Goal: Task Accomplishment & Management: Manage account settings

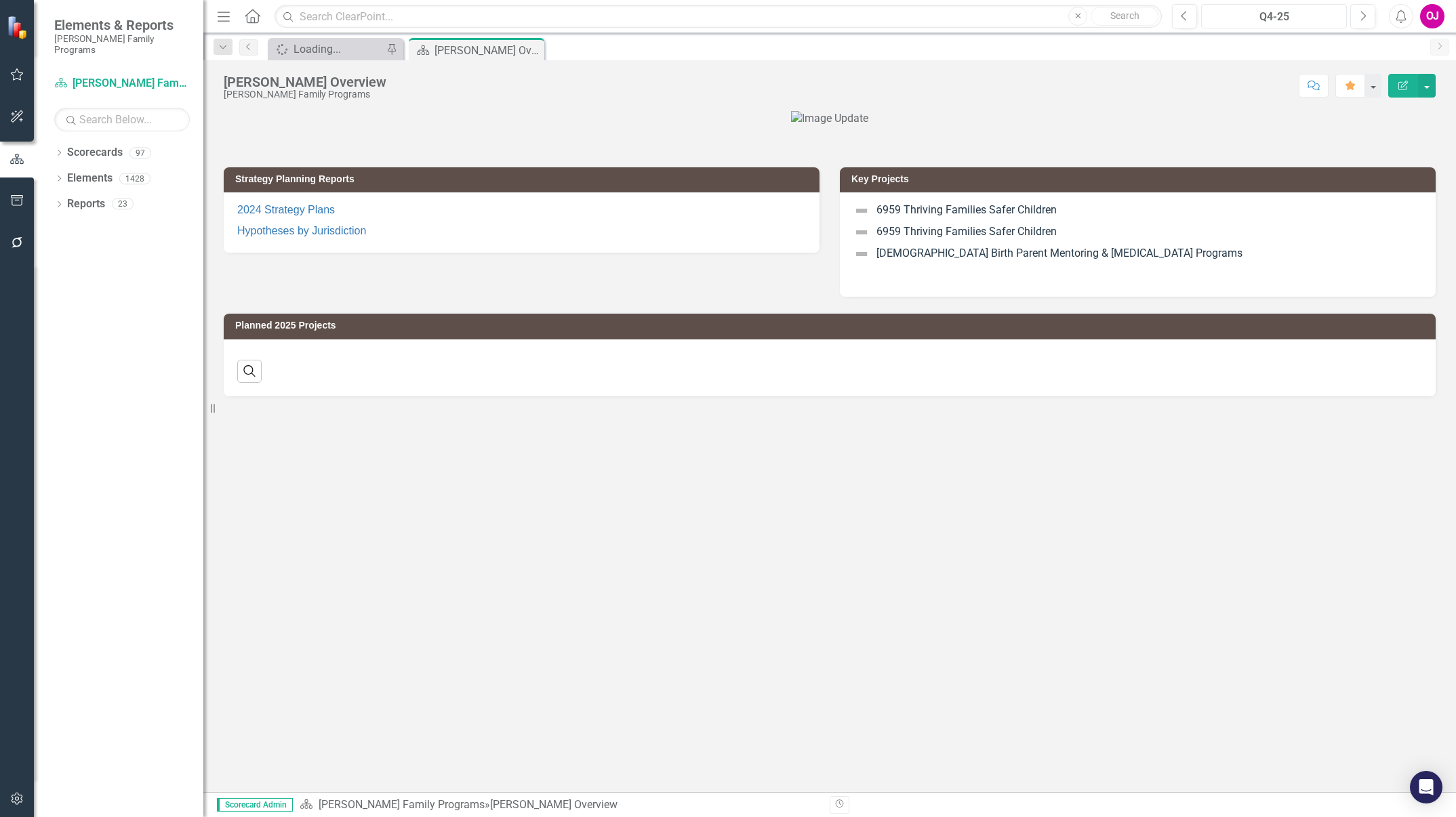
click at [1271, 21] on div "Q4-25" at bounding box center [1274, 17] width 137 height 17
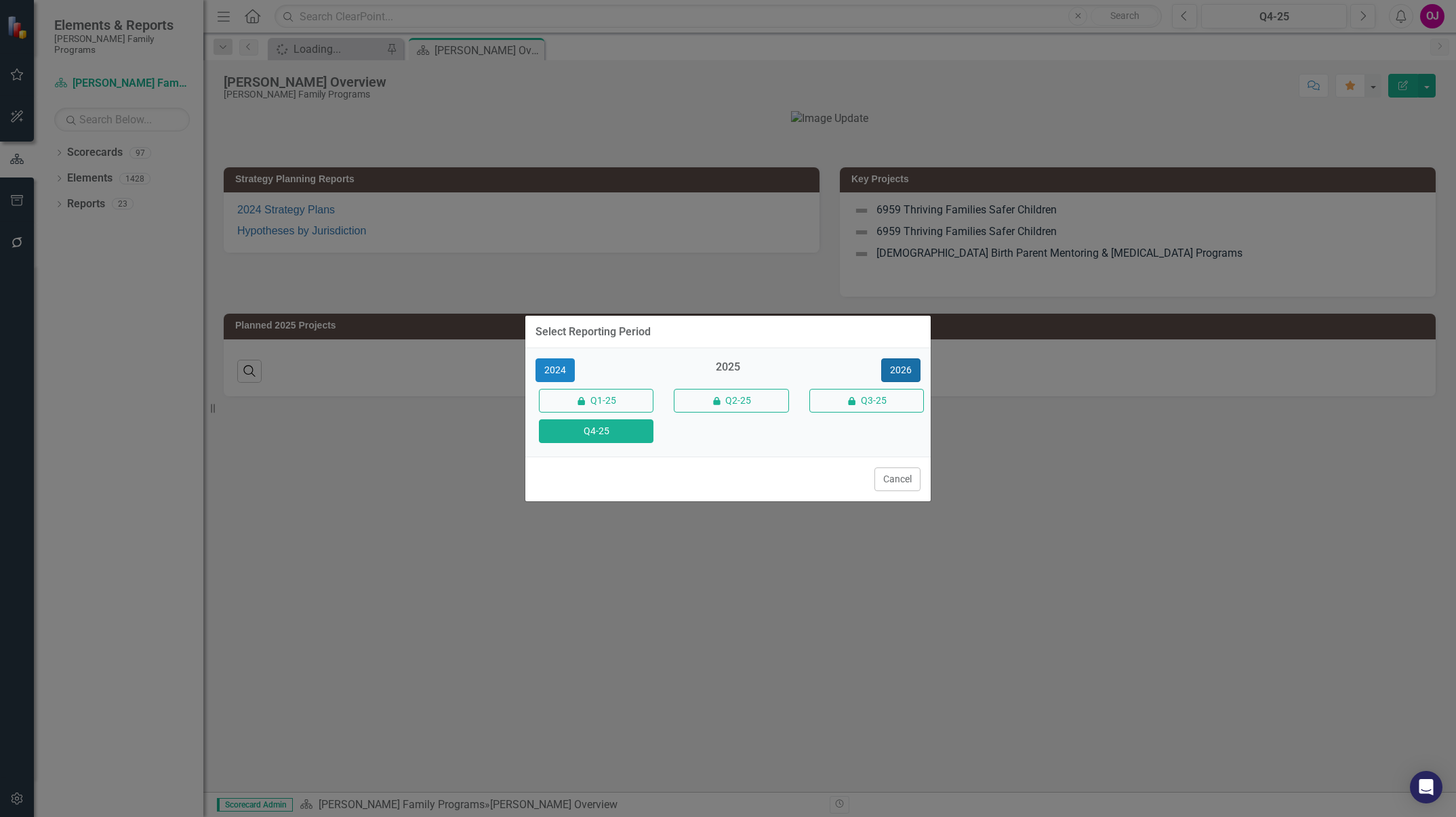
click at [905, 369] on button "2026" at bounding box center [900, 370] width 39 height 23
click at [573, 431] on button "Q4-26" at bounding box center [596, 431] width 114 height 23
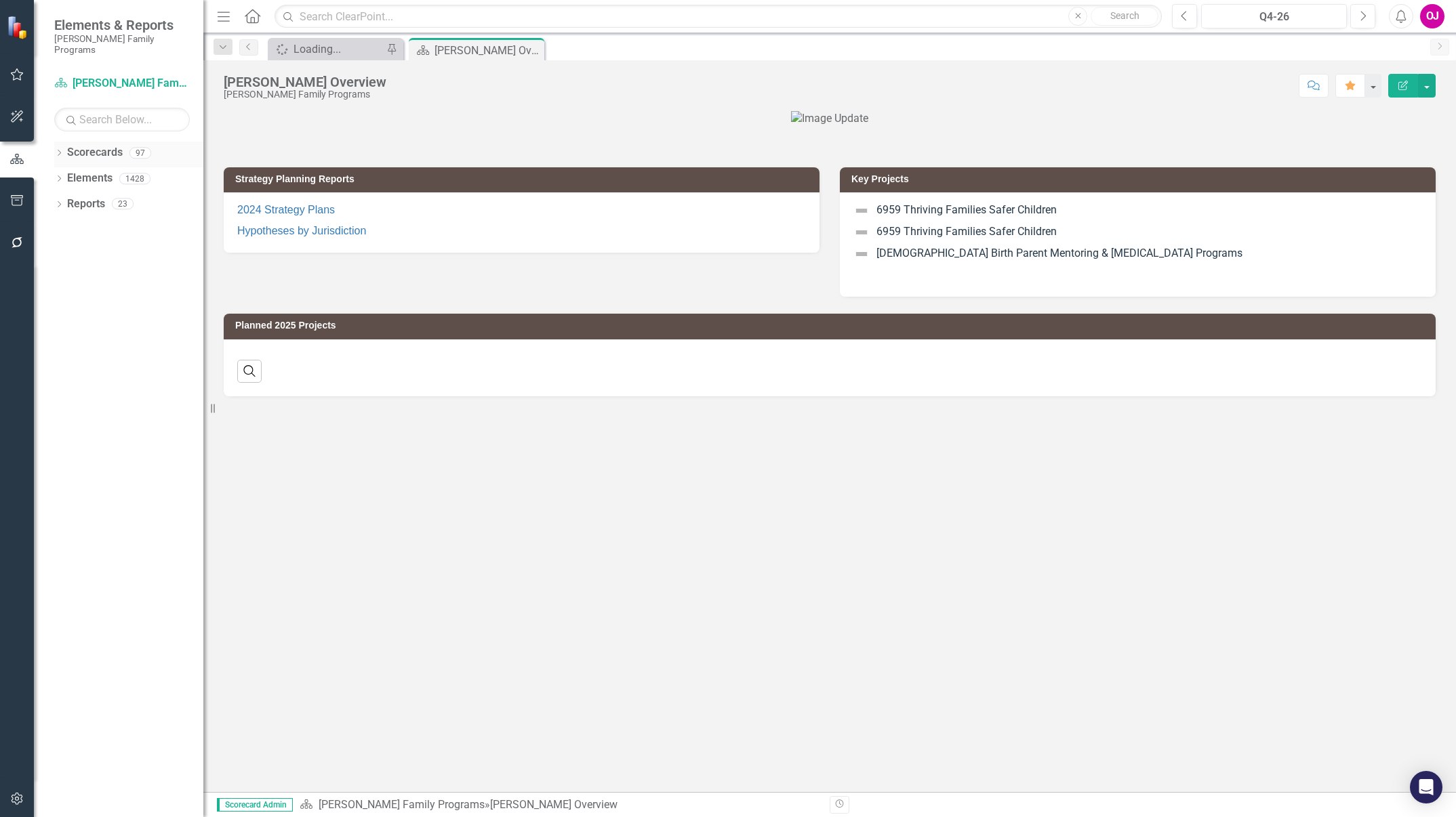
click at [61, 150] on icon "Dropdown" at bounding box center [60, 154] width 10 height 8
click at [67, 174] on icon "Dropdown" at bounding box center [65, 178] width 10 height 8
click at [78, 225] on icon "Dropdown" at bounding box center [79, 228] width 10 height 8
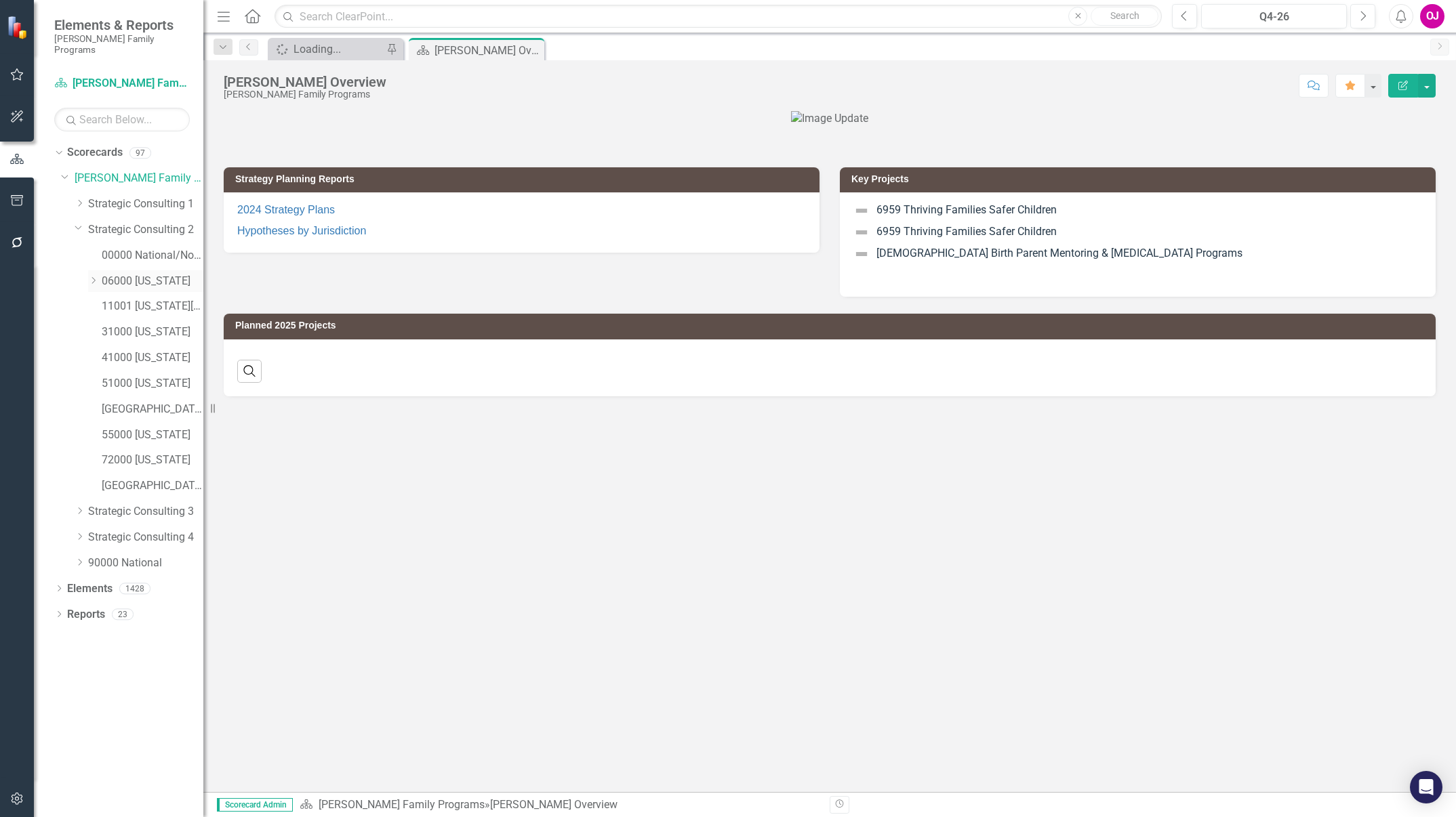
click at [90, 276] on icon "Dropdown" at bounding box center [93, 280] width 10 height 8
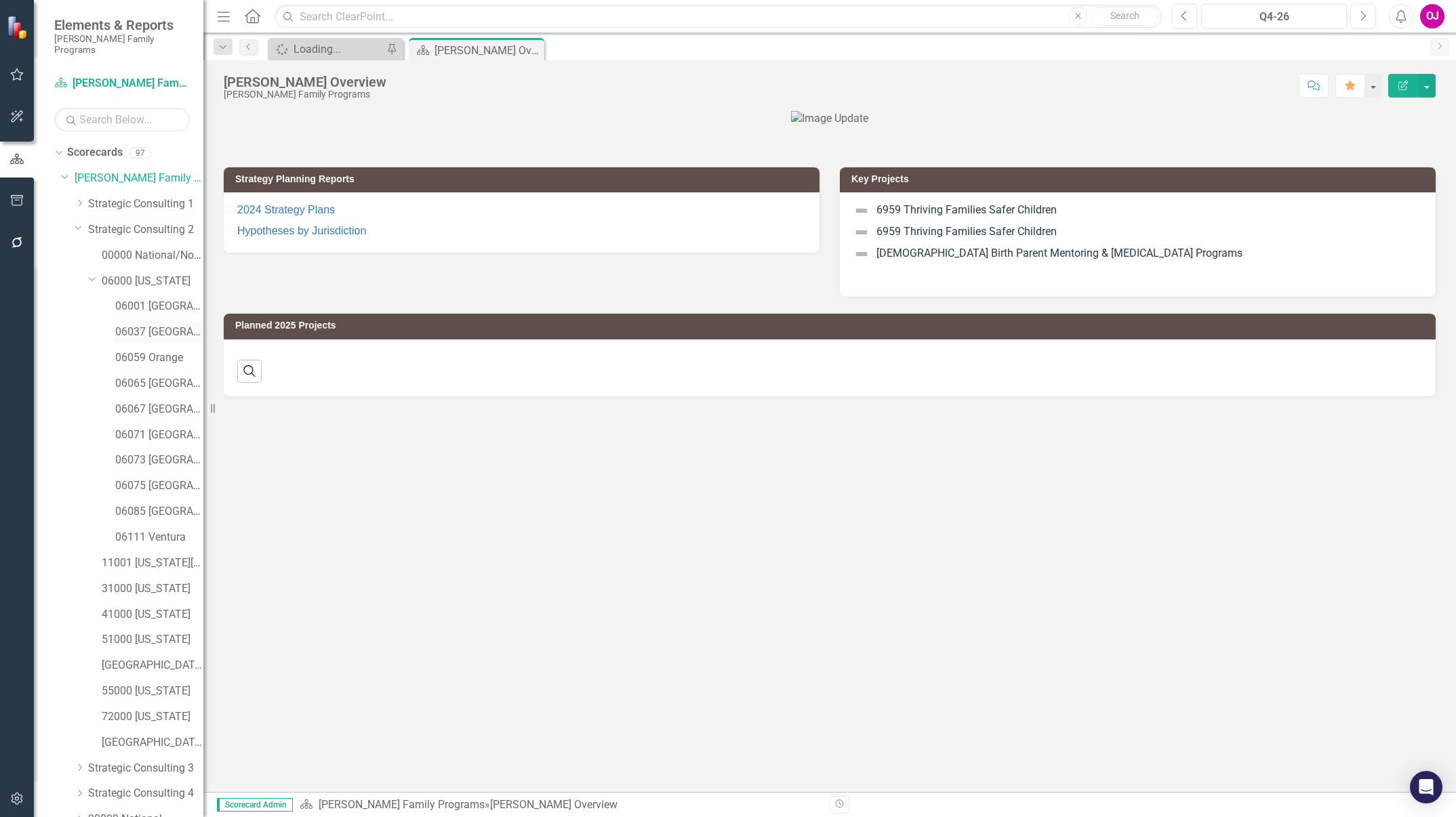
click at [136, 325] on link "06037 [GEOGRAPHIC_DATA]" at bounding box center [159, 333] width 88 height 16
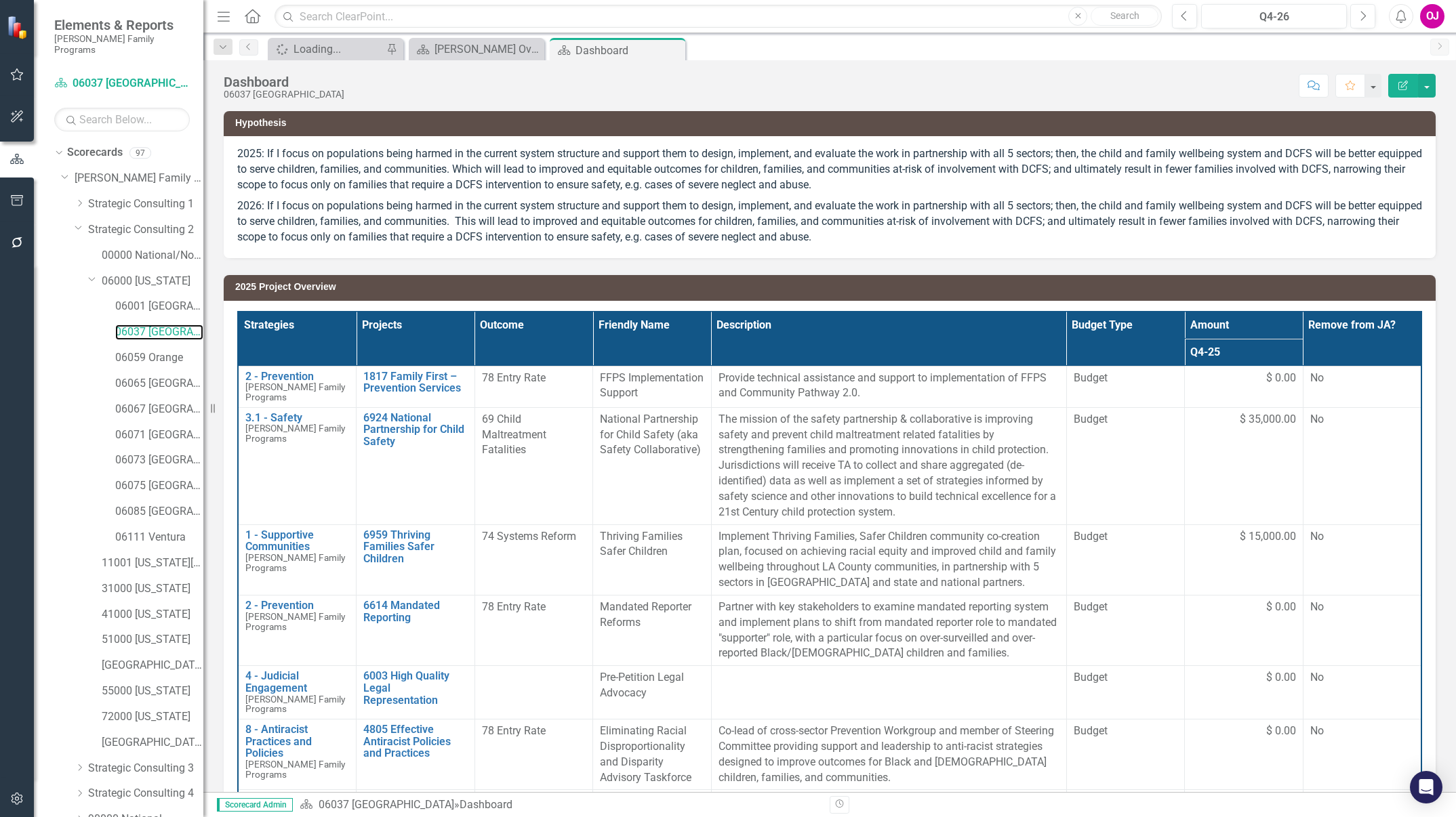
scroll to position [57, 0]
click at [57, 812] on icon "Dropdown" at bounding box center [60, 816] width 10 height 8
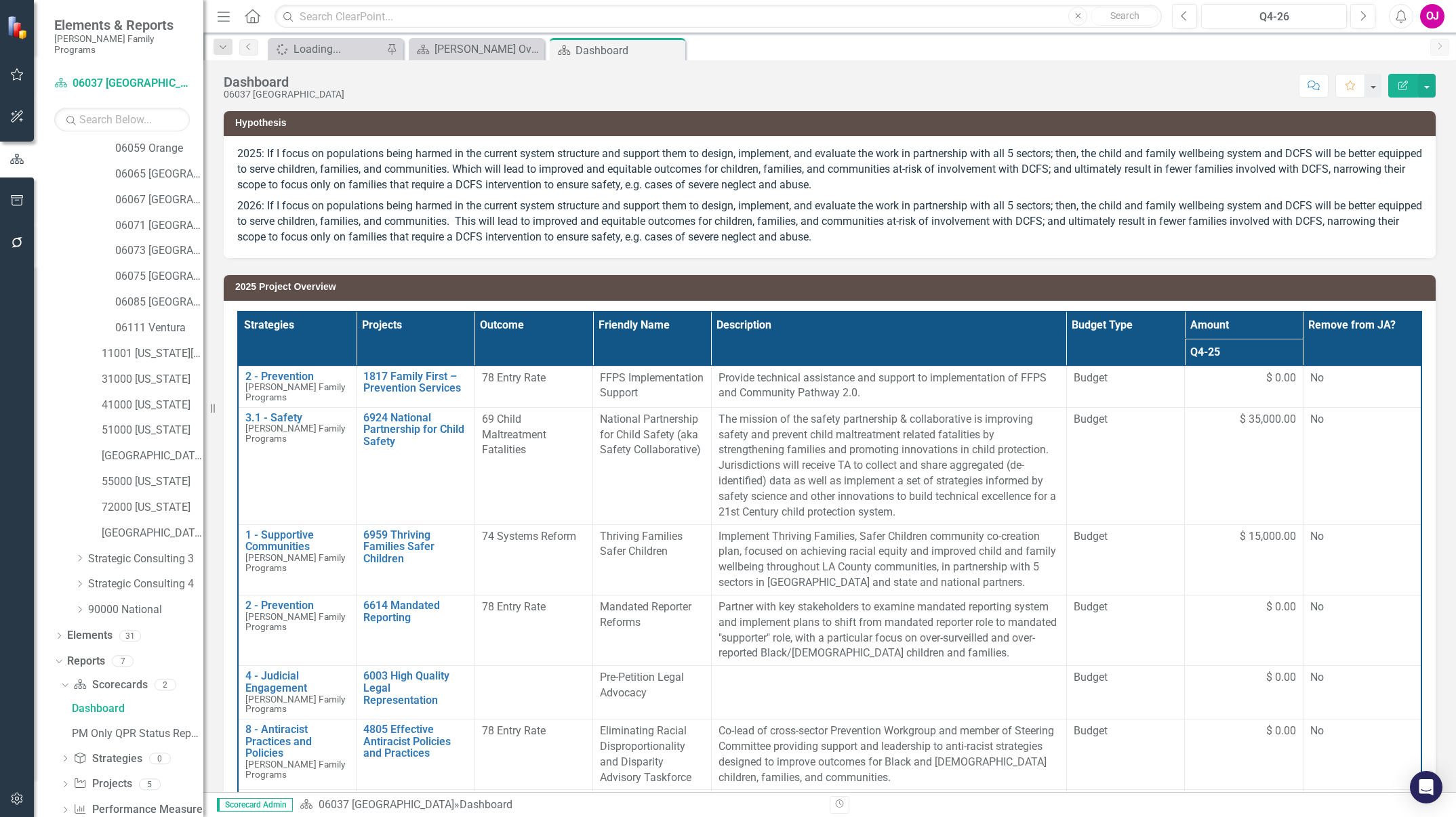
scroll to position [225, 0]
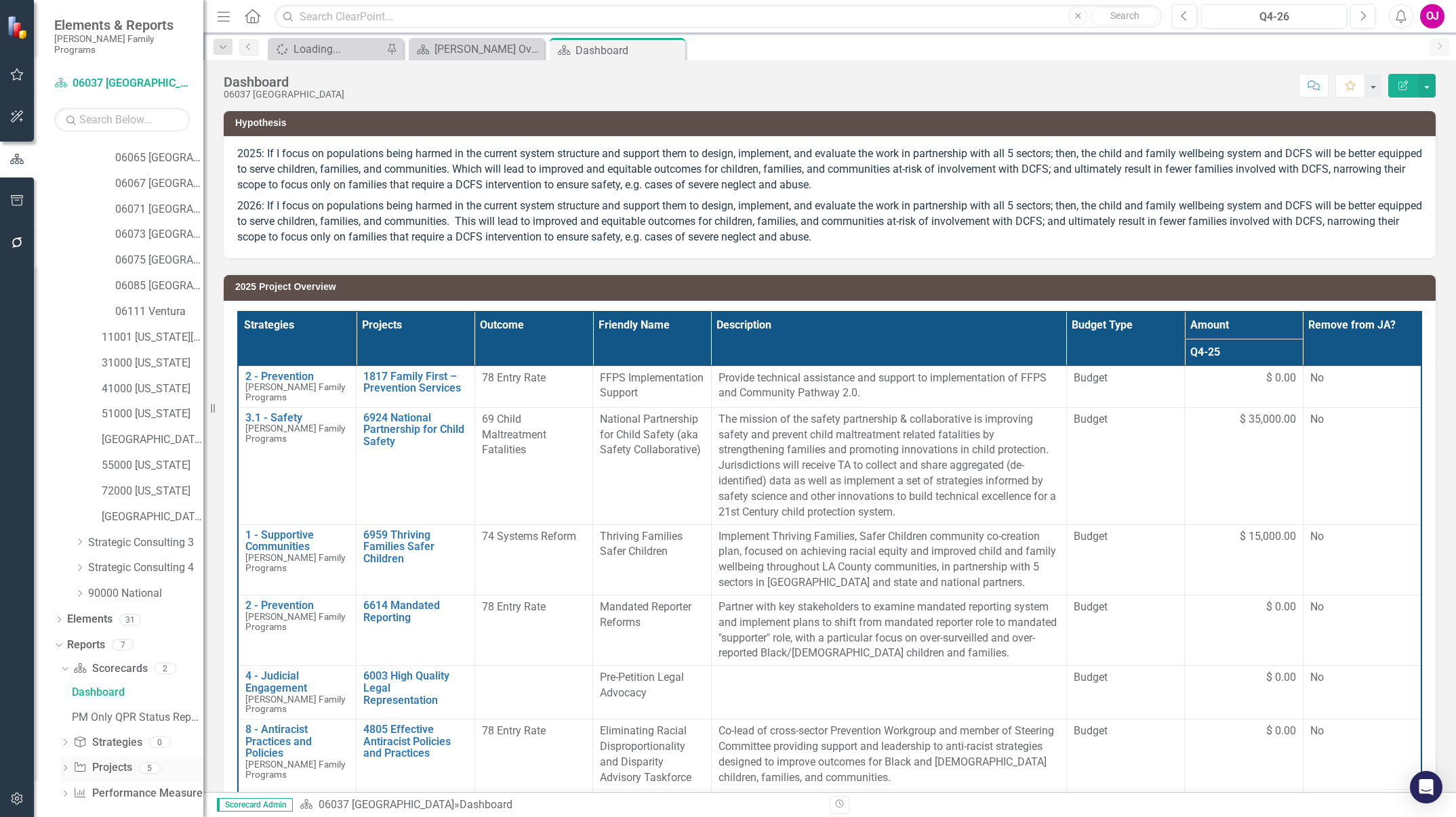
click at [65, 765] on icon "Dropdown" at bounding box center [65, 769] width 10 height 8
click at [154, 813] on div "2026 Jurisdictional Projects Assessment" at bounding box center [138, 819] width 132 height 12
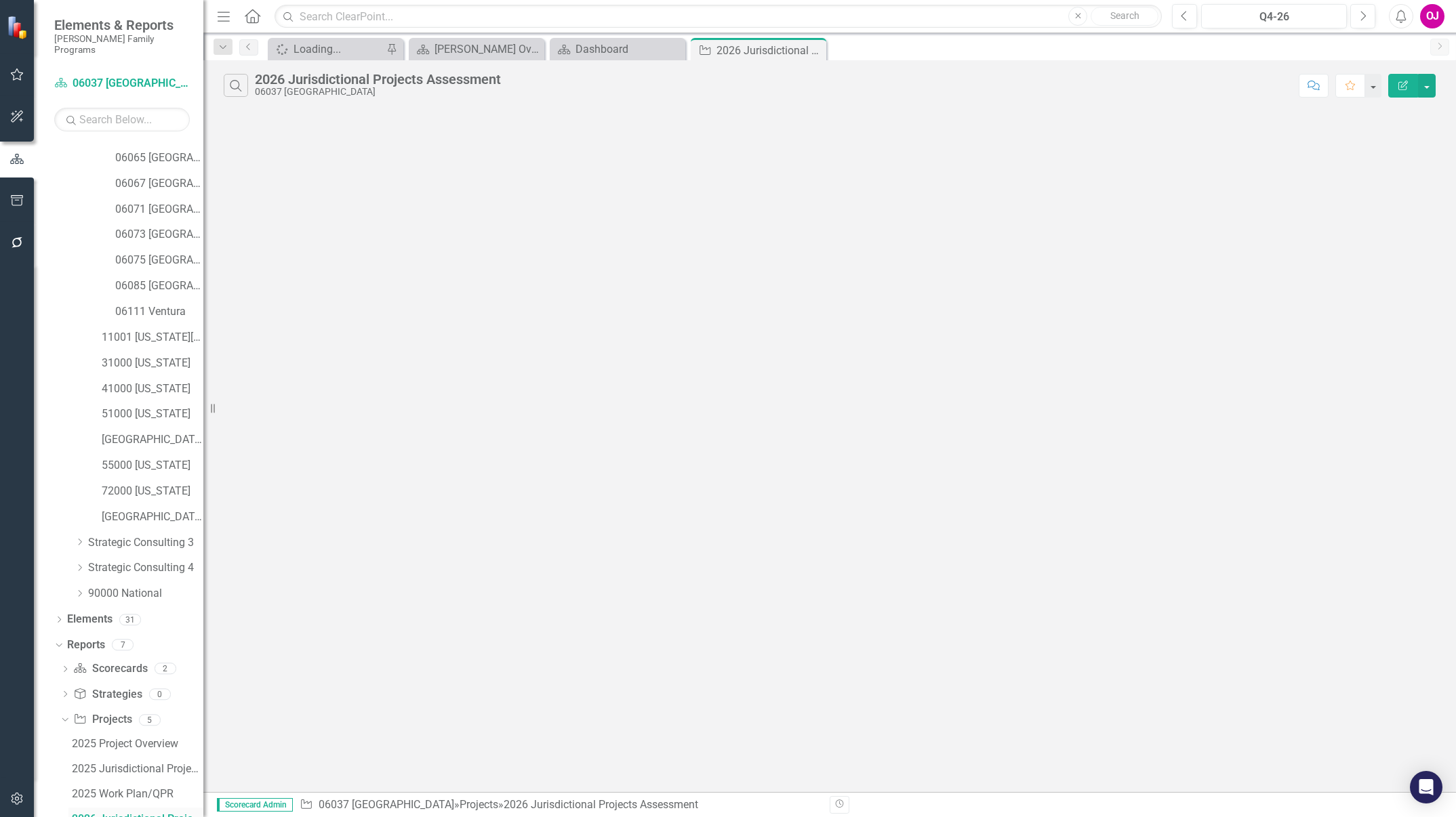
scroll to position [225, 0]
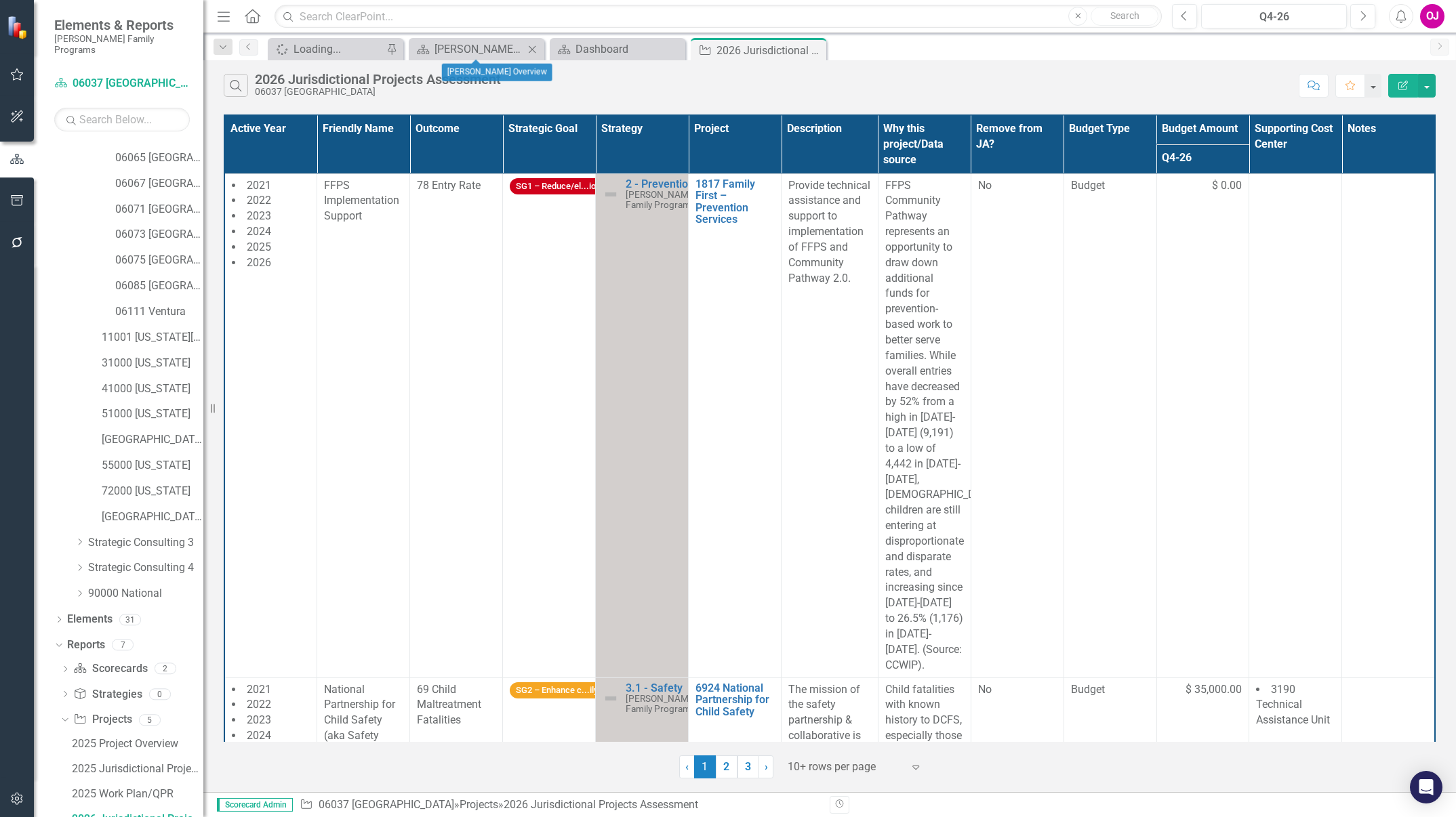
click at [535, 48] on icon "Close" at bounding box center [532, 49] width 14 height 11
click at [0, 0] on icon "Close" at bounding box center [0, 0] width 0 height 0
click at [915, 768] on icon "Expand" at bounding box center [916, 766] width 14 height 11
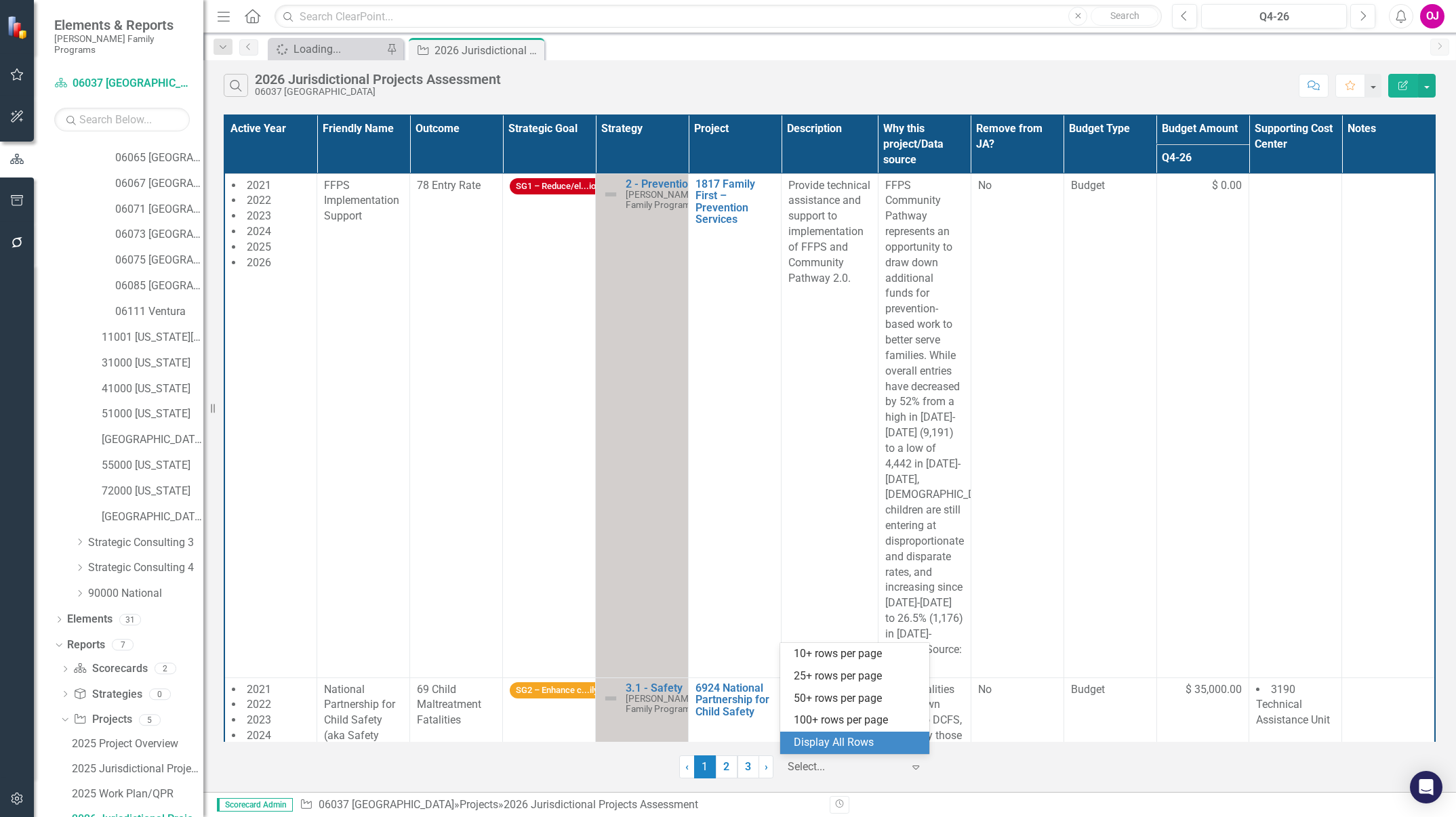
click at [866, 744] on div "Display All Rows" at bounding box center [857, 743] width 128 height 16
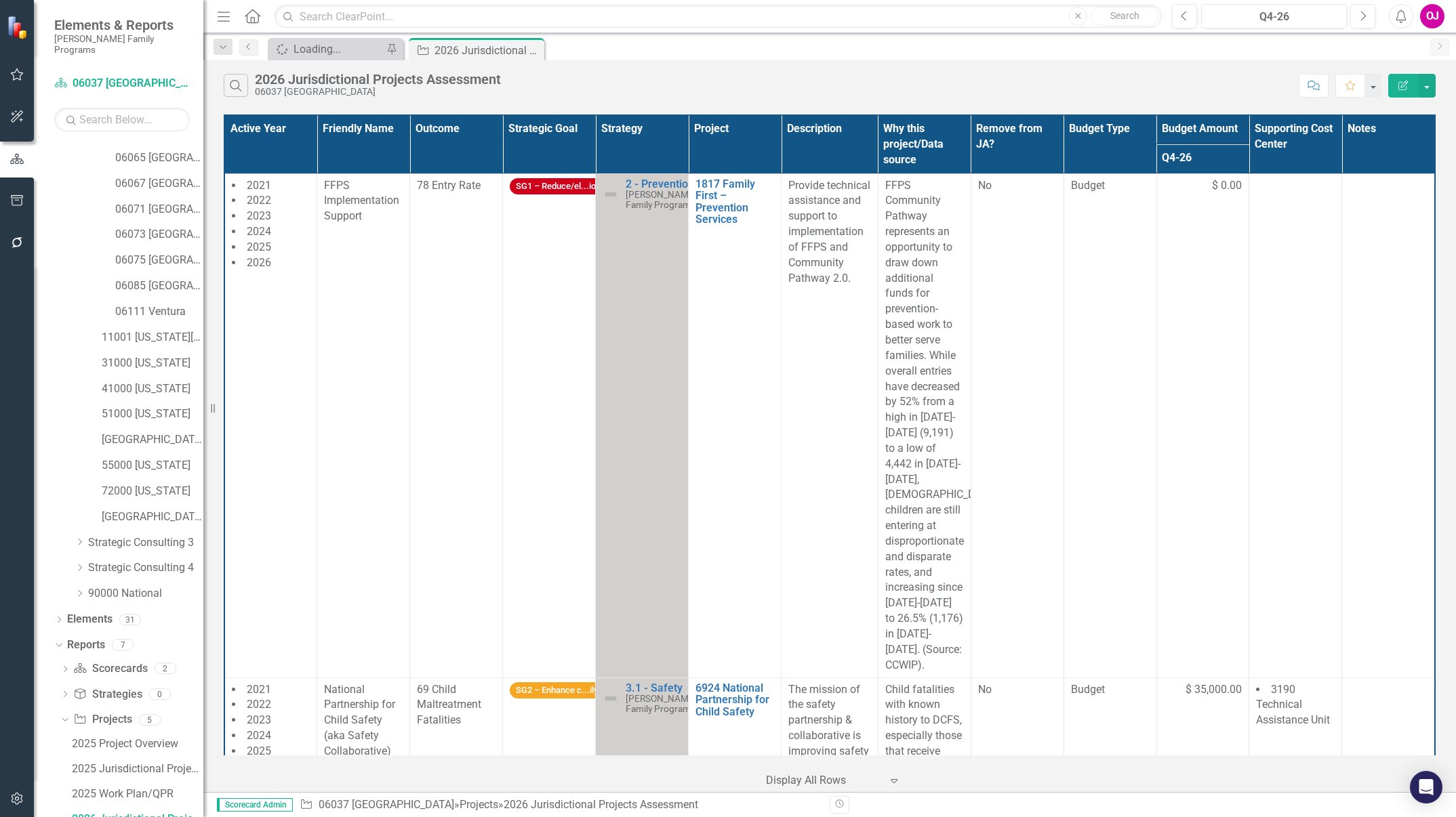
scroll to position [561, 0]
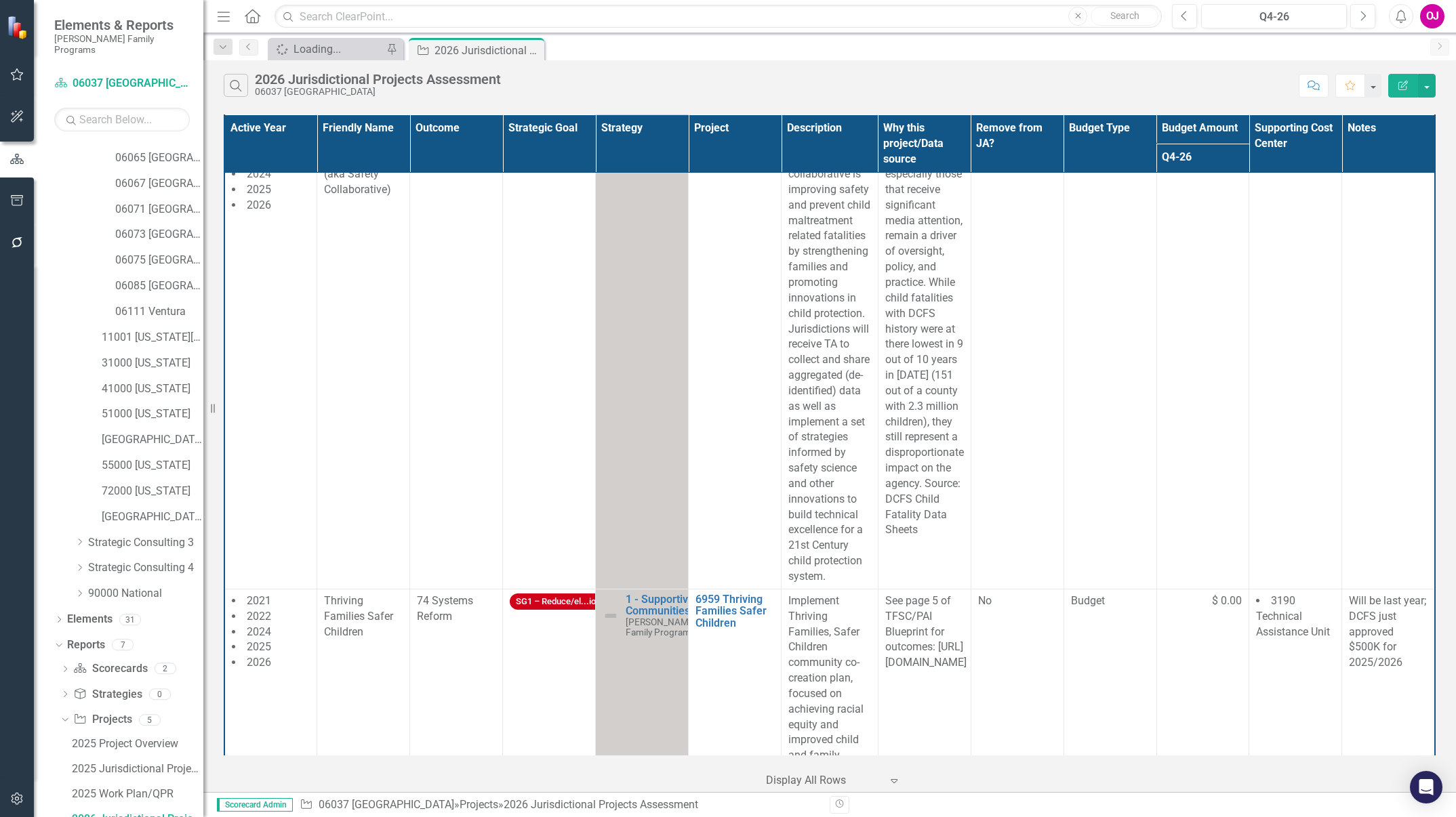
click at [736, 144] on th "Project" at bounding box center [734, 143] width 93 height 59
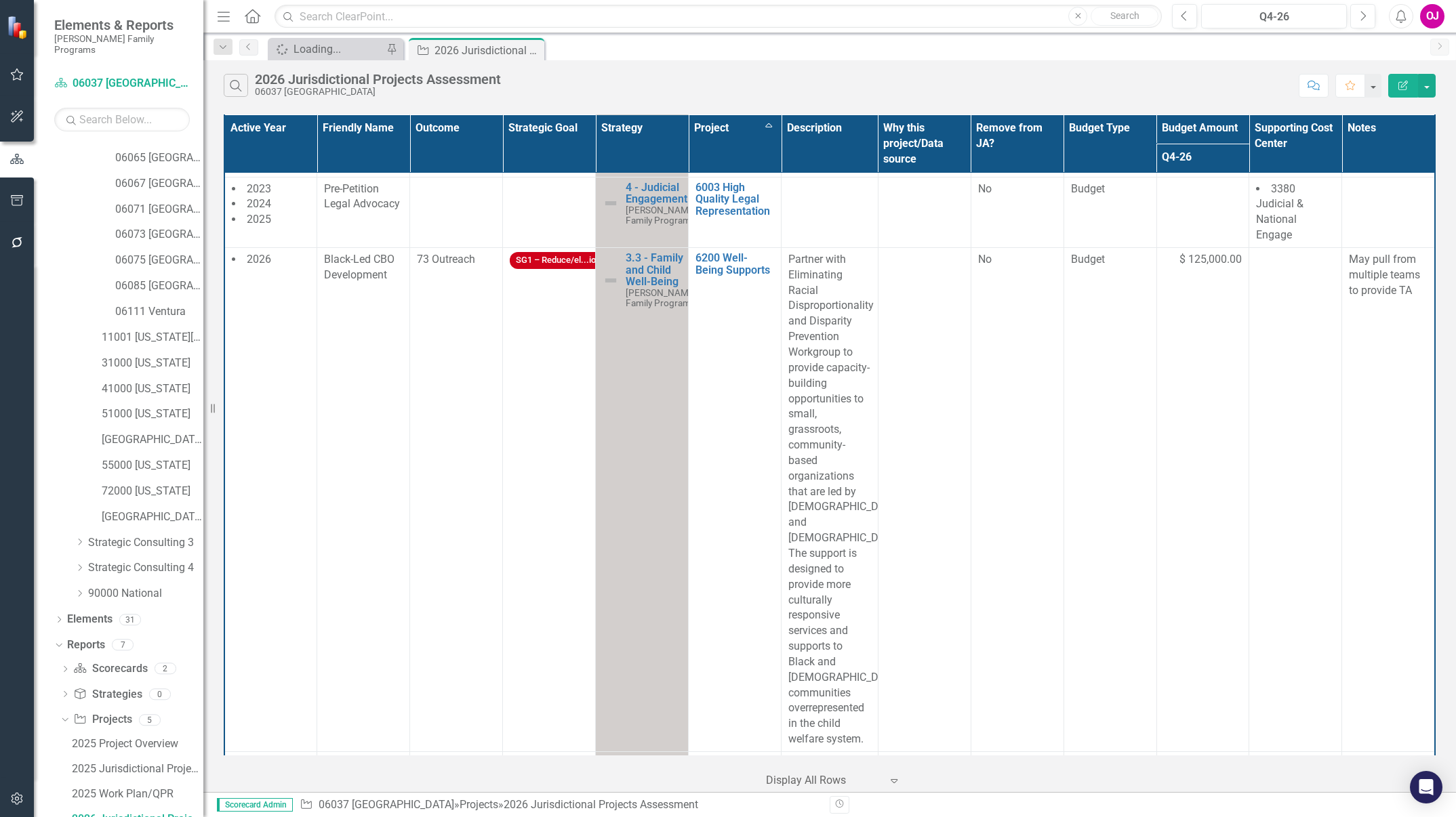
scroll to position [3420, 0]
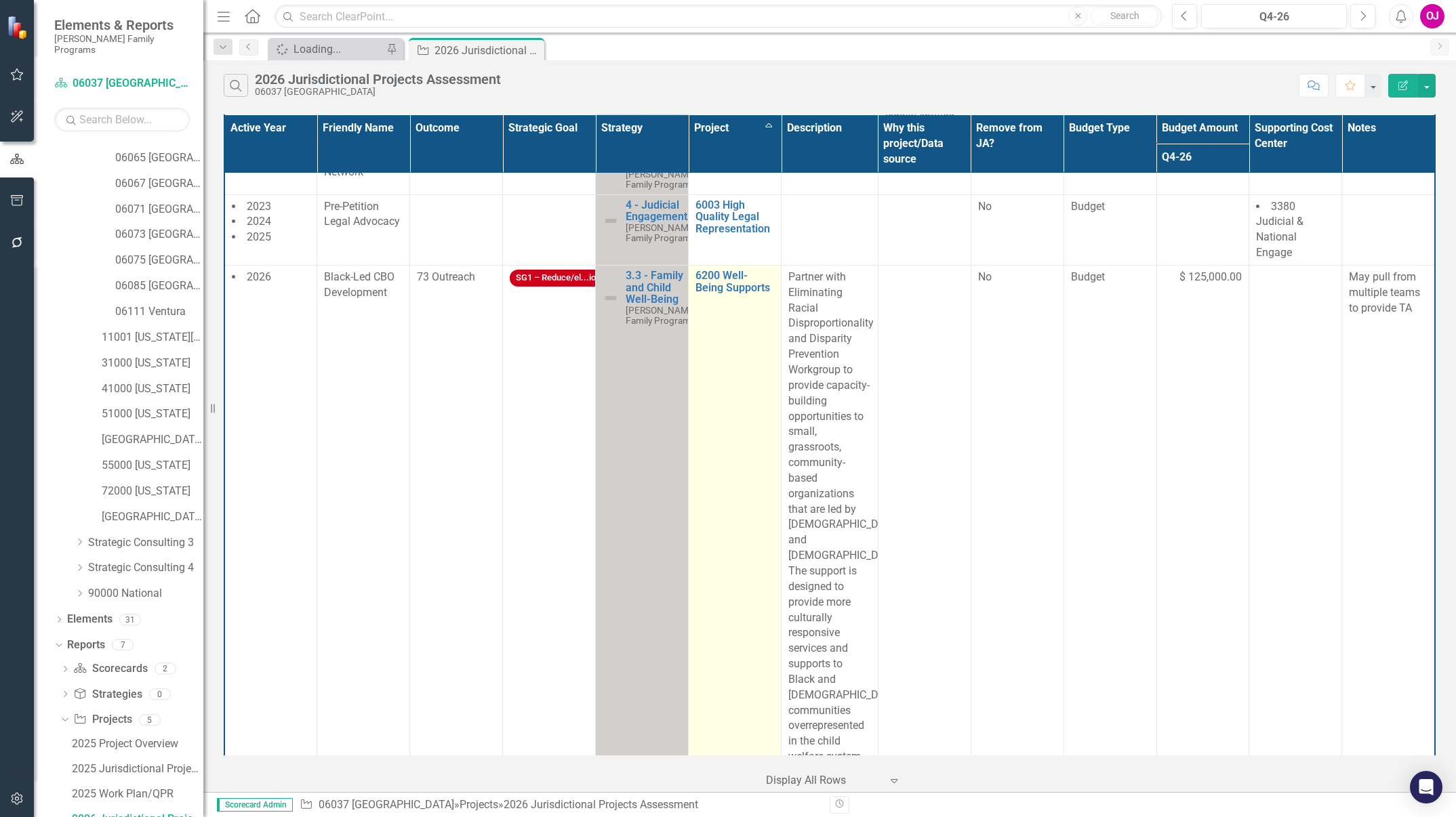
click at [720, 515] on tr "2026 Black-Led CBO Development 73 Outreach SG1 – Reduce/el...ion 3.3 - Family a…" at bounding box center [830, 516] width 1211 height 504
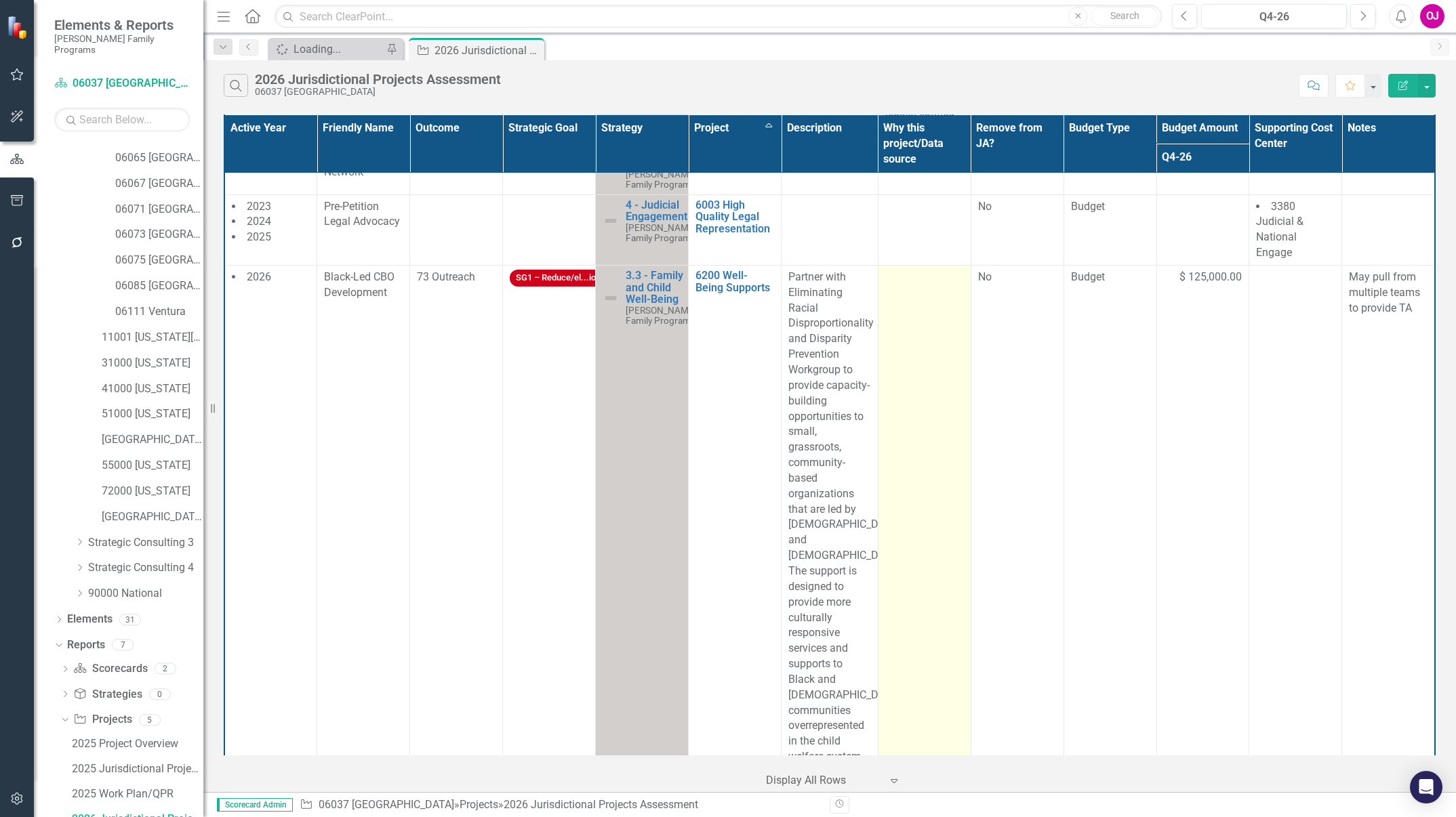
click at [879, 421] on td at bounding box center [924, 516] width 93 height 504
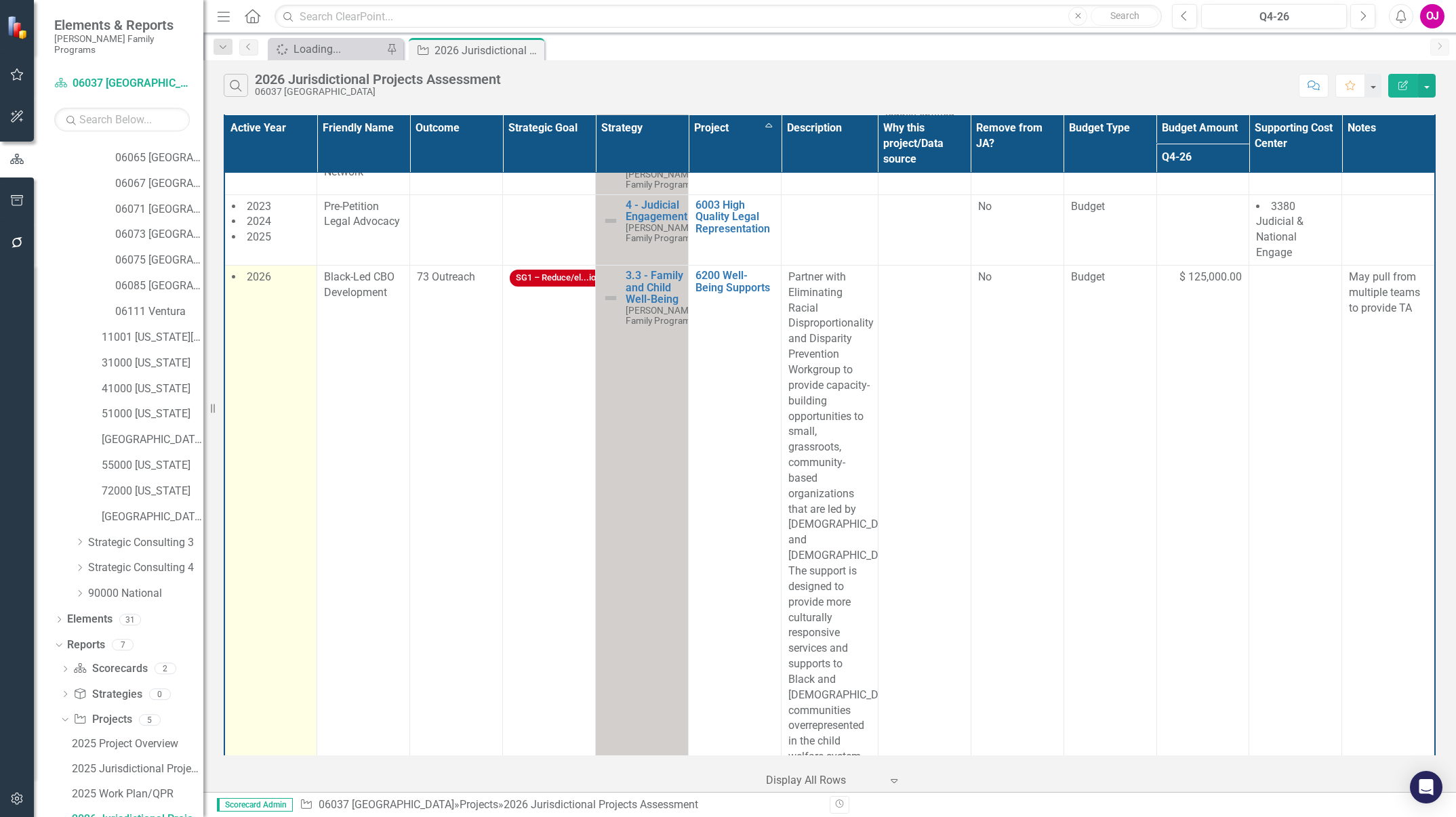
click at [276, 285] on li "2026" at bounding box center [270, 277] width 78 height 16
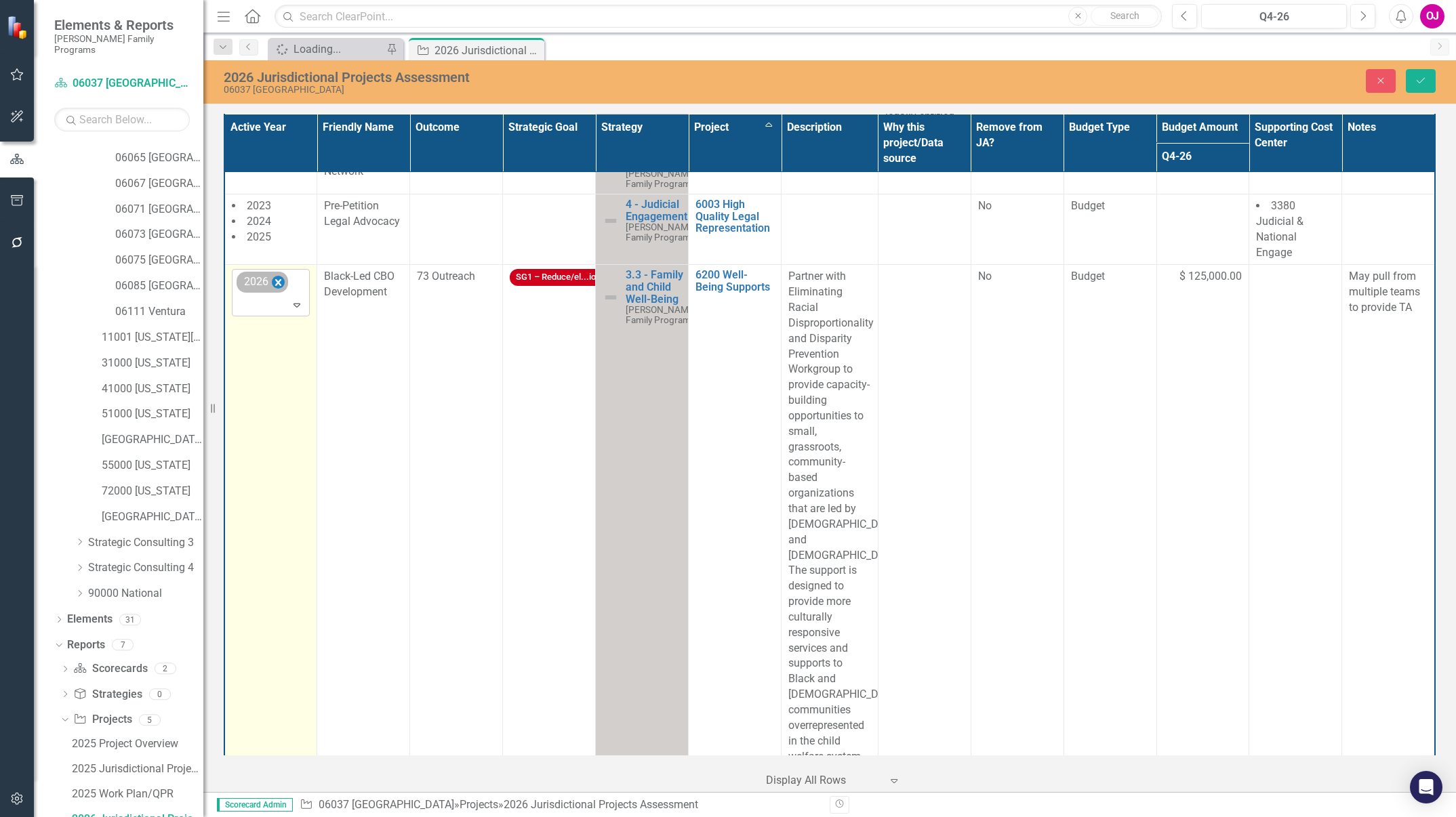
click at [280, 292] on icon "Remove 2026" at bounding box center [277, 282] width 13 height 17
click at [1417, 71] on button "Save" at bounding box center [1421, 81] width 30 height 23
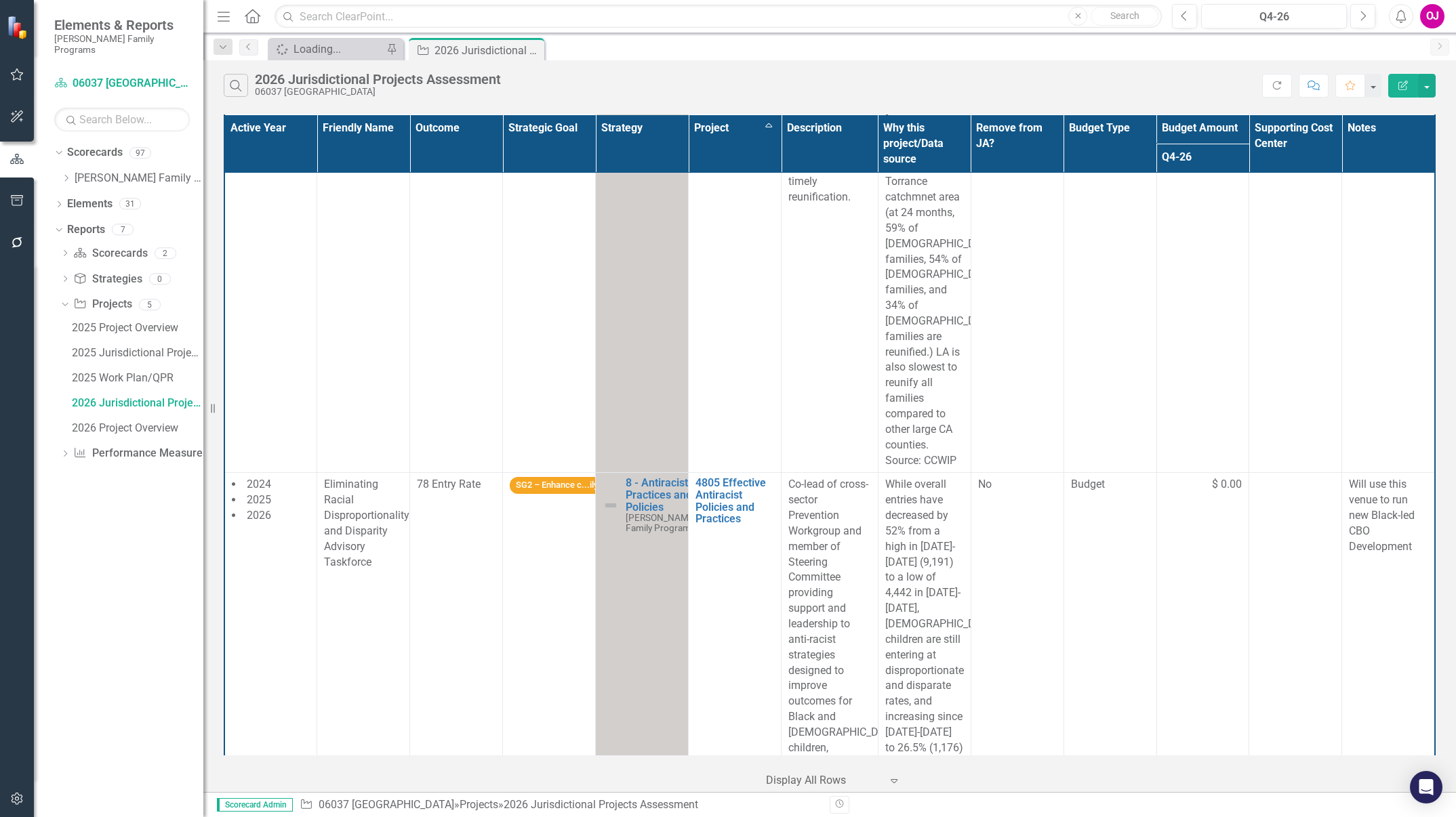
scroll to position [2253, 0]
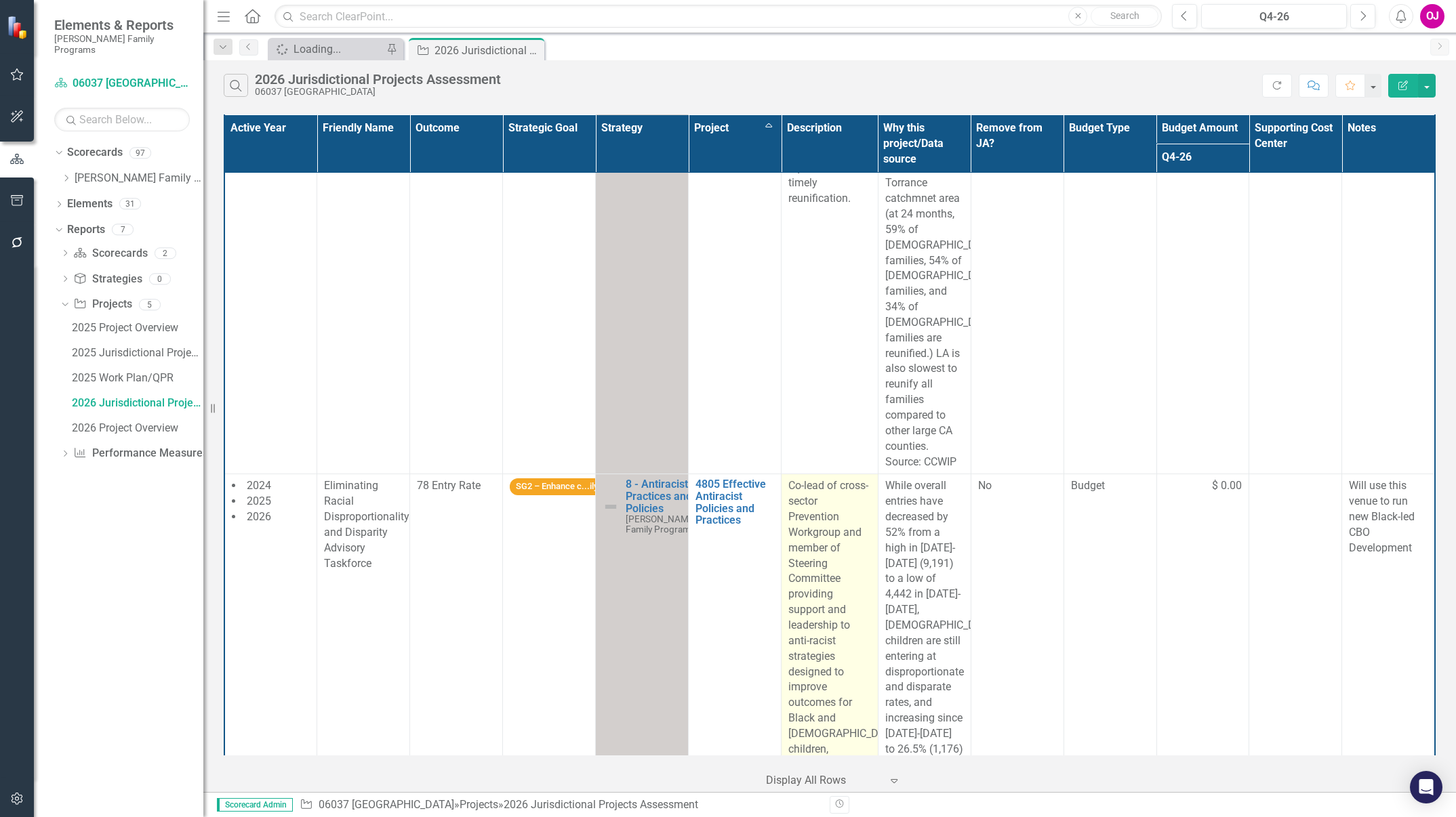
click at [810, 551] on p "Co-lead of cross-sector Prevention Workgroup and member of Steering Committee p…" at bounding box center [829, 633] width 82 height 309
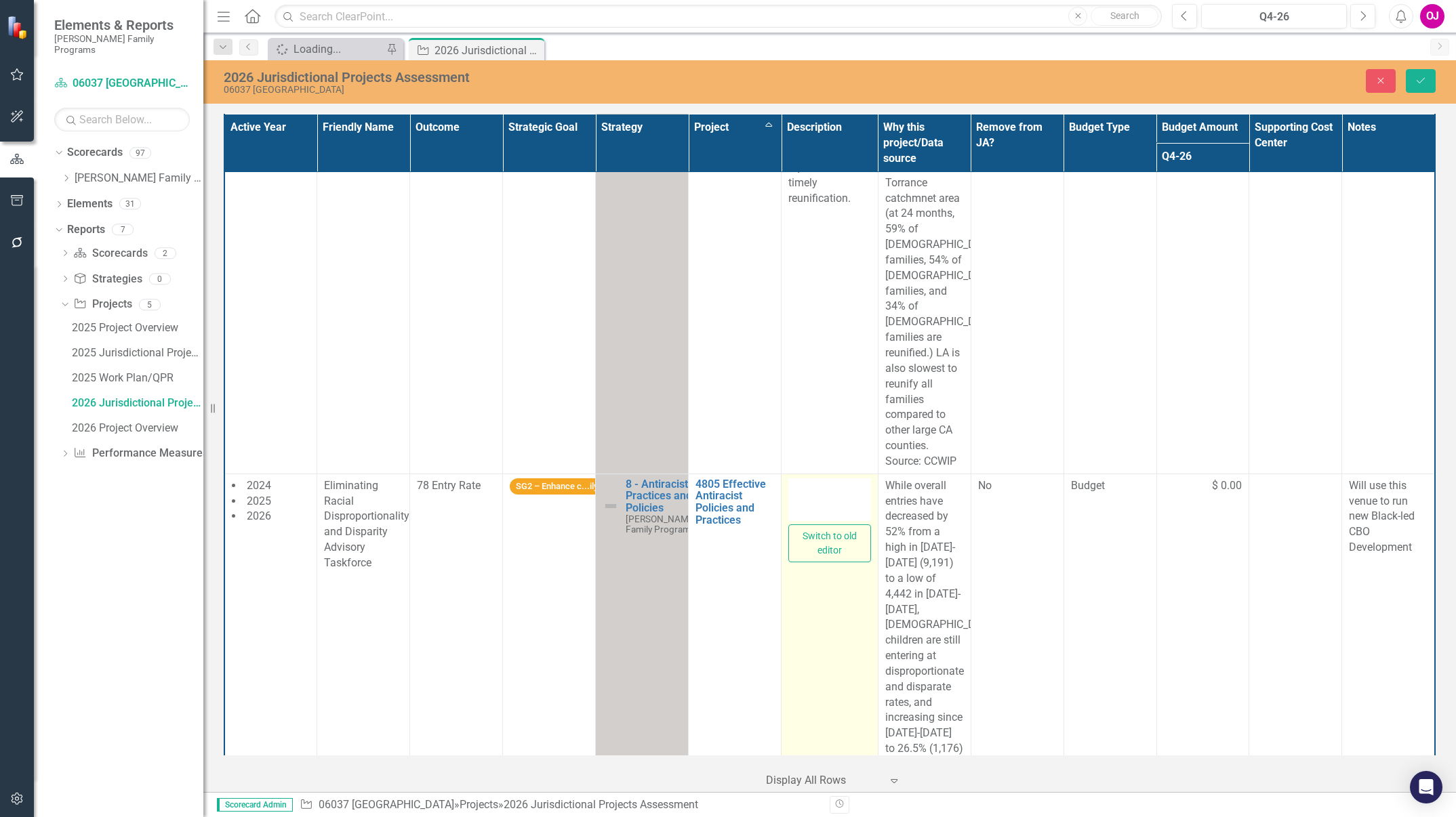
type textarea "<p>Co-lead of cross-sector Prevention Workgroup and member of Steering Committe…"
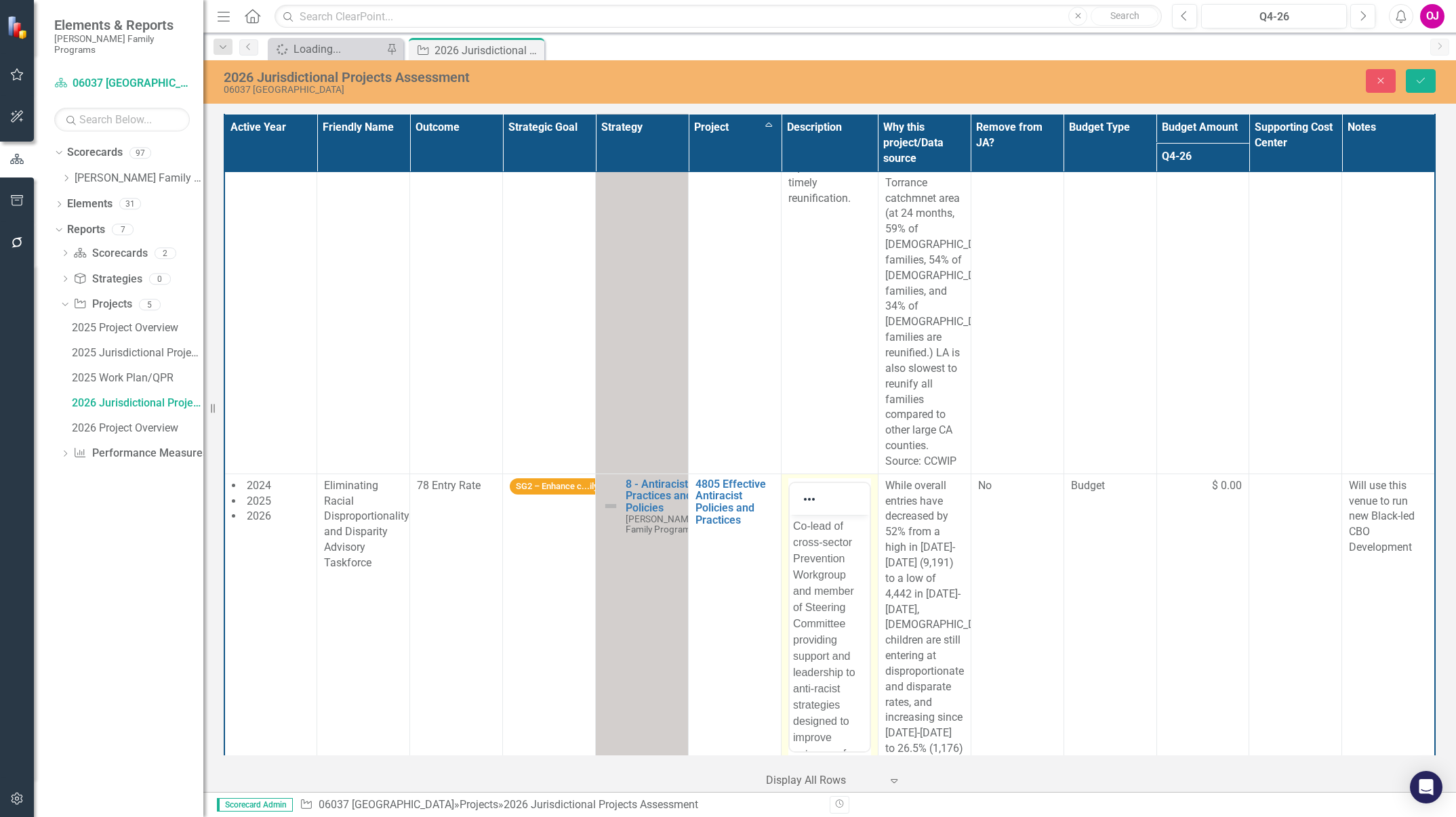
scroll to position [203, 0]
click at [825, 729] on p "Co-lead of cross-sector Prevention Workgroup and member of Steering Committee p…" at bounding box center [829, 566] width 72 height 342
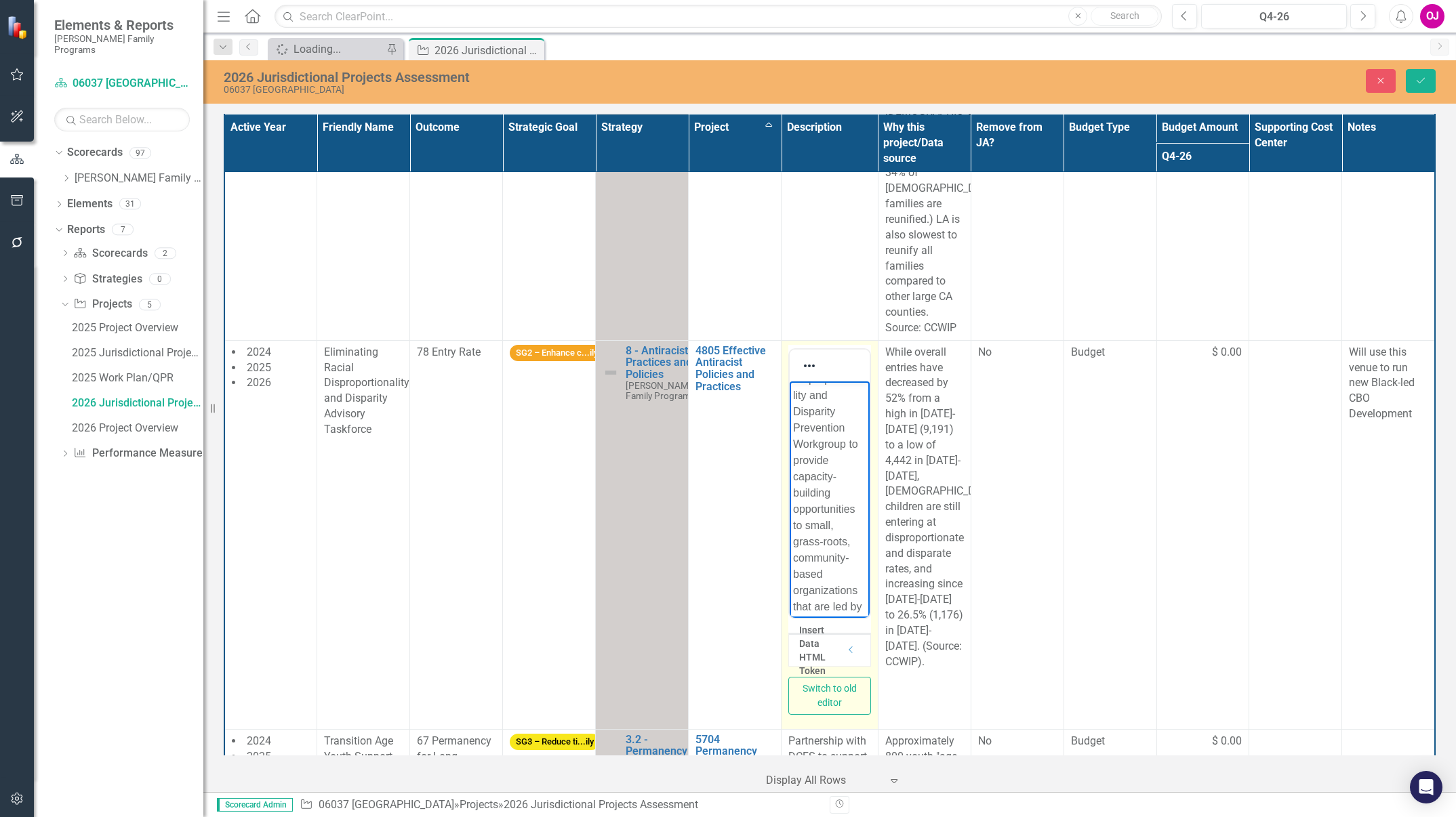
scroll to position [623, 0]
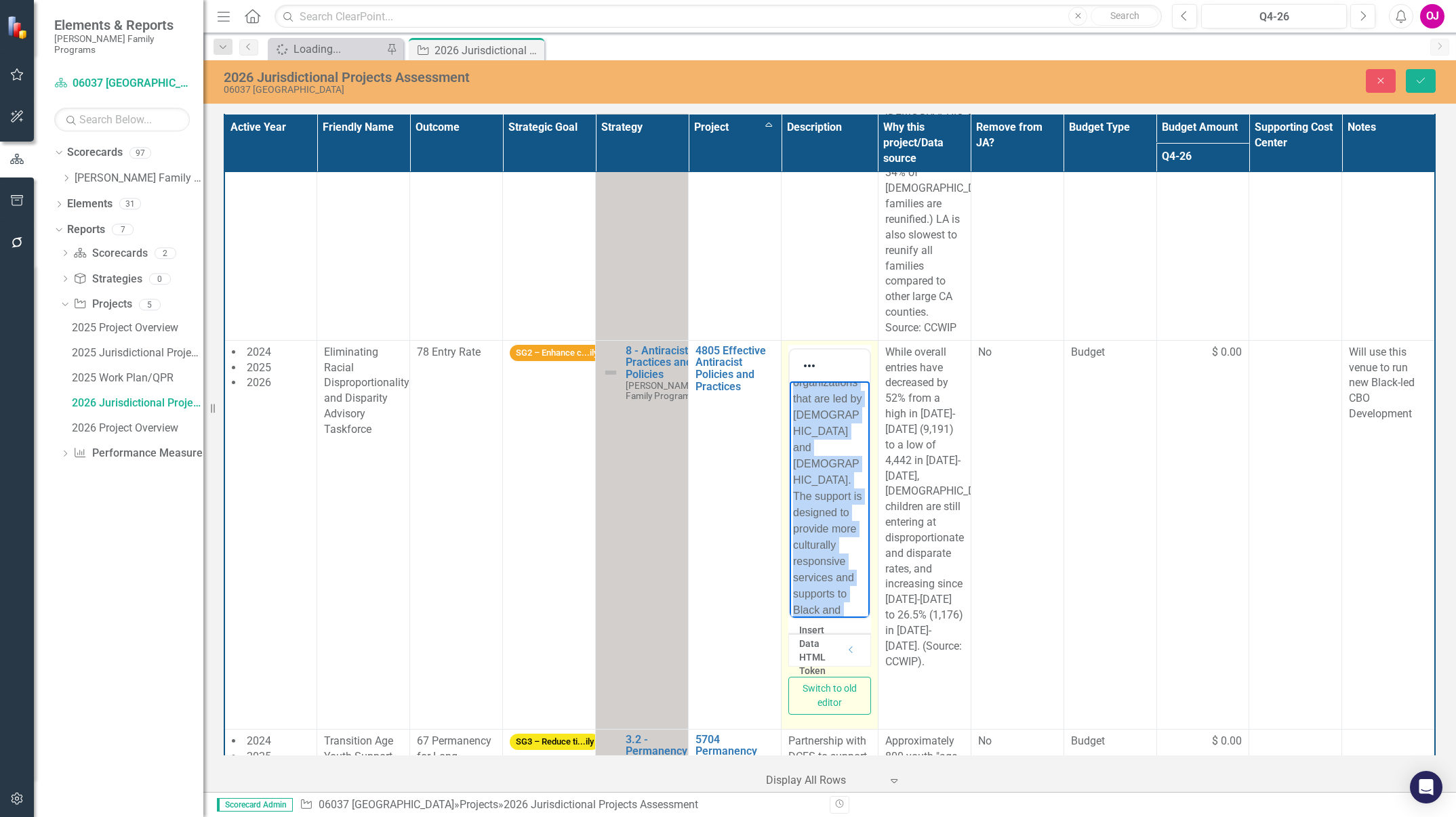
click at [832, 562] on p "Partner with Eliminating Racial Disproportionality and Disparity Prevention Wor…" at bounding box center [829, 423] width 72 height 618
click at [807, 427] on body "Co-lead of cross-sector Prevention Workgroup and member of Steering Committee p…" at bounding box center [829, 489] width 79 height 988
drag, startPoint x: 791, startPoint y: 437, endPoint x: 837, endPoint y: 677, distance: 244.4
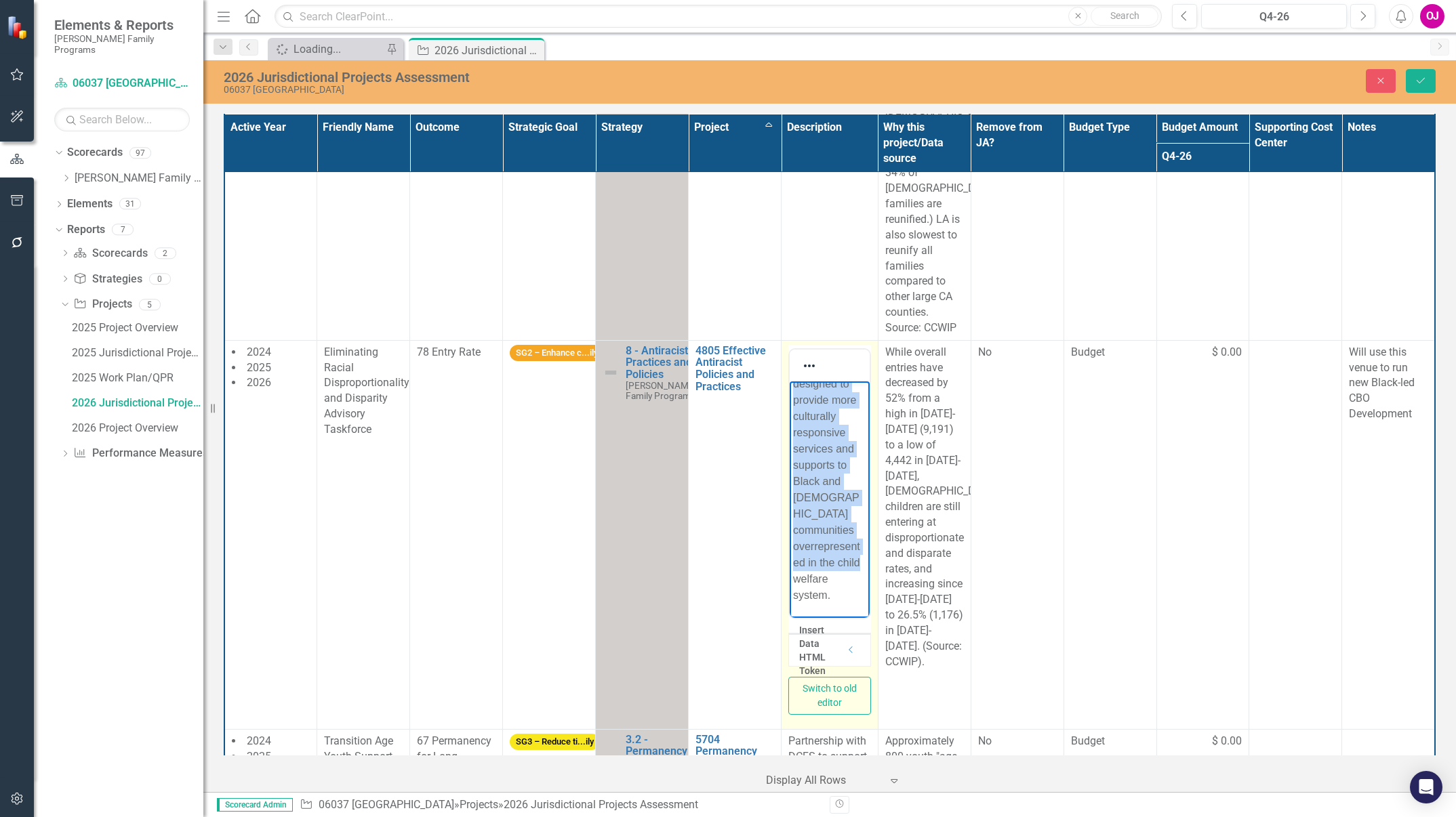
click at [837, 617] on html "Co-lead of cross-sector Prevention Workgroup and member of Steering Committee p…" at bounding box center [829, 123] width 79 height 988
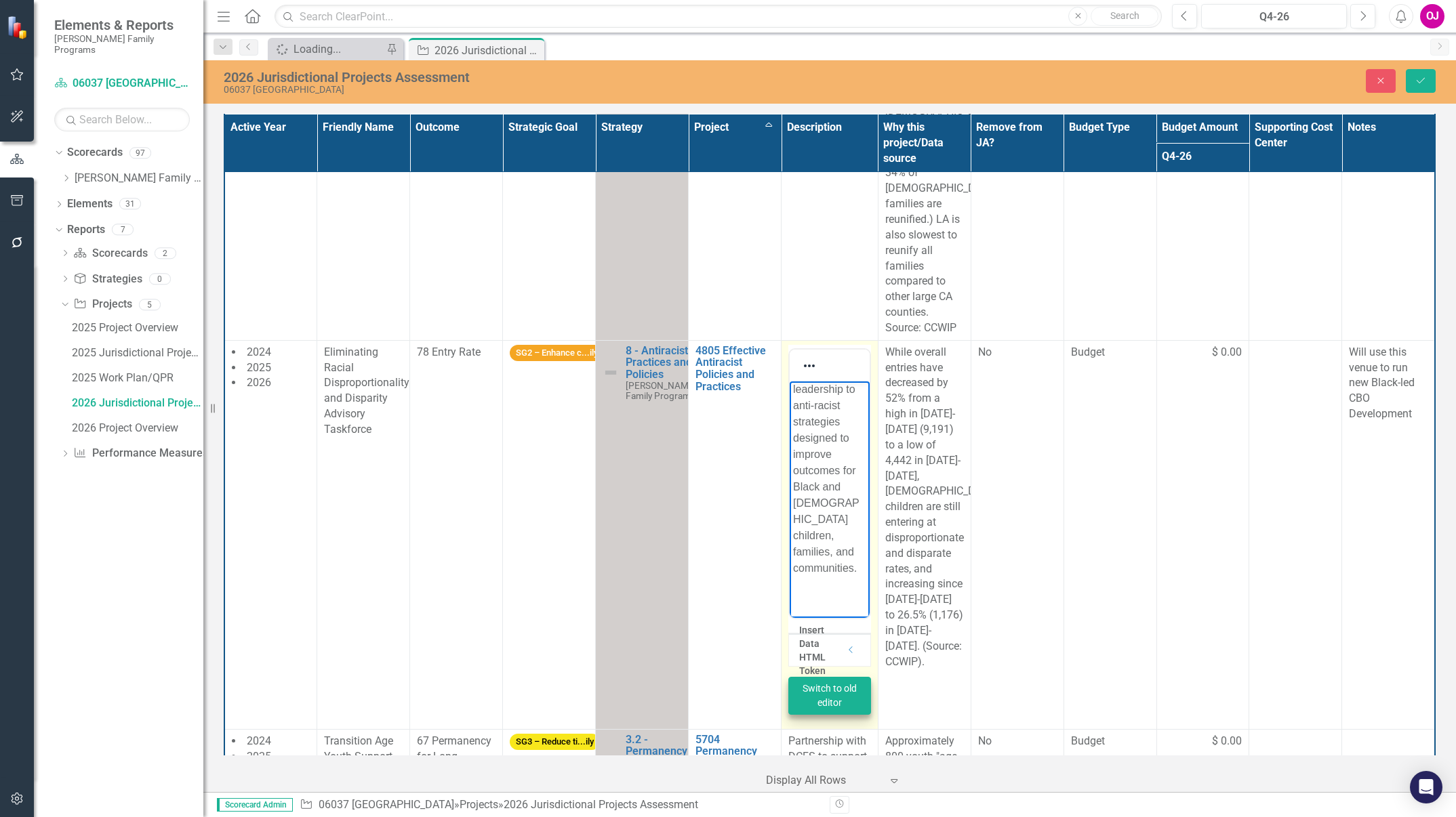
scroll to position [229, 0]
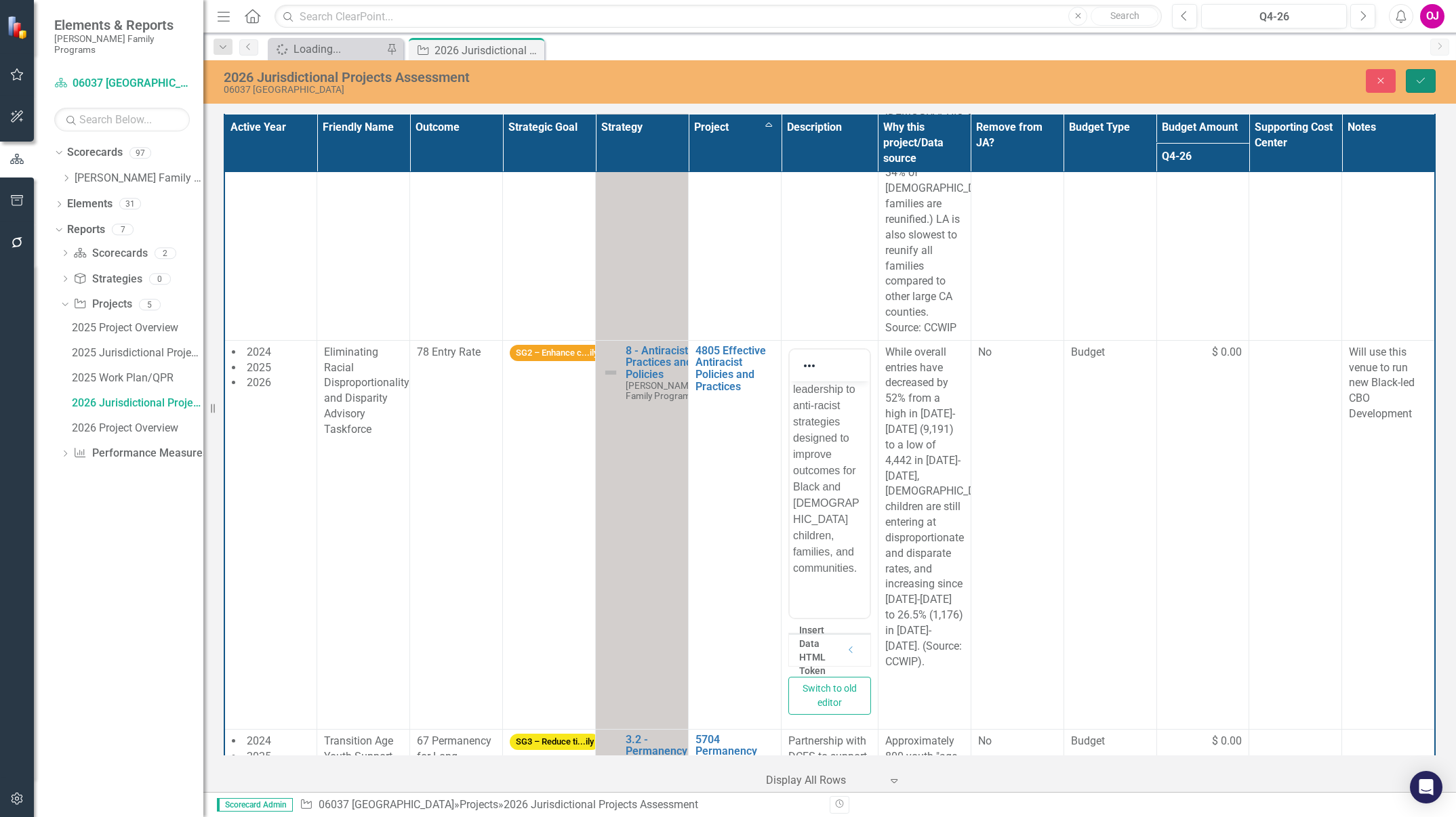
click at [1424, 84] on icon "Save" at bounding box center [1421, 81] width 12 height 10
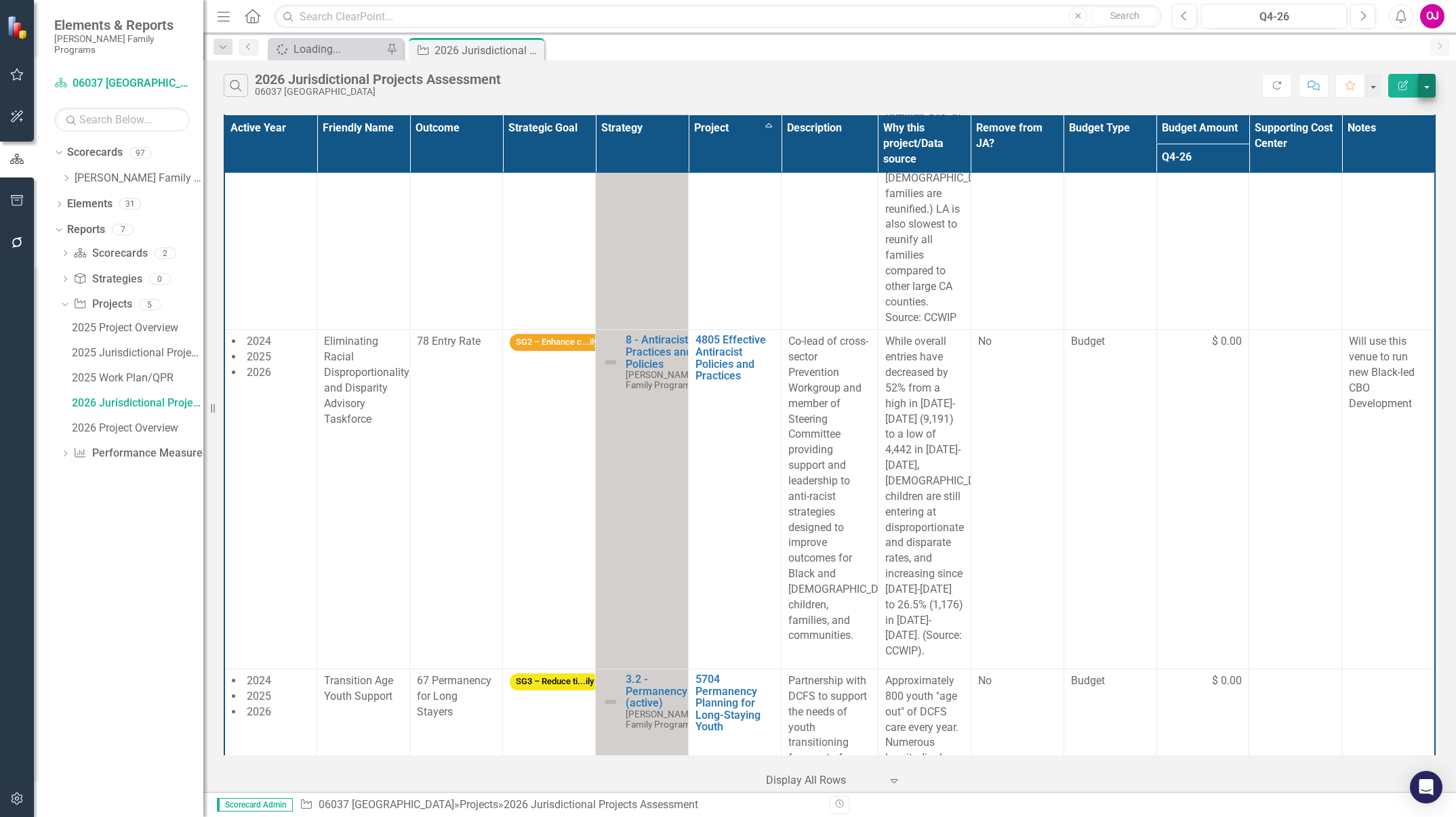
scroll to position [2400, 0]
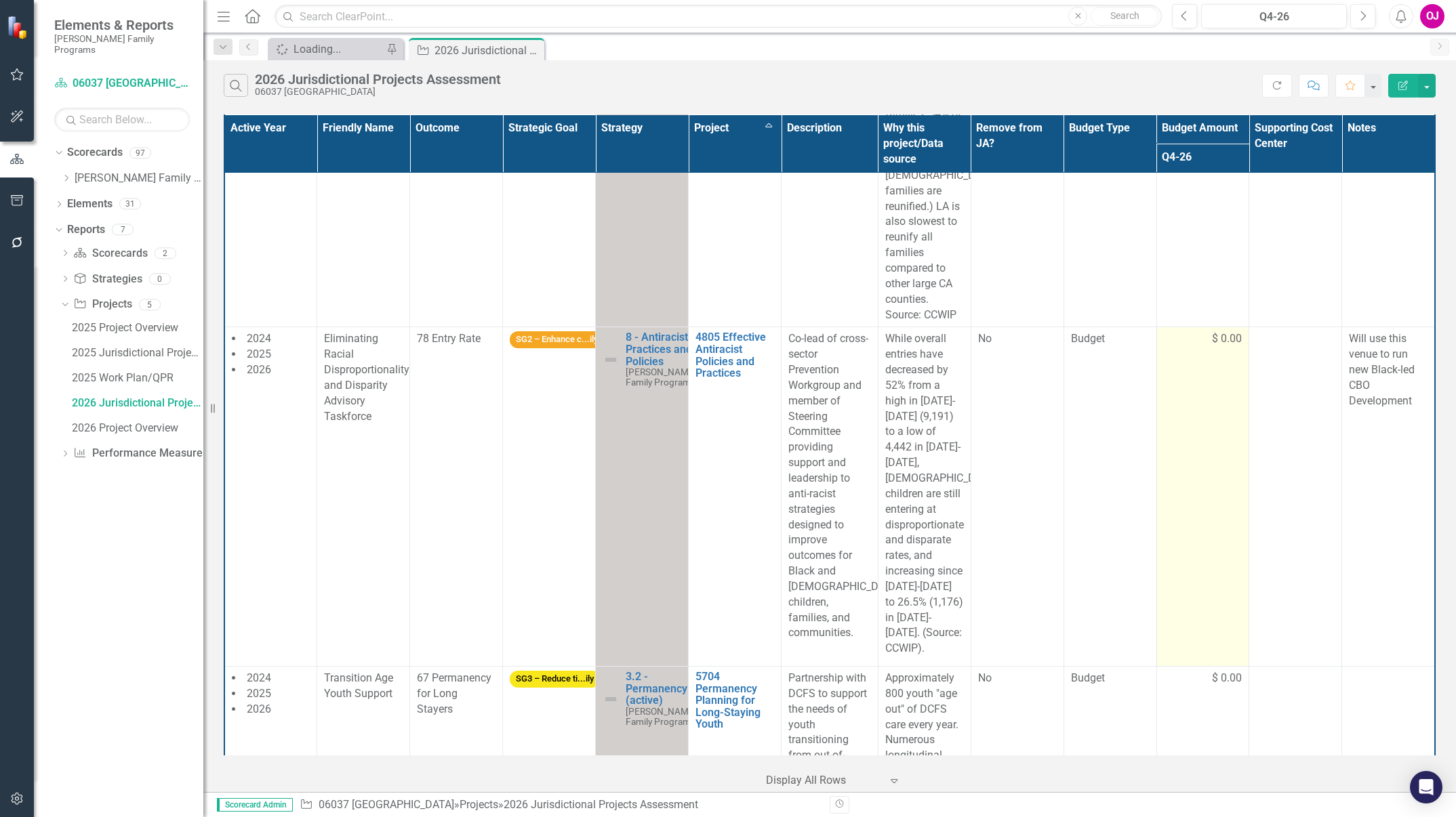
click at [1219, 370] on td "$ 0.00" at bounding box center [1202, 497] width 93 height 340
click at [1223, 365] on td "$ 0.00" at bounding box center [1202, 497] width 93 height 340
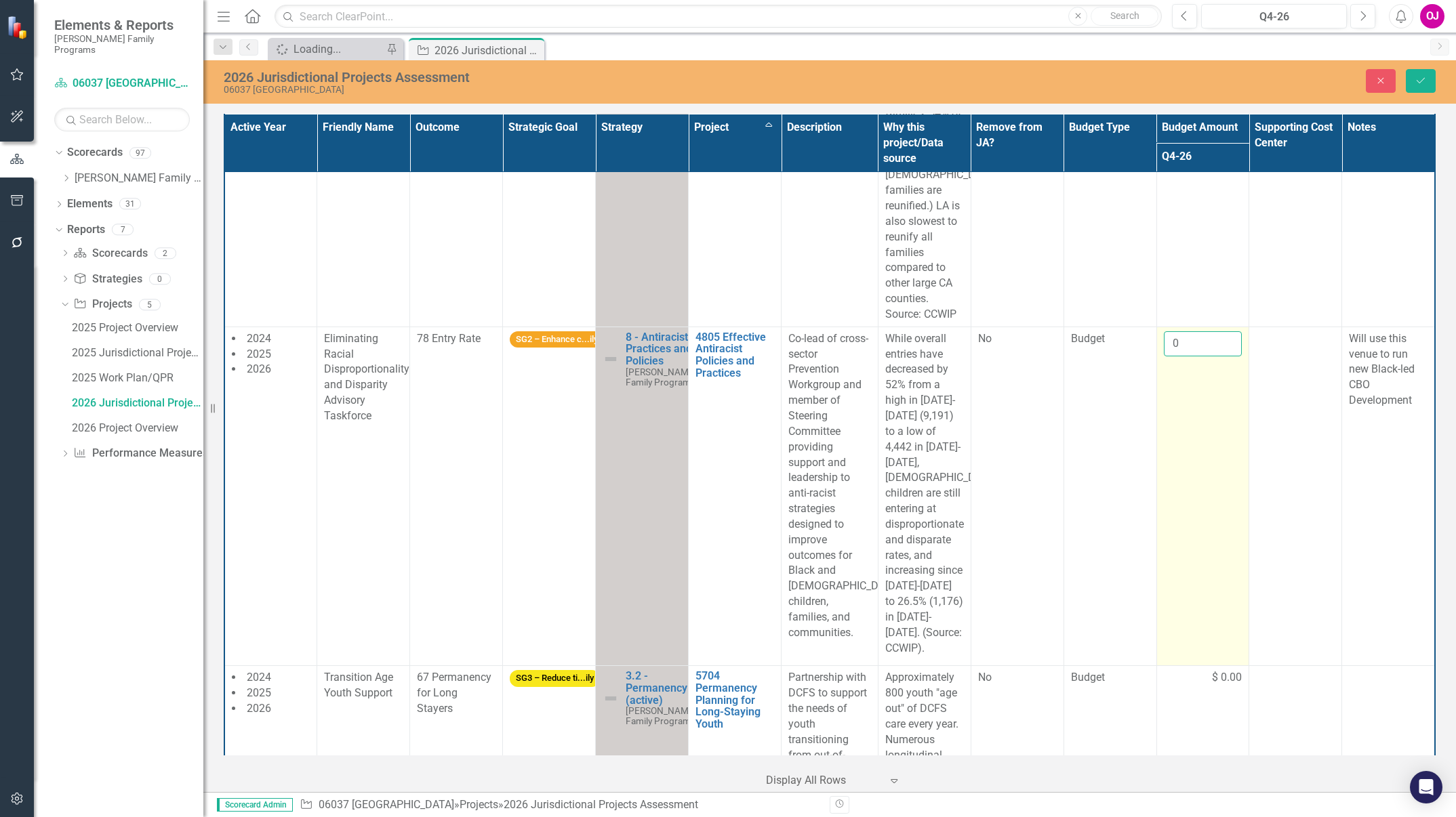
click at [1191, 354] on input "0" at bounding box center [1203, 344] width 79 height 25
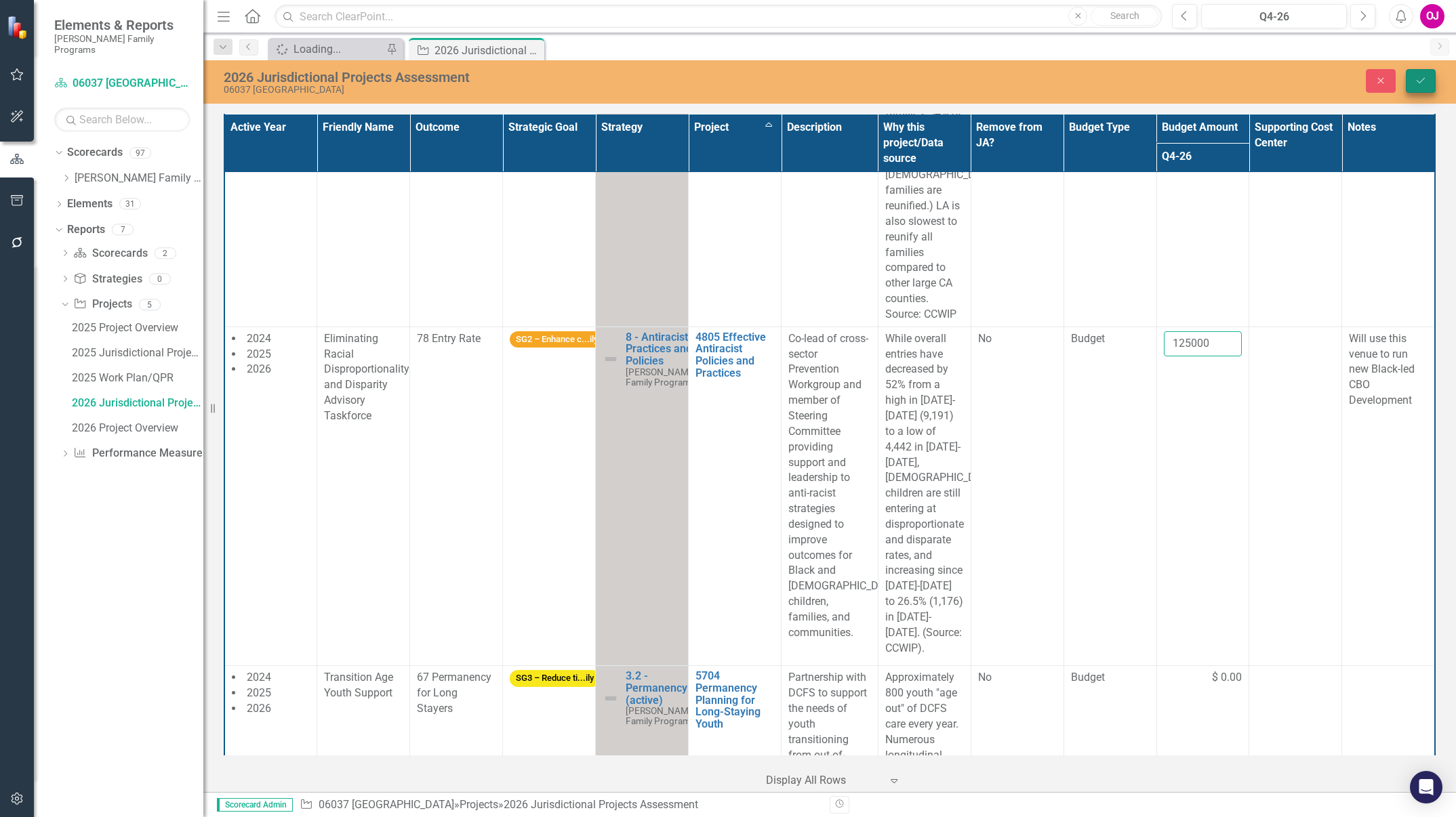
type input "125000"
click at [1420, 85] on icon "Save" at bounding box center [1421, 81] width 12 height 10
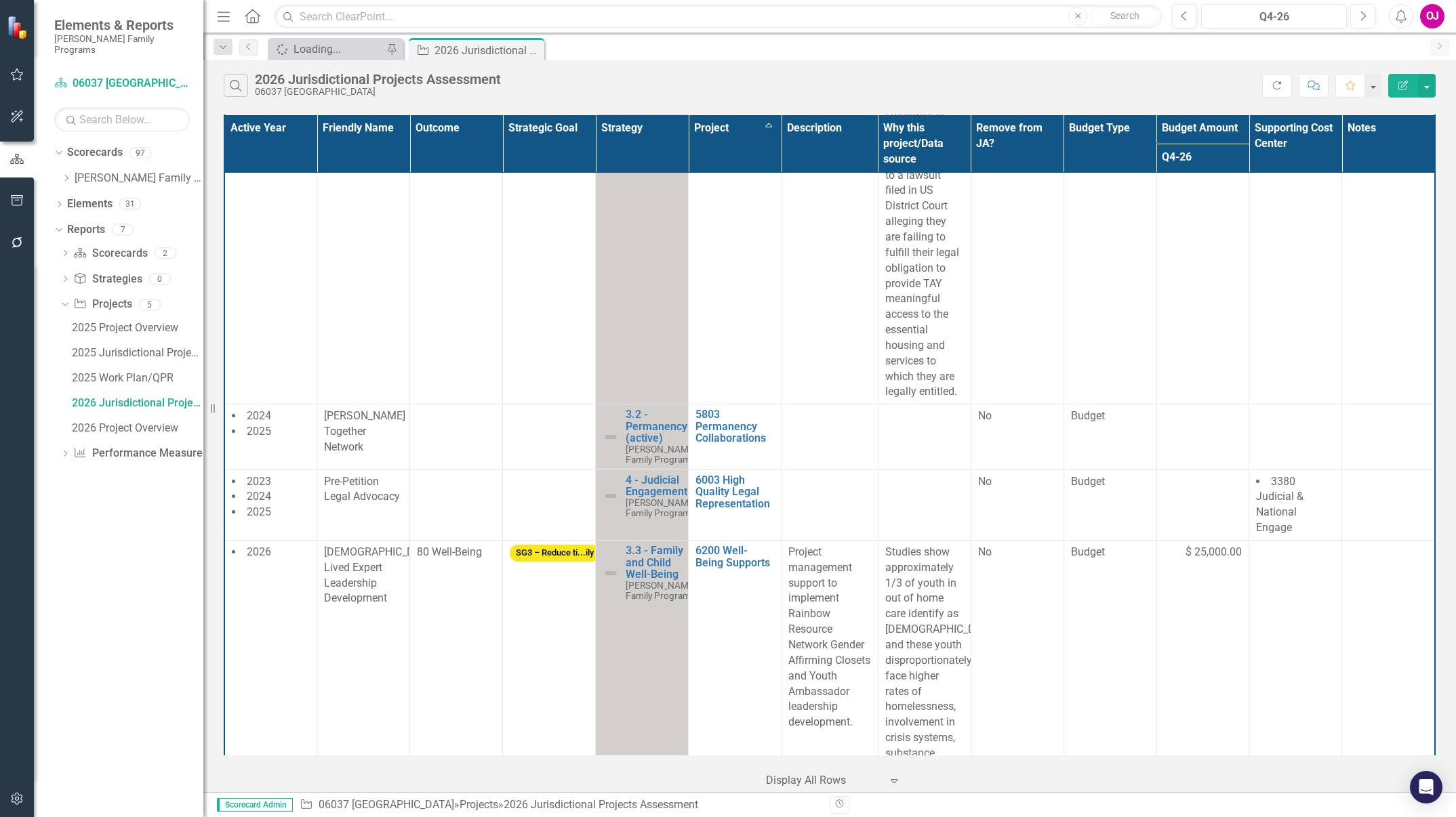
scroll to position [3178, 0]
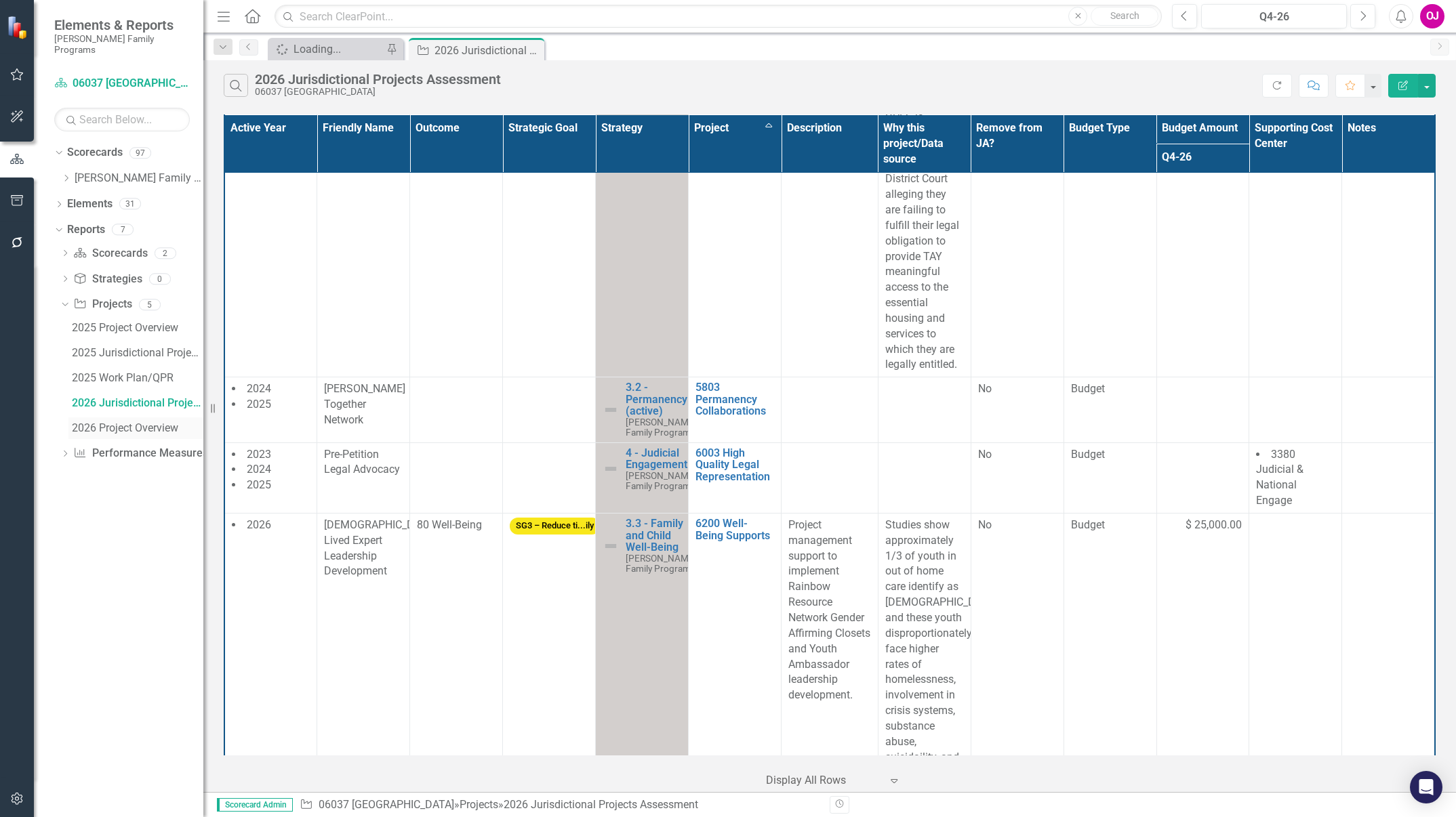
click at [151, 425] on link "2026 Project Overview" at bounding box center [136, 429] width 135 height 21
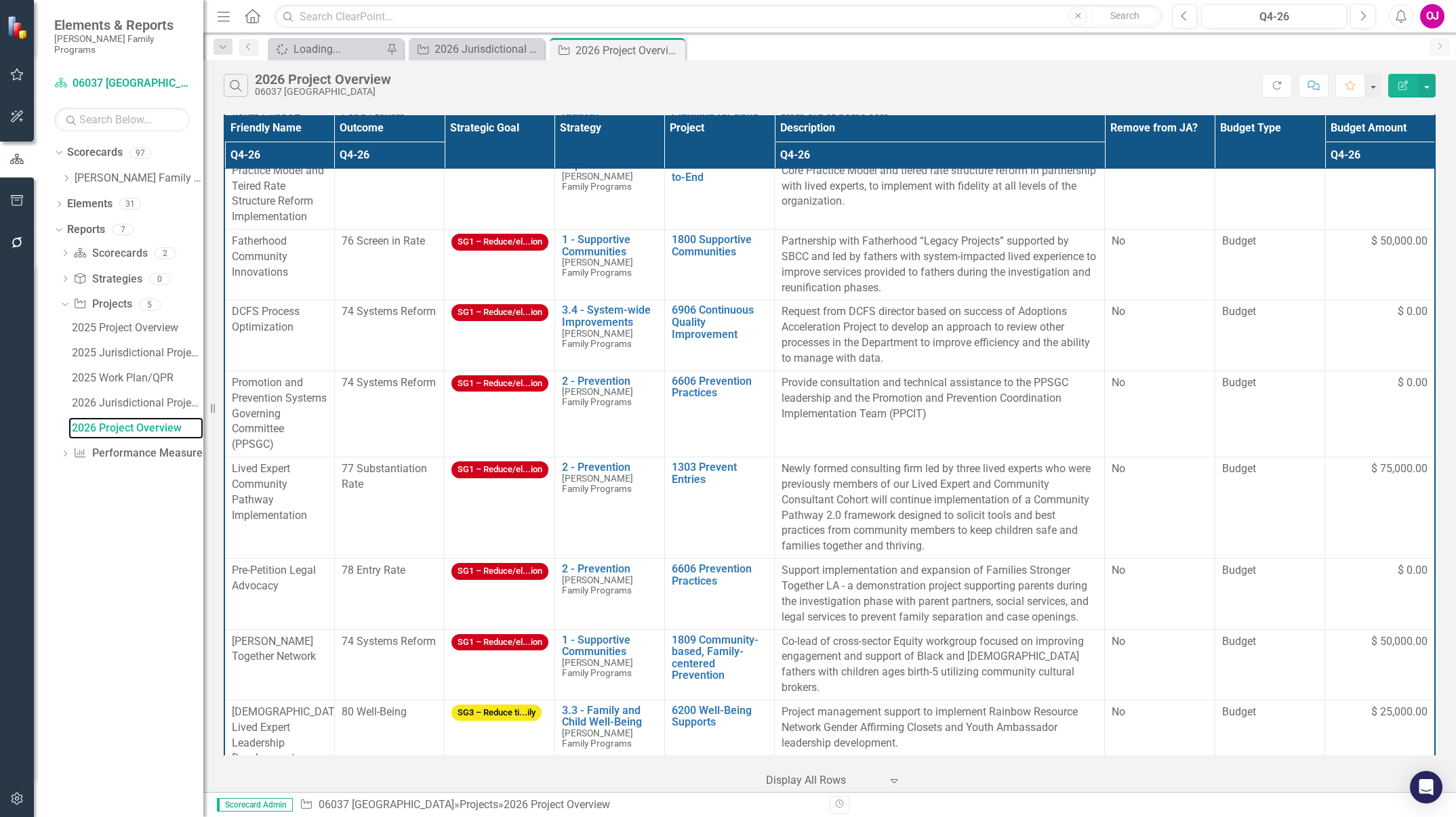
scroll to position [618, 0]
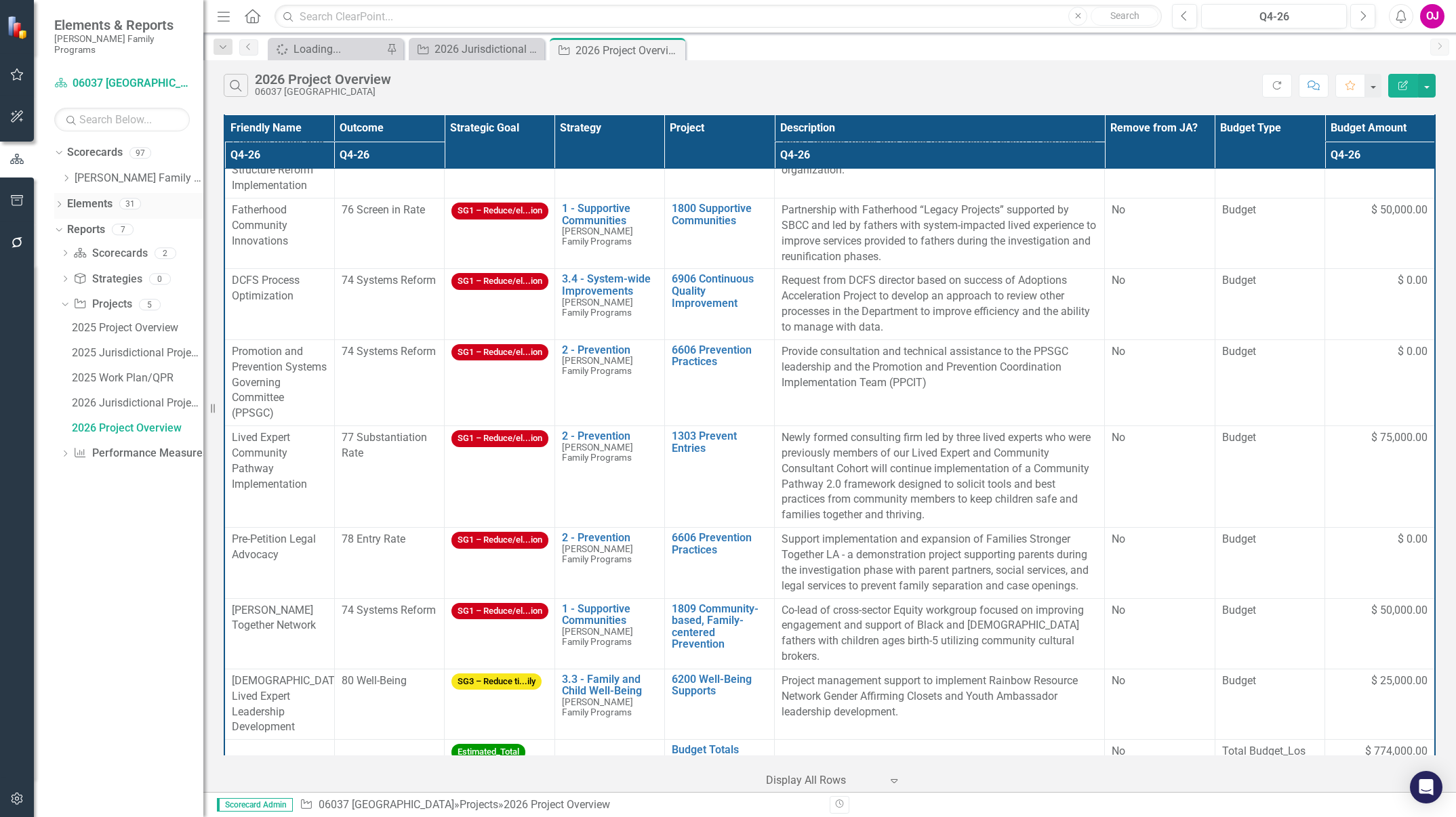
click at [75, 196] on link "Elements" at bounding box center [90, 204] width 46 height 16
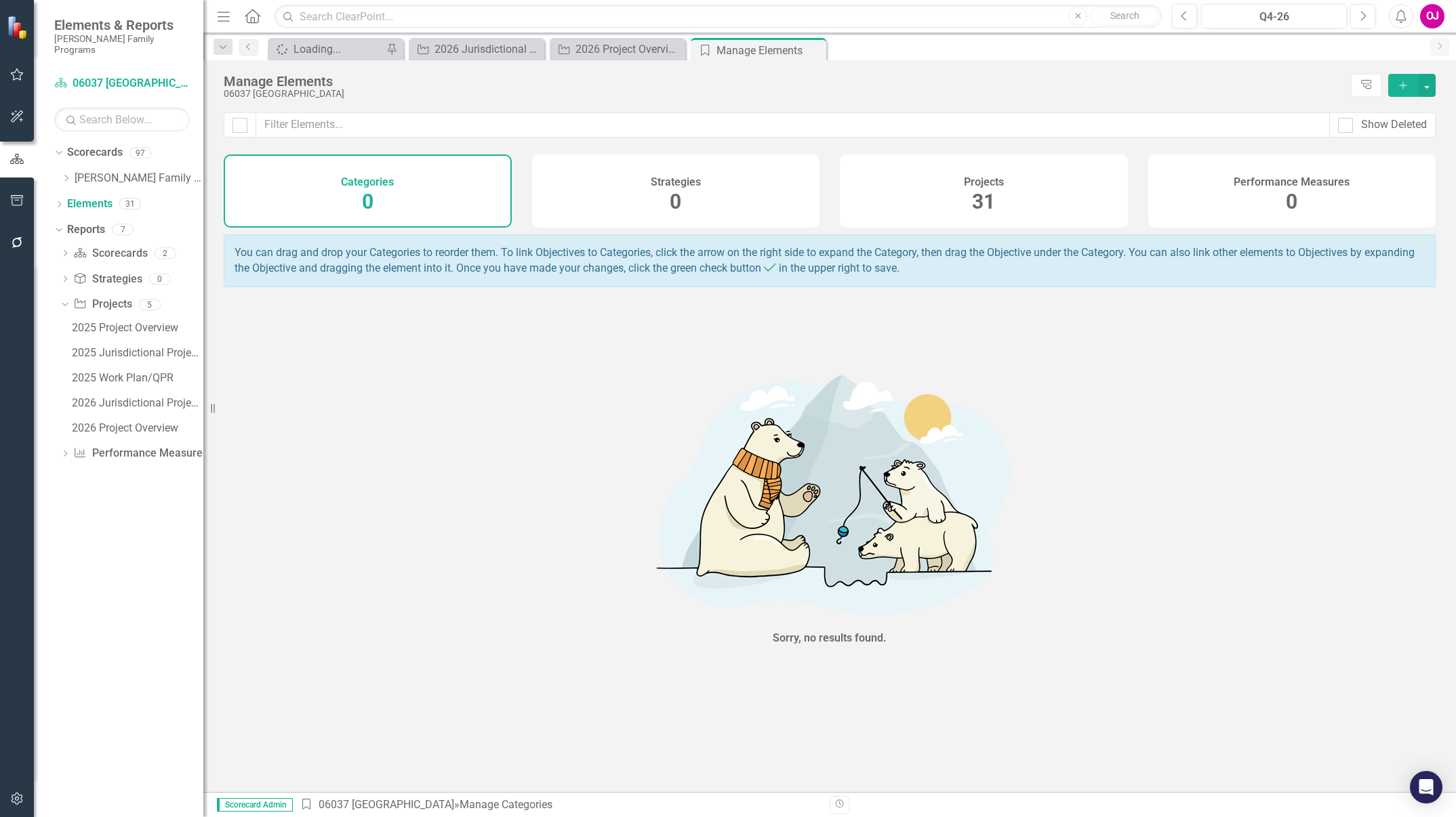
click at [1003, 185] on h4 "Projects" at bounding box center [983, 182] width 40 height 12
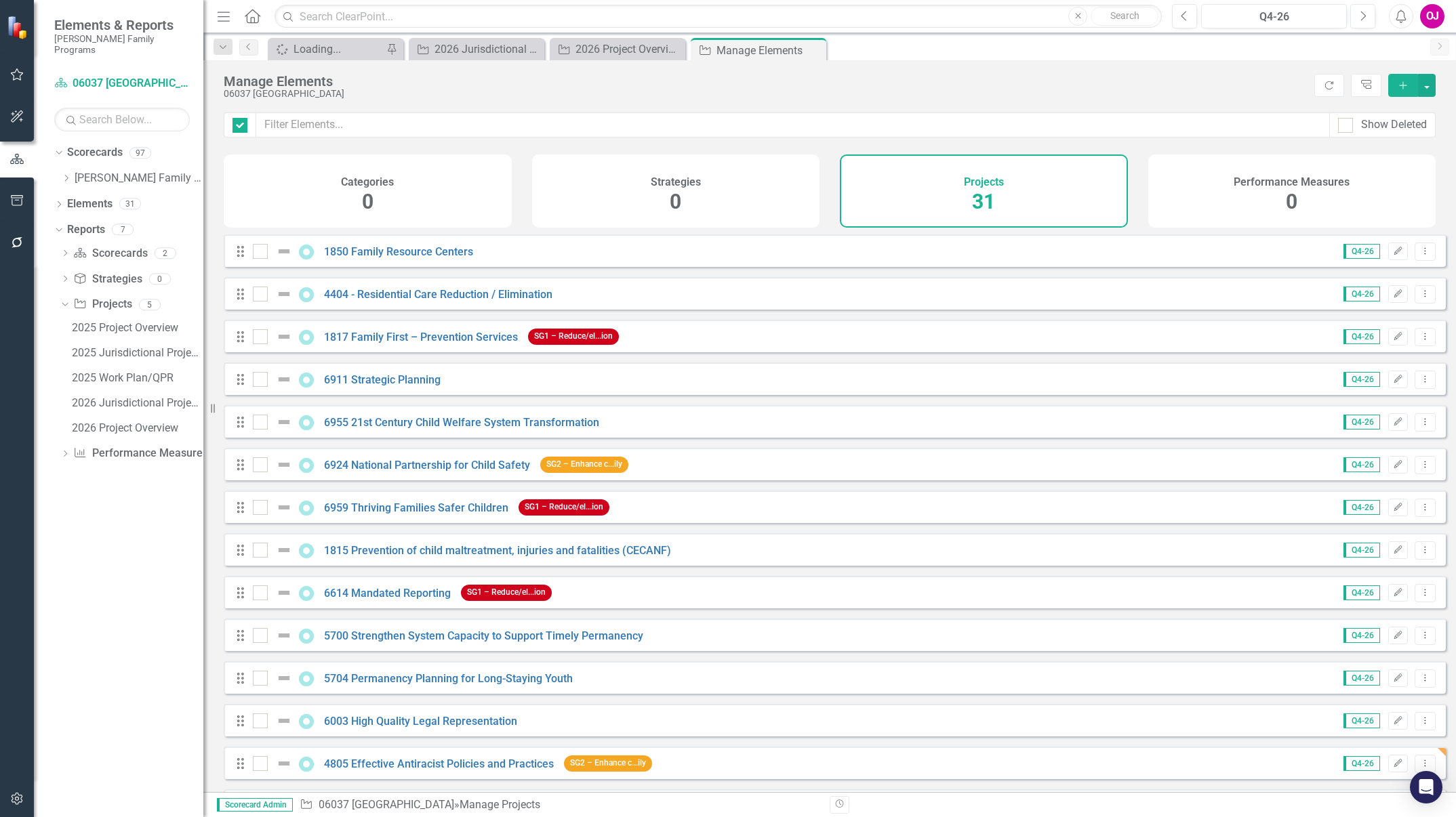
checkbox input "false"
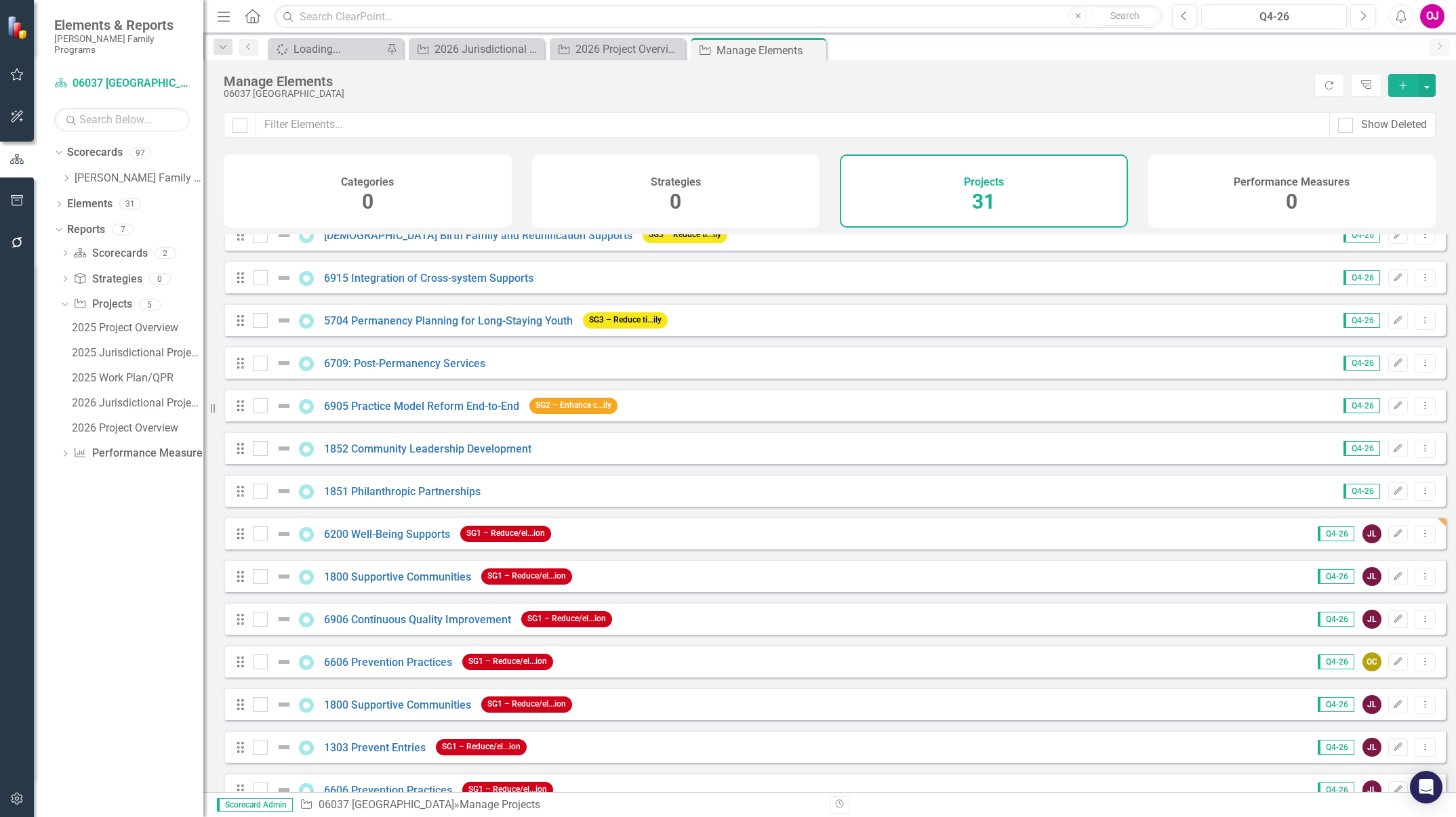
scroll to position [774, 0]
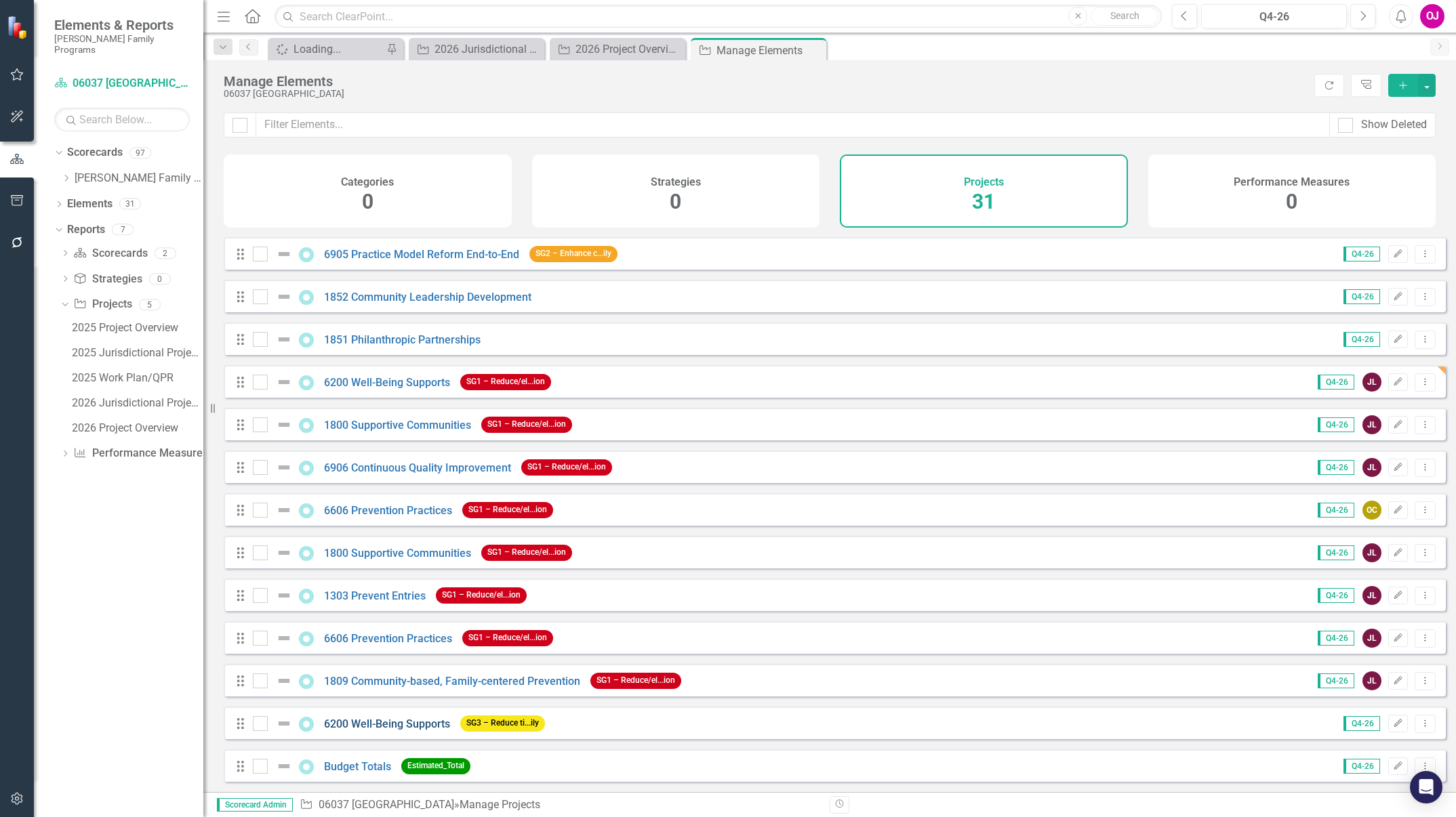
click at [431, 721] on link "6200 Well-Being Supports" at bounding box center [387, 723] width 126 height 13
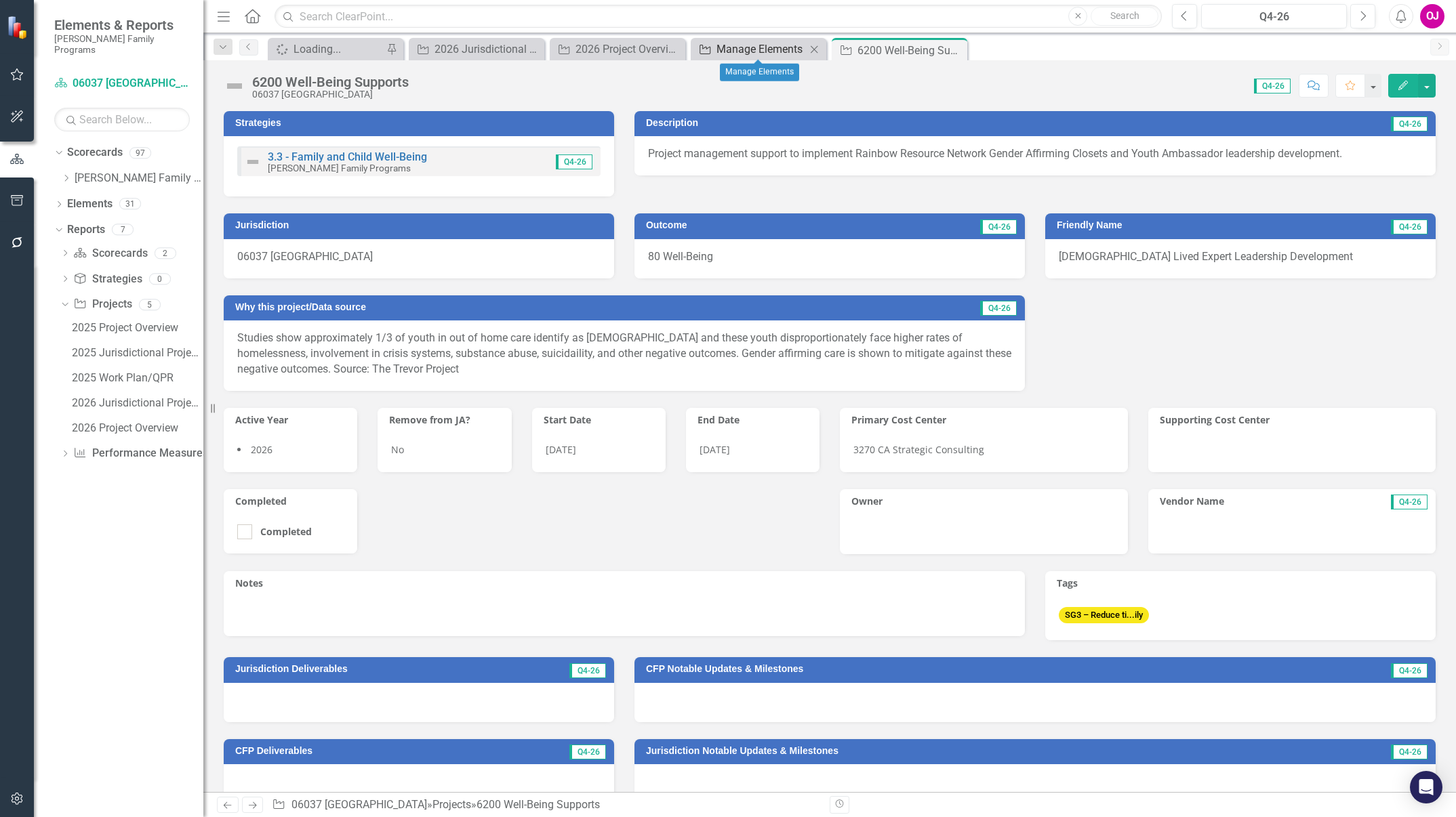
click at [749, 45] on div "Manage Elements" at bounding box center [762, 49] width 90 height 17
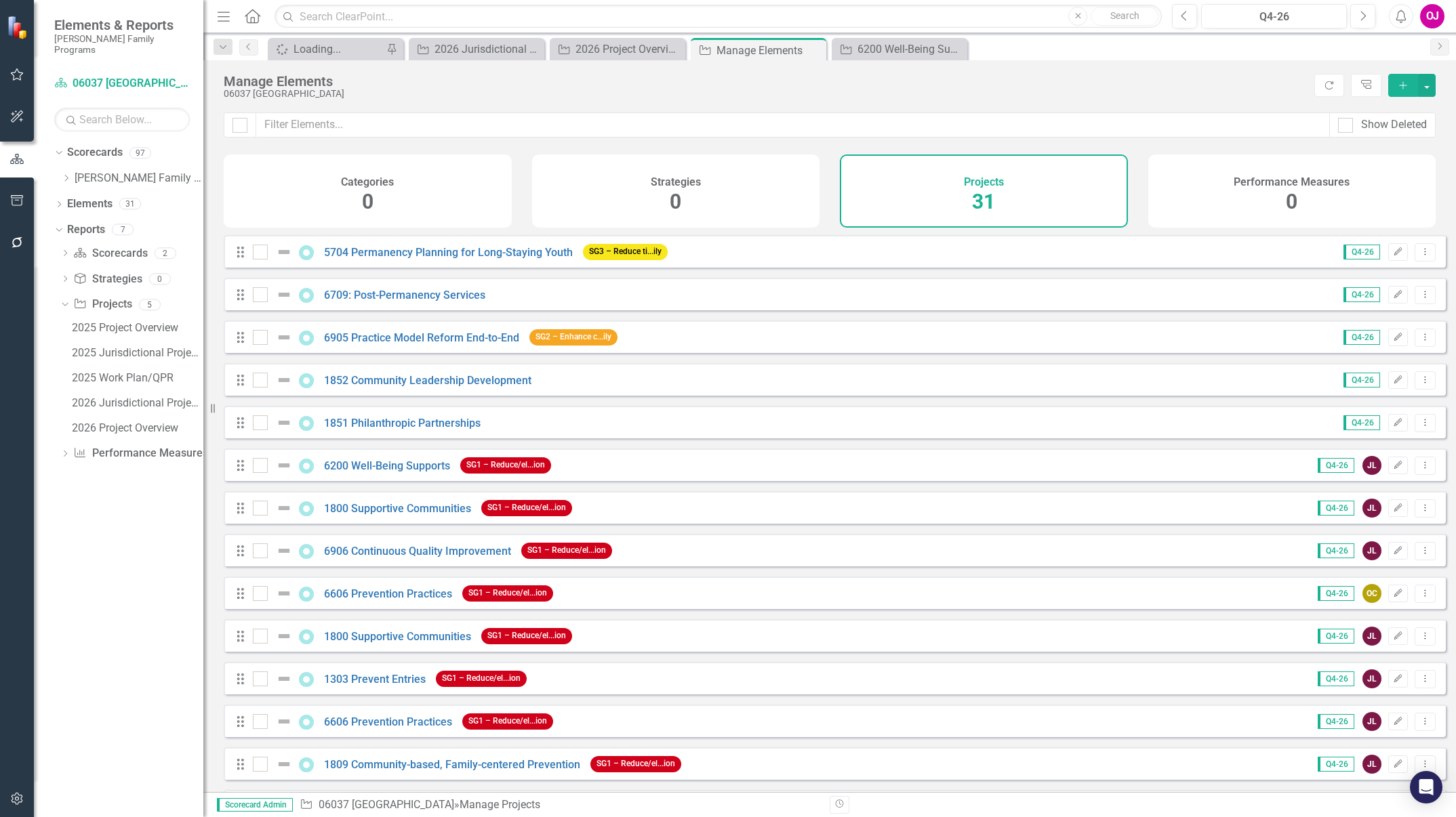
scroll to position [774, 0]
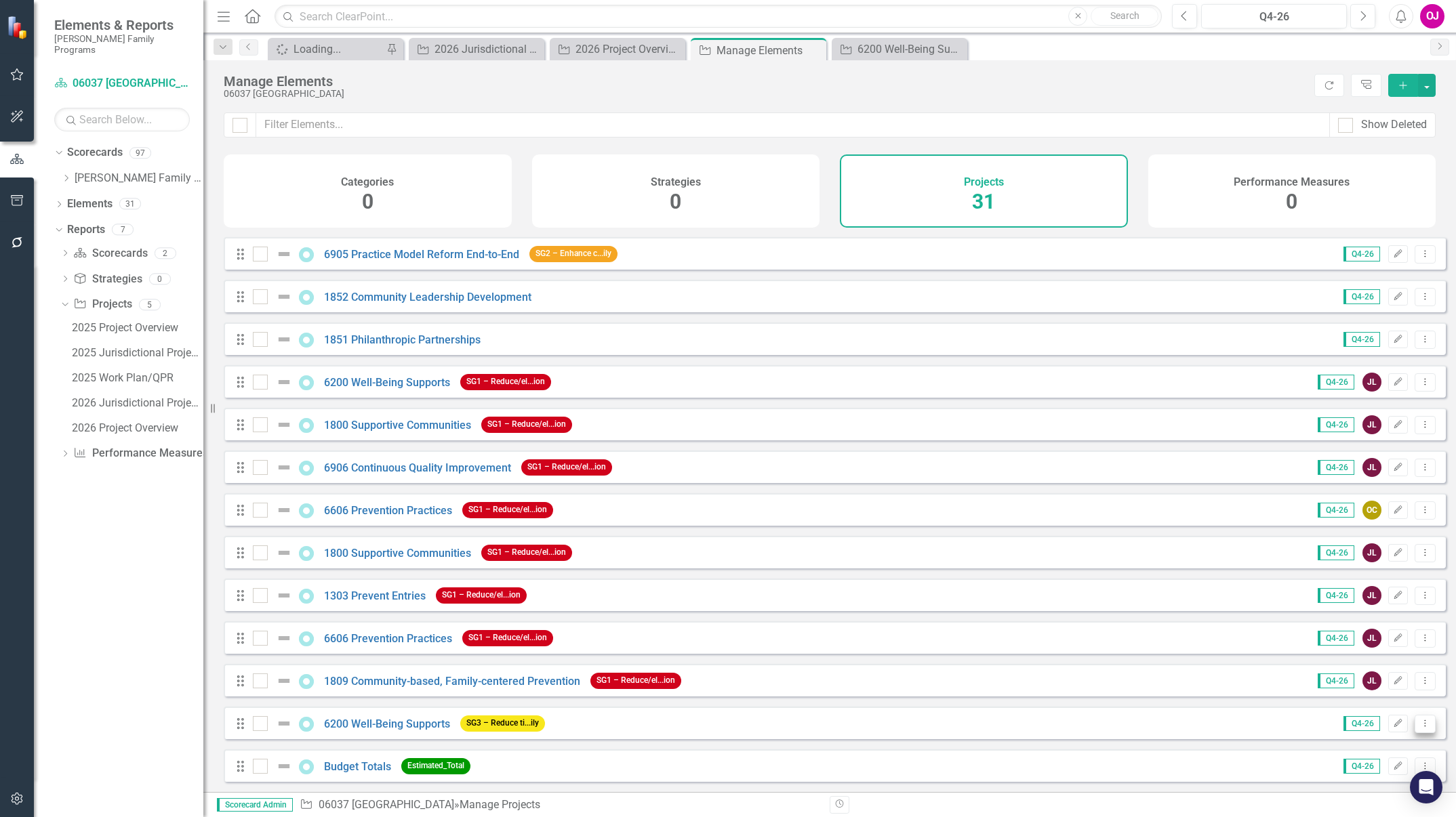
click at [1420, 723] on icon "Dropdown Menu" at bounding box center [1426, 723] width 12 height 9
click at [1358, 699] on link "Trash Delete Project" at bounding box center [1368, 703] width 114 height 25
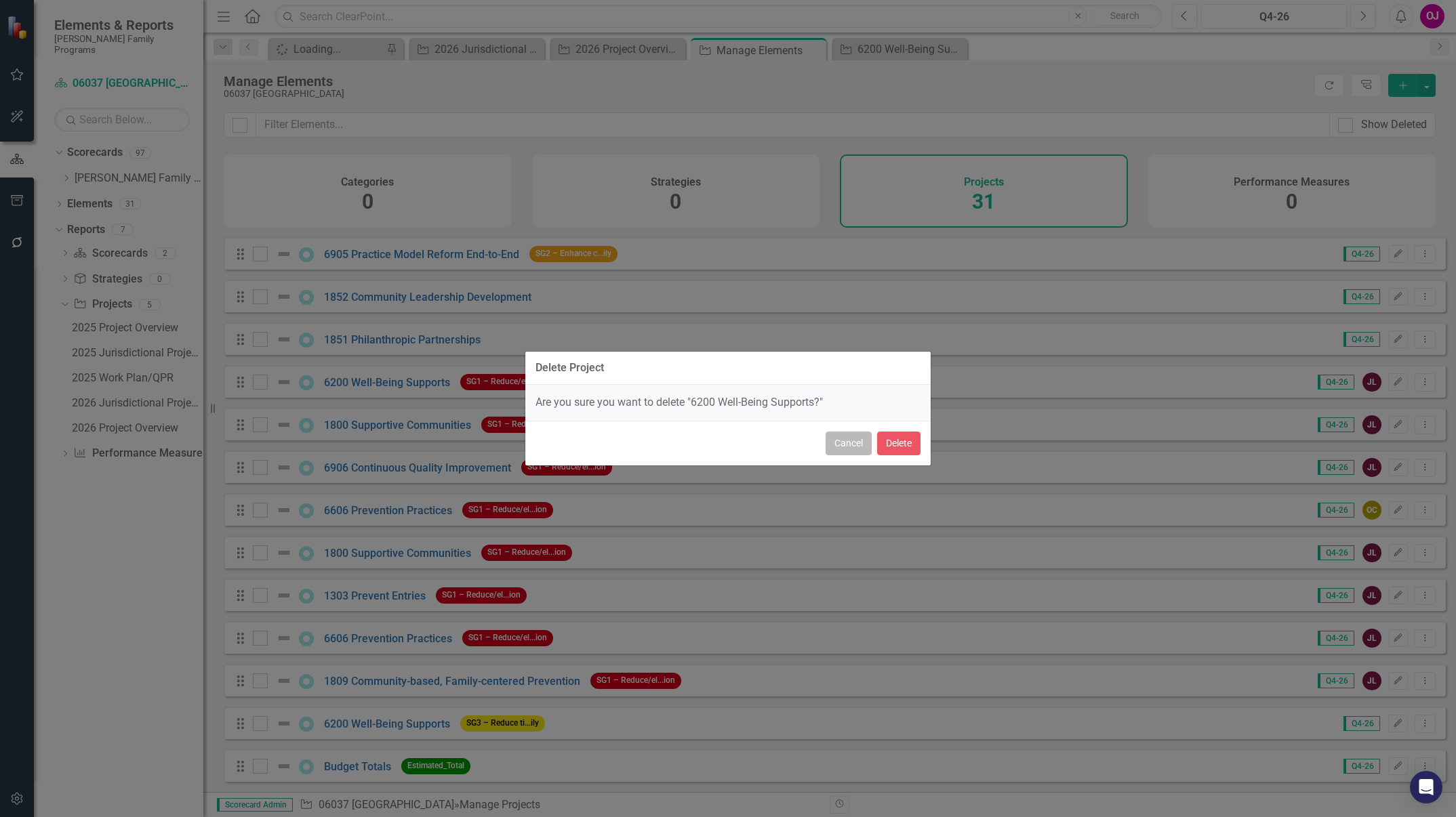
click at [844, 437] on button "Cancel" at bounding box center [849, 443] width 46 height 23
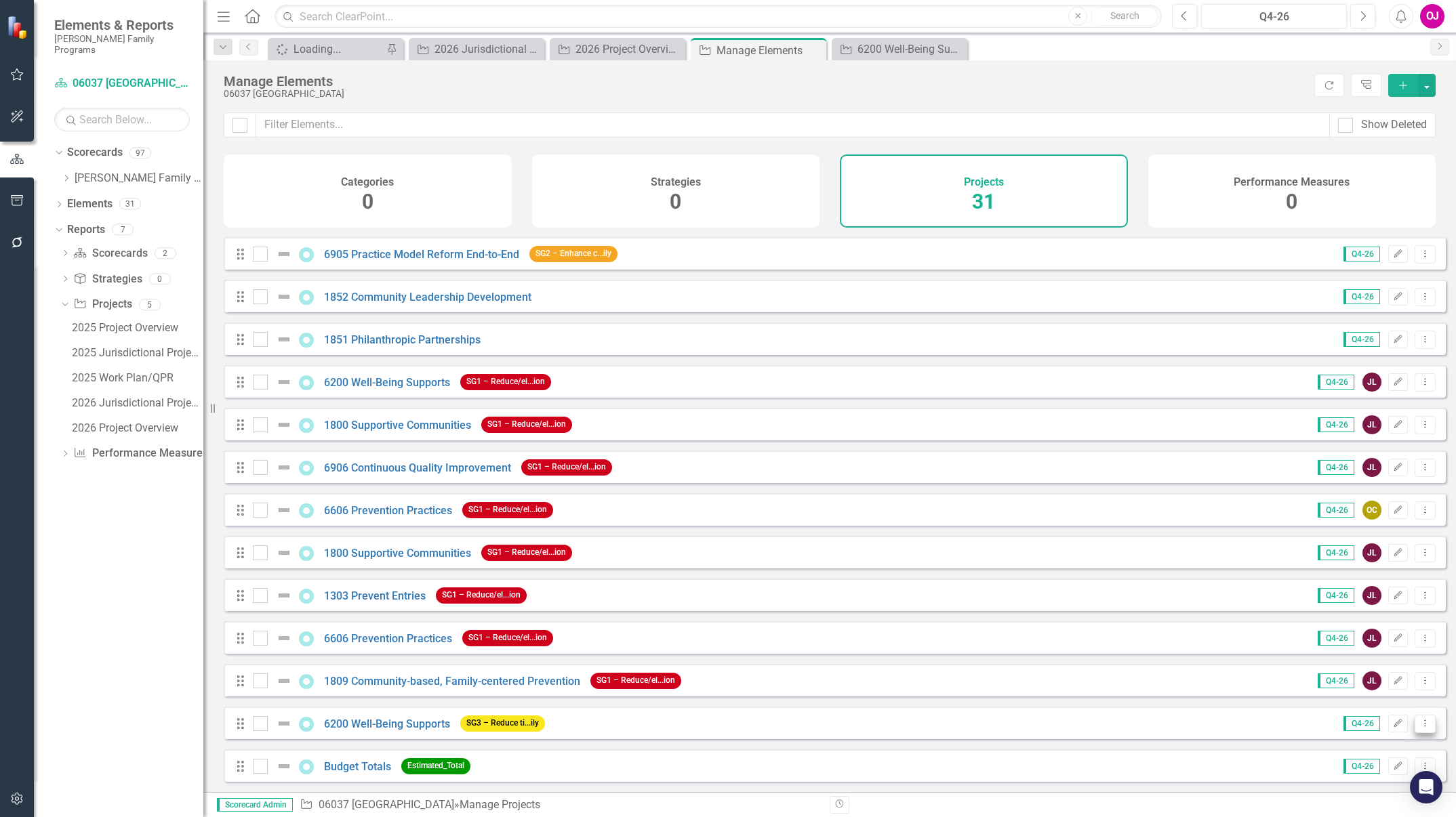
click at [1425, 723] on icon at bounding box center [1425, 722] width 1 height 7
click at [1381, 701] on link "Trash Delete Project" at bounding box center [1368, 703] width 114 height 25
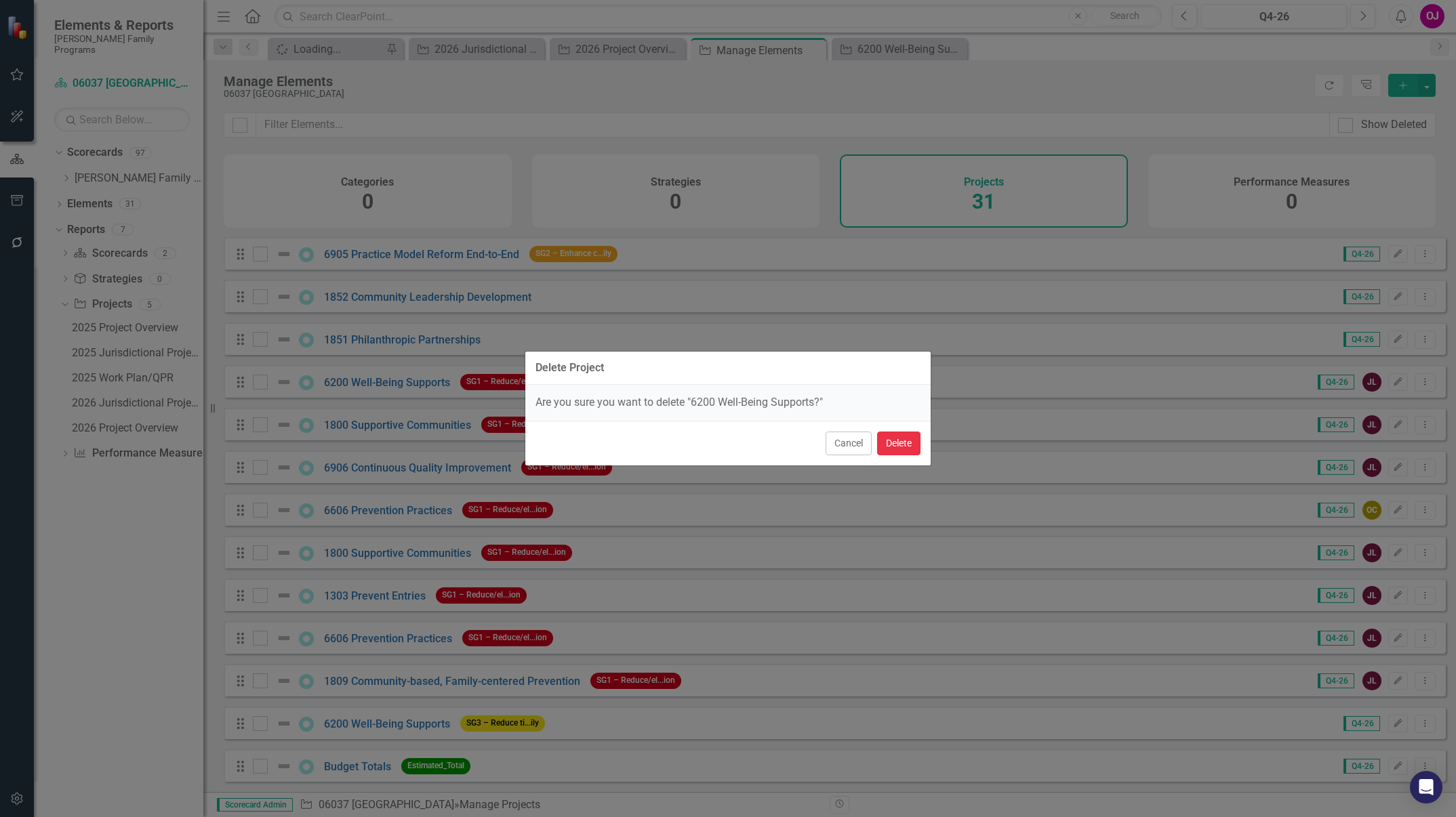
click at [898, 441] on button "Delete" at bounding box center [898, 443] width 43 height 23
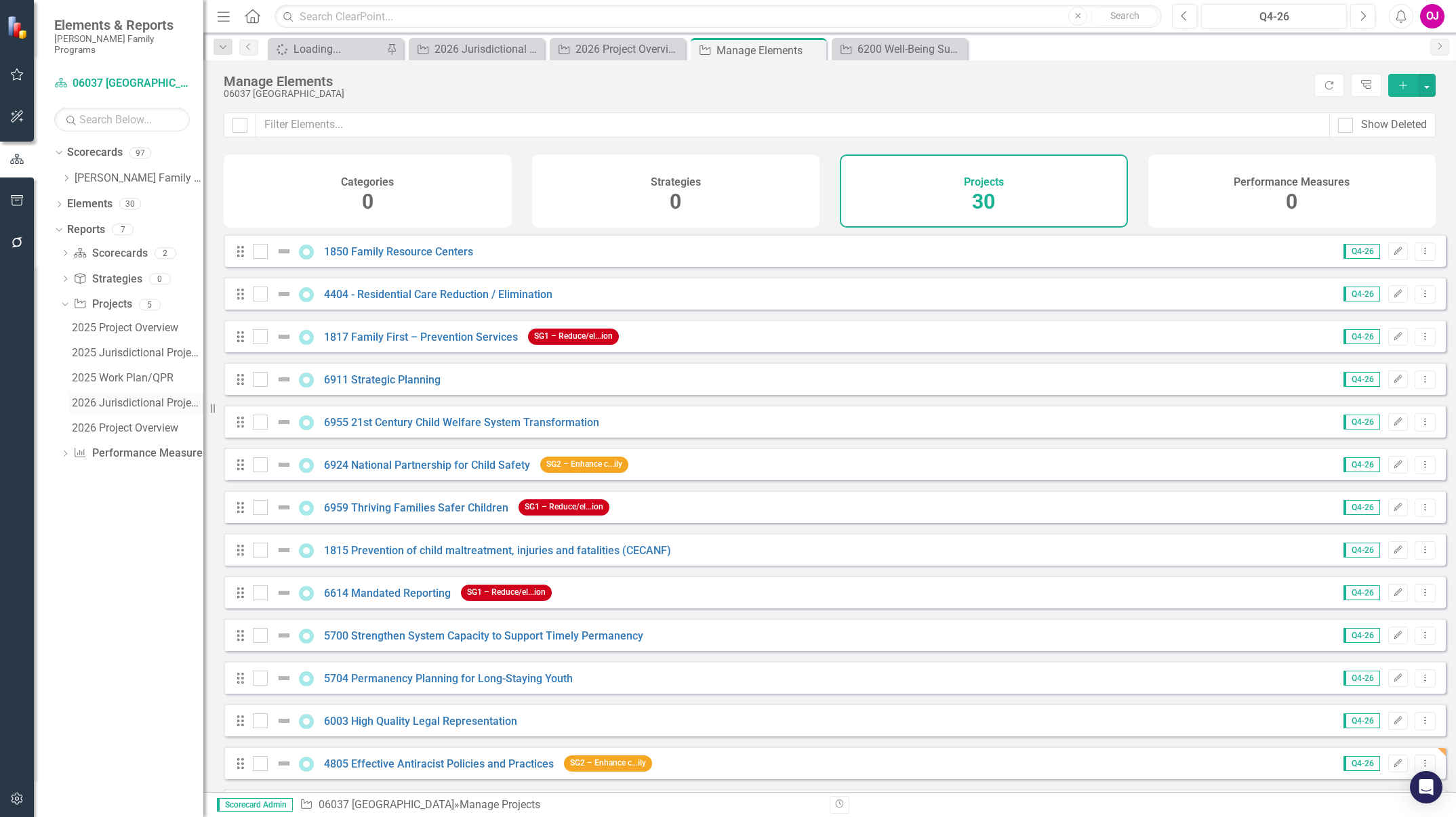
click at [132, 397] on link "2026 Jurisdictional Projects Assessment" at bounding box center [136, 403] width 135 height 21
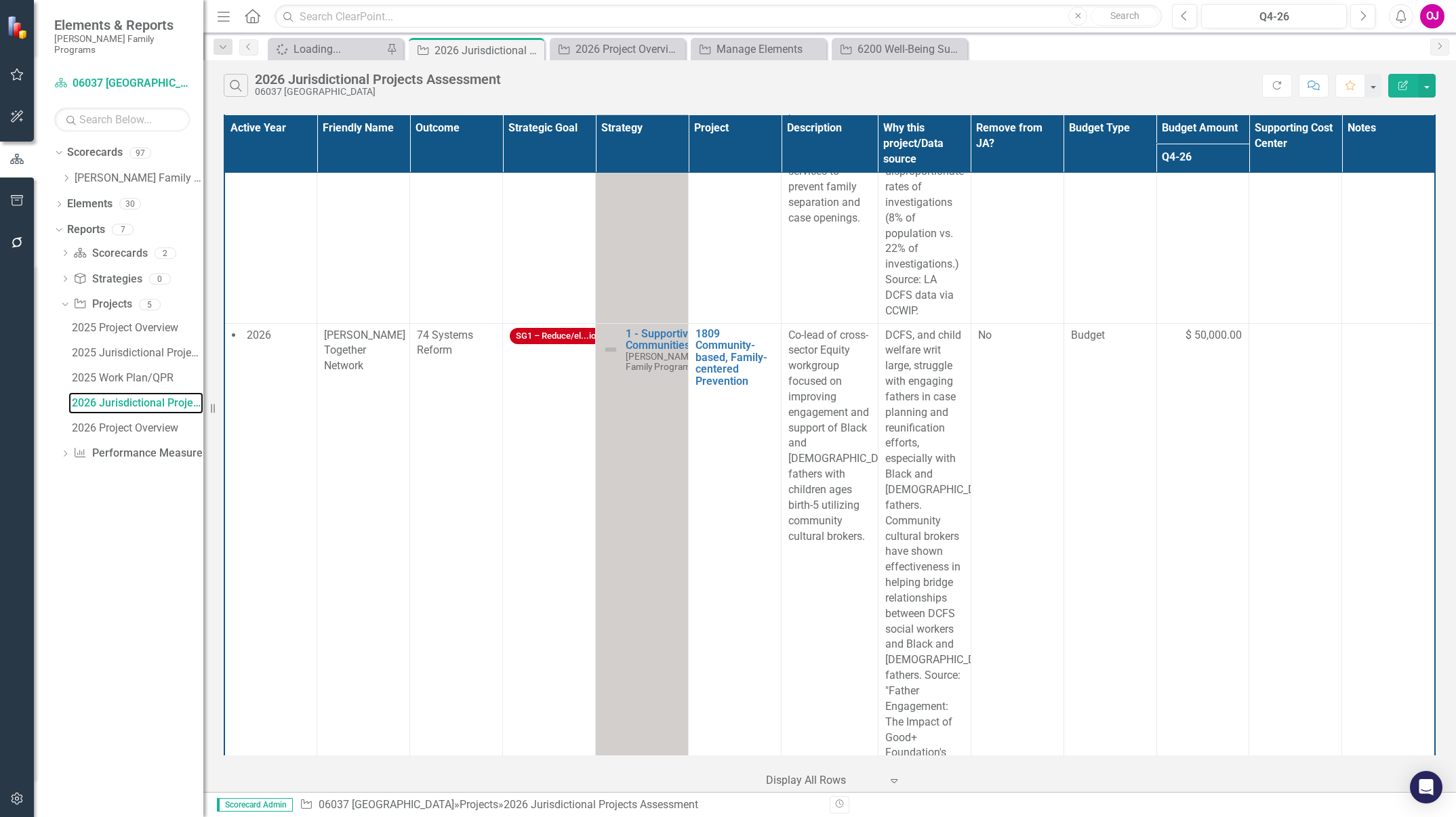
scroll to position [5862, 0]
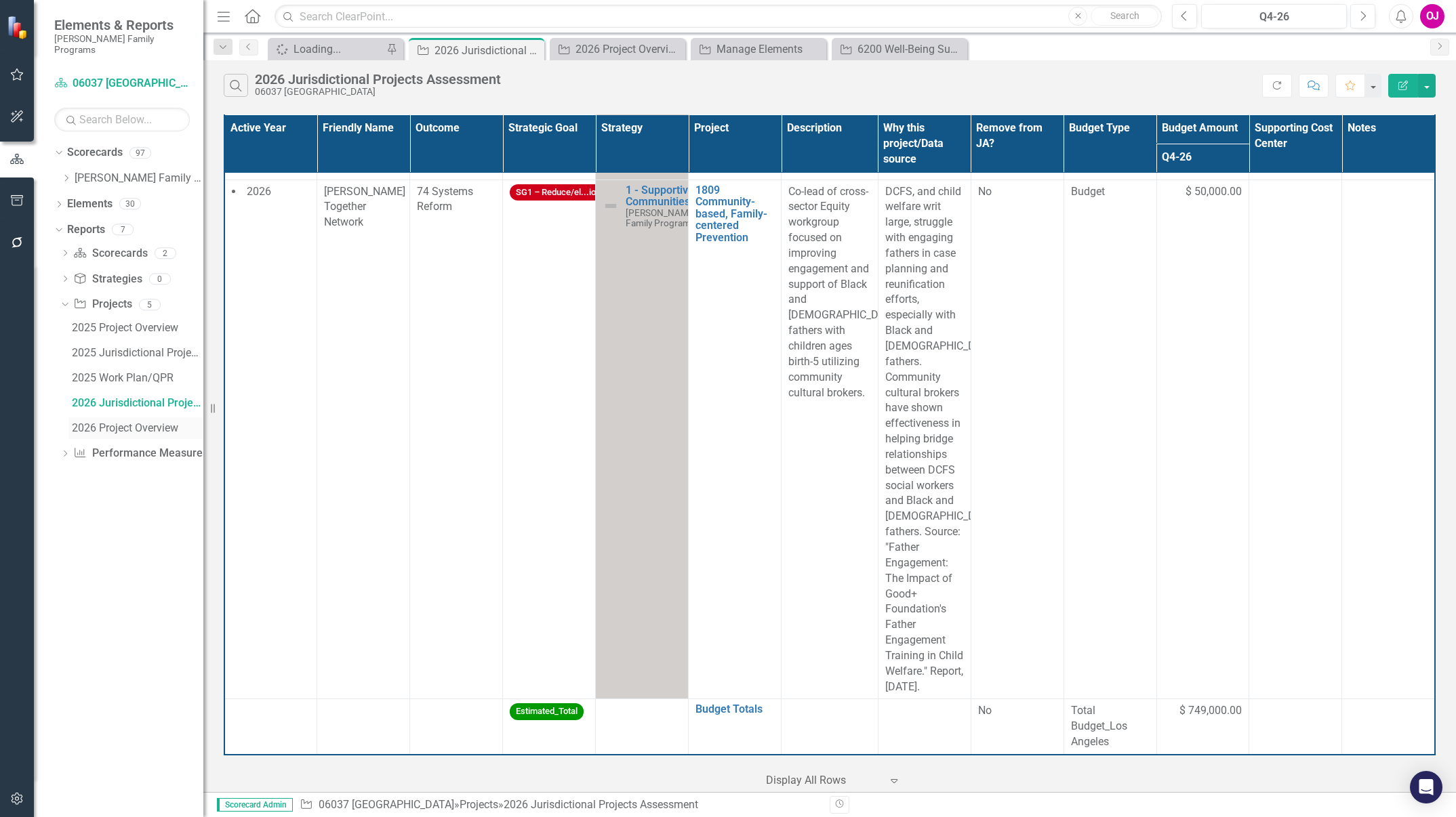
click at [134, 422] on div "2026 Project Overview" at bounding box center [138, 428] width 132 height 12
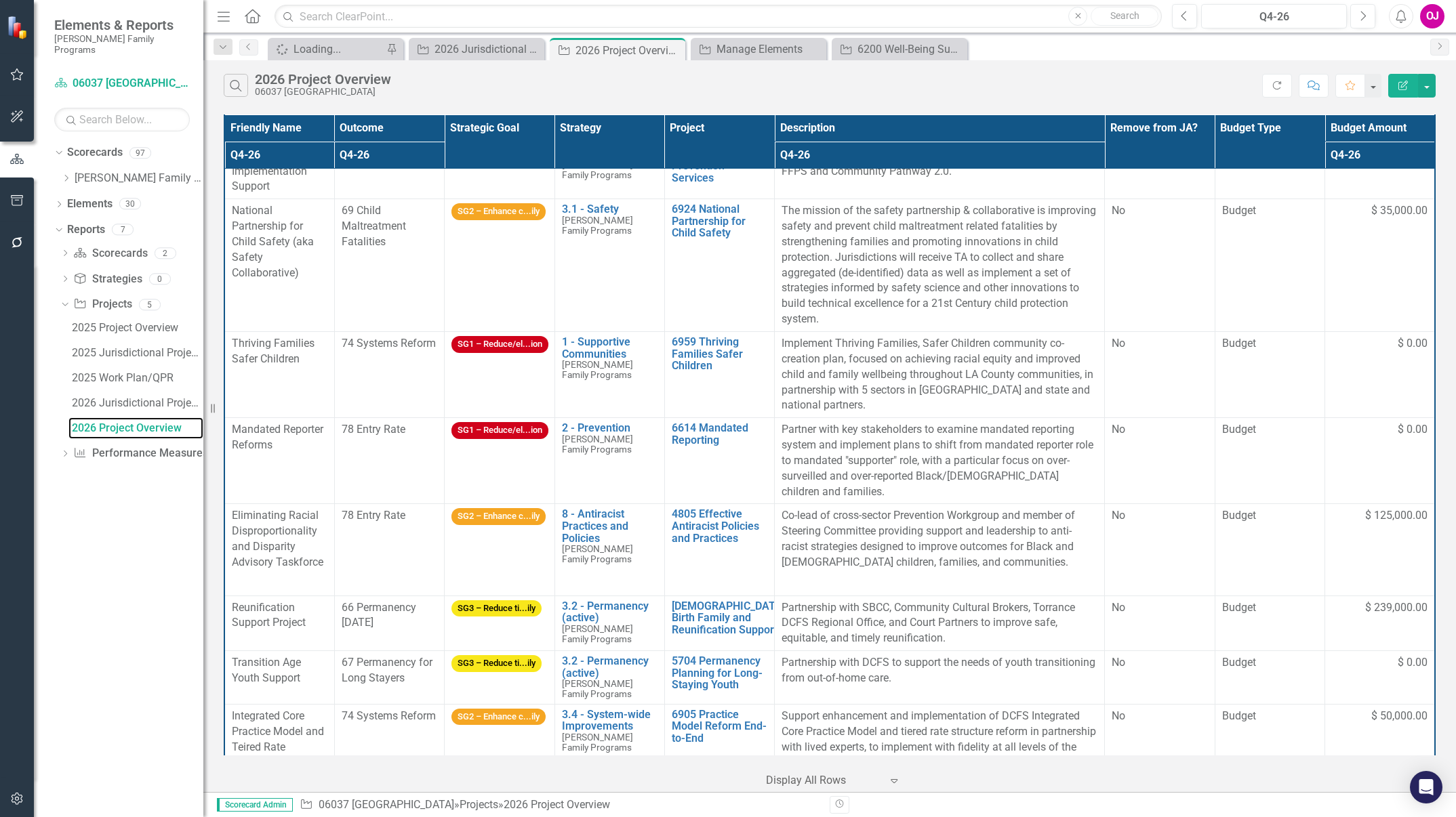
scroll to position [0, 6]
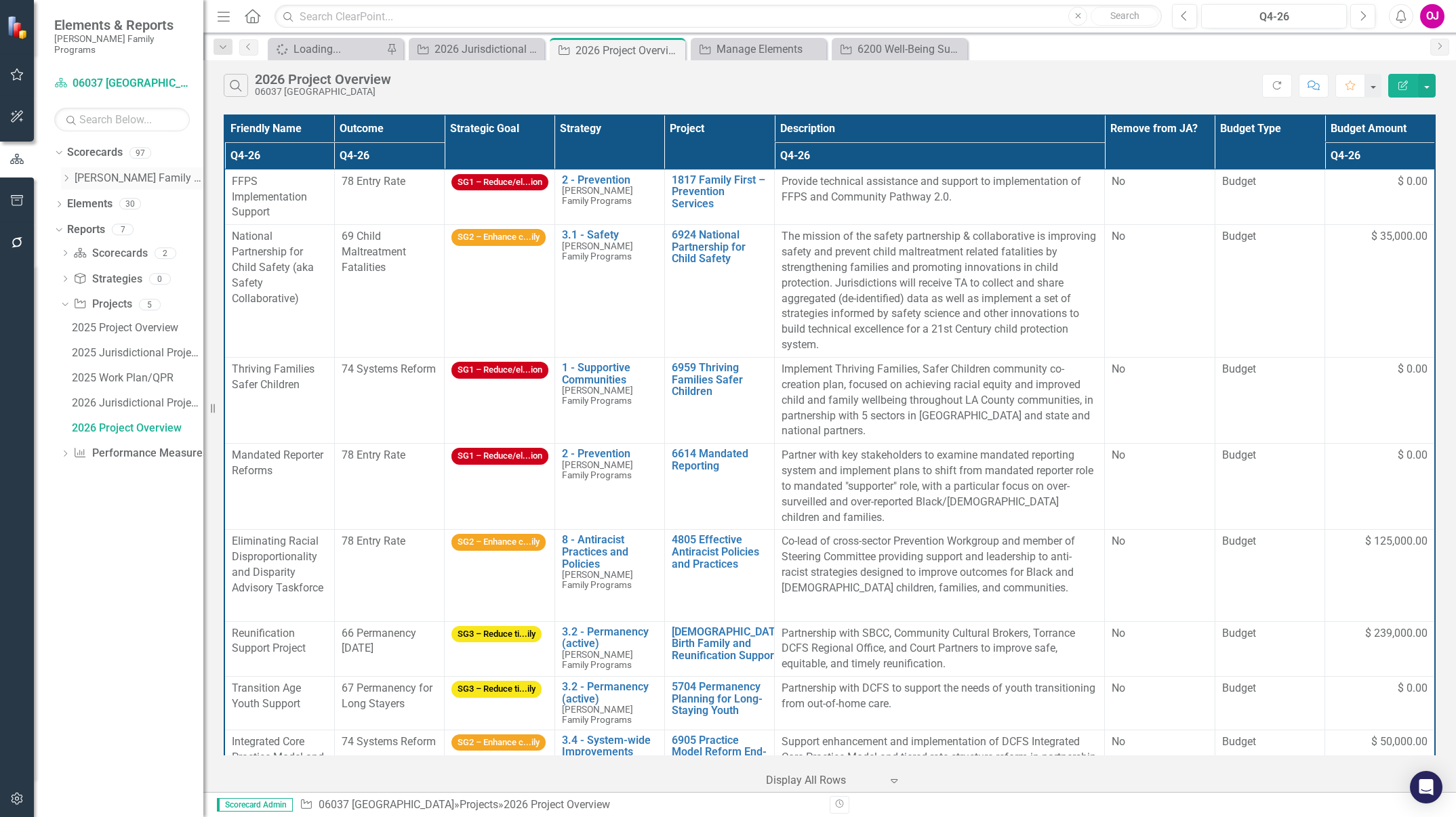
click at [69, 173] on div "Dropdown" at bounding box center [65, 179] width 10 height 12
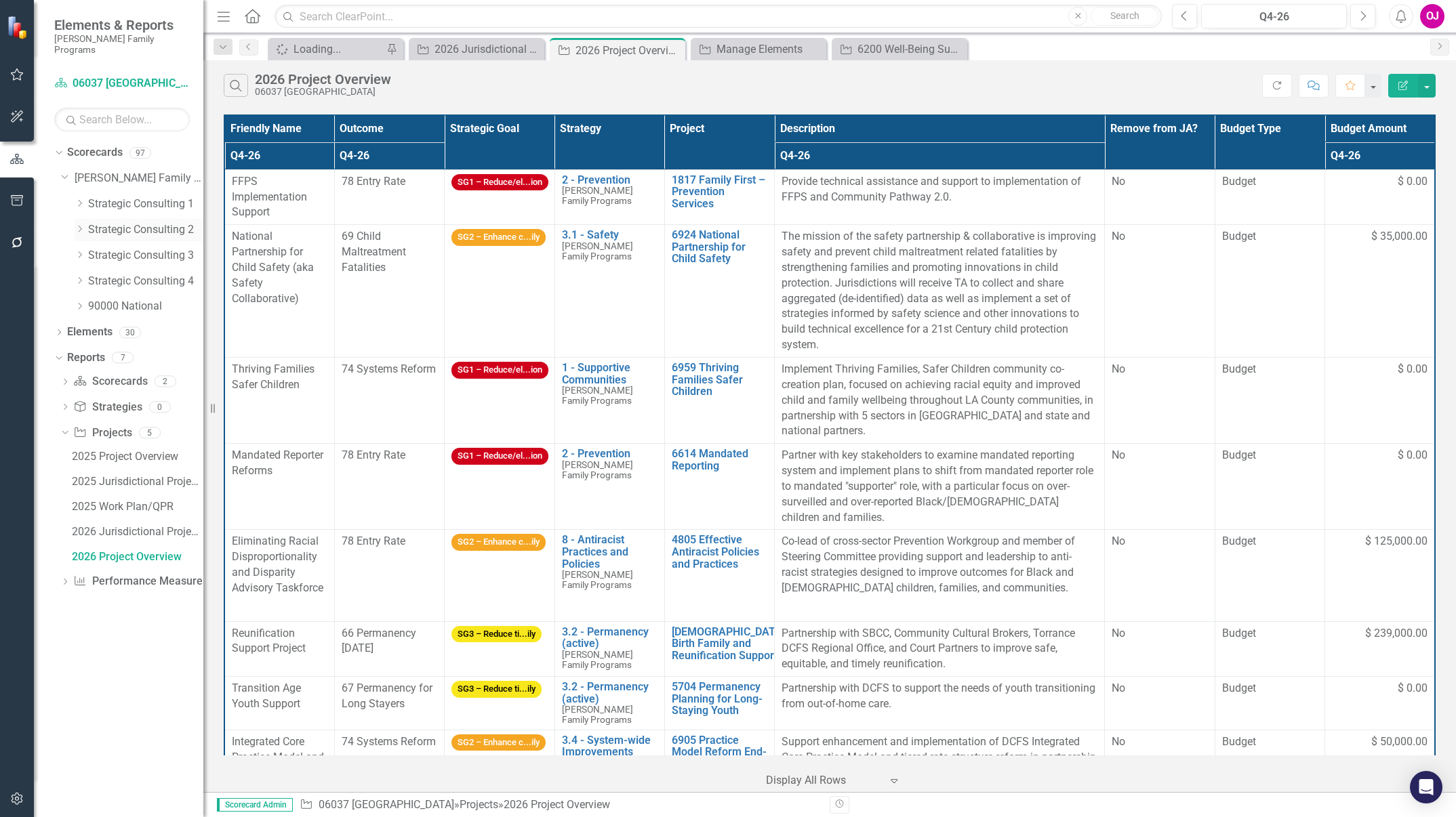
click at [120, 224] on link "Strategic Consulting 2" at bounding box center [146, 230] width 115 height 16
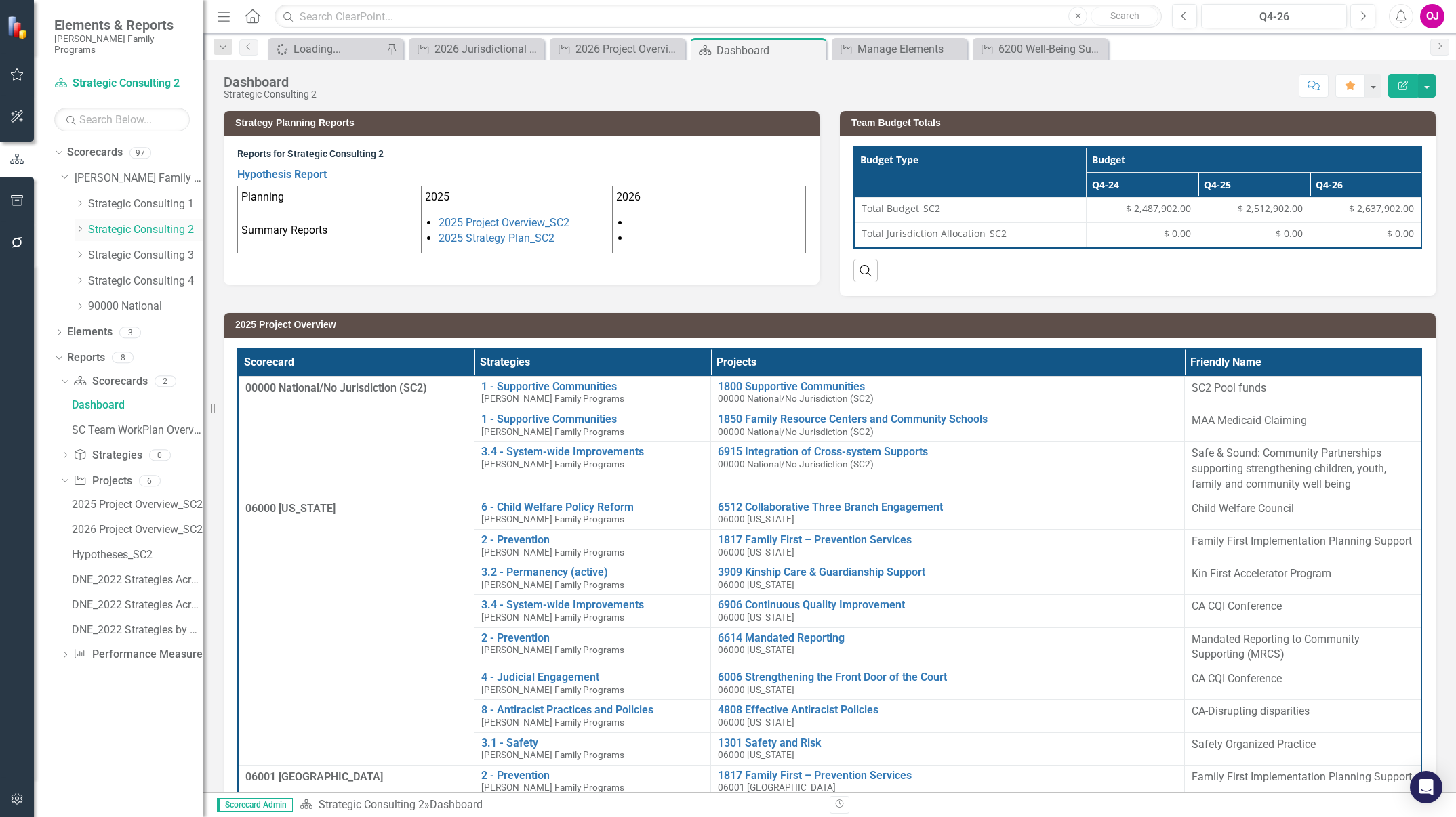
click at [79, 225] on icon "Dropdown" at bounding box center [79, 228] width 10 height 8
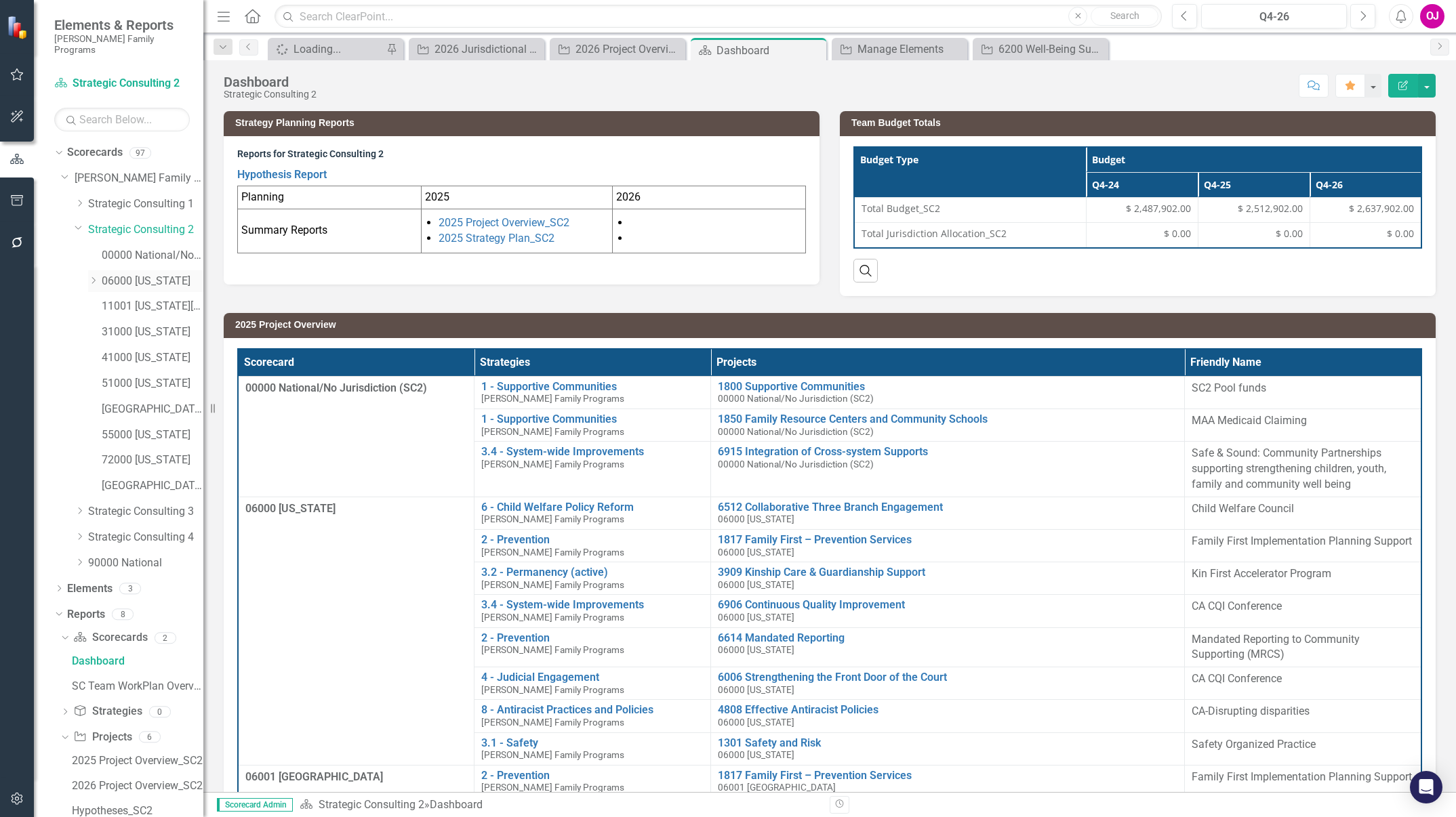
click at [96, 276] on icon "Dropdown" at bounding box center [93, 280] width 10 height 8
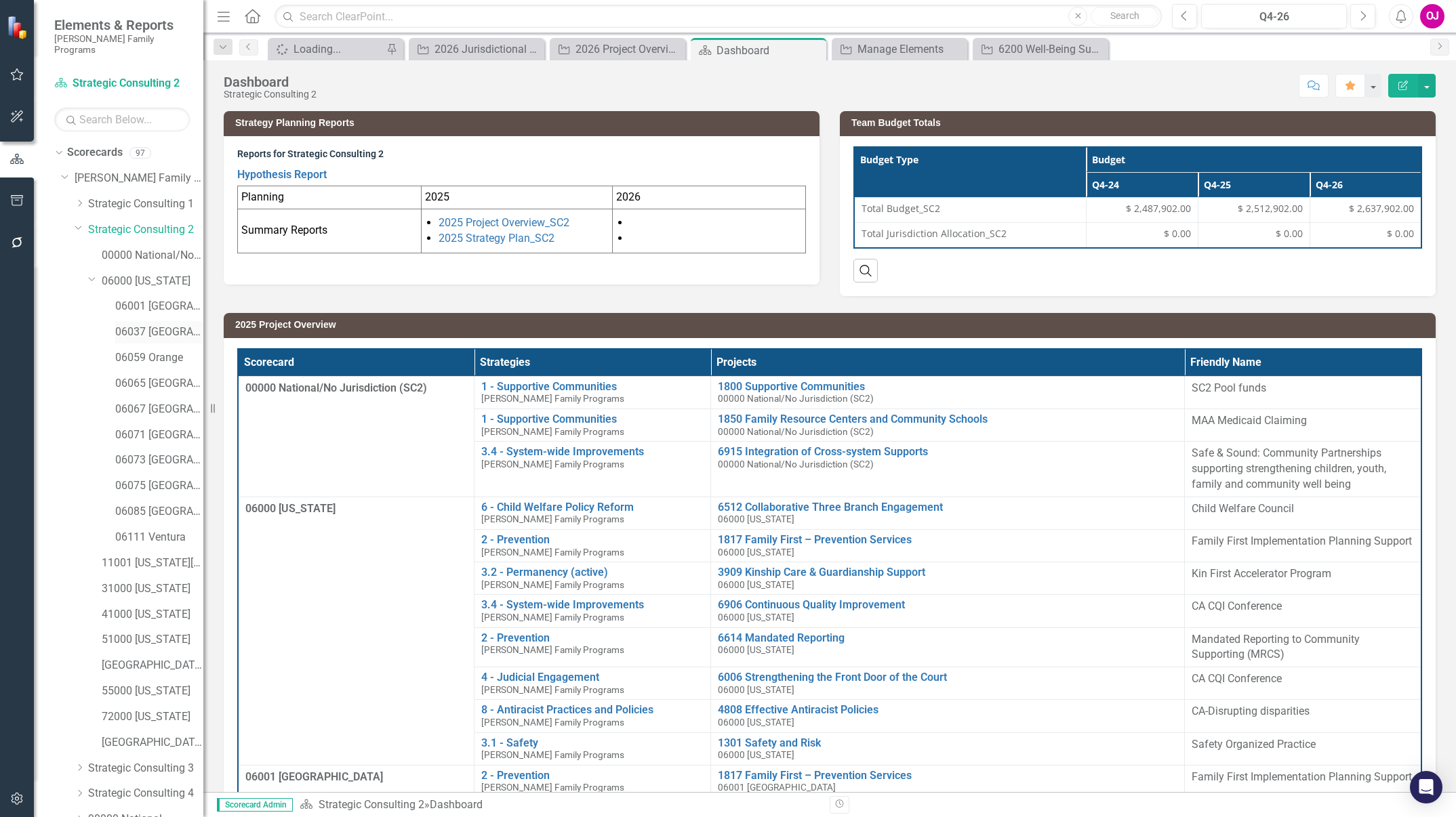
click at [139, 325] on link "06037 [GEOGRAPHIC_DATA]" at bounding box center [159, 333] width 88 height 16
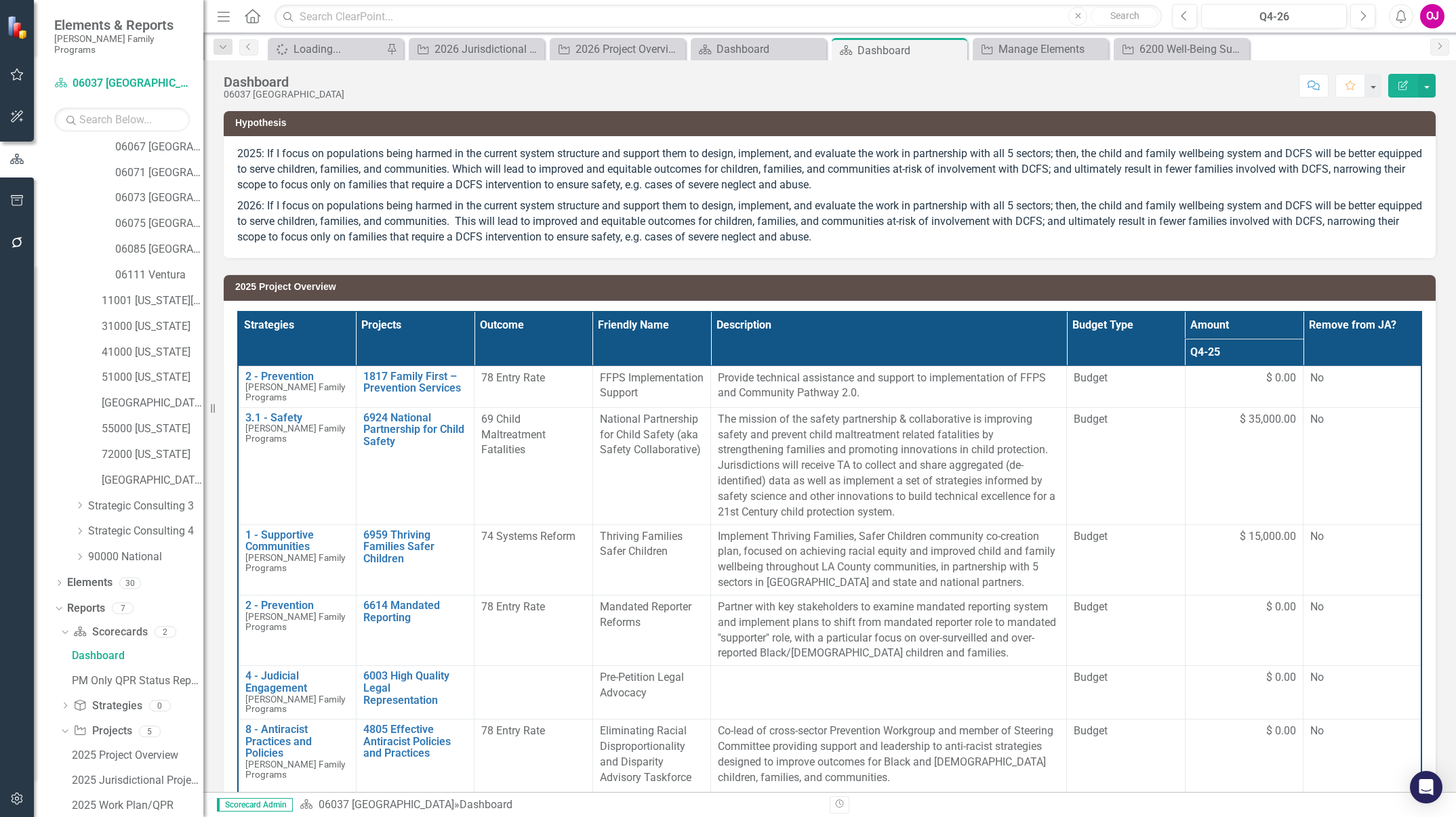
scroll to position [348, 0]
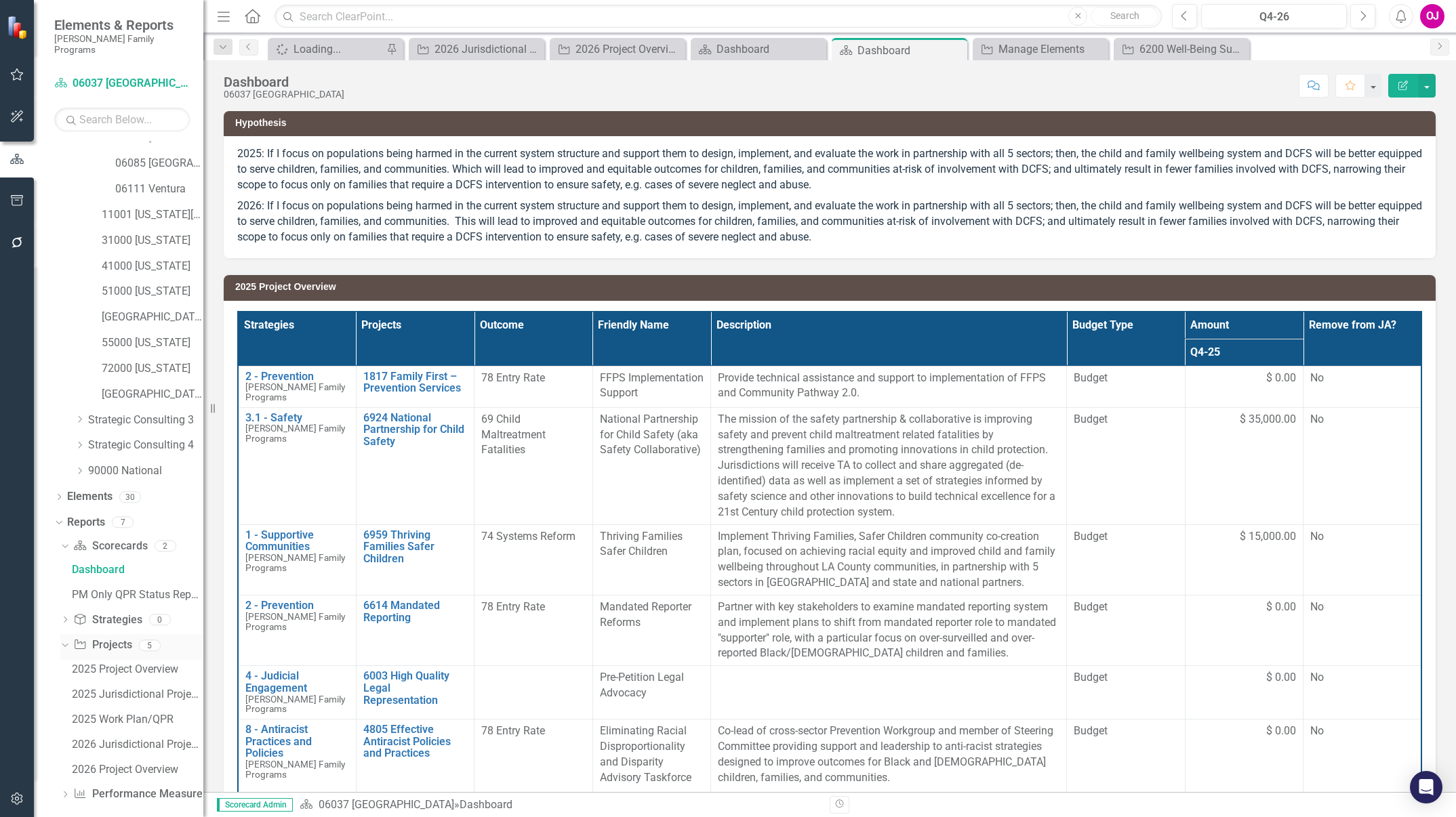
click at [65, 640] on icon "Dropdown" at bounding box center [63, 645] width 8 height 10
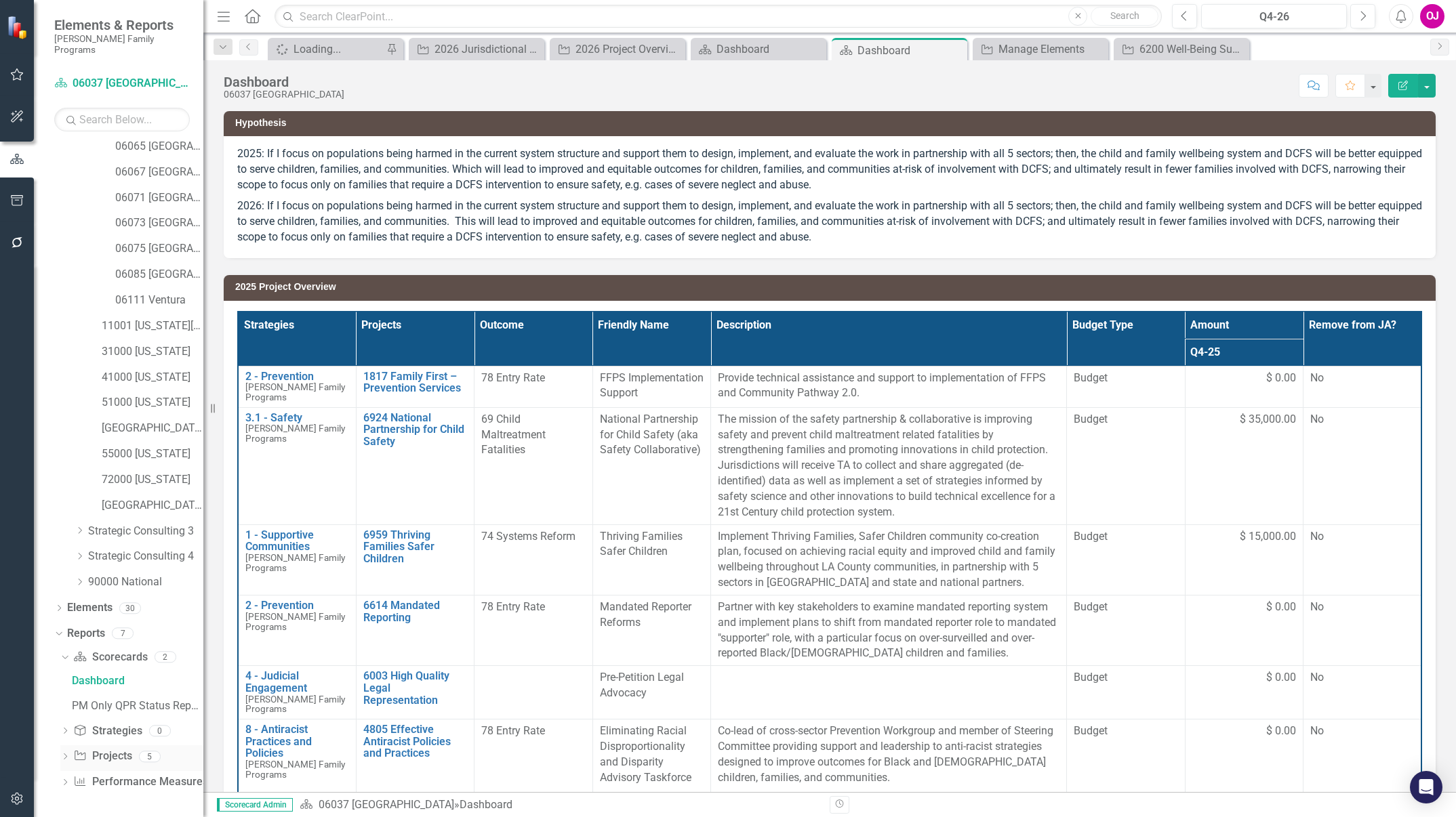
scroll to position [225, 0]
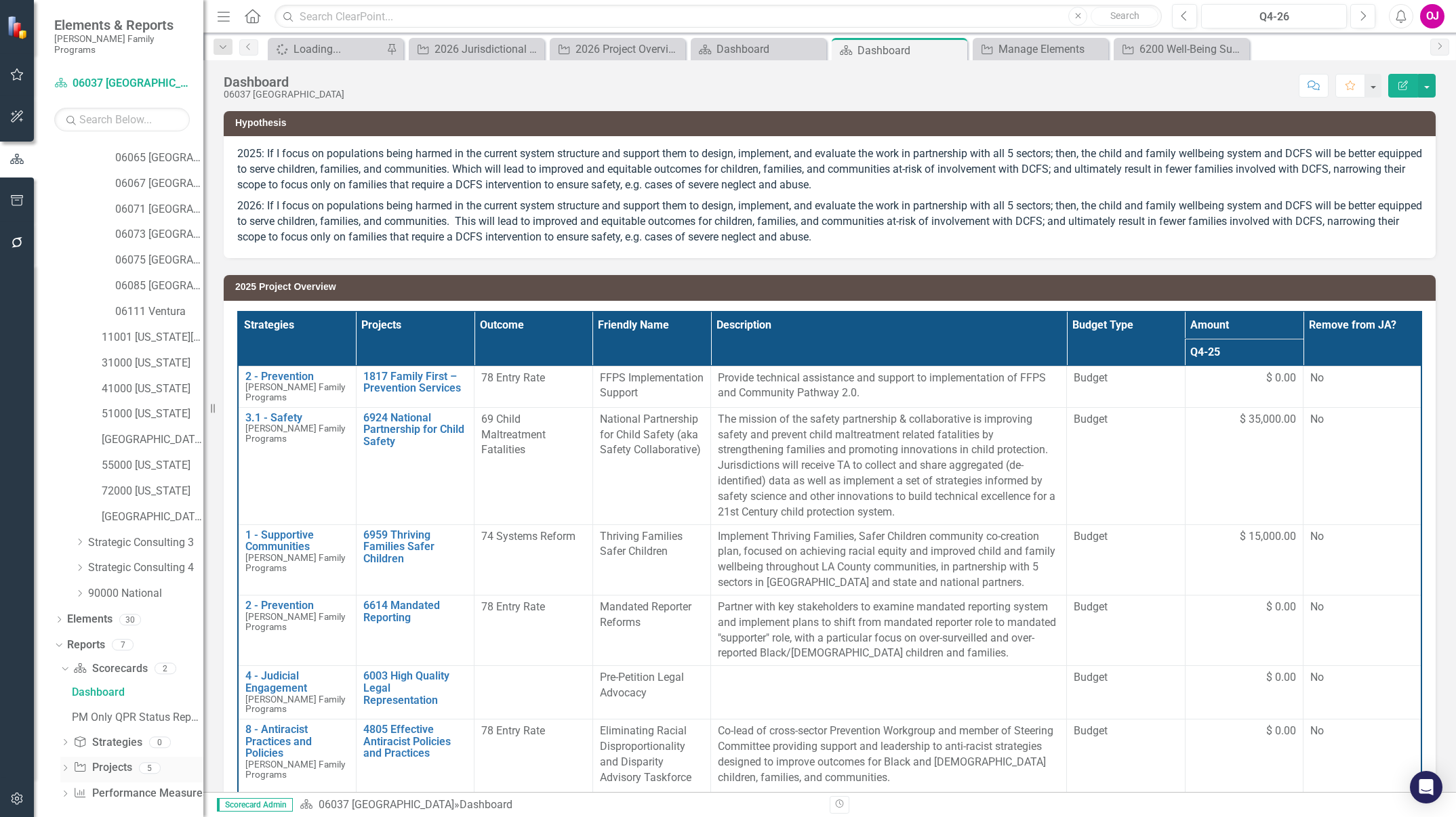
click at [61, 764] on div "Dropdown" at bounding box center [65, 770] width 10 height 12
click at [85, 763] on div "2026 Project Overview" at bounding box center [138, 769] width 132 height 12
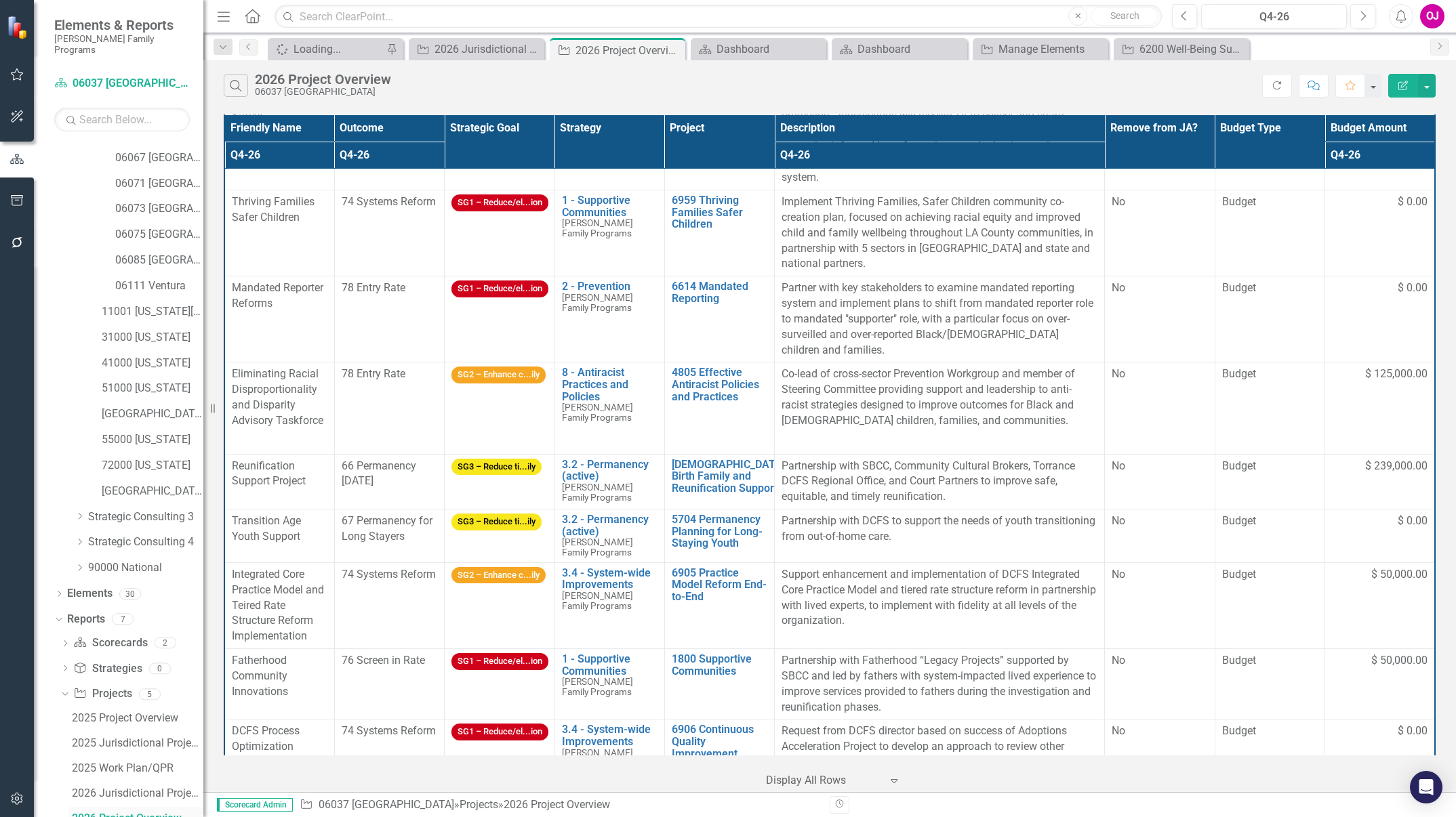
scroll to position [169, 0]
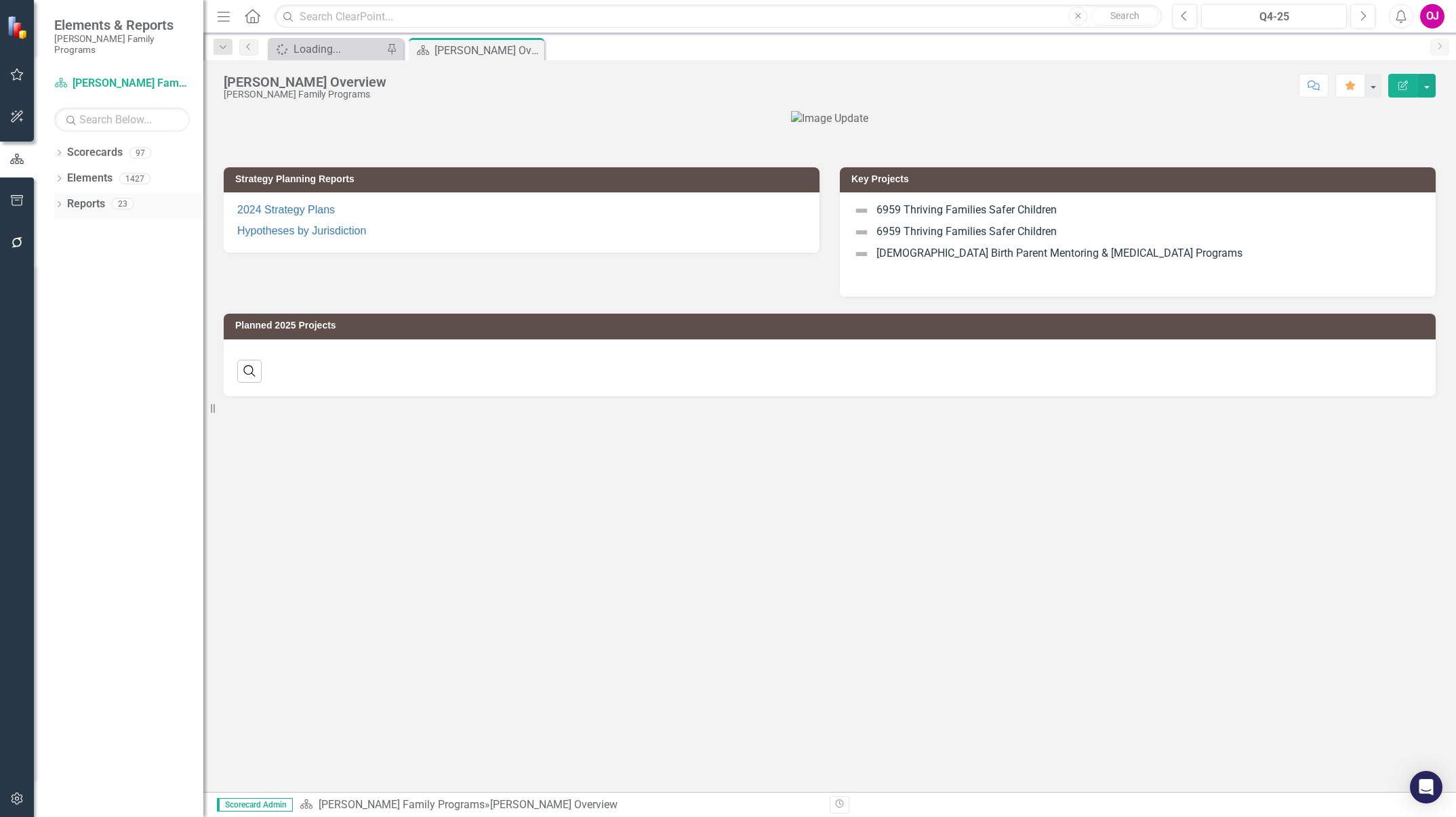
click at [59, 202] on icon "Dropdown" at bounding box center [60, 206] width 10 height 8
click at [57, 149] on div "Dropdown" at bounding box center [60, 155] width 10 height 12
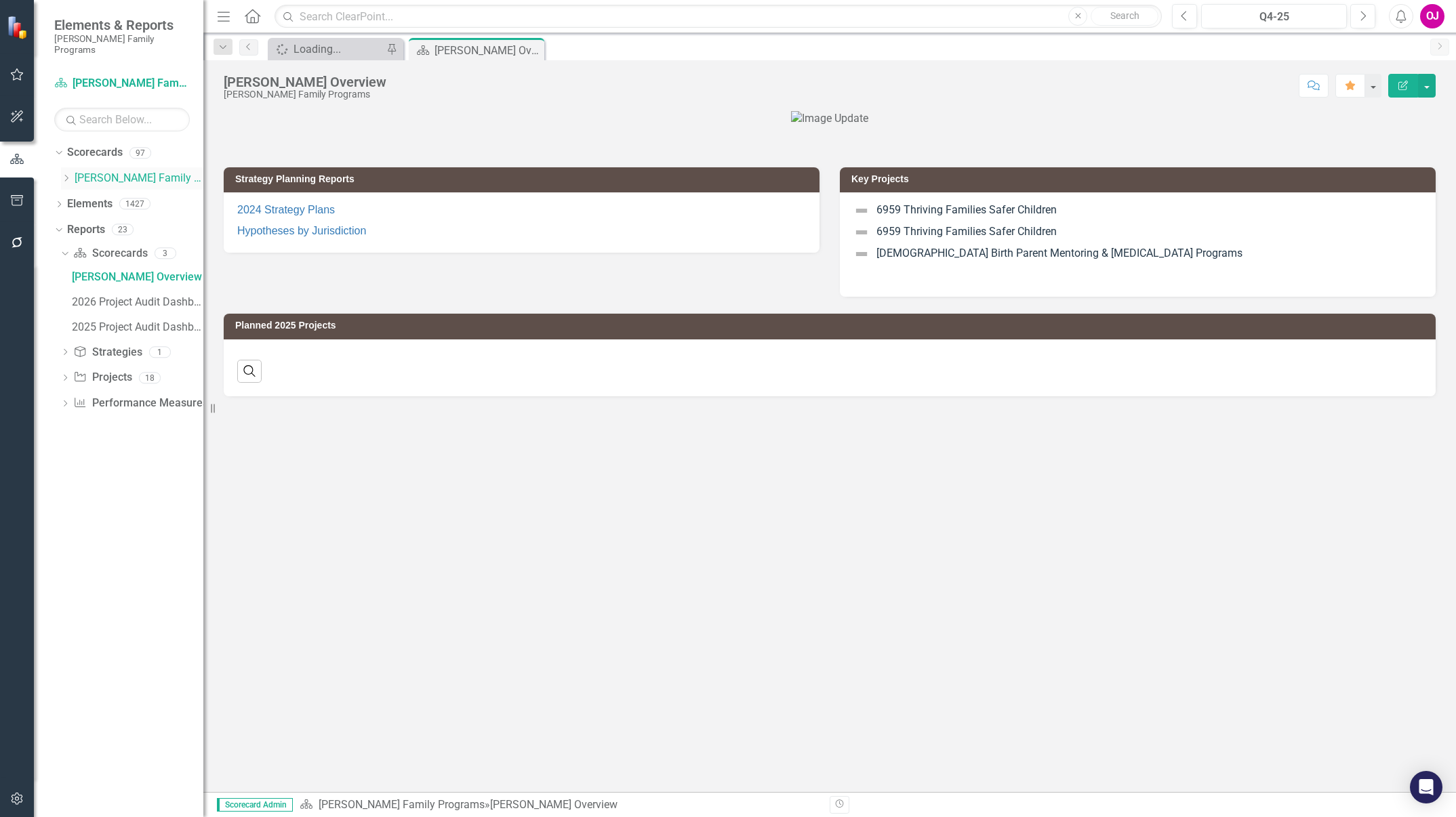
click at [66, 174] on icon "Dropdown" at bounding box center [65, 178] width 10 height 8
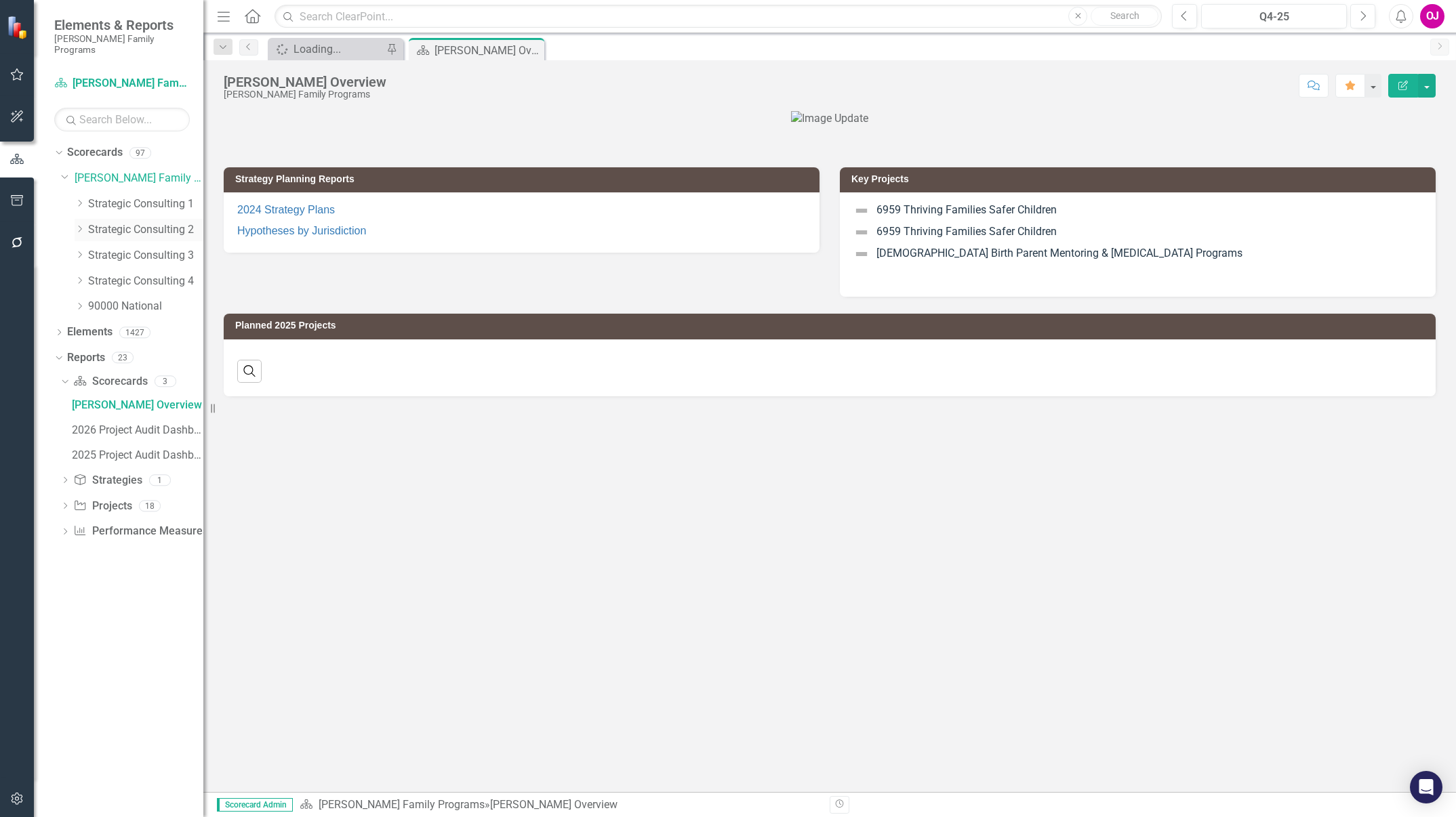
click at [75, 225] on div "Dropdown" at bounding box center [79, 230] width 10 height 12
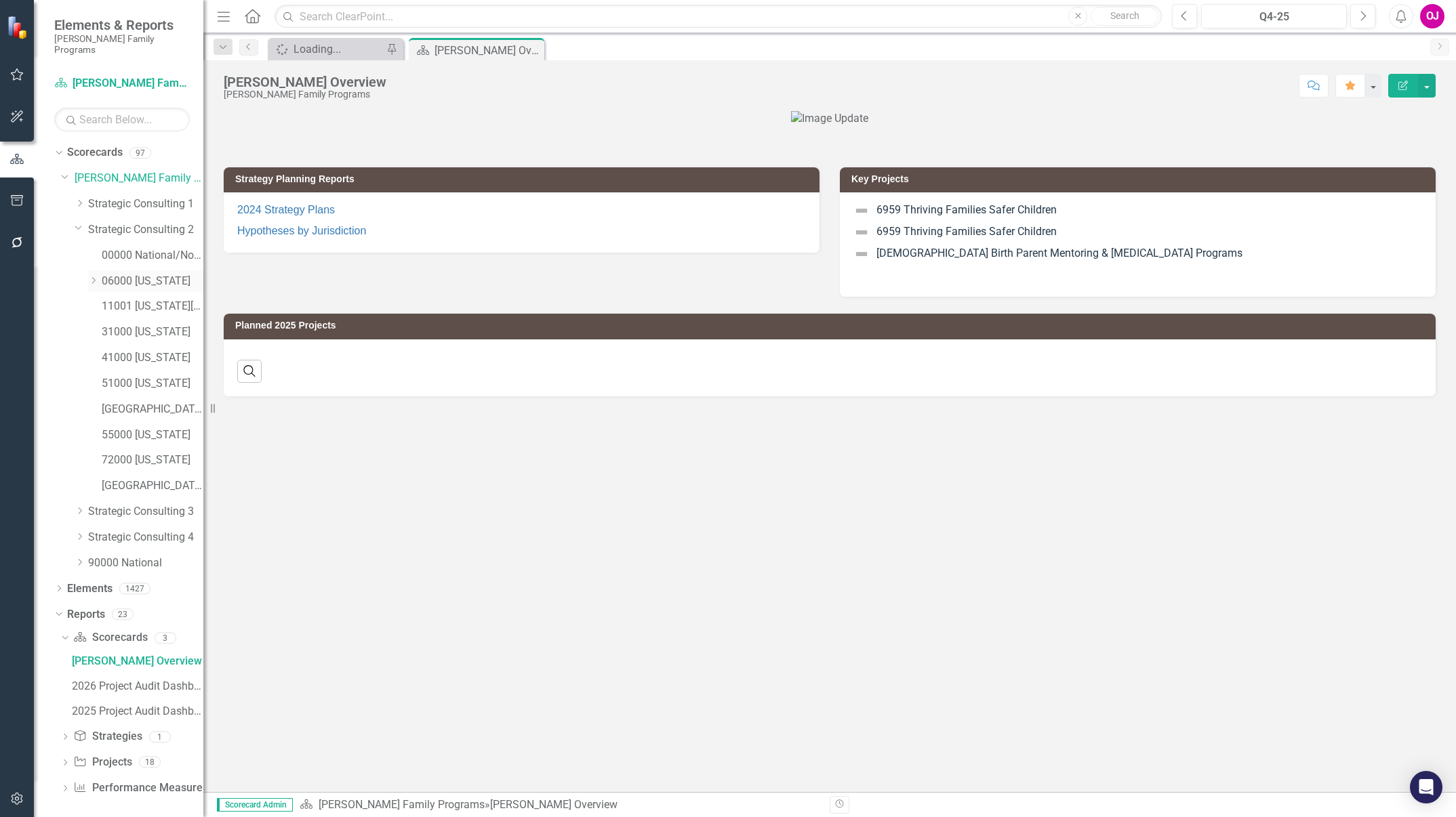
click at [93, 276] on icon "Dropdown" at bounding box center [93, 280] width 10 height 8
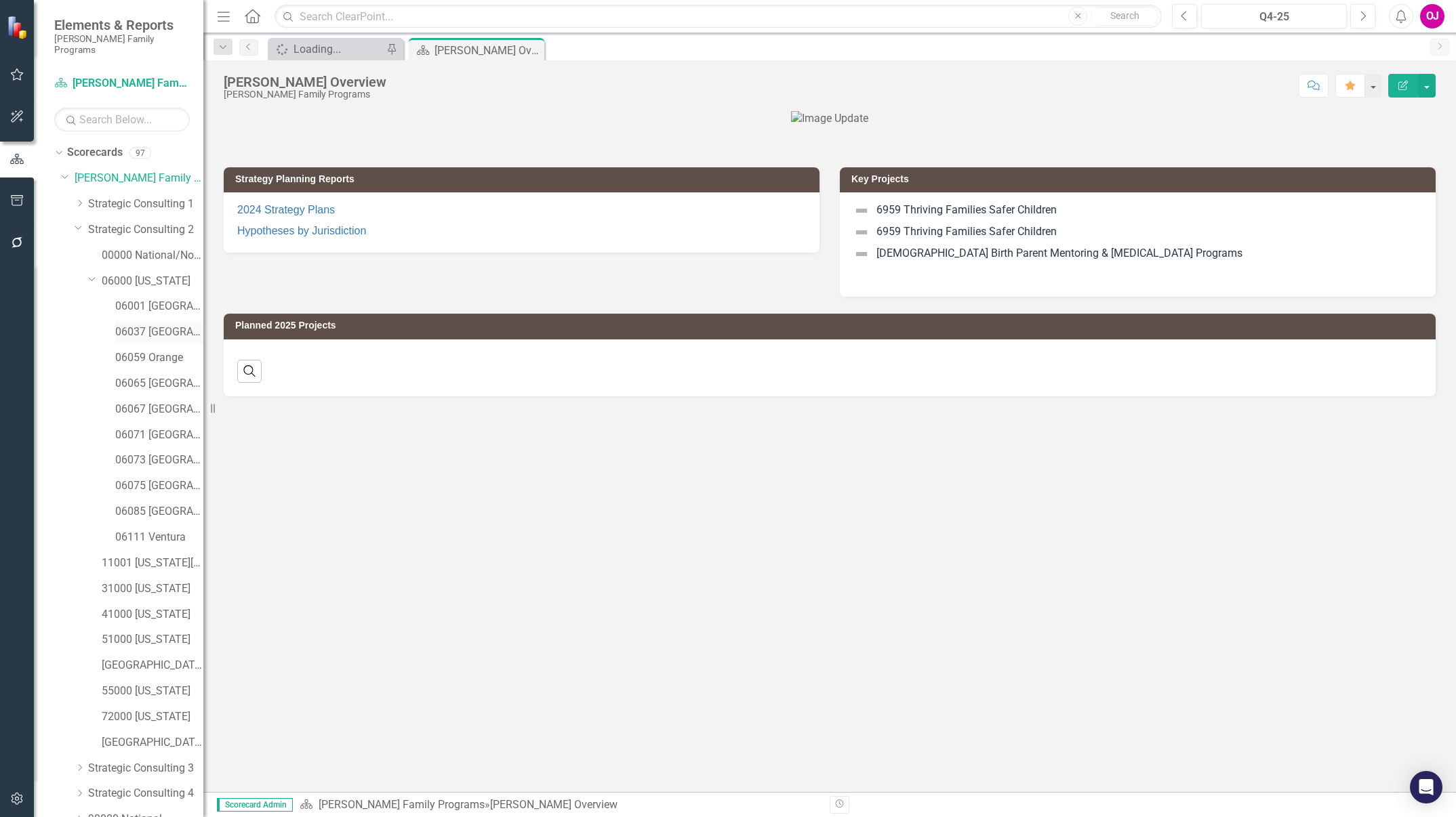
click at [121, 325] on link "06037 [GEOGRAPHIC_DATA]" at bounding box center [159, 333] width 88 height 16
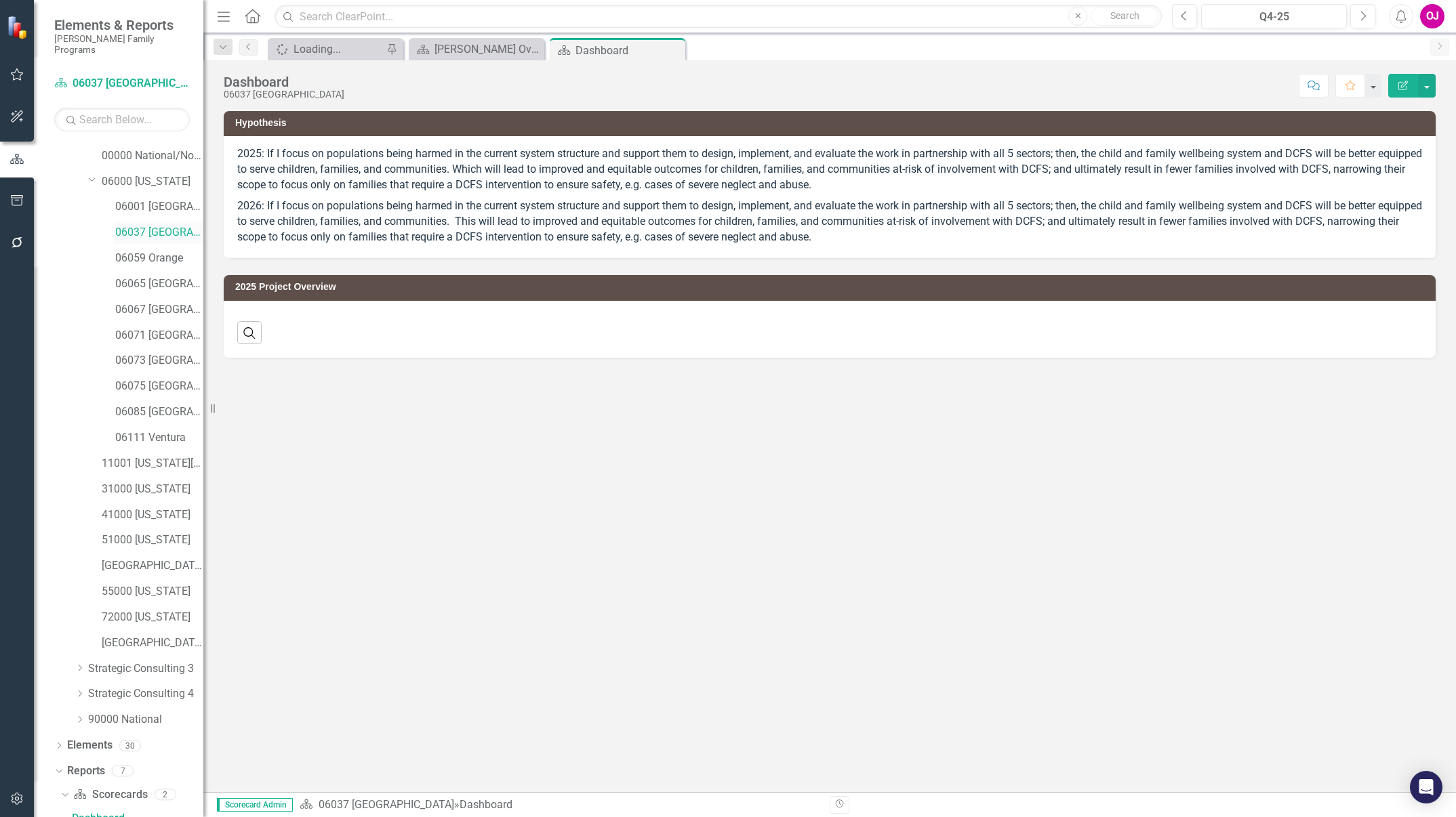
scroll to position [225, 0]
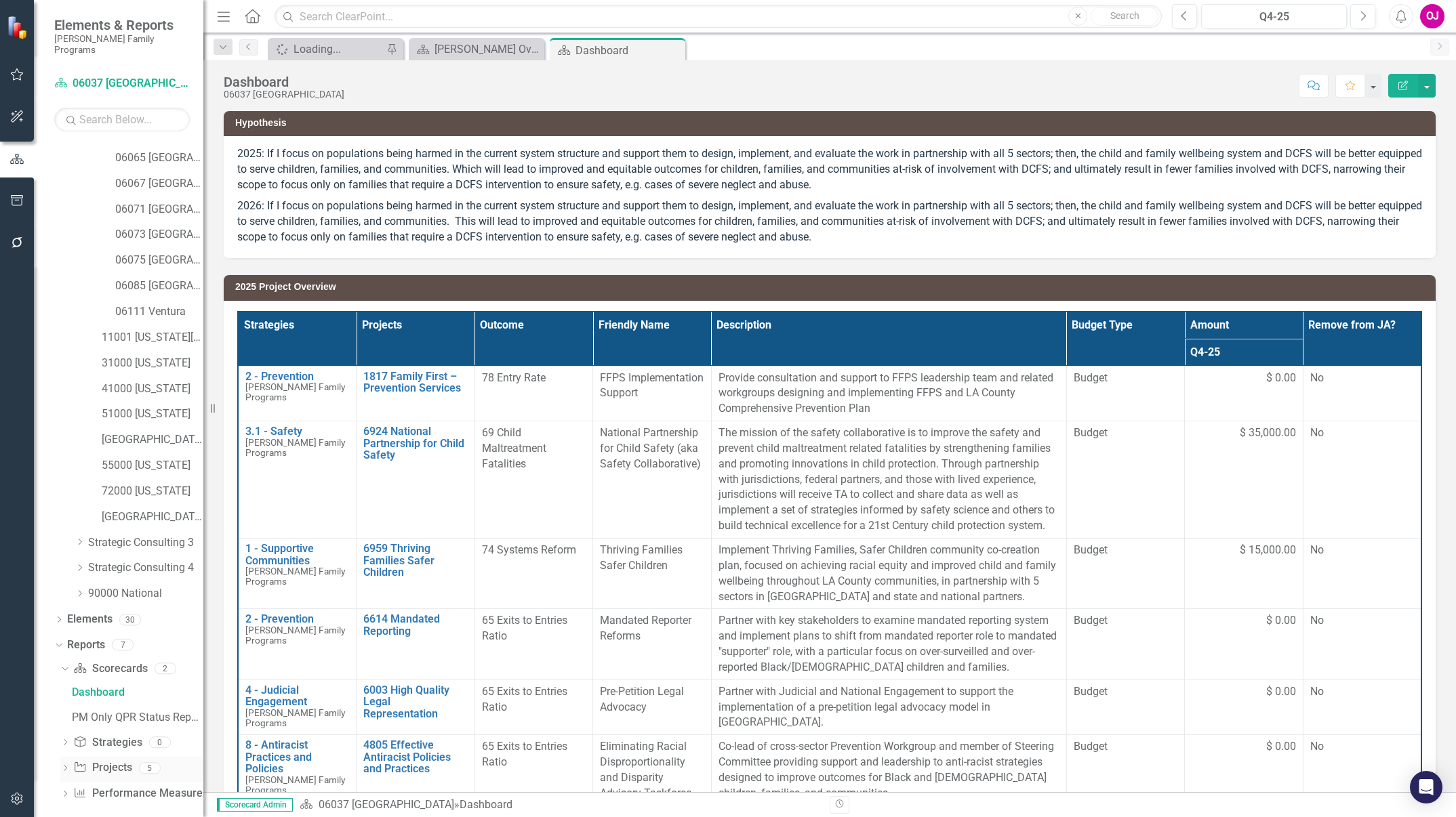
click at [65, 544] on icon "Dropdown" at bounding box center [65, 769] width 10 height 8
click at [78, 544] on div "2025 Project Overview" at bounding box center [138, 671] width 132 height 12
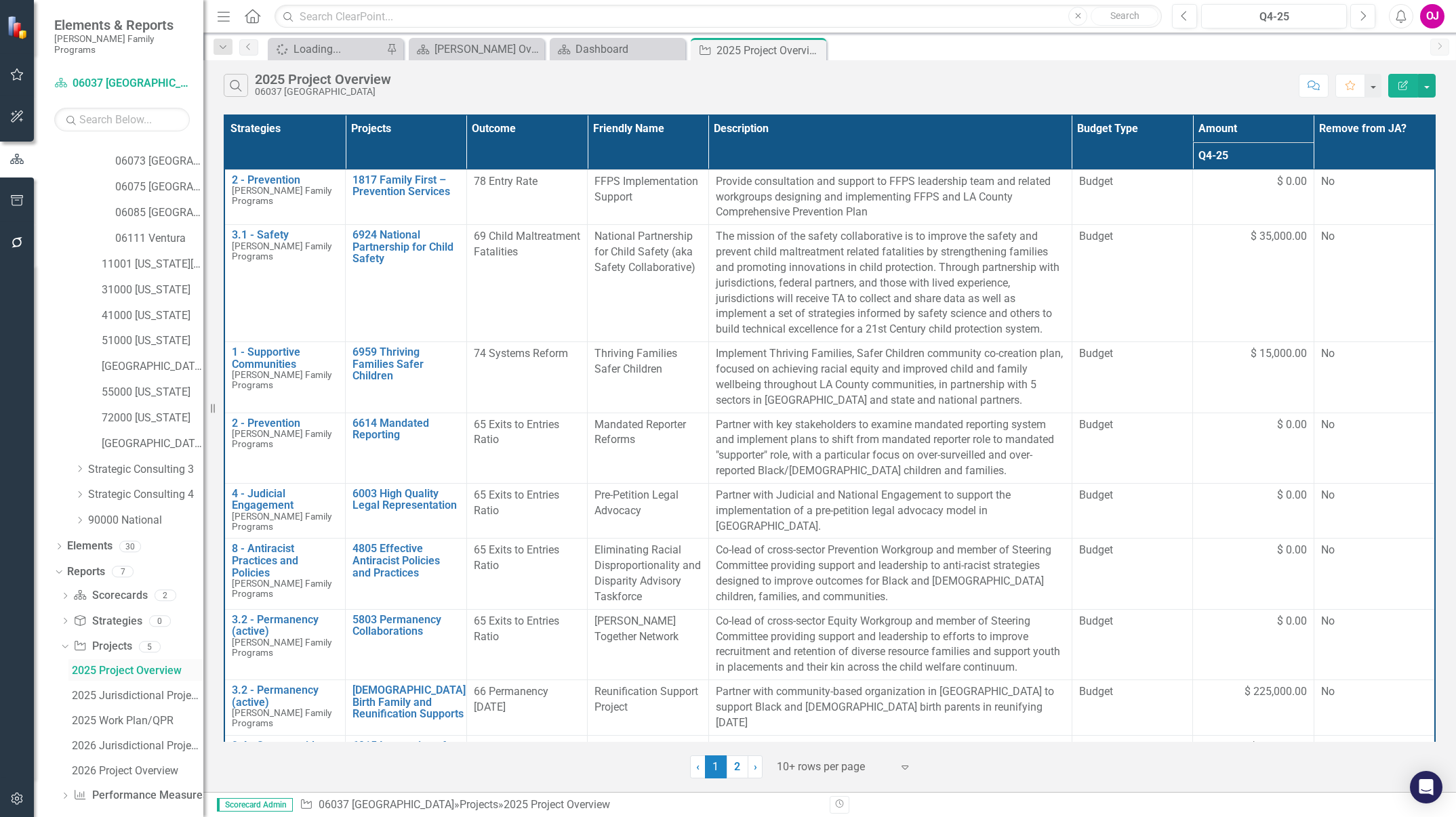
scroll to position [150, 0]
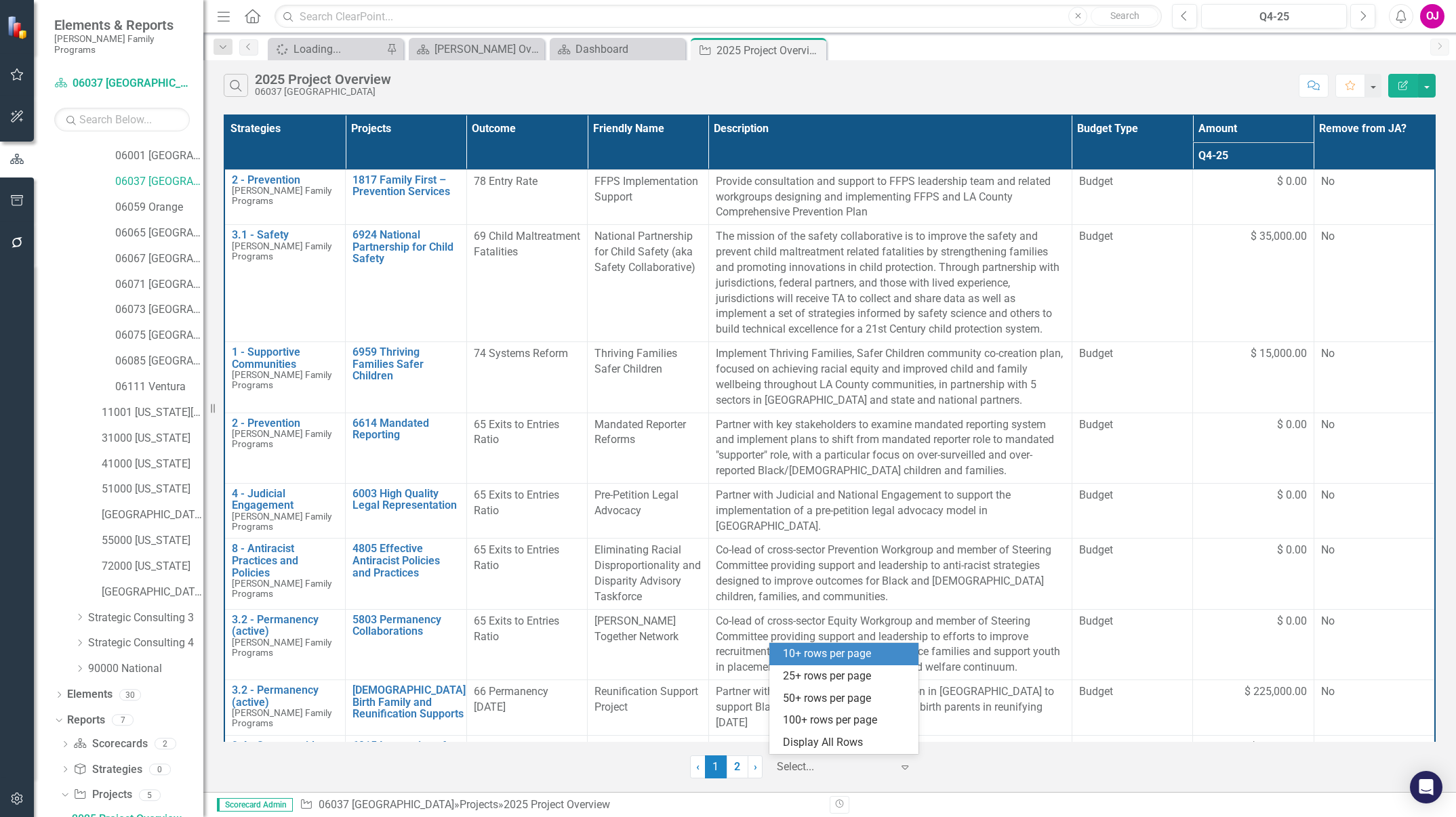
click at [853, 544] on div "Display All Rows" at bounding box center [847, 743] width 128 height 16
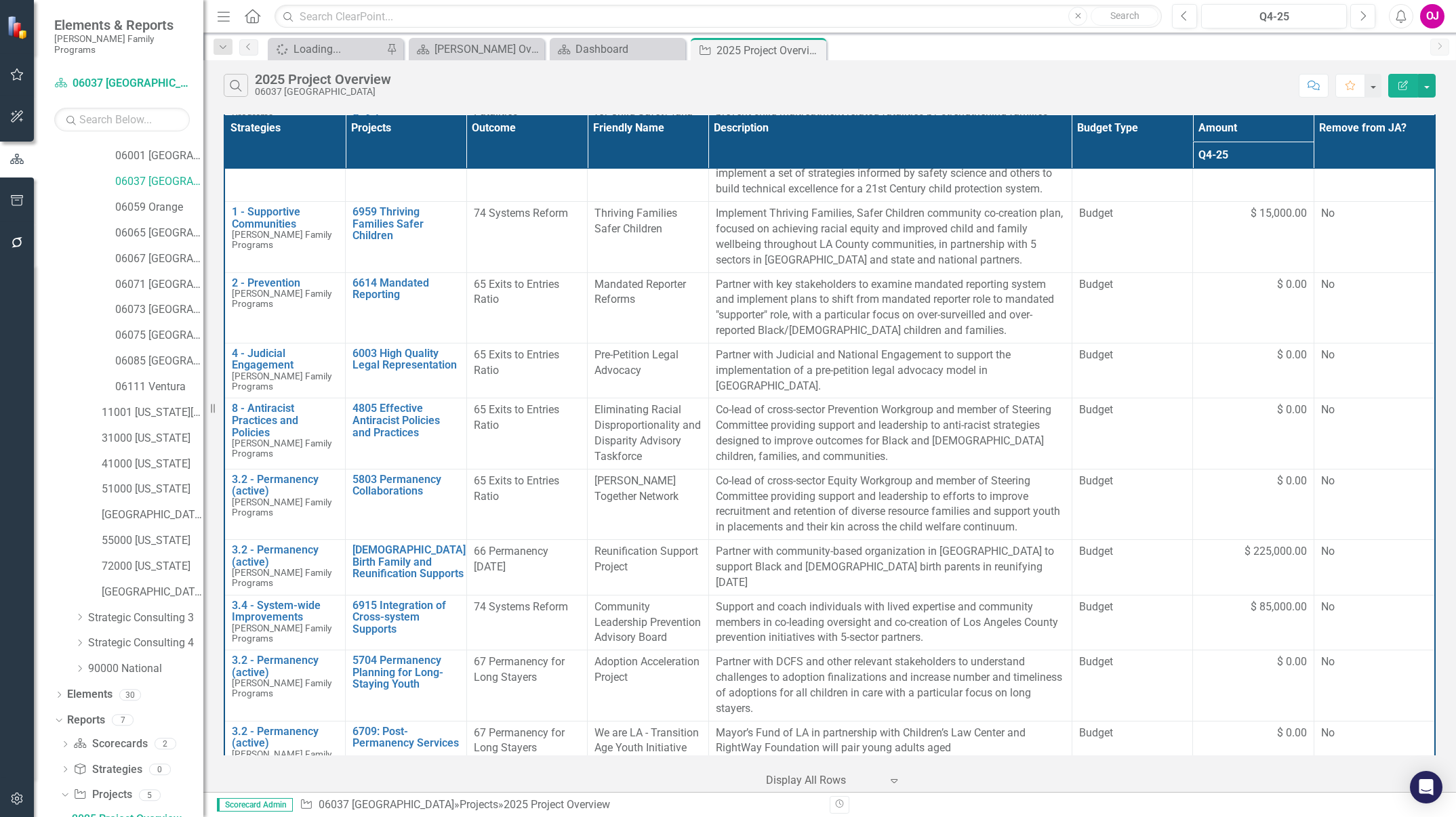
scroll to position [125, 0]
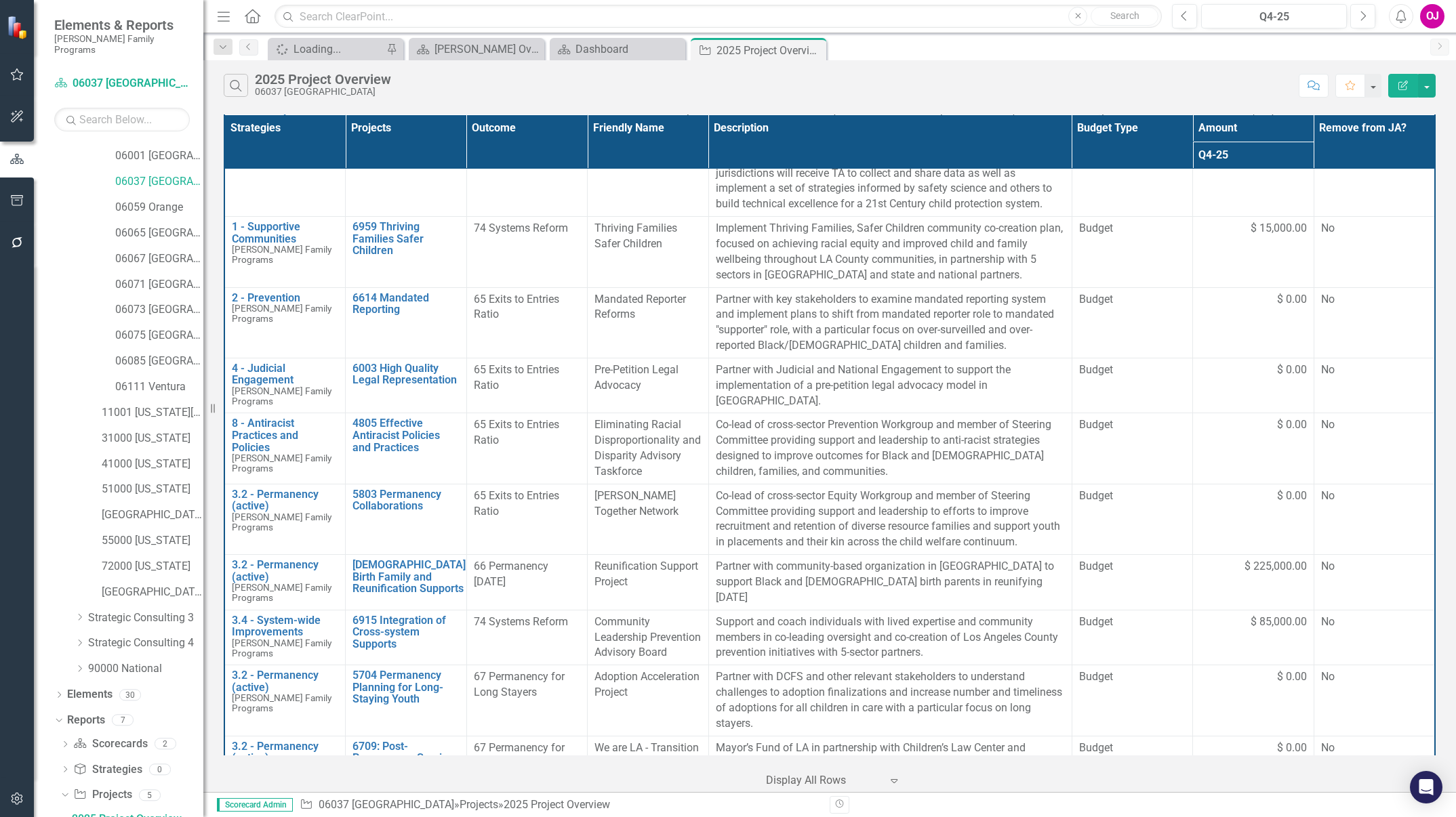
click at [389, 147] on th "Projects" at bounding box center [406, 142] width 121 height 55
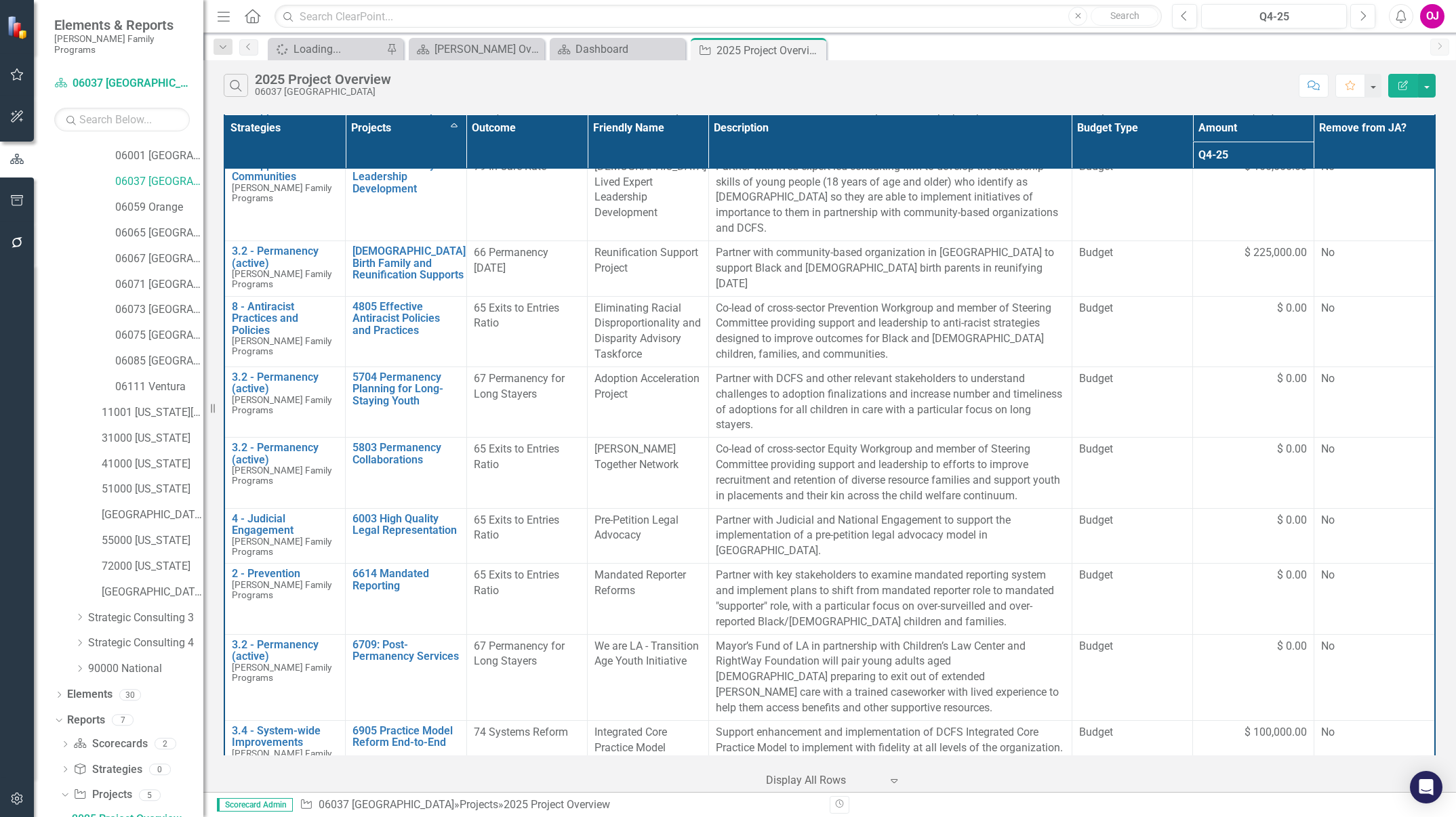
scroll to position [0, 0]
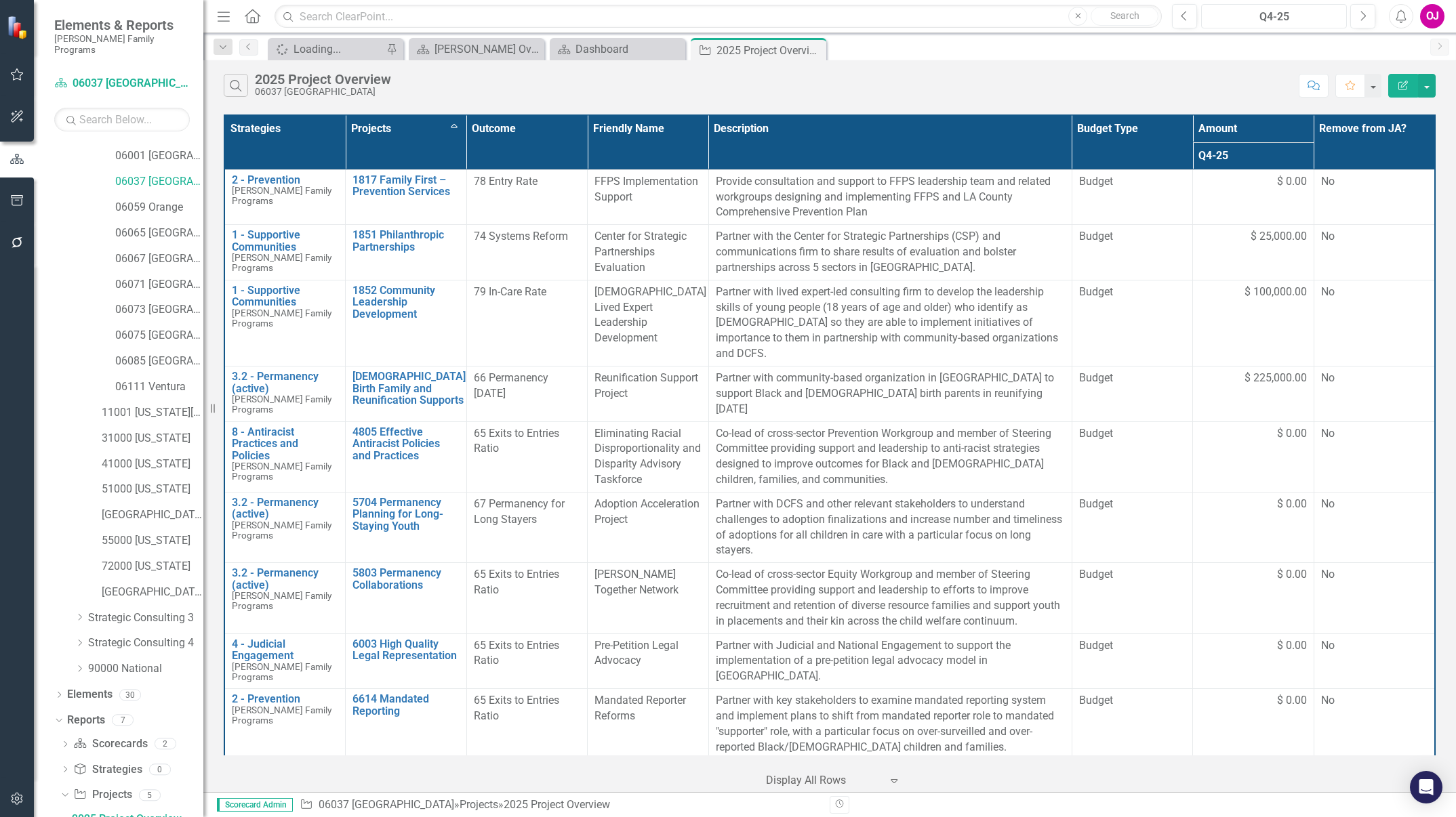
click at [970, 17] on div "Q4-25" at bounding box center [1274, 17] width 137 height 17
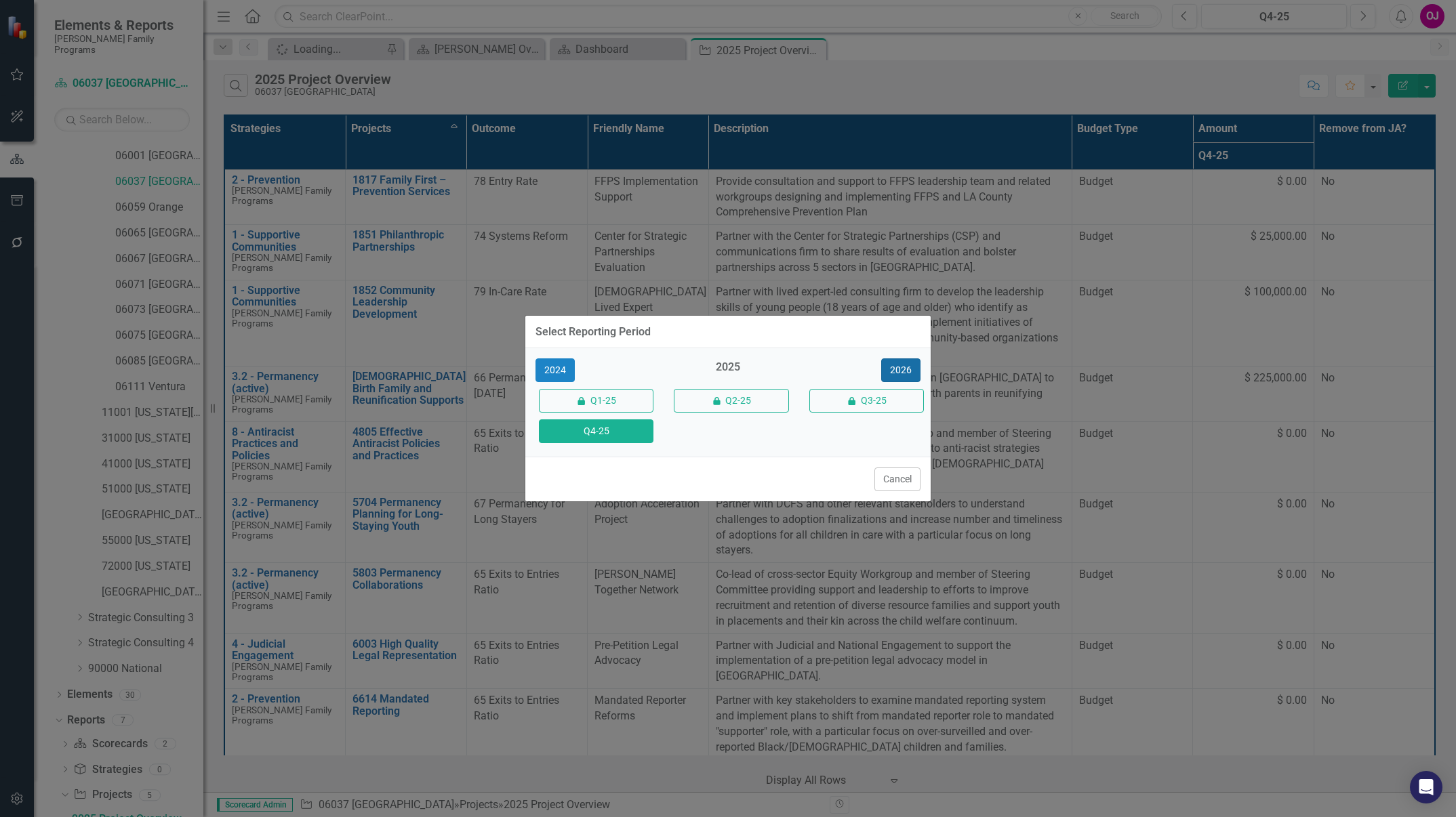
click at [906, 369] on button "2026" at bounding box center [900, 370] width 39 height 23
click at [616, 439] on button "Q4-26" at bounding box center [596, 431] width 114 height 23
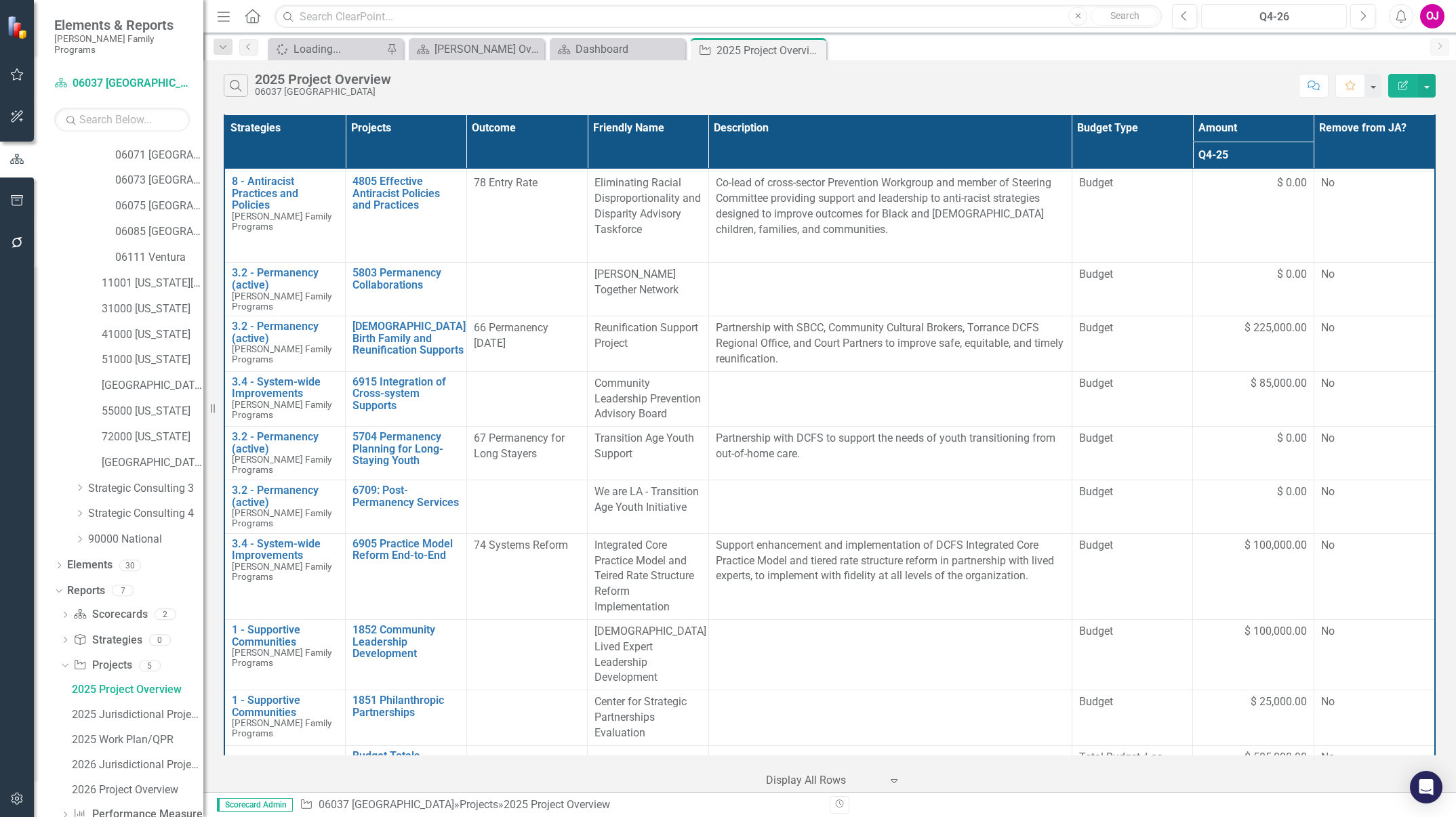
scroll to position [301, 0]
click at [83, 544] on div "2026 Jurisdictional Projects Assessment" at bounding box center [138, 744] width 132 height 12
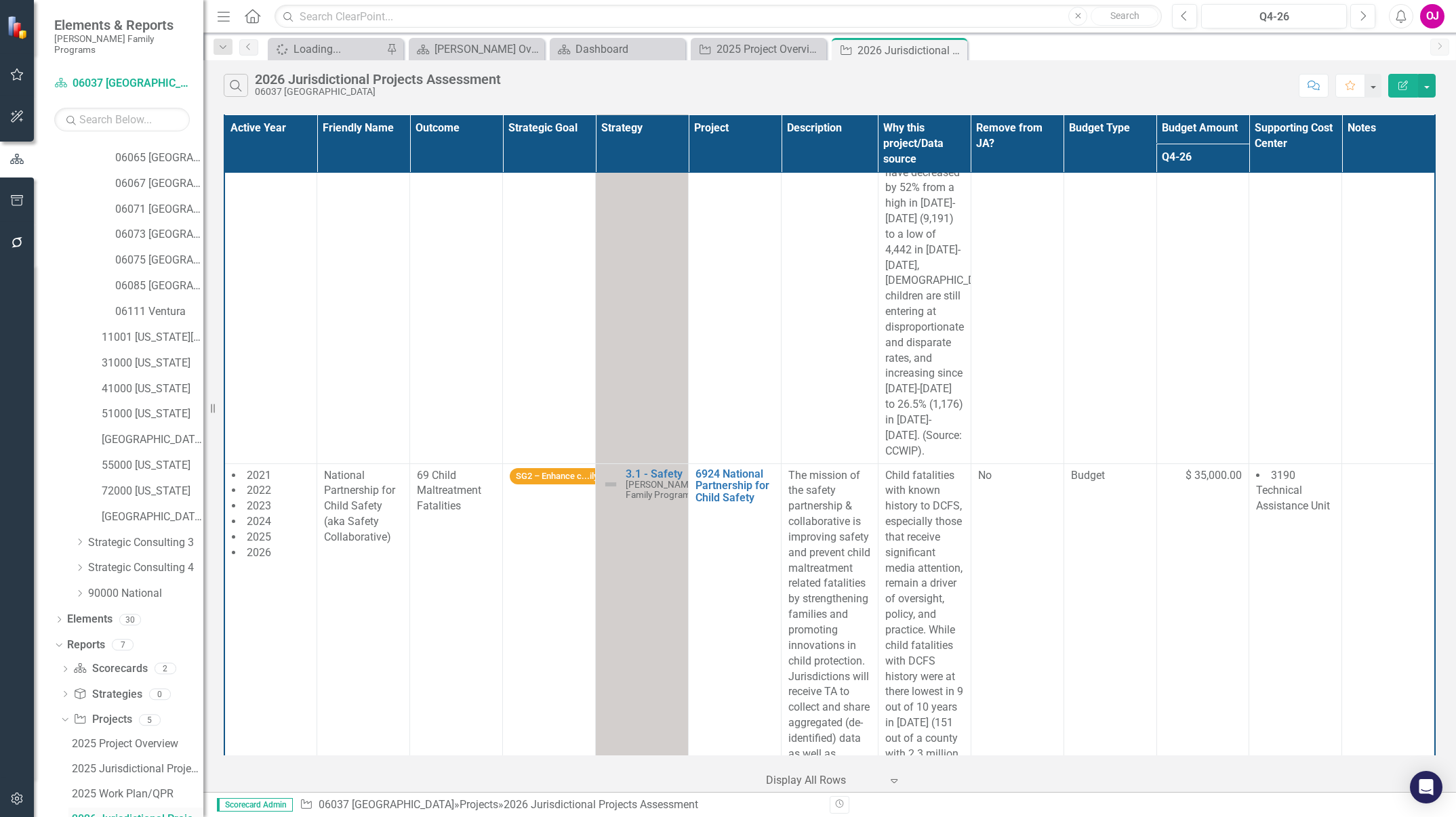
scroll to position [301, 0]
click at [80, 544] on icon "Performance Measures" at bounding box center [80, 793] width 14 height 11
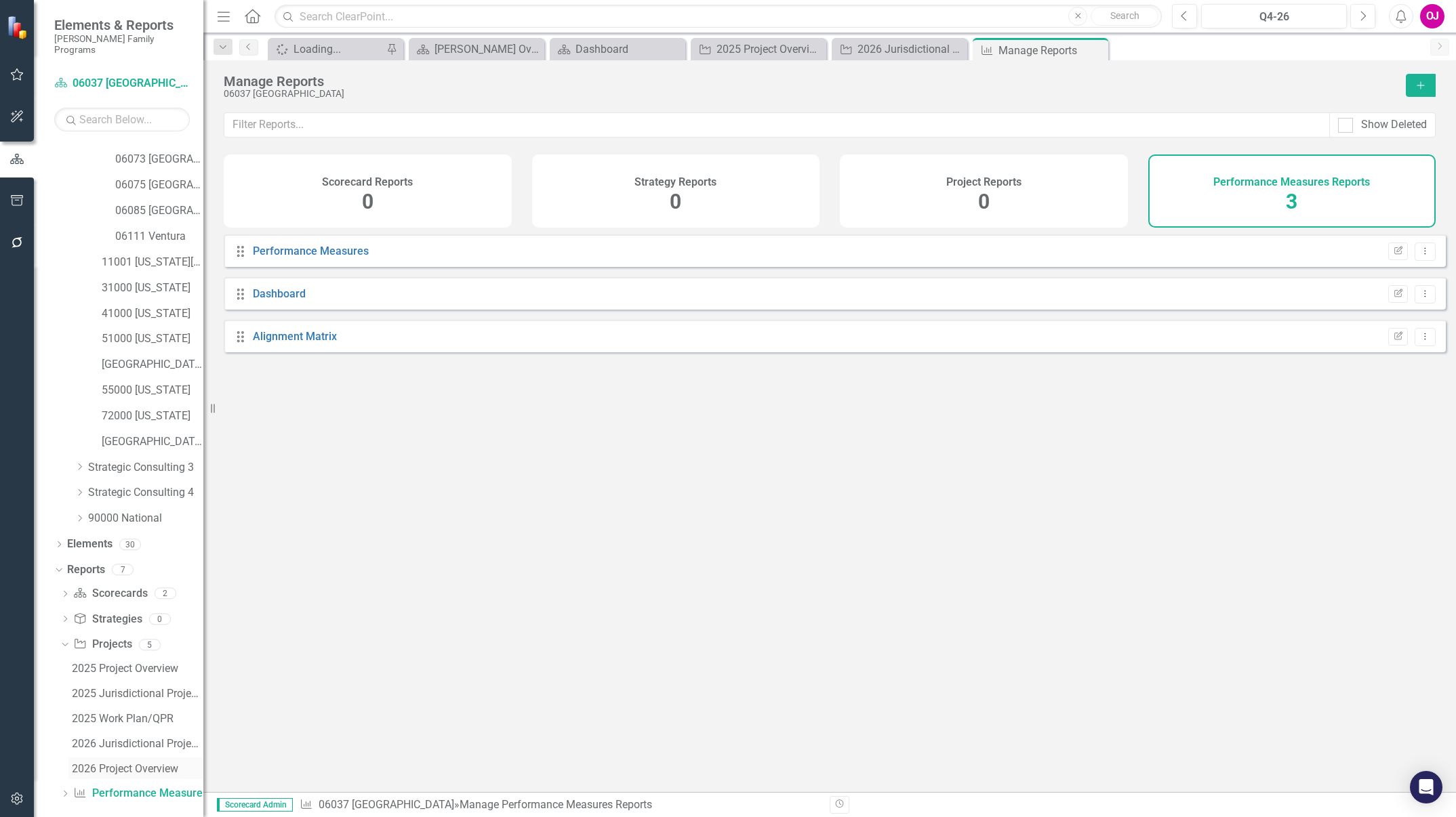
click at [88, 544] on div "2026 Project Overview" at bounding box center [138, 769] width 132 height 12
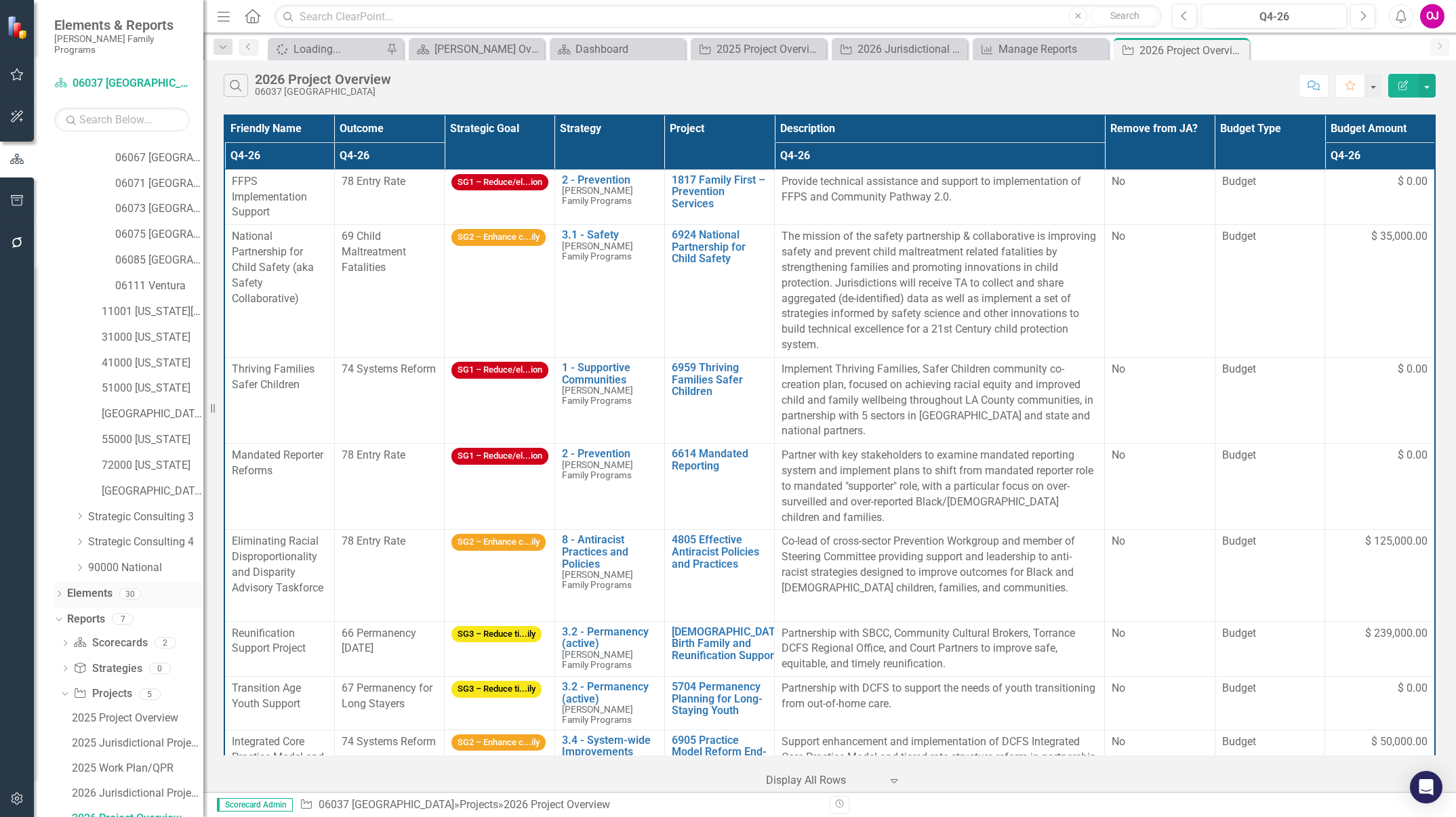
click at [87, 544] on link "Elements" at bounding box center [90, 593] width 46 height 16
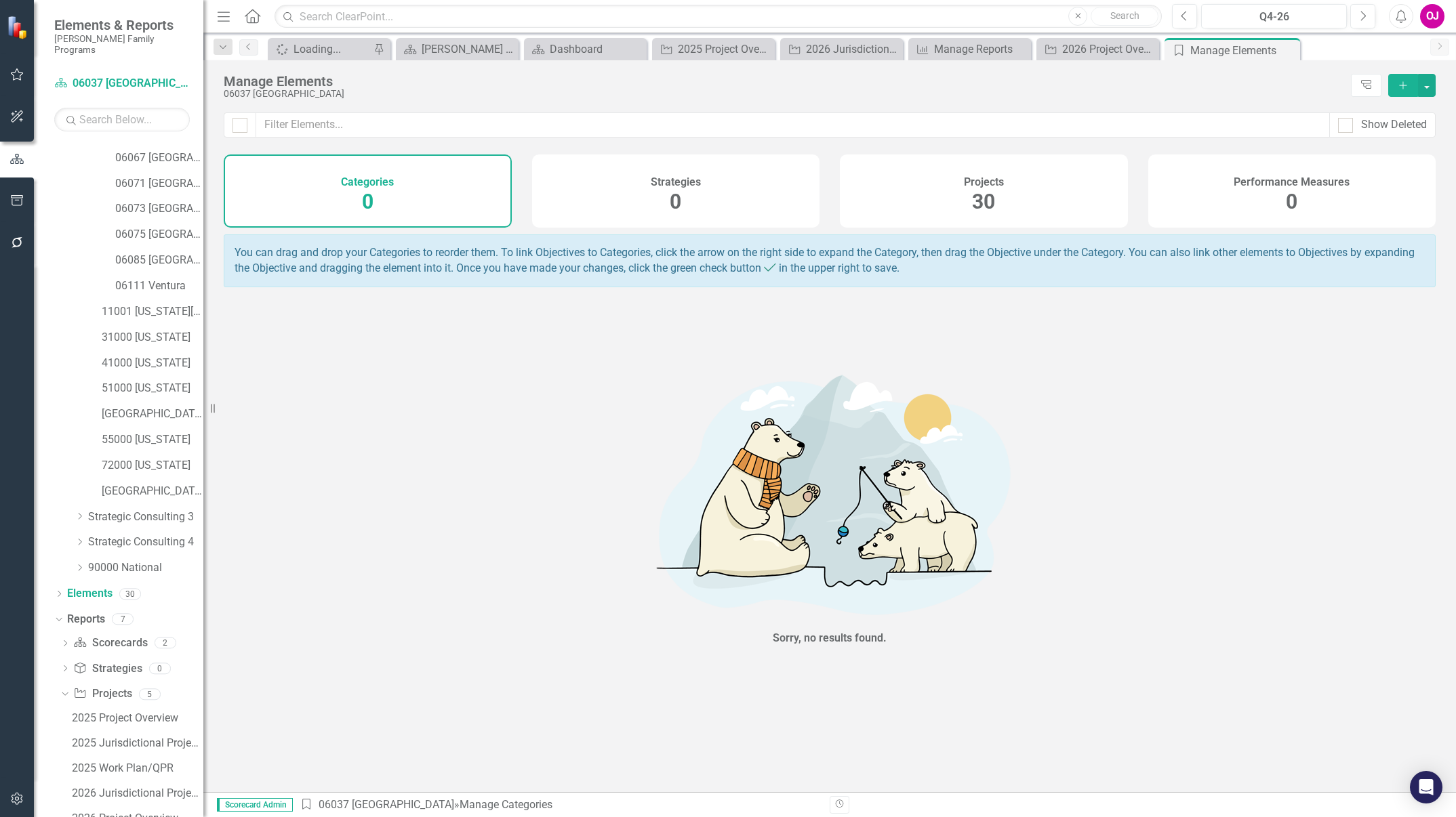
click at [970, 200] on div "Projects 30" at bounding box center [983, 190] width 288 height 73
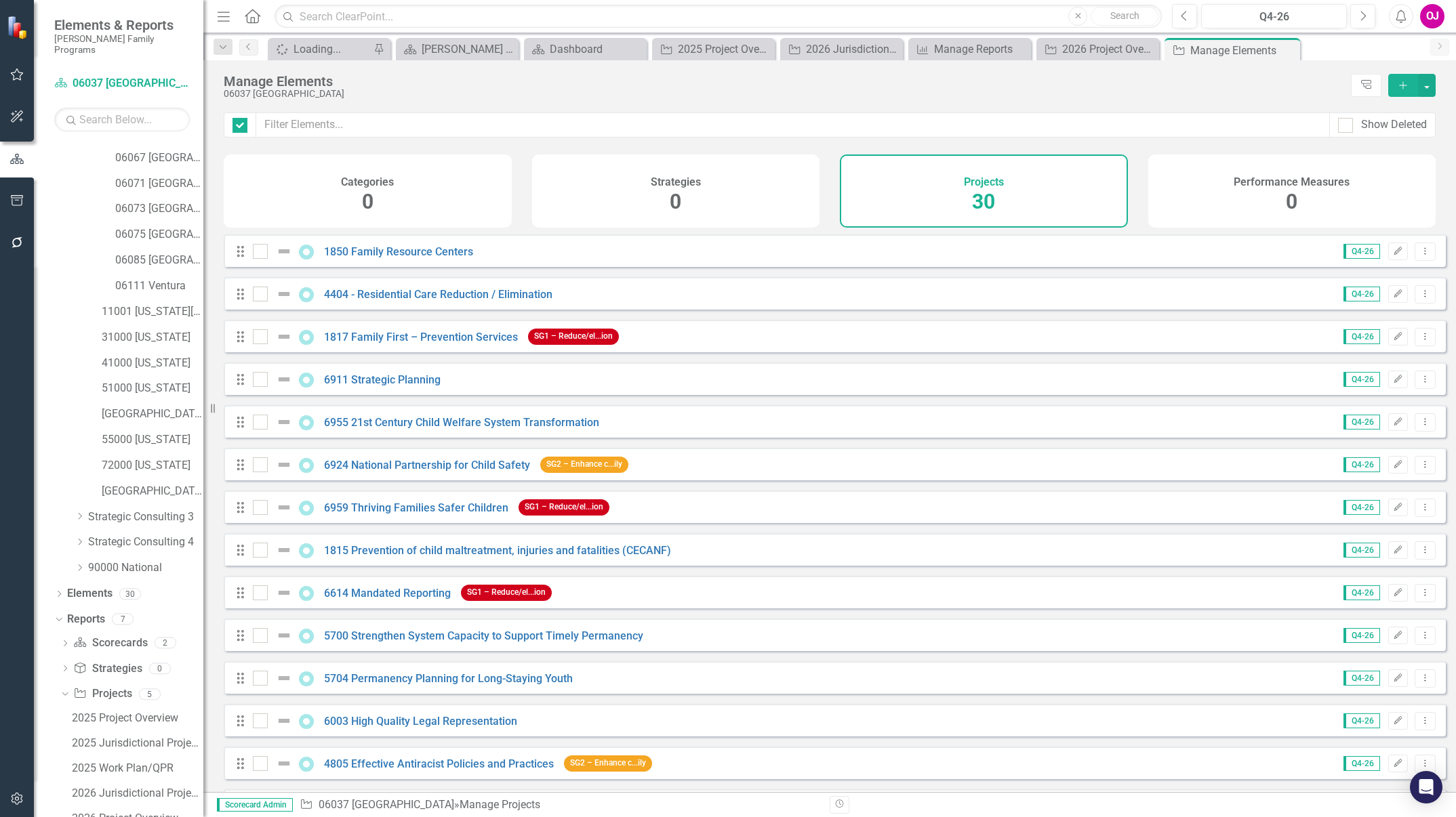
checkbox input "false"
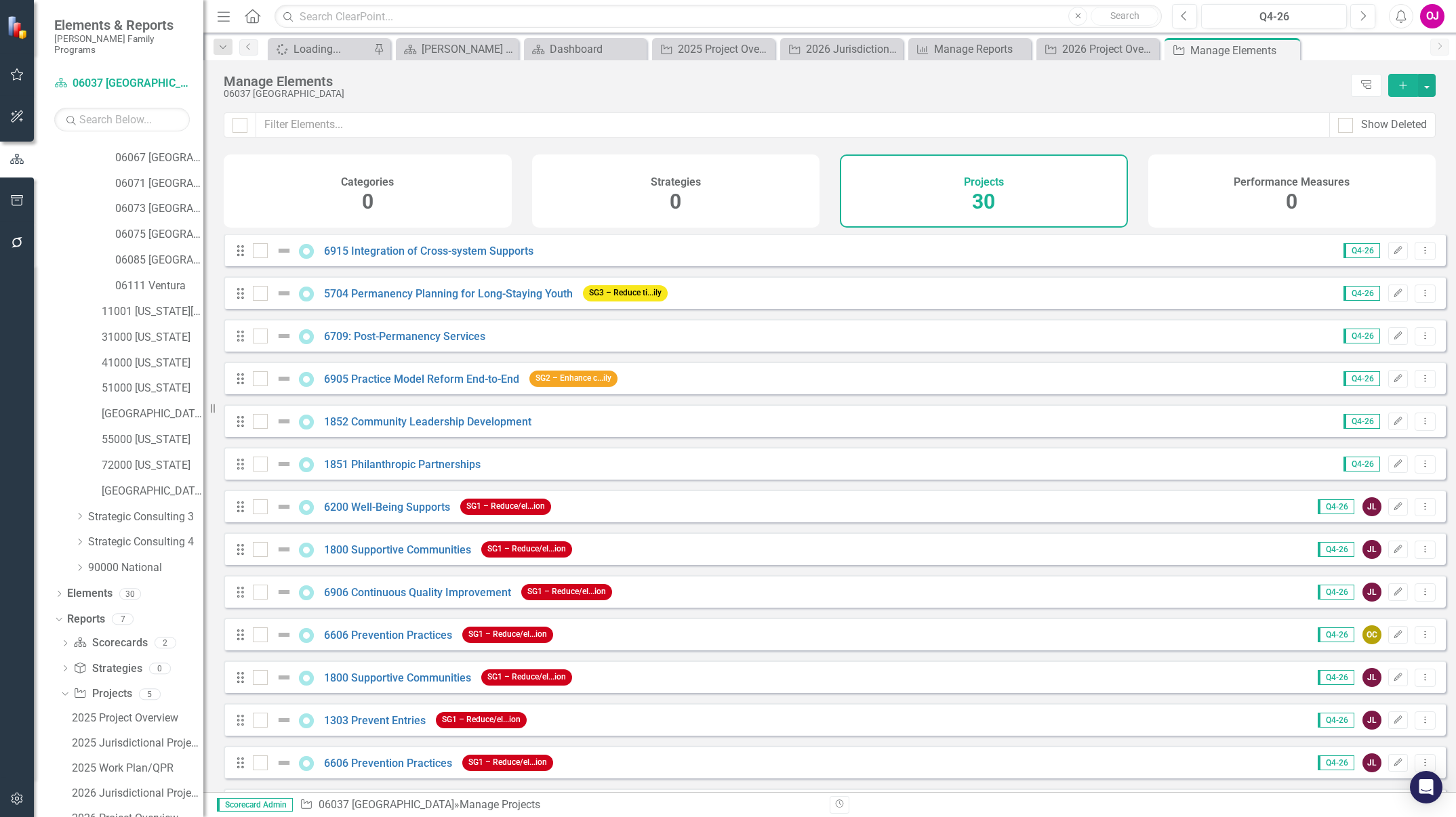
scroll to position [639, 0]
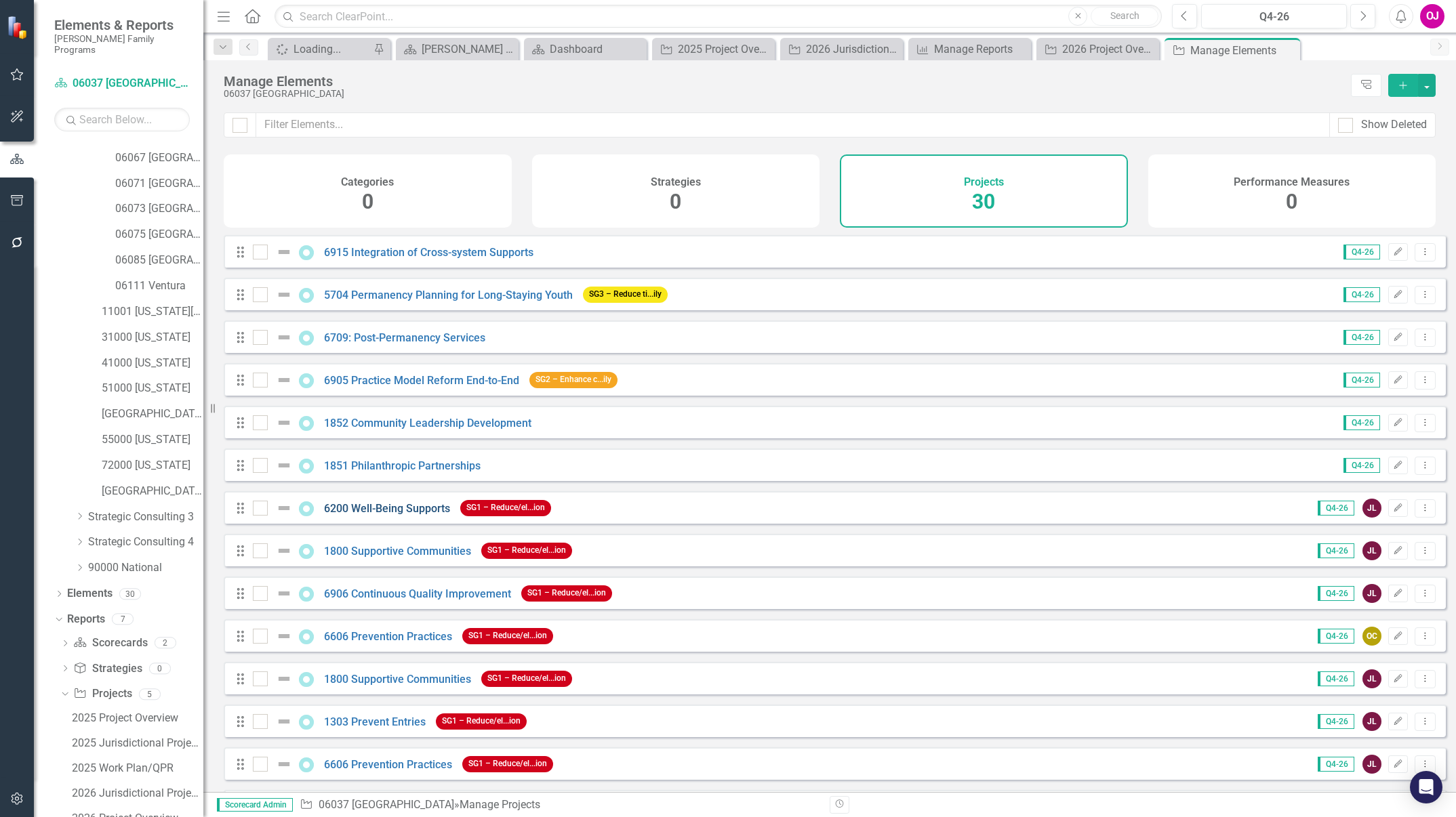
click at [334, 515] on link "6200 Well-Being Supports" at bounding box center [387, 508] width 126 height 13
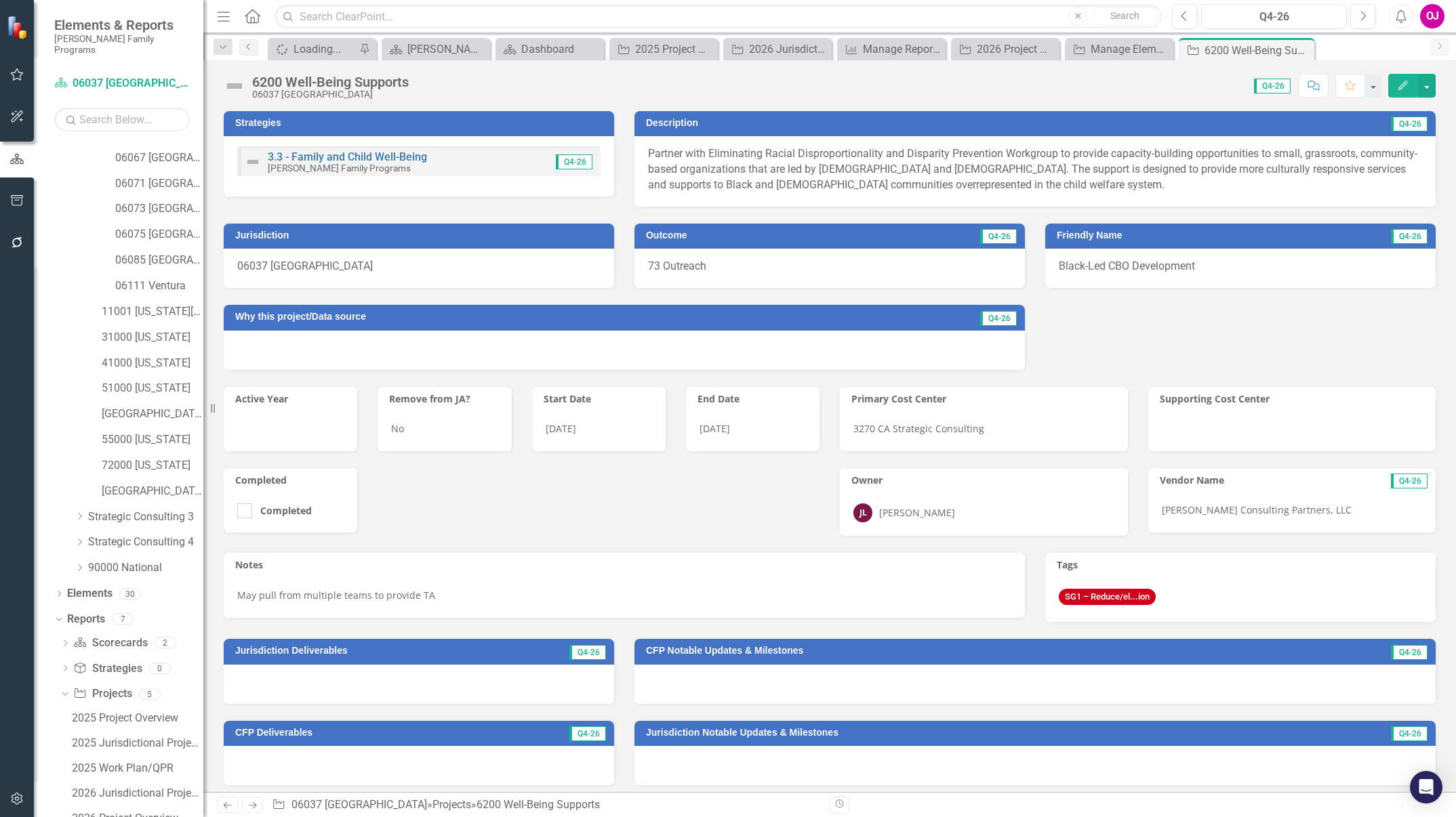
click at [287, 431] on div at bounding box center [290, 431] width 134 height 39
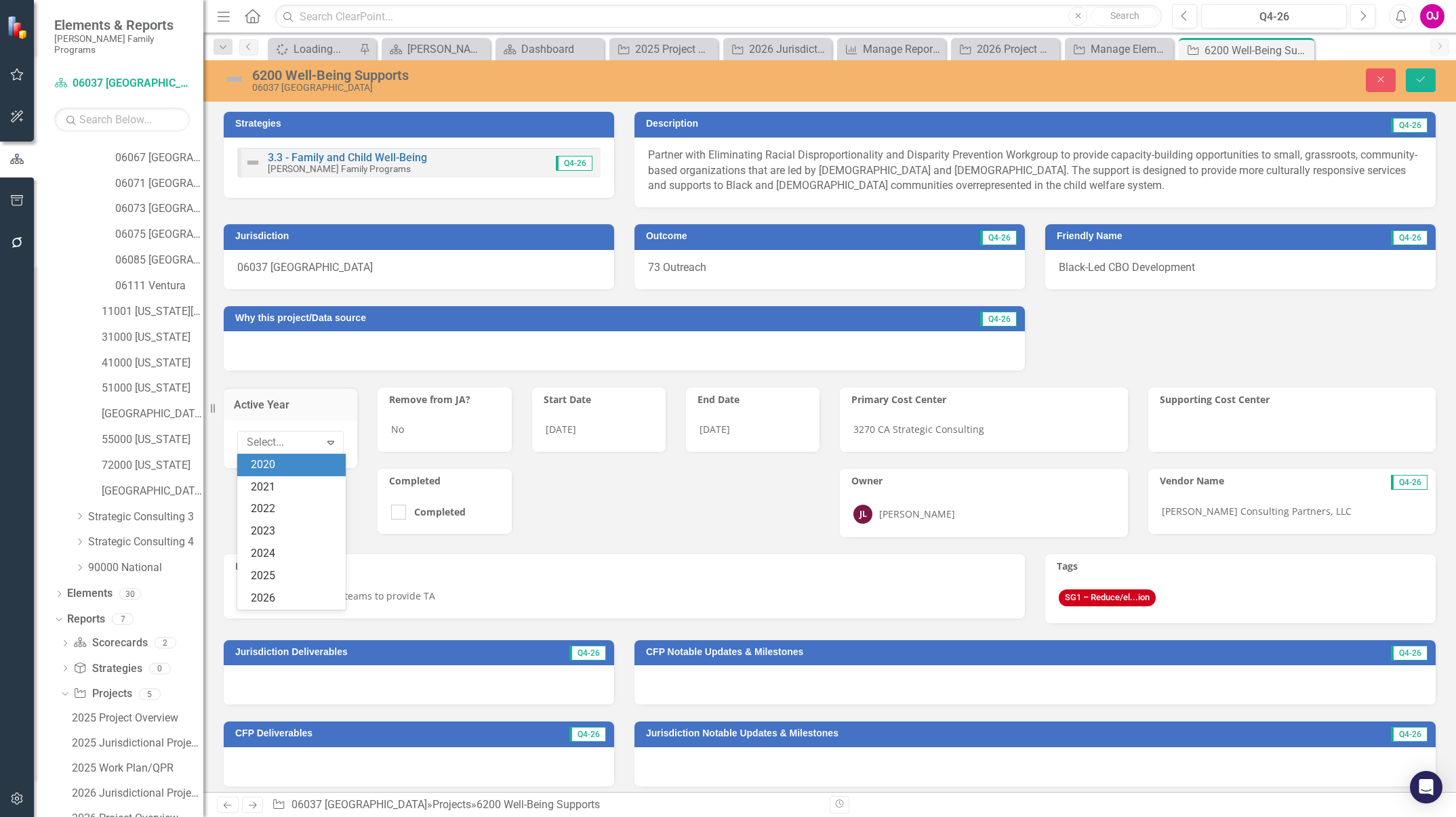
click at [287, 432] on div "Select..." at bounding box center [279, 443] width 79 height 21
click at [297, 544] on div "2026" at bounding box center [294, 598] width 87 height 16
click at [783, 187] on p "Partner with Eliminating Racial Disproportionality and Disparity Prevention Wor…" at bounding box center [1035, 171] width 774 height 47
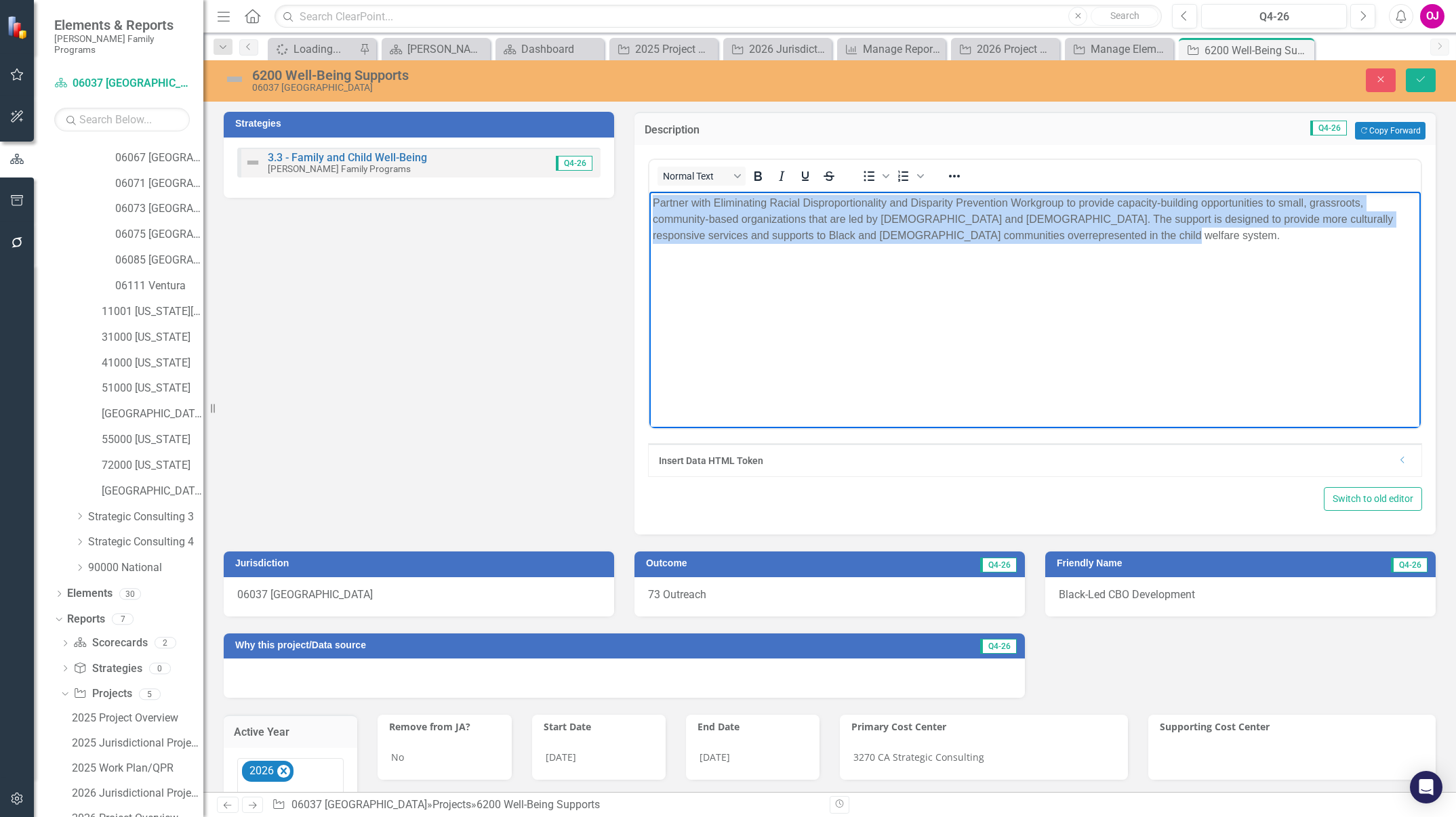
drag, startPoint x: 1145, startPoint y: 238, endPoint x: 1198, endPoint y: 356, distance: 129.4
click at [648, 191] on html "Partner with Eliminating Racial Disproportionality and Disparity Prevention Wor…" at bounding box center [1034, 293] width 771 height 203
paste body "Rich Text Area. Press ALT-0 for help."
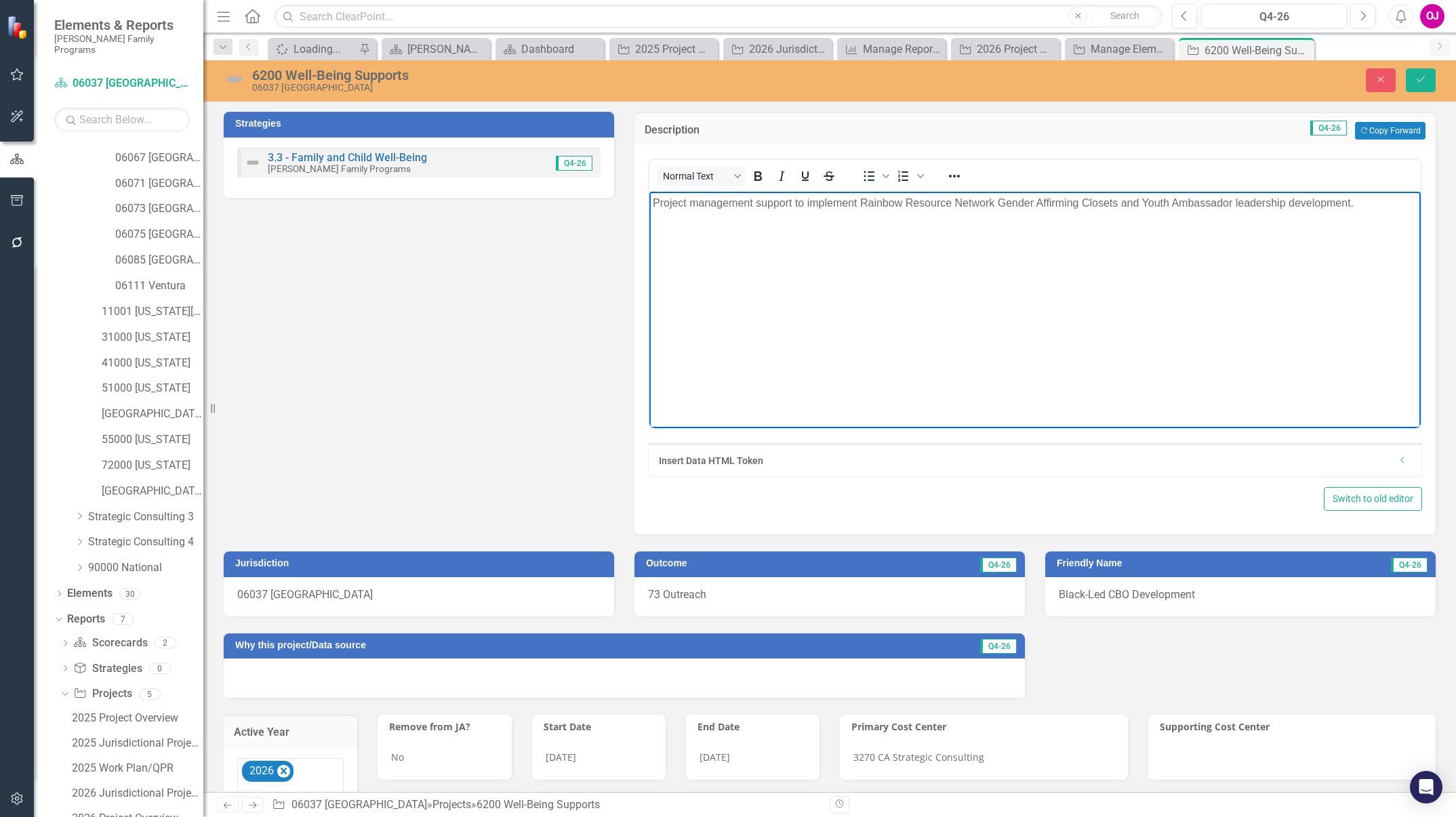
click at [769, 272] on body "Project management support to implement Rainbow Resource Network Gender Affirmi…" at bounding box center [1034, 293] width 771 height 203
click at [518, 544] on div at bounding box center [624, 678] width 802 height 39
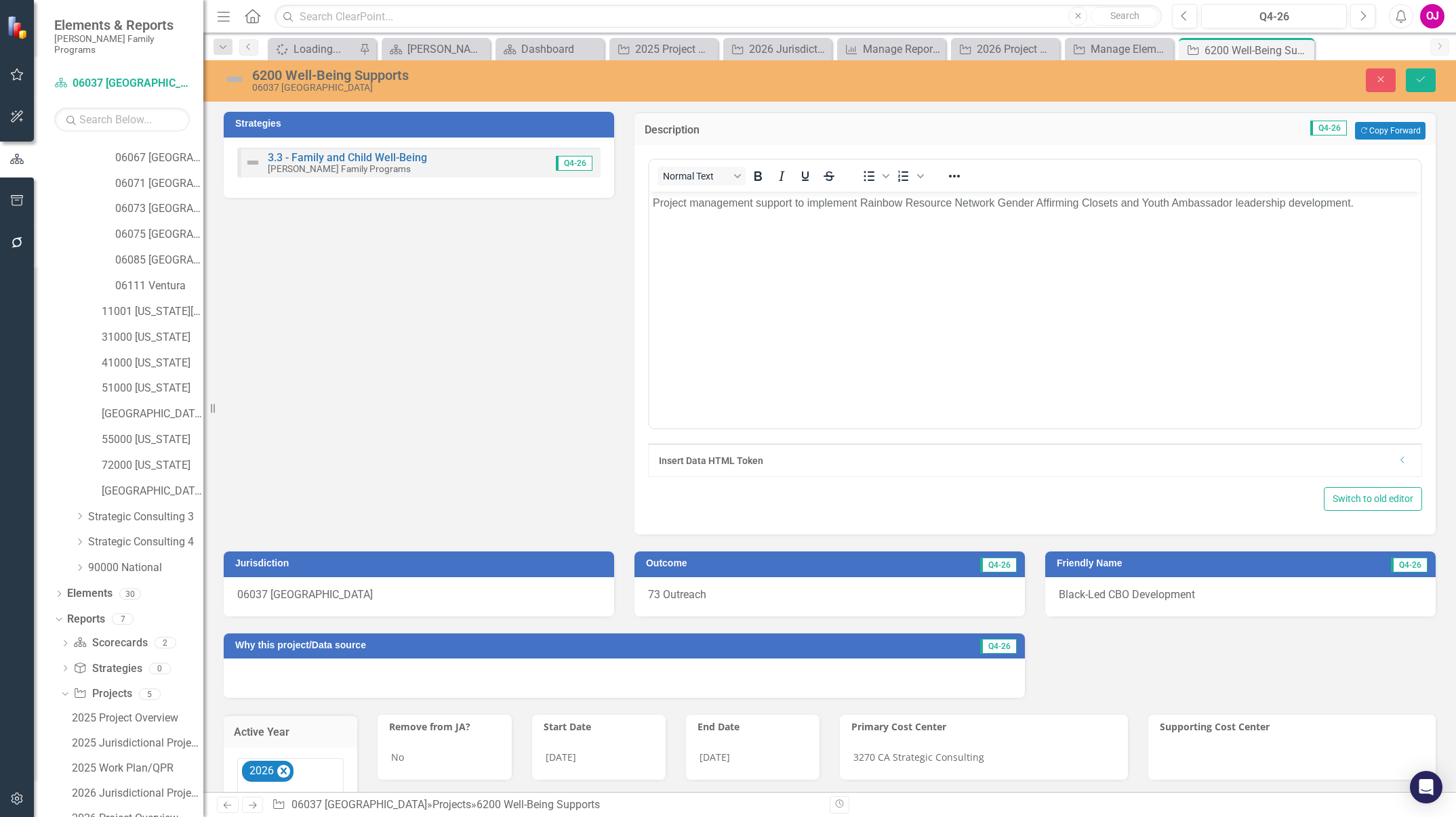
click at [518, 544] on div at bounding box center [624, 678] width 802 height 39
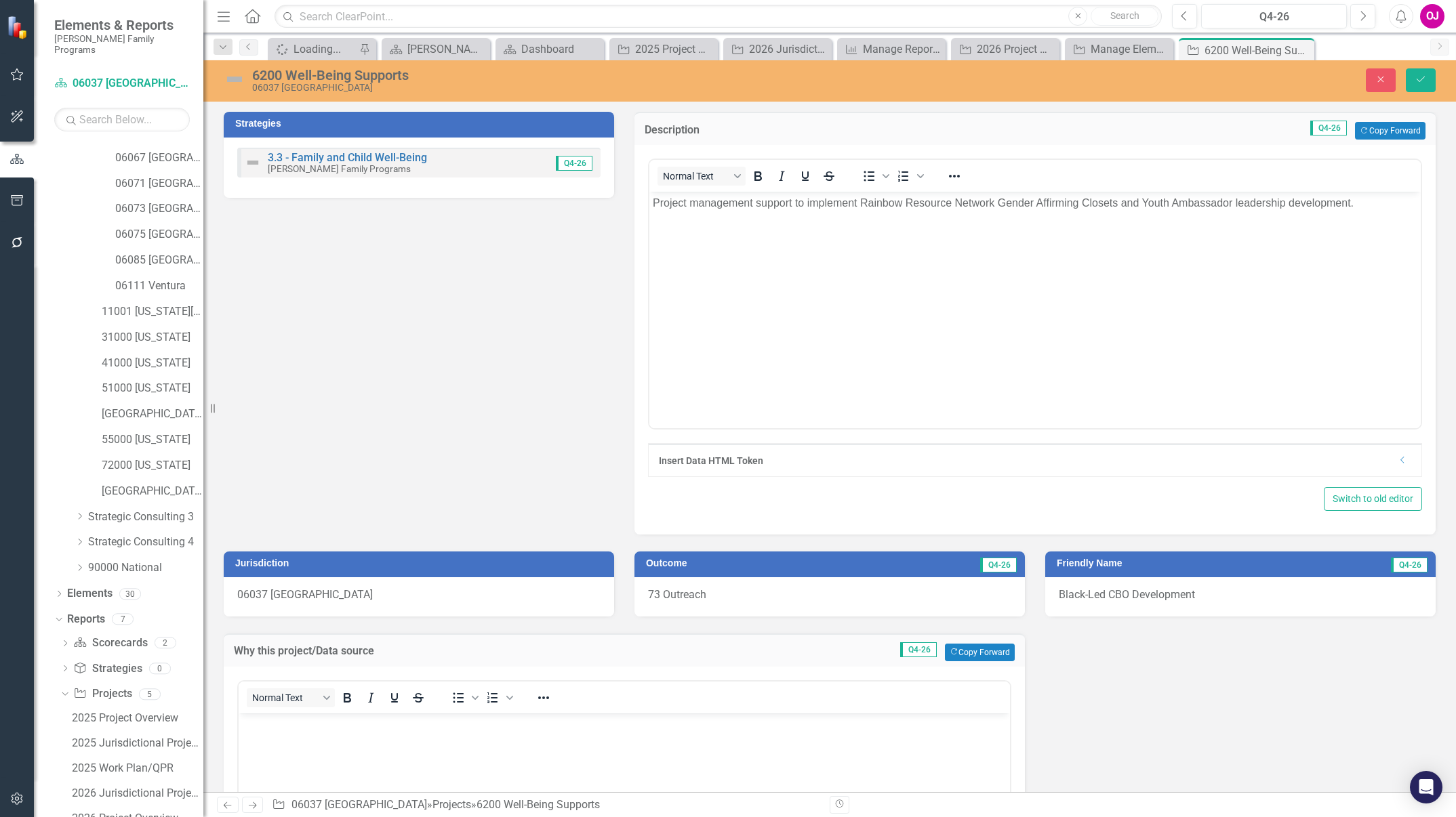
click at [454, 544] on body "Rich Text Area. Press ALT-0 for help." at bounding box center [624, 814] width 771 height 203
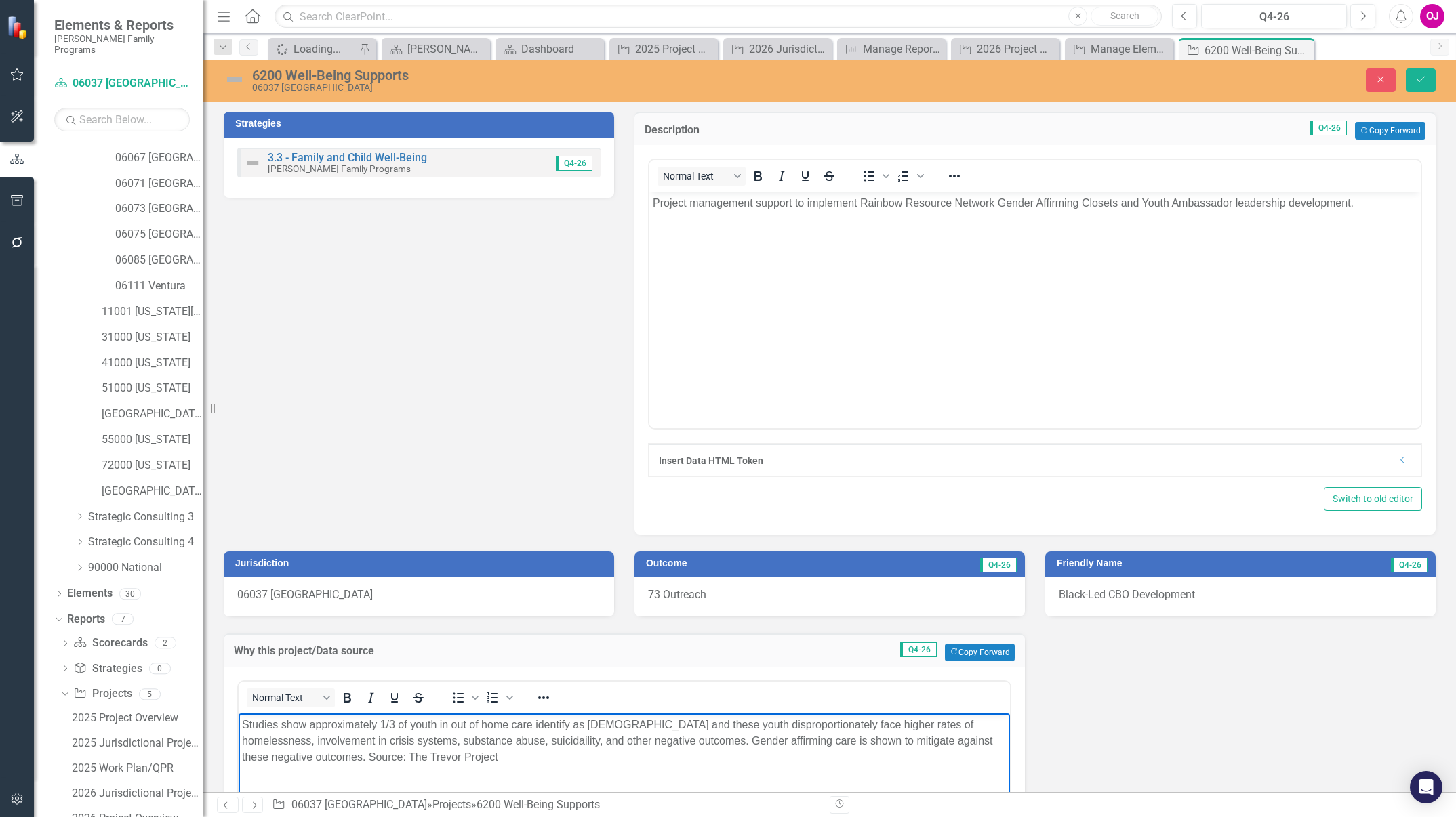
click at [858, 544] on div "73 Outreach" at bounding box center [830, 596] width 391 height 39
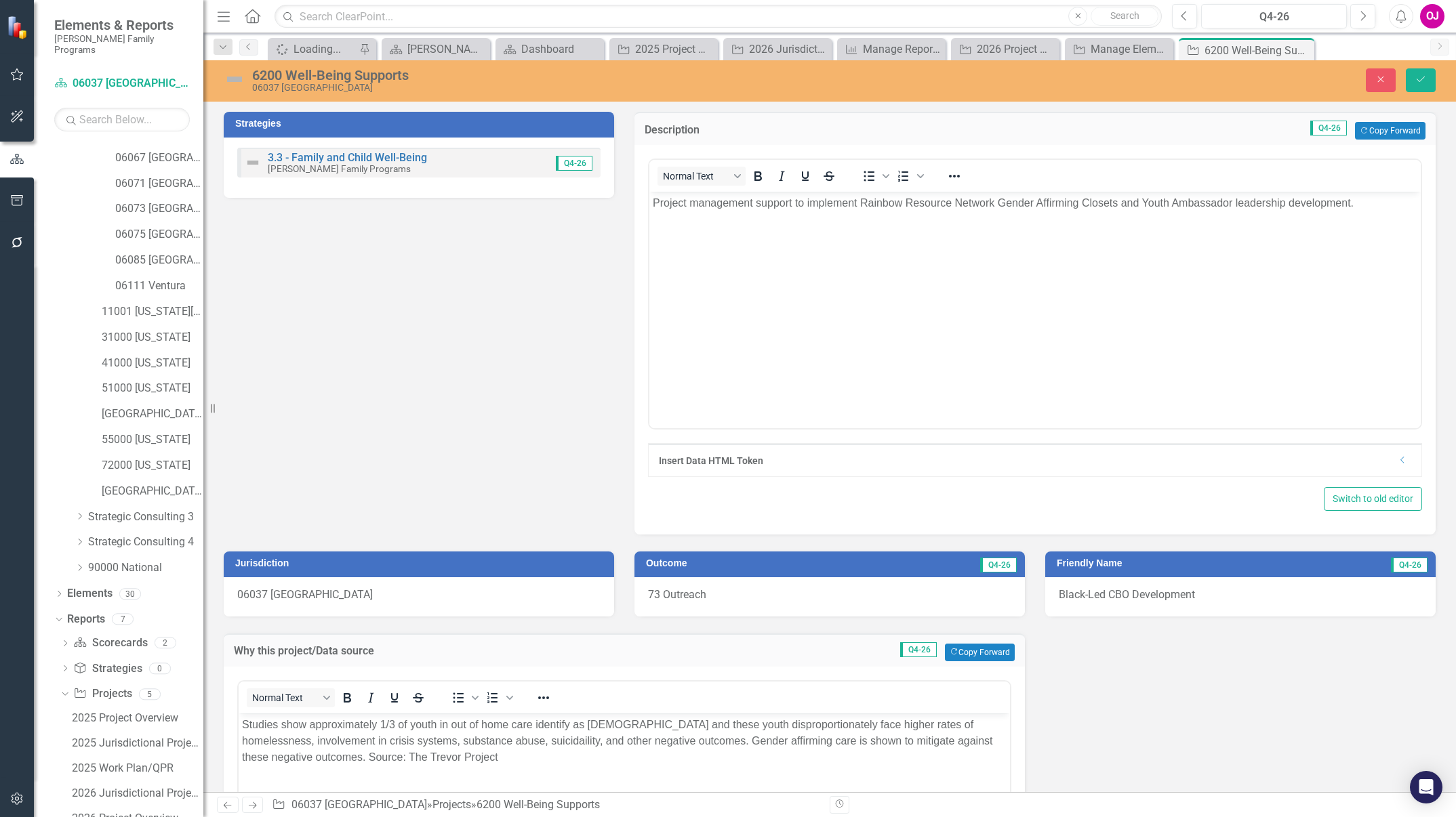
click at [858, 544] on div "73 Outreach" at bounding box center [830, 596] width 391 height 39
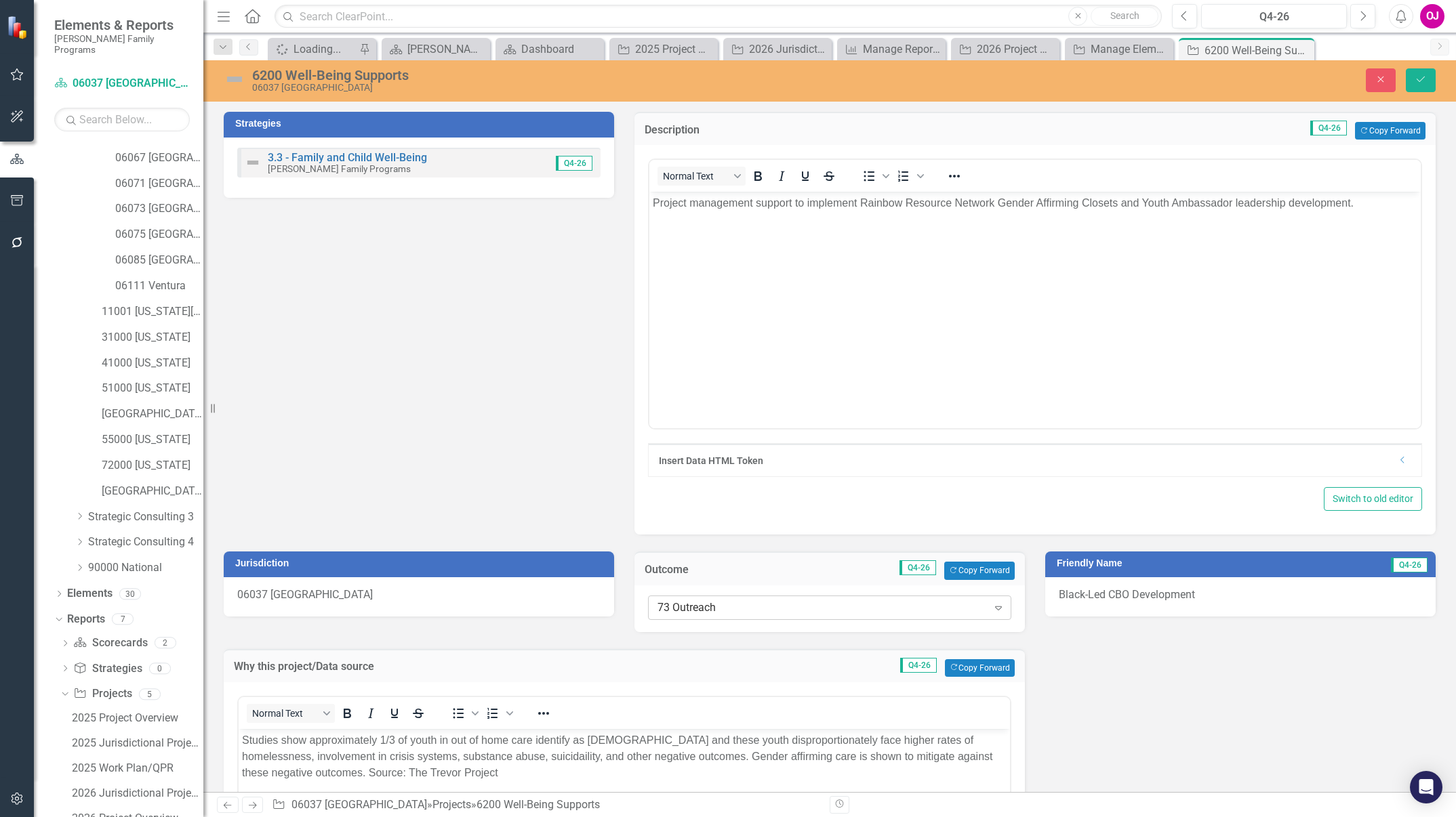
click at [935, 544] on div "73 Outreach" at bounding box center [822, 607] width 330 height 16
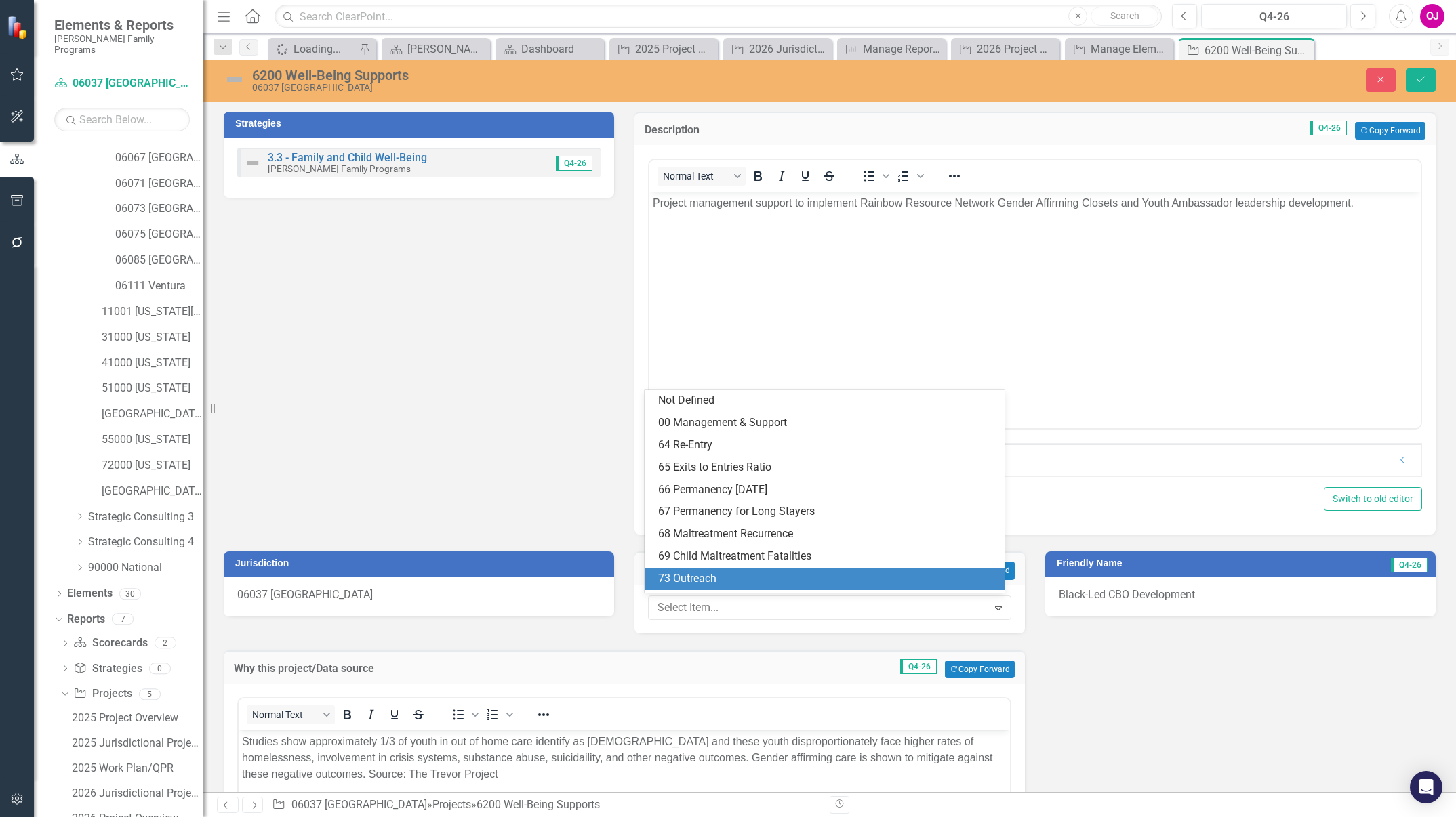
scroll to position [178, 0]
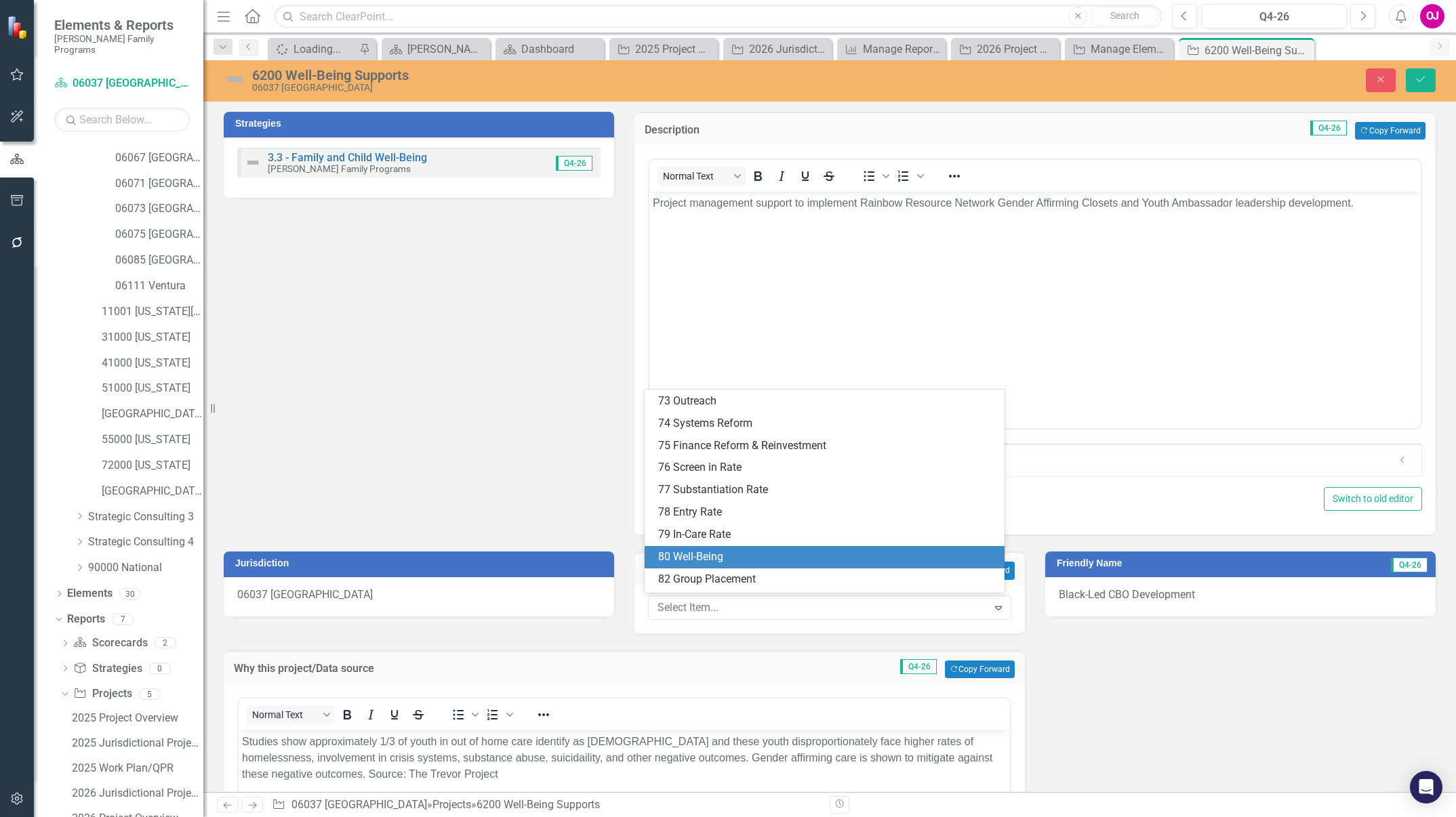
click at [882, 544] on div "80 Well-Being" at bounding box center [827, 557] width 338 height 16
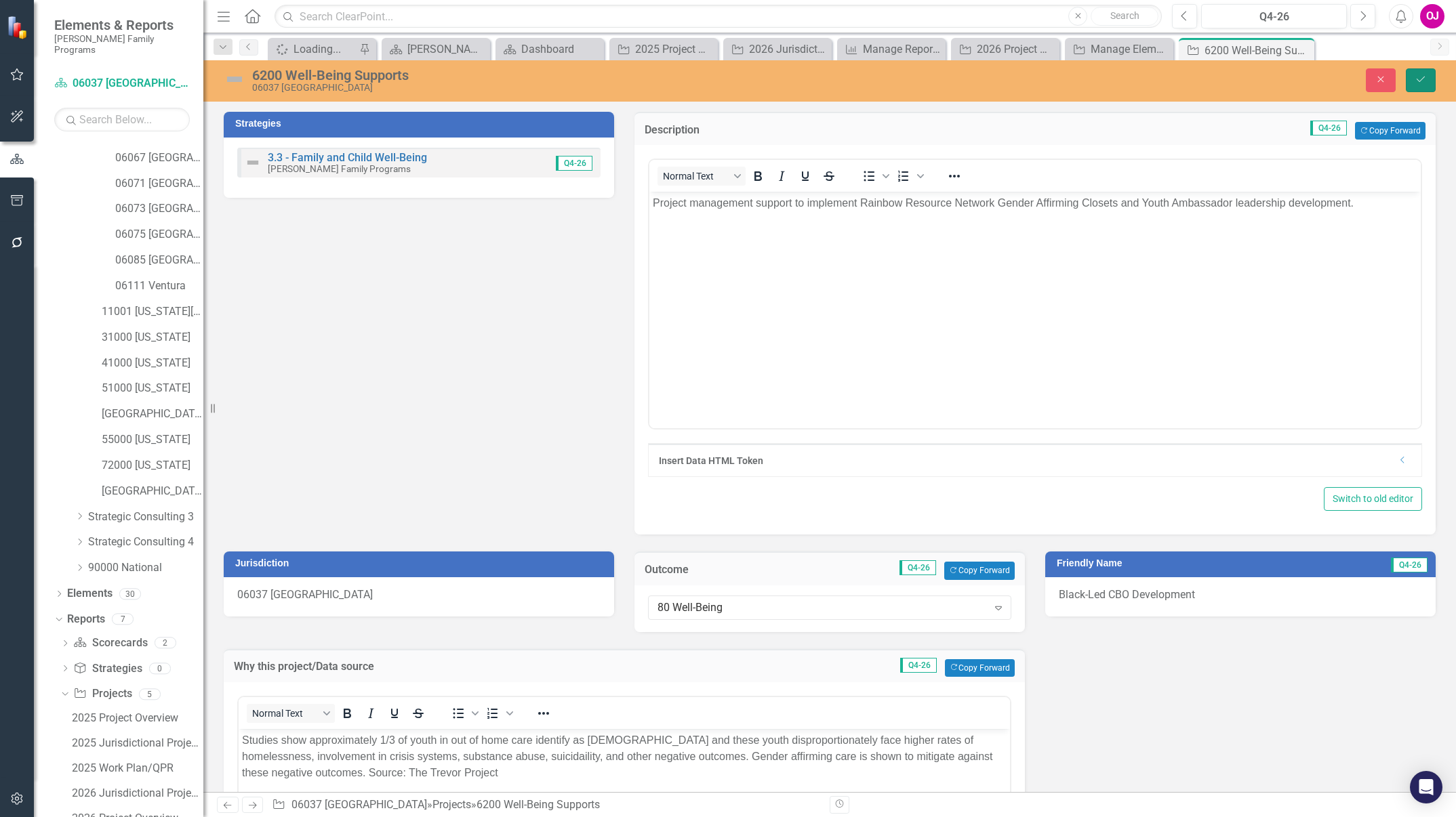
click at [970, 80] on icon "Save" at bounding box center [1421, 79] width 12 height 10
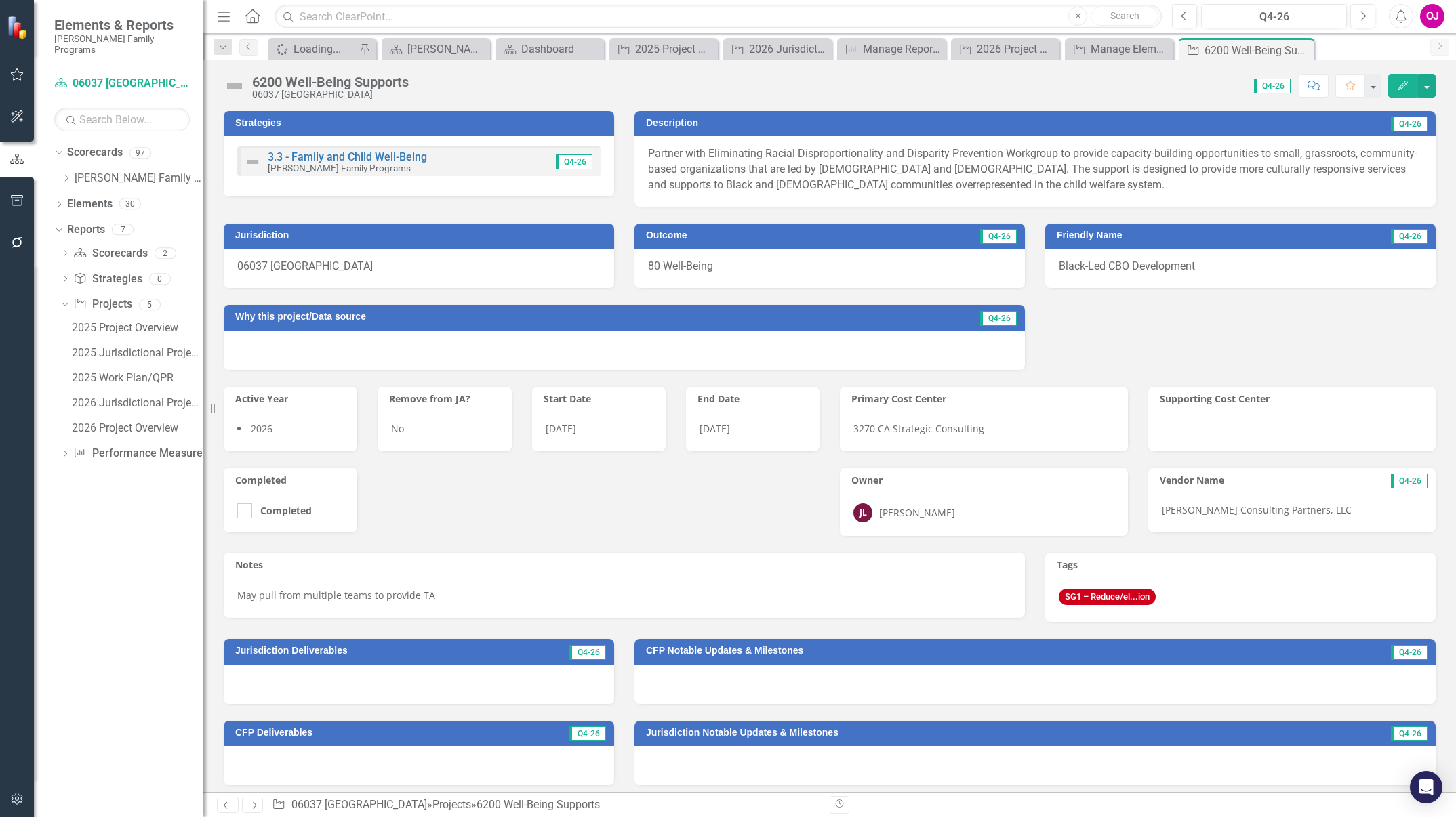
click at [149, 544] on div "Dropdown Scorecards 97 Dropdown Casey Family Programs Dropdown Strategic Consul…" at bounding box center [119, 479] width 170 height 675
click at [130, 397] on div "2026 Jurisdictional Projects Assessment" at bounding box center [138, 403] width 132 height 12
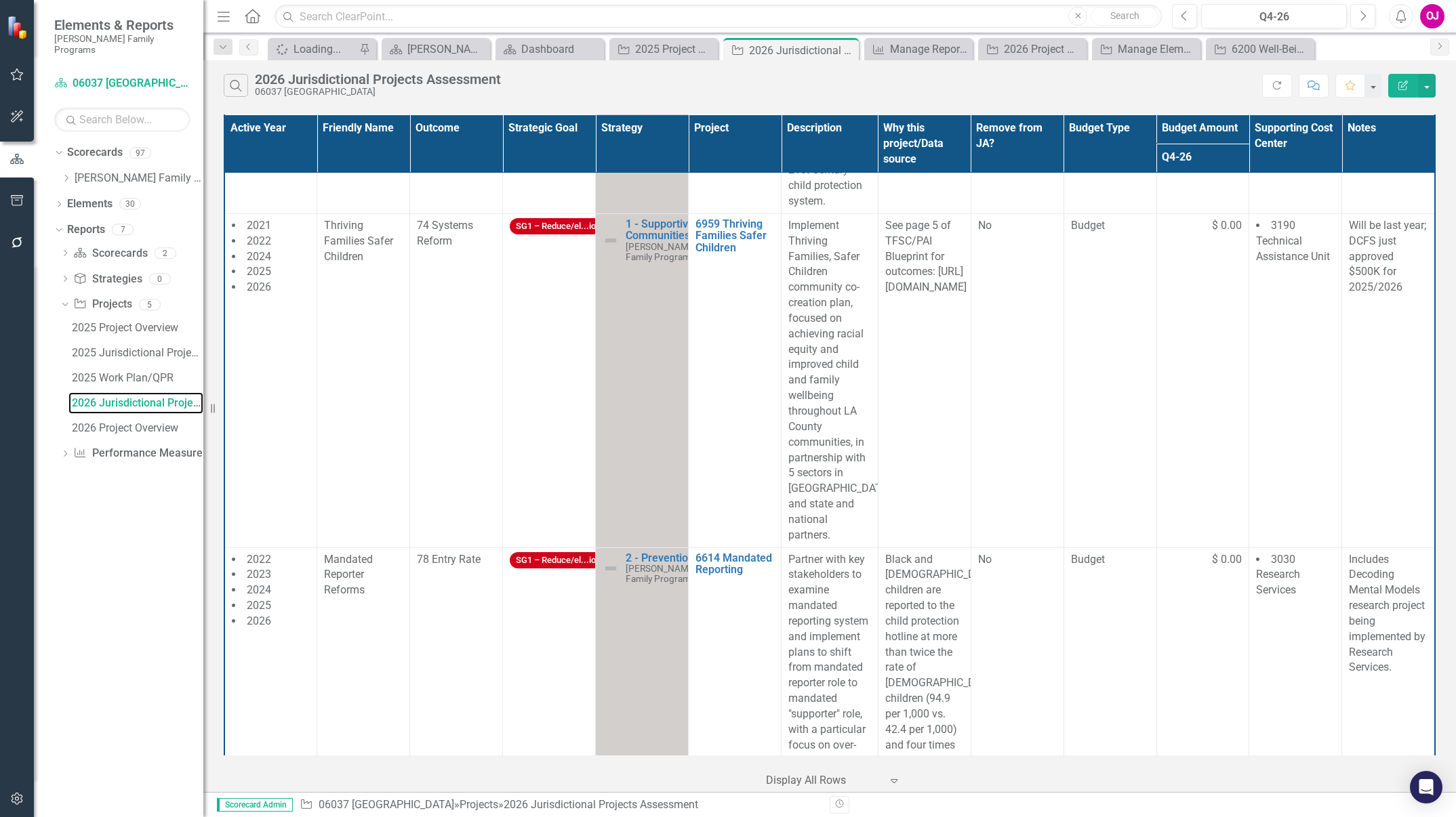
scroll to position [1290, 0]
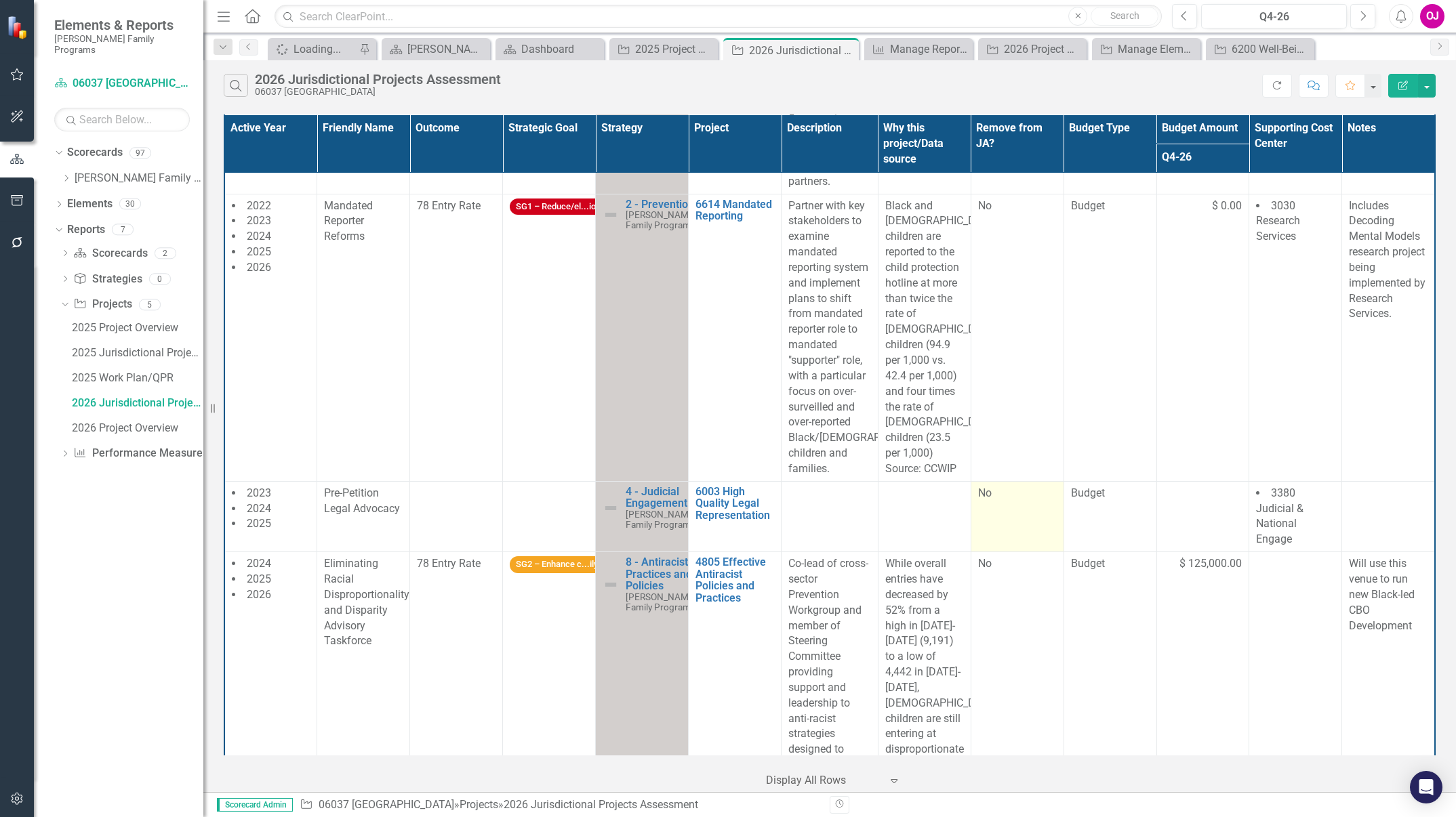
click at [970, 518] on td "No" at bounding box center [1017, 516] width 93 height 70
click at [732, 134] on th "Project" at bounding box center [734, 143] width 93 height 59
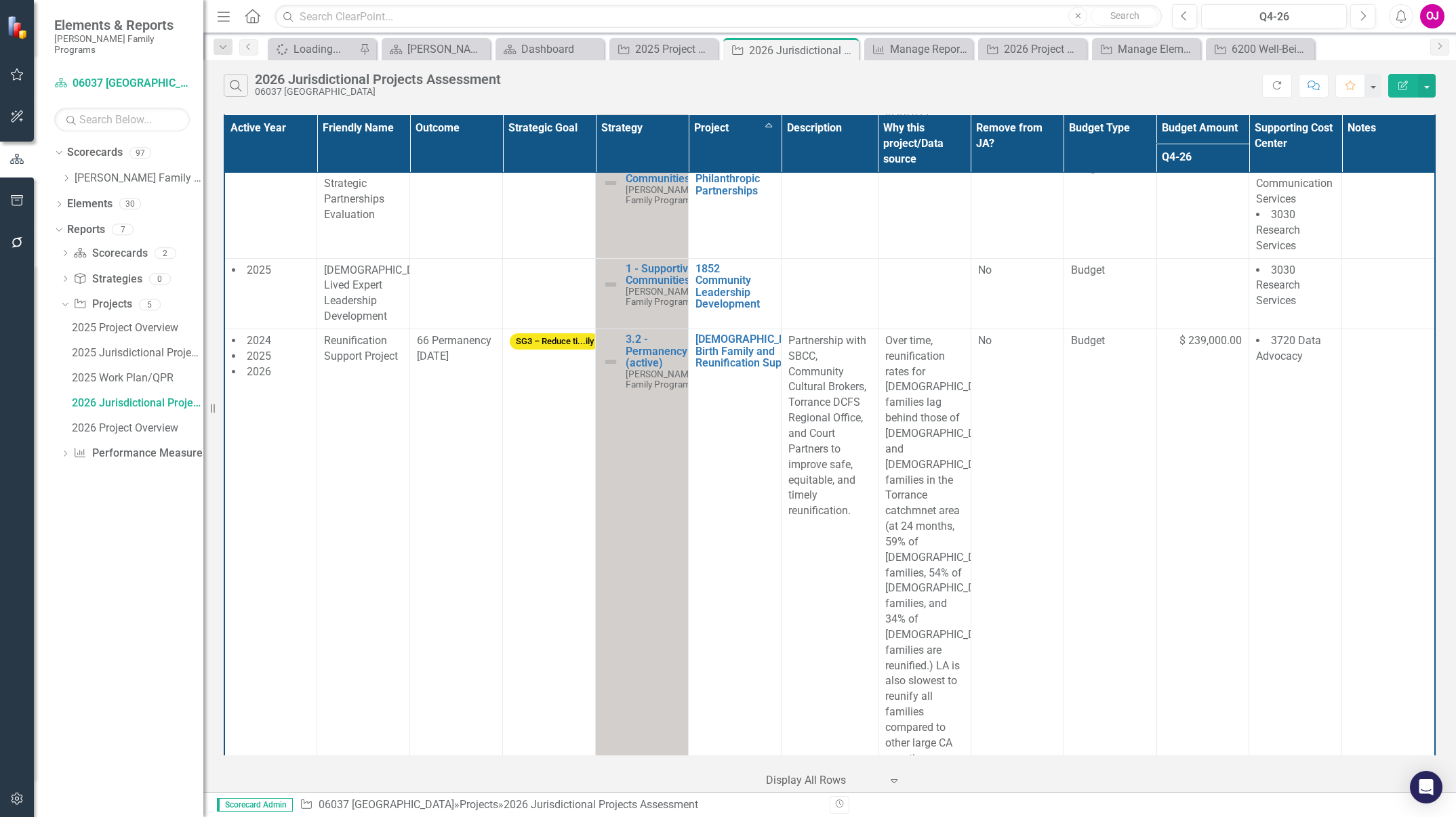
scroll to position [1938, 0]
click at [134, 422] on div "2026 Project Overview" at bounding box center [138, 428] width 132 height 12
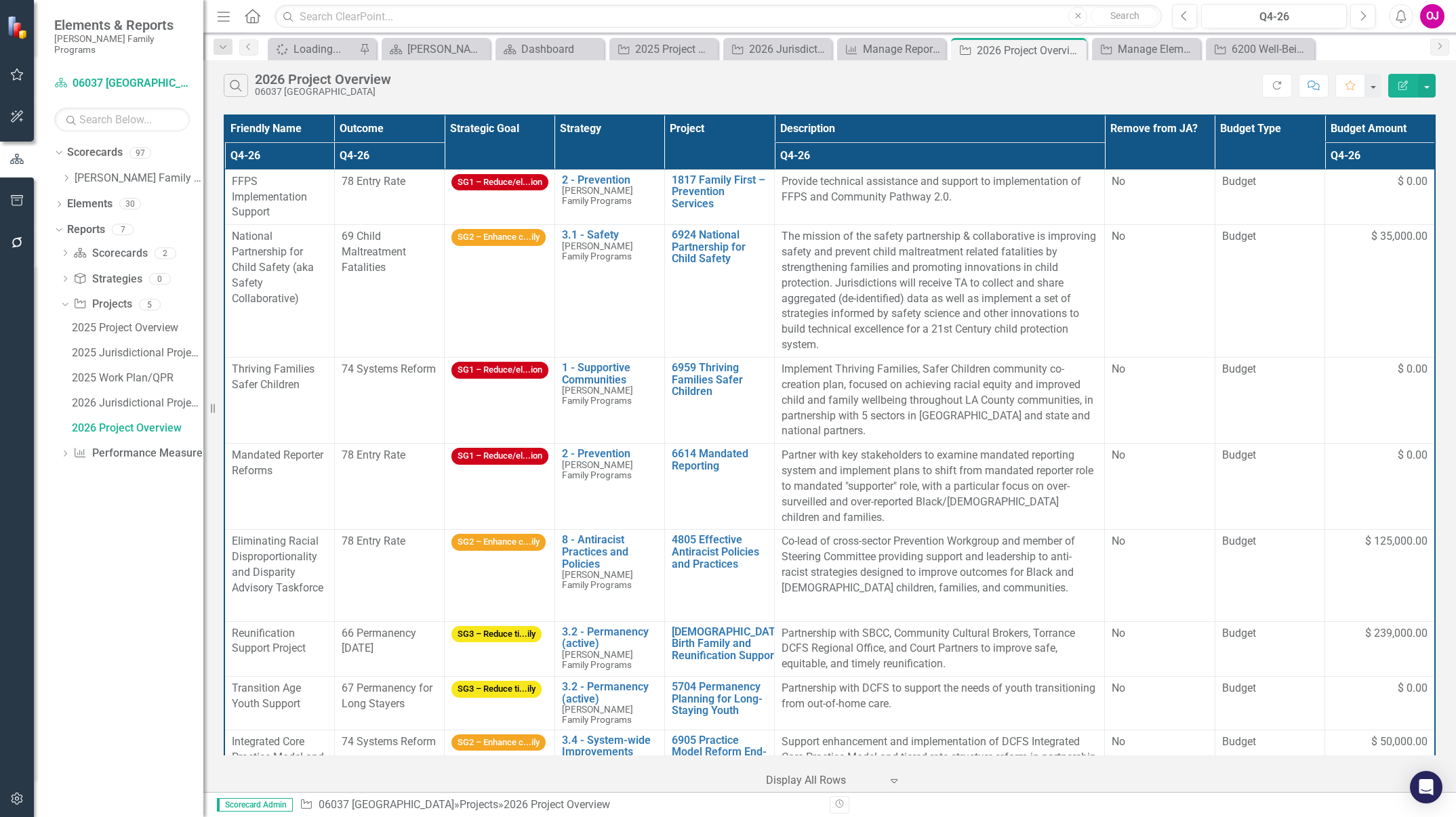
click at [714, 125] on th "Project" at bounding box center [719, 143] width 109 height 55
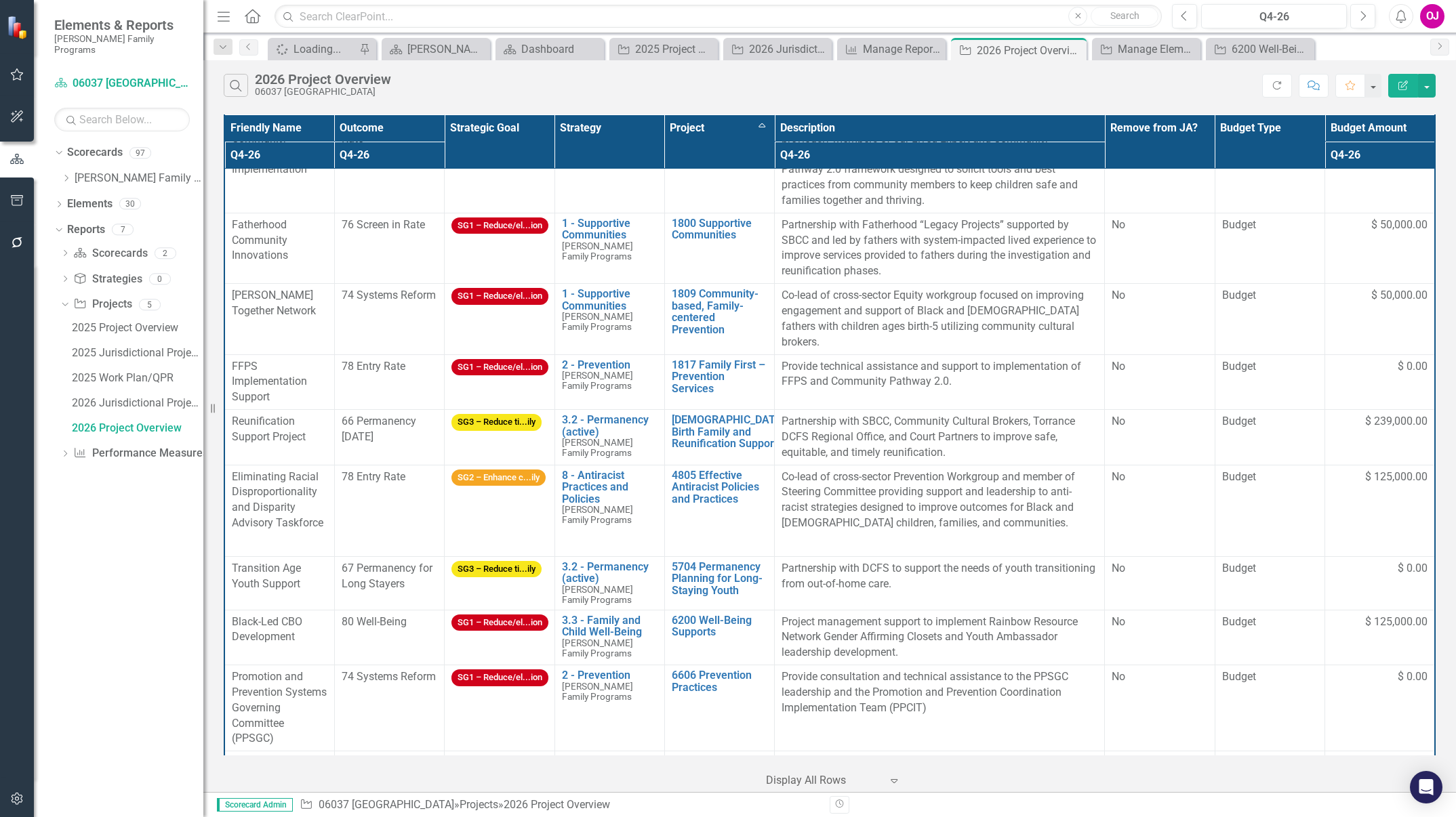
scroll to position [59, 0]
click at [96, 196] on link "Elements" at bounding box center [90, 204] width 46 height 16
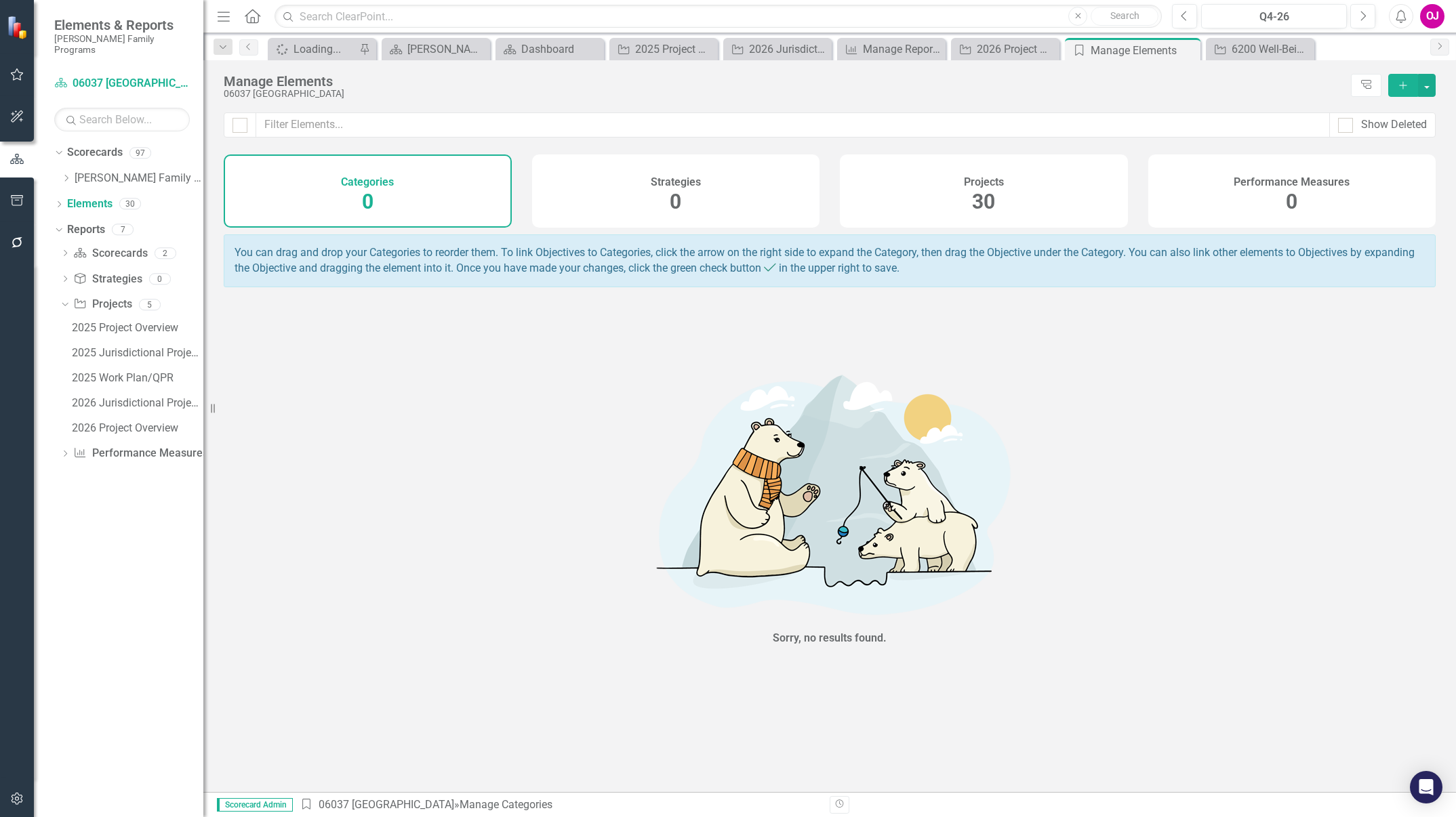
click at [970, 201] on div "Projects 30" at bounding box center [983, 190] width 288 height 73
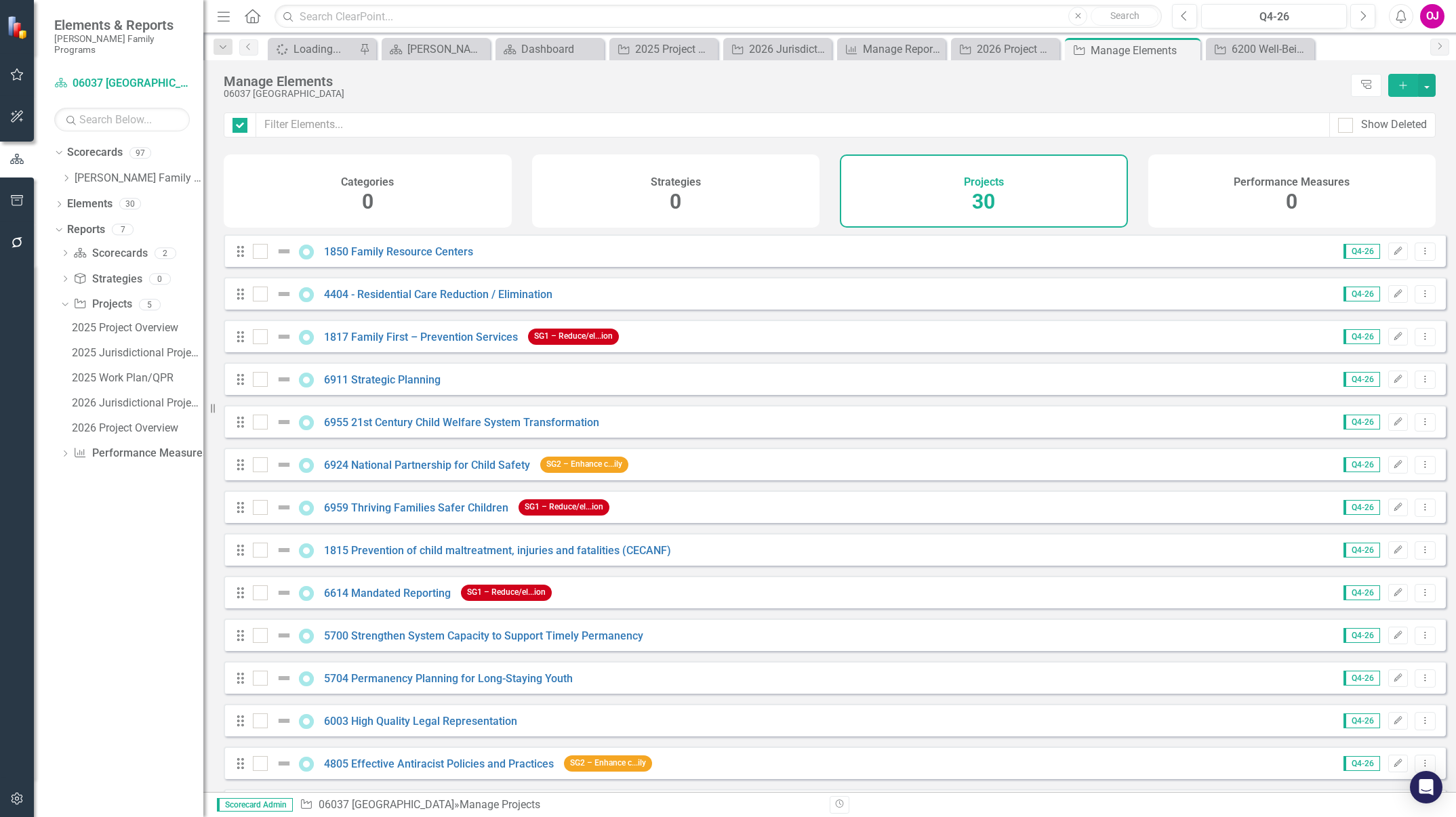
checkbox input "false"
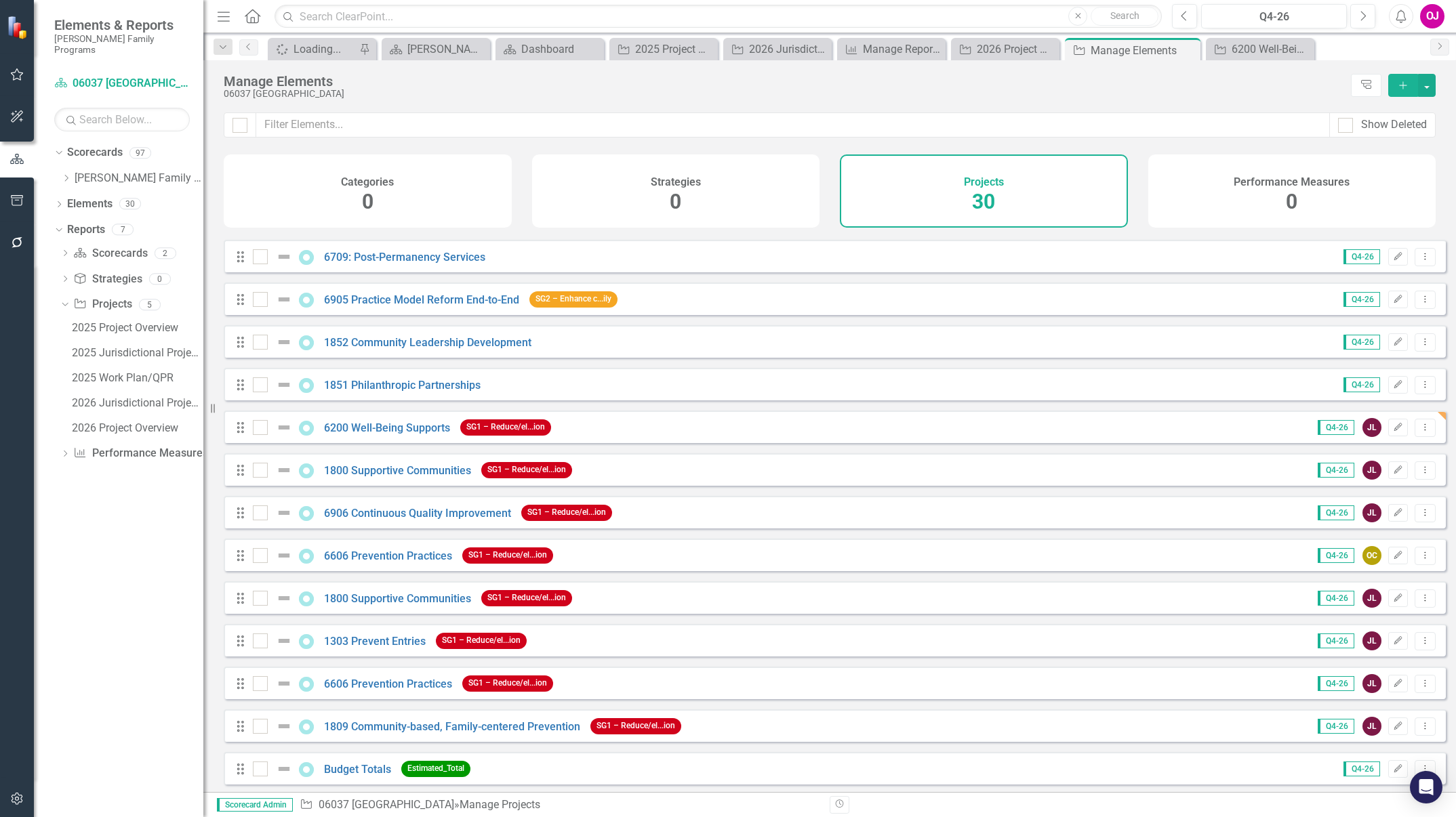
scroll to position [732, 0]
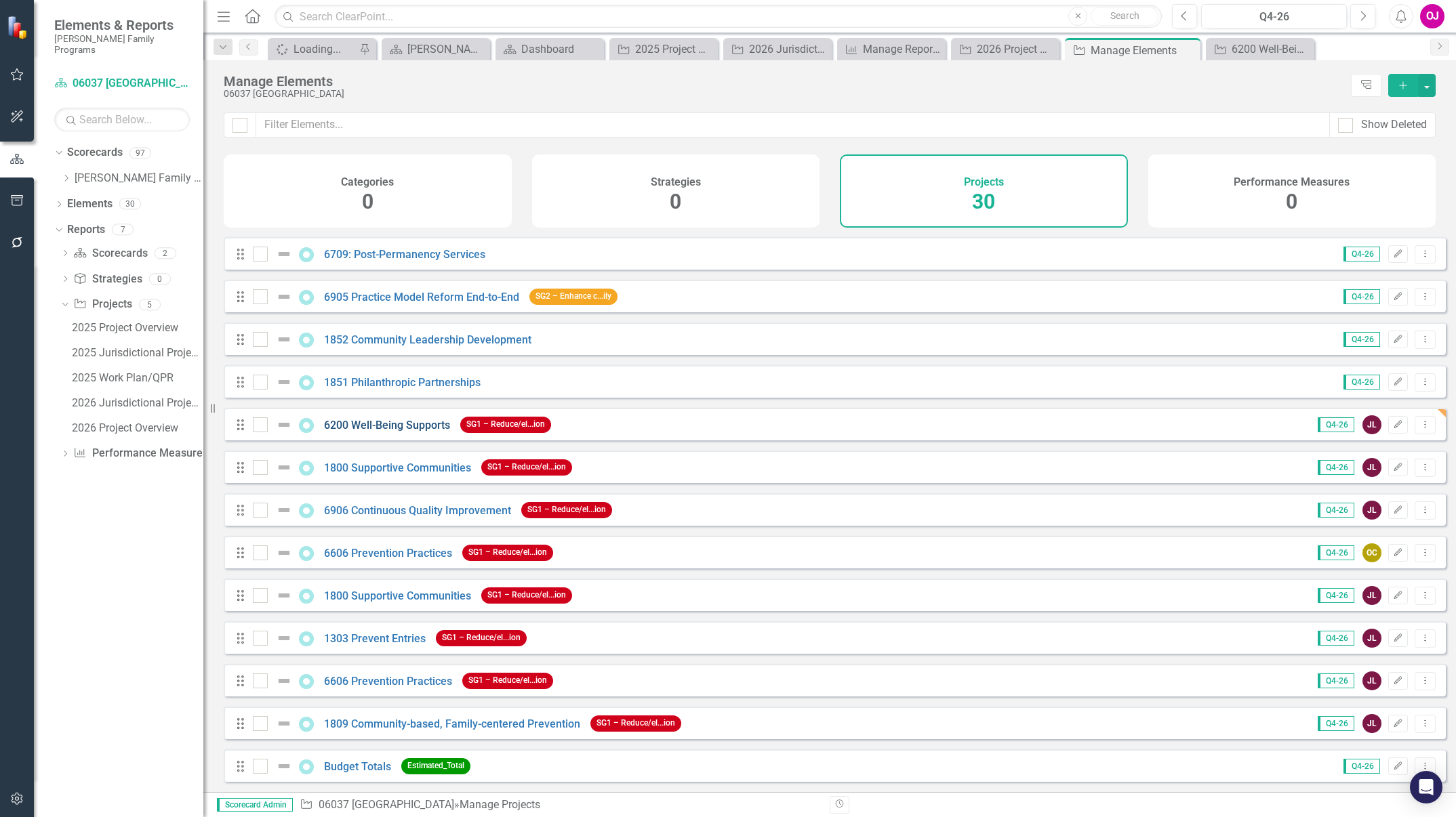
click at [391, 427] on link "6200 Well-Being Supports" at bounding box center [387, 425] width 126 height 13
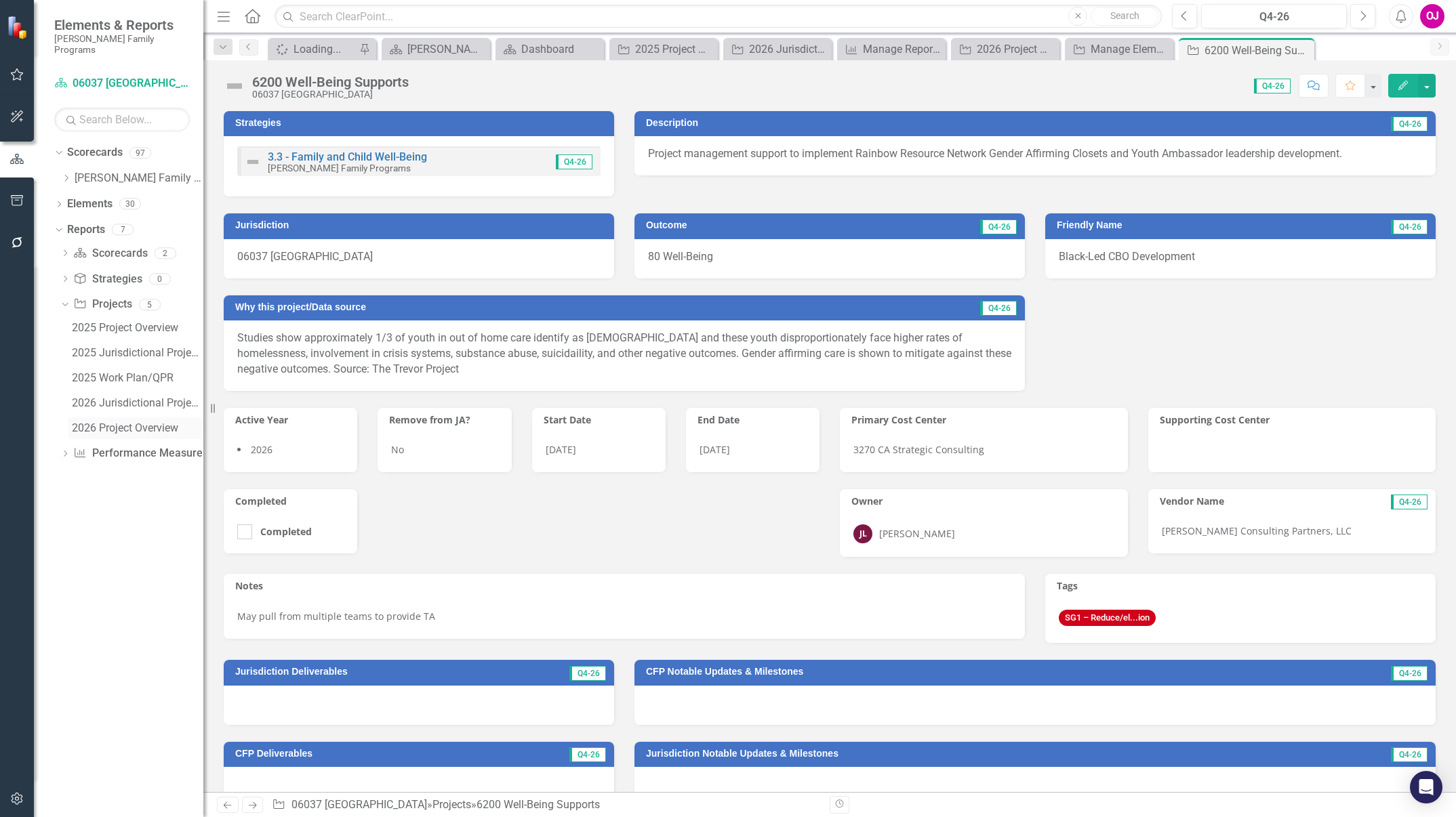
click at [95, 422] on div "2026 Project Overview" at bounding box center [138, 428] width 132 height 12
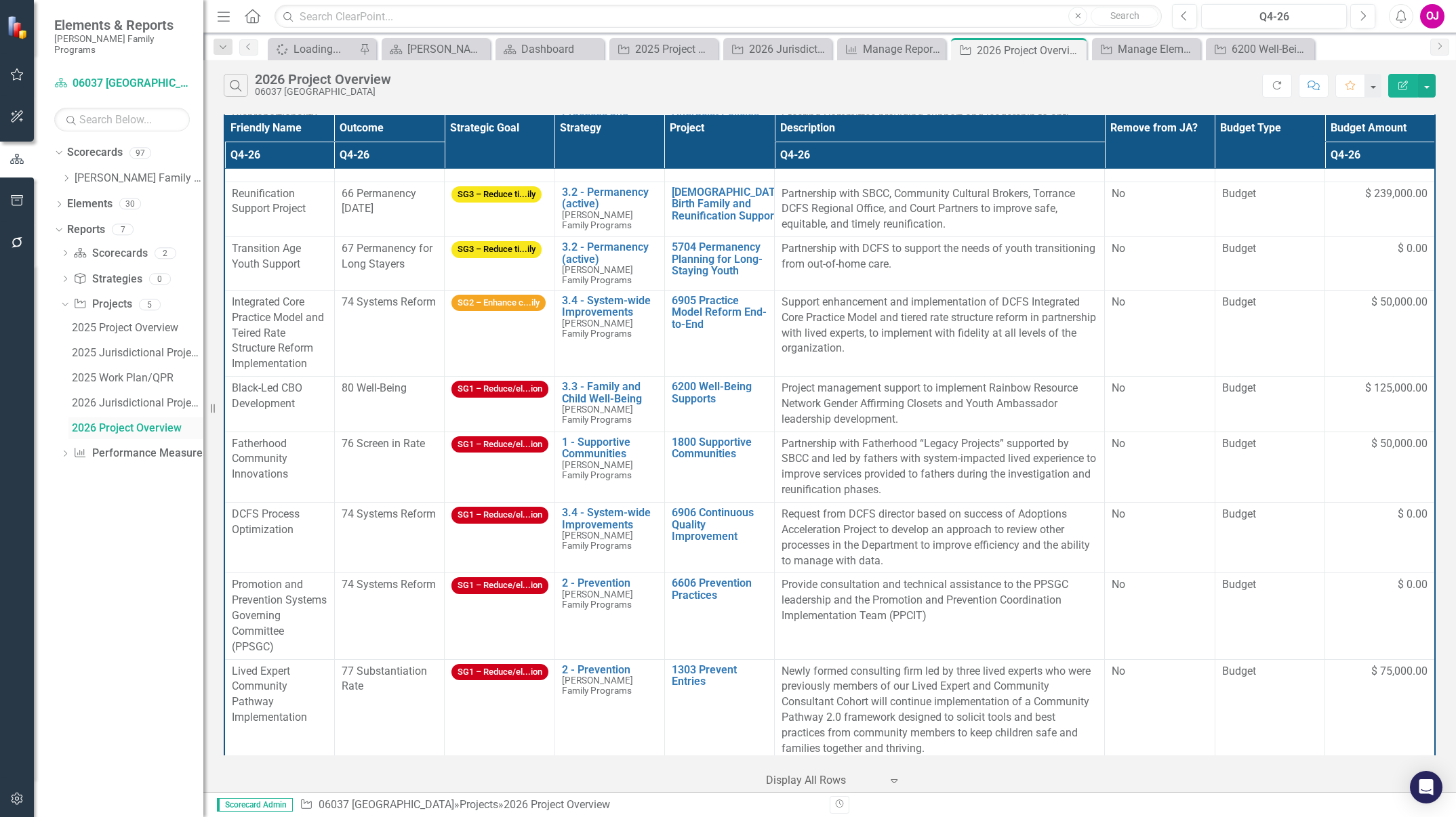
scroll to position [439, 0]
click at [970, 392] on span "$ 125,000.00" at bounding box center [1396, 389] width 62 height 16
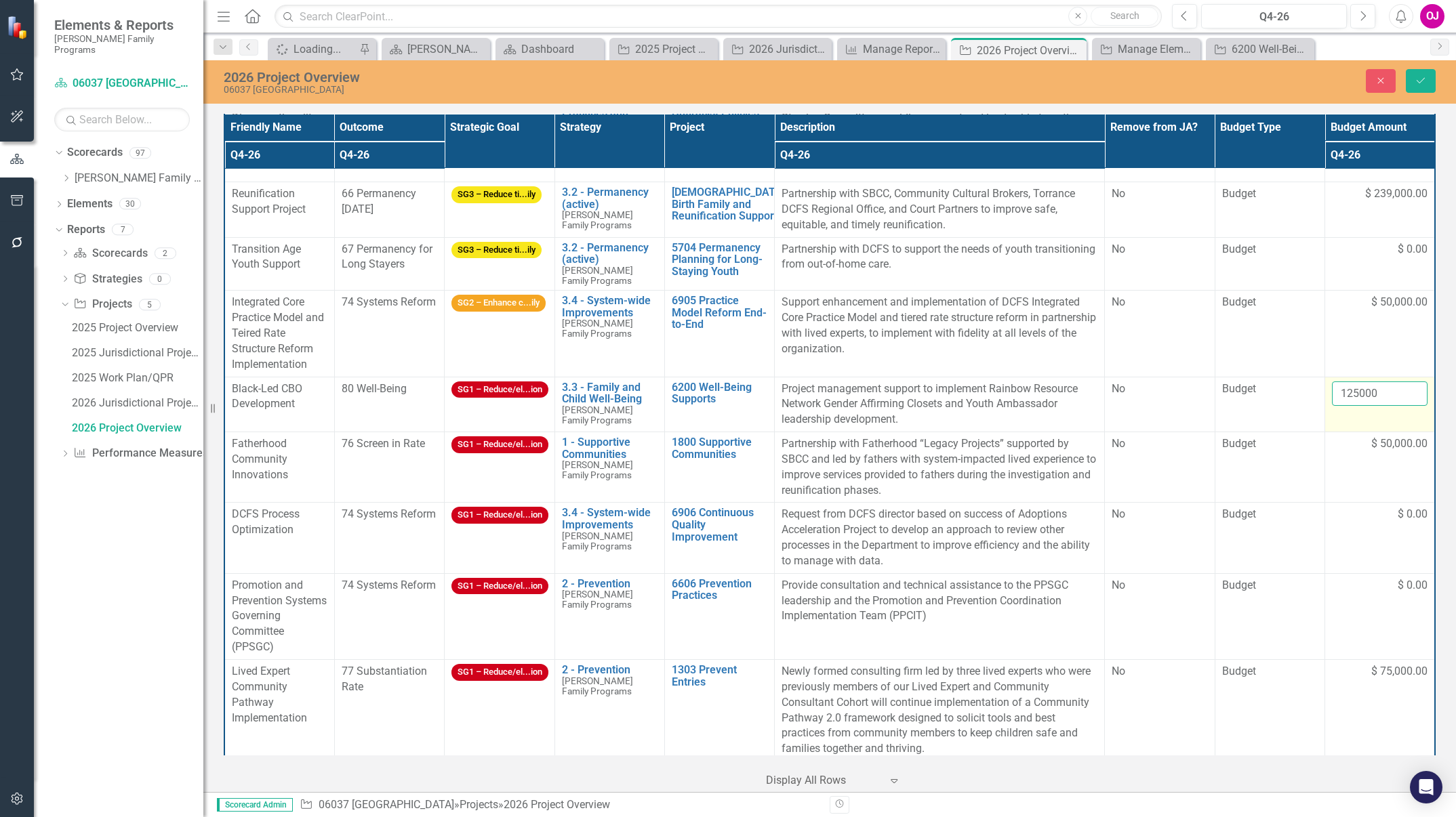
click at [970, 392] on input "125000" at bounding box center [1380, 394] width 96 height 25
click at [970, 393] on input "125000" at bounding box center [1380, 394] width 96 height 25
type input "25000"
click at [970, 80] on icon "Save" at bounding box center [1421, 81] width 12 height 10
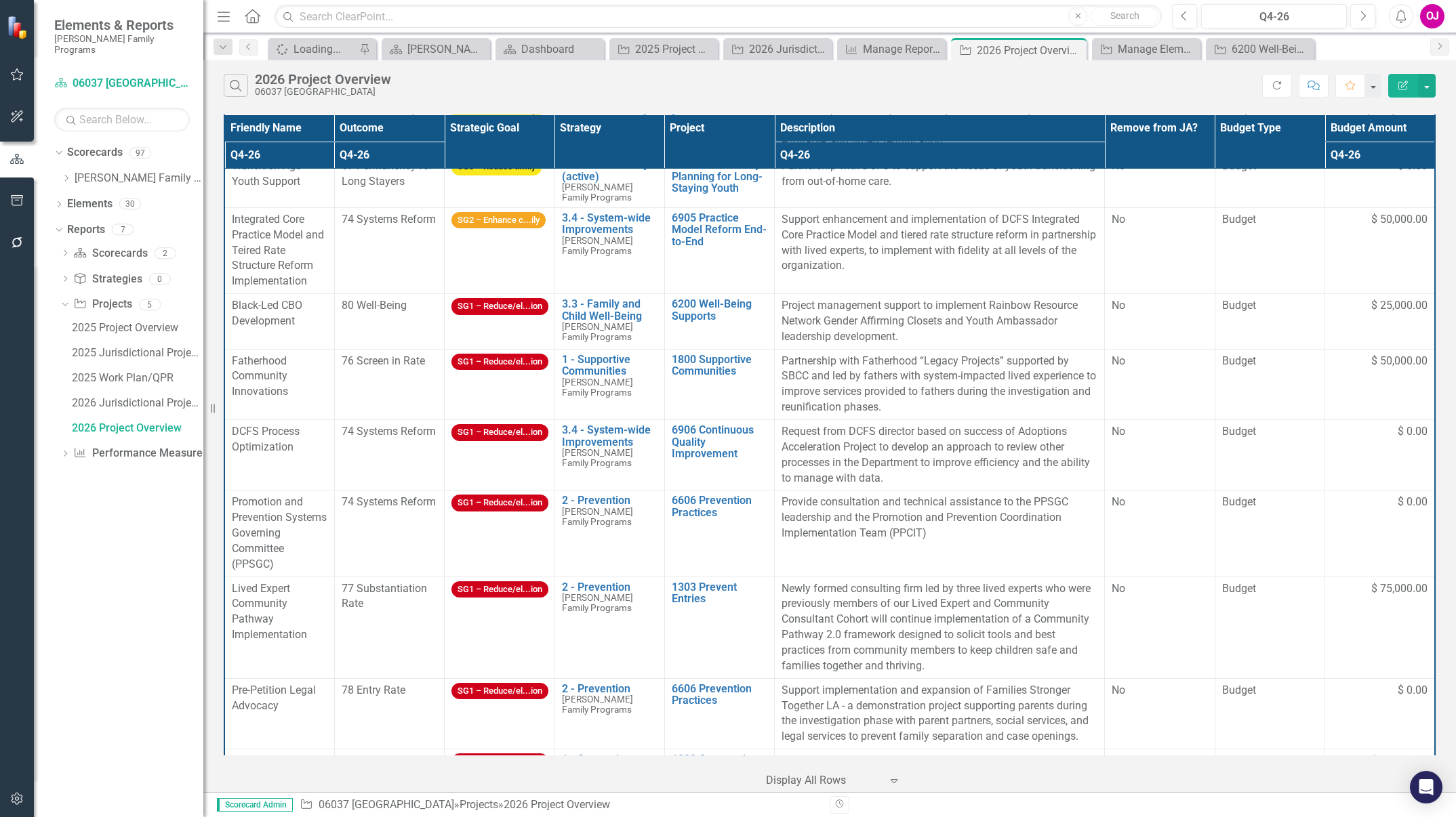
scroll to position [520, 0]
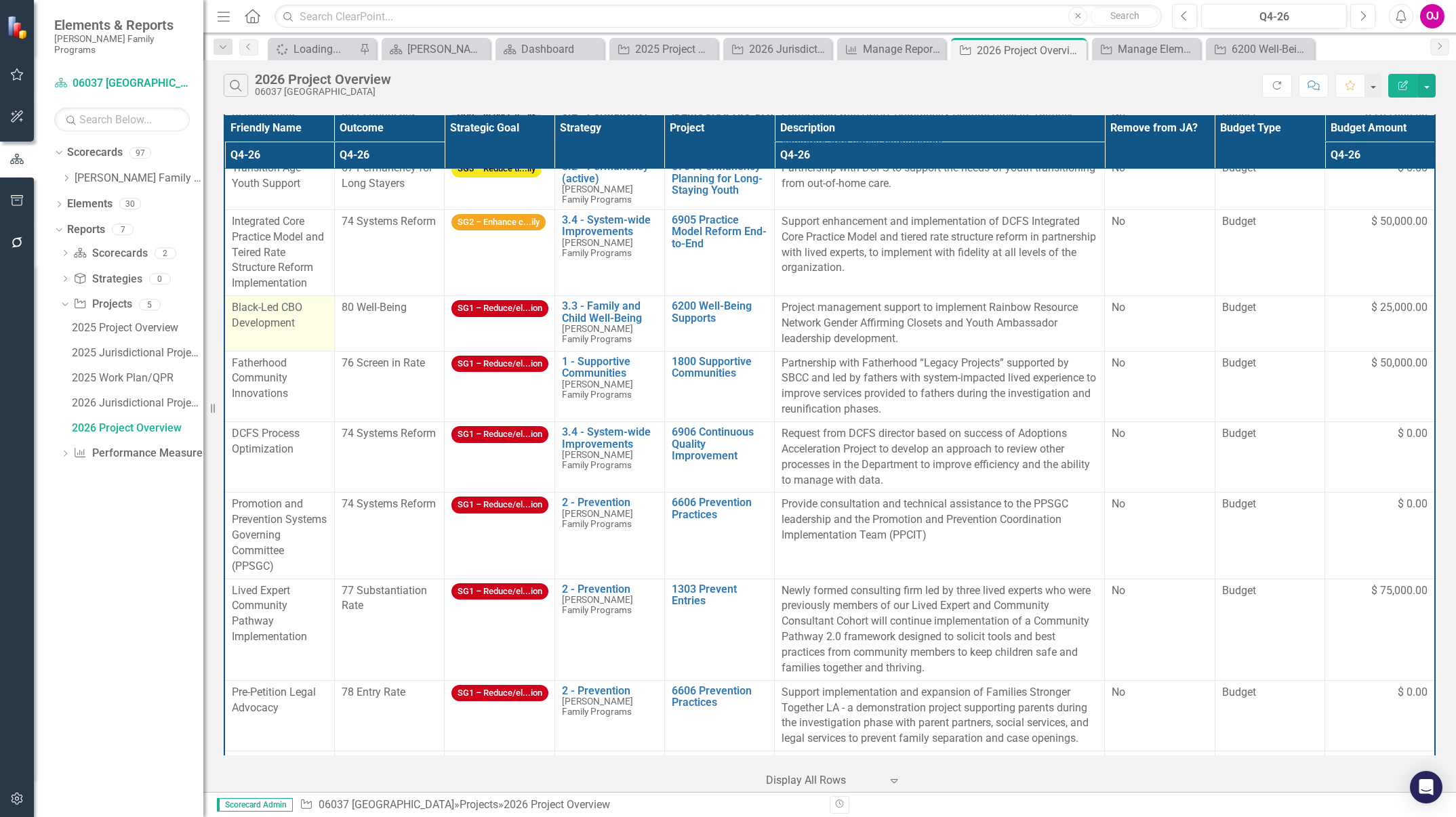
click at [287, 318] on span "Black-Led CBO Development" at bounding box center [267, 314] width 70 height 28
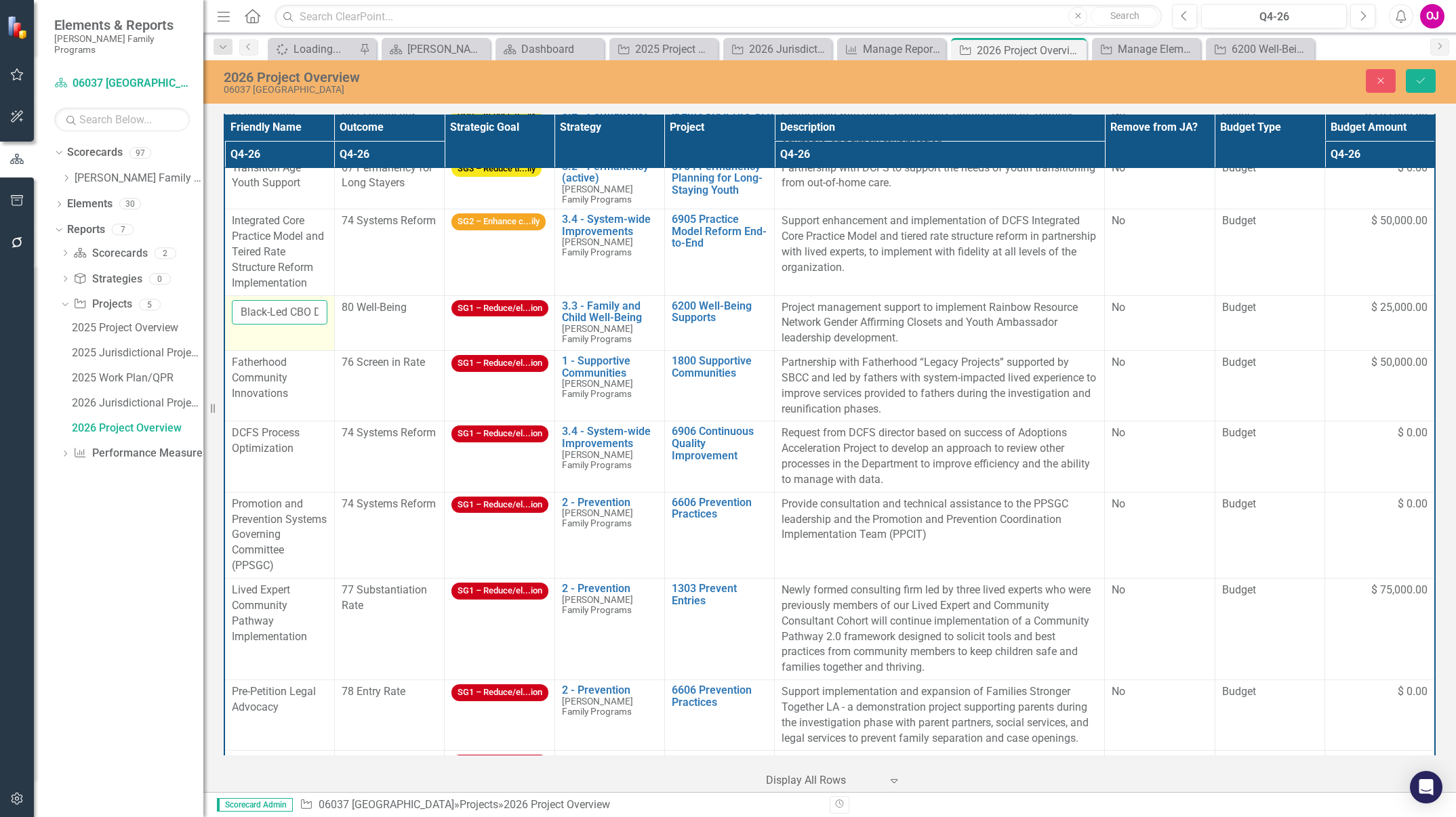
drag, startPoint x: 287, startPoint y: 318, endPoint x: 288, endPoint y: 308, distance: 10.0
click at [288, 308] on input "Black-Led CBO Development" at bounding box center [279, 313] width 96 height 25
paste input "LGBTQ+ Lived Expert Leadership"
type input "[DEMOGRAPHIC_DATA] Lived Expert Leadership Development"
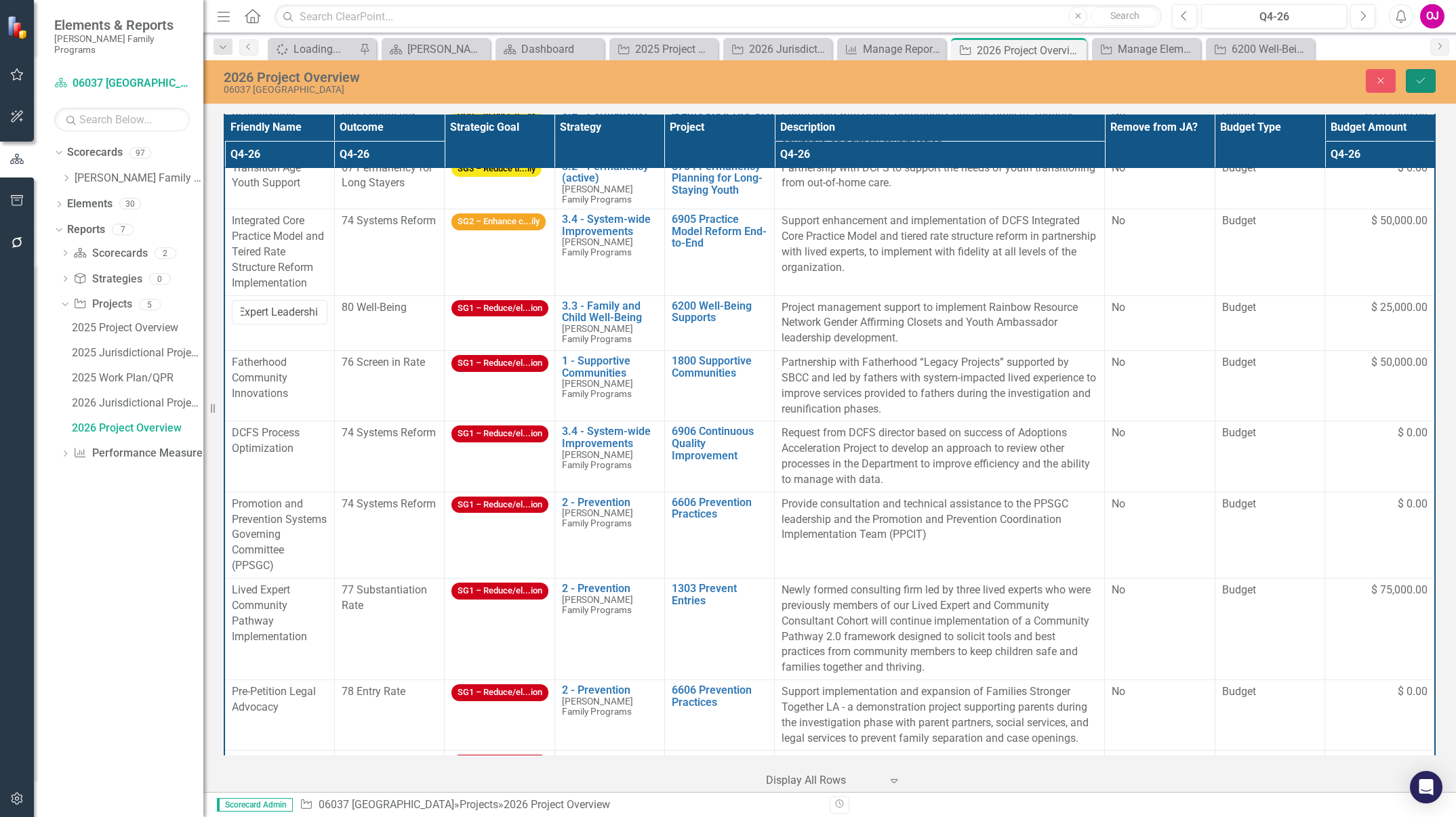
click at [970, 81] on icon "Save" at bounding box center [1421, 81] width 12 height 10
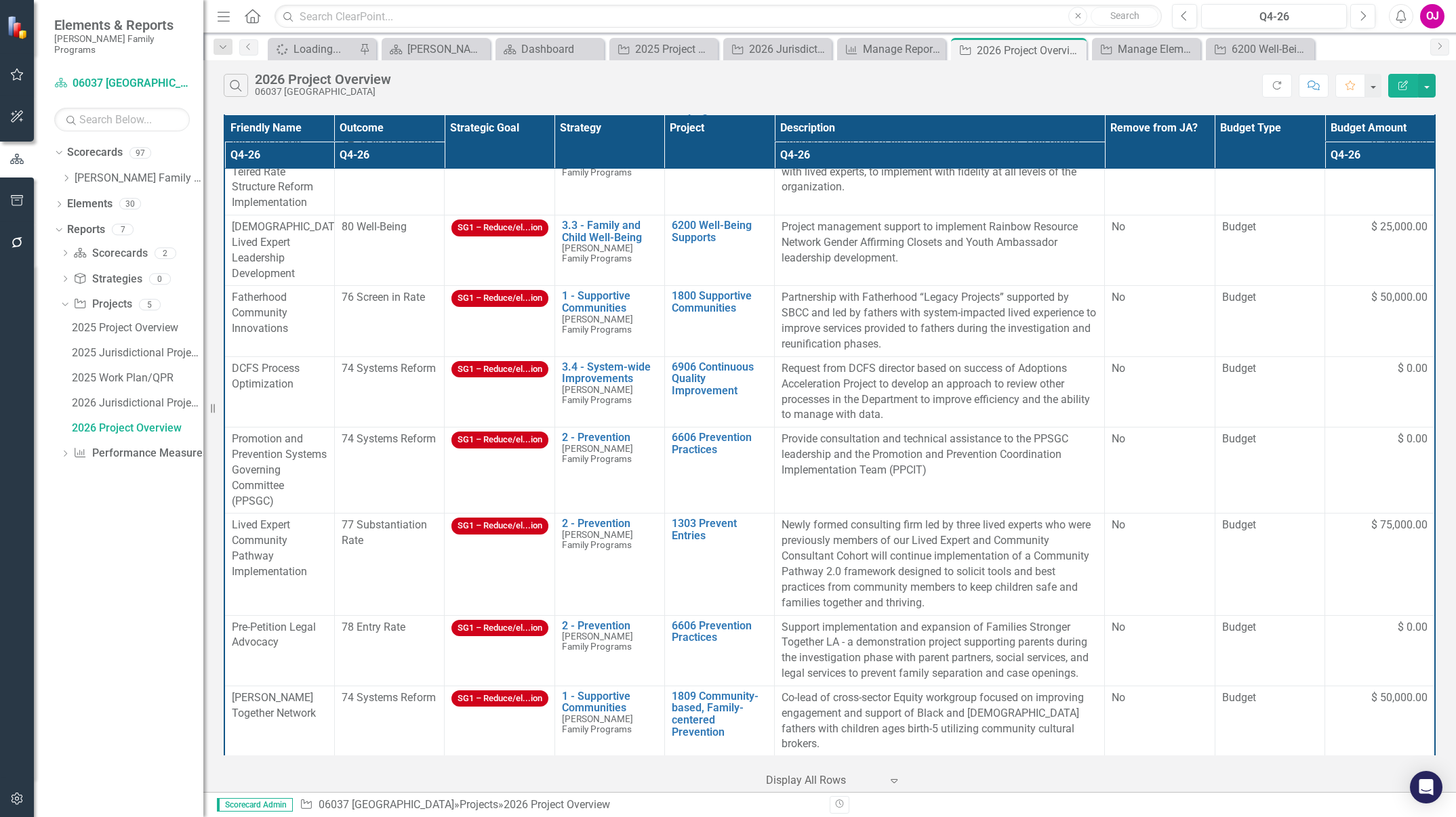
scroll to position [608, 0]
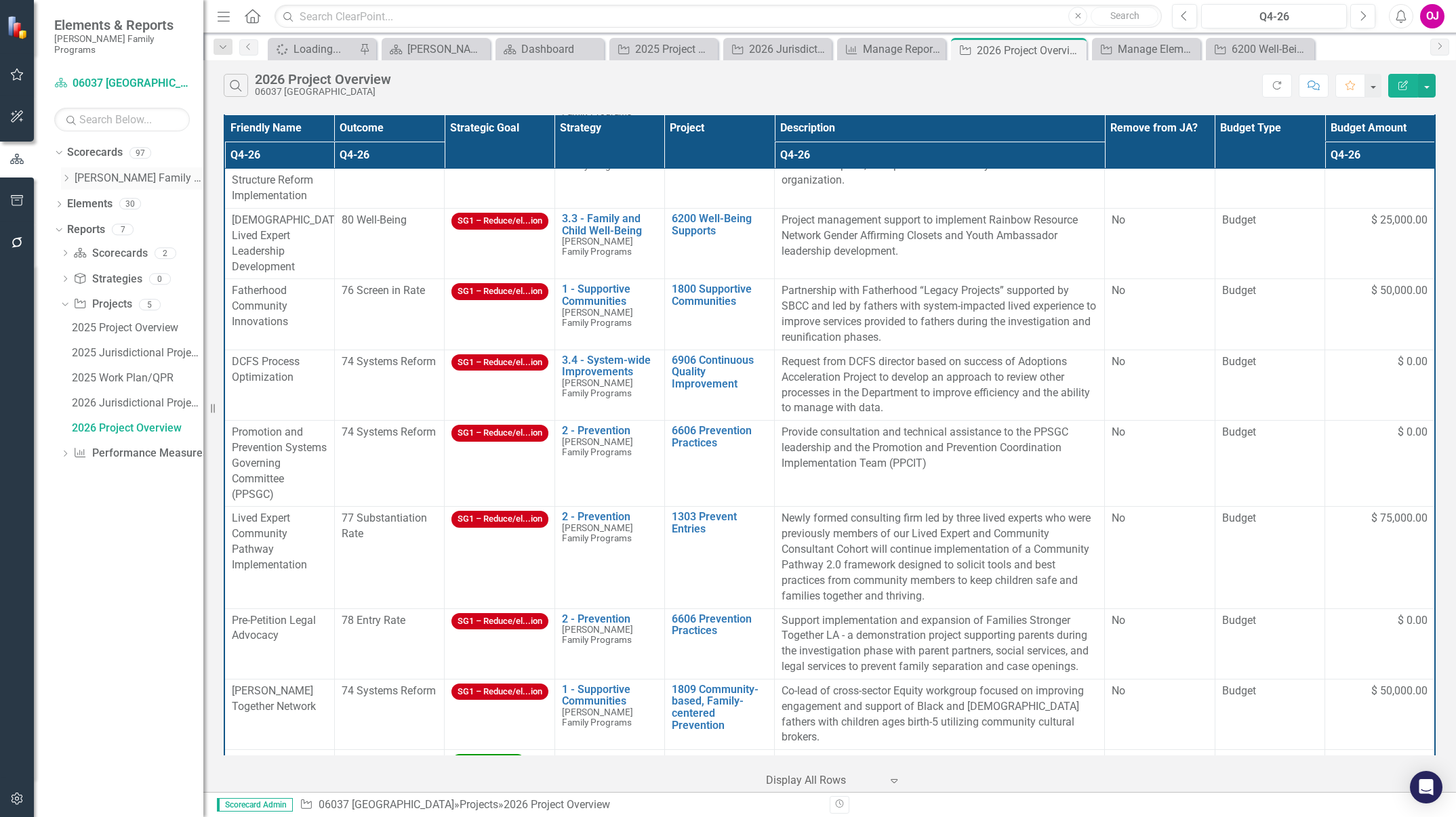
click at [67, 174] on icon "Dropdown" at bounding box center [65, 178] width 10 height 8
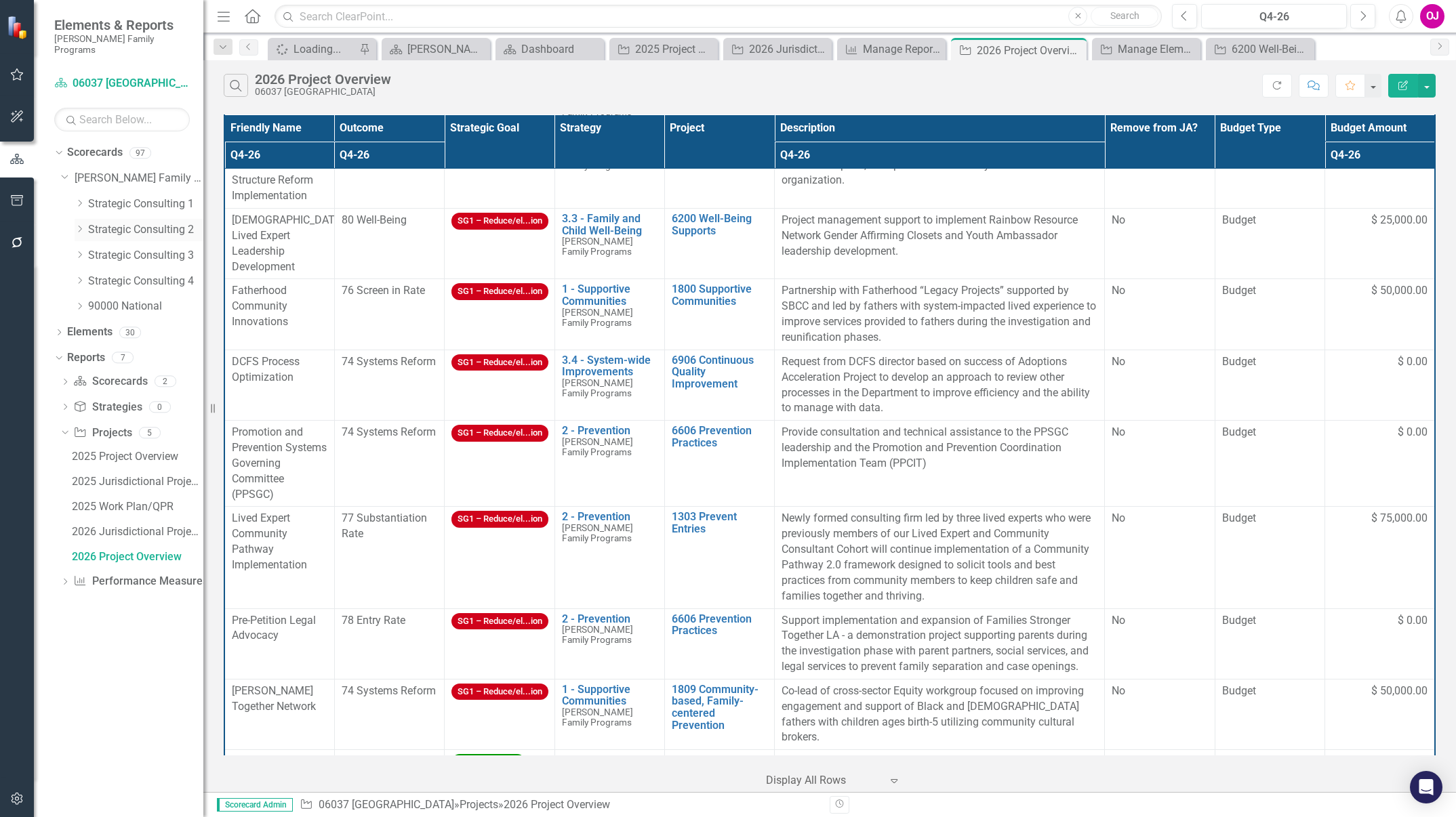
click at [81, 225] on icon at bounding box center [80, 228] width 3 height 7
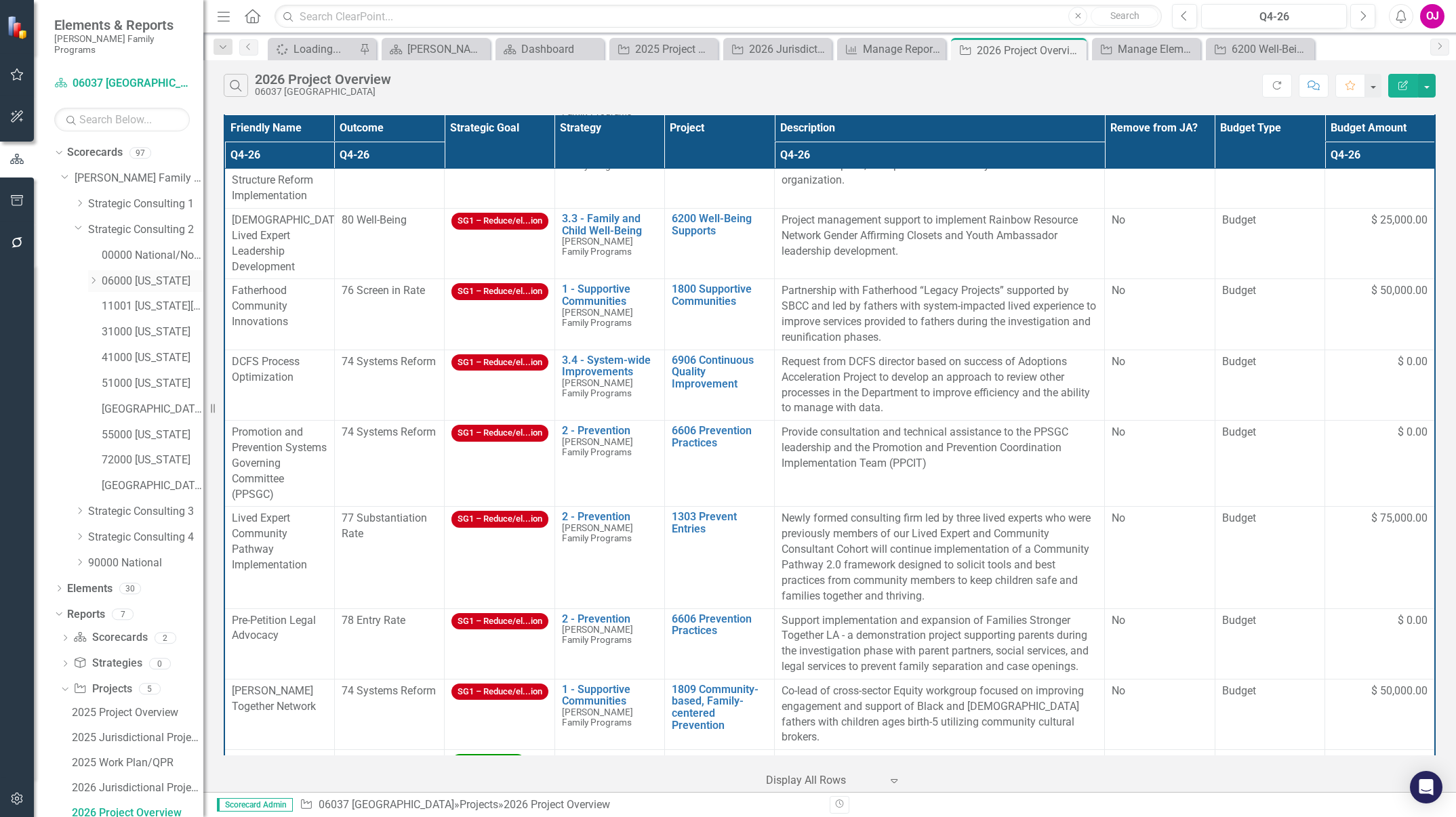
click at [92, 276] on icon "Dropdown" at bounding box center [93, 280] width 10 height 8
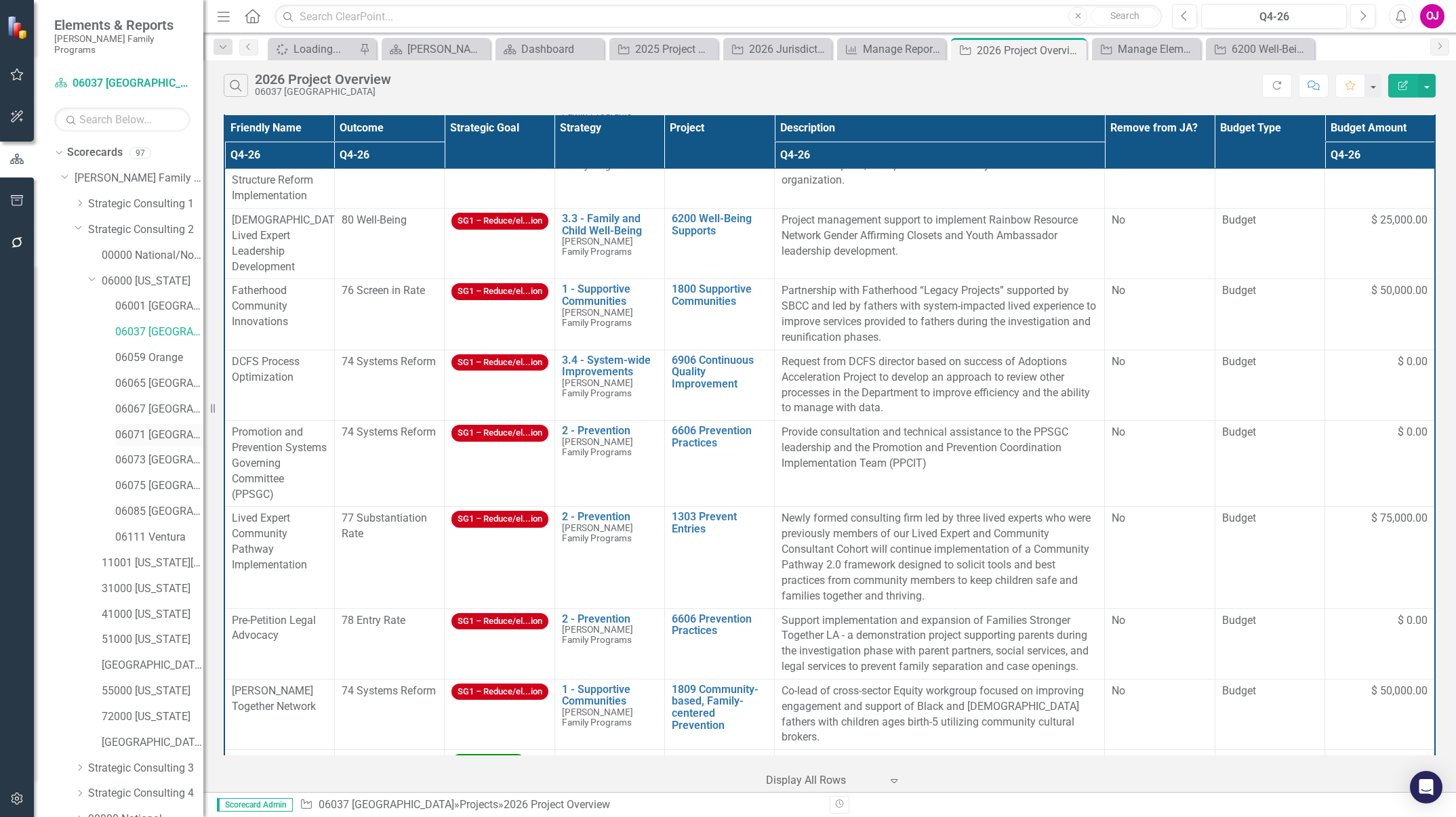
click at [158, 428] on link "06071 [GEOGRAPHIC_DATA]" at bounding box center [159, 435] width 88 height 16
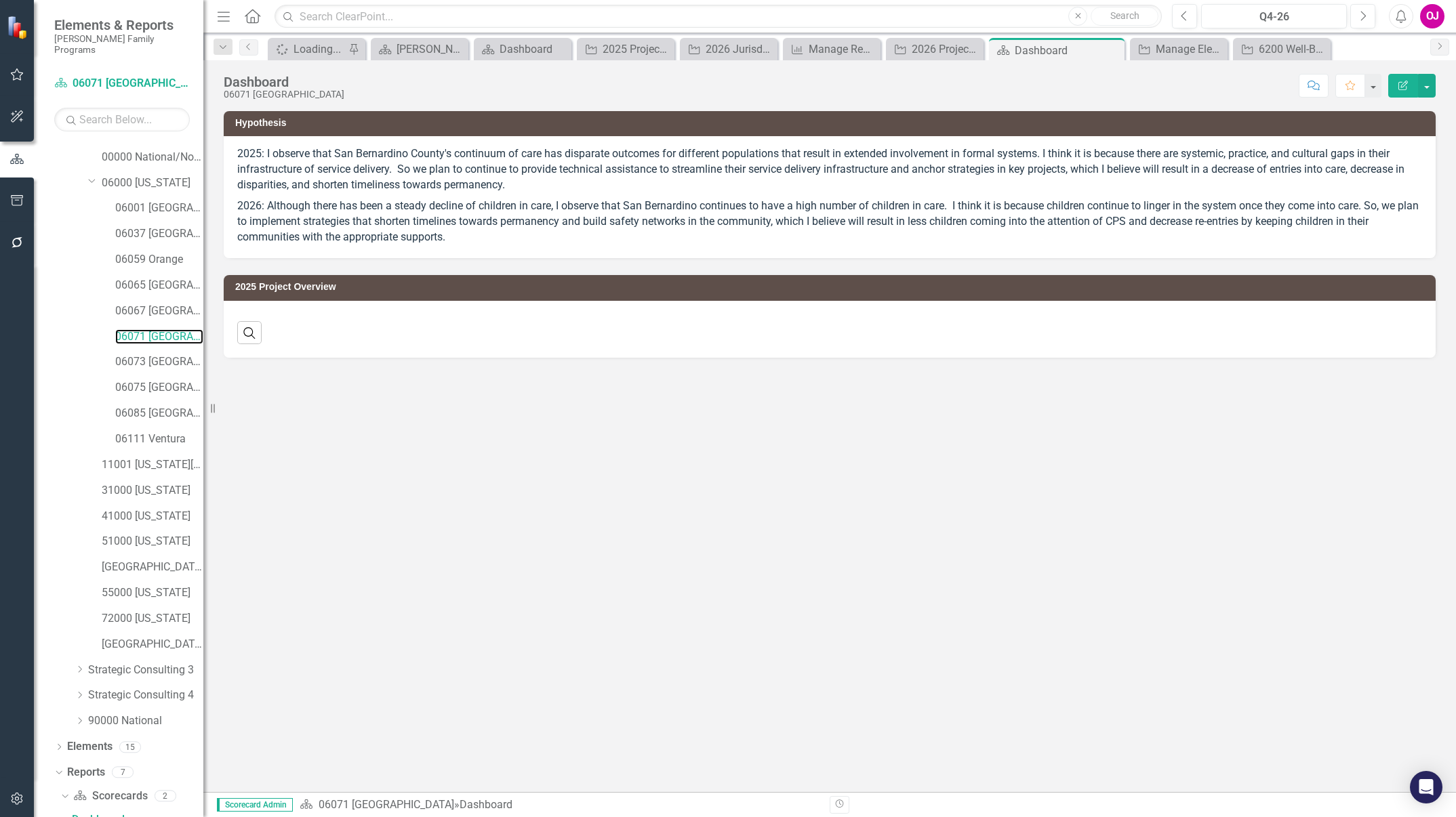
scroll to position [100, 0]
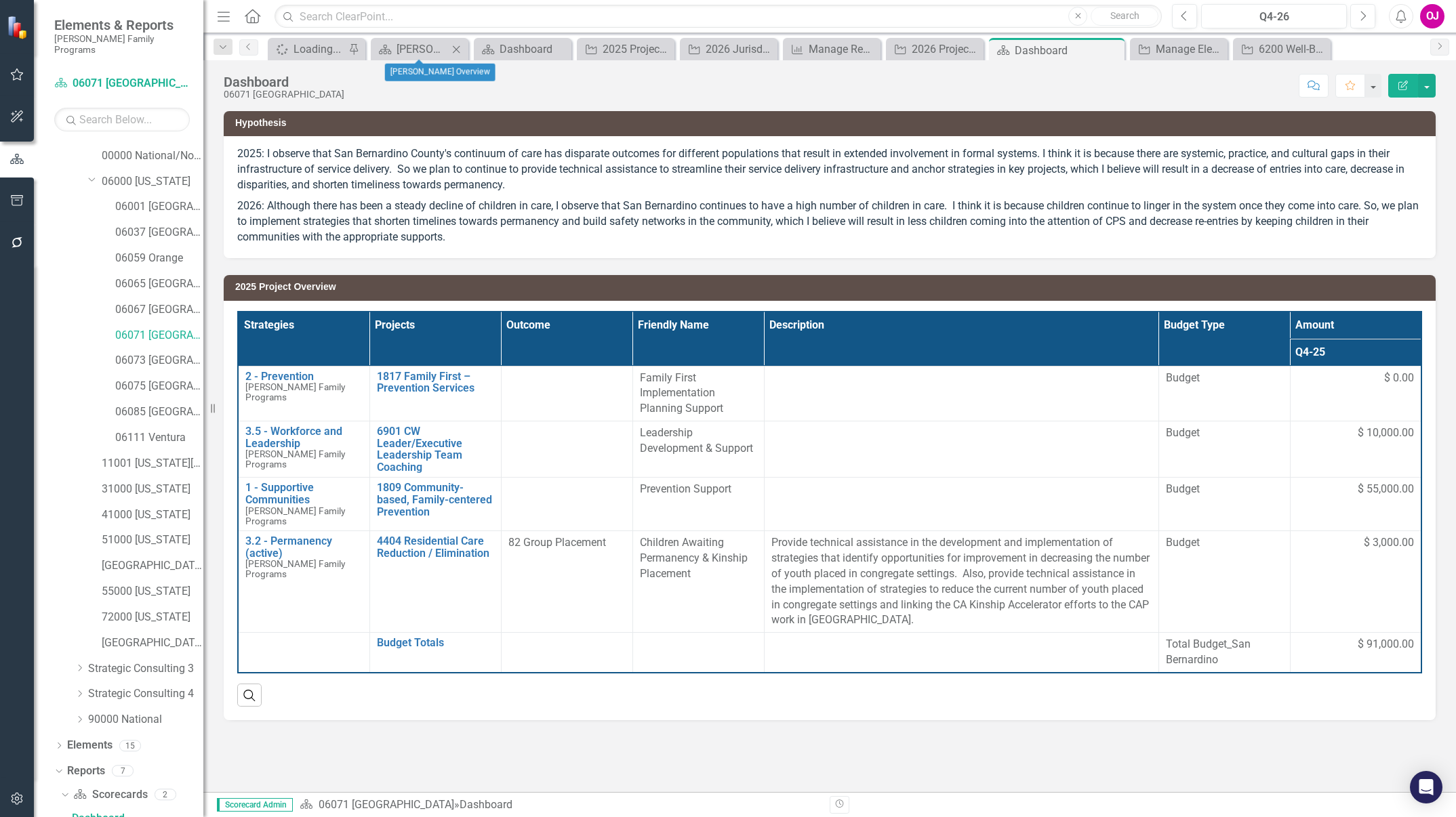
click at [457, 48] on icon at bounding box center [457, 50] width 8 height 8
click at [457, 48] on div "Dashboard" at bounding box center [446, 49] width 79 height 17
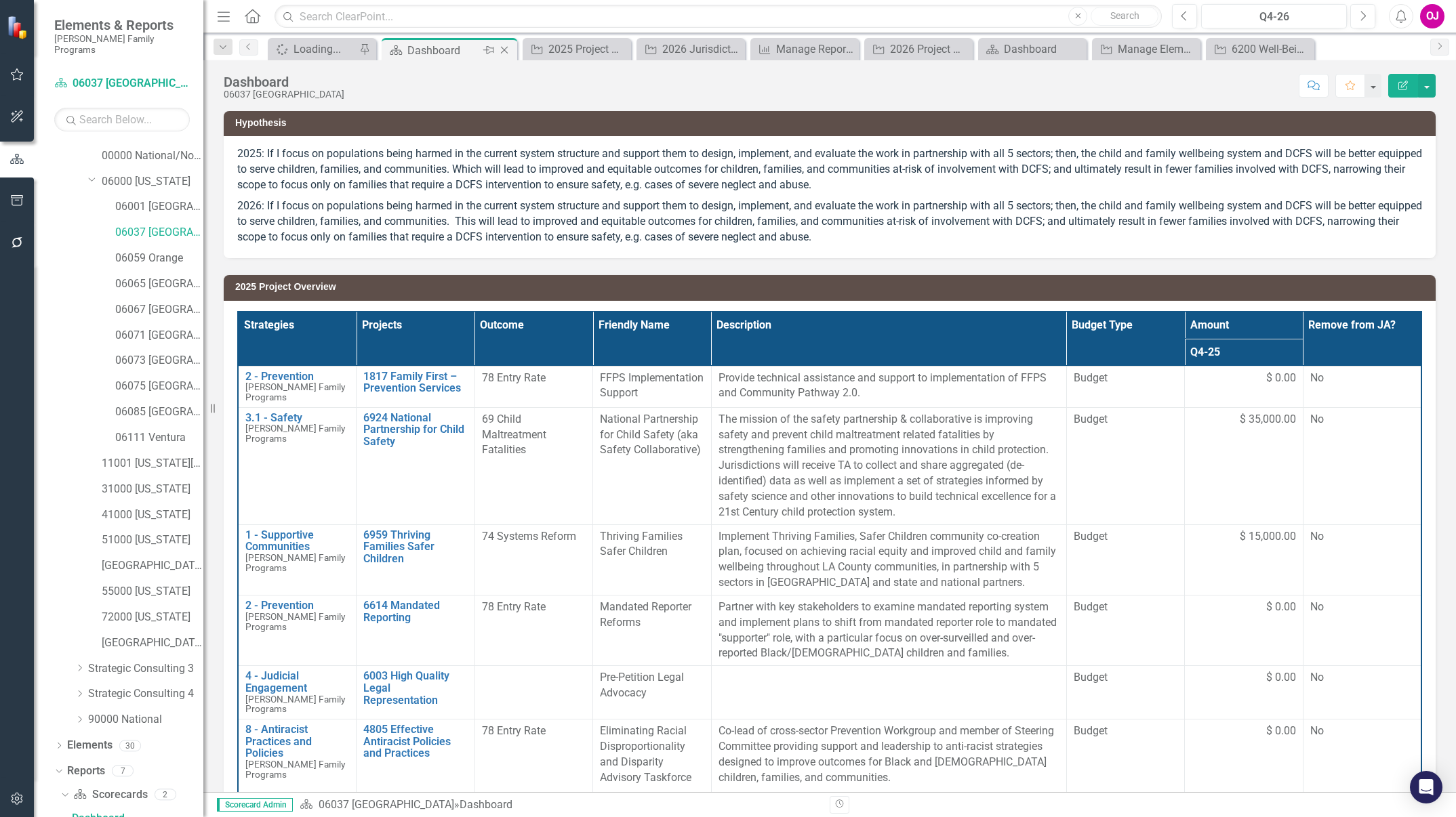
click at [509, 51] on icon "Close" at bounding box center [505, 50] width 14 height 11
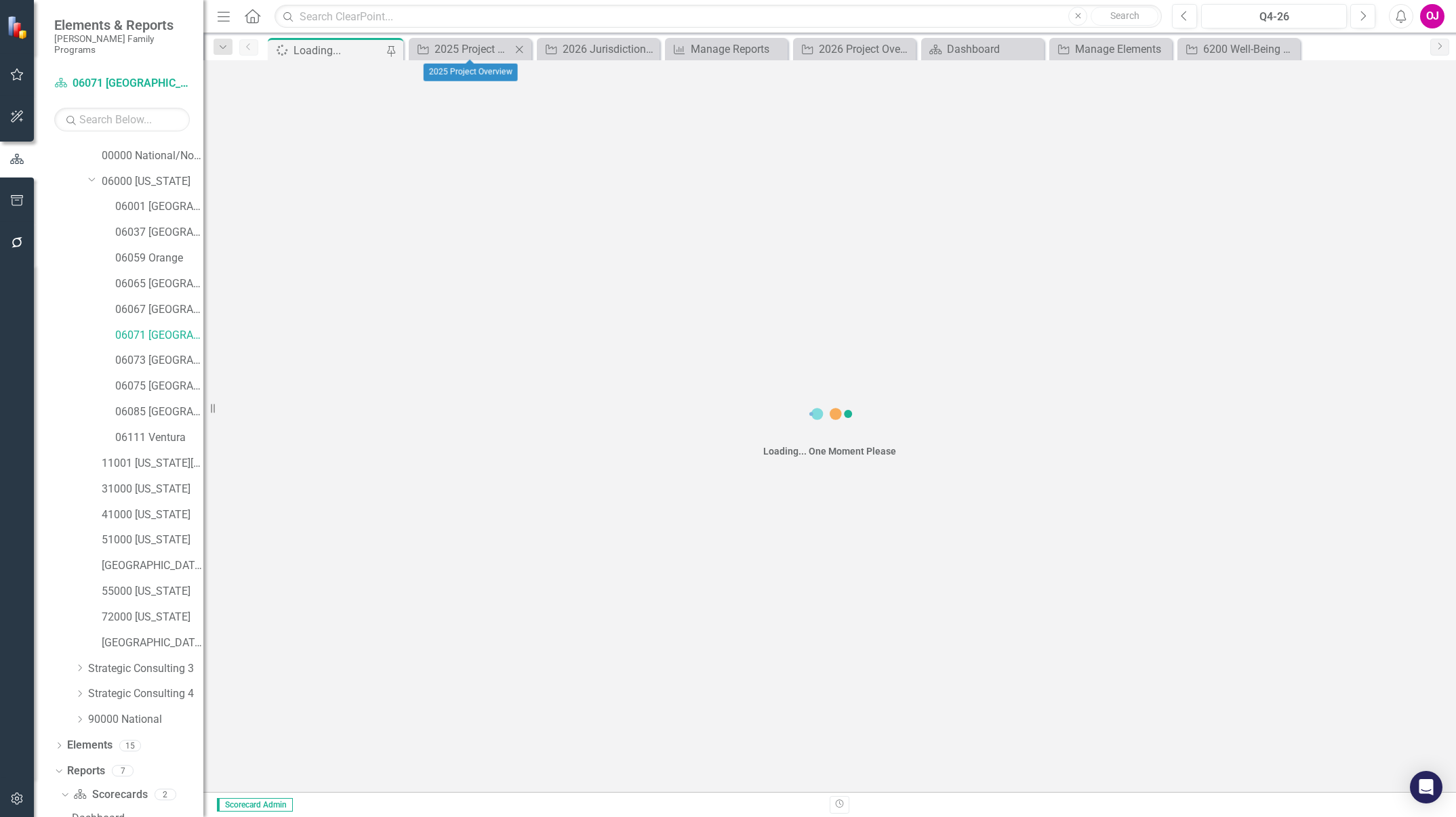
click at [520, 51] on icon at bounding box center [520, 50] width 8 height 8
click at [531, 50] on icon at bounding box center [532, 50] width 8 height 8
click at [0, 0] on icon at bounding box center [0, 0] width 0 height 0
click at [537, 47] on icon "Close" at bounding box center [532, 49] width 14 height 11
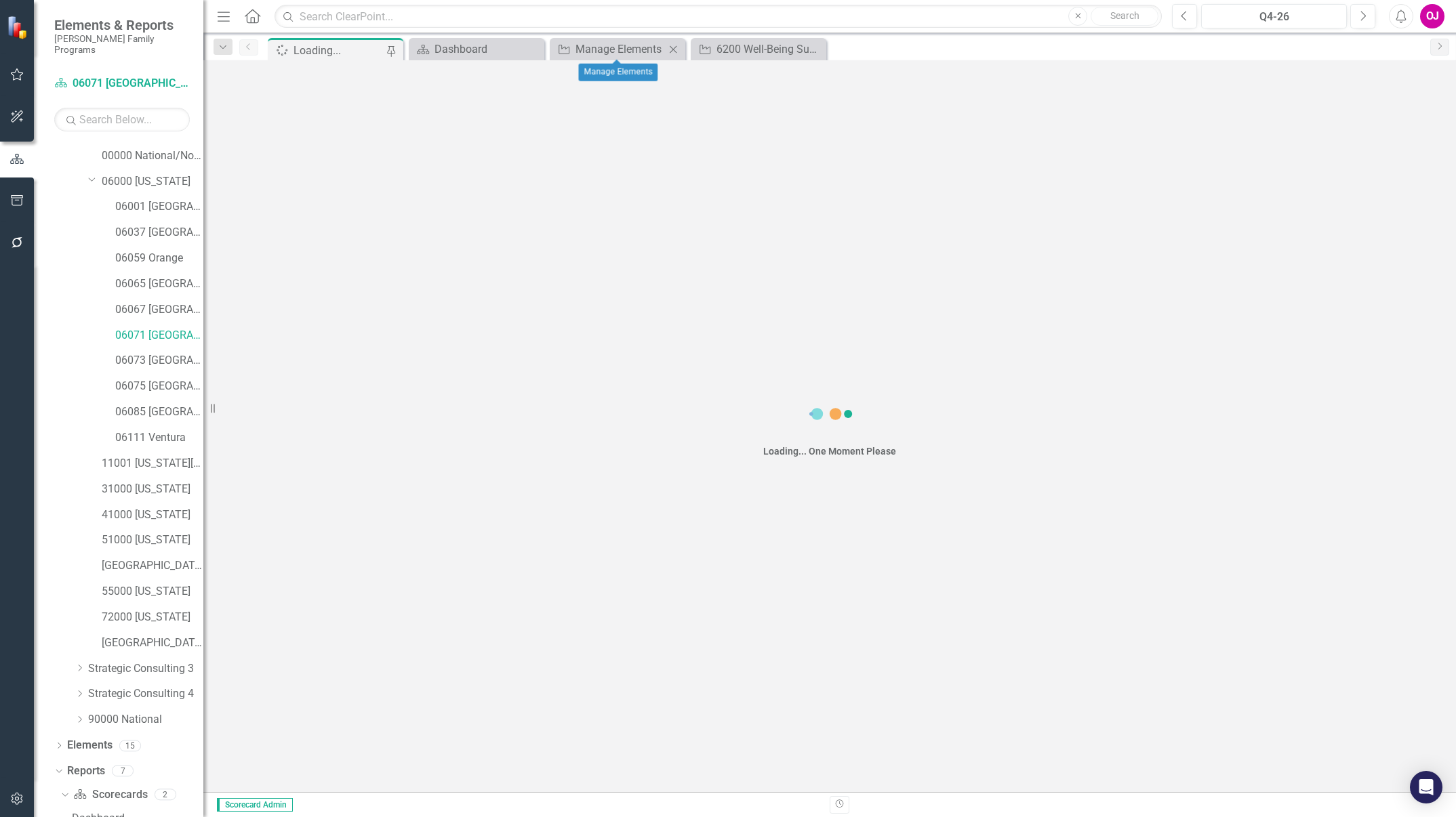
click at [673, 52] on icon "Close" at bounding box center [673, 49] width 14 height 11
click at [0, 0] on icon "Close" at bounding box center [0, 0] width 0 height 0
click at [490, 45] on div "Dashboard" at bounding box center [479, 49] width 90 height 17
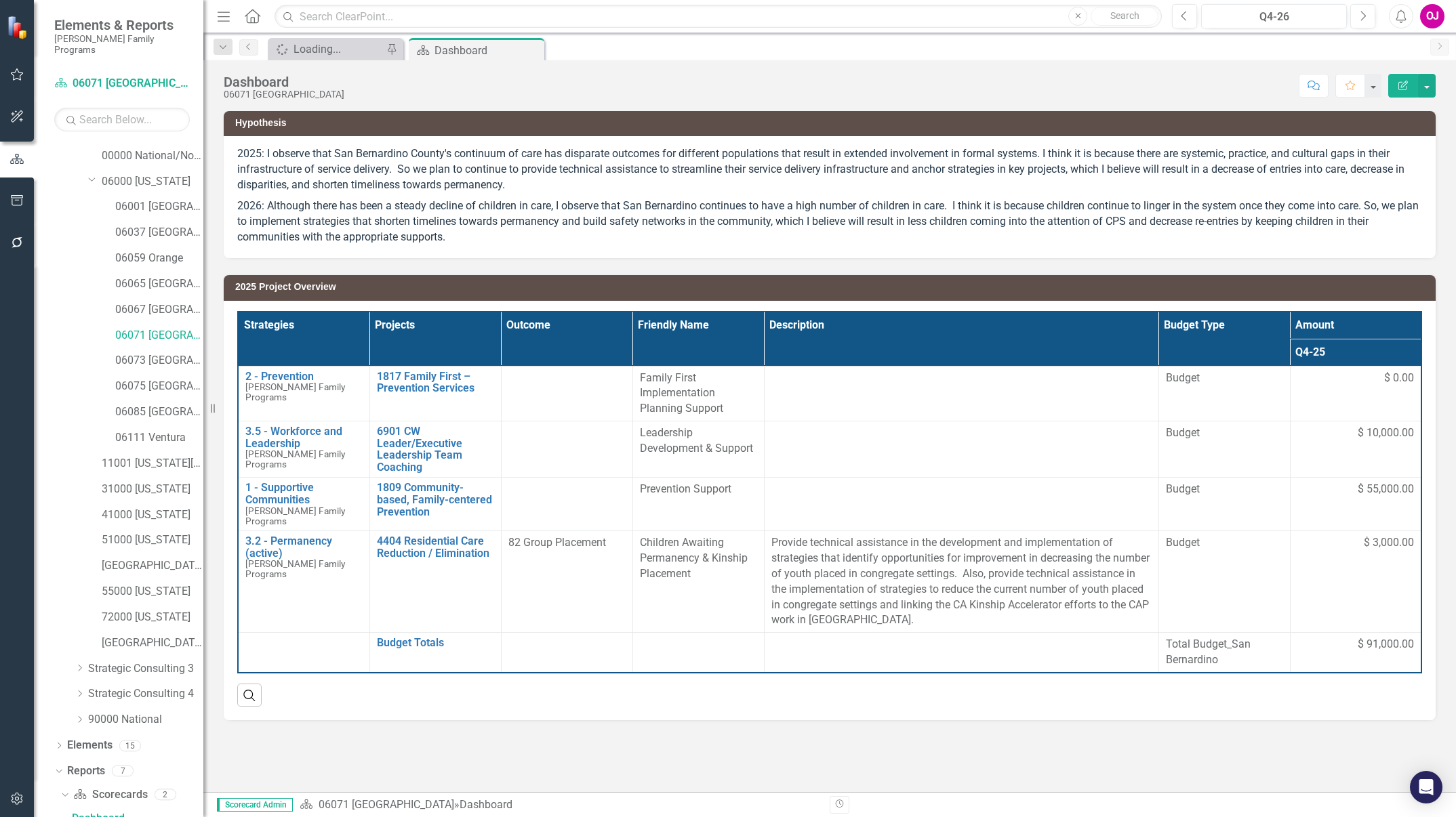
scroll to position [348, 0]
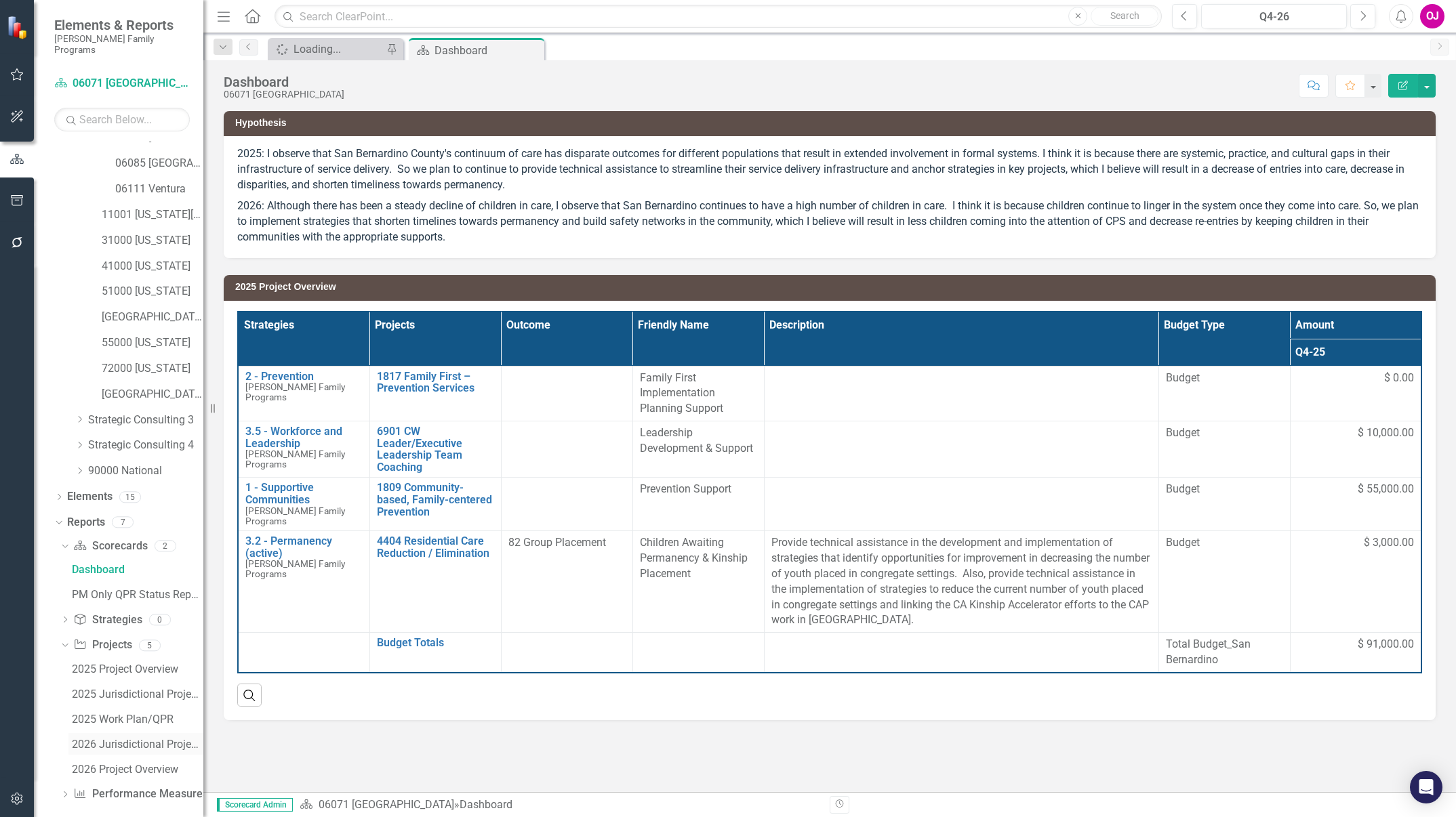
click at [158, 544] on div "2026 Jurisdictional Projects Assessment" at bounding box center [138, 745] width 132 height 12
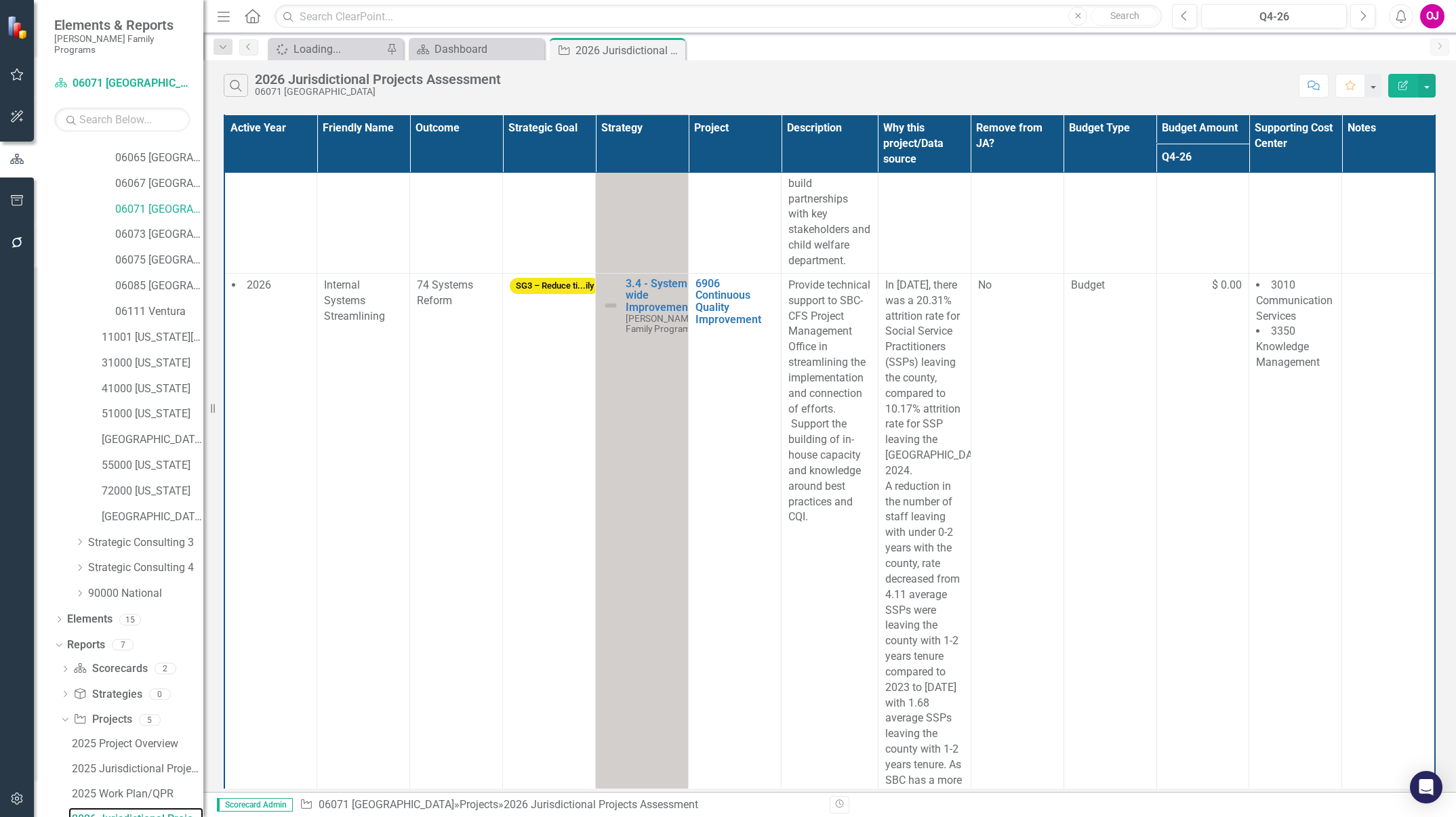
scroll to position [1574, 0]
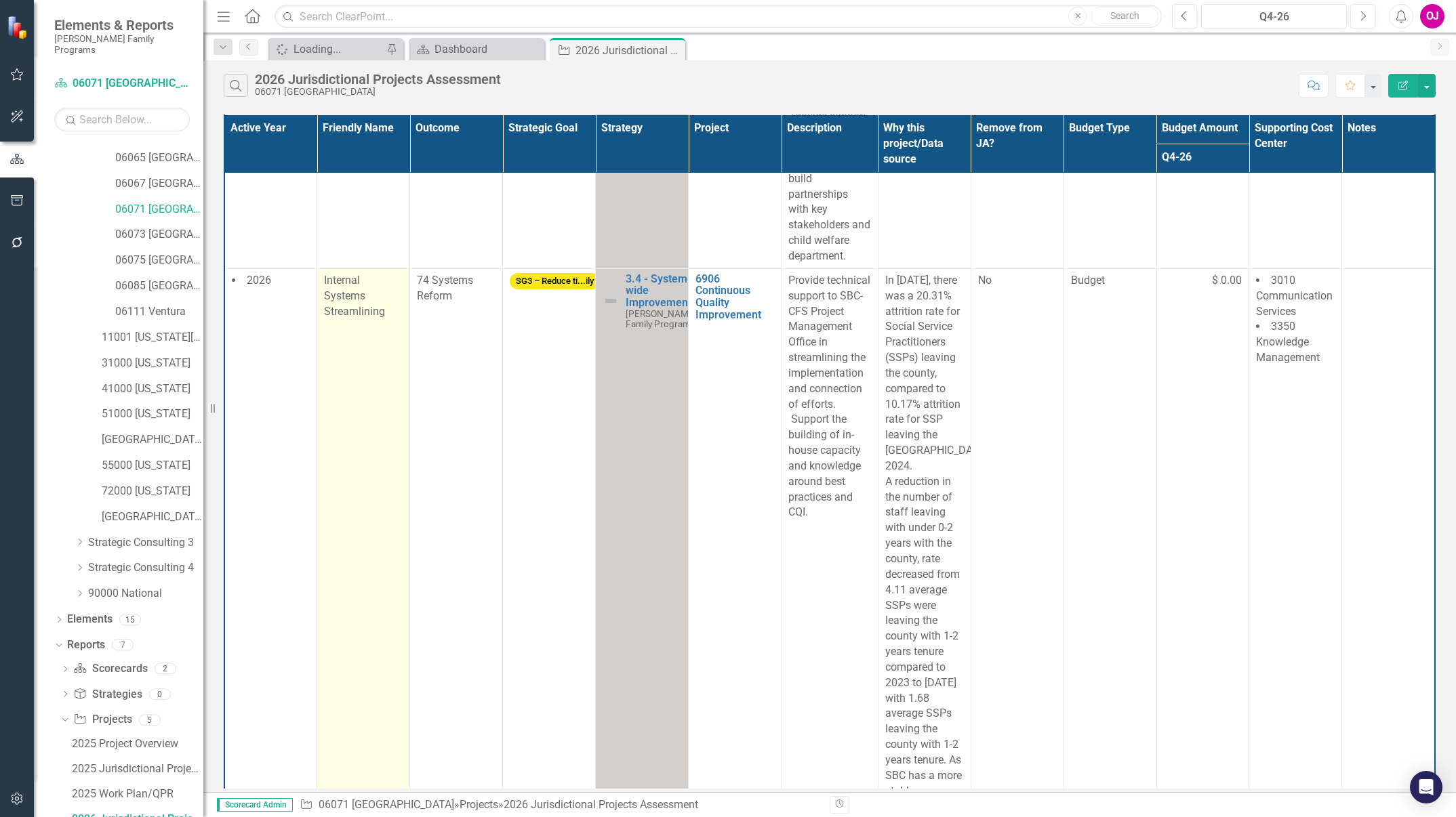
click at [381, 320] on div "Internal Systems Streamlining" at bounding box center [363, 297] width 79 height 47
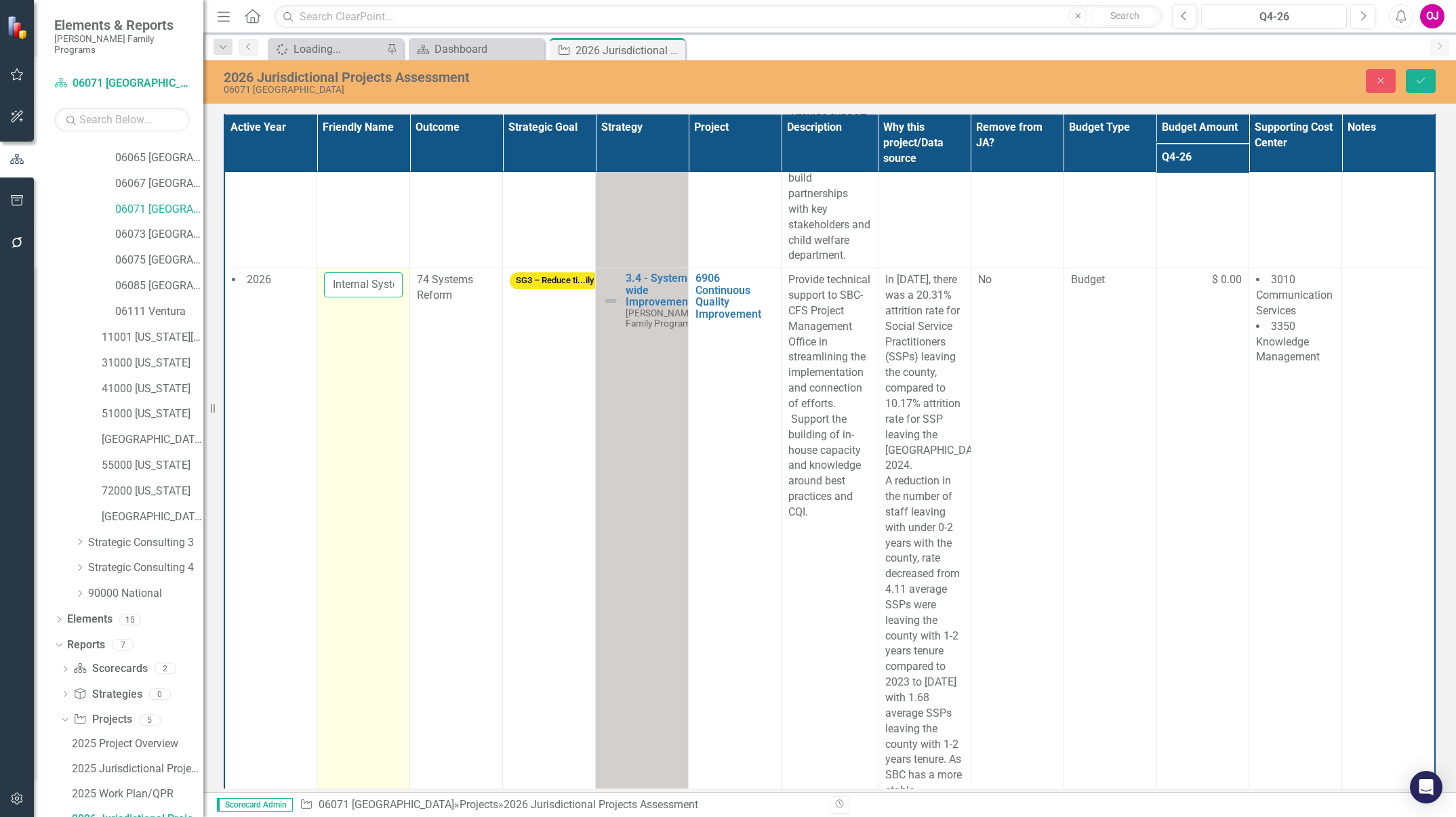
click at [381, 298] on input "Internal Systems Streamlining" at bounding box center [363, 285] width 79 height 25
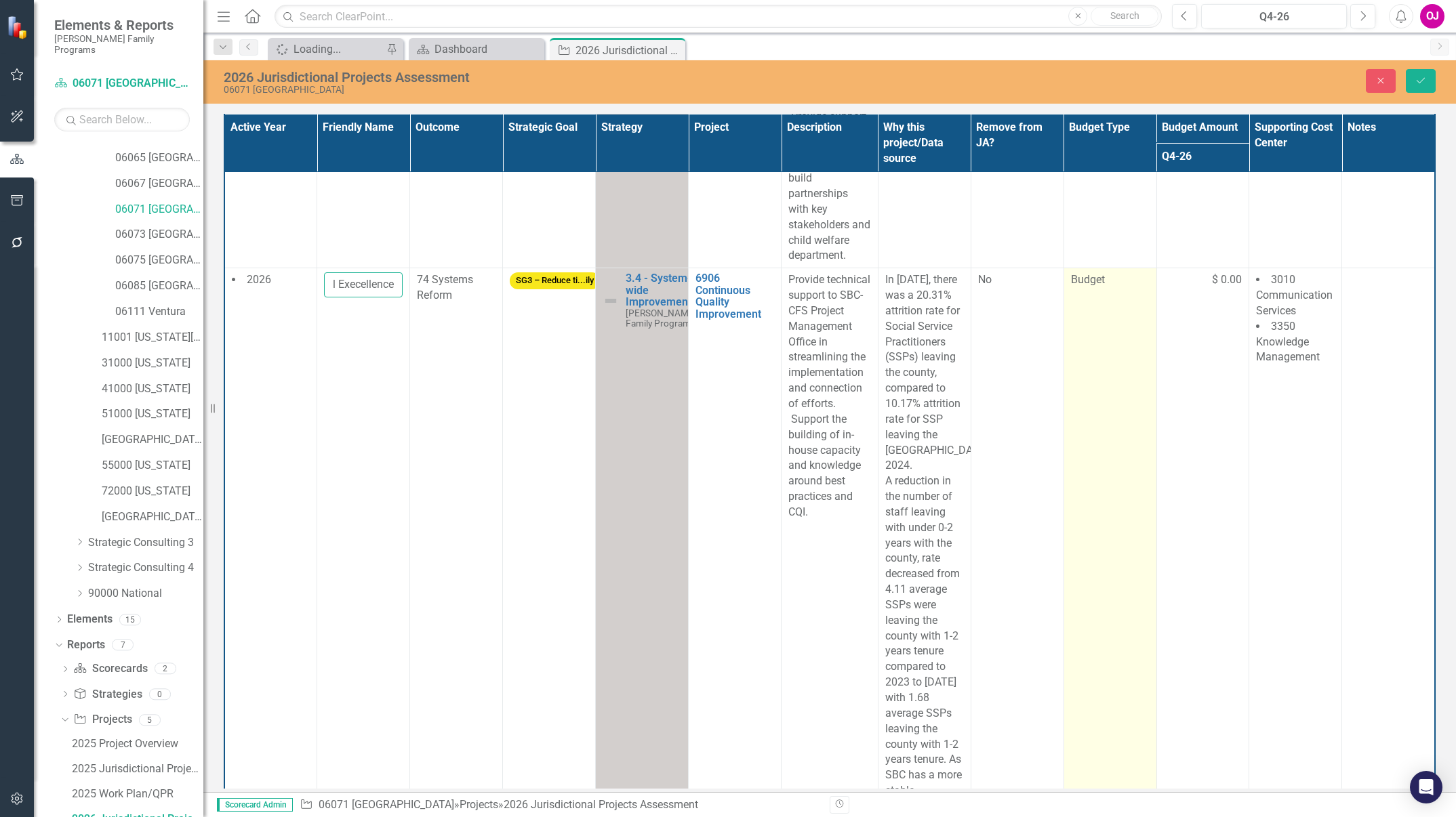
type input "Operational Execellence"
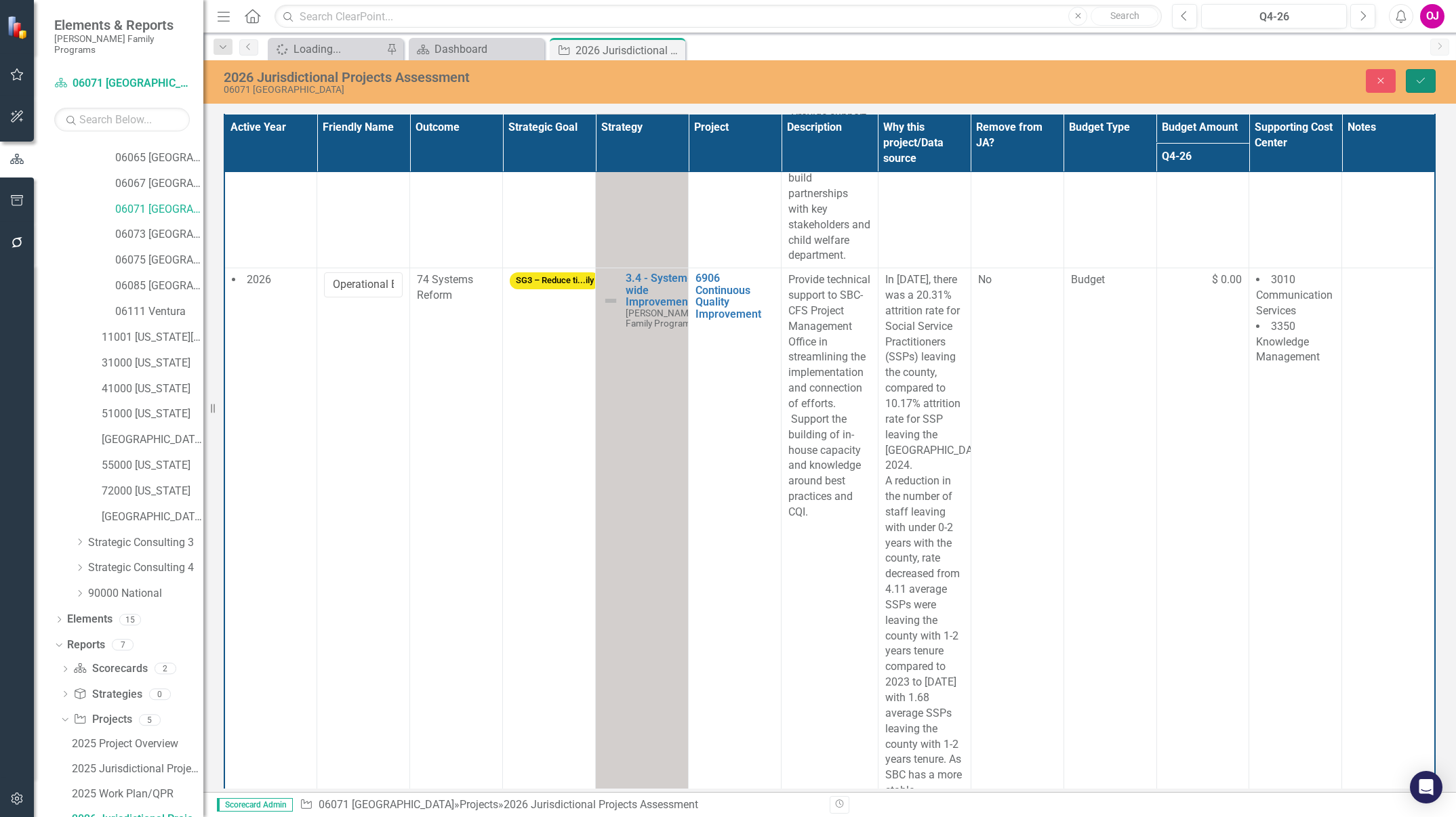
click at [970, 80] on icon "Save" at bounding box center [1421, 81] width 12 height 10
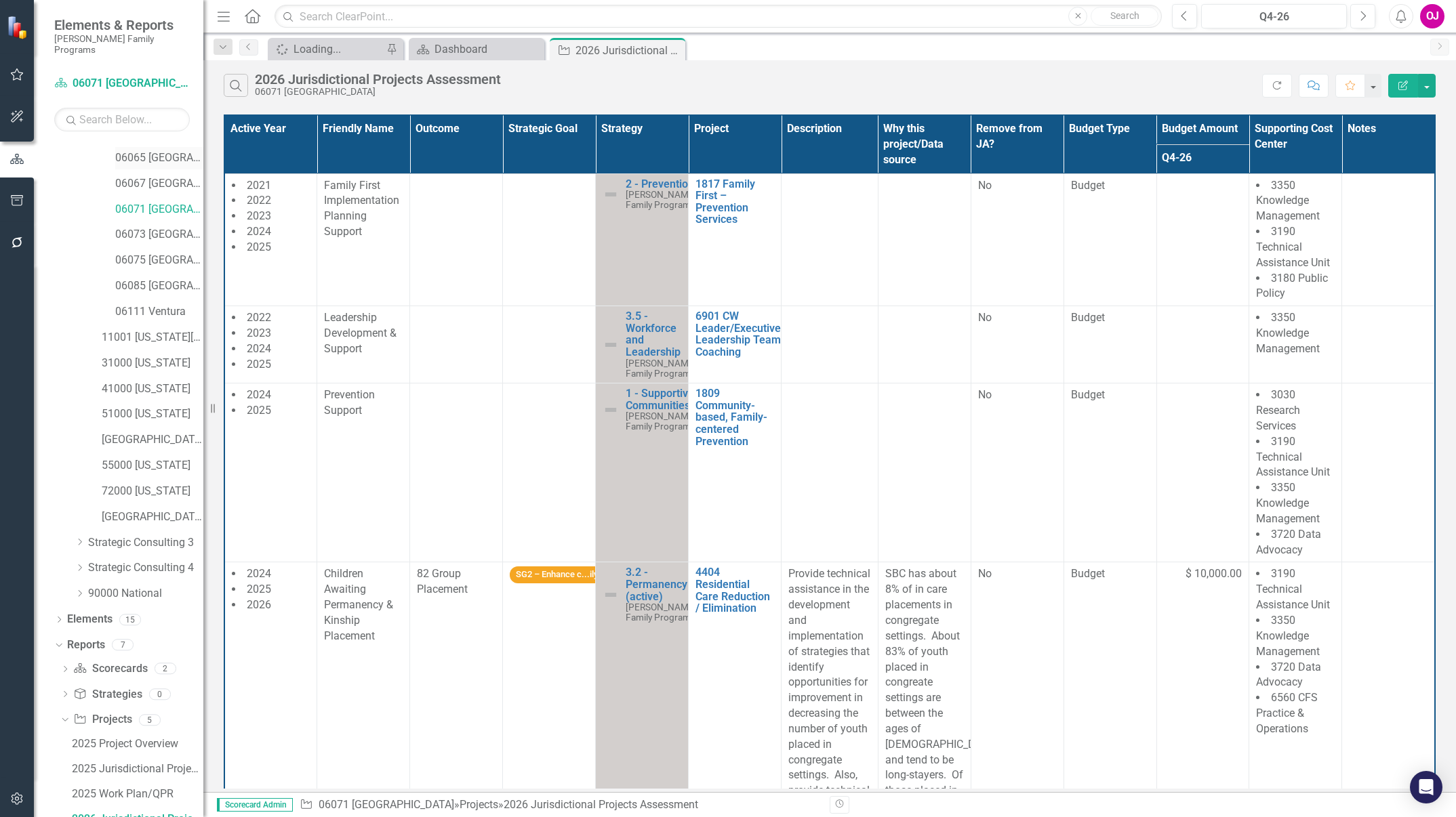
click at [179, 150] on link "06065 [GEOGRAPHIC_DATA]" at bounding box center [159, 158] width 88 height 16
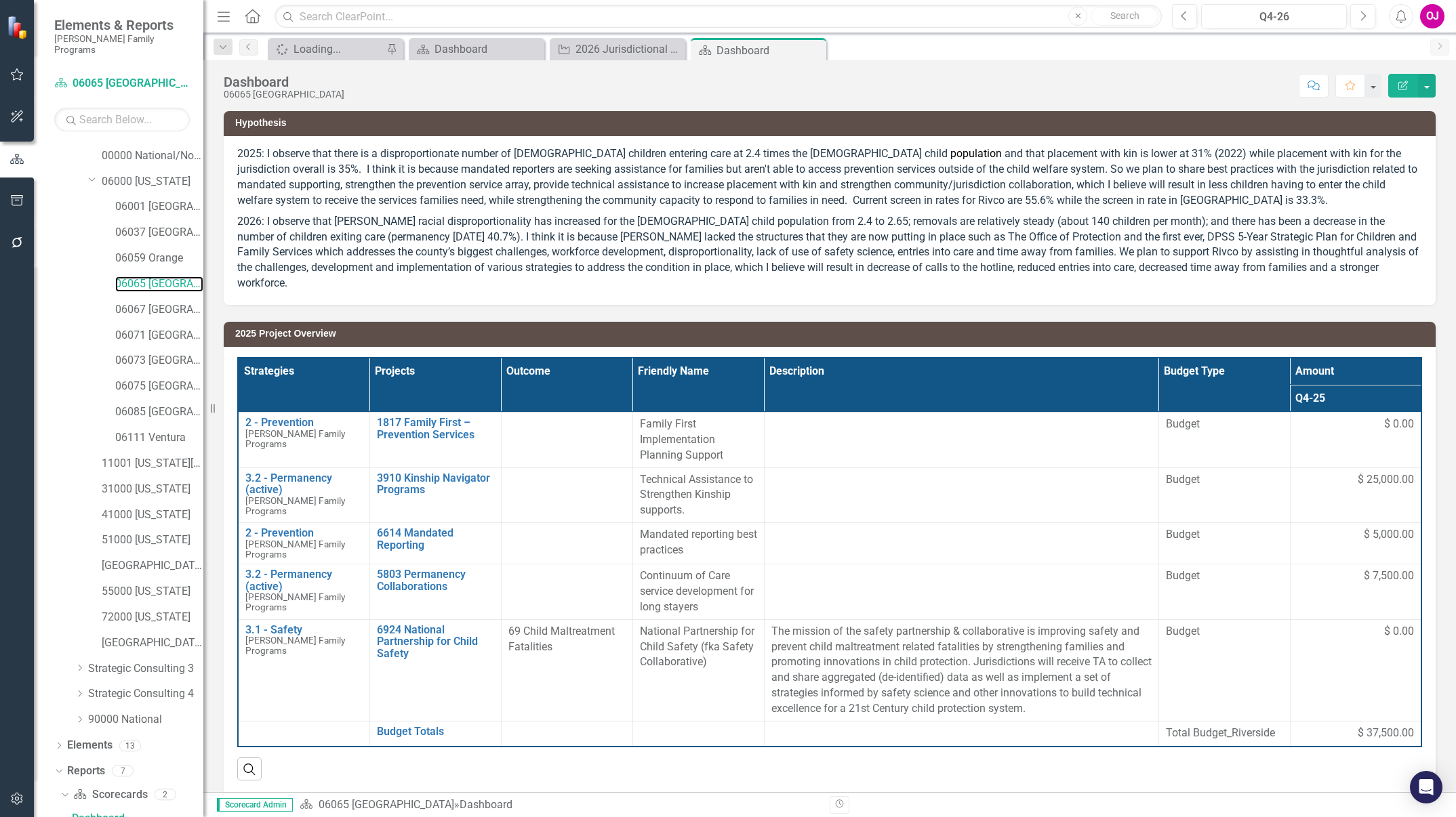
scroll to position [348, 0]
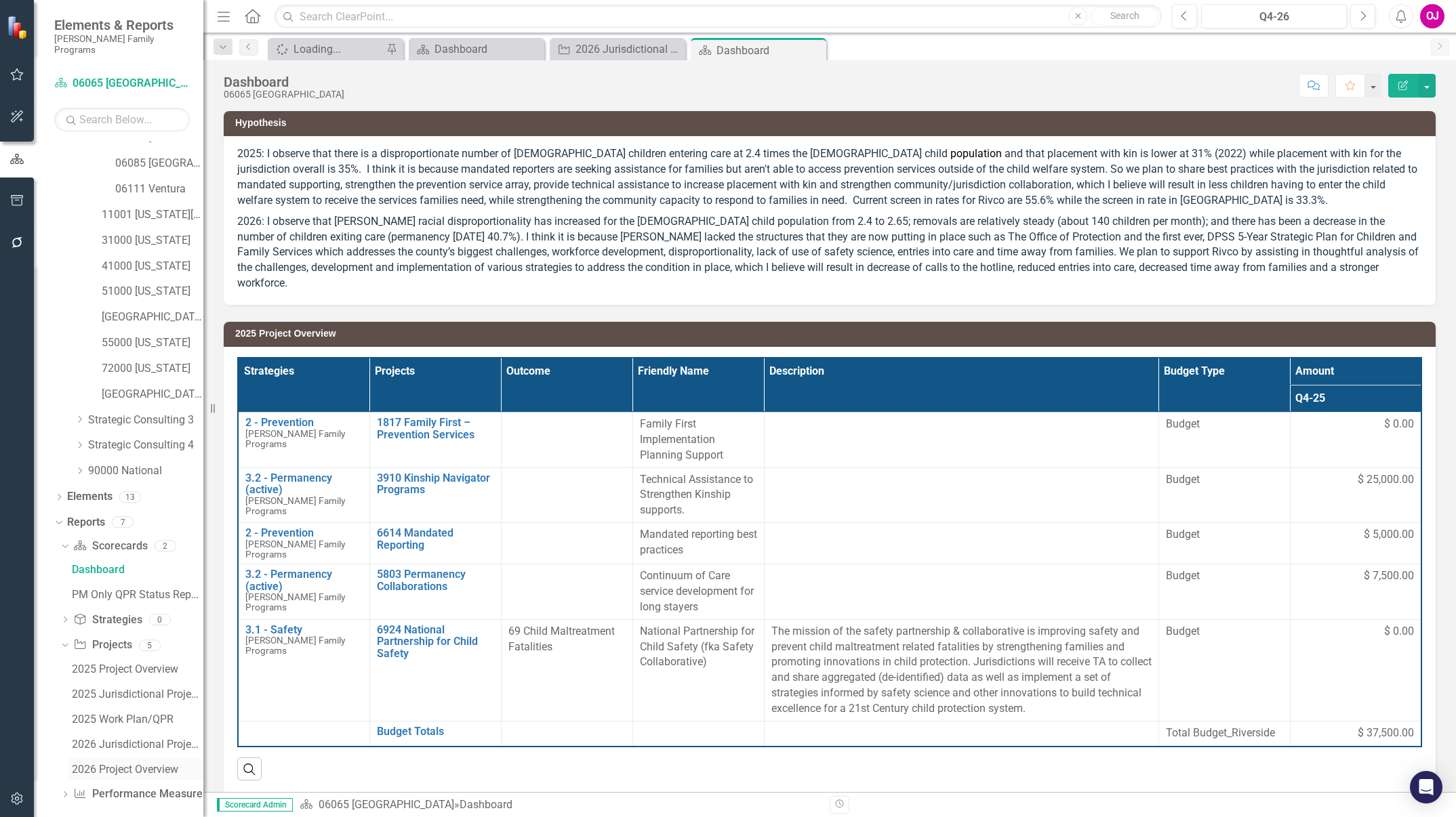
click at [147, 544] on div "2026 Project Overview" at bounding box center [138, 769] width 132 height 12
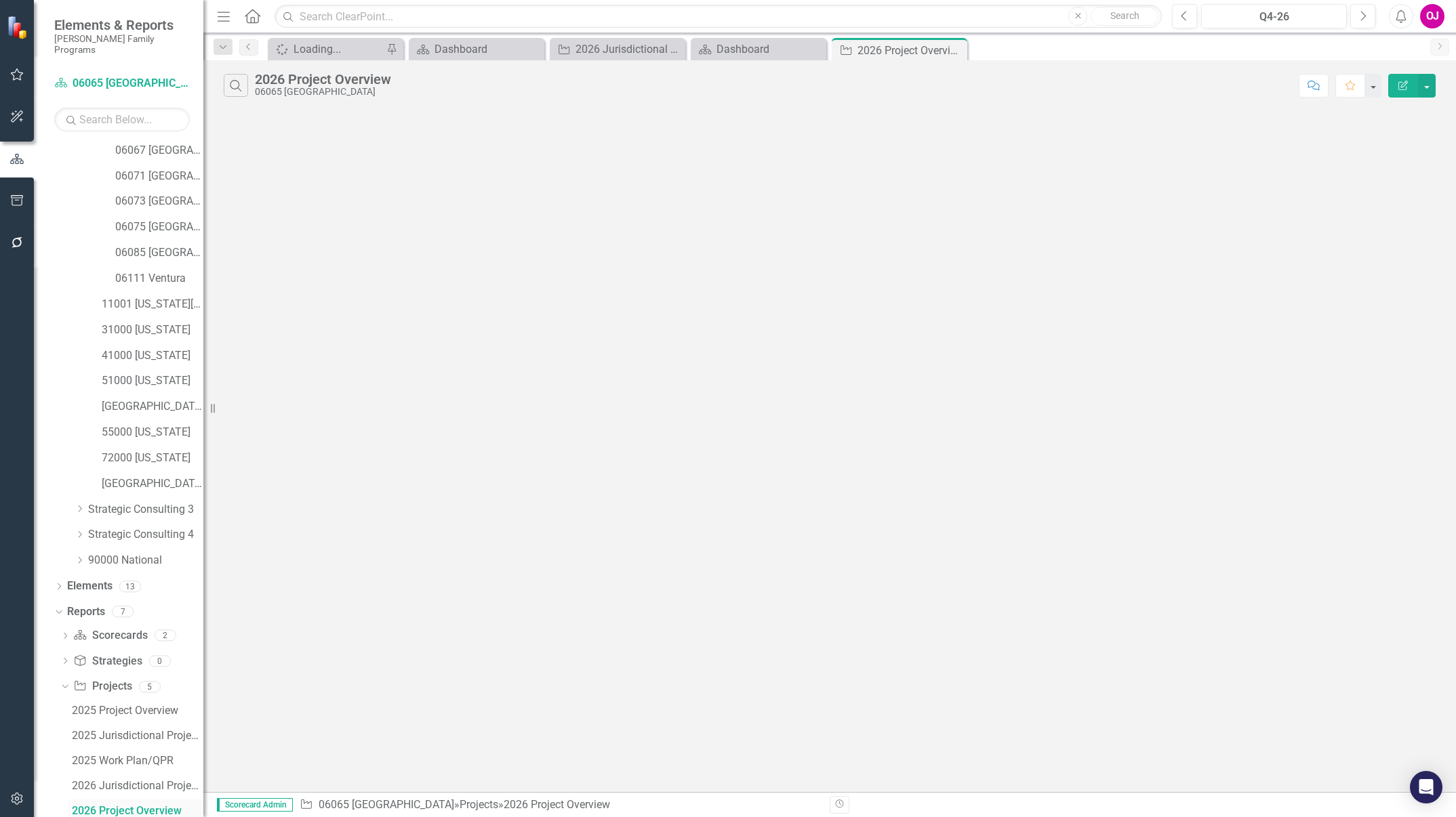
scroll to position [252, 0]
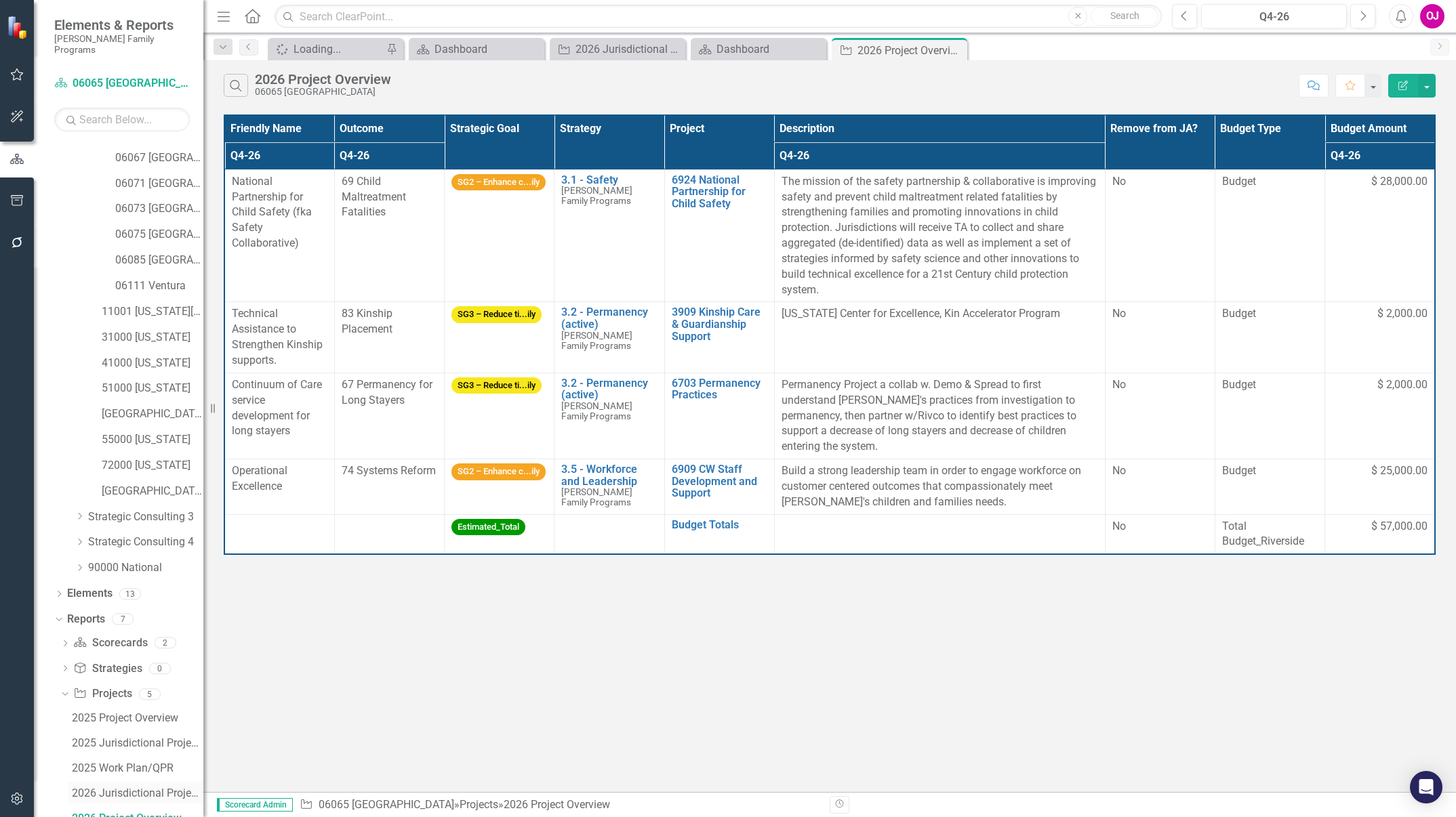
click at [136, 544] on link "2026 Jurisdictional Projects Assessment" at bounding box center [136, 793] width 135 height 21
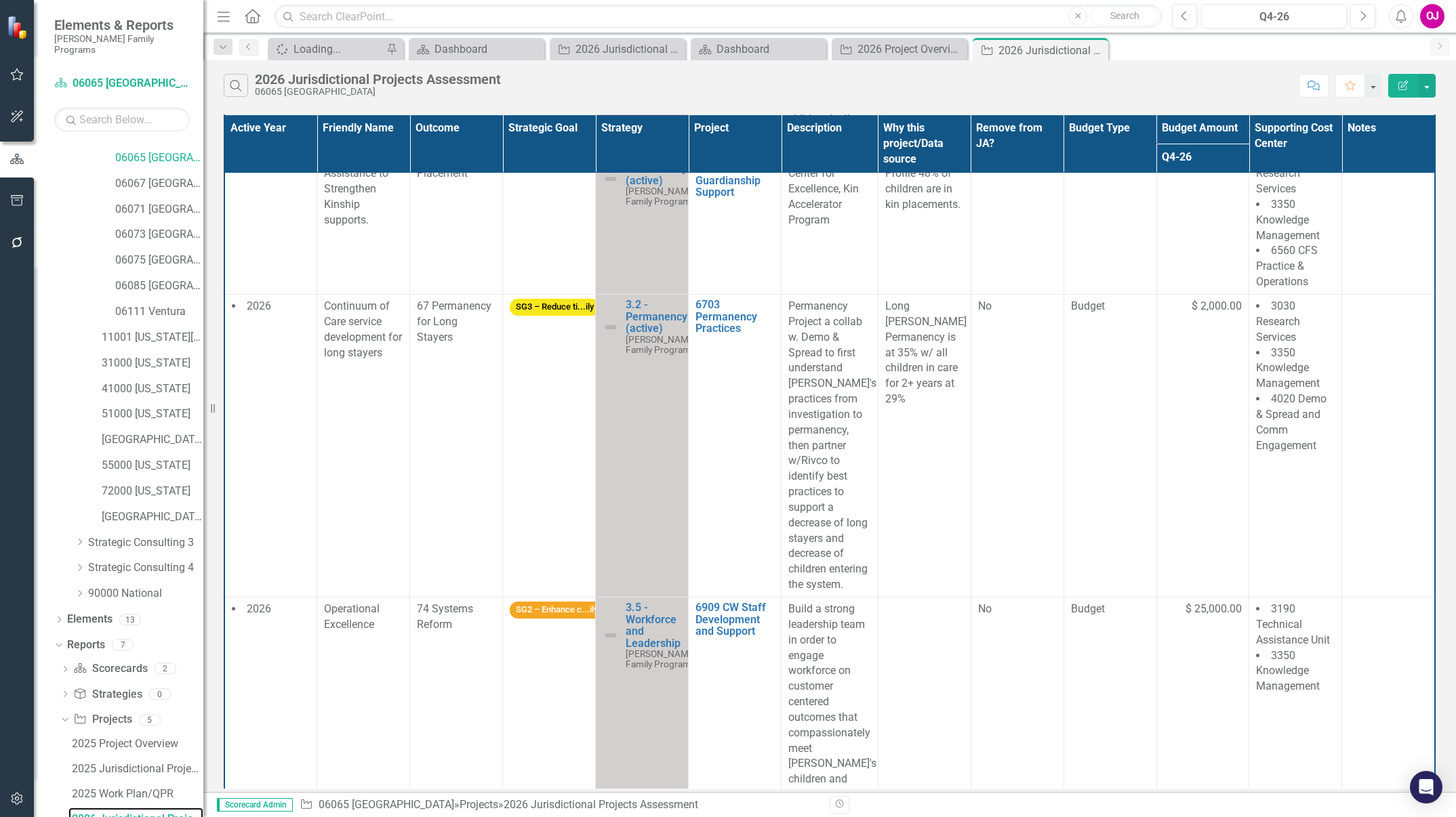
scroll to position [1149, 0]
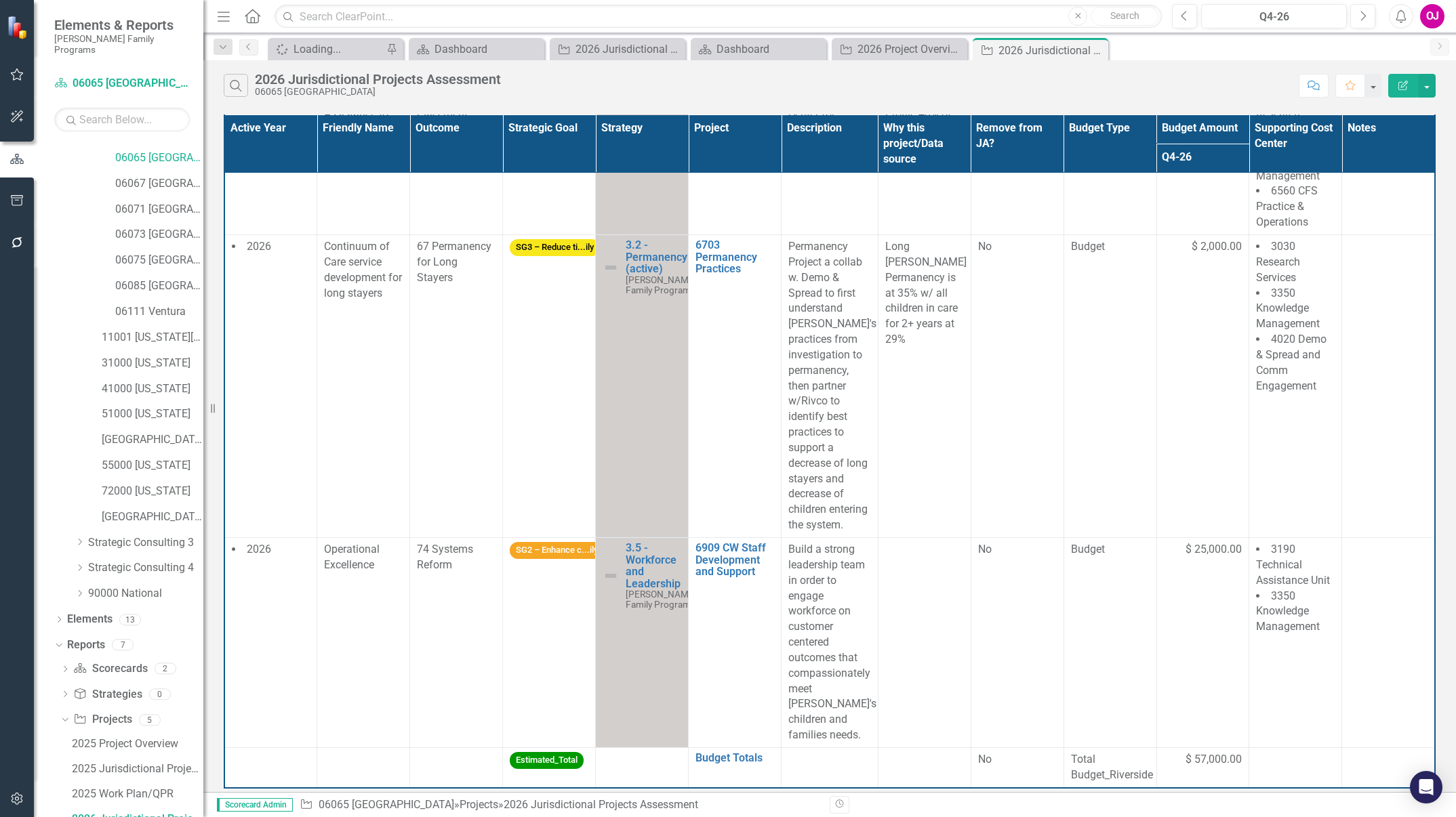
click at [727, 147] on th "Project" at bounding box center [734, 143] width 93 height 59
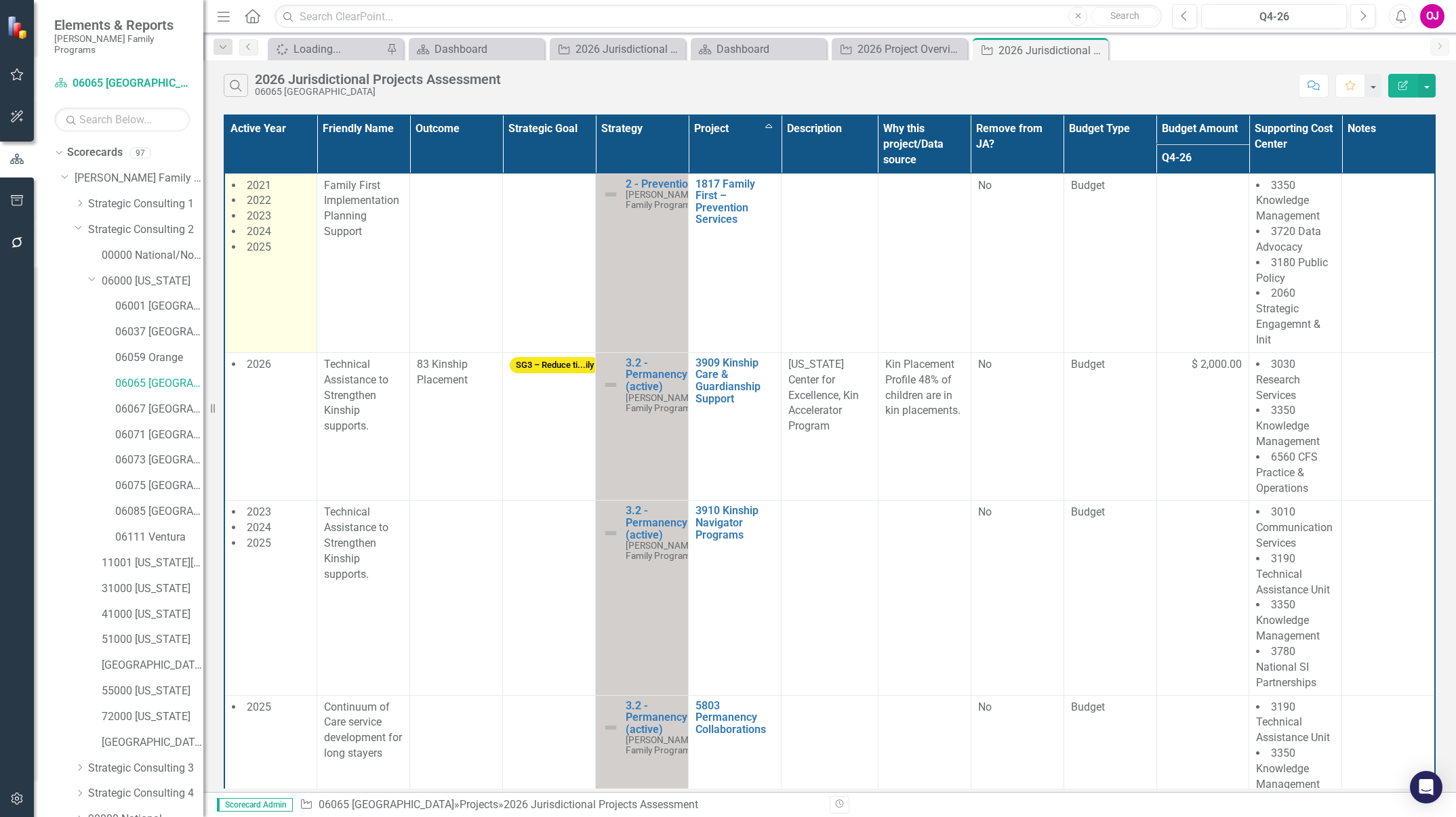
scroll to position [301, 0]
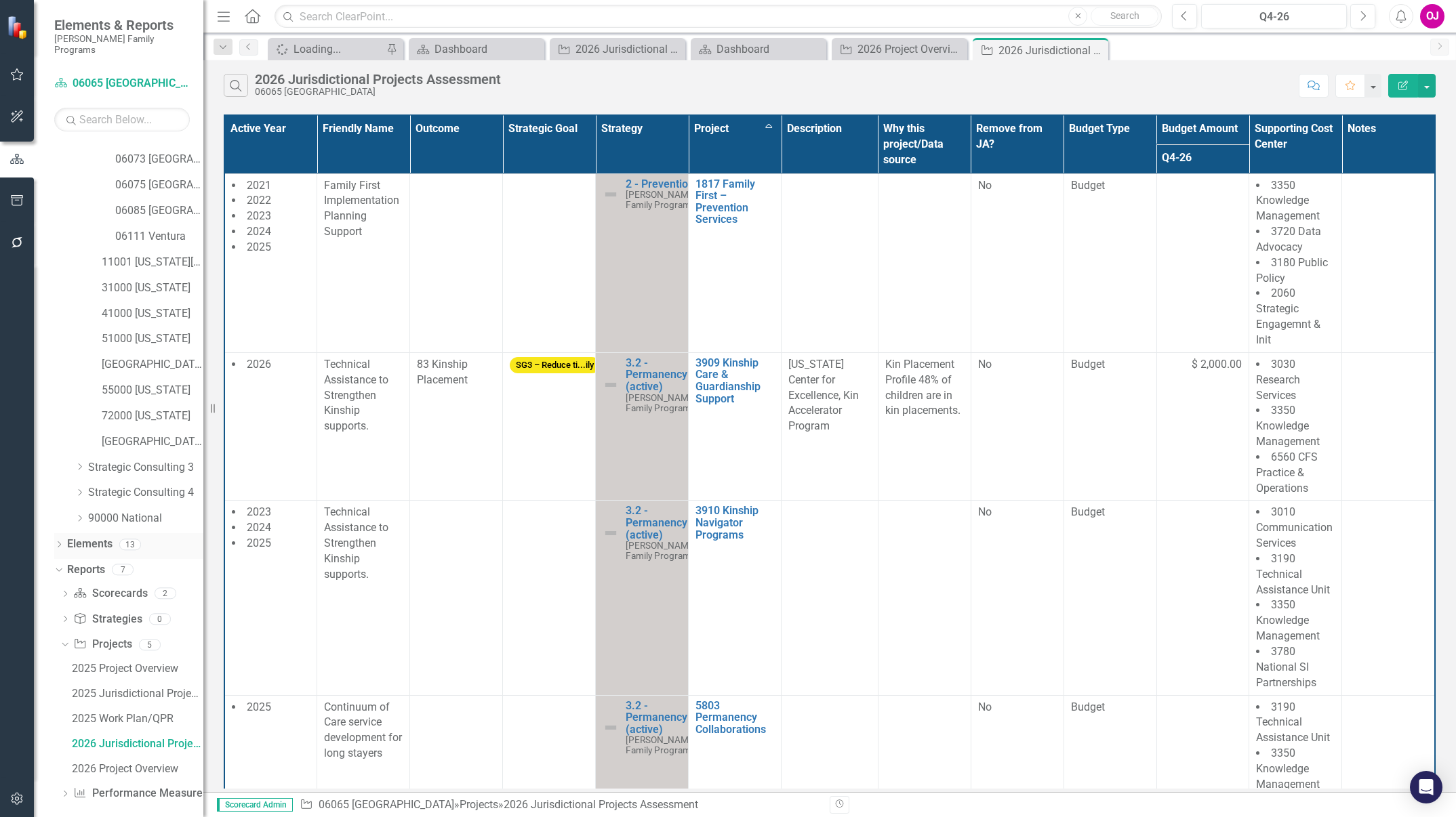
click at [77, 537] on link "Elements" at bounding box center [90, 545] width 46 height 16
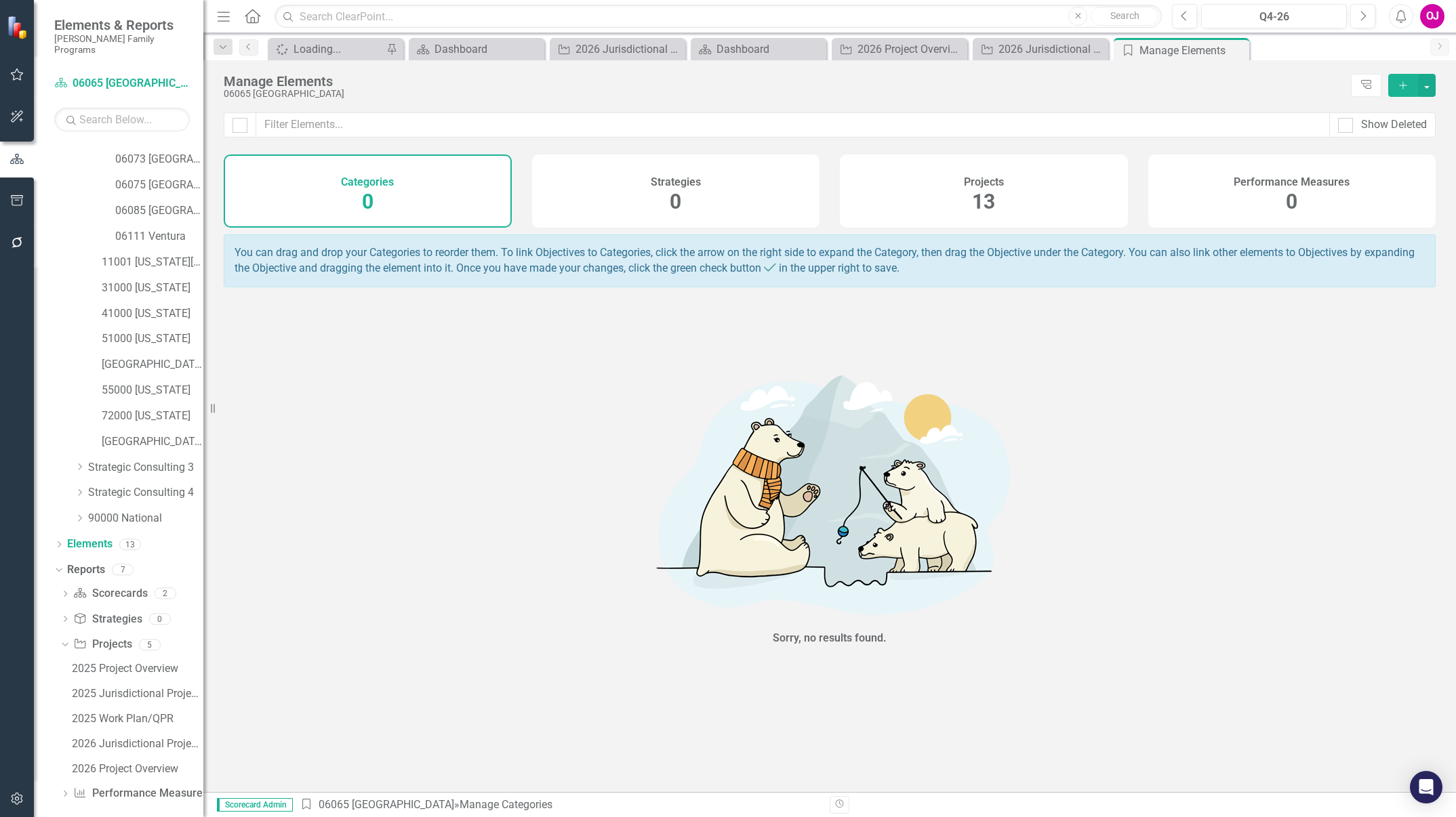
click at [970, 85] on icon "Add" at bounding box center [1403, 86] width 12 height 10
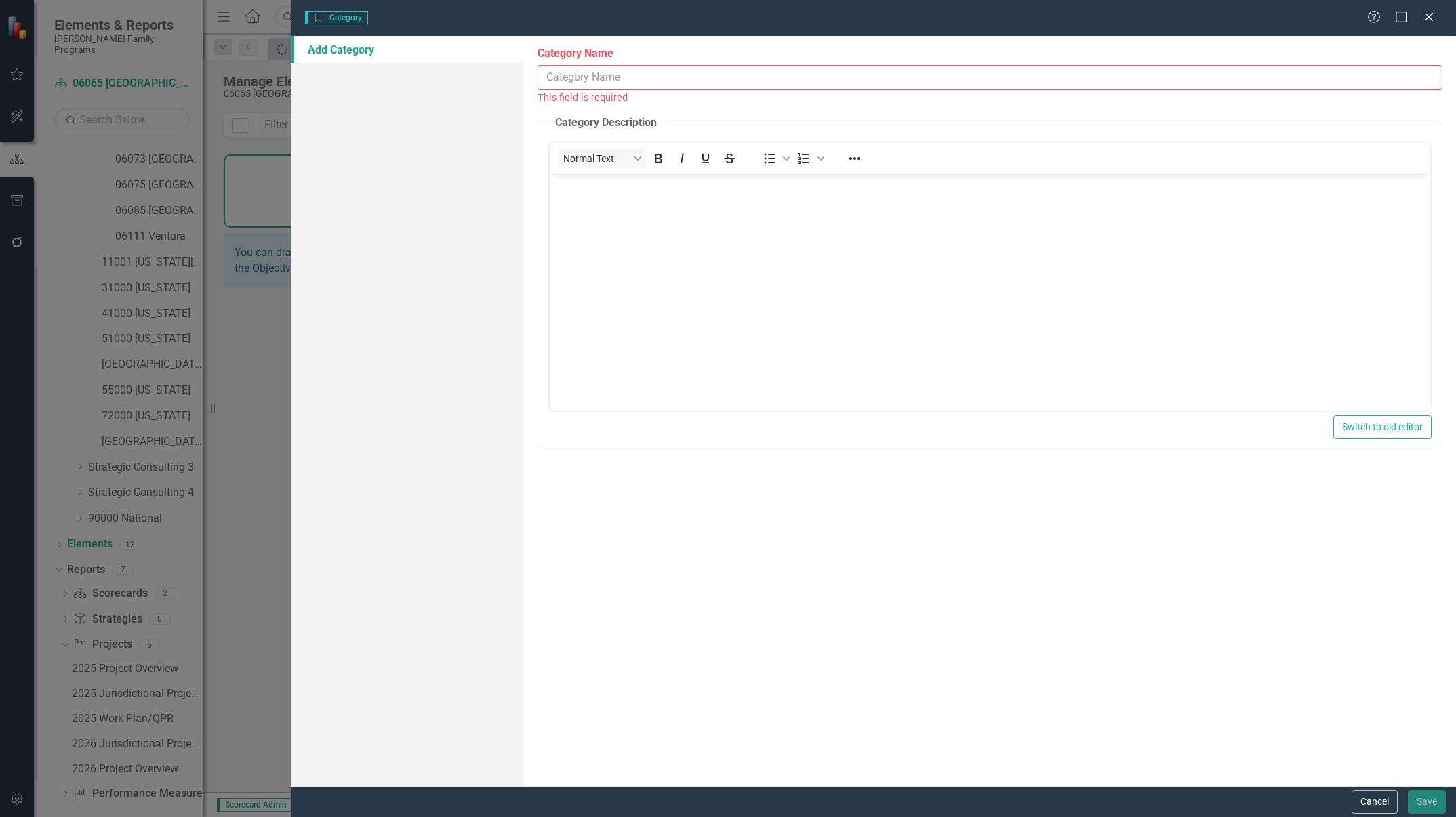
click at [599, 77] on input "Category Name" at bounding box center [989, 78] width 905 height 25
paste input "6100 Child Welfare Finance Reform"
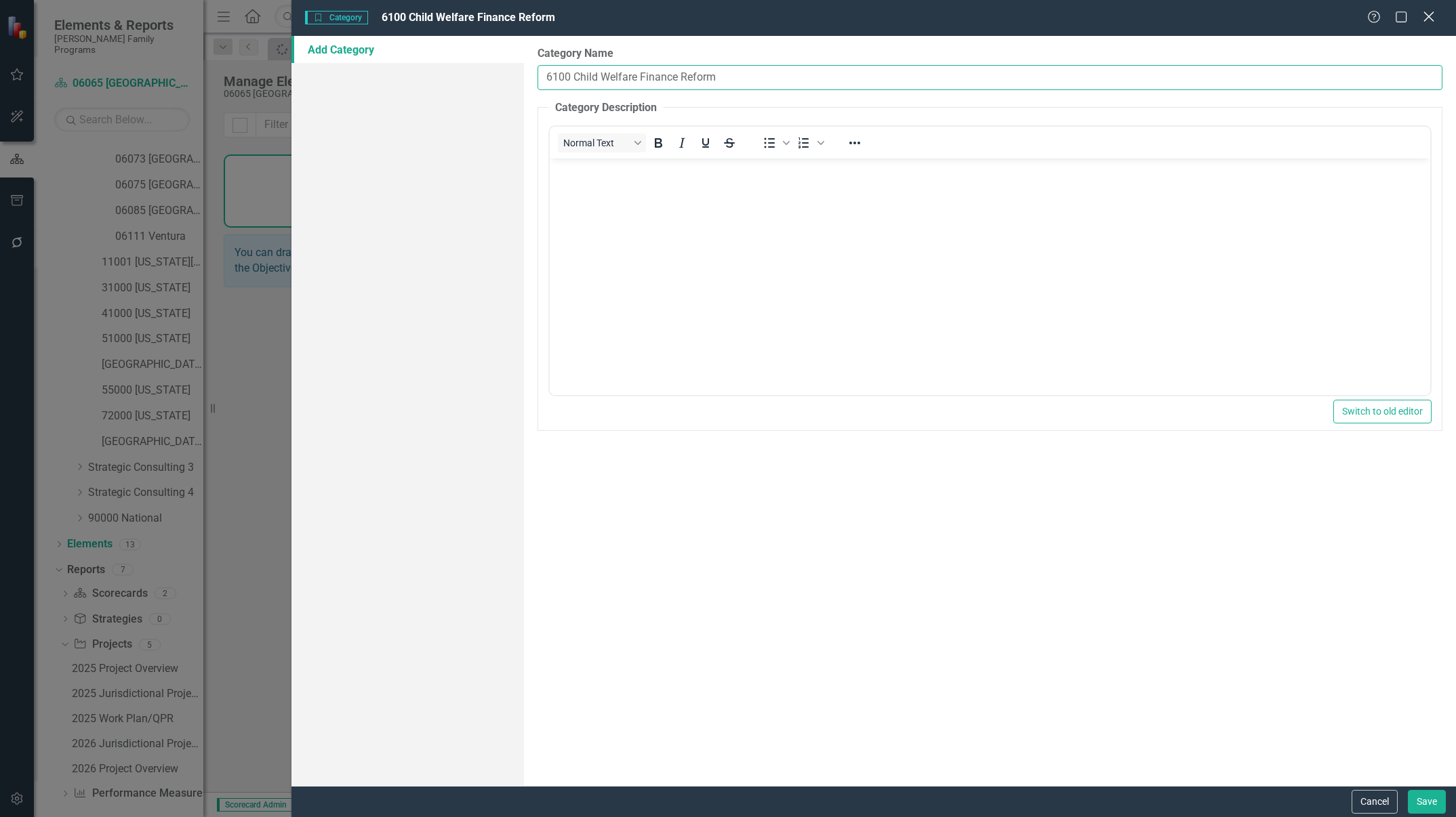
type input "6100 Child Welfare Finance Reform"
click at [970, 14] on icon "Close" at bounding box center [1428, 16] width 17 height 13
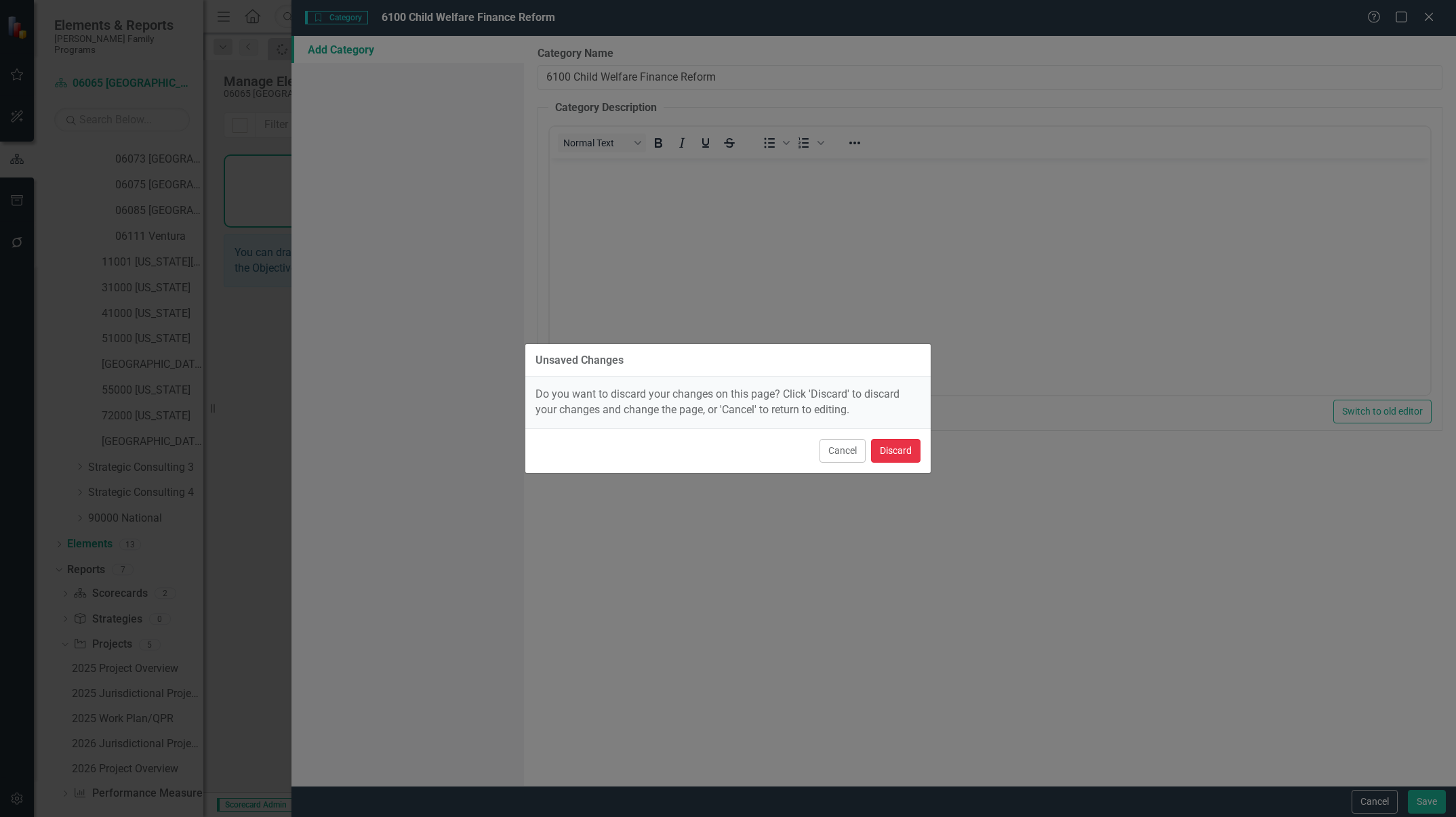
click at [898, 449] on button "Discard" at bounding box center [895, 451] width 50 height 23
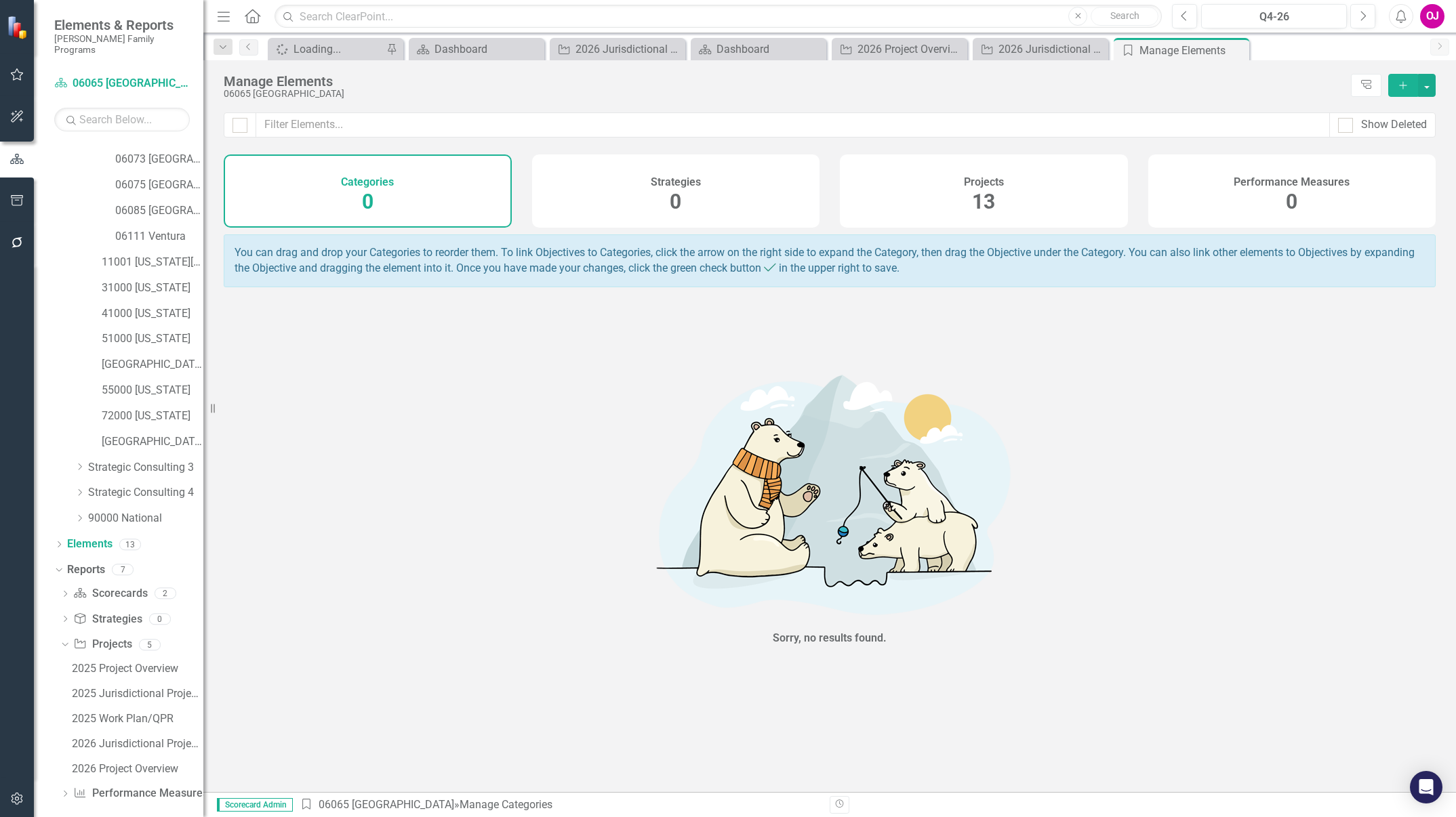
click at [970, 181] on h4 "Projects" at bounding box center [983, 182] width 40 height 12
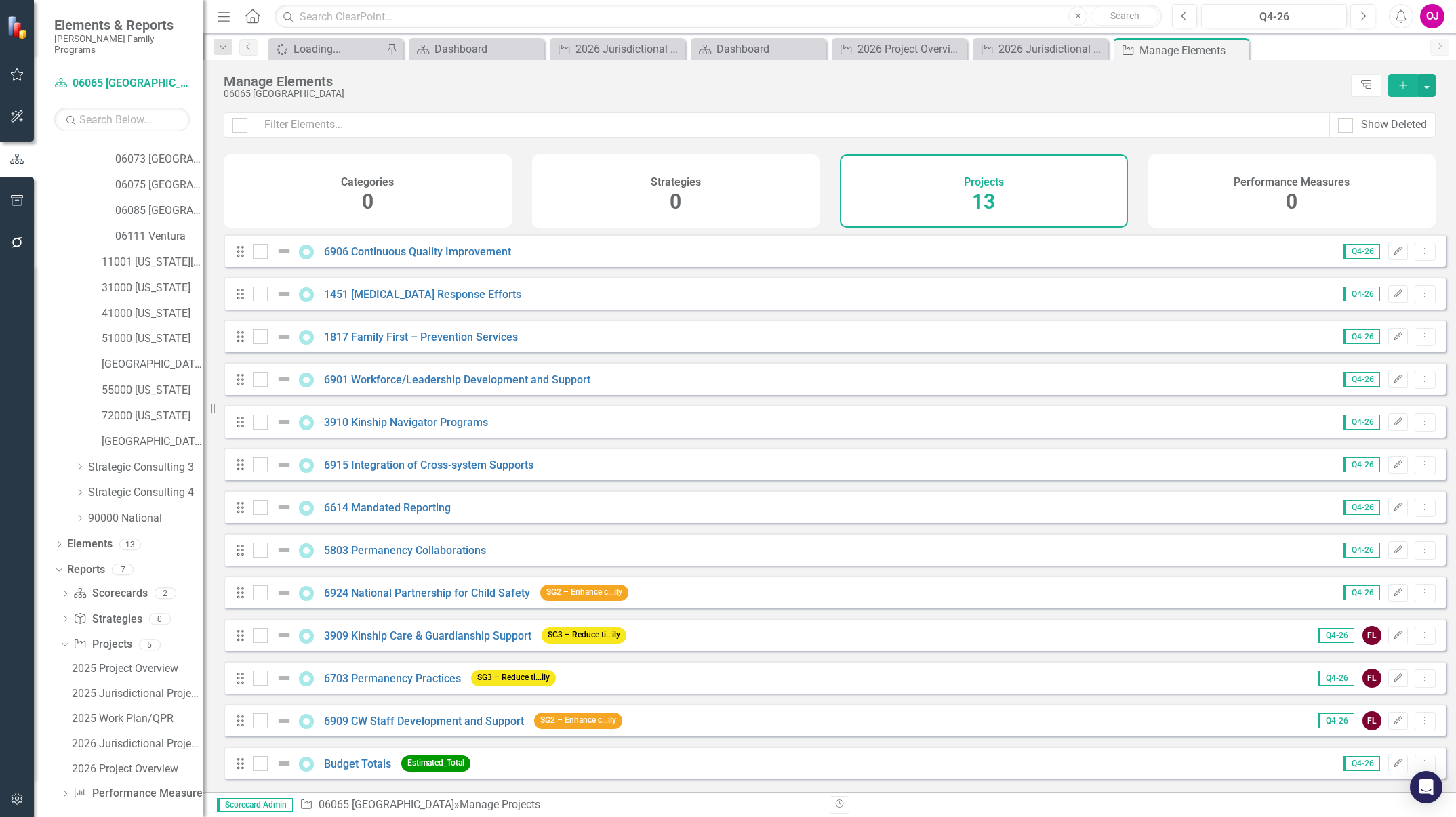
click at [970, 90] on button "Add" at bounding box center [1403, 86] width 30 height 23
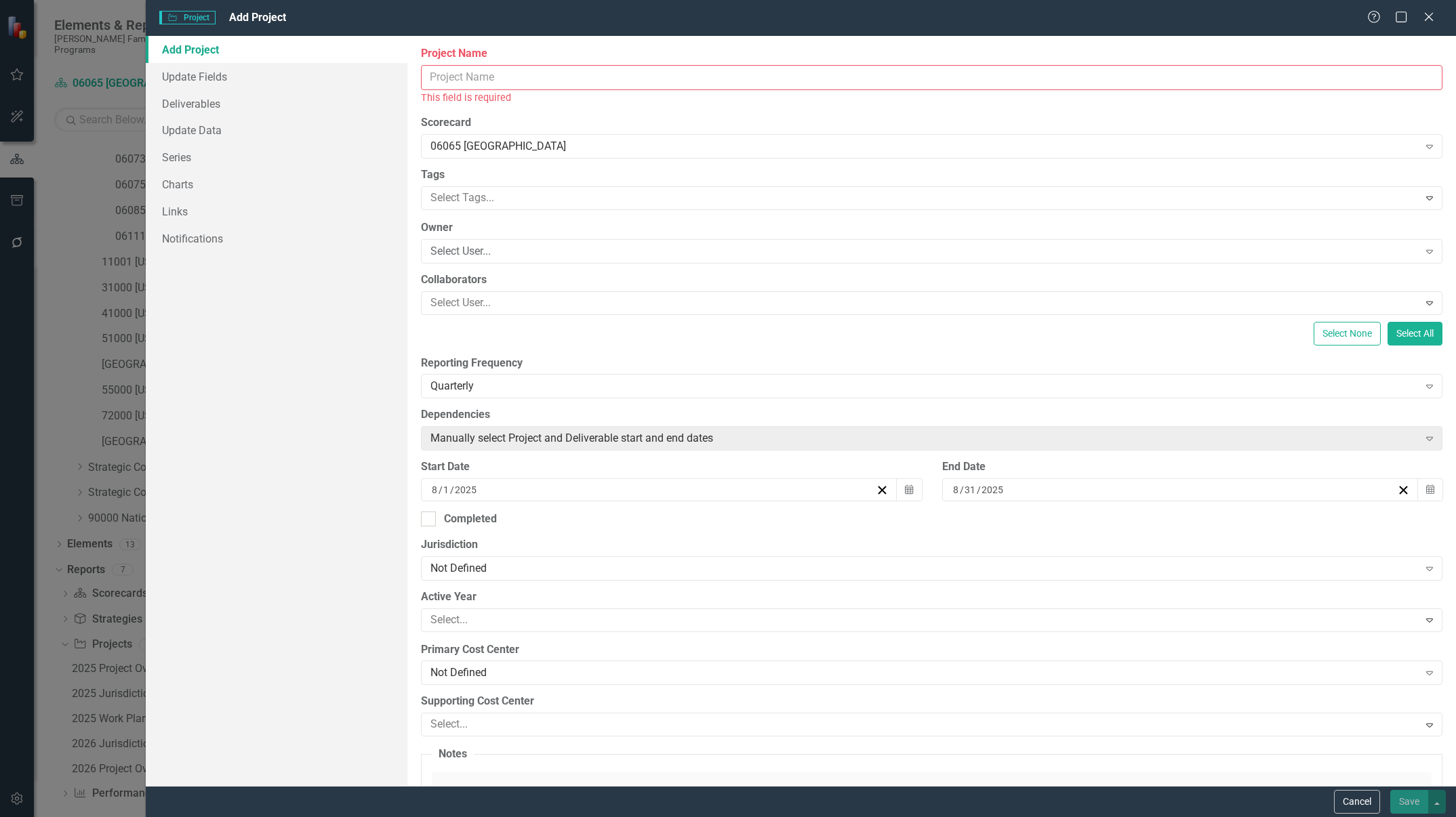
click at [732, 75] on input "Project Name" at bounding box center [932, 78] width 1021 height 25
paste input "6100 Child Welfare Finance Reform"
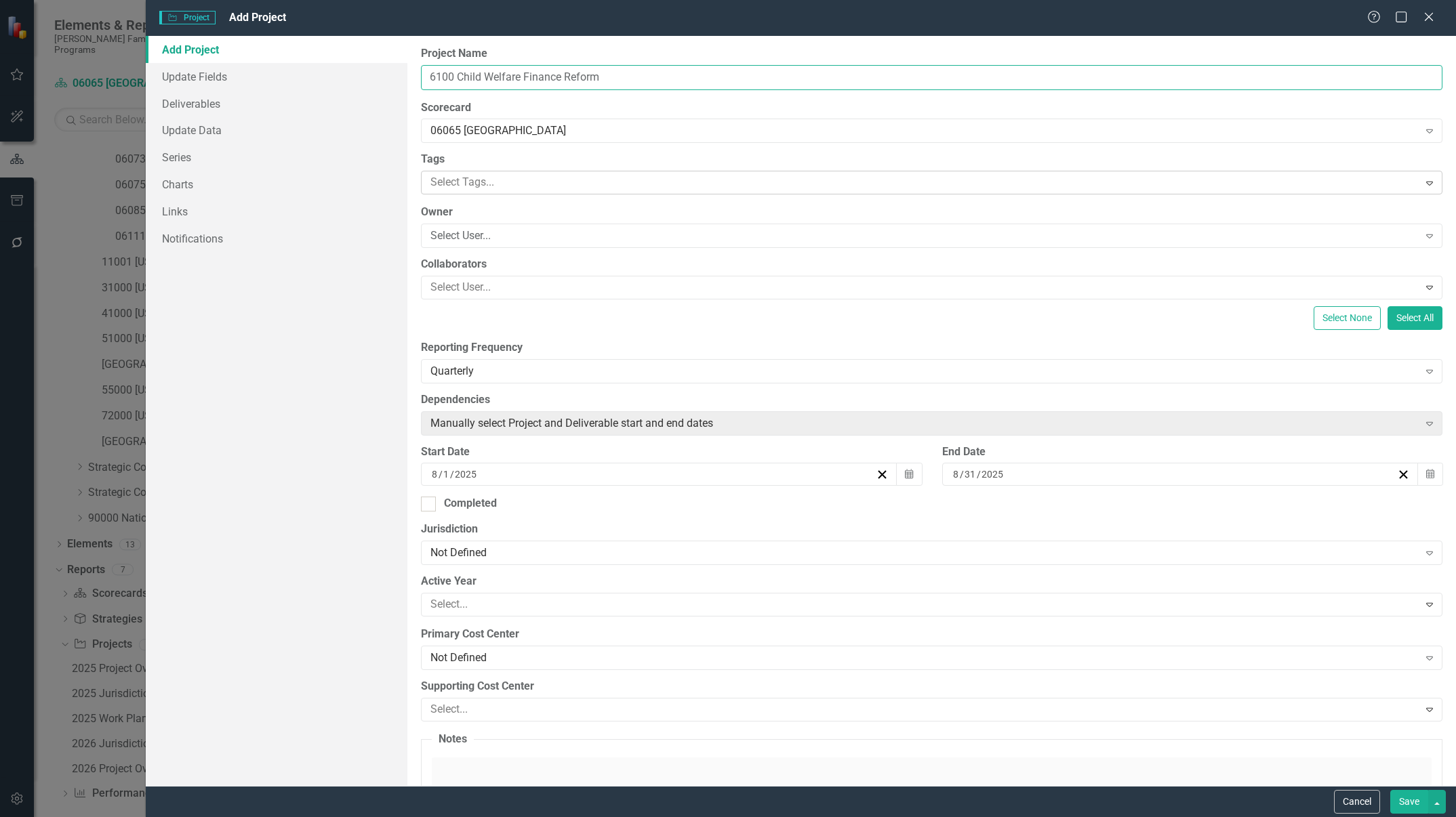
type input "6100 Child Welfare Finance Reform"
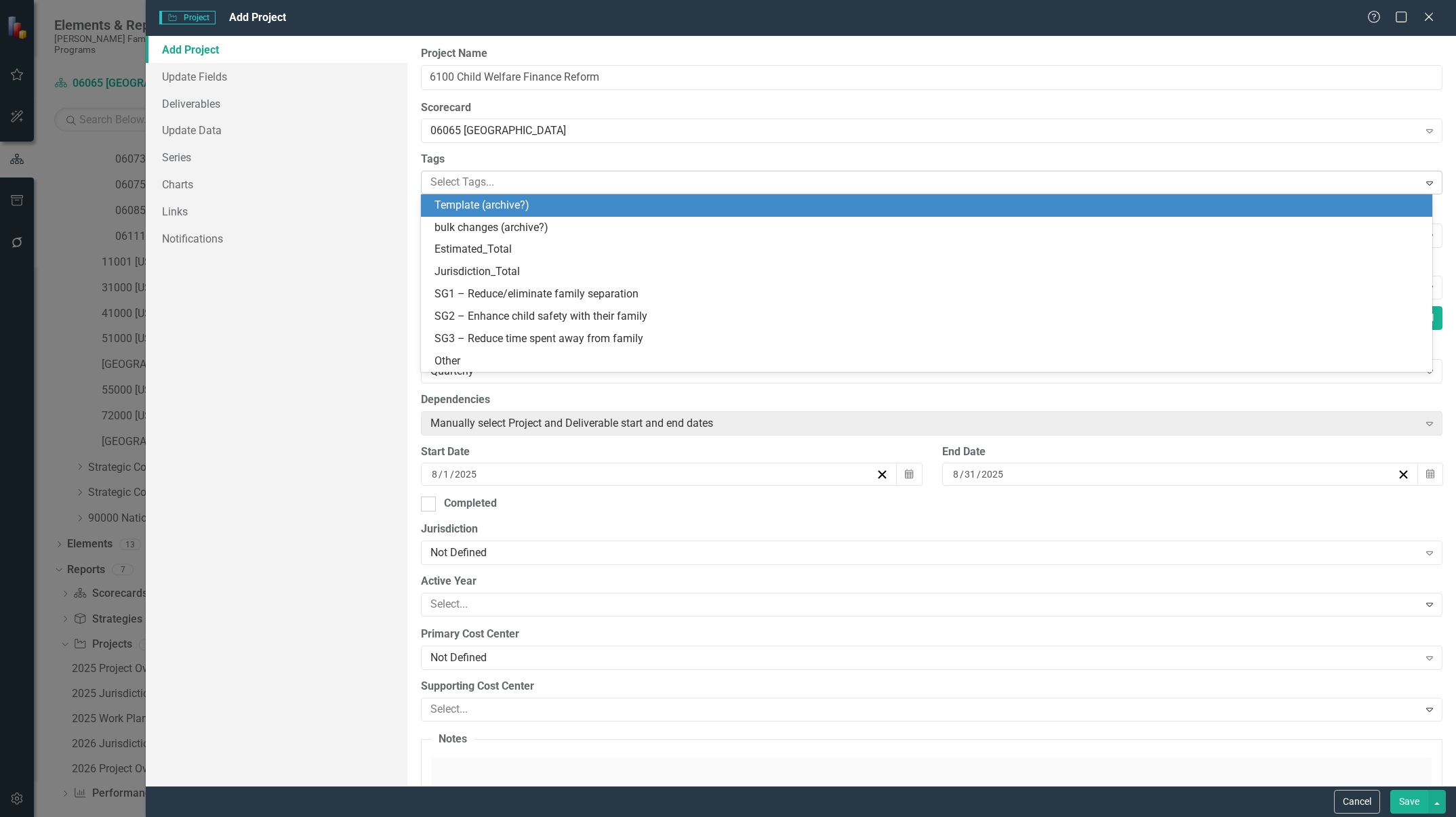
click at [607, 184] on div at bounding box center [921, 183] width 993 height 19
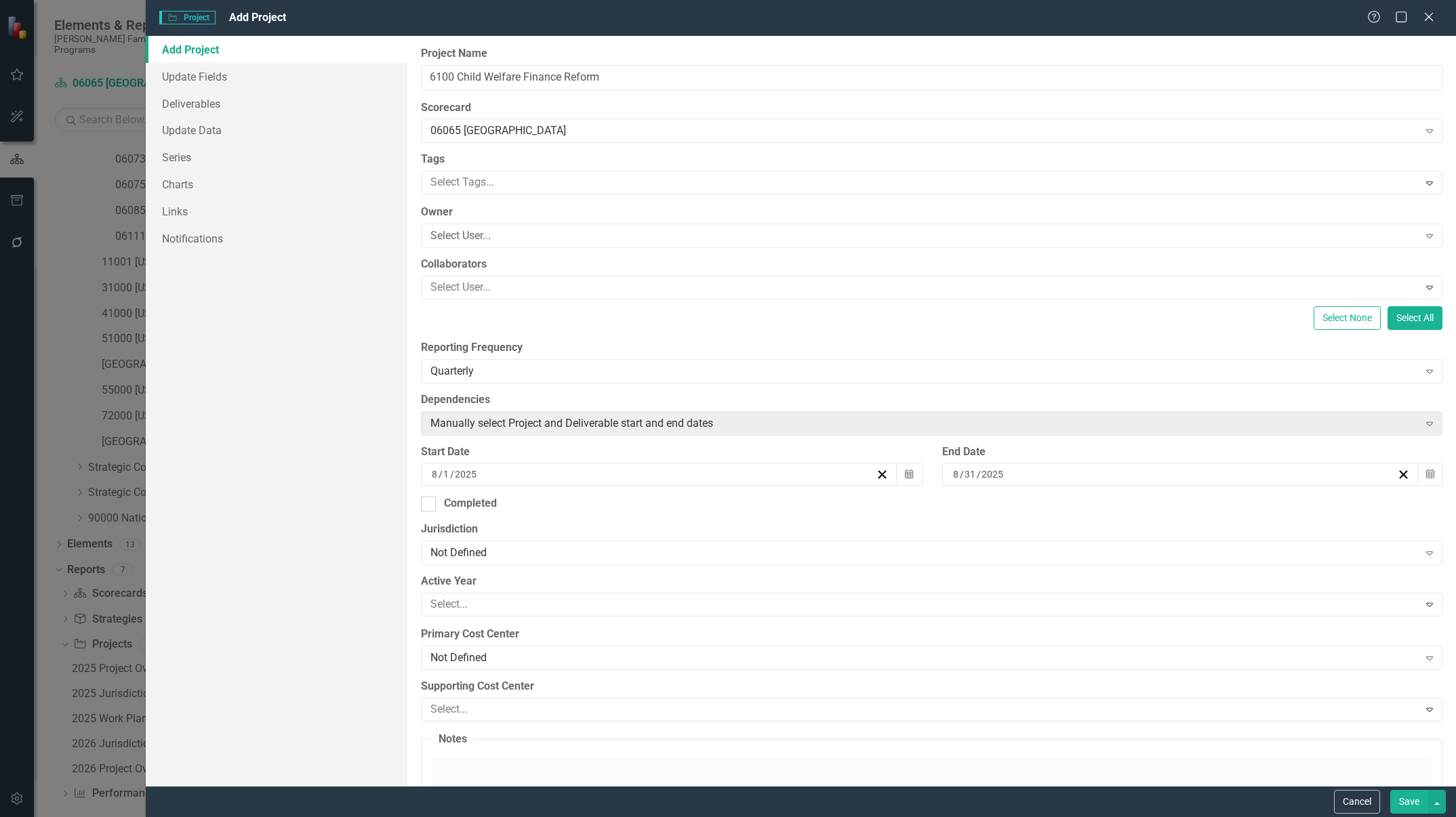
click at [604, 170] on div "Tags option , selected. Select is focused ,type to refine list, press Down to o…" at bounding box center [932, 173] width 1021 height 43
click at [601, 183] on div at bounding box center [921, 183] width 993 height 19
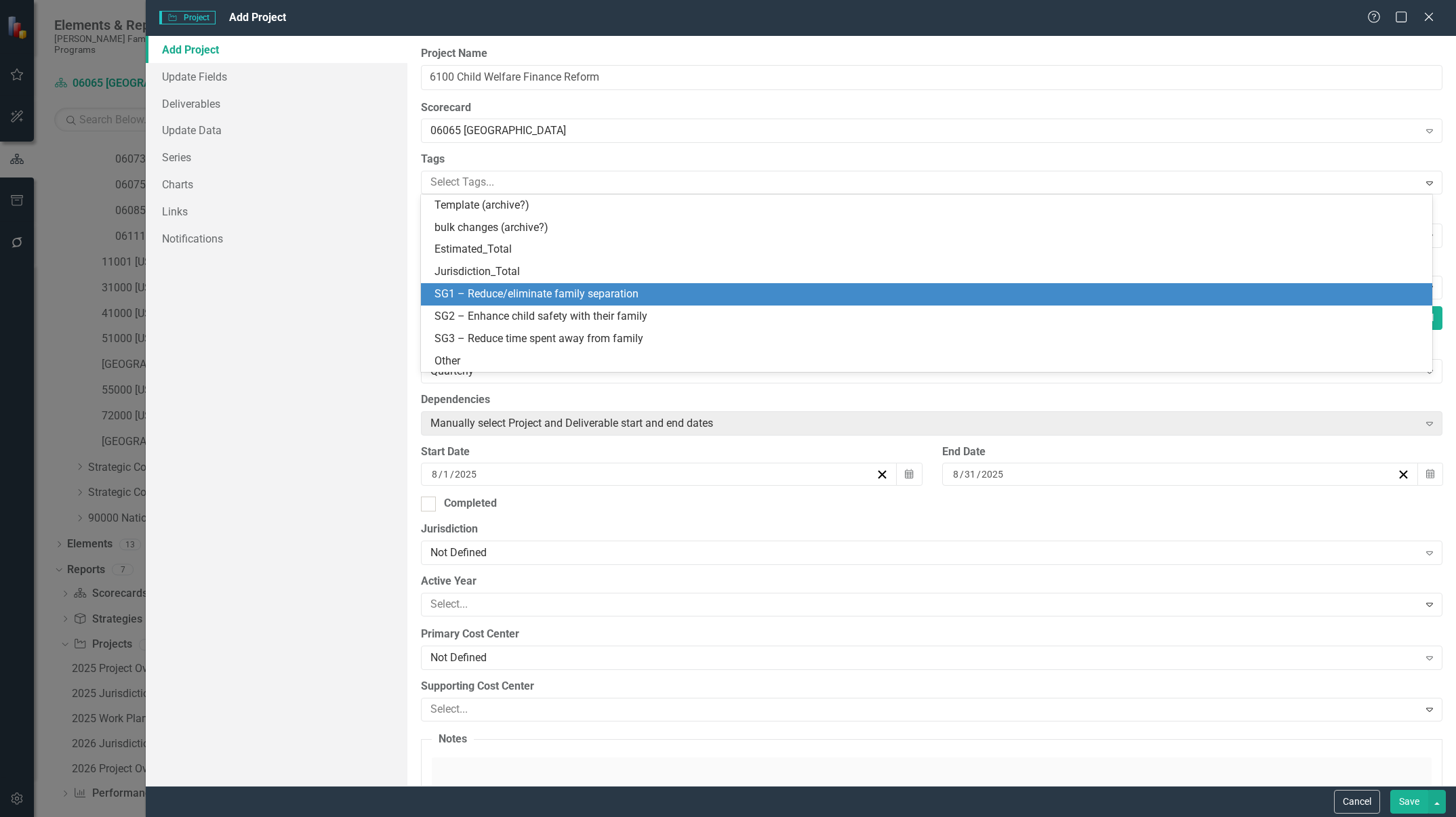
click at [581, 295] on span "SG1 – Reduce/eliminate family separation" at bounding box center [536, 293] width 204 height 13
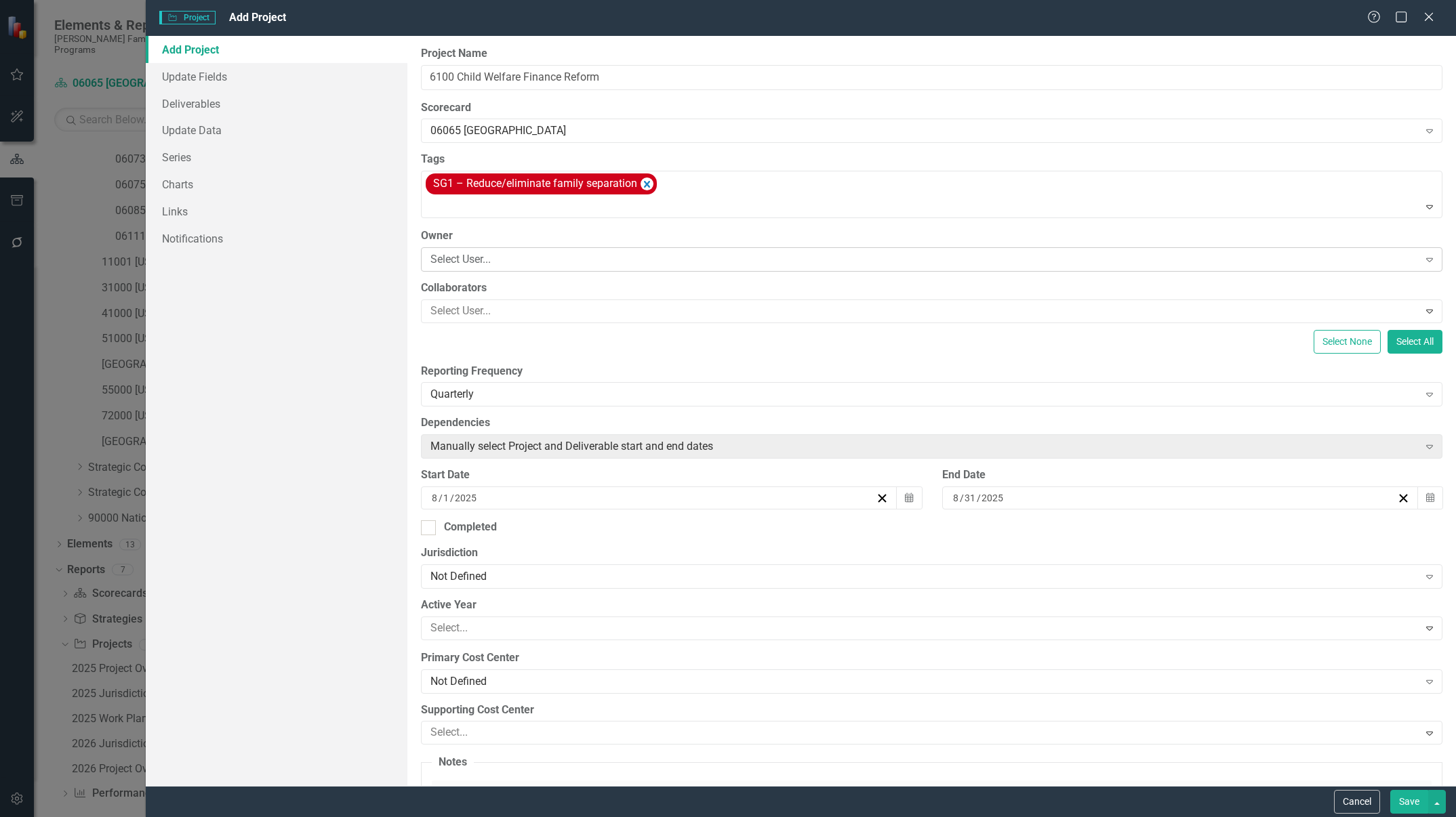
click at [539, 258] on div "Select User..." at bounding box center [924, 260] width 987 height 16
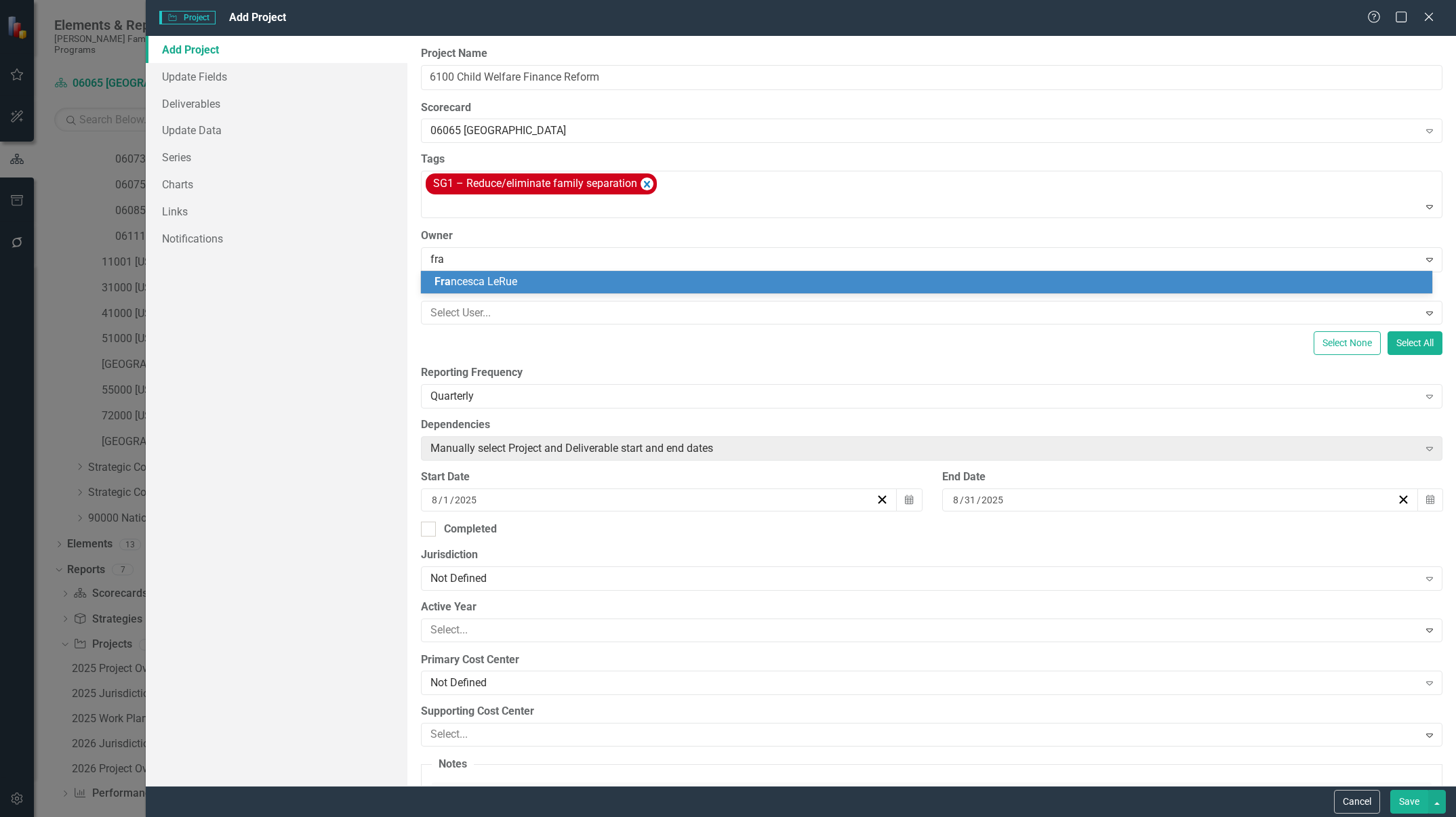
type input "fran"
click at [522, 280] on div "Fran cesca LeRue" at bounding box center [930, 282] width 990 height 16
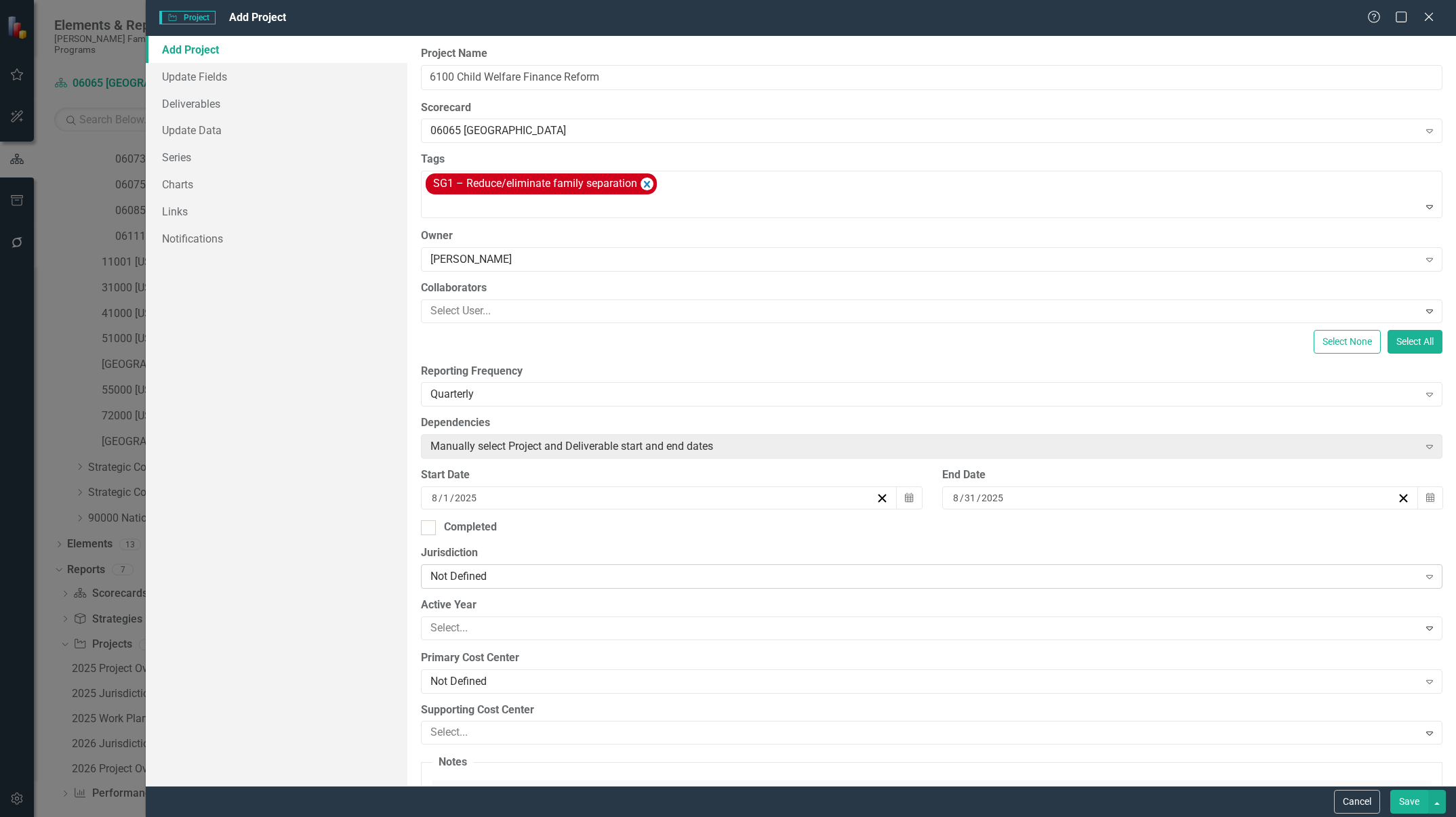
click at [619, 544] on div "Not Defined" at bounding box center [924, 576] width 987 height 16
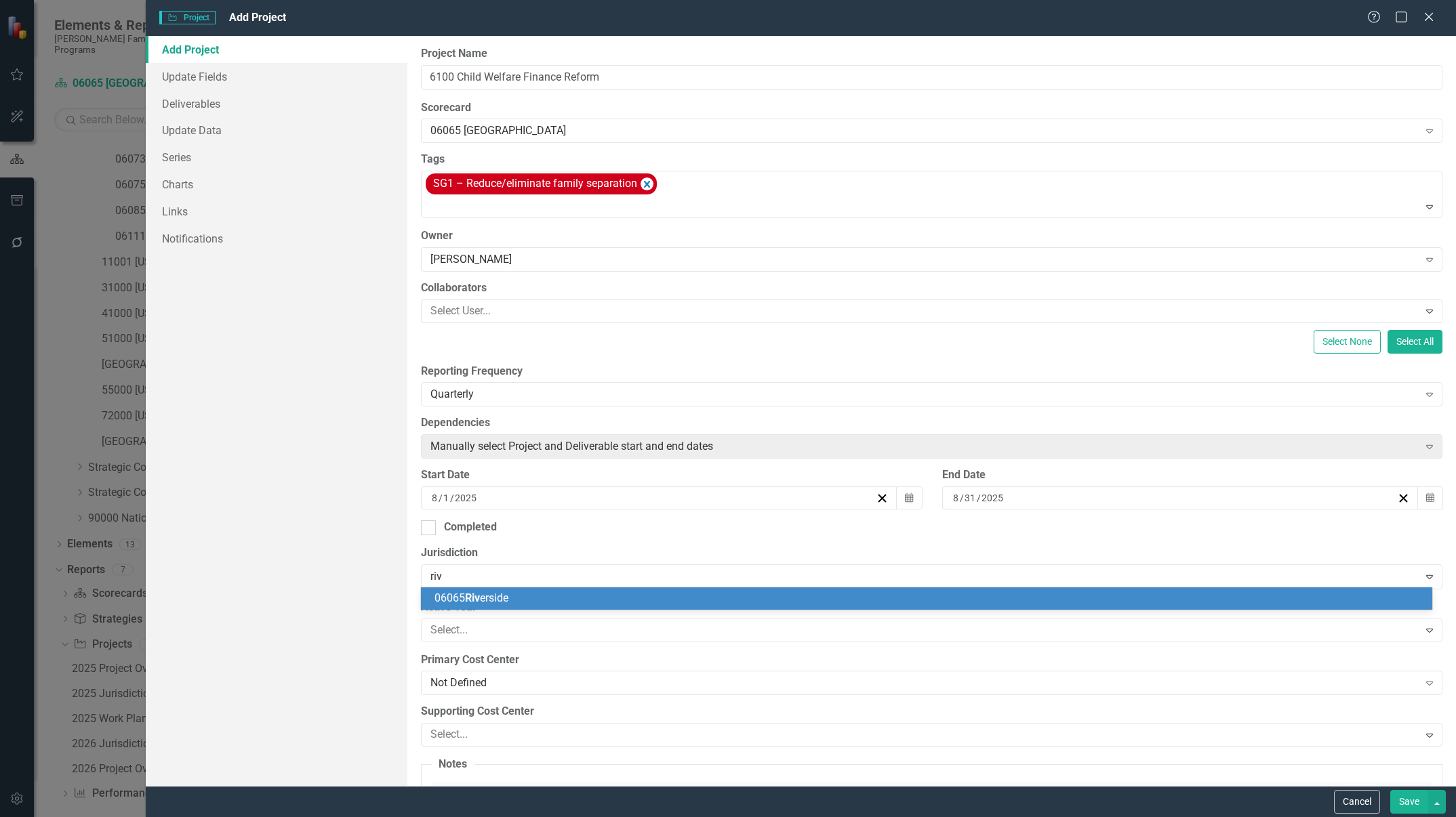
type input "rive"
click at [593, 544] on div "06065 Rive rside" at bounding box center [930, 598] width 990 height 16
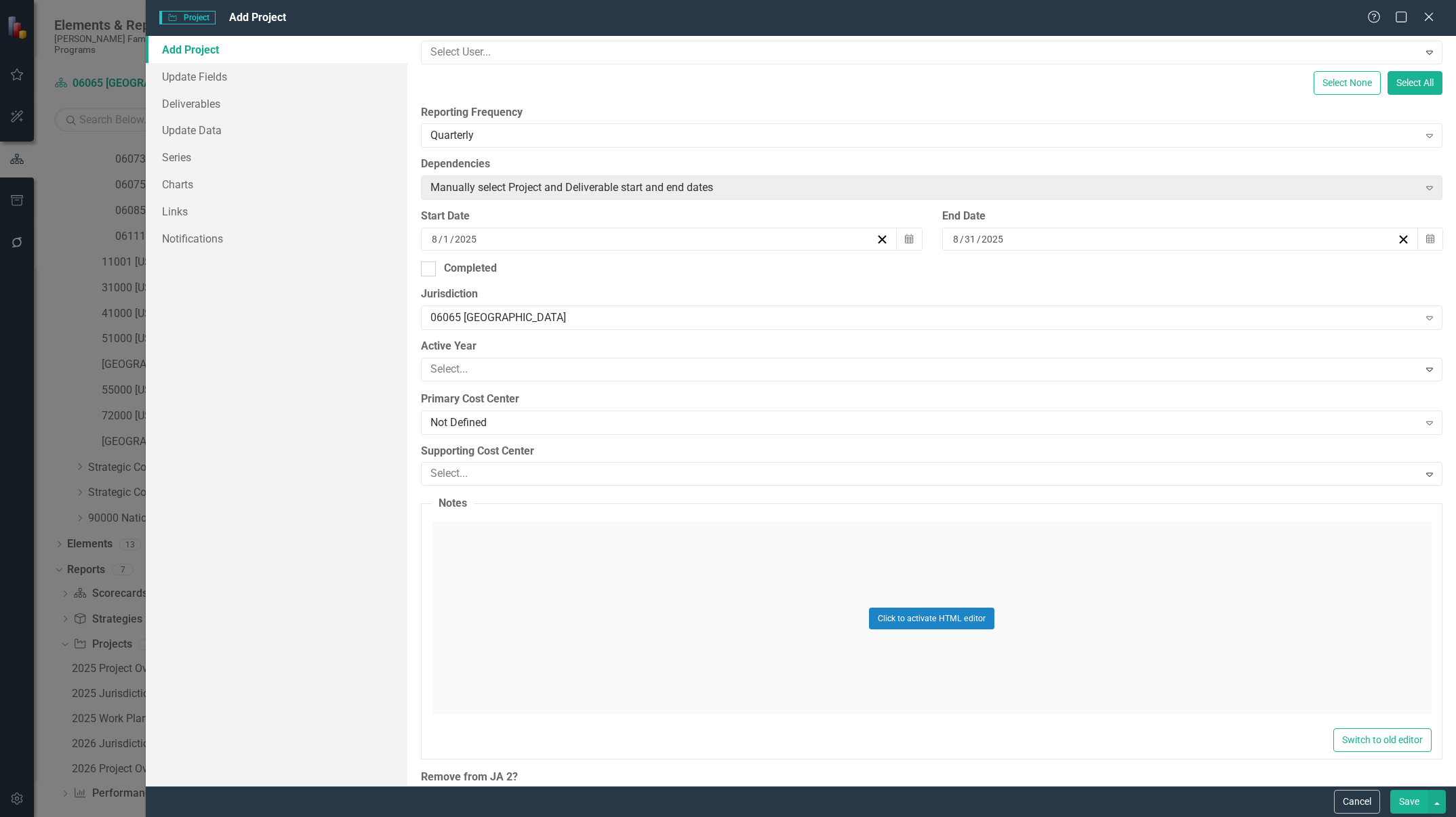
scroll to position [292, 0]
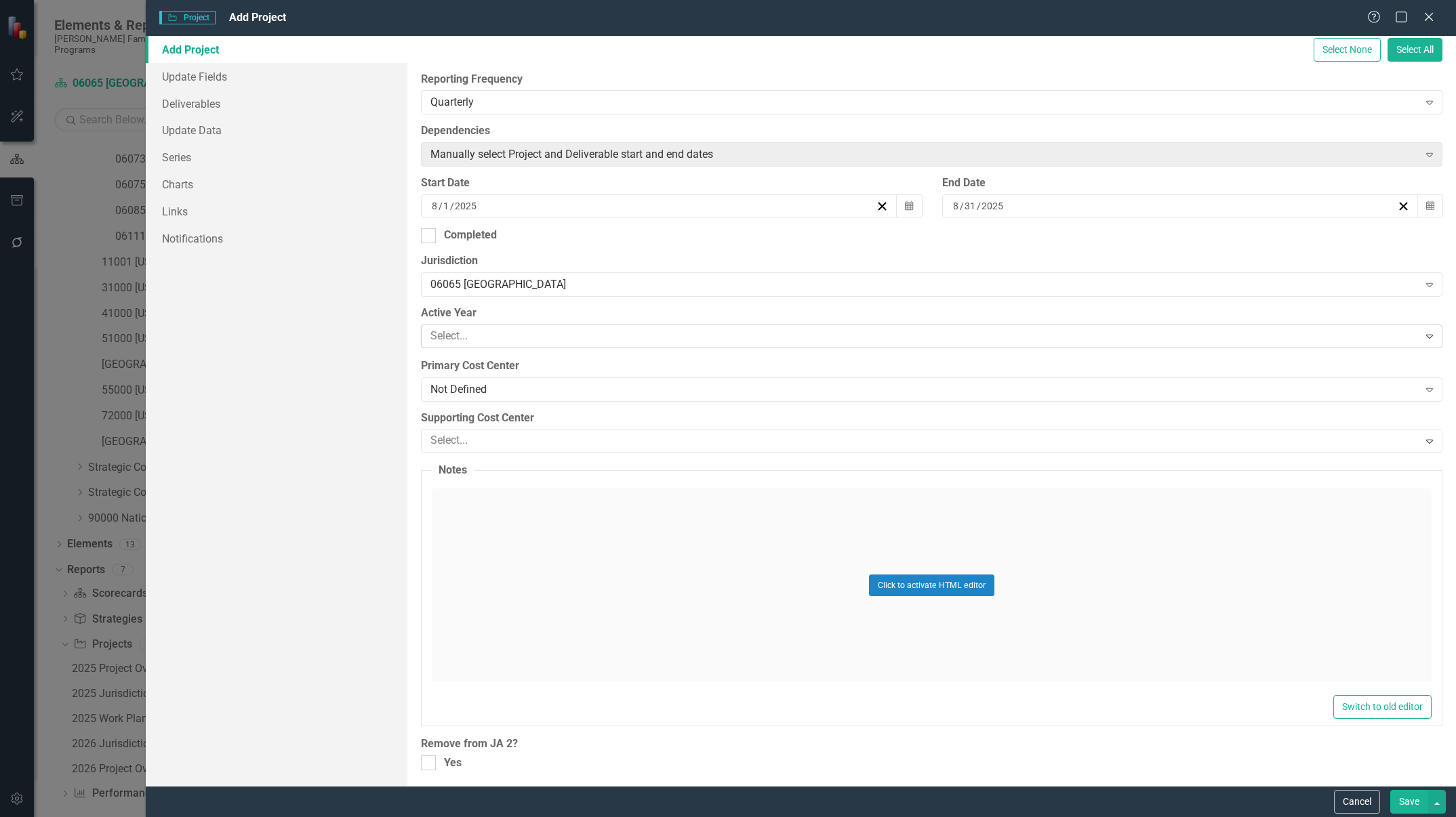
click at [637, 334] on div at bounding box center [921, 336] width 993 height 19
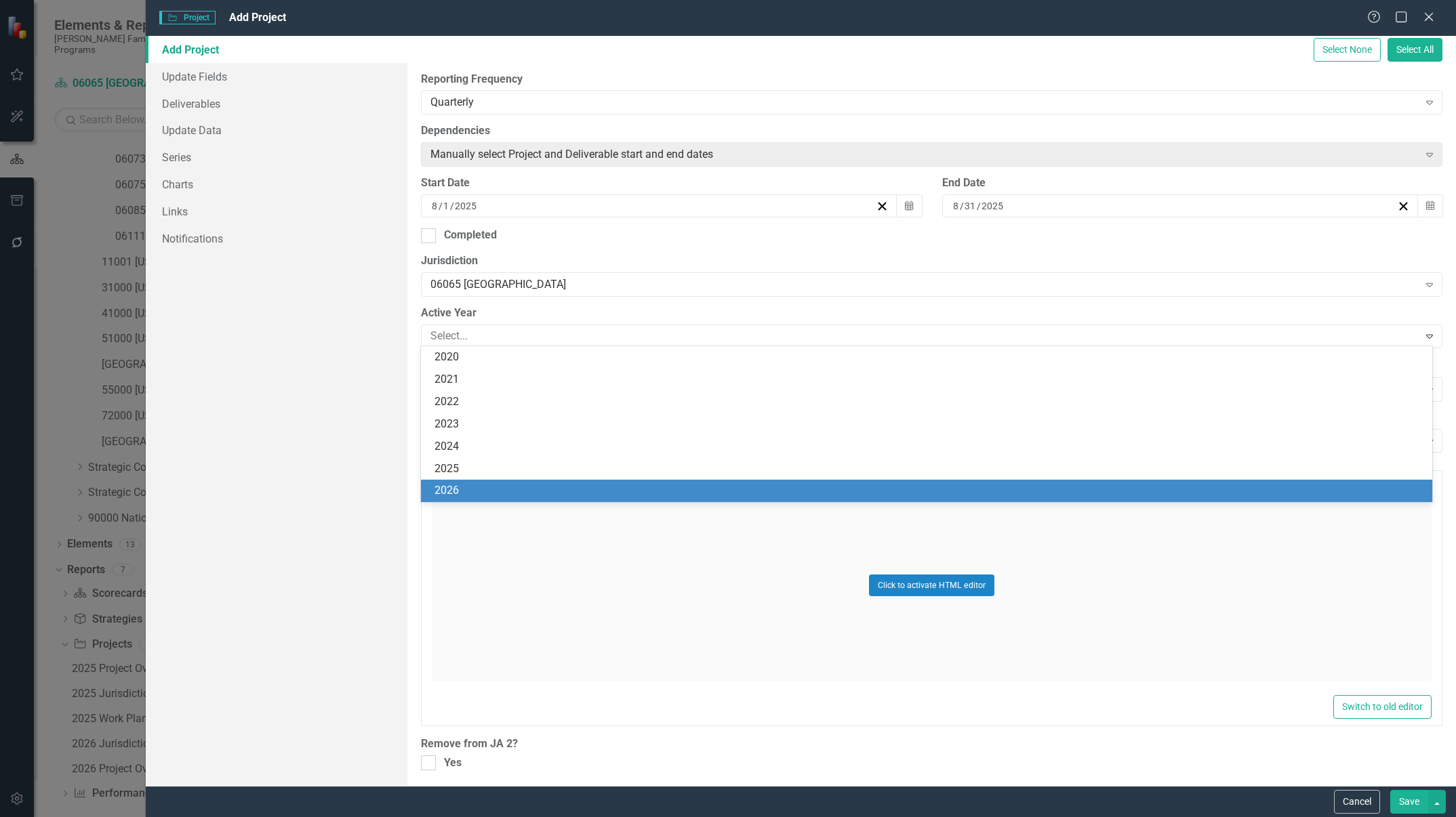
click at [495, 496] on div "2026" at bounding box center [930, 491] width 990 height 16
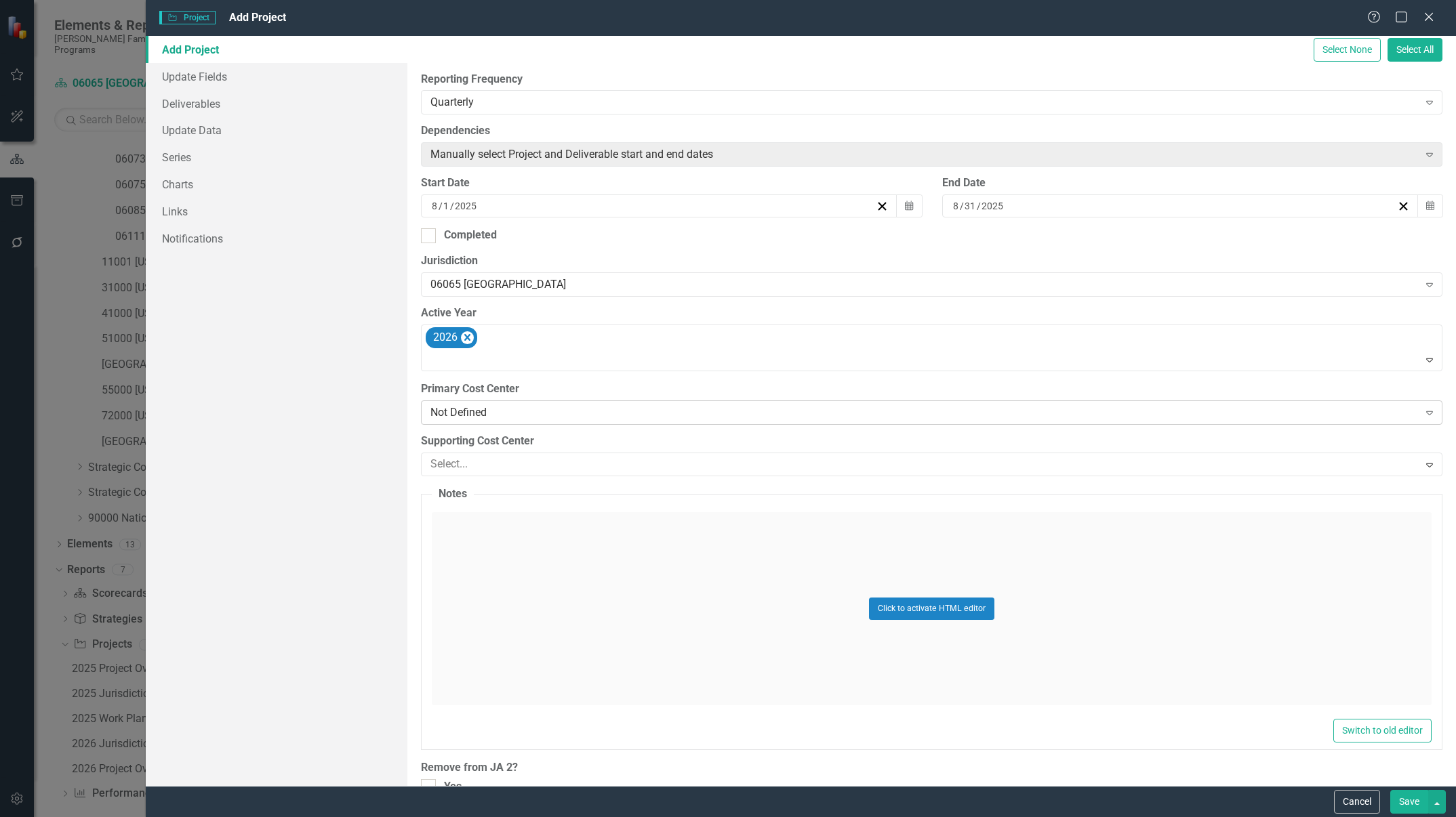
click at [569, 411] on div "Not Defined" at bounding box center [924, 413] width 987 height 16
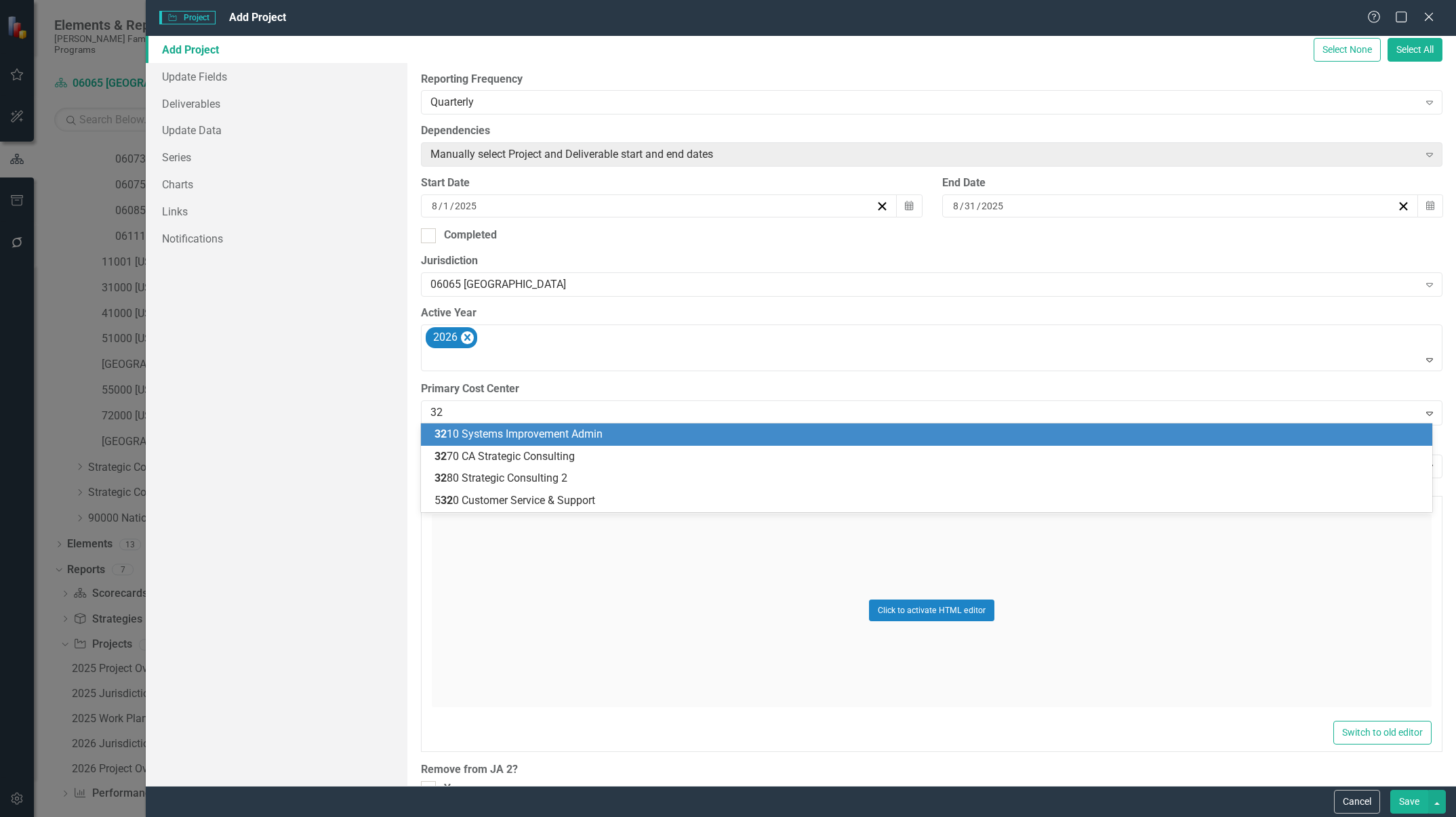
type input "327"
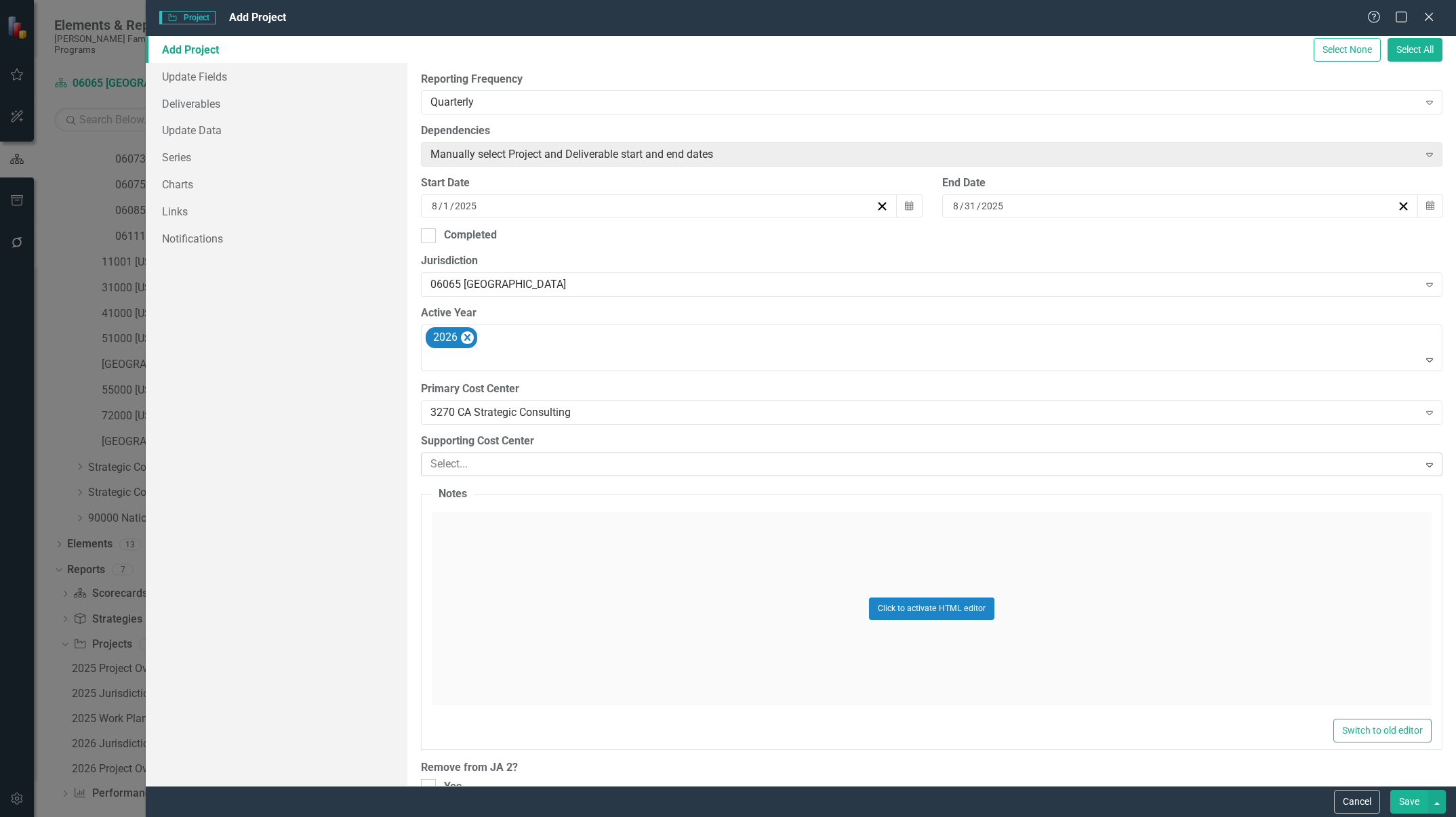
click at [582, 463] on div at bounding box center [921, 464] width 993 height 19
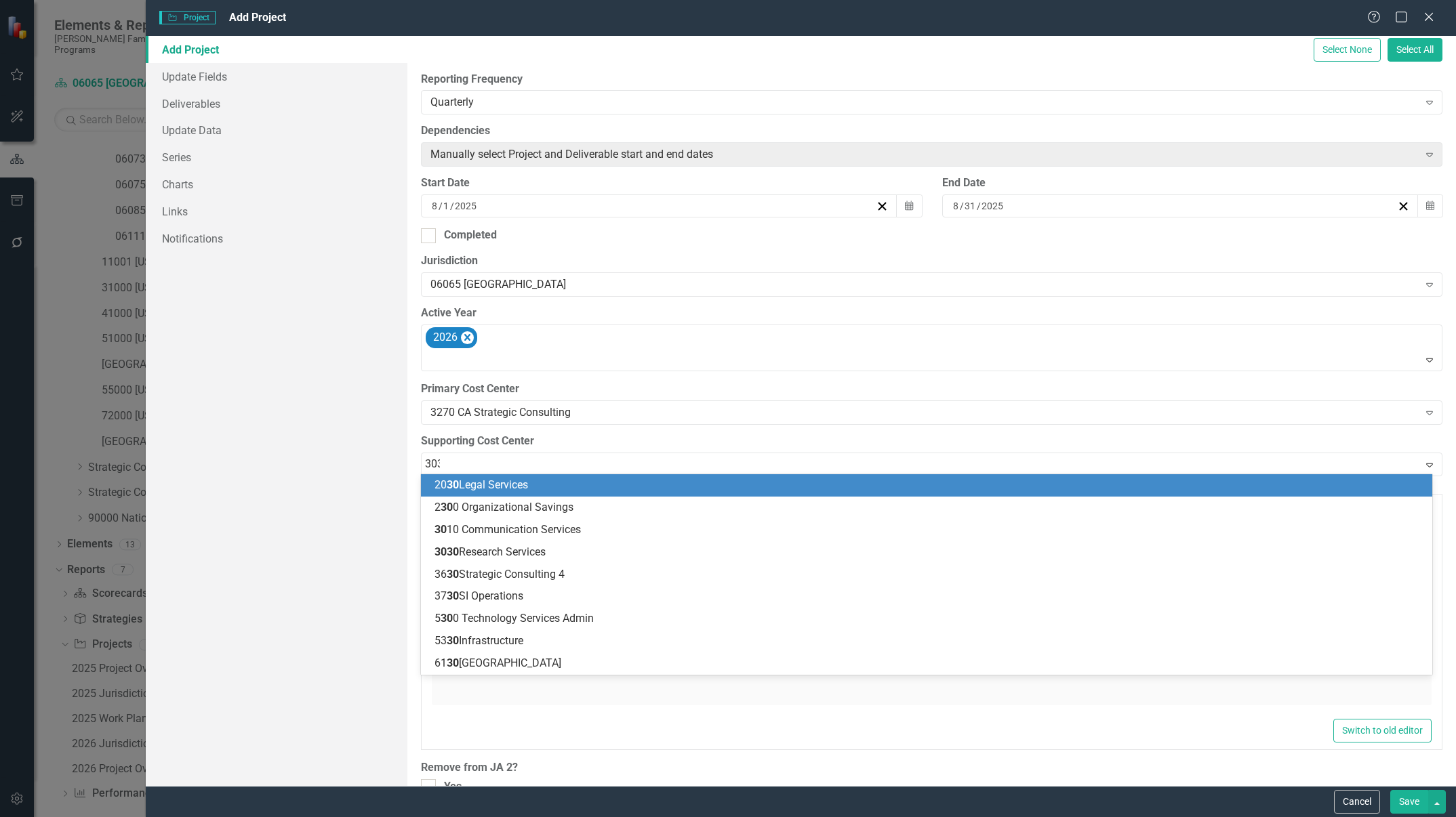
type input "3030"
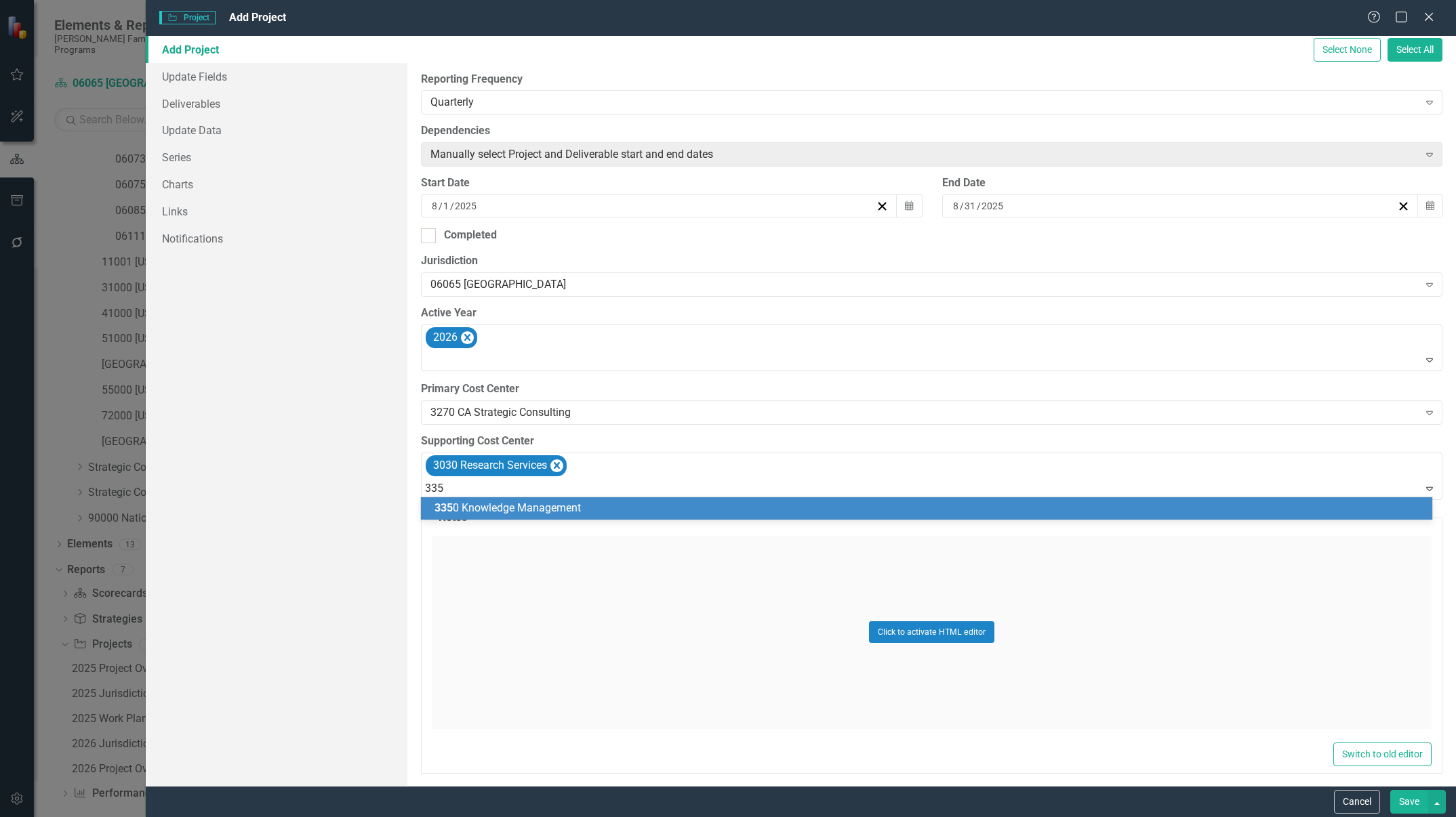
type input "3350"
type input "cfs"
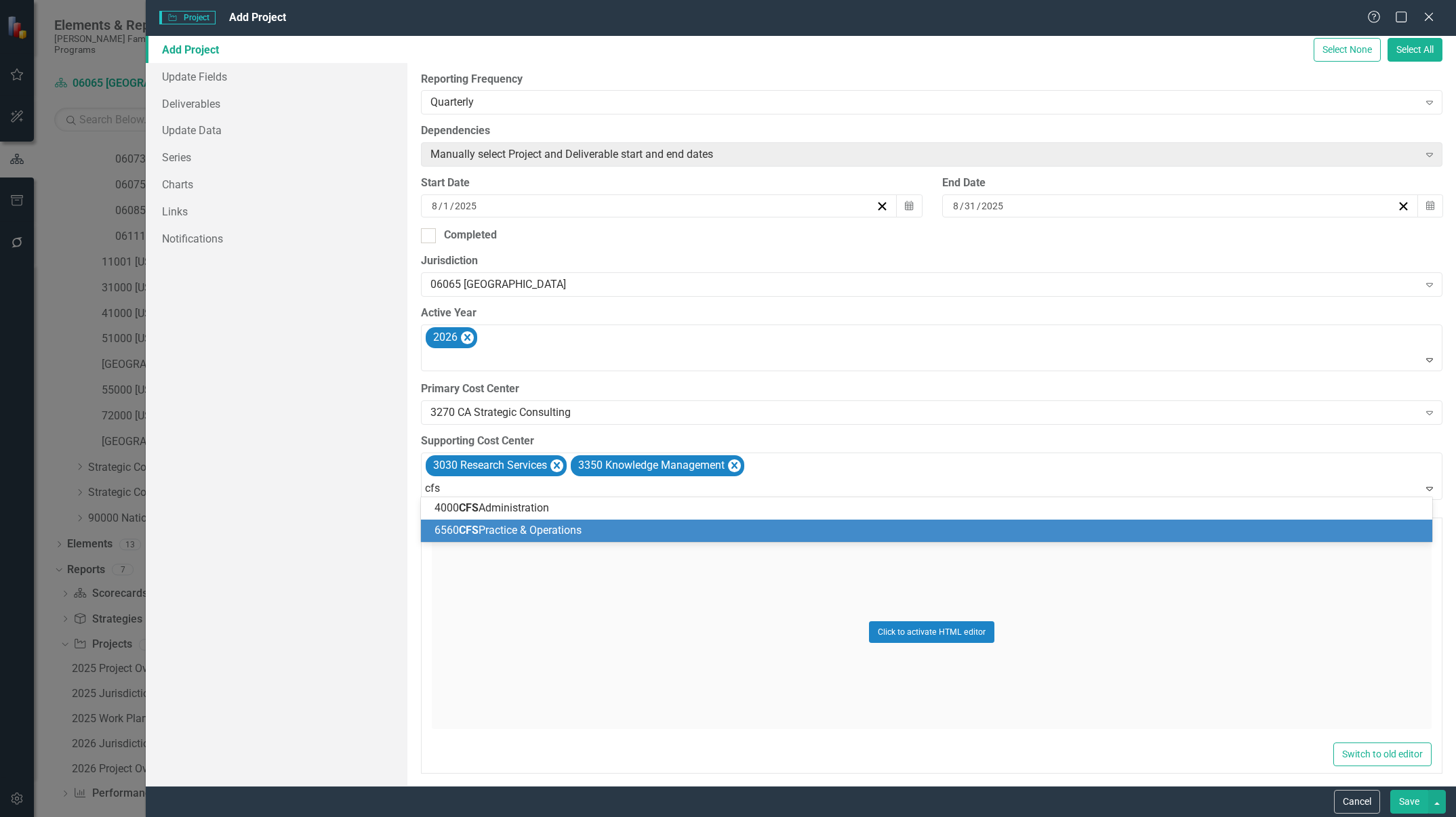
click at [557, 533] on span "6560 CFS Practice & Operations" at bounding box center [508, 530] width 147 height 13
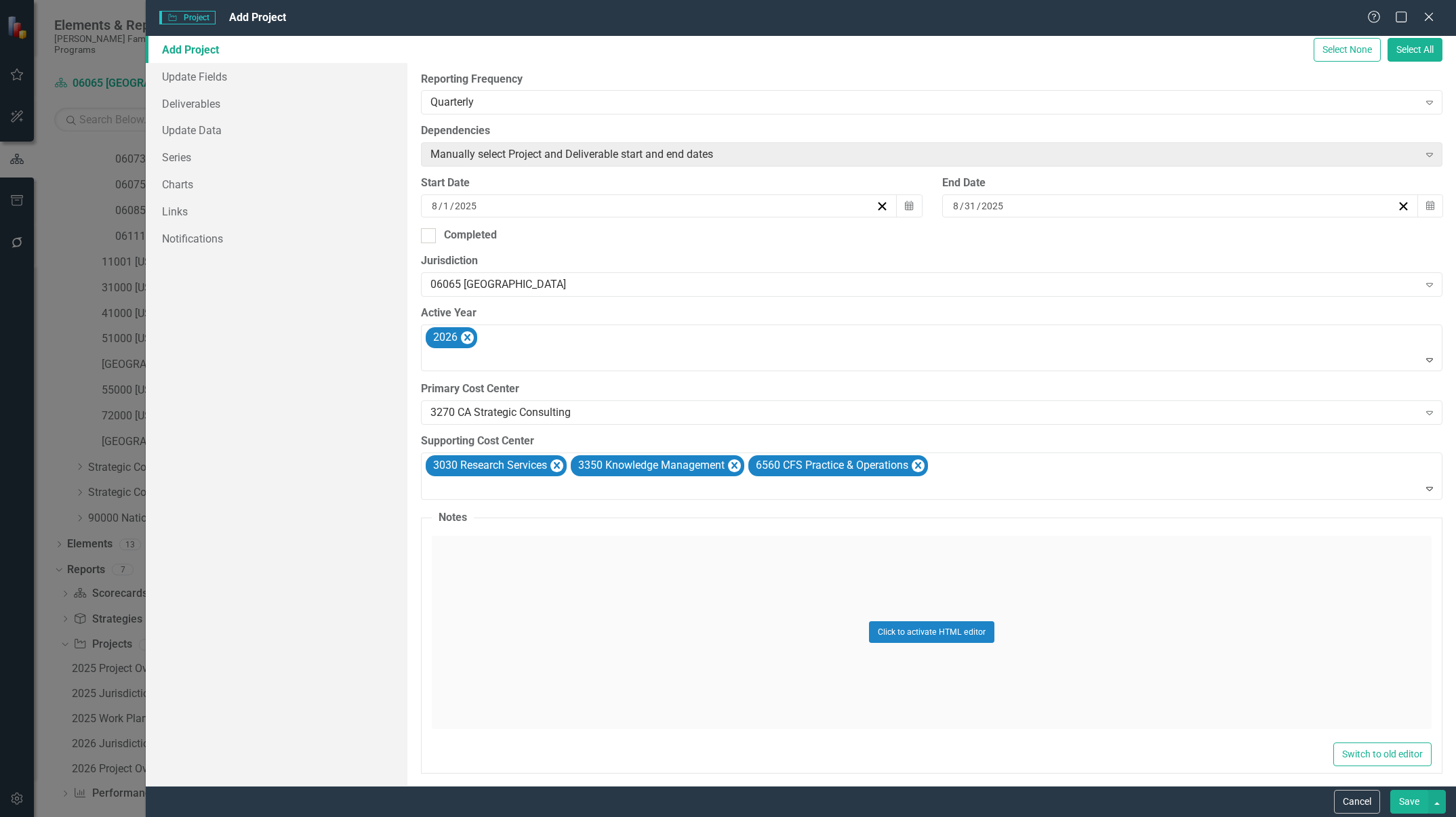
click at [970, 544] on button "Save" at bounding box center [1409, 801] width 38 height 23
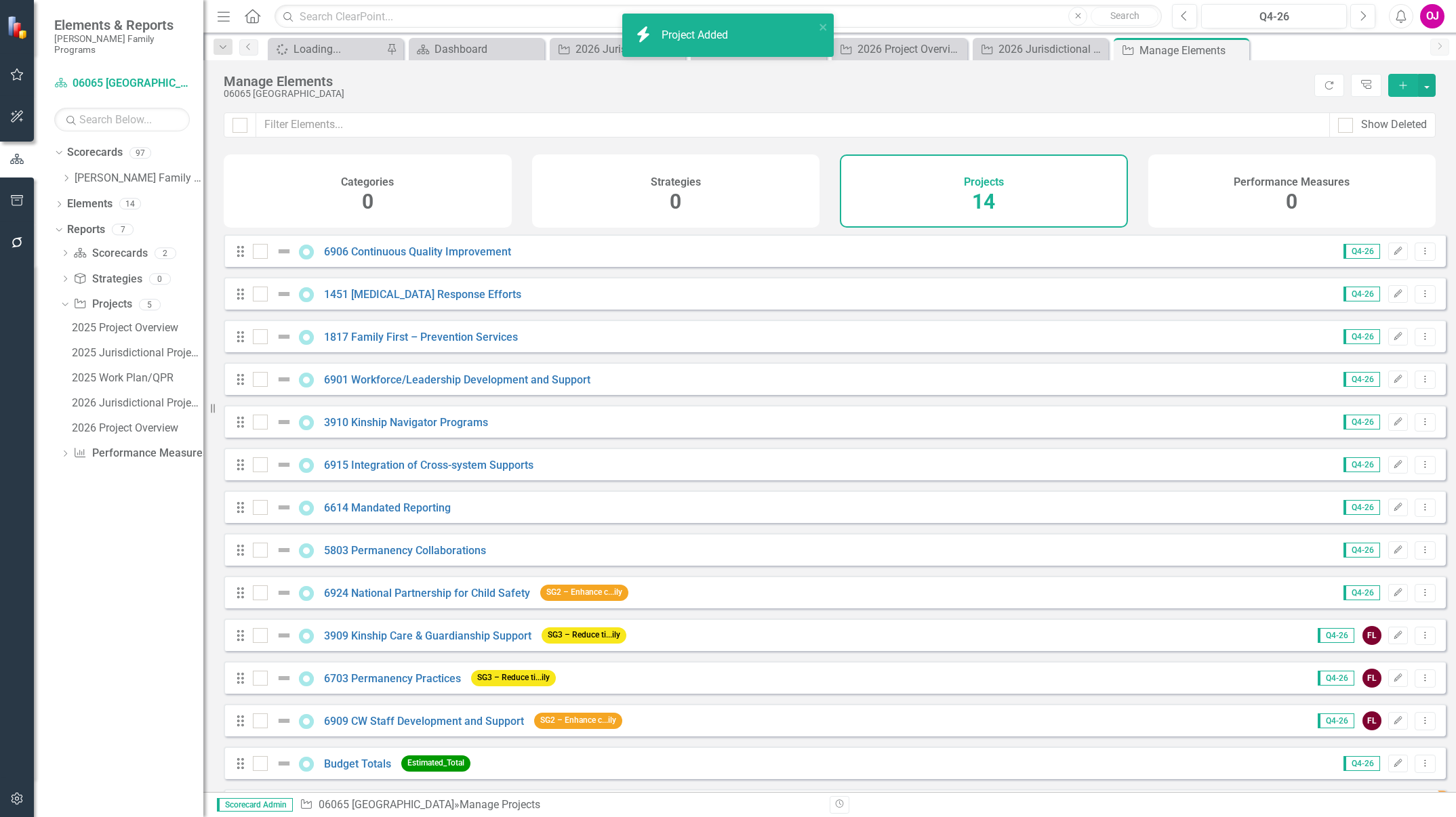
scroll to position [0, 0]
click at [146, 397] on div "2026 Jurisdictional Projects Assessment" at bounding box center [138, 403] width 132 height 12
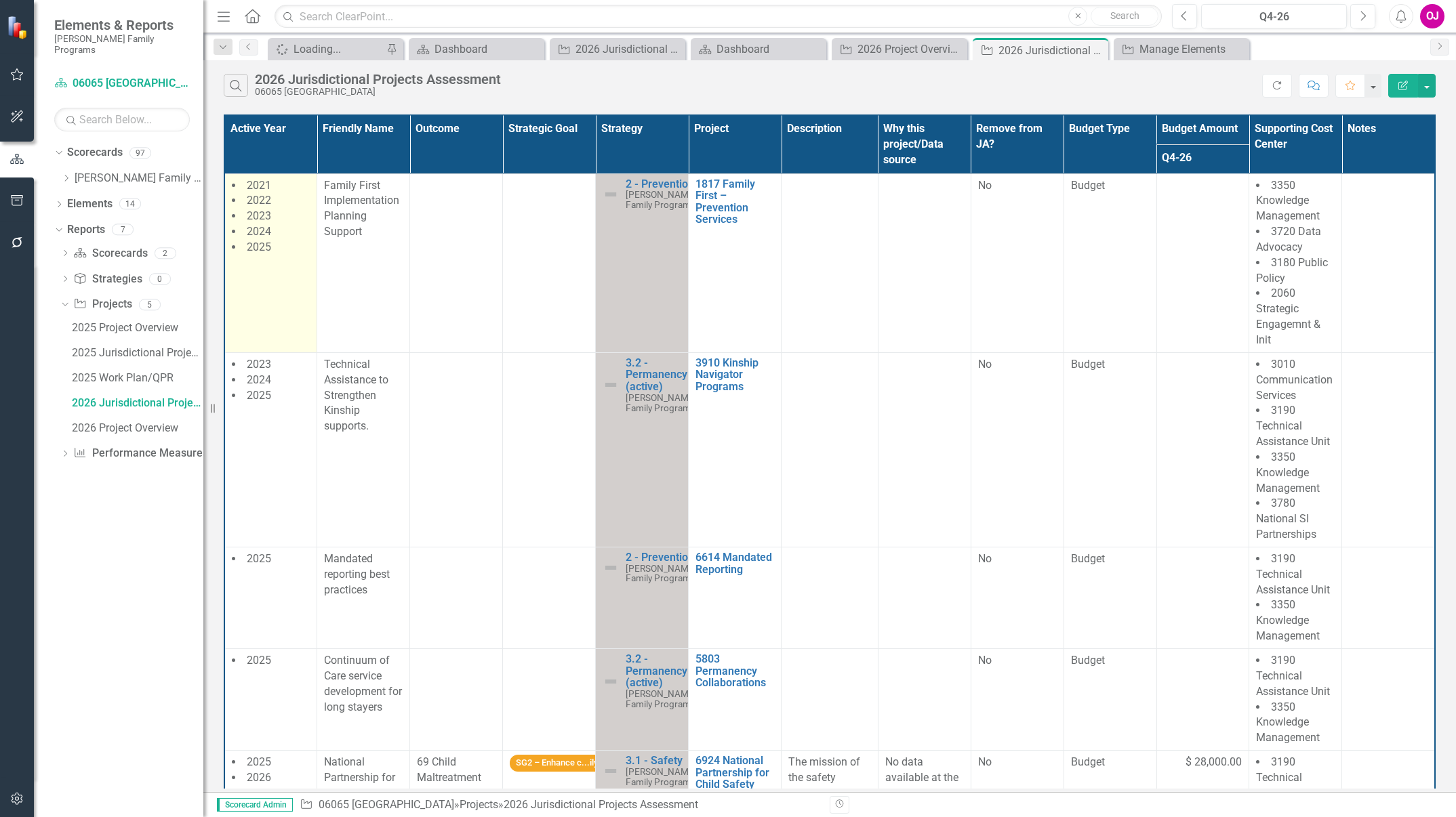
click at [277, 266] on td "2021 2022 2023 2024 2025" at bounding box center [270, 263] width 93 height 179
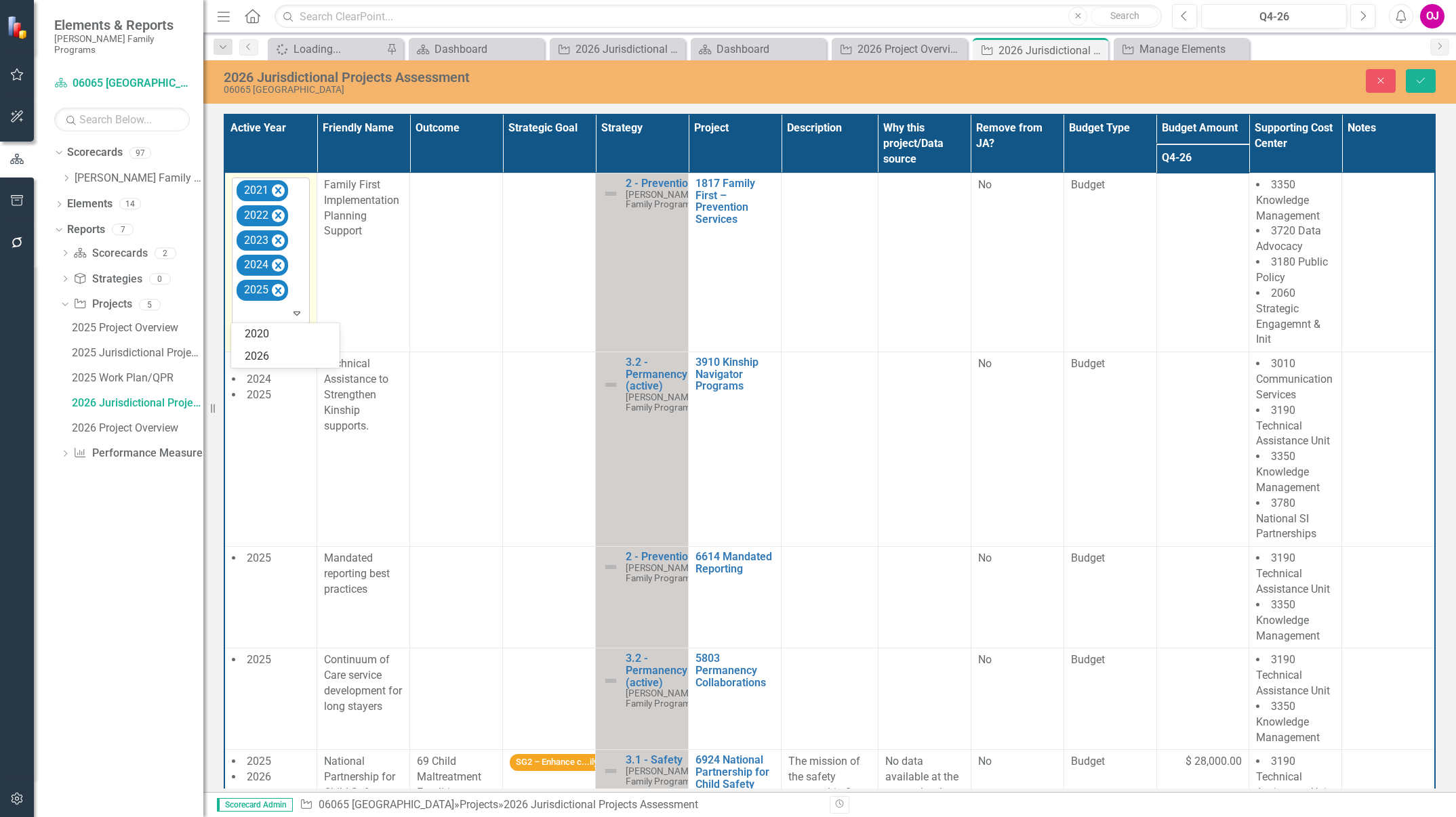
click at [298, 316] on icon "Expand" at bounding box center [297, 312] width 14 height 11
click at [280, 358] on div "2026" at bounding box center [288, 357] width 87 height 16
click at [970, 81] on icon "Save" at bounding box center [1421, 81] width 12 height 10
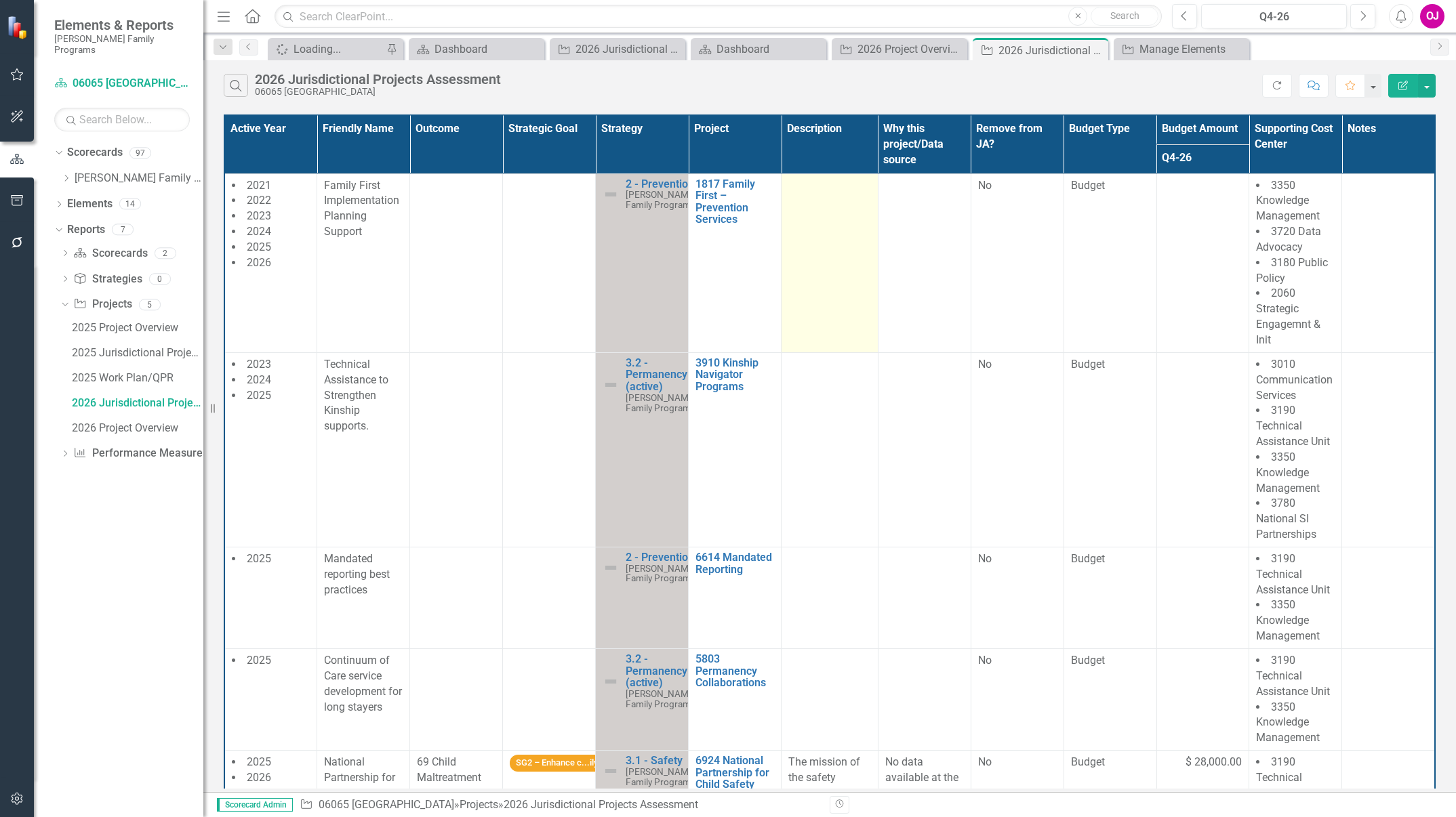
click at [802, 244] on td at bounding box center [829, 263] width 97 height 179
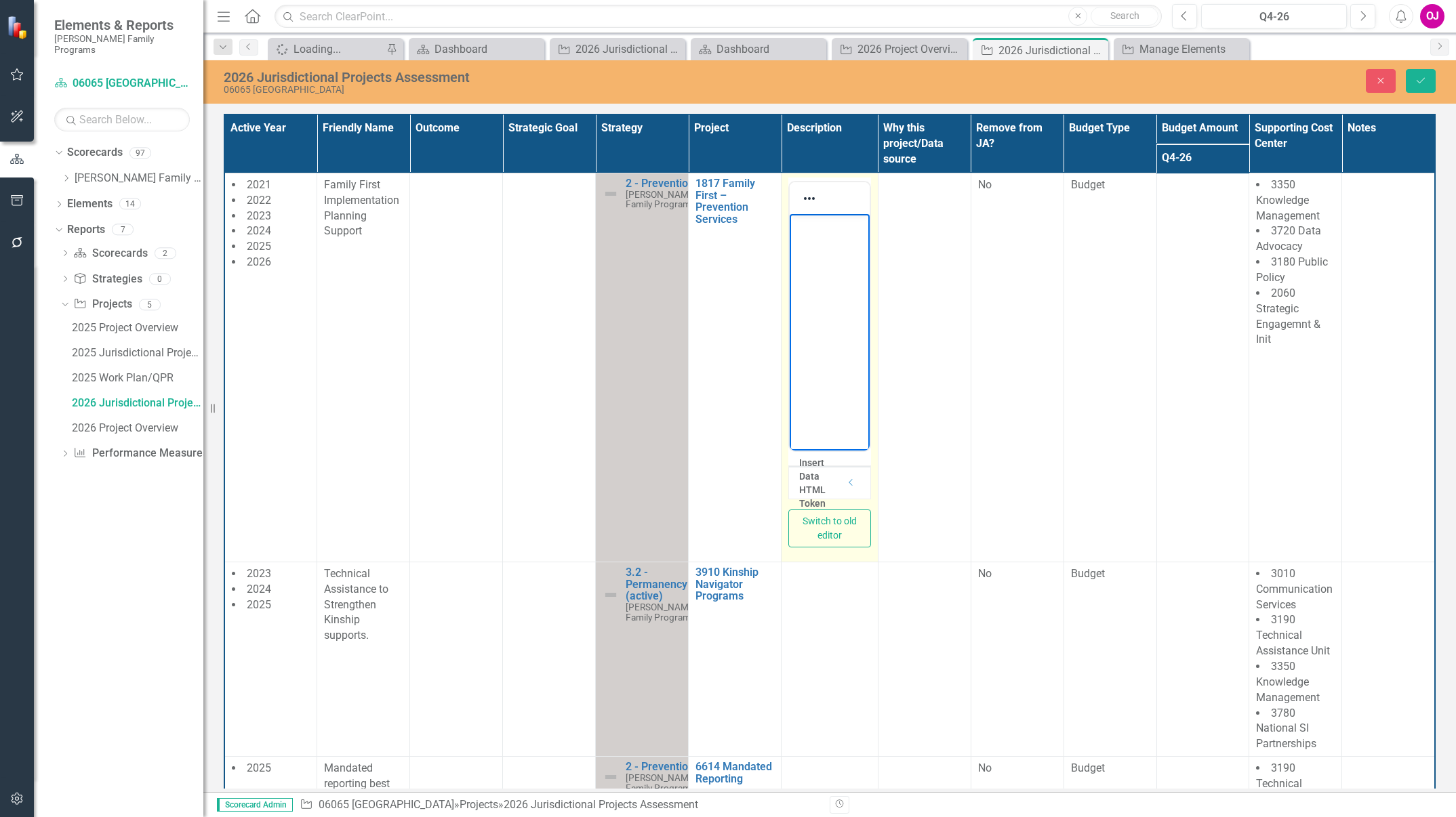
click at [808, 245] on body "Rich Text Area. Press ALT-0 for help." at bounding box center [829, 315] width 79 height 203
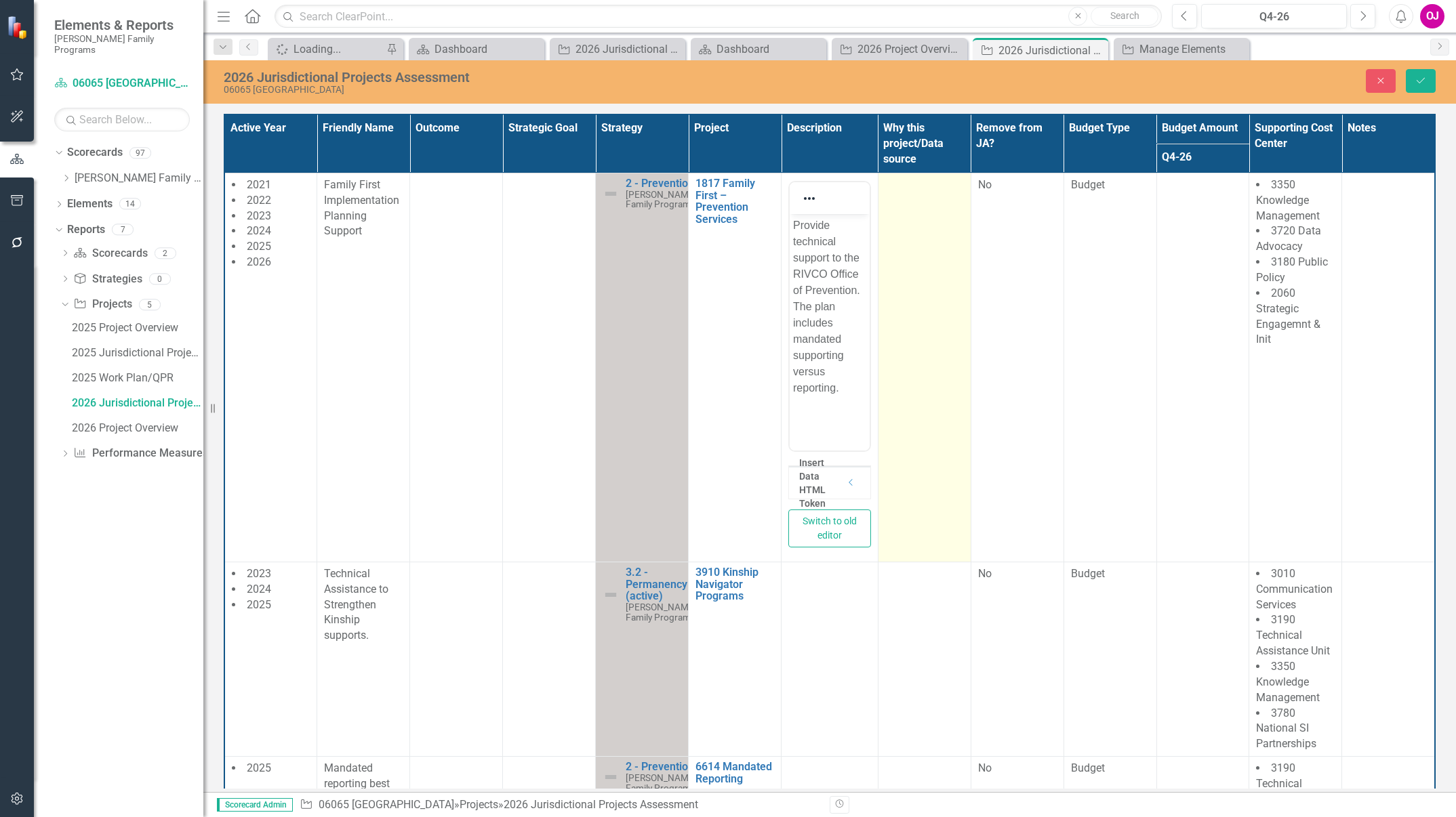
click at [917, 214] on td at bounding box center [924, 367] width 93 height 388
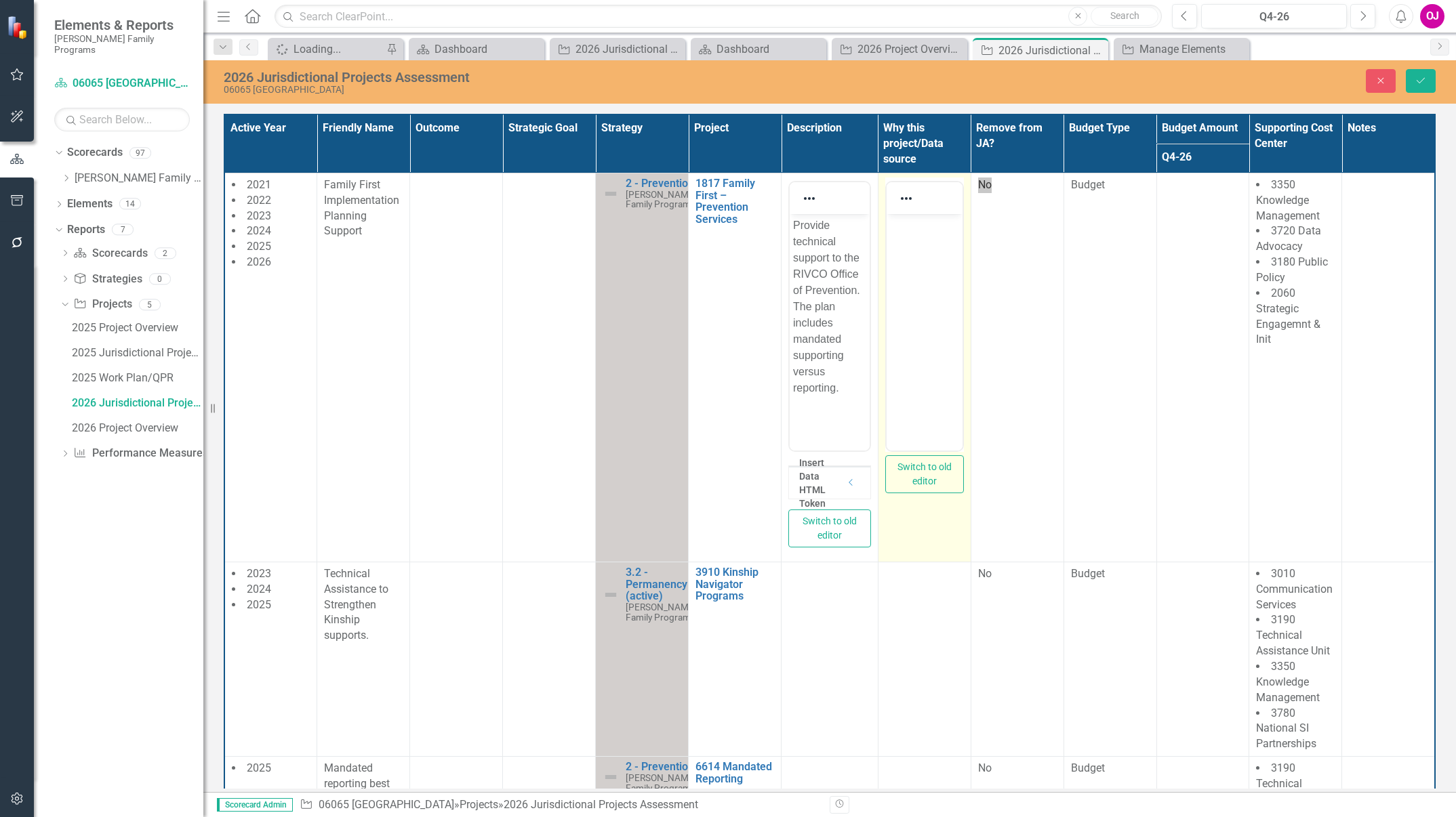
drag, startPoint x: 1803, startPoint y: 427, endPoint x: 906, endPoint y: 238, distance: 916.7
click at [906, 238] on body "Rich Text Area. Press ALT-0 for help." at bounding box center [924, 315] width 76 height 203
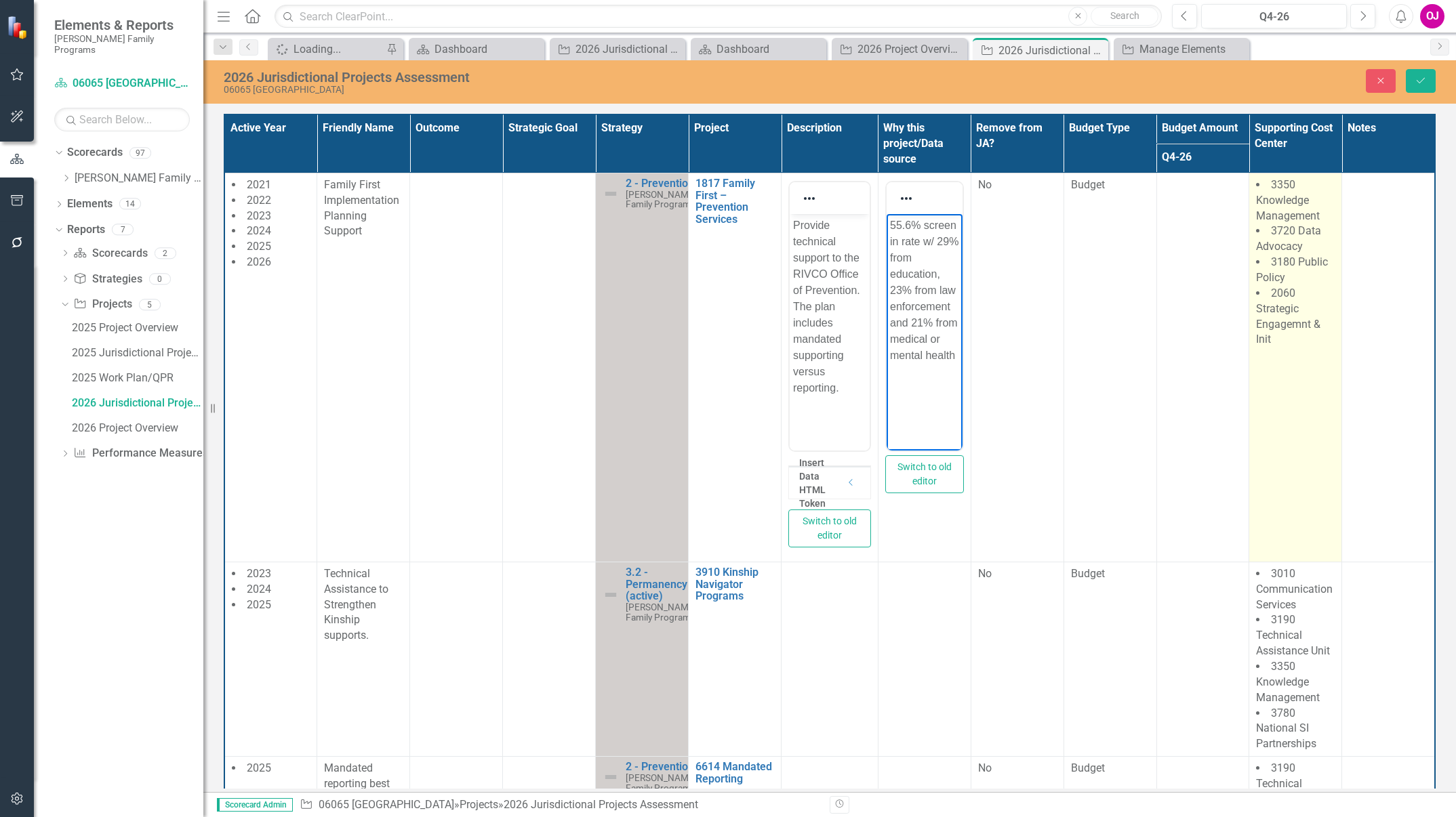
click at [970, 380] on td "3350 Knowledge Management 3720 Data Advocacy 3180 Public Policy 2060 Strategic …" at bounding box center [1295, 367] width 93 height 388
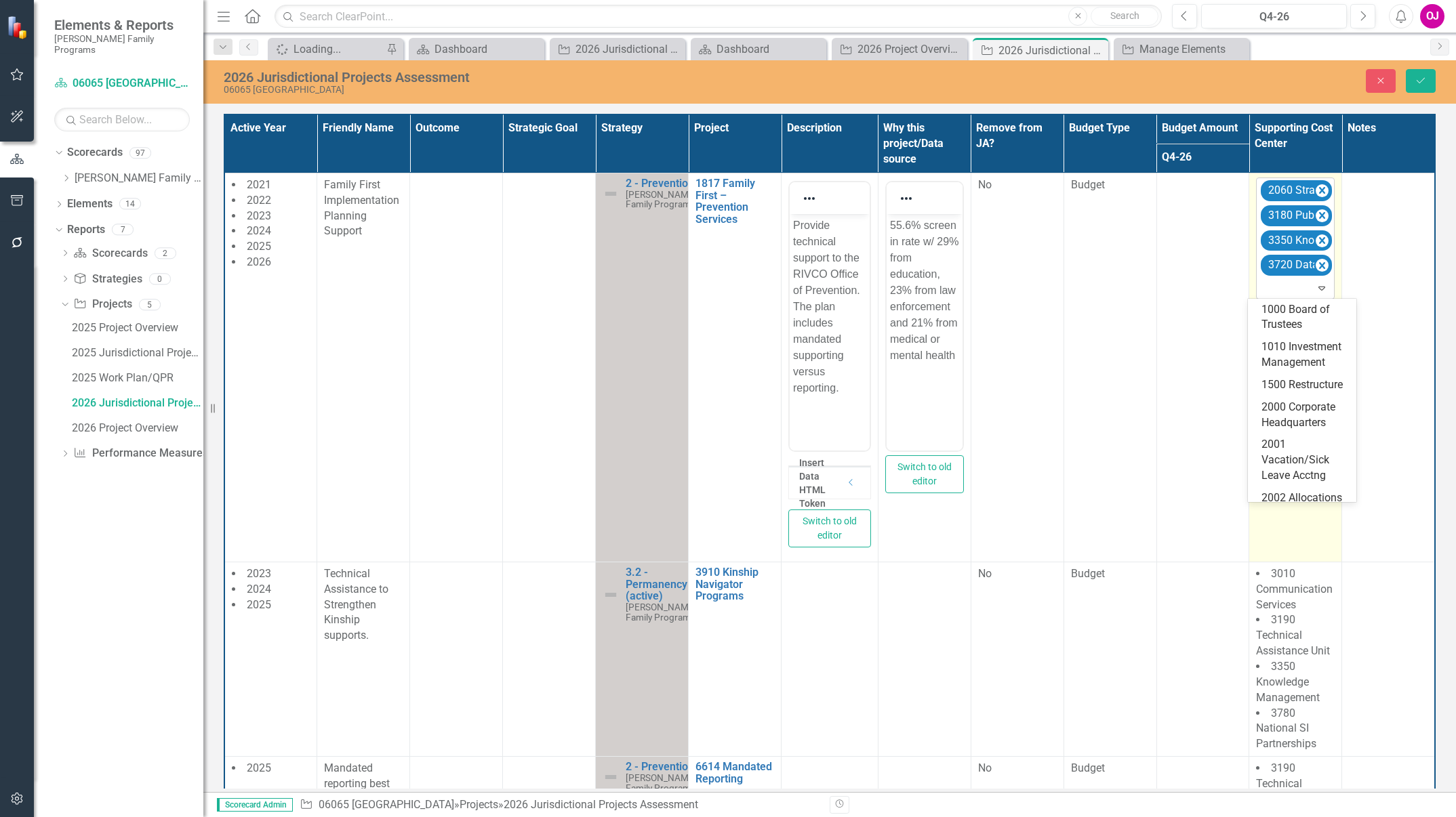
click at [970, 290] on div at bounding box center [1296, 288] width 72 height 19
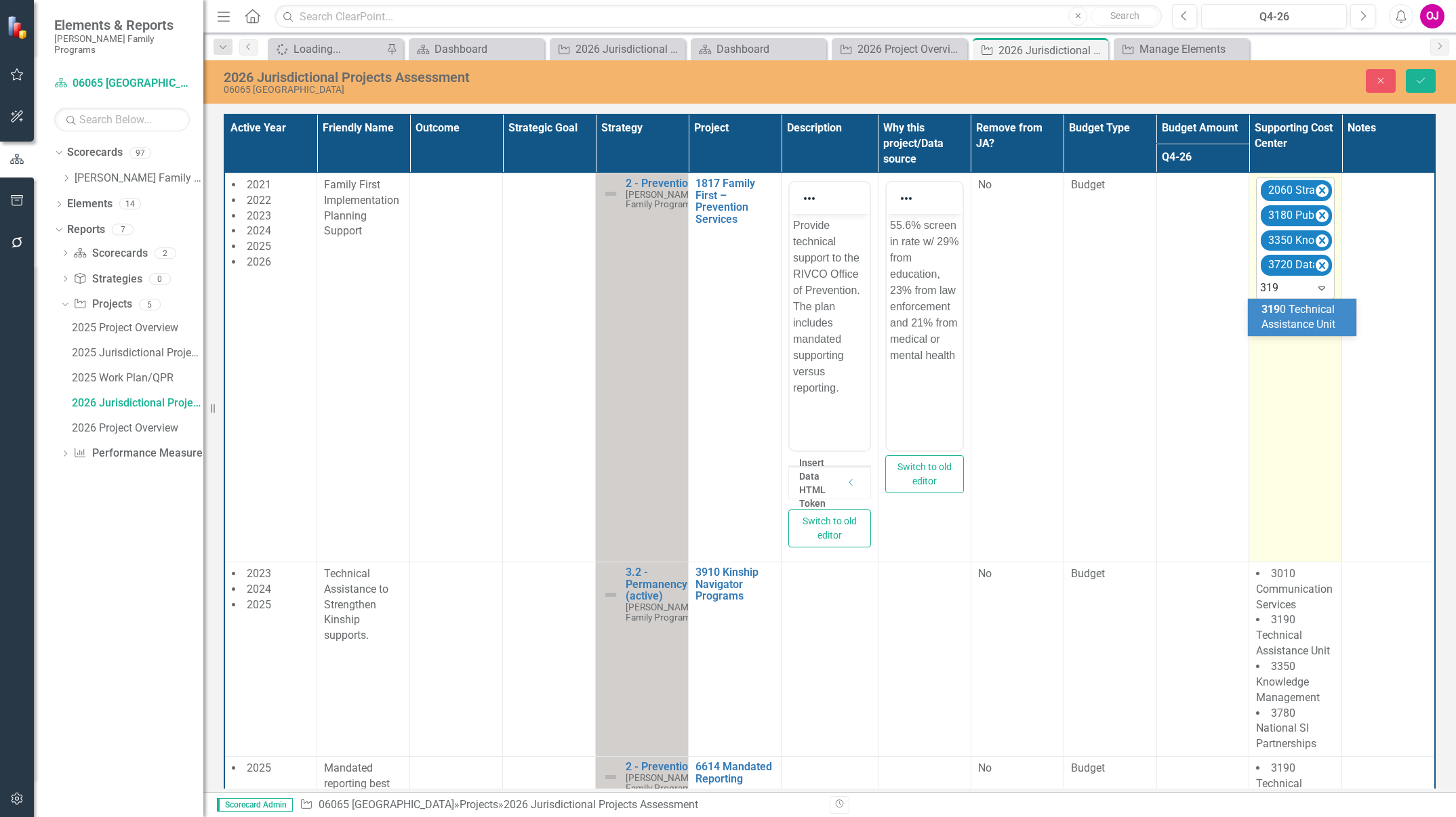
type input "3190"
type input "3030"
click at [970, 241] on icon "Remove 3180 Public Policy" at bounding box center [1321, 240] width 13 height 17
click at [970, 191] on icon "Remove 2060 Strategic Engagemnt & Init" at bounding box center [1321, 190] width 13 height 17
type input "cfs"
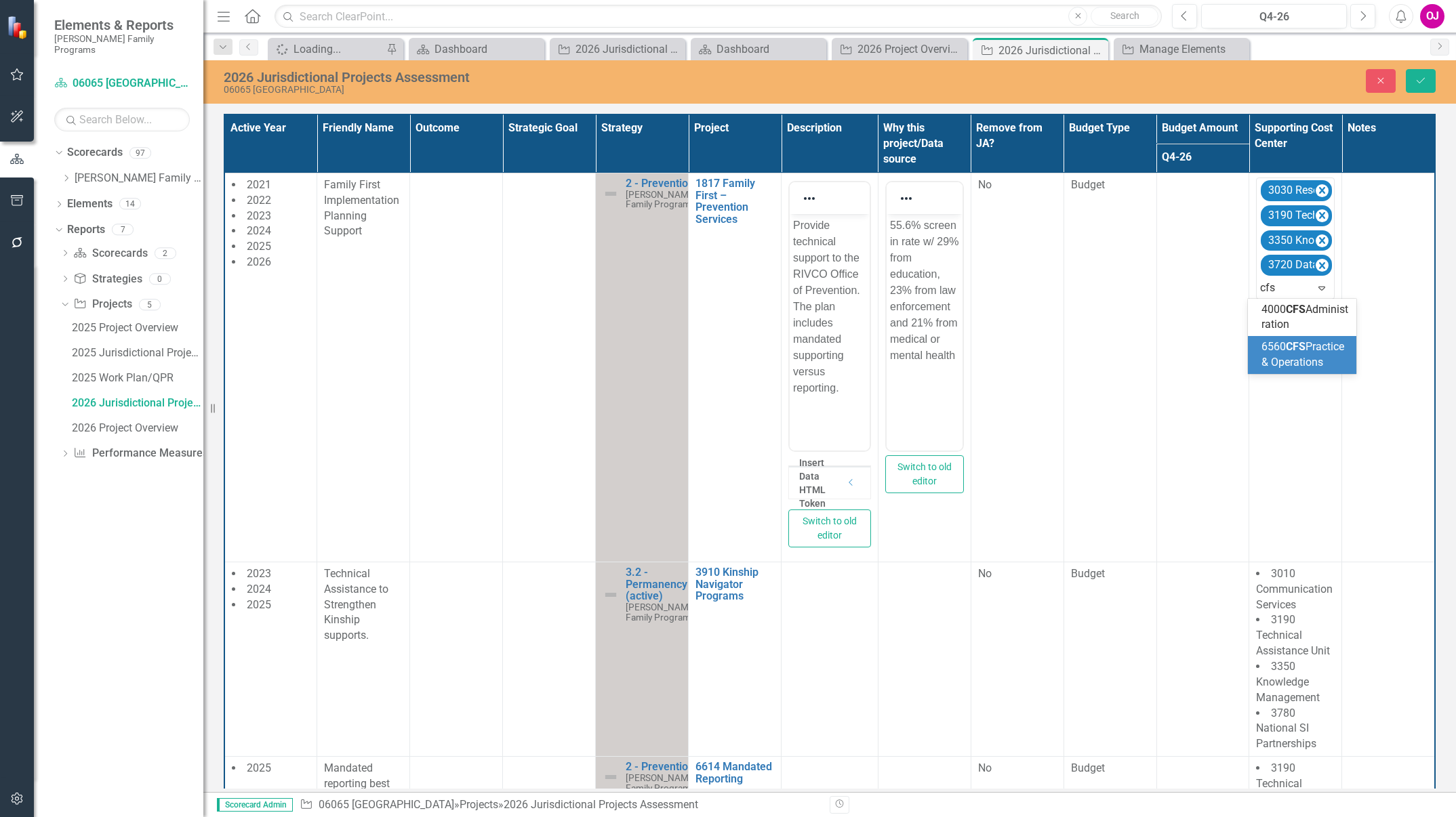
click at [970, 355] on div "6560 CFS Practice & Operations" at bounding box center [1305, 355] width 87 height 31
click at [970, 79] on icon "Save" at bounding box center [1421, 81] width 12 height 10
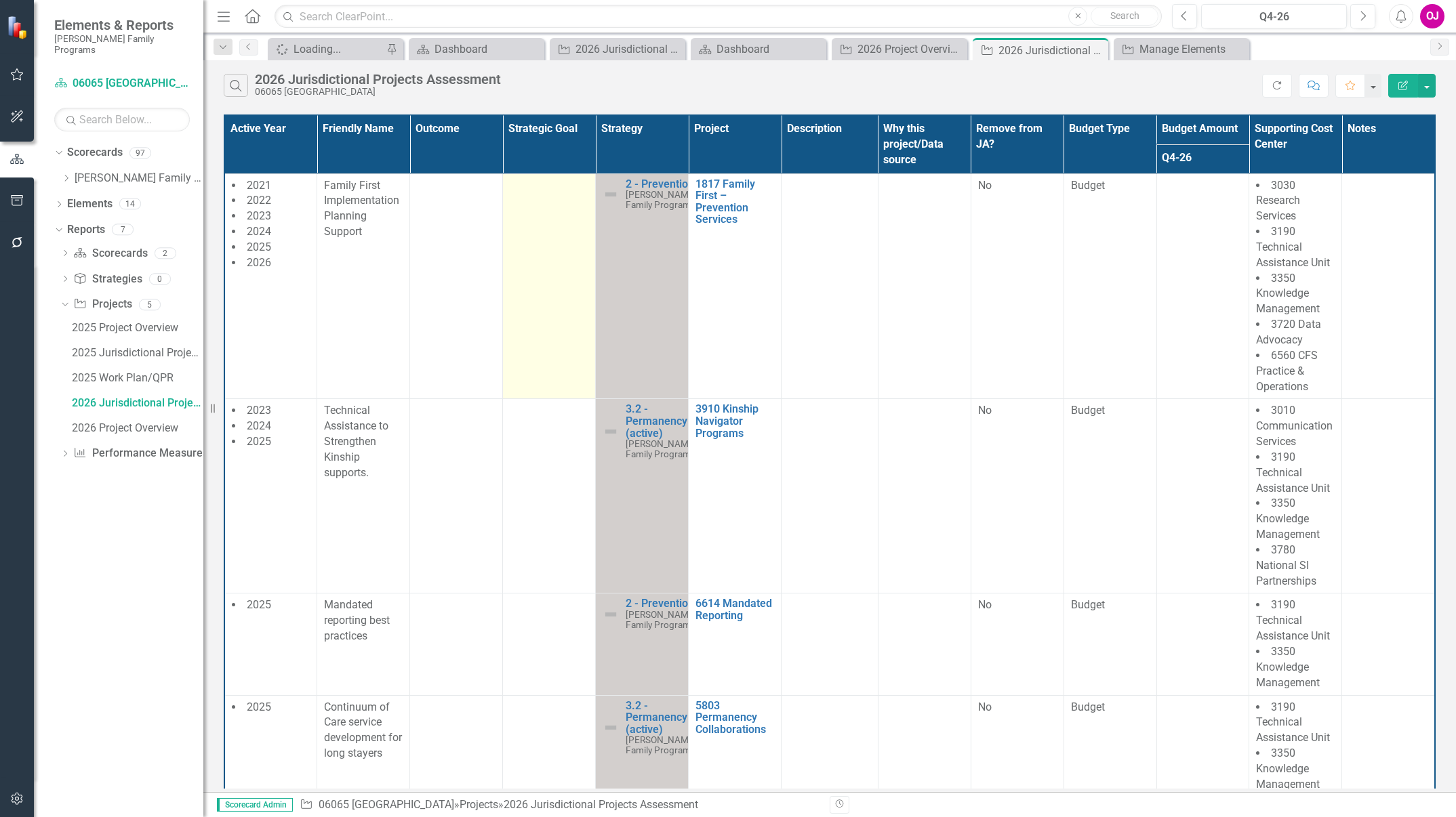
click at [553, 218] on td at bounding box center [549, 286] width 93 height 225
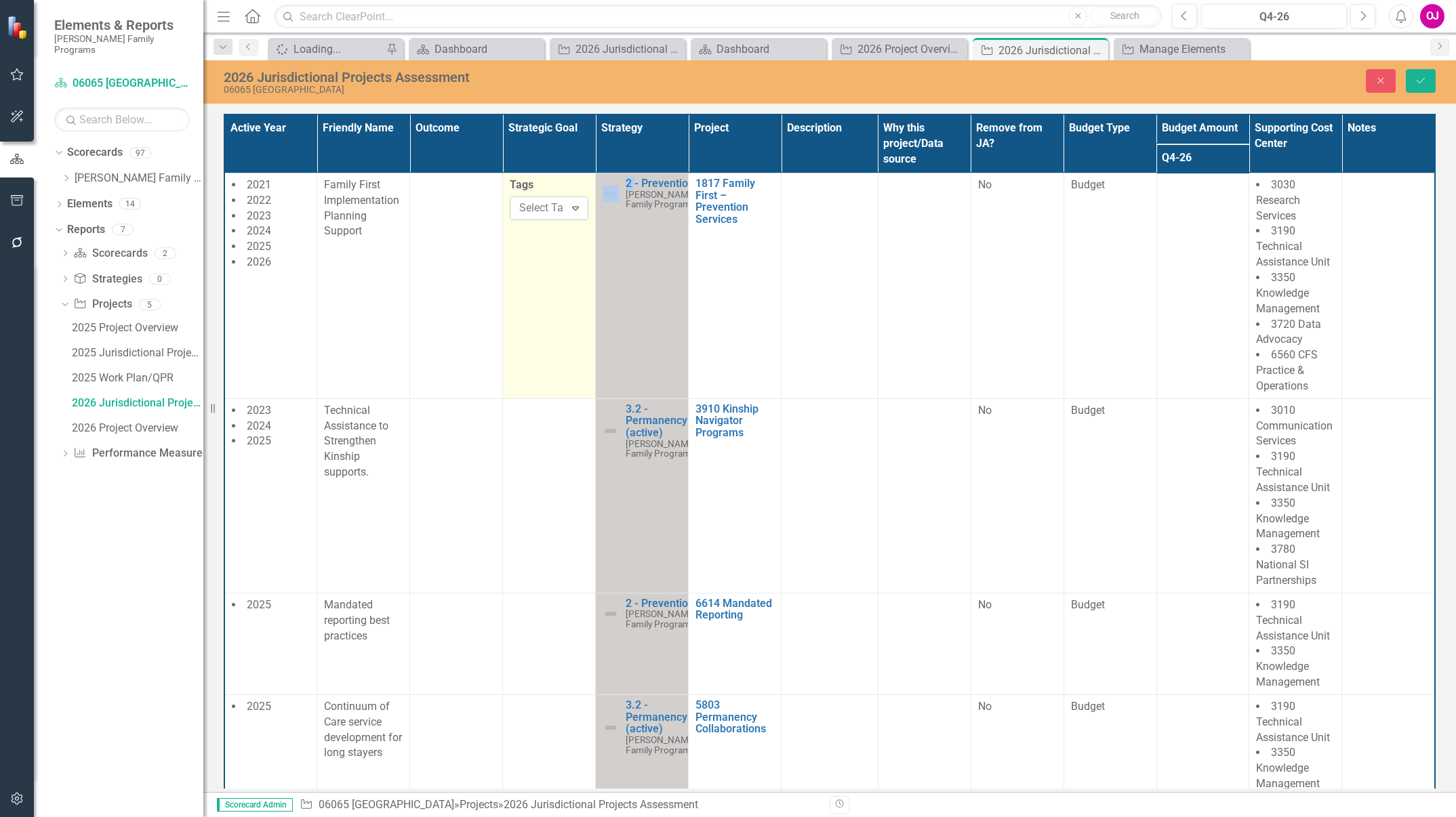
drag, startPoint x: 553, startPoint y: 218, endPoint x: 555, endPoint y: 207, distance: 11.2
click at [555, 207] on div at bounding box center [550, 208] width 72 height 19
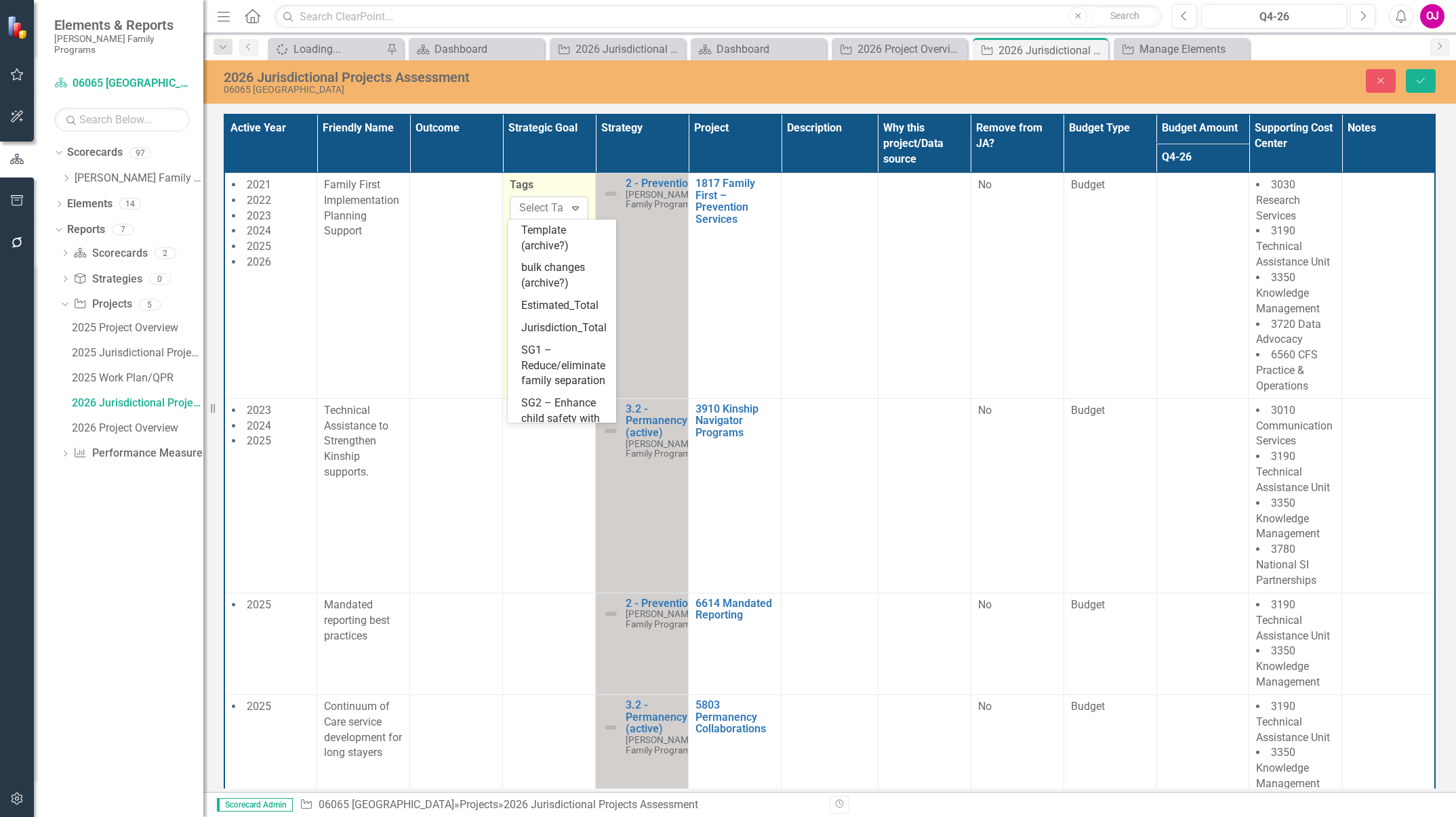
click at [573, 213] on div "Expand" at bounding box center [575, 208] width 24 height 21
click at [567, 388] on span "SG1 – Reduce/eliminate family separation" at bounding box center [563, 365] width 84 height 44
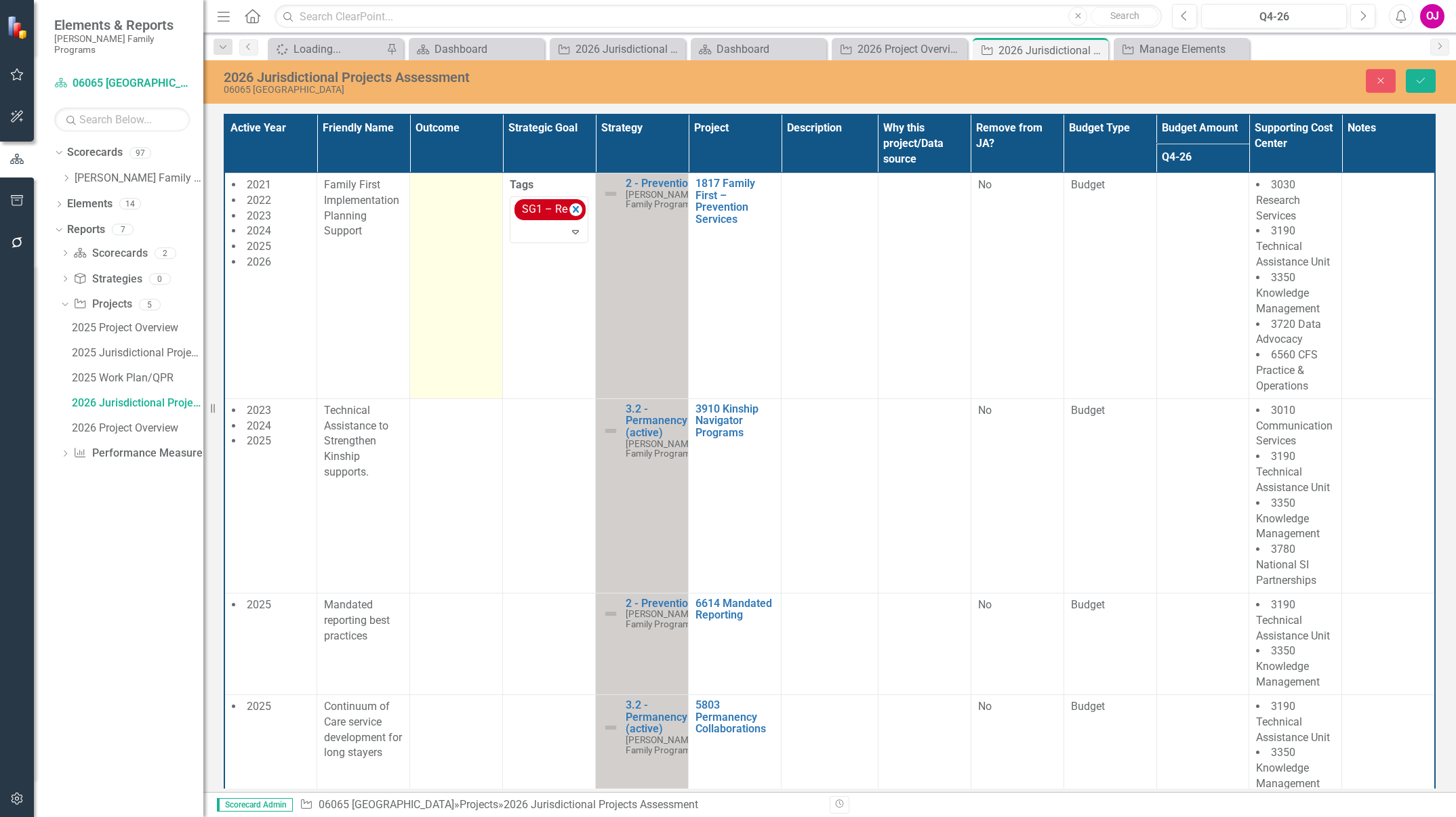
click at [467, 205] on td at bounding box center [456, 285] width 93 height 225
drag, startPoint x: 467, startPoint y: 205, endPoint x: 475, endPoint y: 194, distance: 13.6
click at [475, 194] on div "Expand" at bounding box center [482, 189] width 24 height 21
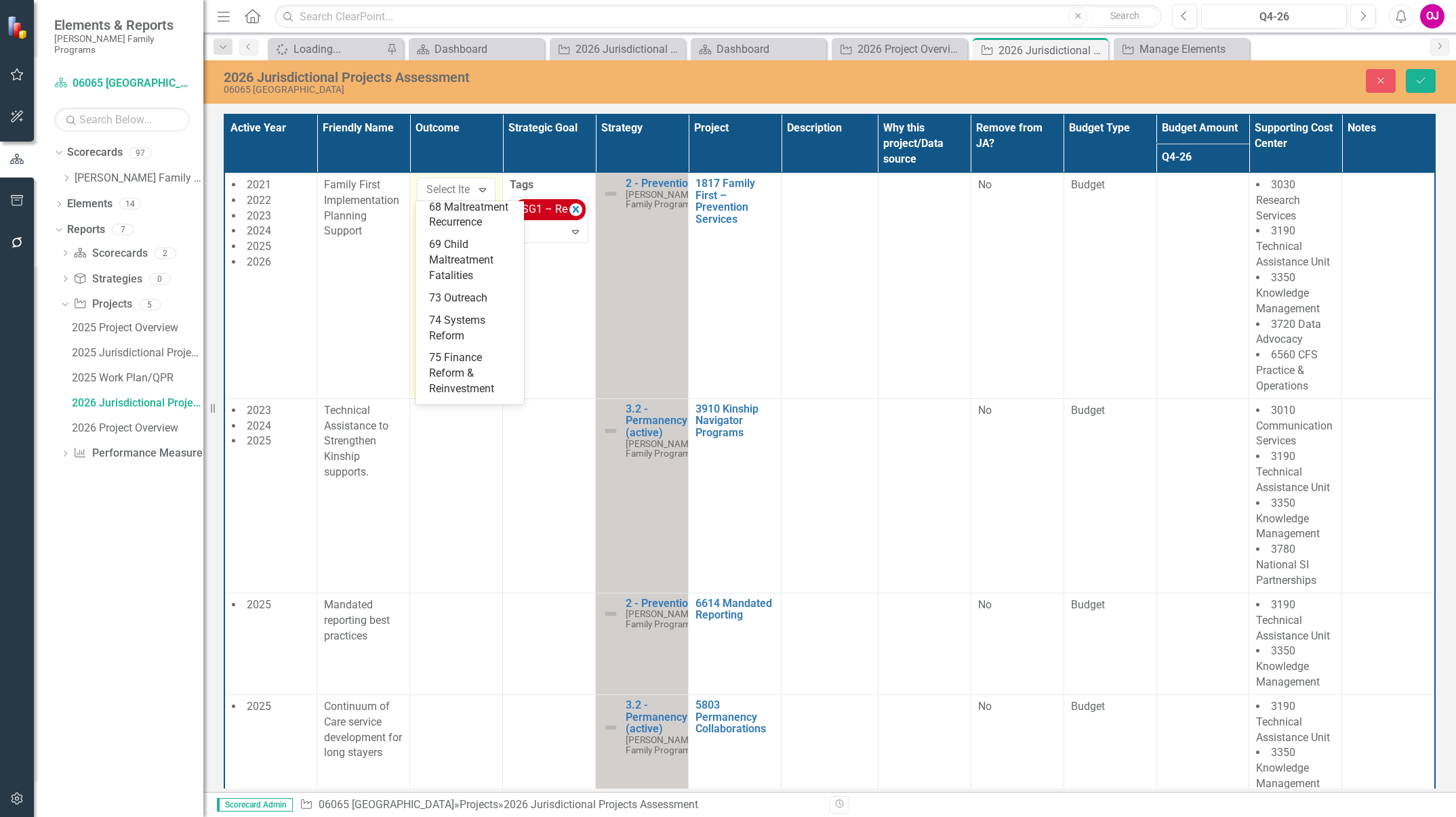
scroll to position [291, 0]
click at [462, 329] on div "76 Screen in Rate" at bounding box center [472, 321] width 87 height 16
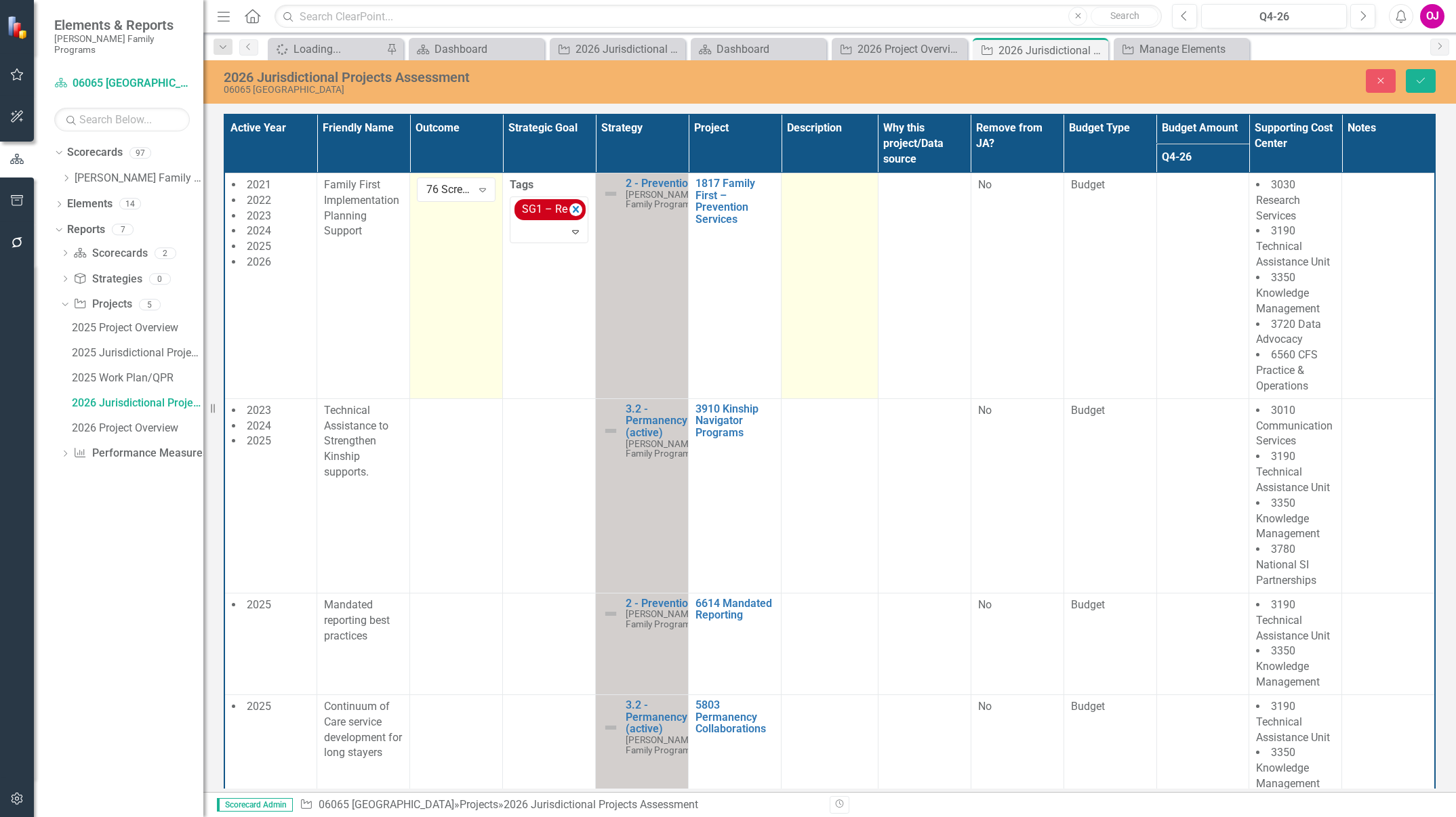
click at [808, 225] on td at bounding box center [829, 285] width 97 height 225
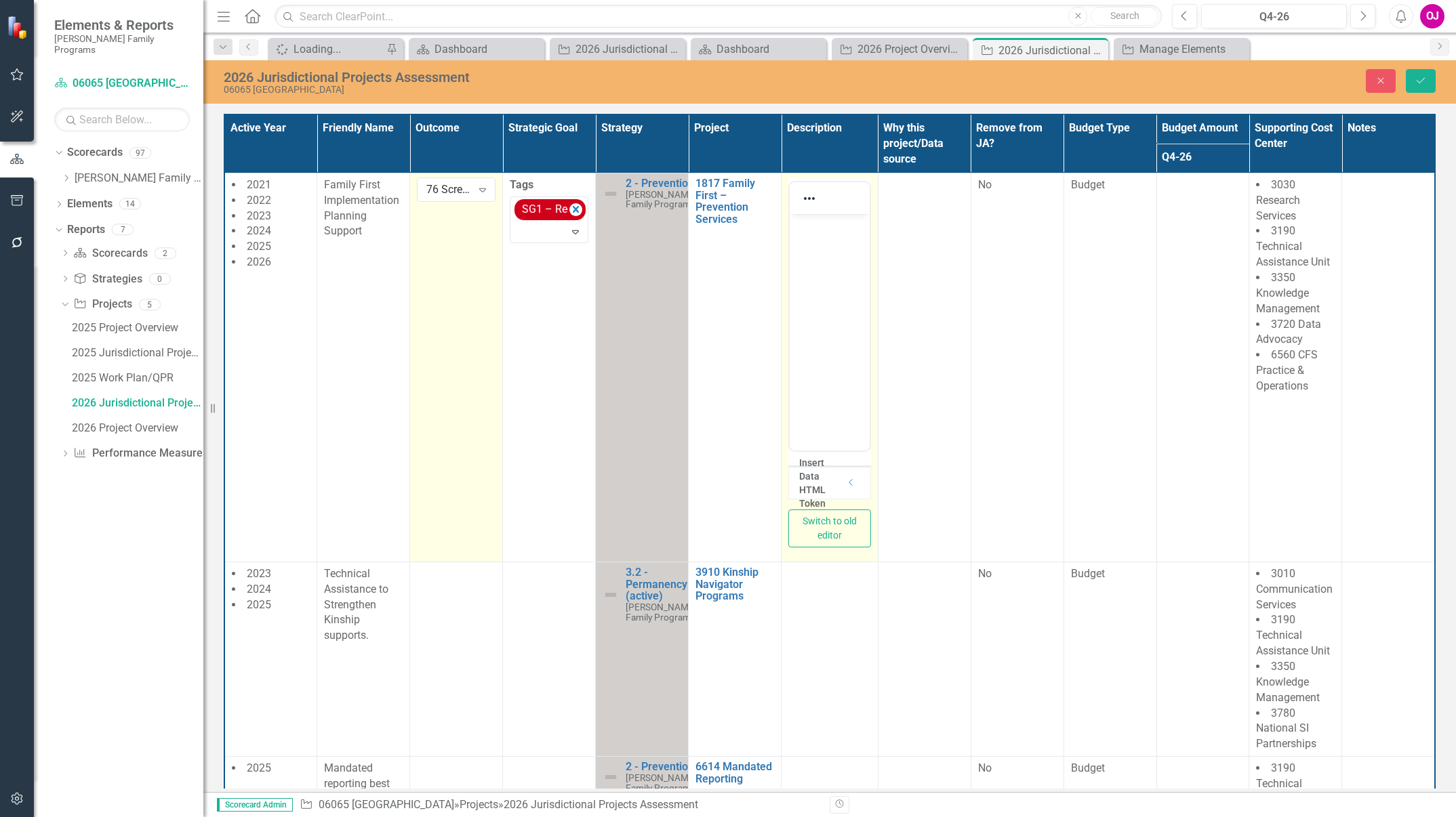
scroll to position [0, 0]
click at [804, 267] on body "Rich Text Area. Press ALT-0 for help." at bounding box center [829, 315] width 79 height 203
click at [830, 241] on body "Rich Text Area. Press ALT-0 for help." at bounding box center [829, 315] width 79 height 203
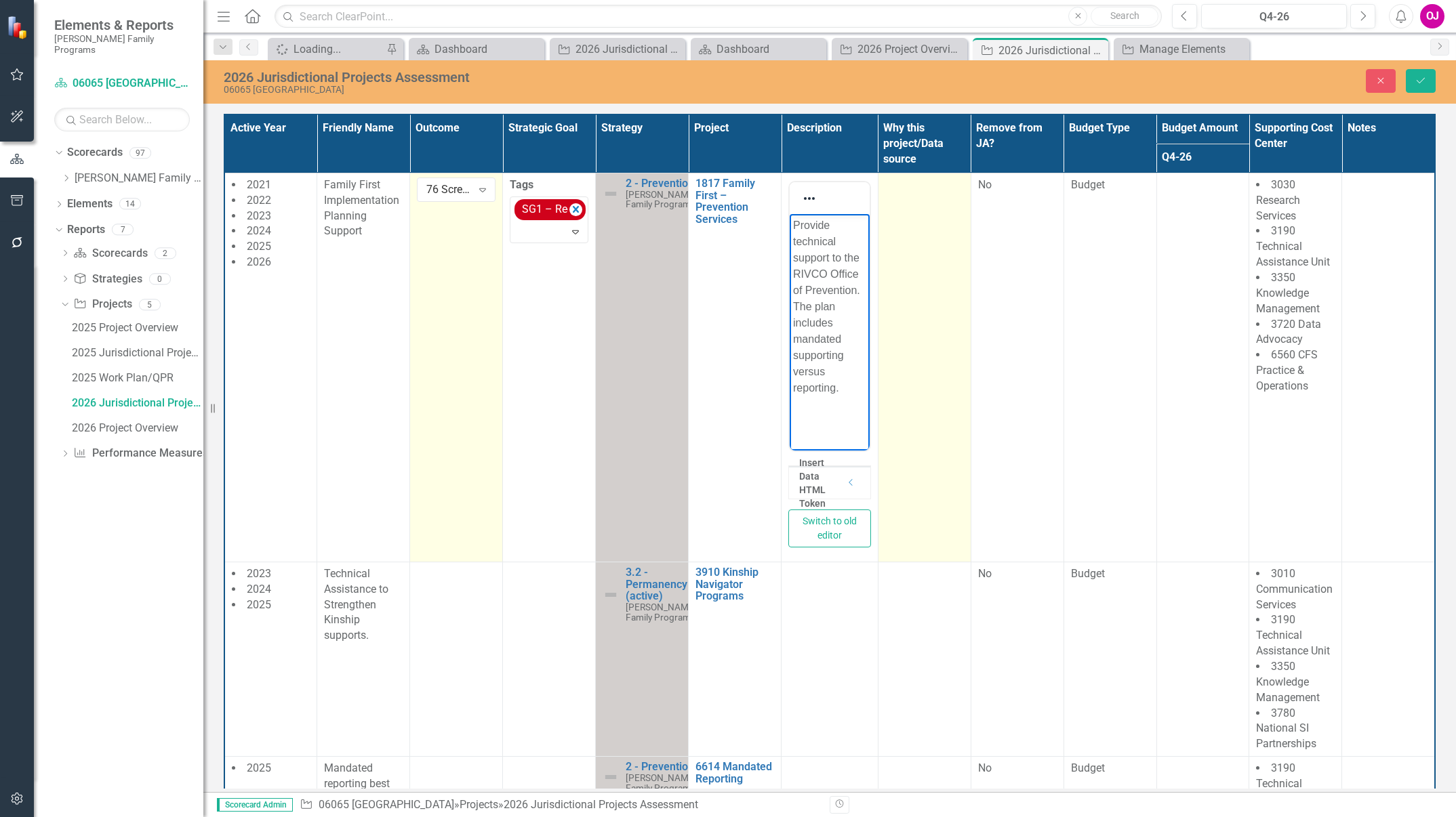
click at [909, 227] on td at bounding box center [924, 367] width 93 height 388
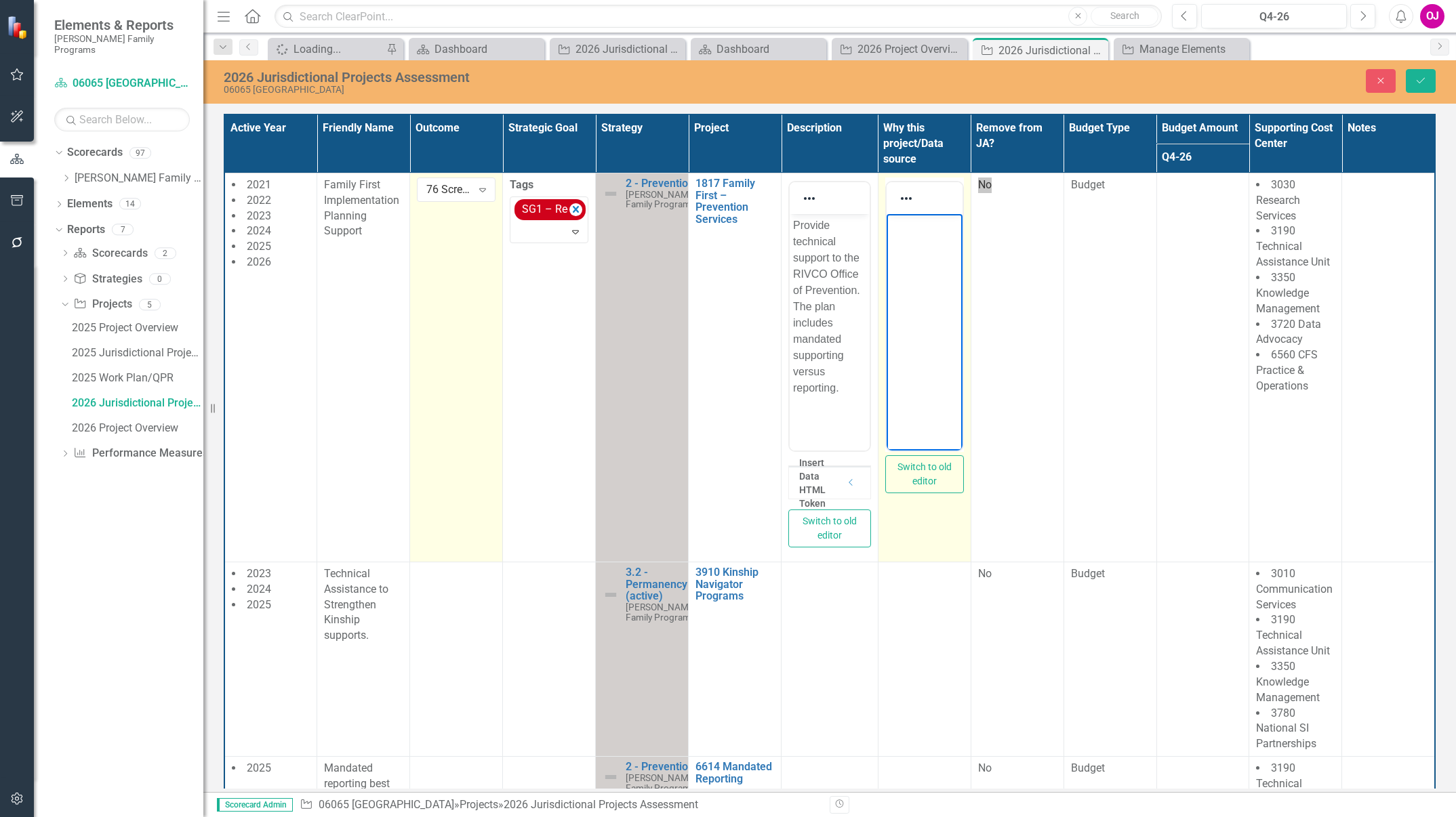
drag, startPoint x: 1795, startPoint y: 441, endPoint x: 914, endPoint y: 228, distance: 906.4
click at [914, 228] on p "Rich Text Area. Press ALT-0 for help." at bounding box center [924, 225] width 69 height 17
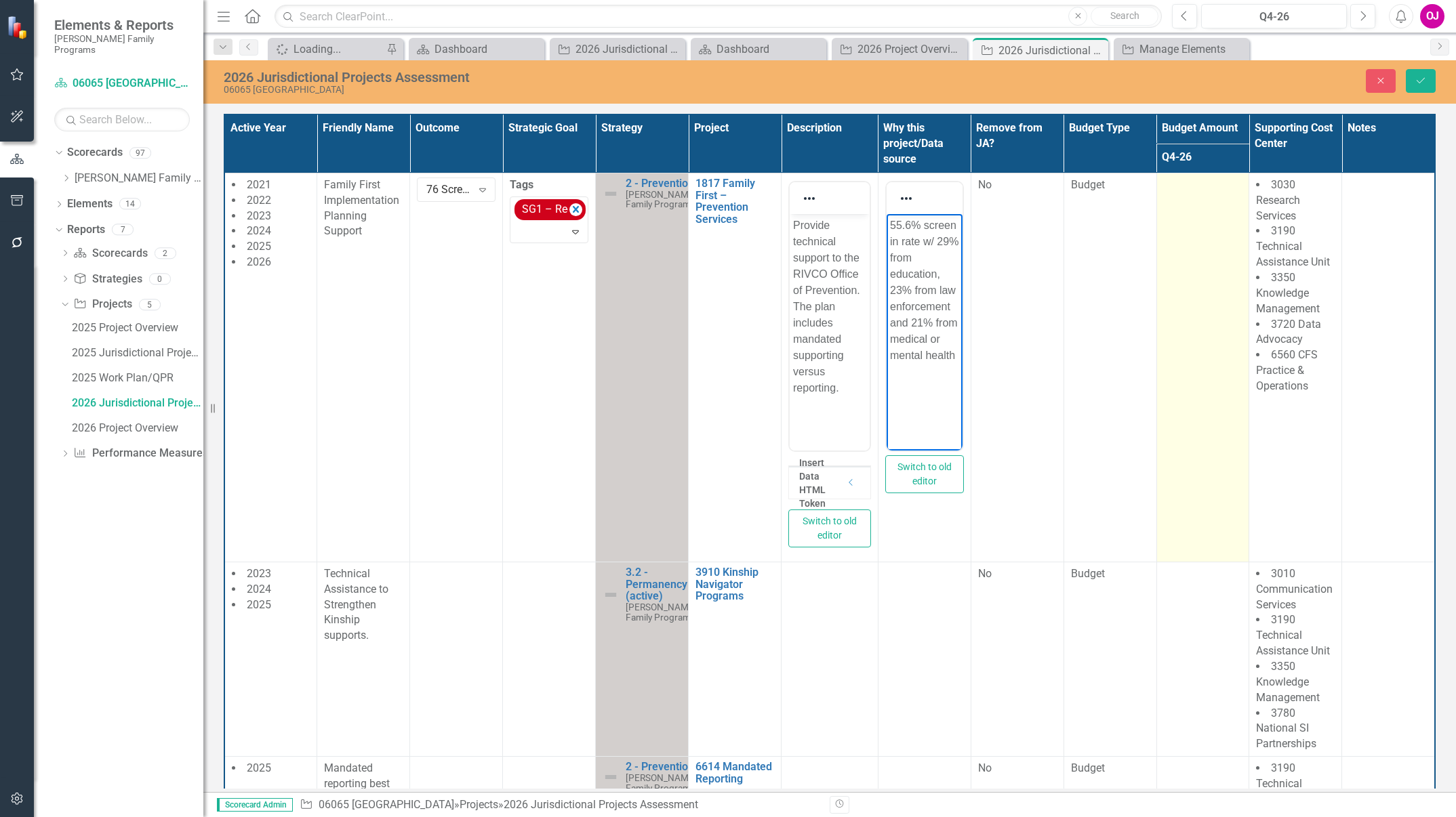
click at [1190, 203] on td at bounding box center [1202, 367] width 93 height 388
drag, startPoint x: 1190, startPoint y: 203, endPoint x: 1185, endPoint y: 187, distance: 16.8
click at [1185, 187] on input "number" at bounding box center [1203, 190] width 79 height 25
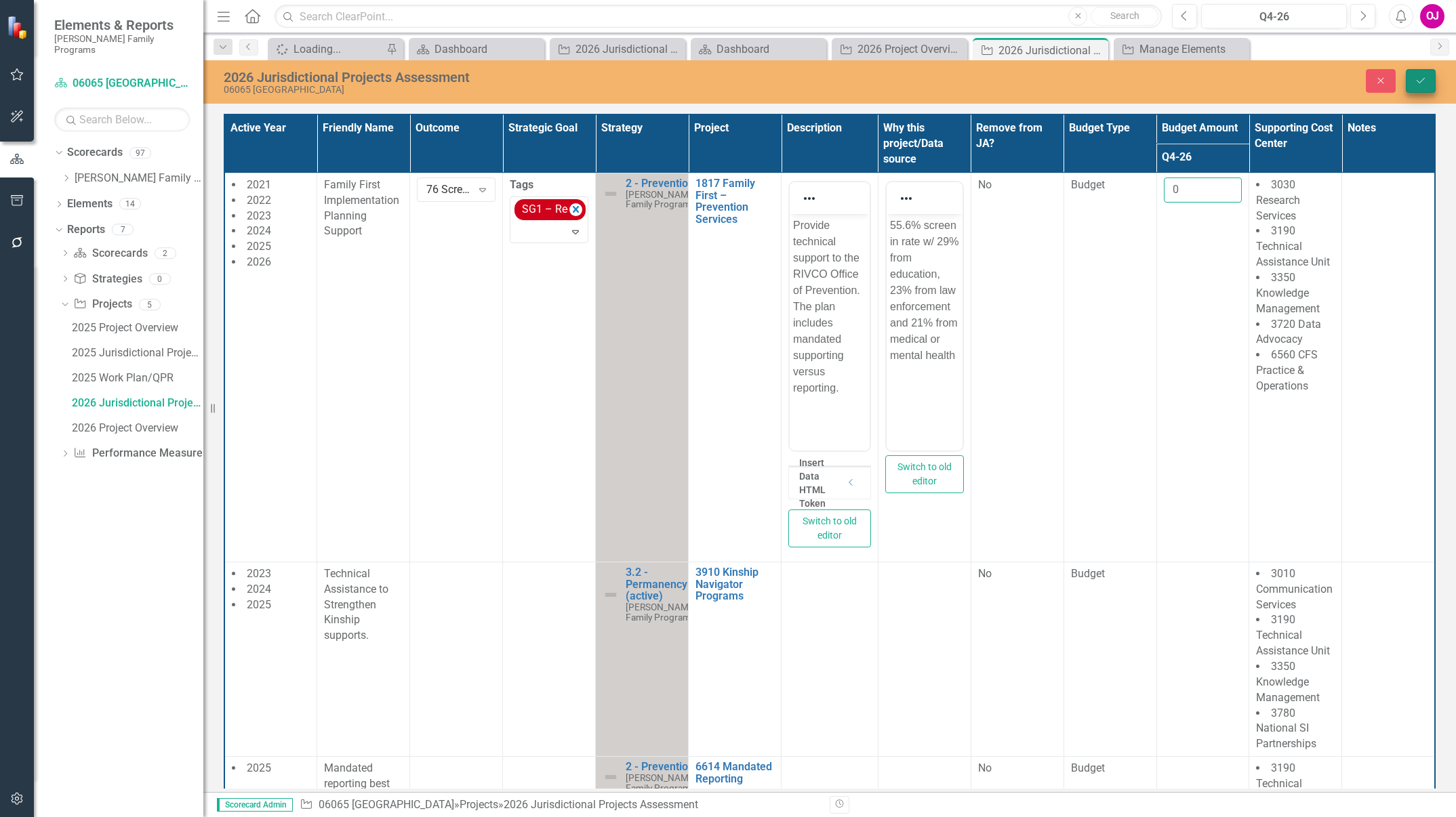
type input "0"
click at [1422, 82] on icon "Save" at bounding box center [1421, 81] width 12 height 10
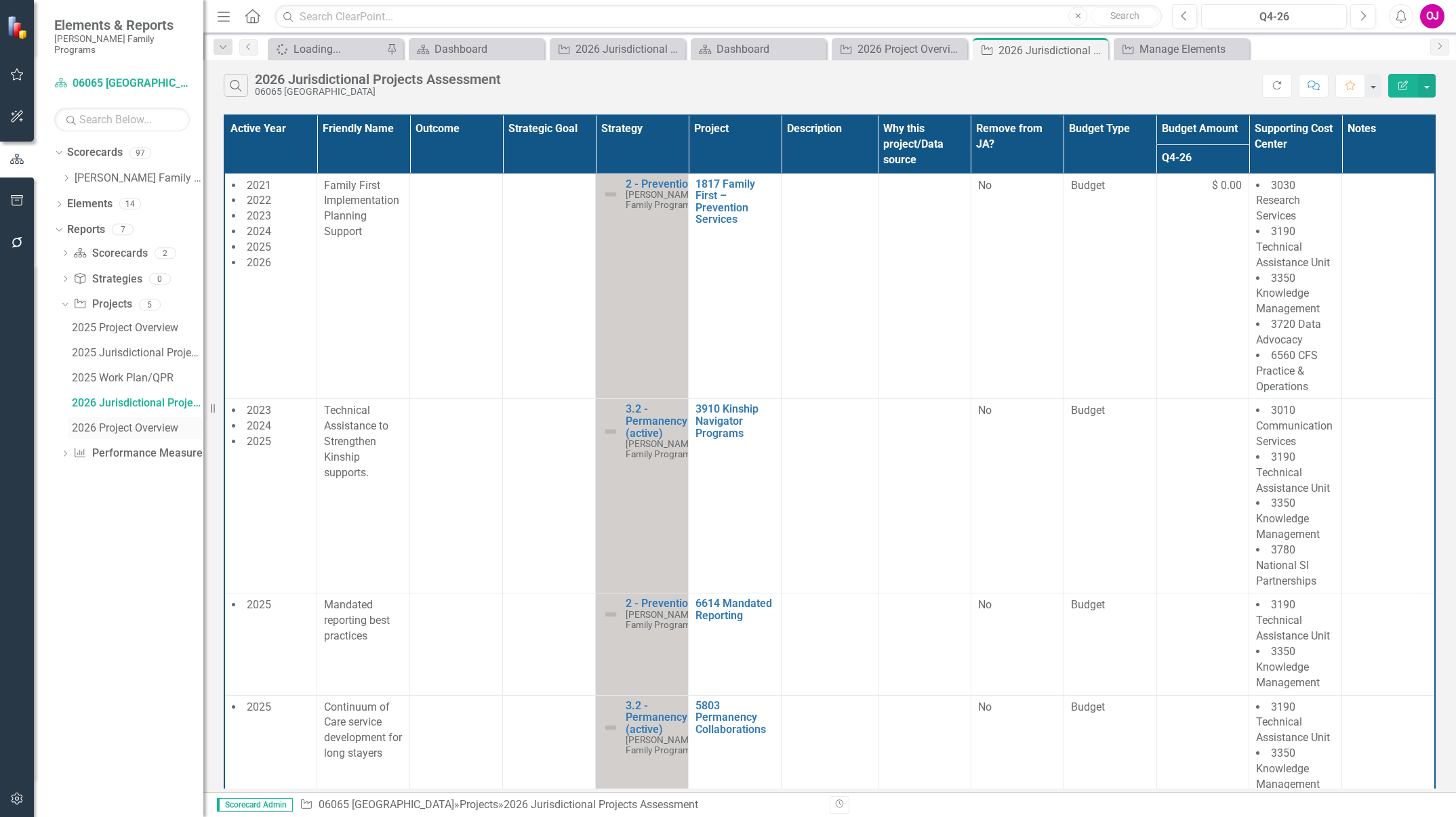
click at [128, 422] on div "2026 Project Overview" at bounding box center [138, 428] width 132 height 12
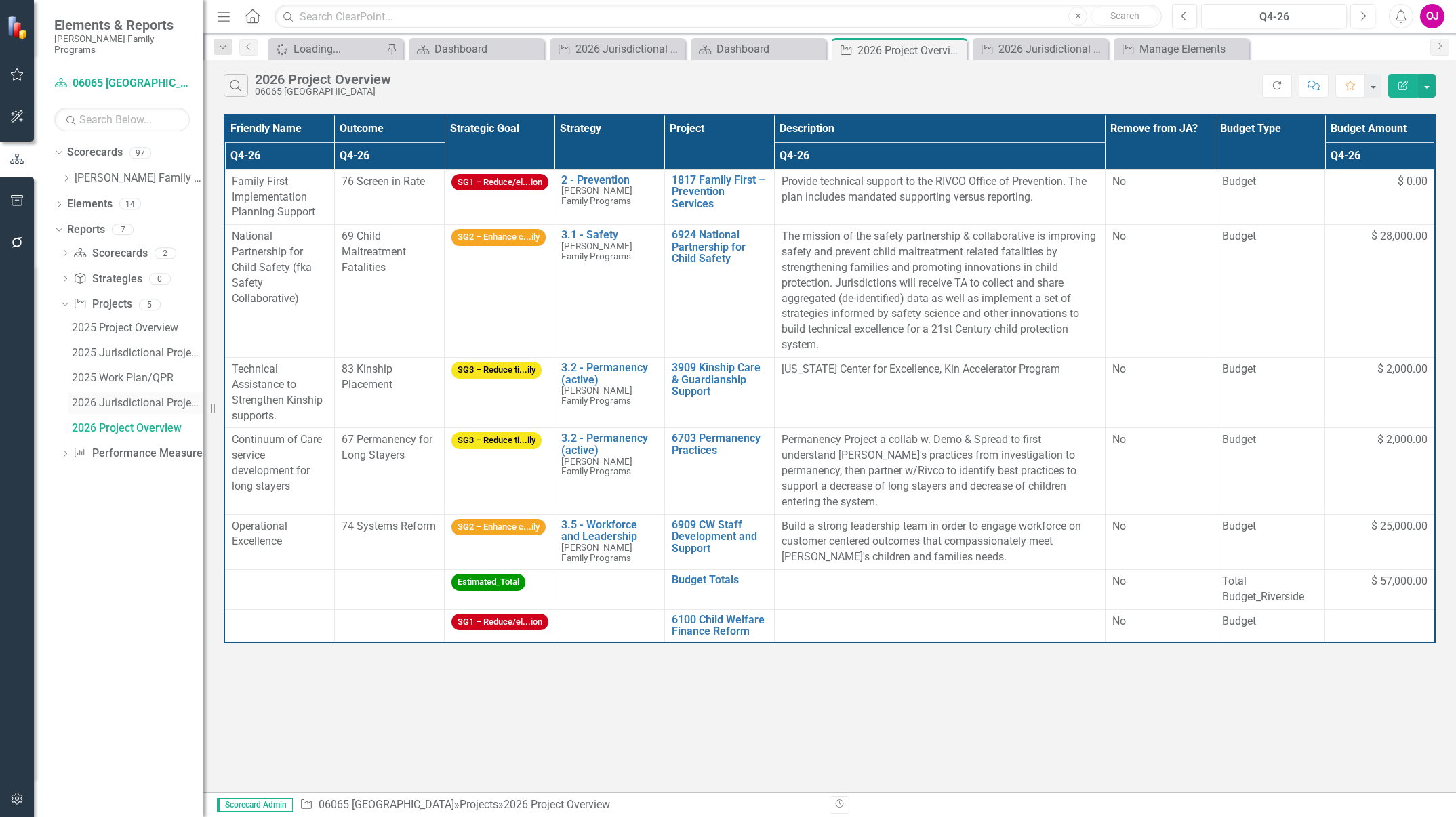
click at [107, 397] on div "2026 Jurisdictional Projects Assessment" at bounding box center [138, 403] width 132 height 12
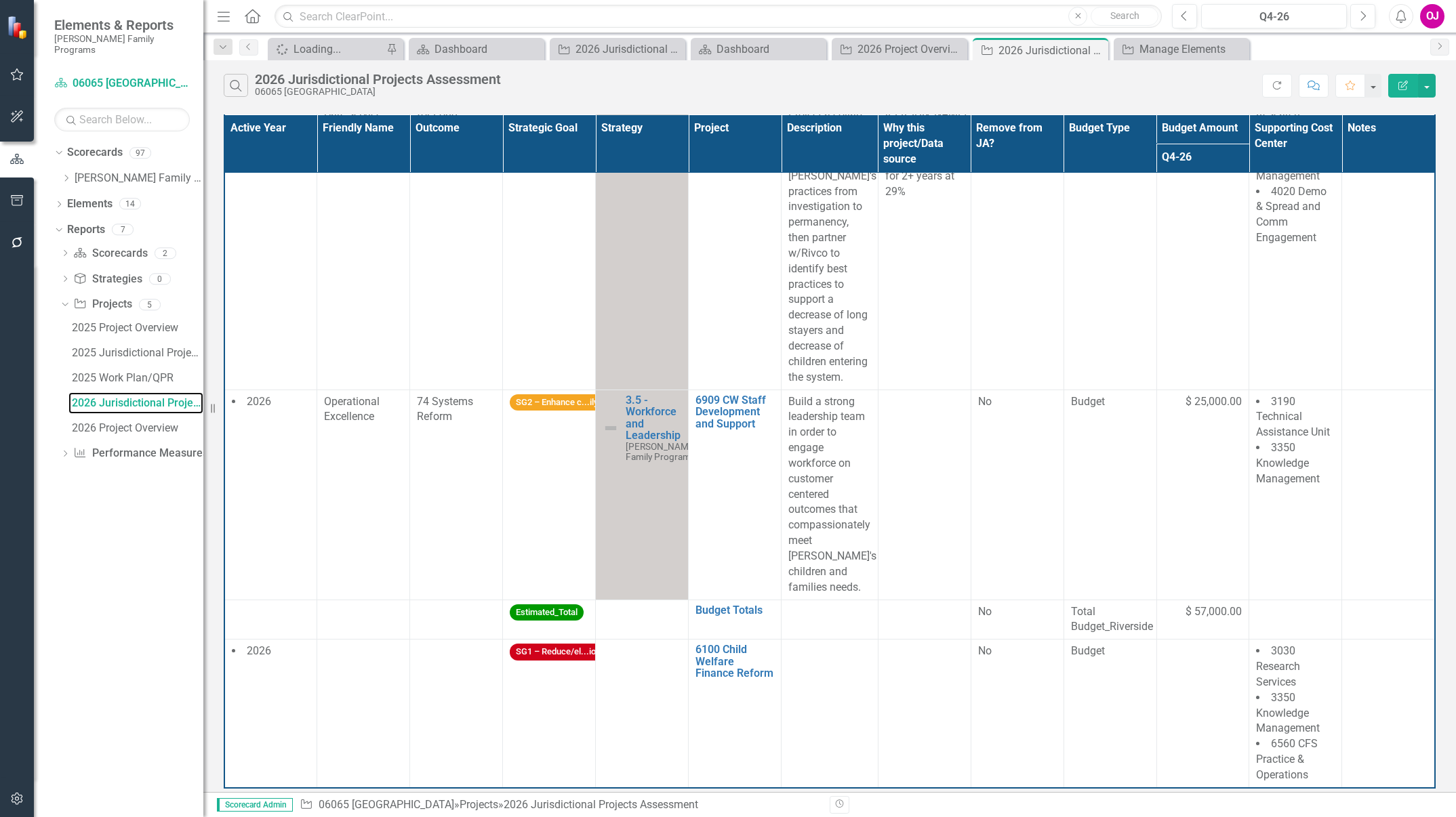
scroll to position [1344, 0]
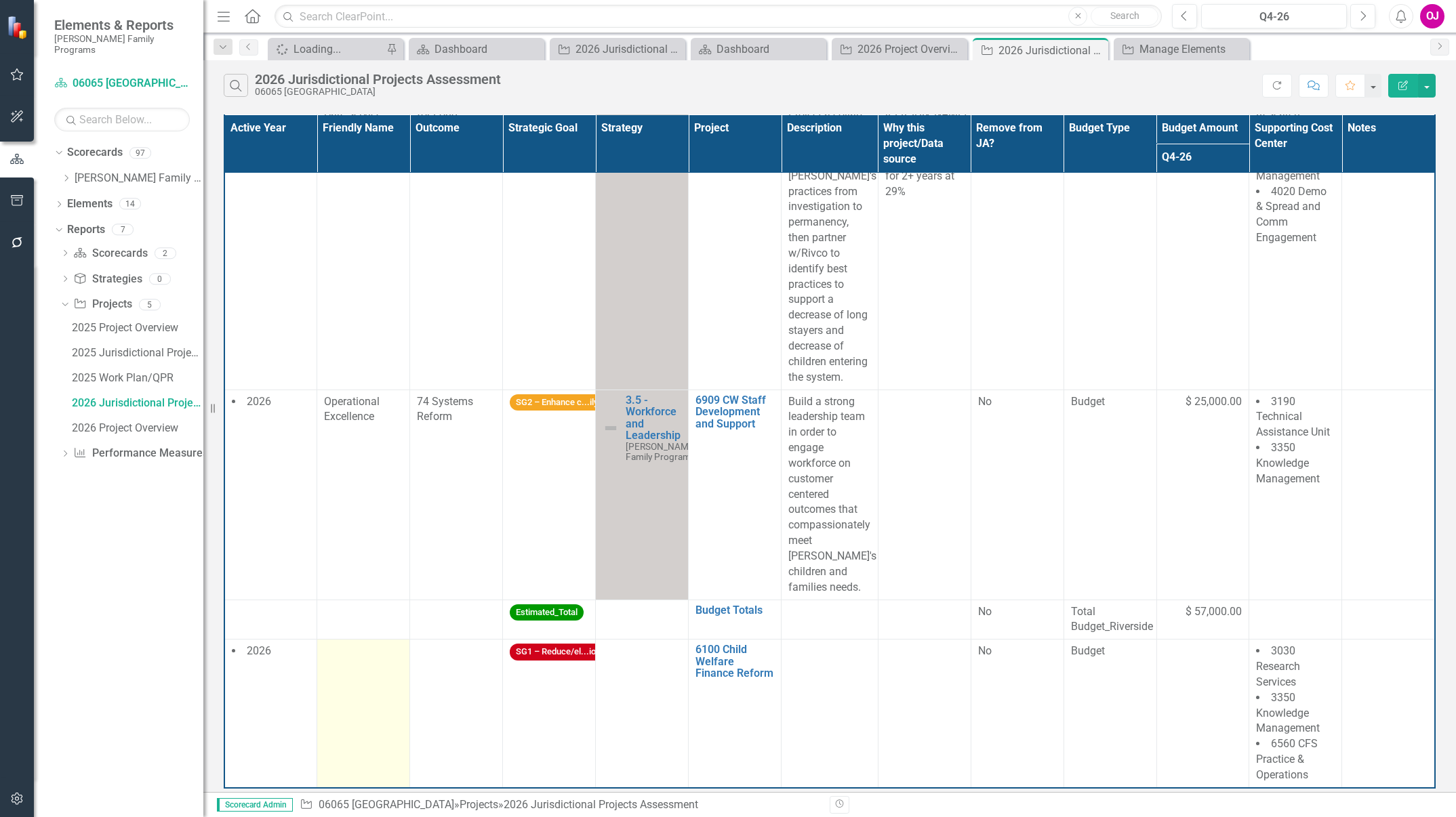
click at [350, 664] on td at bounding box center [363, 714] width 93 height 148
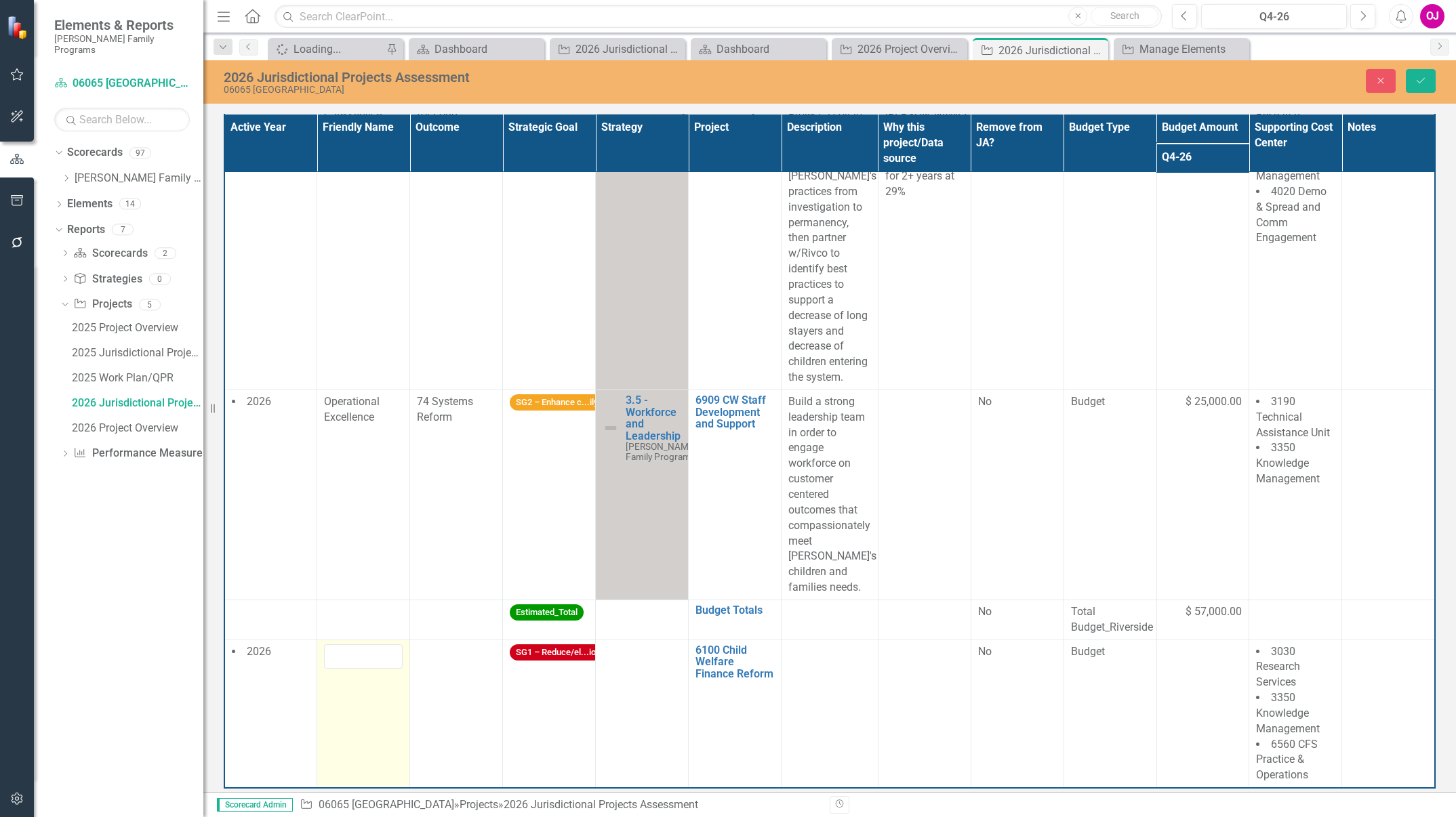
click at [350, 664] on input "text" at bounding box center [363, 657] width 79 height 25
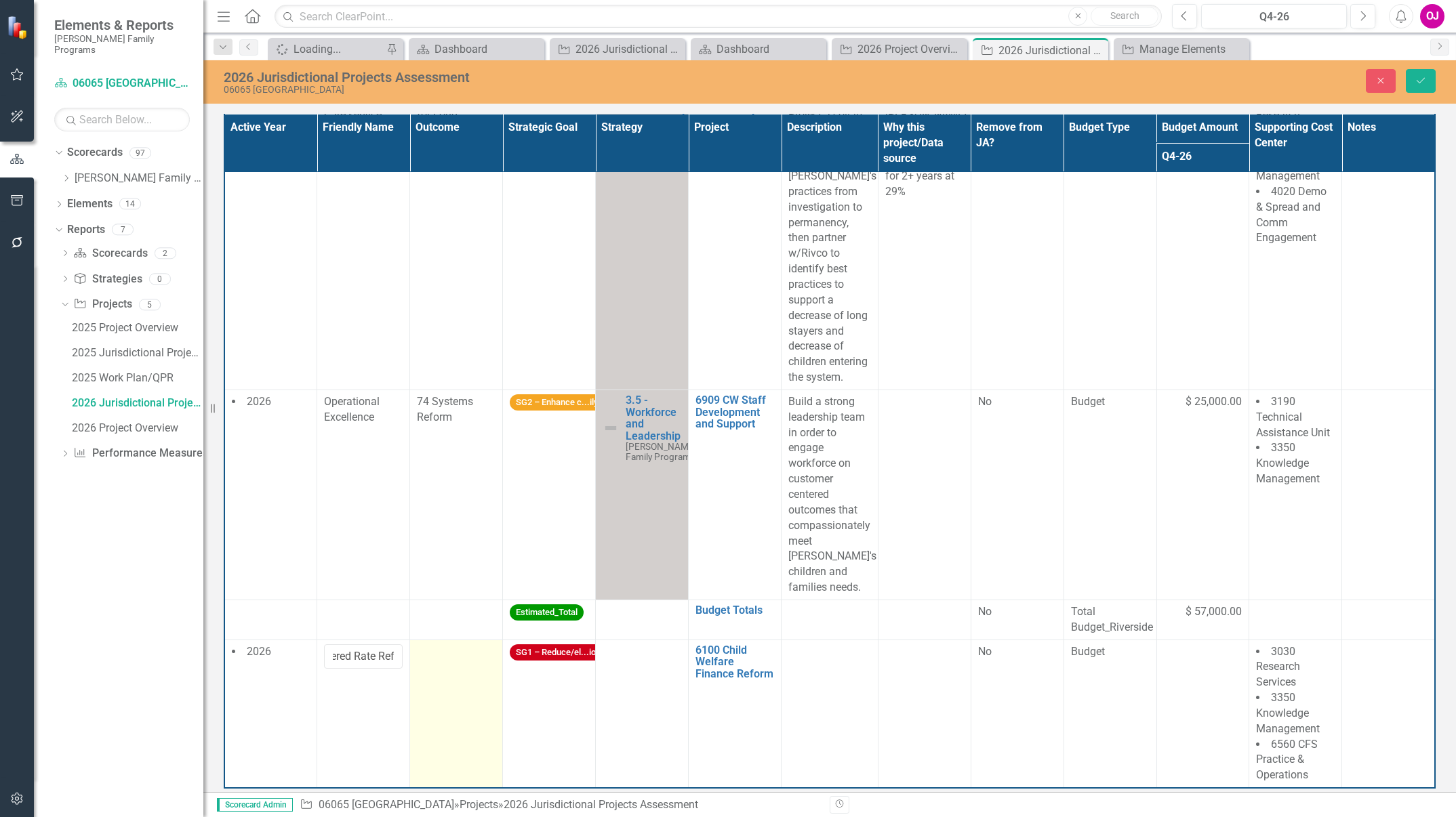
type input "Foster Care Tiered Rate Reform (TRR)"
click at [442, 677] on td at bounding box center [456, 714] width 93 height 148
click at [471, 653] on div "Expand" at bounding box center [482, 657] width 24 height 21
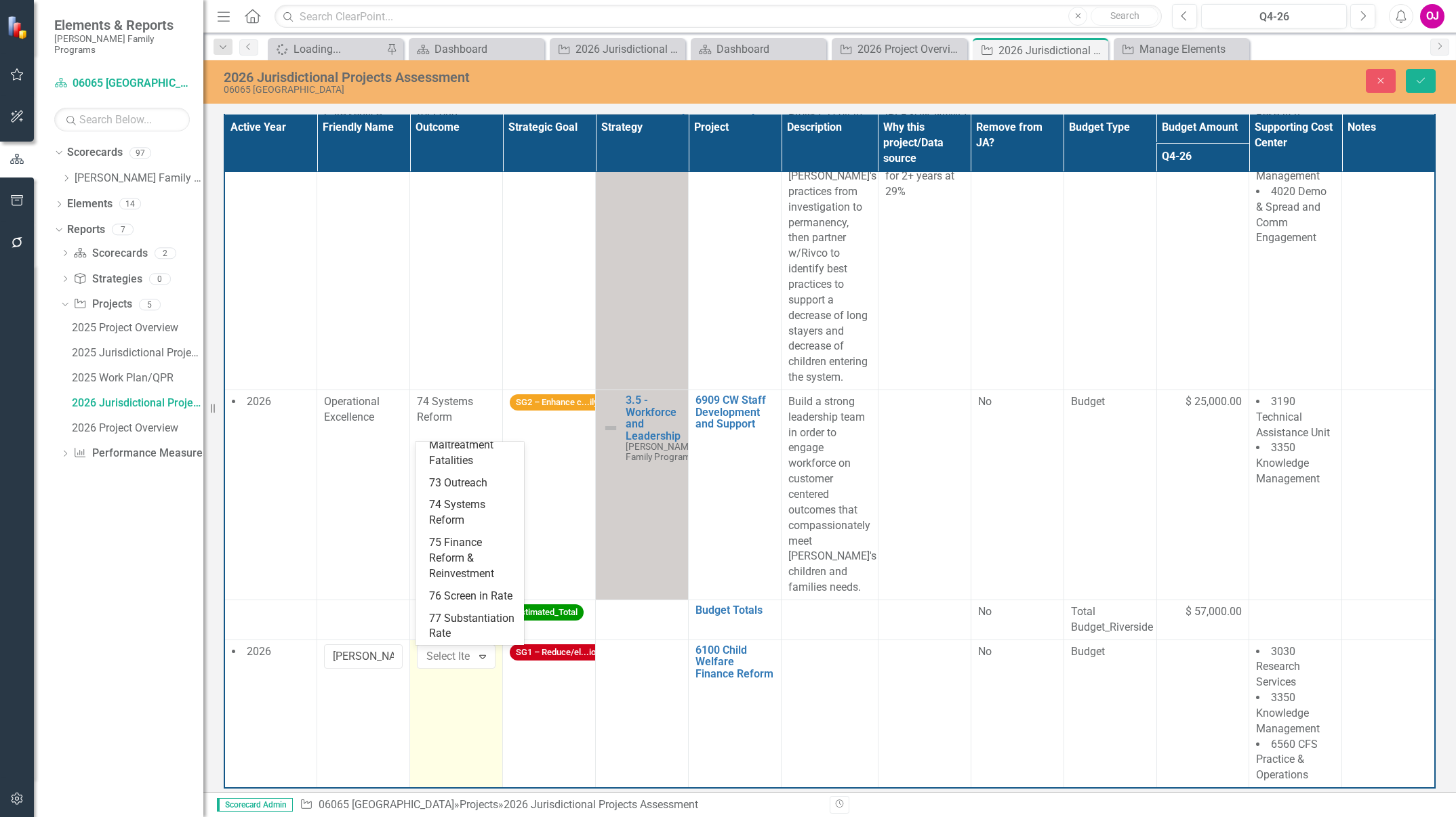
scroll to position [287, 0]
click at [469, 498] on div "74 Systems Reform" at bounding box center [472, 482] width 87 height 31
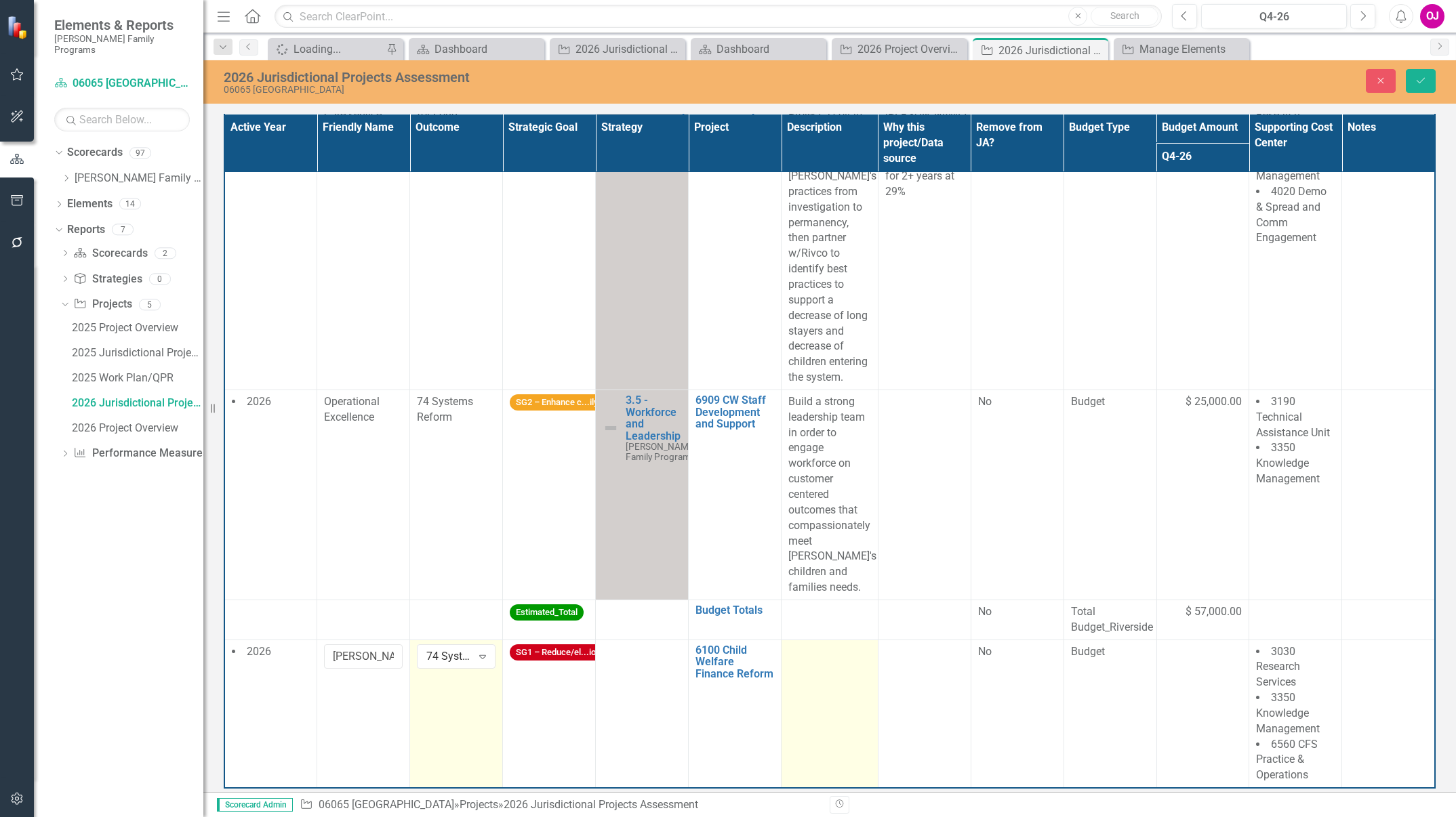
click at [813, 671] on td at bounding box center [829, 714] width 97 height 148
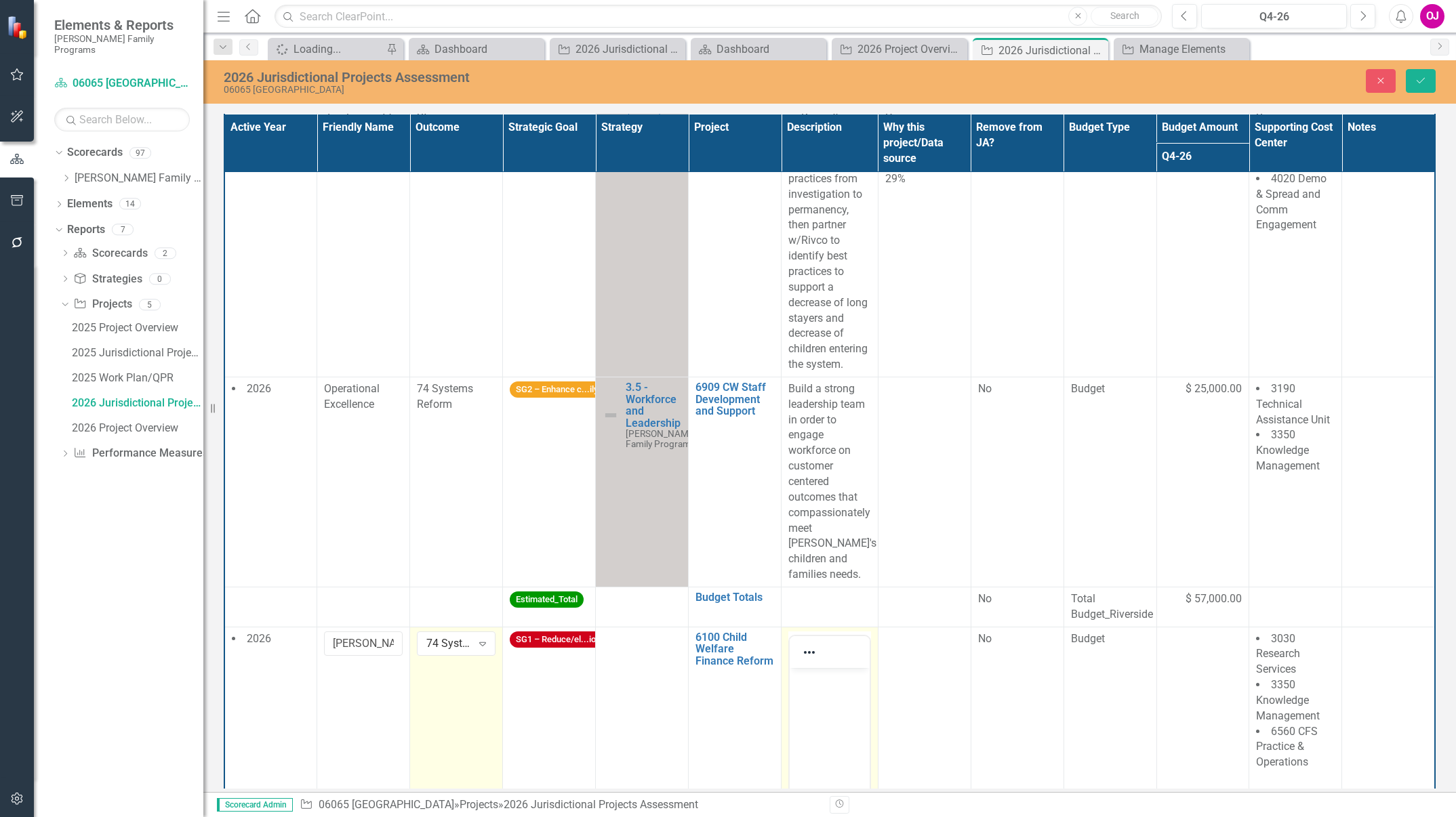
scroll to position [0, 0]
click at [813, 662] on button "Reveal or hide additional toolbar items" at bounding box center [810, 652] width 23 height 19
click at [848, 710] on div at bounding box center [827, 704] width 69 height 53
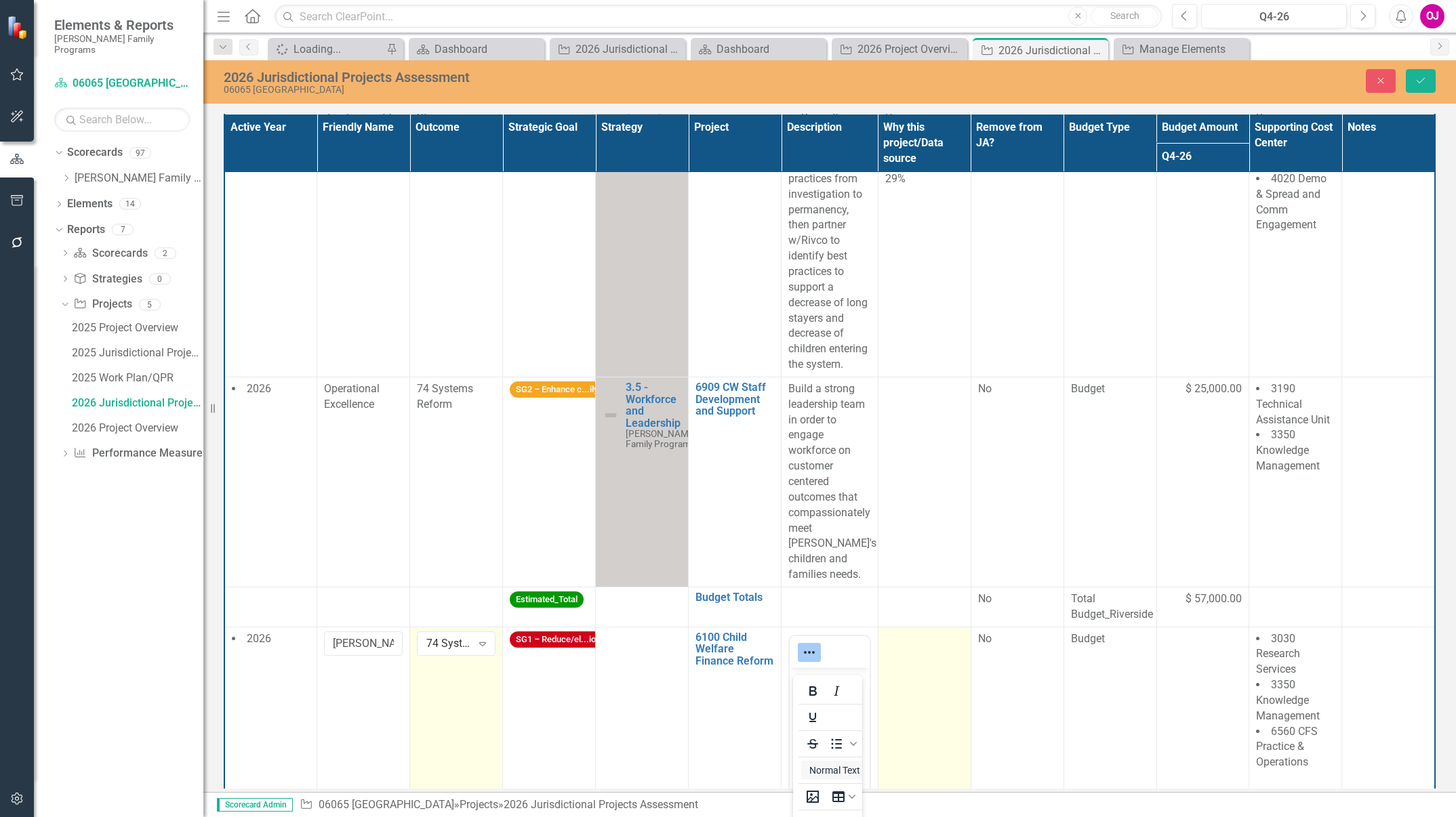
click at [899, 681] on td at bounding box center [924, 821] width 93 height 389
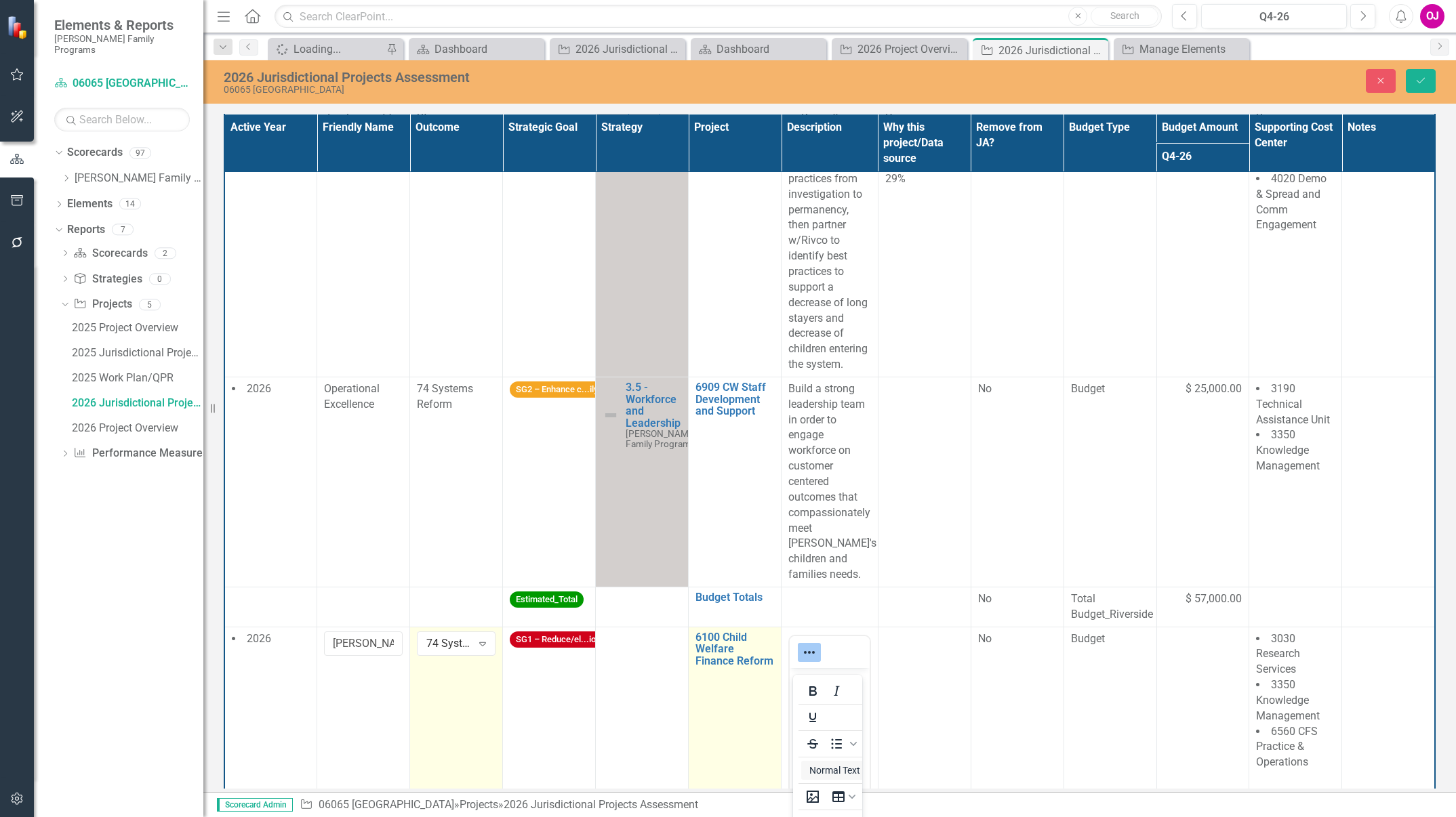
click at [704, 691] on td "6100 Child Welfare Finance Reform Edit Edit Project Link Open Element" at bounding box center [734, 821] width 93 height 389
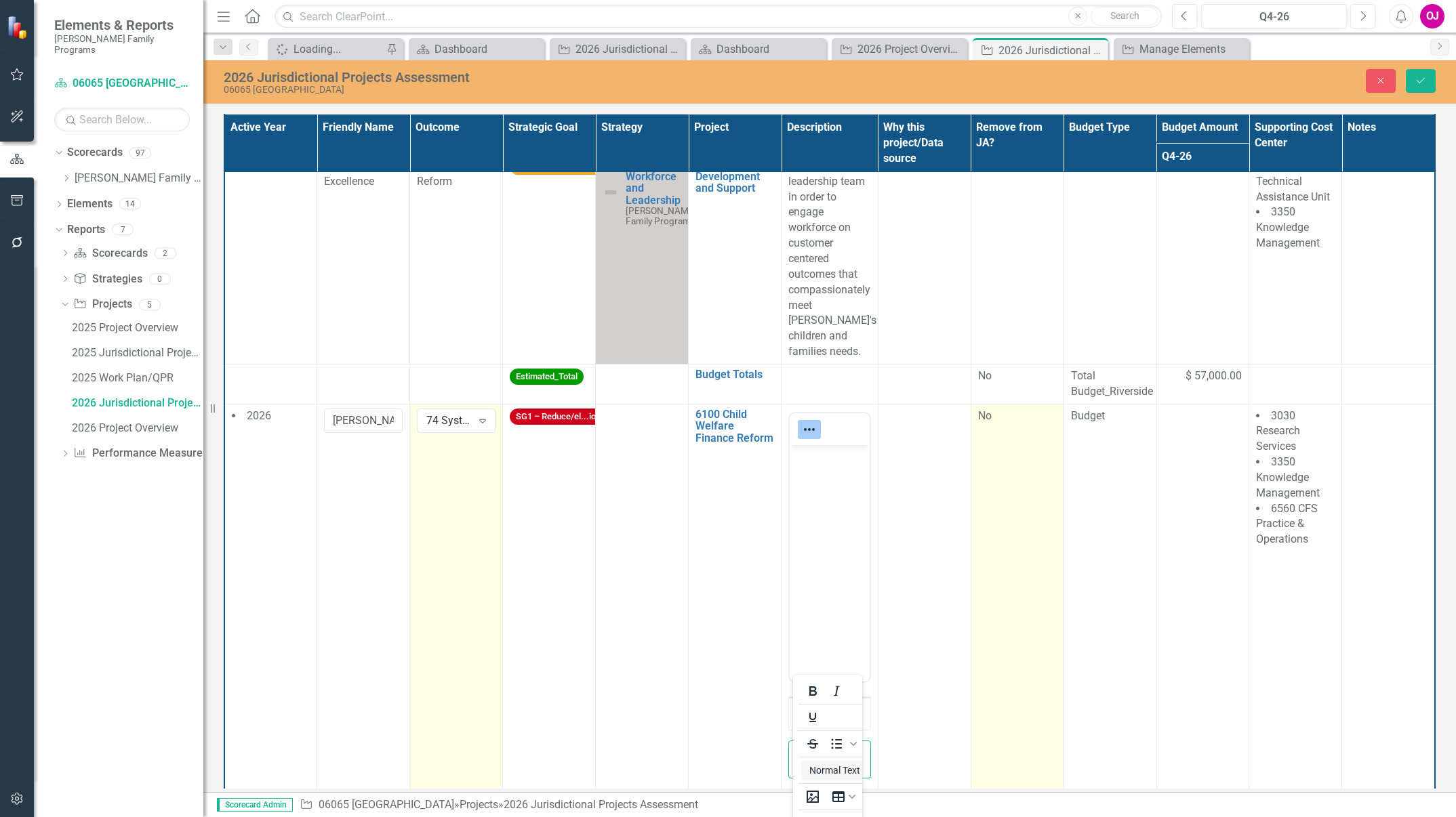
scroll to position [1561, 0]
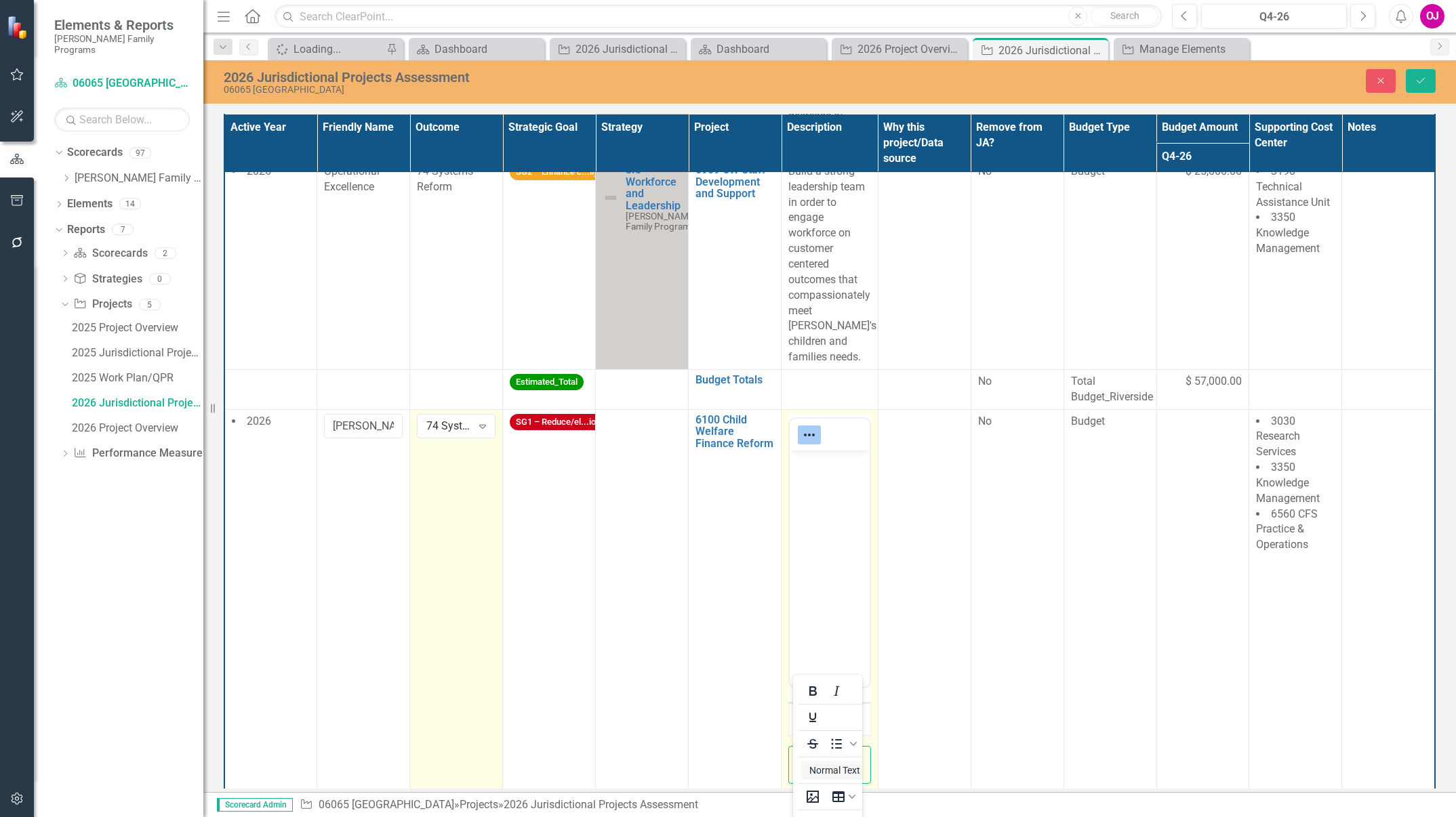
click at [832, 541] on body "Rich Text Area. Press ALT-0 for help." at bounding box center [829, 551] width 79 height 203
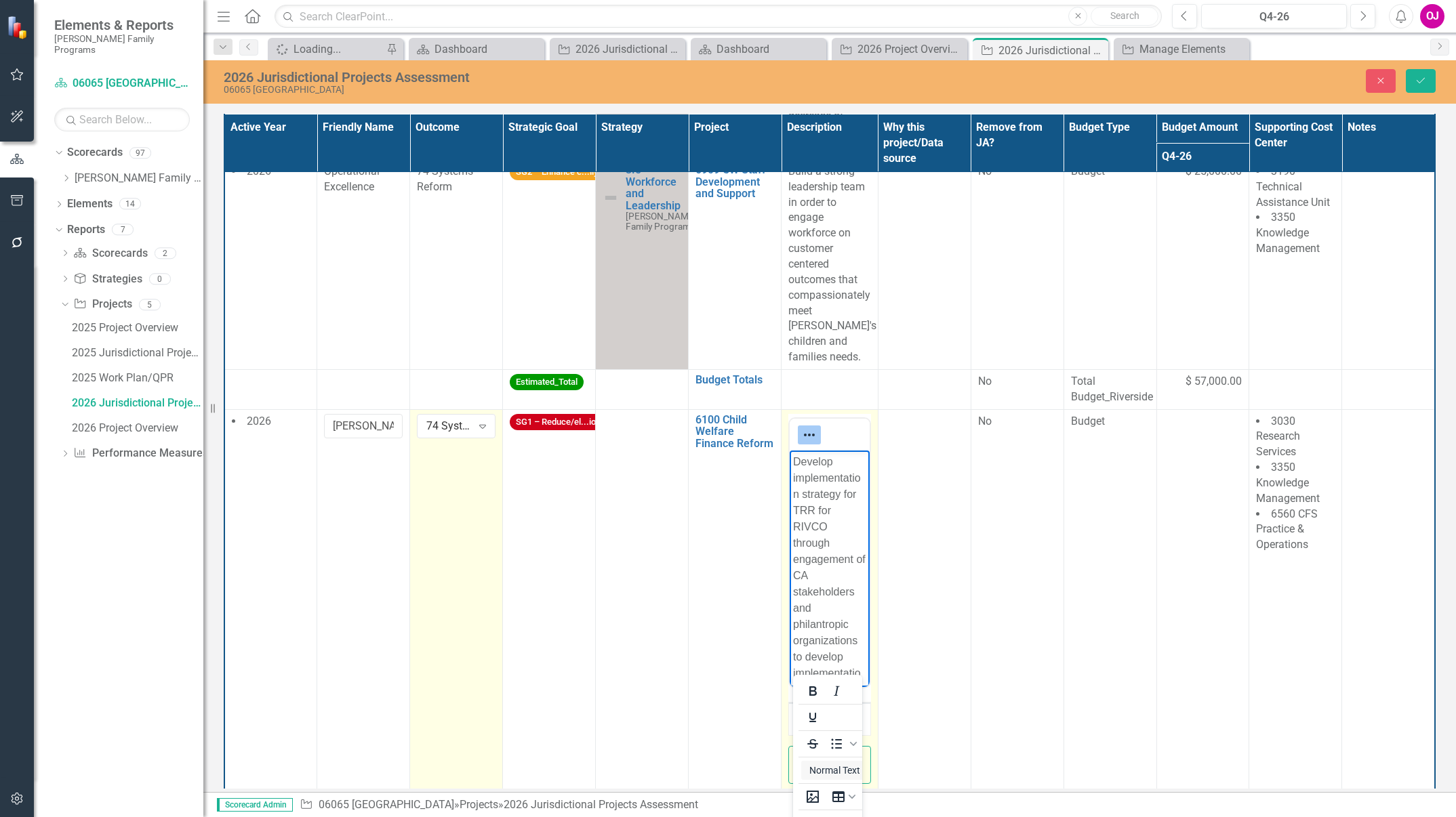
scroll to position [219, 0]
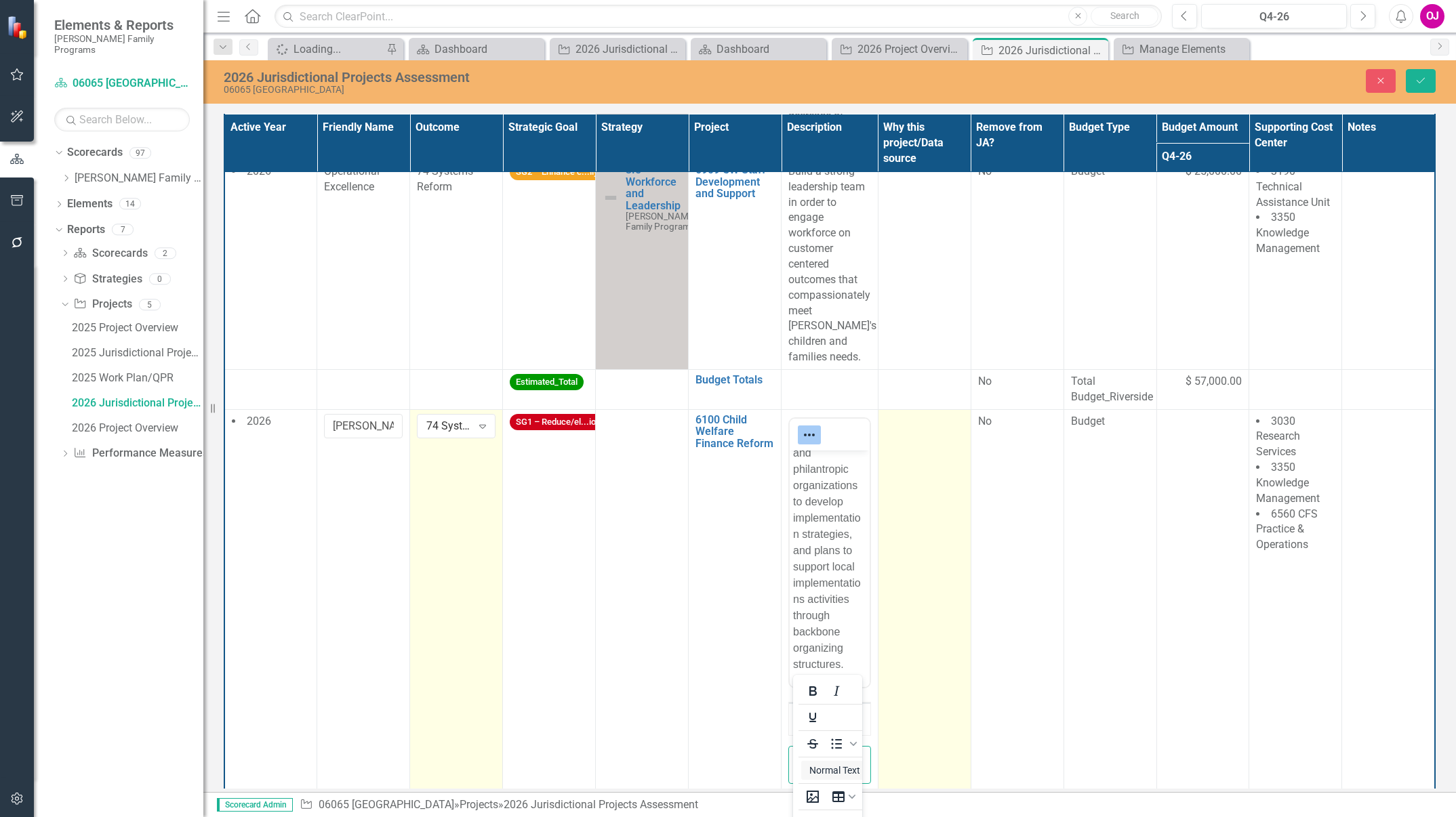
click at [915, 497] on td at bounding box center [924, 603] width 93 height 389
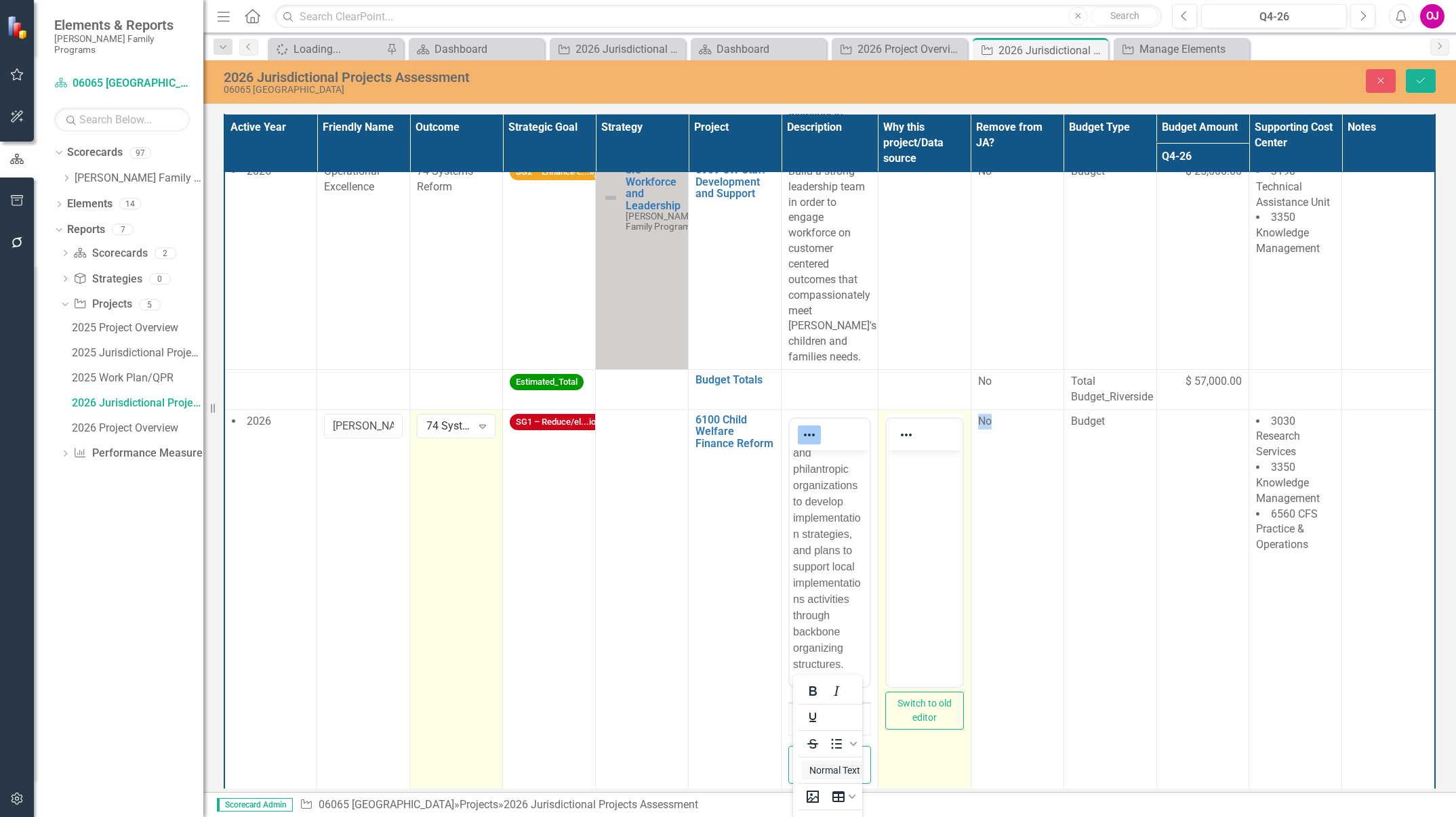
scroll to position [0, 0]
drag, startPoint x: 1801, startPoint y: 947, endPoint x: 912, endPoint y: 484, distance: 1002.3
click at [912, 484] on body "Rich Text Area. Press ALT-0 for help." at bounding box center [924, 551] width 76 height 203
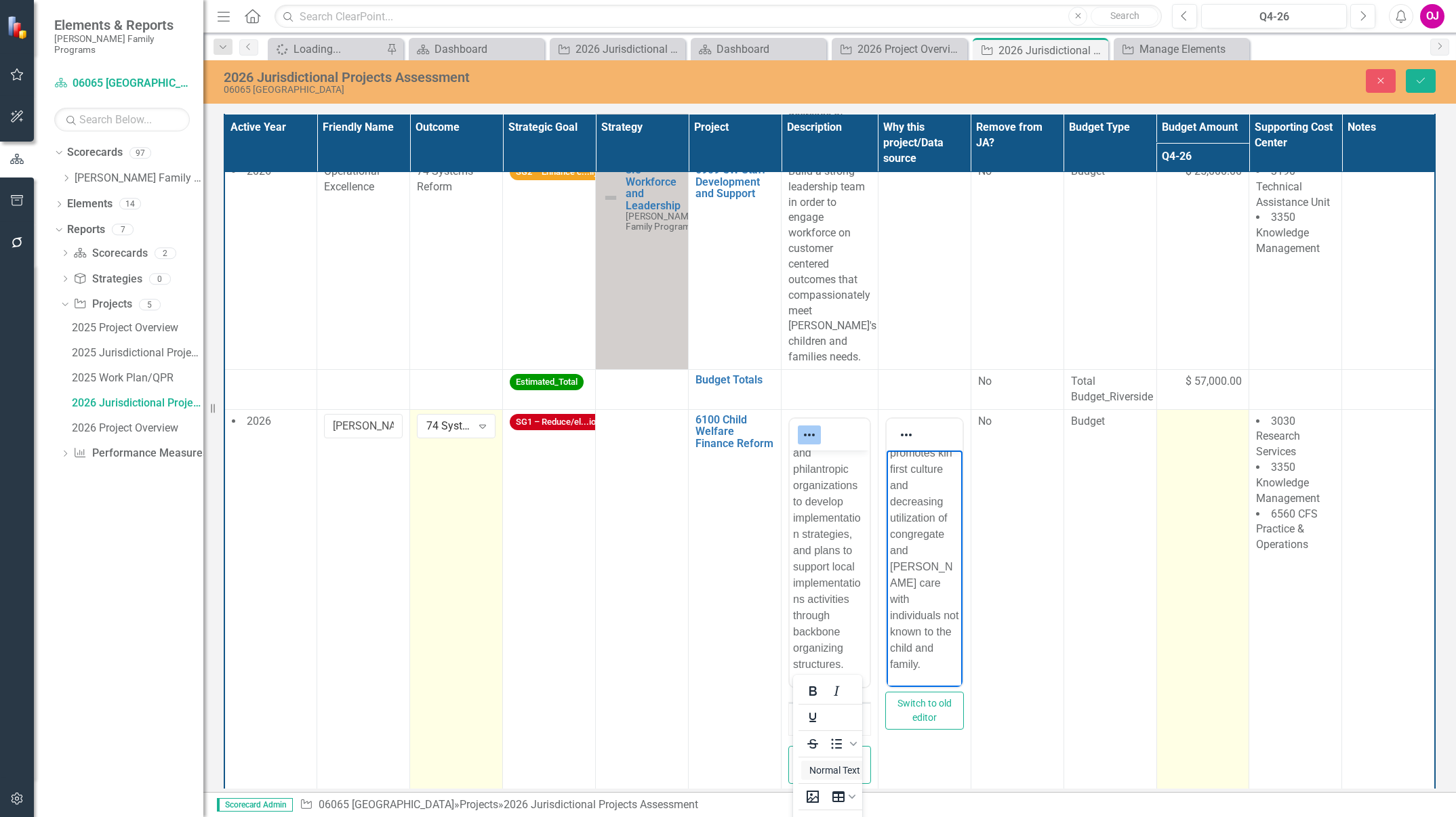
click at [1183, 503] on td at bounding box center [1202, 603] width 93 height 389
drag, startPoint x: 1183, startPoint y: 503, endPoint x: 1175, endPoint y: 434, distance: 69.5
click at [1175, 434] on input "number" at bounding box center [1203, 427] width 79 height 25
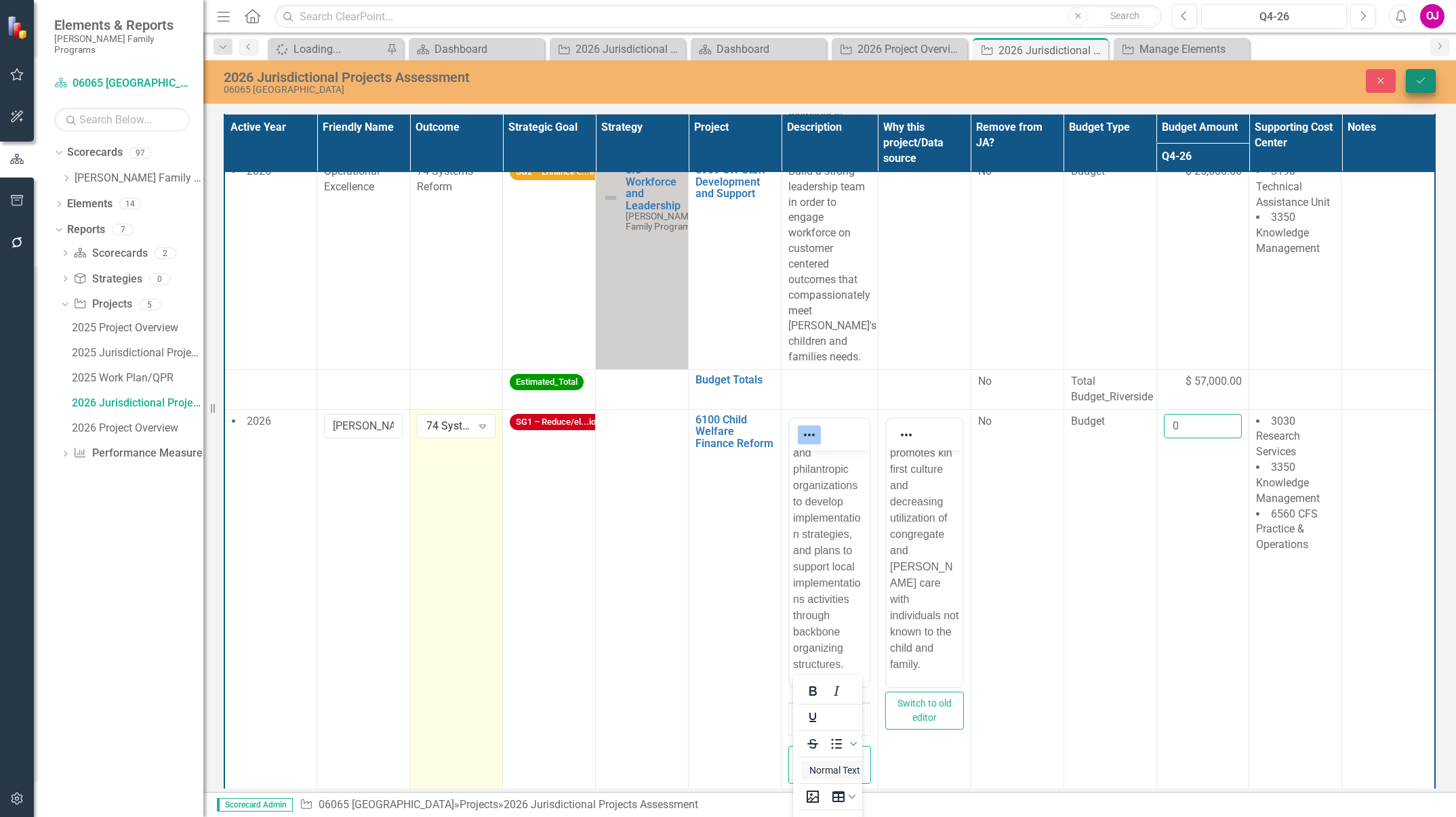
type input "0"
click at [1424, 81] on icon "Save" at bounding box center [1421, 81] width 12 height 10
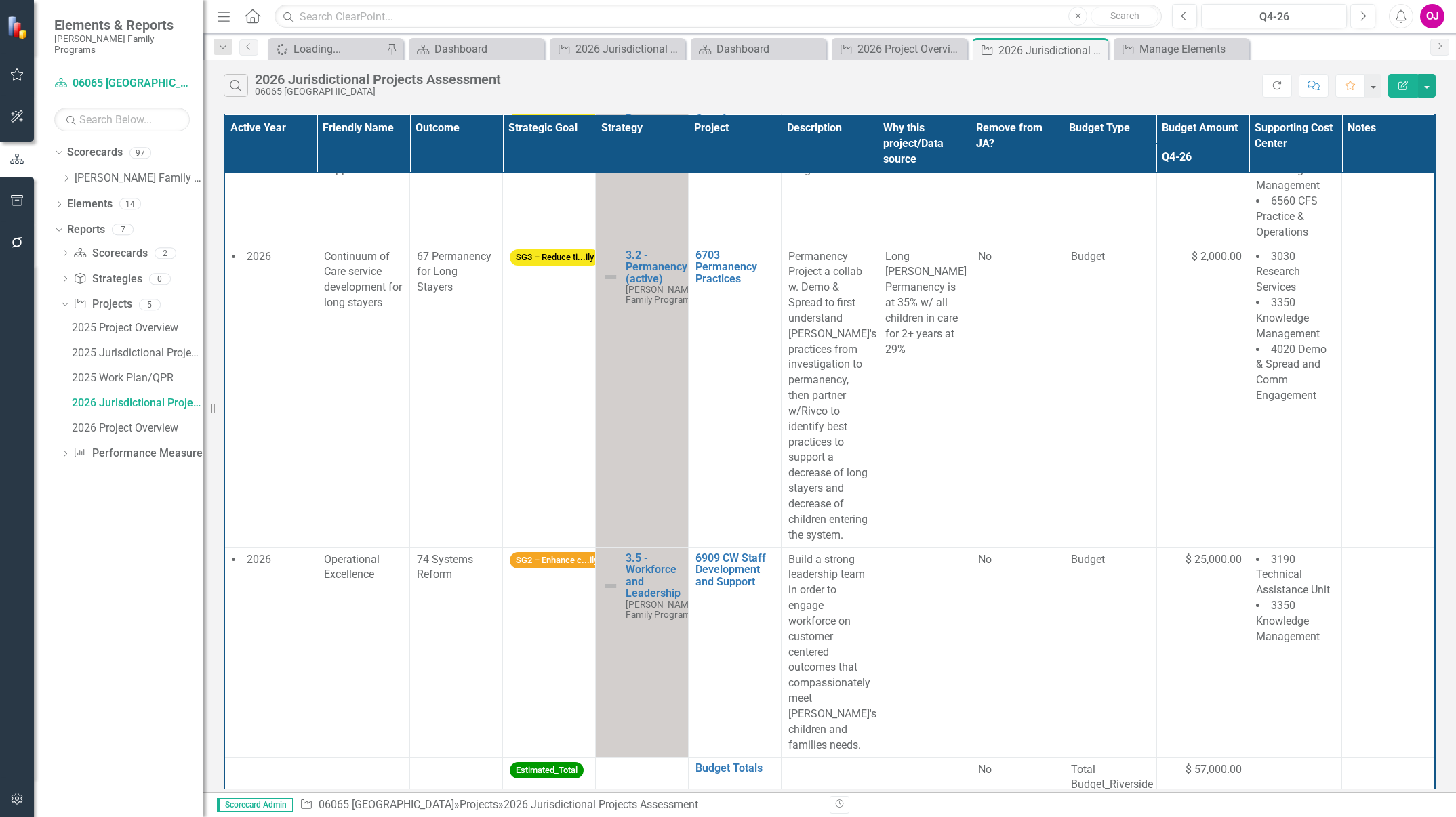
scroll to position [1344, 0]
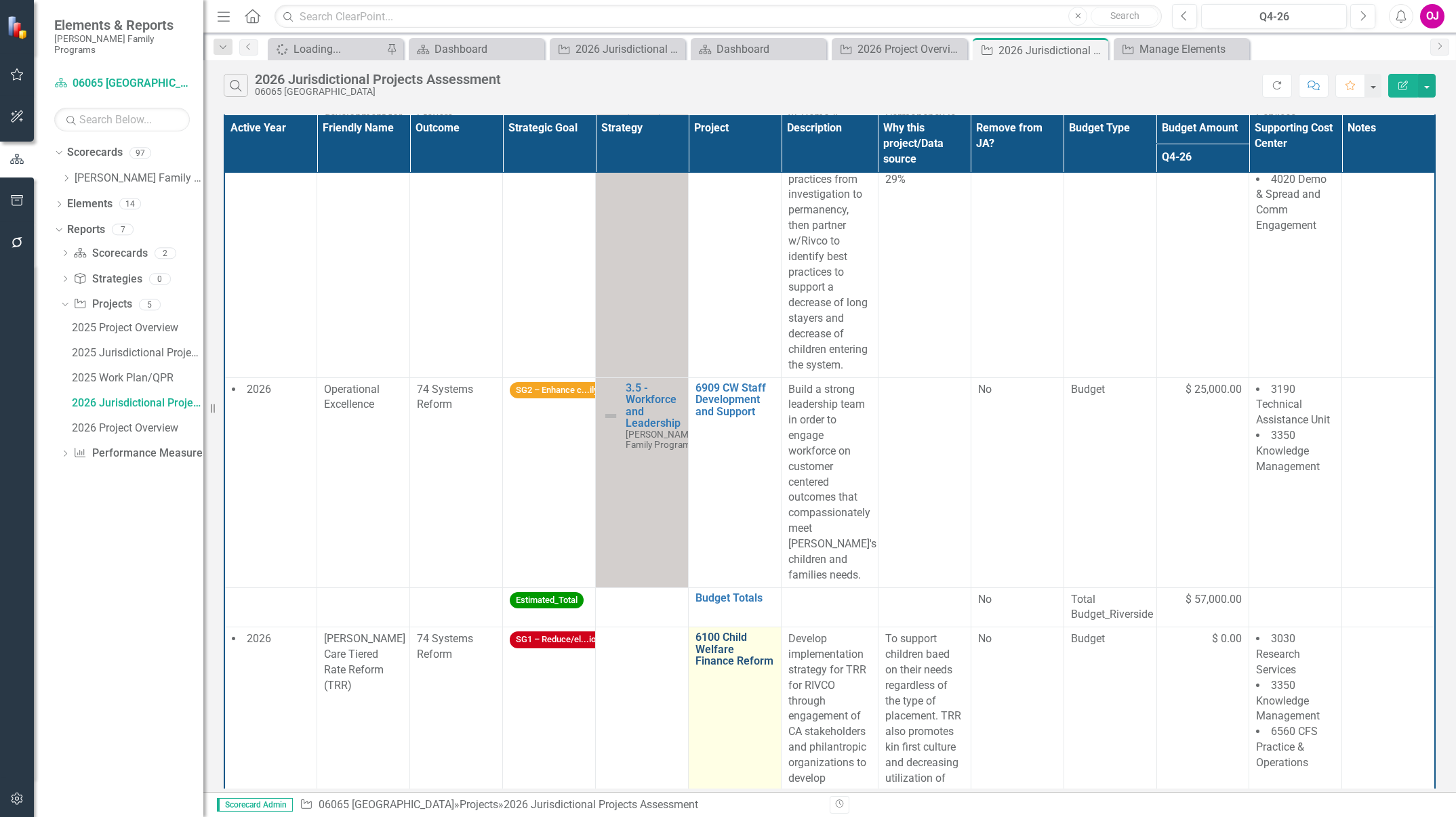
click at [726, 659] on link "6100 Child Welfare Finance Reform" at bounding box center [734, 649] width 79 height 36
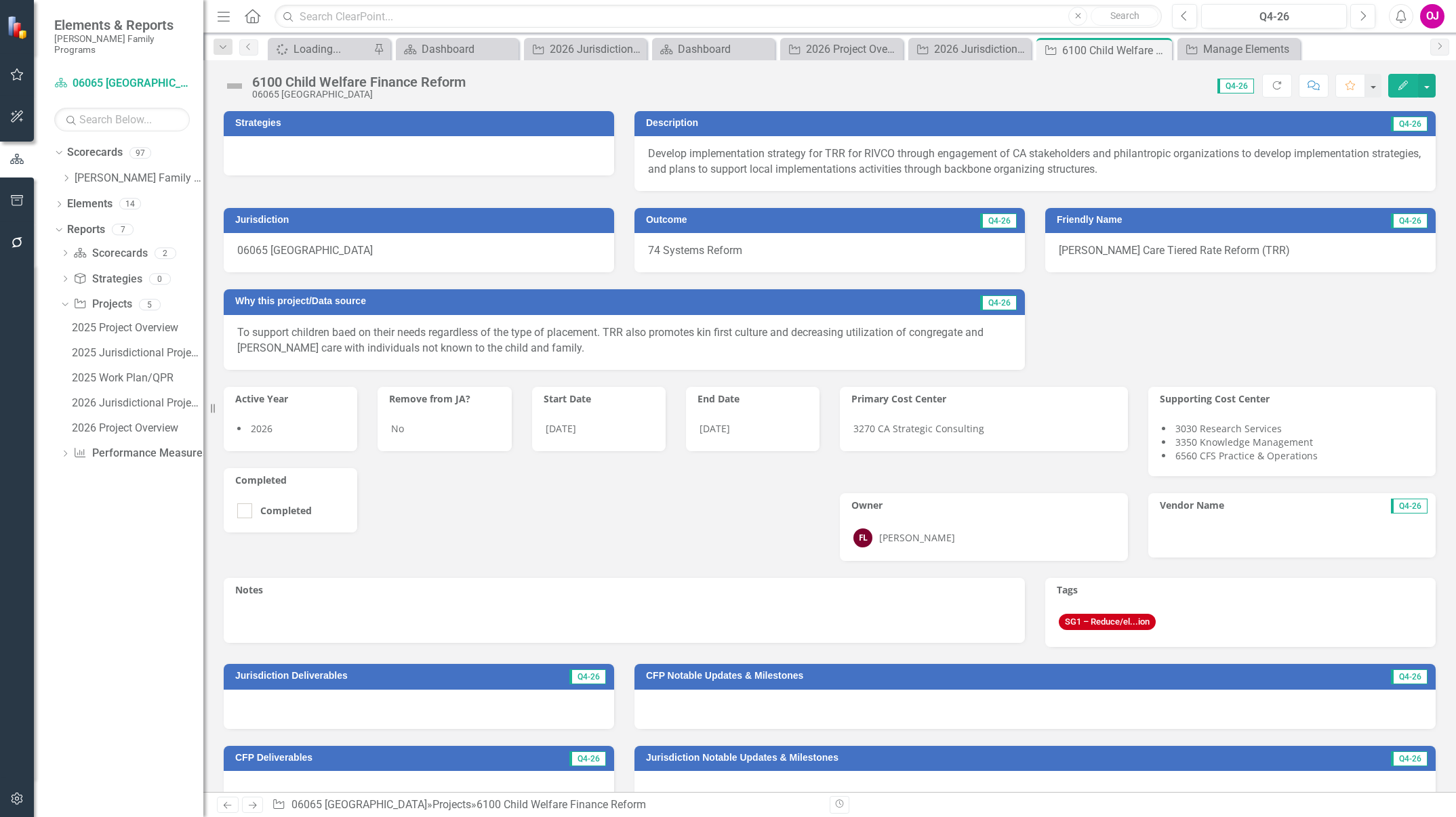
click at [449, 141] on div at bounding box center [419, 156] width 391 height 39
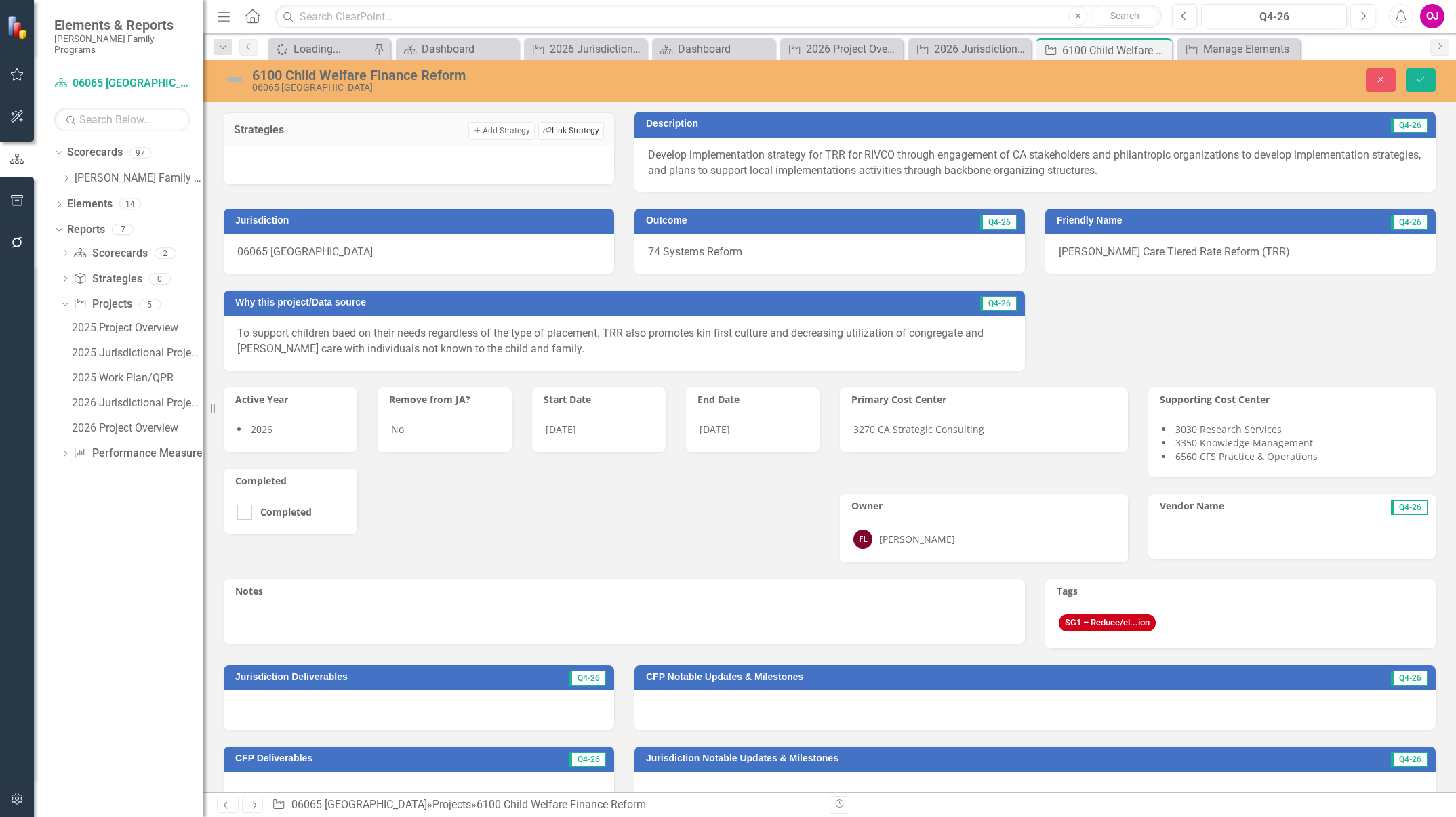
click at [560, 128] on button "Link Tag Link Strategy" at bounding box center [570, 131] width 65 height 18
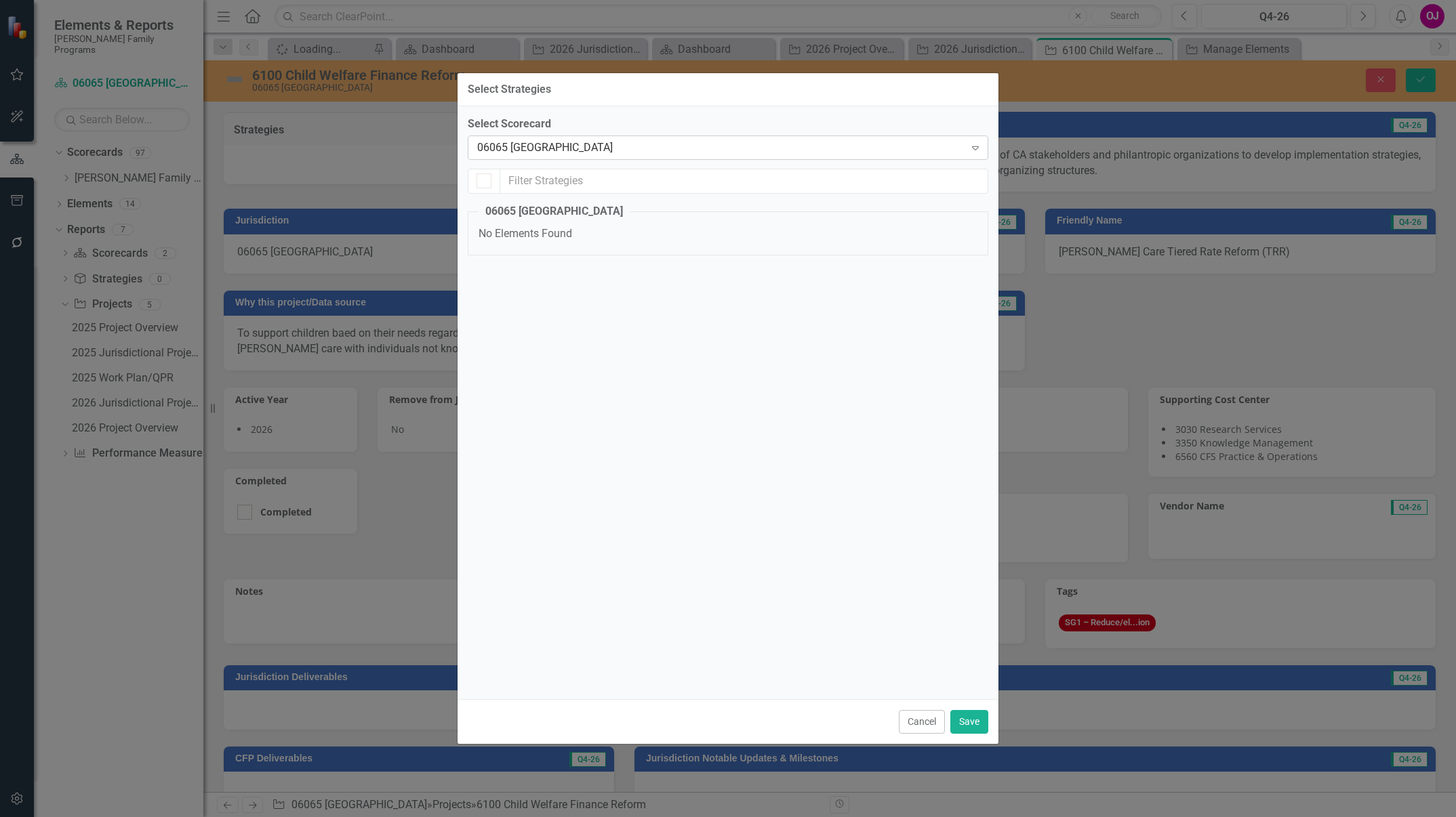
click at [730, 143] on div "06065 [GEOGRAPHIC_DATA]" at bounding box center [721, 147] width 487 height 16
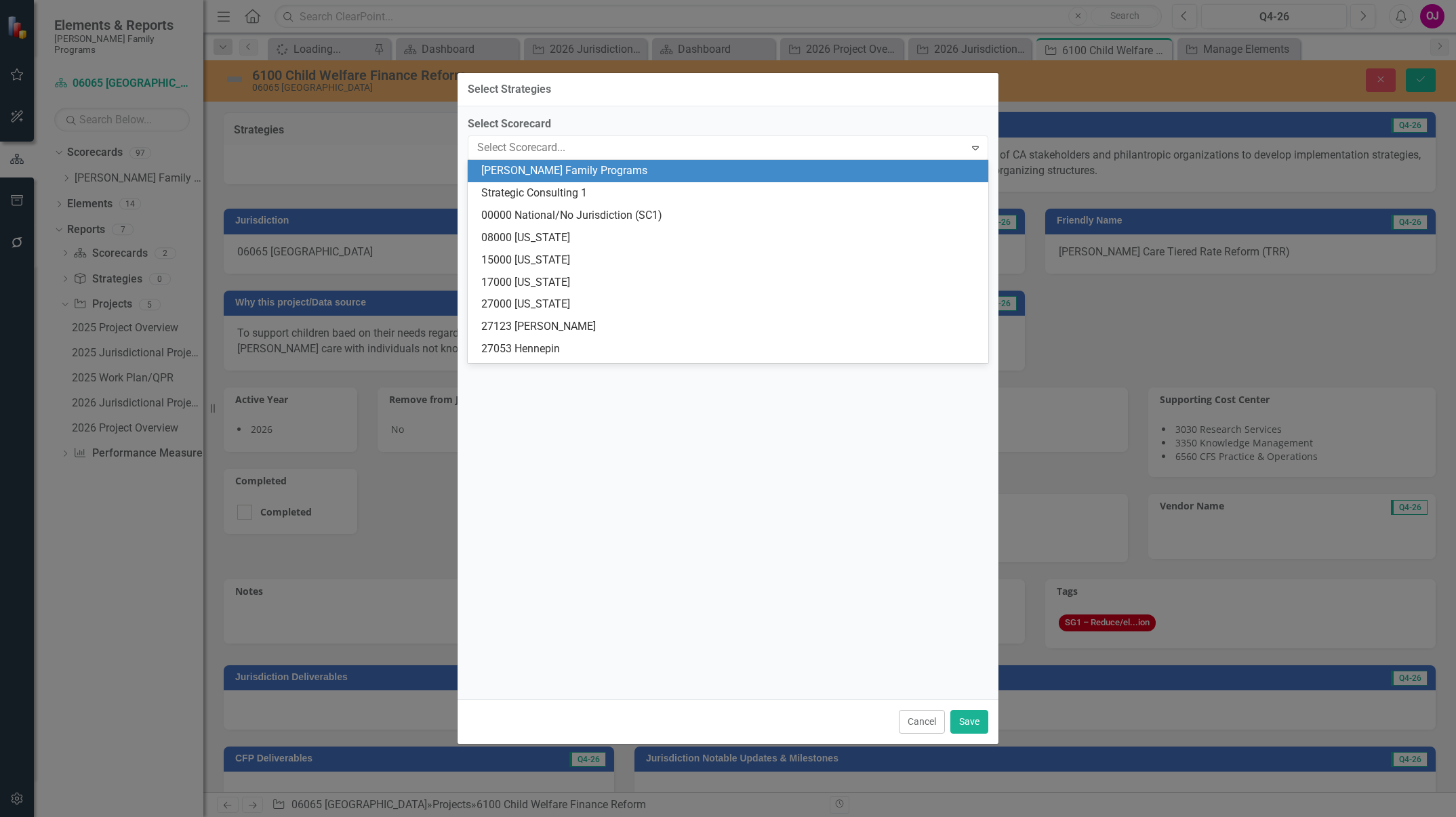
click at [661, 169] on div "[PERSON_NAME] Family Programs" at bounding box center [730, 171] width 499 height 16
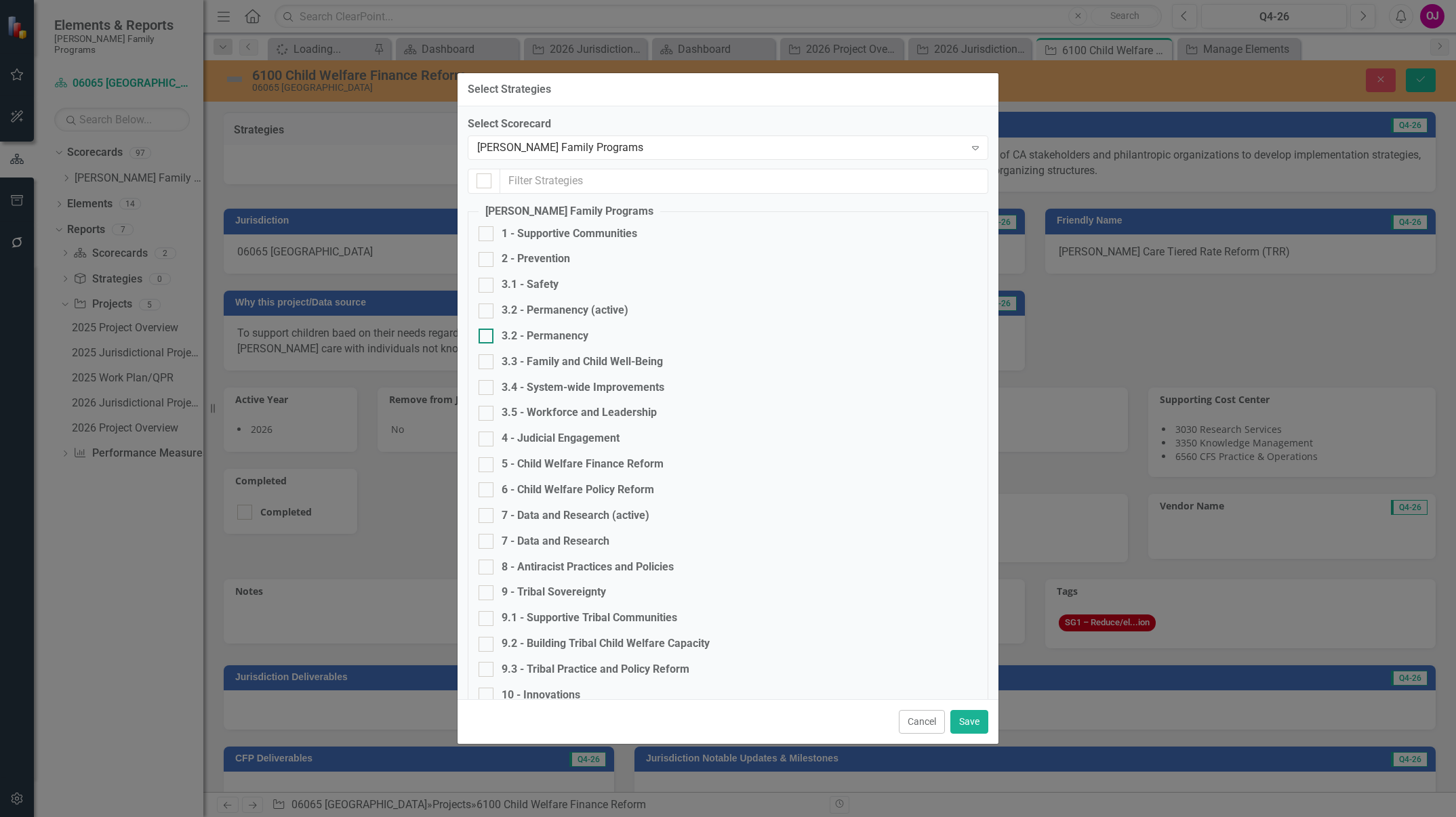
checkbox input "false"
click at [535, 459] on div "5 - Child Welfare Finance Reform" at bounding box center [583, 465] width 162 height 16
click at [487, 459] on input "5 - Child Welfare Finance Reform" at bounding box center [482, 462] width 9 height 9
checkbox input "true"
click at [977, 721] on button "Save" at bounding box center [969, 722] width 38 height 23
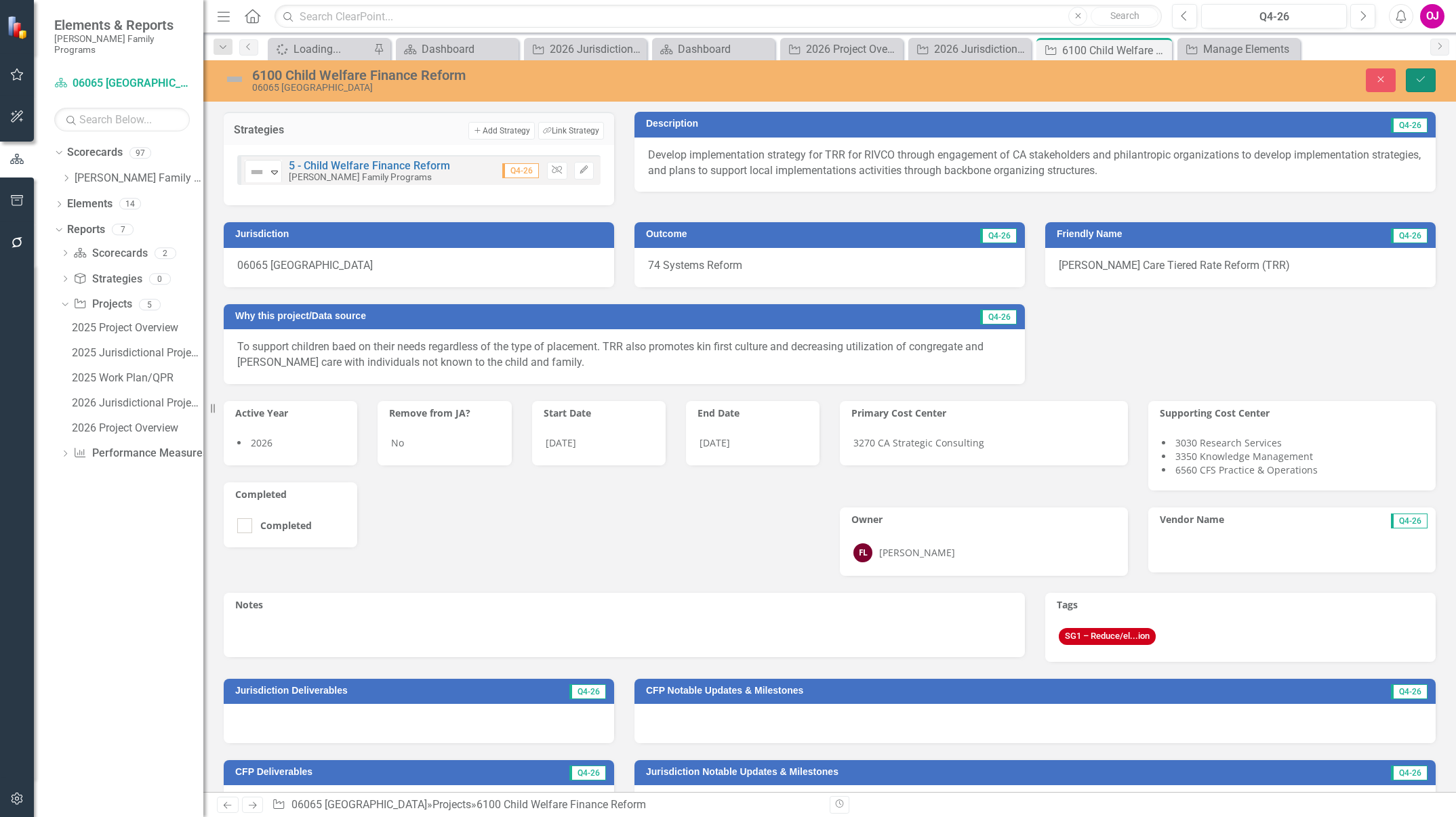
click at [1428, 84] on button "Save" at bounding box center [1421, 80] width 30 height 23
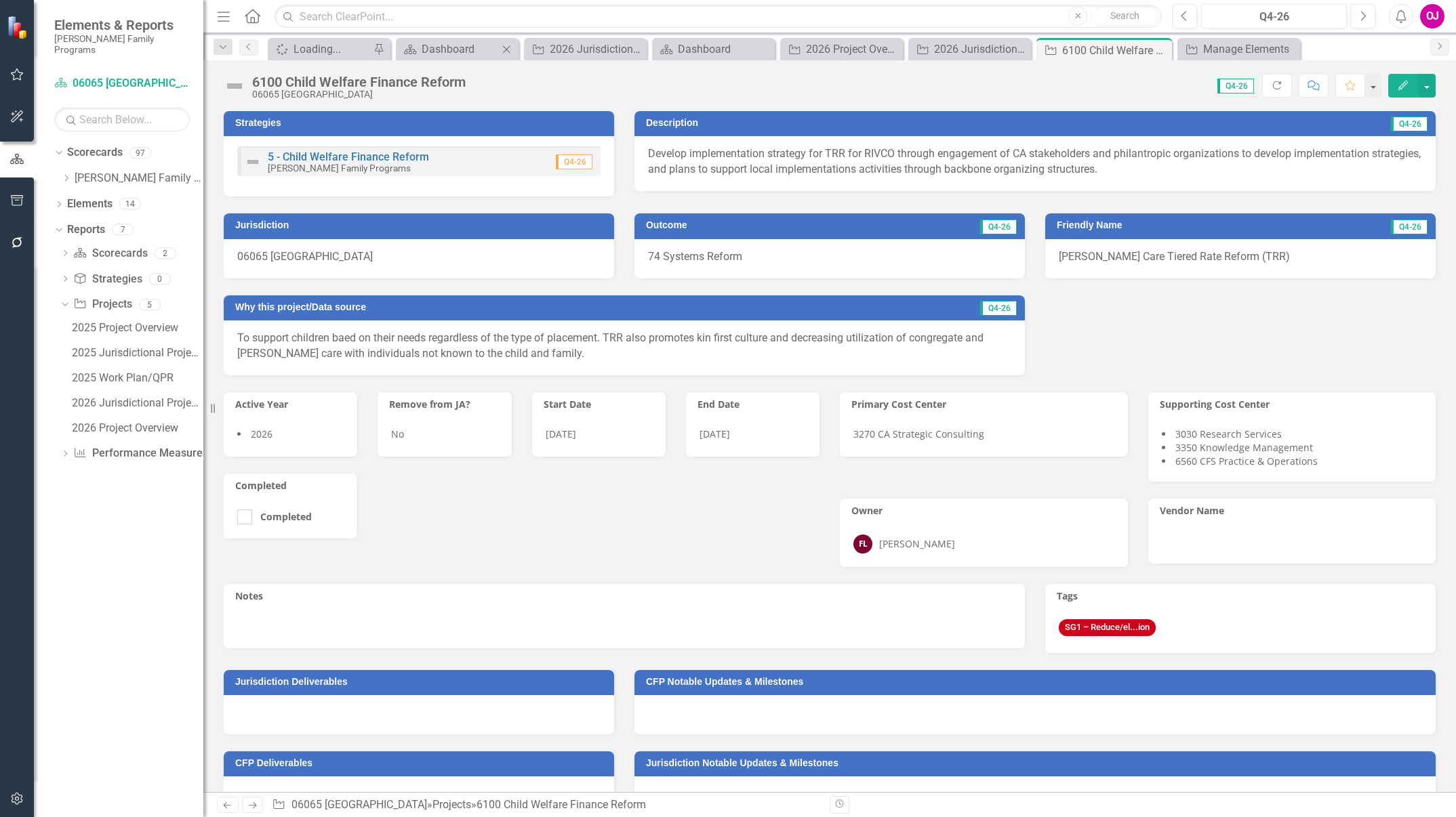
click at [507, 52] on icon "Close" at bounding box center [507, 49] width 14 height 11
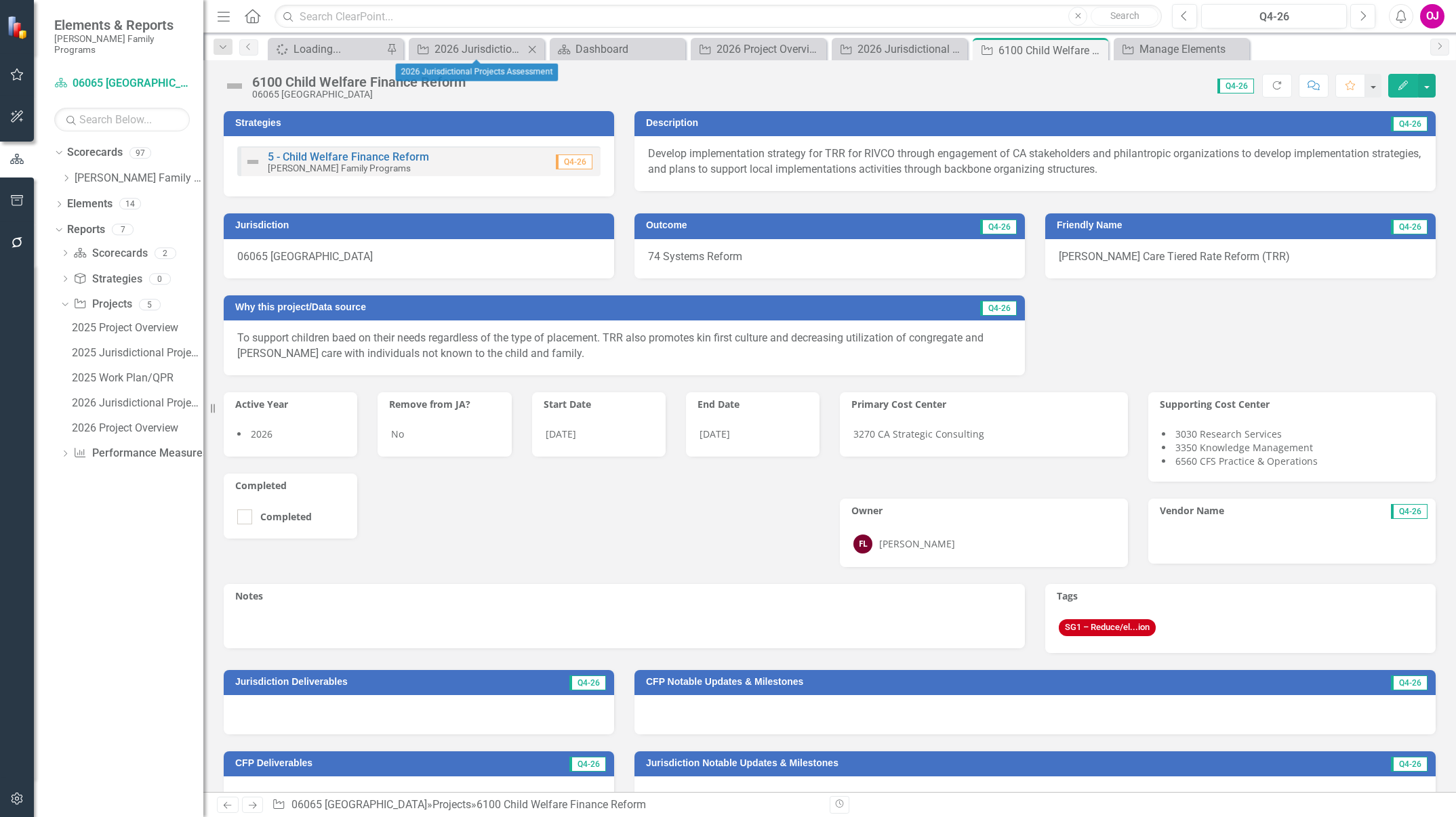
click at [539, 52] on icon "Close" at bounding box center [532, 49] width 14 height 11
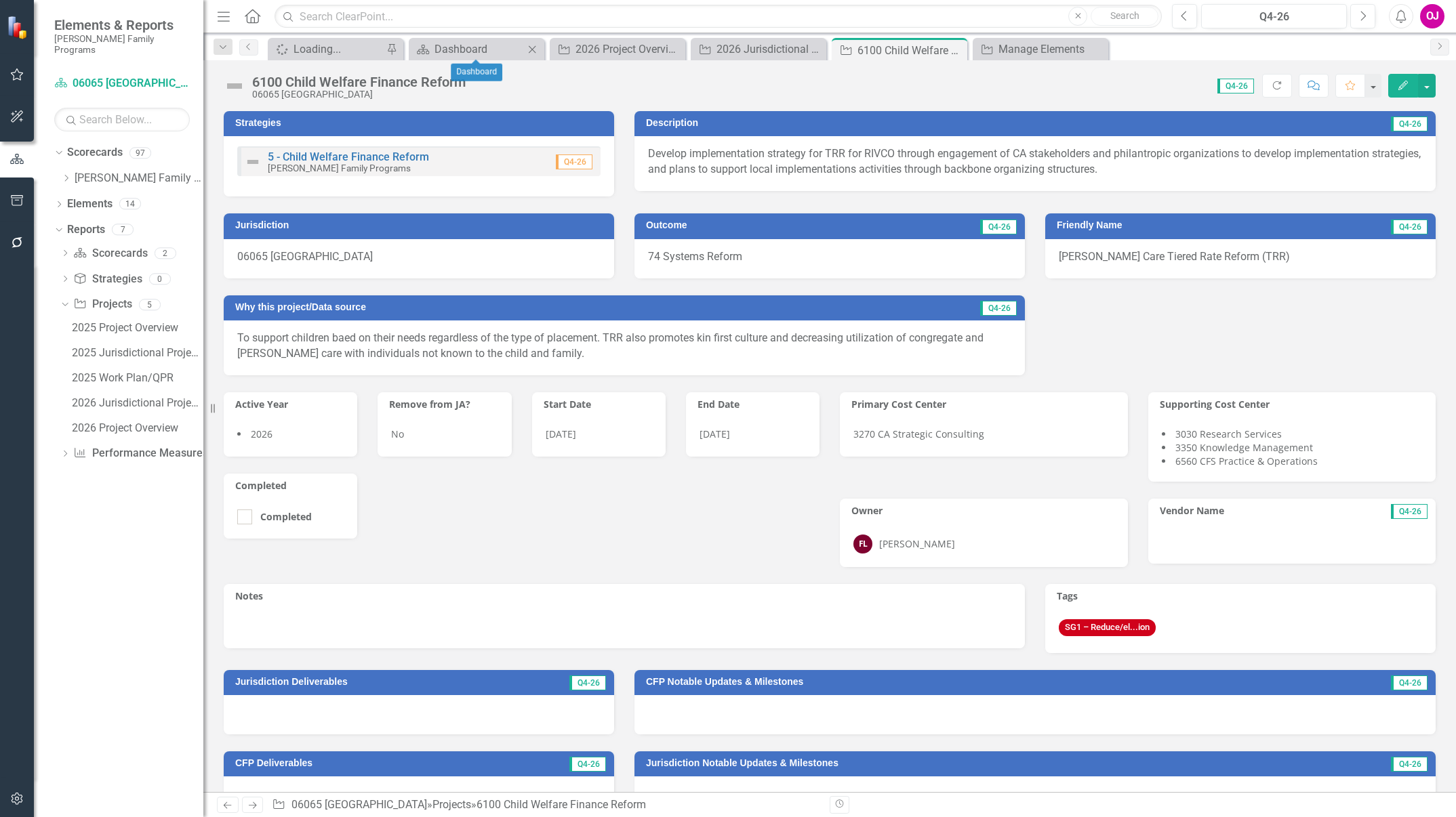
click at [537, 52] on icon "Close" at bounding box center [532, 49] width 14 height 11
click at [0, 0] on icon "Close" at bounding box center [0, 0] width 0 height 0
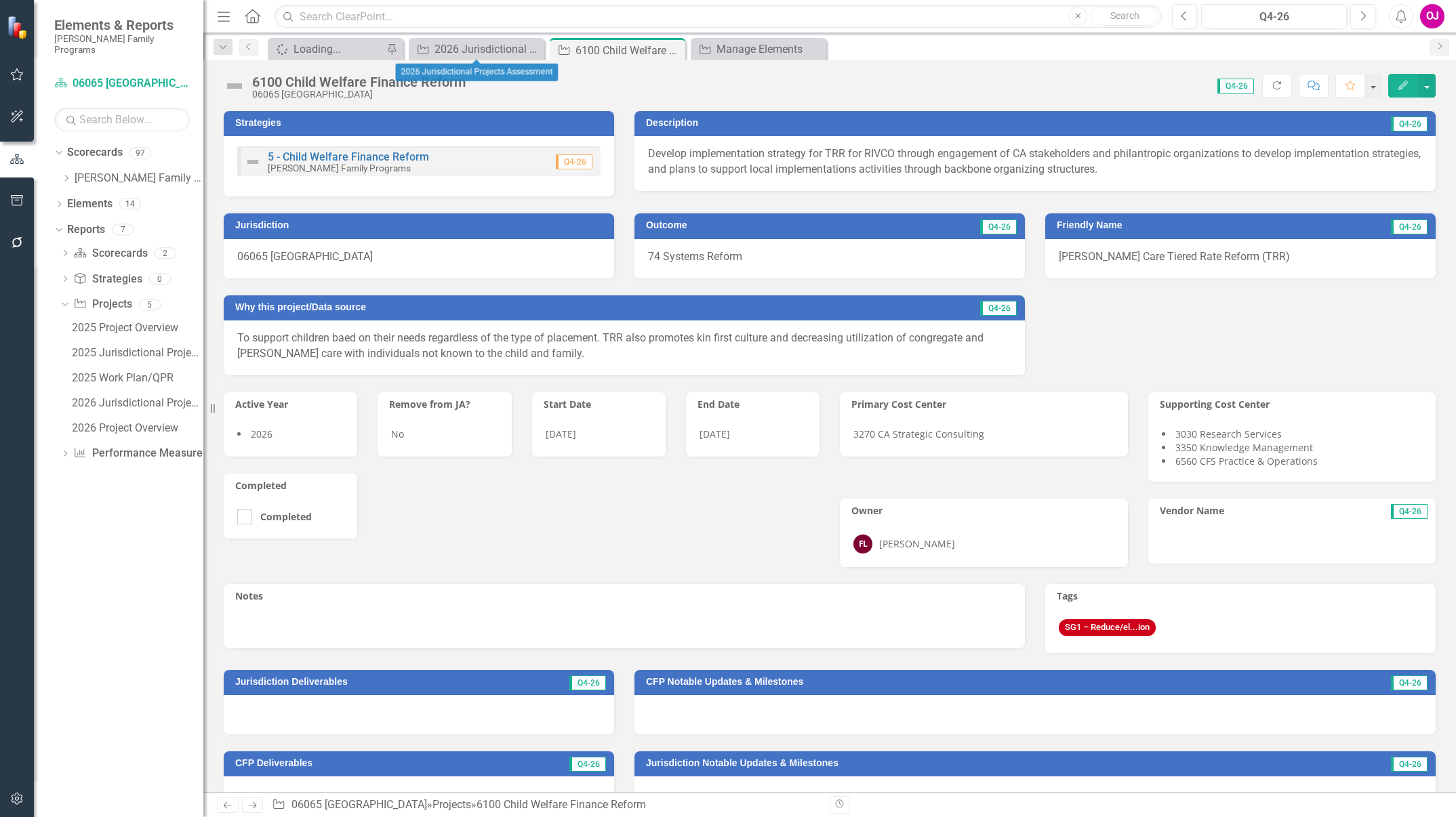
click at [0, 0] on icon "Close" at bounding box center [0, 0] width 0 height 0
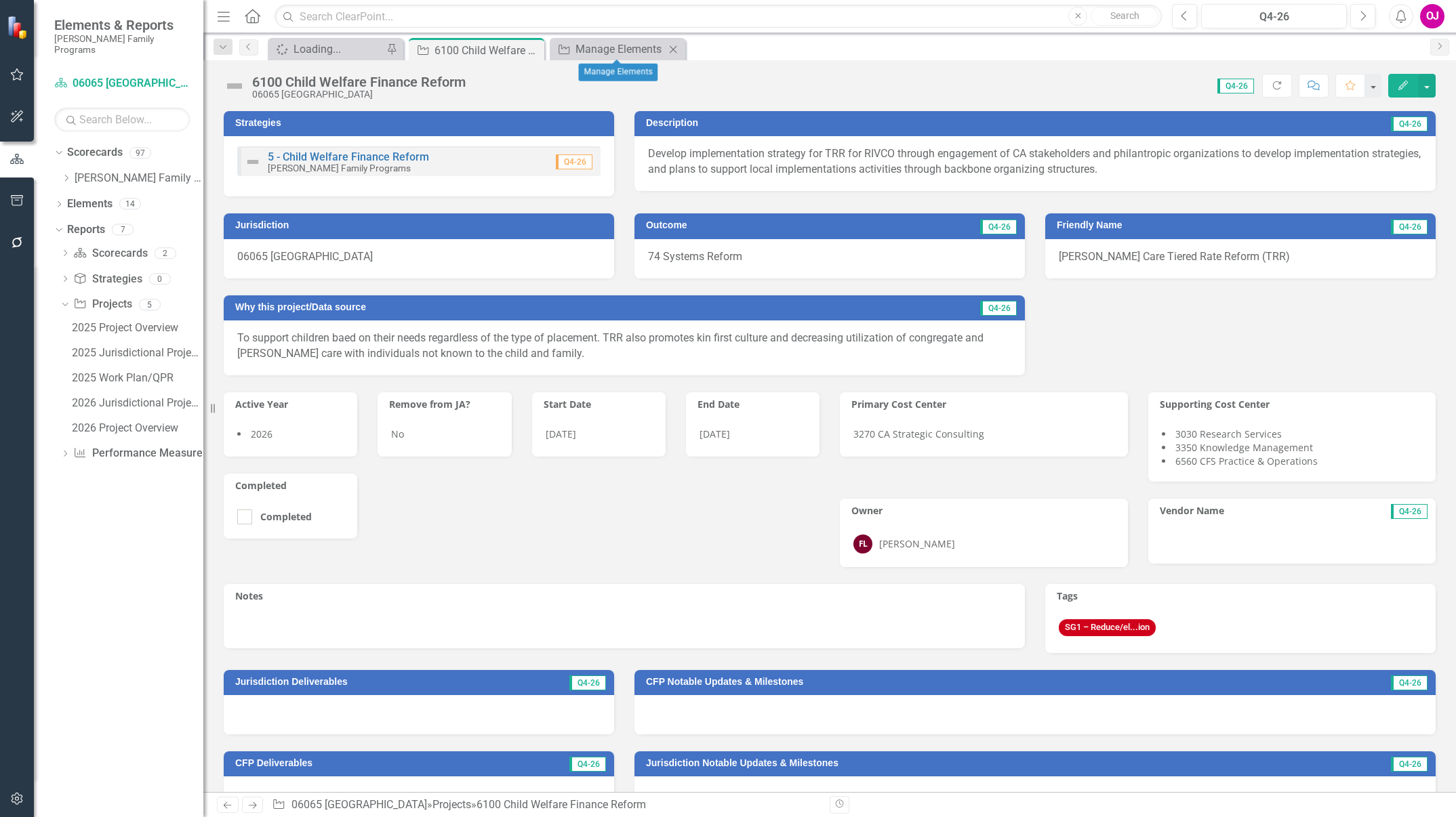
click at [677, 50] on icon "Close" at bounding box center [673, 49] width 14 height 11
click at [145, 422] on div "2026 Project Overview" at bounding box center [138, 428] width 132 height 12
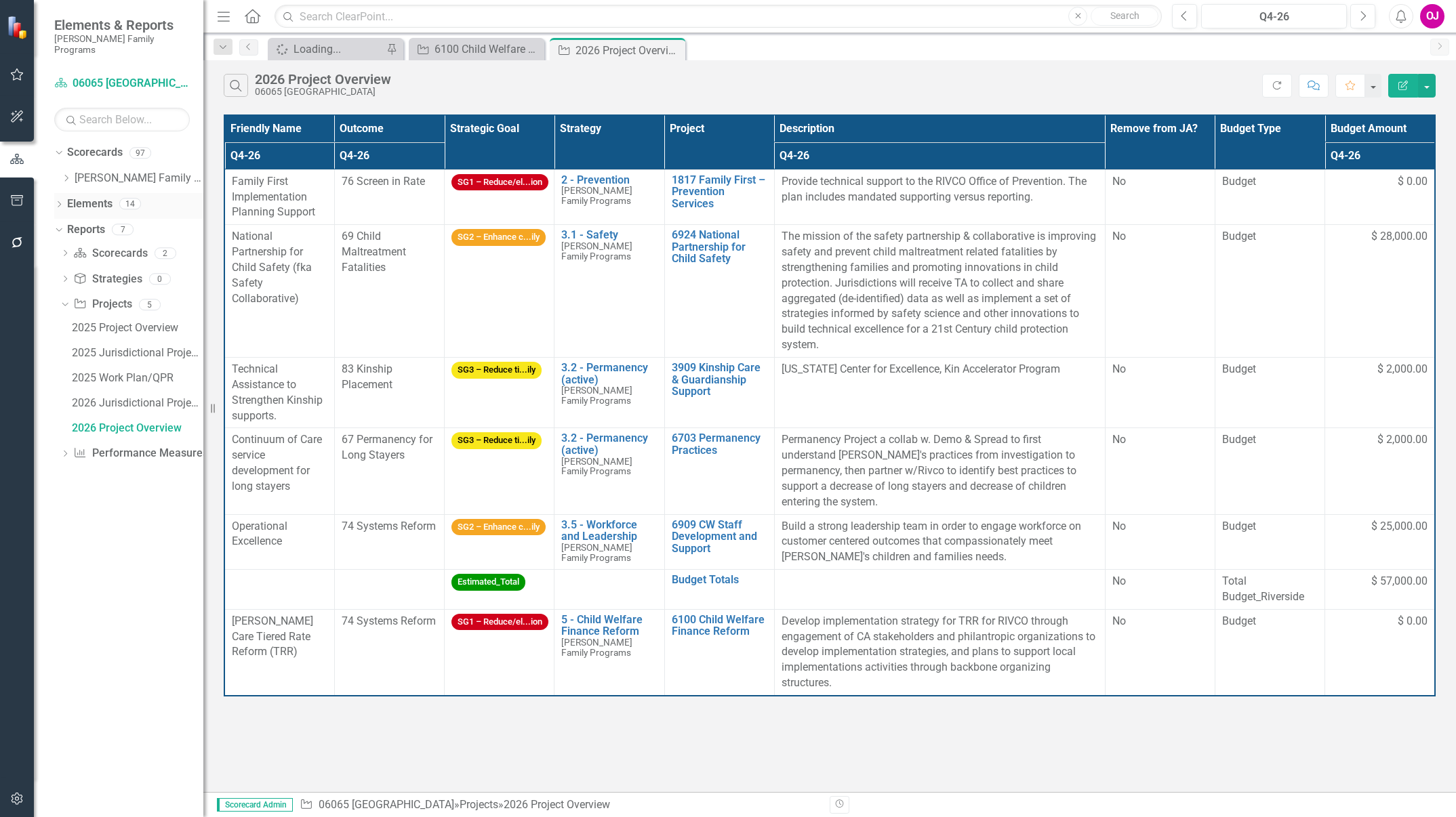
click at [83, 196] on link "Elements" at bounding box center [90, 204] width 46 height 16
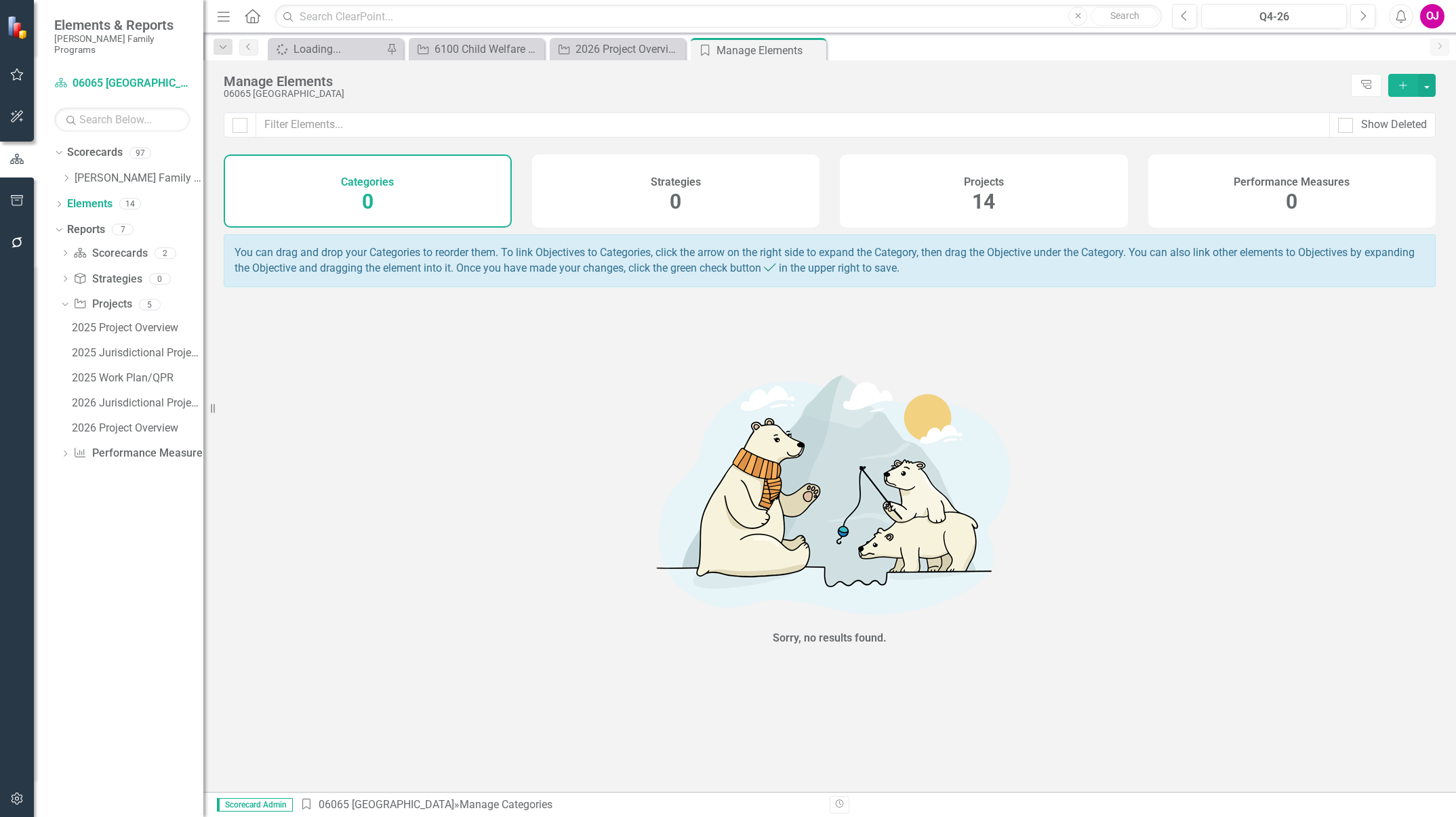
click at [939, 196] on div "Projects 14" at bounding box center [983, 190] width 288 height 73
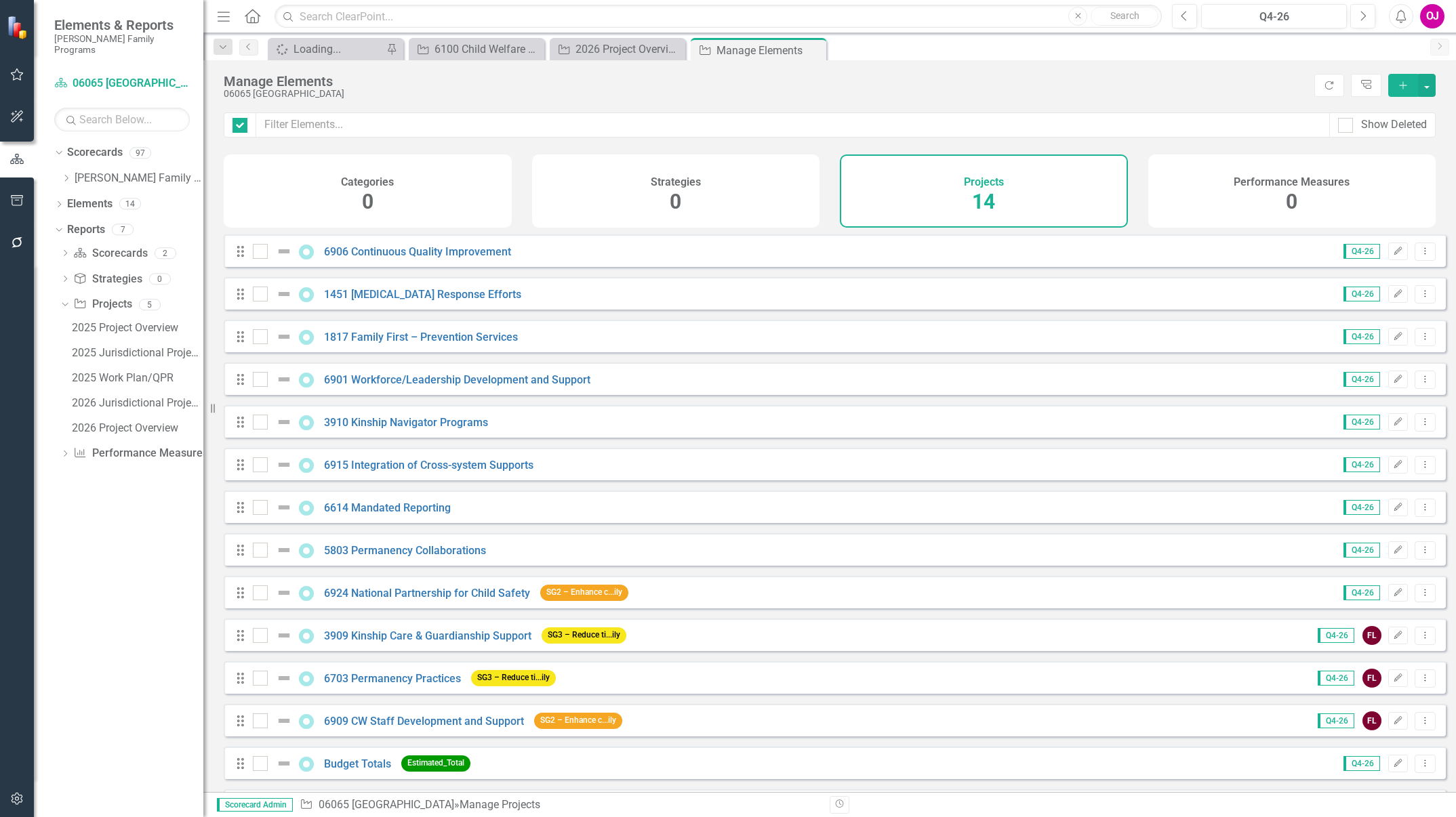
checkbox input "false"
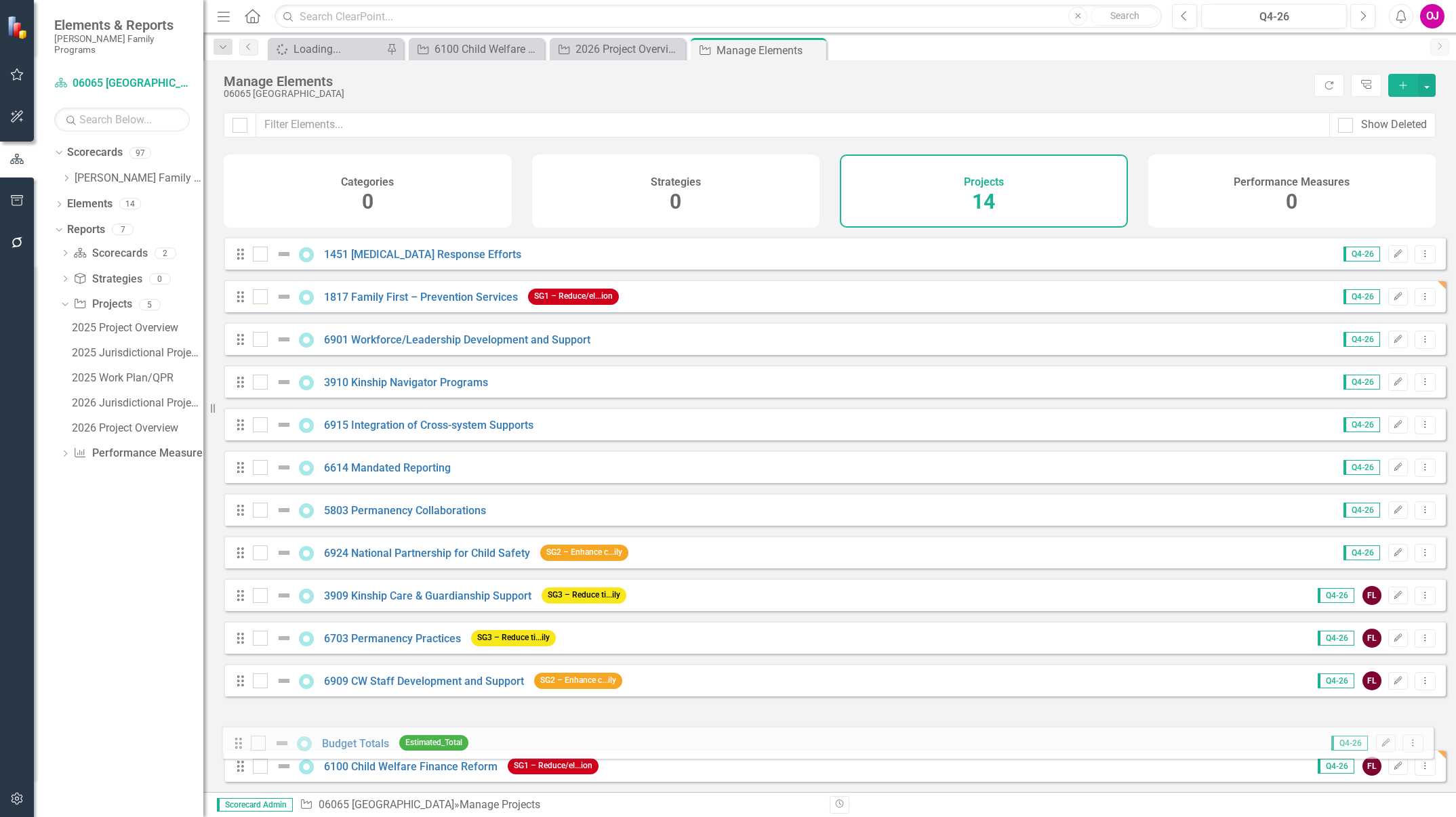
scroll to position [50, 0]
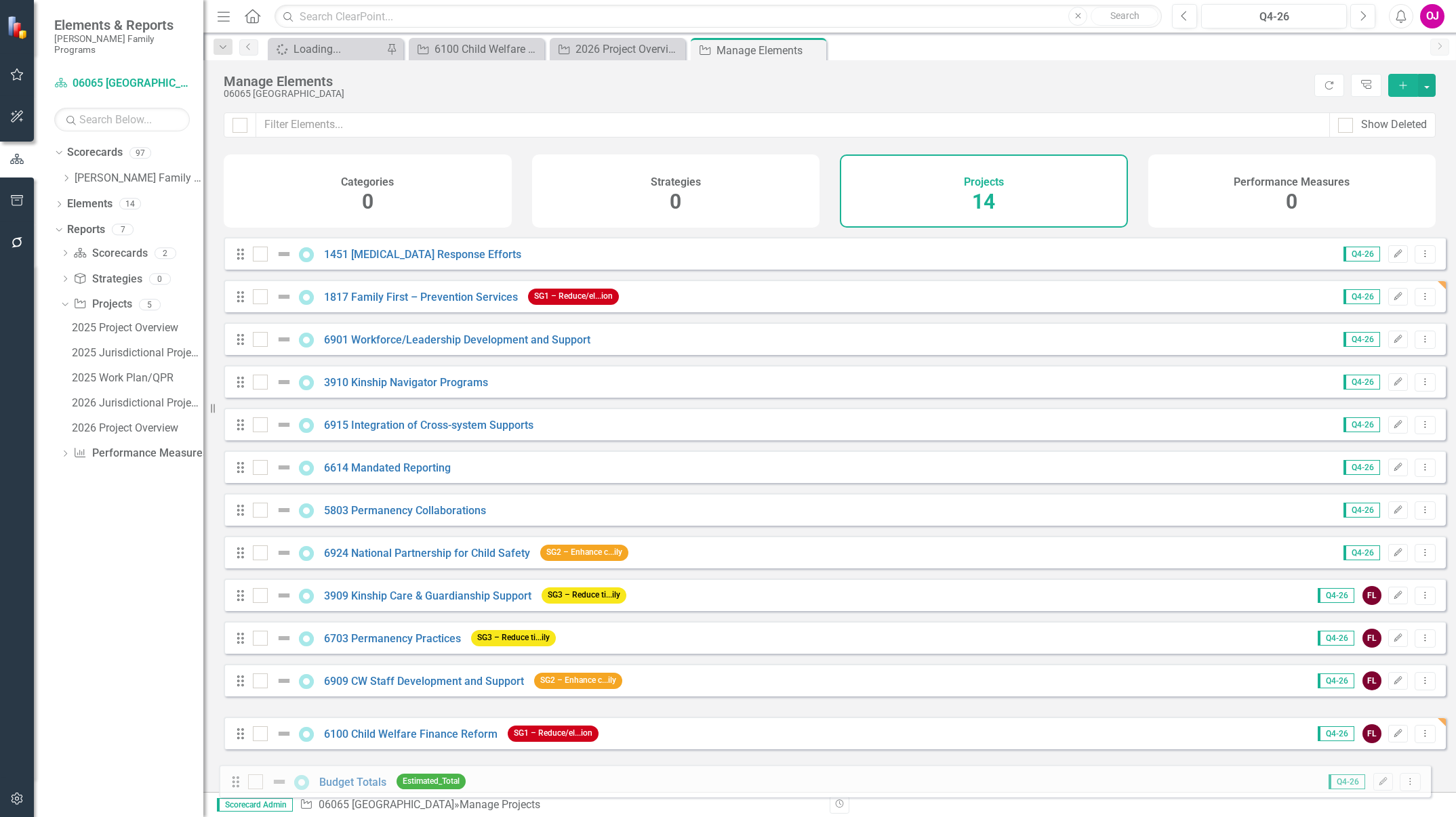
drag, startPoint x: 238, startPoint y: 723, endPoint x: 233, endPoint y: 780, distance: 57.2
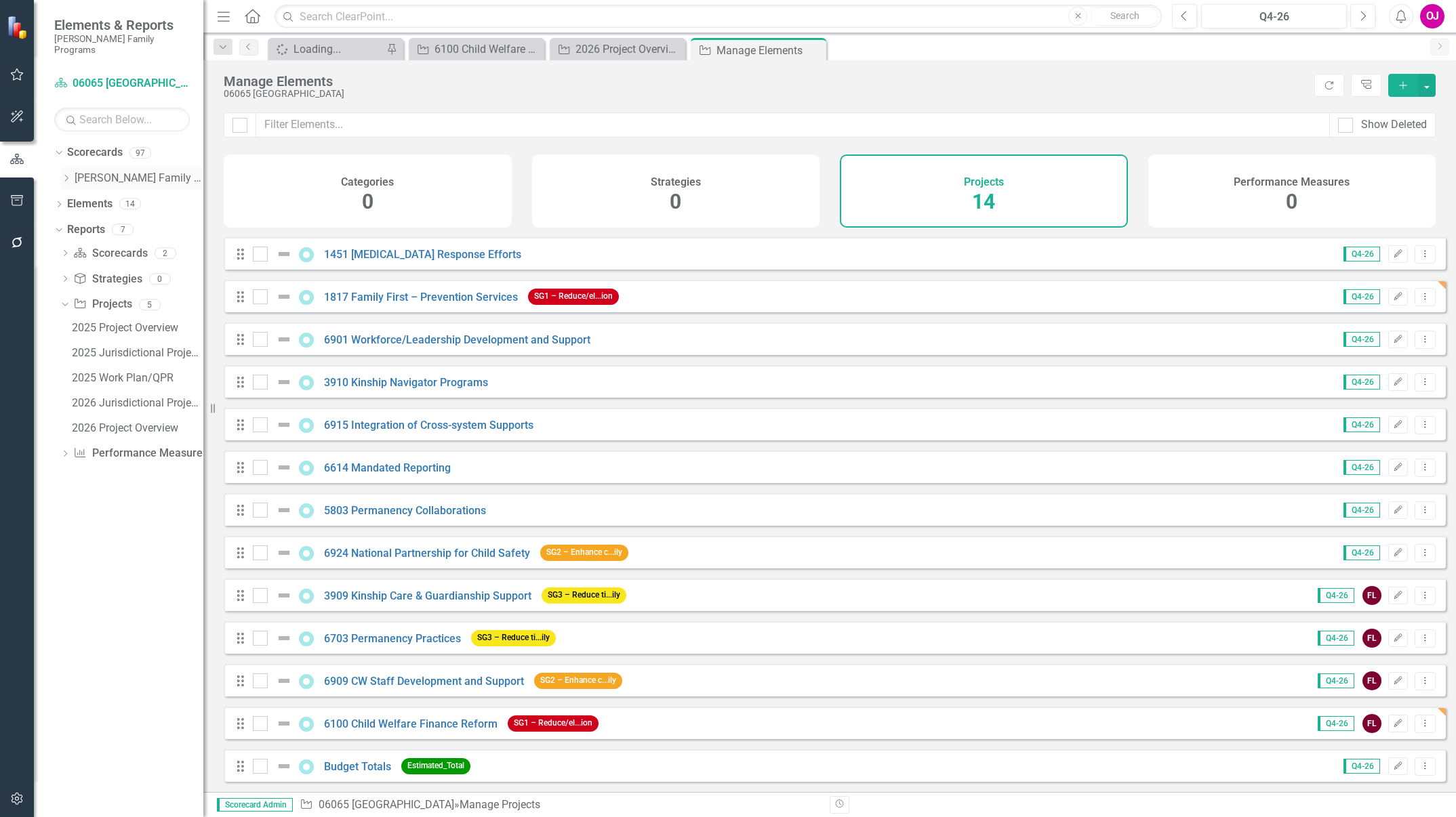
click at [62, 174] on icon "Dropdown" at bounding box center [65, 178] width 10 height 8
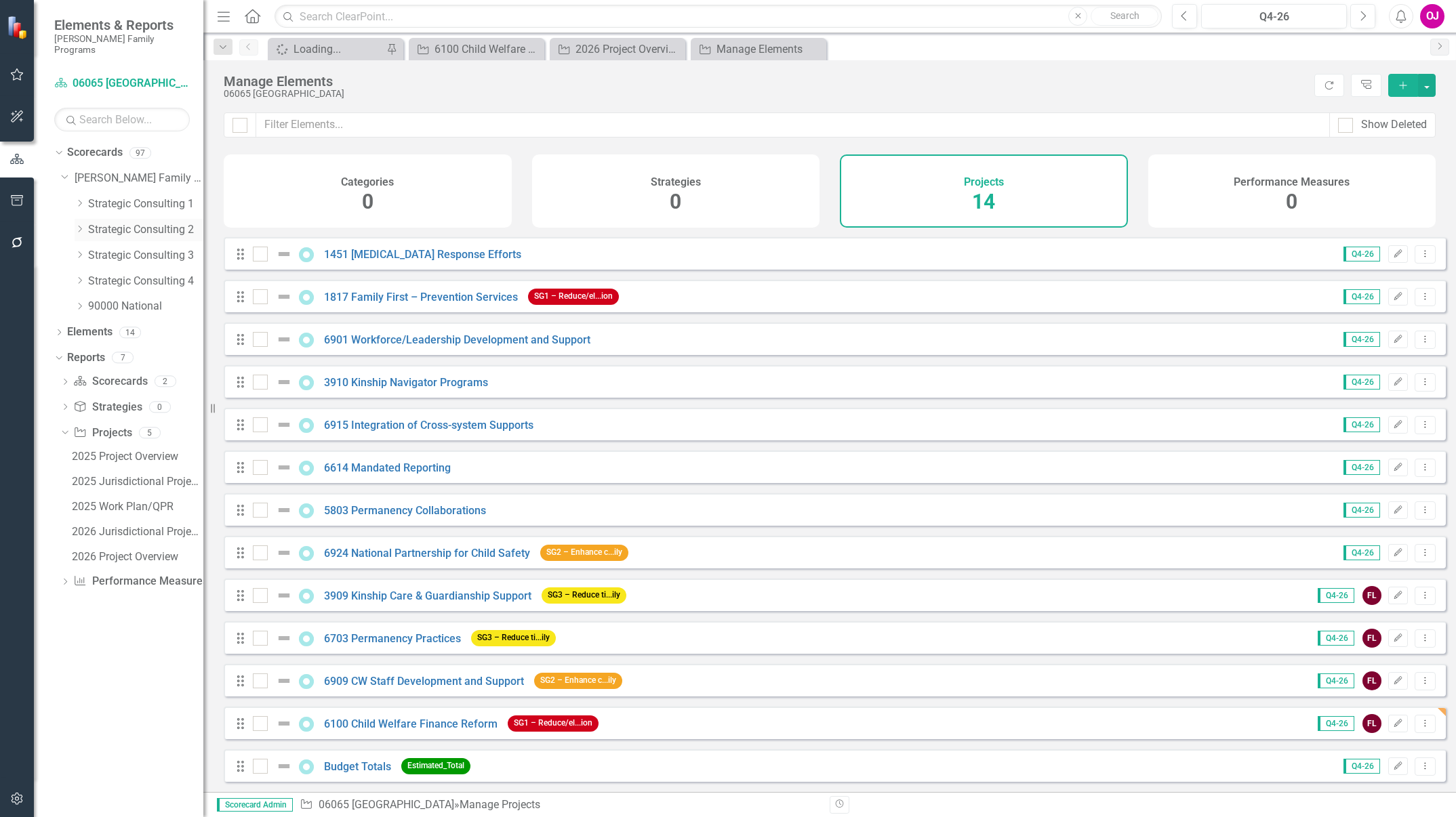
click at [106, 223] on link "Strategic Consulting 2" at bounding box center [146, 230] width 115 height 16
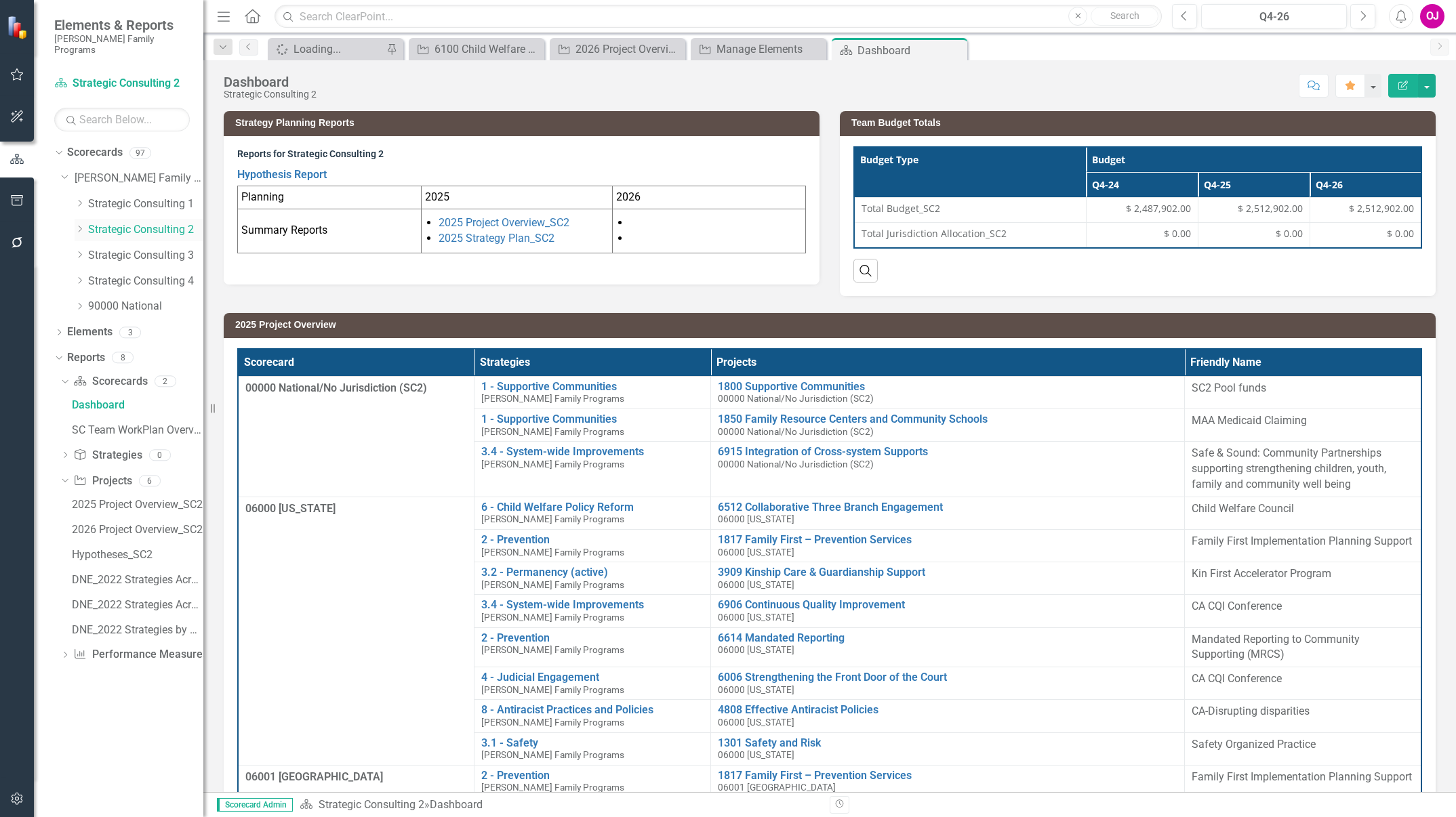
click at [79, 225] on icon "Dropdown" at bounding box center [79, 228] width 10 height 8
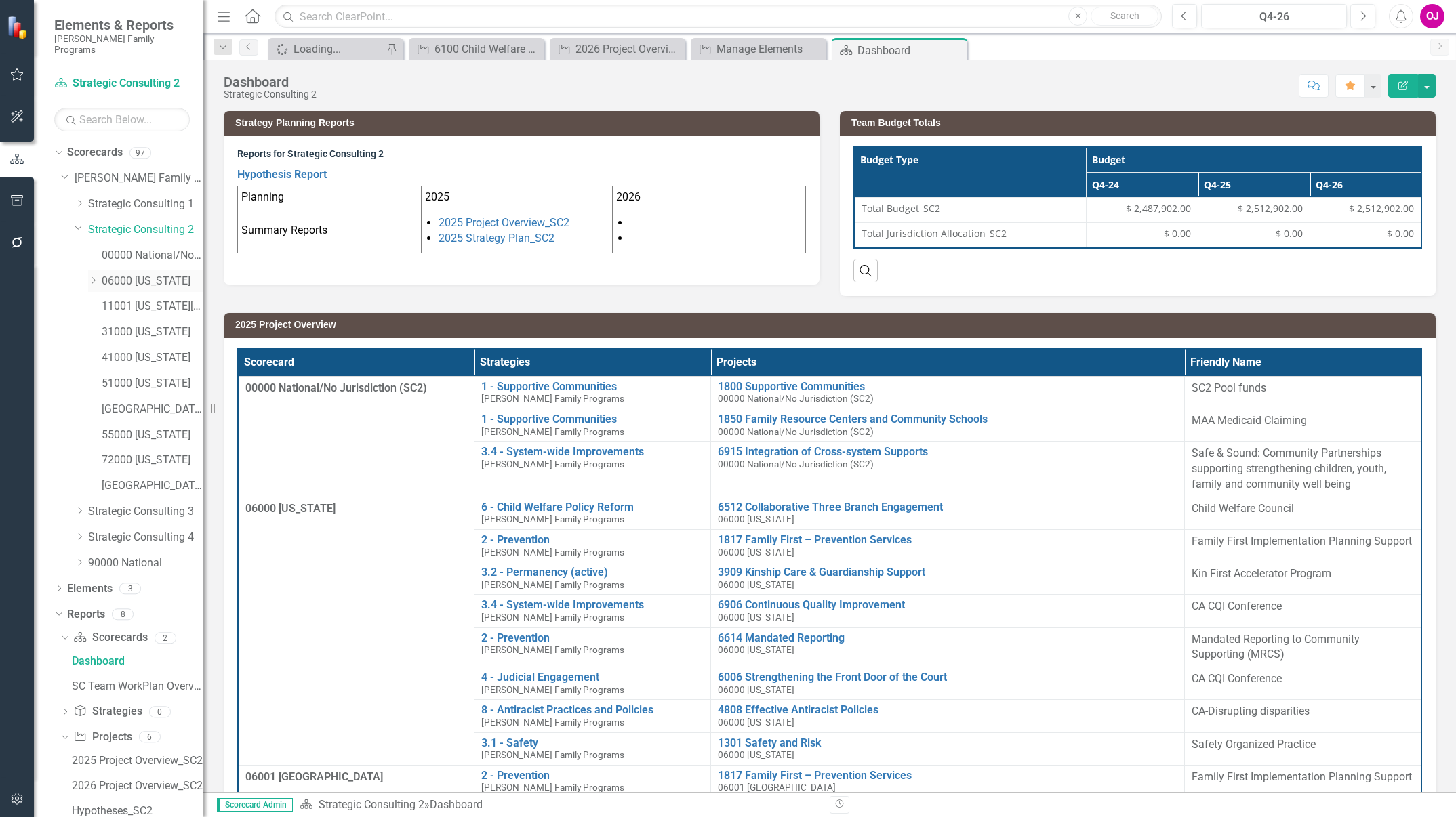
click at [90, 276] on icon "Dropdown" at bounding box center [93, 280] width 10 height 8
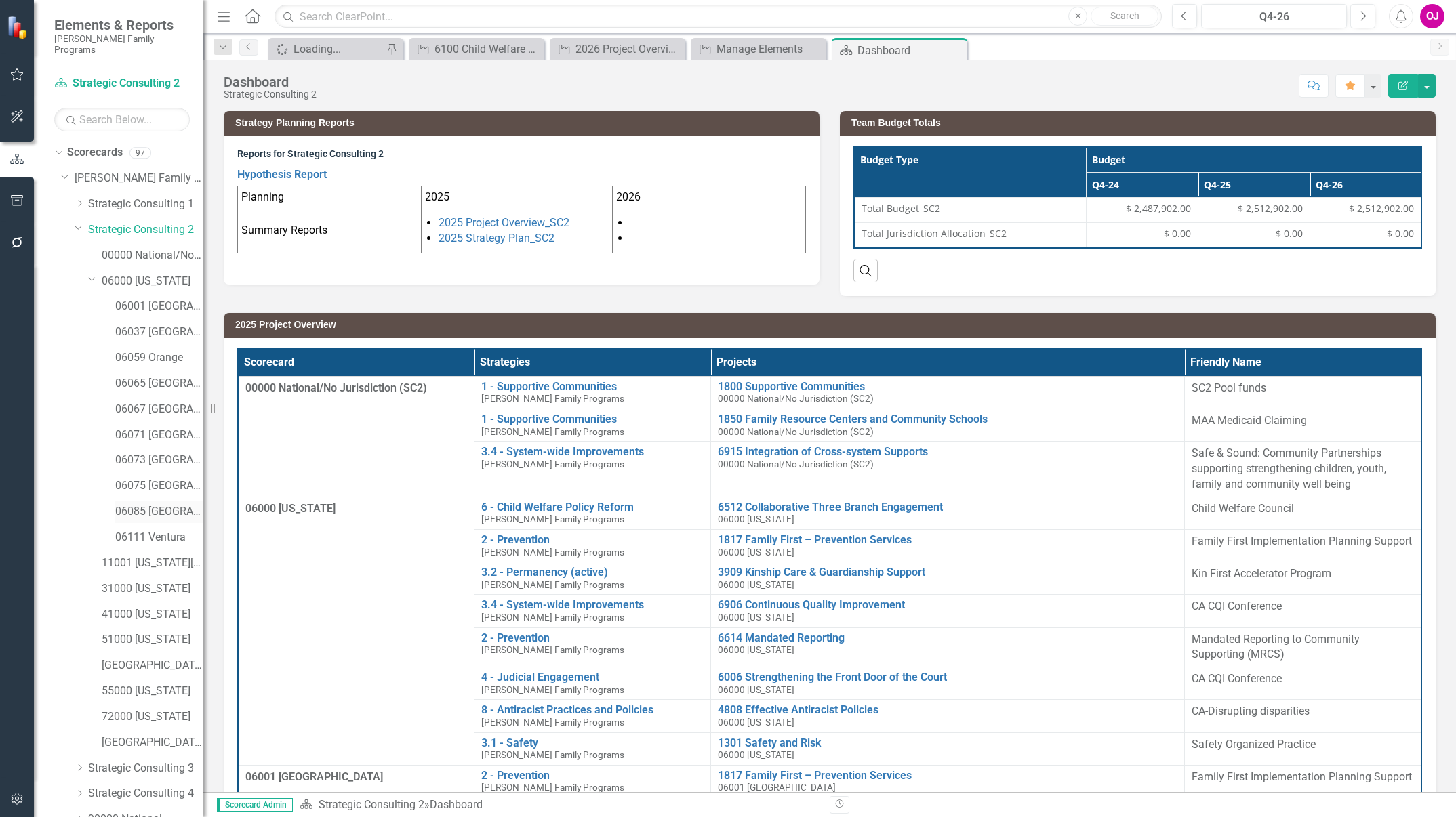
click at [134, 504] on link "06085 [GEOGRAPHIC_DATA][PERSON_NAME]" at bounding box center [159, 511] width 88 height 16
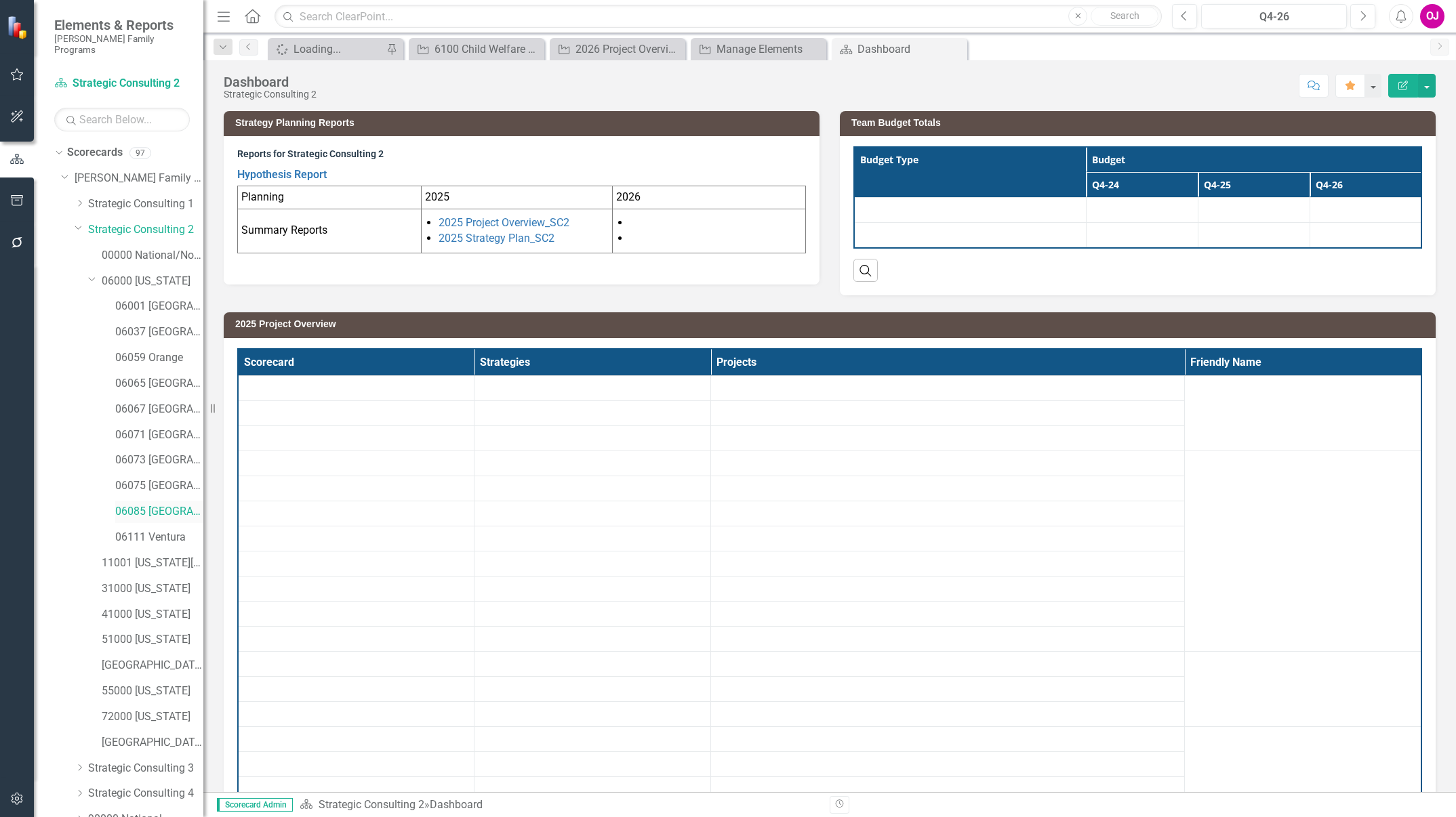
click at [141, 504] on link "06085 [GEOGRAPHIC_DATA][PERSON_NAME]" at bounding box center [159, 511] width 88 height 16
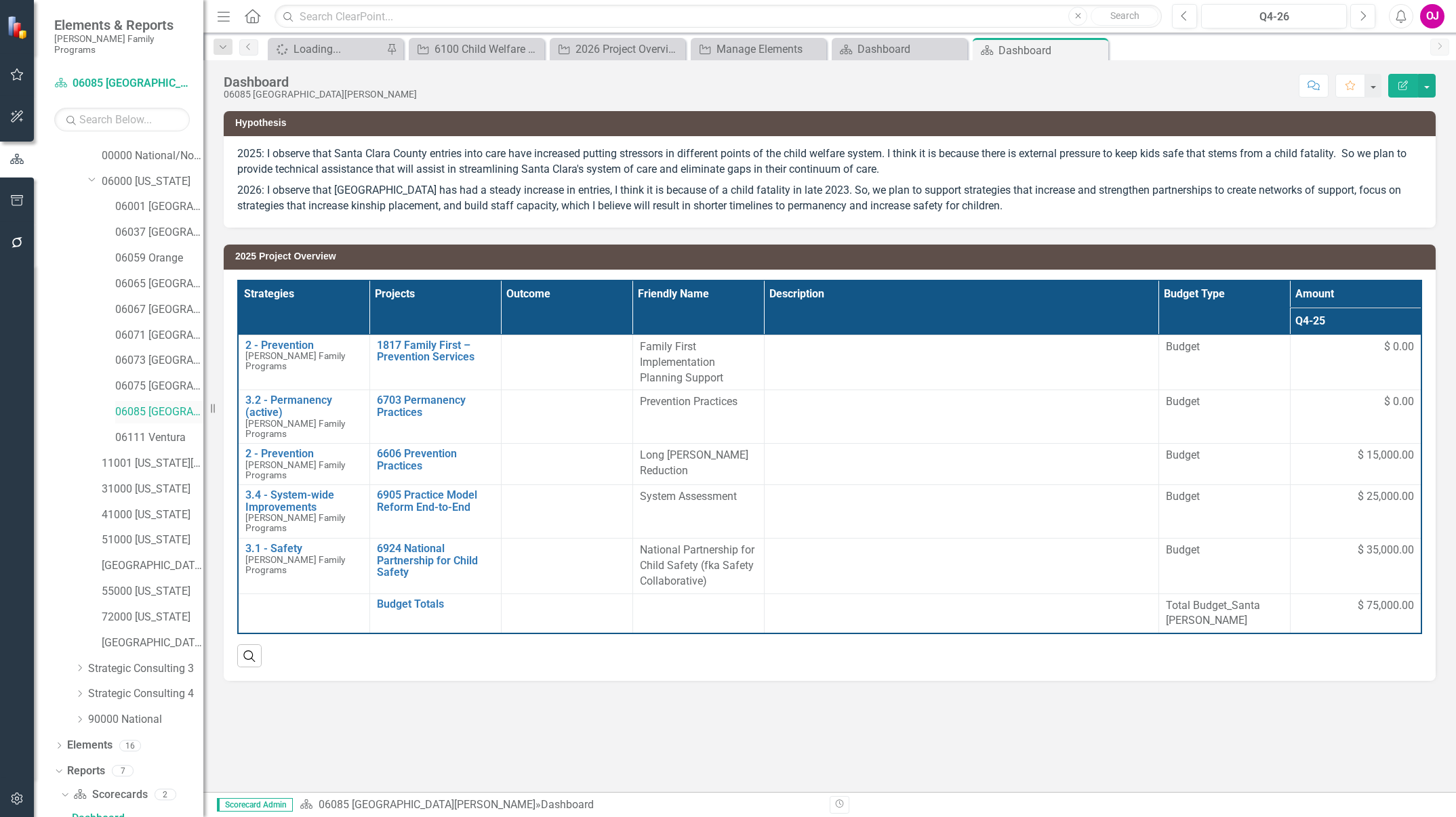
scroll to position [348, 0]
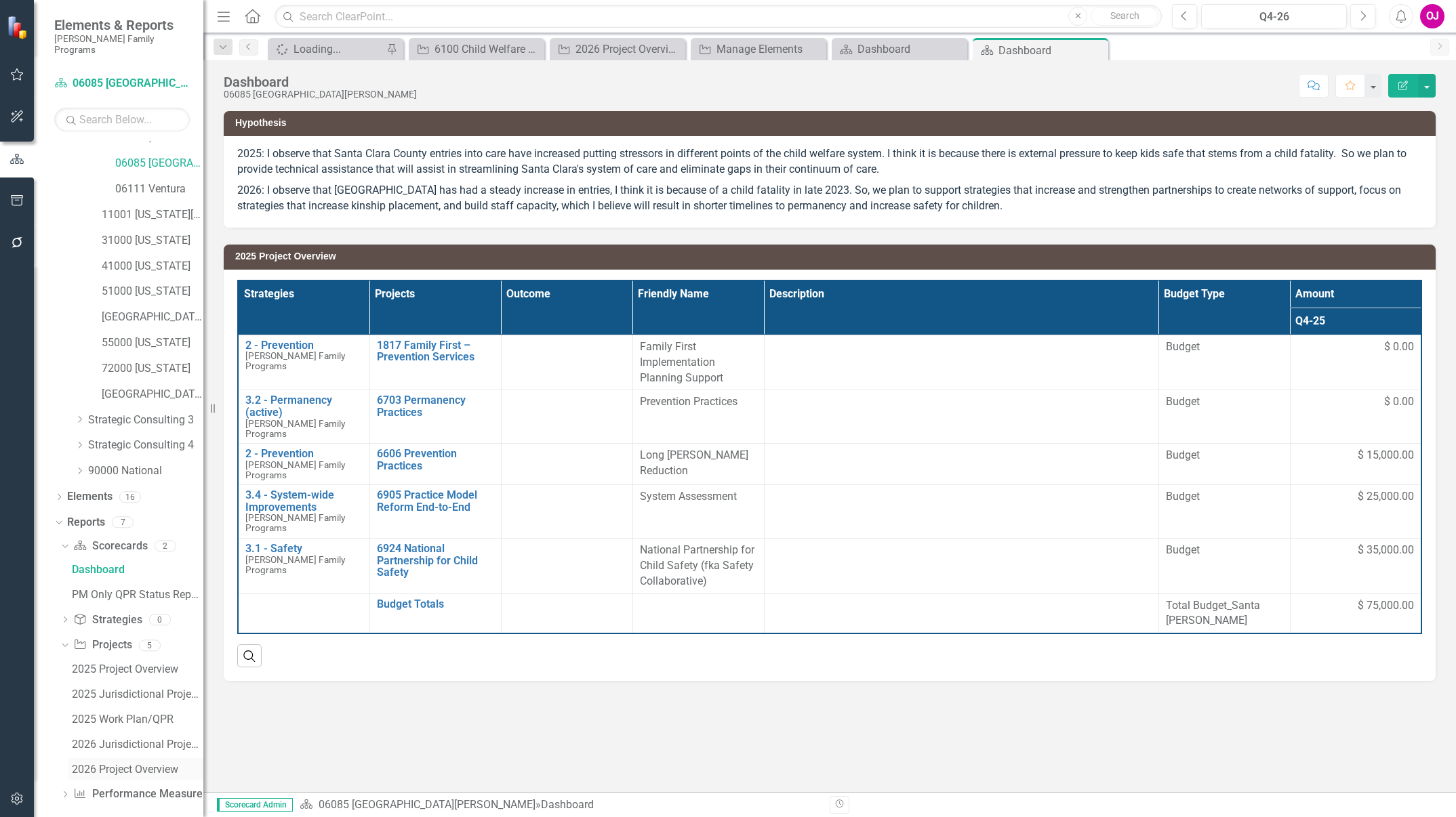
click at [92, 763] on div "2026 Project Overview" at bounding box center [138, 769] width 132 height 12
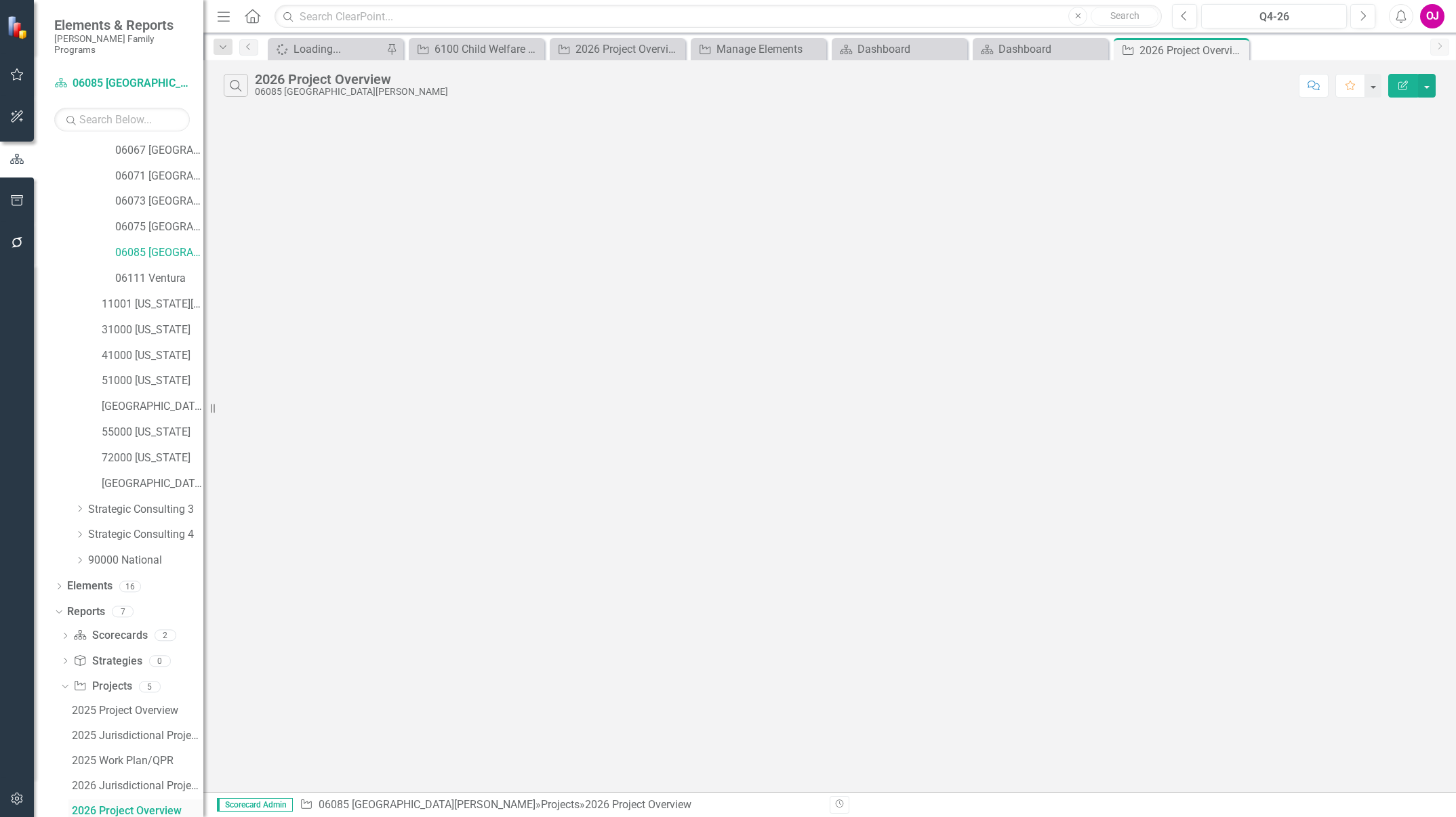
scroll to position [252, 0]
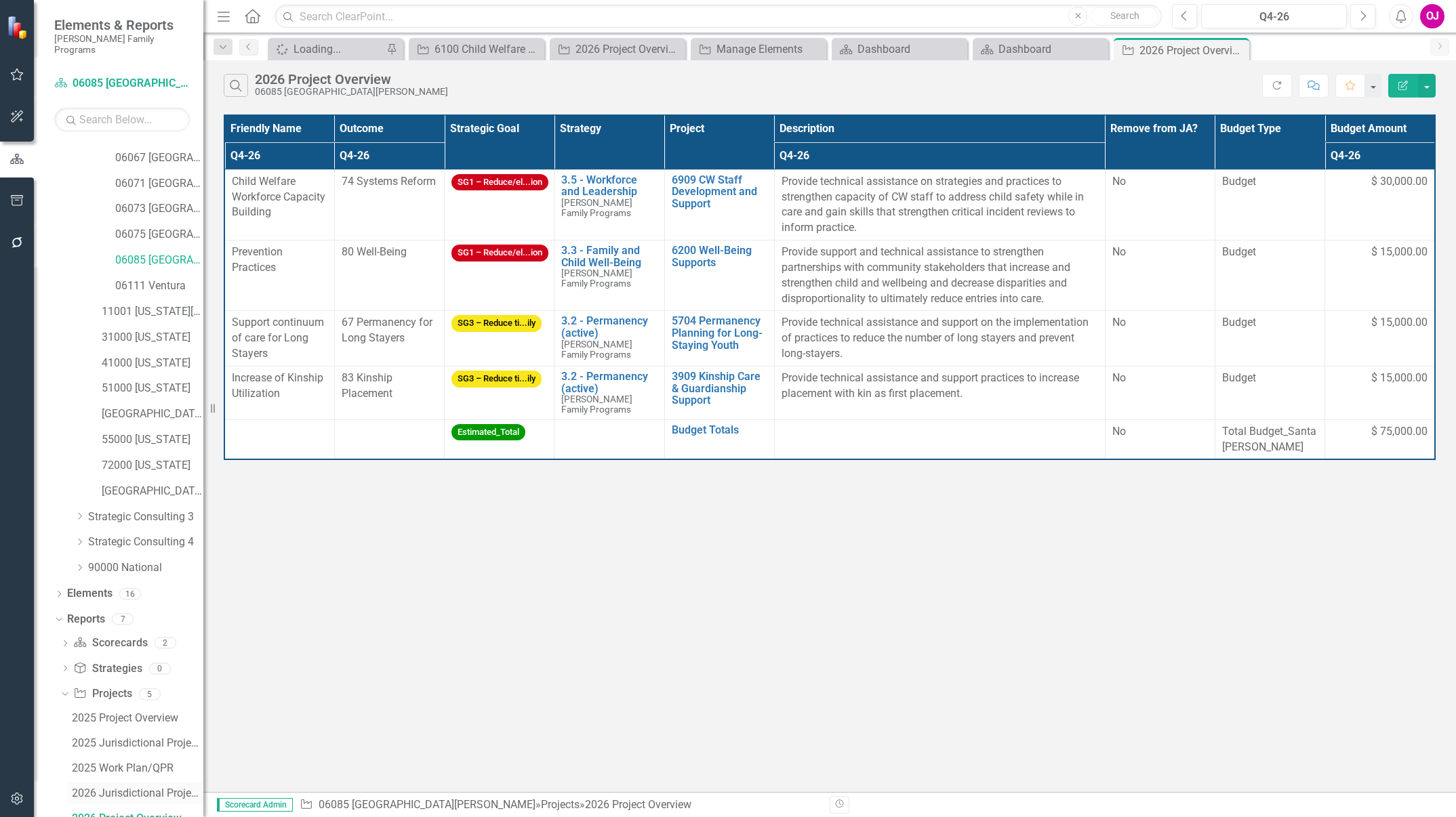
click at [88, 788] on div "2026 Jurisdictional Projects Assessment" at bounding box center [138, 794] width 132 height 12
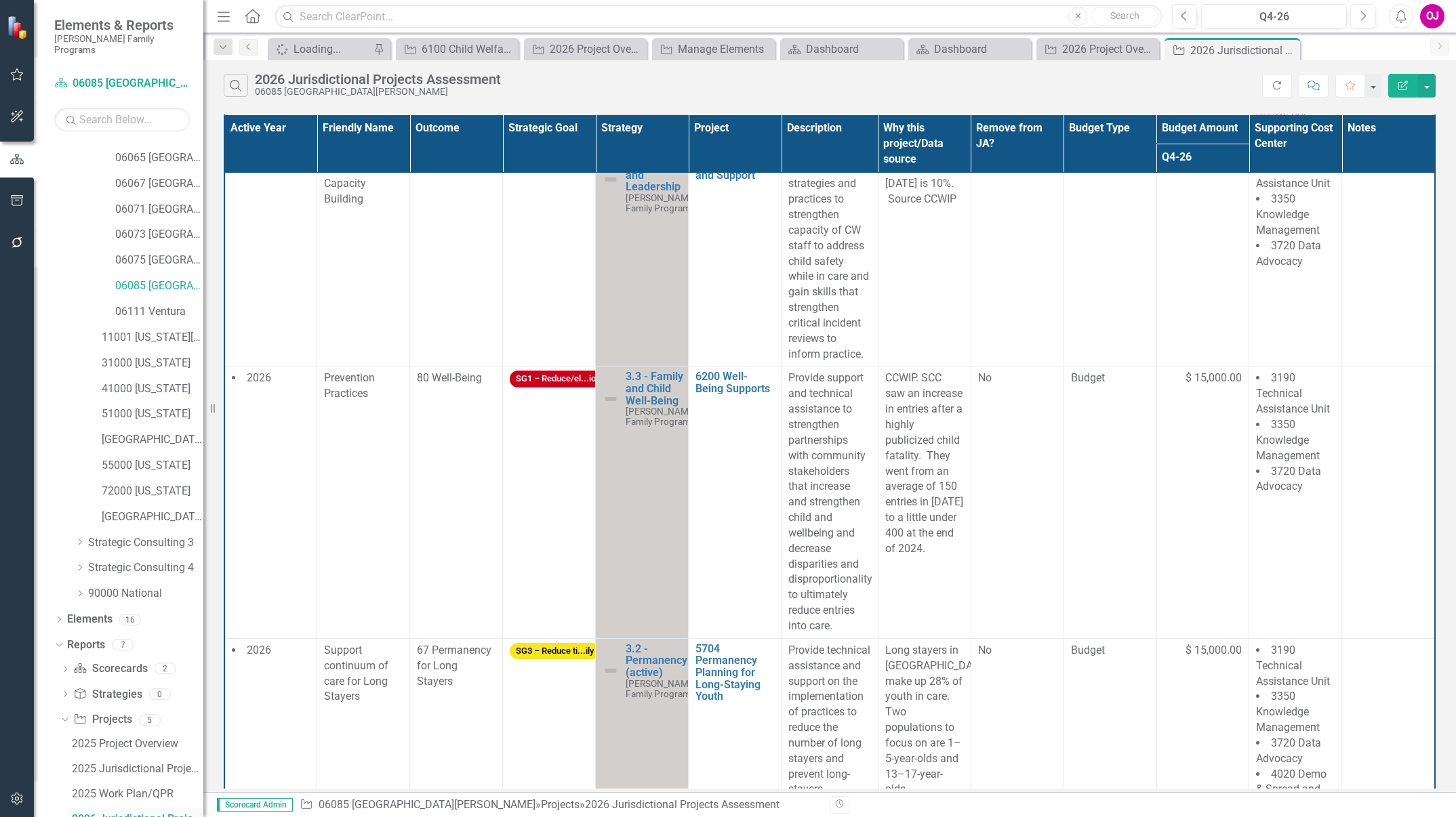
scroll to position [758, 0]
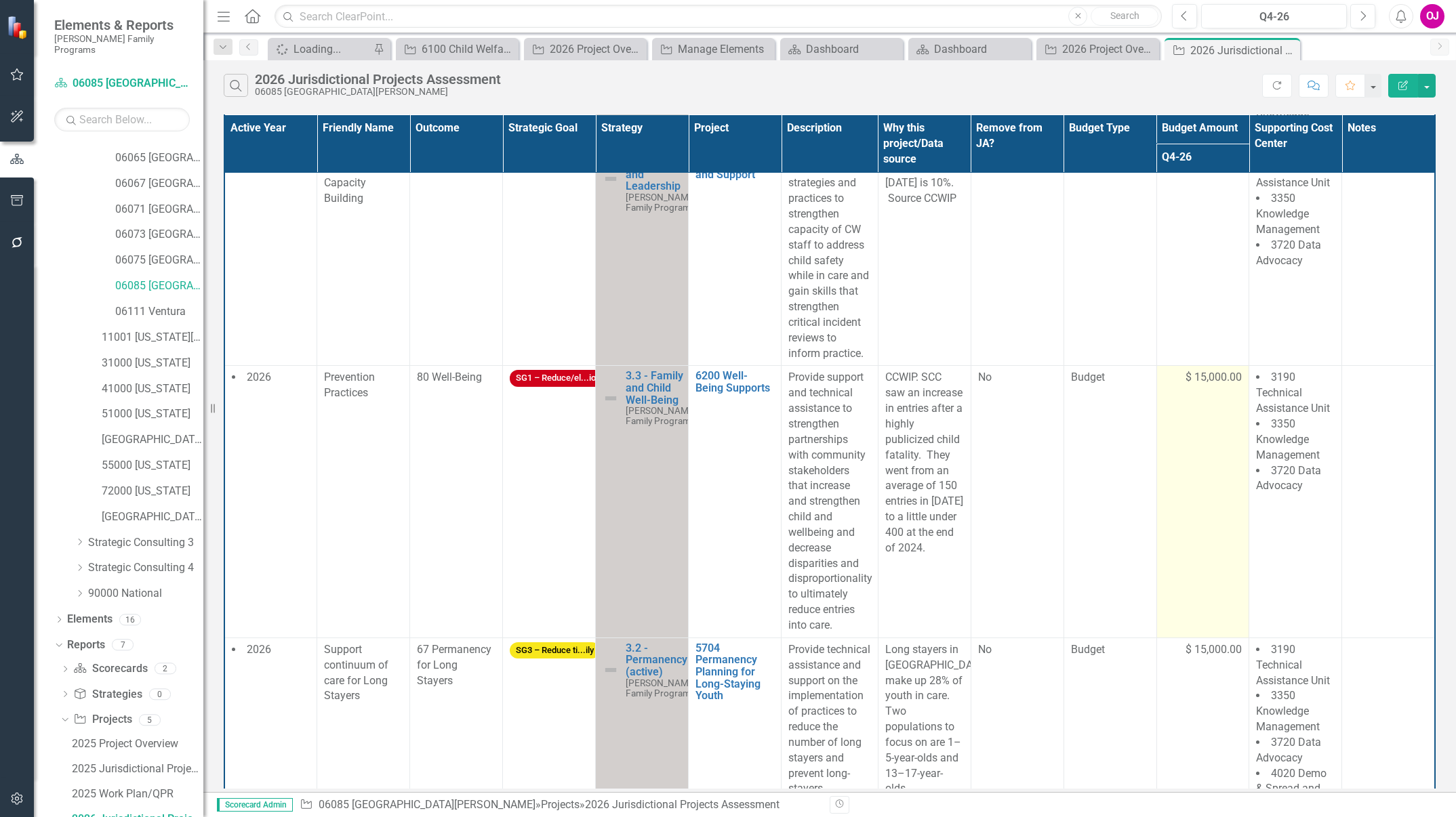
click at [1200, 433] on td "$ 15,000.00" at bounding box center [1202, 502] width 93 height 271
click at [1205, 429] on td "$ 15,000.00" at bounding box center [1202, 502] width 93 height 271
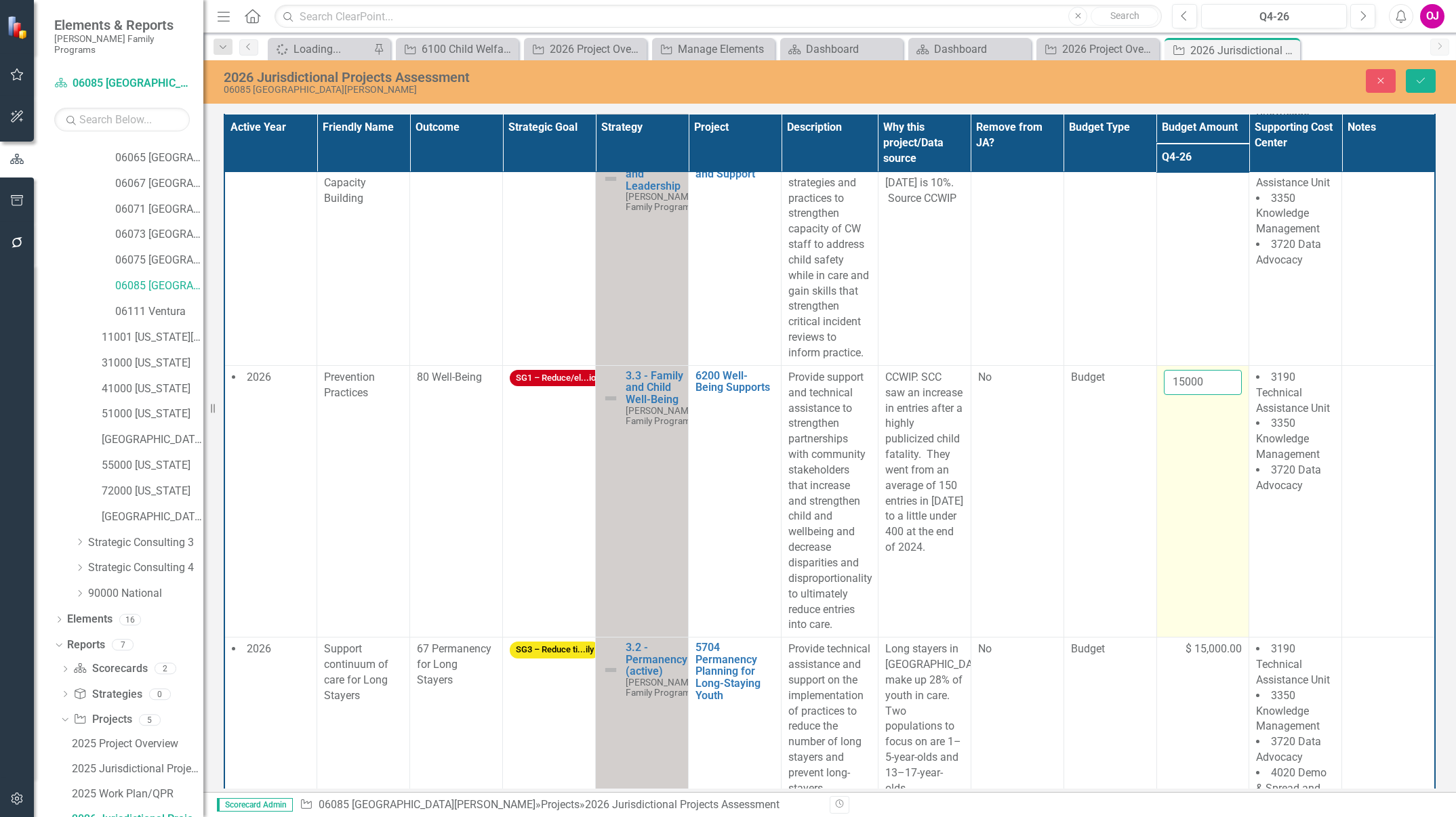
click at [1199, 395] on input "15000" at bounding box center [1203, 383] width 79 height 25
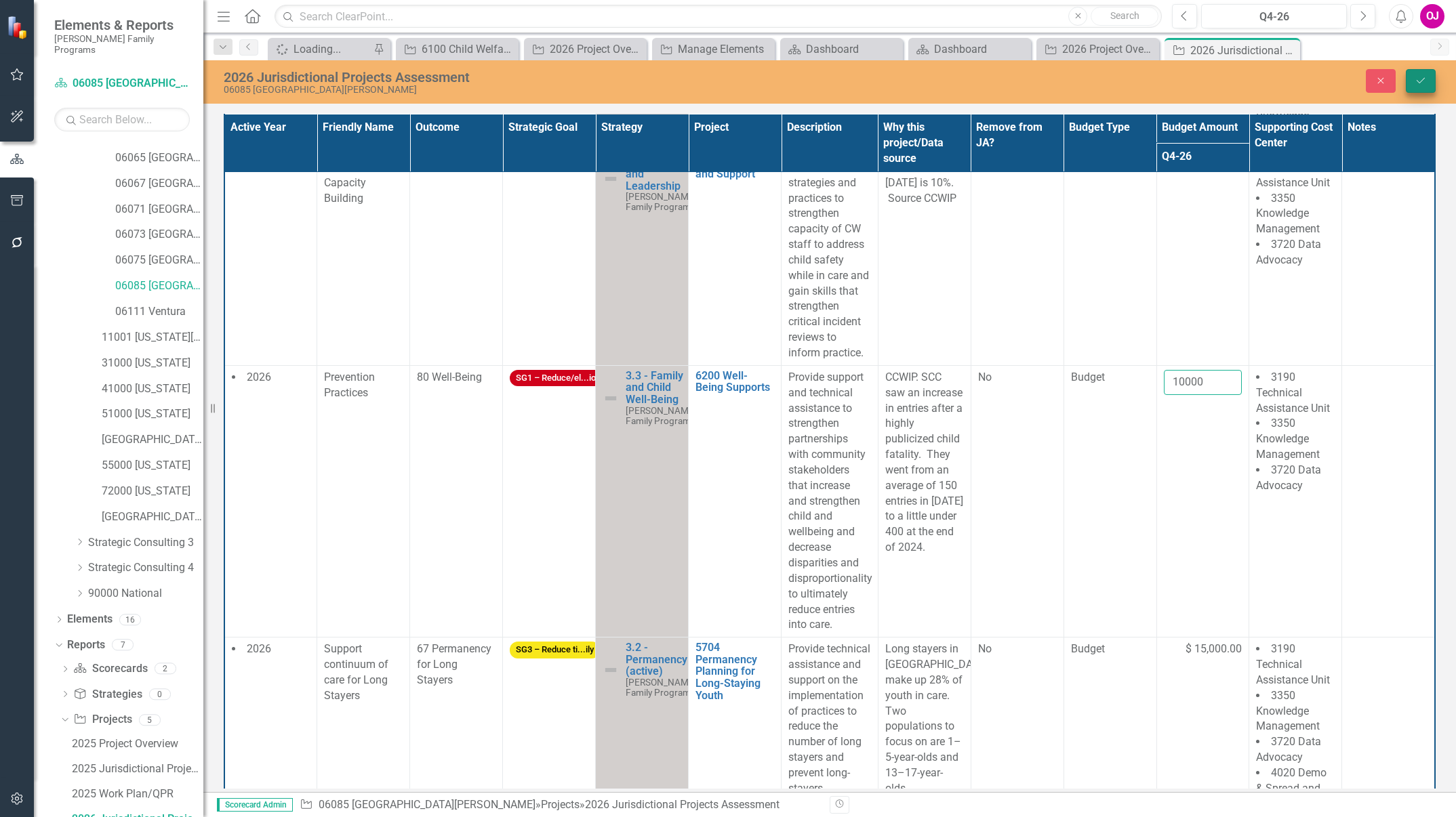
type input "10000"
click at [1424, 78] on icon "Save" at bounding box center [1421, 81] width 12 height 10
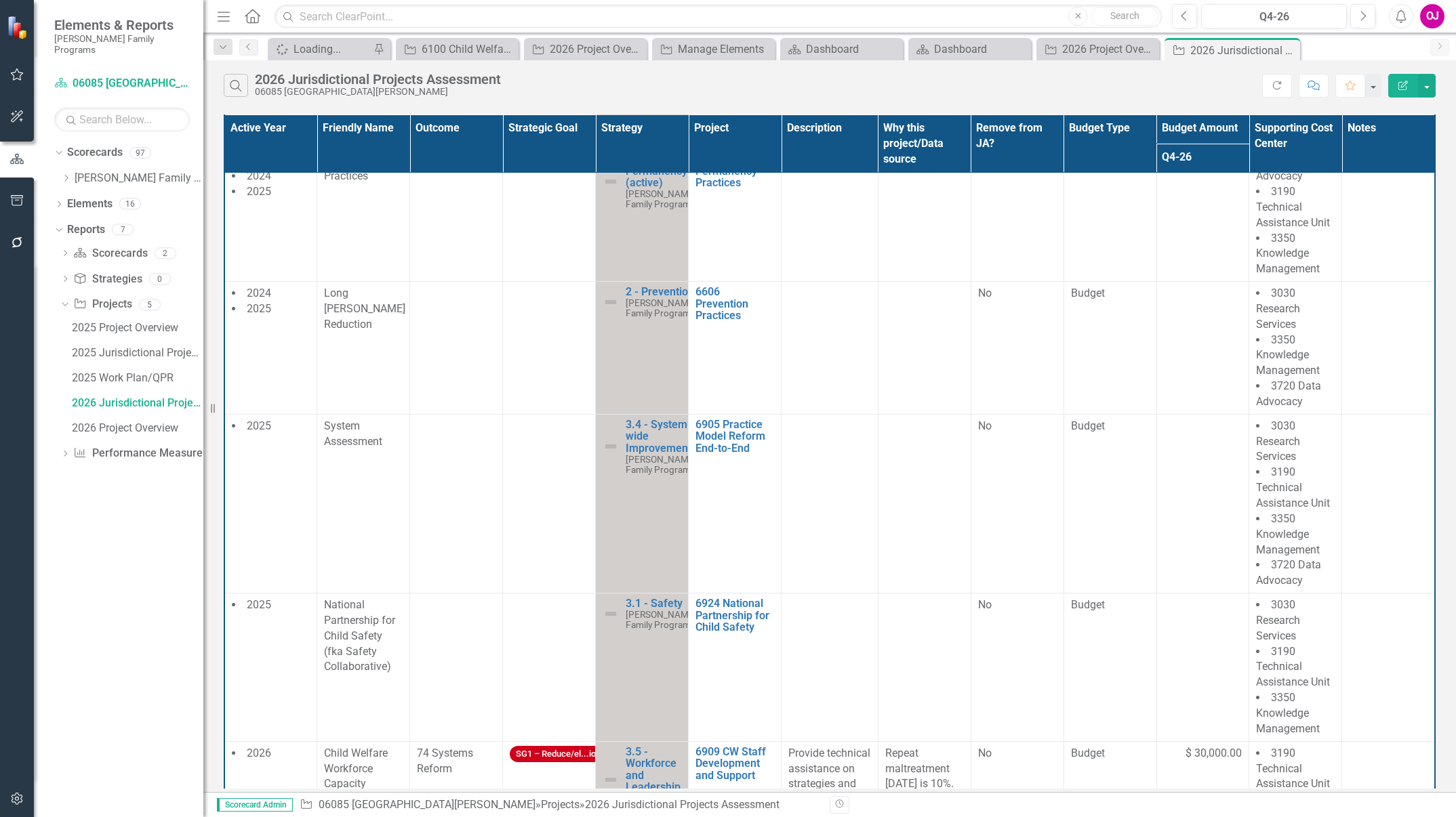
scroll to position [158, 0]
click at [905, 653] on td at bounding box center [924, 667] width 93 height 148
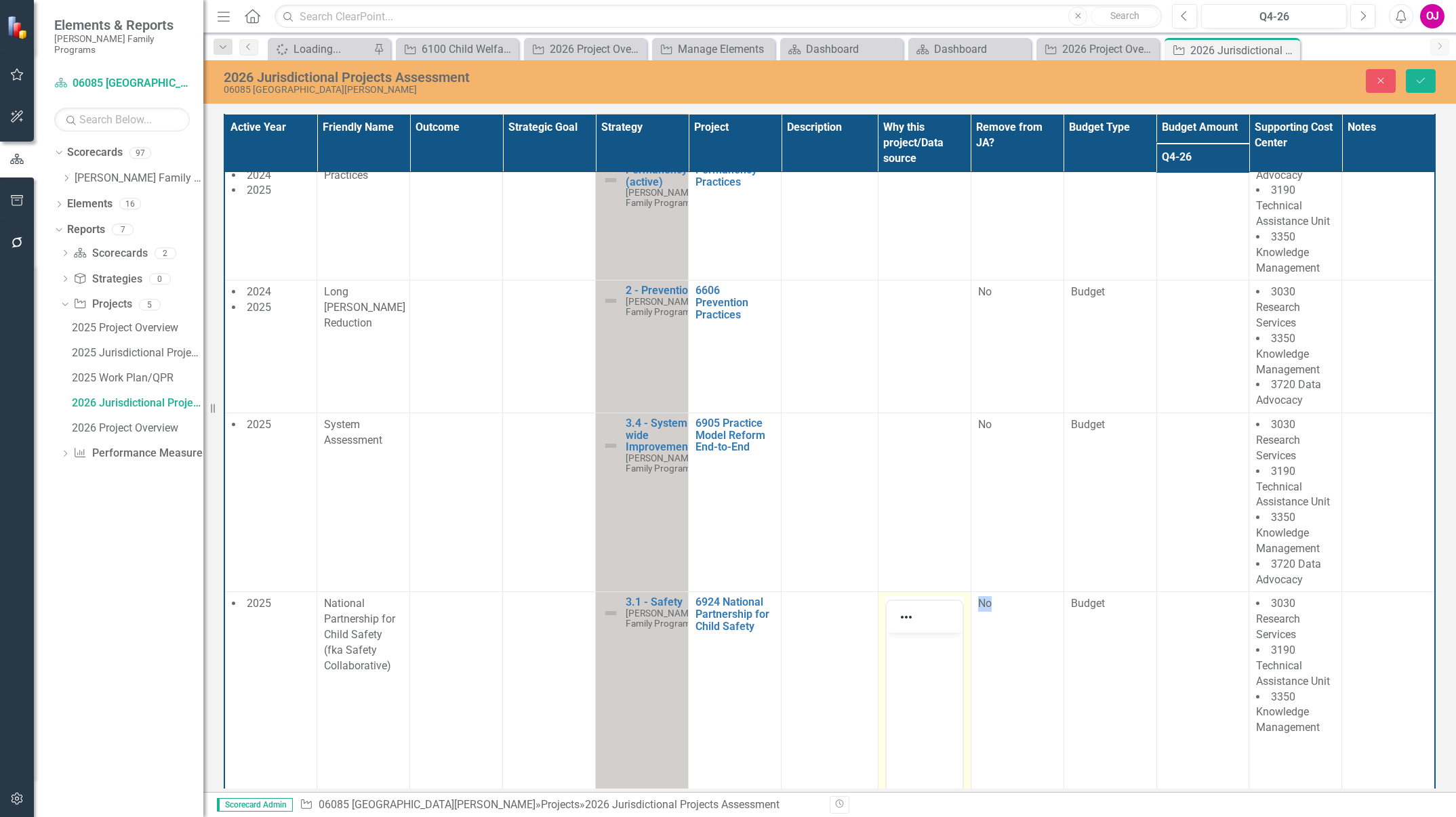
scroll to position [0, 0]
drag, startPoint x: 1791, startPoint y: 1286, endPoint x: 910, endPoint y: 650, distance: 1086.6
click at [910, 650] on p "Rich Text Area. Press ALT-0 for help." at bounding box center [924, 644] width 69 height 17
paste body "Rich Text Area. Press ALT-0 for help."
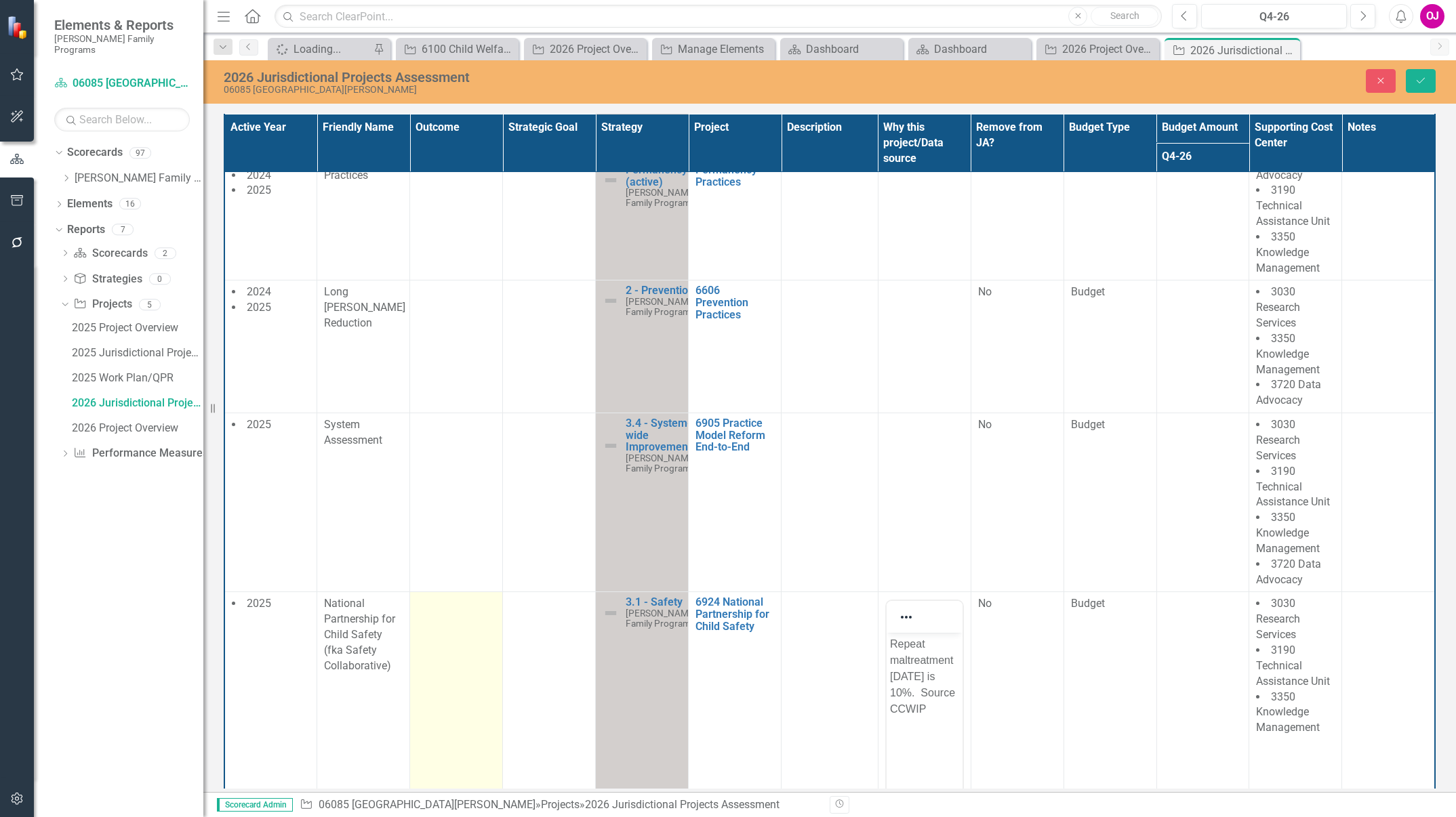
click at [454, 632] on td at bounding box center [456, 759] width 93 height 335
click at [478, 606] on icon "Expand" at bounding box center [482, 608] width 14 height 11
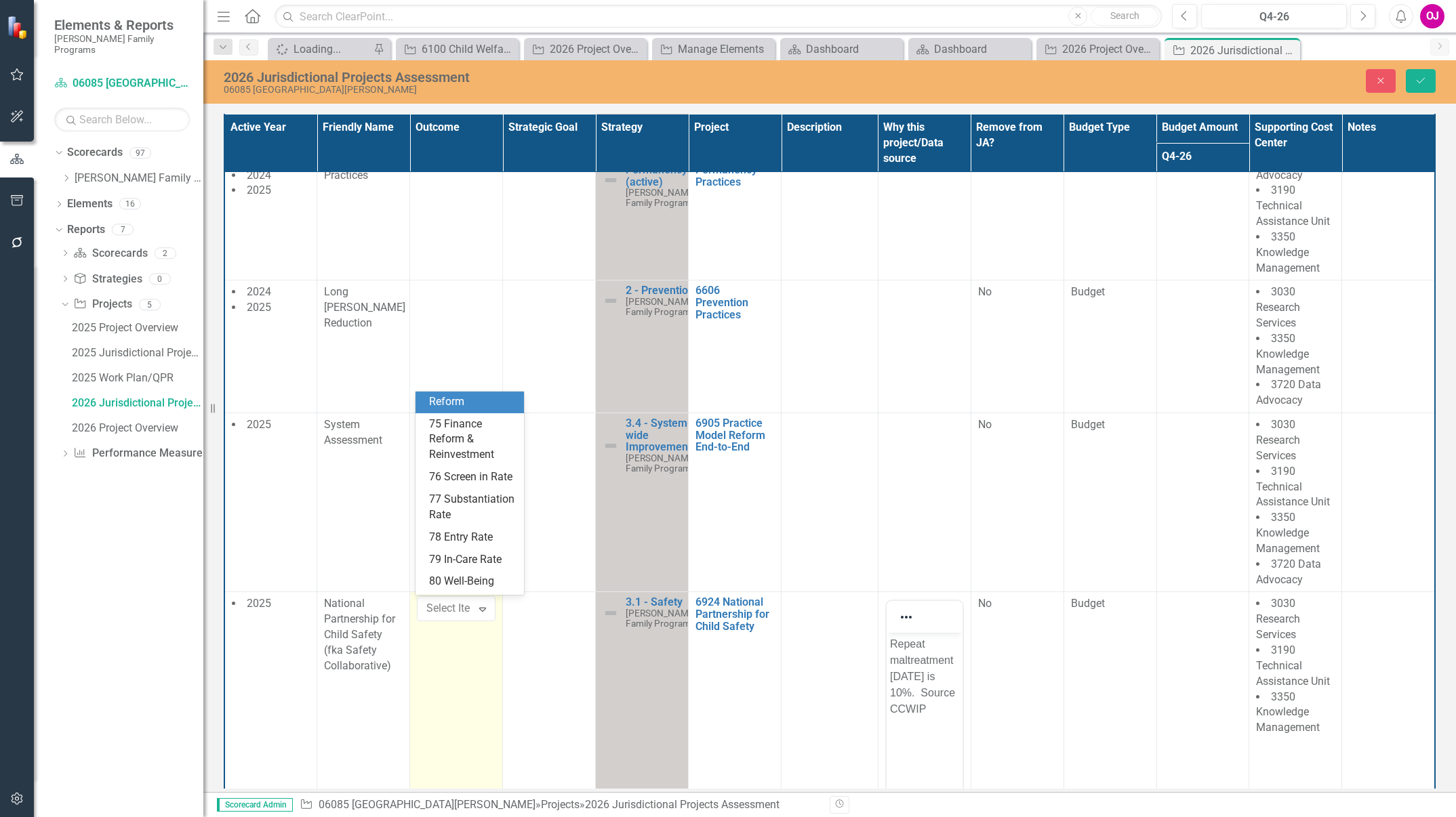
scroll to position [147, 0]
click at [486, 528] on div "69 Child Maltreatment Fatalities" at bounding box center [472, 505] width 87 height 47
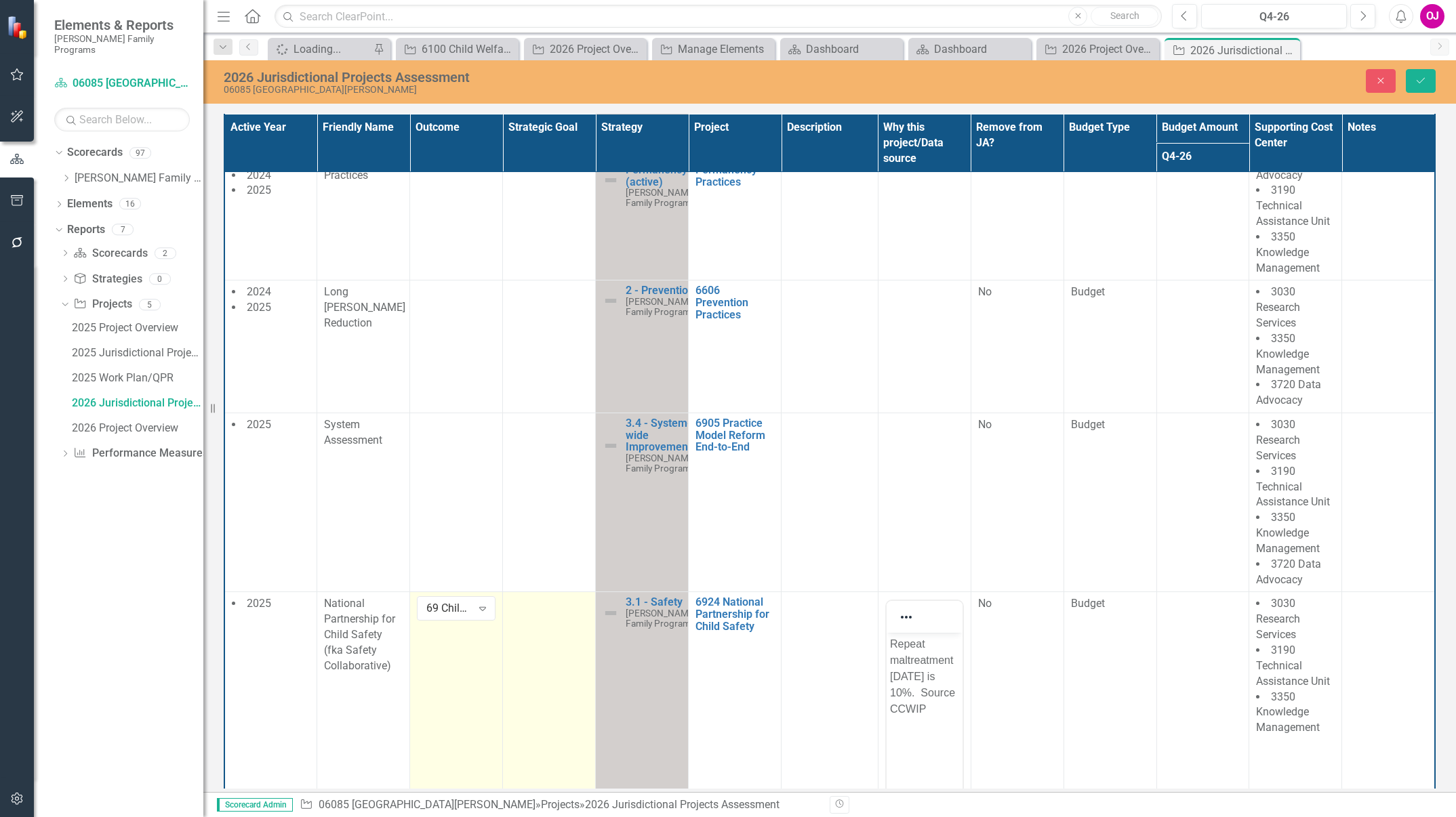
click at [556, 633] on td at bounding box center [549, 759] width 93 height 335
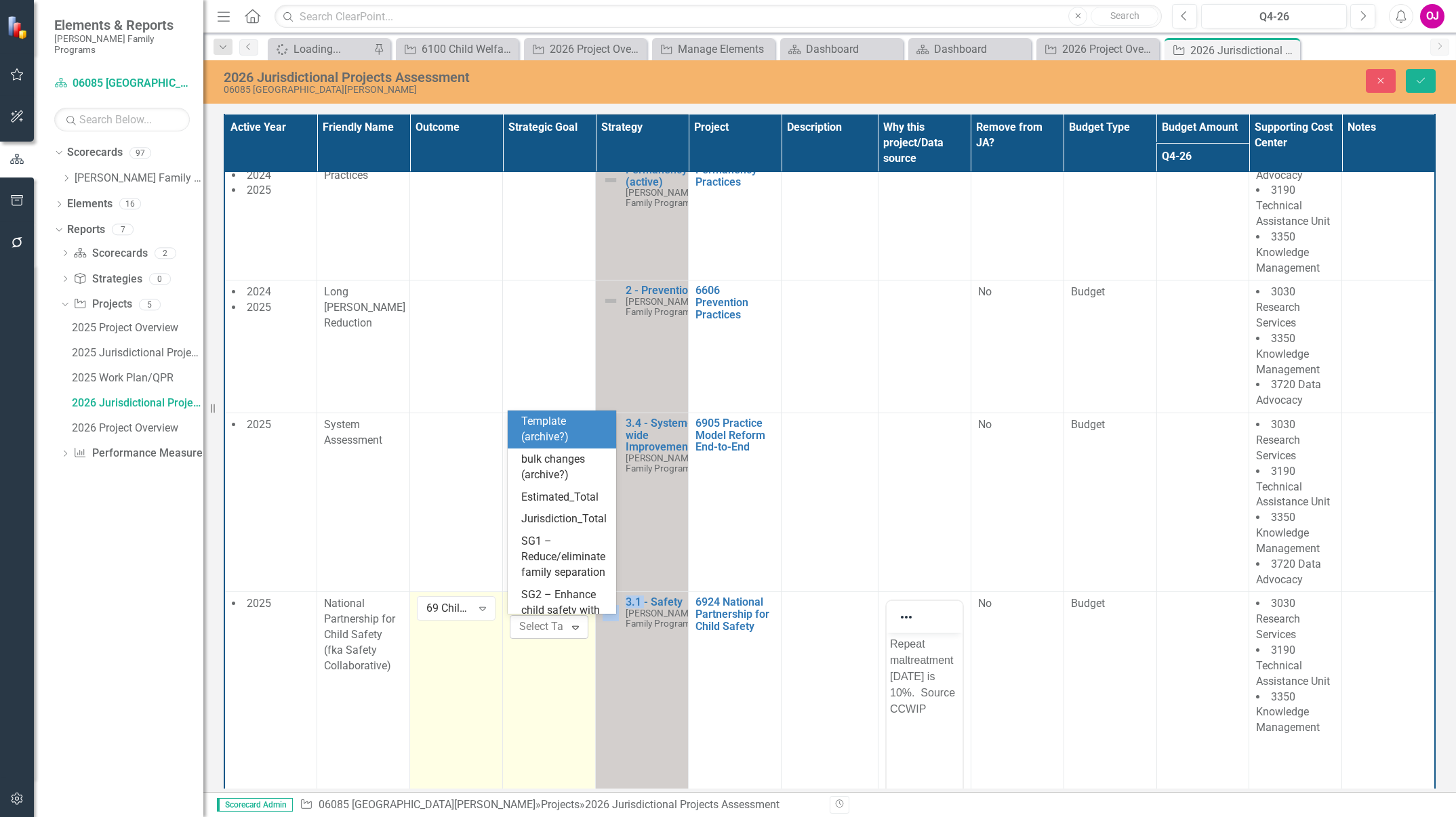
drag, startPoint x: 556, startPoint y: 633, endPoint x: 573, endPoint y: 627, distance: 18.0
click at [573, 627] on icon "Expand" at bounding box center [575, 627] width 14 height 11
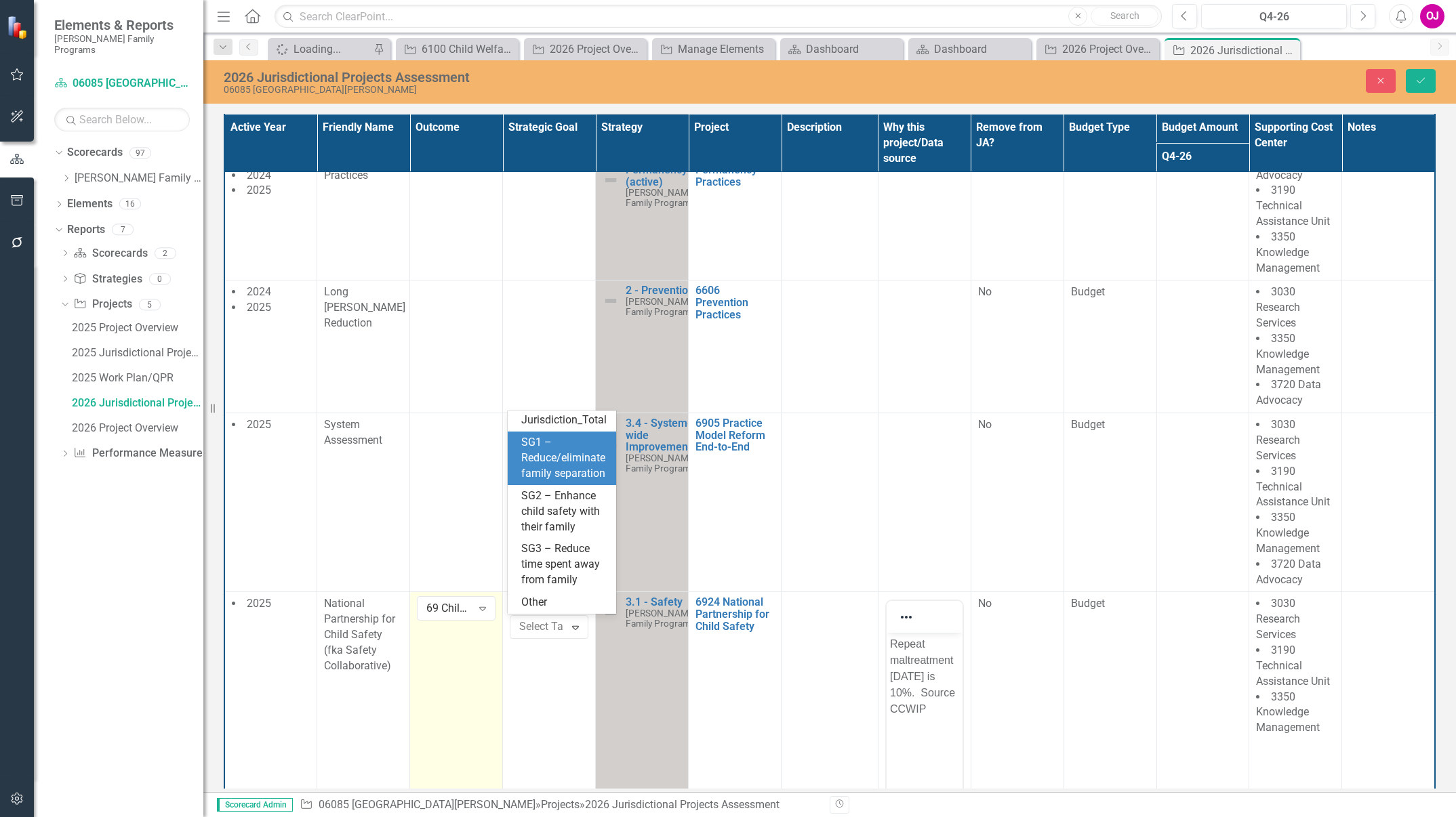
scroll to position [176, 0]
click at [562, 495] on span "SG2 – Enhance child safety with their family" at bounding box center [561, 511] width 79 height 44
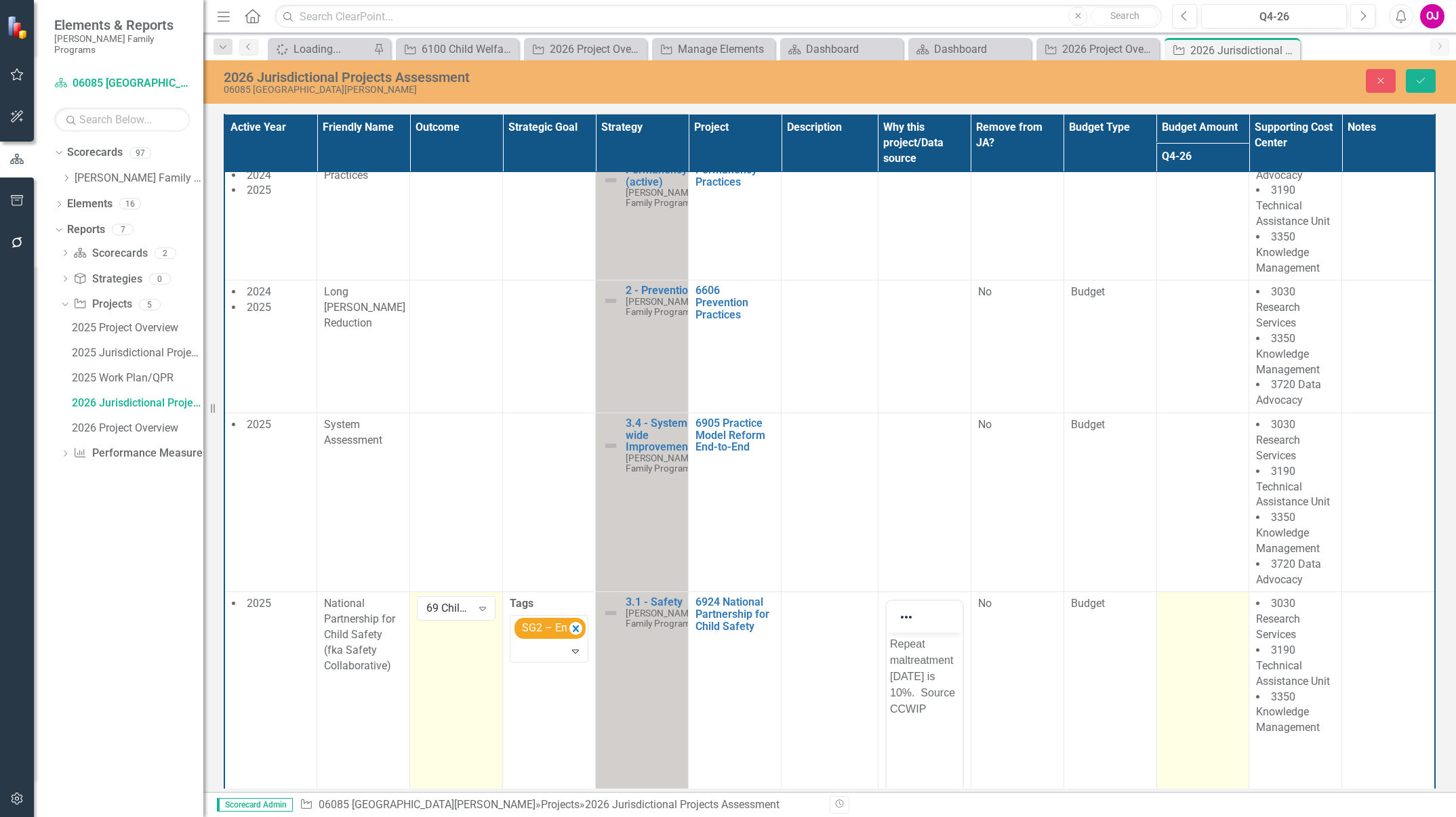
click at [1175, 635] on td at bounding box center [1202, 759] width 93 height 335
click at [1175, 633] on td at bounding box center [1202, 759] width 93 height 335
click at [1185, 606] on input "number" at bounding box center [1203, 609] width 79 height 25
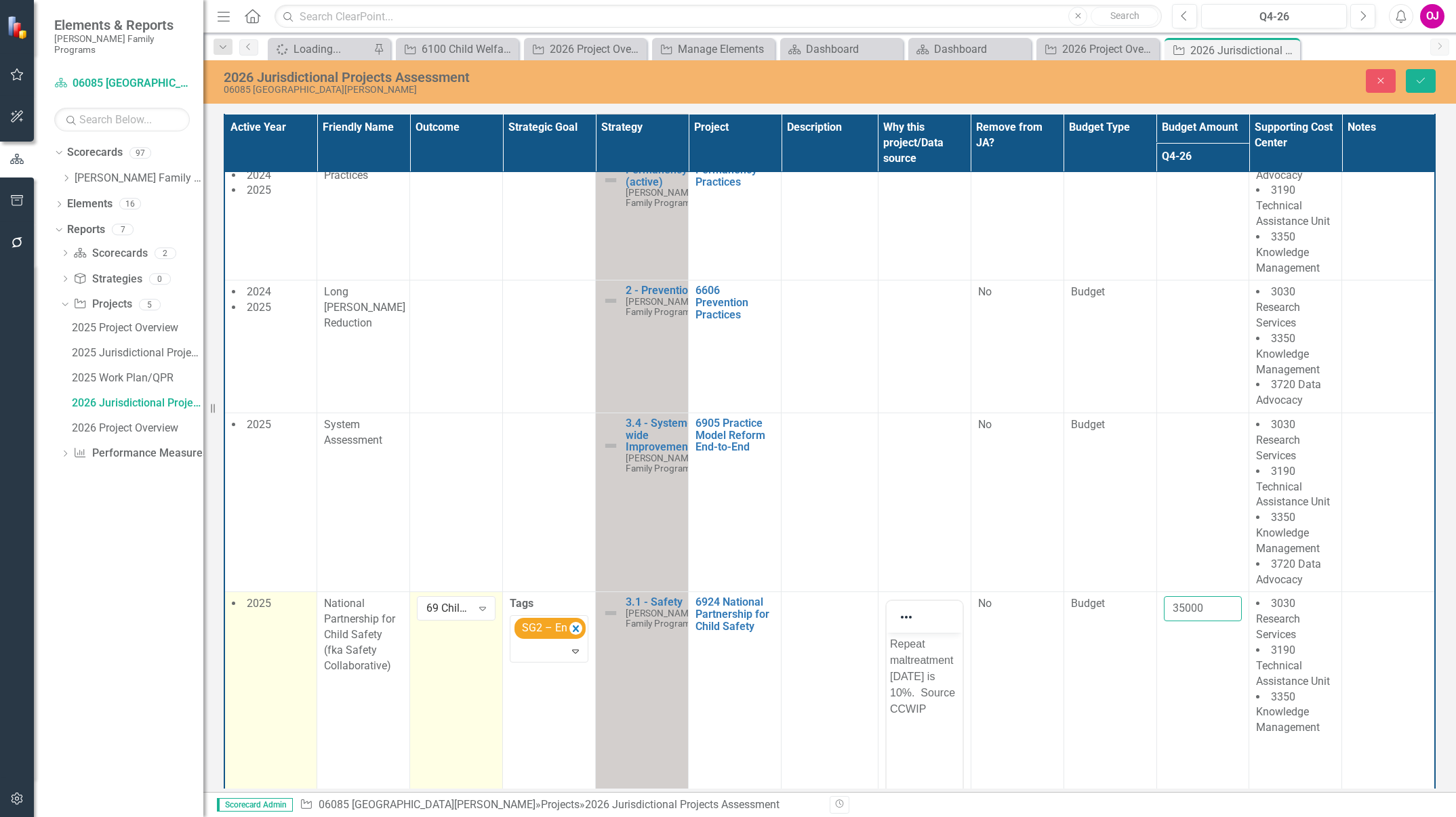
type input "35000"
click at [274, 615] on td "2025" at bounding box center [270, 759] width 93 height 335
click at [294, 638] on div "Expand" at bounding box center [299, 633] width 19 height 21
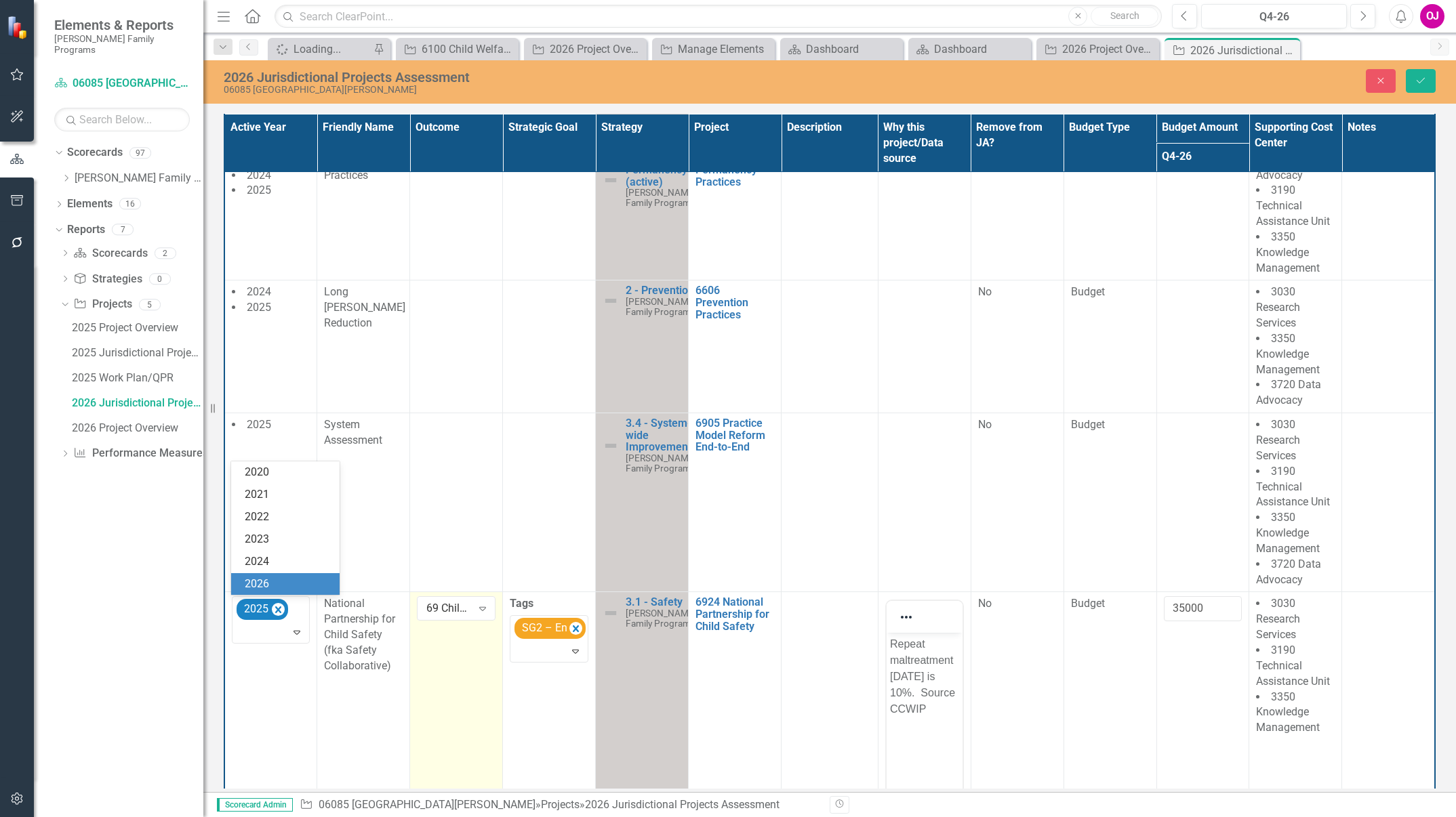
click at [293, 578] on div "2026" at bounding box center [288, 585] width 87 height 16
click at [1422, 76] on icon "Save" at bounding box center [1421, 81] width 12 height 10
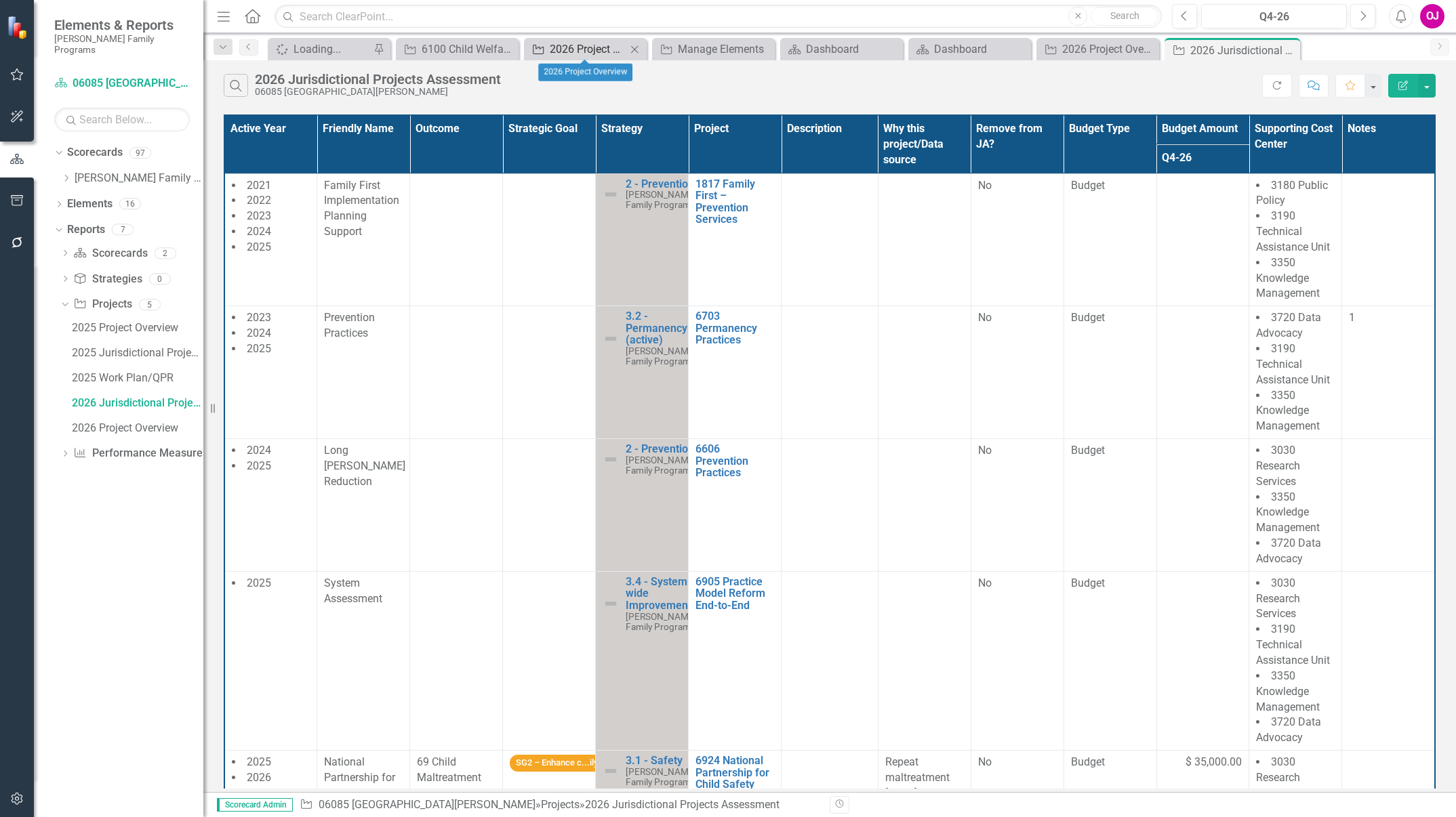
click at [590, 51] on div "2026 Project Overview" at bounding box center [588, 49] width 76 height 17
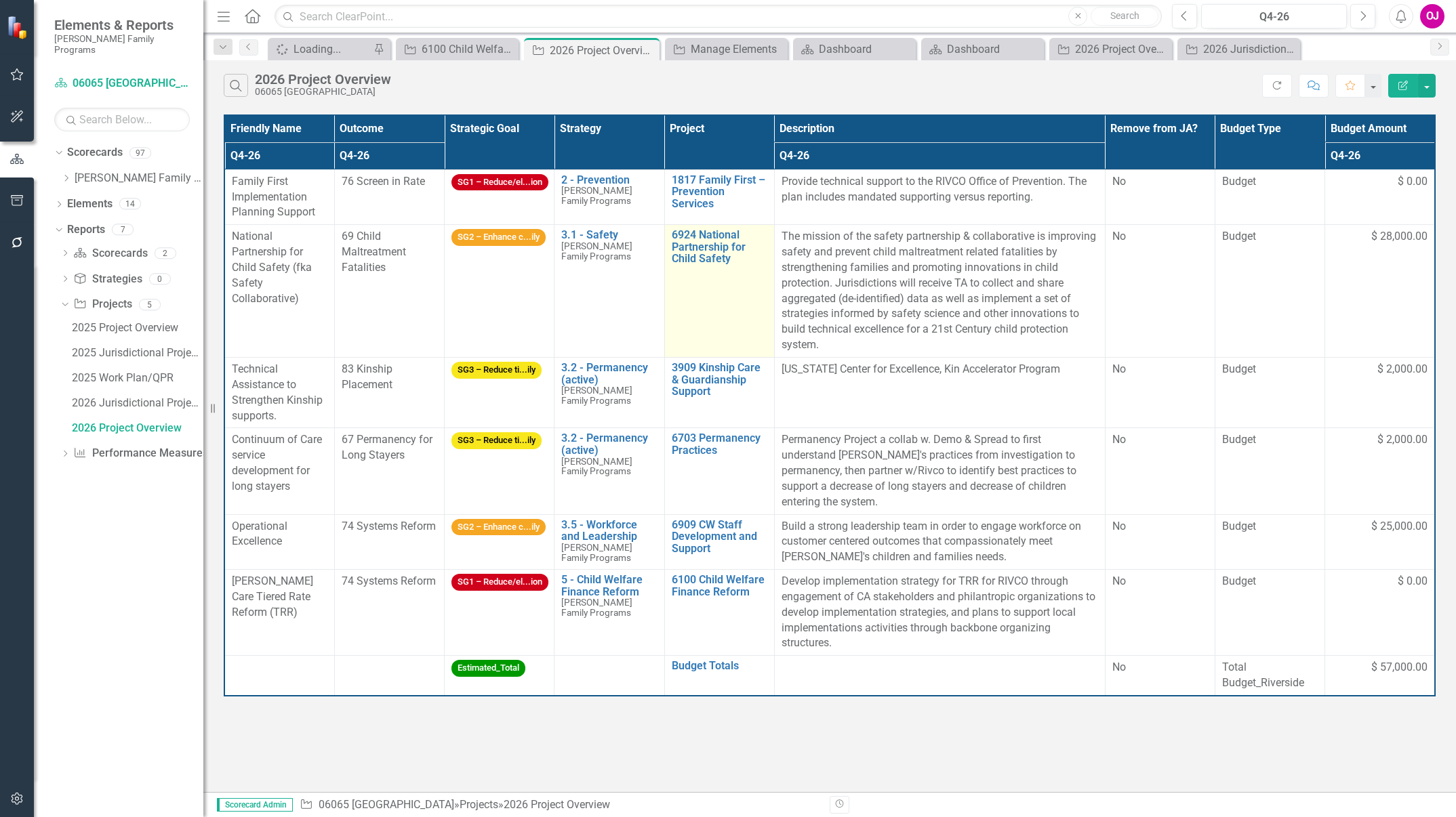
drag, startPoint x: 819, startPoint y: 343, endPoint x: 769, endPoint y: 258, distance: 98.6
click at [769, 258] on tr "National Partnership for Child Safety (fka Safety Collaborative) 69 Child Maltr…" at bounding box center [830, 291] width 1211 height 133
copy tr "Edit Edit Project Link Open Element The mission of the safety partnership & col…"
click at [1218, 50] on div "2026 Jurisdictional Projects Assessment" at bounding box center [1241, 49] width 76 height 17
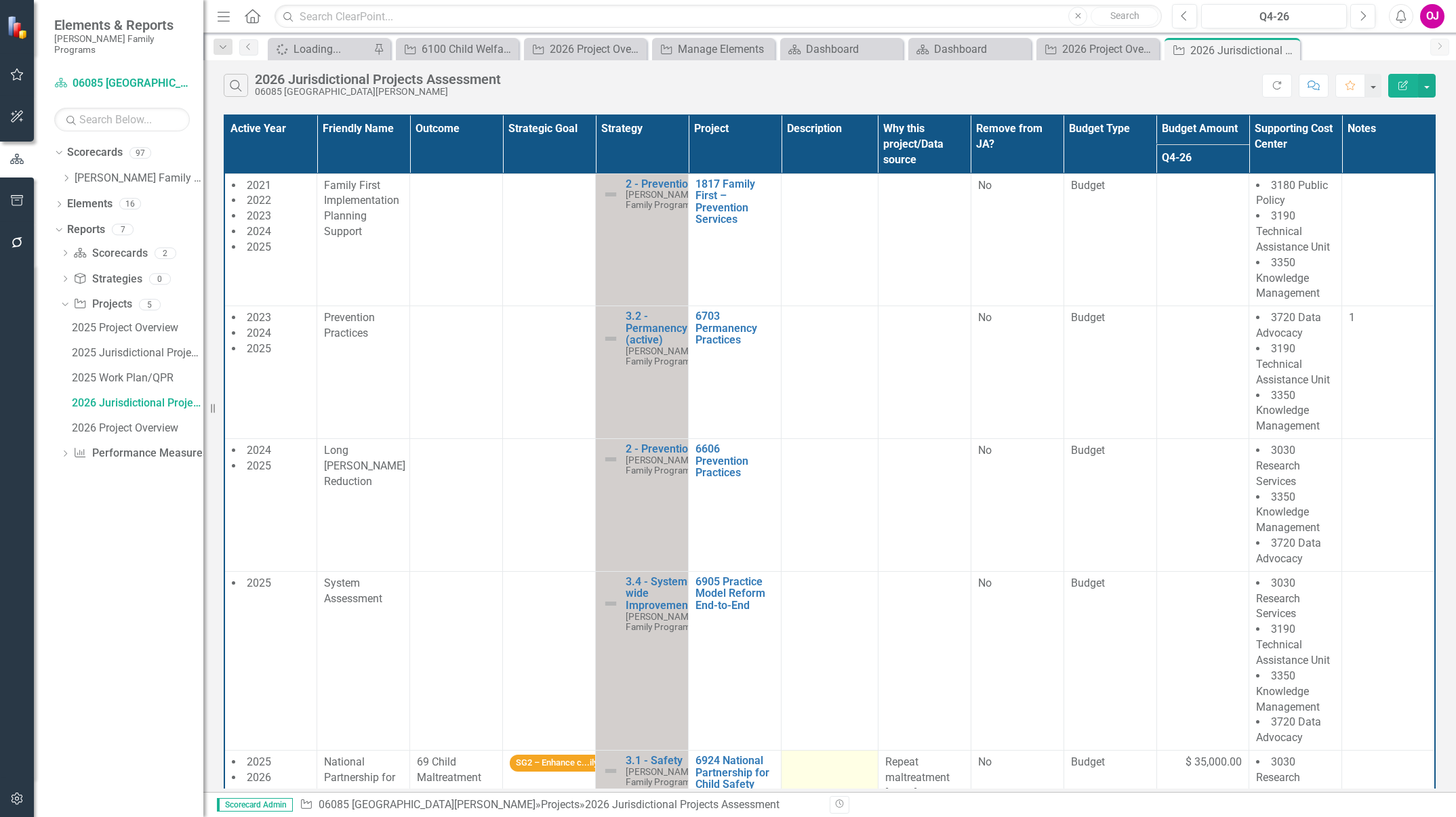
click at [817, 765] on div at bounding box center [829, 762] width 82 height 17
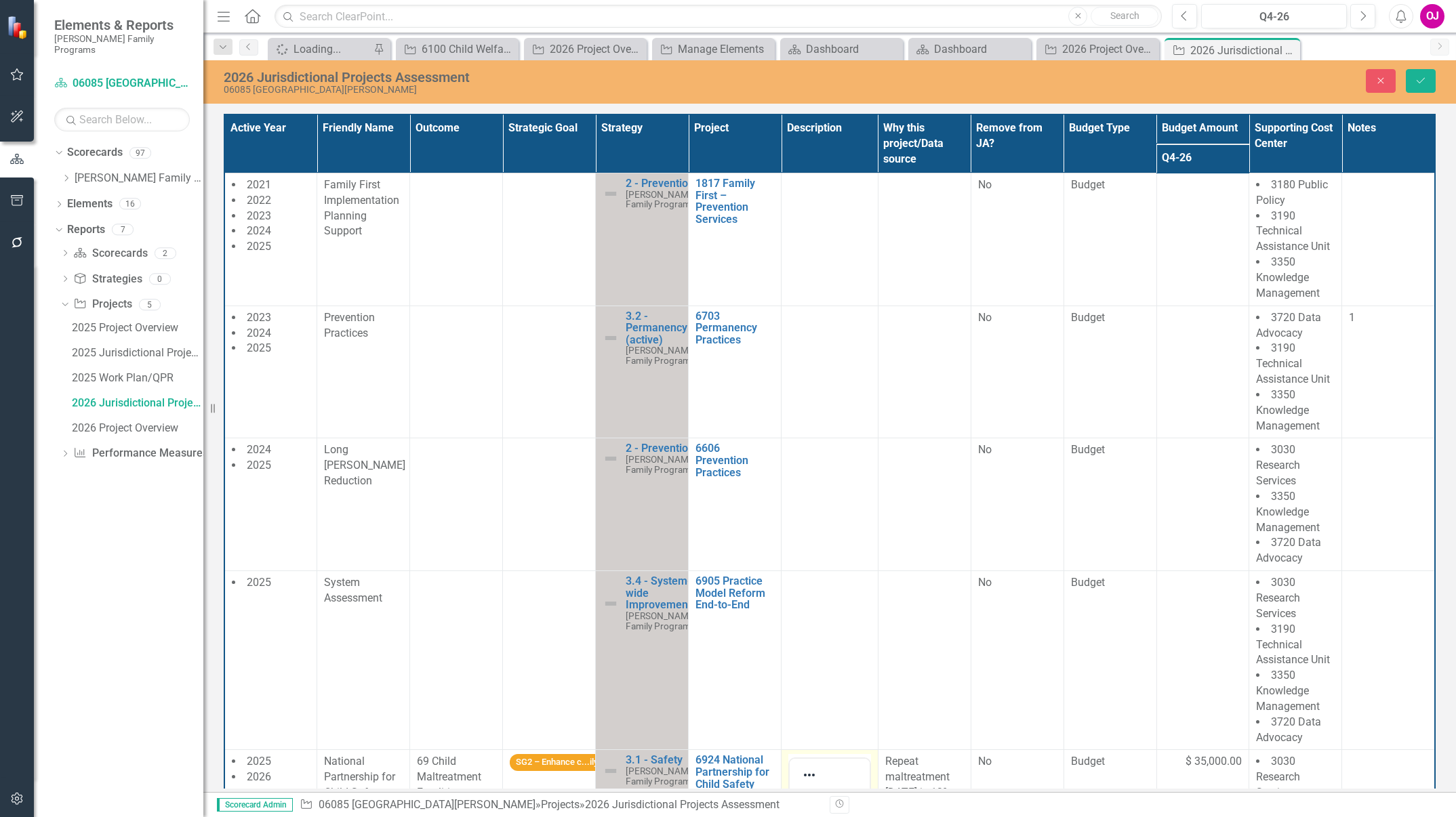
click at [817, 765] on div at bounding box center [810, 774] width 39 height 26
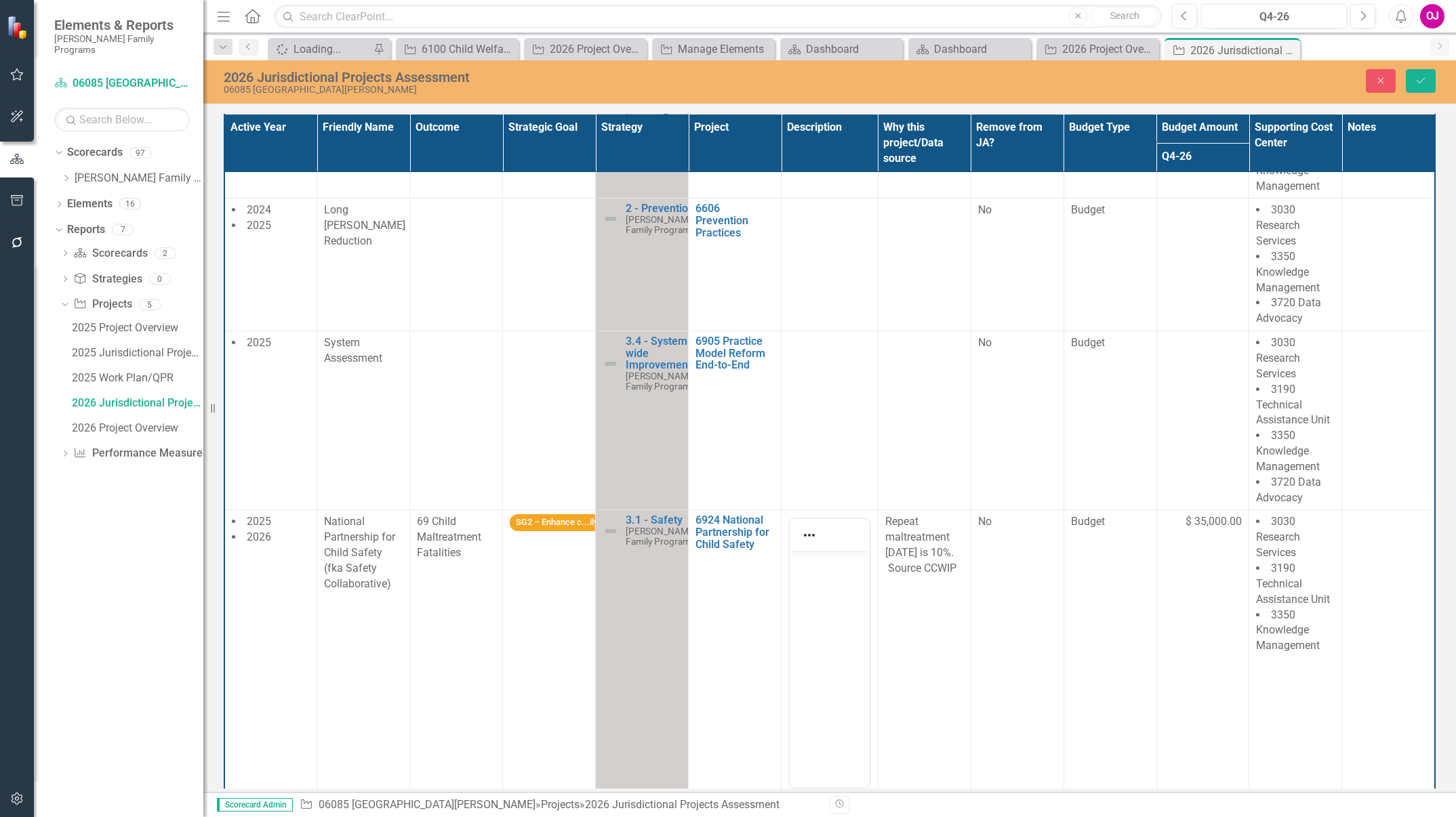
scroll to position [273, 0]
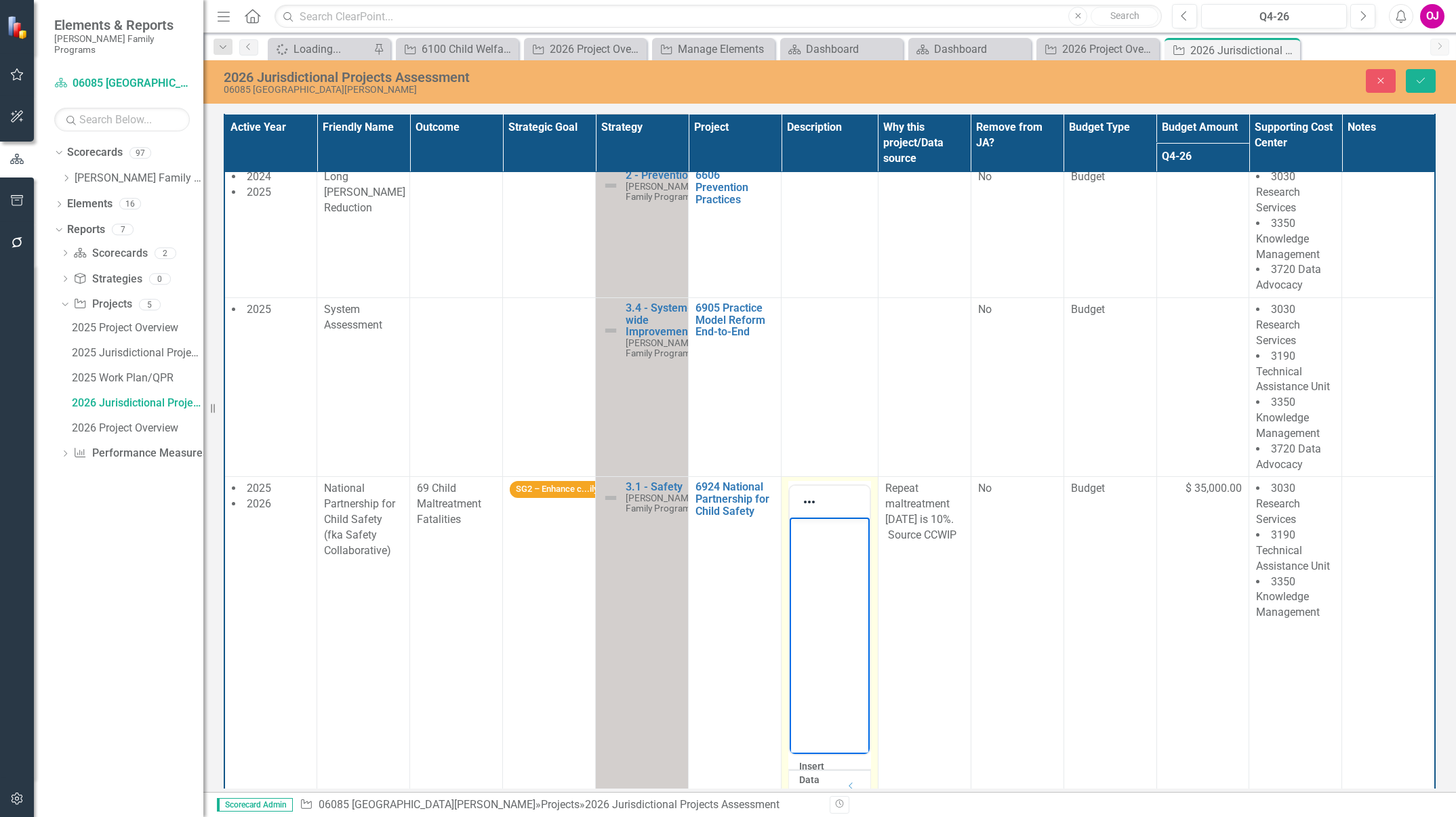
click at [841, 566] on body "Rich Text Area. Press ALT-0 for help." at bounding box center [829, 619] width 79 height 203
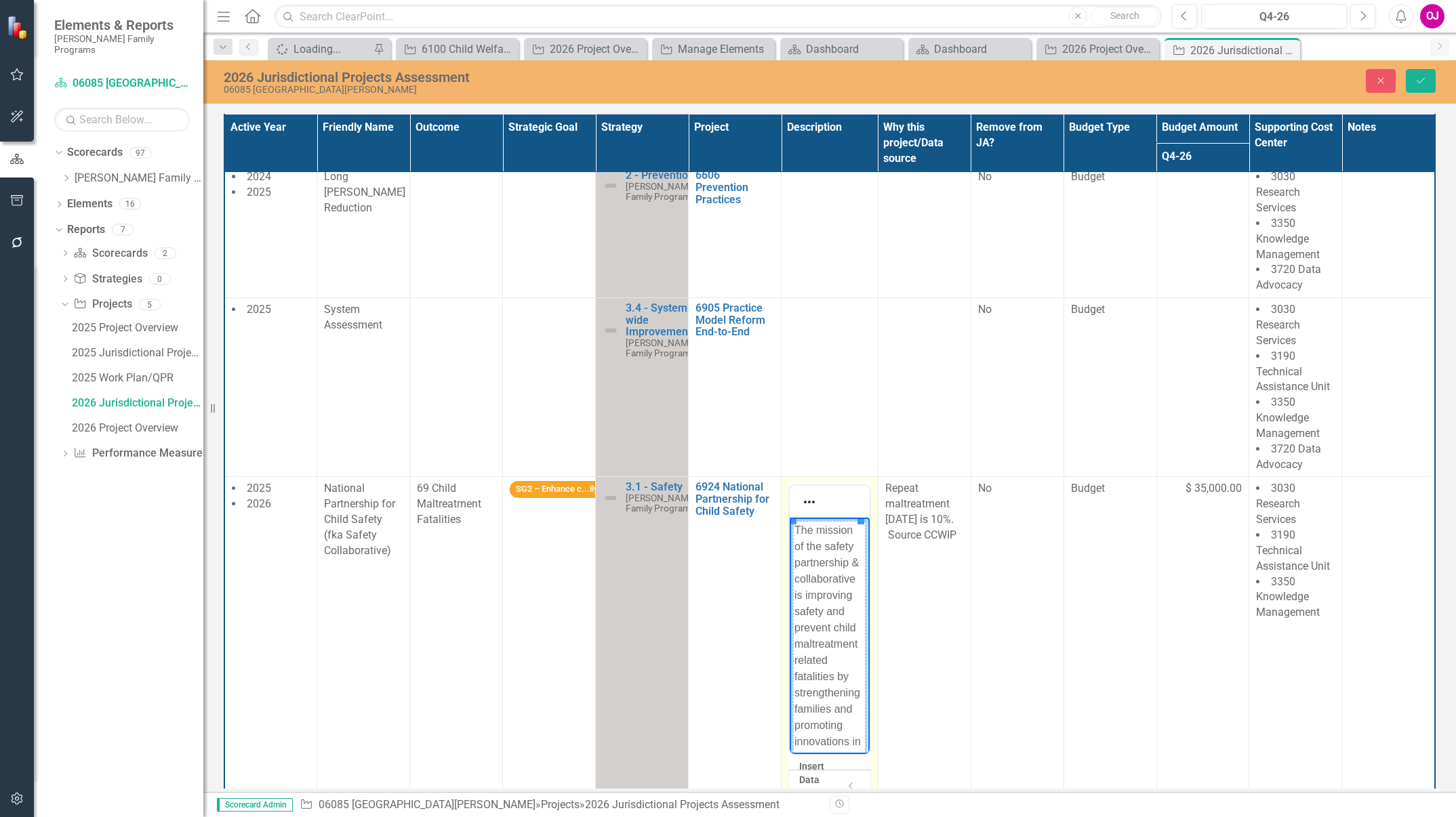
scroll to position [398, 0]
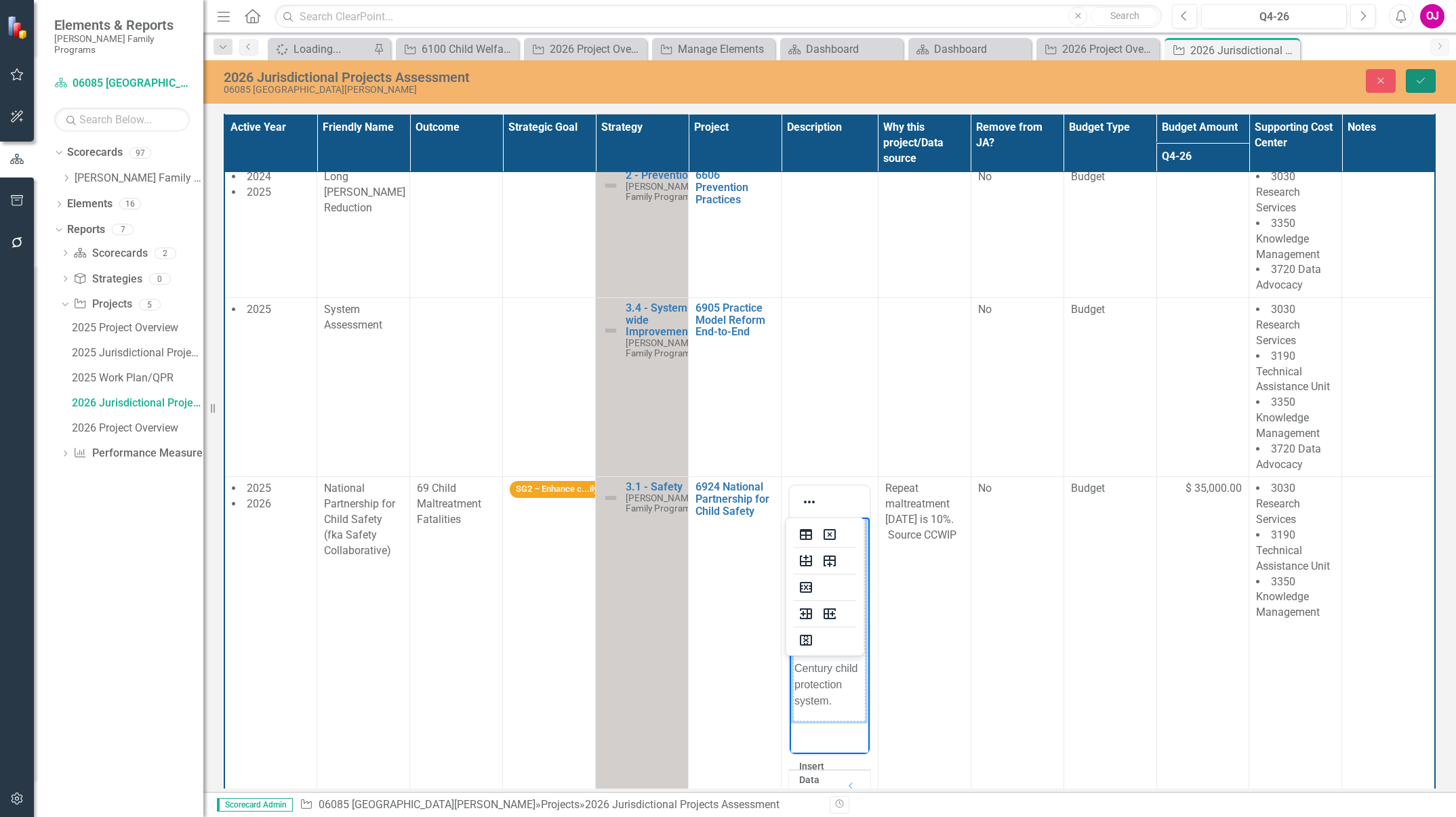
click at [1423, 81] on icon "Save" at bounding box center [1421, 81] width 12 height 10
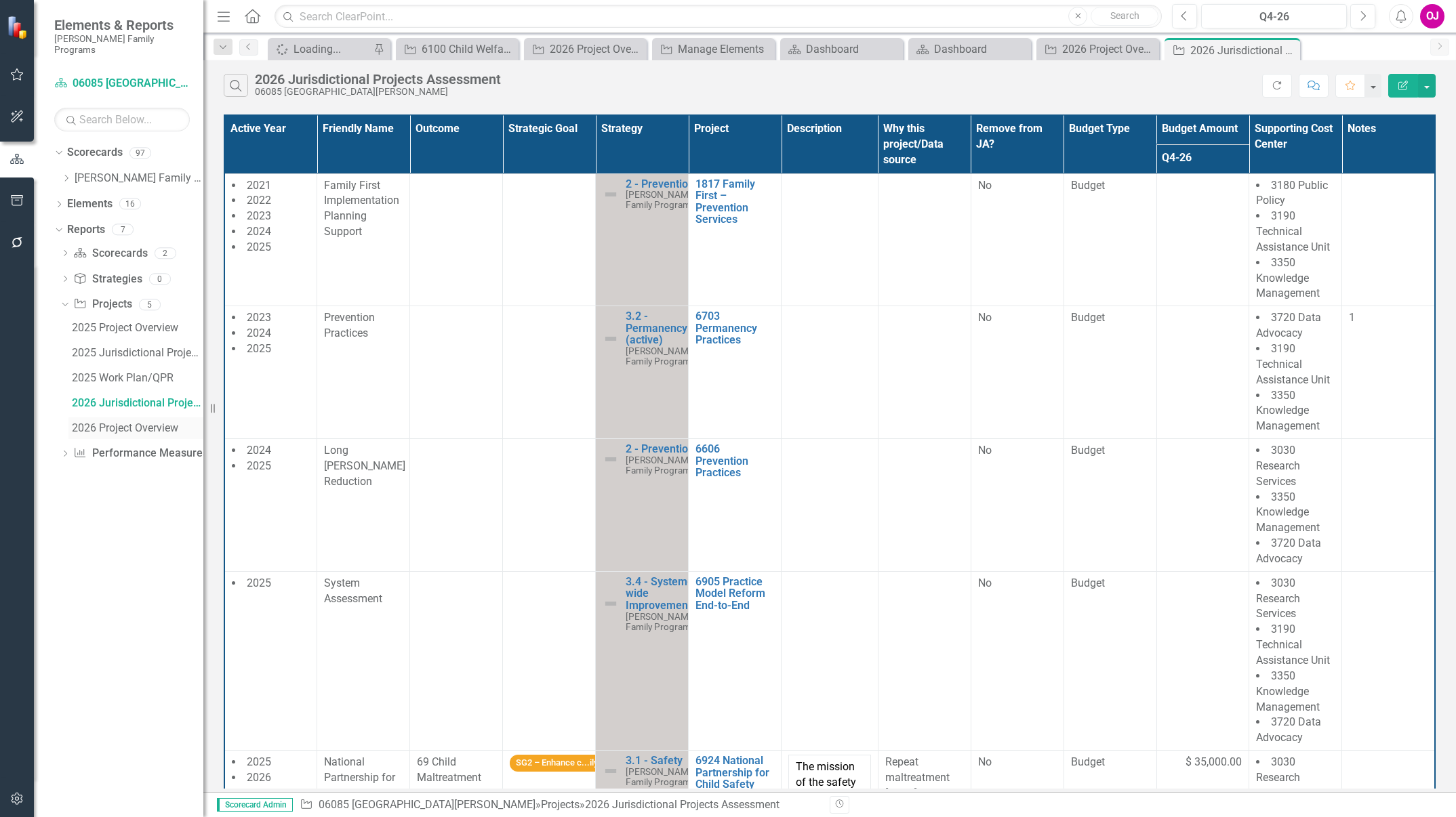
click at [121, 422] on div "2026 Project Overview" at bounding box center [138, 428] width 132 height 12
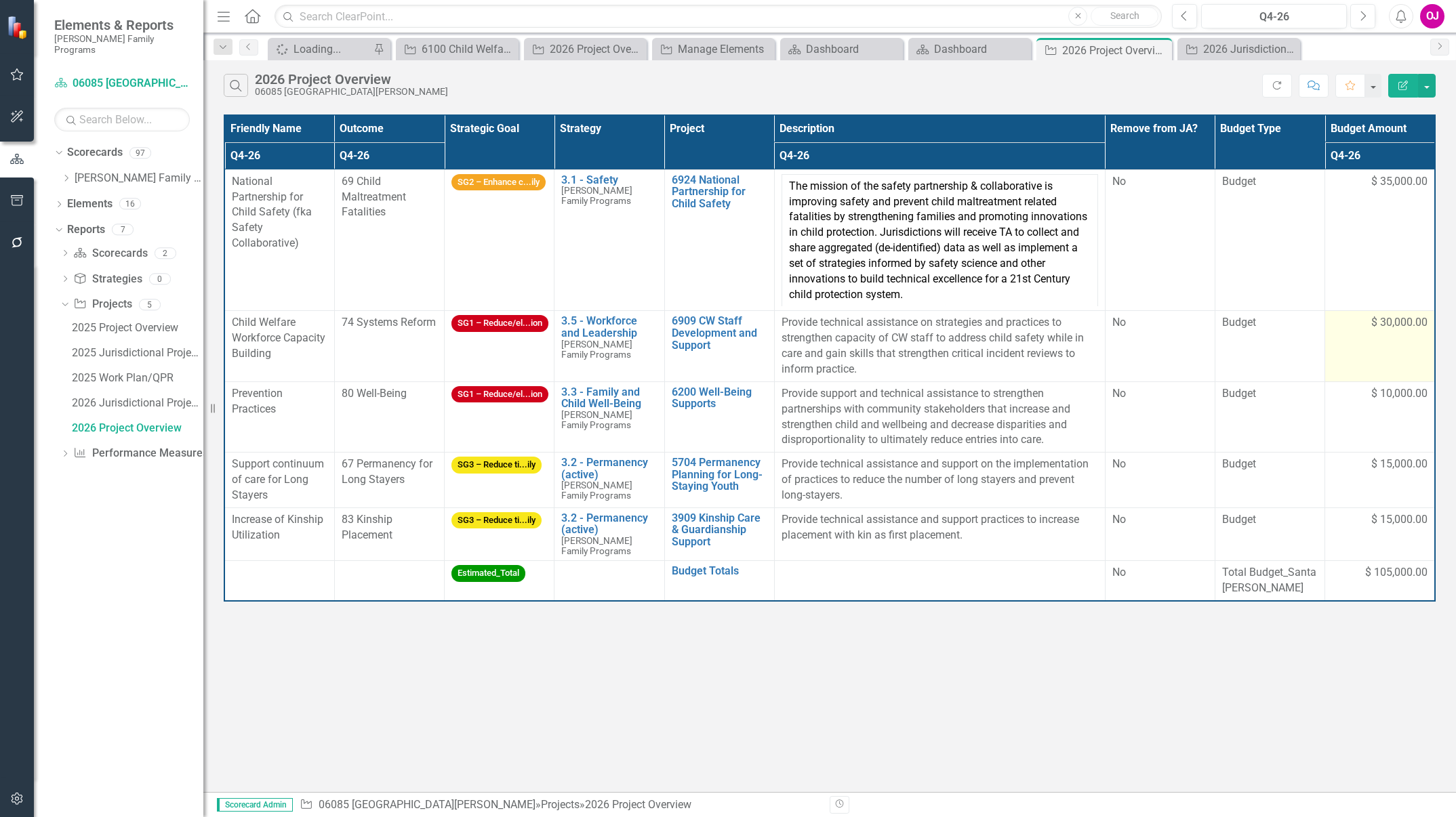
click at [1374, 331] on td "$ 30,000.00" at bounding box center [1380, 347] width 109 height 70
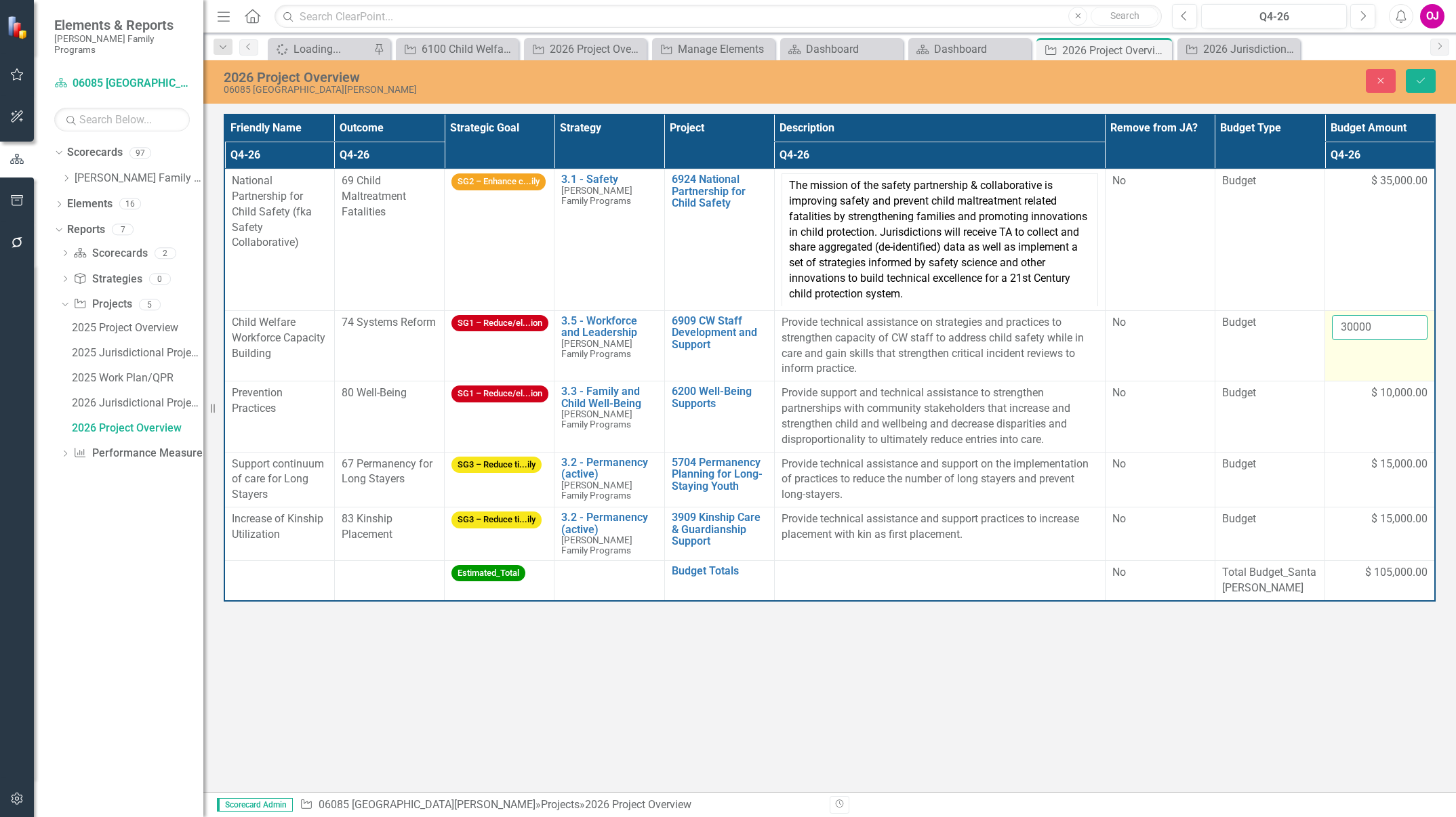
drag, startPoint x: 1374, startPoint y: 331, endPoint x: 1362, endPoint y: 325, distance: 13.4
click at [1362, 325] on input "30000" at bounding box center [1380, 328] width 96 height 25
type input "0"
click at [139, 397] on div "2026 Jurisdictional Projects Assessment" at bounding box center [138, 403] width 132 height 12
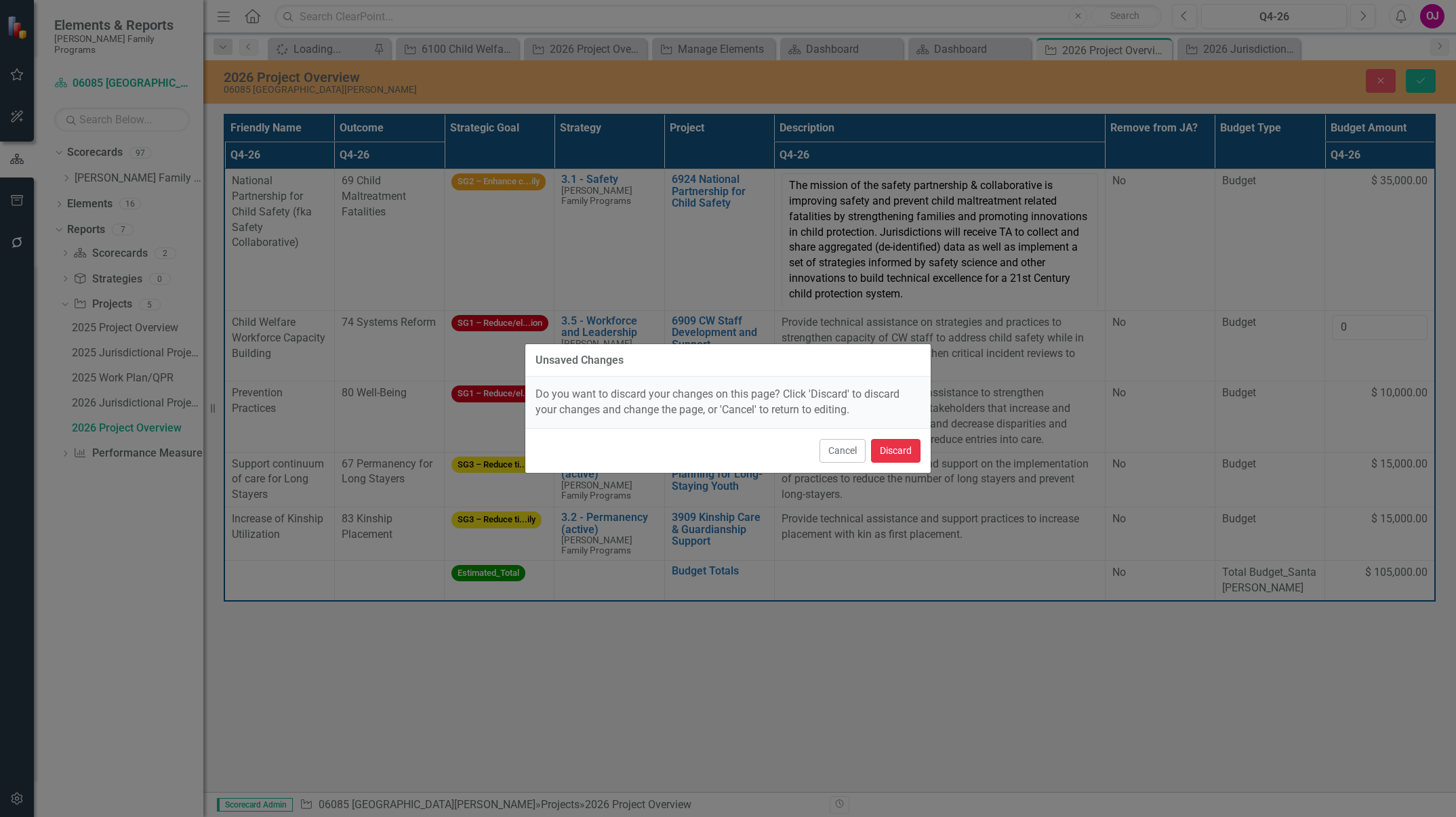
click at [895, 453] on button "Discard" at bounding box center [895, 451] width 50 height 23
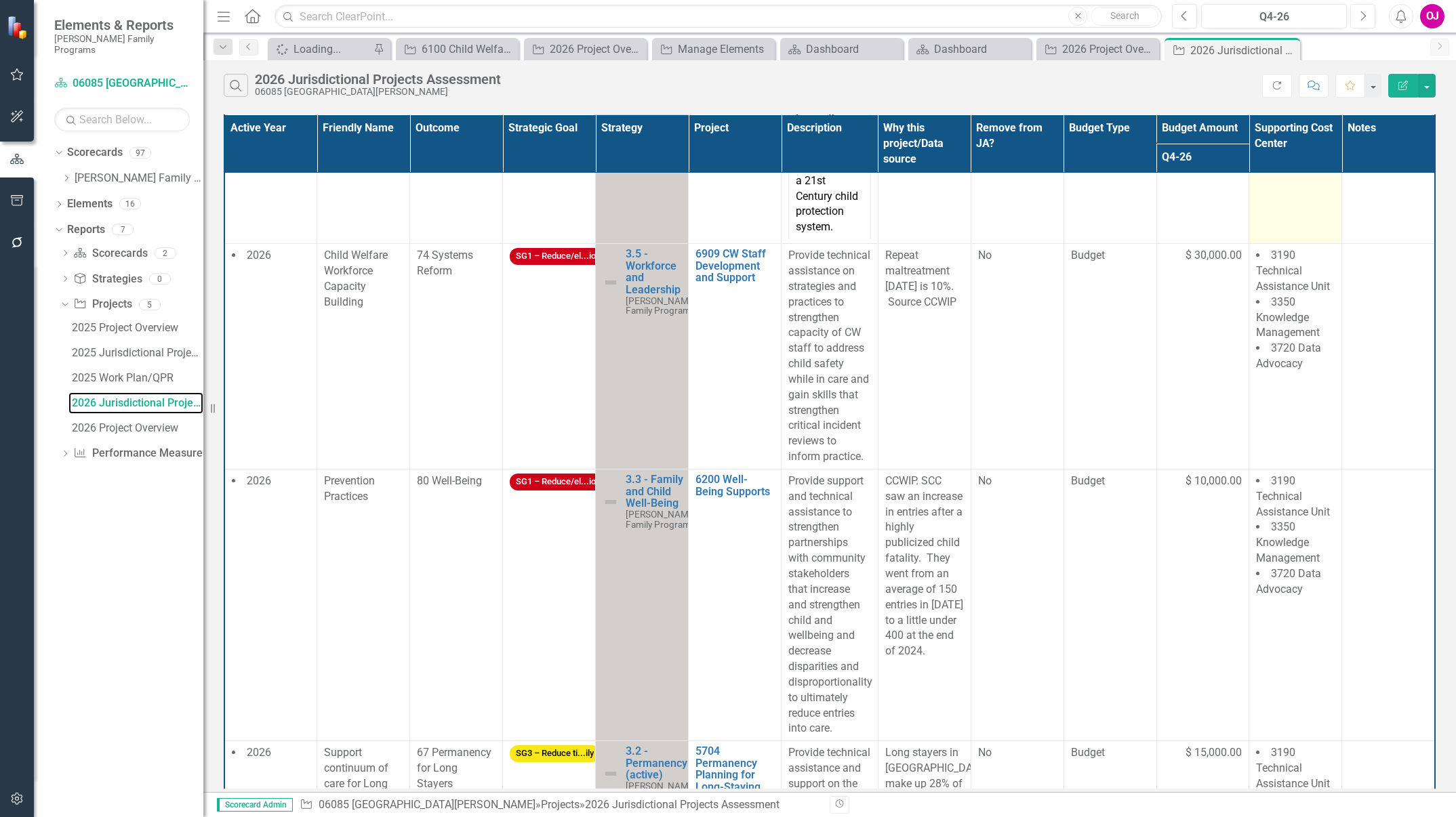
scroll to position [1114, 0]
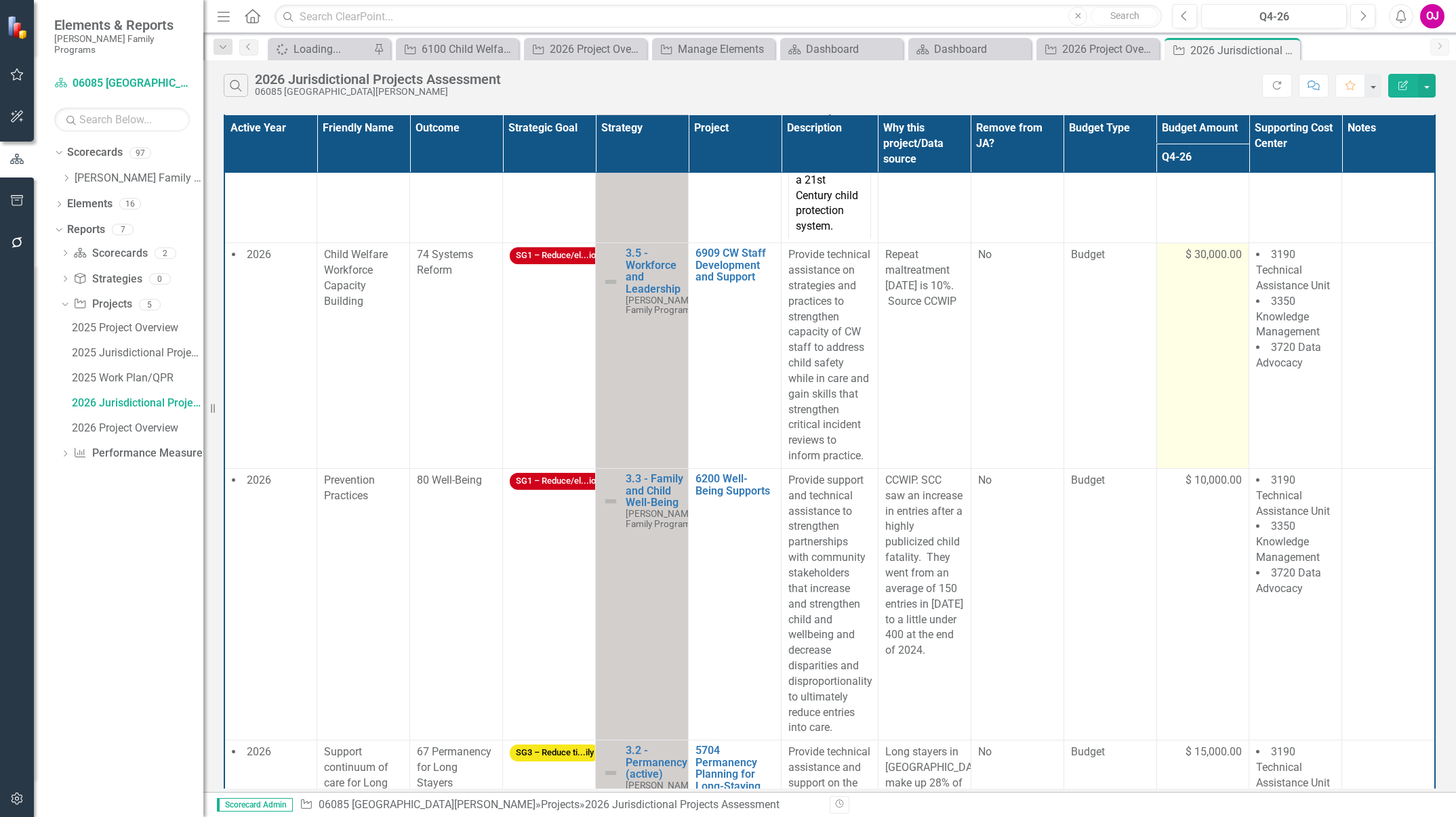
click at [1208, 261] on span "$ 30,000.00" at bounding box center [1214, 255] width 57 height 16
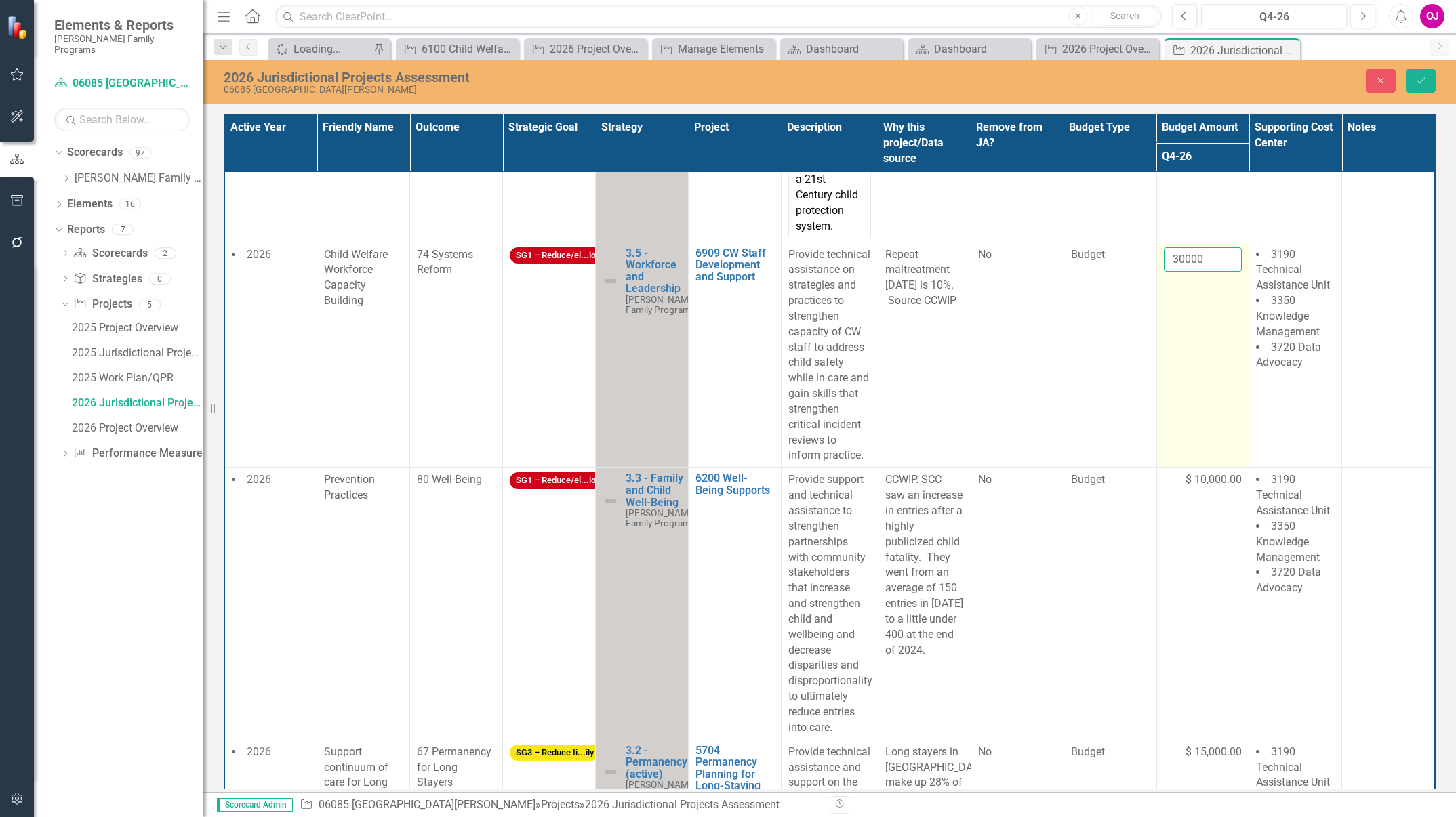
click at [1207, 255] on input "30000" at bounding box center [1203, 260] width 79 height 25
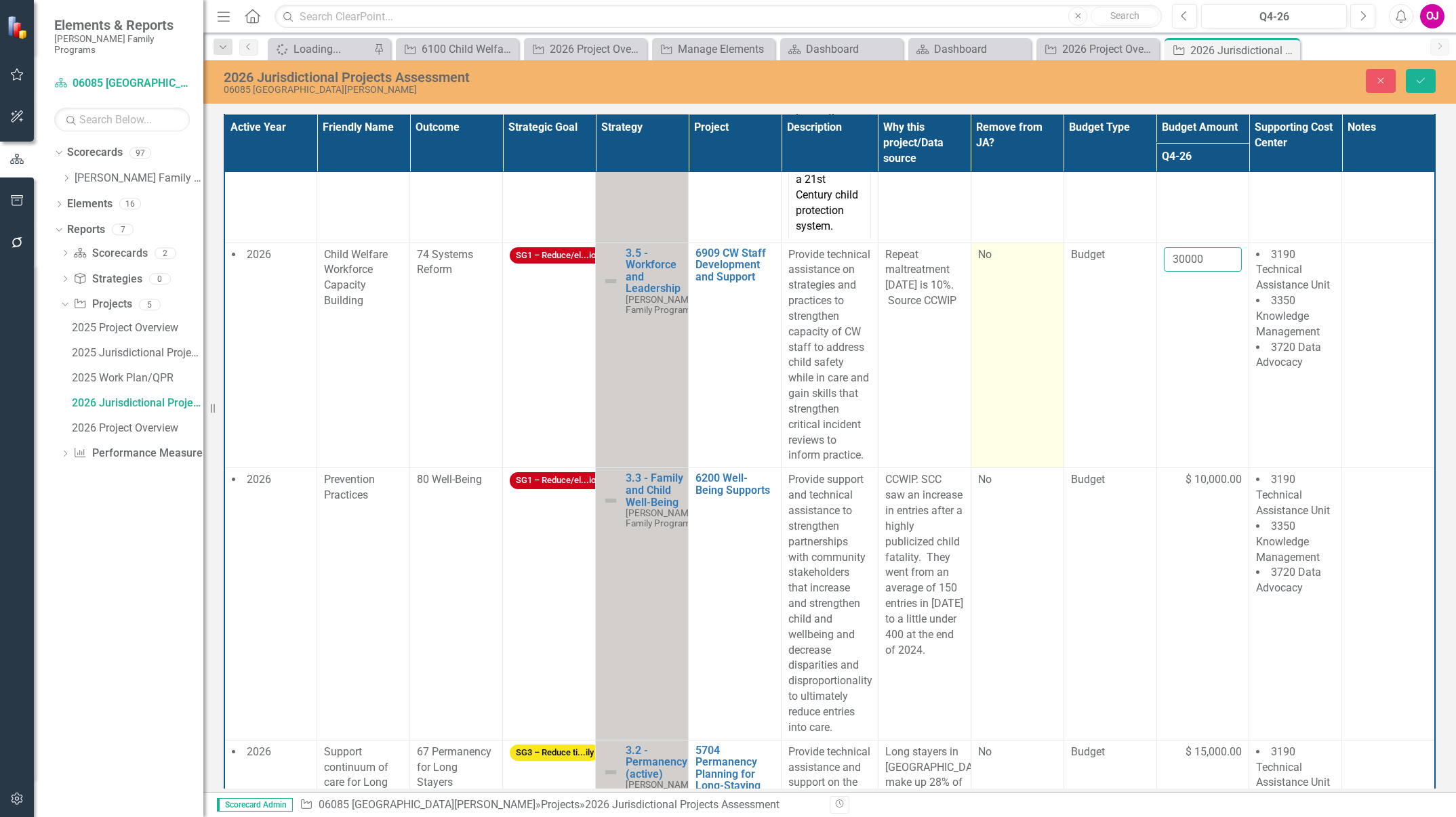
drag, startPoint x: 1207, startPoint y: 255, endPoint x: 992, endPoint y: 271, distance: 215.6
click at [992, 271] on tr "2026 Child Welfare Workforce Capacity Building 74 Systems Reform SG1 – Reduce/e…" at bounding box center [830, 355] width 1211 height 225
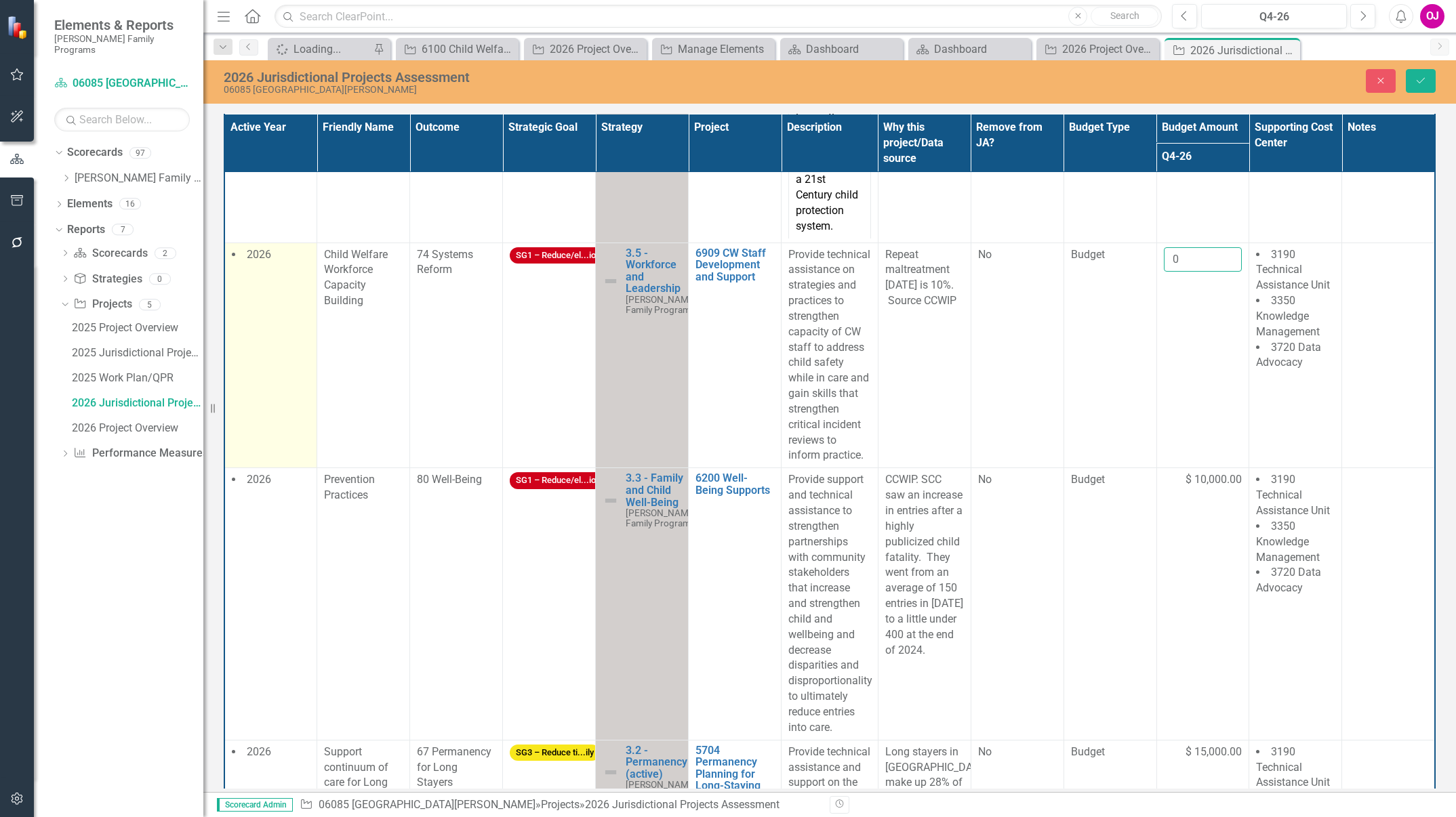
type input "0"
click at [289, 262] on div "2026" at bounding box center [270, 255] width 78 height 17
click at [278, 261] on icon "Remove 2026" at bounding box center [277, 260] width 13 height 17
click at [1424, 77] on icon "Save" at bounding box center [1421, 81] width 12 height 10
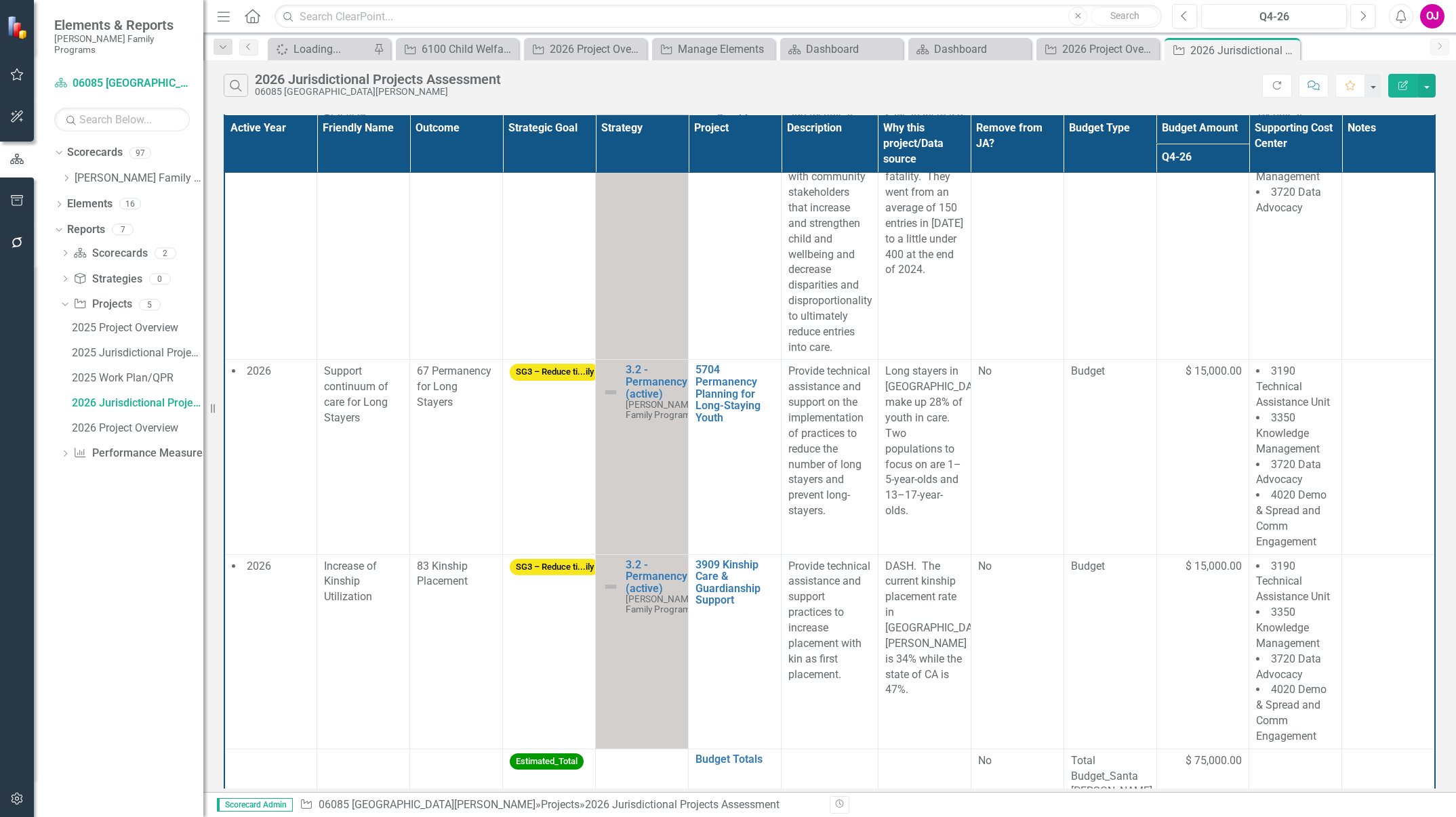
scroll to position [1269, 0]
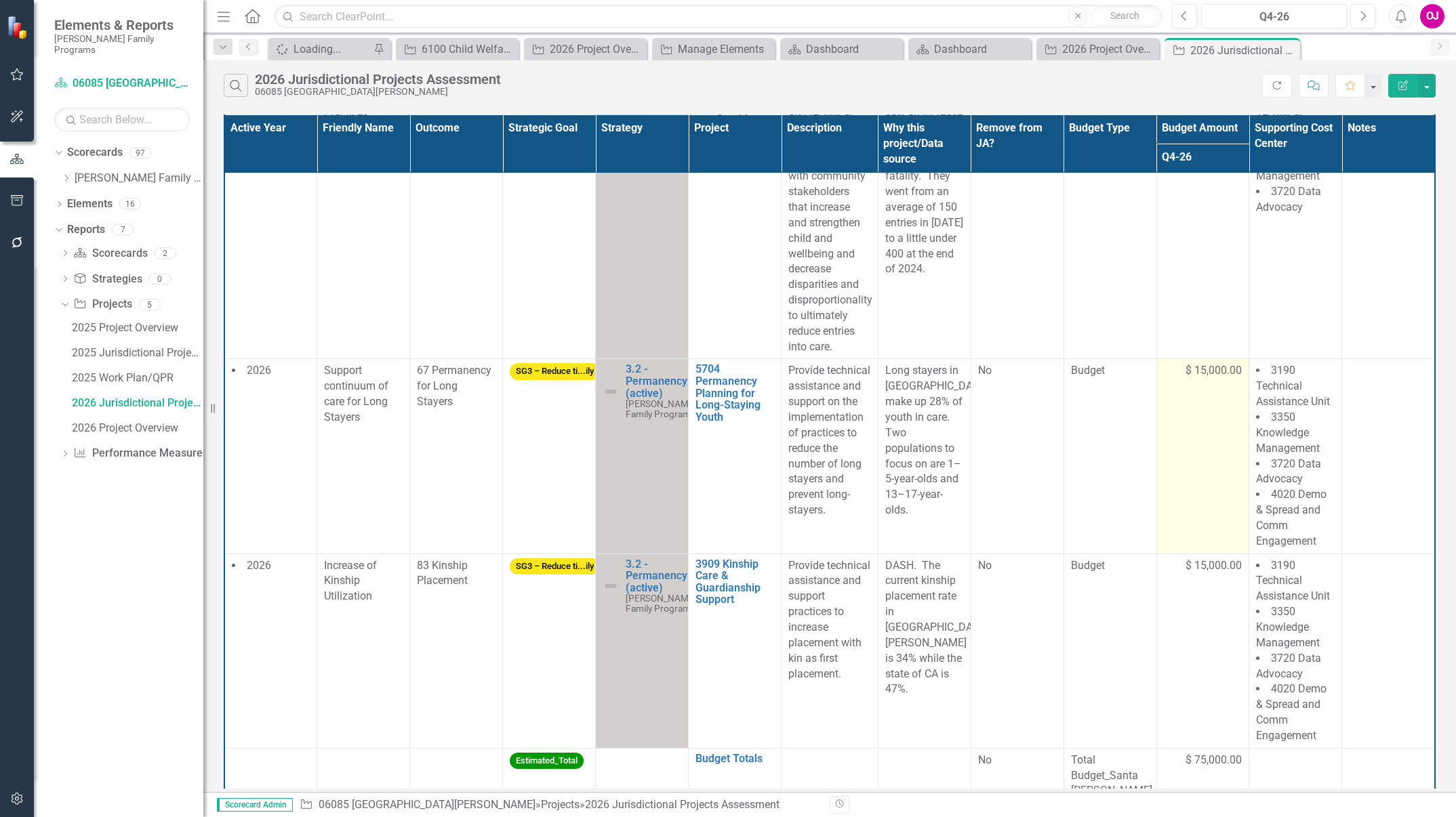
click at [1216, 380] on td "$ 15,000.00" at bounding box center [1202, 456] width 93 height 194
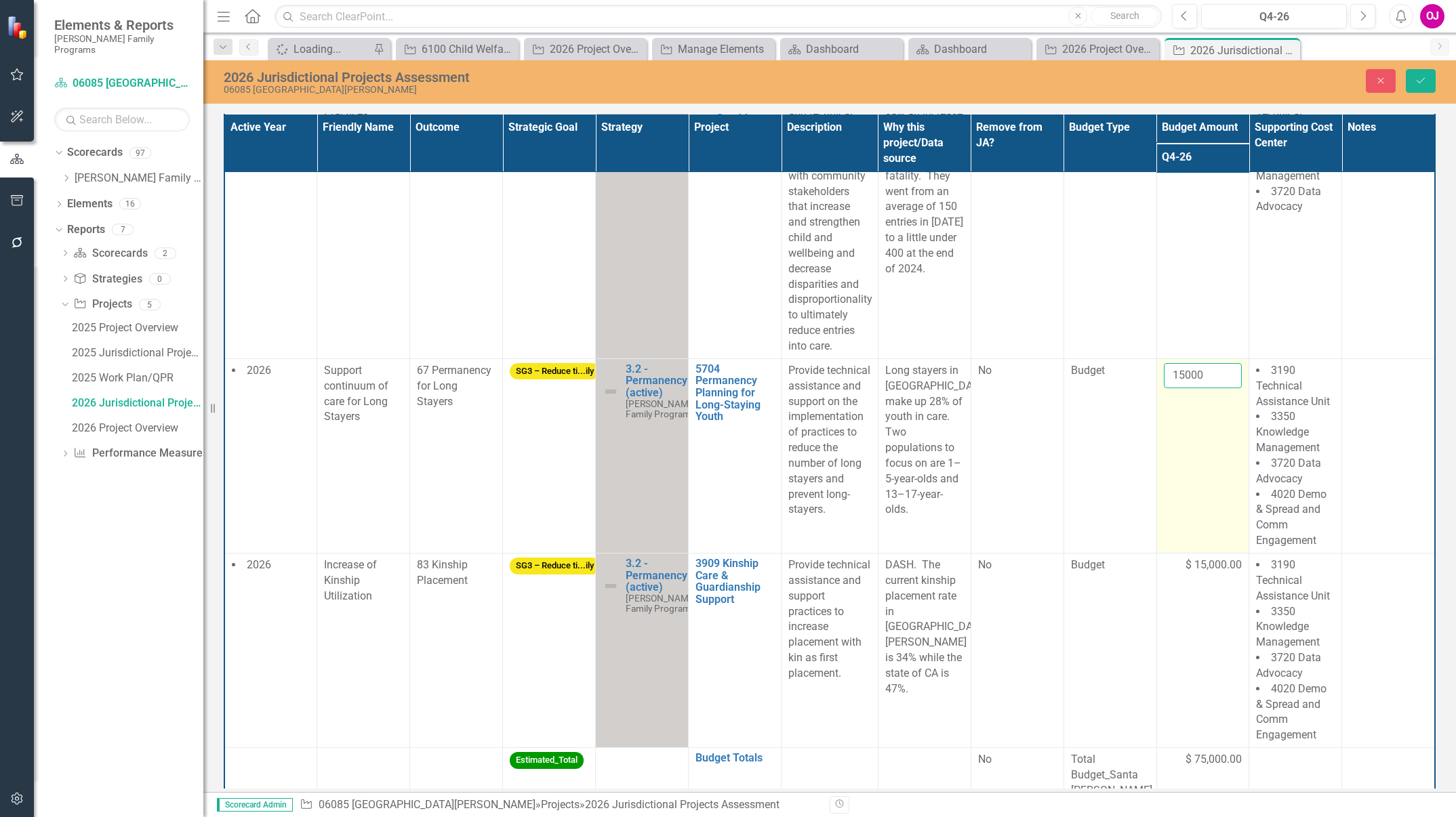
drag, startPoint x: 1216, startPoint y: 380, endPoint x: 1200, endPoint y: 369, distance: 19.4
click at [1200, 369] on input "15000" at bounding box center [1203, 376] width 79 height 25
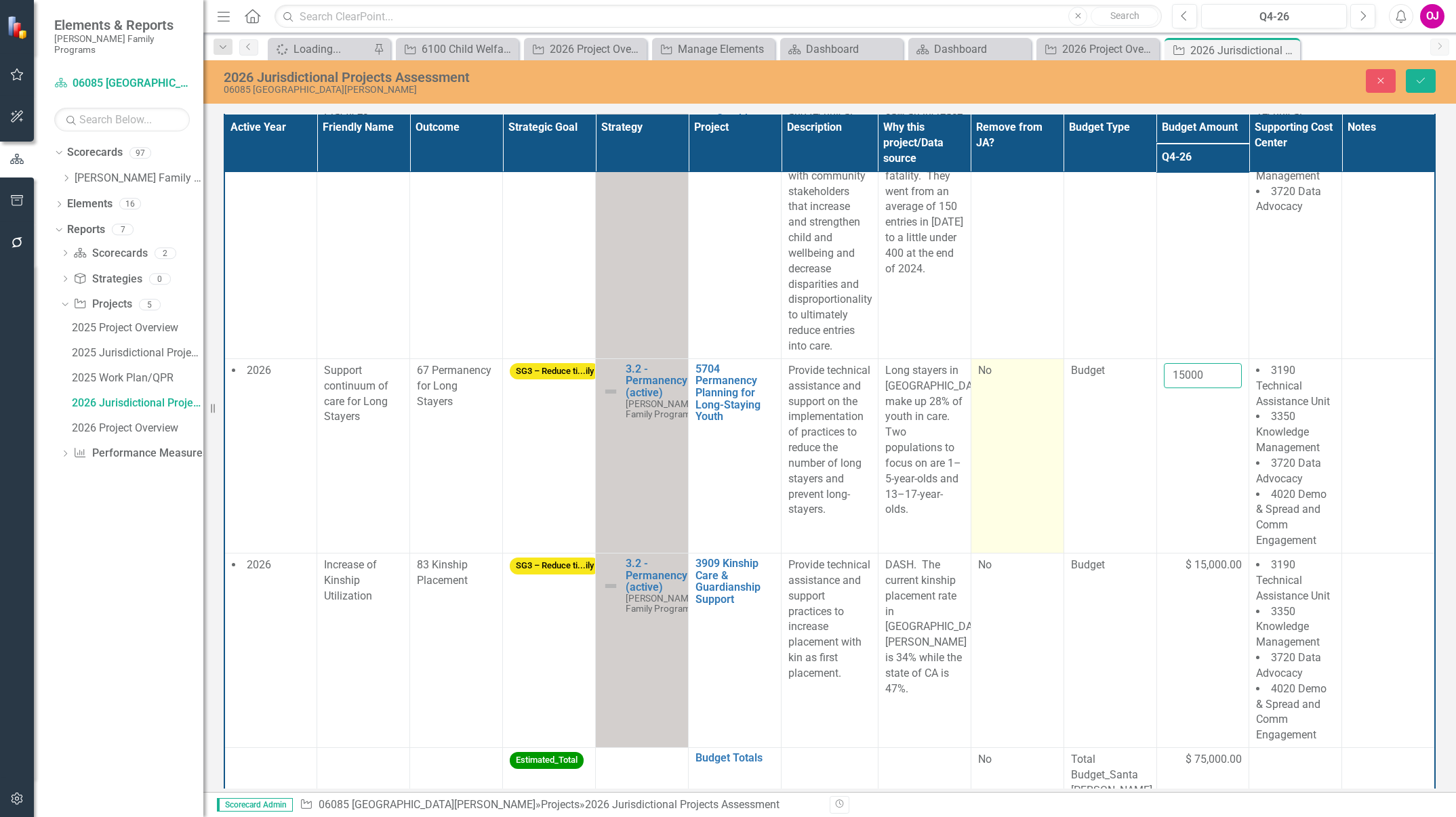
drag, startPoint x: 1200, startPoint y: 369, endPoint x: 1050, endPoint y: 378, distance: 150.3
click at [1050, 378] on tr "2026 Support continuum of care for Long Stayers 67 Permanency for Long Stayers …" at bounding box center [830, 455] width 1211 height 194
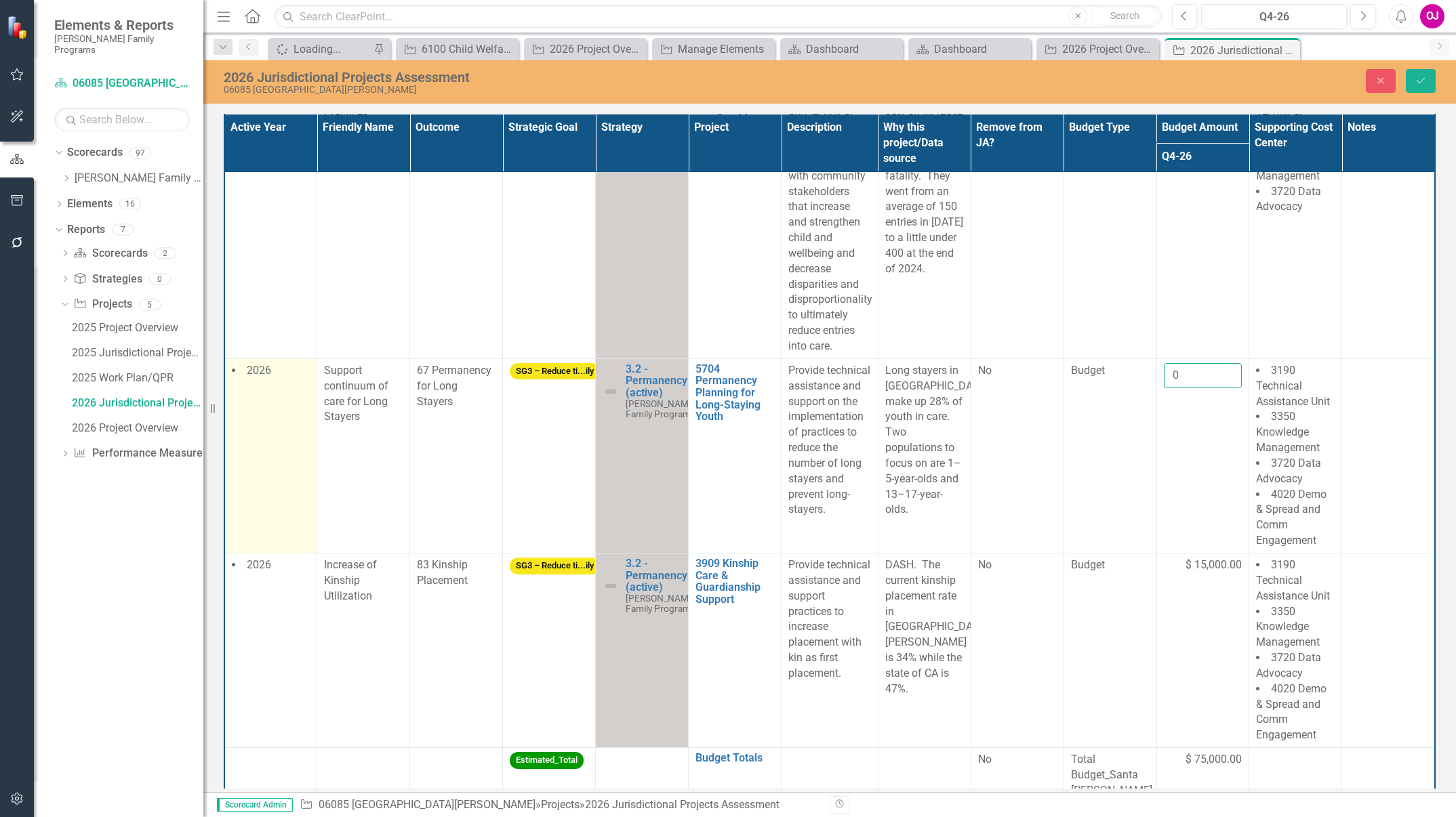
type input "0"
click at [287, 380] on td "2026" at bounding box center [270, 455] width 93 height 194
click at [286, 380] on div "2026" at bounding box center [262, 377] width 52 height 21
click at [280, 374] on icon "Remove 2026" at bounding box center [277, 376] width 13 height 17
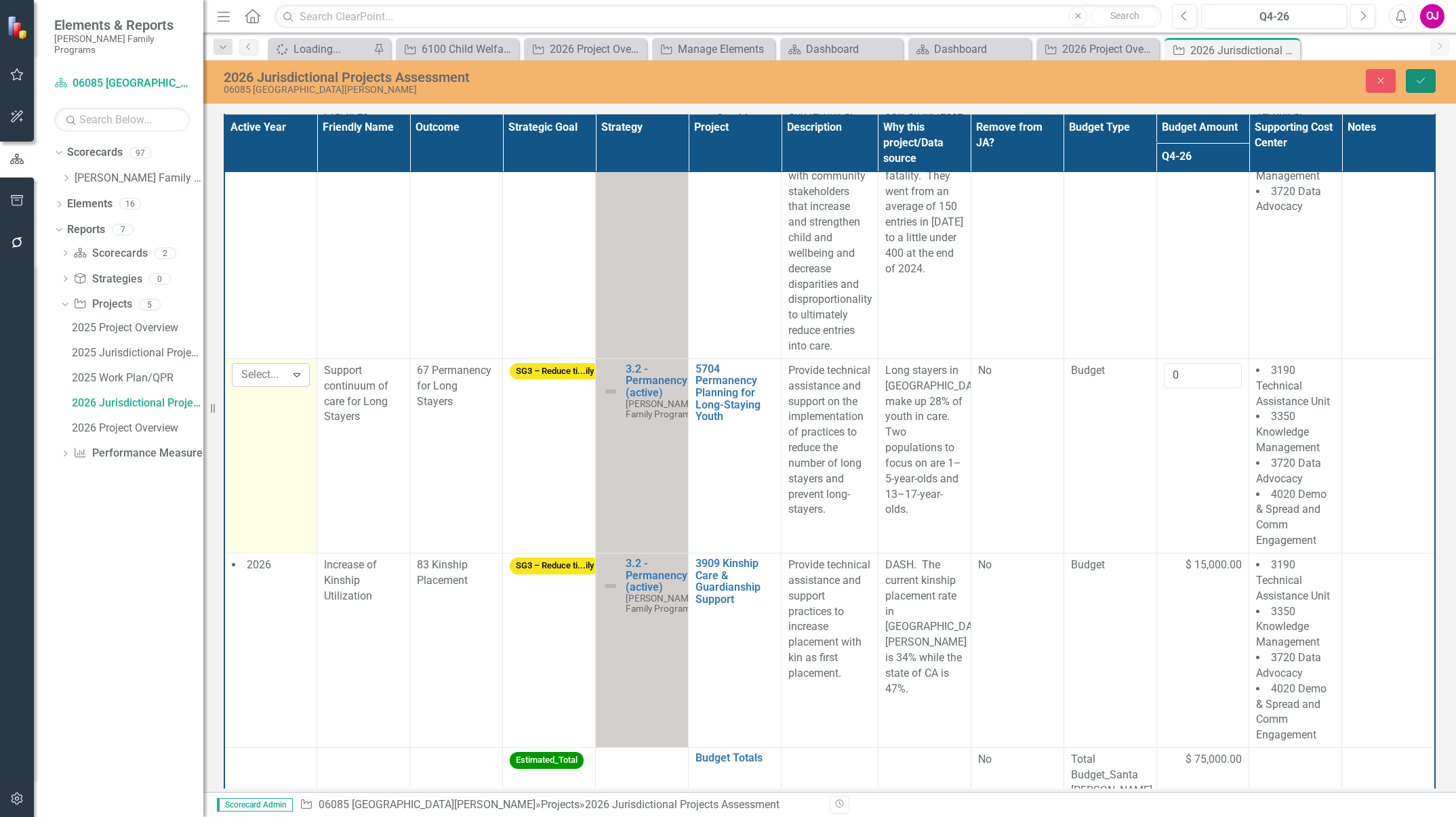
click at [1423, 85] on button "Save" at bounding box center [1421, 81] width 30 height 23
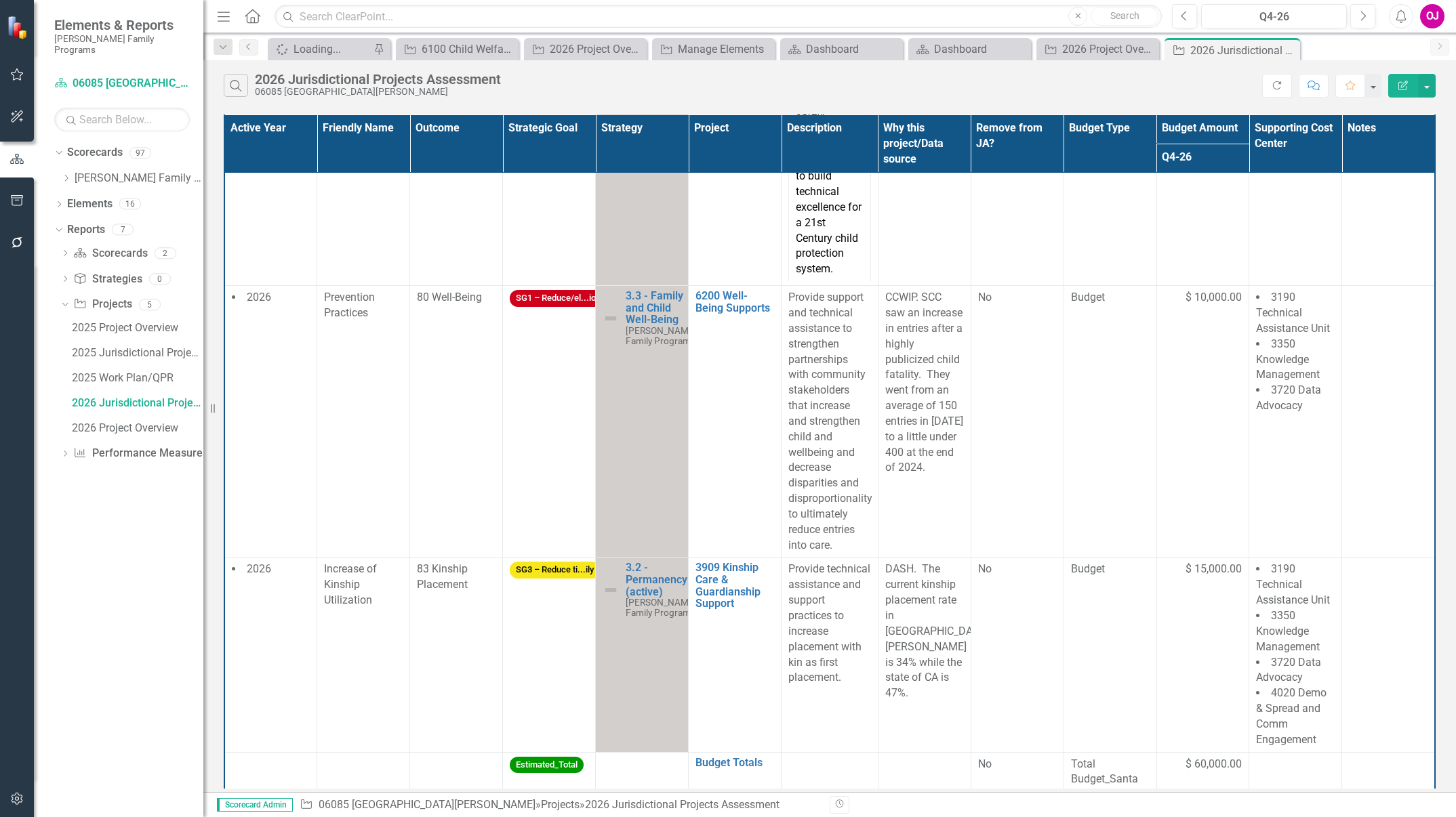
scroll to position [1087, 0]
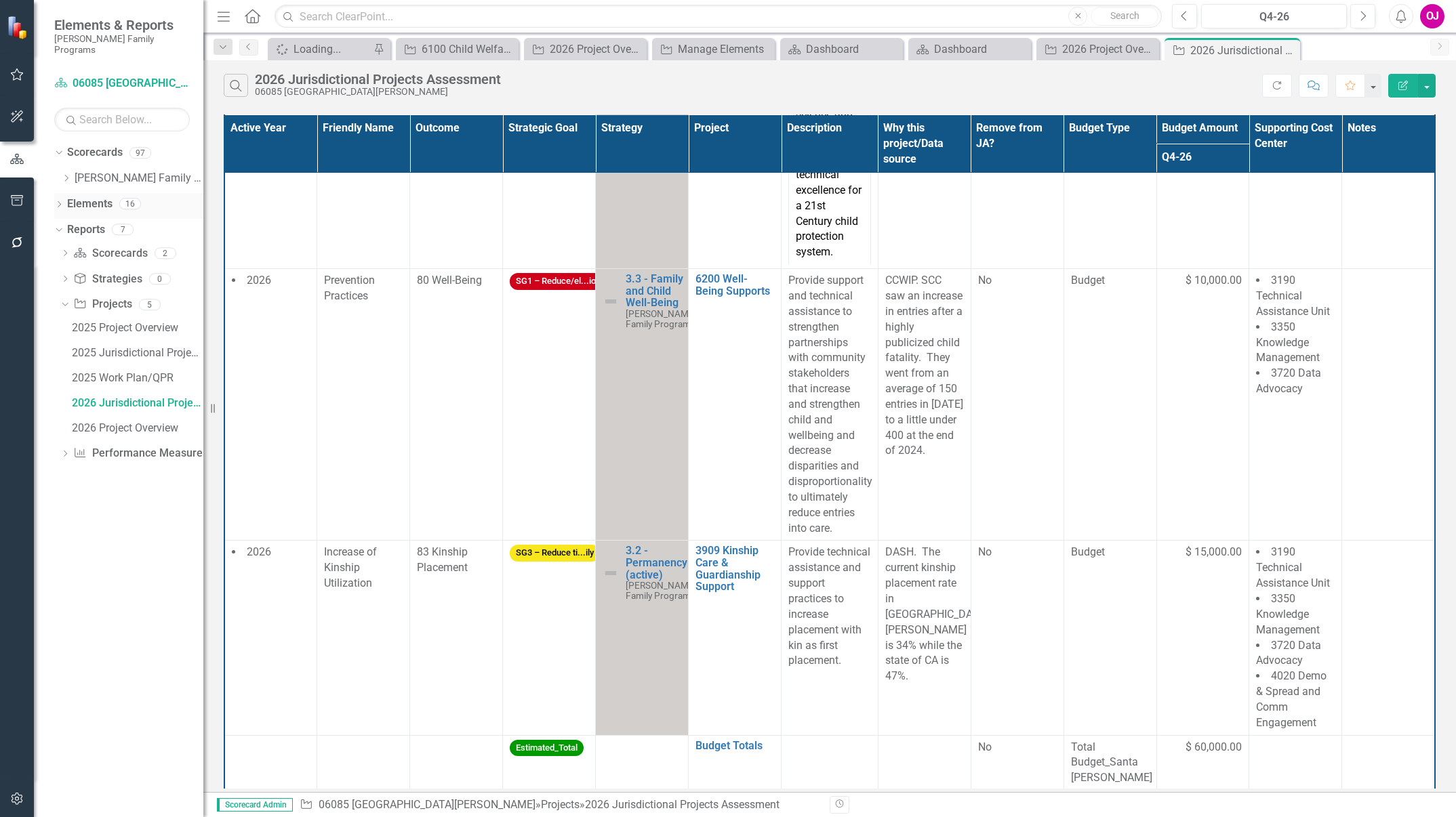
click at [87, 196] on link "Elements" at bounding box center [90, 204] width 46 height 16
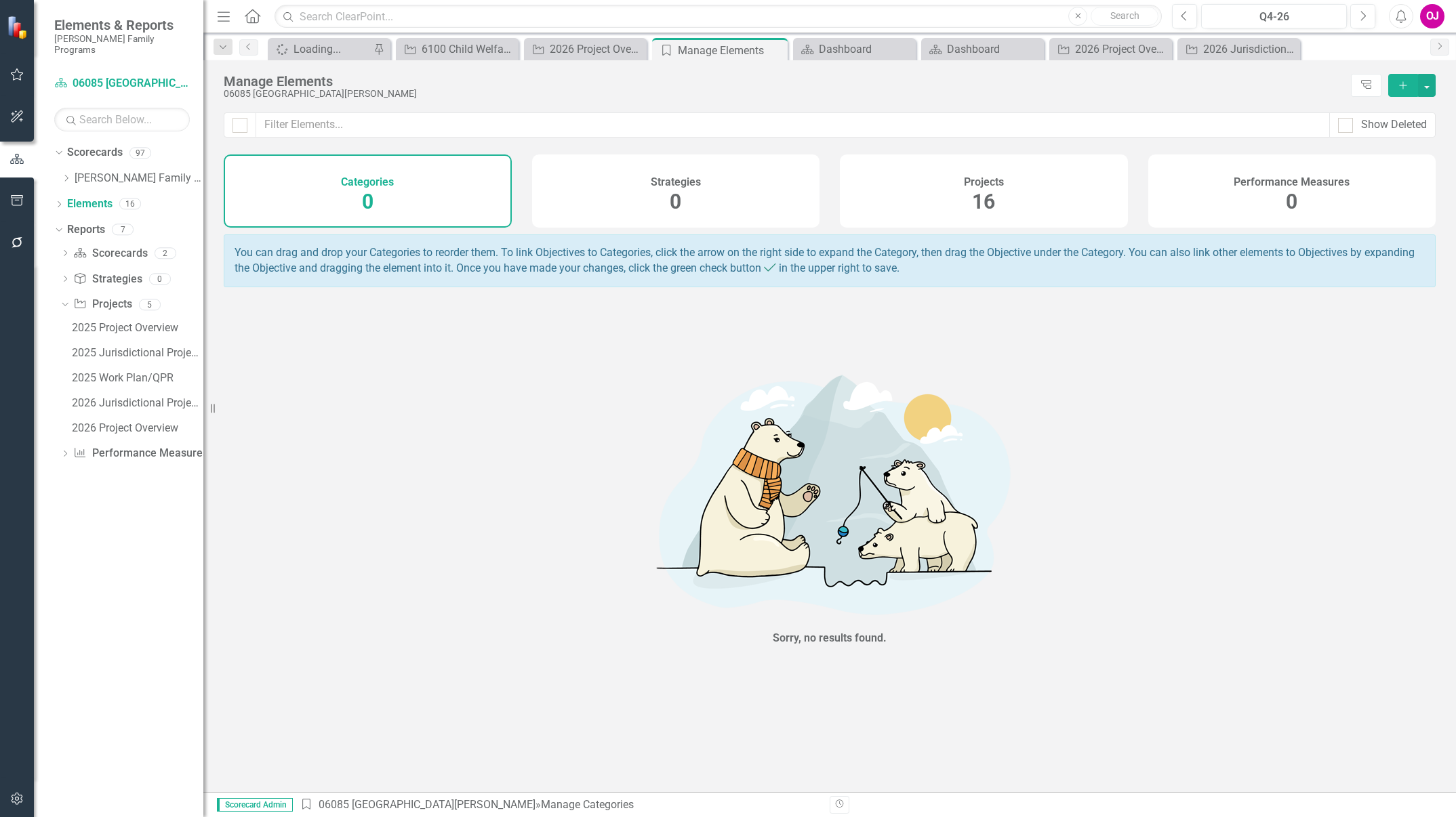
click at [954, 192] on div "Projects 16" at bounding box center [983, 190] width 288 height 73
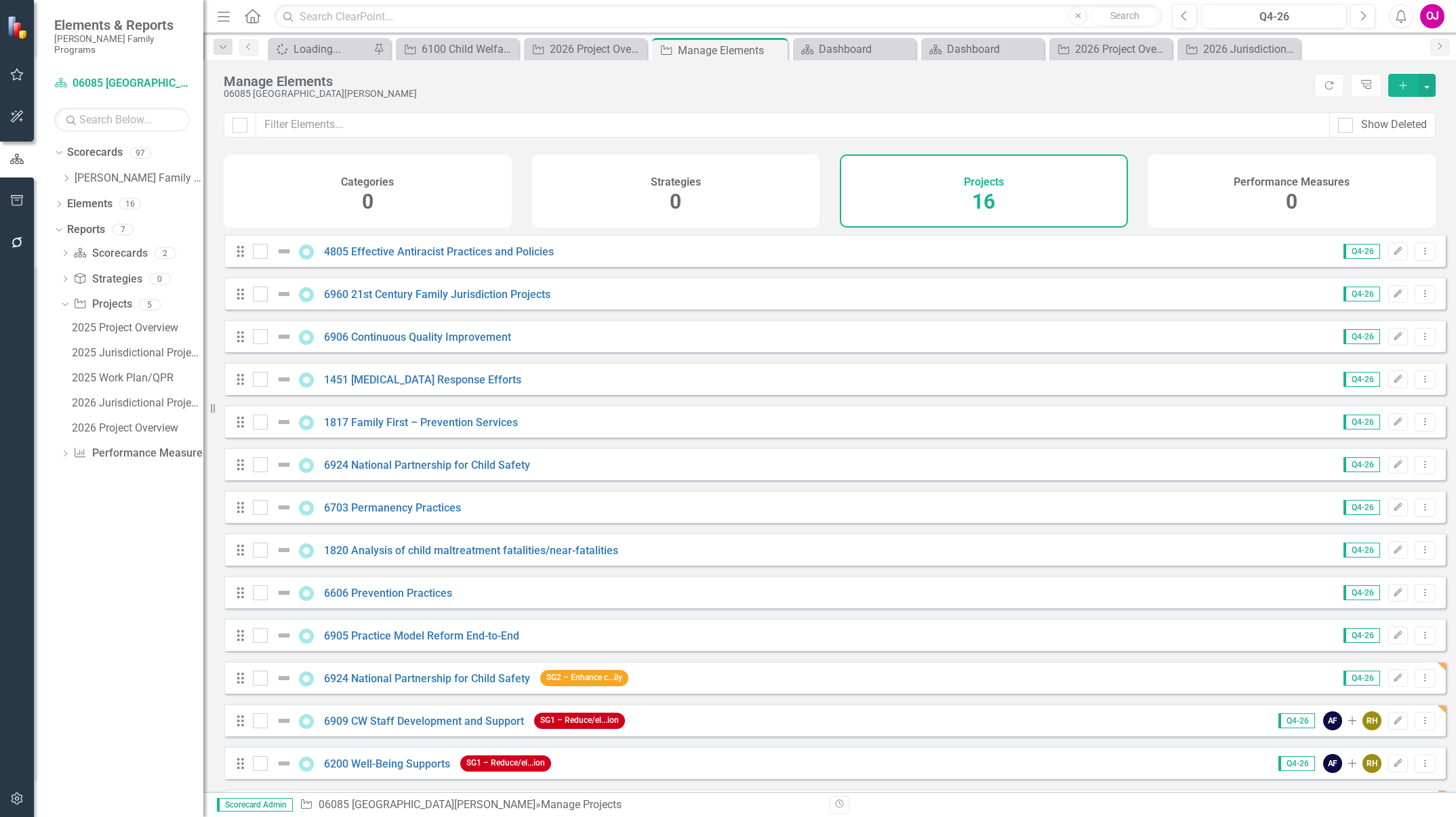
scroll to position [134, 0]
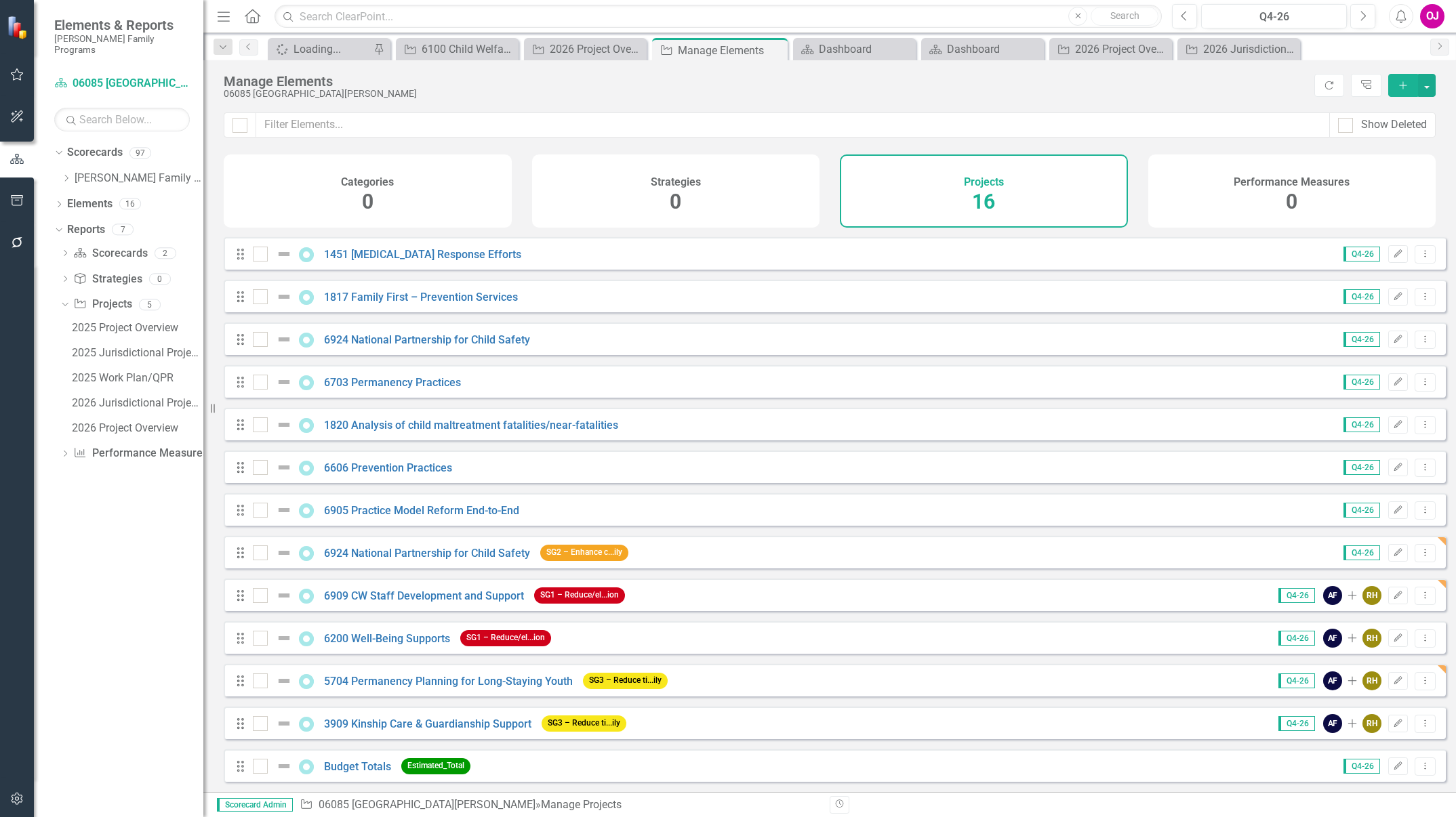
click at [1402, 81] on icon "Add" at bounding box center [1403, 86] width 12 height 10
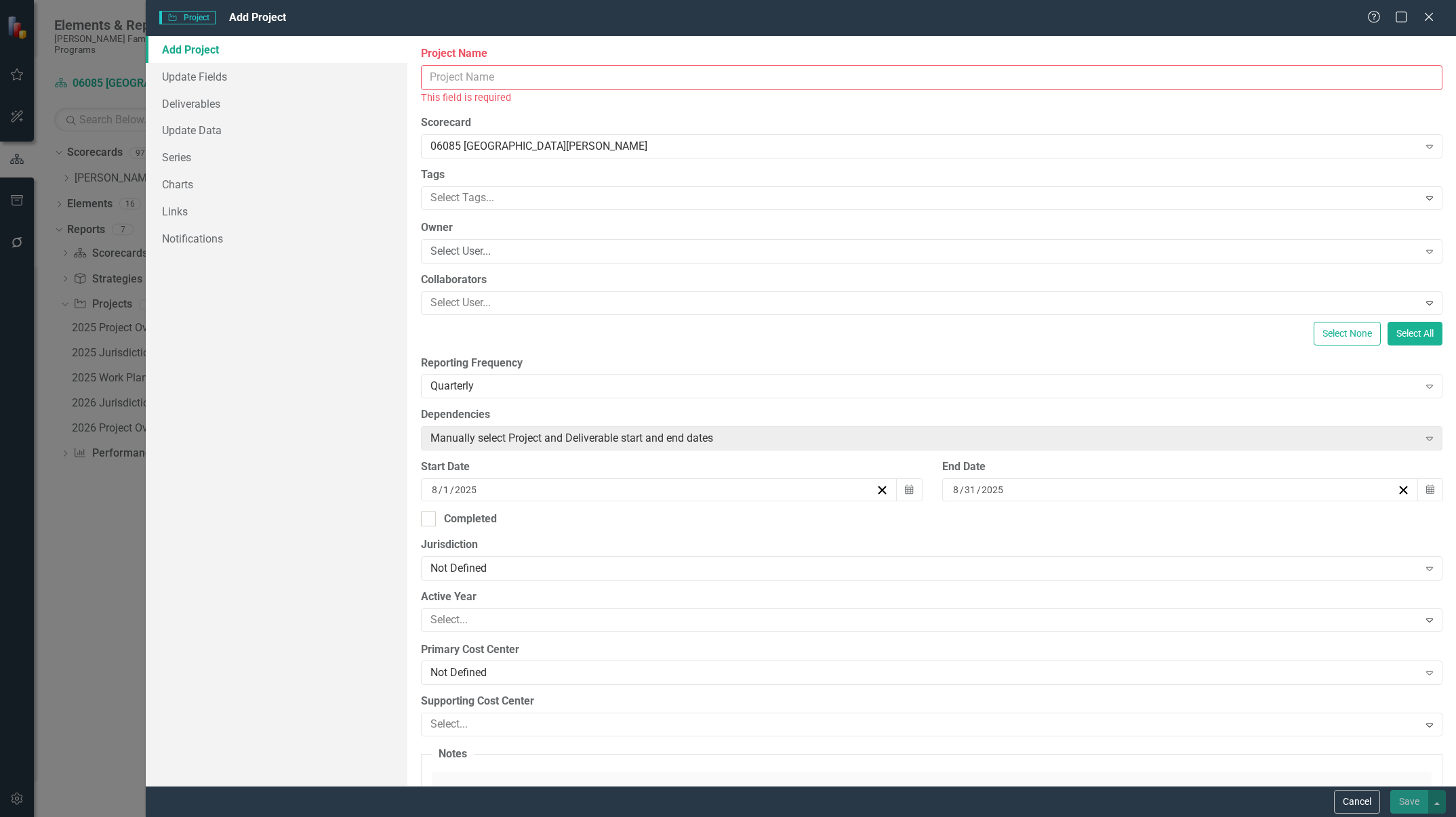
click at [516, 63] on div "Project Name This field is required" at bounding box center [932, 75] width 1021 height 59
click at [499, 78] on input "Project Name" at bounding box center [932, 78] width 1021 height 25
paste input "4404 Residential Care Reduction / Elimination"
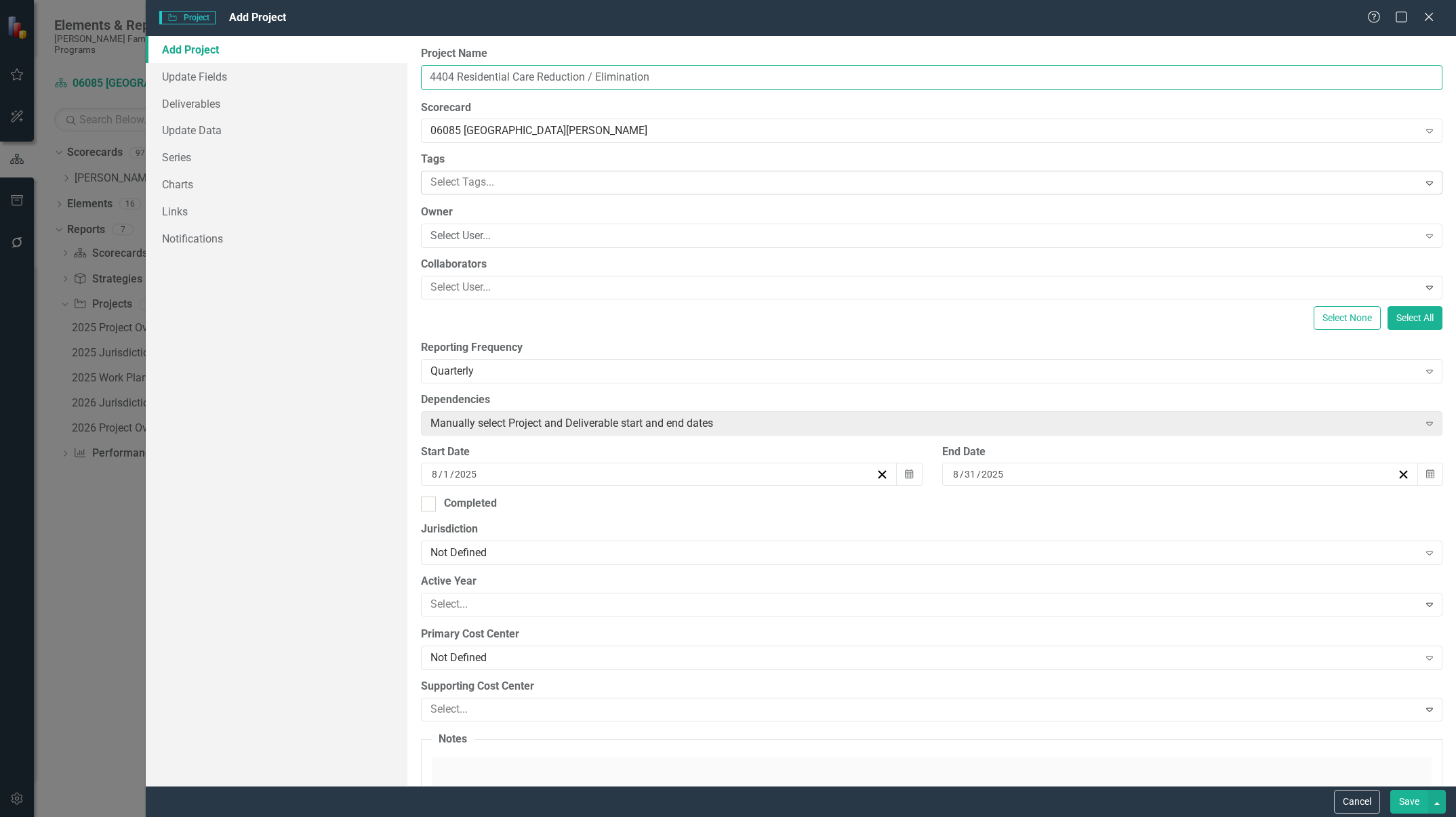
type input "4404 Residential Care Reduction / Elimination"
click at [602, 186] on div at bounding box center [921, 183] width 993 height 19
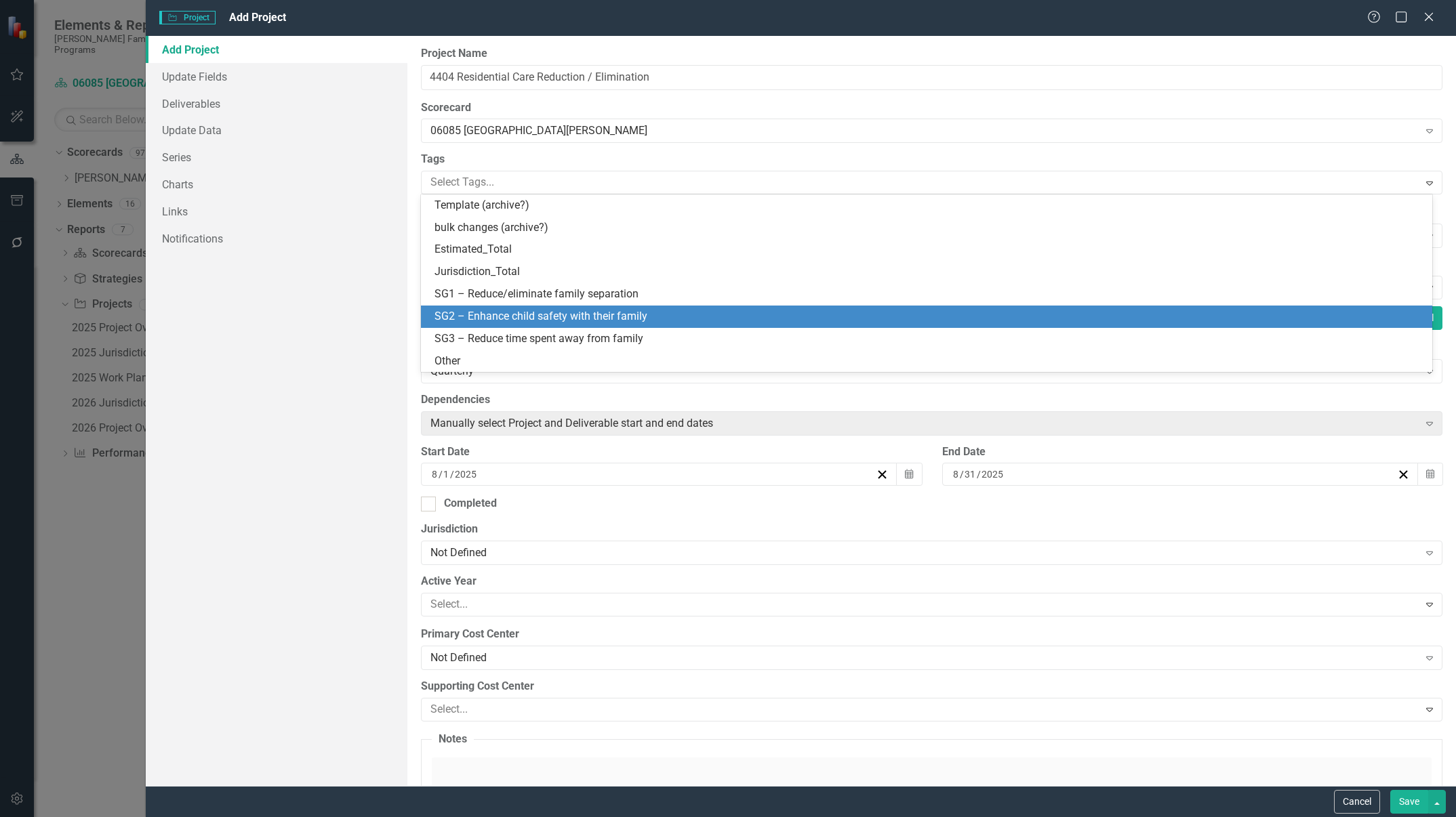
click at [573, 318] on span "SG2 – Enhance child safety with their family" at bounding box center [541, 315] width 213 height 13
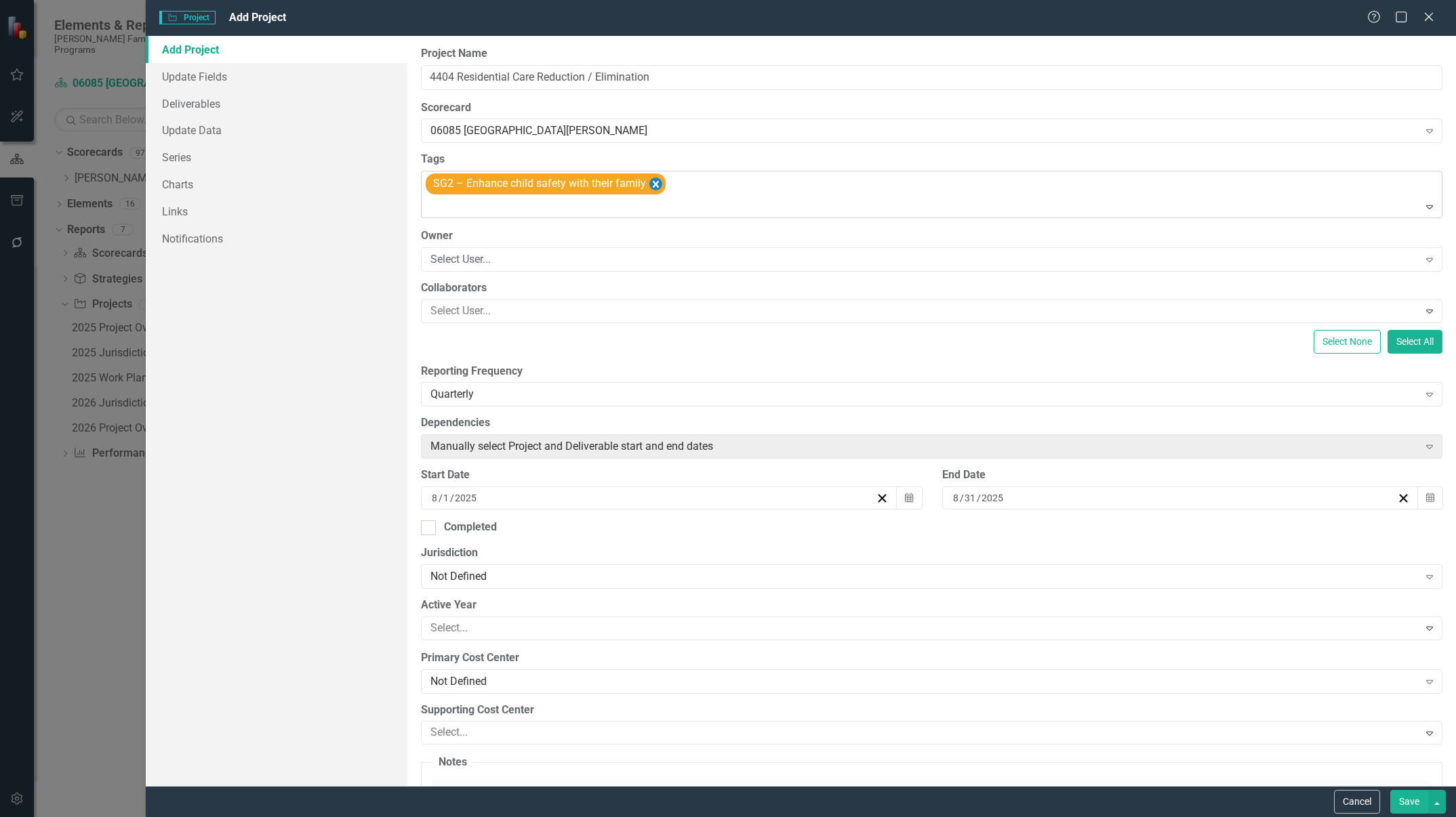
click at [657, 188] on icon "Remove [object Object]" at bounding box center [655, 184] width 13 height 17
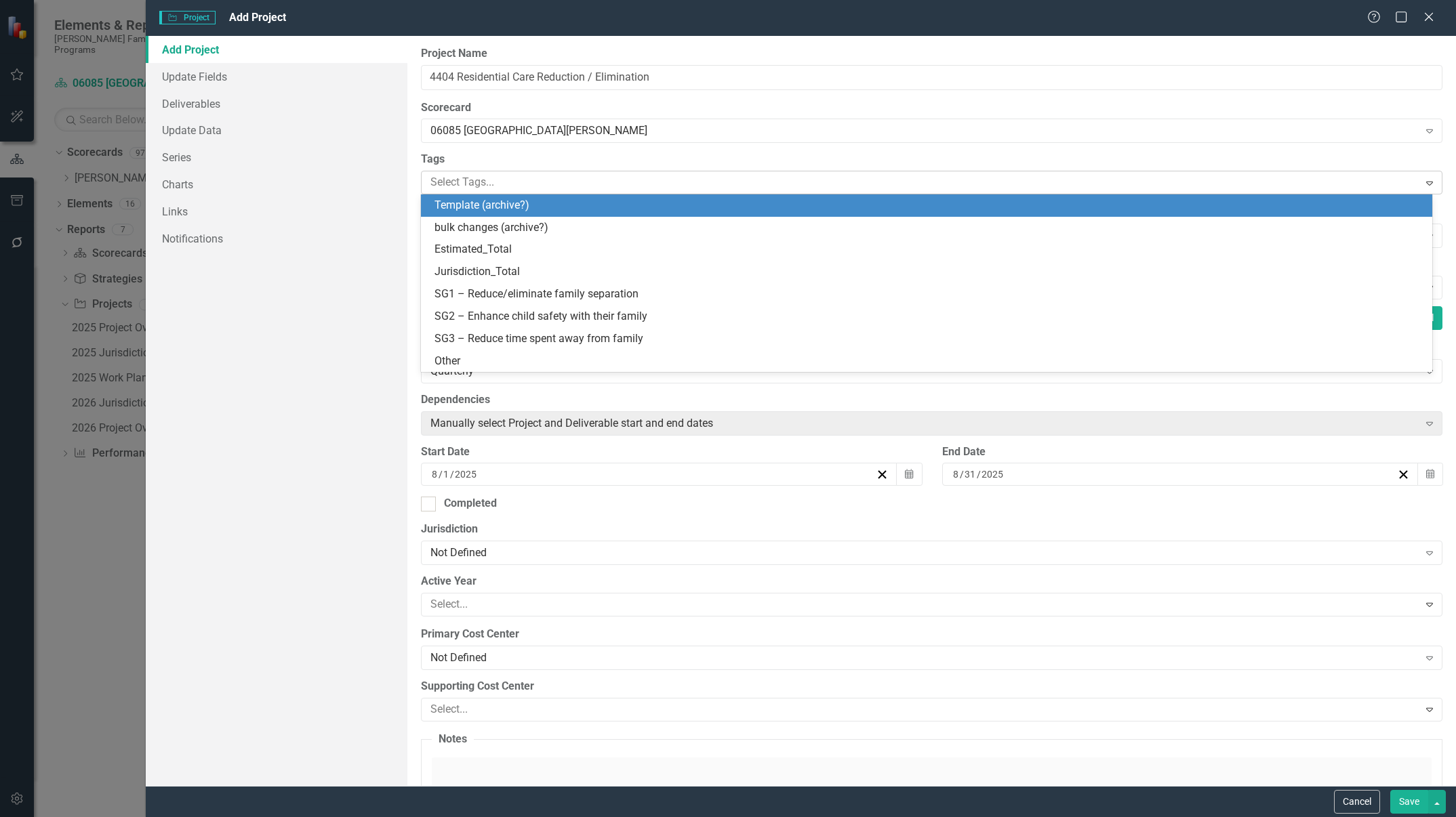
click at [699, 183] on div at bounding box center [921, 183] width 993 height 19
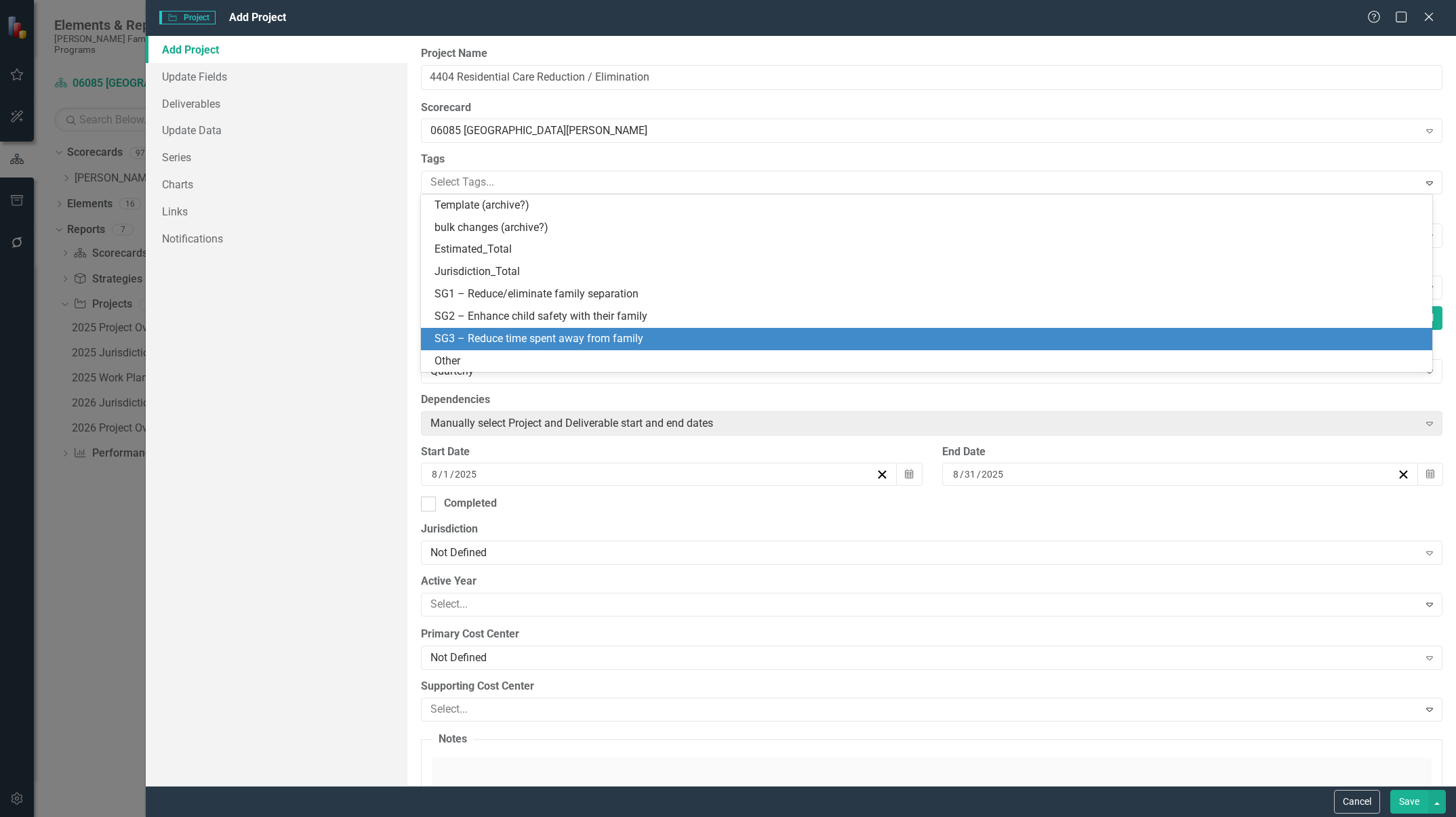
click at [612, 340] on span "SG3 – Reduce time spent away from family" at bounding box center [539, 338] width 209 height 13
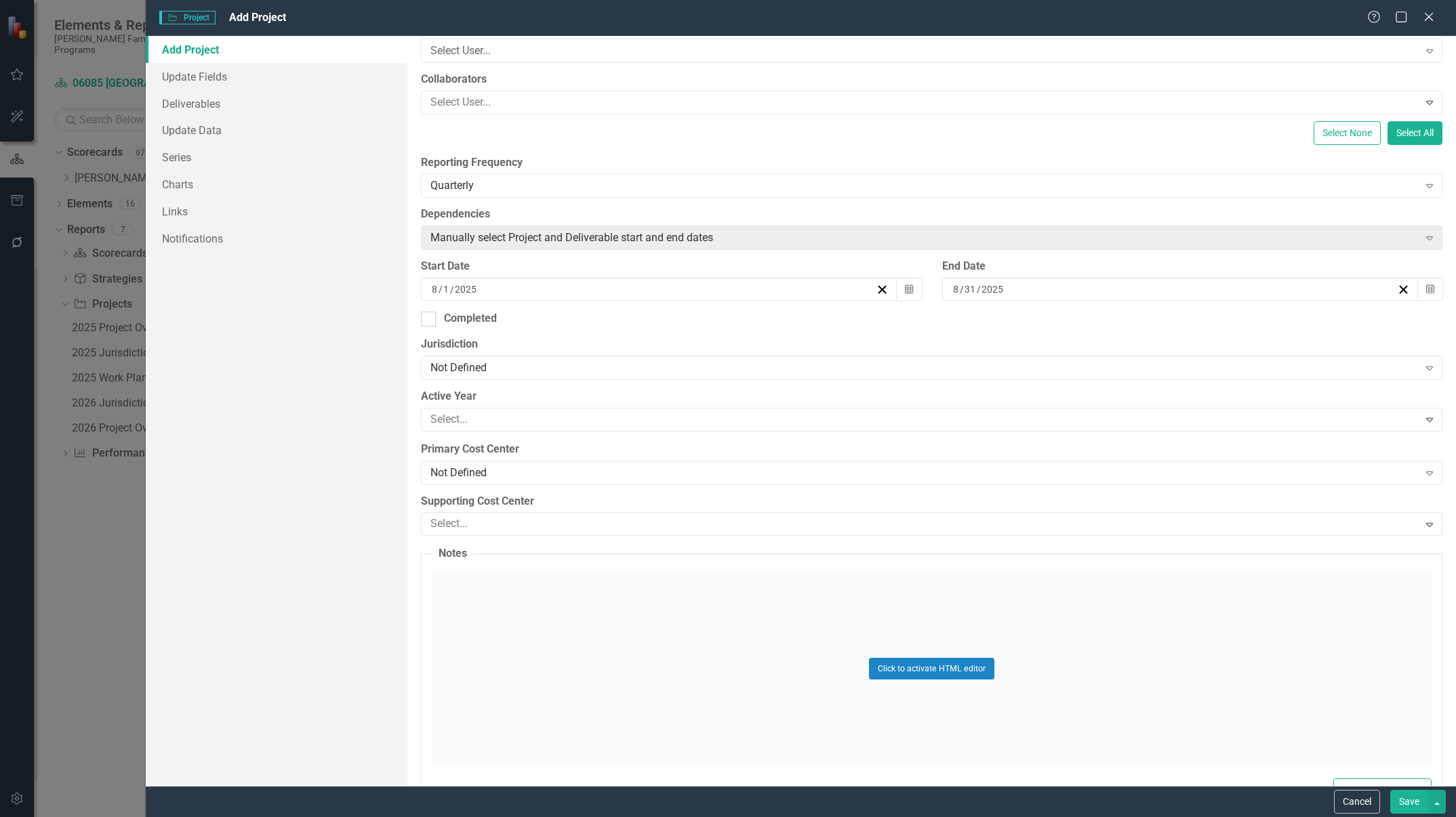
scroll to position [207, 0]
click at [535, 50] on div "Select User..." at bounding box center [924, 52] width 987 height 16
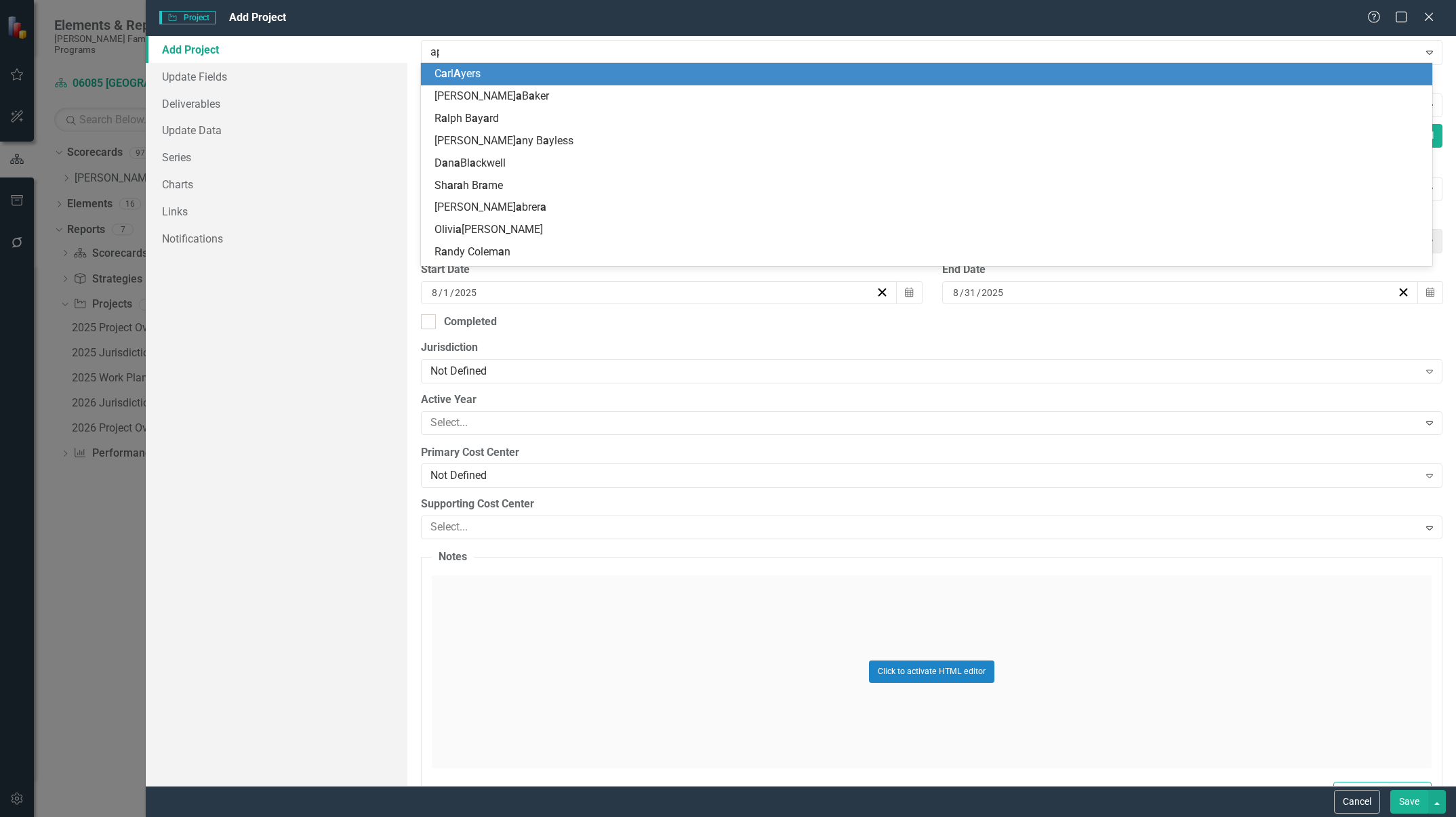
type input "apr"
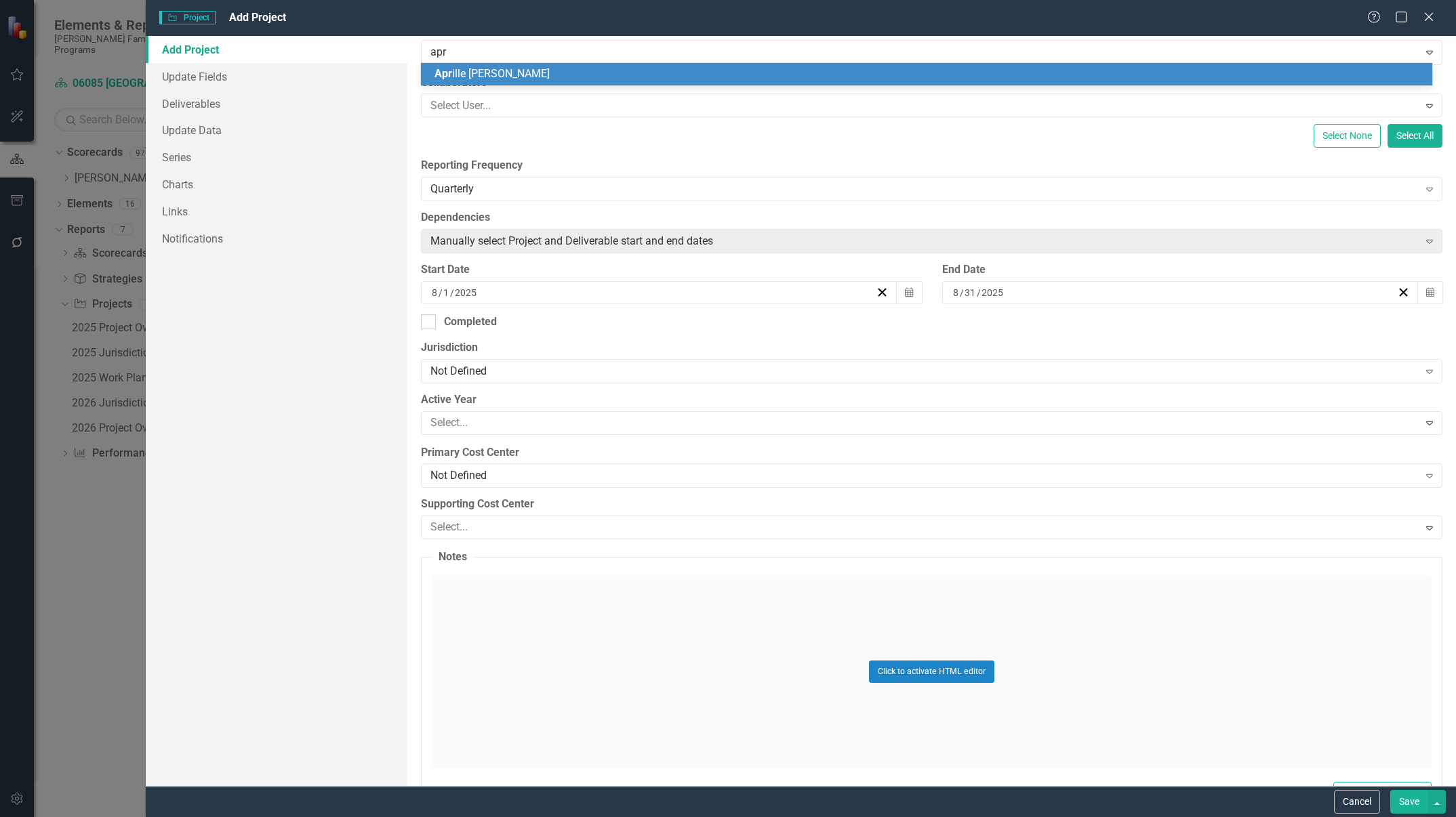
click at [511, 72] on span "Apr ille Flint-Gerner" at bounding box center [492, 73] width 115 height 13
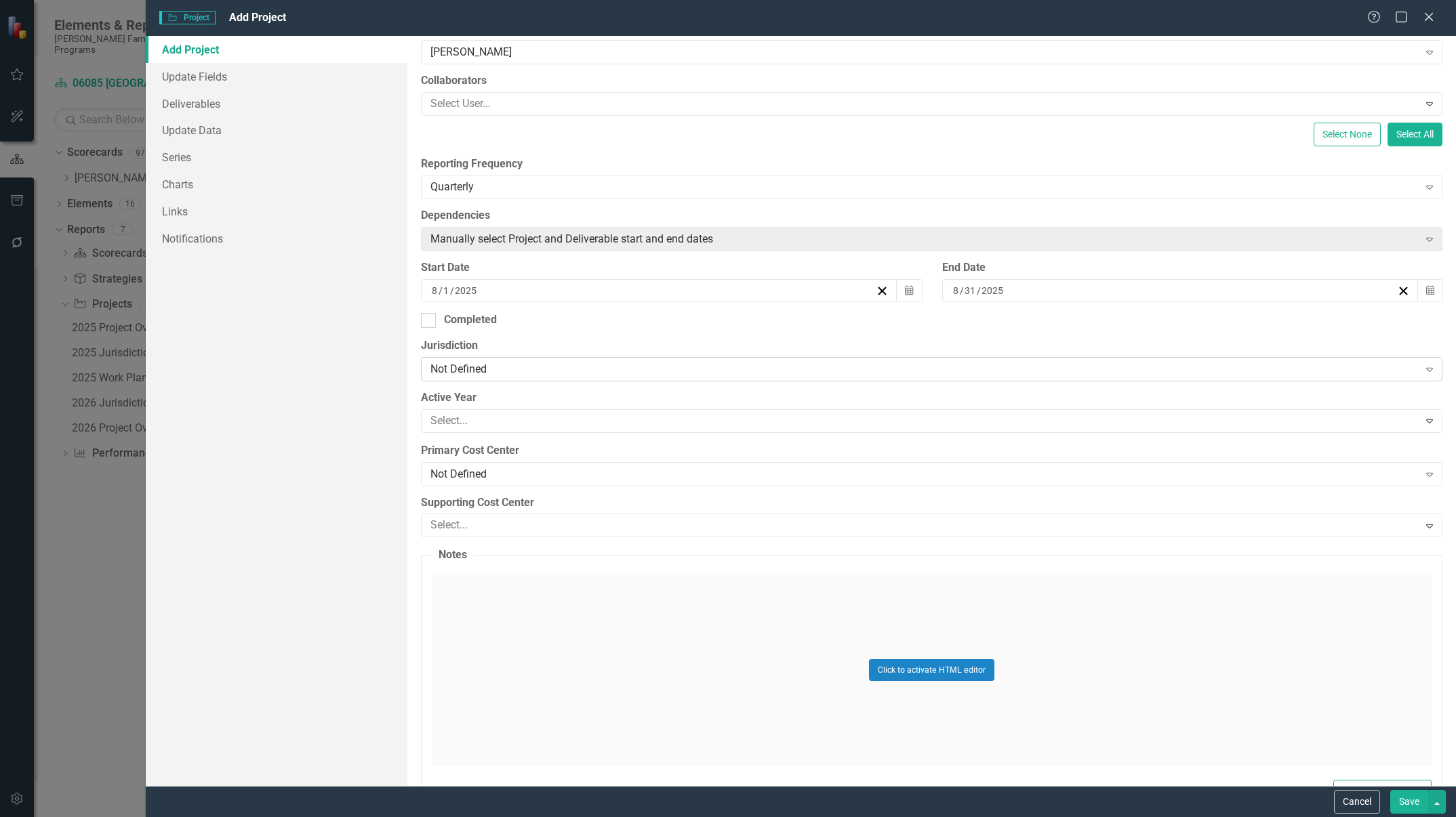
click at [586, 373] on div "Not Defined" at bounding box center [924, 369] width 987 height 16
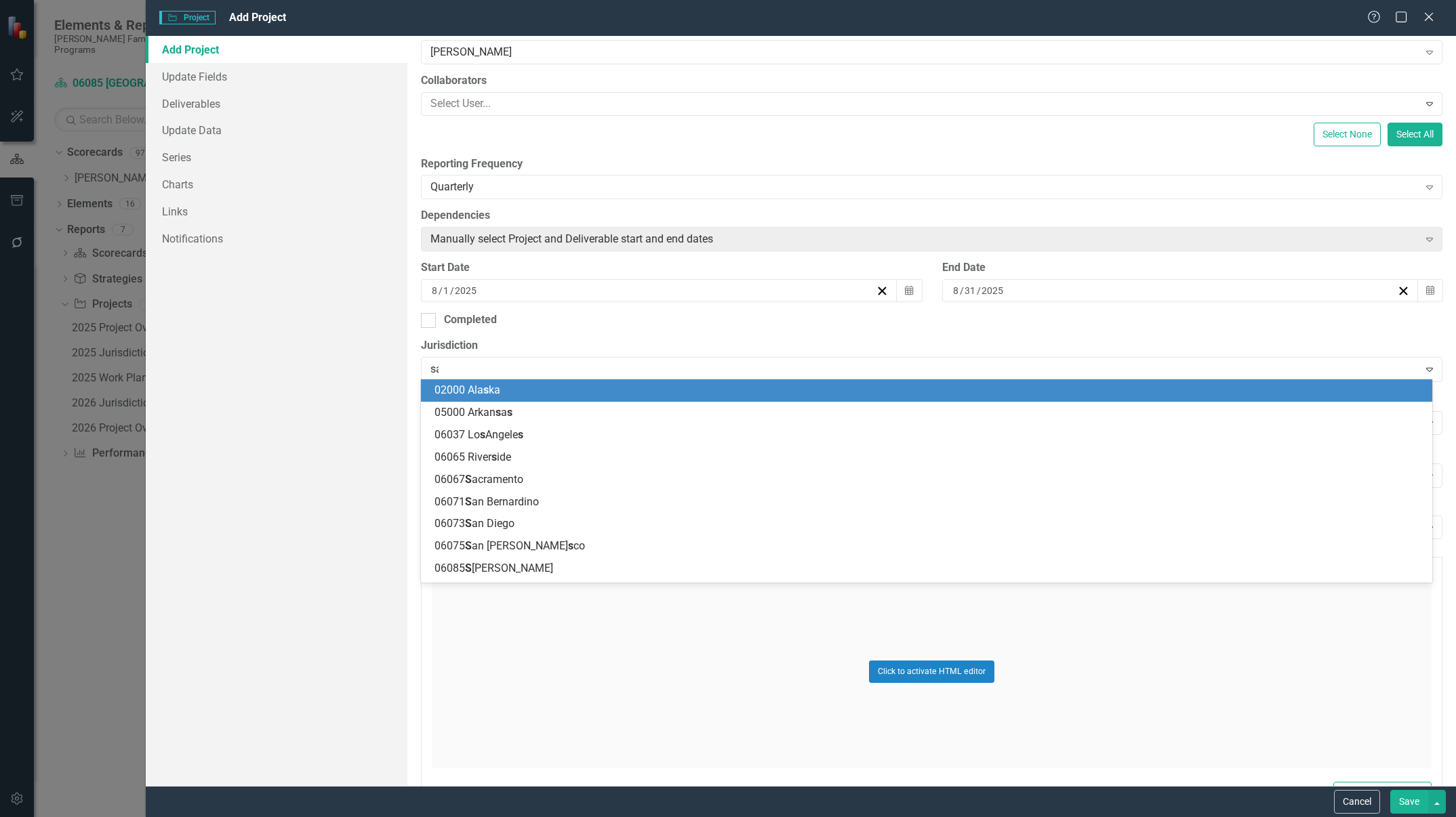
type input "san"
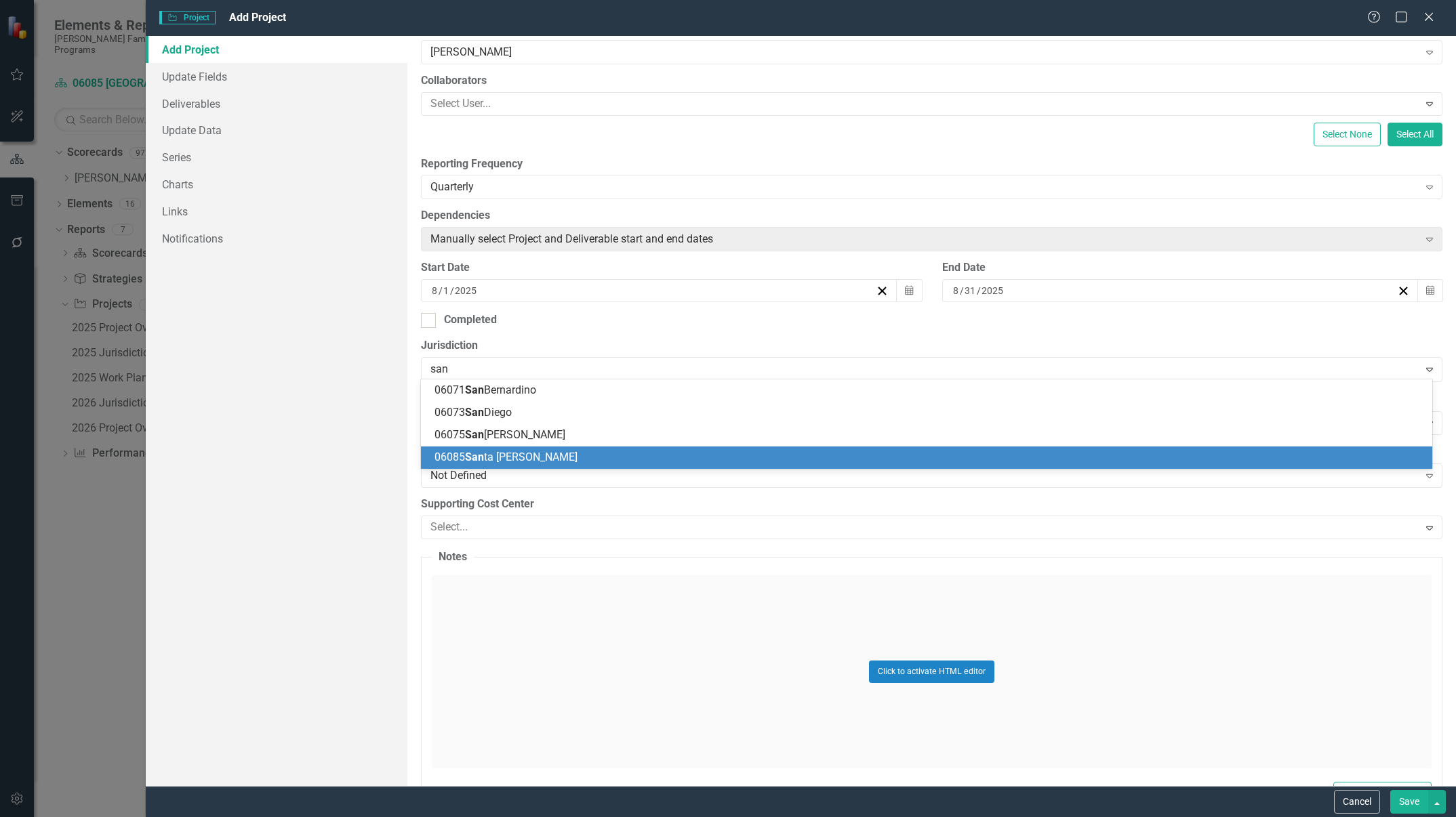
click at [535, 448] on div "06085 San ta Clara" at bounding box center [927, 457] width 1012 height 22
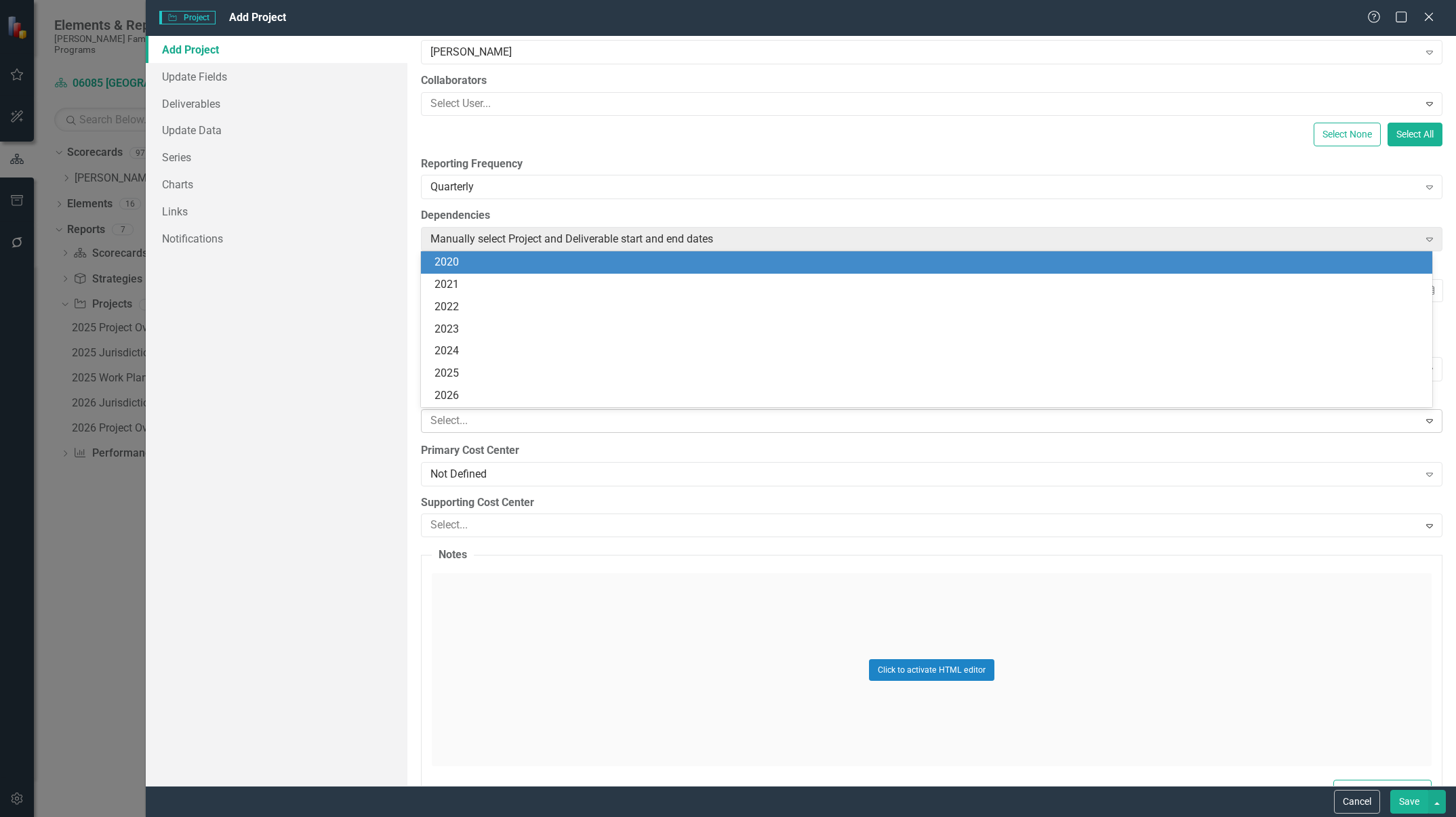
click at [577, 415] on div at bounding box center [921, 421] width 993 height 19
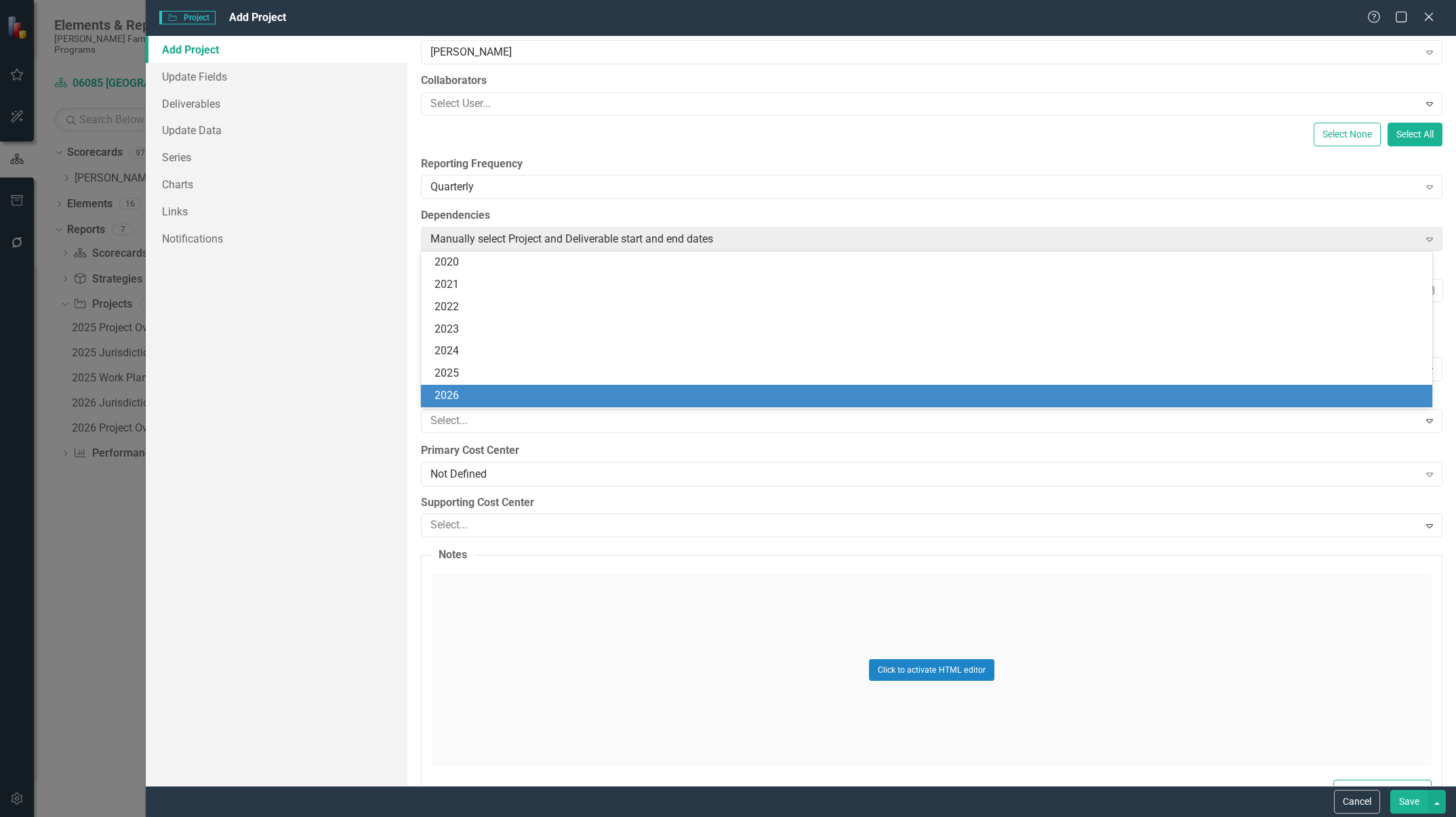
click at [489, 395] on div "2026" at bounding box center [930, 396] width 990 height 16
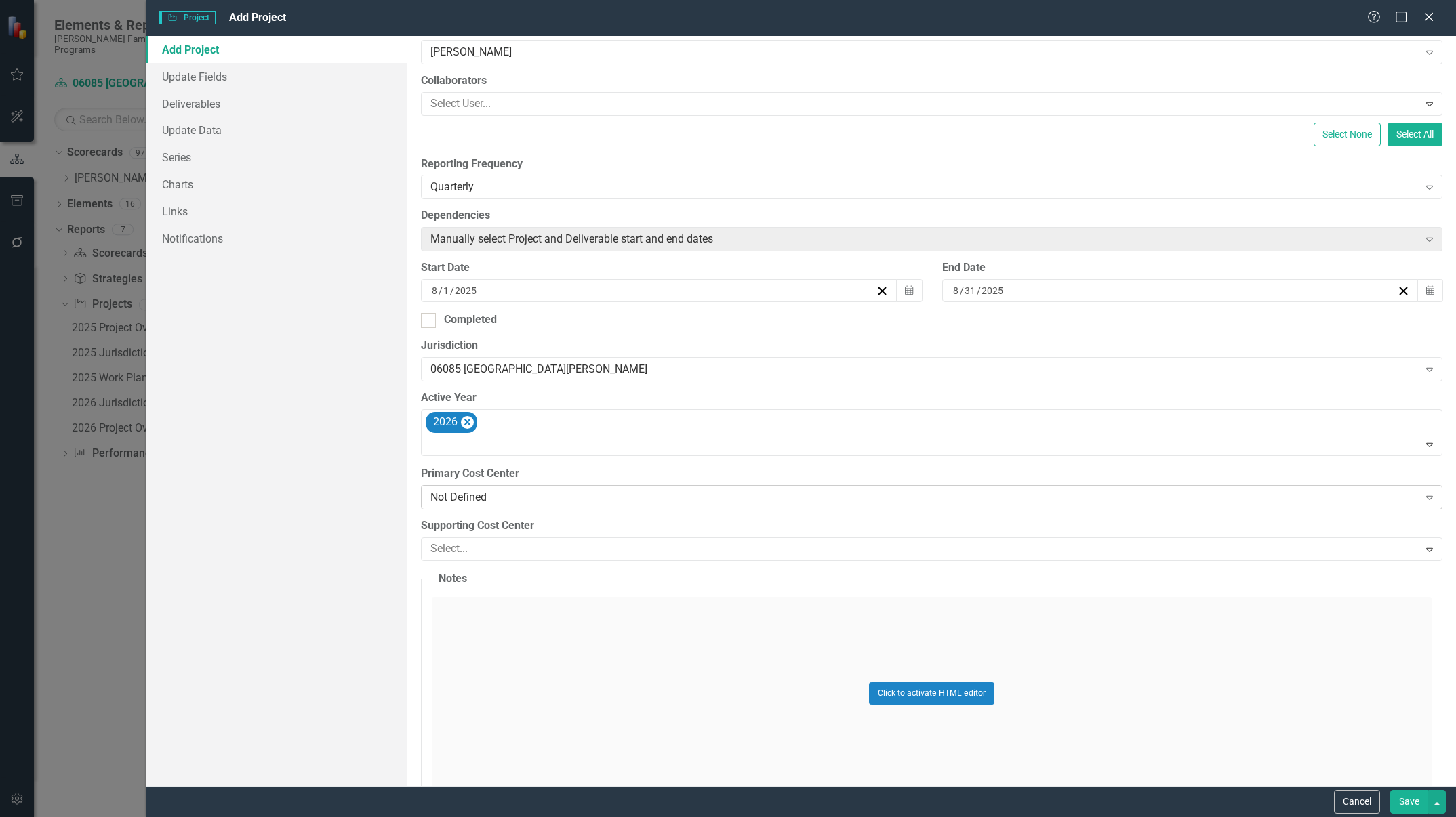
click at [493, 495] on div "Not Defined" at bounding box center [924, 498] width 987 height 16
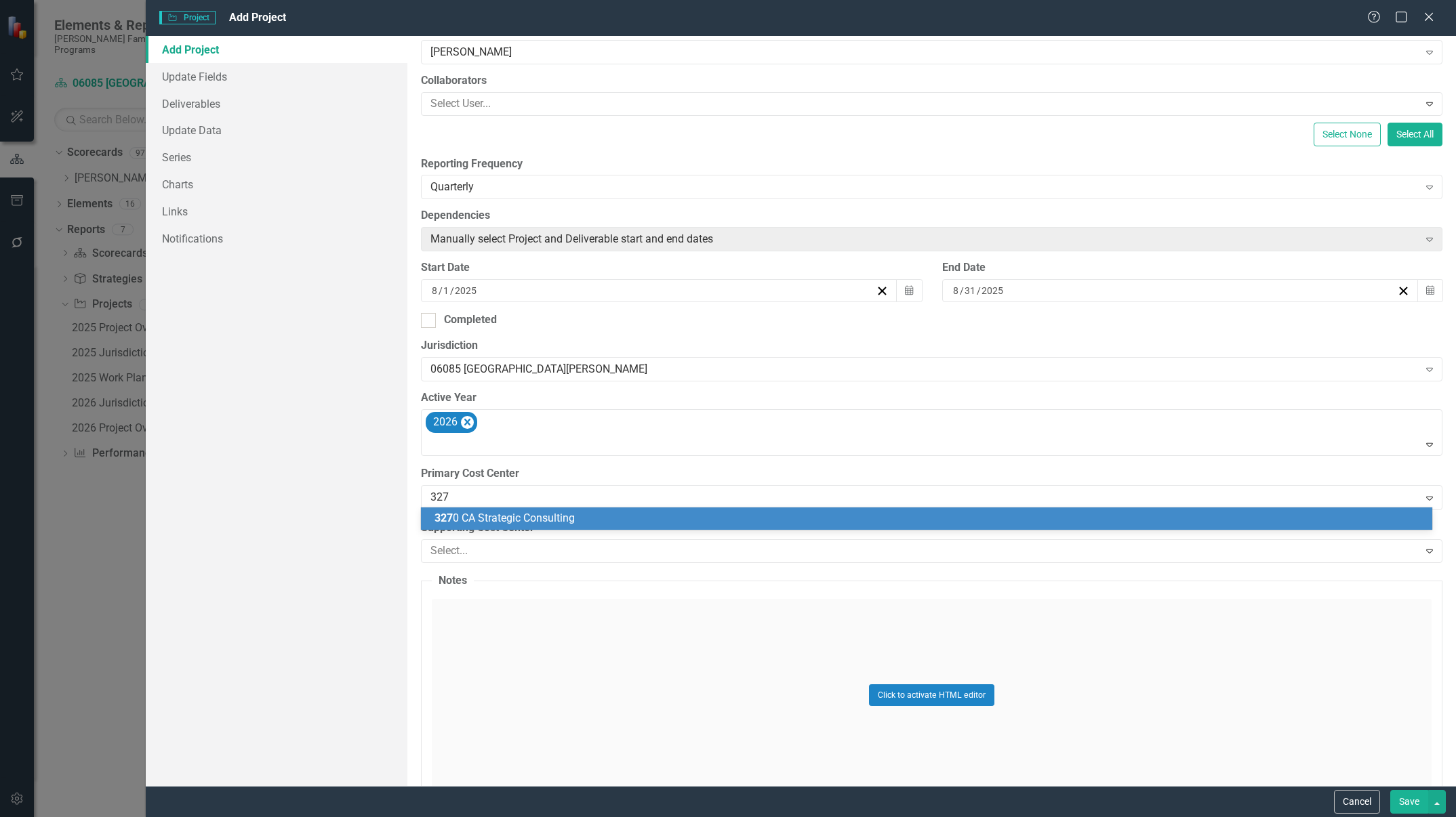
type input "3270"
click at [500, 522] on span "3270 CA Strategic Consulting" at bounding box center [503, 517] width 138 height 13
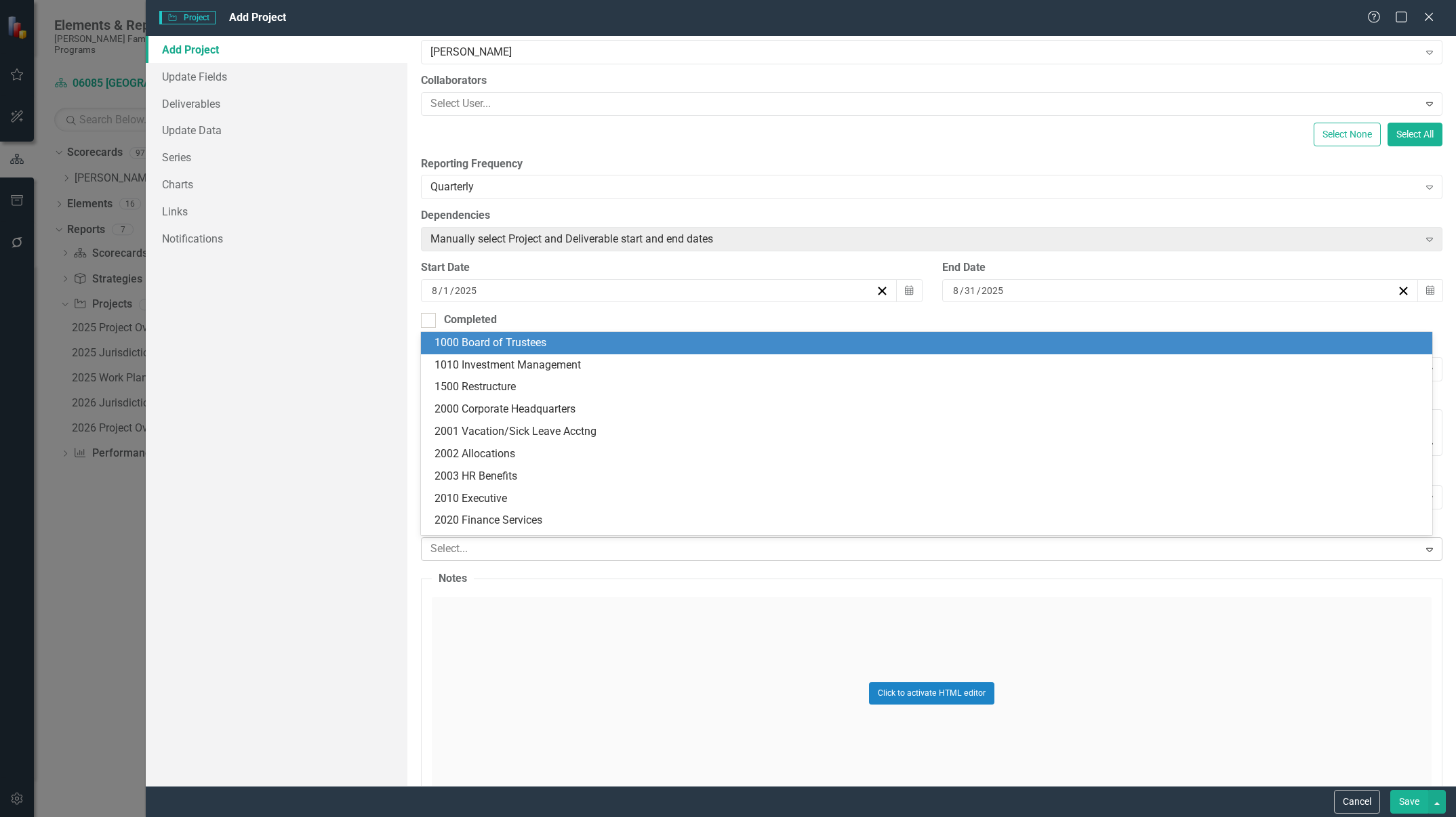
click at [519, 549] on div at bounding box center [921, 549] width 993 height 19
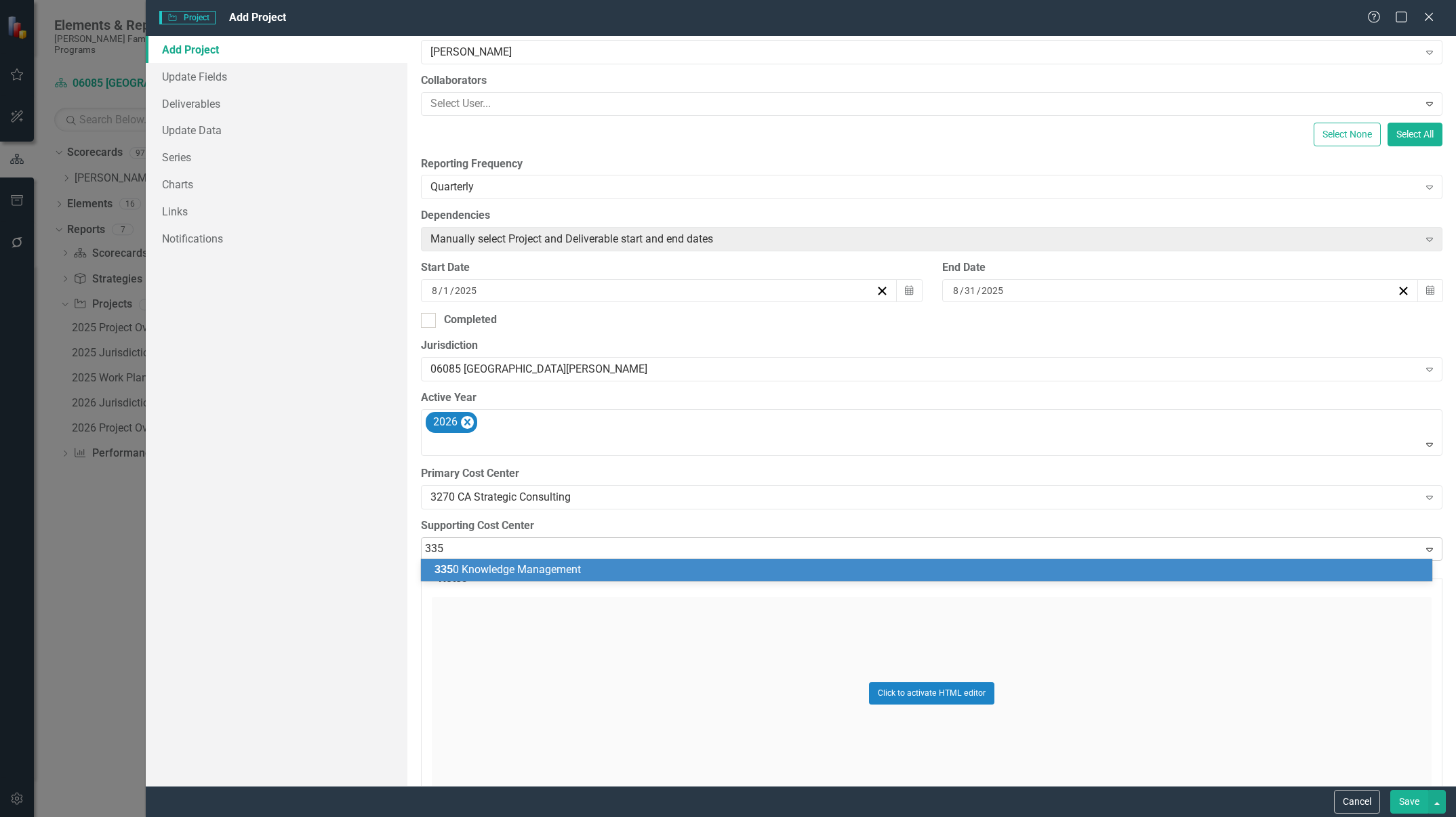
type input "3350"
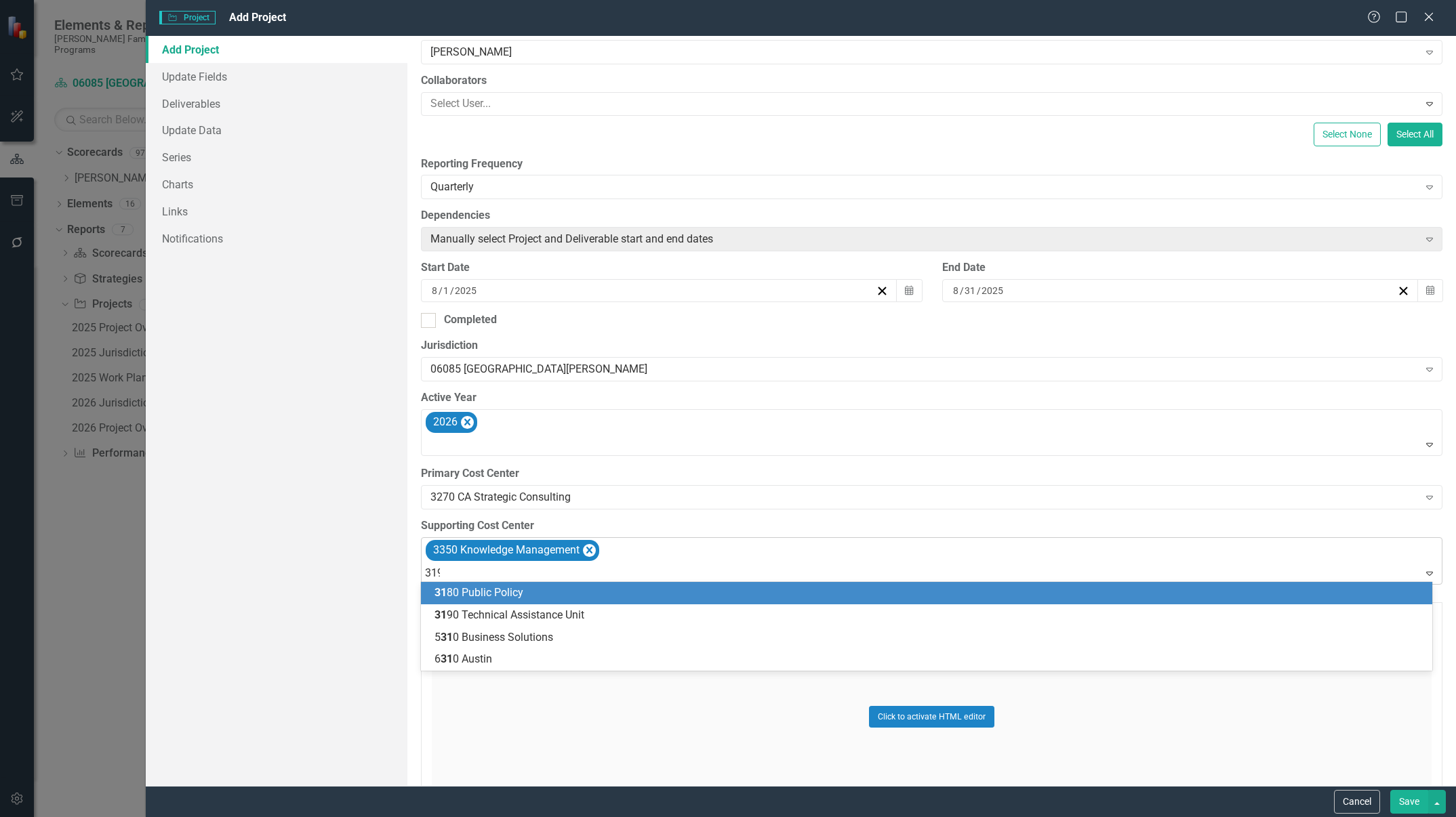
type input "3190"
type input "372"
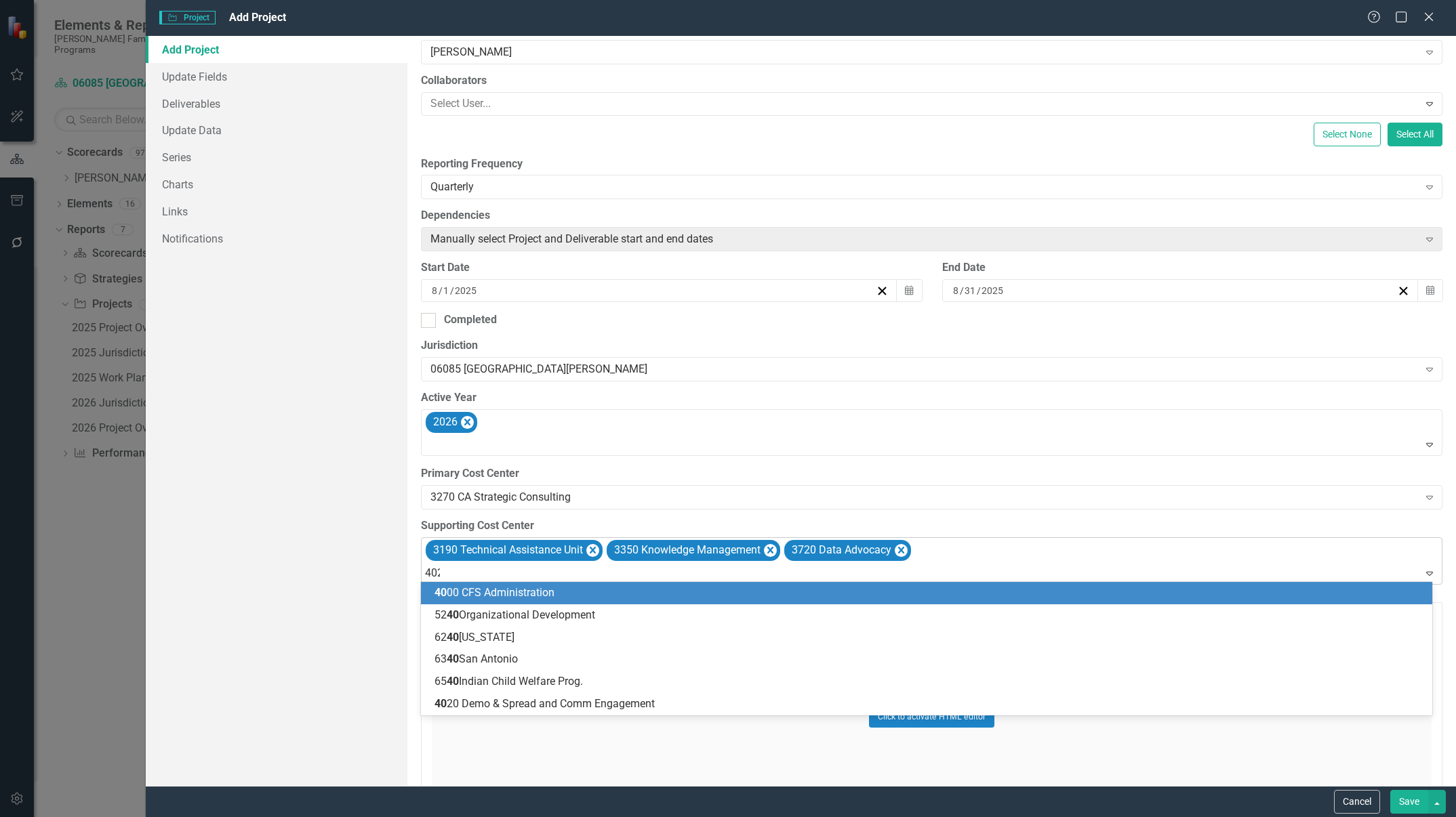
type input "4020"
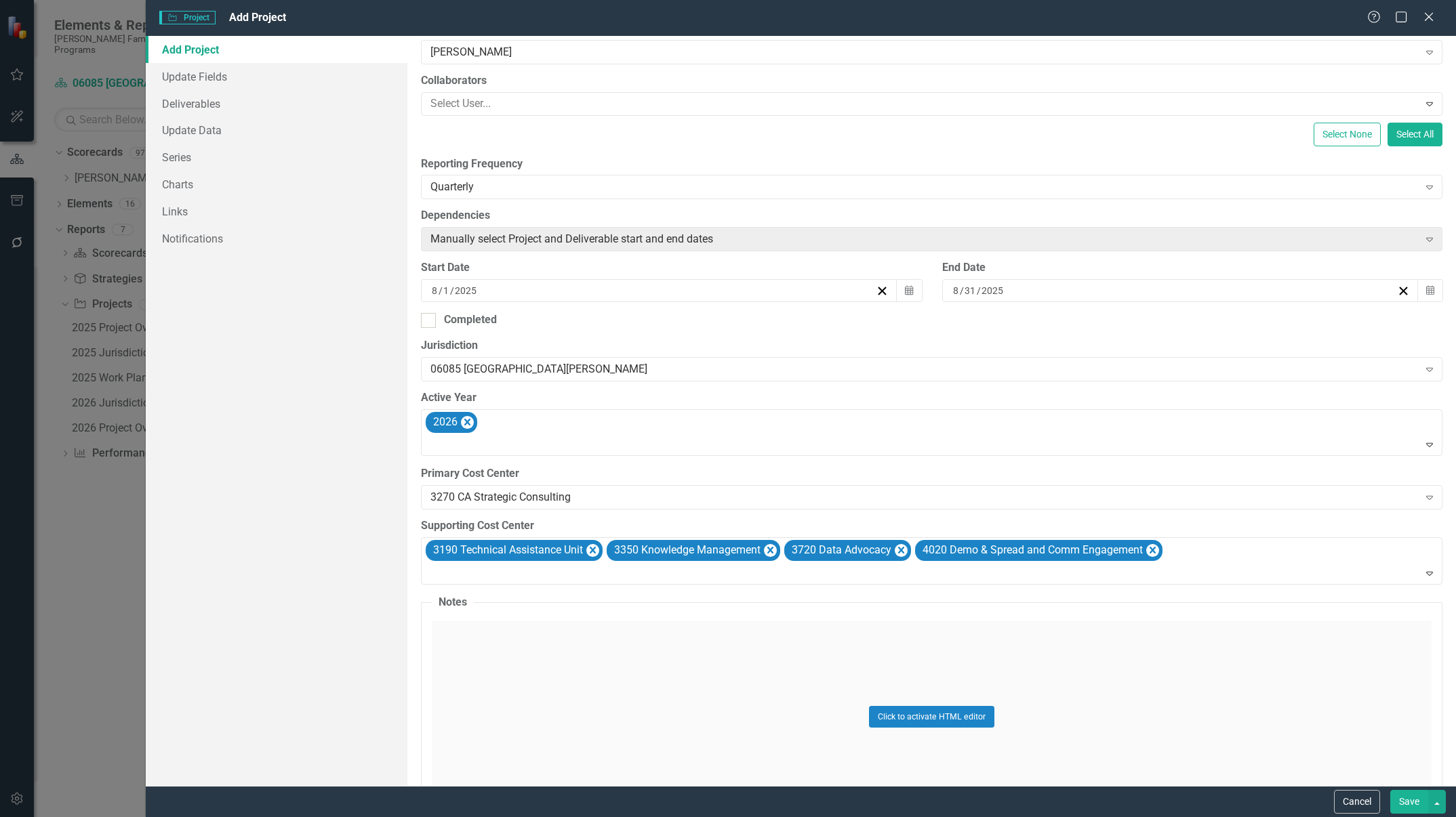
click at [1416, 797] on button "Save" at bounding box center [1409, 801] width 38 height 23
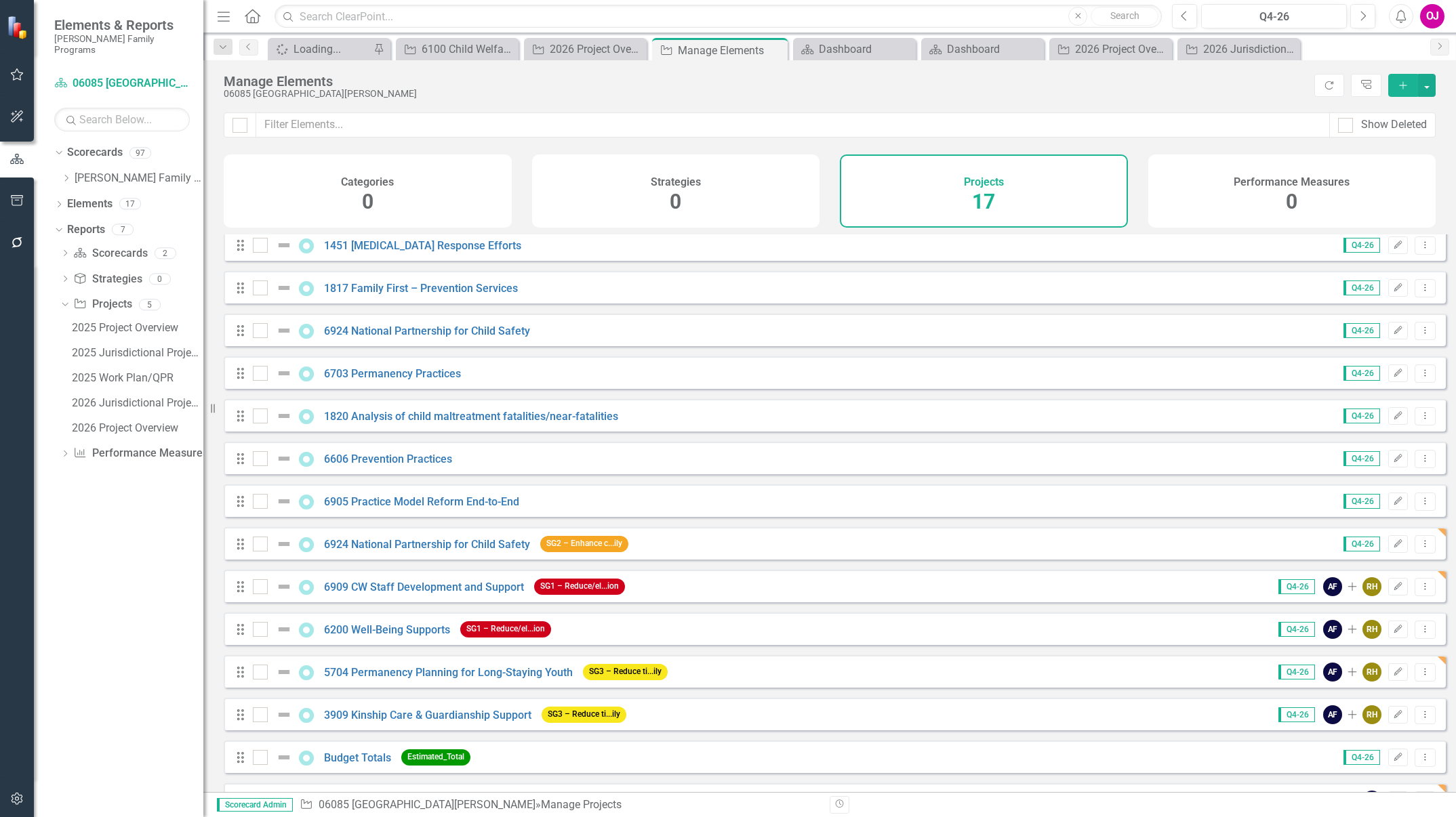
scroll to position [178, 0]
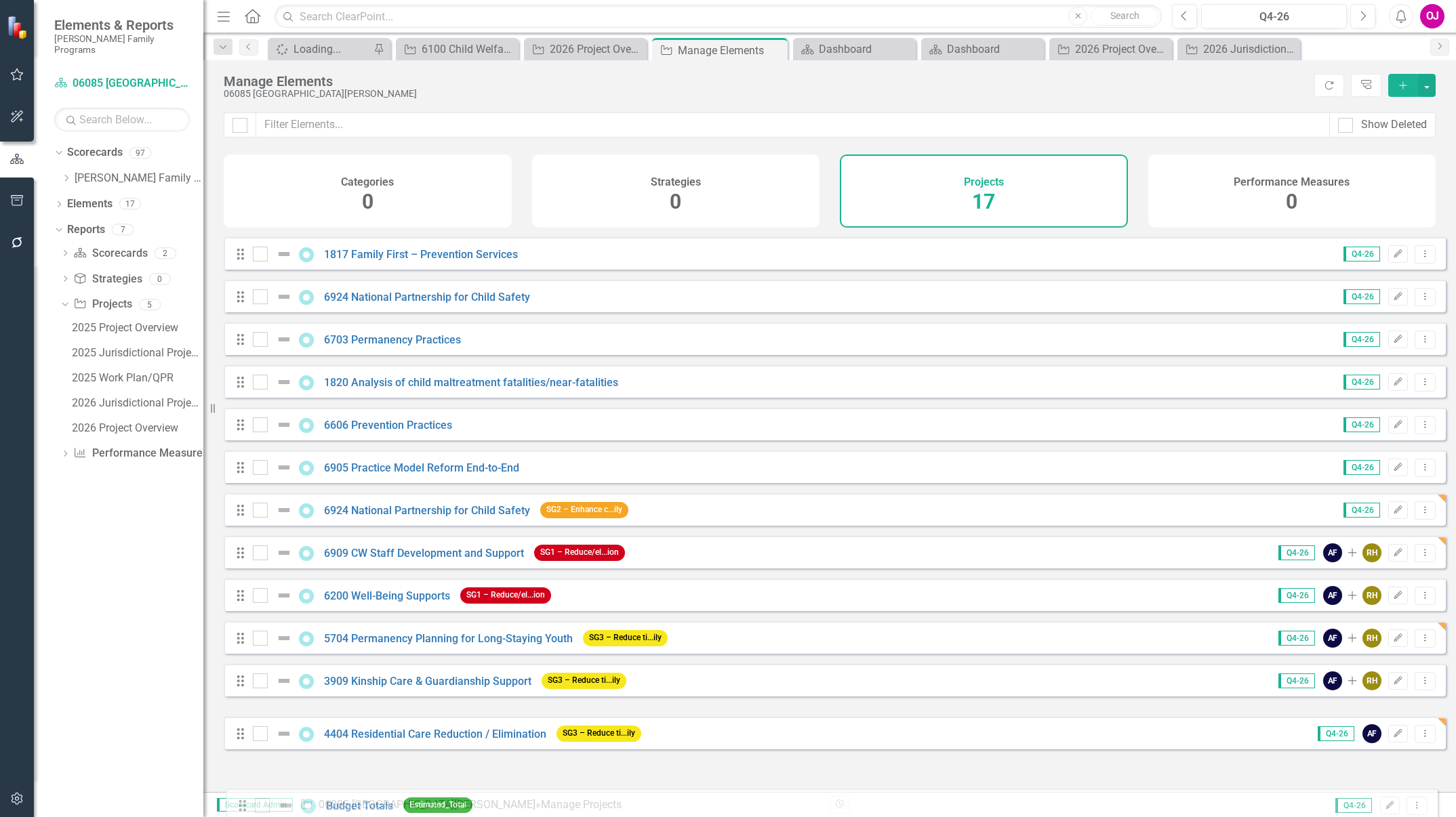
drag, startPoint x: 238, startPoint y: 772, endPoint x: 240, endPoint y: 812, distance: 40.0
click at [240, 812] on div "Menu Home Search Close Search Previous Q4-26 Next Alerts OJ User Edit Profile D…" at bounding box center [829, 408] width 1253 height 817
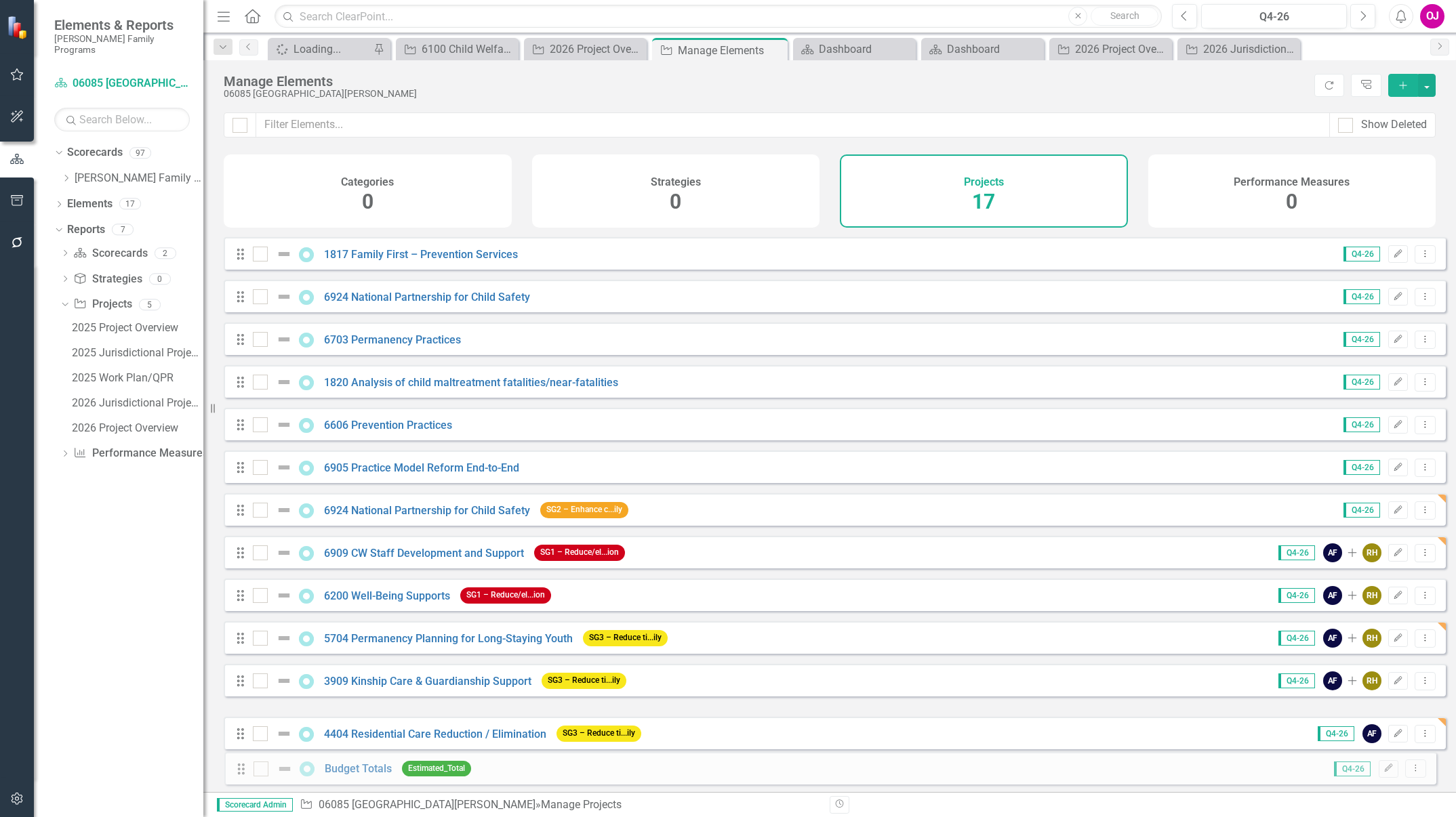
drag, startPoint x: 238, startPoint y: 723, endPoint x: 238, endPoint y: 768, distance: 45.0
click at [116, 422] on div "2026 Project Overview" at bounding box center [138, 428] width 132 height 12
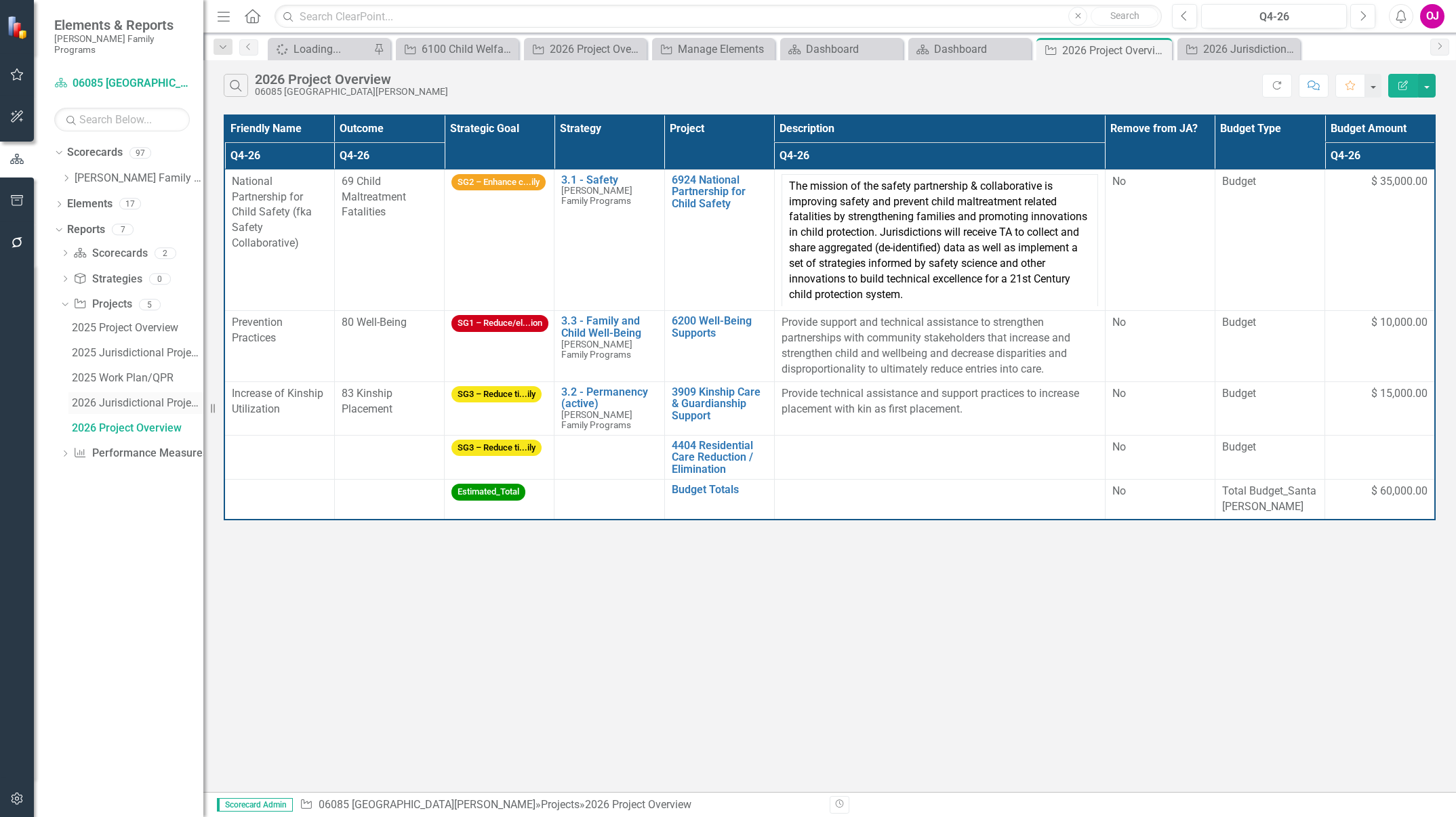
click at [165, 397] on div "2026 Jurisdictional Projects Assessment" at bounding box center [138, 403] width 132 height 12
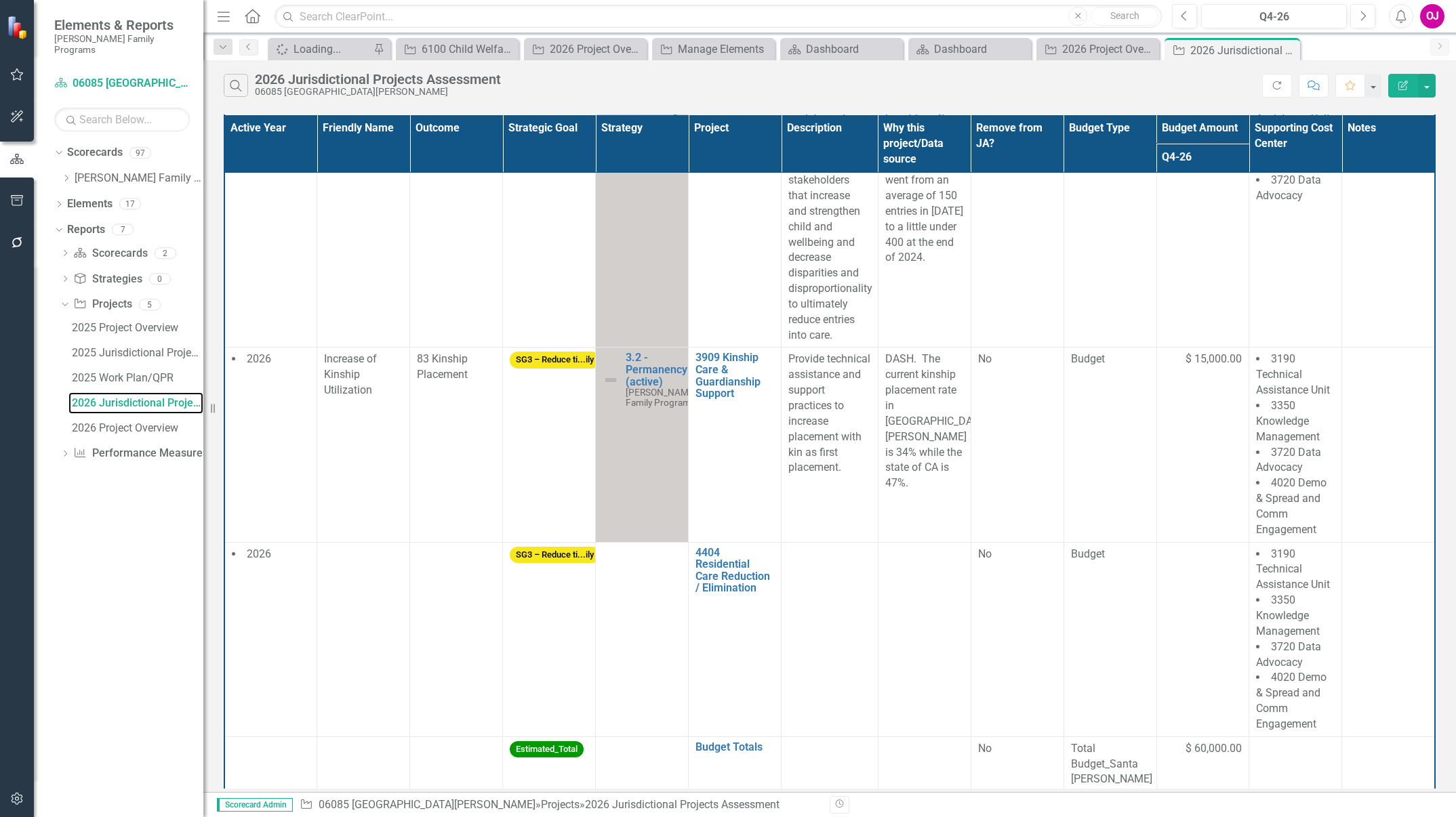
scroll to position [1282, 0]
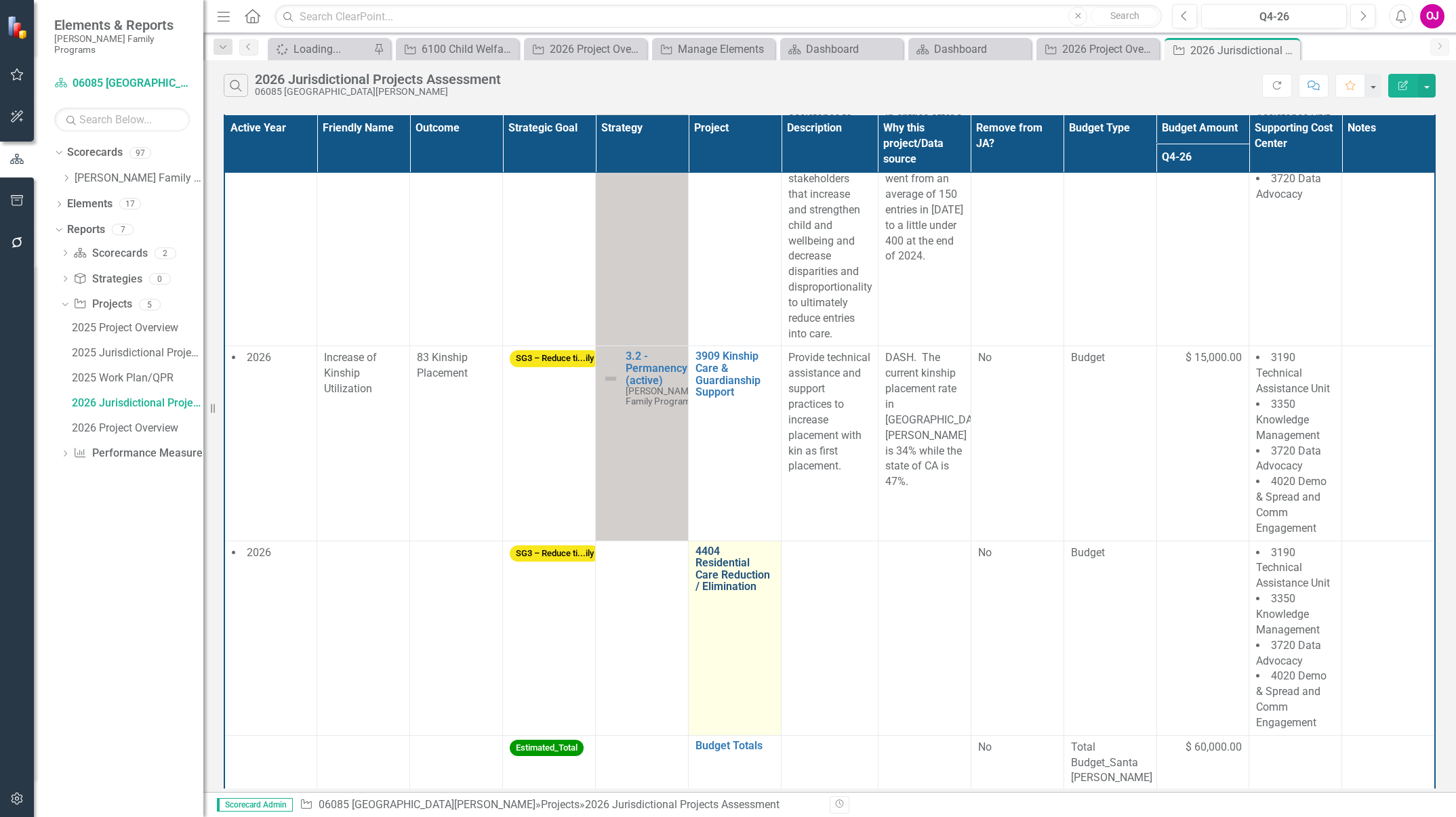
click at [699, 577] on link "4404 Residential Care Reduction / Elimination" at bounding box center [734, 569] width 79 height 48
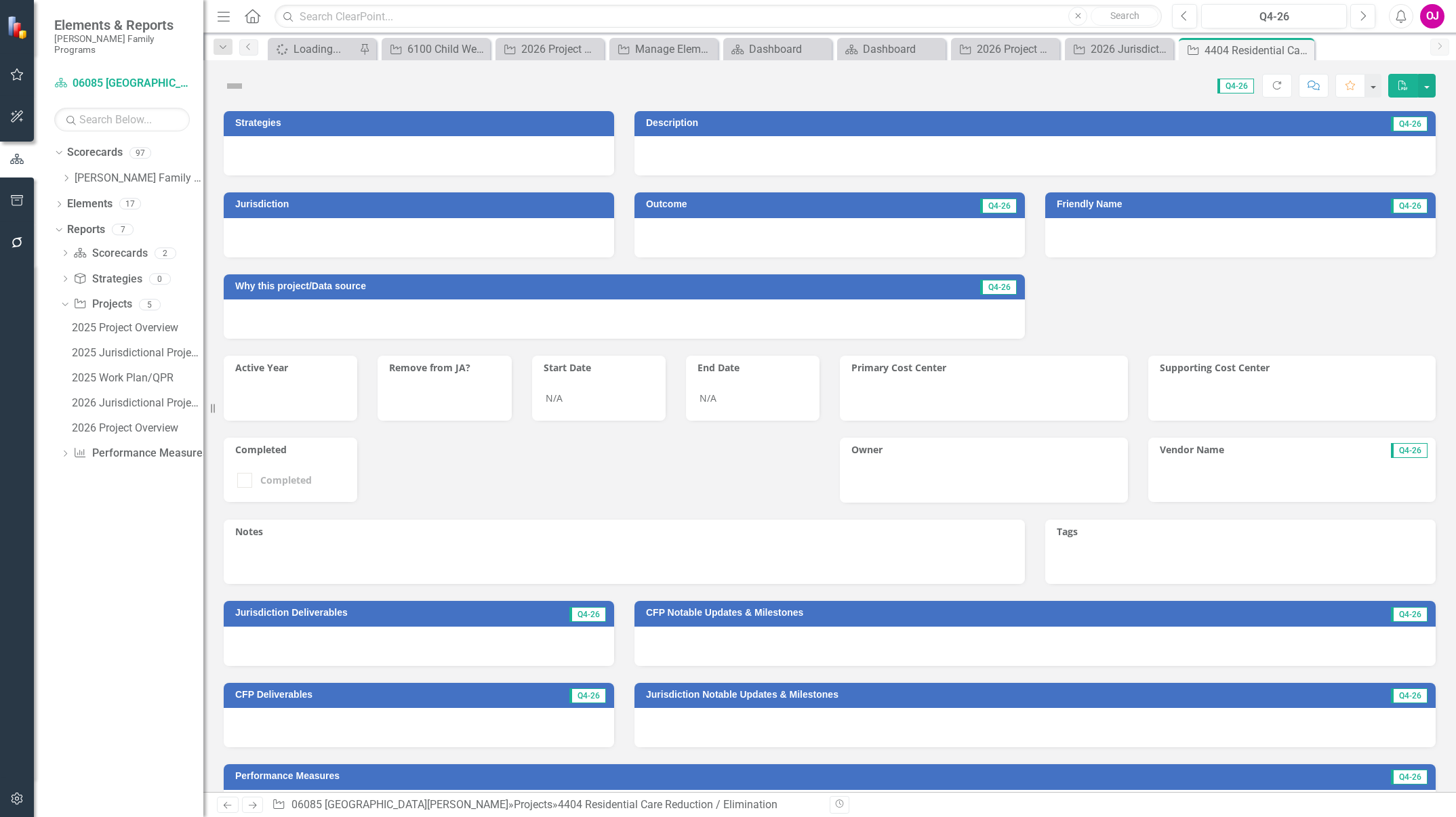
click at [522, 287] on div "Strategies Description Q4-26 Jurisdiction Outcome Q4-26 Friendly Name Q4-26 Why…" at bounding box center [829, 489] width 1212 height 792
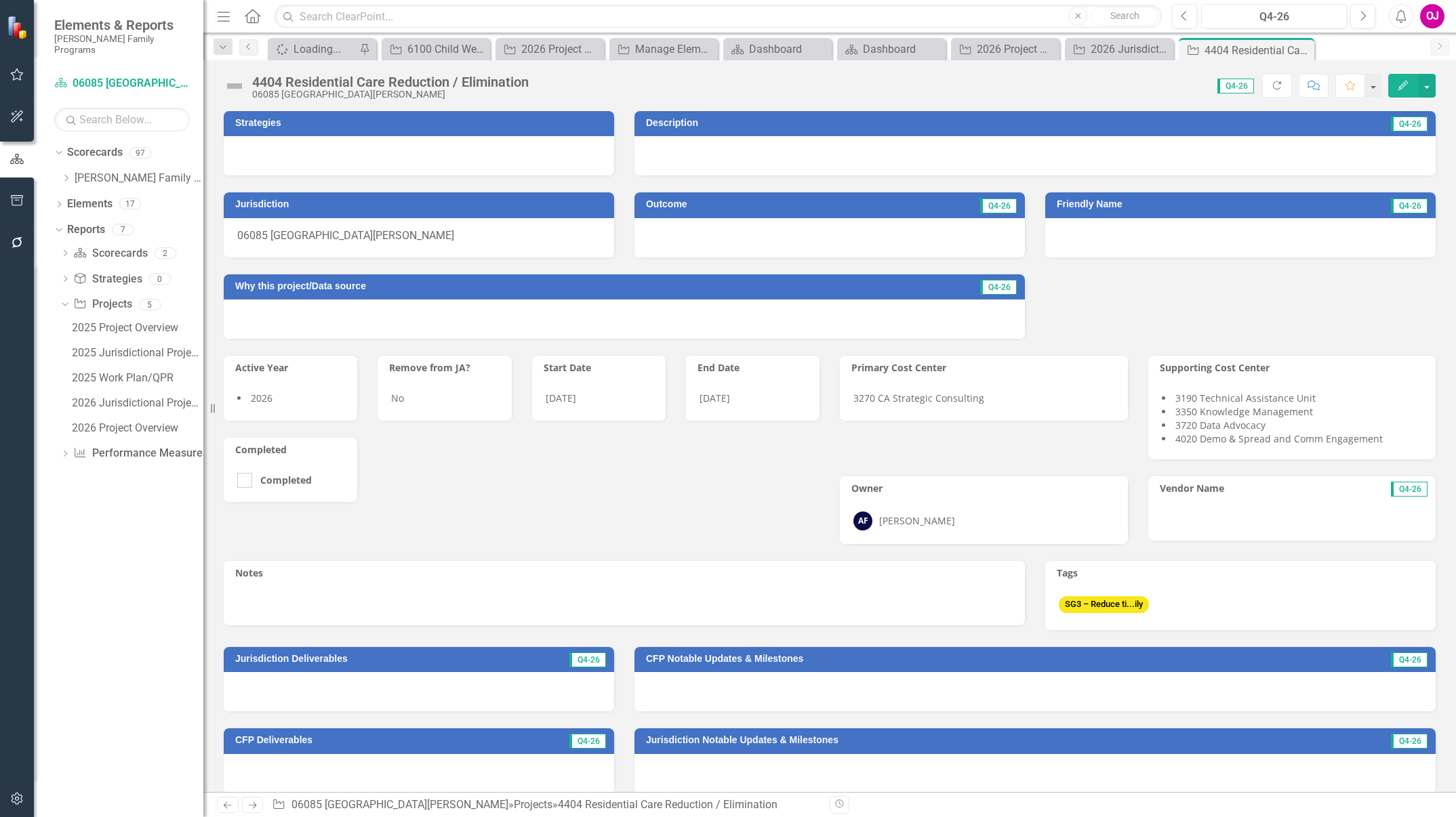
click at [520, 161] on div at bounding box center [419, 156] width 391 height 39
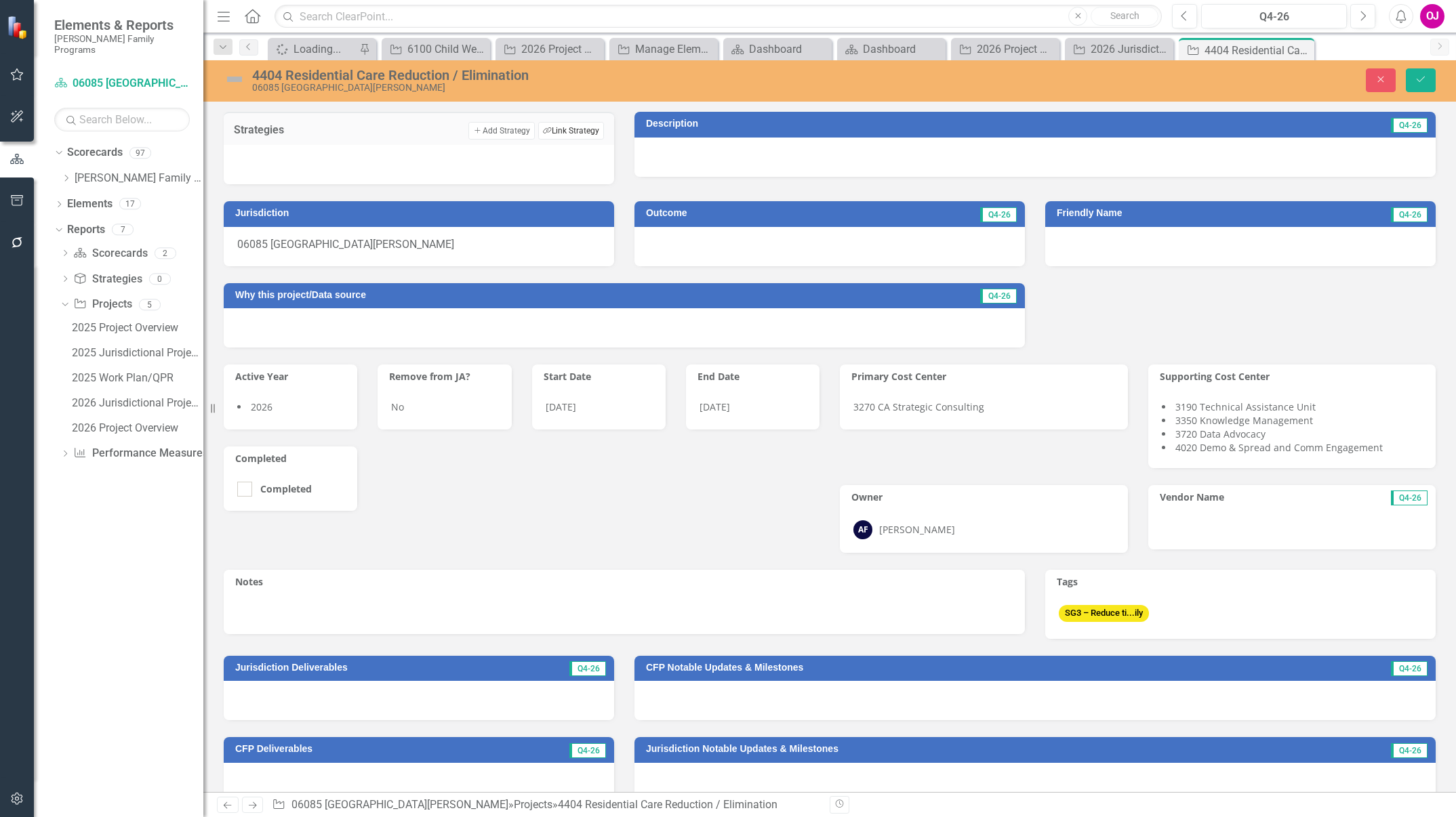
click at [571, 131] on button "Link Tag Link Strategy" at bounding box center [570, 131] width 65 height 18
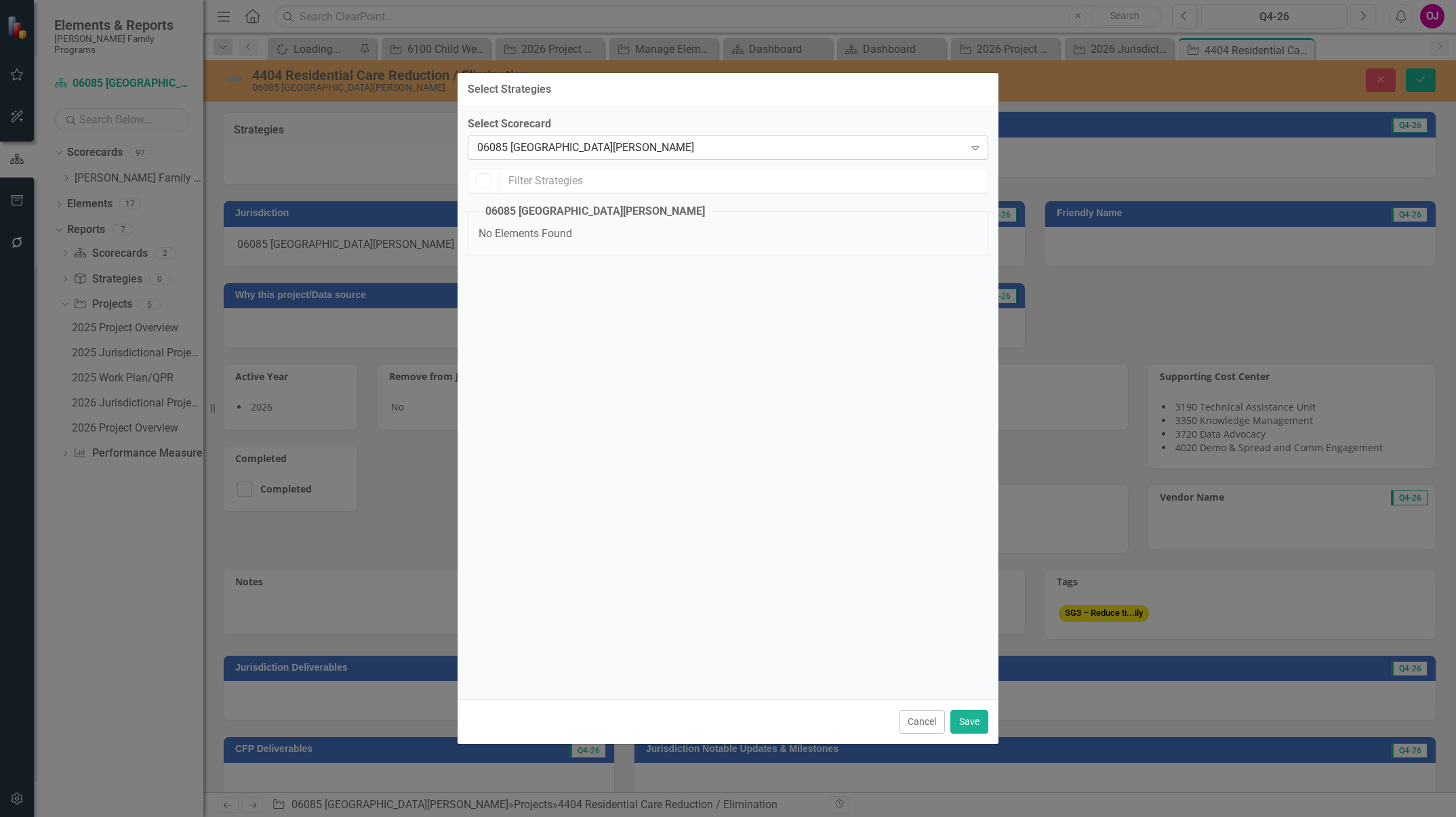
click at [691, 149] on div "06085 [GEOGRAPHIC_DATA][PERSON_NAME]" at bounding box center [721, 147] width 487 height 16
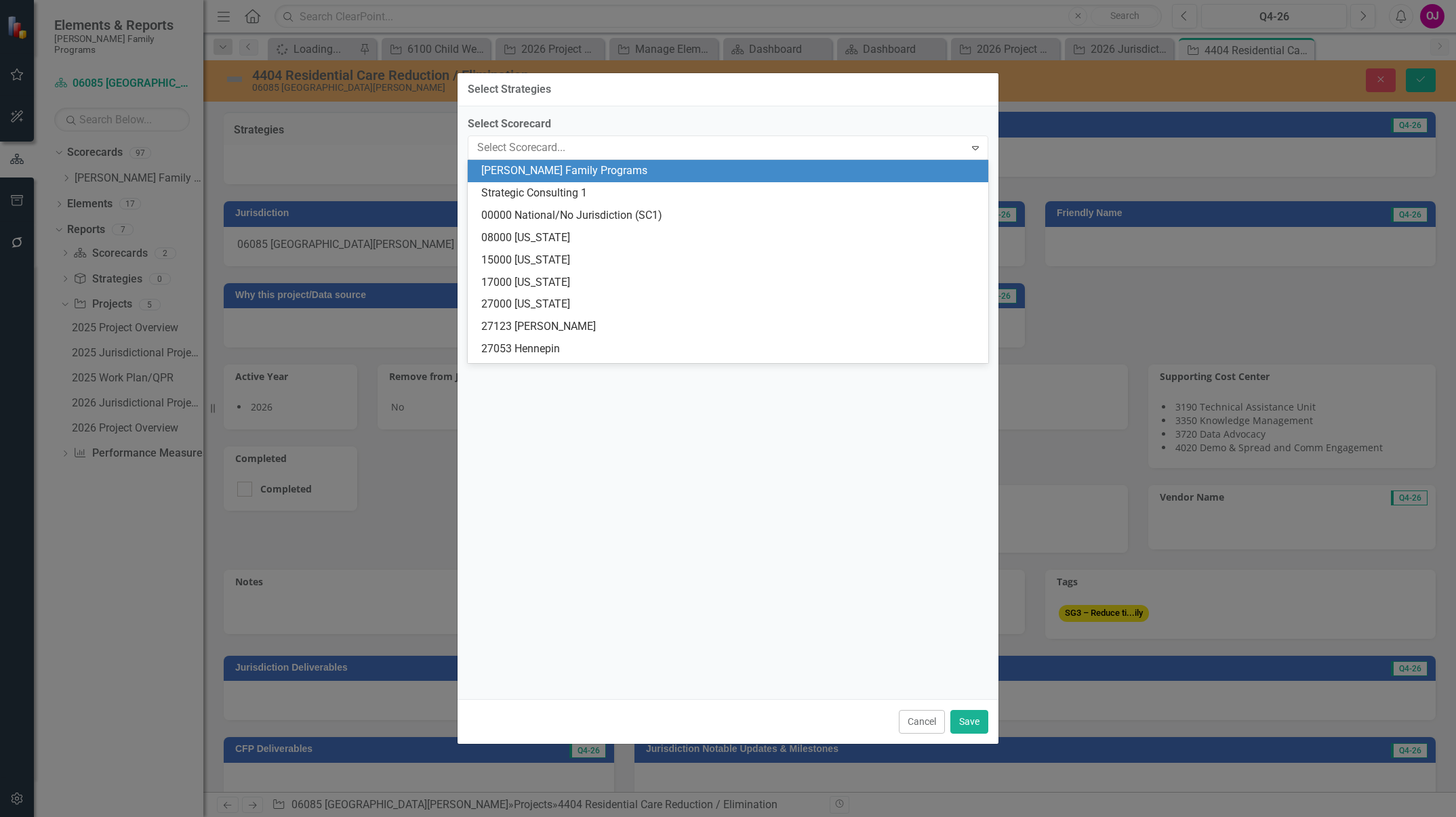
click at [686, 175] on div "[PERSON_NAME] Family Programs" at bounding box center [730, 171] width 499 height 16
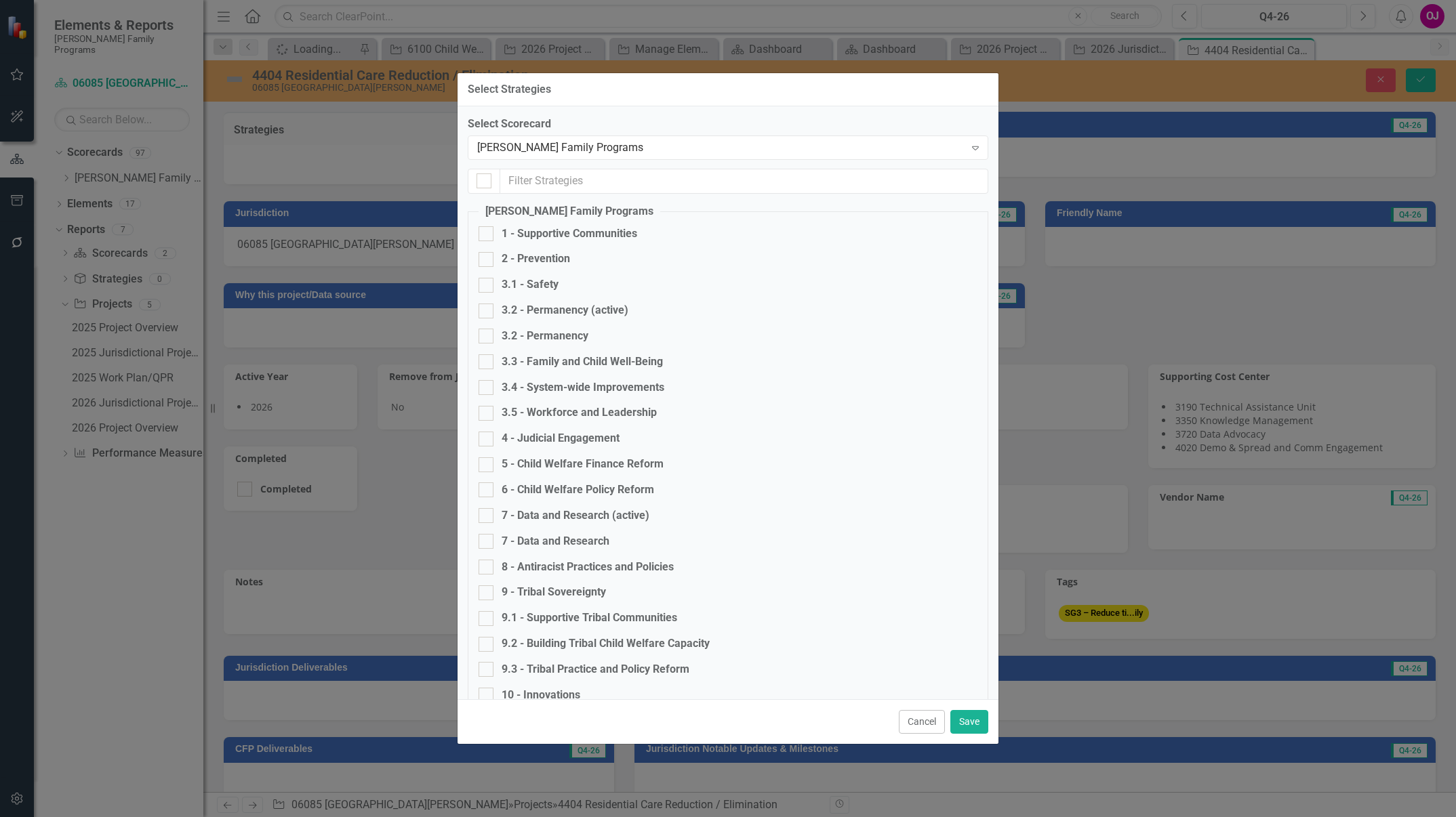
checkbox input "false"
click at [562, 312] on div "3.2 - Permanency (active)" at bounding box center [565, 310] width 127 height 16
click at [487, 312] on input "3.2 - Permanency (active)" at bounding box center [482, 307] width 9 height 9
checkbox input "true"
click at [970, 721] on button "Save" at bounding box center [969, 722] width 38 height 23
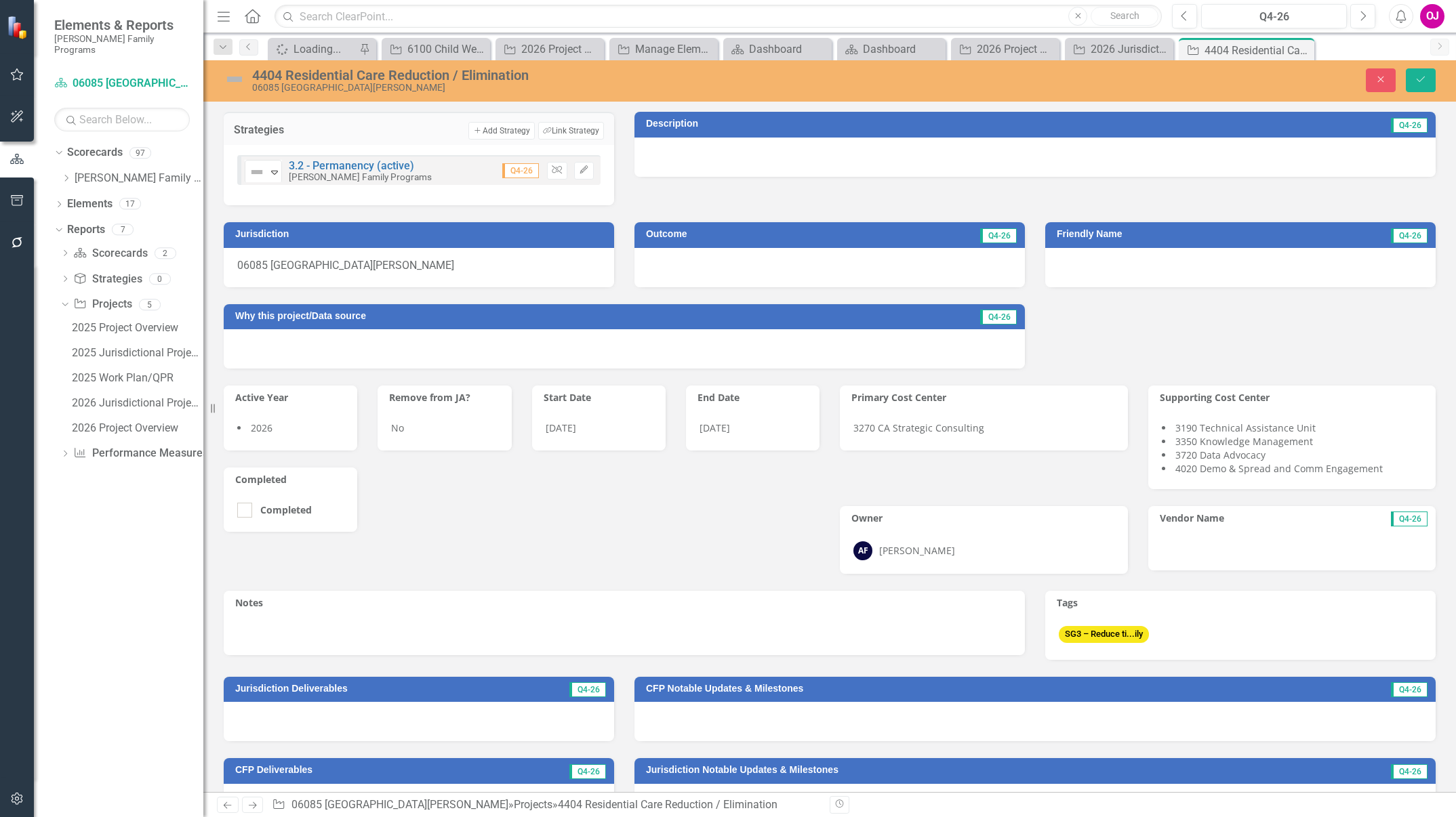
click at [1090, 261] on div at bounding box center [1240, 267] width 391 height 39
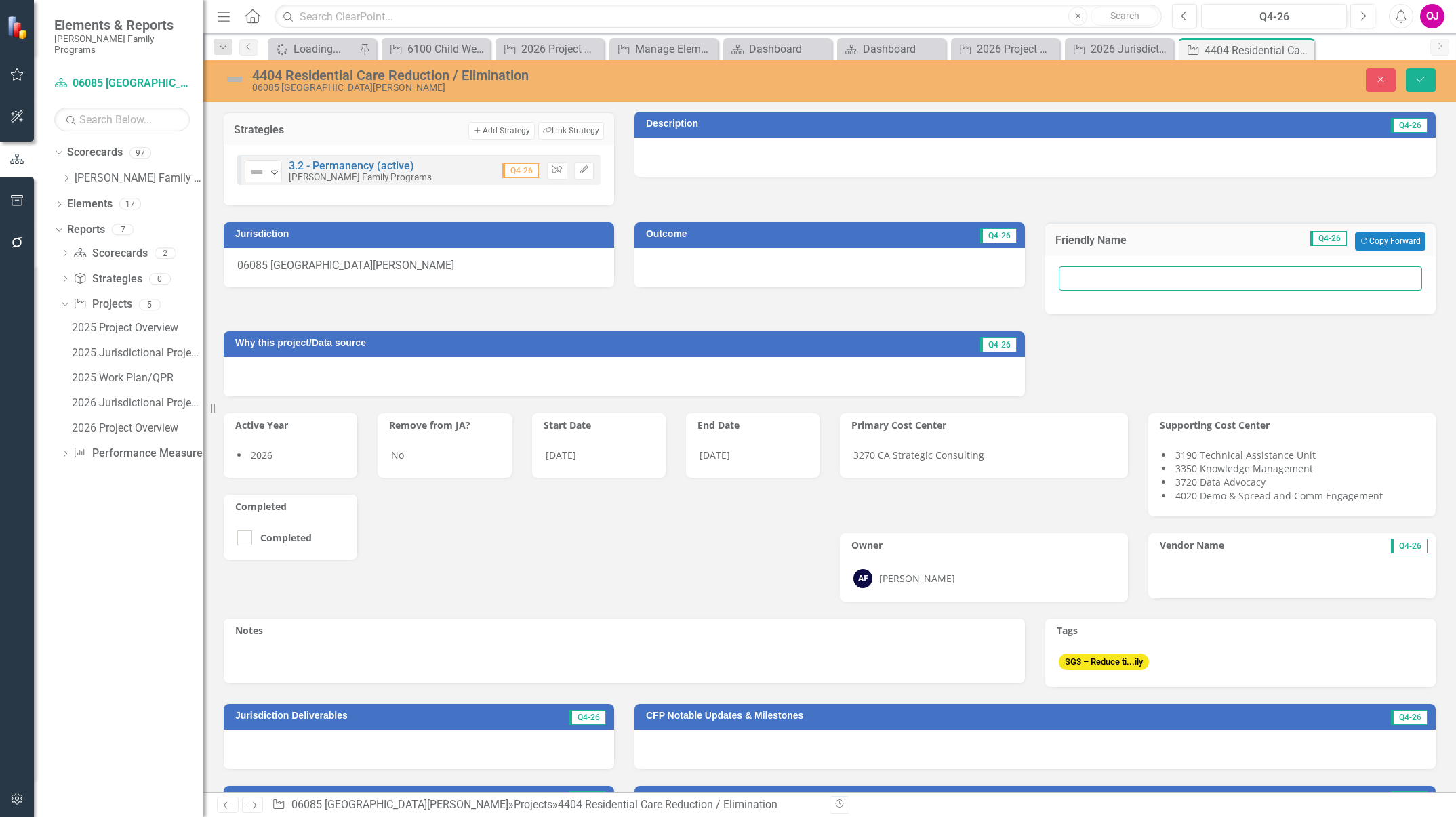
click at [1081, 276] on input "text" at bounding box center [1240, 279] width 363 height 25
paste input "Long stayers in [GEOGRAPHIC_DATA] make up 28% of youth in care. Two populations…"
type input "Long stayers in [GEOGRAPHIC_DATA] make up 28% of youth in care. Two populations…"
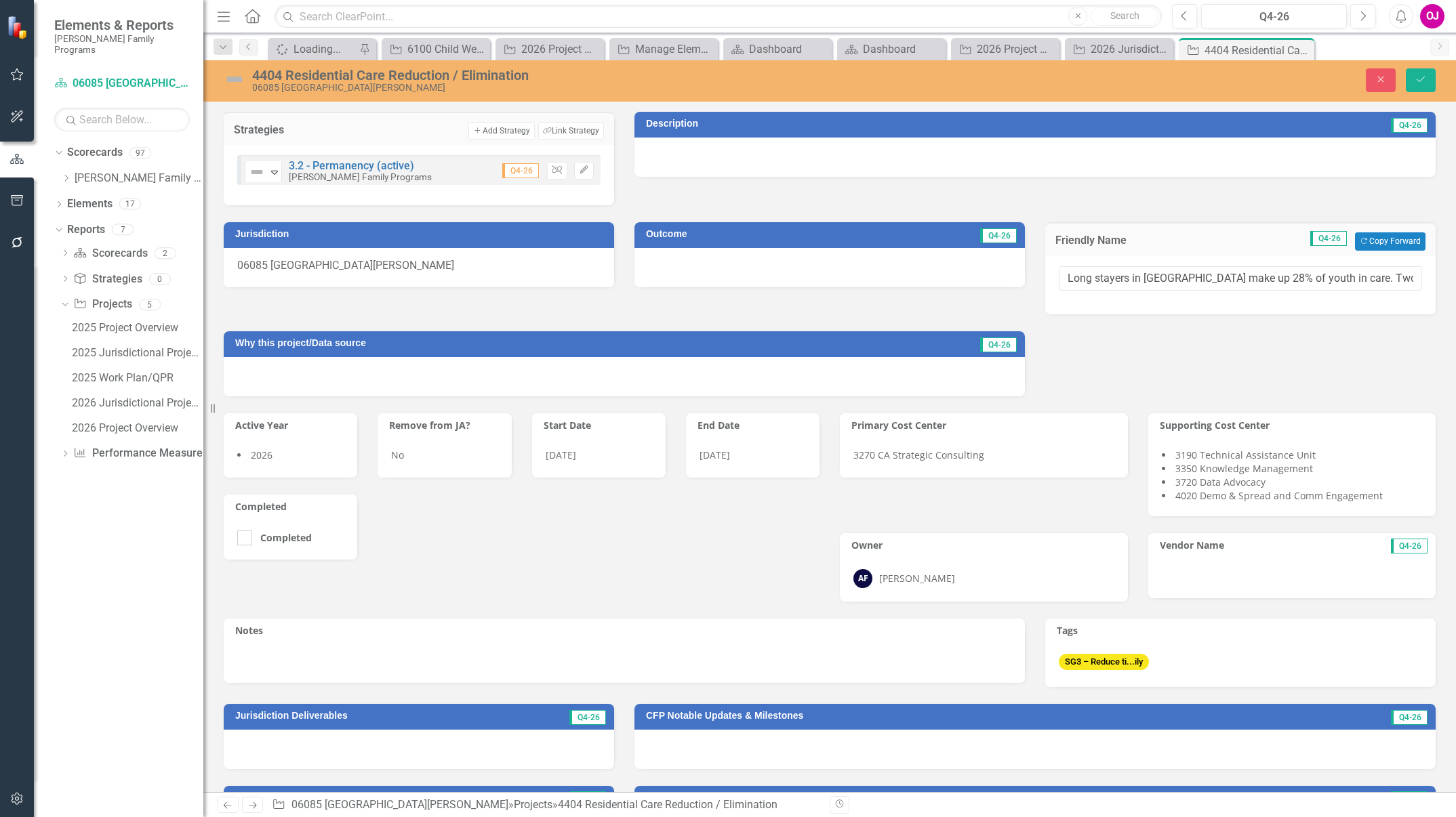
click at [737, 158] on div at bounding box center [1035, 157] width 802 height 39
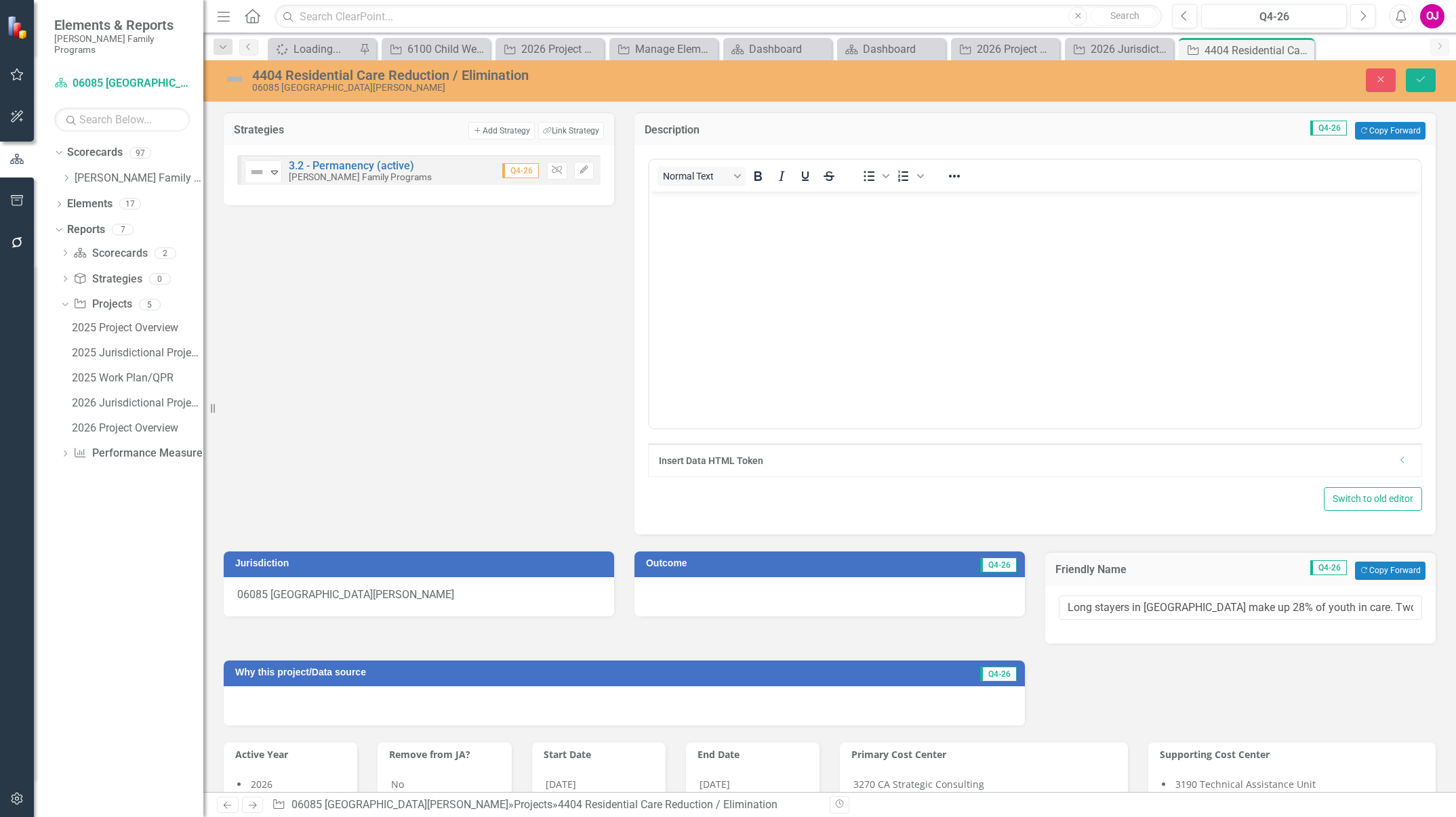
click at [713, 231] on body "Rich Text Area. Press ALT-0 for help." at bounding box center [1034, 293] width 771 height 203
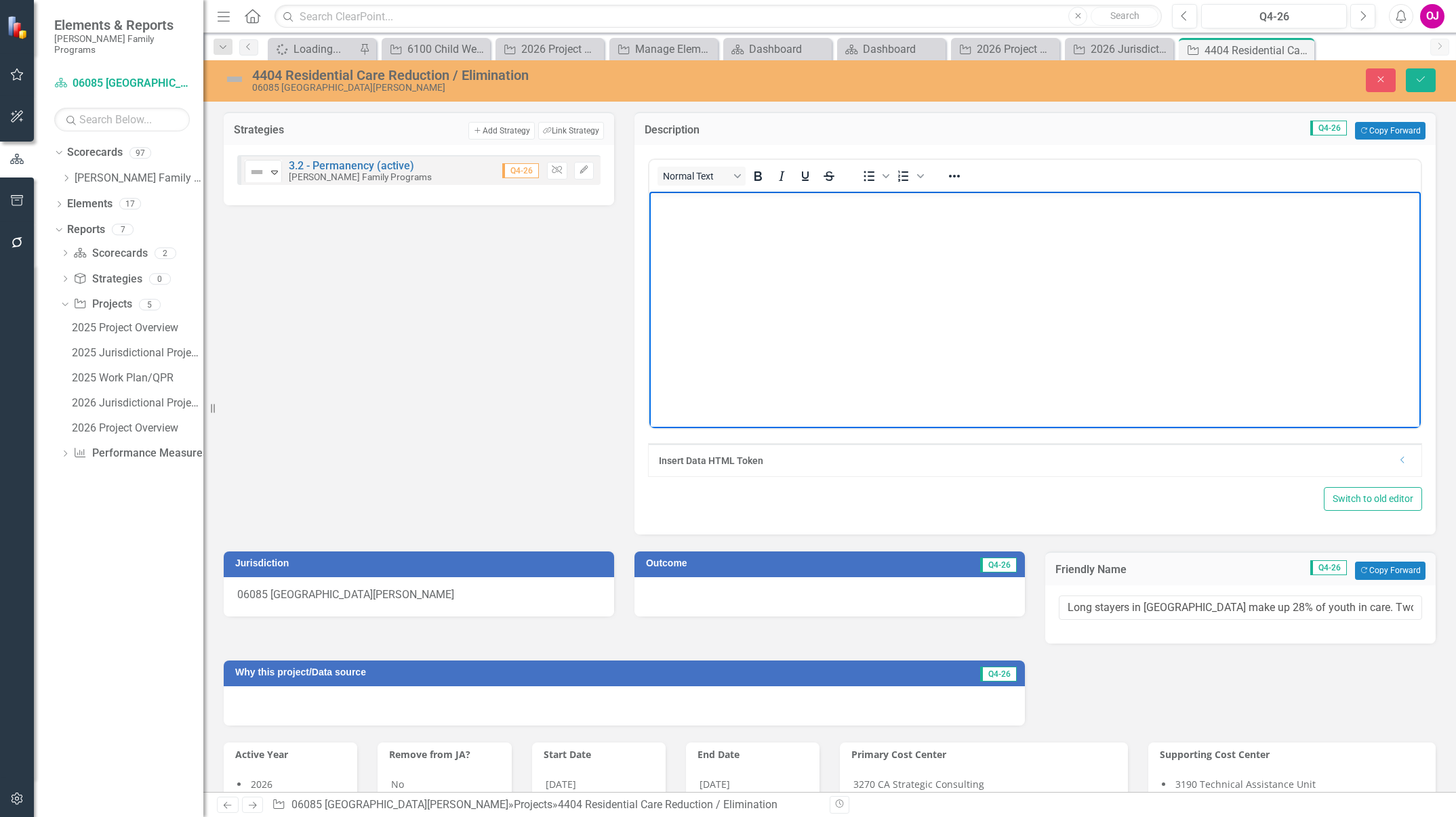
paste body "Rich Text Area. Press ALT-0 for help."
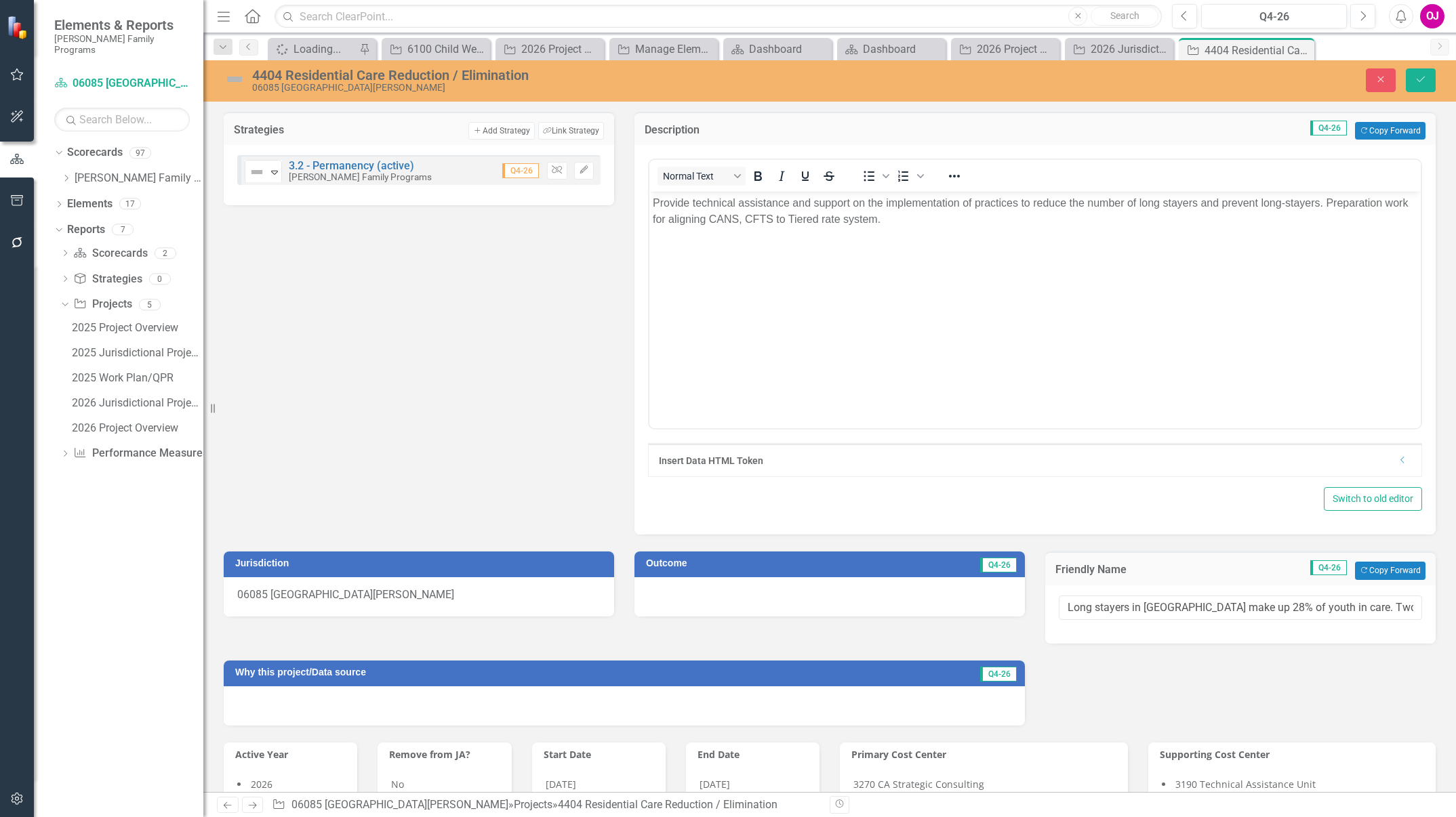
click at [661, 590] on div at bounding box center [830, 596] width 391 height 39
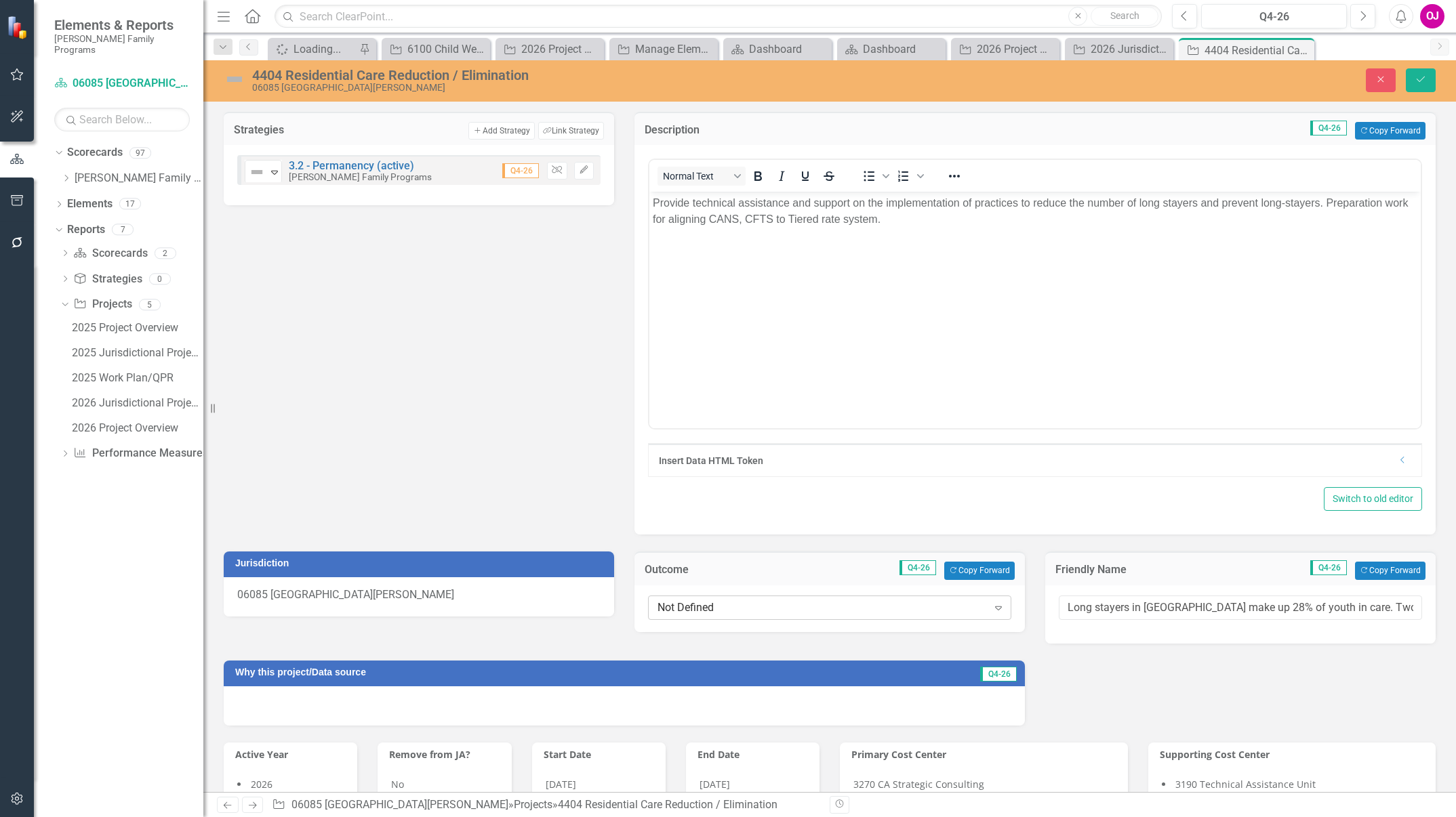
click at [706, 607] on div "Not Defined" at bounding box center [822, 607] width 330 height 16
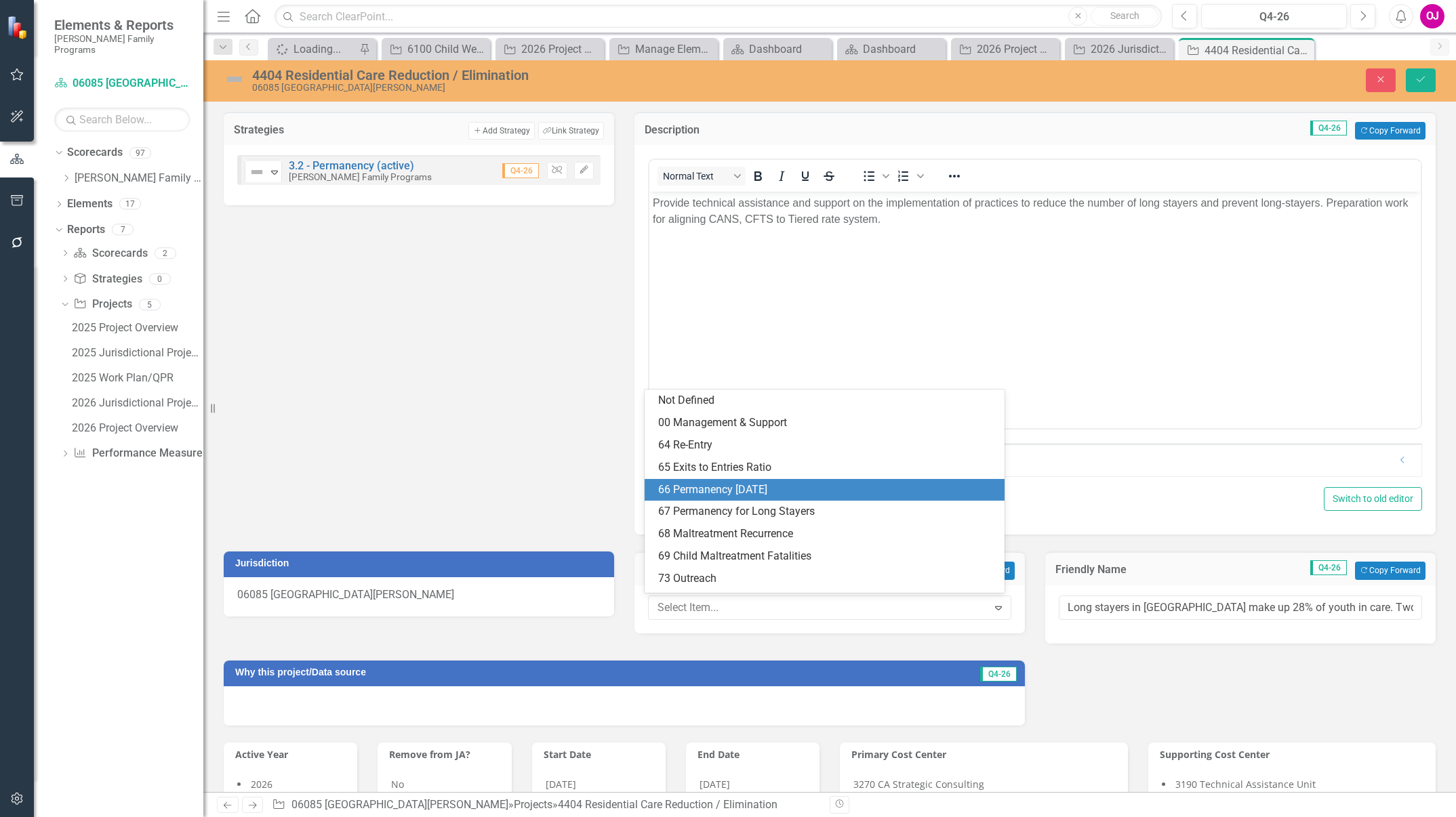
click at [708, 491] on div "66 Permanency [DATE]" at bounding box center [827, 490] width 338 height 16
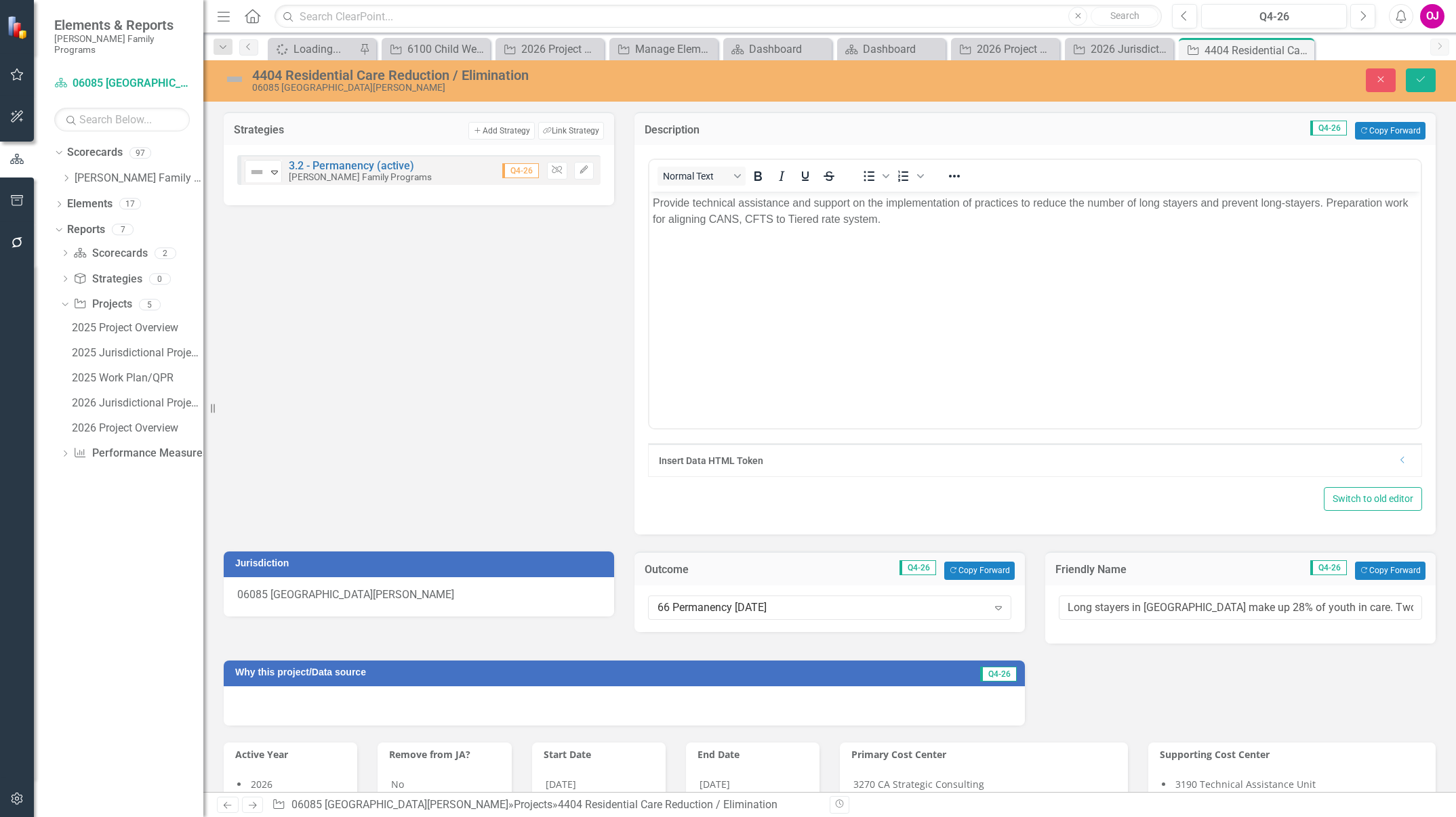
click at [439, 702] on div at bounding box center [624, 706] width 802 height 39
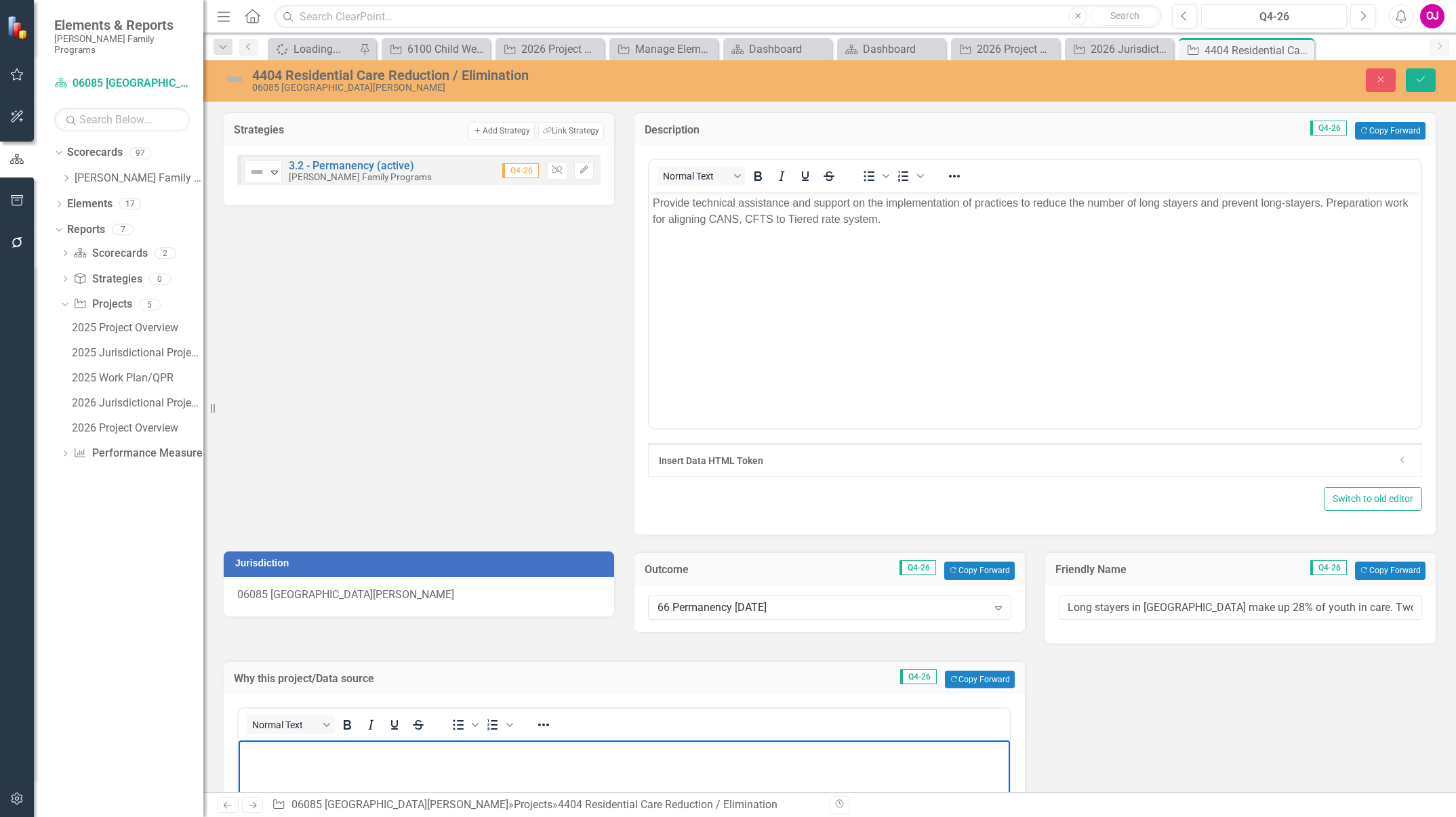
paste body "Rich Text Area. Press ALT-0 for help."
click at [1422, 81] on icon "Save" at bounding box center [1421, 79] width 12 height 10
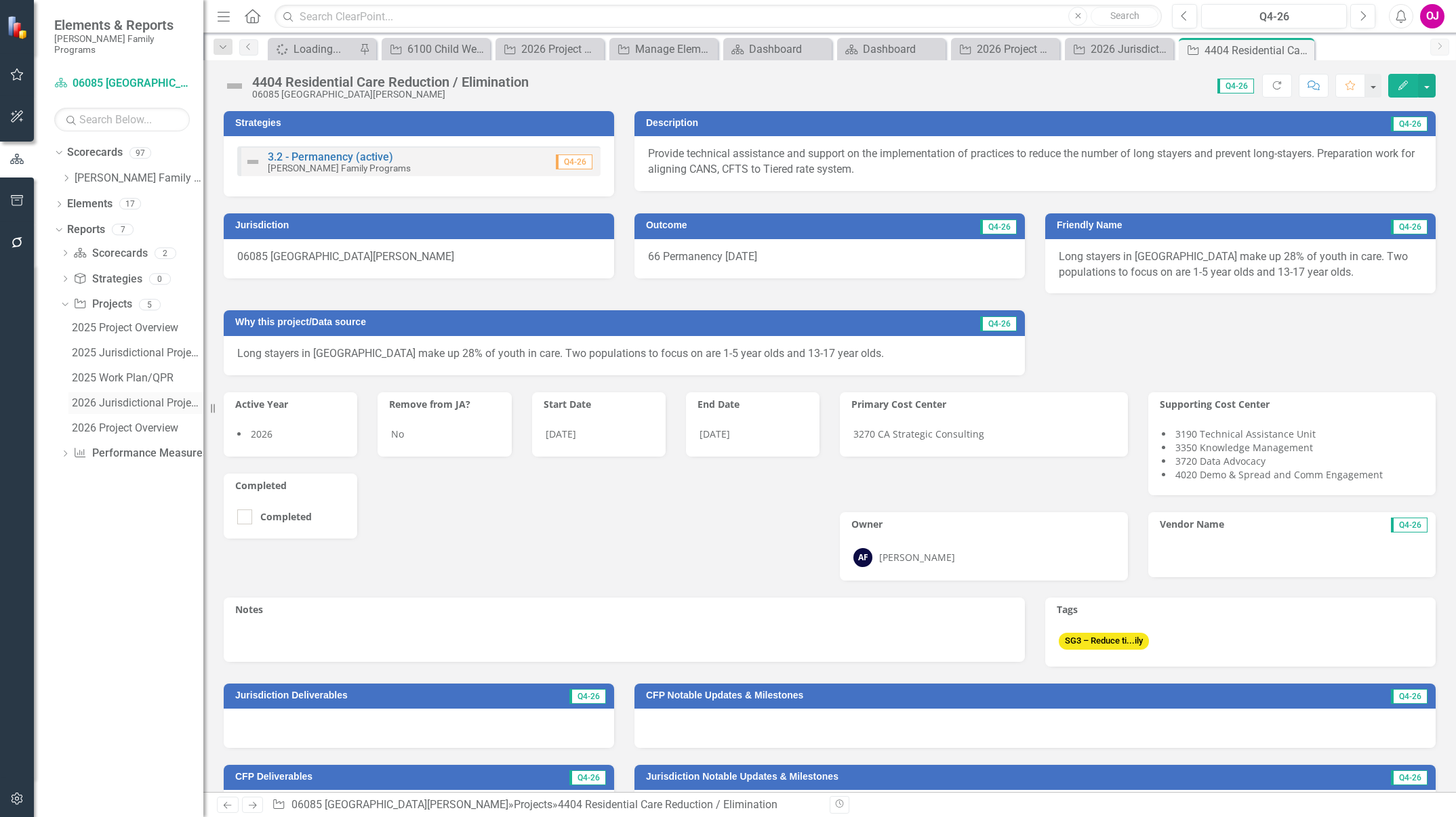
click at [134, 397] on div "2026 Jurisdictional Projects Assessment" at bounding box center [138, 403] width 132 height 12
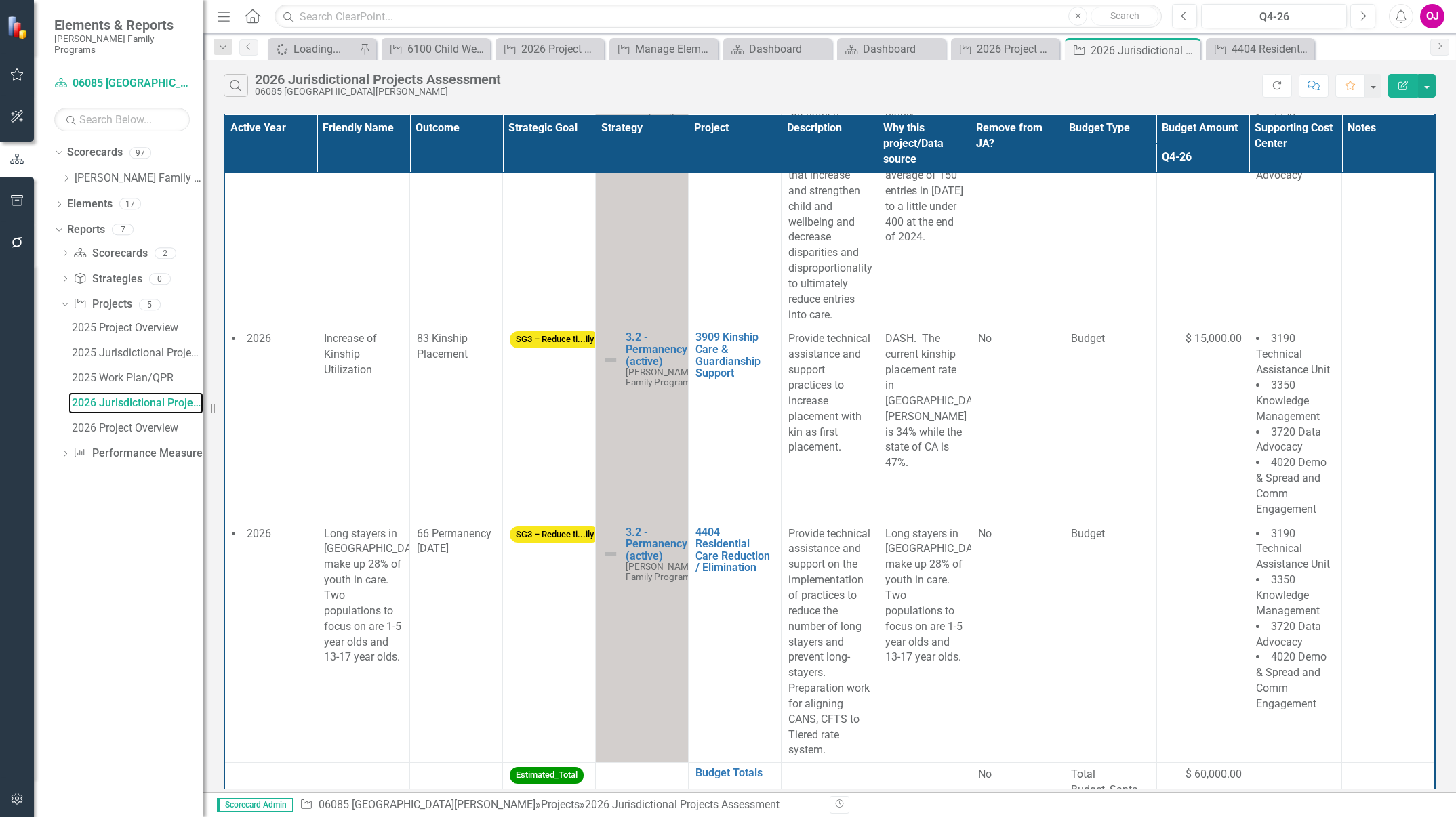
scroll to position [1295, 0]
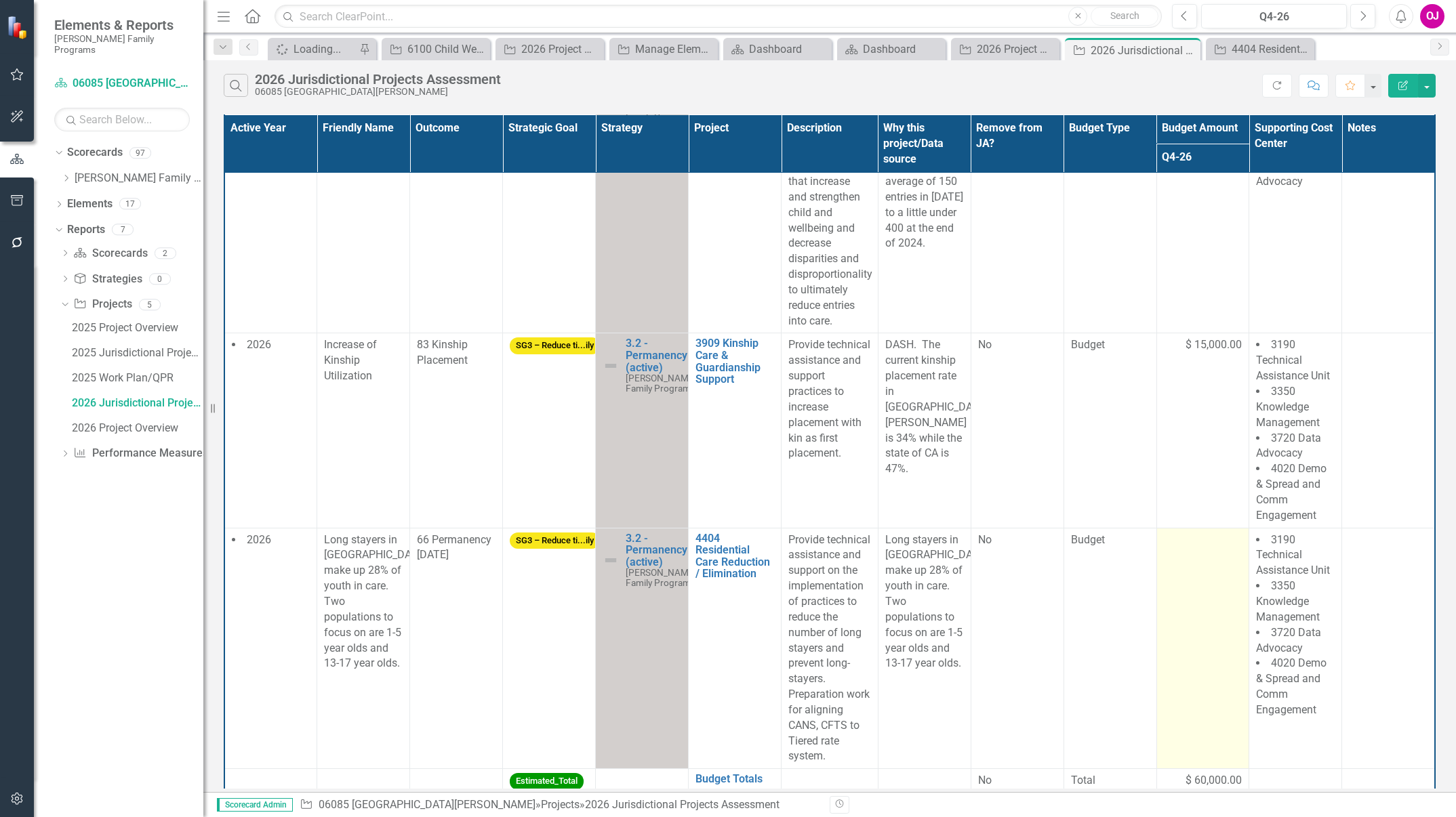
click at [1186, 556] on td at bounding box center [1202, 648] width 93 height 241
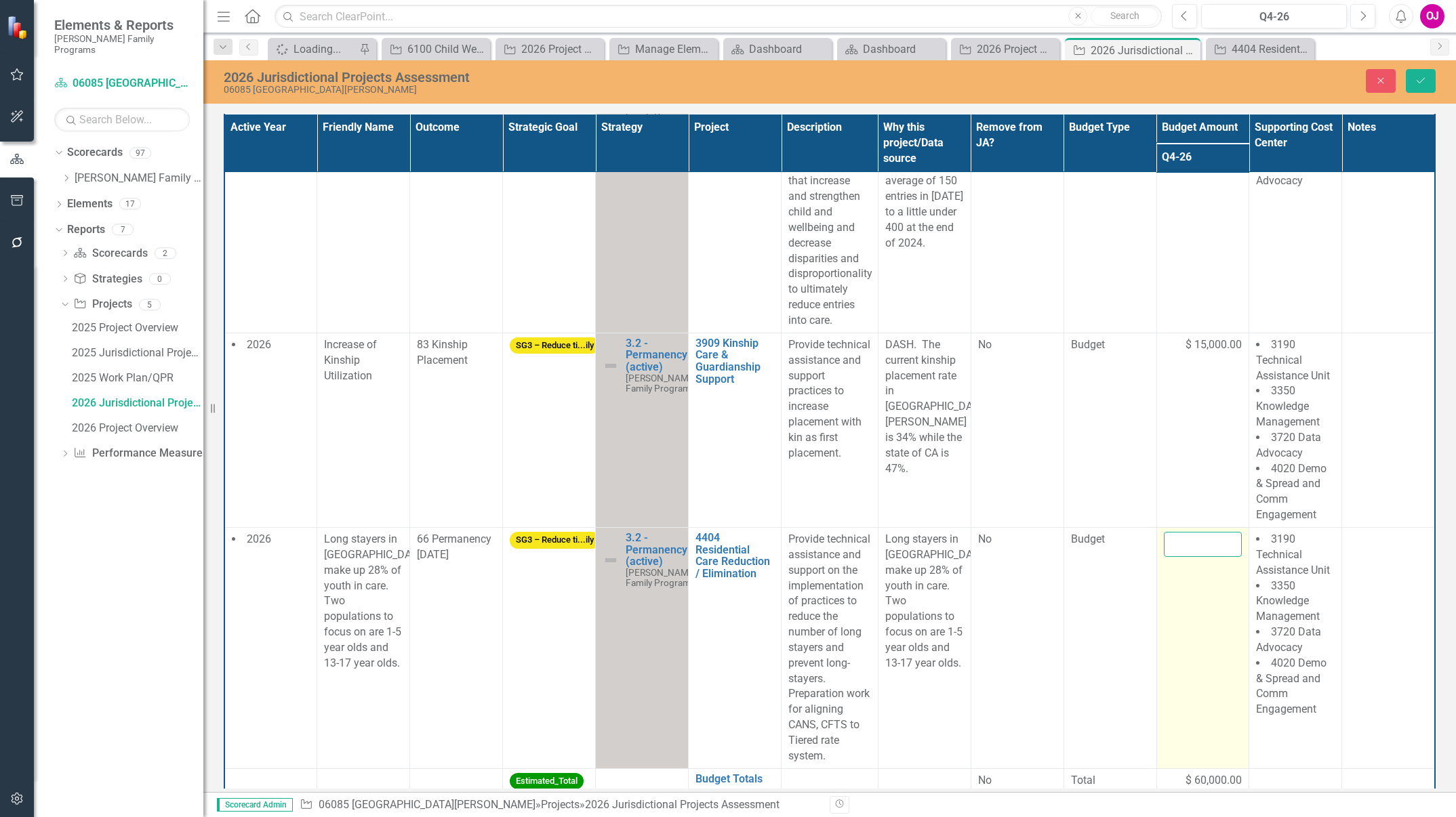
drag, startPoint x: 1186, startPoint y: 556, endPoint x: 1178, endPoint y: 548, distance: 11.3
click at [1178, 548] on input "number" at bounding box center [1203, 545] width 79 height 25
type input "15000"
click button "Save" at bounding box center [1421, 81] width 30 height 23
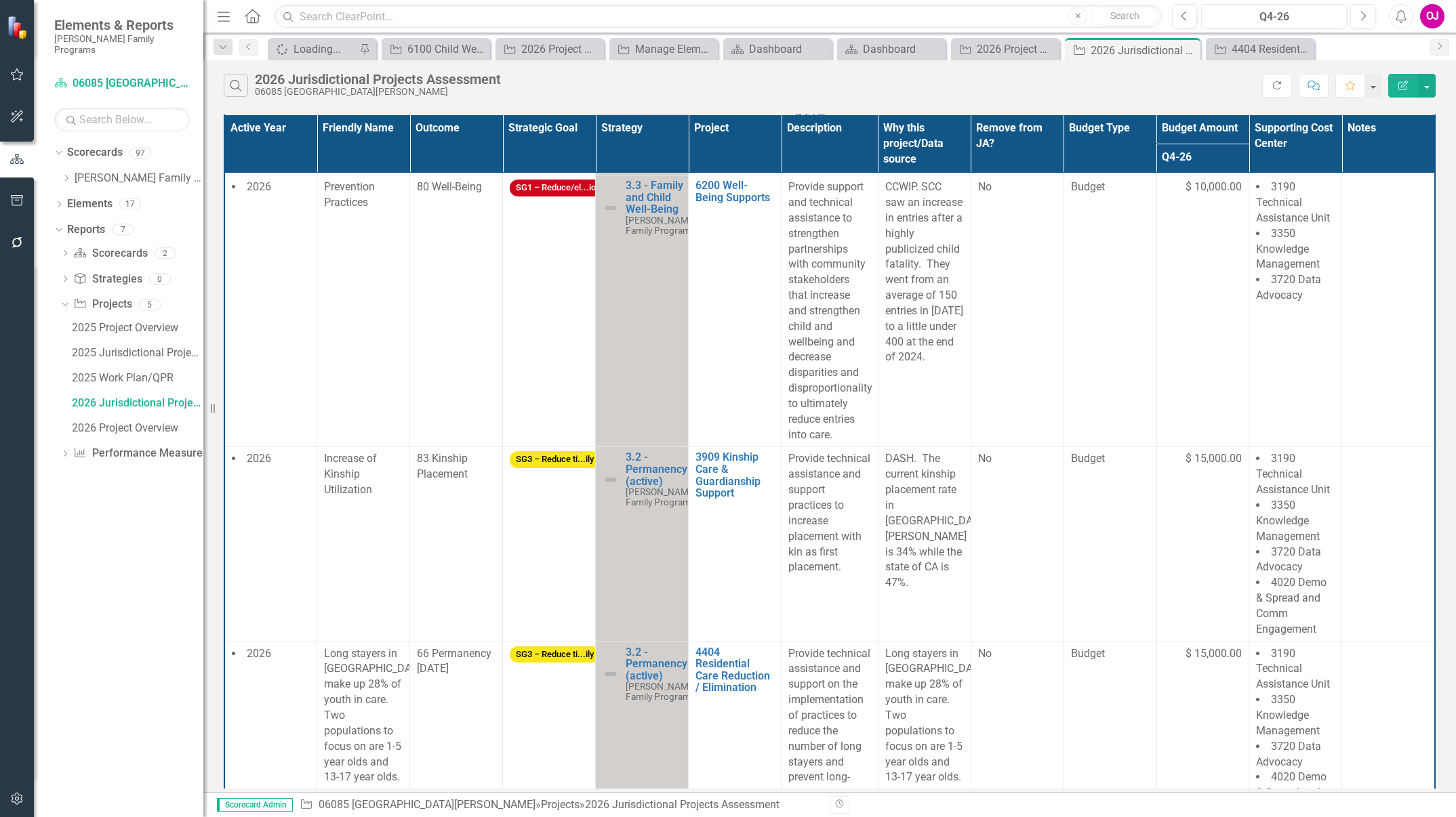
scroll to position [1344, 0]
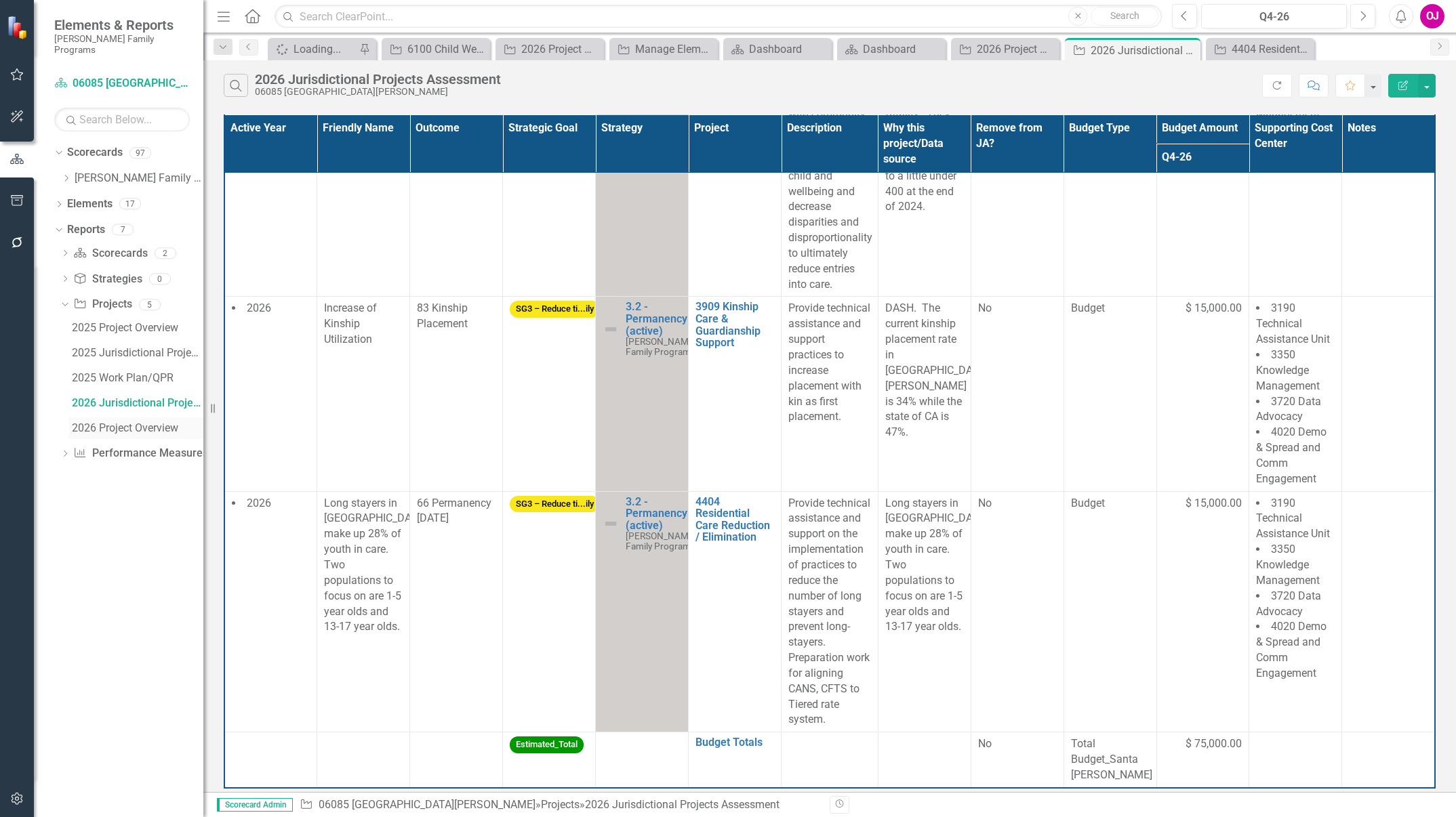
click at [156, 422] on div "2026 Project Overview" at bounding box center [138, 428] width 132 height 12
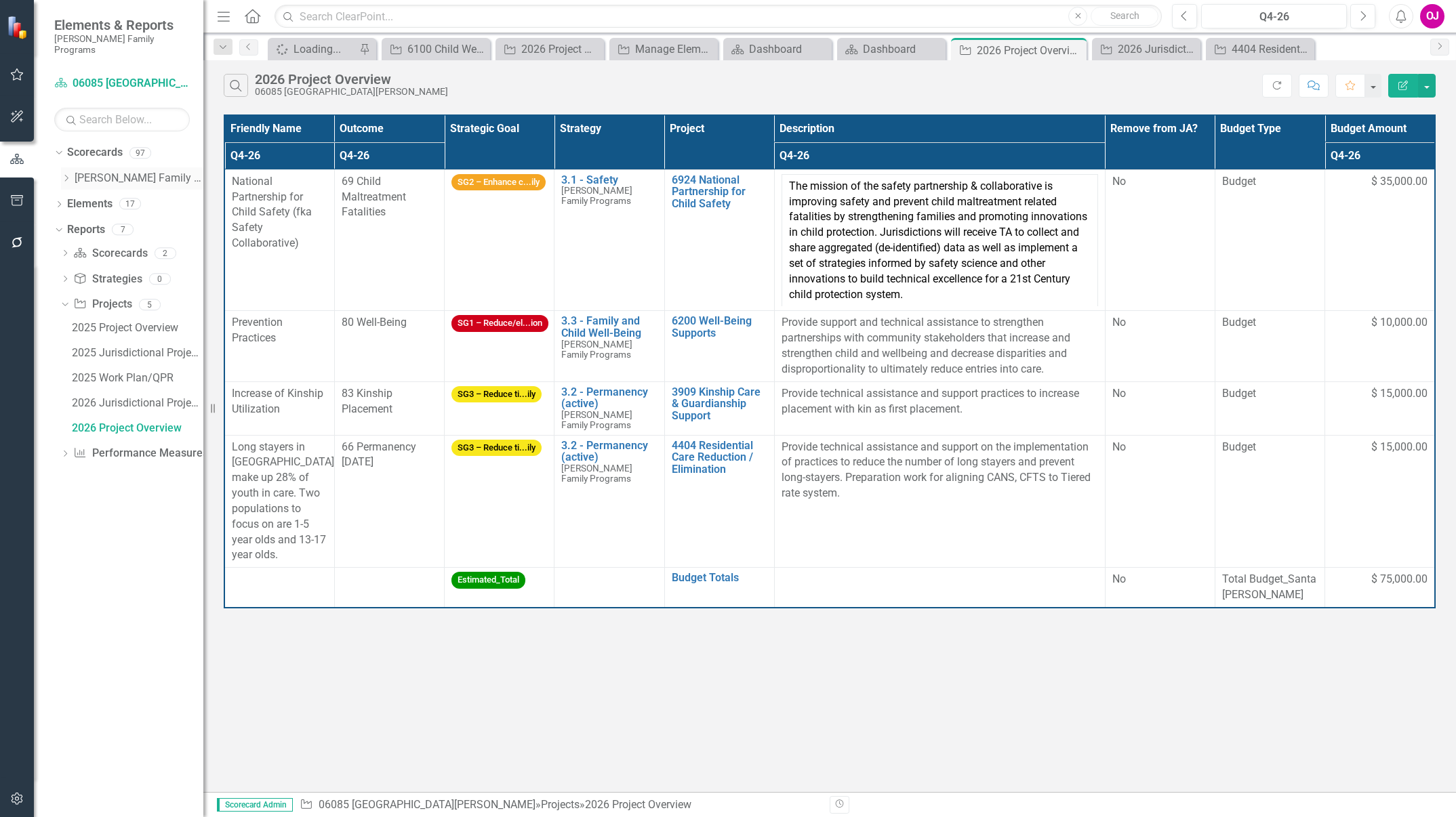
click at [65, 174] on icon "Dropdown" at bounding box center [65, 178] width 10 height 8
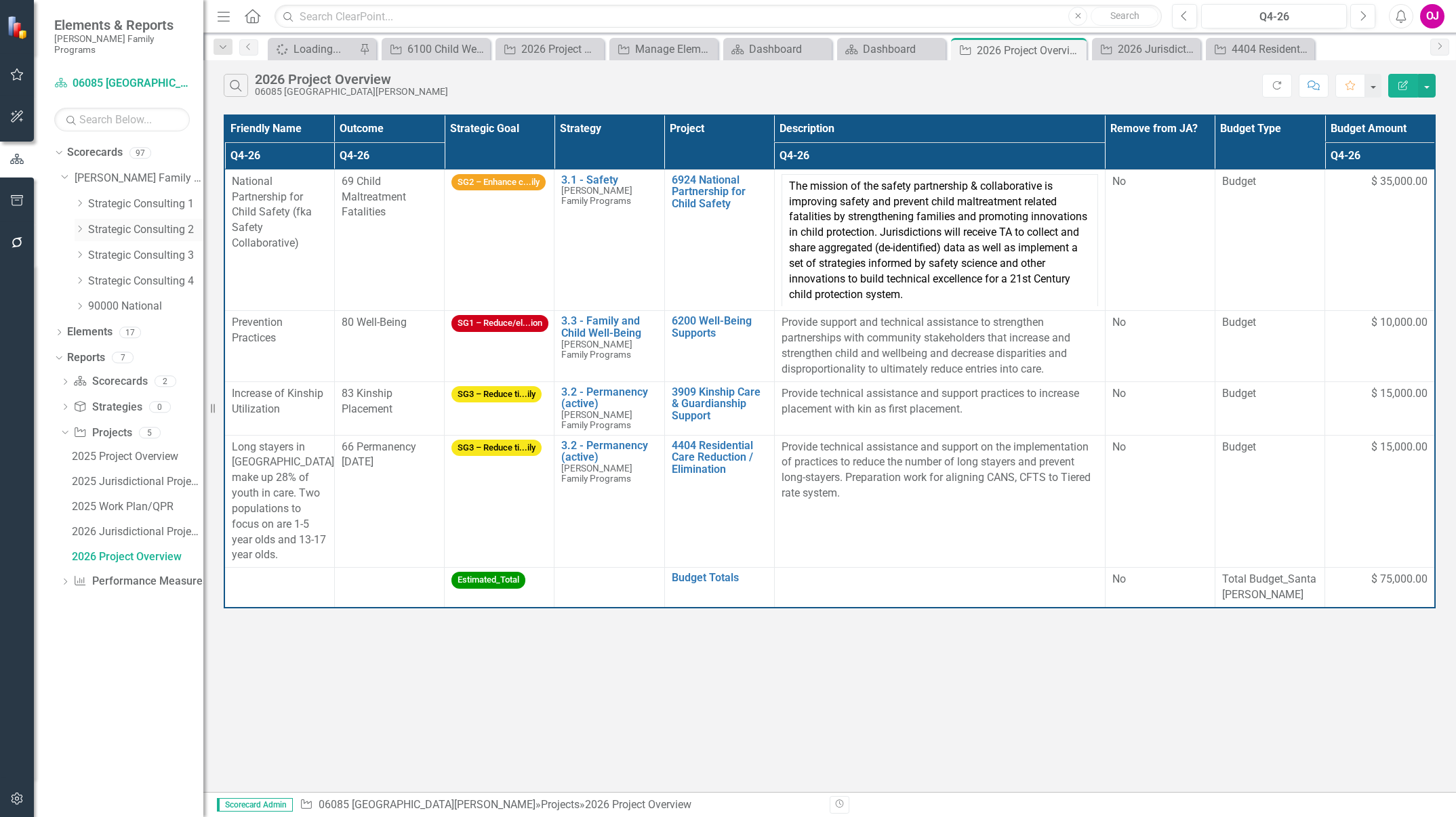
click at [79, 225] on icon "Dropdown" at bounding box center [79, 228] width 10 height 8
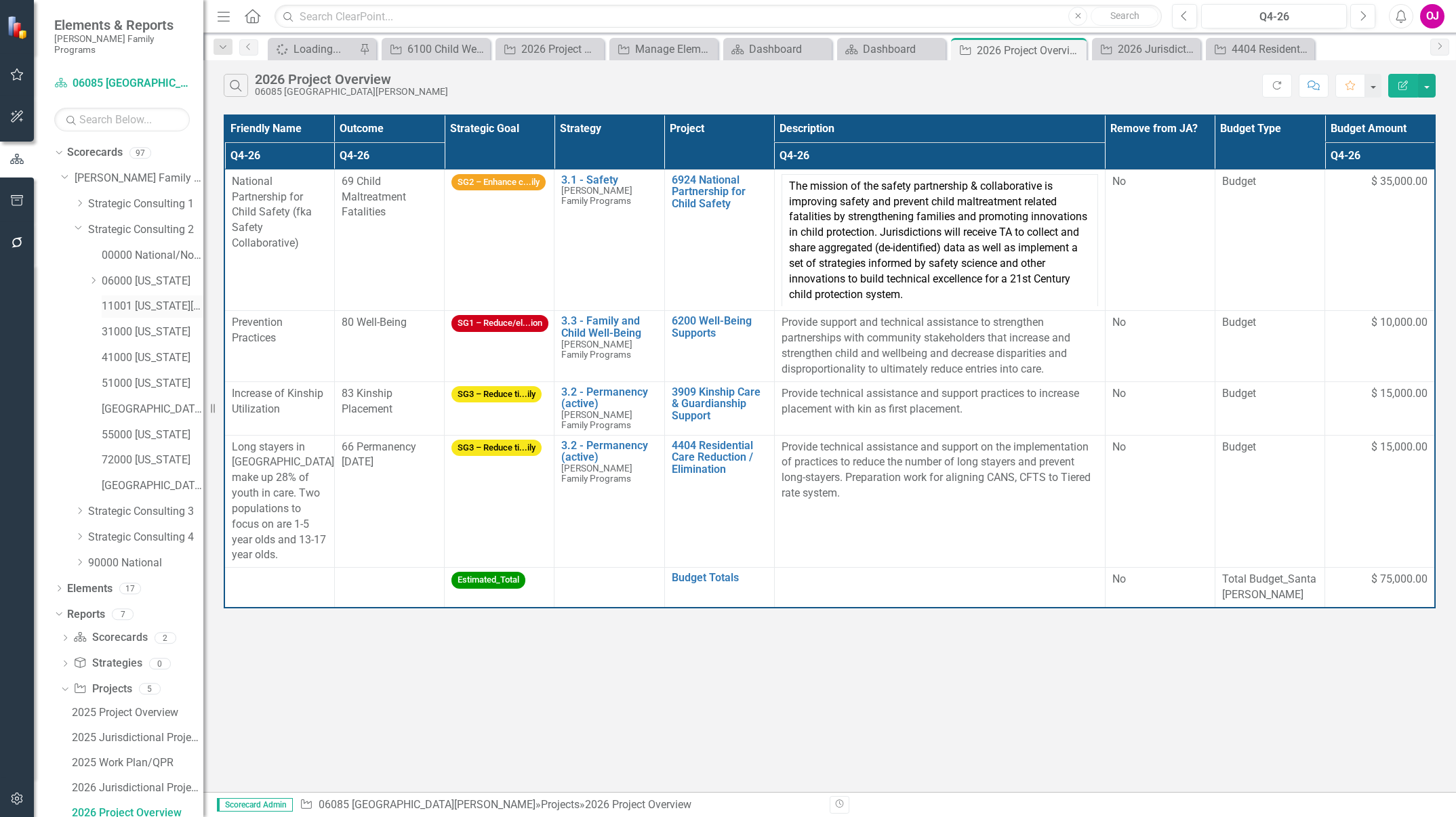
click at [116, 299] on link "11001 [US_STATE][GEOGRAPHIC_DATA]" at bounding box center [152, 306] width 102 height 16
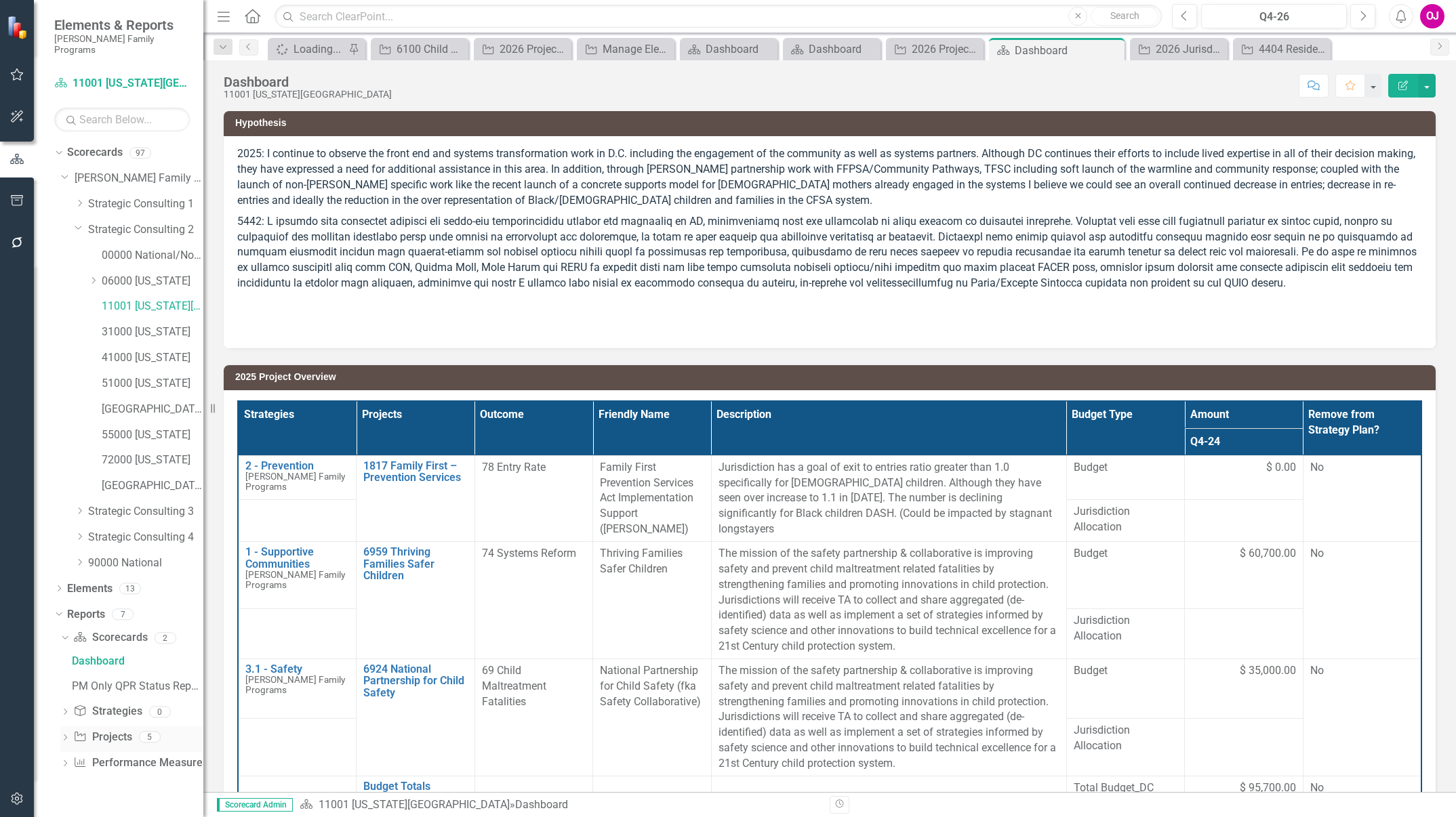
click at [63, 735] on icon "Dropdown" at bounding box center [65, 739] width 10 height 8
click at [109, 807] on div "2026 Project Overview" at bounding box center [138, 813] width 132 height 12
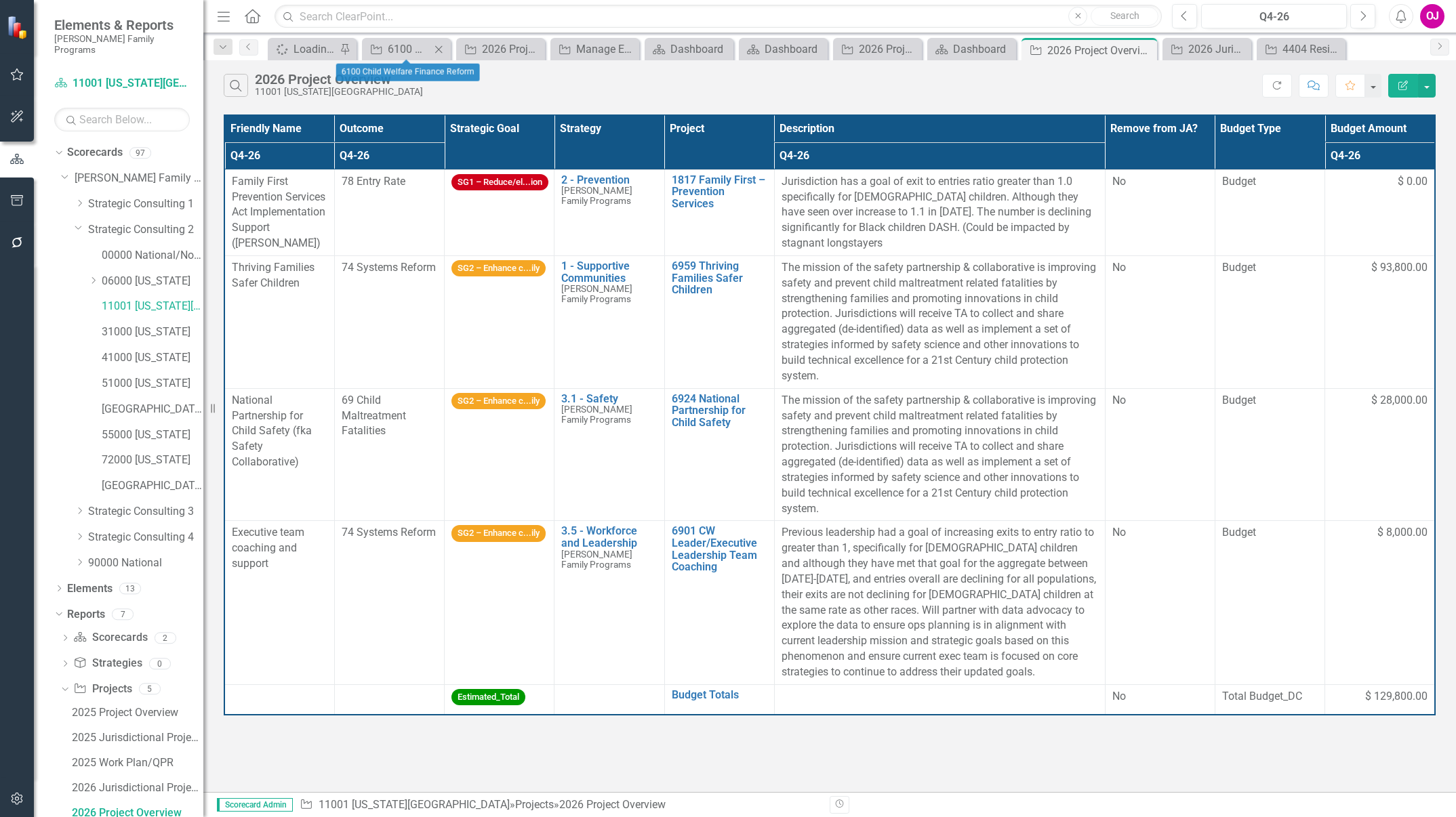
click at [437, 50] on icon at bounding box center [439, 50] width 8 height 8
click at [455, 49] on icon "Close" at bounding box center [456, 49] width 14 height 11
click at [478, 50] on icon at bounding box center [478, 50] width 8 height 8
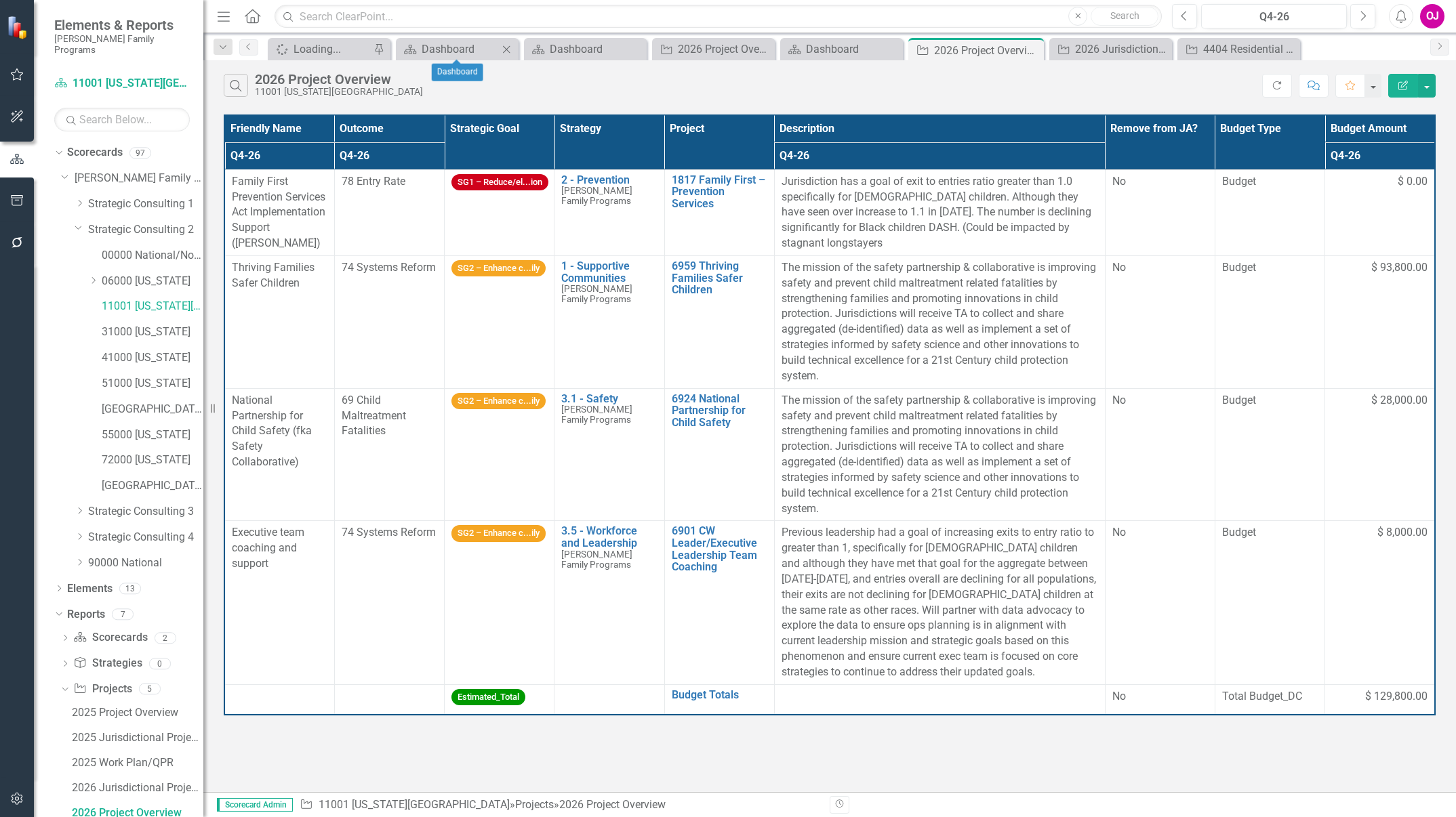
click at [511, 50] on icon "Close" at bounding box center [507, 49] width 14 height 11
click at [535, 50] on icon "Close" at bounding box center [532, 49] width 14 height 11
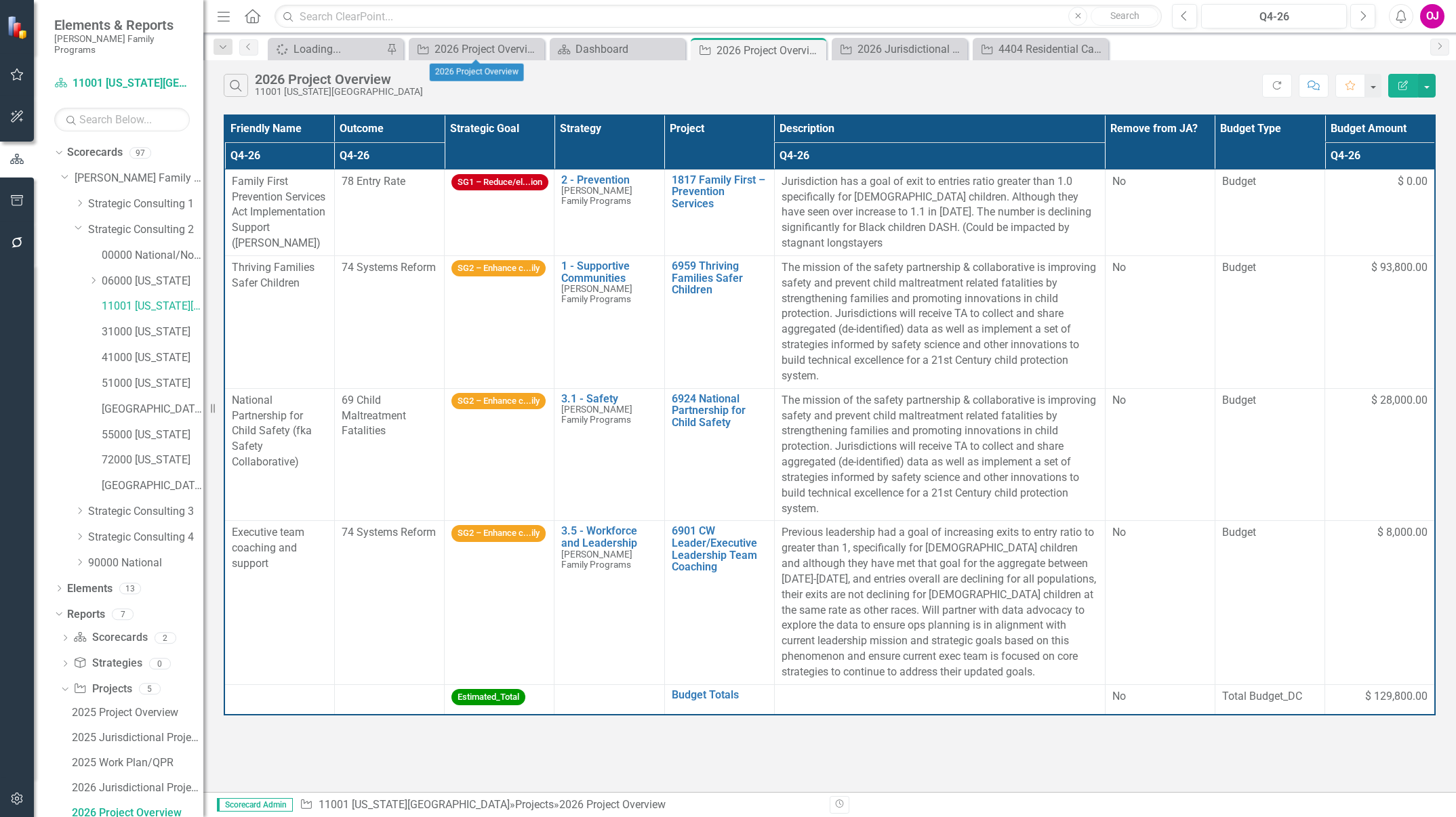
click at [0, 0] on icon "Close" at bounding box center [0, 0] width 0 height 0
click at [532, 50] on icon "Close" at bounding box center [532, 49] width 14 height 11
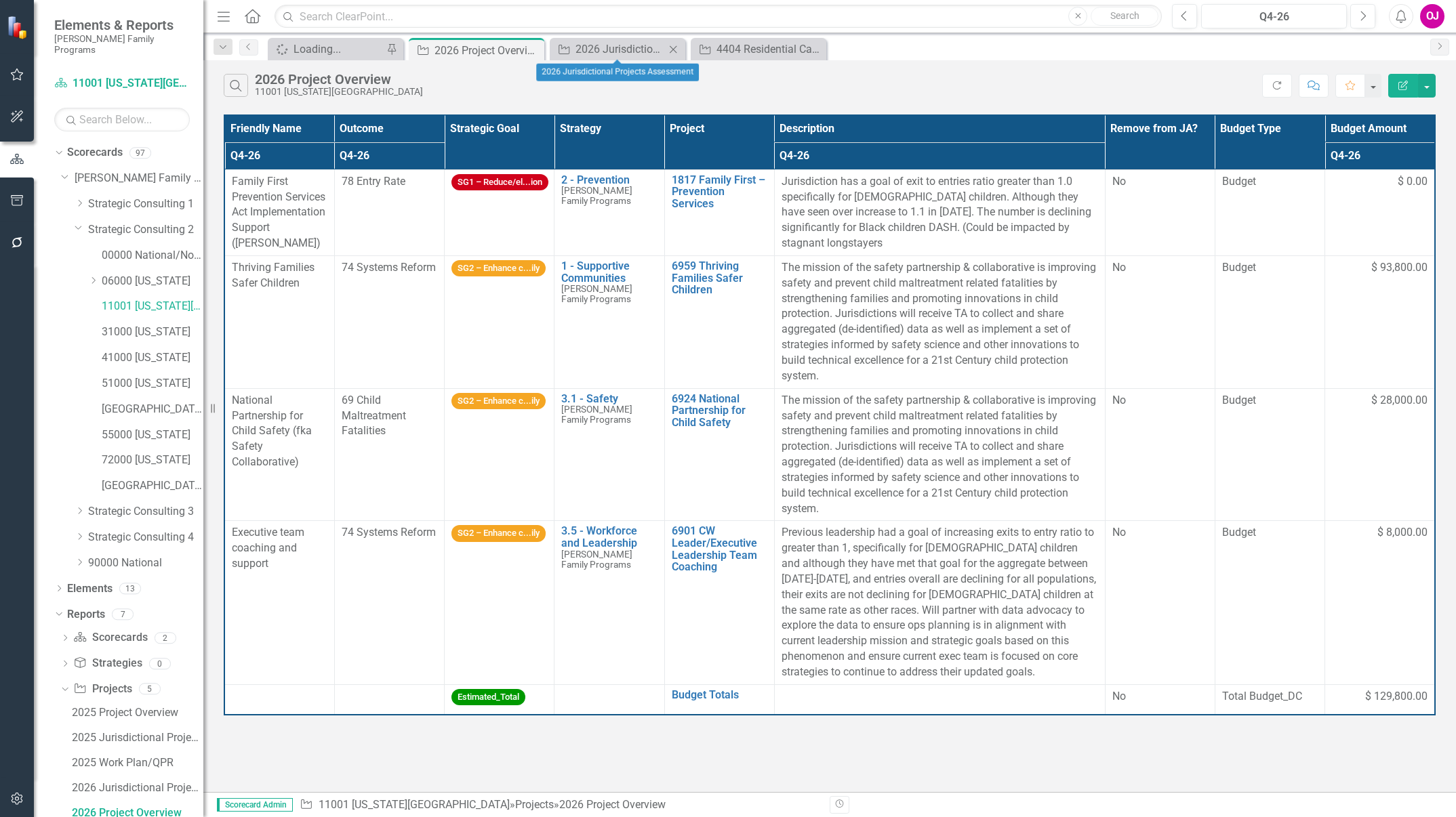
click at [675, 50] on icon at bounding box center [674, 50] width 8 height 8
click at [0, 0] on icon at bounding box center [0, 0] width 0 height 0
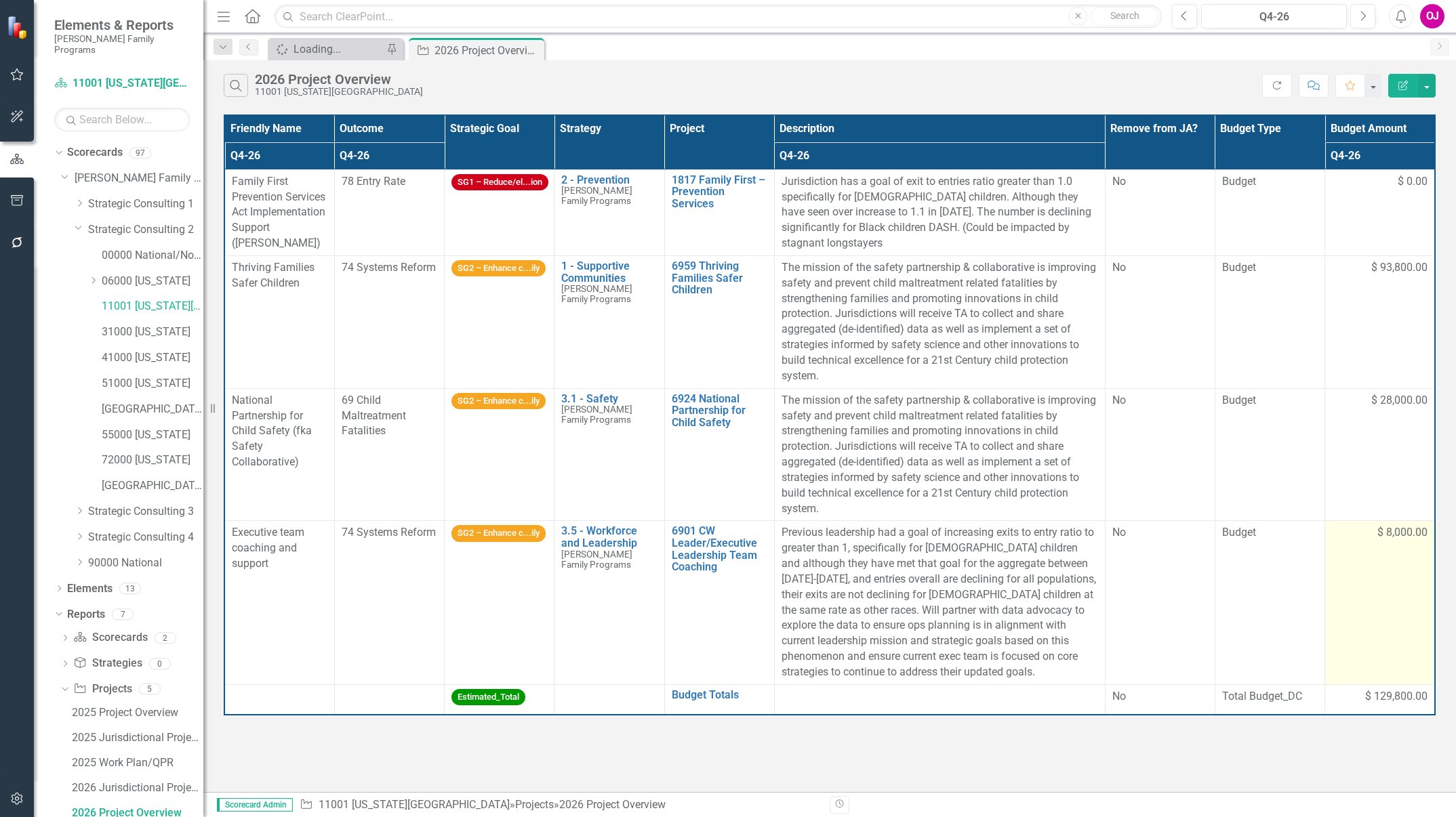
click at [1402, 531] on span "$ 8,000.00" at bounding box center [1402, 533] width 50 height 16
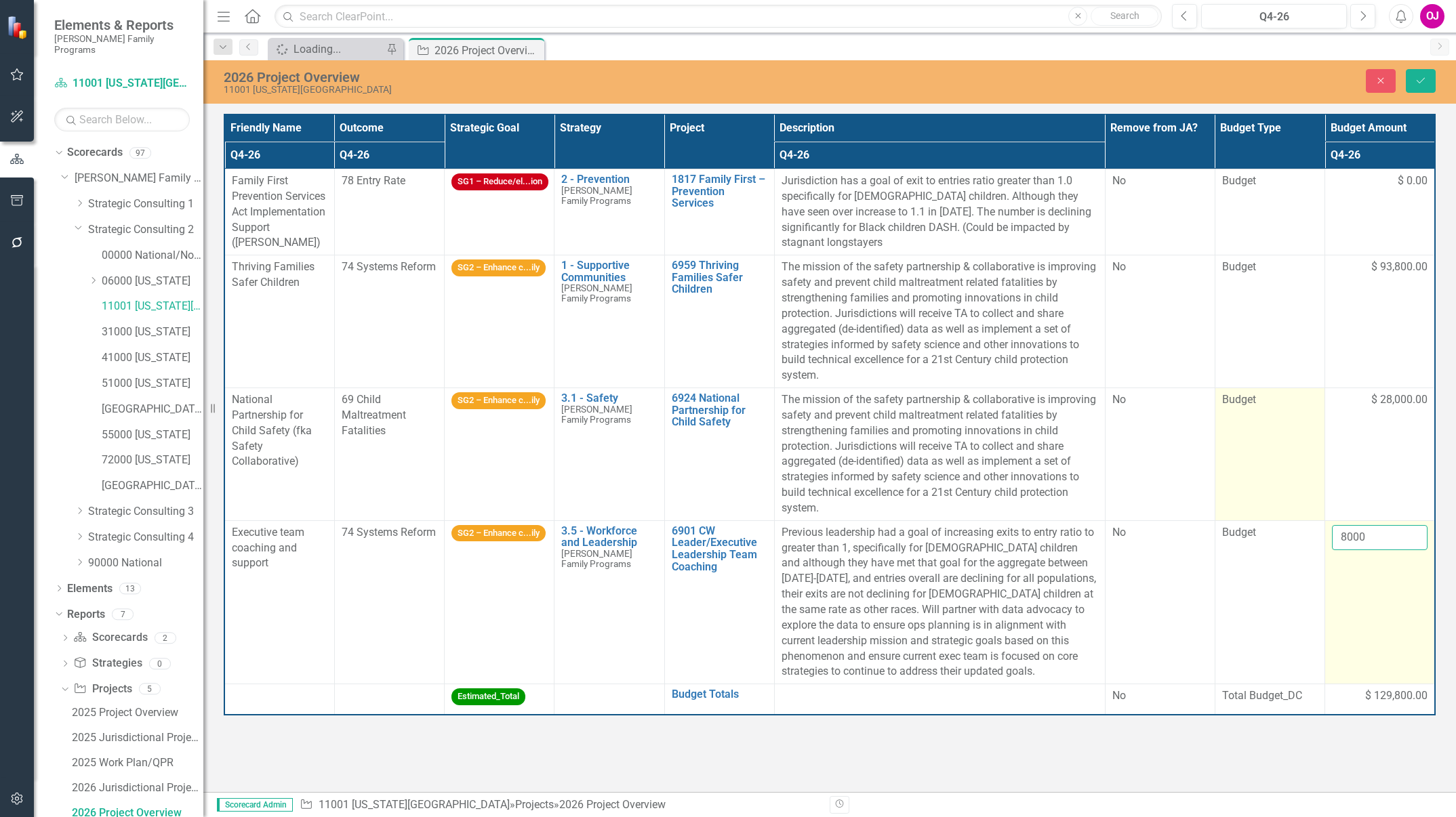
drag, startPoint x: 1402, startPoint y: 531, endPoint x: 1270, endPoint y: 507, distance: 134.2
click at [1270, 507] on tbody "Family First Prevention Services Act Implementation Support (Chapin Hall) 78 En…" at bounding box center [830, 442] width 1211 height 546
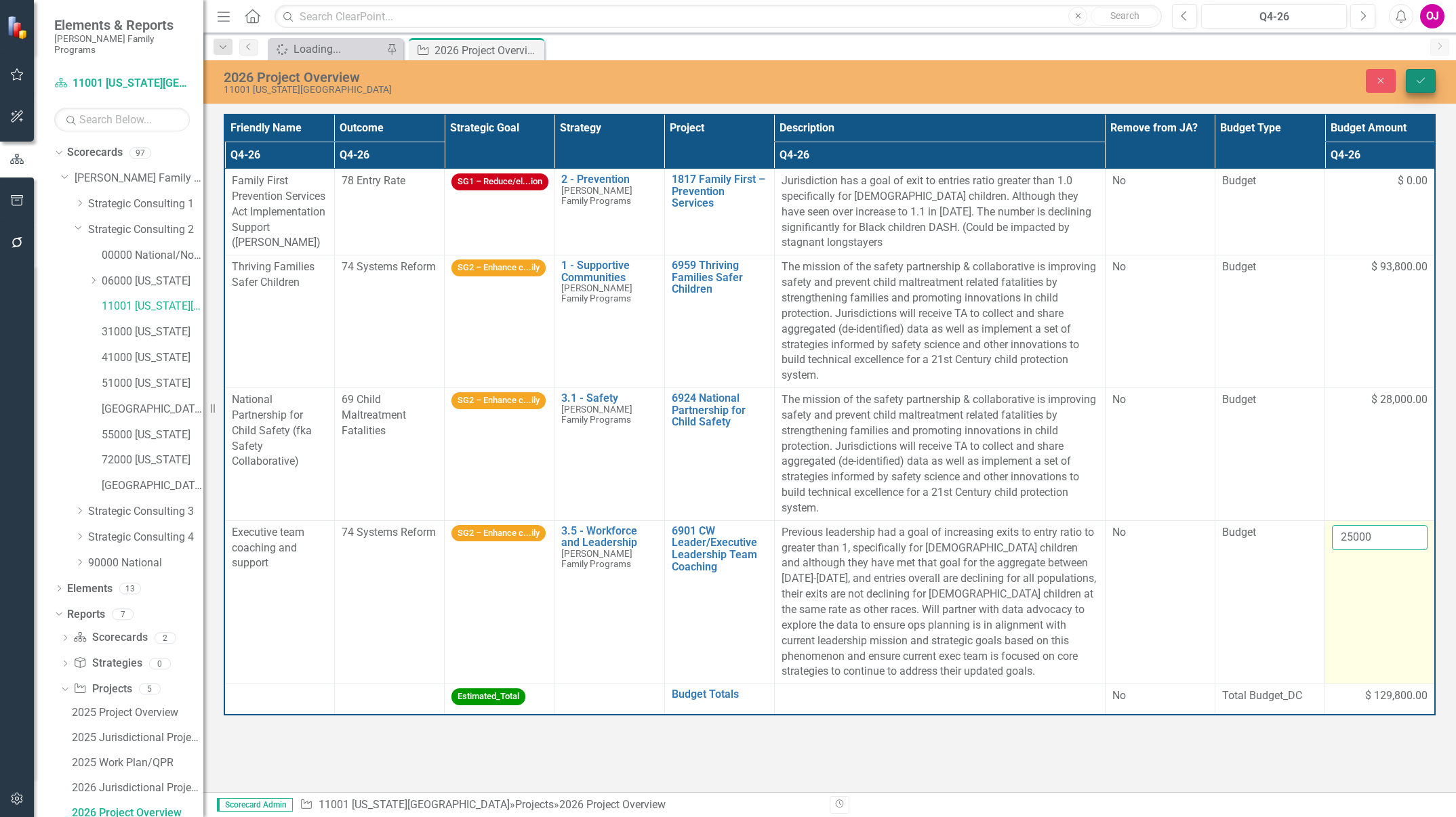
type input "25000"
click at [1431, 74] on button "Save" at bounding box center [1421, 81] width 30 height 23
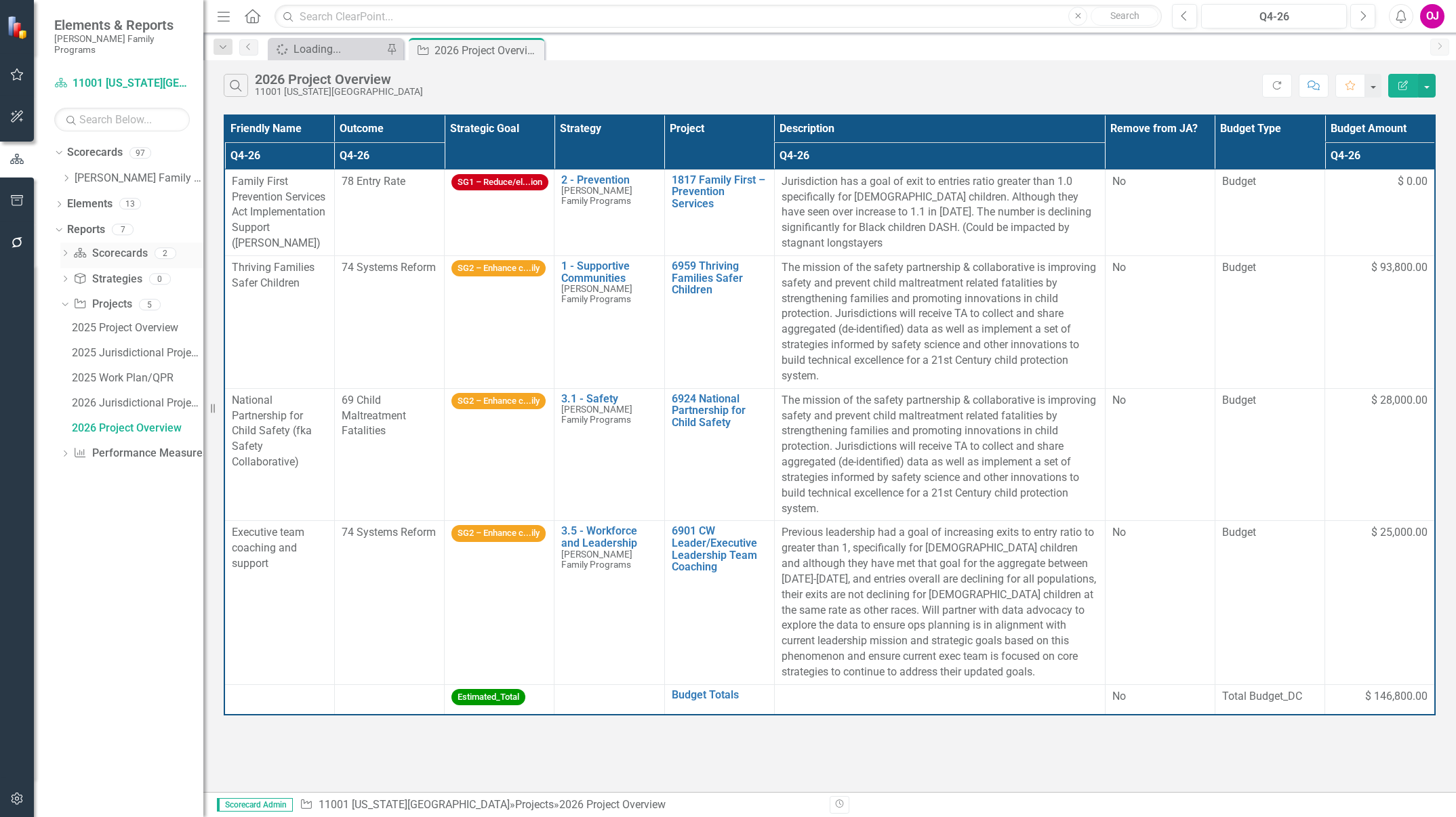
click at [67, 251] on icon "Dropdown" at bounding box center [65, 255] width 10 height 8
click at [65, 174] on icon "Dropdown" at bounding box center [65, 178] width 10 height 8
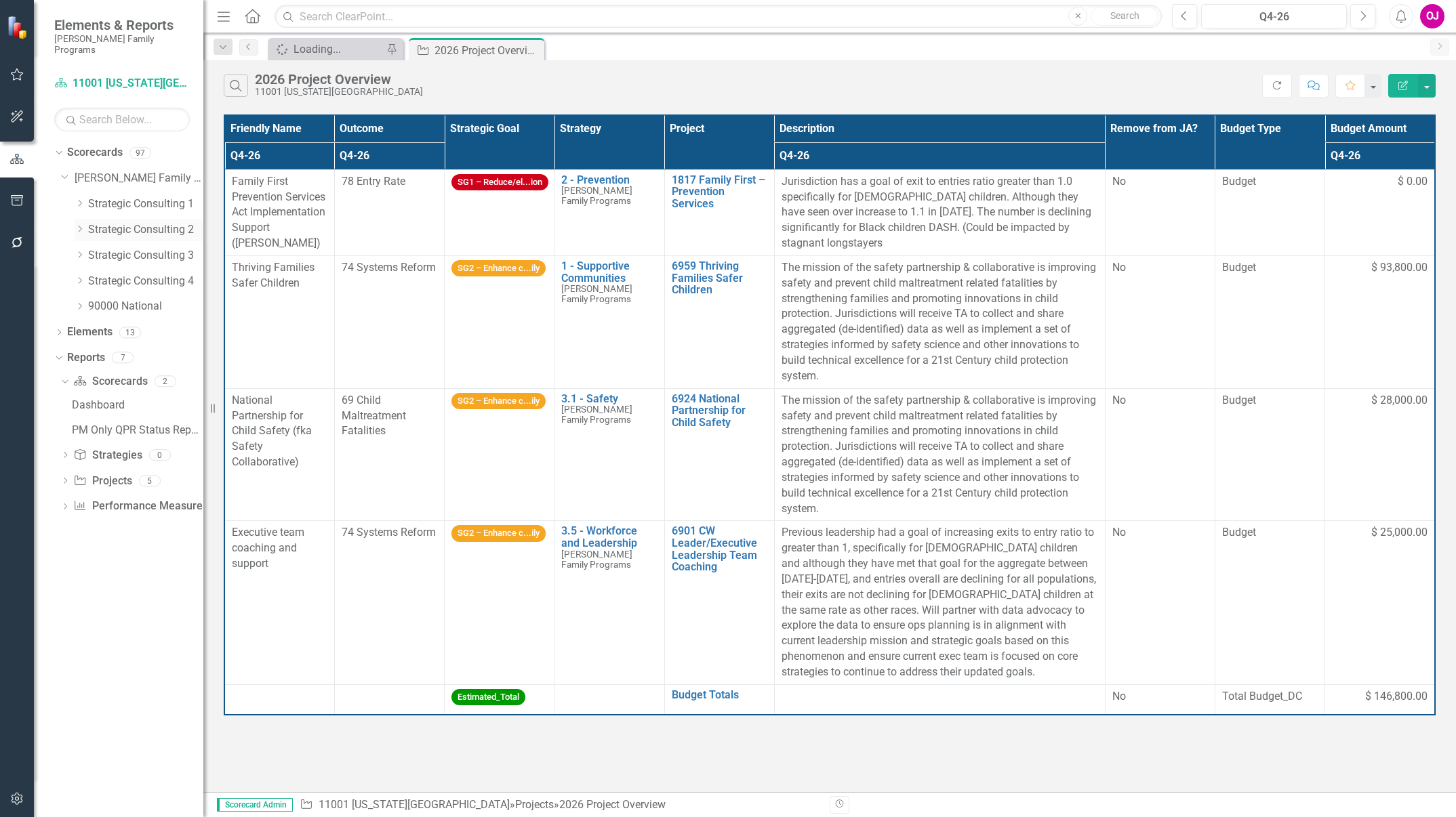
click at [80, 225] on icon "Dropdown" at bounding box center [79, 228] width 10 height 8
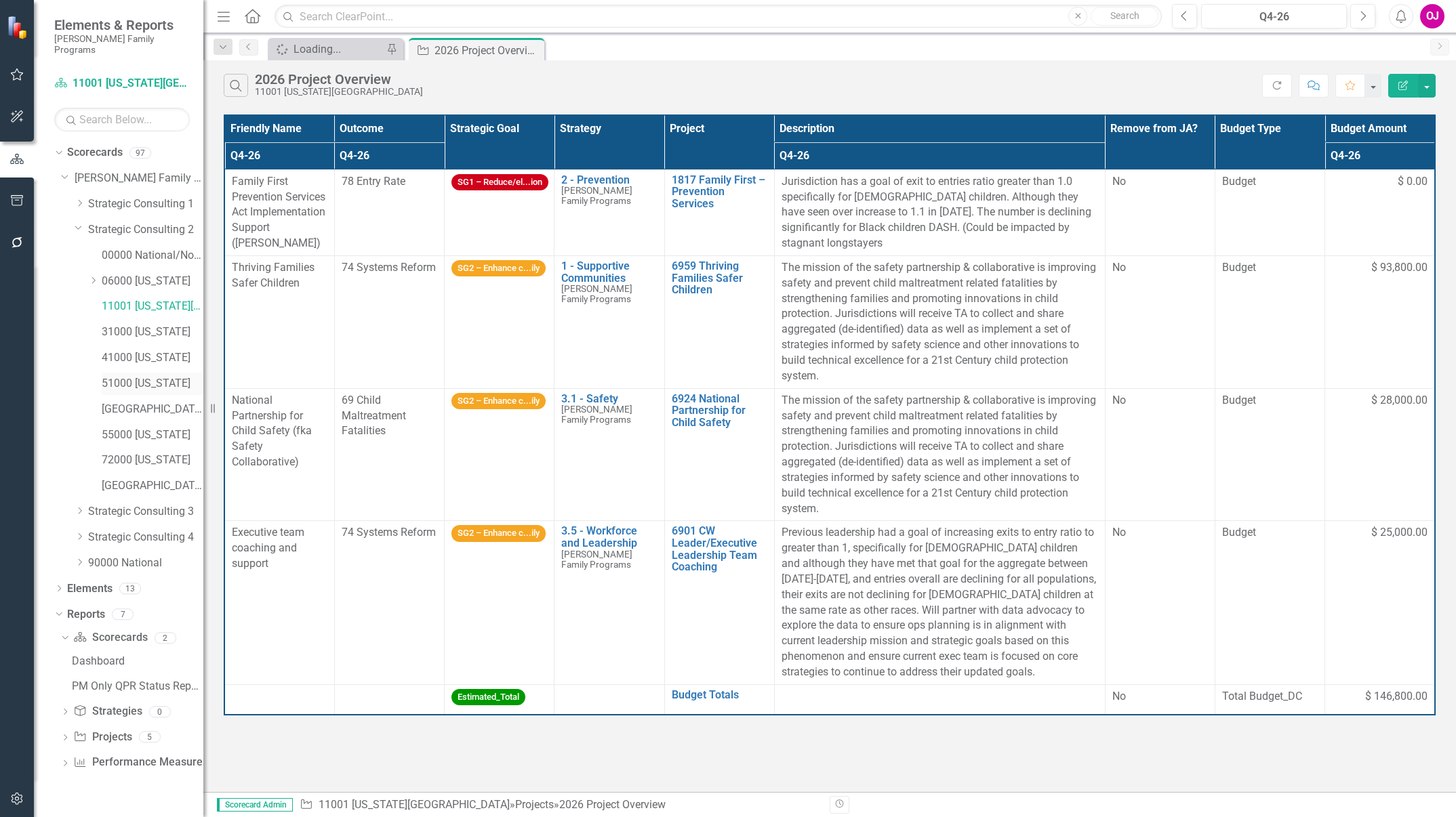
click at [116, 376] on link "51000 [US_STATE]" at bounding box center [152, 384] width 102 height 16
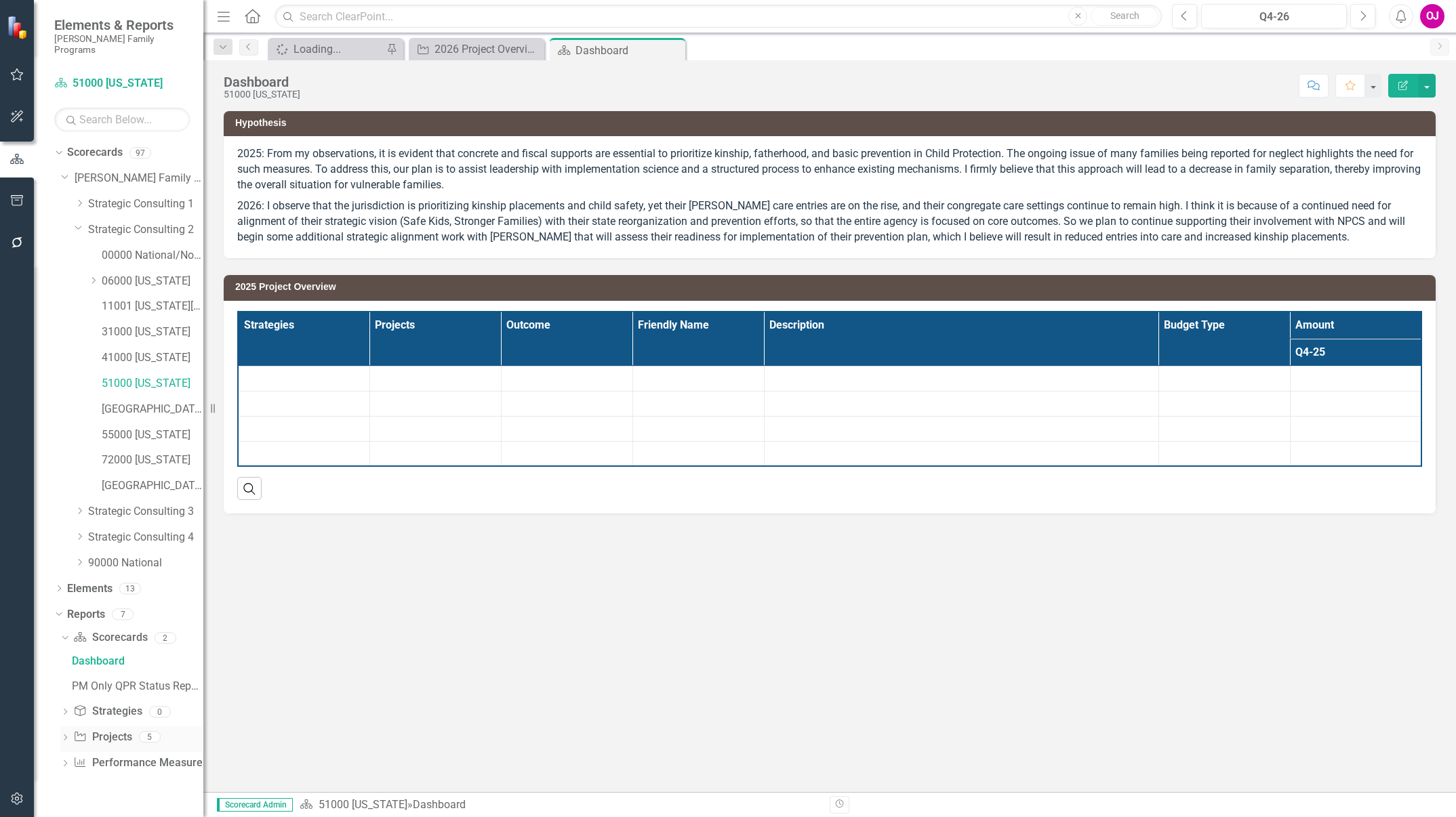
click at [66, 735] on icon "Dropdown" at bounding box center [65, 739] width 10 height 8
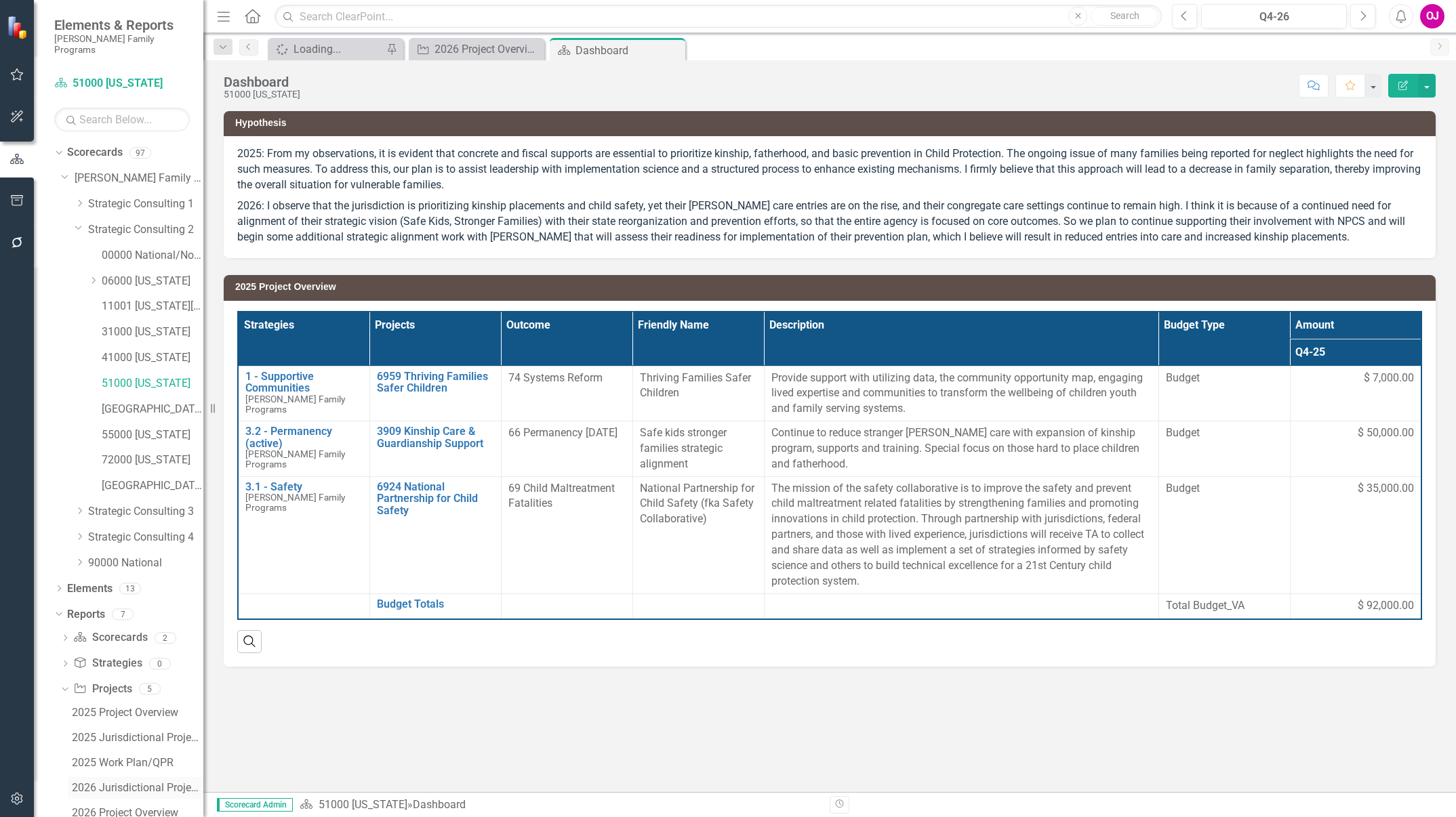
click at [160, 782] on div "2026 Jurisdictional Projects Assessment" at bounding box center [138, 788] width 132 height 12
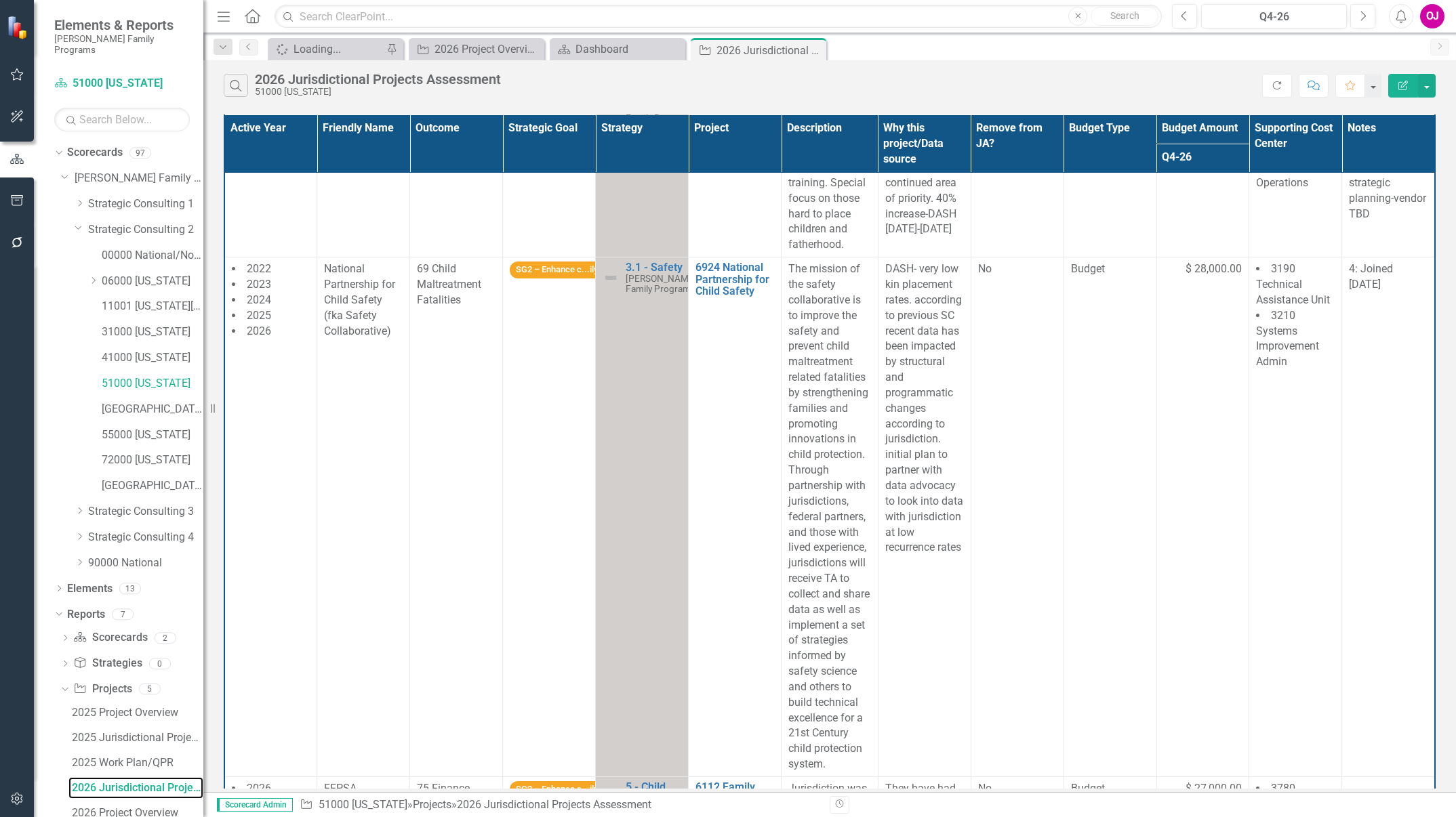
scroll to position [292, 0]
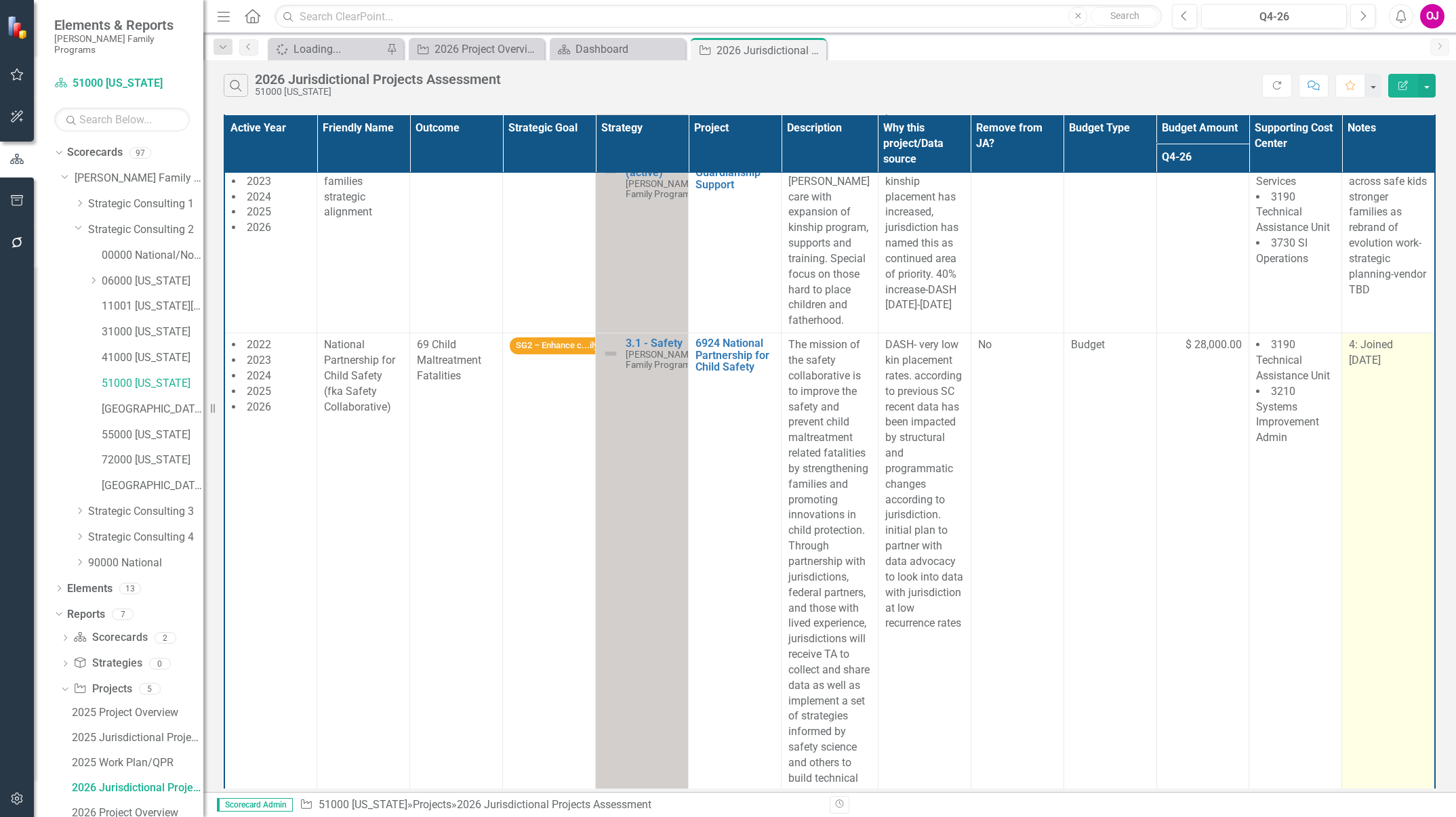
click at [1369, 344] on td "4: Joined July 2022" at bounding box center [1388, 593] width 93 height 519
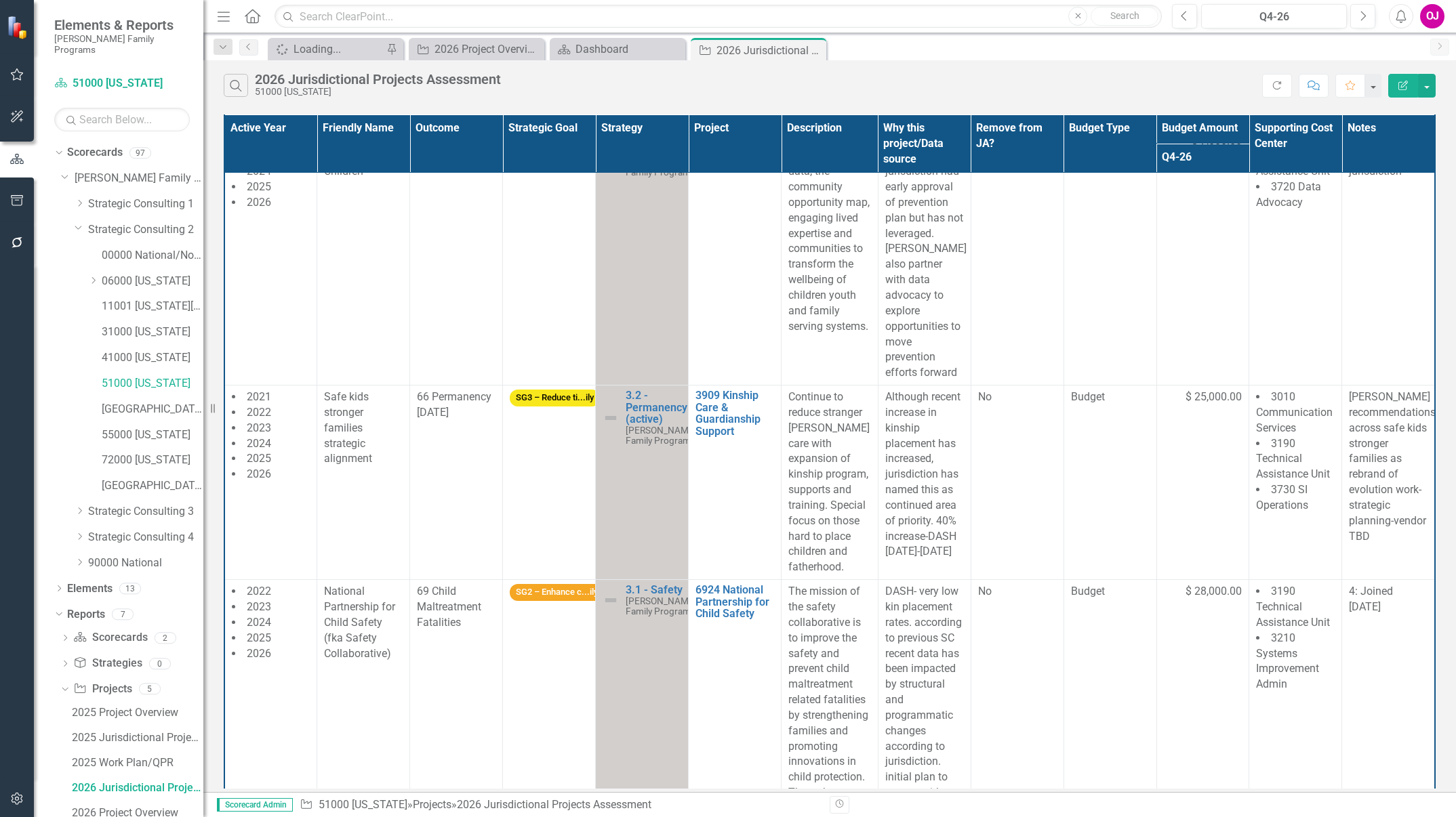
scroll to position [0, 0]
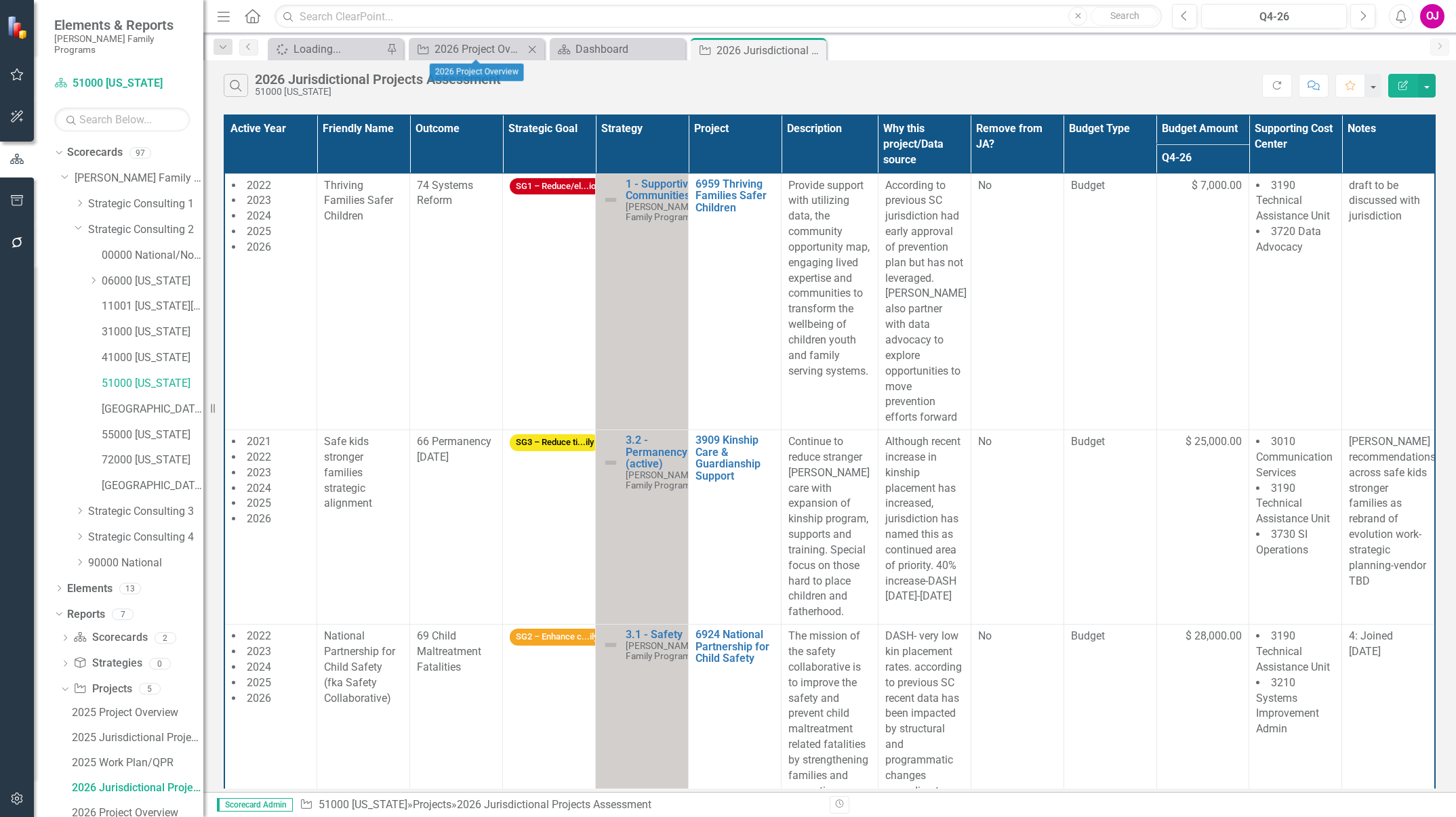
click at [534, 50] on icon "Close" at bounding box center [532, 49] width 14 height 11
click at [609, 39] on div "Project 2026 Jurisdictional Projects Assessment Pin Close" at bounding box center [617, 49] width 136 height 22
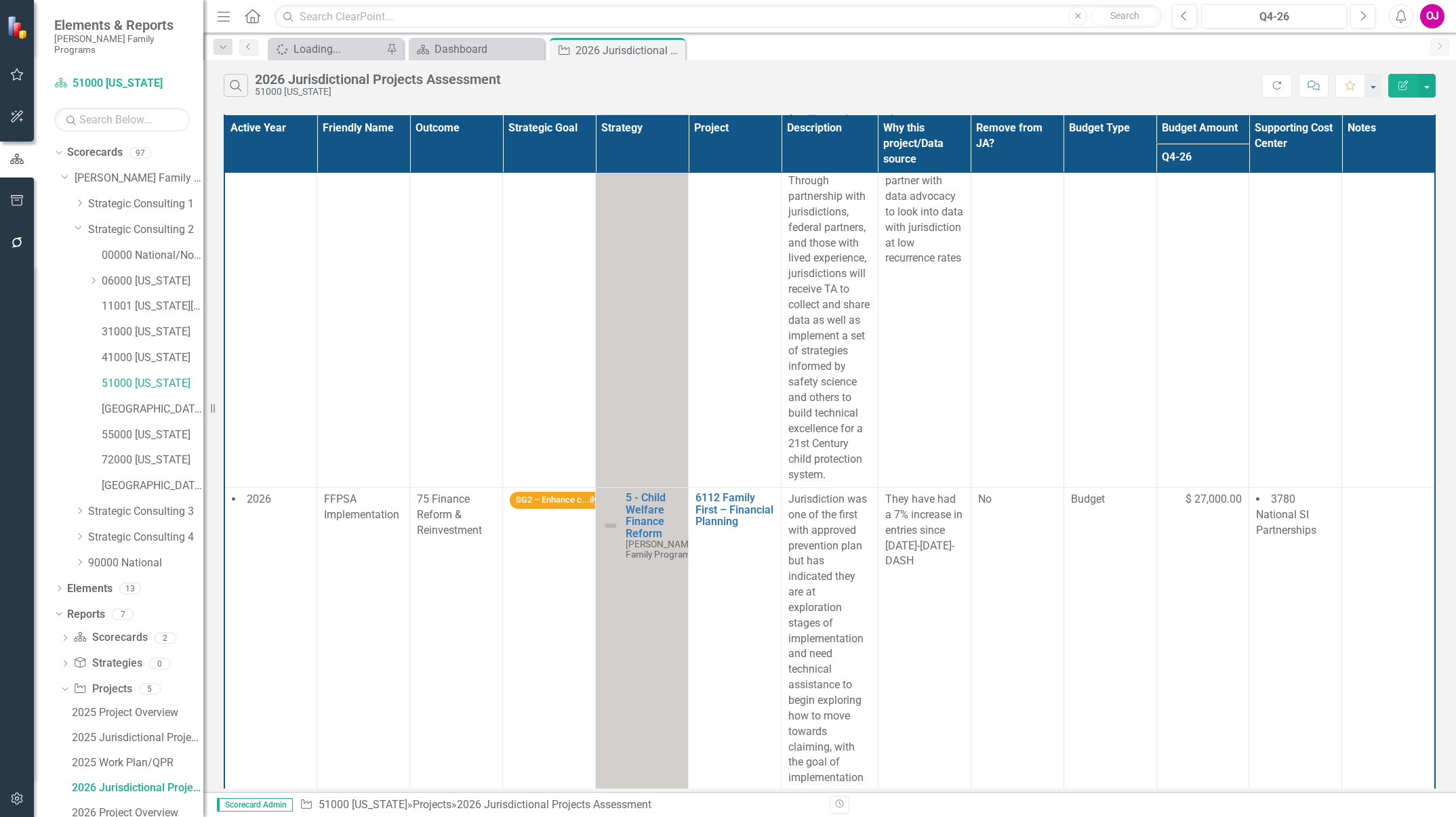
scroll to position [656, 0]
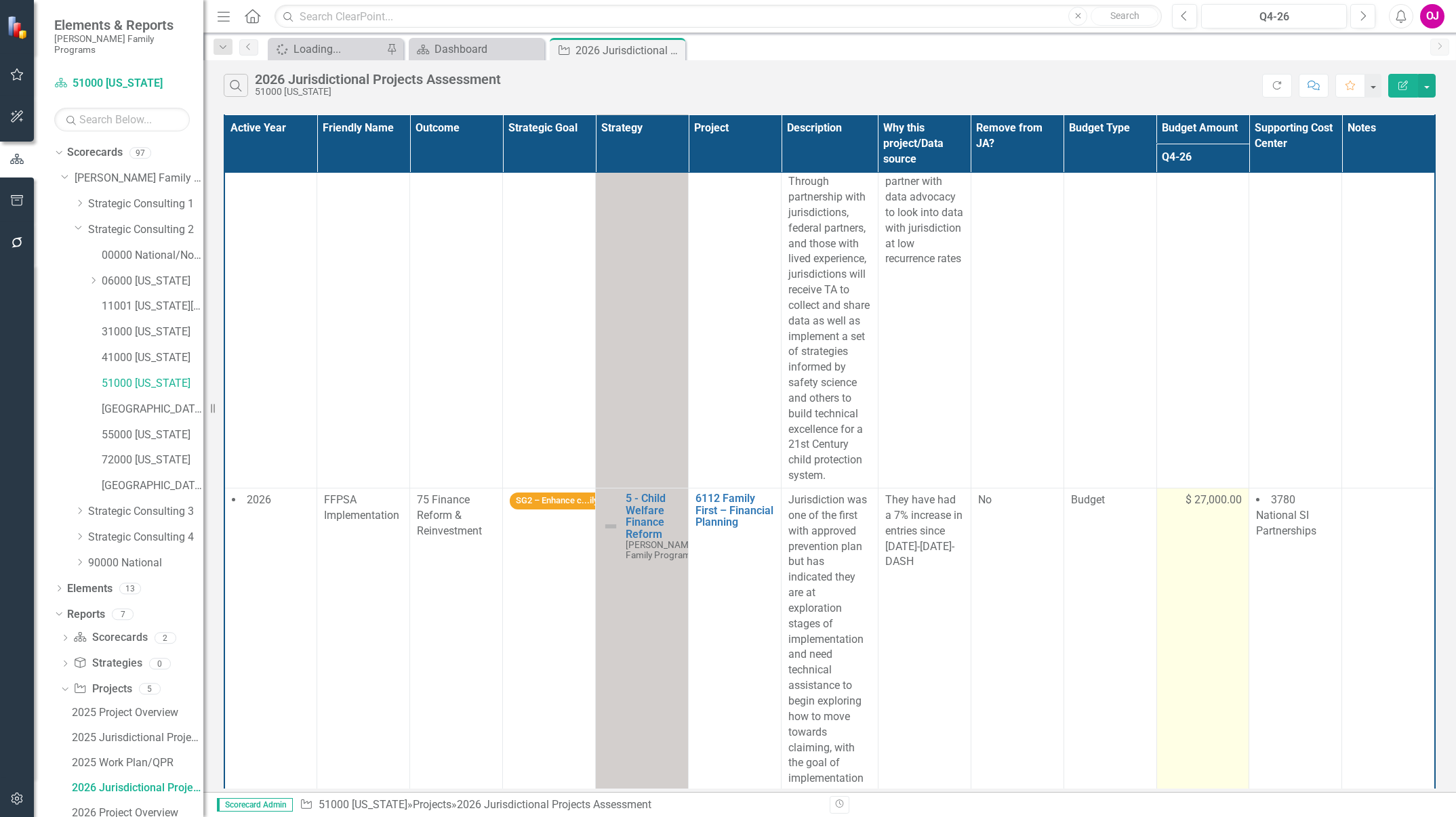
click at [1203, 493] on div "$ 27,000.00" at bounding box center [1203, 501] width 79 height 17
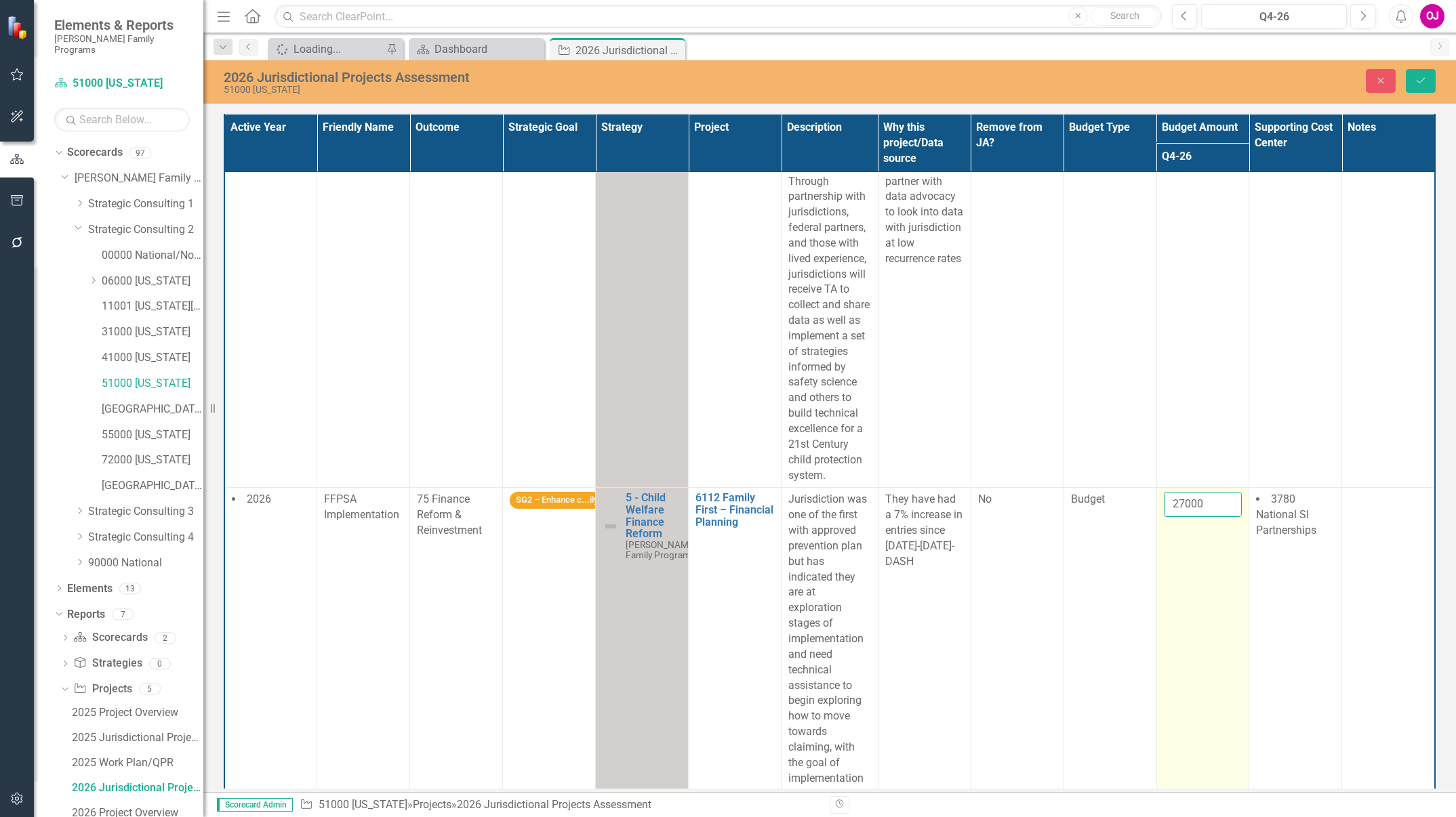
drag, startPoint x: 1203, startPoint y: 492, endPoint x: 1196, endPoint y: 486, distance: 9.2
click at [1196, 492] on input "27000" at bounding box center [1203, 505] width 79 height 25
drag, startPoint x: 1177, startPoint y: 484, endPoint x: 1170, endPoint y: 509, distance: 26.0
click at [1170, 508] on td "27000" at bounding box center [1202, 670] width 93 height 364
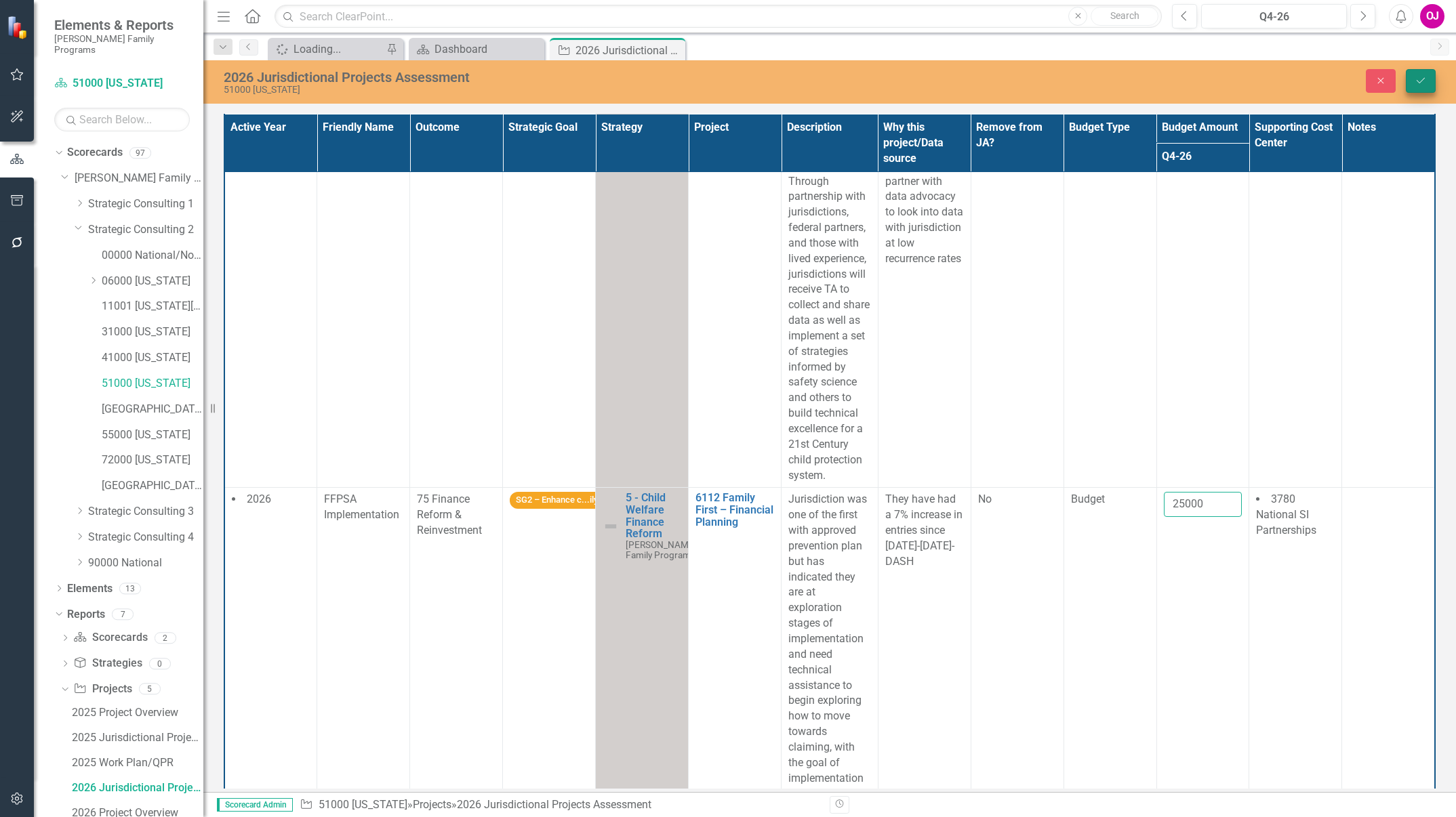
type input "25000"
click at [1424, 73] on button "Save" at bounding box center [1421, 81] width 30 height 23
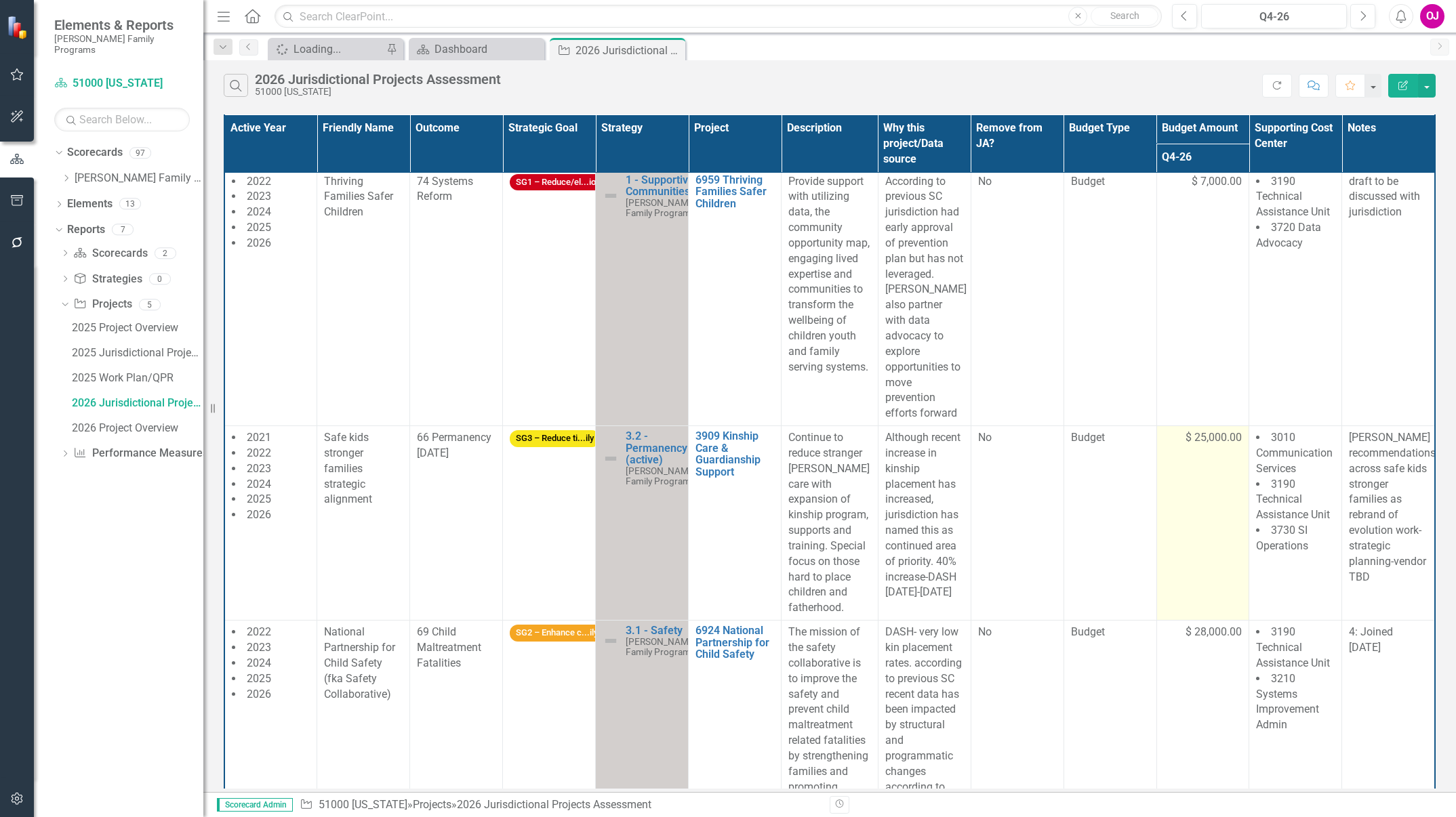
scroll to position [0, 0]
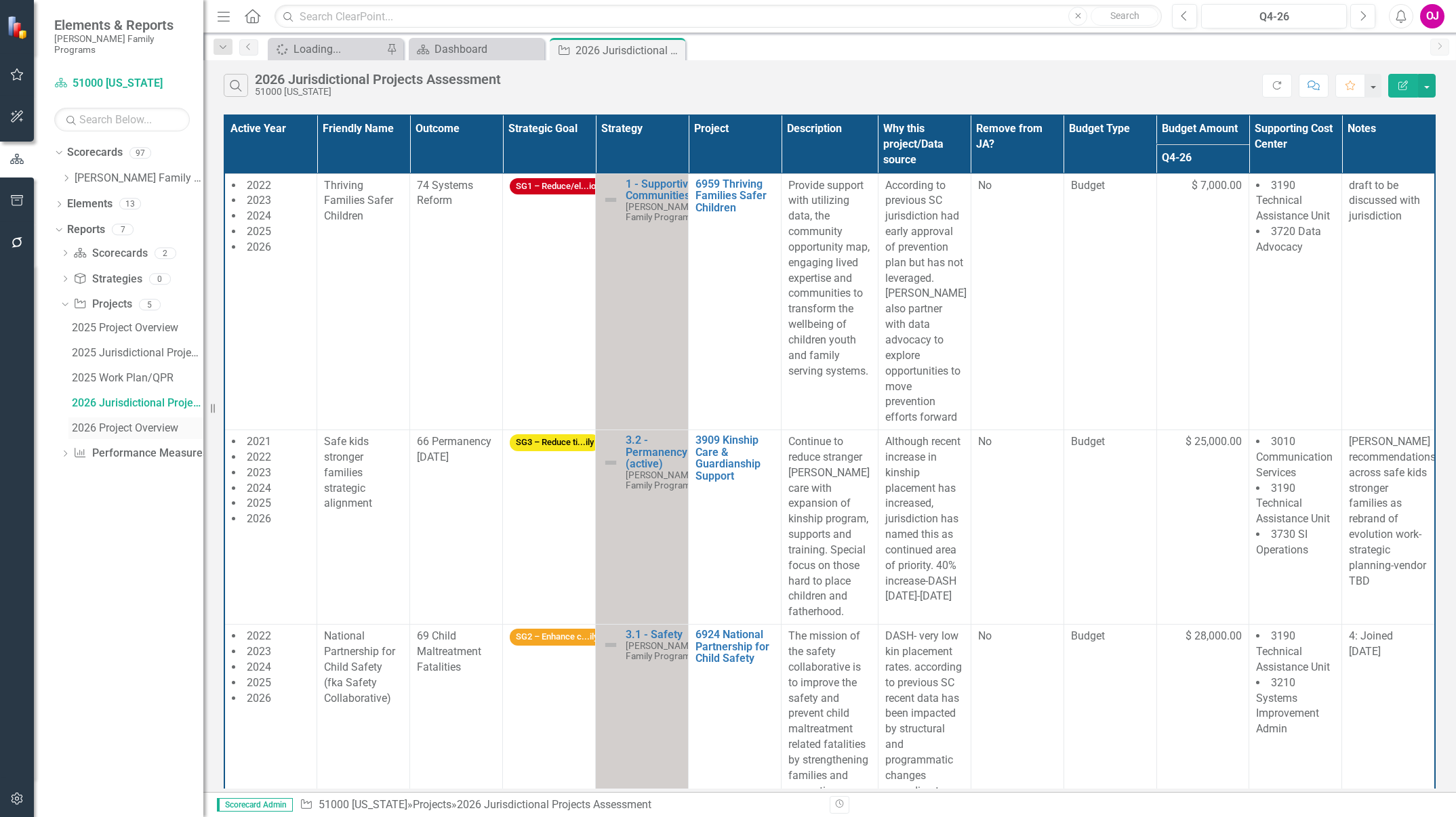
click at [81, 422] on div "2026 Project Overview" at bounding box center [138, 428] width 132 height 12
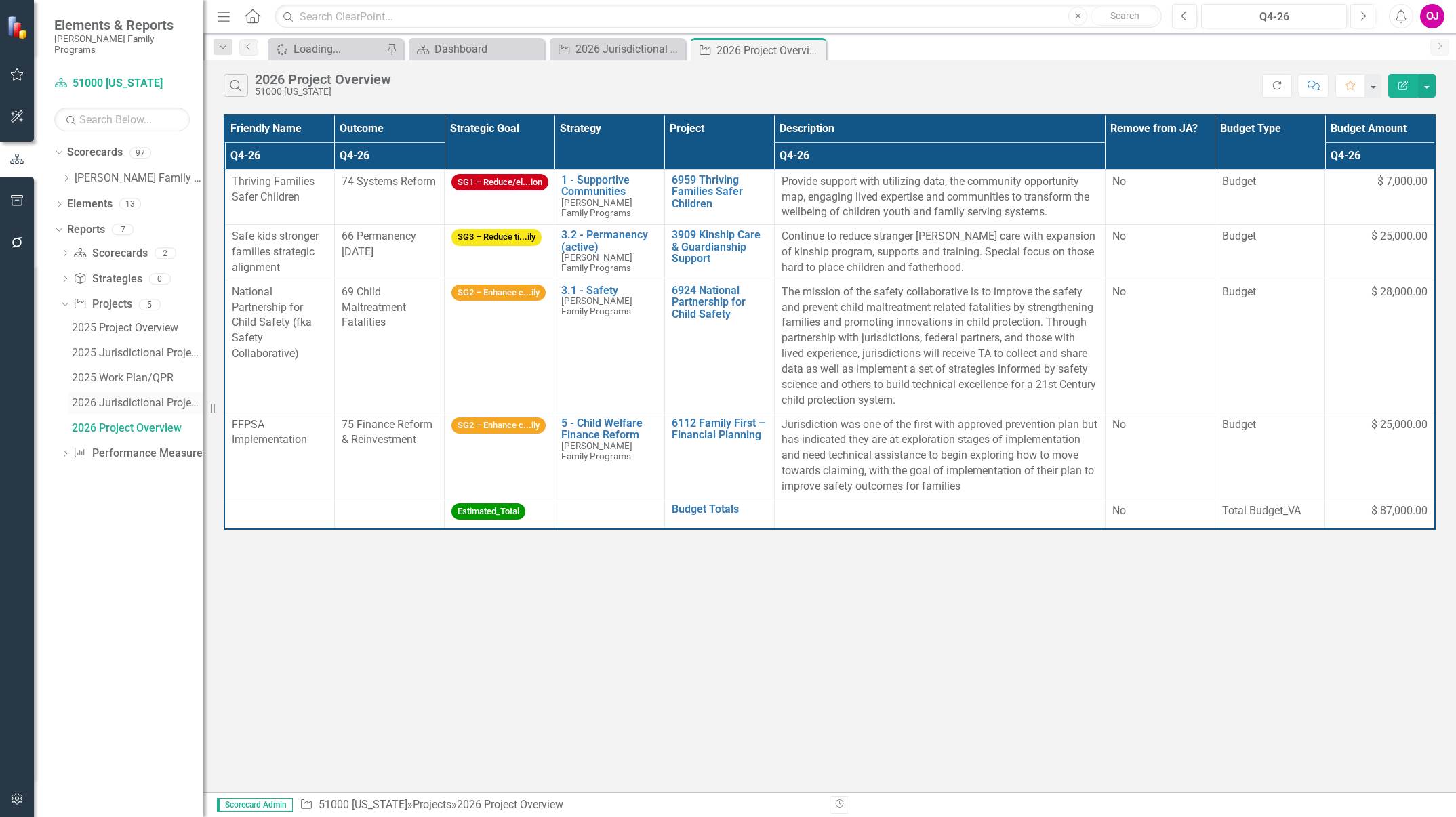
click at [98, 397] on link "2026 Jurisdictional Projects Assessment" at bounding box center [136, 403] width 135 height 21
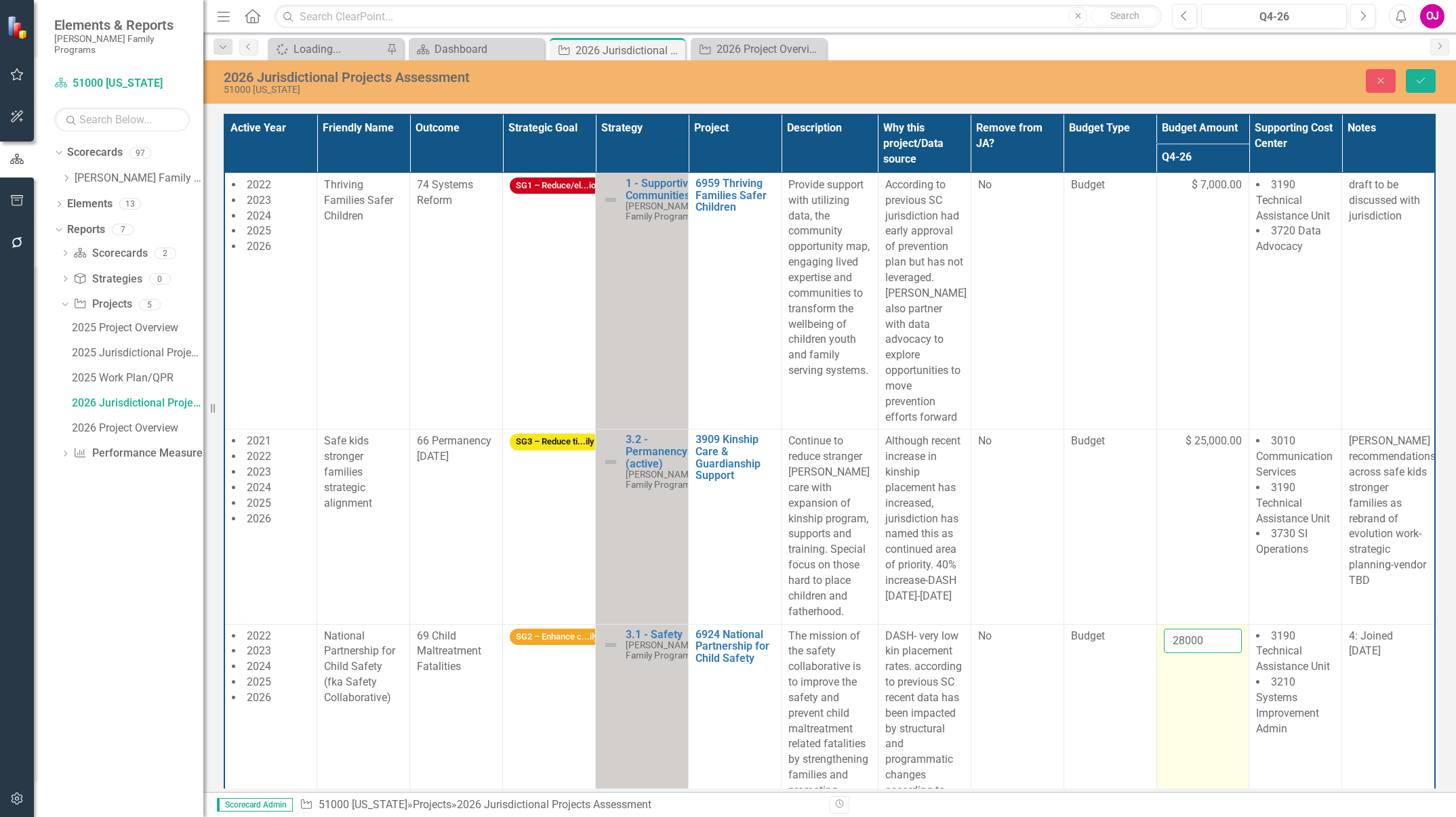
drag, startPoint x: 1209, startPoint y: 613, endPoint x: 1201, endPoint y: 610, distance: 8.5
click at [1201, 629] on input "28000" at bounding box center [1203, 641] width 79 height 25
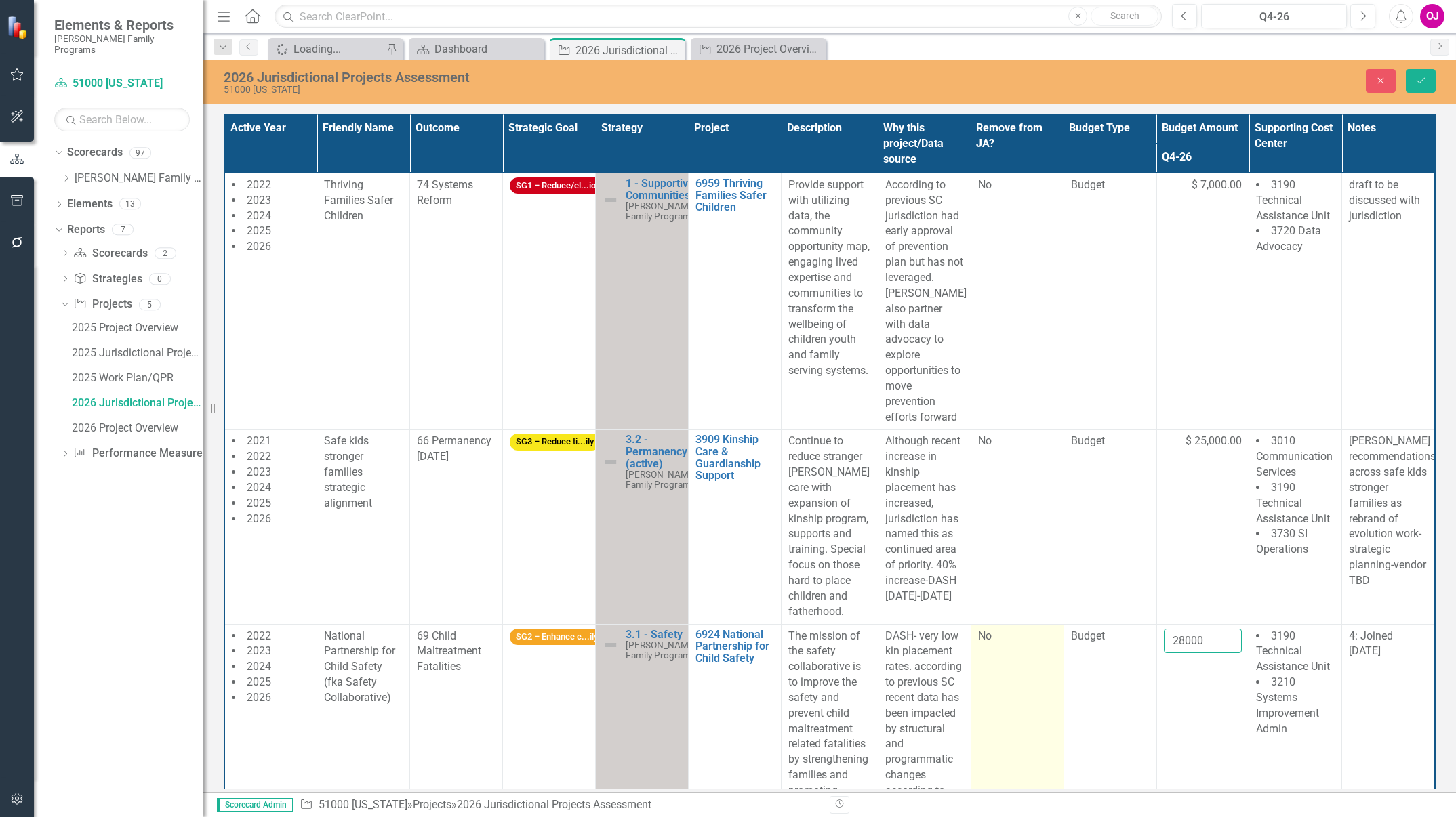
drag, startPoint x: 1201, startPoint y: 610, endPoint x: 1001, endPoint y: 594, distance: 200.6
type input "28000"
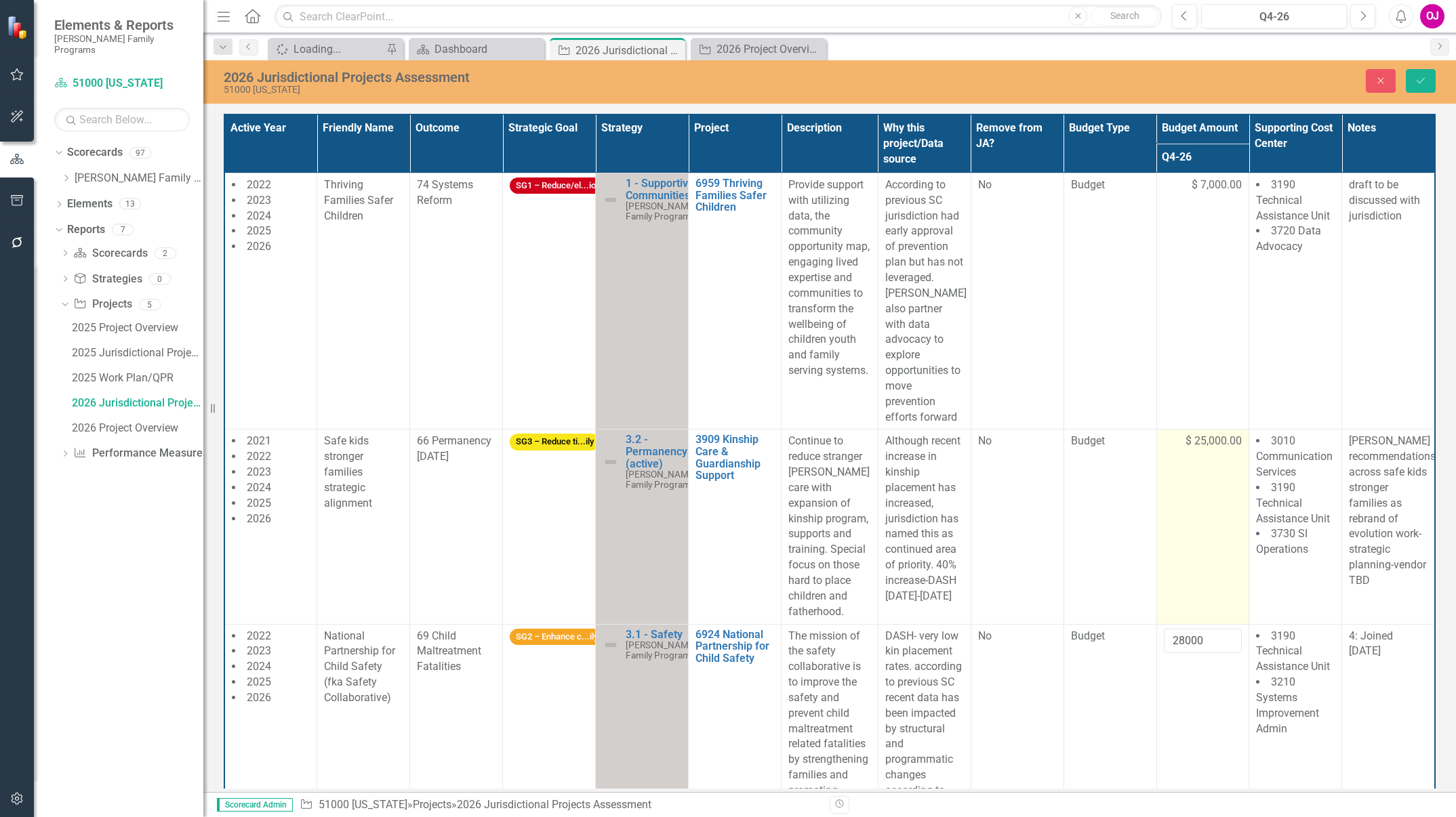
click at [1221, 433] on span "$ 25,000.00" at bounding box center [1214, 441] width 57 height 16
click at [1221, 433] on input "25000" at bounding box center [1203, 446] width 79 height 25
type input "25000"
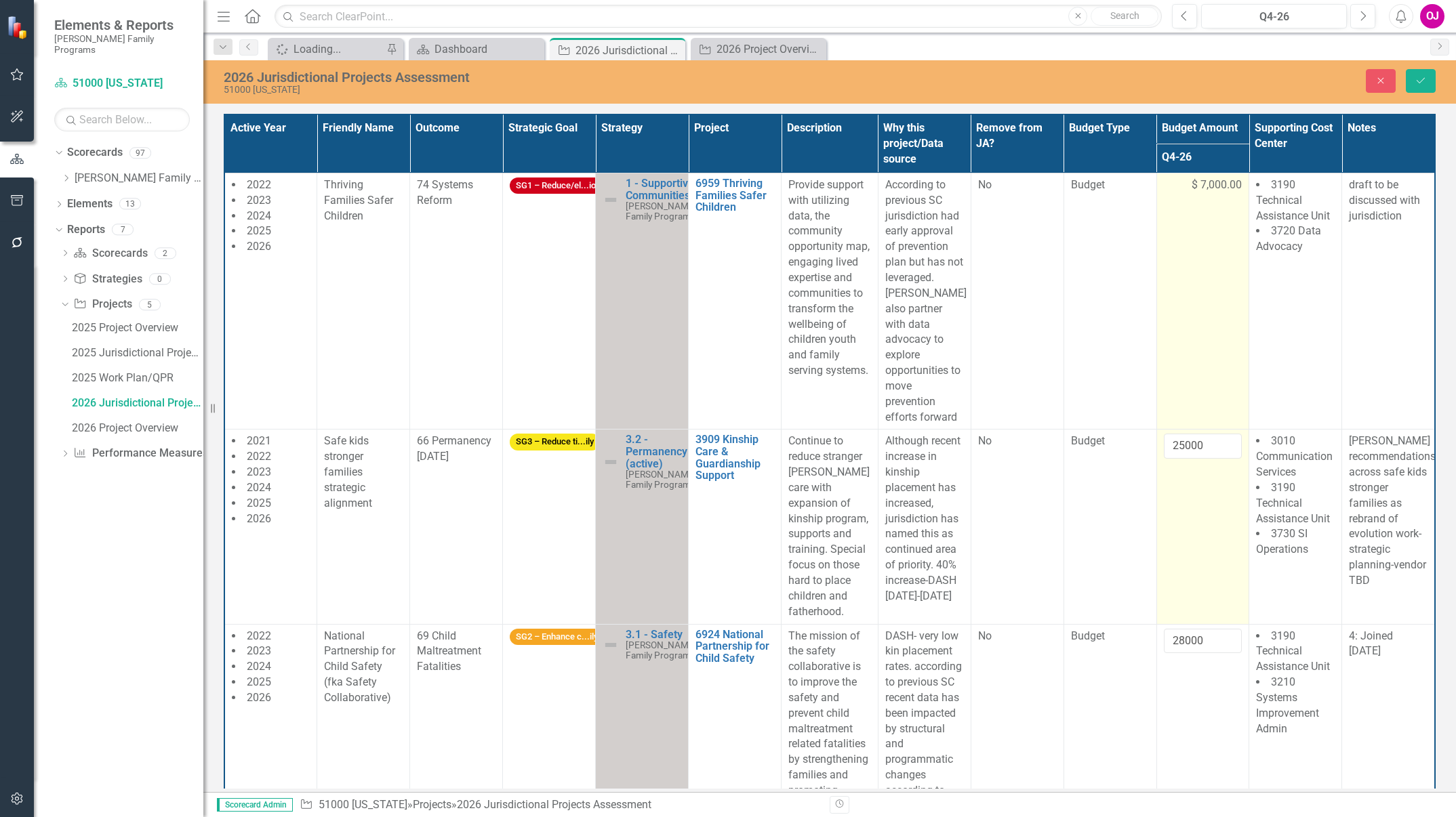
click at [1209, 189] on span "$ 7,000.00" at bounding box center [1216, 185] width 50 height 16
type input "7000"
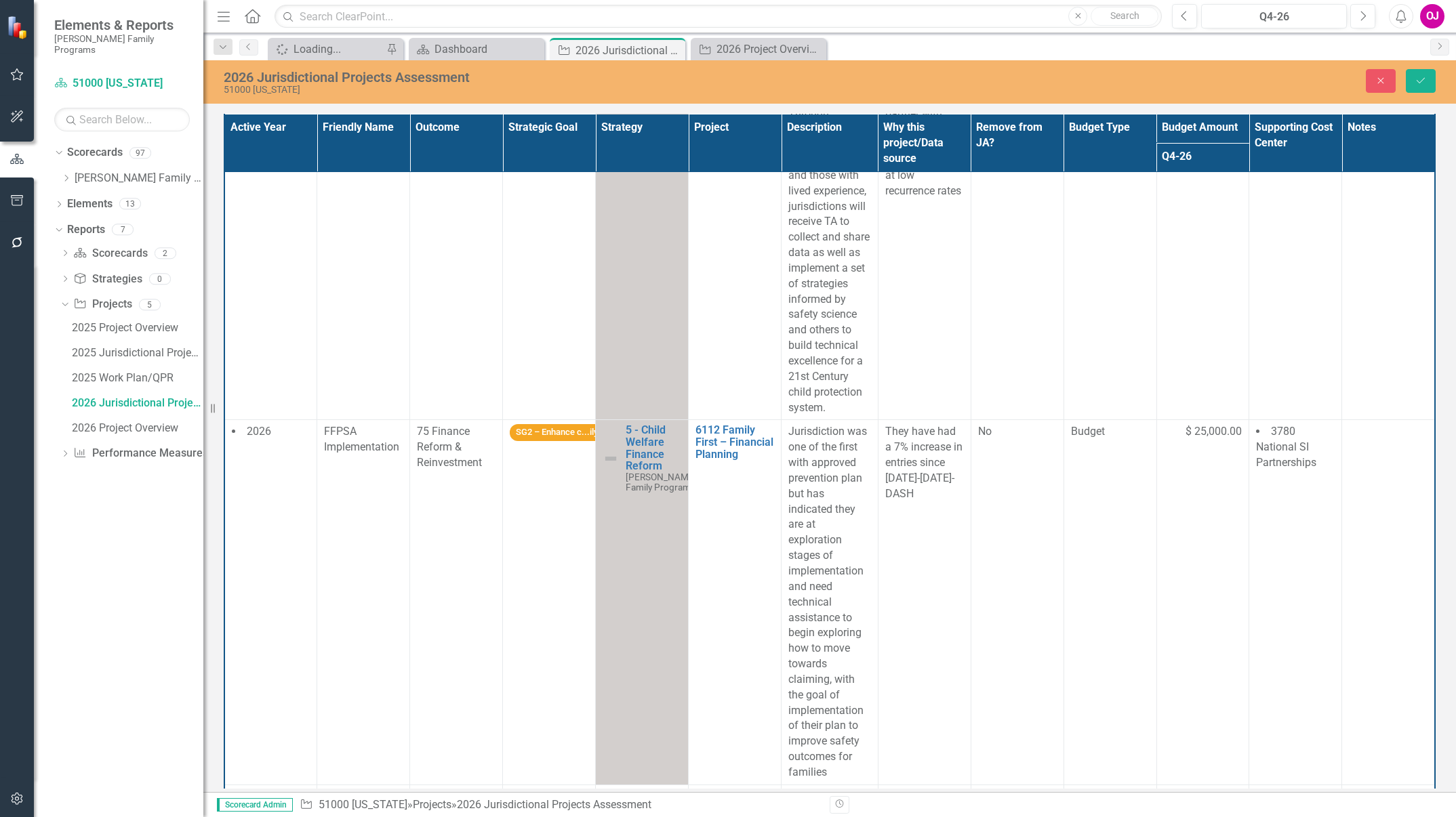
scroll to position [744, 0]
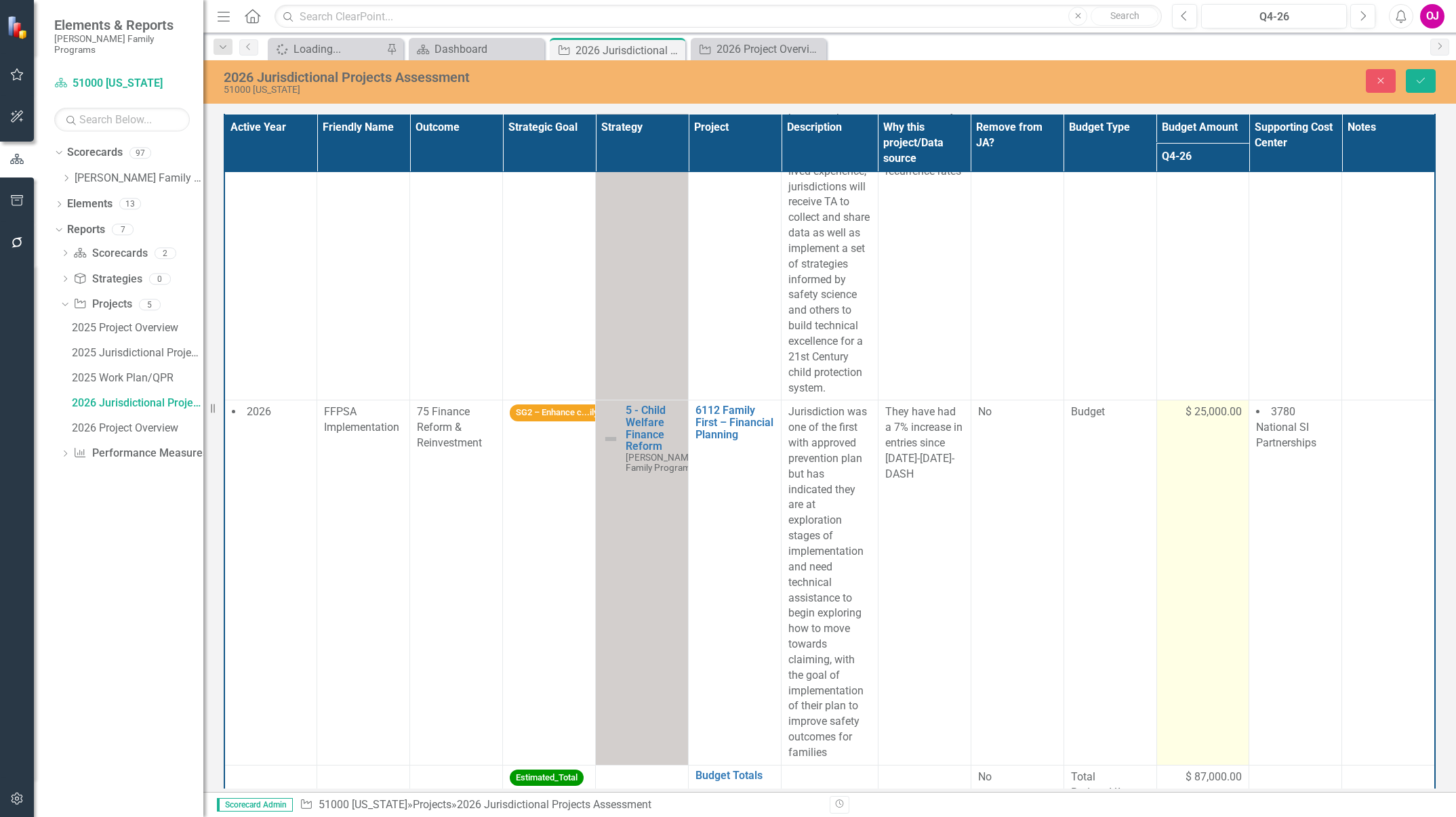
click at [1210, 404] on span "$ 25,000.00" at bounding box center [1214, 412] width 57 height 16
drag, startPoint x: 1210, startPoint y: 400, endPoint x: 1193, endPoint y: 393, distance: 18.4
click at [1193, 404] on input "25000" at bounding box center [1203, 417] width 79 height 25
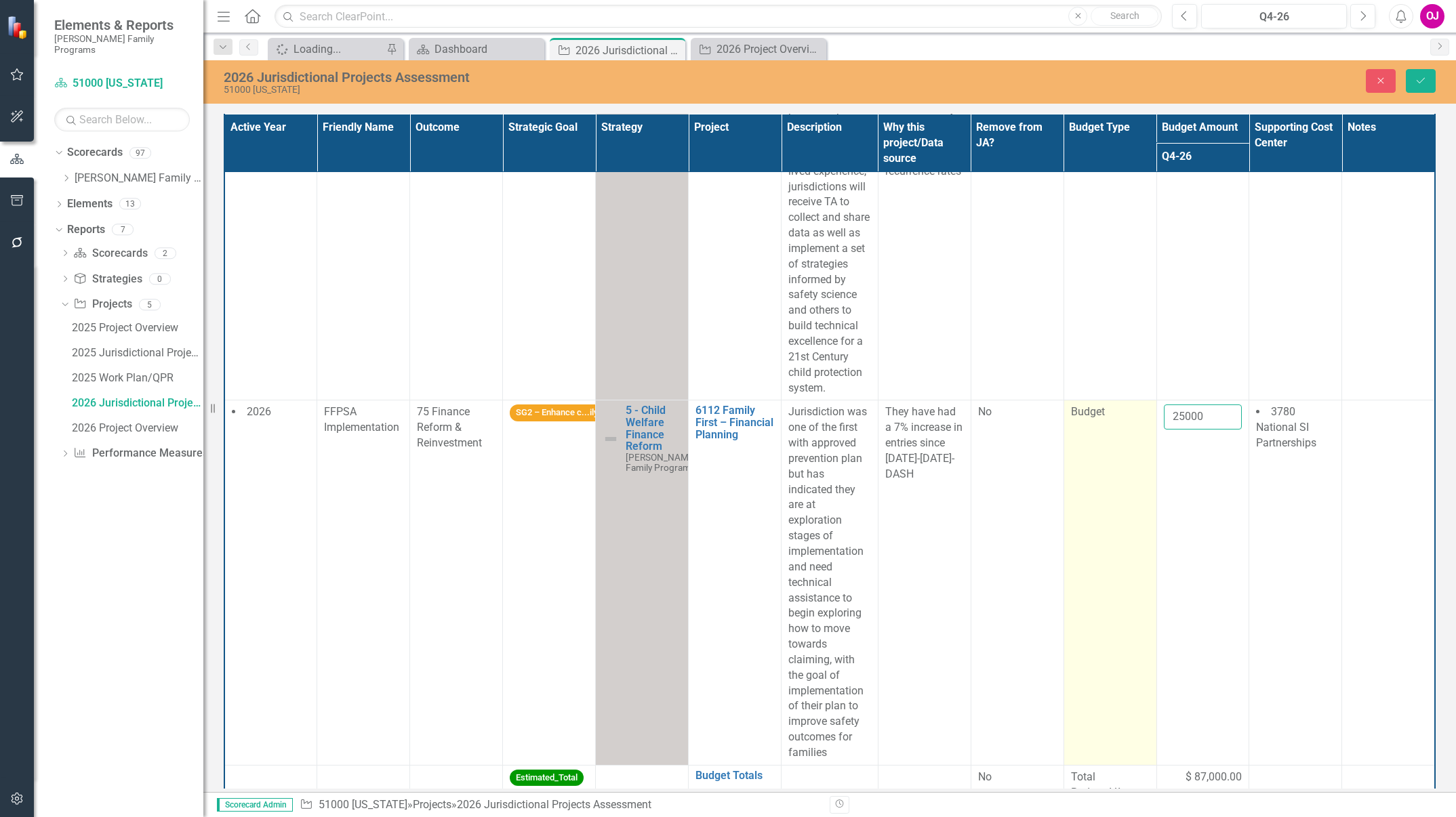
drag, startPoint x: 1193, startPoint y: 393, endPoint x: 1108, endPoint y: 398, distance: 85.1
click at [1108, 400] on tr "2026 FFPSA Implementation 75 Finance Reform & Reinvestment SG2 – Enhance c...il…" at bounding box center [830, 582] width 1211 height 364
type input "25000"
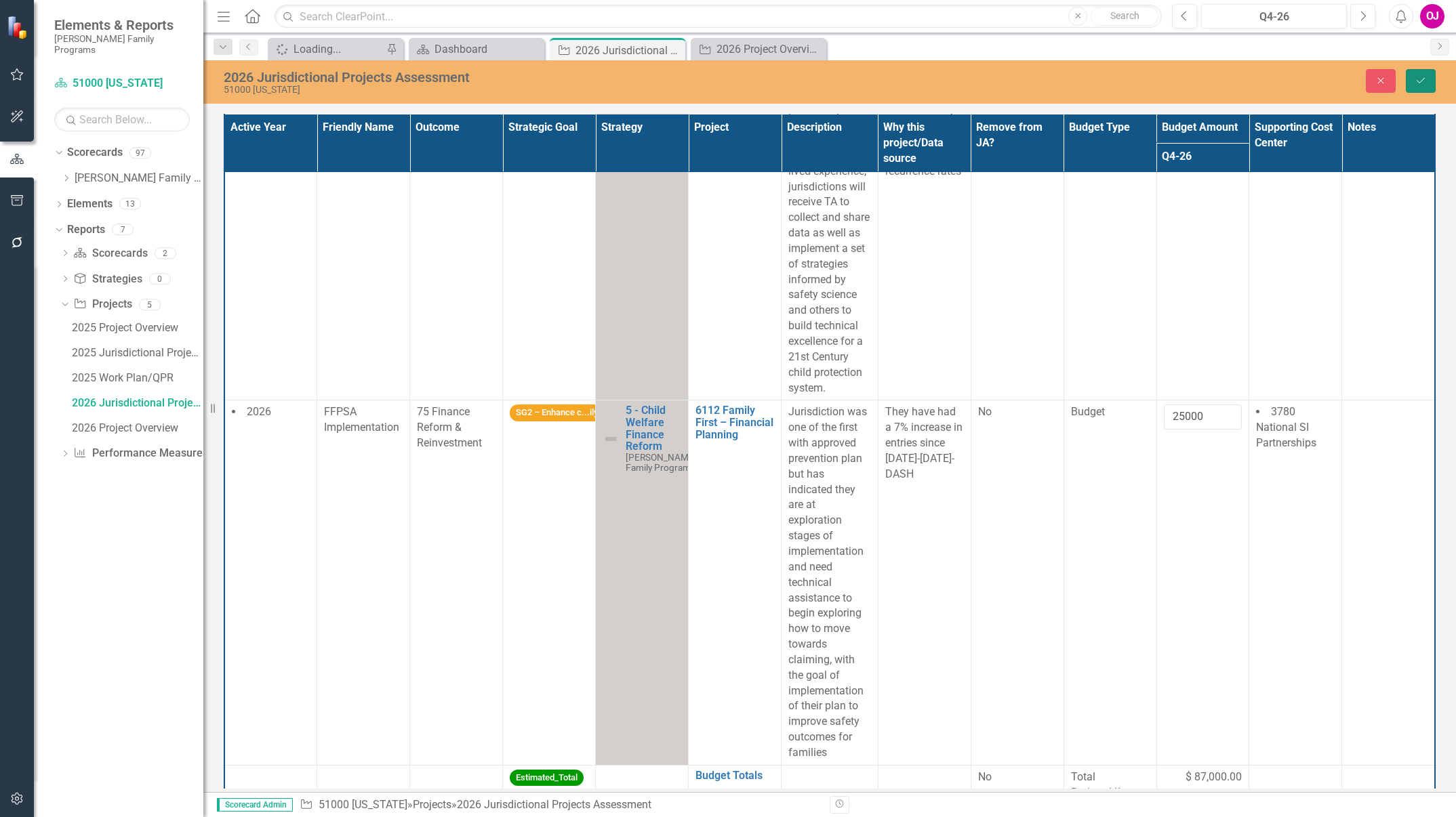
click at [1426, 74] on button "Save" at bounding box center [1421, 81] width 30 height 23
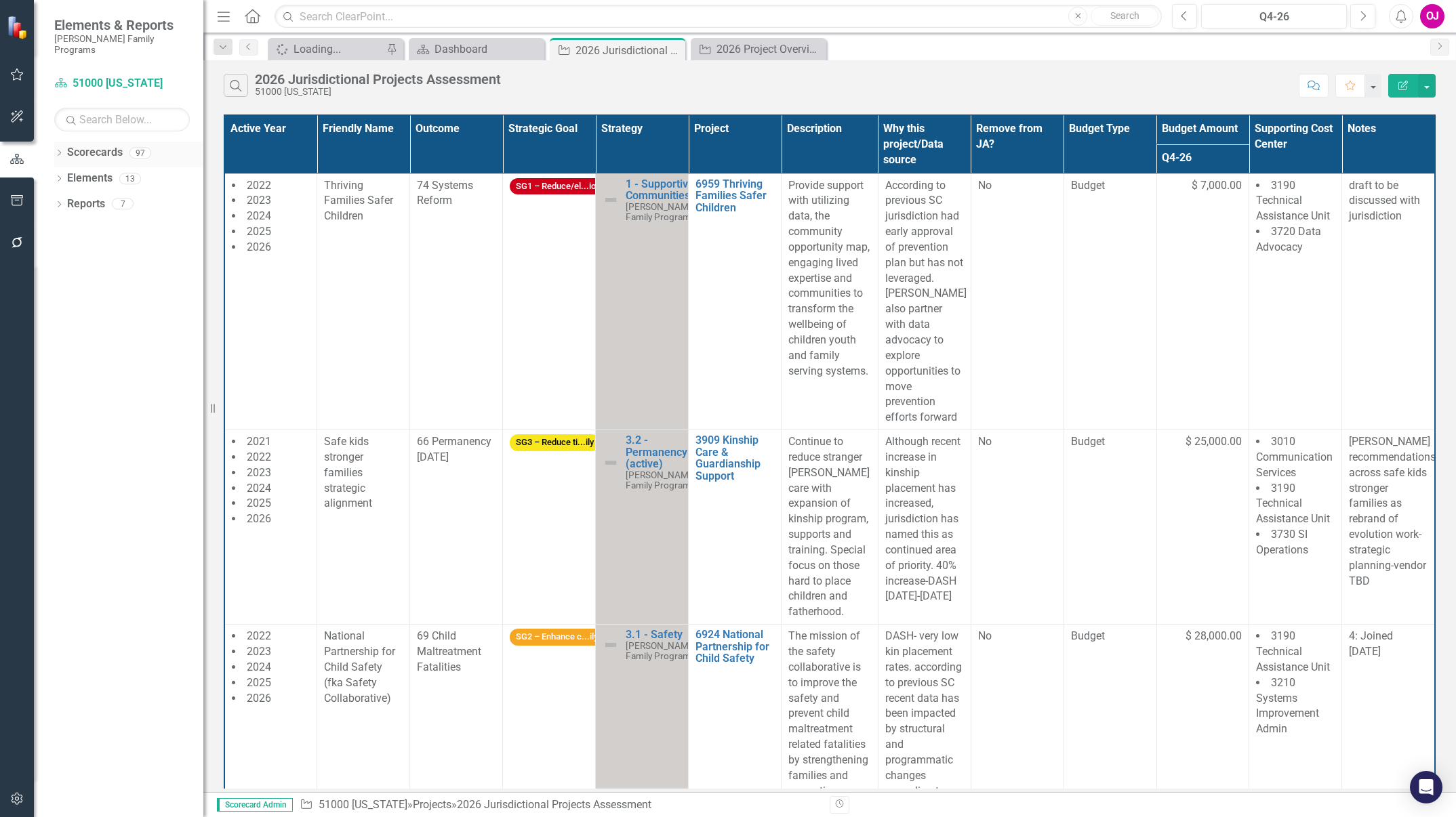
click at [56, 150] on icon "Dropdown" at bounding box center [60, 154] width 10 height 8
click at [61, 174] on icon "Dropdown" at bounding box center [65, 178] width 10 height 8
click at [76, 225] on icon "Dropdown" at bounding box center [79, 228] width 10 height 8
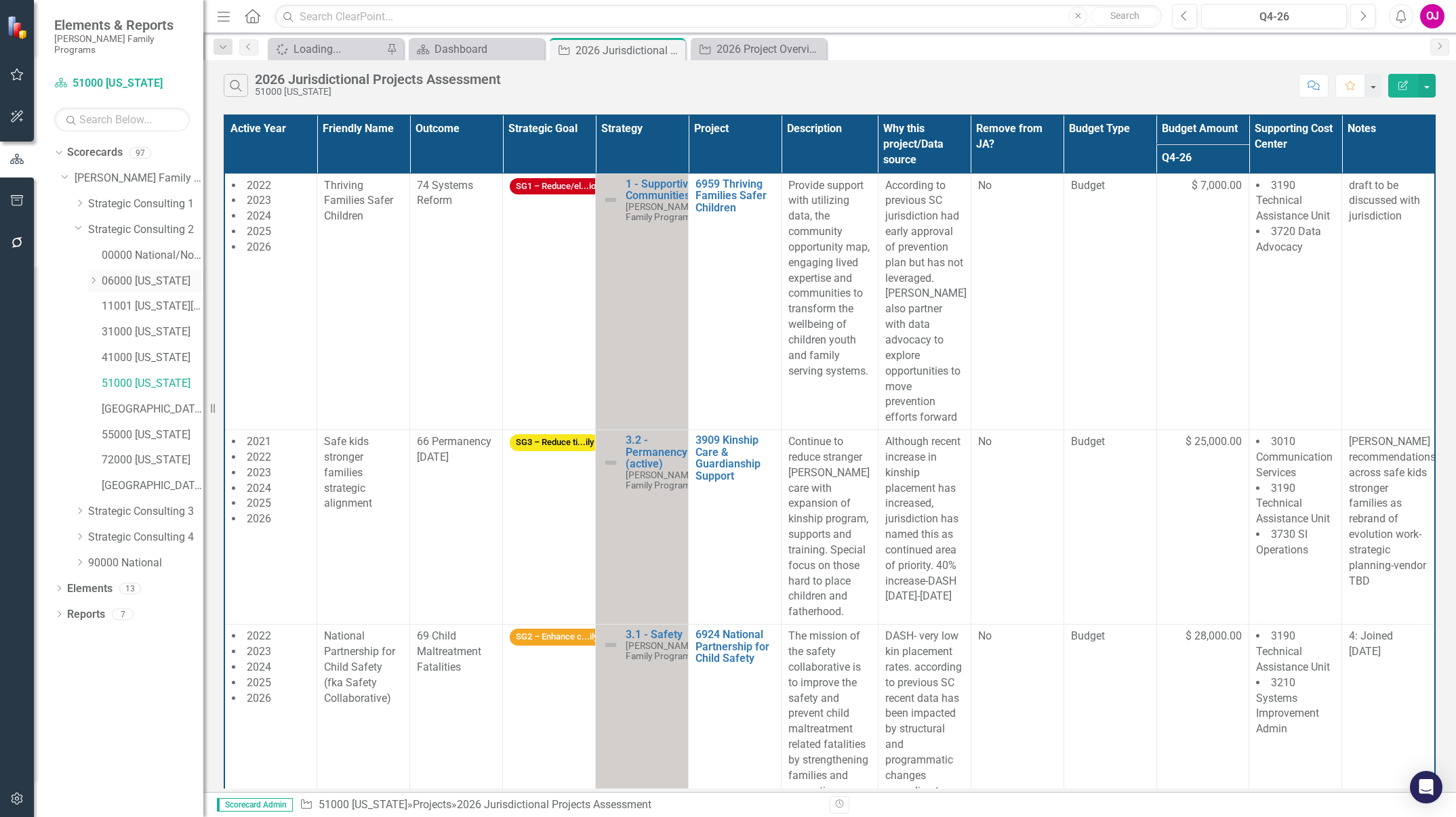
click at [94, 275] on div "Dropdown" at bounding box center [93, 281] width 10 height 12
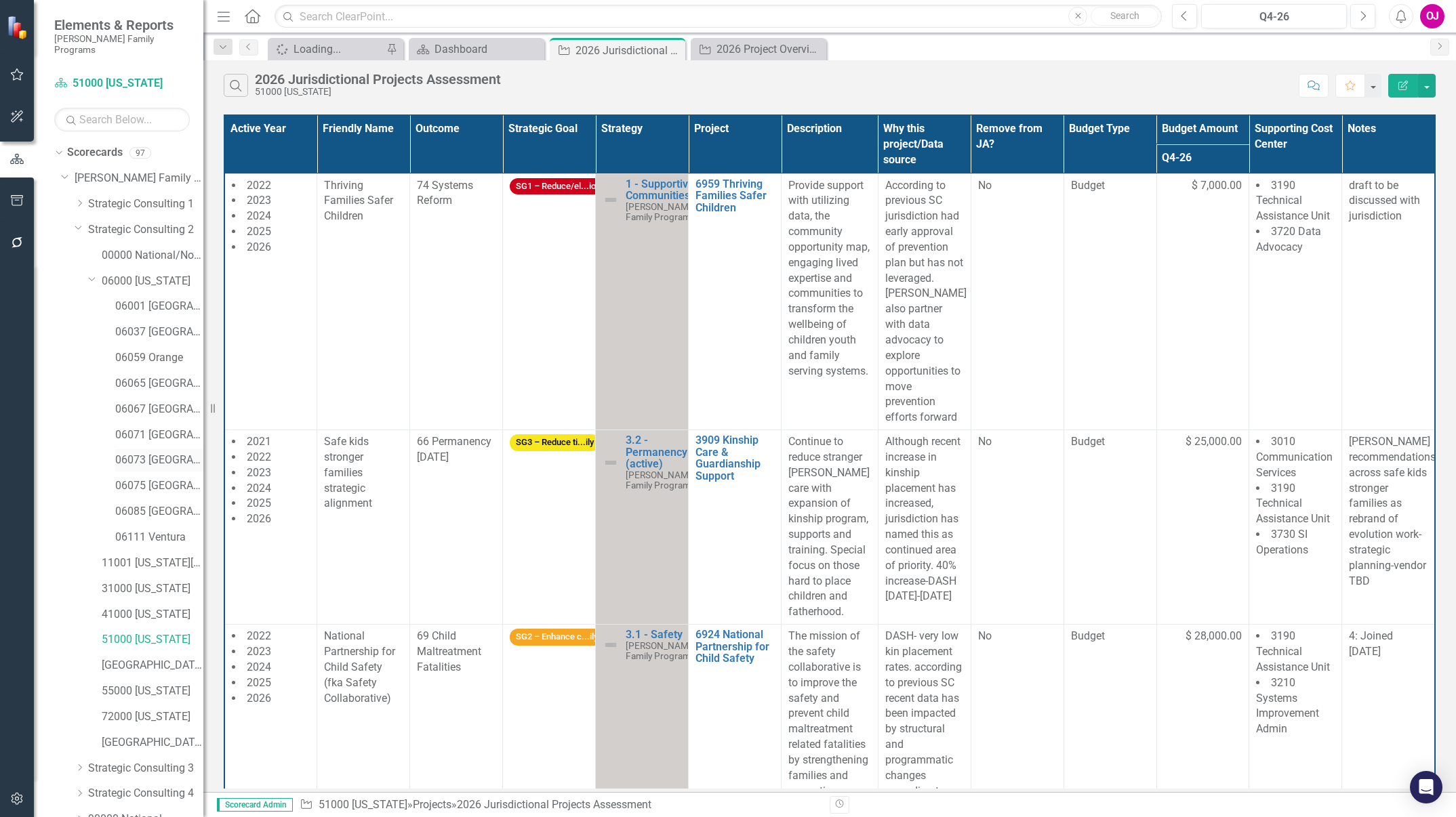
click at [158, 453] on link "06073 [GEOGRAPHIC_DATA]" at bounding box center [159, 461] width 88 height 16
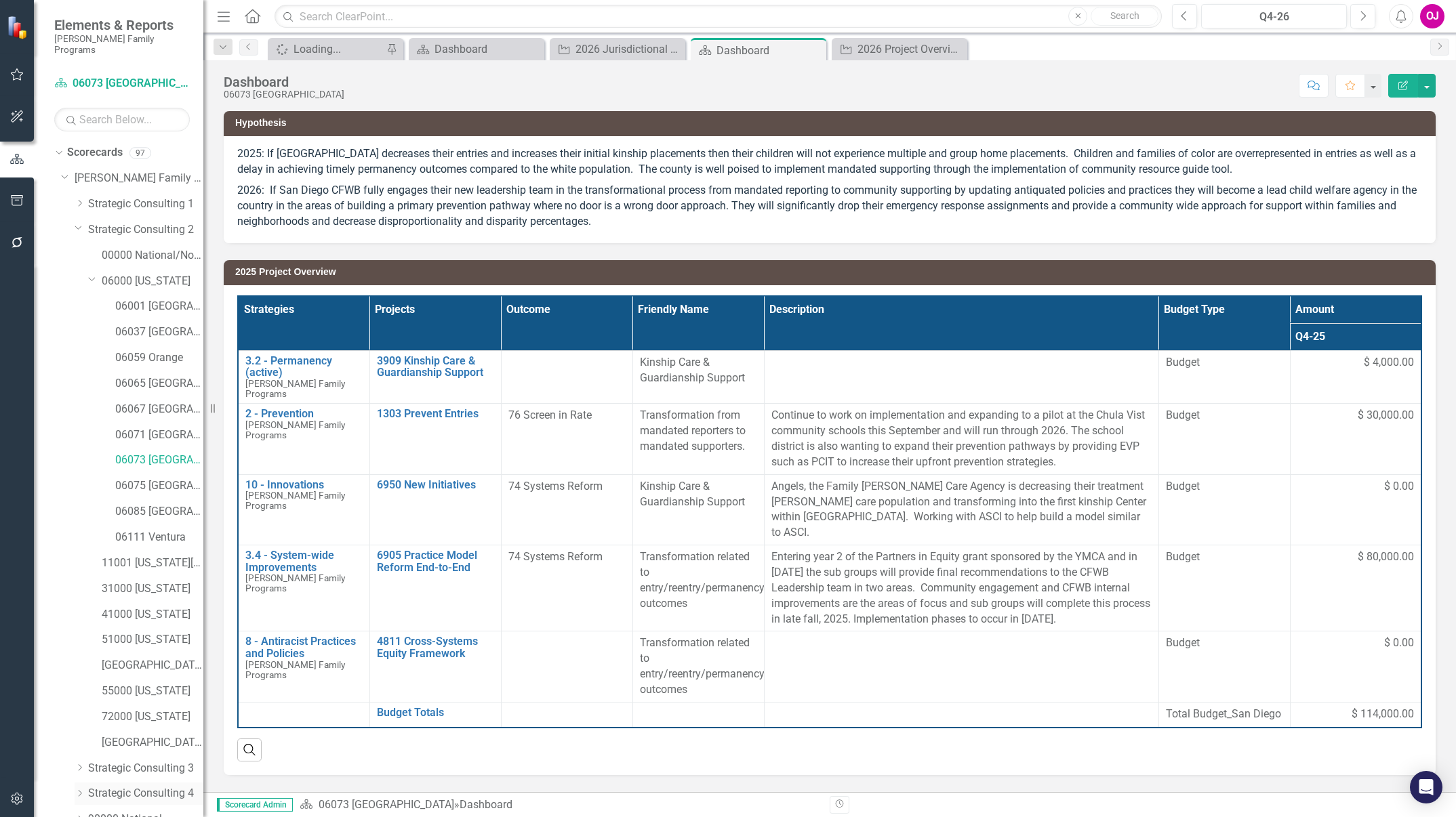
click at [192, 790] on link "Strategic Consulting 4" at bounding box center [146, 794] width 115 height 16
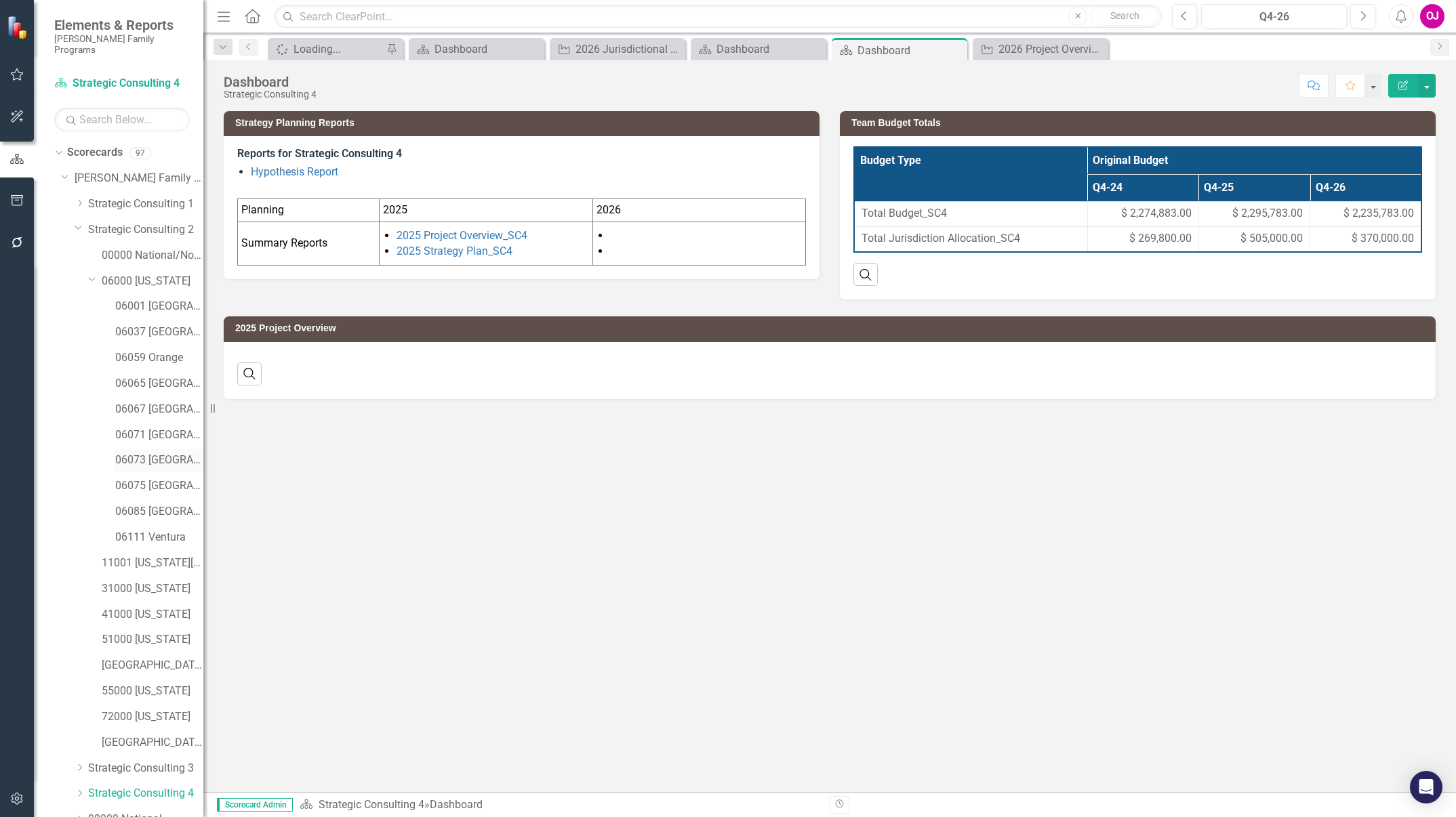
click at [172, 453] on link "06073 [GEOGRAPHIC_DATA]" at bounding box center [159, 461] width 88 height 16
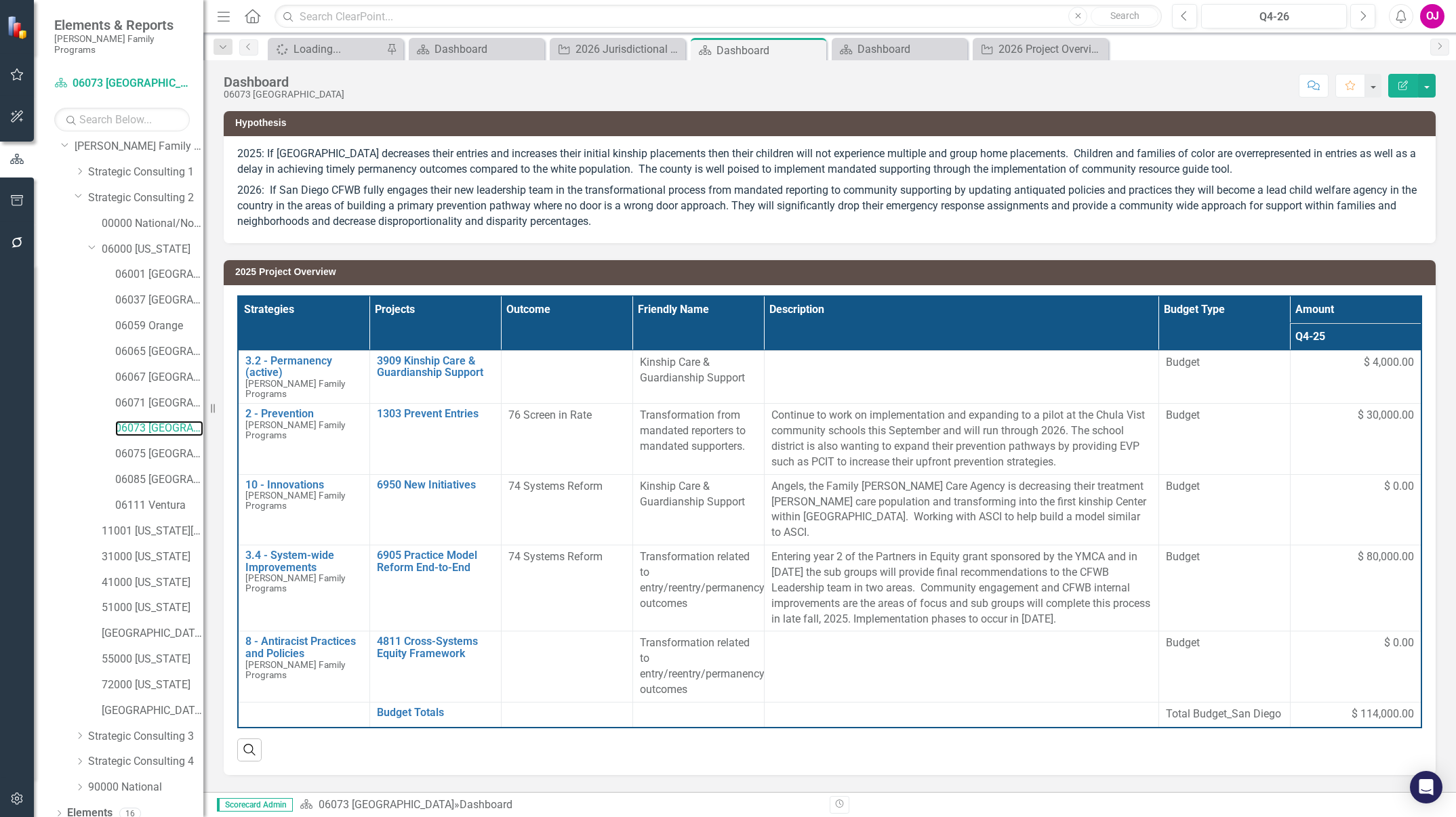
scroll to position [57, 0]
click at [59, 812] on icon "Dropdown" at bounding box center [60, 816] width 10 height 8
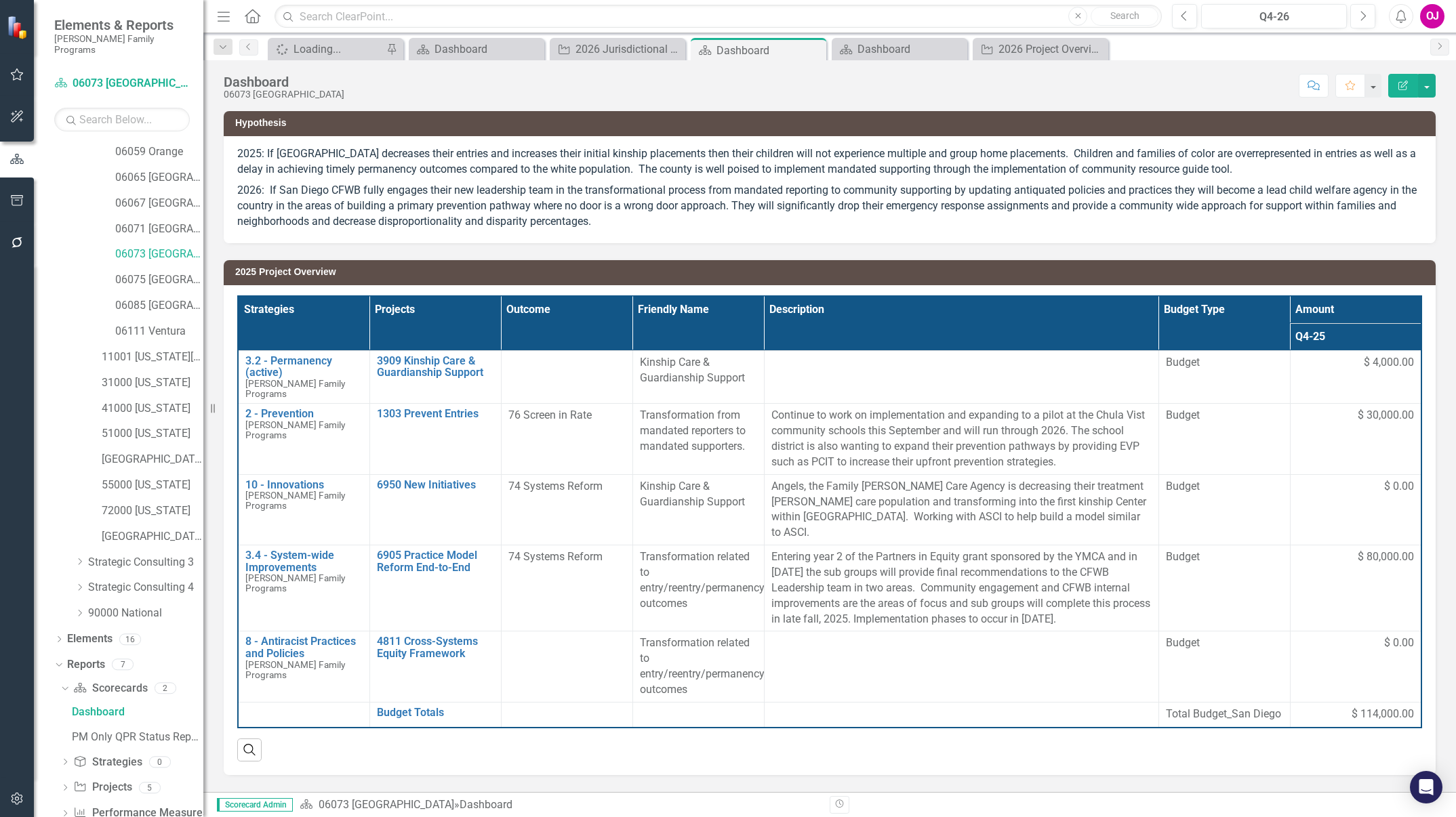
scroll to position [225, 0]
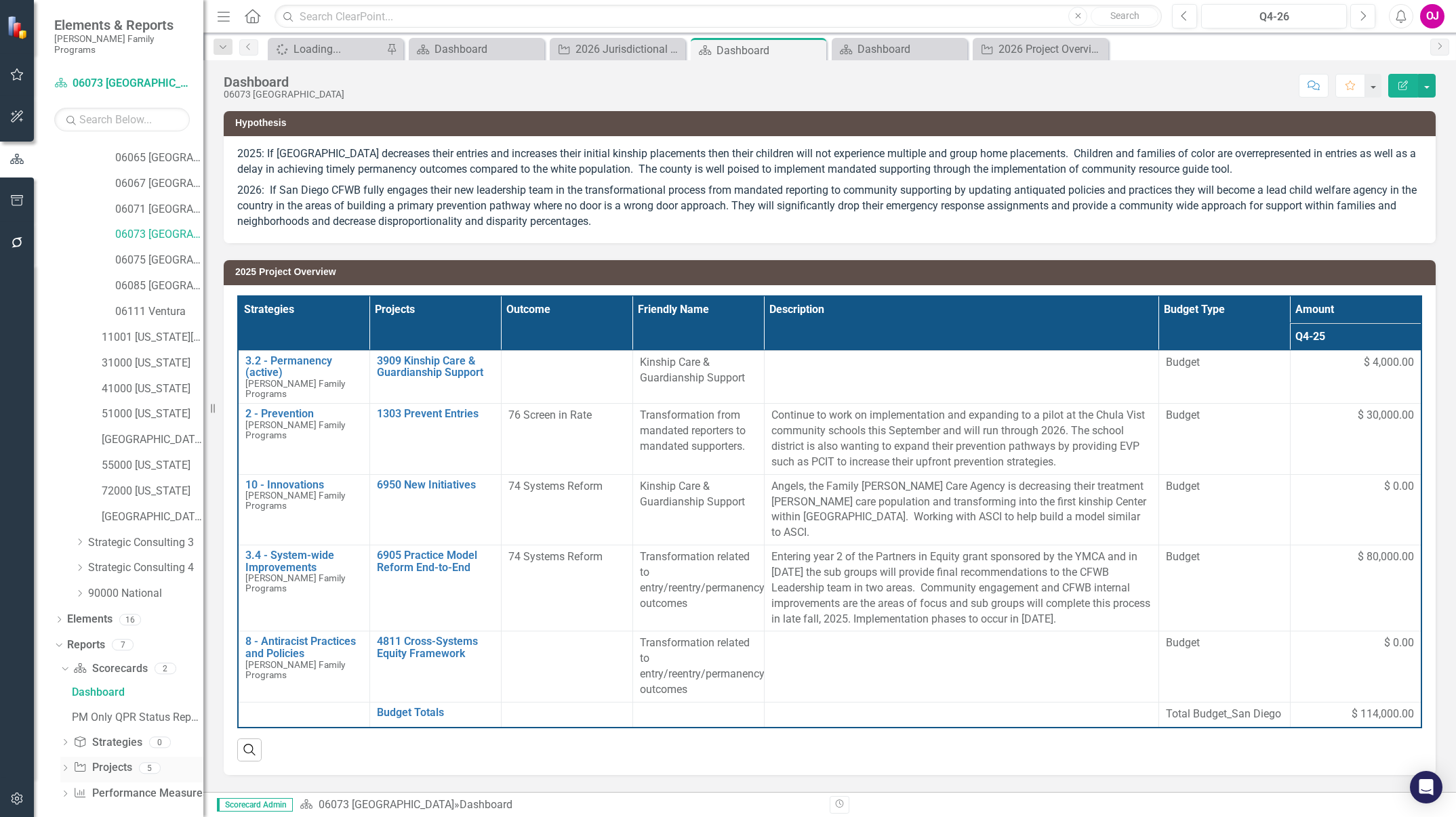
click at [61, 765] on icon "Dropdown" at bounding box center [65, 769] width 10 height 8
click at [137, 763] on div "2026 Project Overview" at bounding box center [138, 769] width 132 height 12
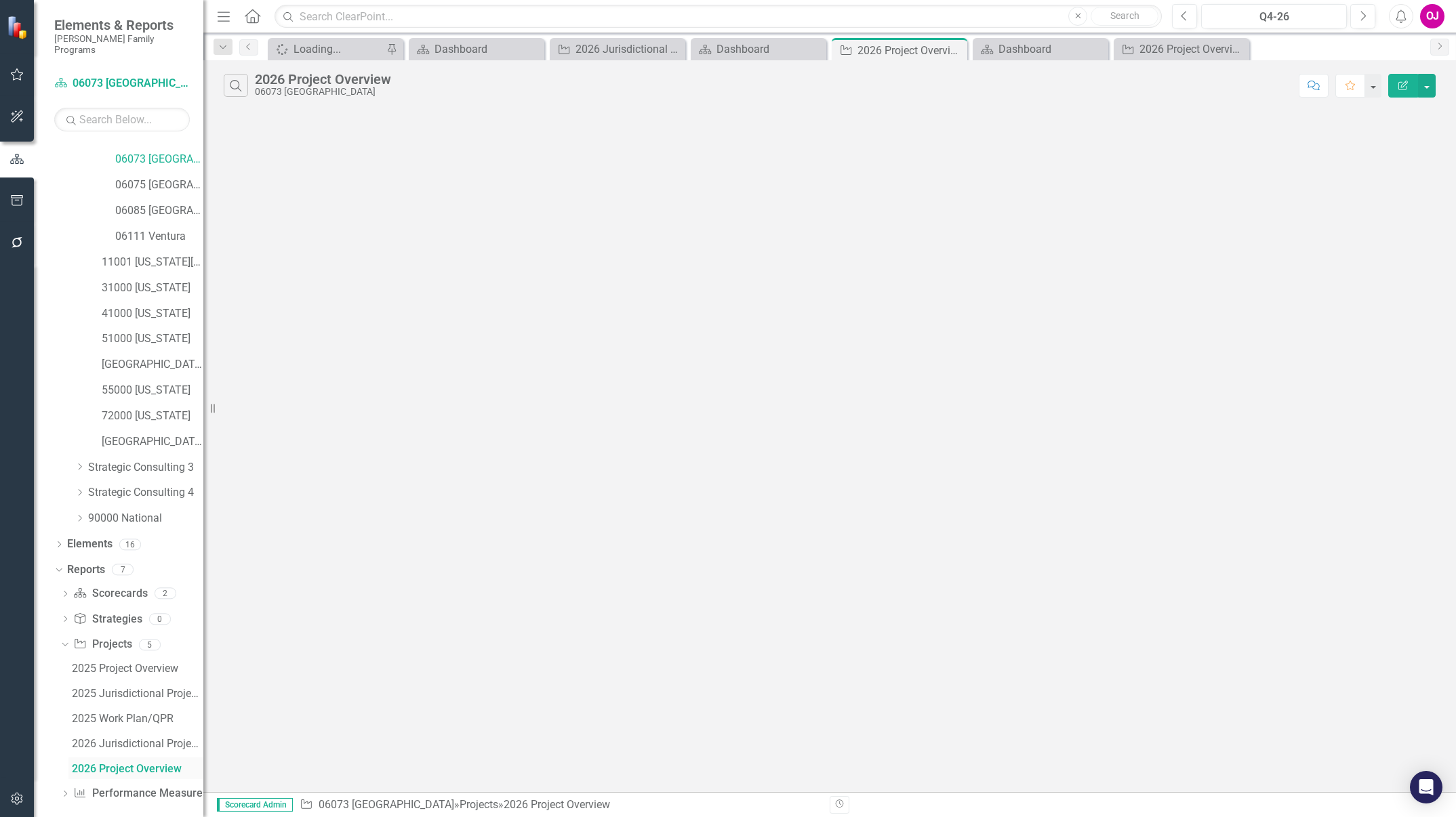
scroll to position [252, 0]
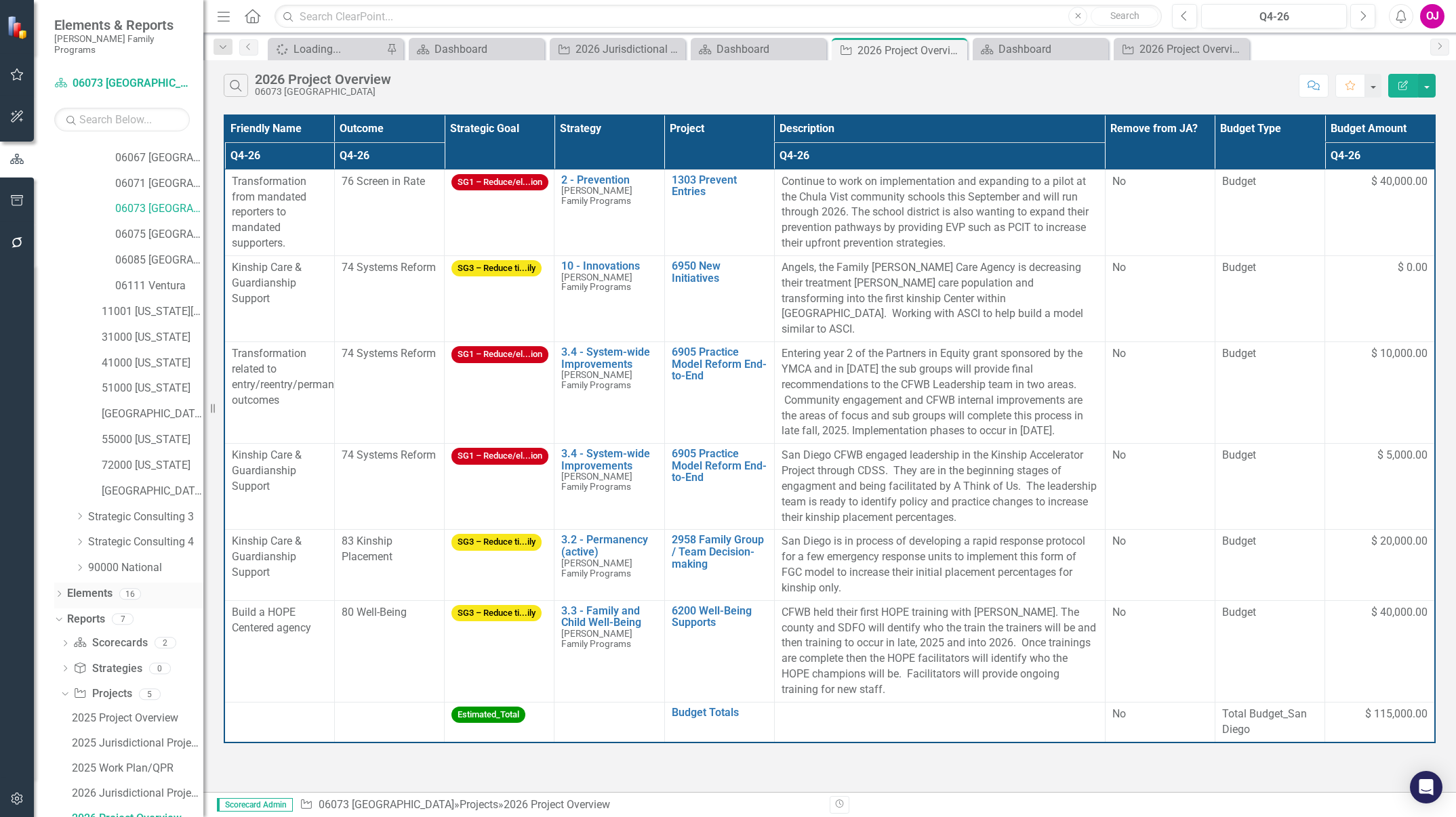
click at [81, 586] on link "Elements" at bounding box center [90, 593] width 46 height 16
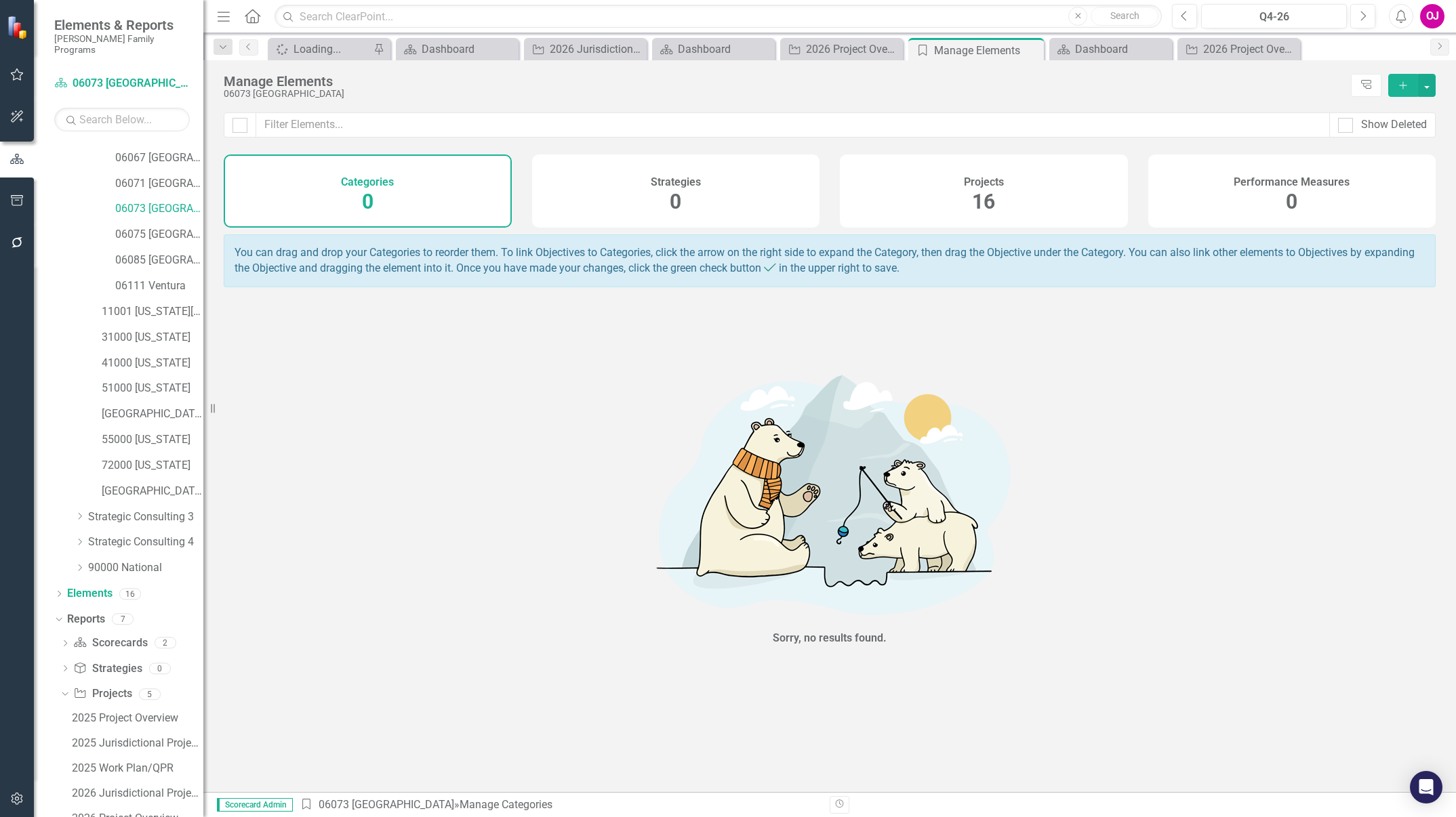
click at [987, 208] on span "16" at bounding box center [983, 201] width 23 height 23
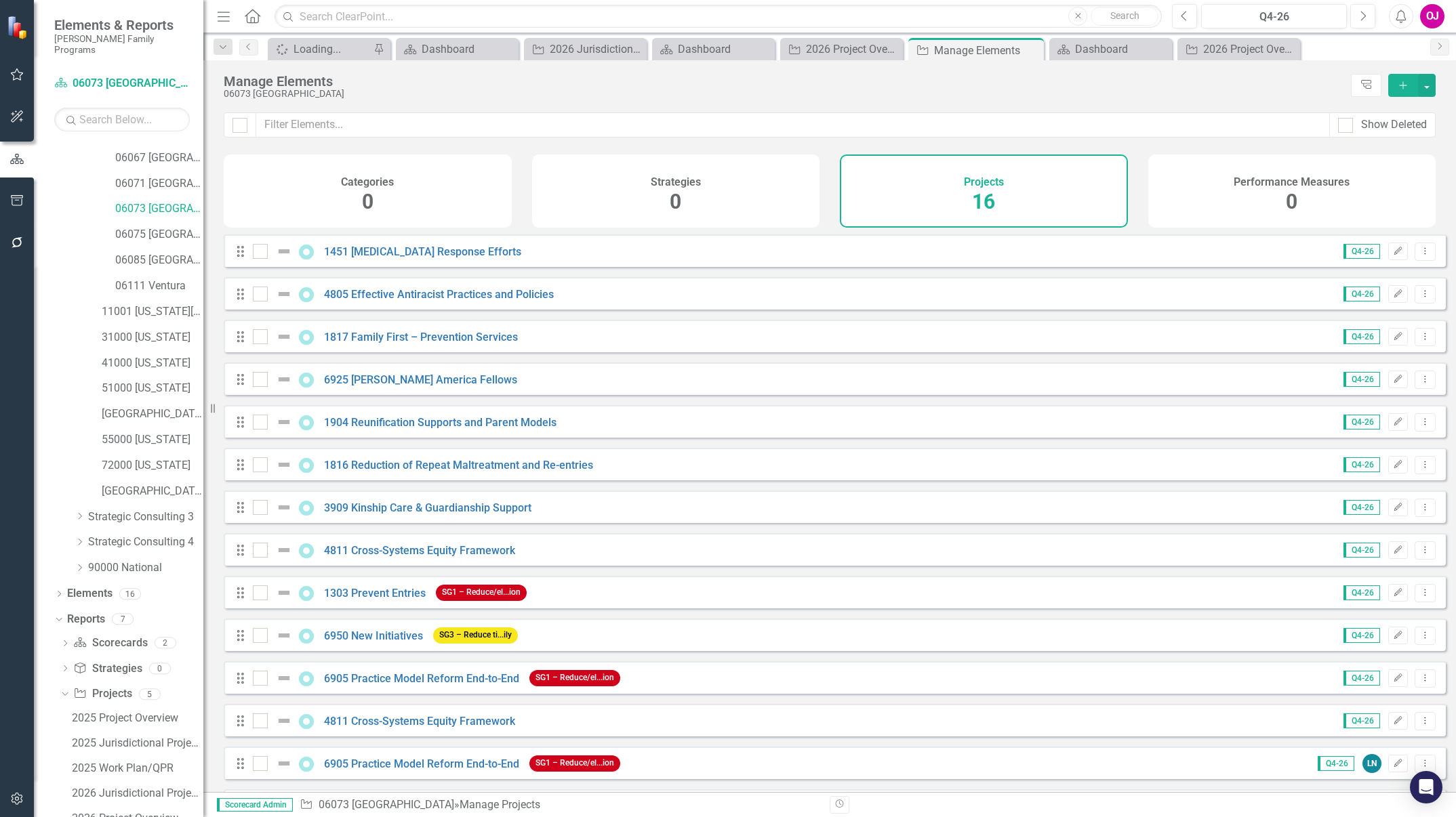
click at [1403, 84] on icon "button" at bounding box center [1403, 85] width 8 height 8
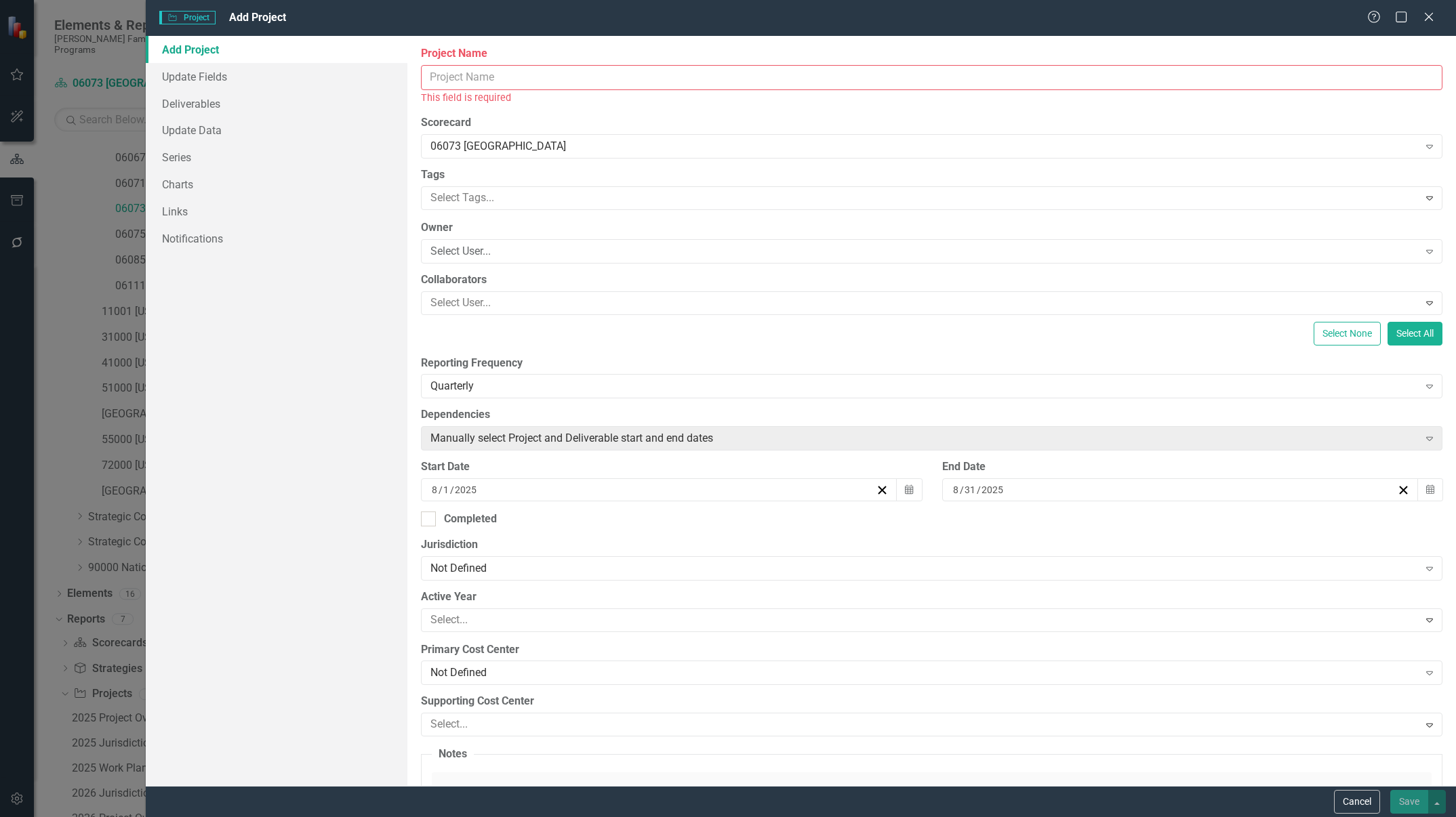
click at [769, 82] on input "Project Name" at bounding box center [932, 78] width 1021 height 25
paste input "1306 Call center / hotline response"
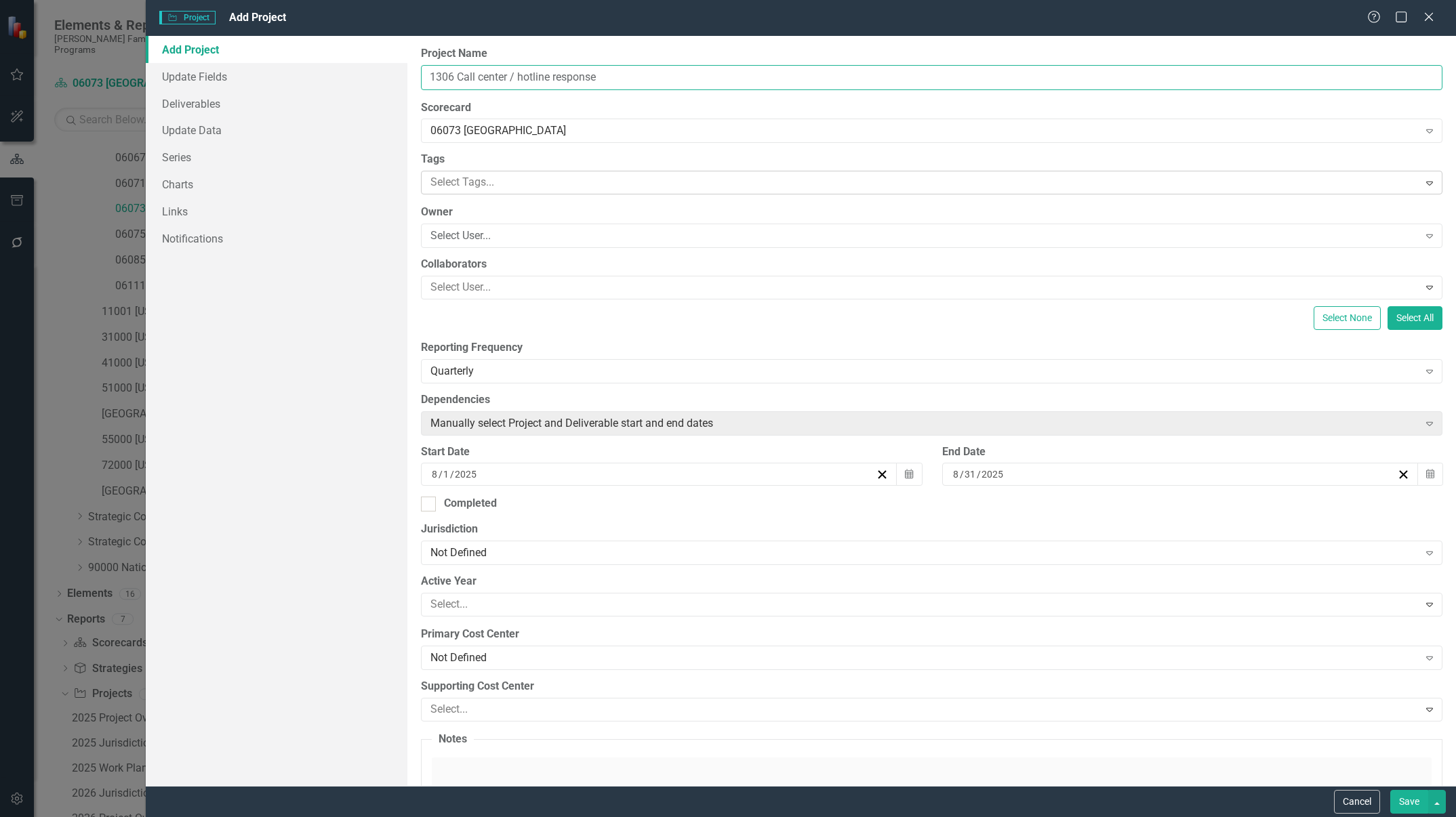
type input "1306 Call center / hotline response"
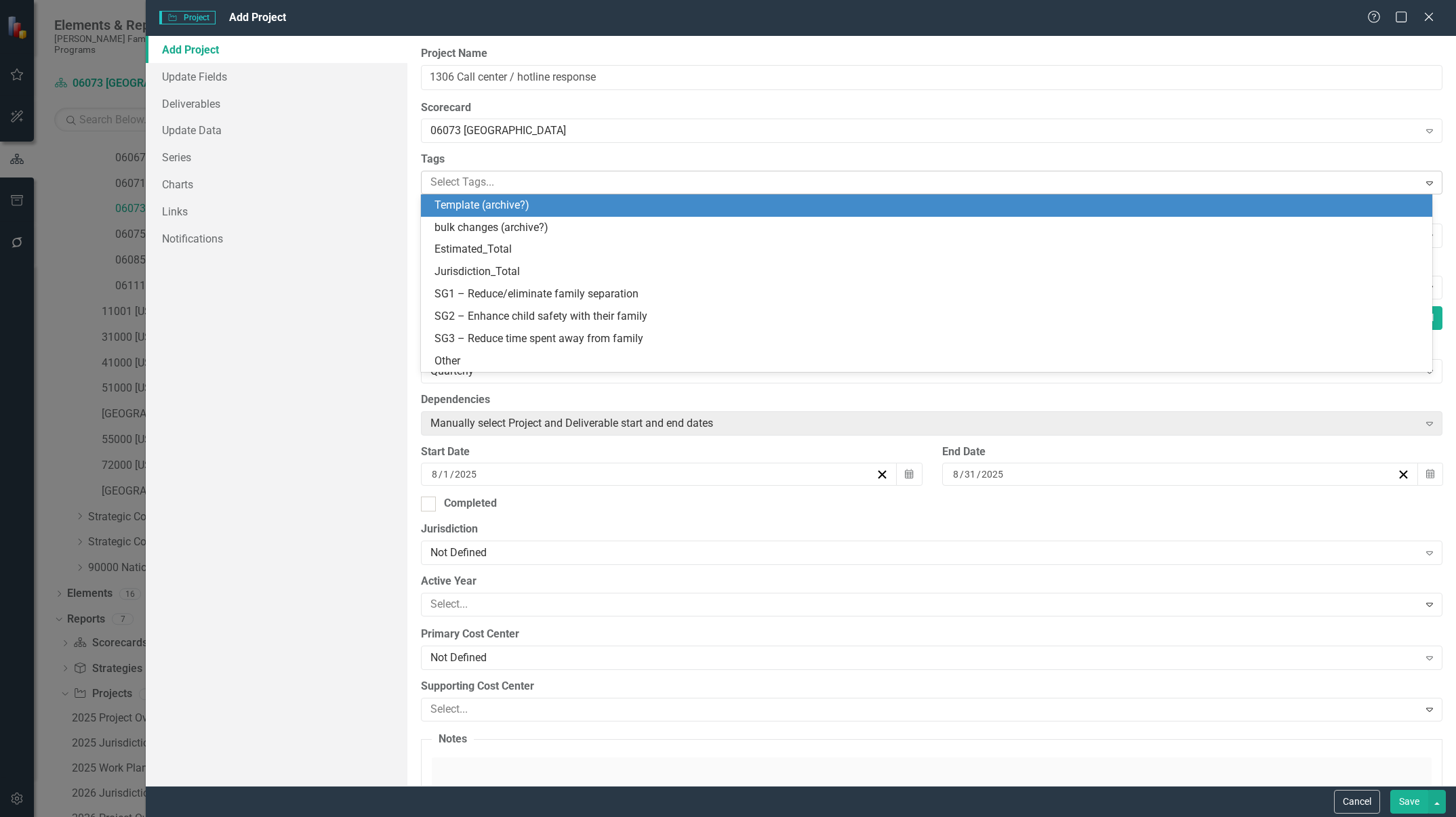
click at [563, 183] on div at bounding box center [921, 183] width 993 height 19
click at [590, 181] on div at bounding box center [921, 183] width 993 height 19
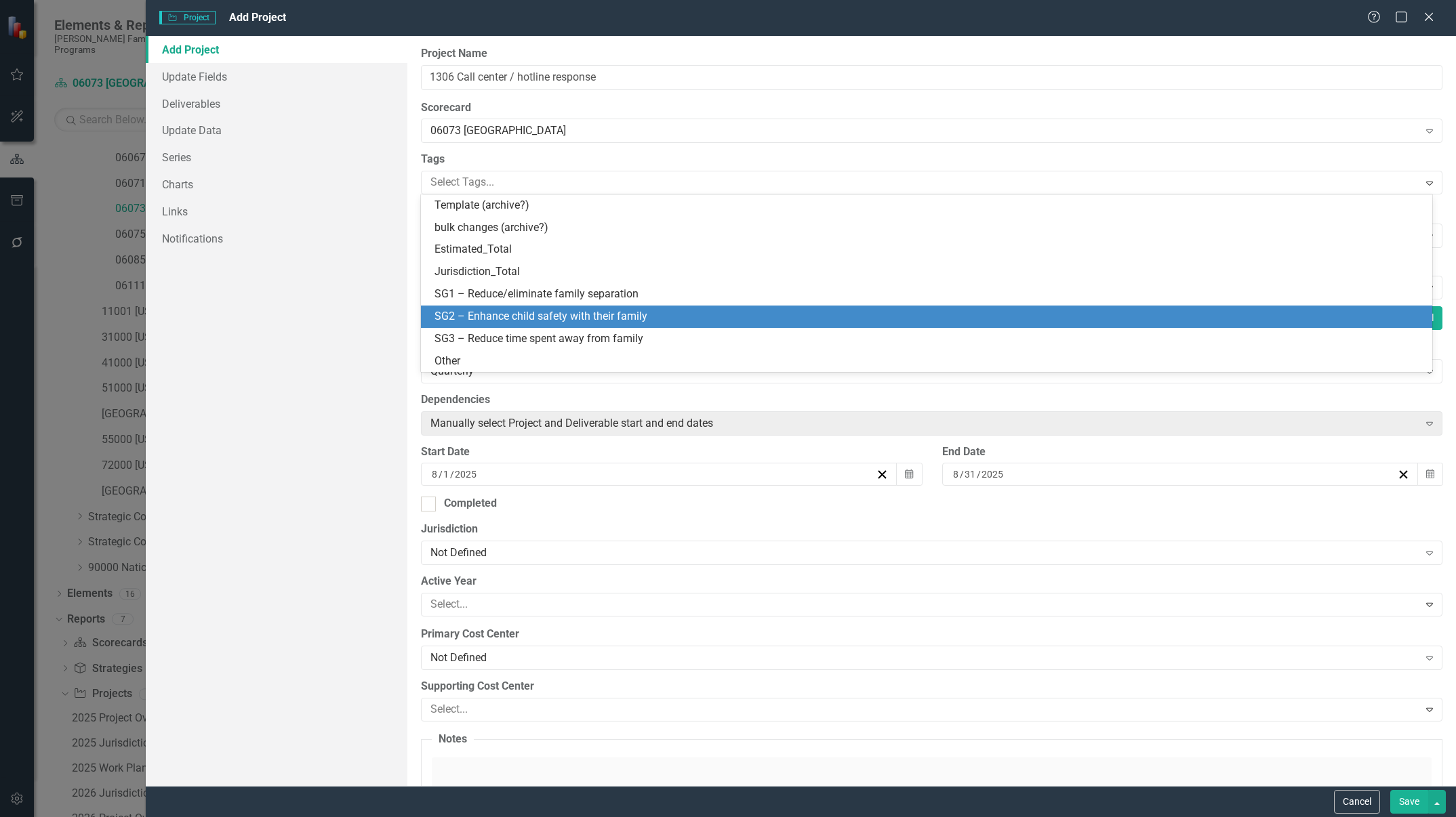
click at [560, 309] on span "SG2 – Enhance child safety with their family" at bounding box center [541, 315] width 213 height 13
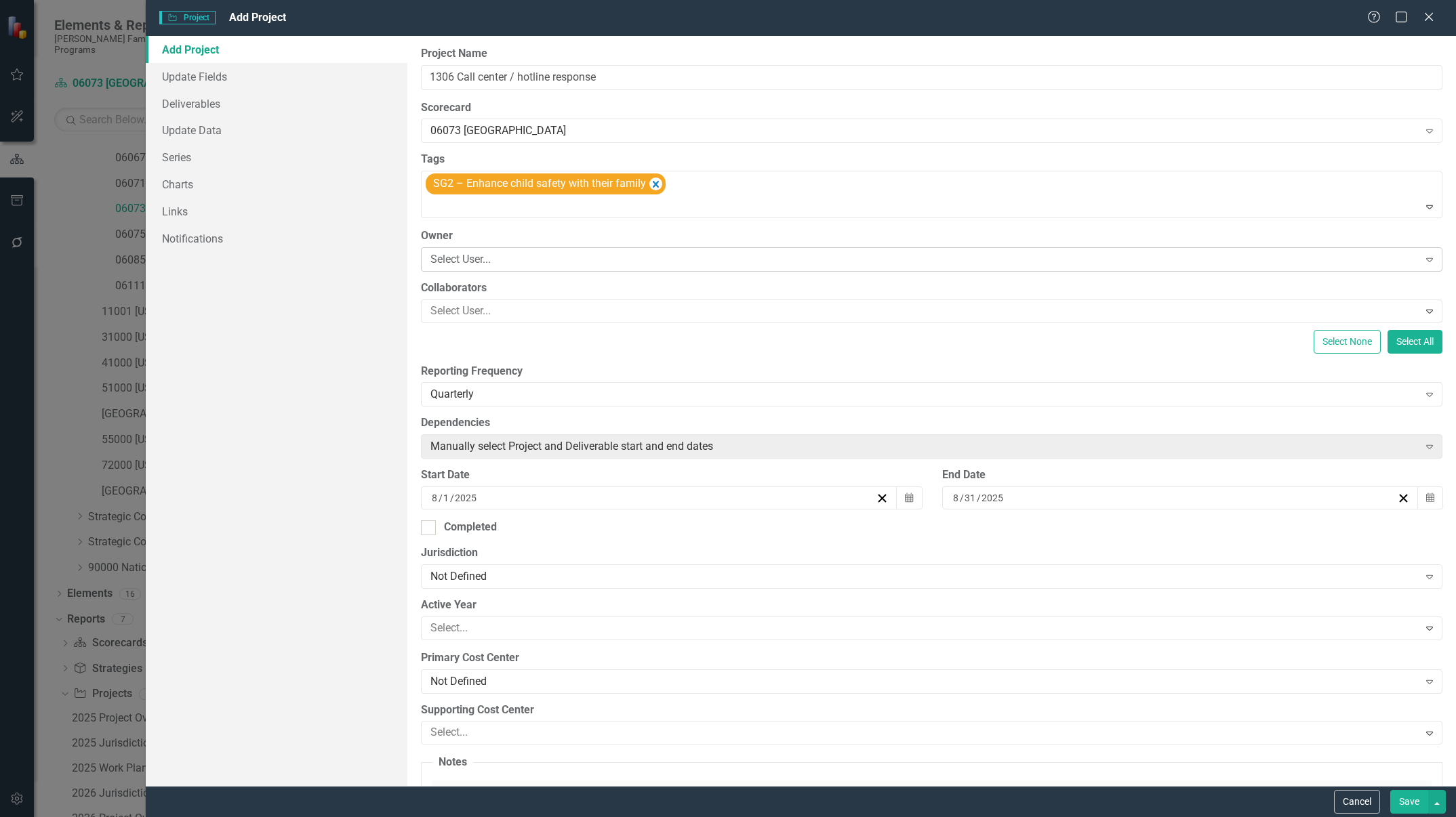
click at [626, 266] on div "Select User..." at bounding box center [924, 260] width 987 height 16
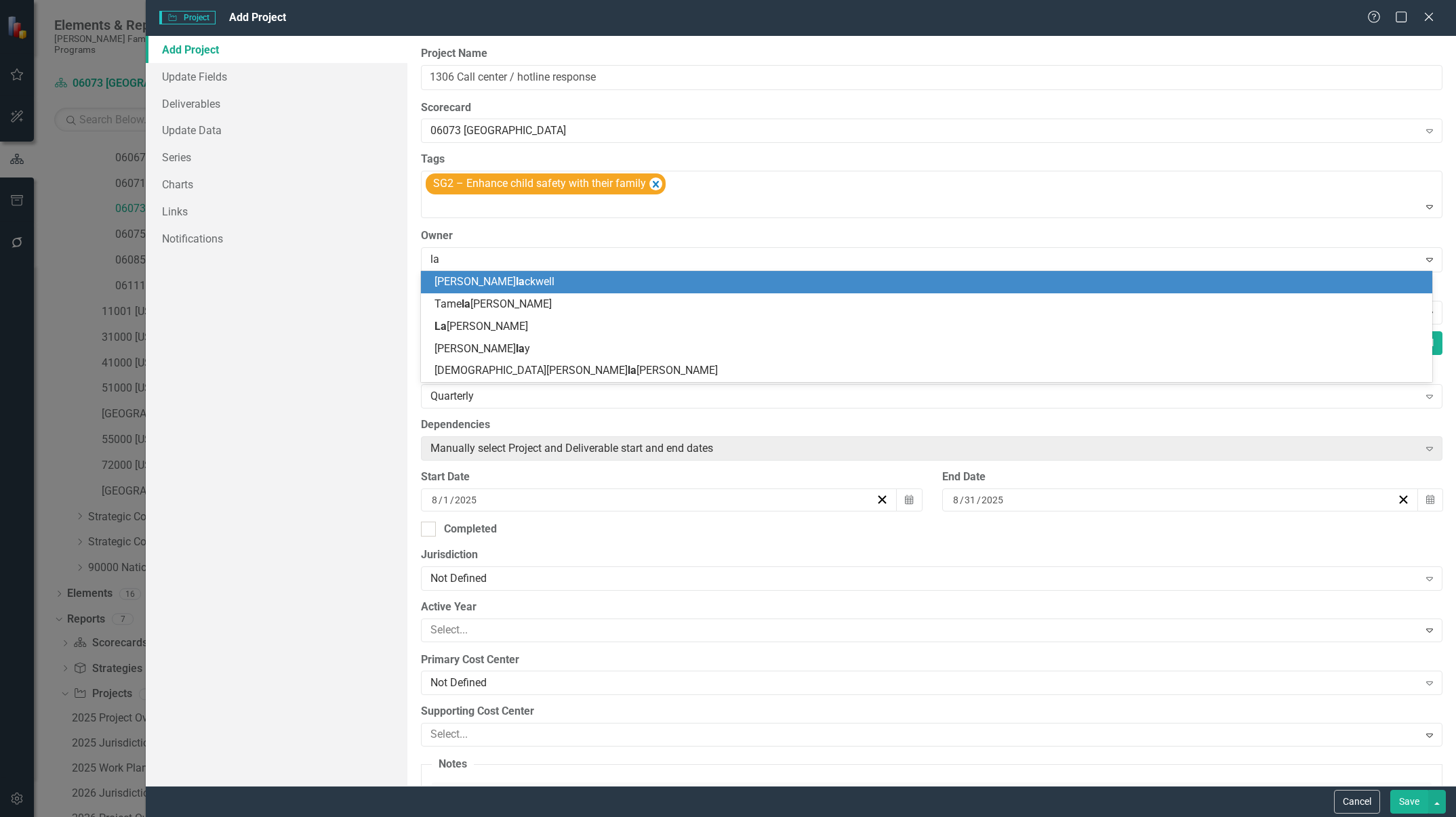
type input "[PERSON_NAME]"
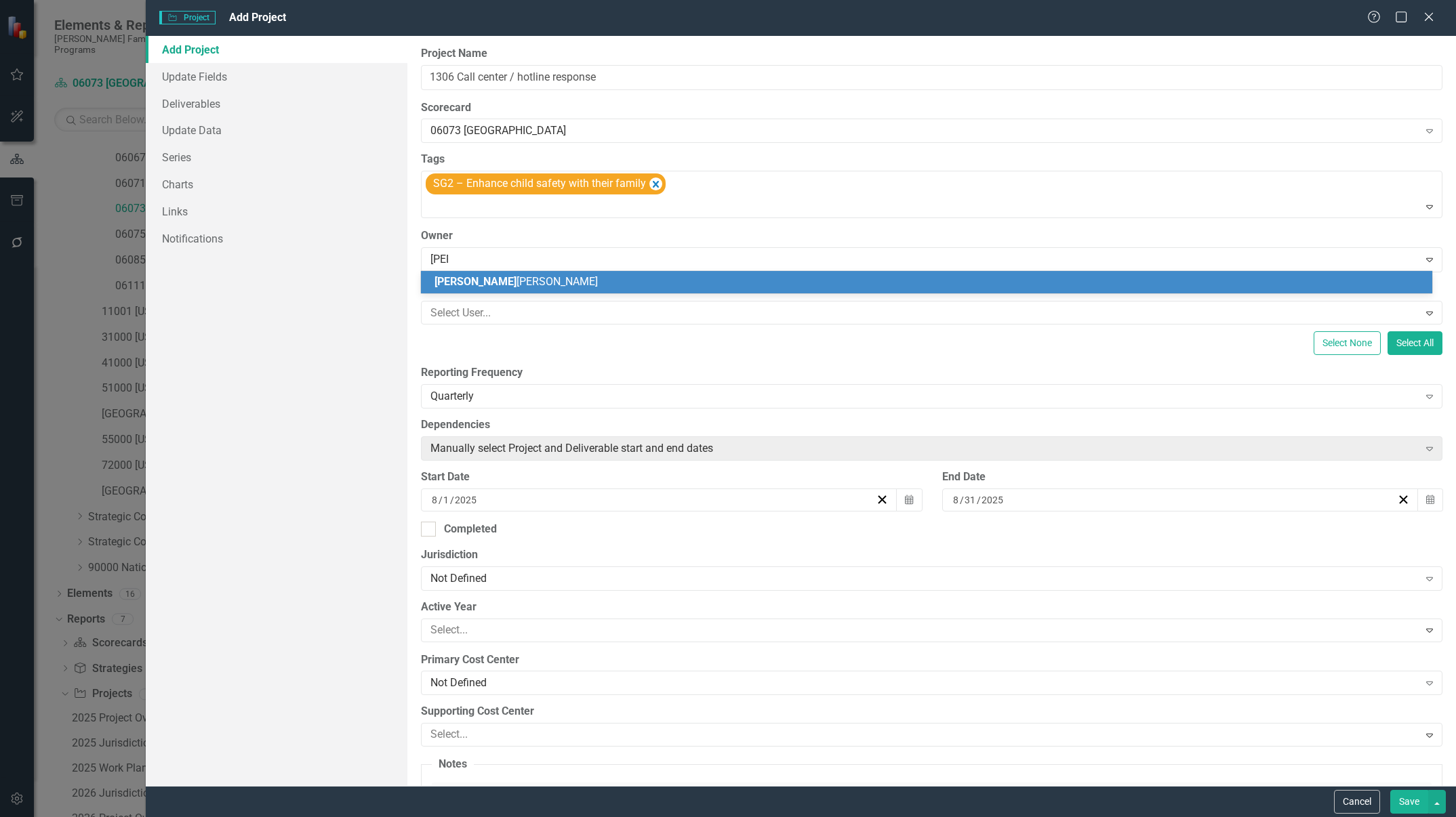
click at [576, 284] on div "[PERSON_NAME] [PERSON_NAME]" at bounding box center [930, 282] width 990 height 16
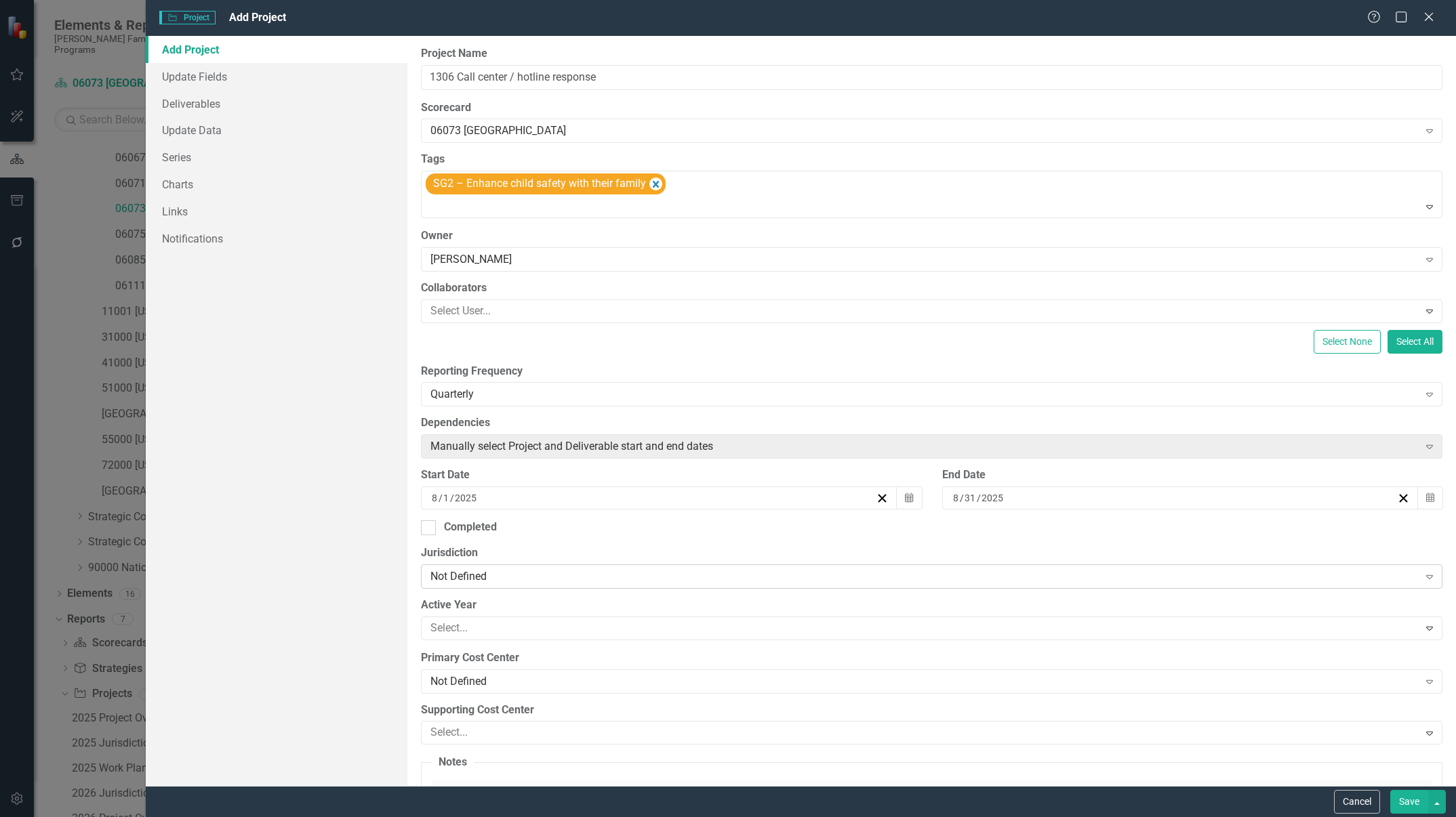
click at [577, 582] on div "Not Defined" at bounding box center [924, 576] width 987 height 16
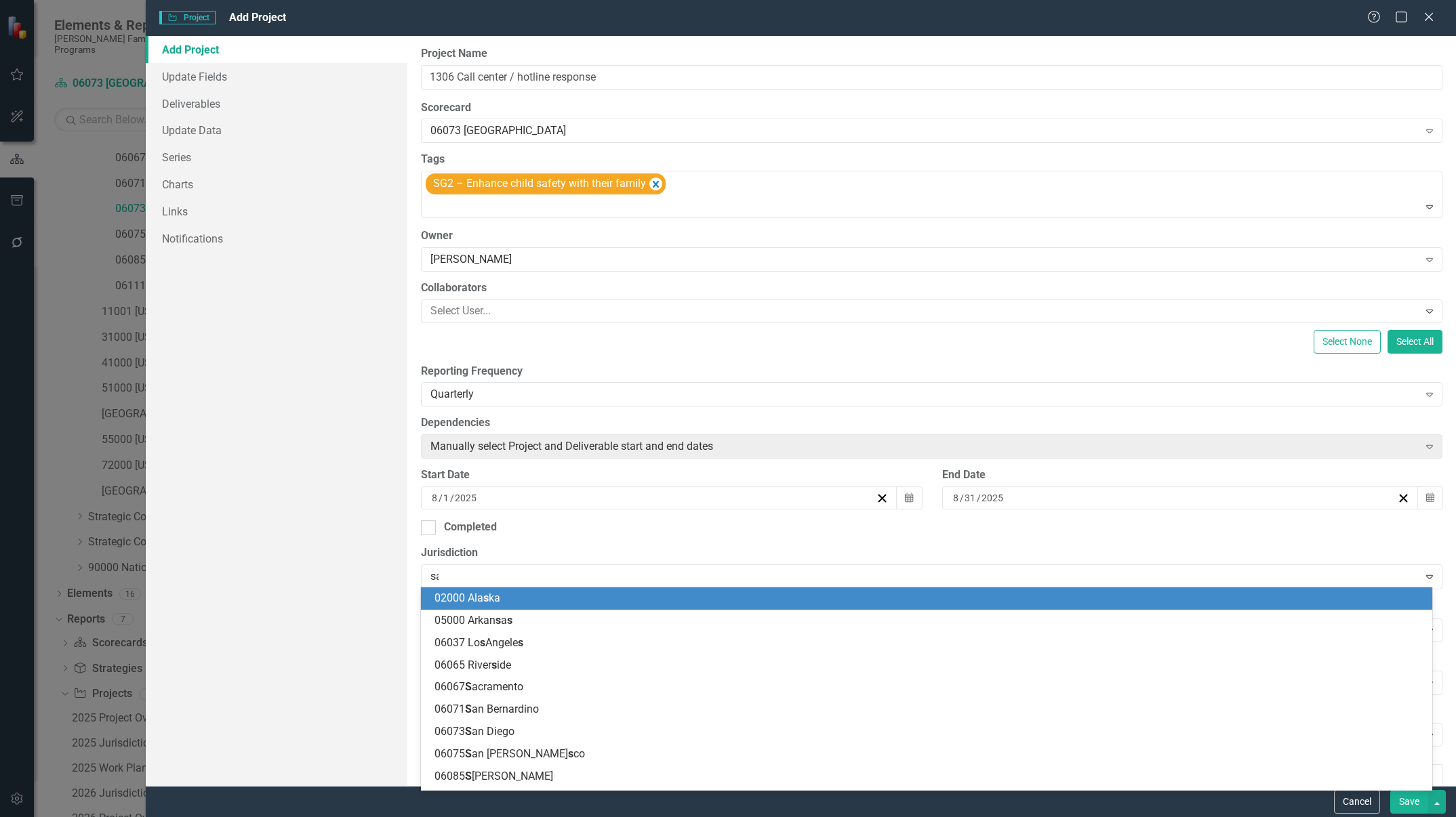
type input "san"
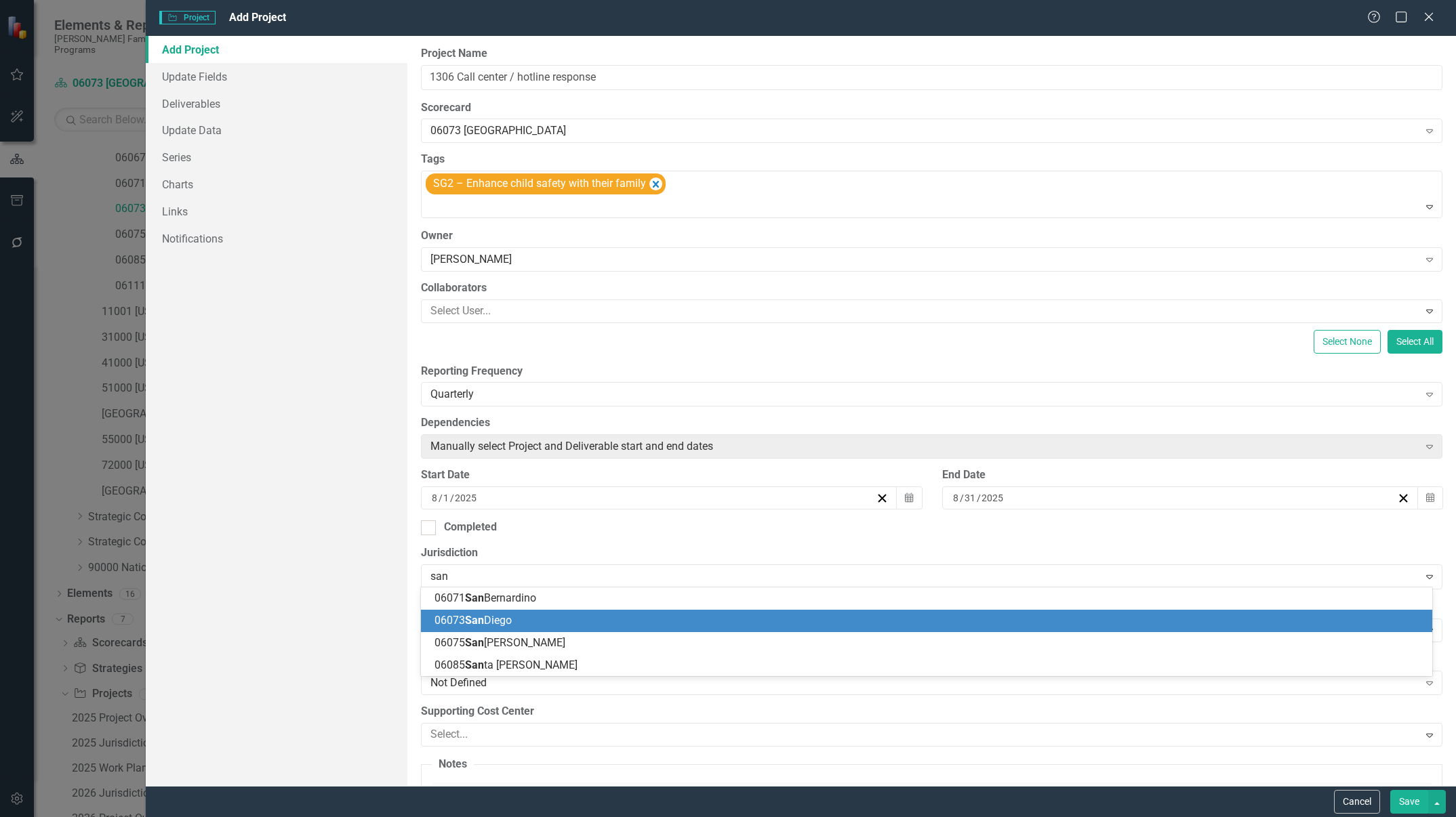
click at [535, 618] on div "06073 [GEOGRAPHIC_DATA]" at bounding box center [930, 621] width 990 height 16
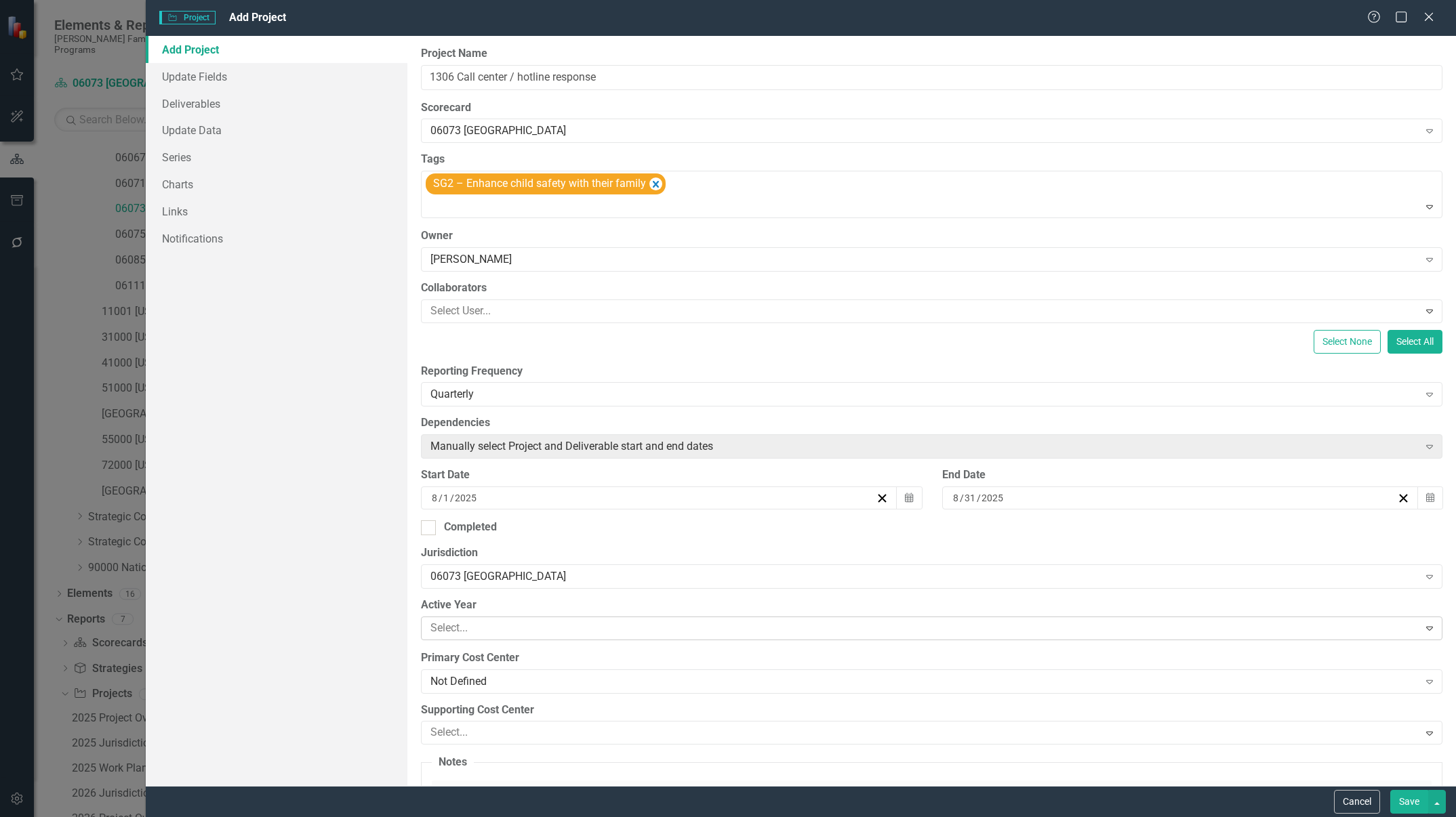
click at [542, 619] on div at bounding box center [921, 628] width 993 height 19
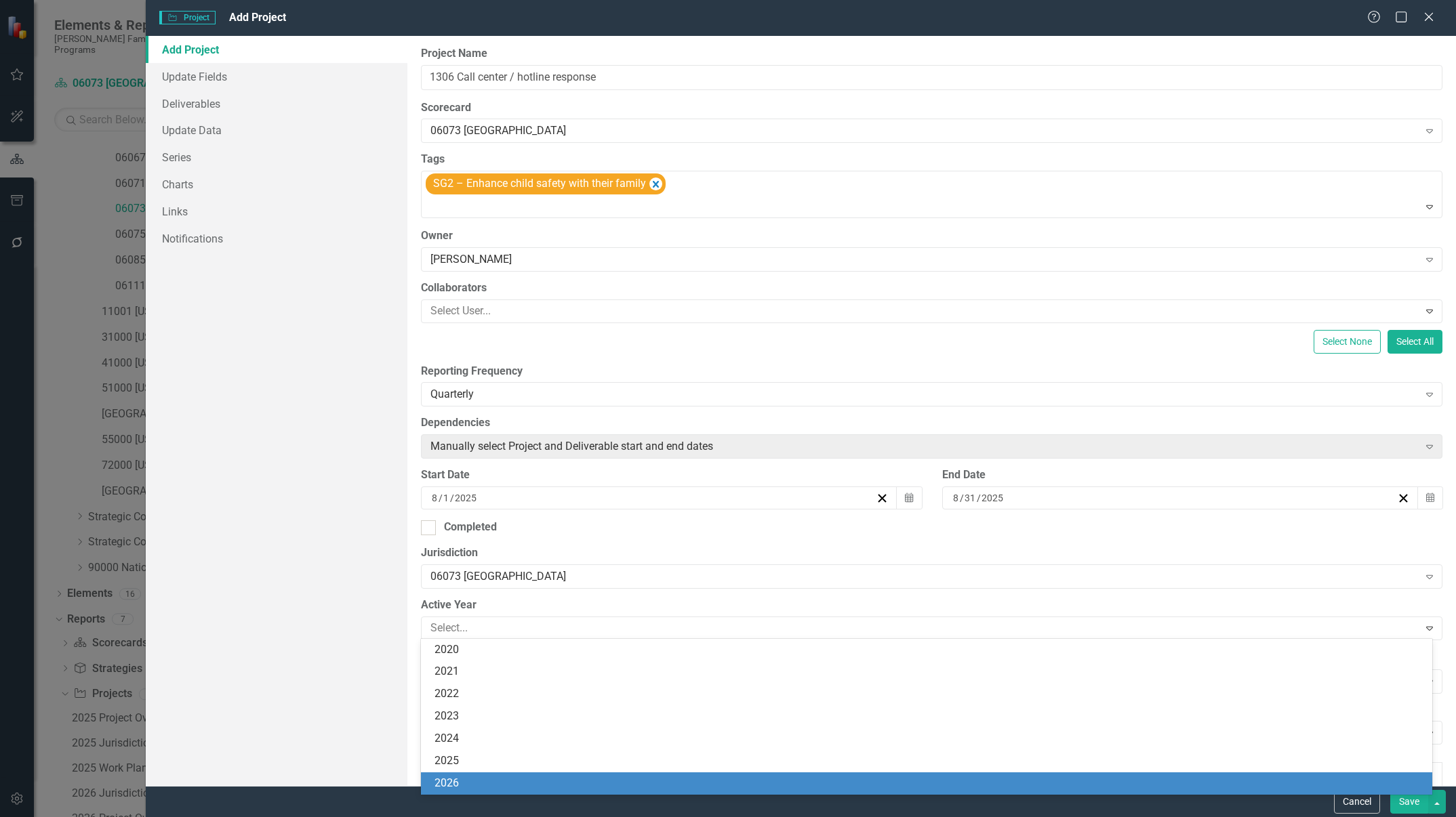
click at [483, 779] on div "2026" at bounding box center [930, 784] width 990 height 16
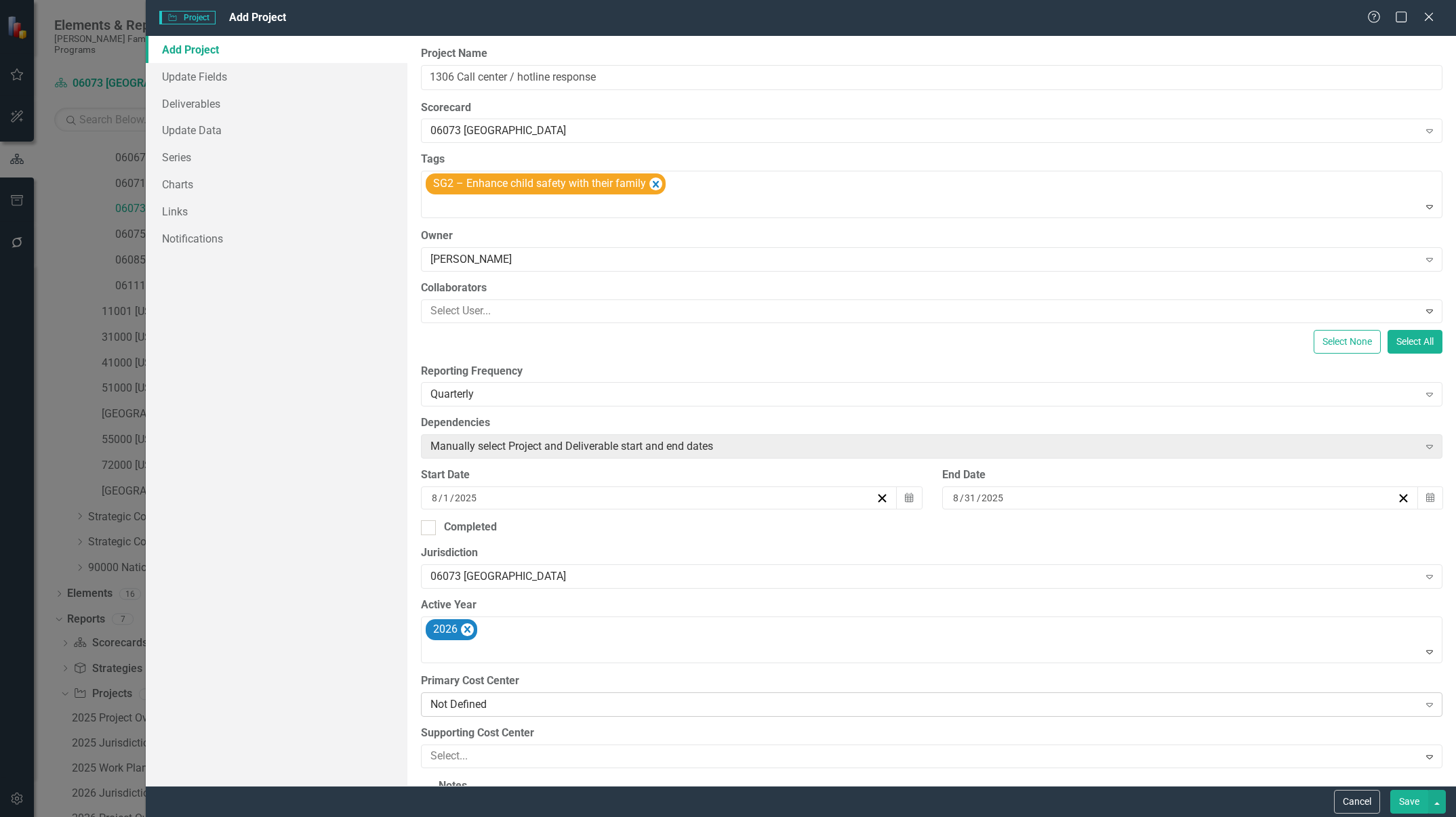
click at [769, 697] on div "Not Defined" at bounding box center [924, 705] width 987 height 16
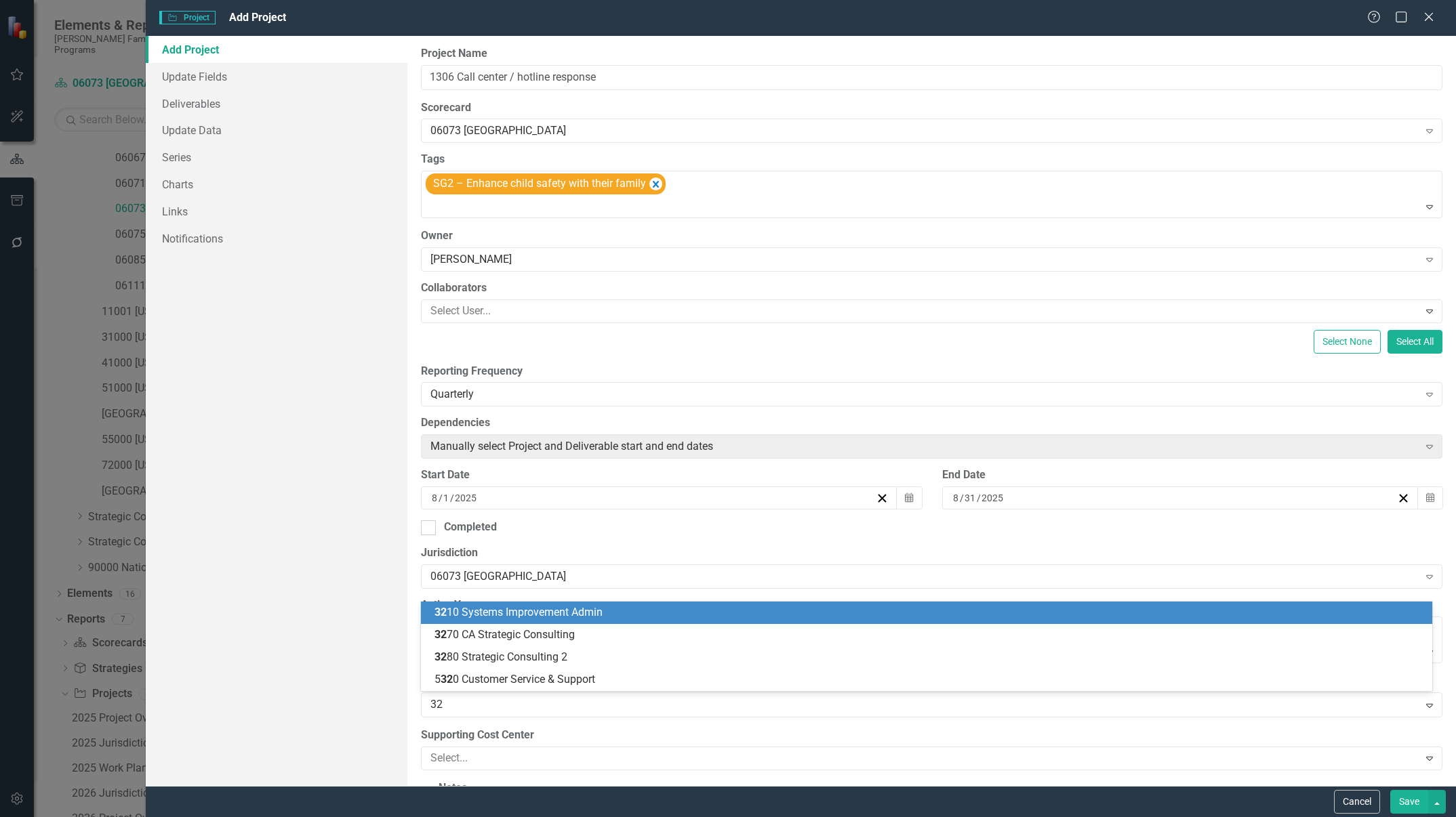
type input "327"
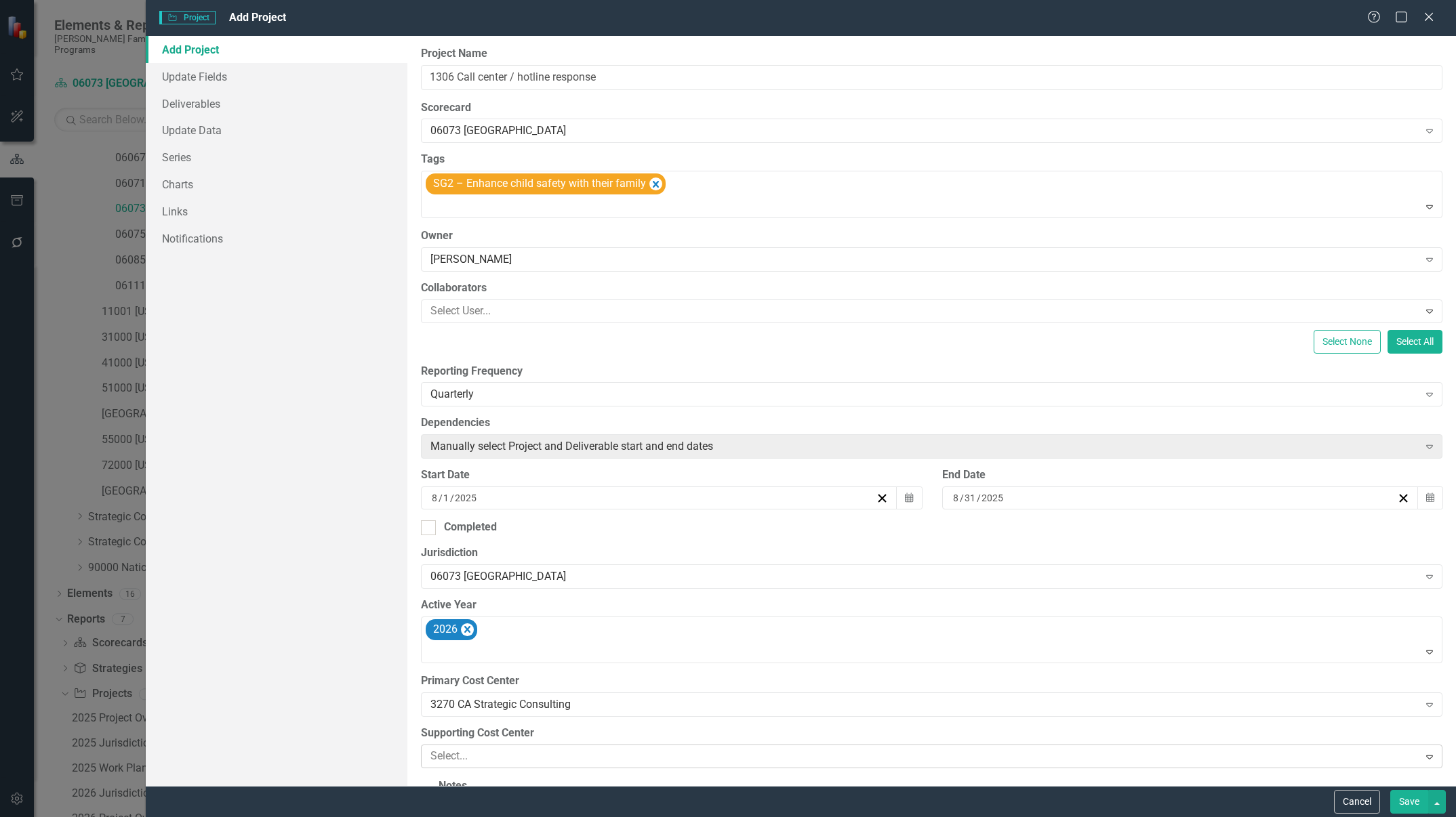
click at [523, 753] on div at bounding box center [921, 756] width 993 height 19
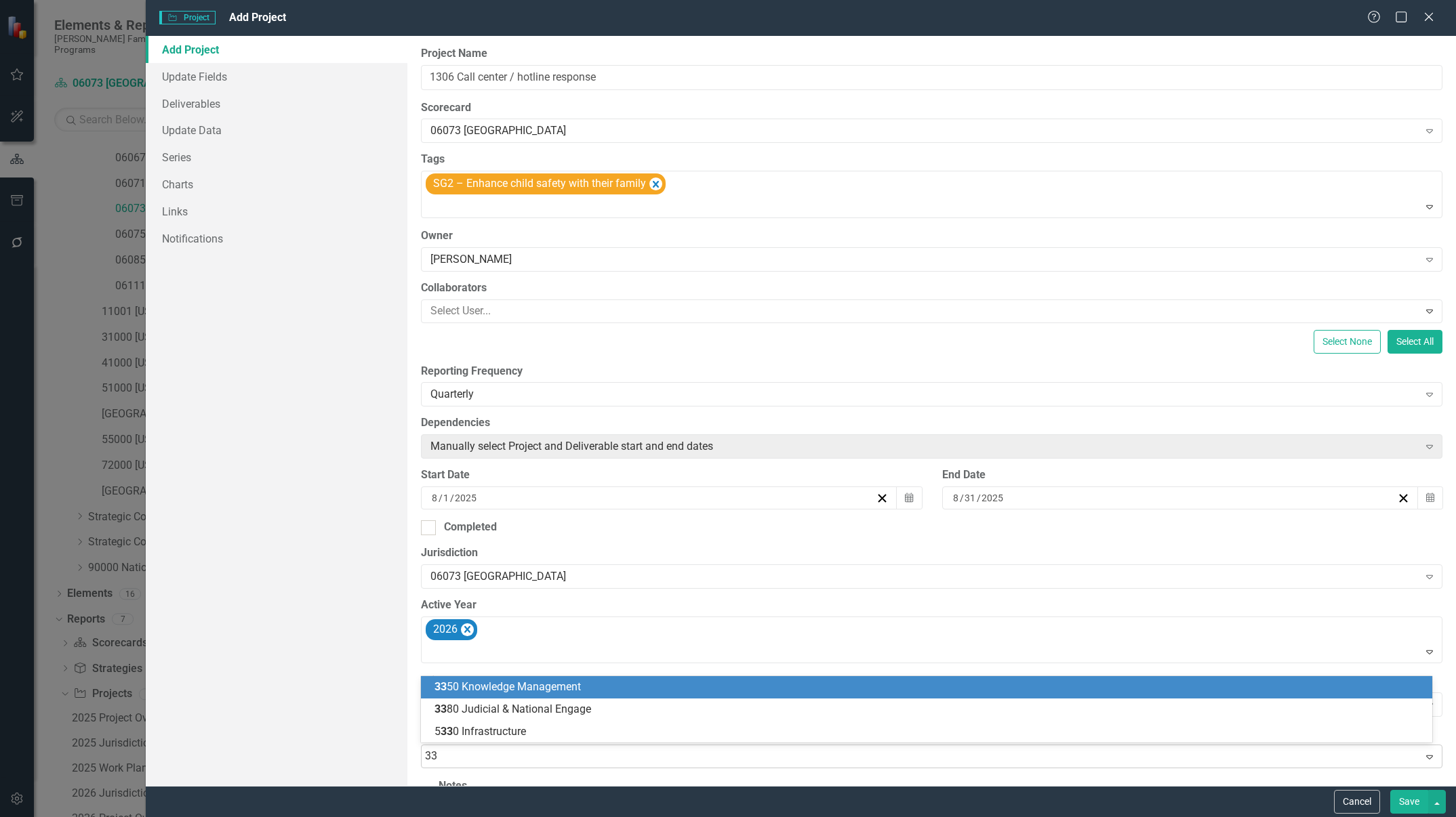
type input "335"
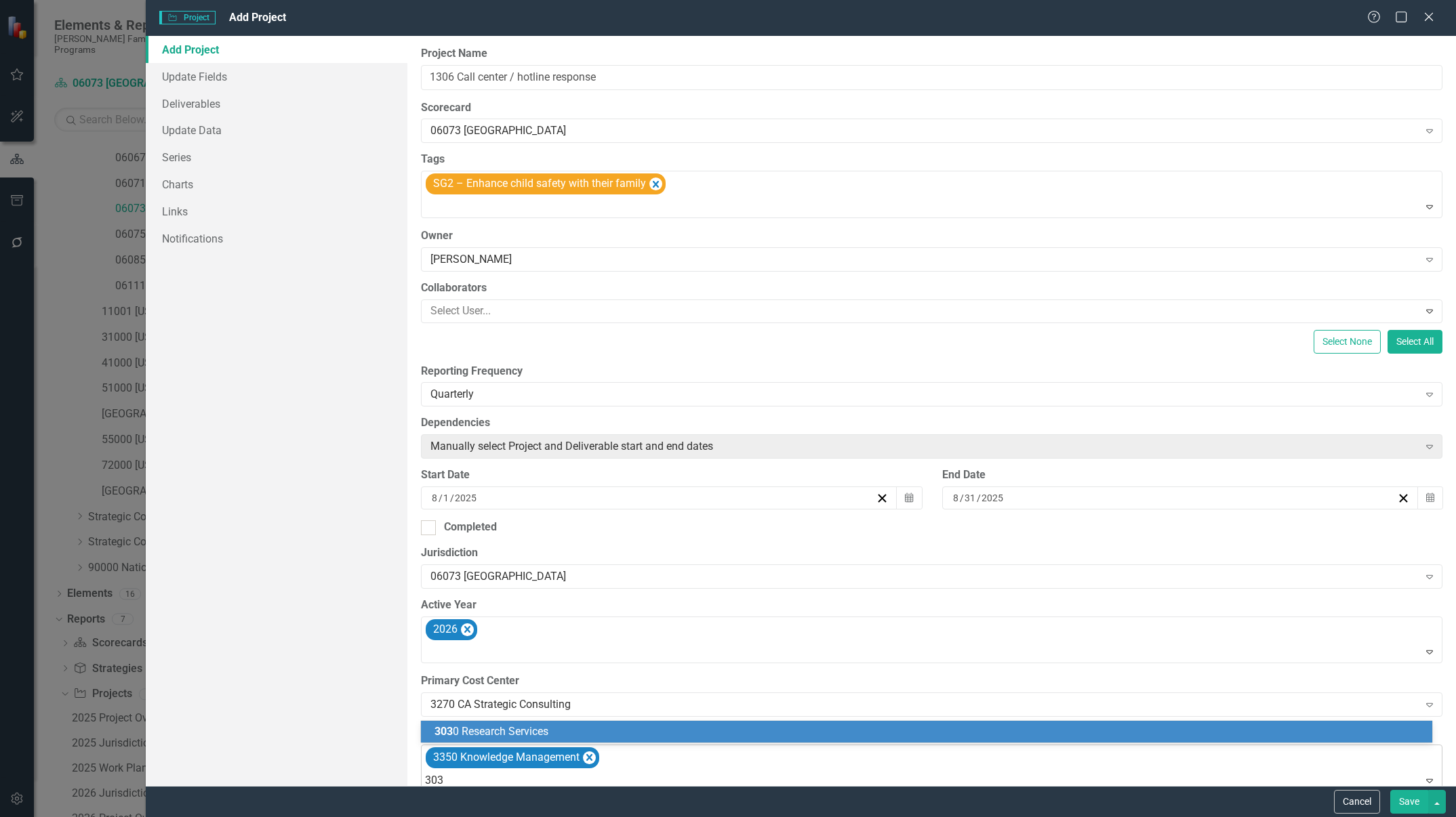
type input "3030"
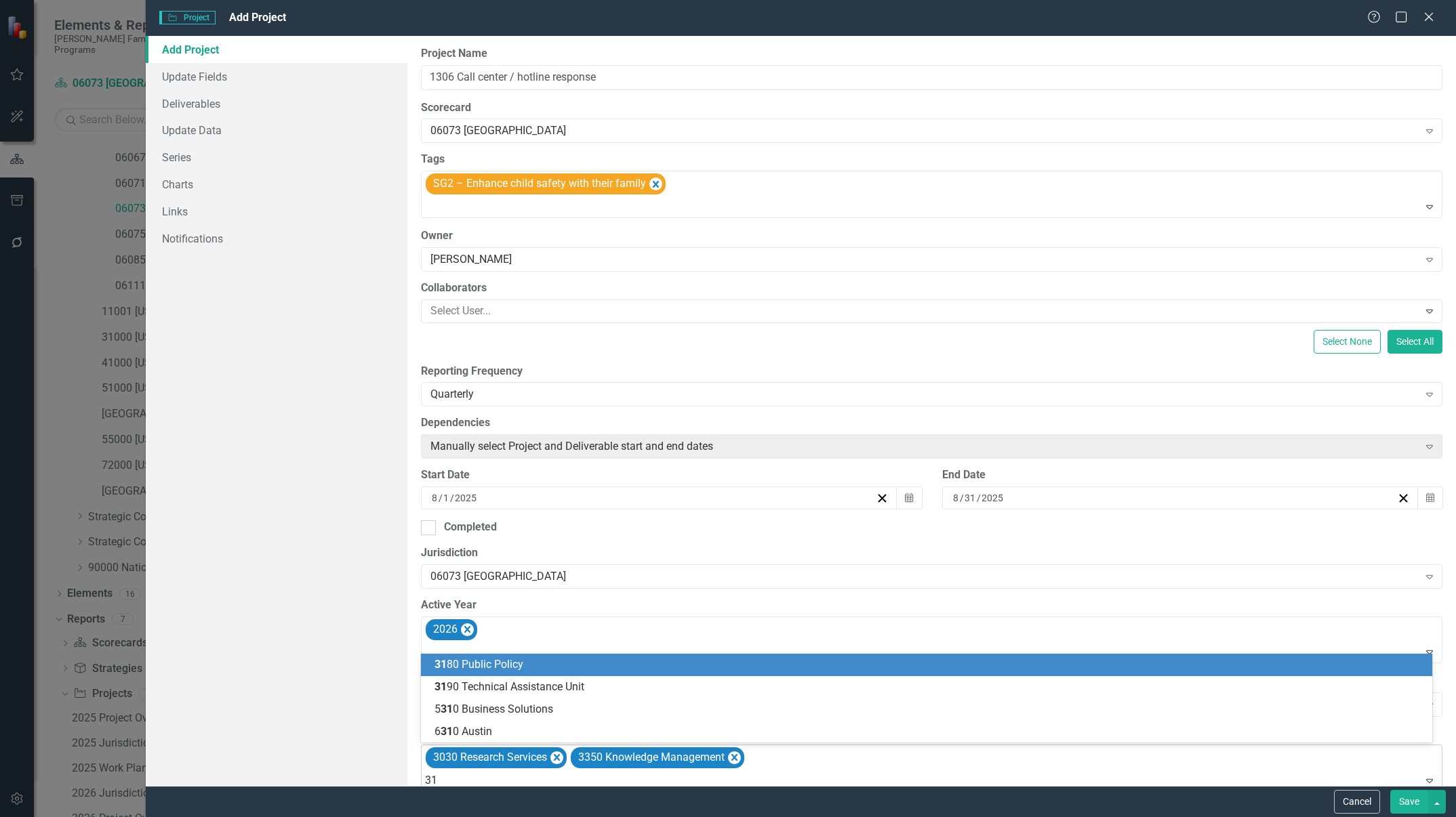
type input "319"
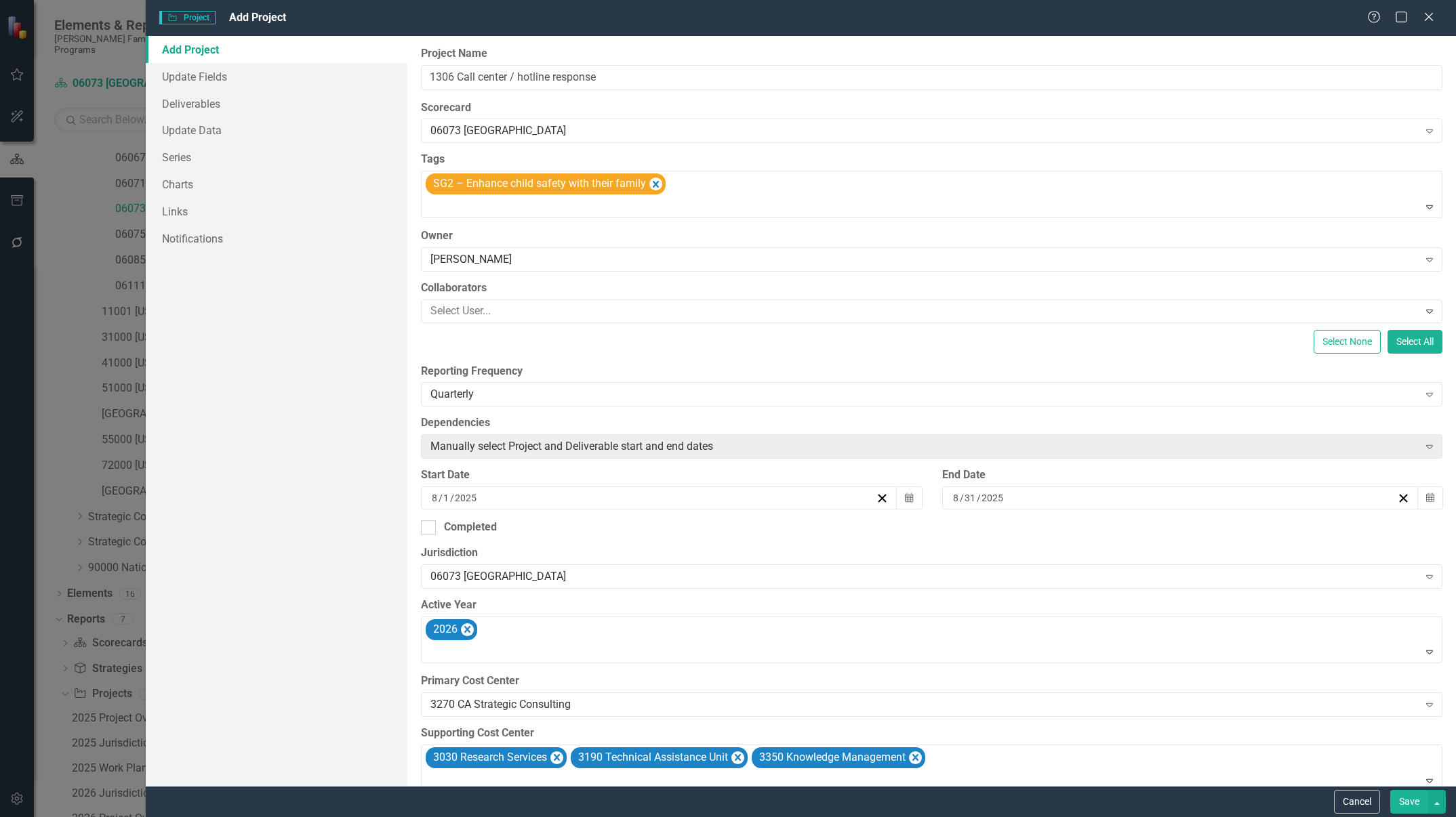
click at [1418, 797] on button "Save" at bounding box center [1409, 801] width 38 height 23
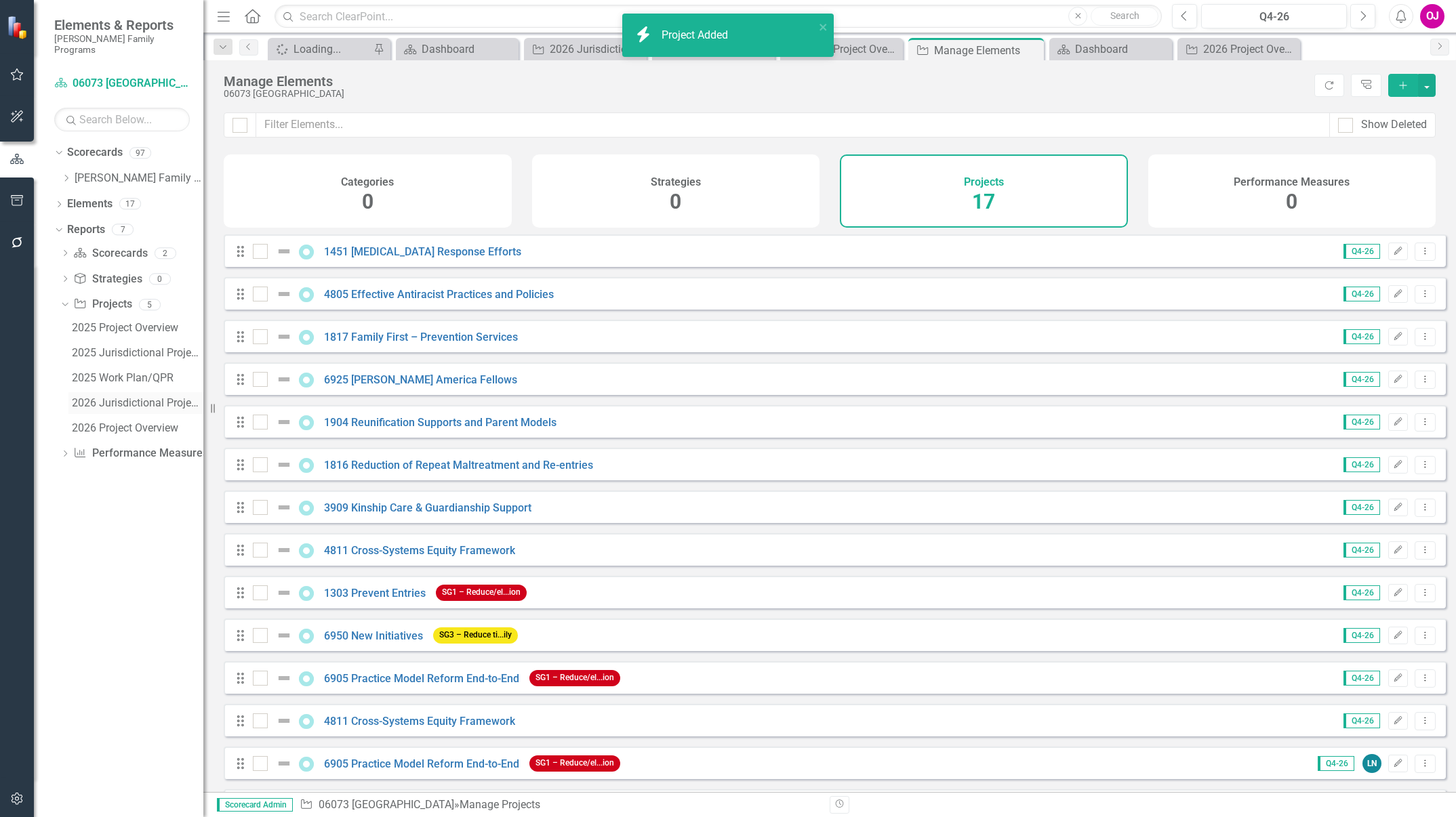
click at [118, 397] on div "2026 Jurisdictional Projects Assessment" at bounding box center [138, 403] width 132 height 12
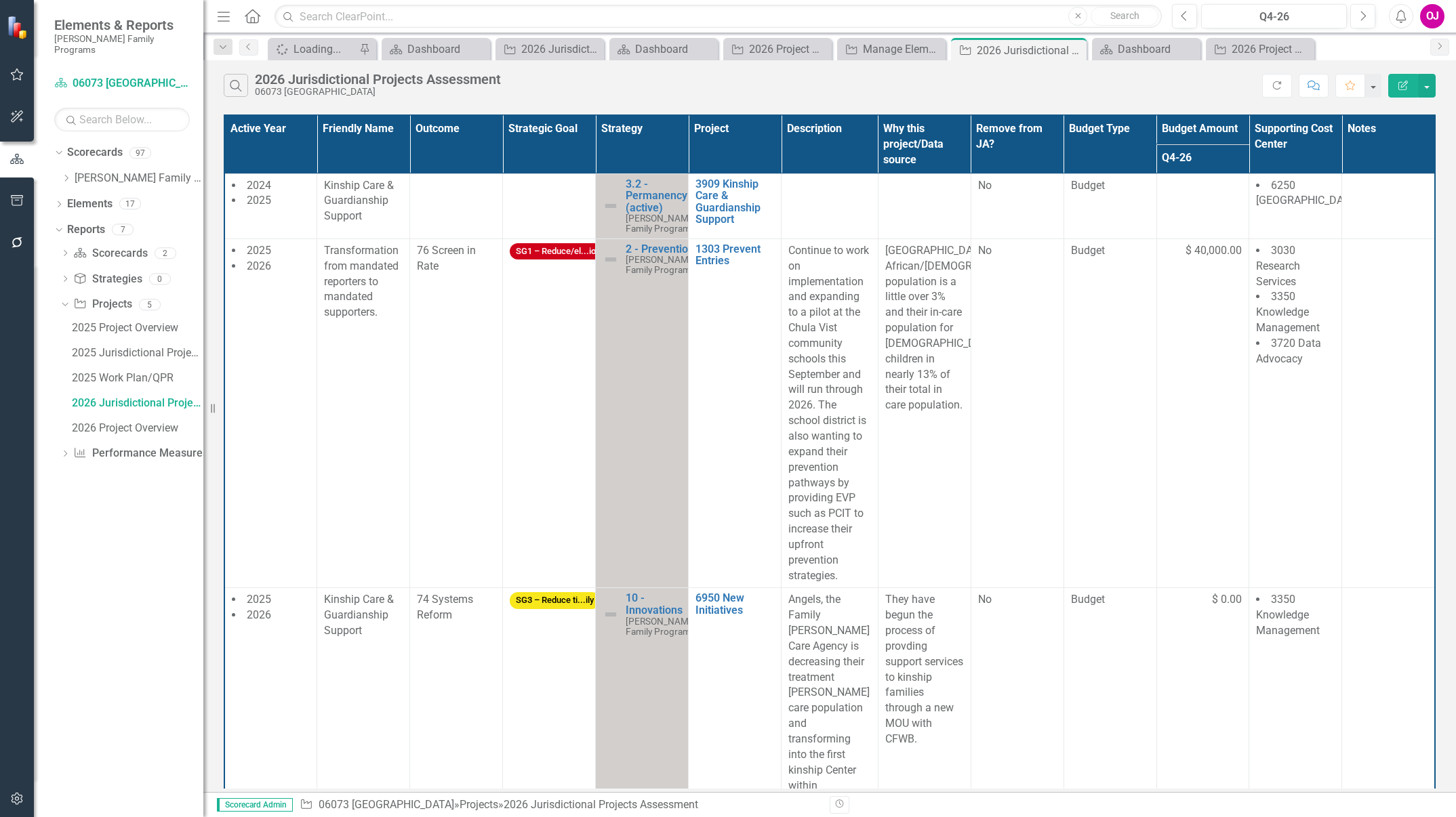
click at [1446, 708] on div "Active Year Friendly Name Outcome Strategic Goal Strategy Project Description W…" at bounding box center [829, 452] width 1253 height 681
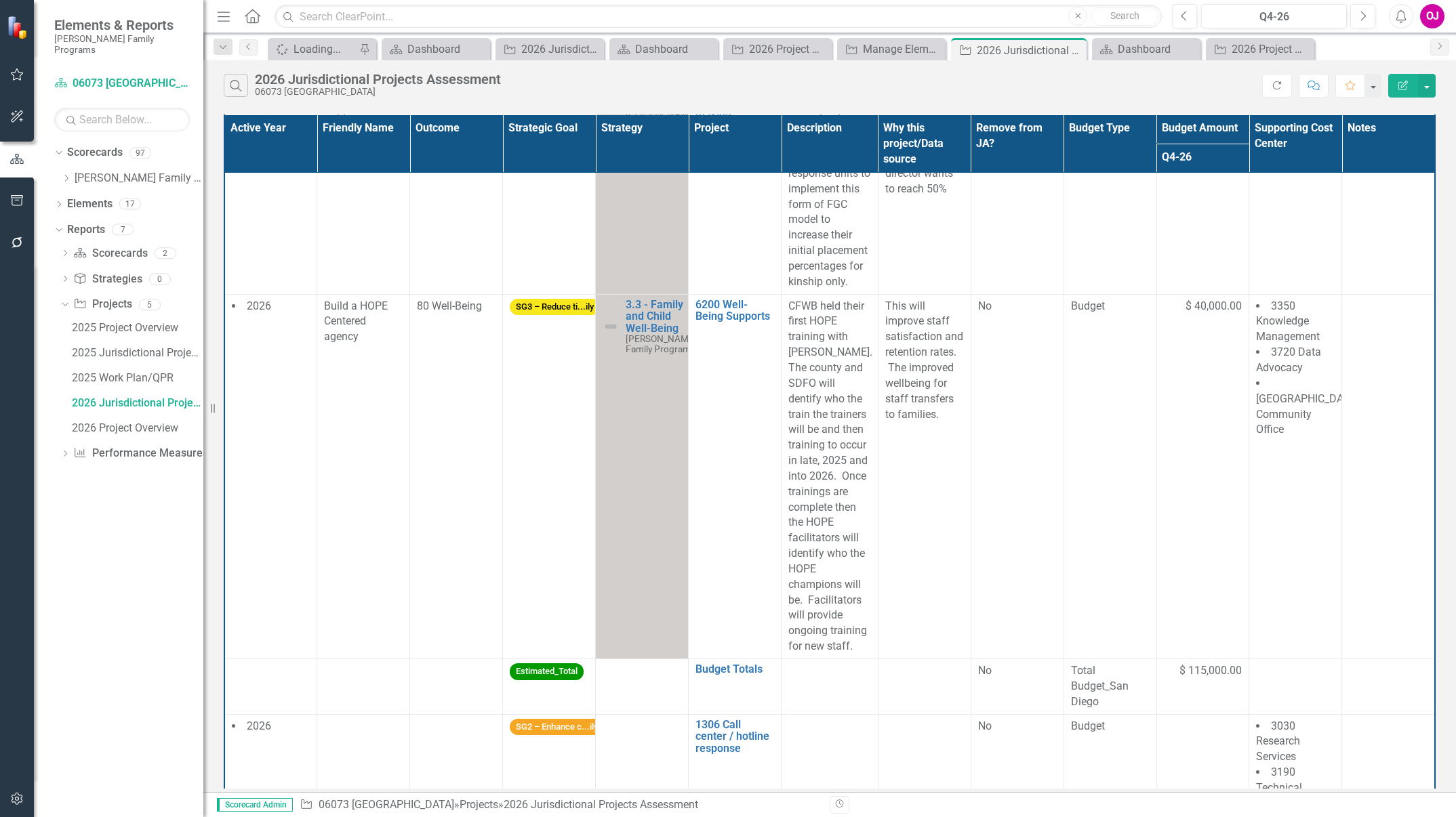
scroll to position [1665, 0]
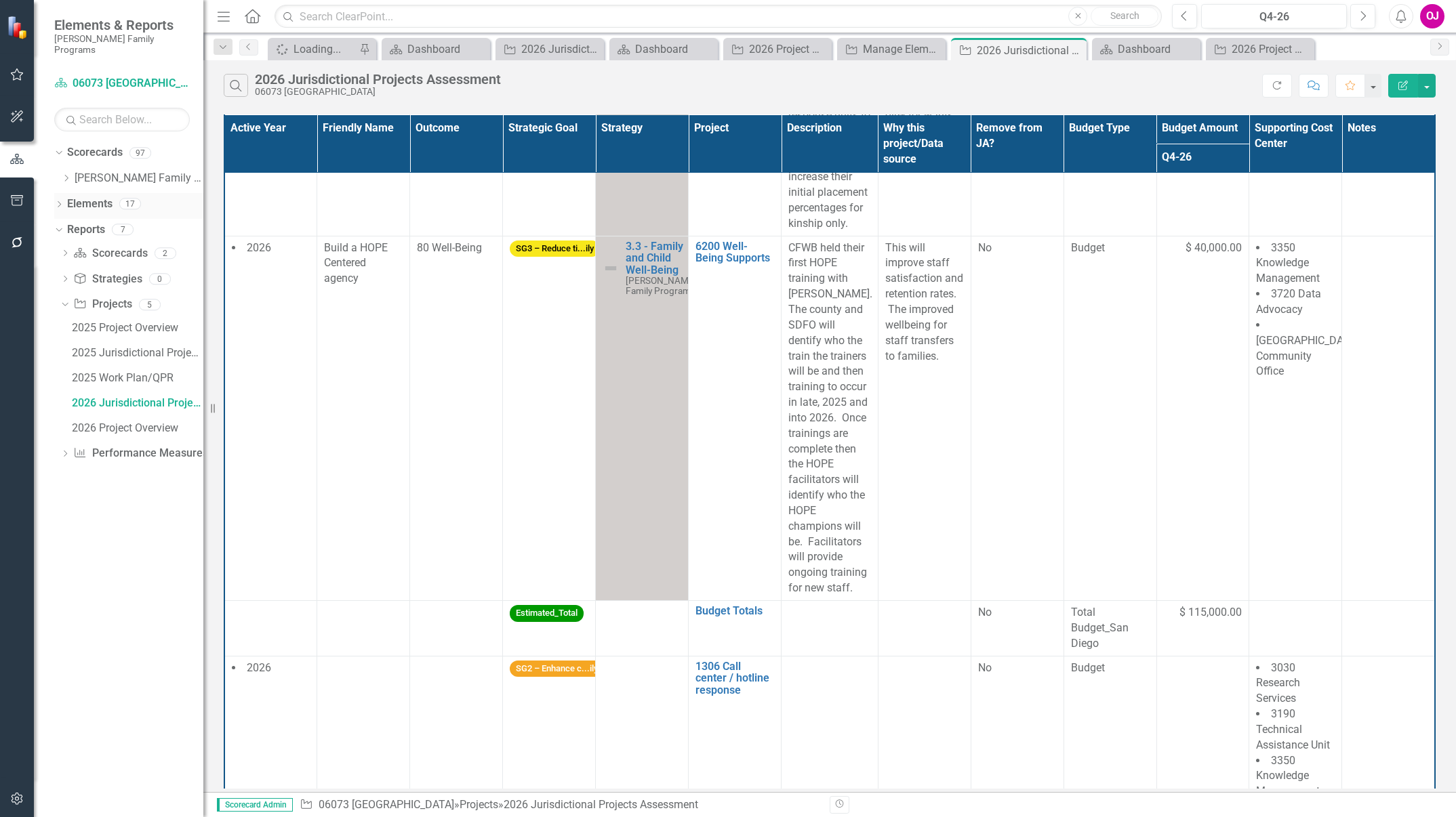
click at [72, 196] on link "Elements" at bounding box center [90, 204] width 46 height 16
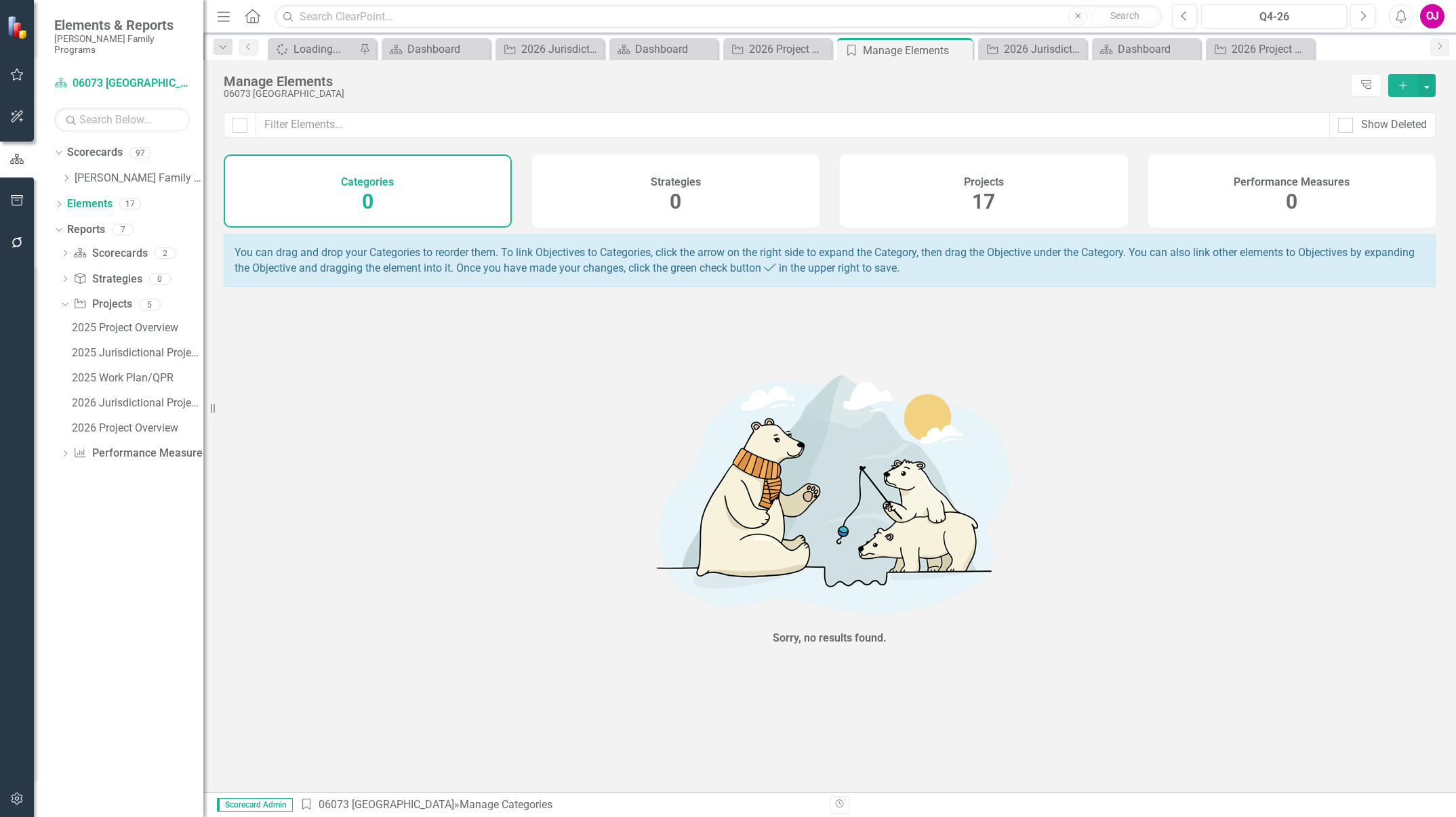
click at [891, 189] on div "Projects 17" at bounding box center [983, 190] width 288 height 73
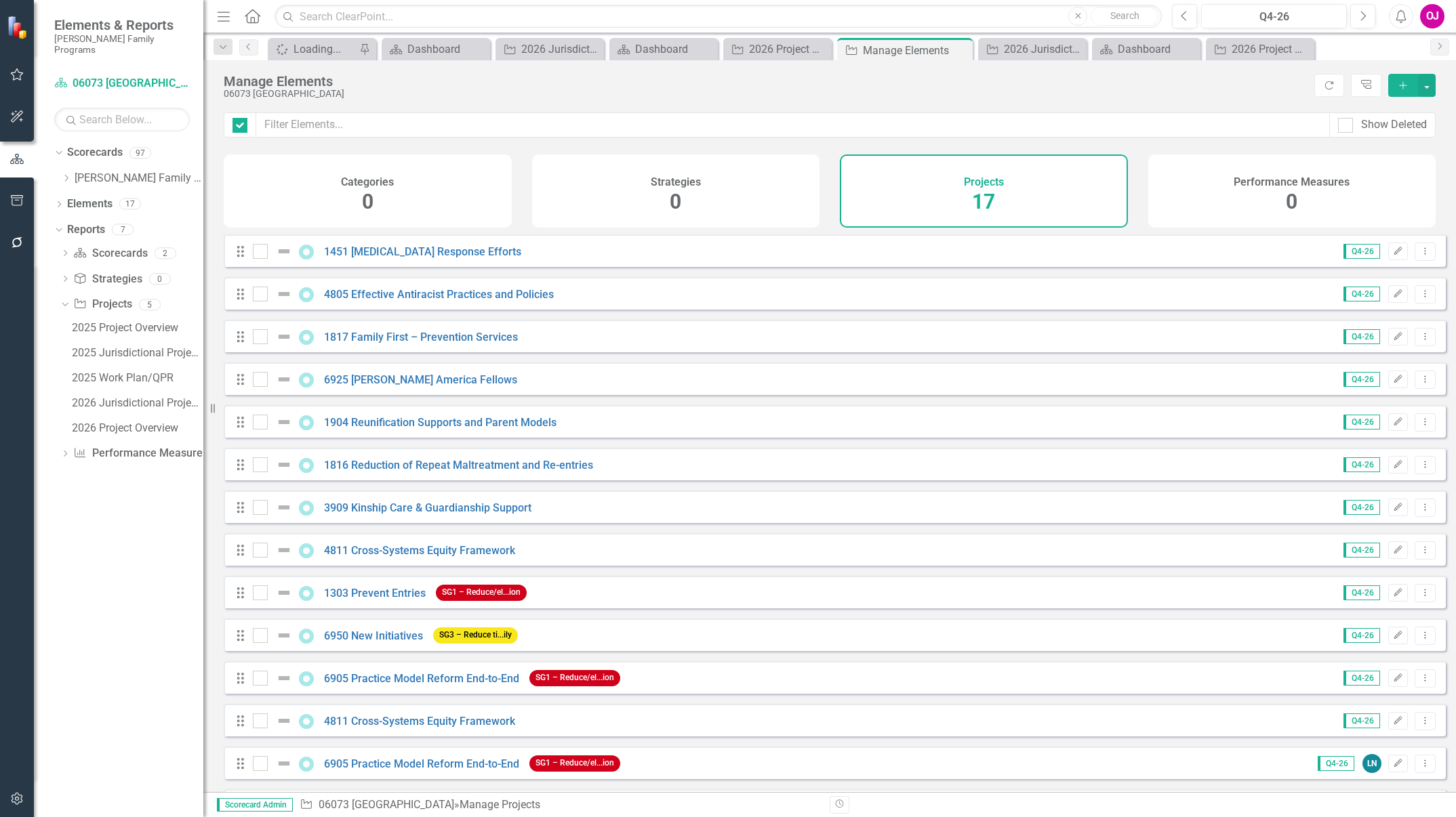
checkbox input "false"
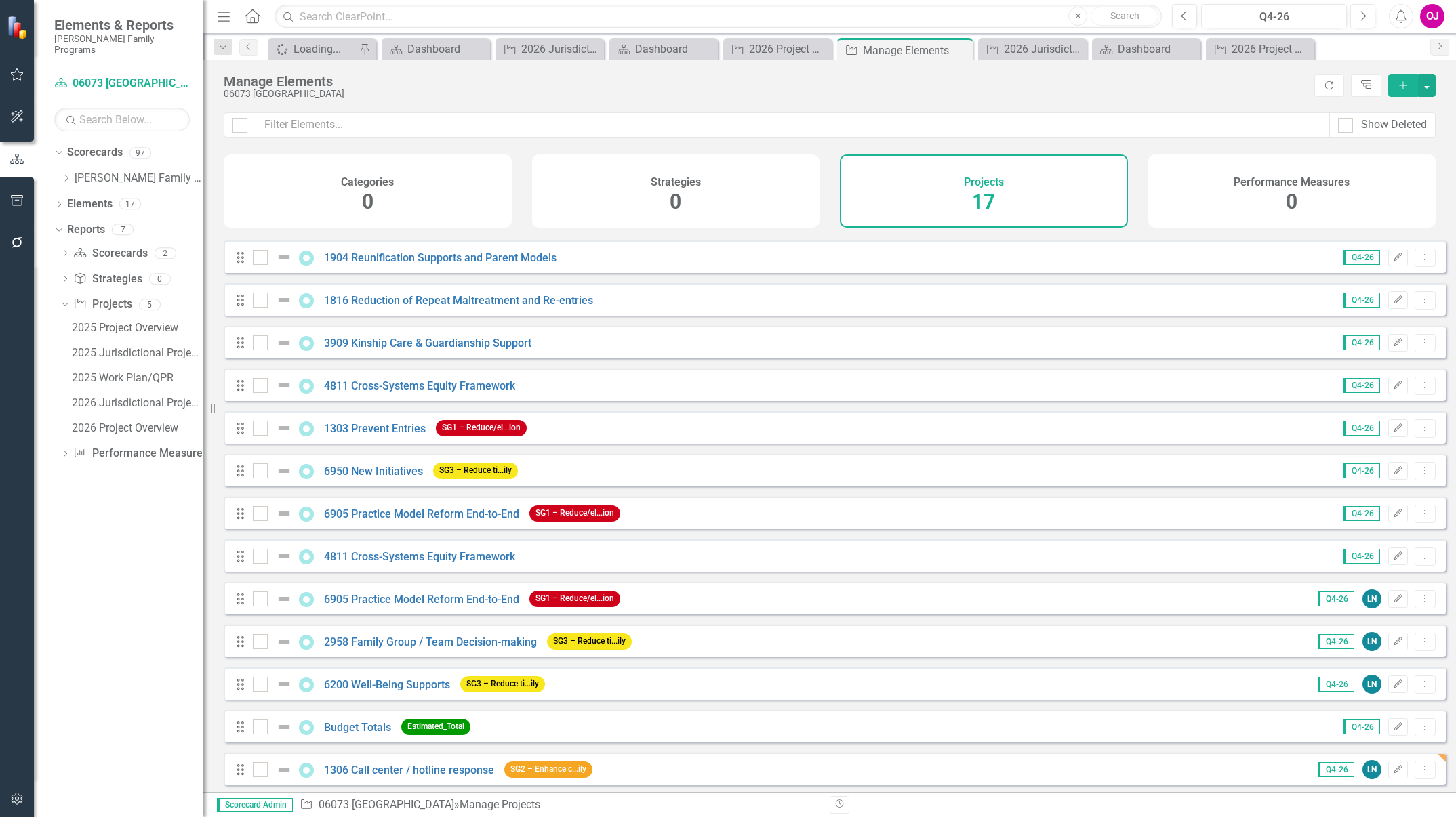
scroll to position [177, 0]
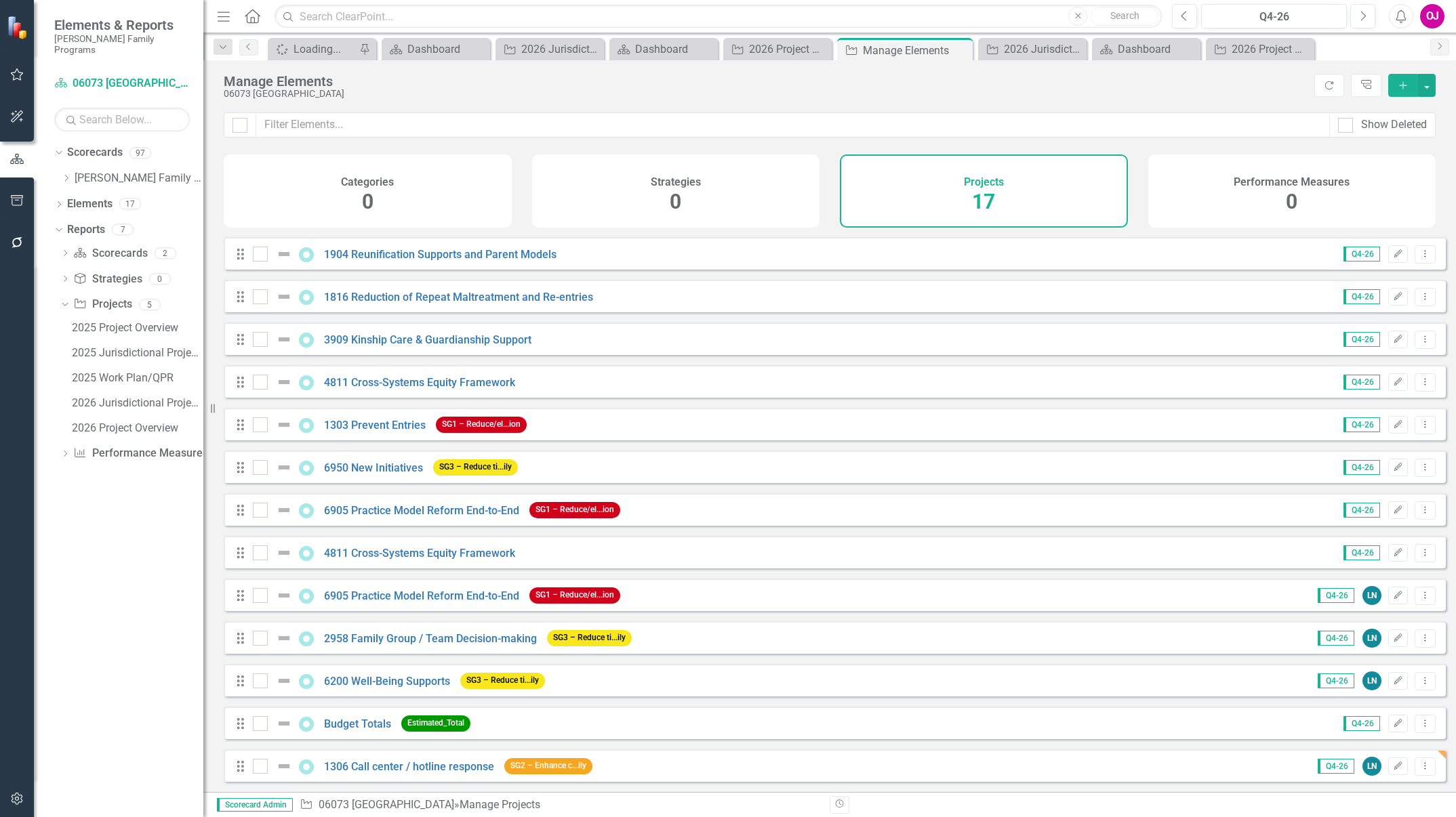
click at [236, 732] on div "Drag Budget Totals Estimated_Total" at bounding box center [356, 723] width 242 height 24
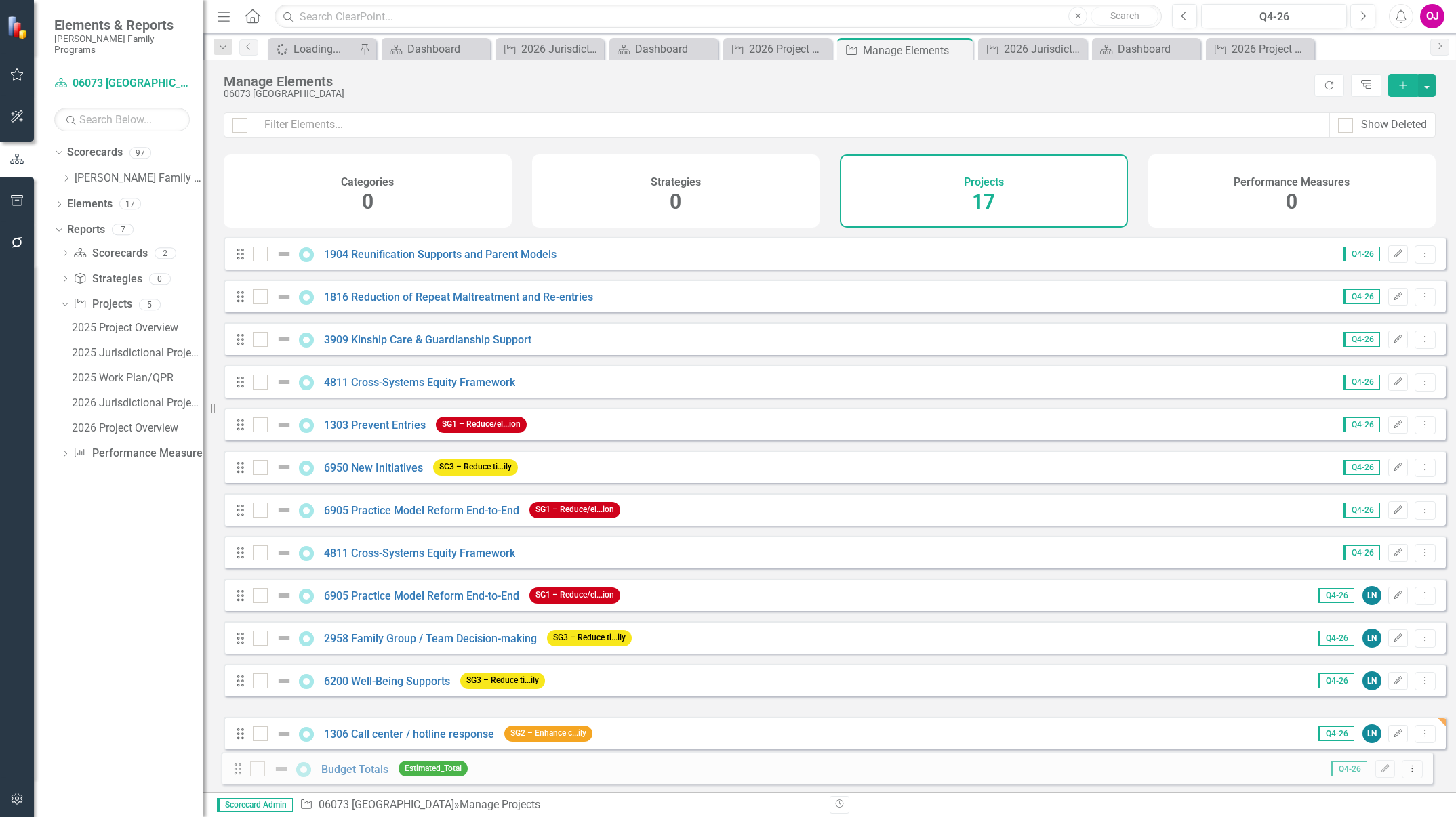
drag, startPoint x: 236, startPoint y: 730, endPoint x: 233, endPoint y: 774, distance: 44.1
click at [150, 397] on div "2026 Jurisdictional Projects Assessment" at bounding box center [138, 403] width 132 height 12
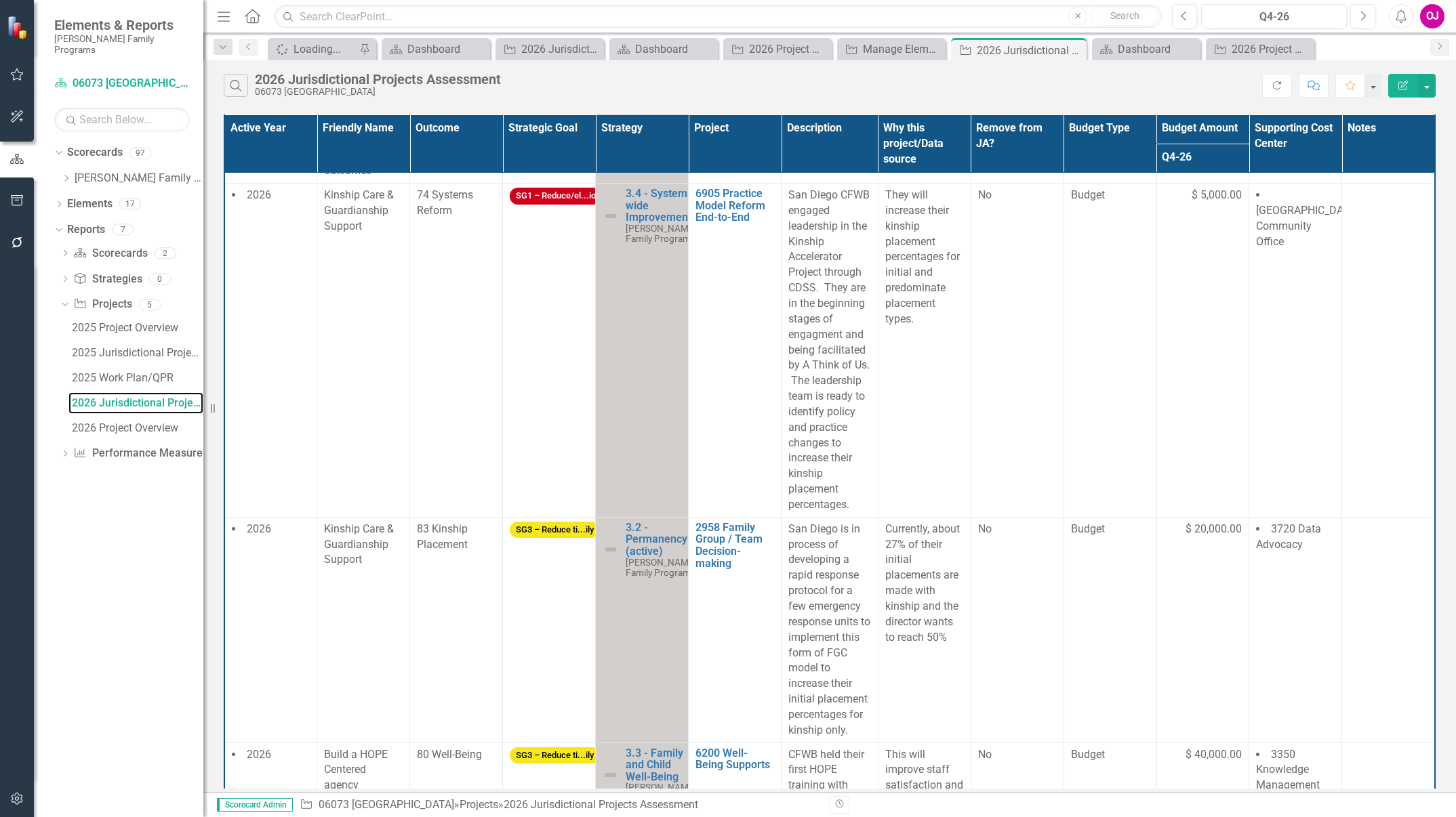
scroll to position [1665, 0]
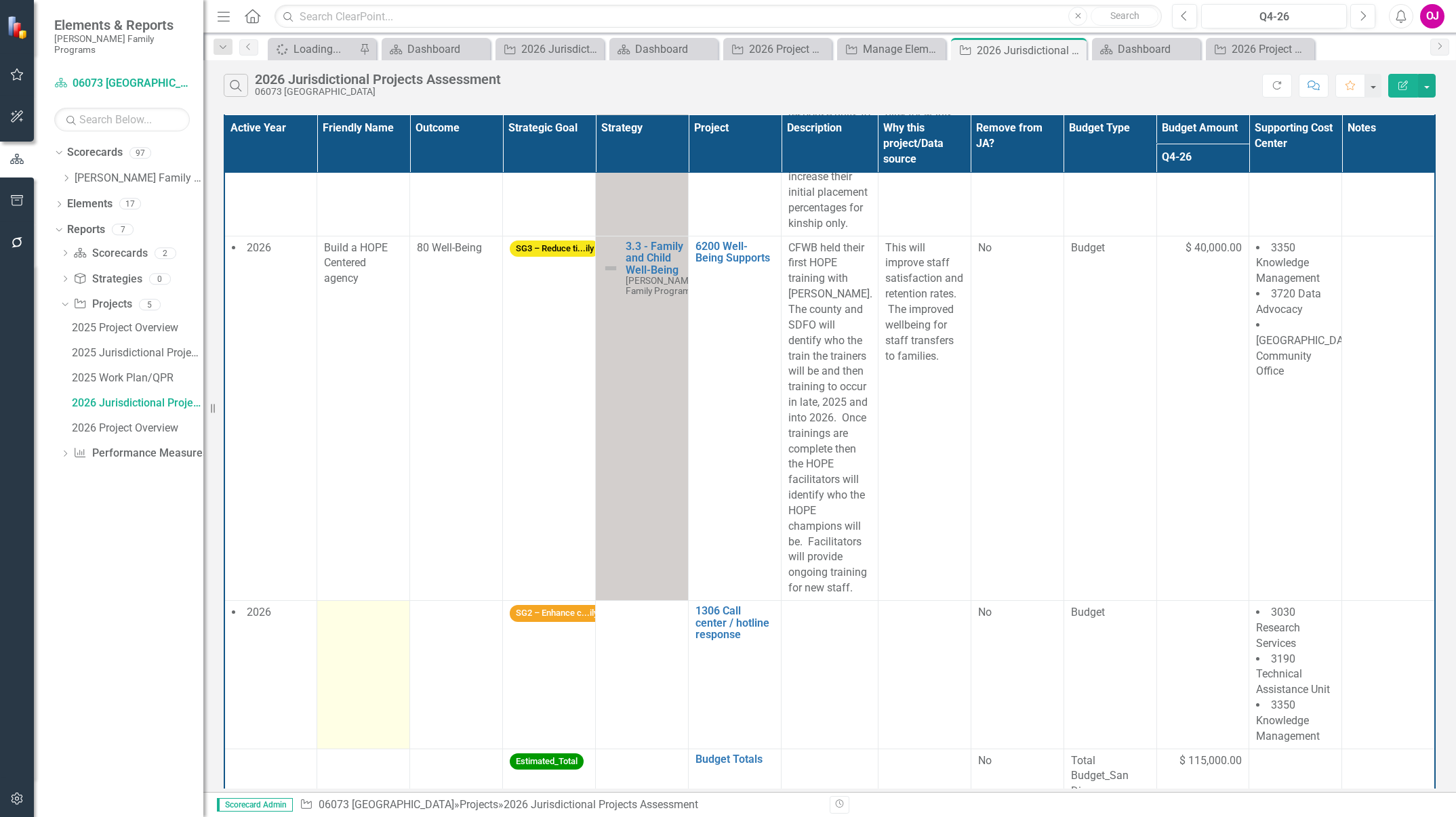
click at [342, 607] on td at bounding box center [363, 675] width 93 height 148
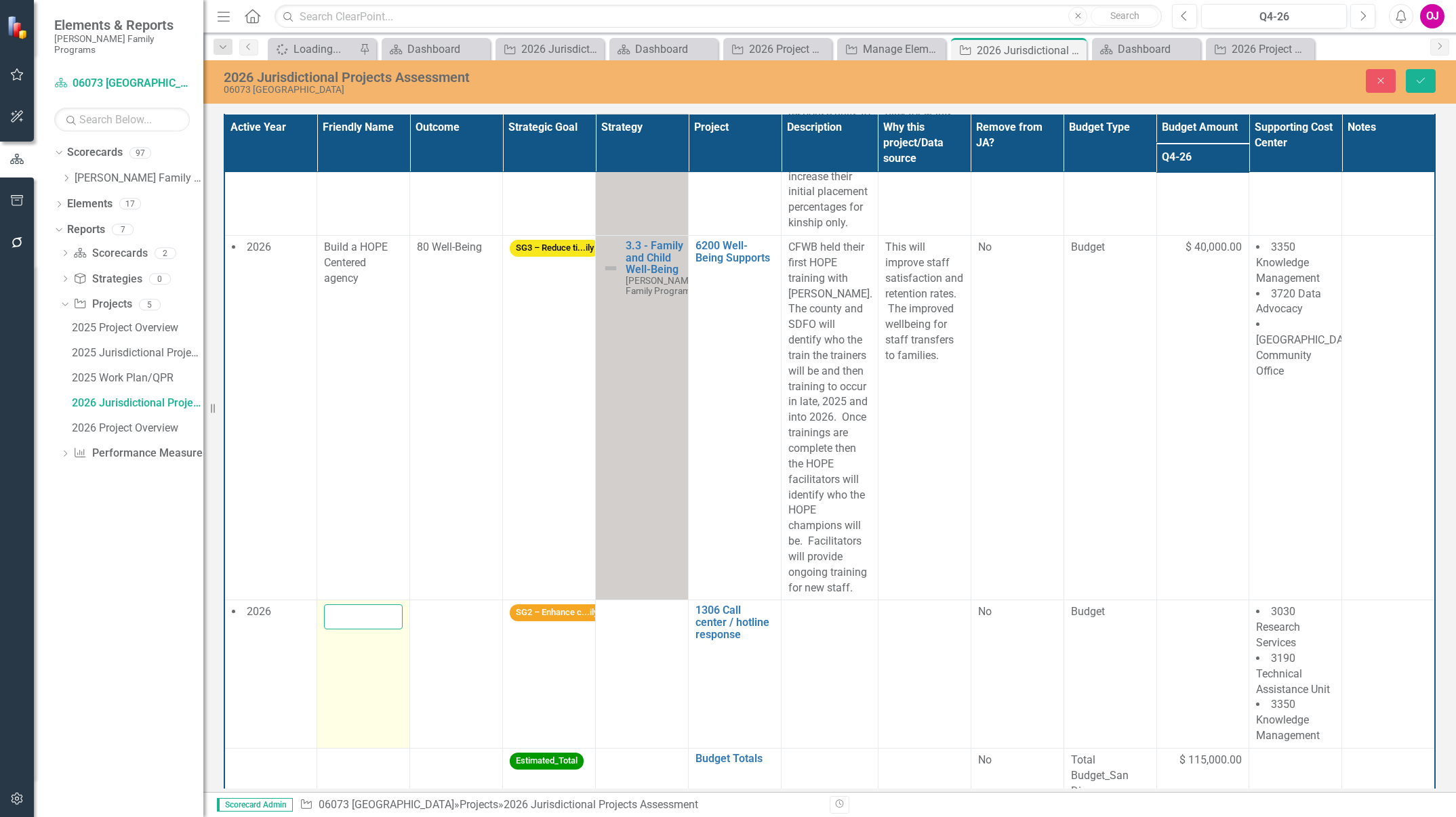
click at [342, 607] on input "text" at bounding box center [363, 617] width 79 height 25
paste input "Transformation from mandated reporters to mandated supporters."
type input "Transformation from mandated reporters to mandated supporters."
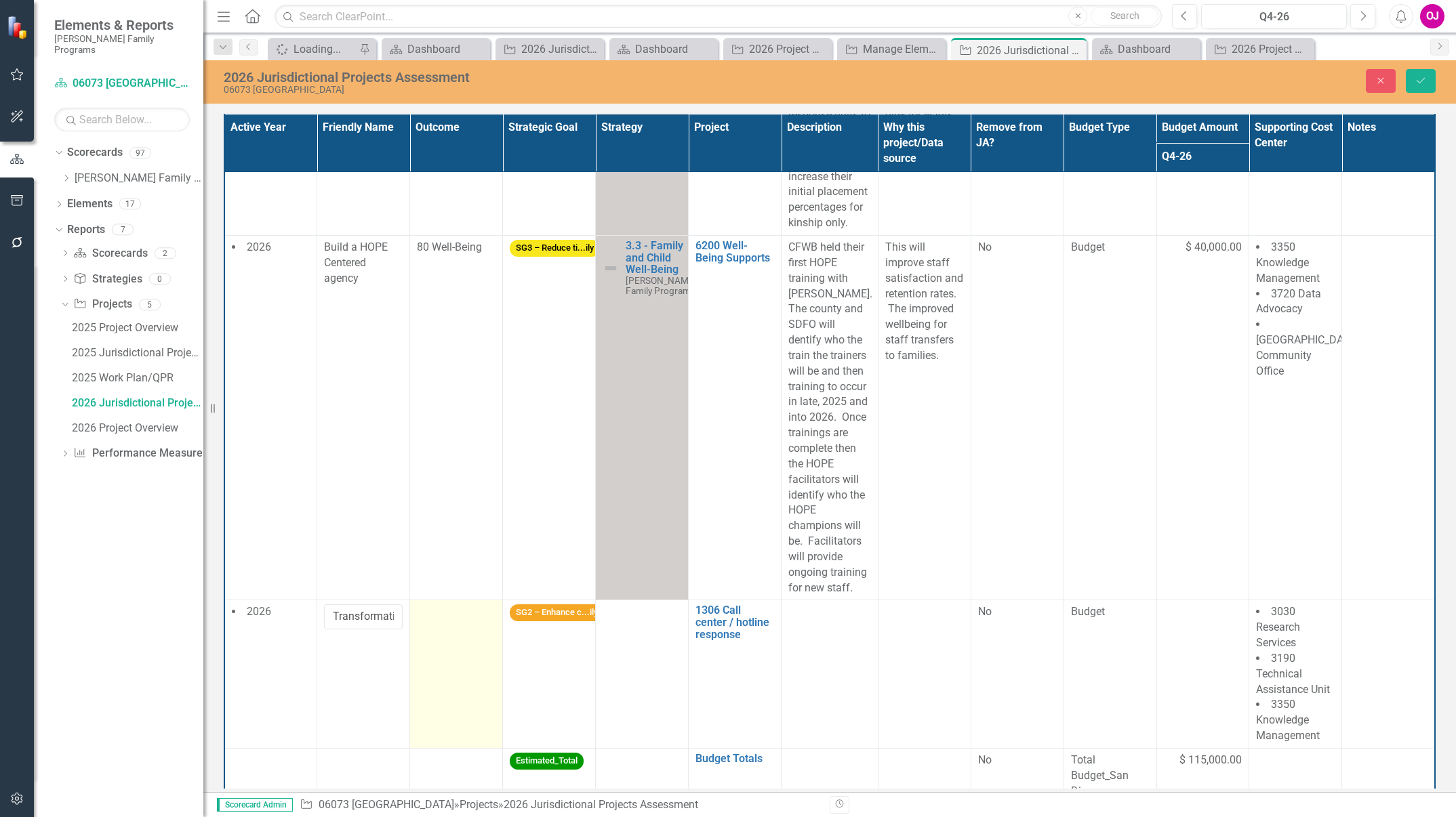
click at [456, 610] on td at bounding box center [456, 674] width 93 height 148
drag, startPoint x: 456, startPoint y: 610, endPoint x: 469, endPoint y: 604, distance: 14.3
click at [469, 609] on div "Not Defined" at bounding box center [449, 617] width 45 height 16
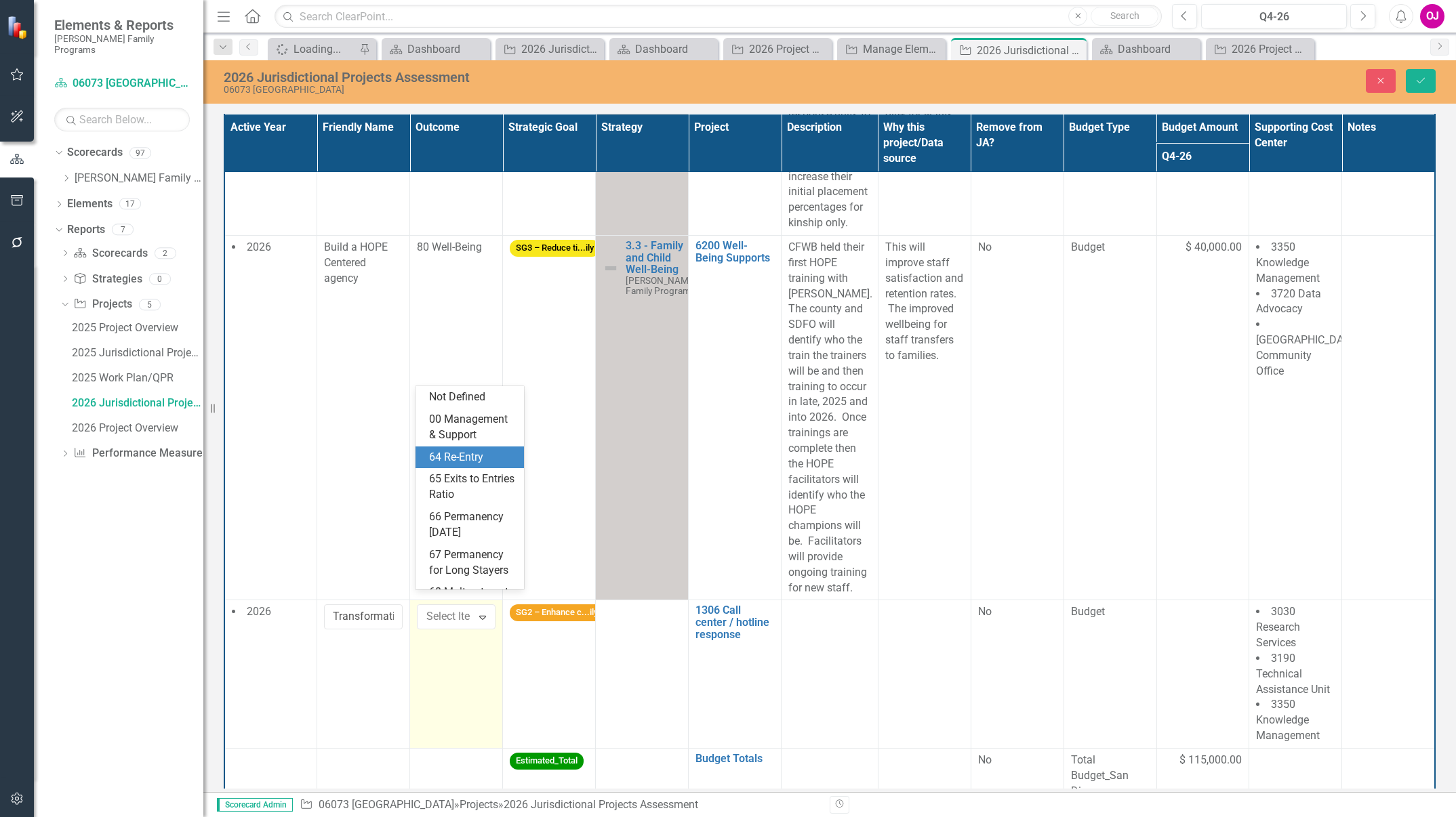
click at [478, 466] on div "64 Re-Entry" at bounding box center [472, 458] width 87 height 16
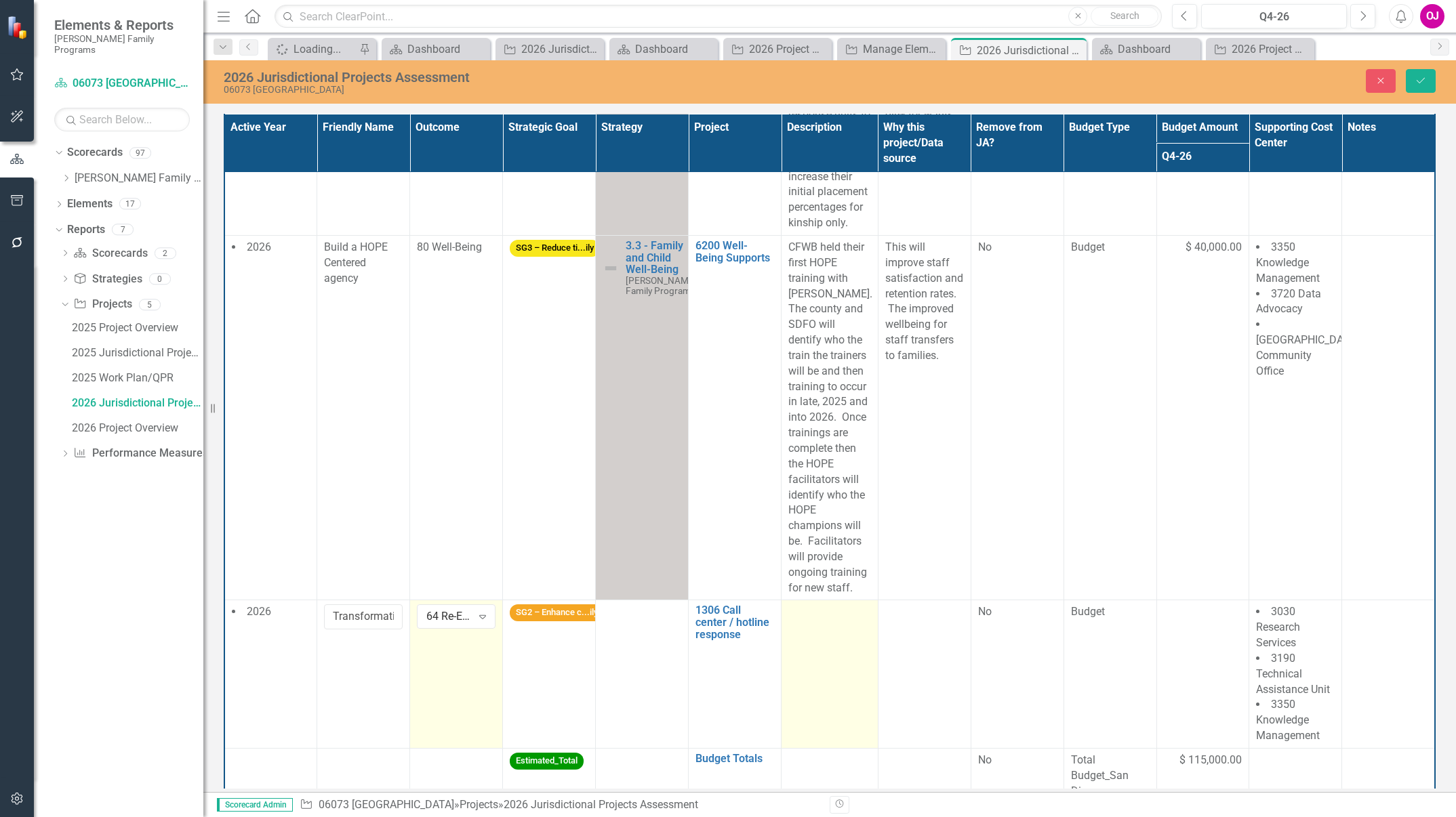
click at [816, 638] on td at bounding box center [829, 674] width 97 height 148
click at [816, 651] on button "Switch to old editor" at bounding box center [829, 670] width 82 height 38
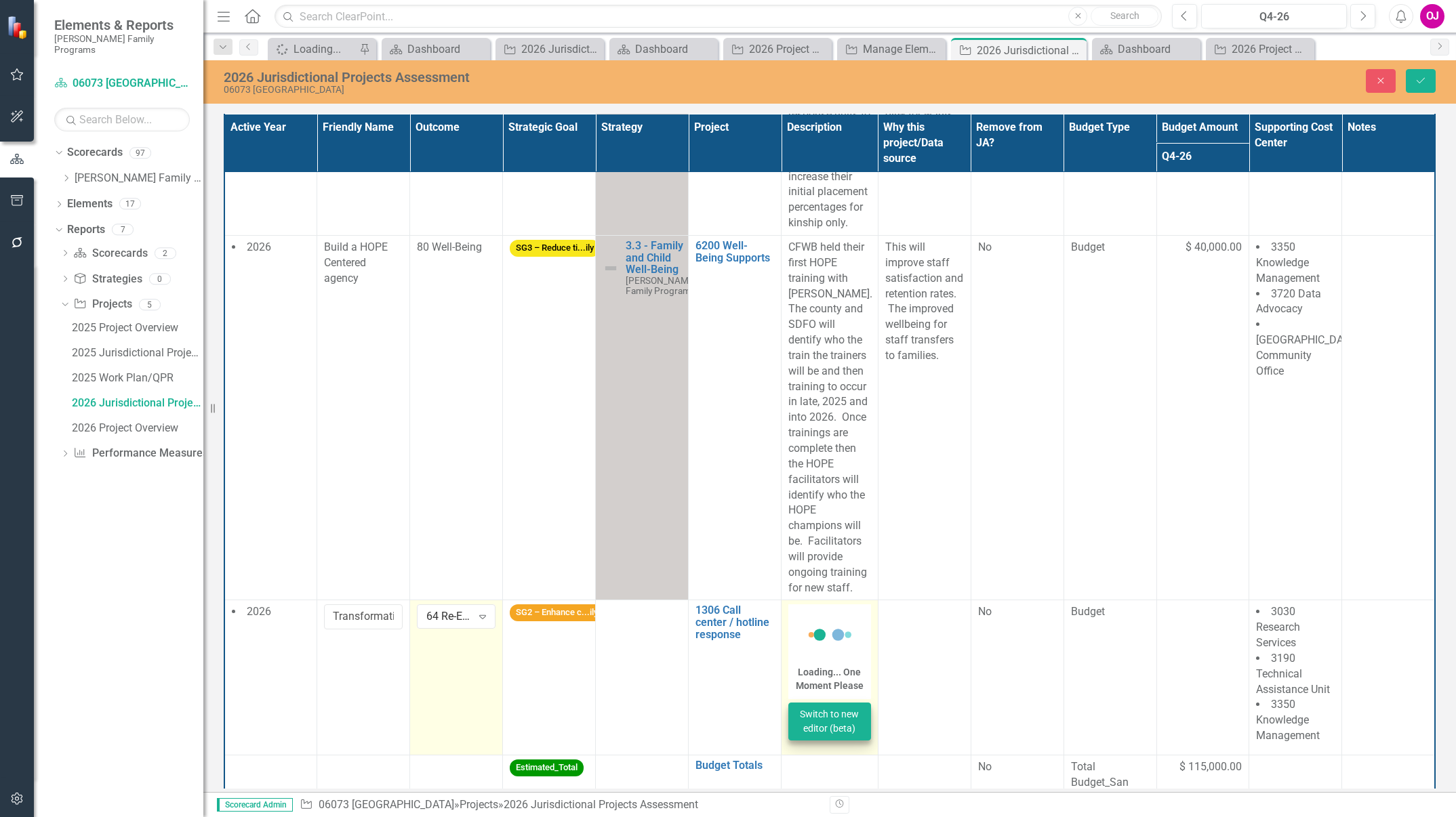
scroll to position [1730, 0]
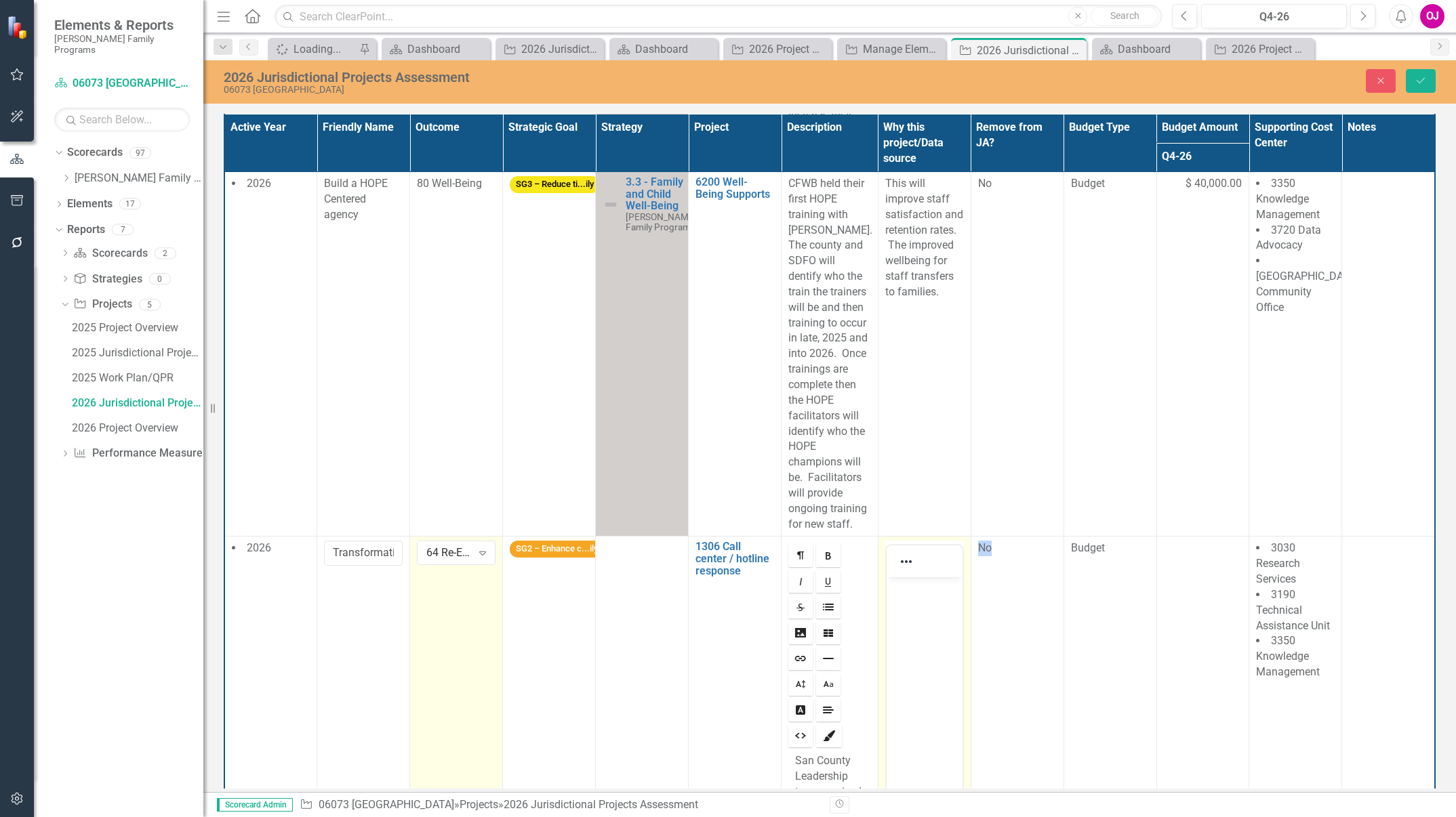
scroll to position [0, 0]
drag, startPoint x: 1810, startPoint y: 1123, endPoint x: 919, endPoint y: 586, distance: 1040.3
click at [919, 586] on p "Rich Text Area. Press ALT-0 for help." at bounding box center [924, 589] width 69 height 17
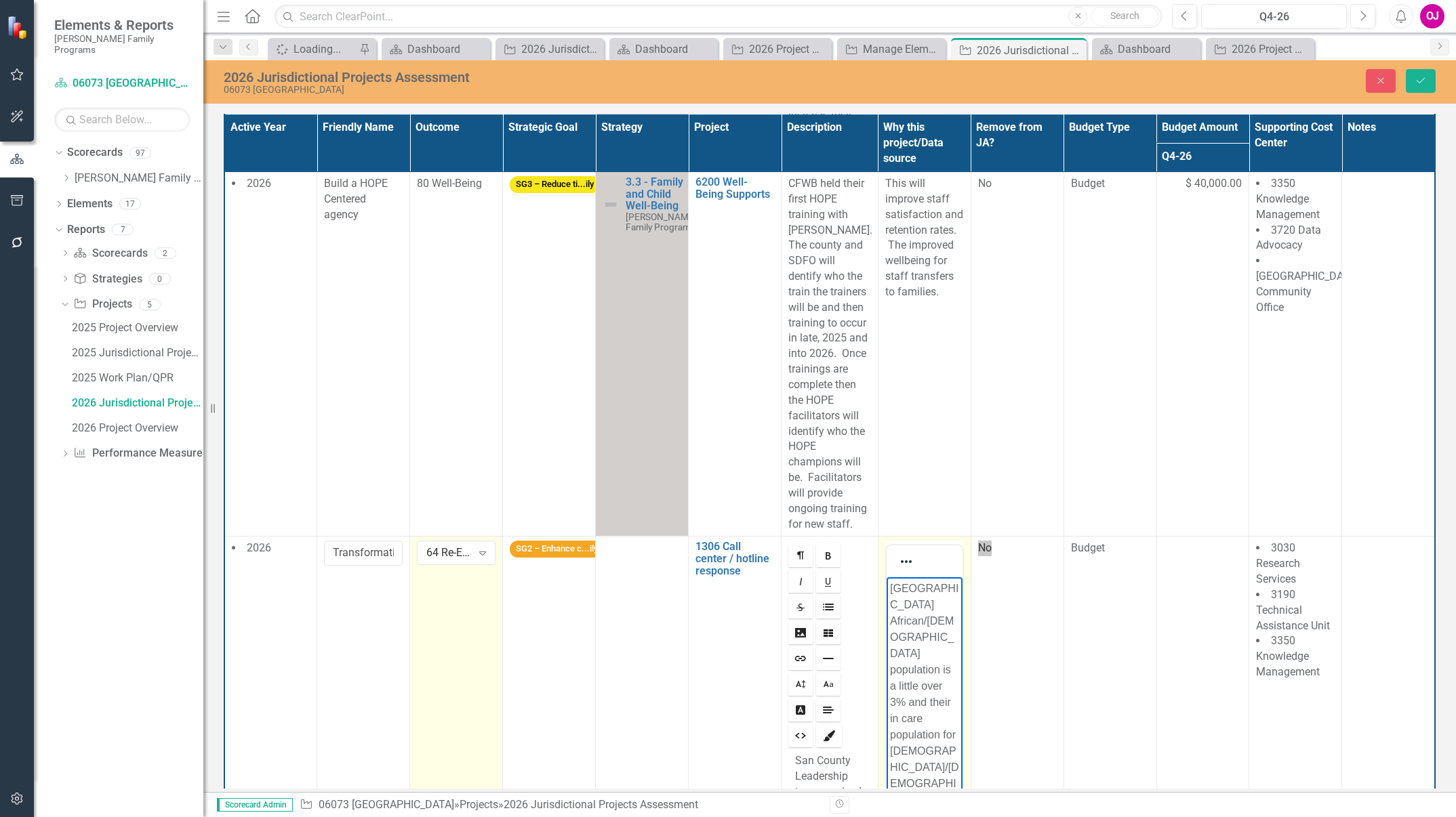
scroll to position [284, 0]
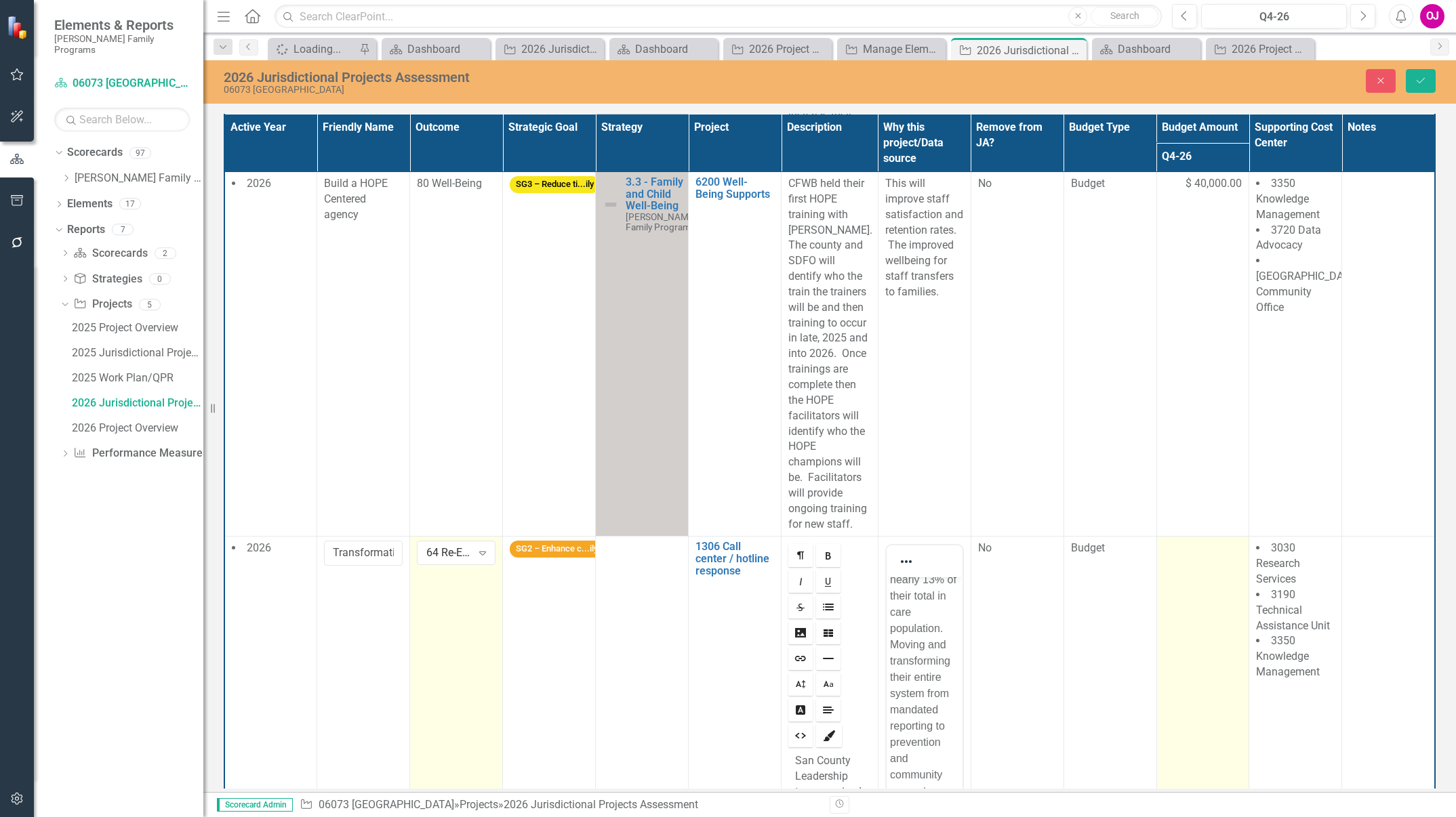
drag, startPoint x: 1196, startPoint y: 549, endPoint x: 1186, endPoint y: 537, distance: 15.6
click at [1186, 541] on input "number" at bounding box center [1203, 553] width 79 height 25
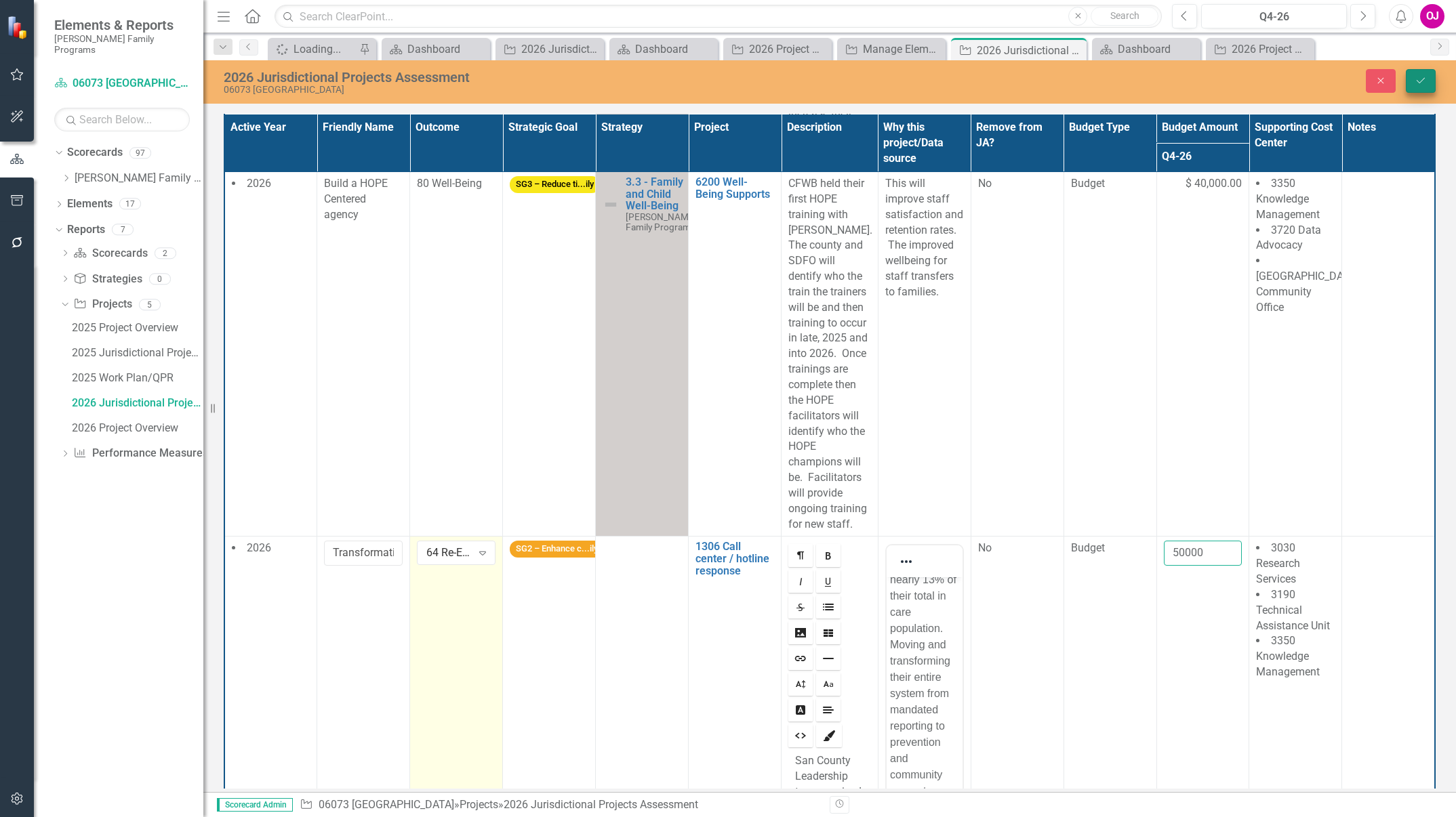
type input "50000"
click at [1418, 83] on icon "Save" at bounding box center [1421, 81] width 12 height 10
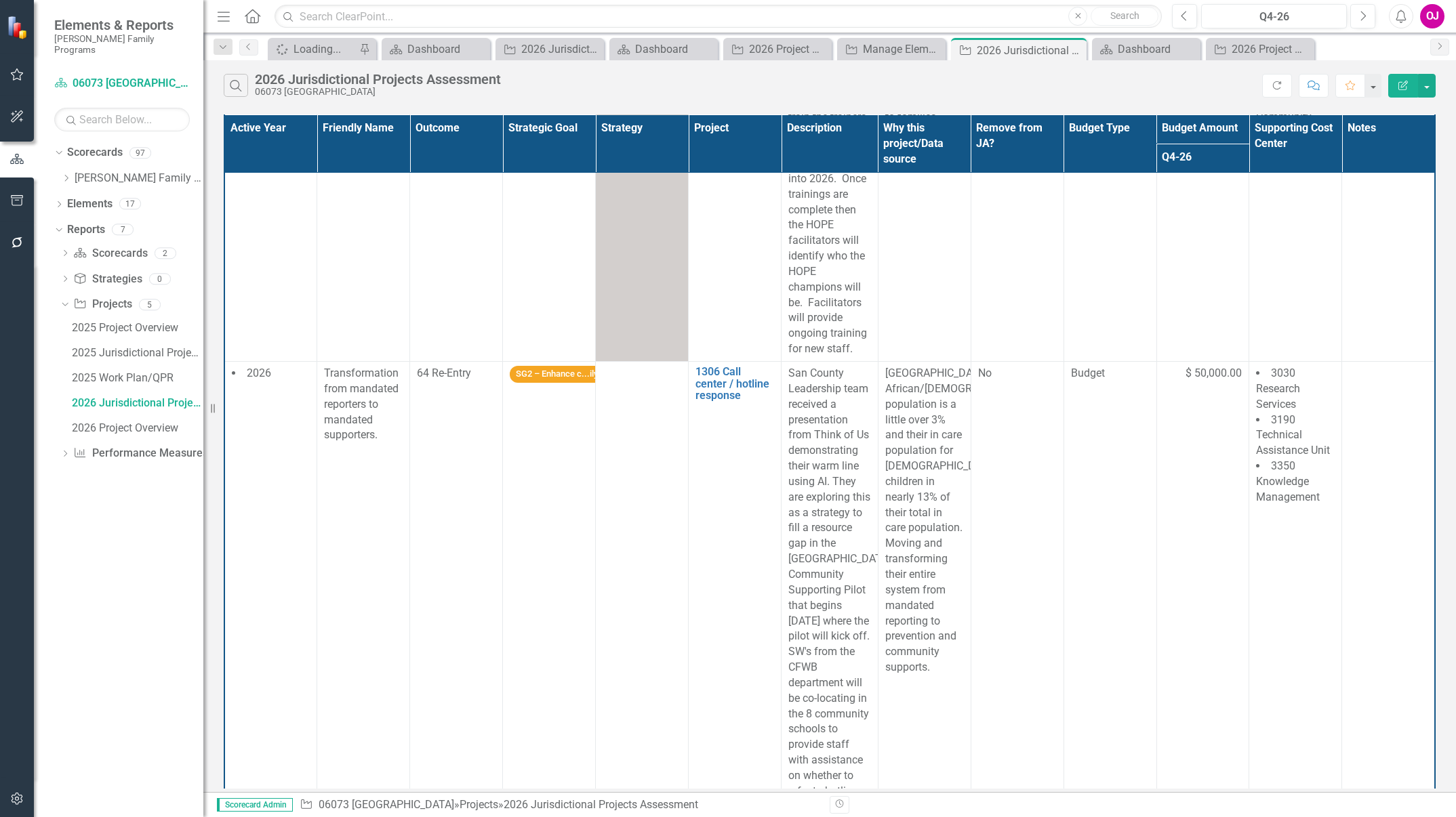
scroll to position [1909, 0]
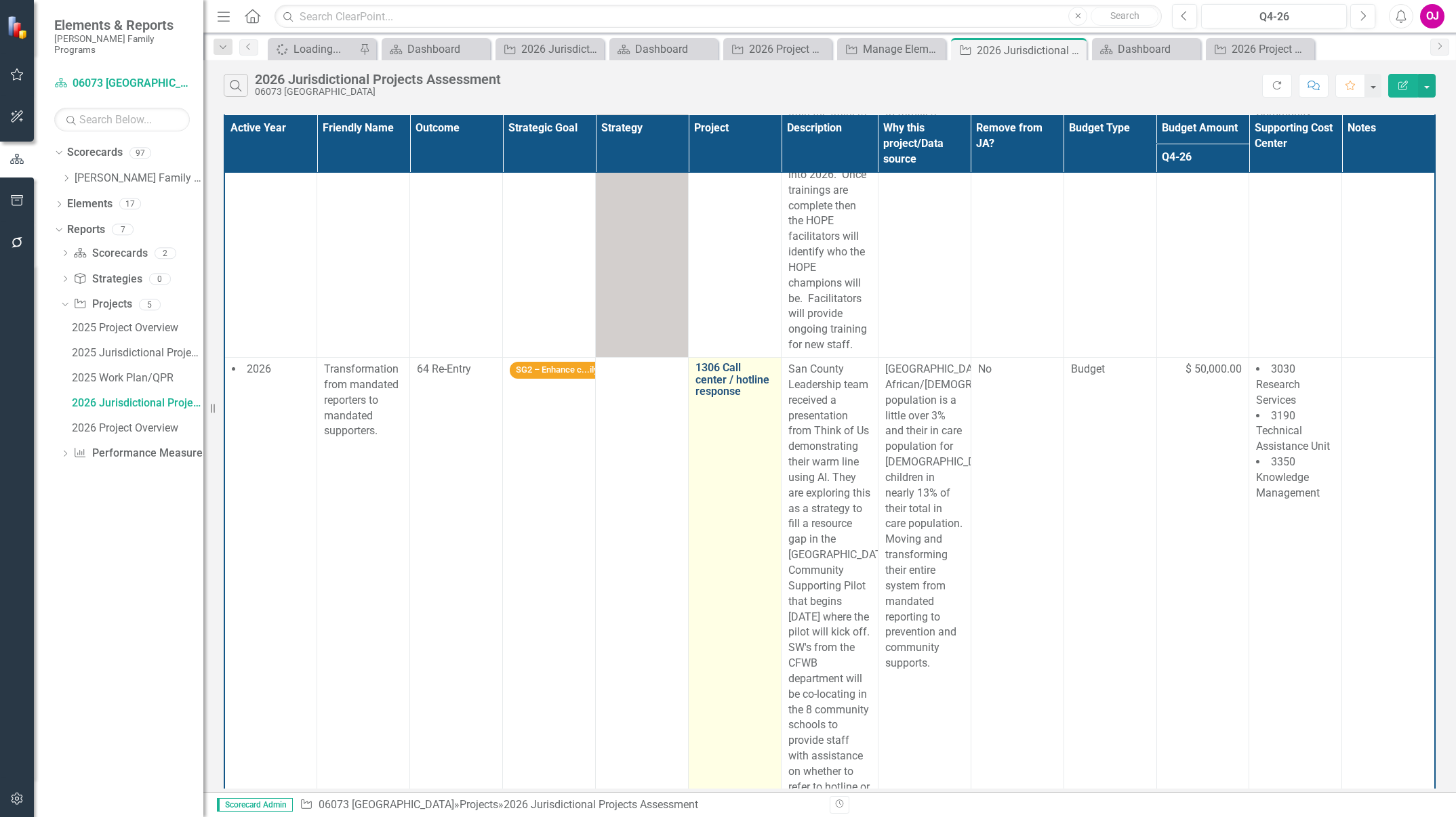
click at [717, 362] on link "1306 Call center / hotline response" at bounding box center [734, 380] width 79 height 36
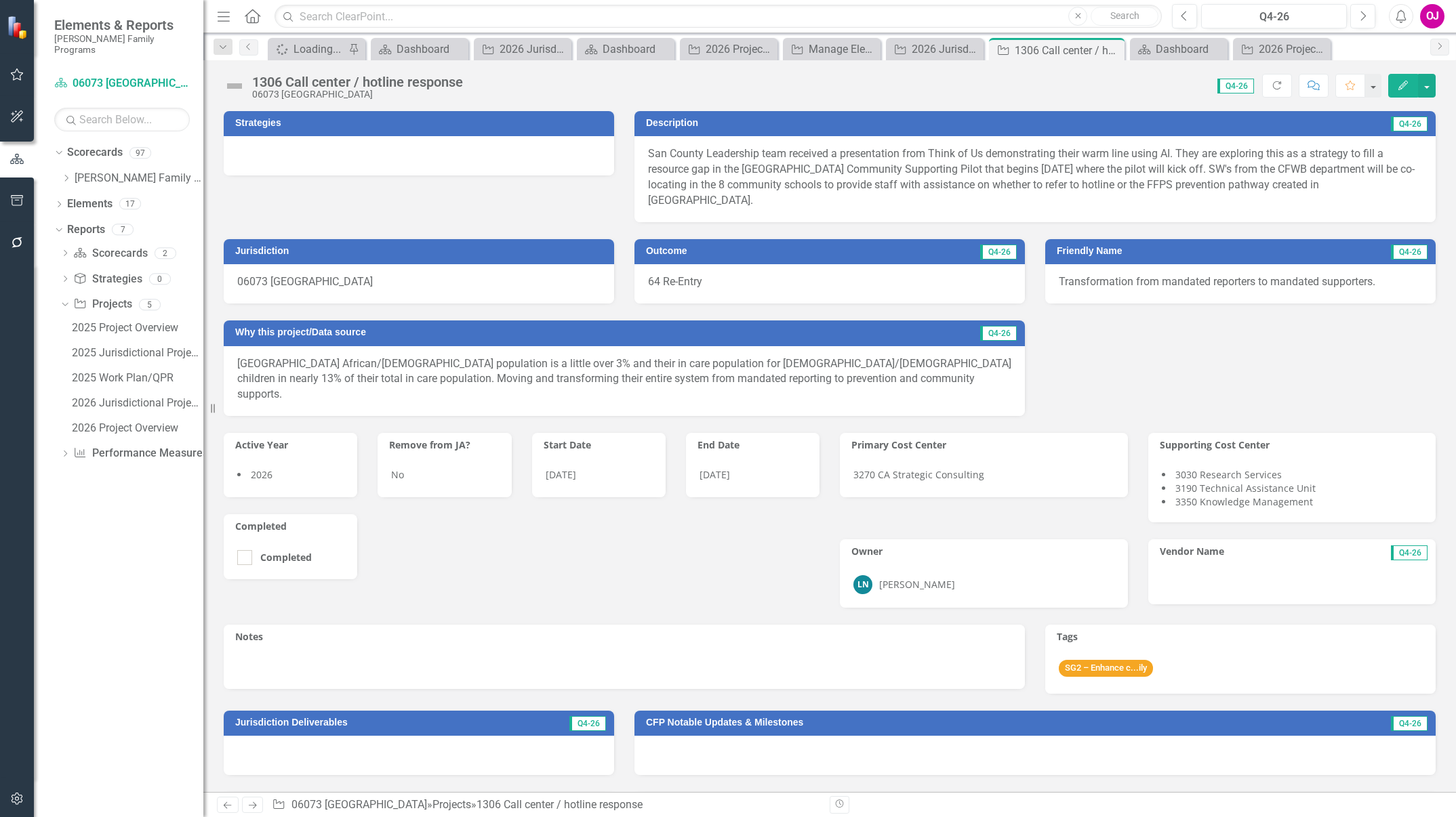
click at [451, 167] on div at bounding box center [419, 156] width 391 height 39
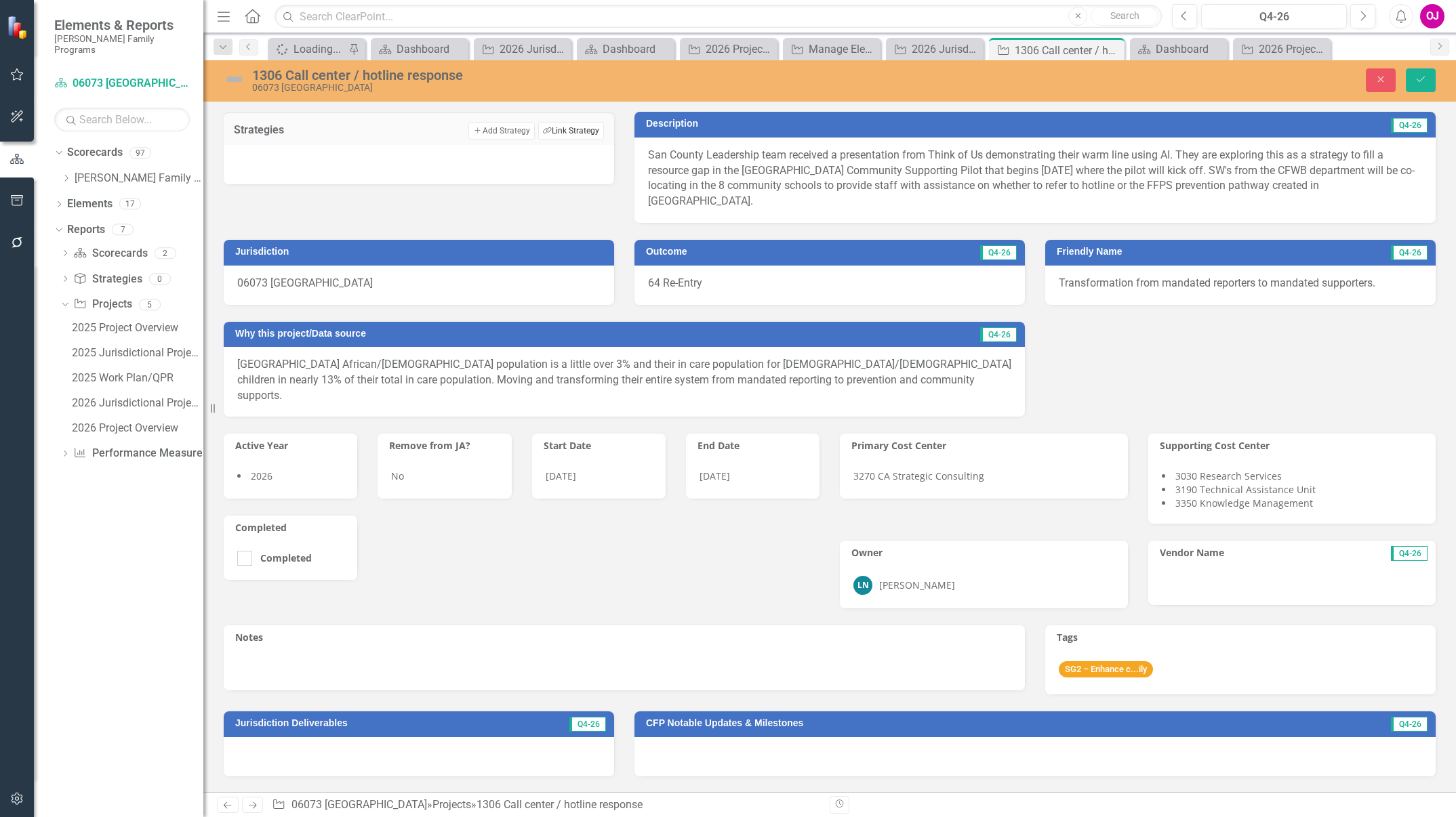
click at [582, 128] on button "Link Tag Link Strategy" at bounding box center [570, 131] width 65 height 18
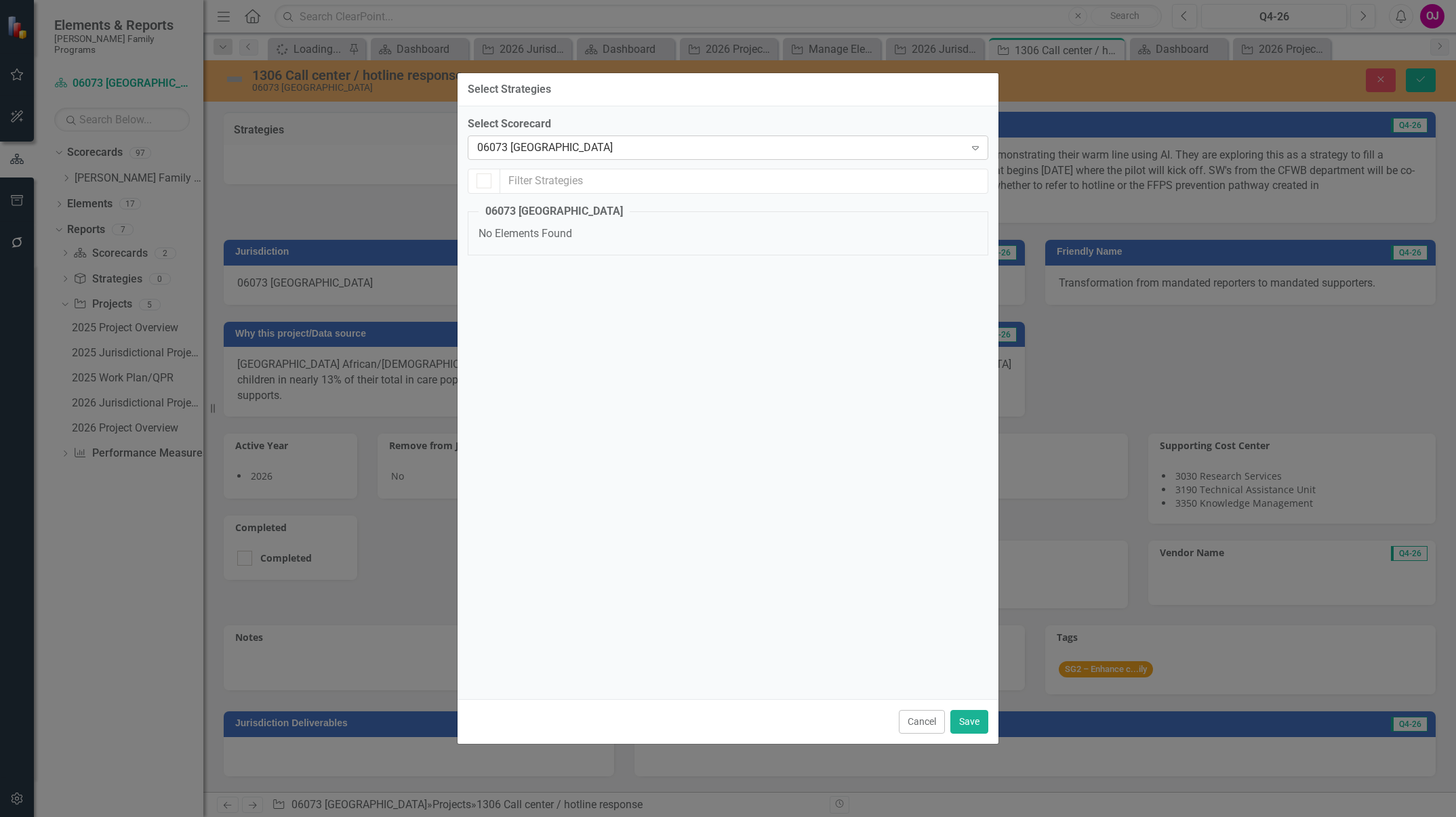
click at [623, 151] on div "06073 [GEOGRAPHIC_DATA]" at bounding box center [721, 147] width 487 height 16
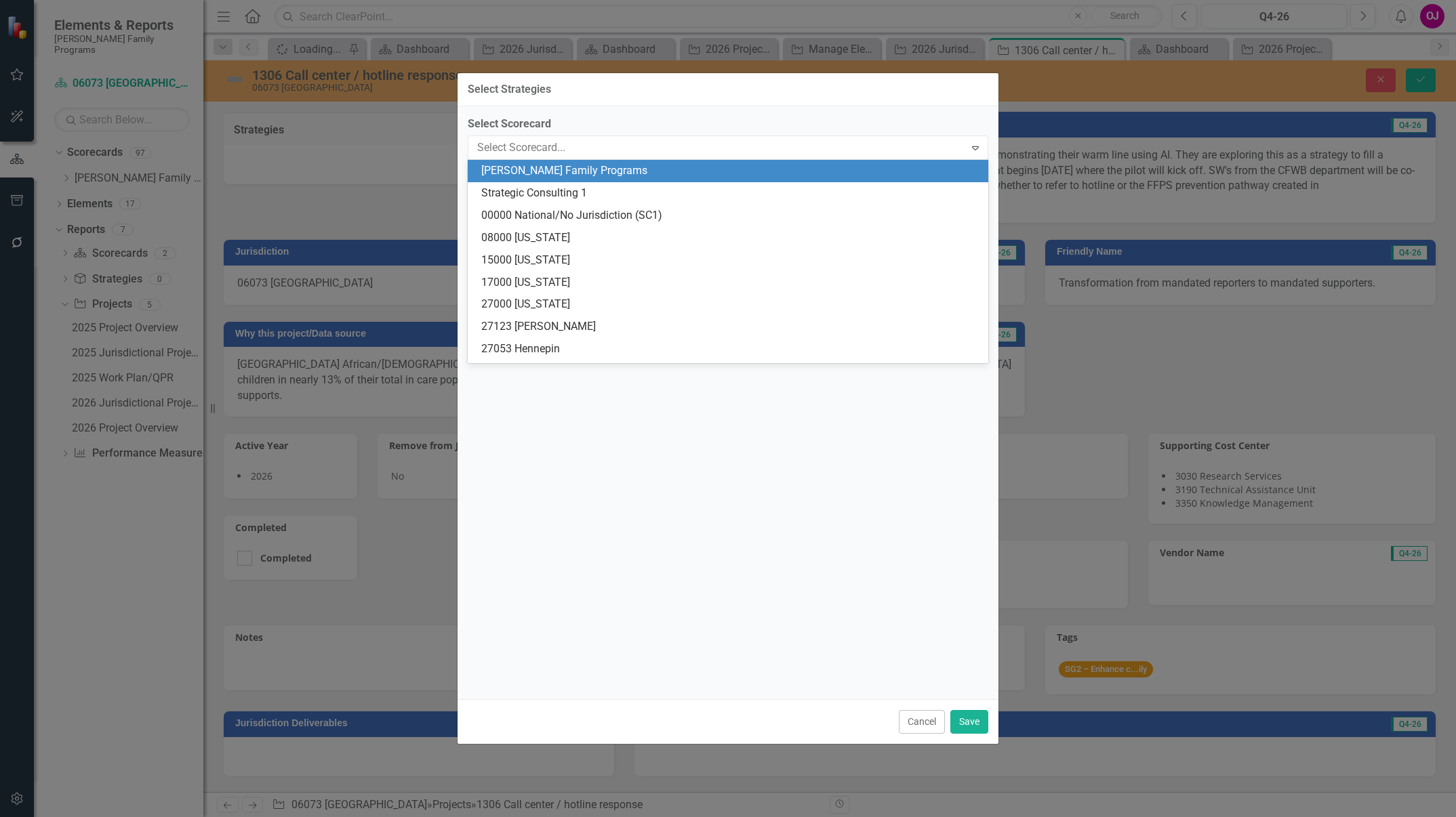
click at [740, 177] on div "[PERSON_NAME] Family Programs" at bounding box center [730, 171] width 499 height 16
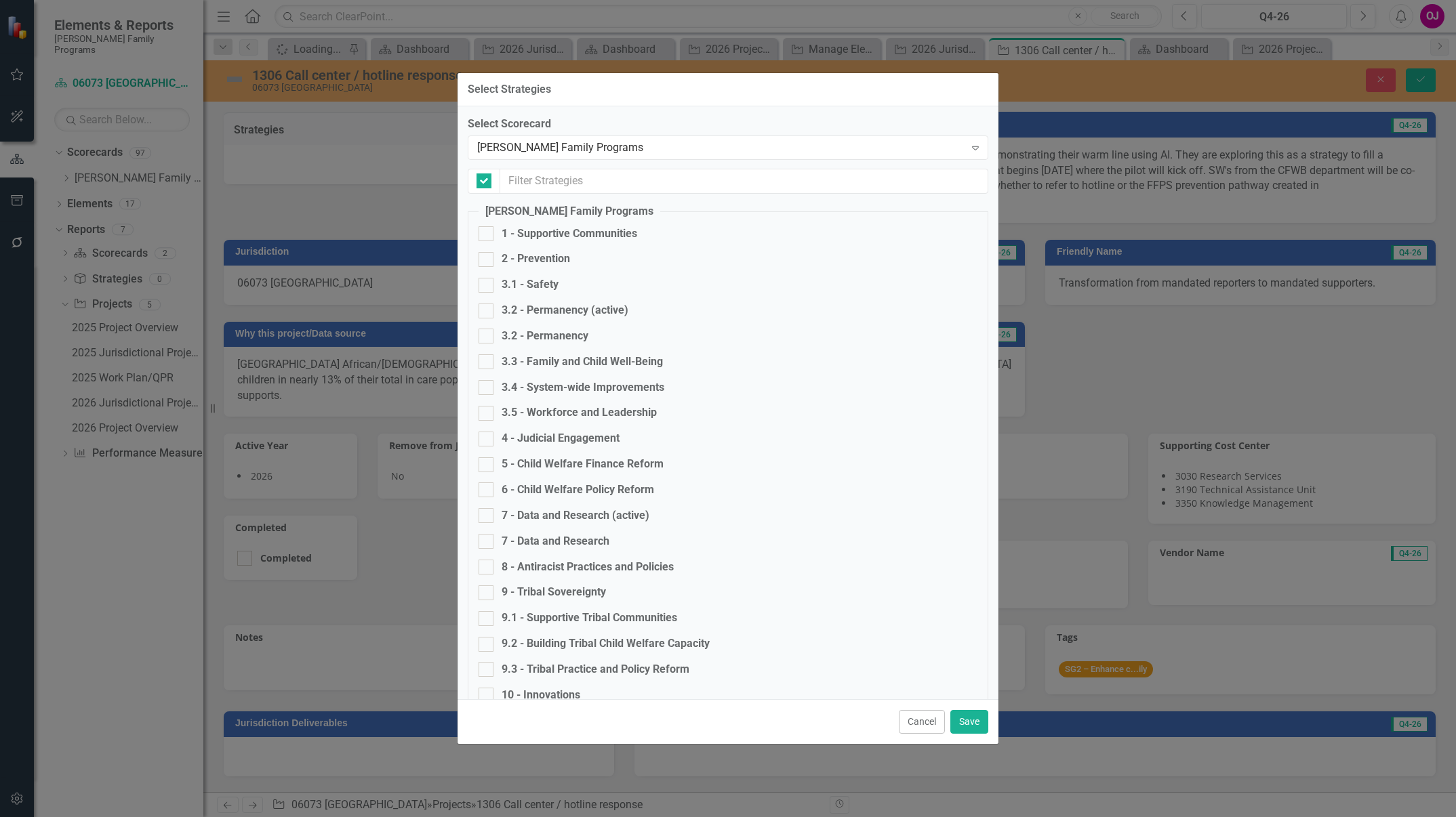
checkbox input "false"
click at [537, 259] on div "2 - Prevention" at bounding box center [536, 260] width 68 height 16
click at [487, 259] on input "2 - Prevention" at bounding box center [482, 256] width 9 height 9
checkbox input "true"
click at [977, 723] on button "Save" at bounding box center [969, 722] width 38 height 23
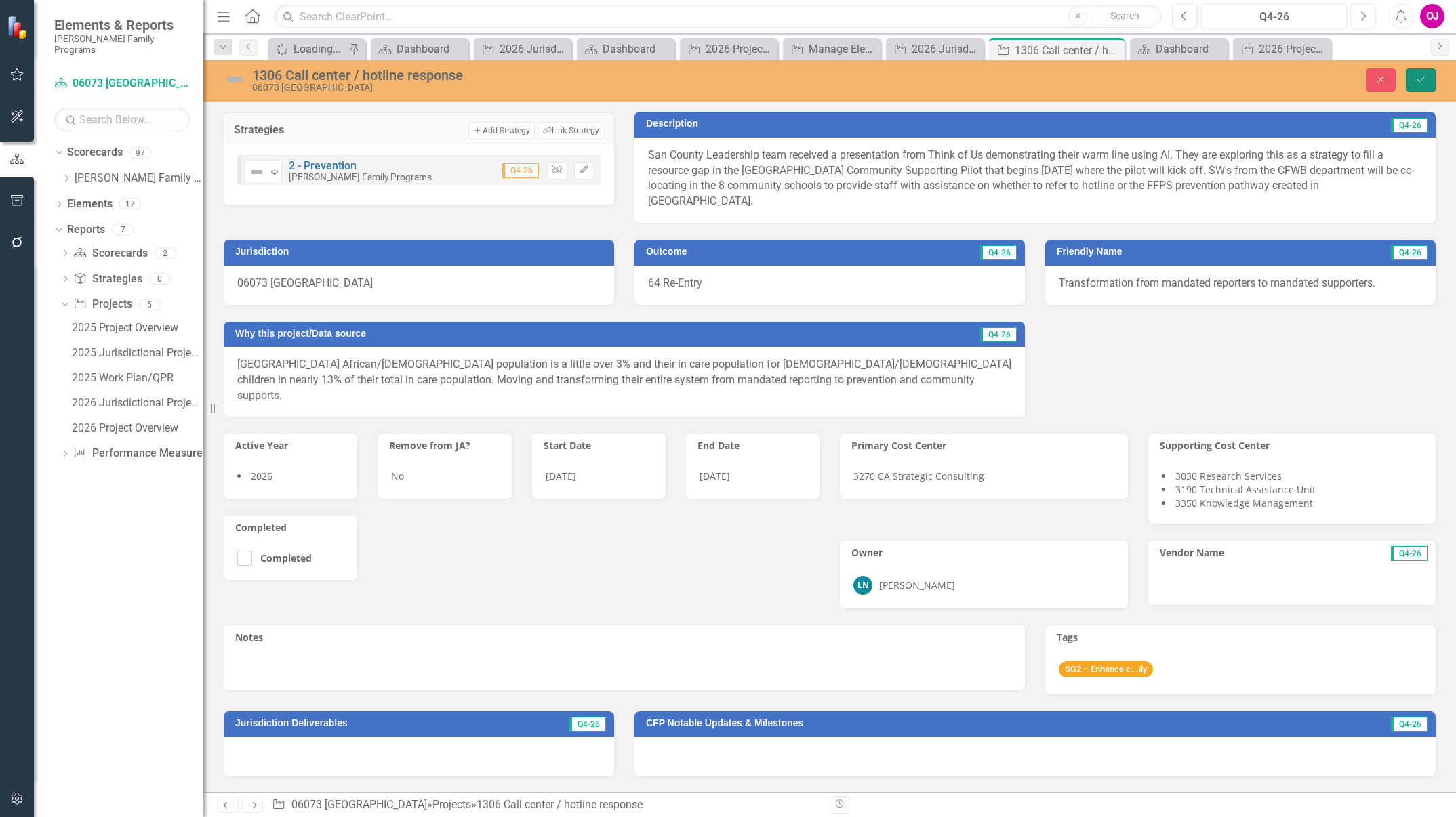
click at [1423, 85] on button "Save" at bounding box center [1421, 80] width 30 height 23
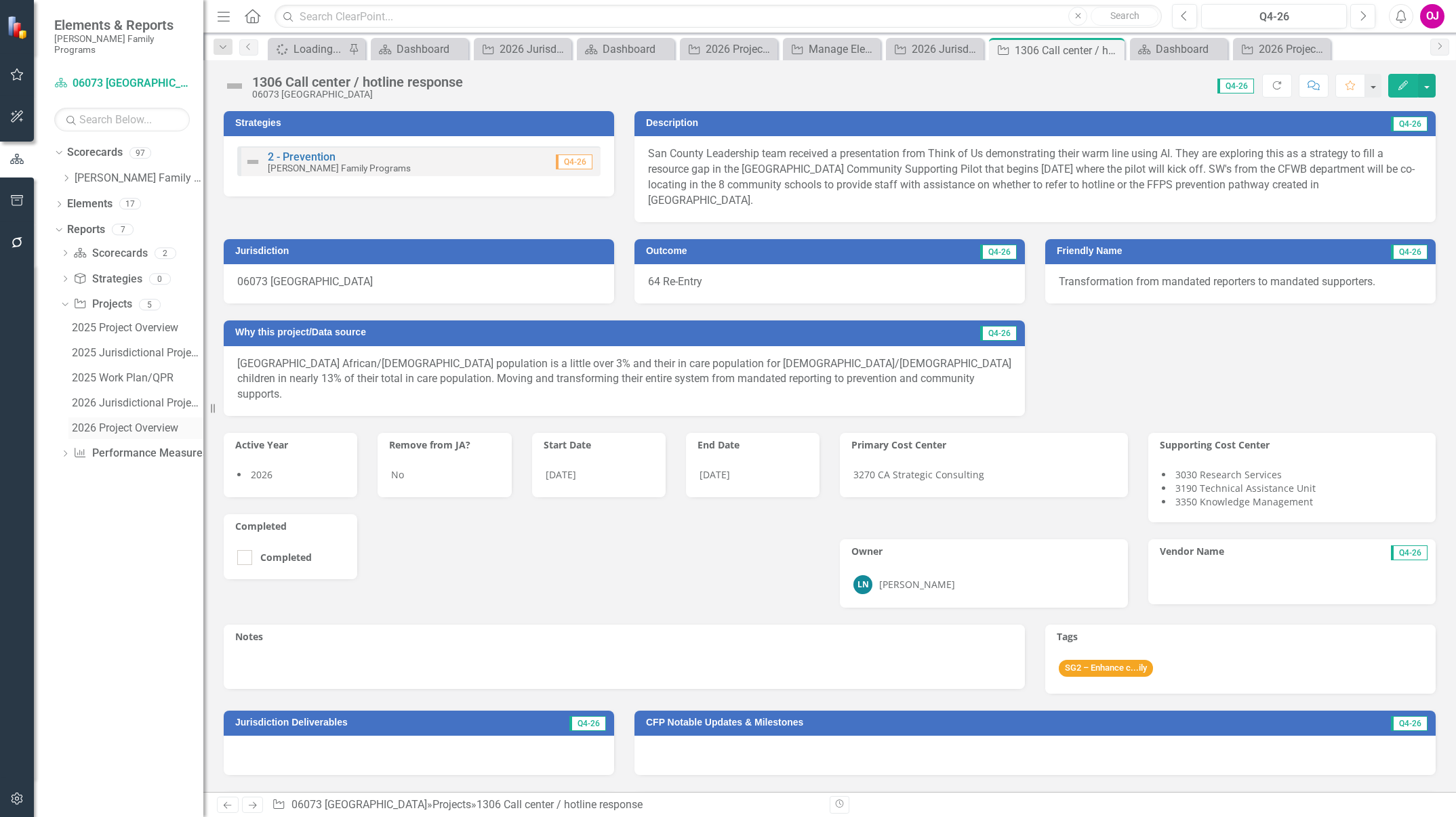
click at [150, 422] on div "2026 Project Overview" at bounding box center [138, 428] width 132 height 12
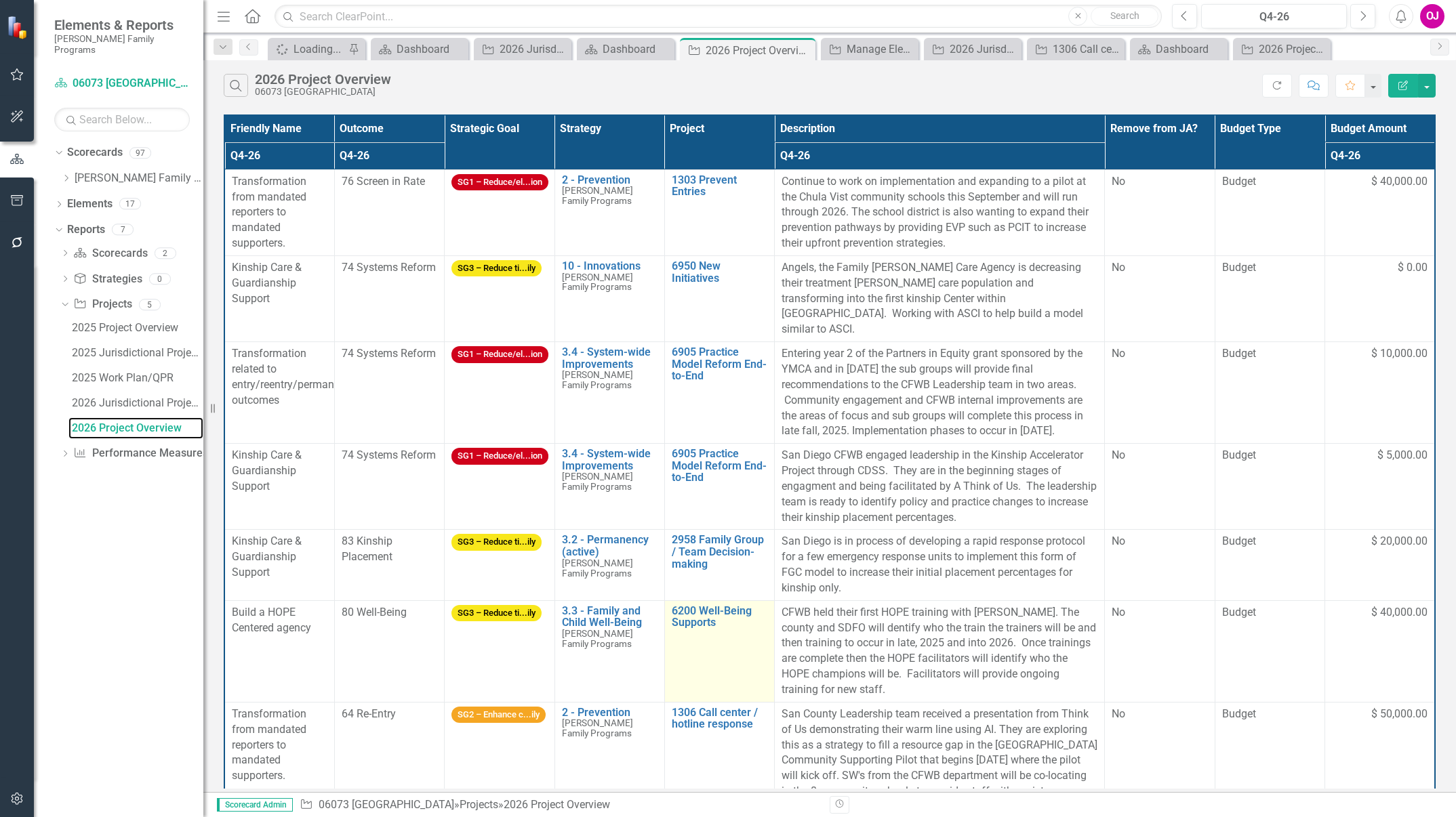
scroll to position [78, 0]
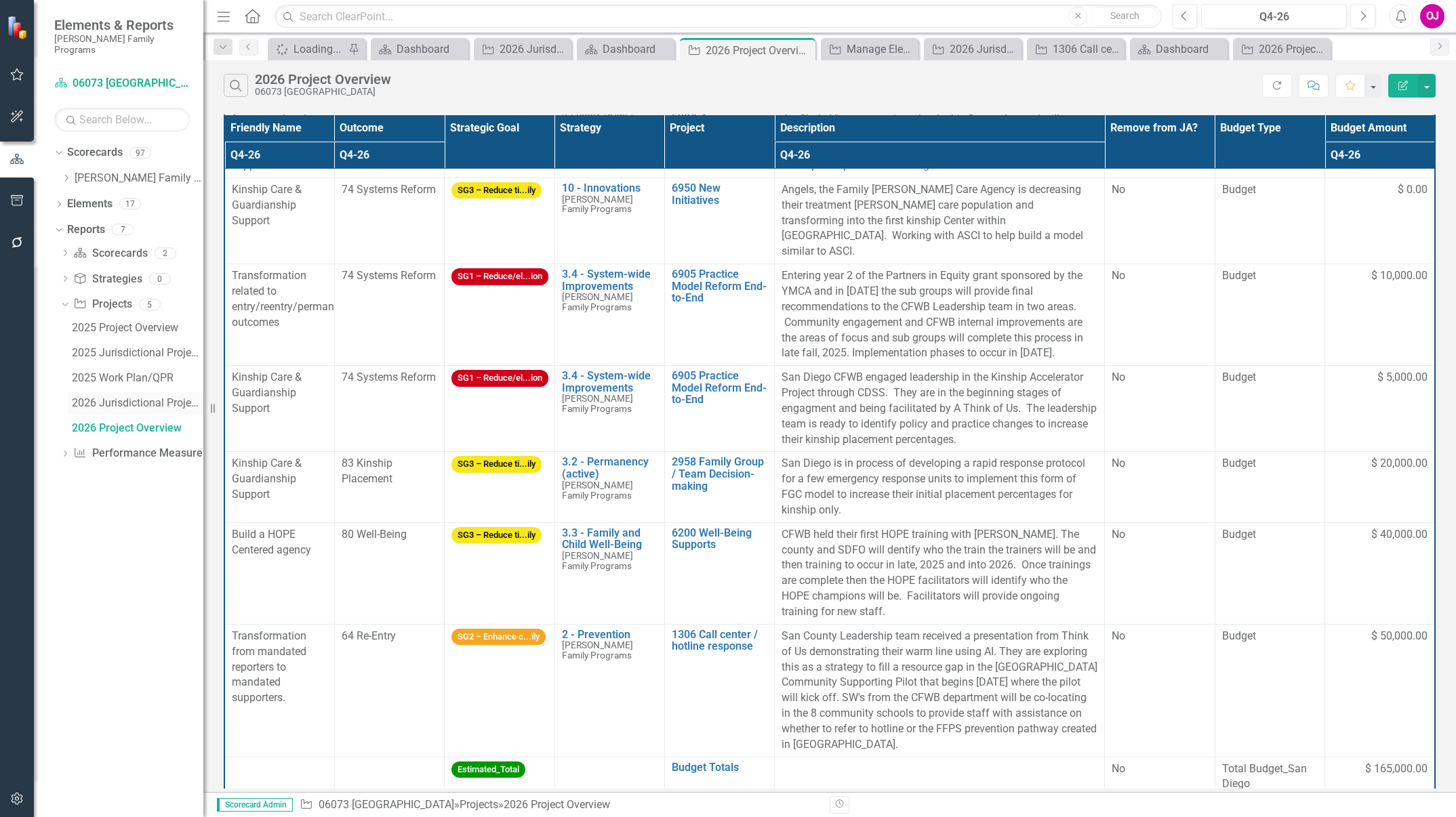
click at [128, 397] on div "2026 Jurisdictional Projects Assessment" at bounding box center [138, 403] width 132 height 12
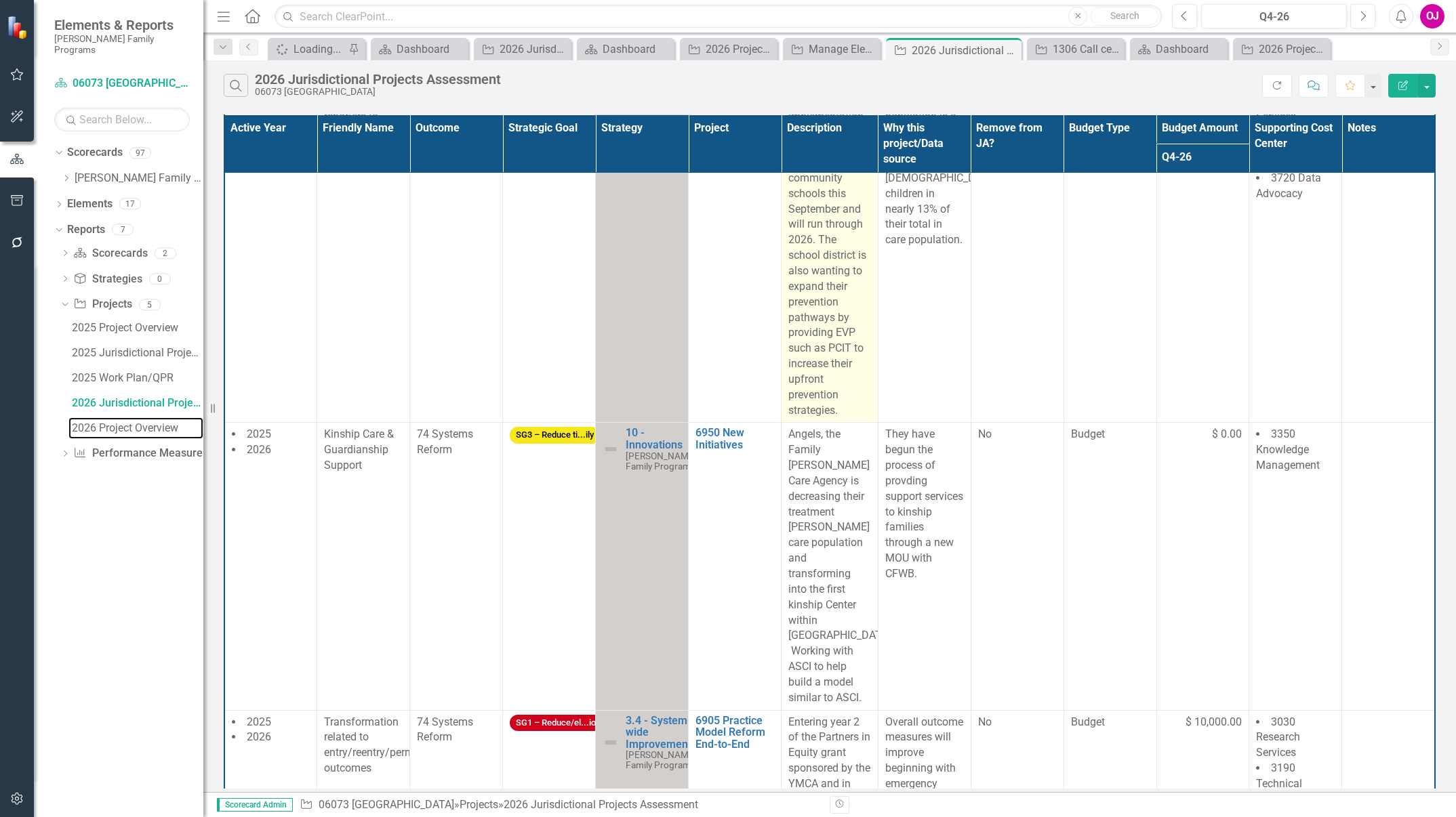
scroll to position [160, 0]
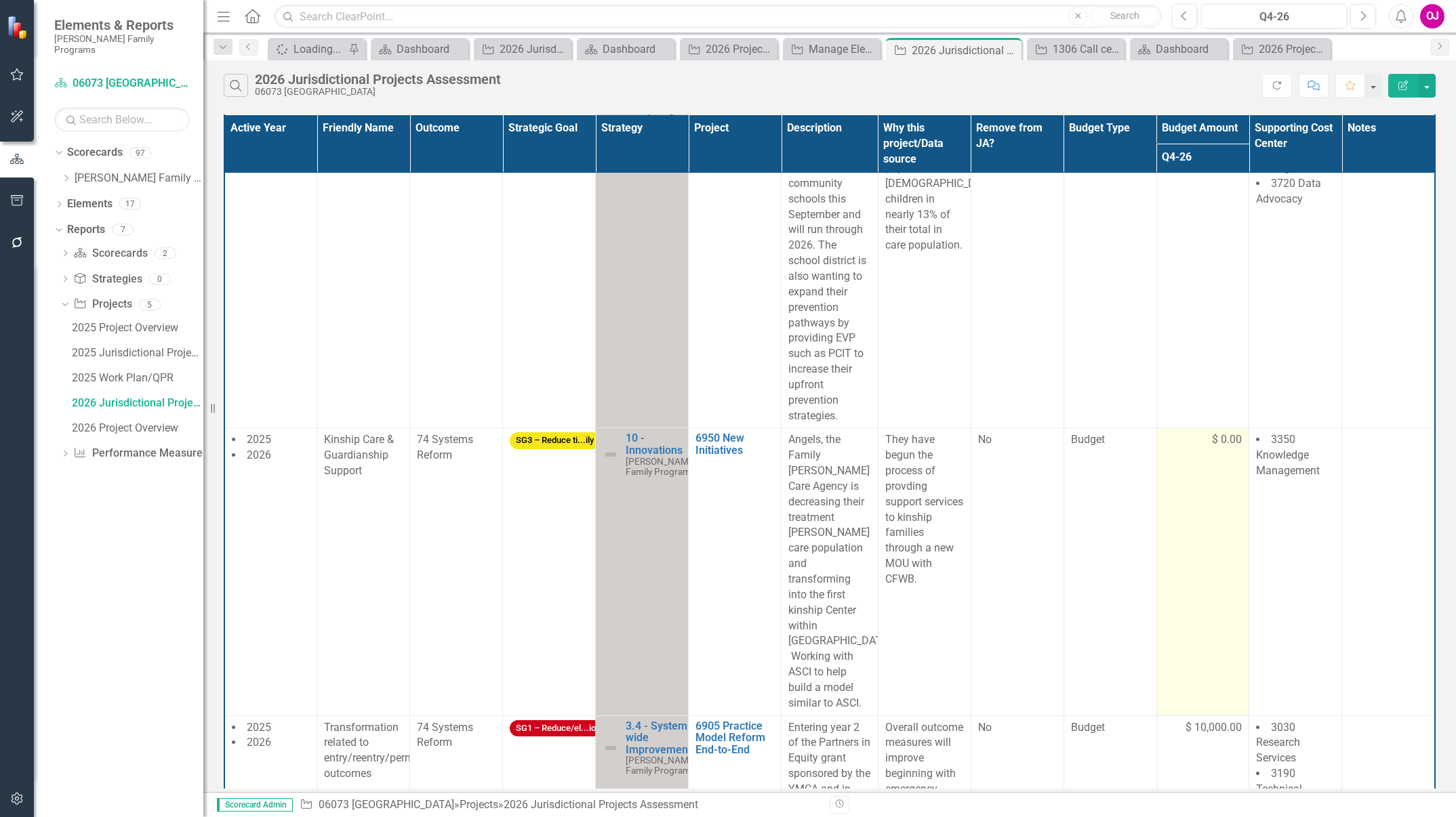
click at [1185, 473] on td "$ 0.00" at bounding box center [1202, 572] width 93 height 287
click at [1205, 465] on td "$ 0.00" at bounding box center [1202, 572] width 93 height 287
click at [1205, 466] on td "$ 0.00" at bounding box center [1202, 572] width 93 height 287
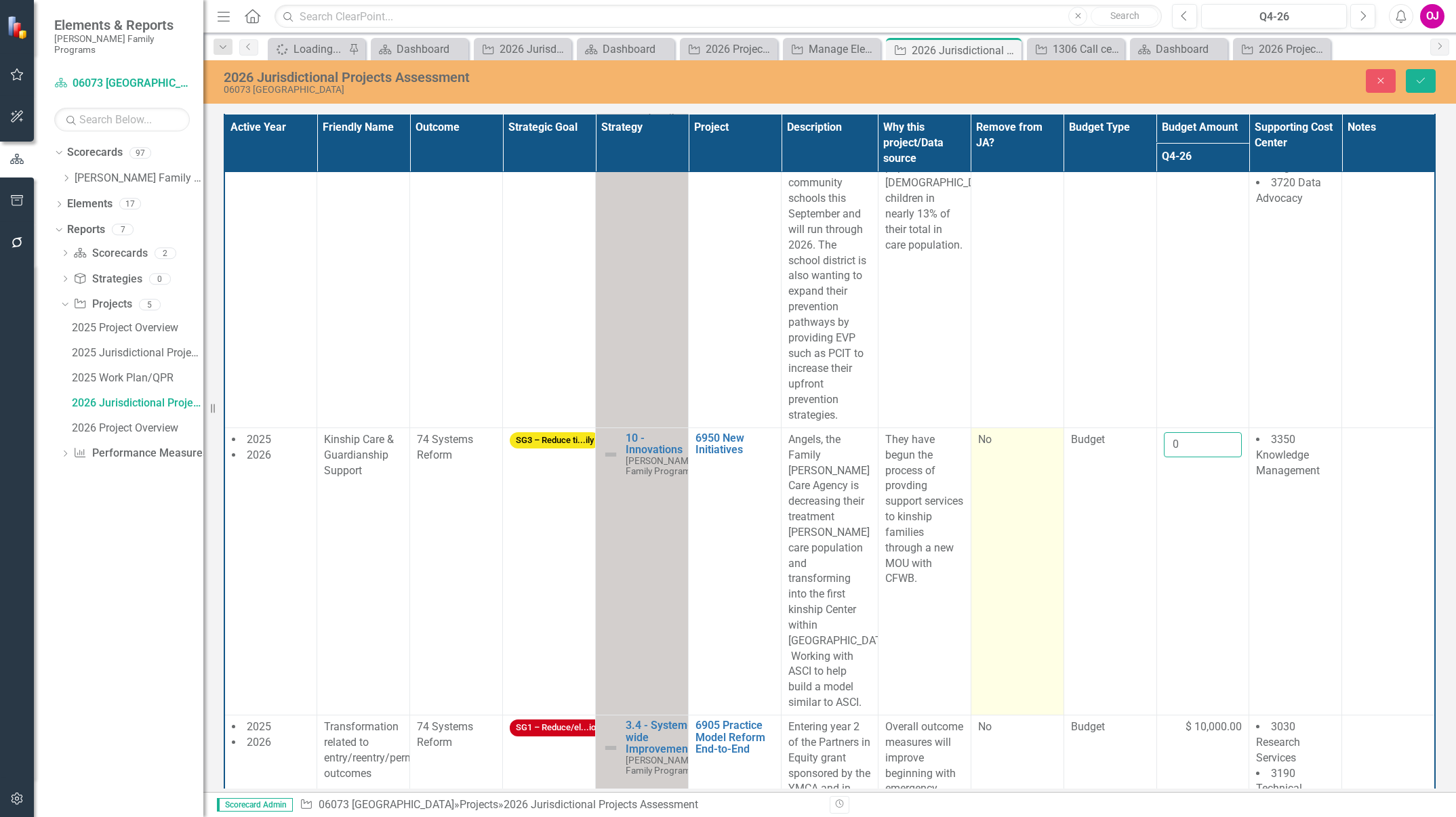
drag, startPoint x: 1188, startPoint y: 444, endPoint x: 1045, endPoint y: 437, distance: 143.2
click at [1045, 437] on tr "2025 2026 Kinship Care & Guardianship Support 74 Systems Reform SG3 – Reduce ti…" at bounding box center [830, 571] width 1211 height 287
type input "50000"
click button "Save" at bounding box center [1421, 81] width 30 height 23
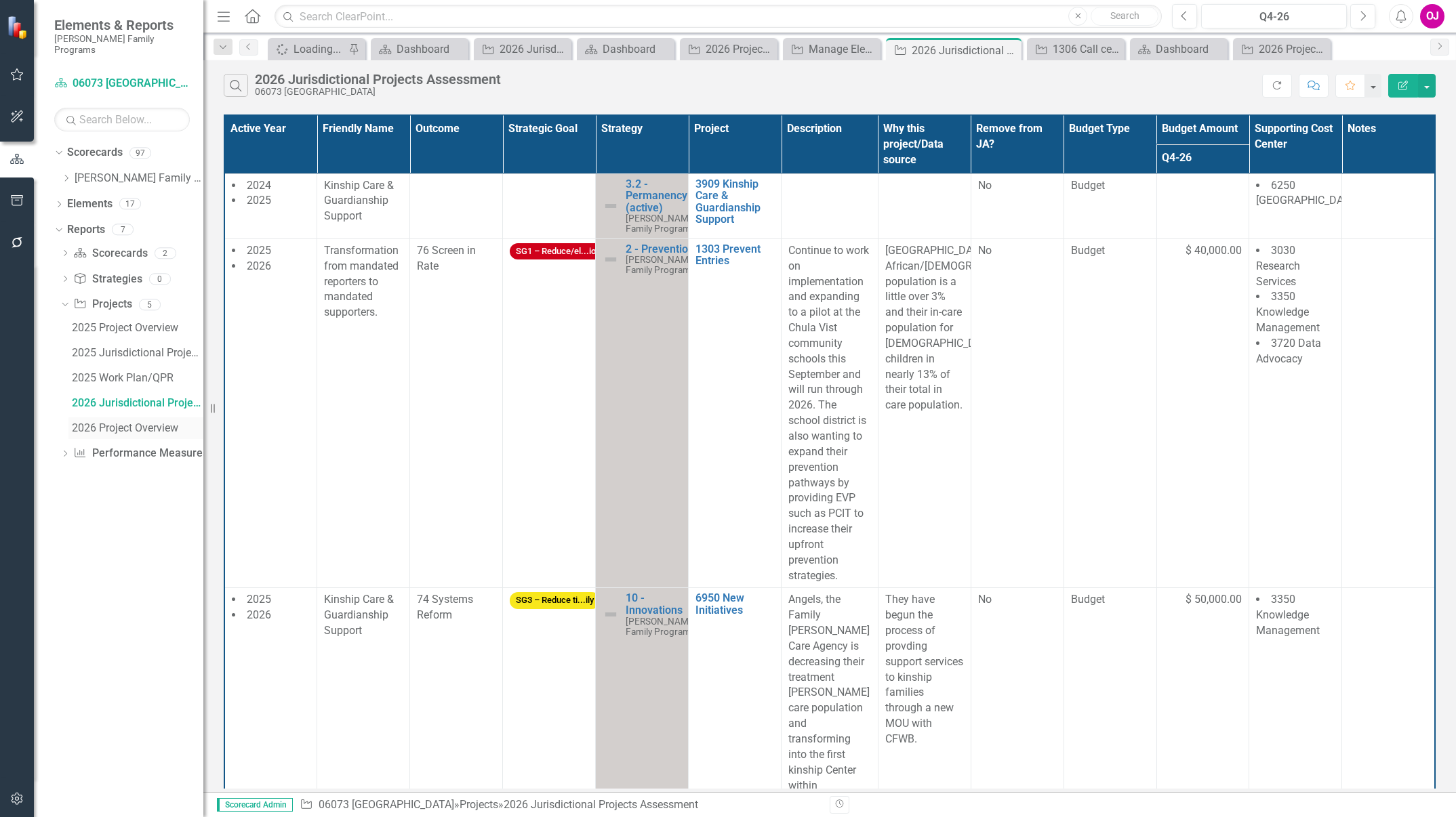
click at [121, 422] on div "2026 Project Overview" at bounding box center [138, 428] width 132 height 12
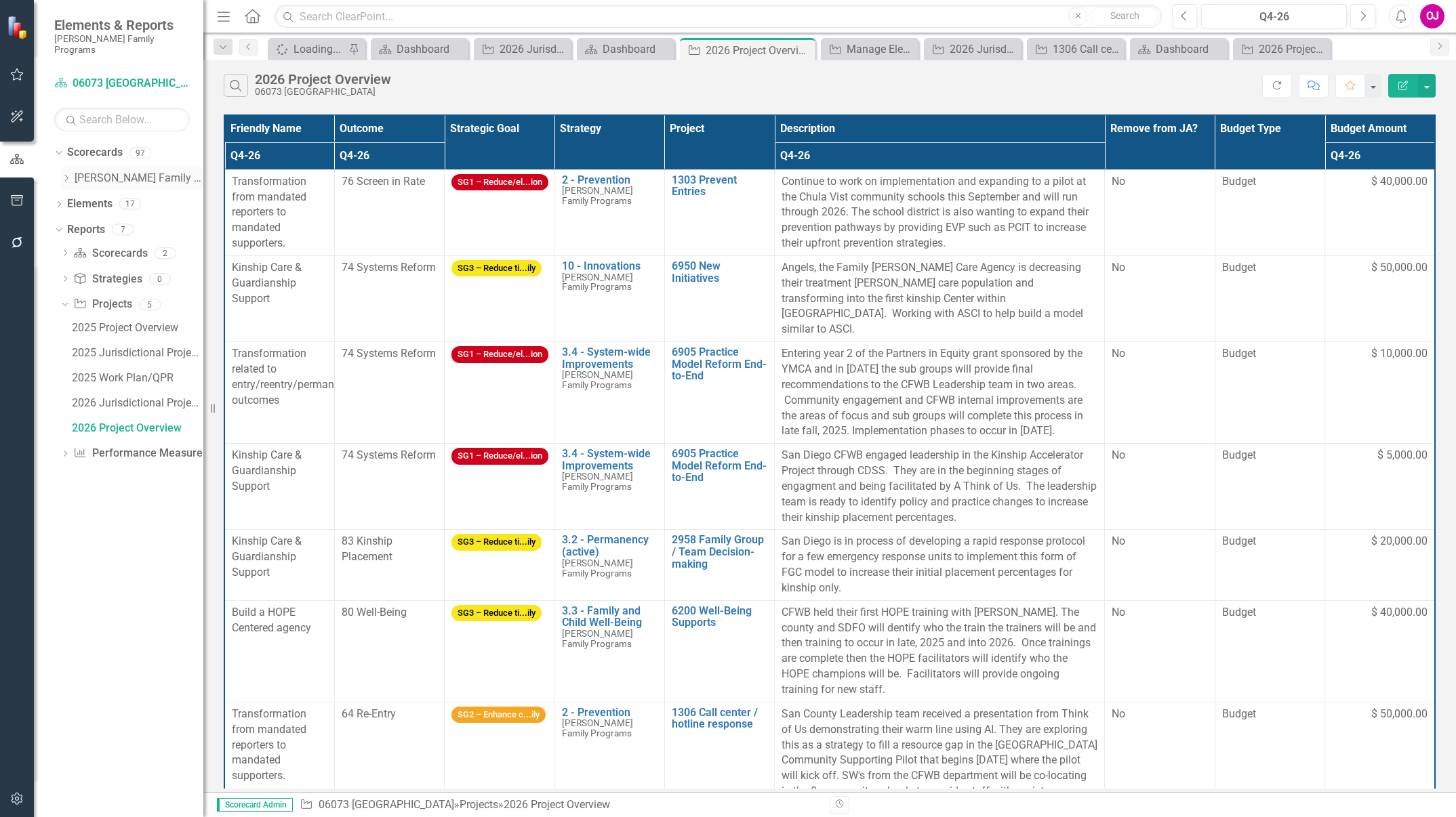
click at [67, 174] on icon "Dropdown" at bounding box center [65, 178] width 10 height 8
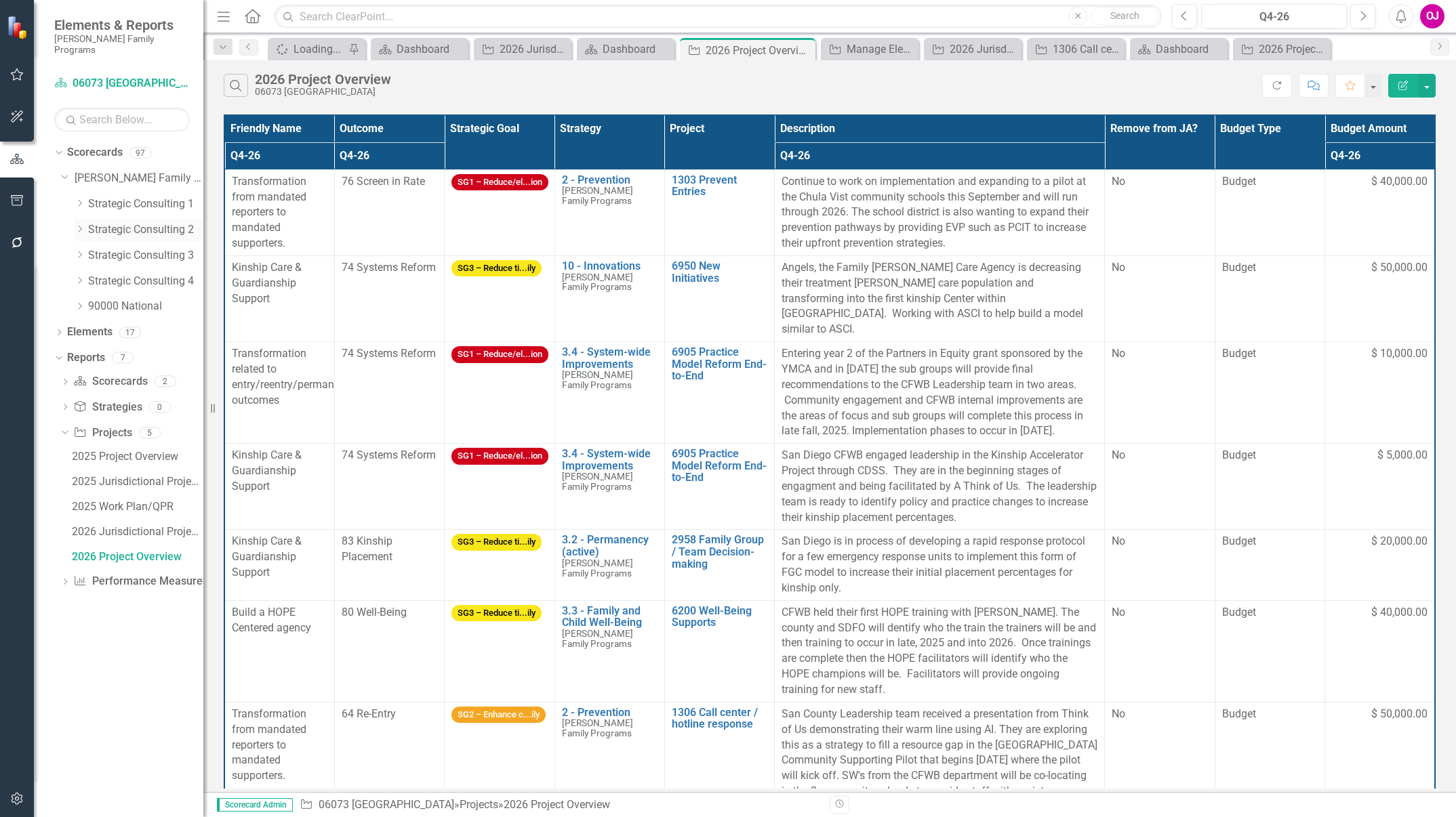
click at [75, 225] on icon "Dropdown" at bounding box center [79, 228] width 10 height 8
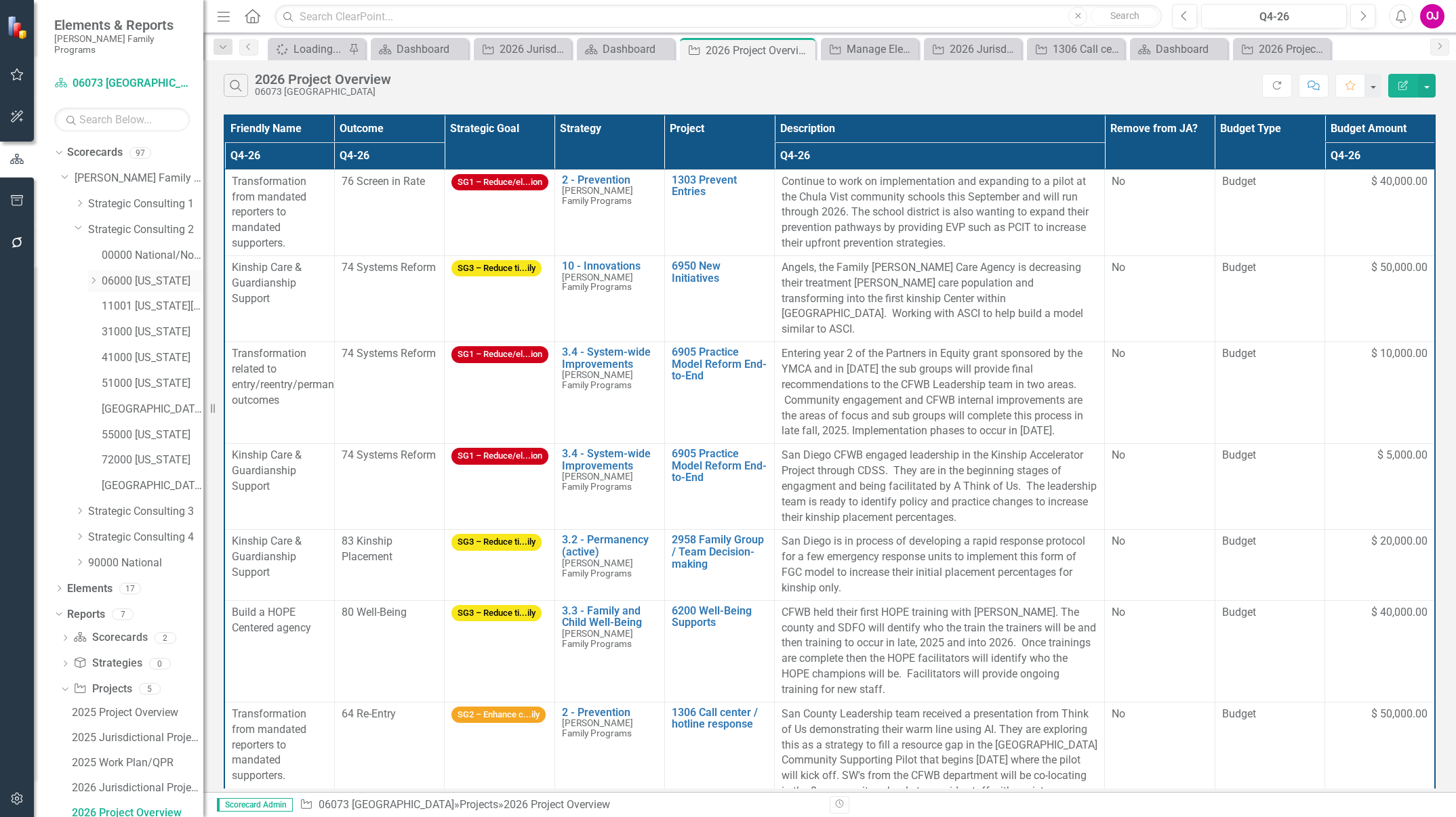
click at [90, 276] on icon "Dropdown" at bounding box center [93, 280] width 10 height 8
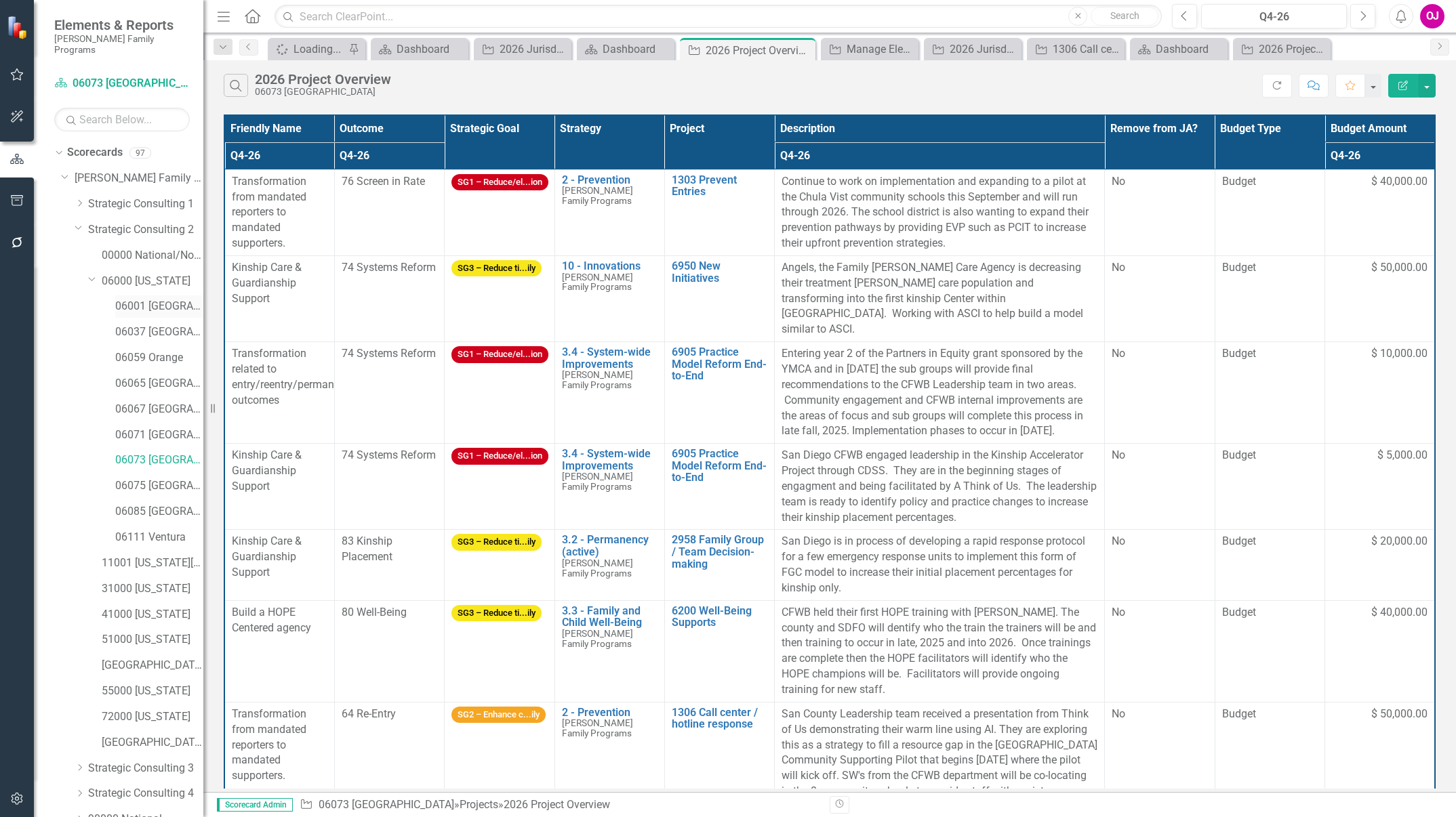
click at [149, 299] on link "06001 [GEOGRAPHIC_DATA]" at bounding box center [159, 306] width 88 height 16
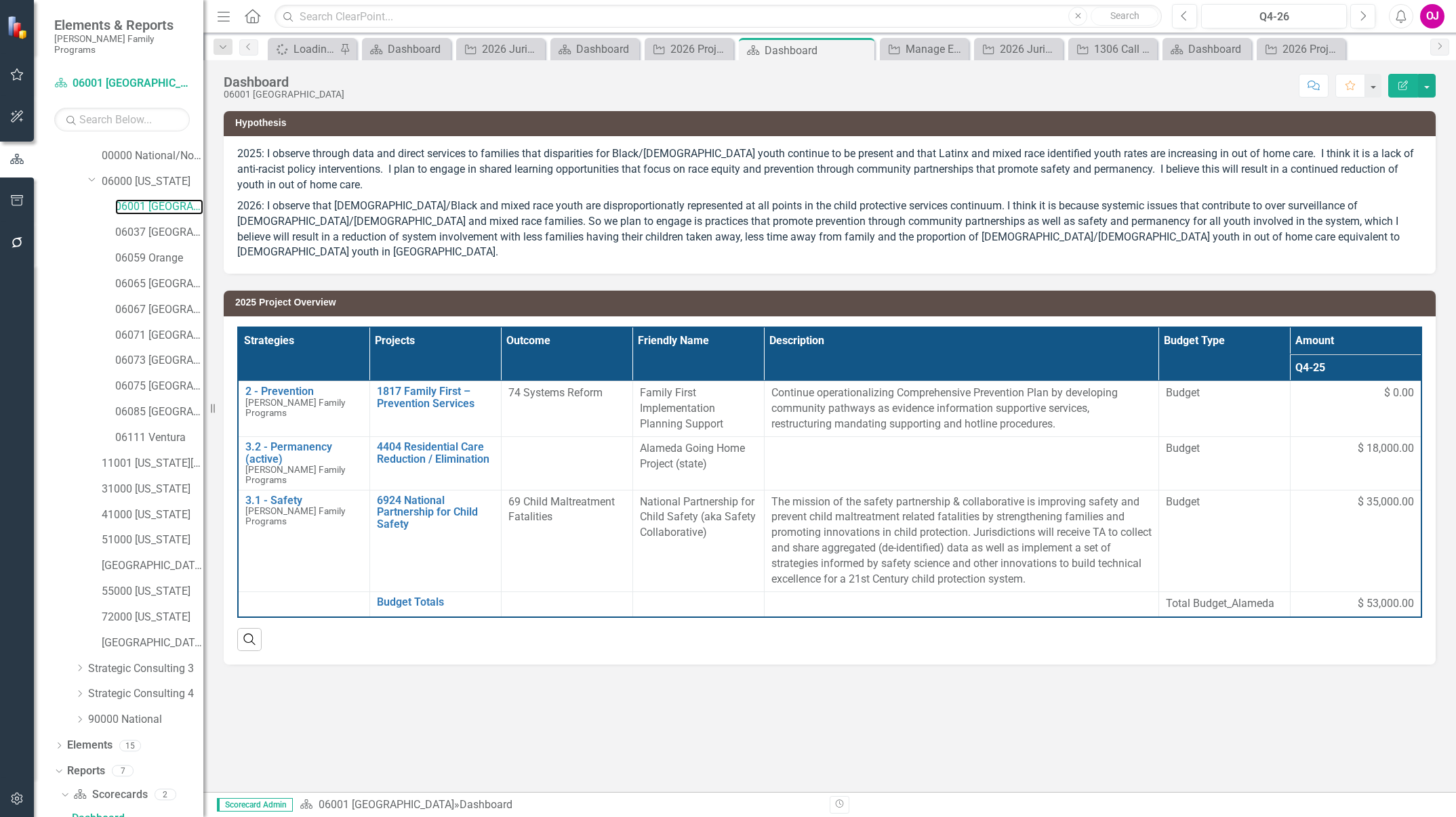
scroll to position [348, 0]
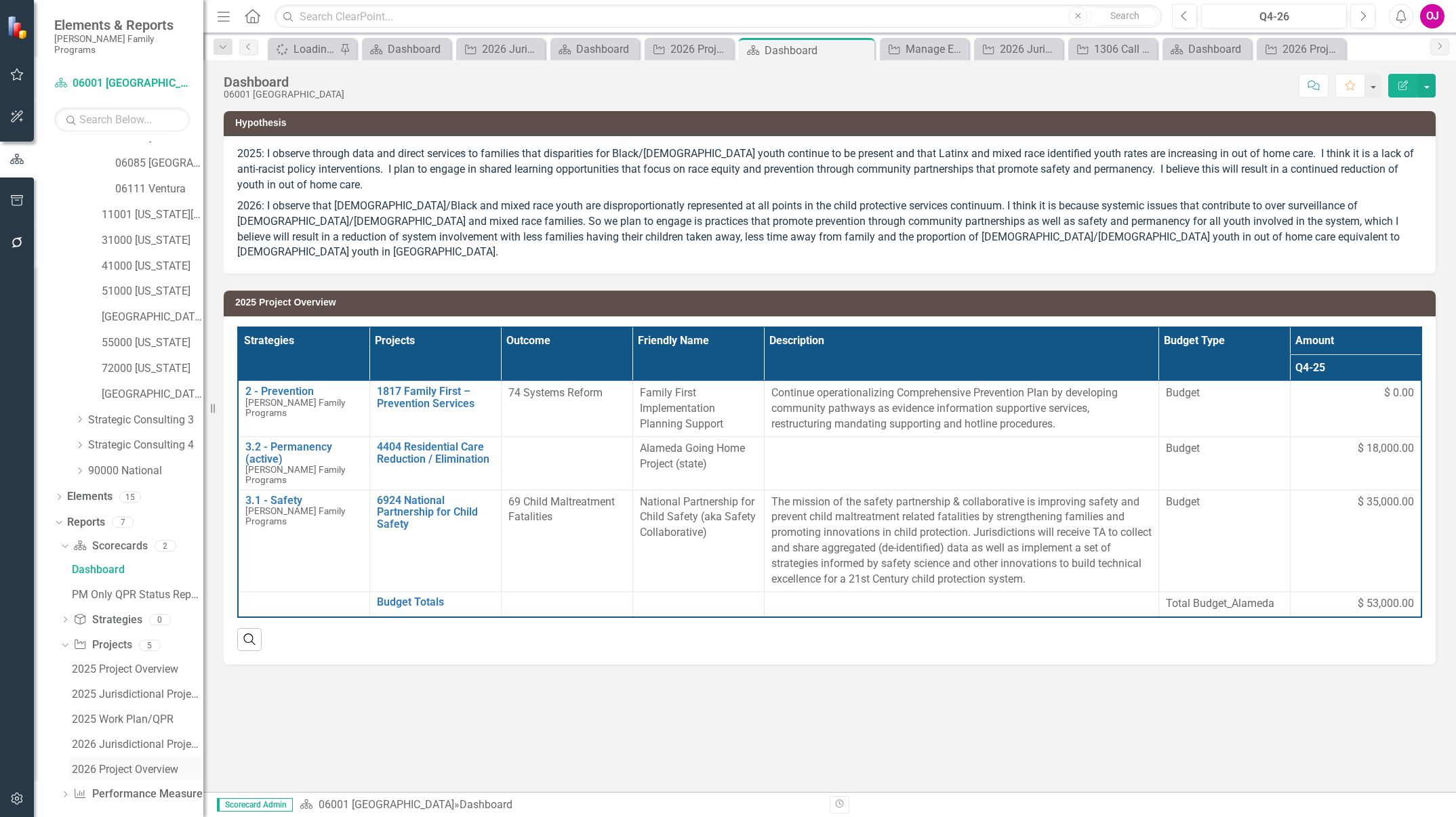
click at [151, 763] on div "2026 Project Overview" at bounding box center [138, 769] width 132 height 12
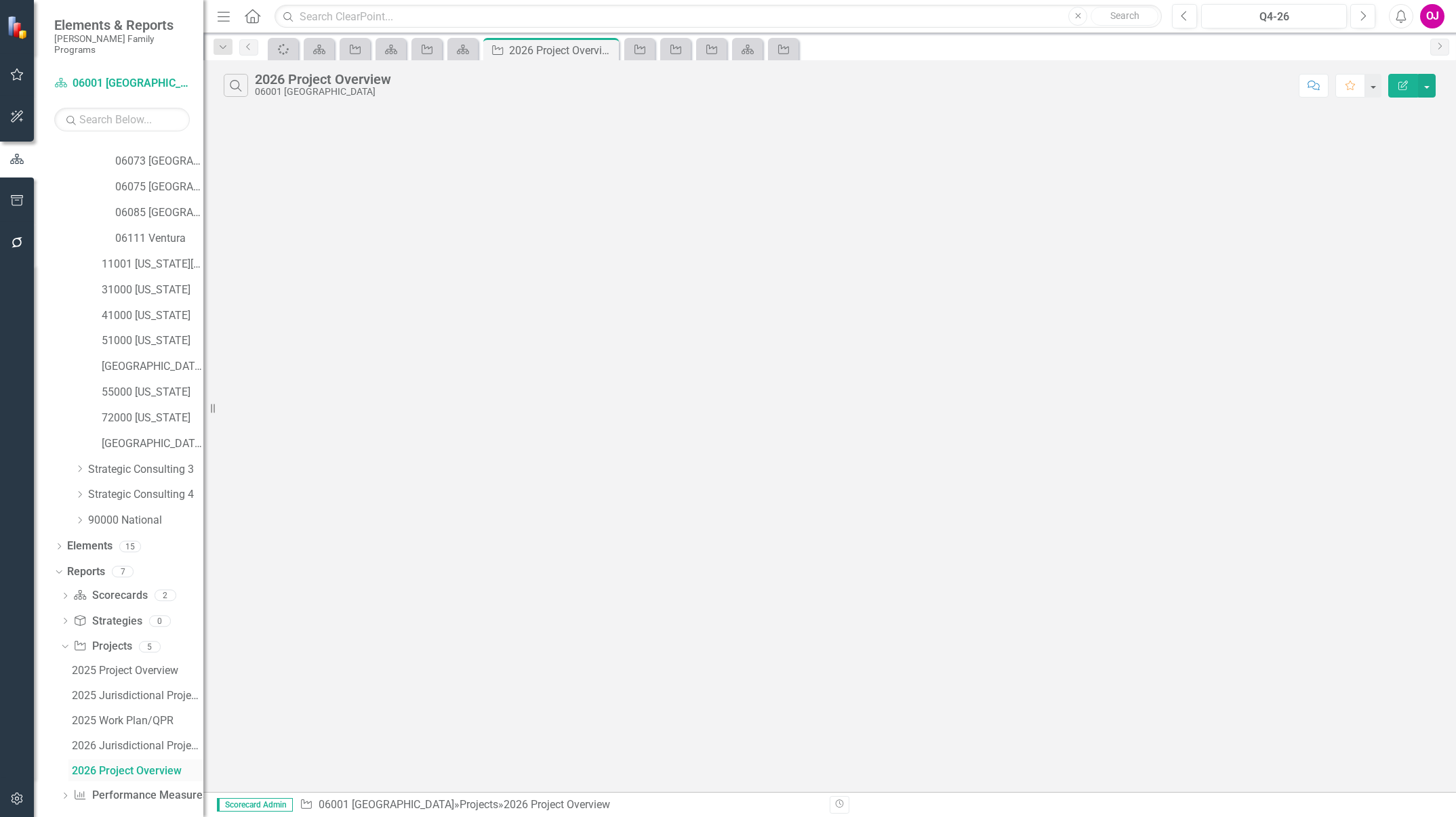
scroll to position [252, 0]
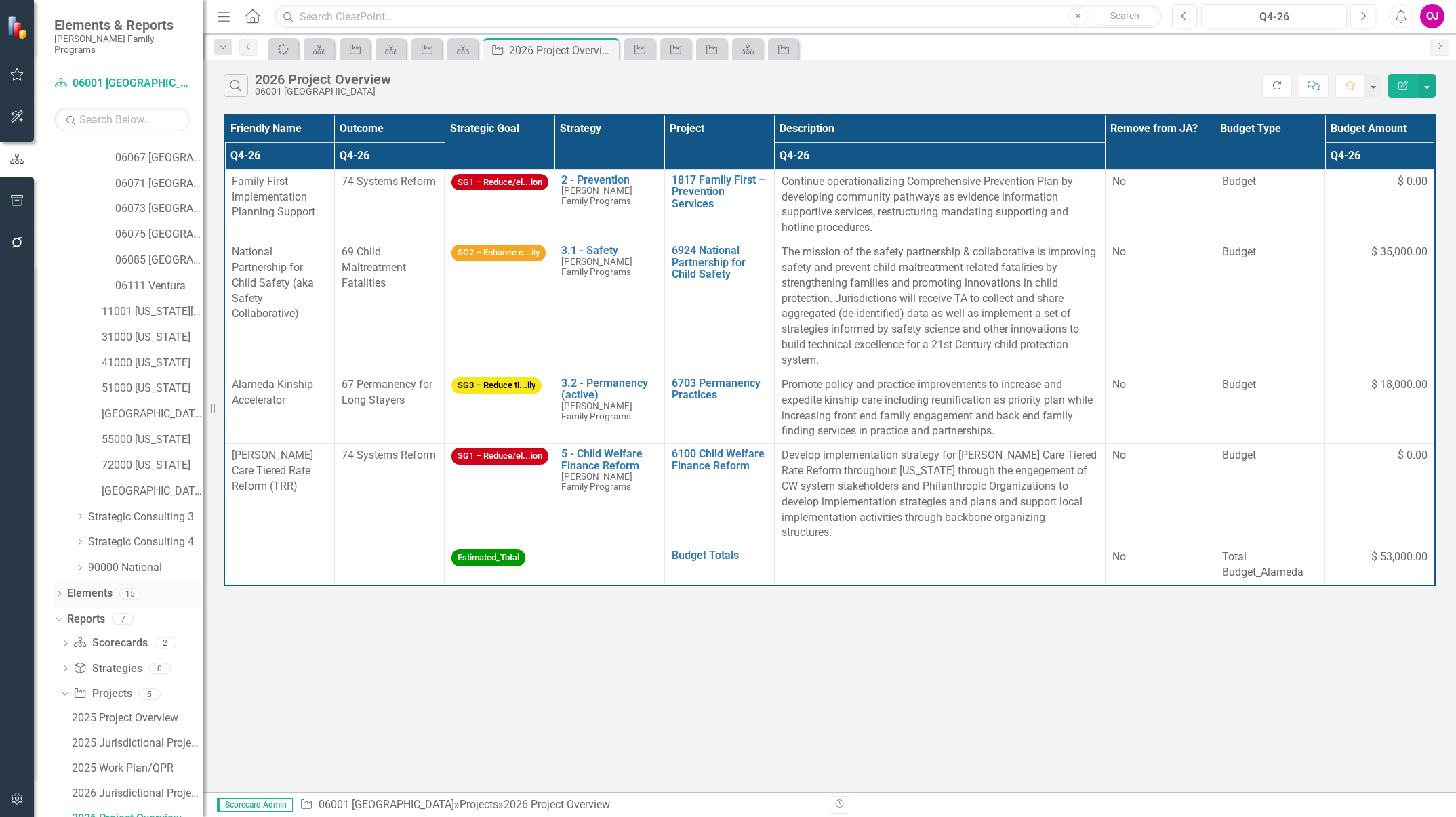
click at [95, 586] on link "Elements" at bounding box center [90, 593] width 46 height 16
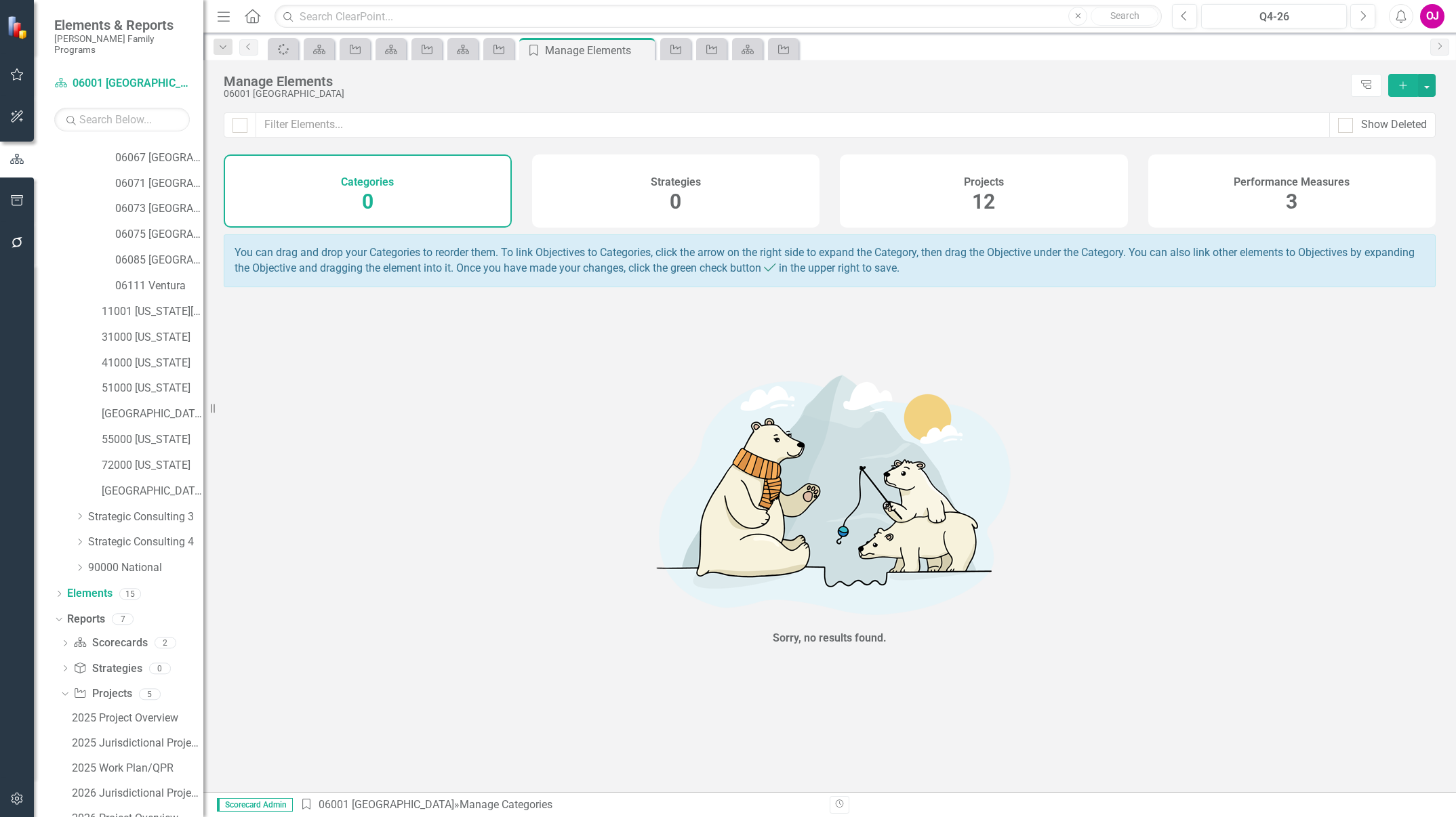
click at [1023, 211] on div "Projects 12" at bounding box center [983, 190] width 288 height 73
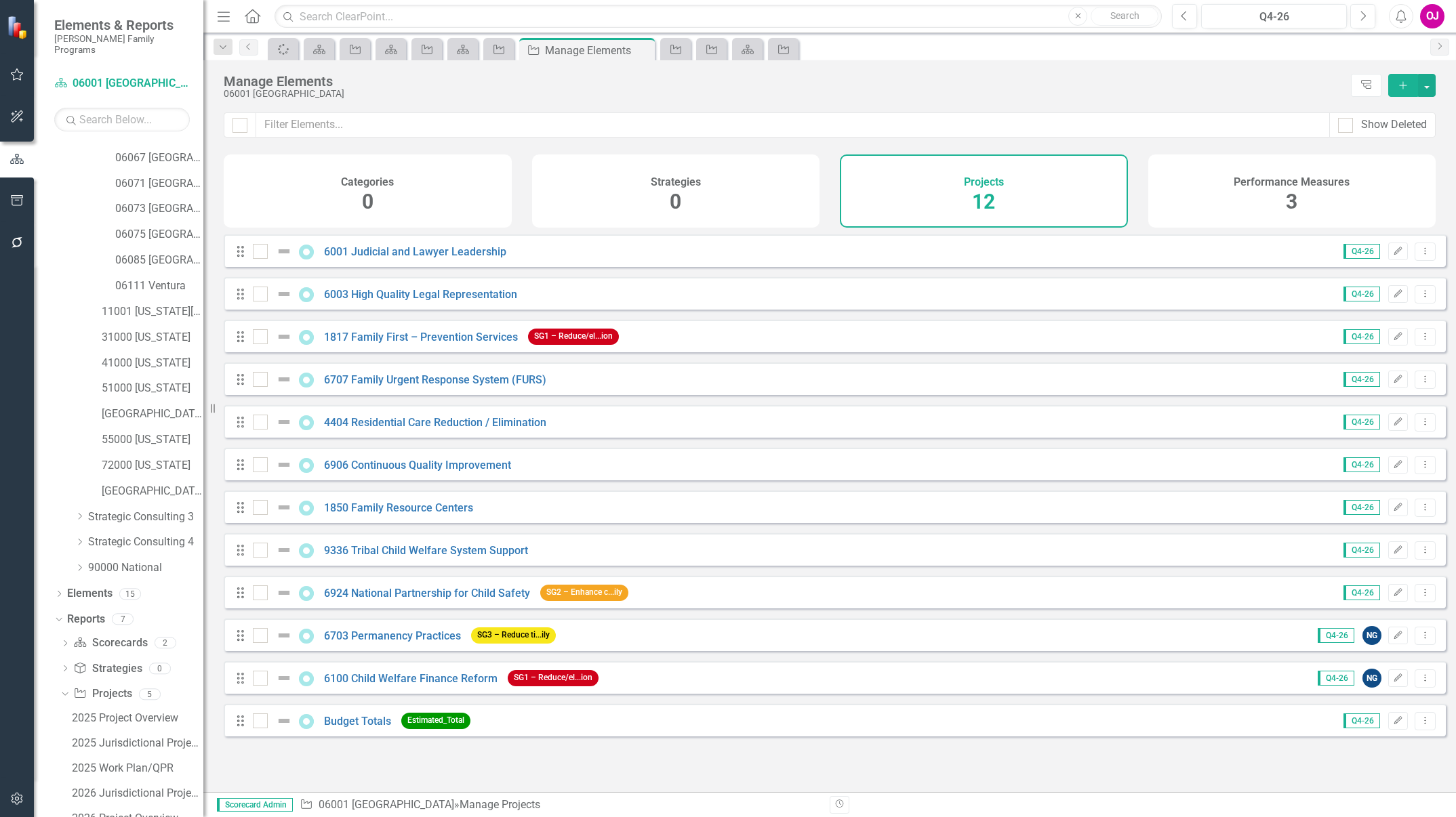
click at [1402, 85] on icon "button" at bounding box center [1403, 85] width 8 height 8
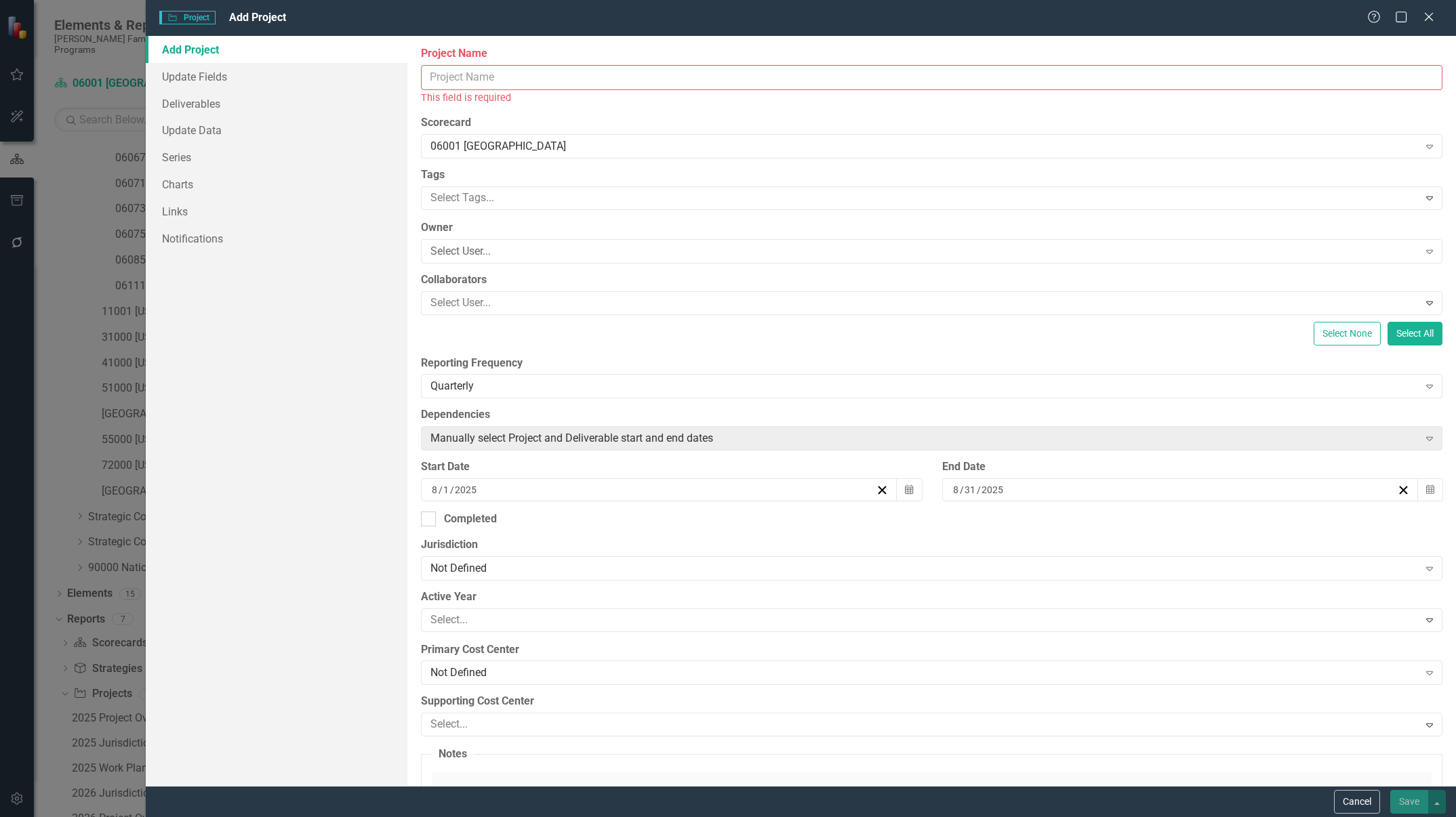
click at [764, 85] on input "Project Name" at bounding box center [932, 78] width 1021 height 25
paste input "6909 CW Staff Development and Support"
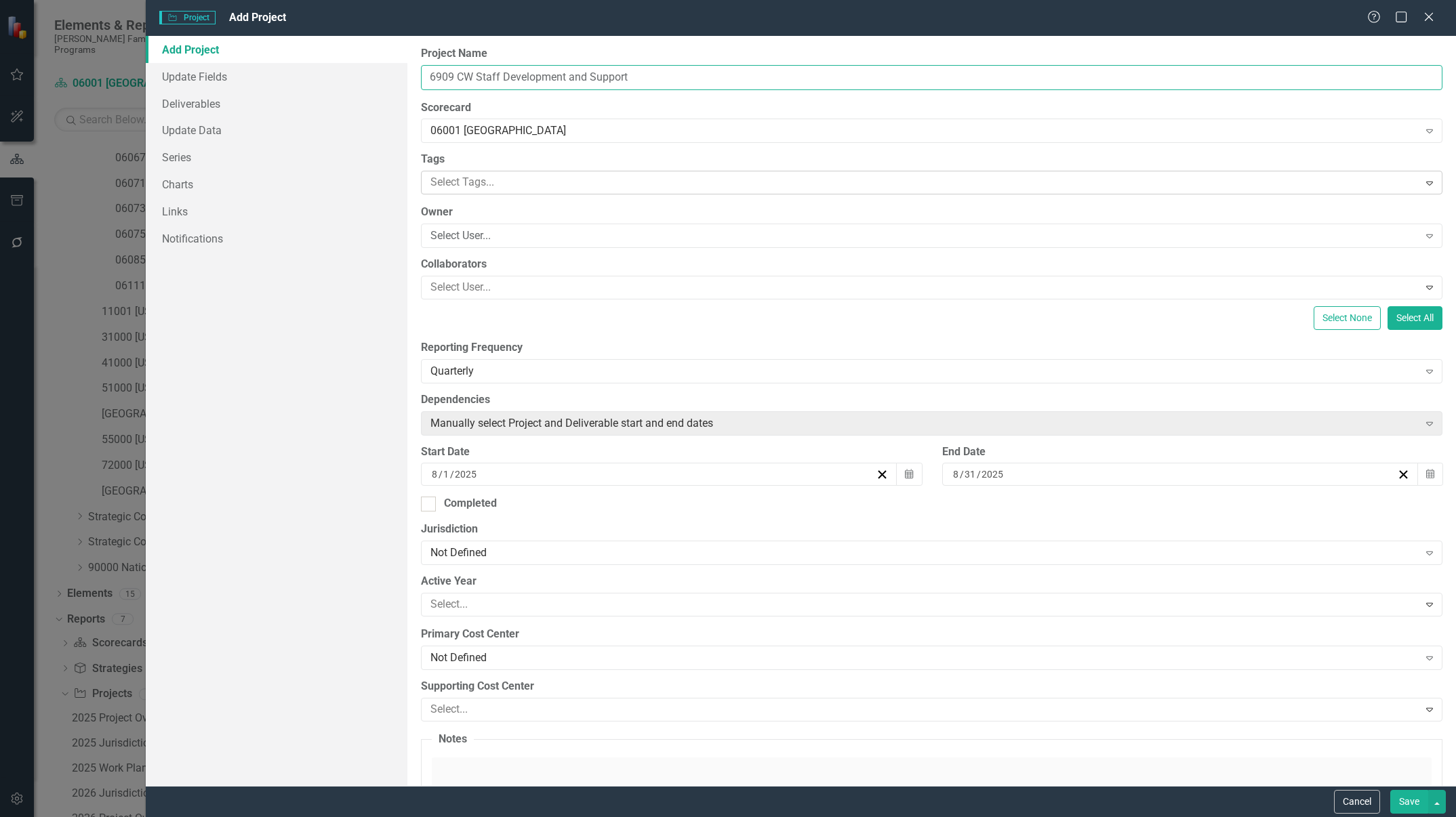
type input "6909 CW Staff Development and Support"
click at [515, 182] on div at bounding box center [921, 183] width 993 height 19
click at [498, 190] on div at bounding box center [921, 183] width 993 height 19
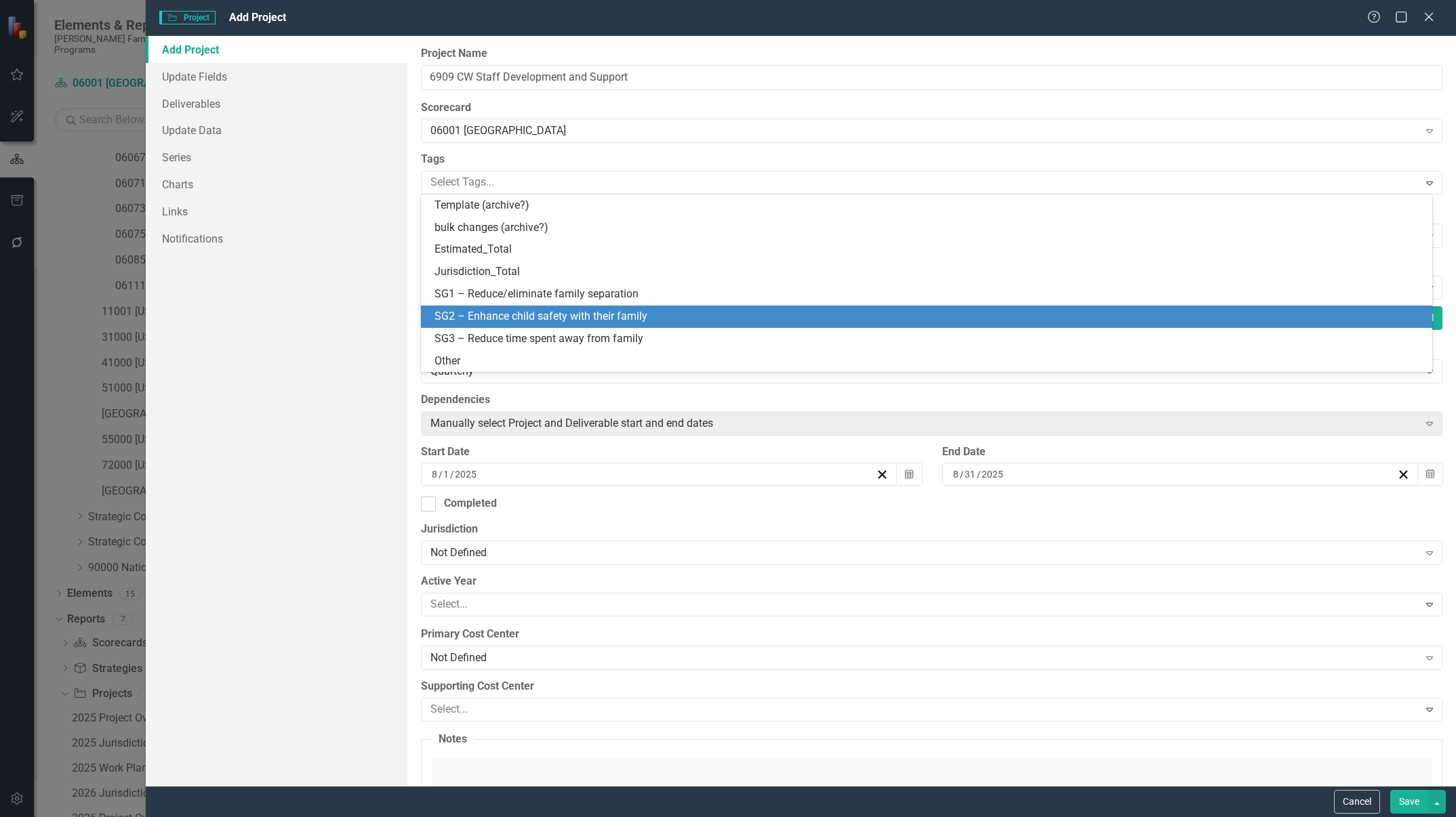
click at [528, 321] on span "SG2 – Enhance child safety with their family" at bounding box center [541, 315] width 213 height 13
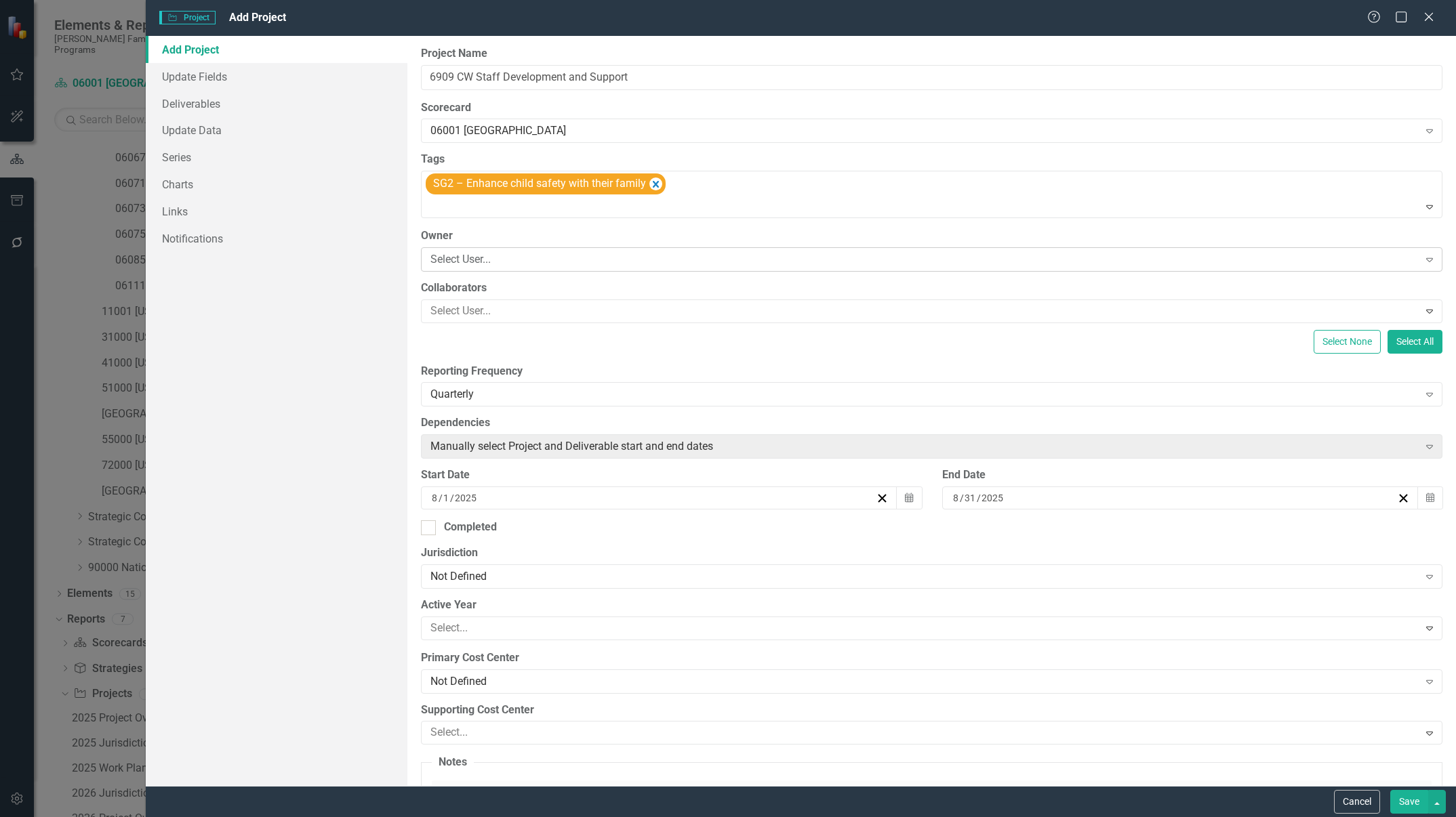
click at [567, 263] on div "Select User..." at bounding box center [924, 260] width 987 height 16
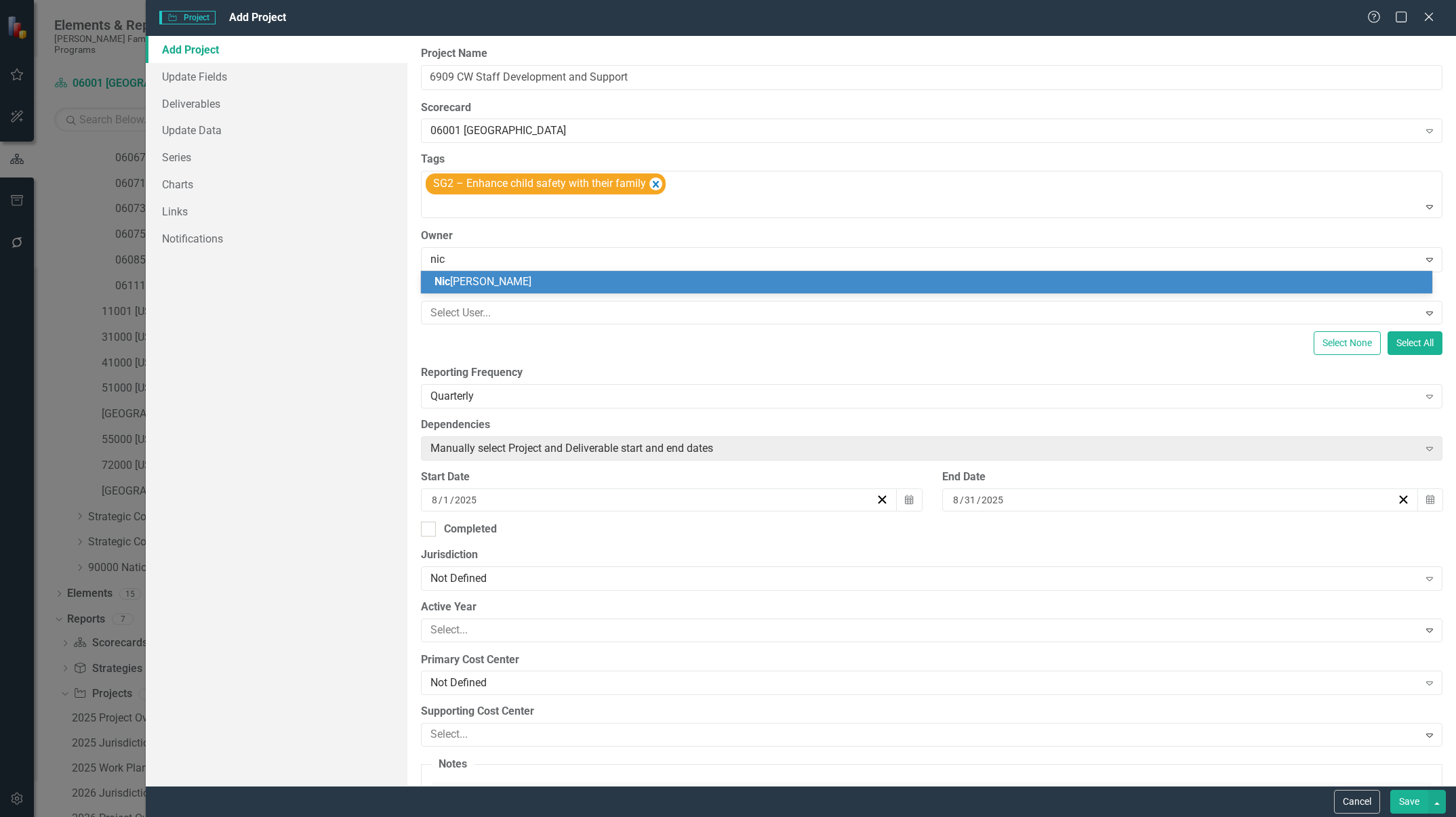
type input "nico"
click at [535, 285] on div "[PERSON_NAME]" at bounding box center [930, 282] width 990 height 16
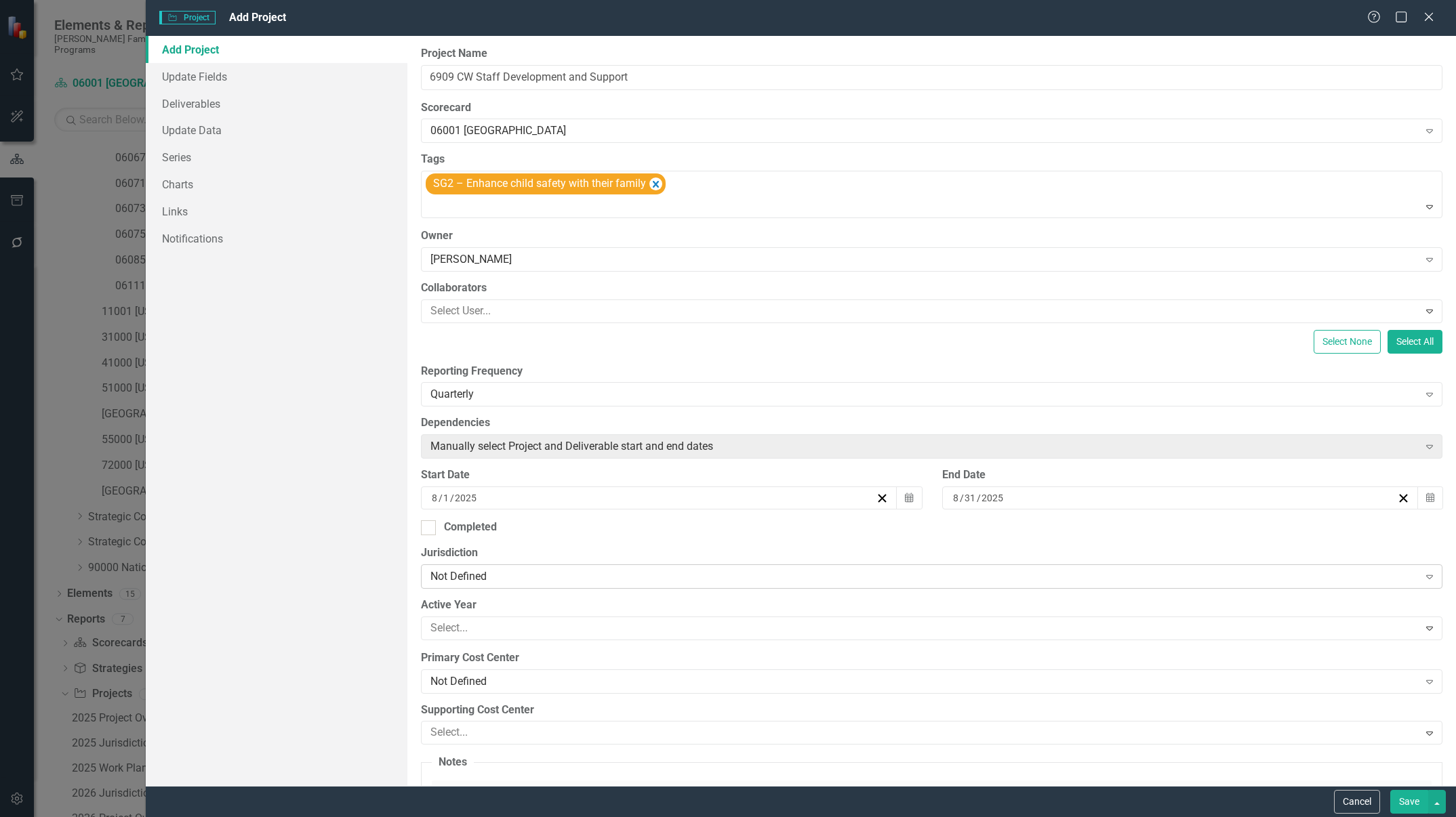
click at [565, 579] on div "Not Defined" at bounding box center [924, 576] width 987 height 16
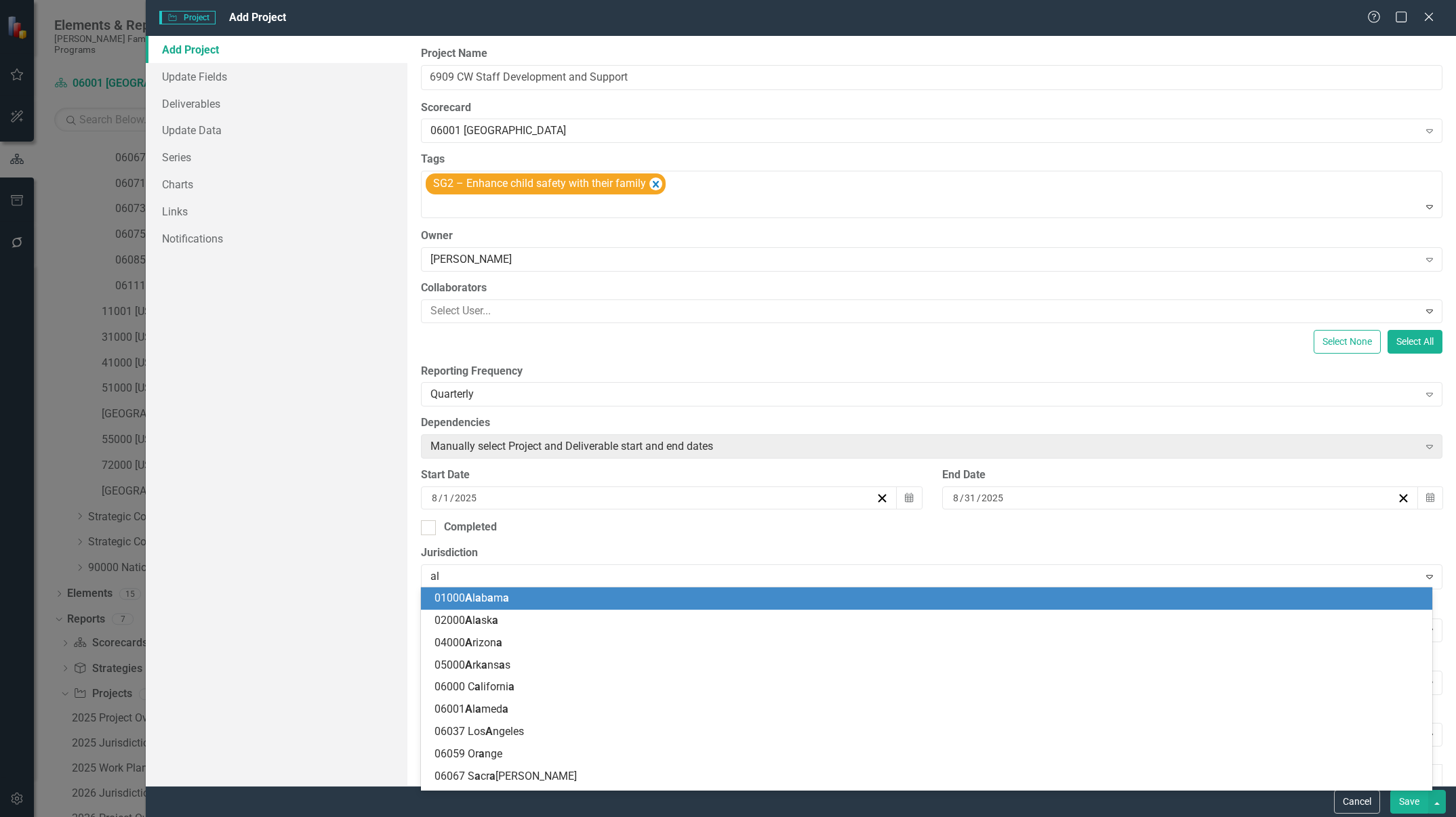
type input "ala"
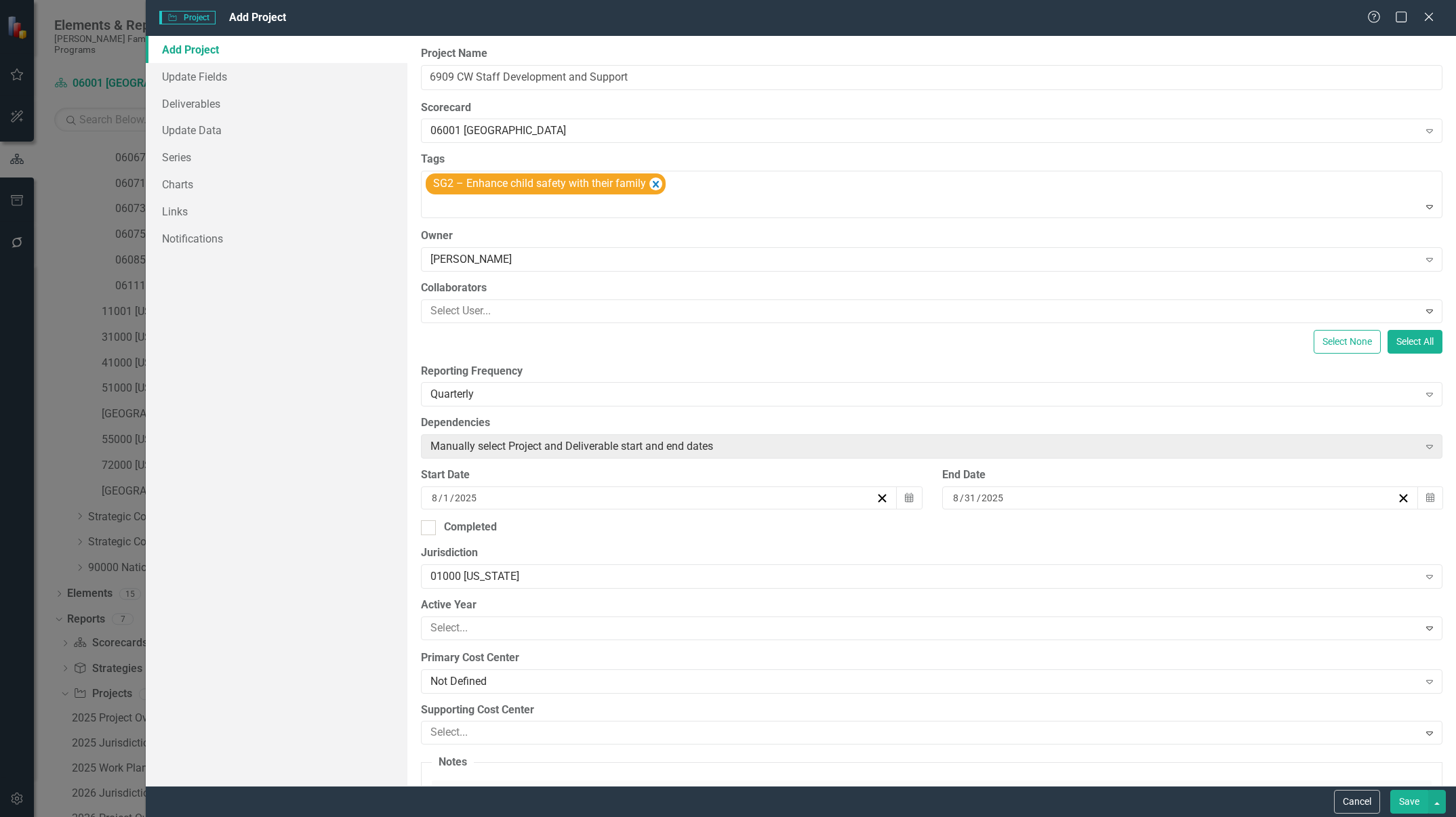
click at [565, 579] on div "01000 [US_STATE]" at bounding box center [924, 576] width 987 height 16
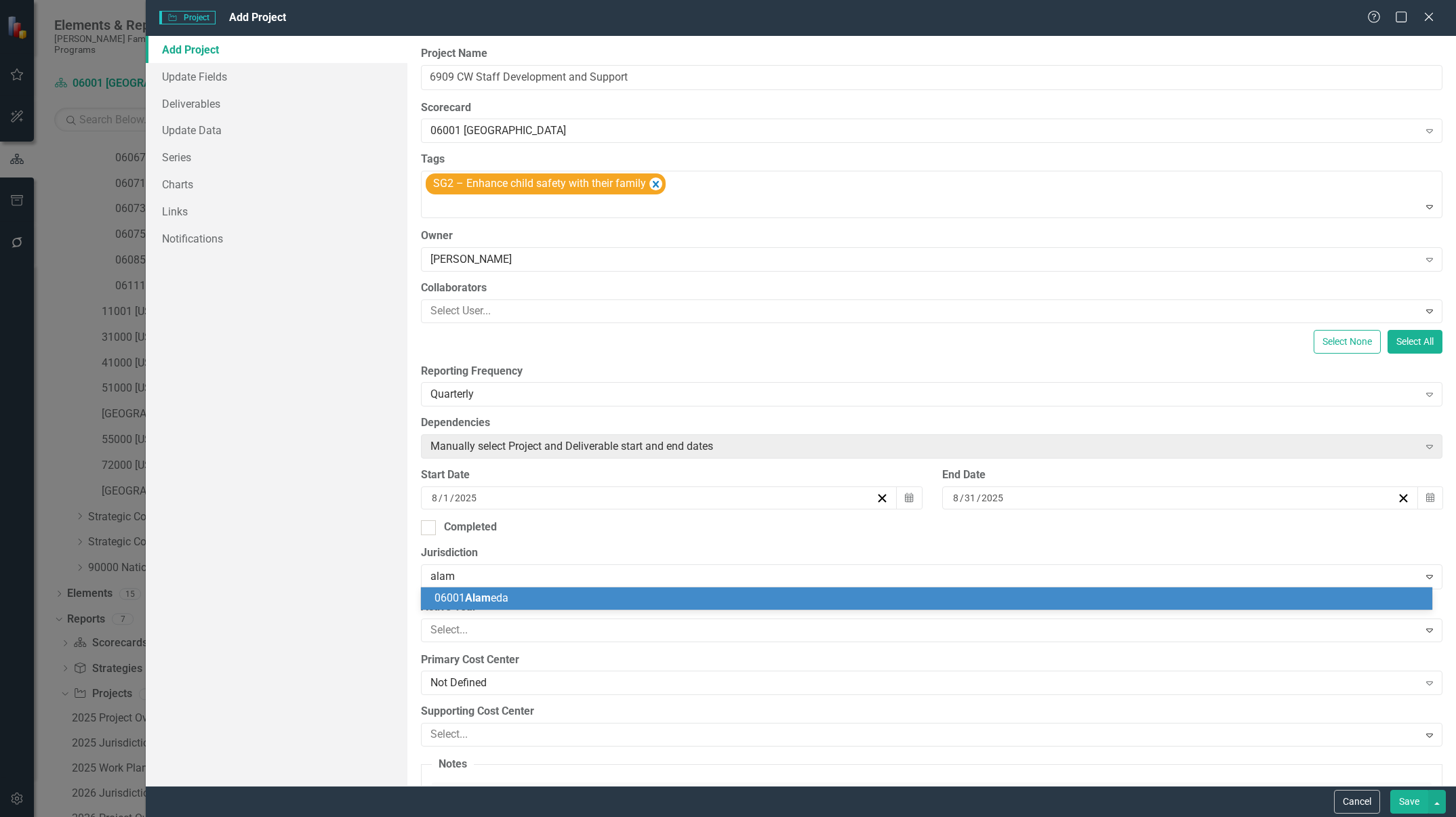
type input "alame"
click at [544, 595] on div "06001 [GEOGRAPHIC_DATA]" at bounding box center [930, 598] width 990 height 16
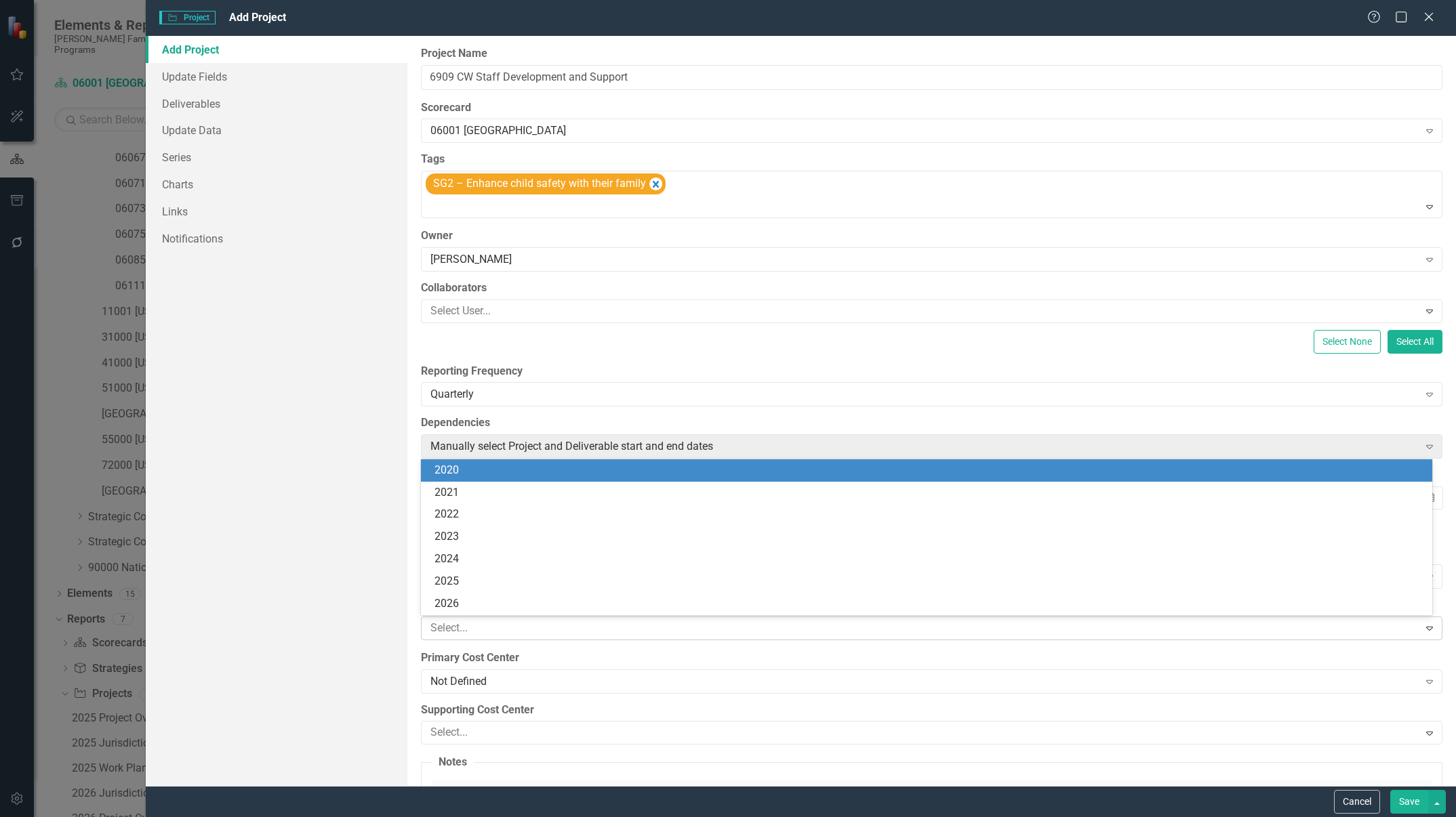
click at [524, 625] on div at bounding box center [921, 628] width 993 height 19
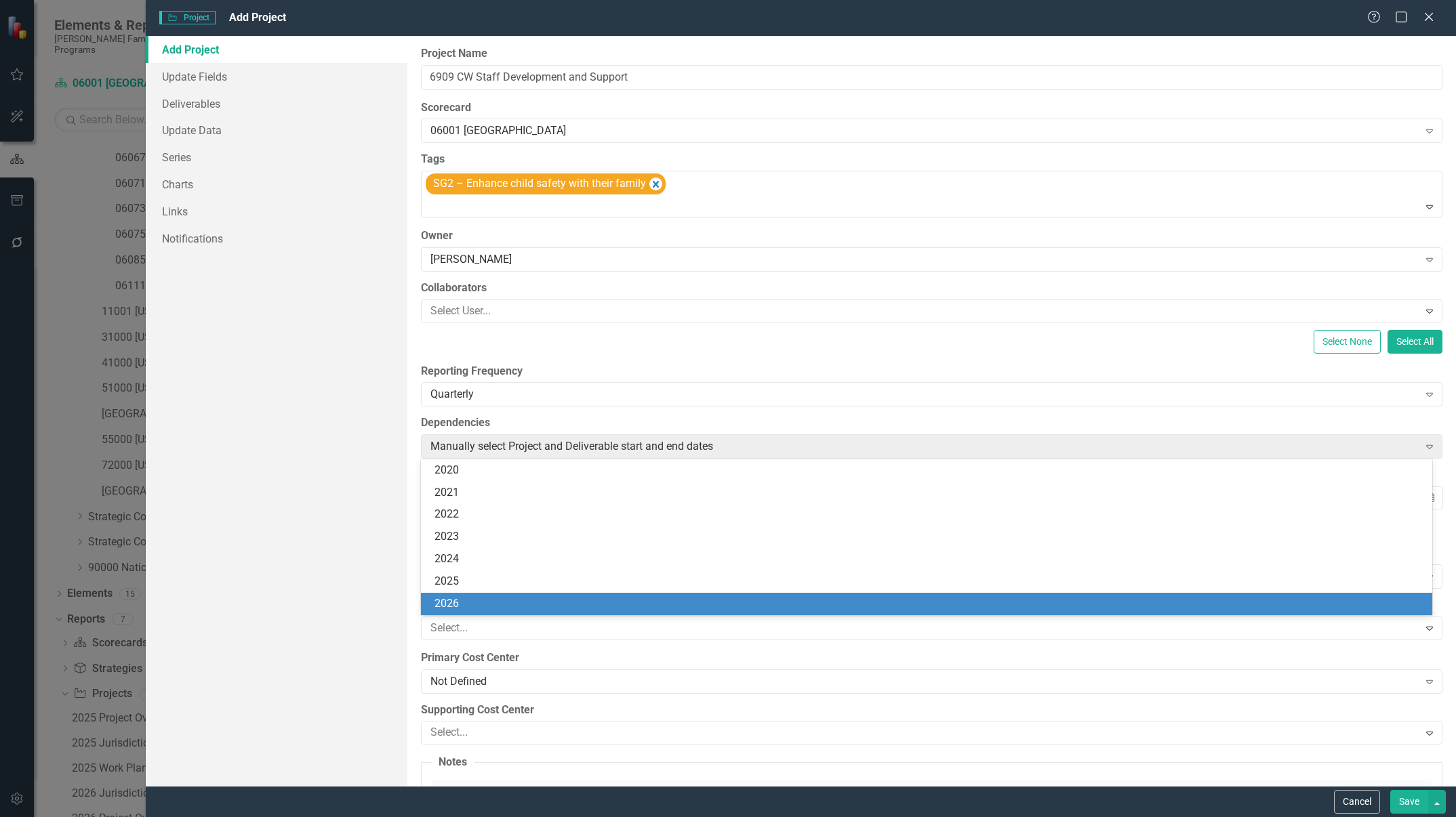
click at [489, 611] on div "2026" at bounding box center [930, 604] width 990 height 16
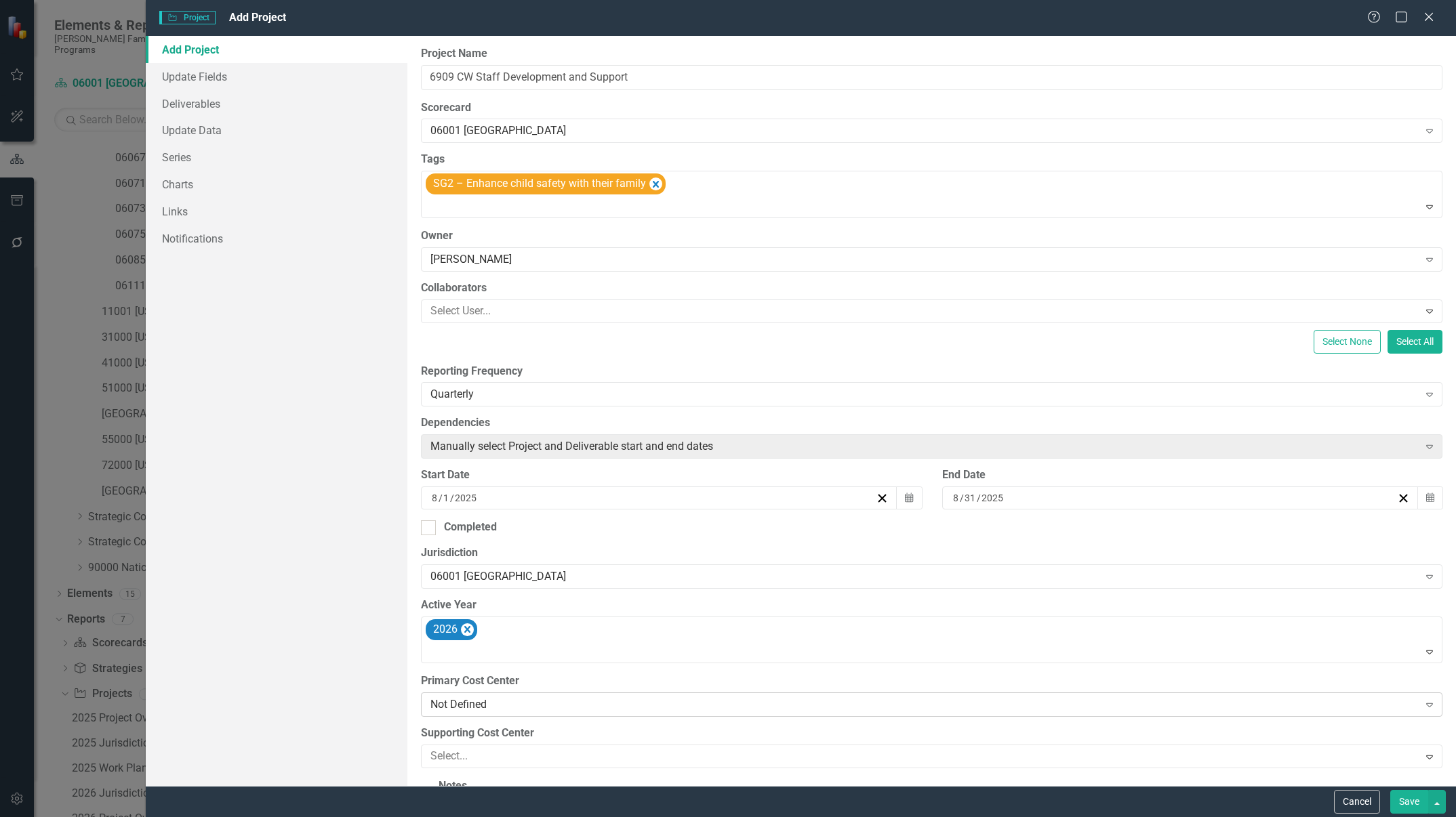
click at [537, 711] on div "Not Defined" at bounding box center [924, 705] width 987 height 16
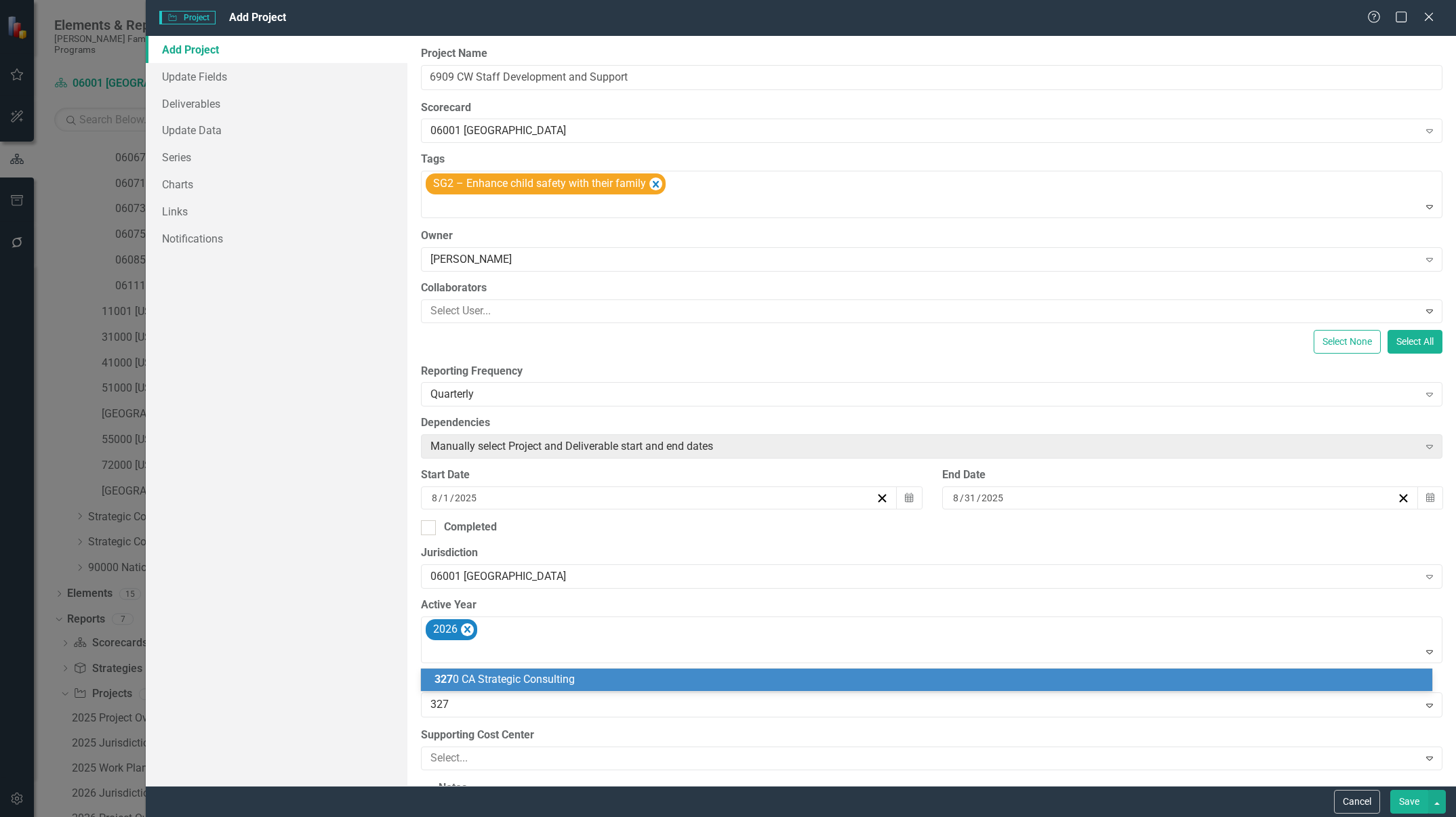
type input "3270"
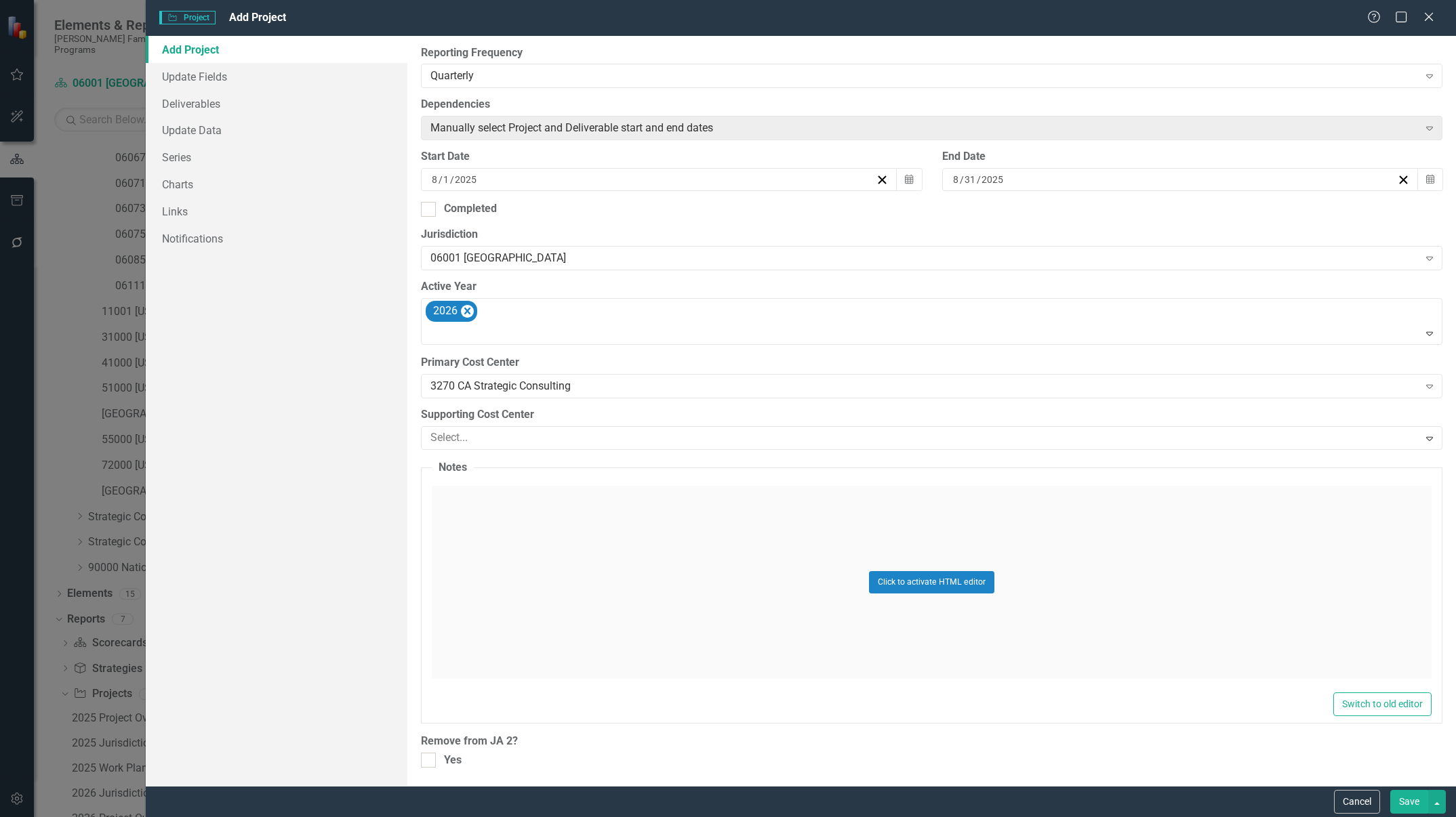
scroll to position [310, 0]
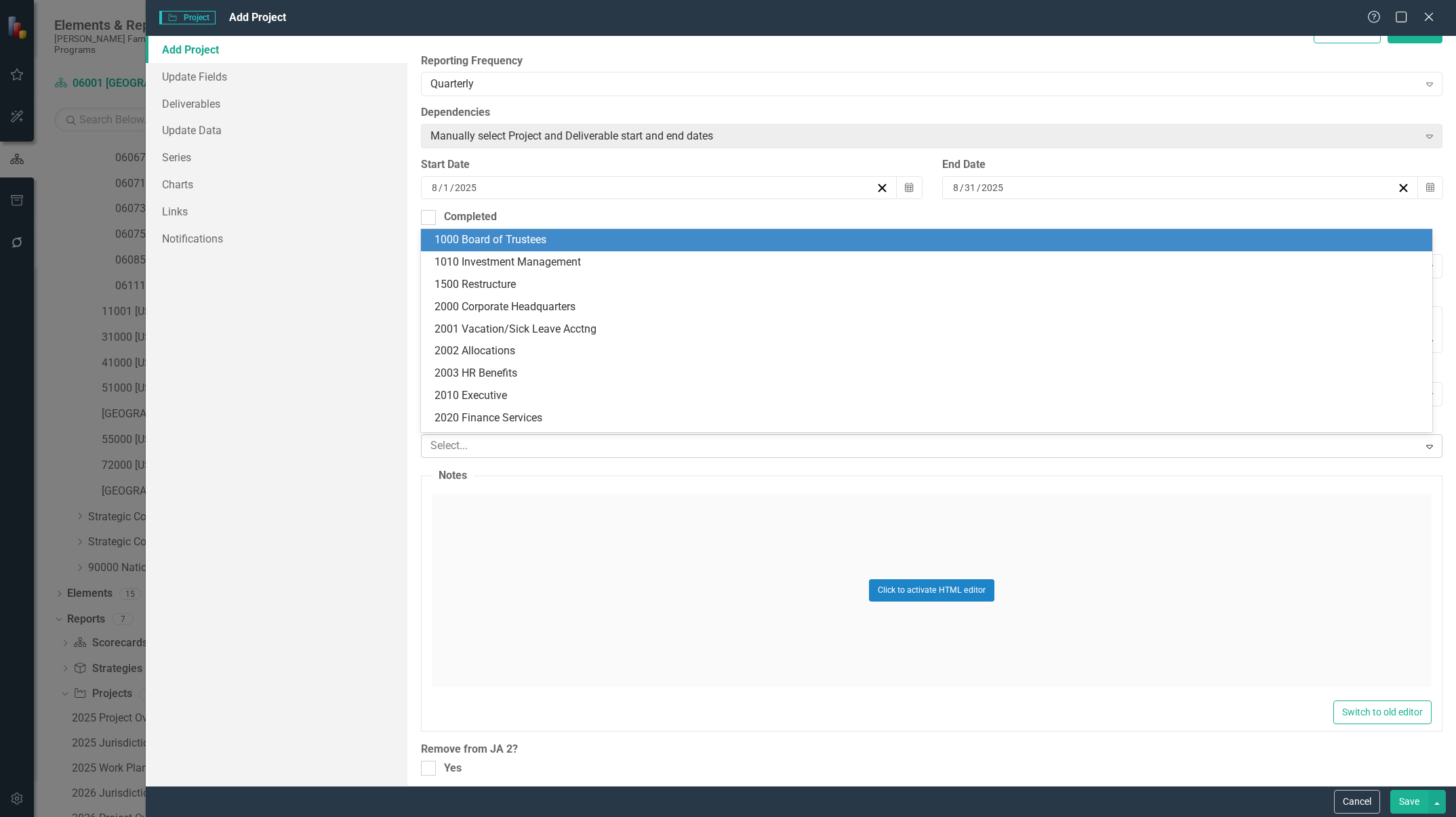
click at [663, 446] on div at bounding box center [921, 446] width 993 height 19
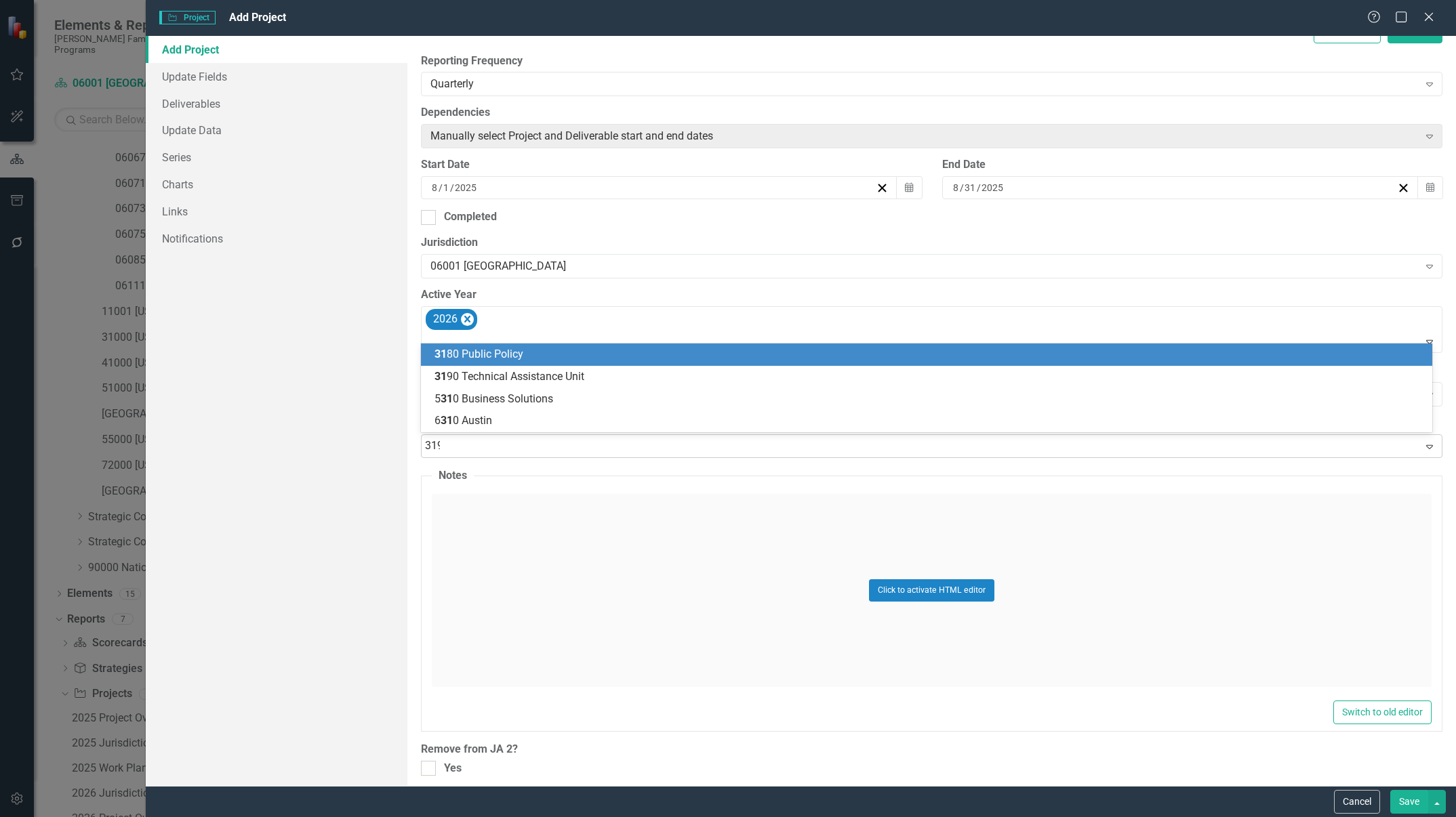
type input "3190"
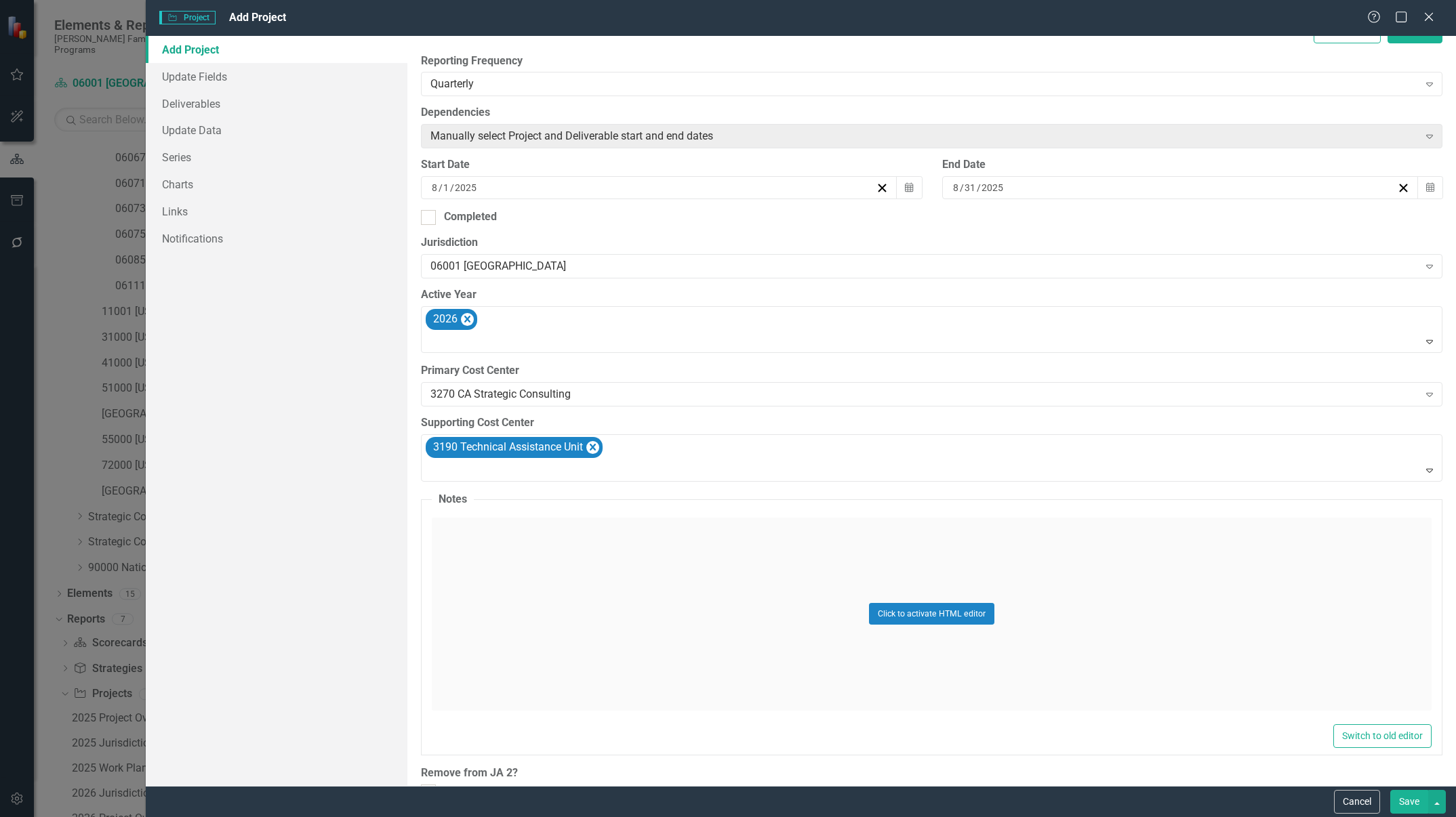
click at [1405, 799] on button "Save" at bounding box center [1409, 801] width 38 height 23
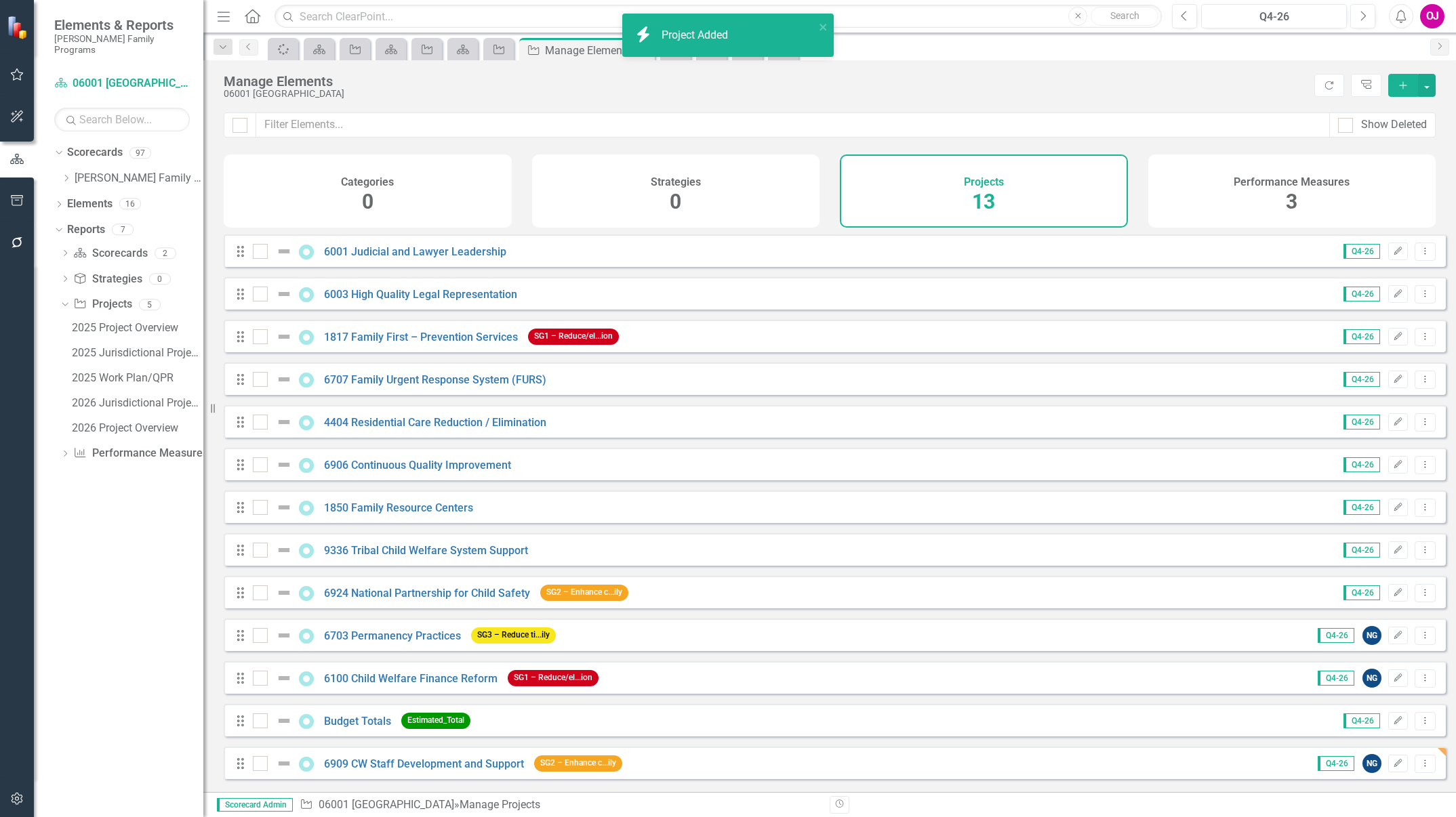
scroll to position [0, 0]
click at [116, 397] on div "2026 Jurisdictional Projects Assessment" at bounding box center [138, 403] width 132 height 12
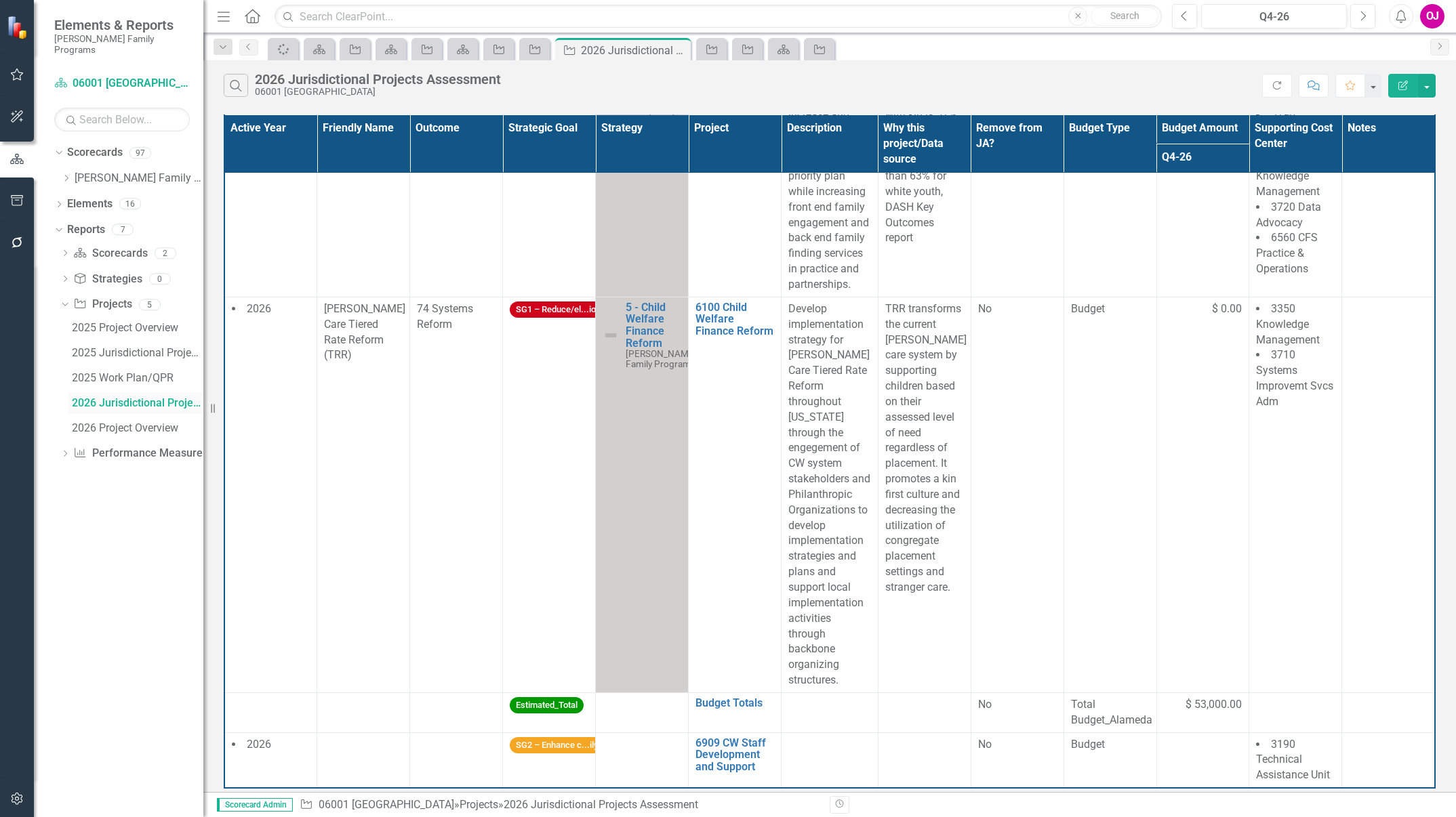
scroll to position [1116, 0]
click at [726, 758] on link "6909 CW Staff Development and Support" at bounding box center [734, 755] width 79 height 36
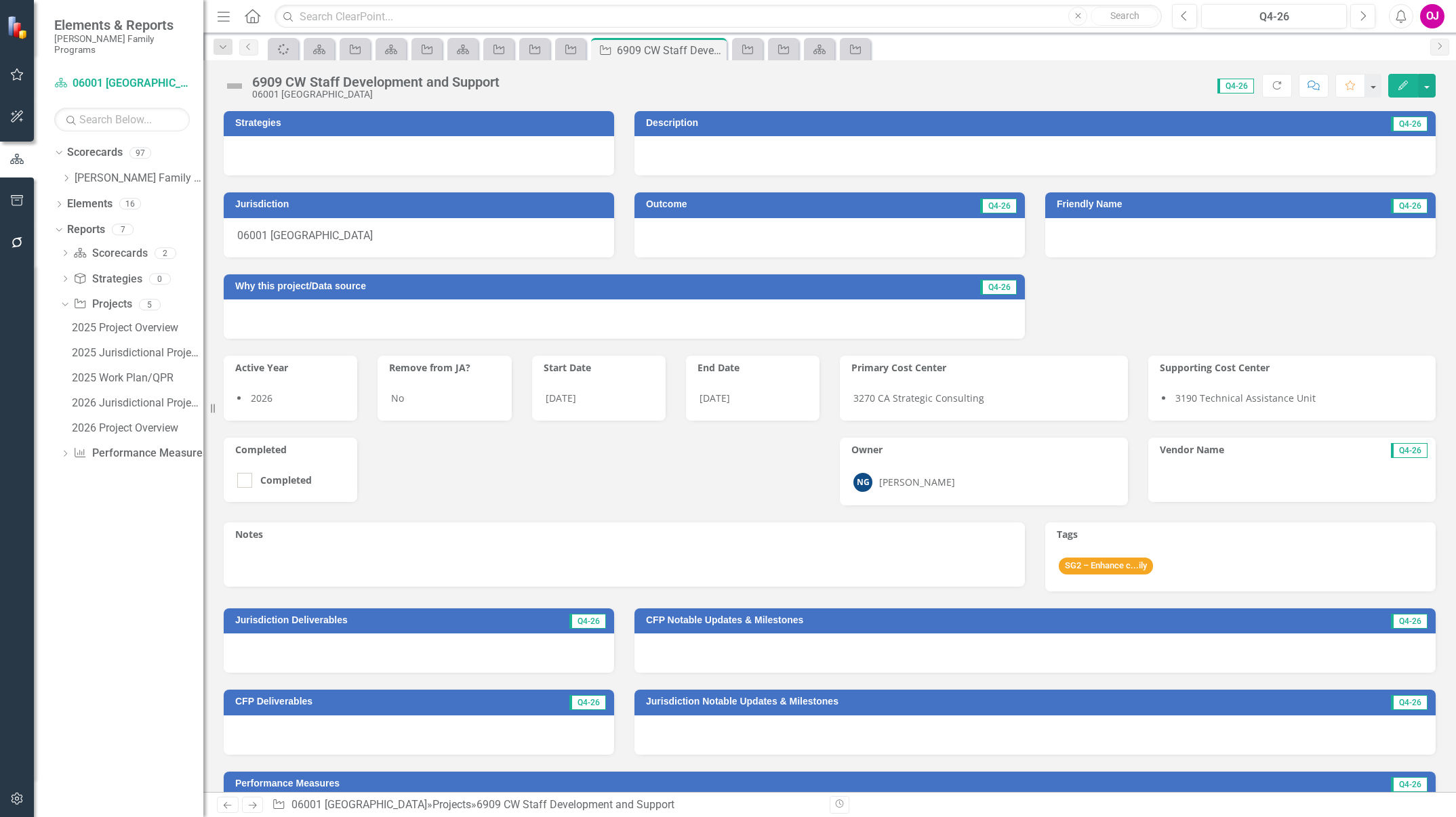
click at [474, 152] on div at bounding box center [419, 156] width 391 height 39
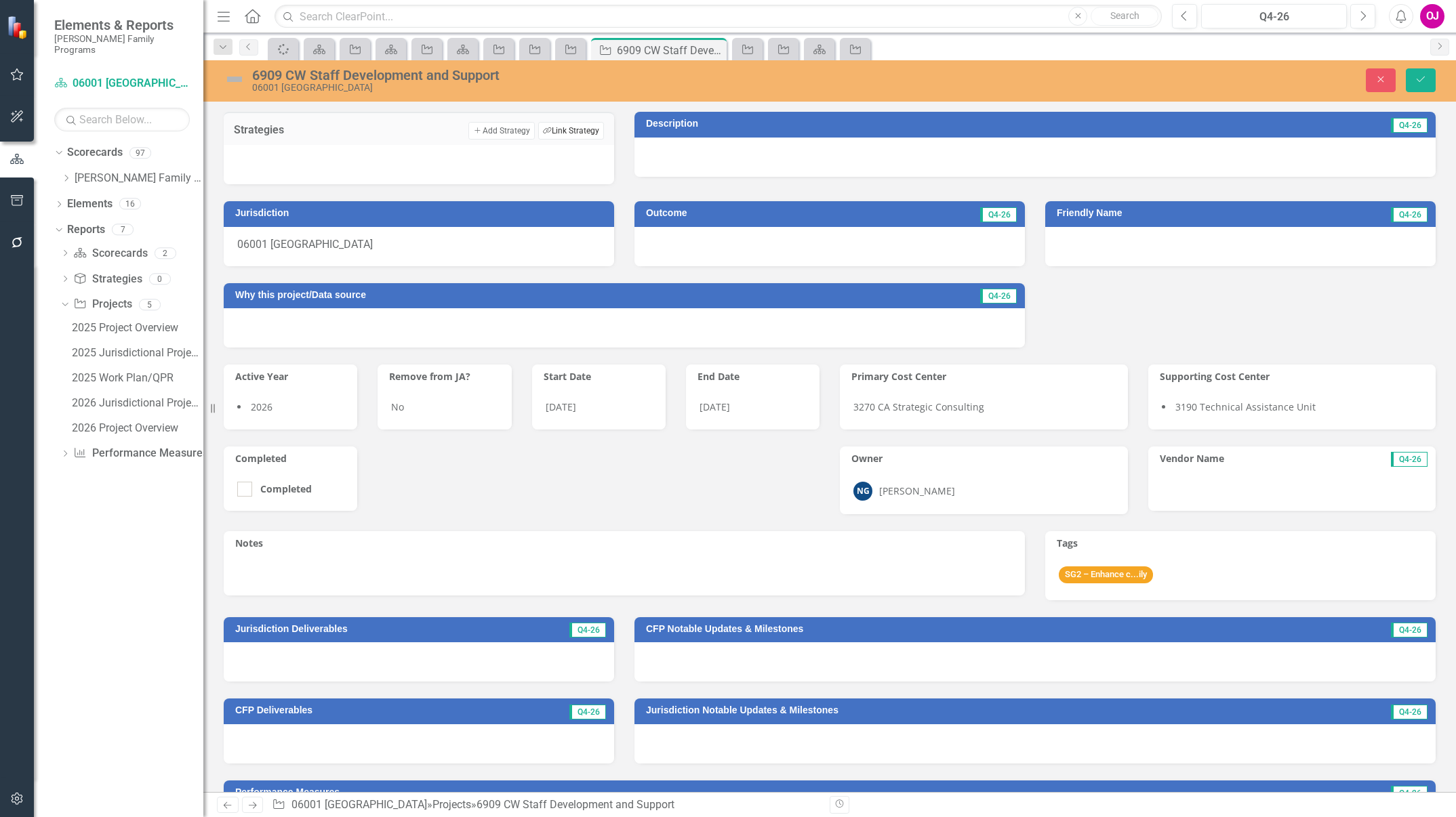
click at [568, 131] on button "Link Tag Link Strategy" at bounding box center [570, 131] width 65 height 18
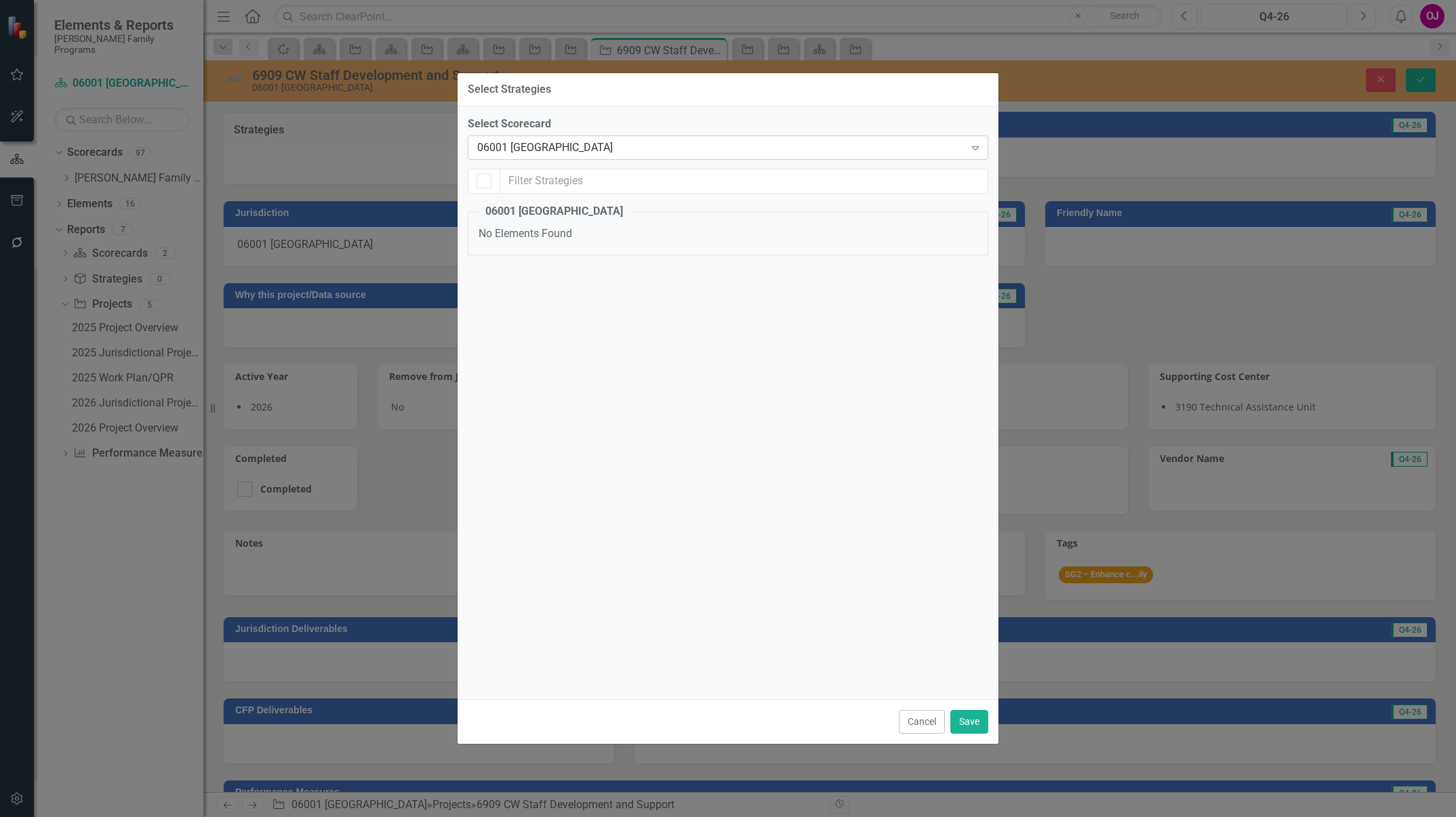
click at [744, 143] on div "06001 [GEOGRAPHIC_DATA]" at bounding box center [721, 147] width 487 height 16
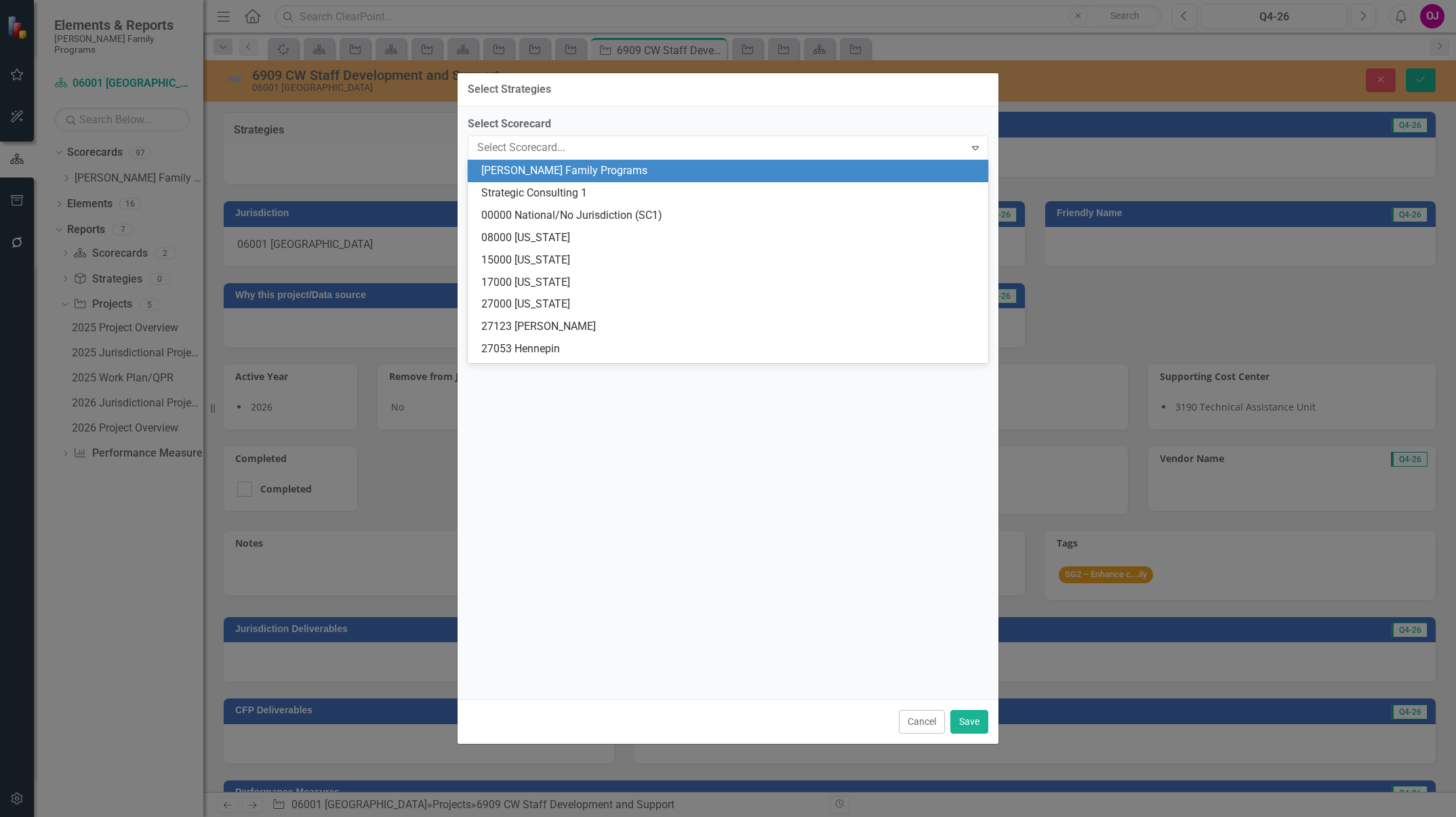
click at [734, 179] on div "[PERSON_NAME] Family Programs" at bounding box center [730, 171] width 499 height 16
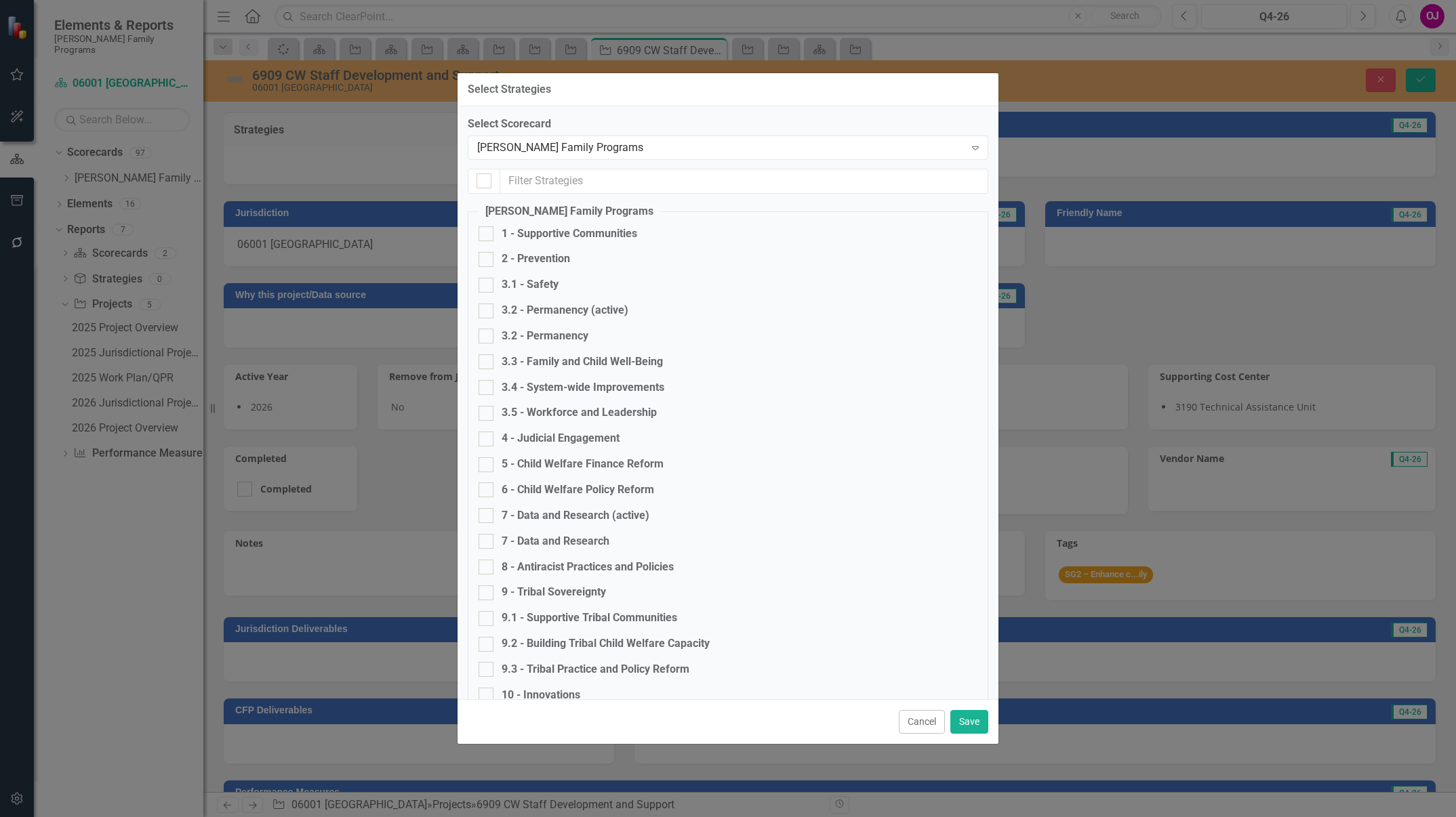
checkbox input "false"
click at [558, 266] on div "2 - Prevention" at bounding box center [536, 260] width 68 height 16
click at [487, 261] on input "2 - Prevention" at bounding box center [482, 256] width 9 height 9
checkbox input "true"
click at [968, 715] on button "Save" at bounding box center [969, 722] width 38 height 23
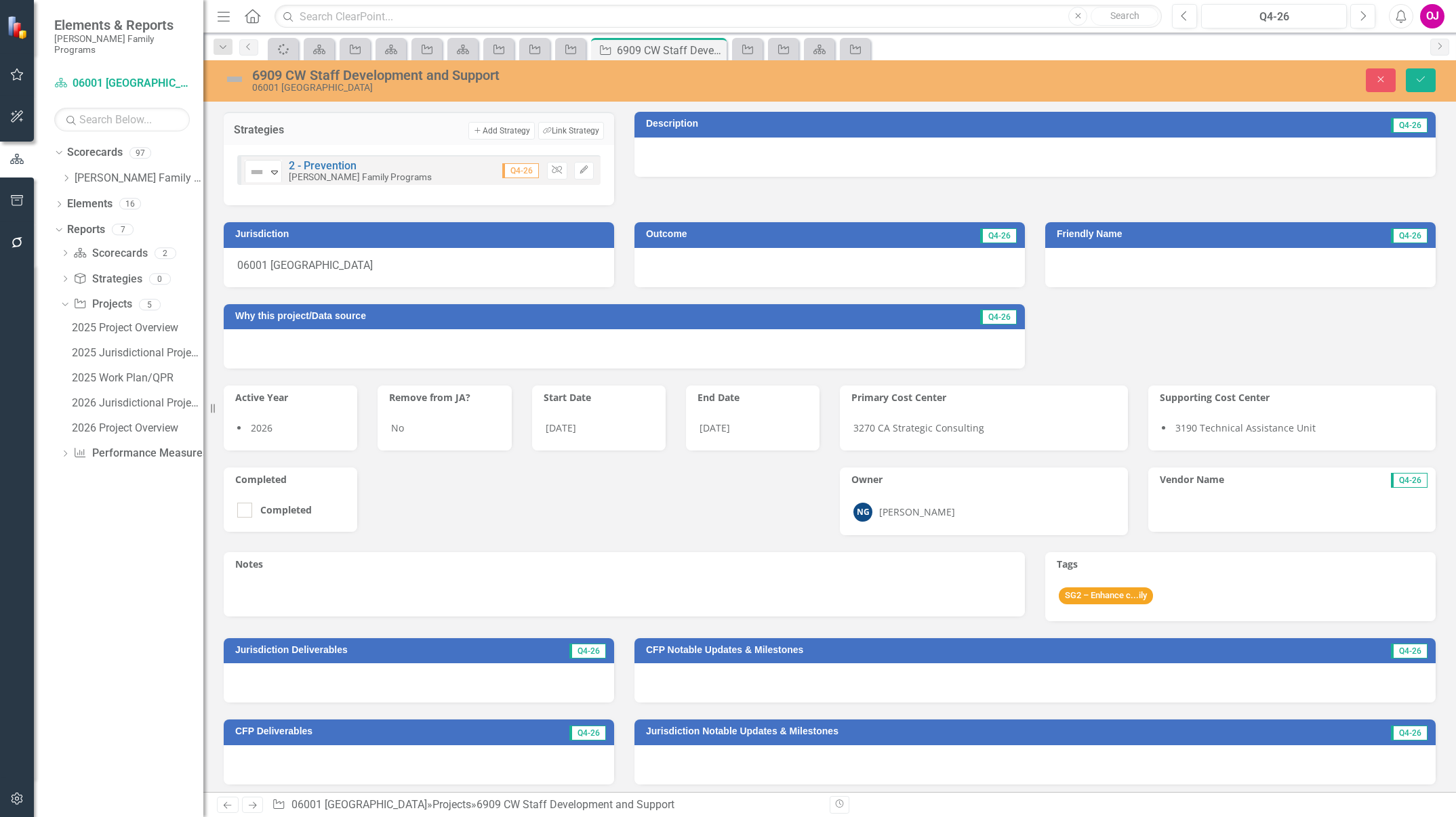
click at [865, 263] on div at bounding box center [830, 267] width 391 height 39
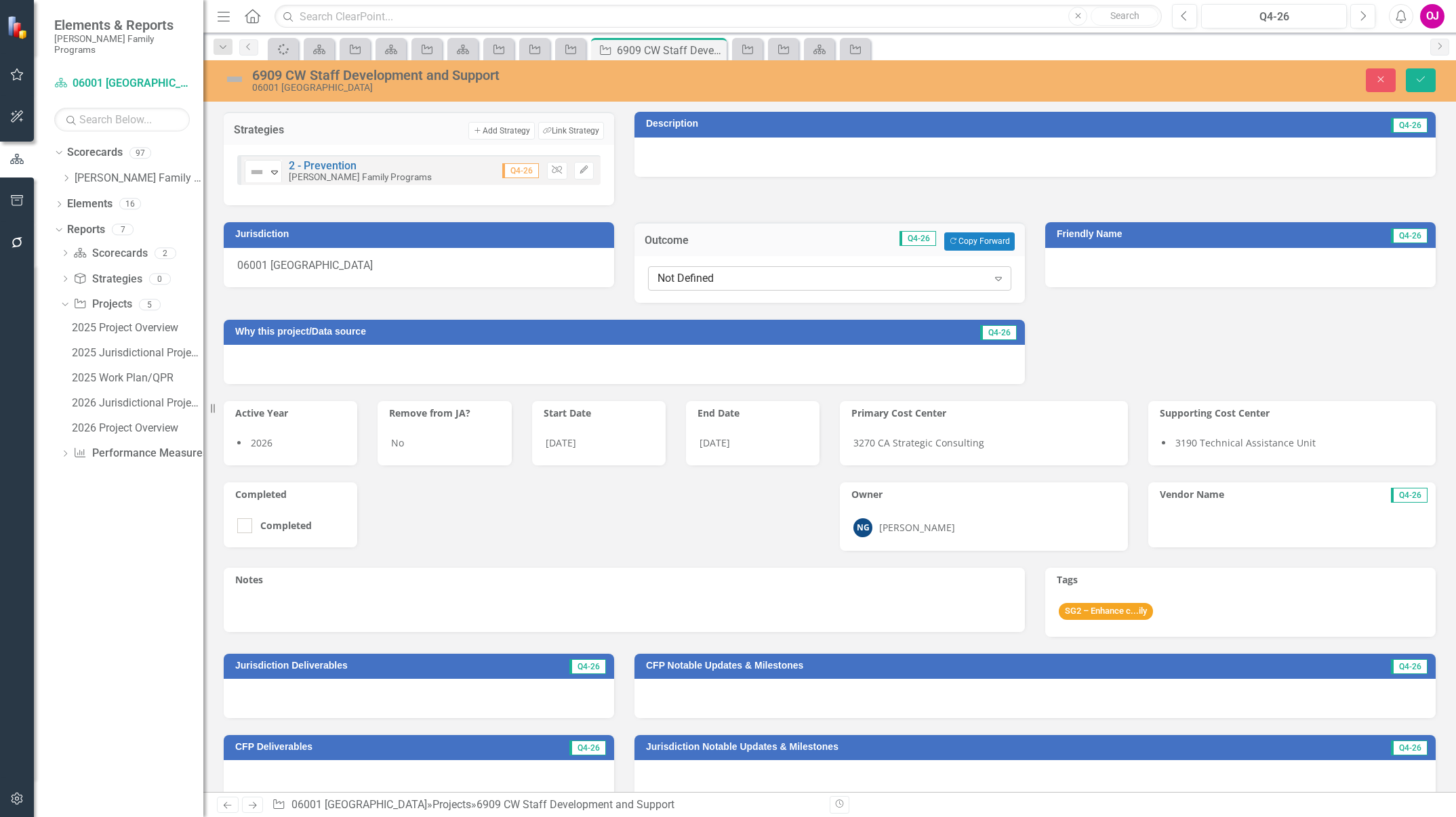
click at [986, 273] on div "Expand" at bounding box center [998, 278] width 24 height 21
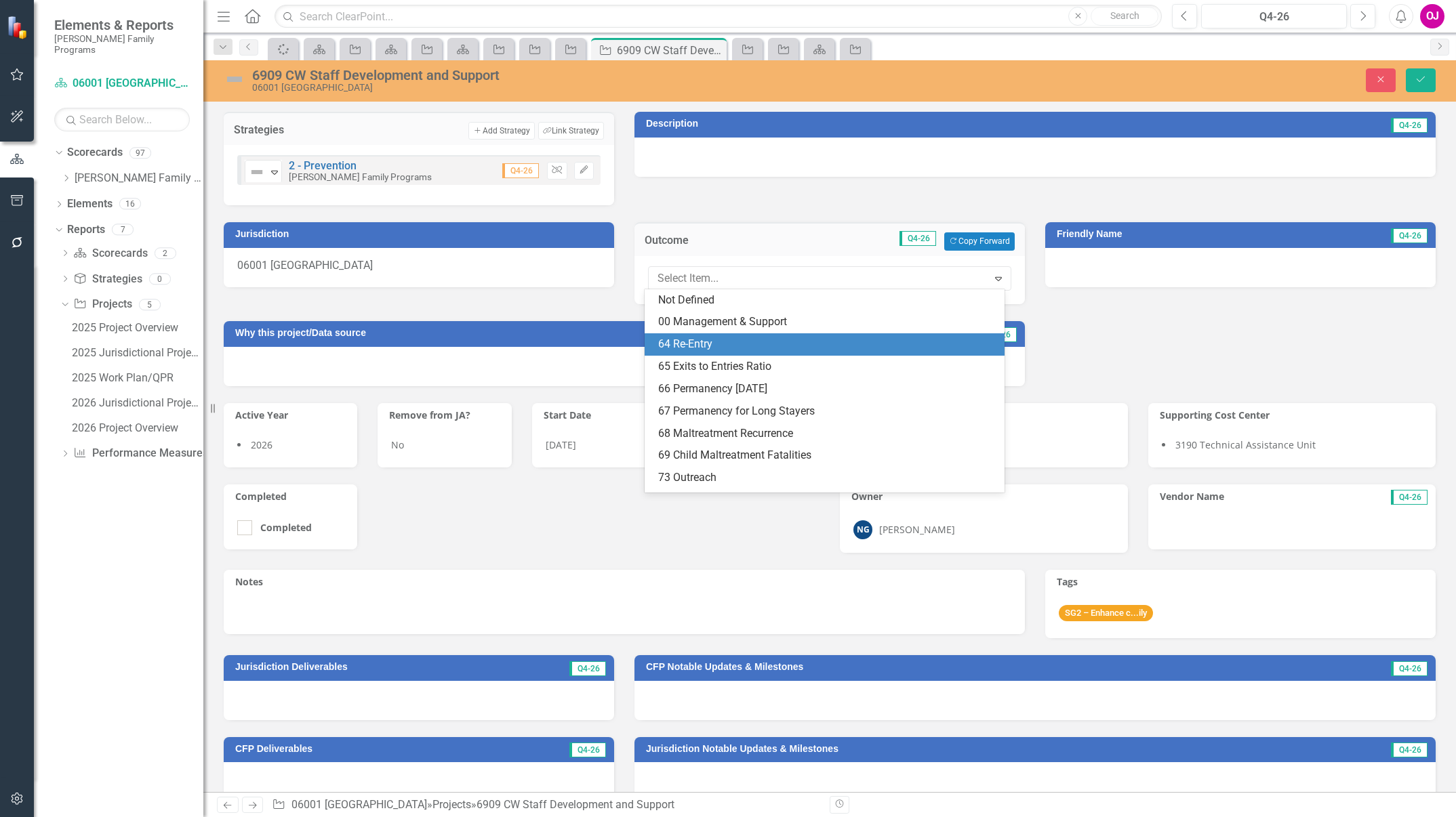
click at [868, 344] on div "64 Re-Entry" at bounding box center [827, 345] width 338 height 16
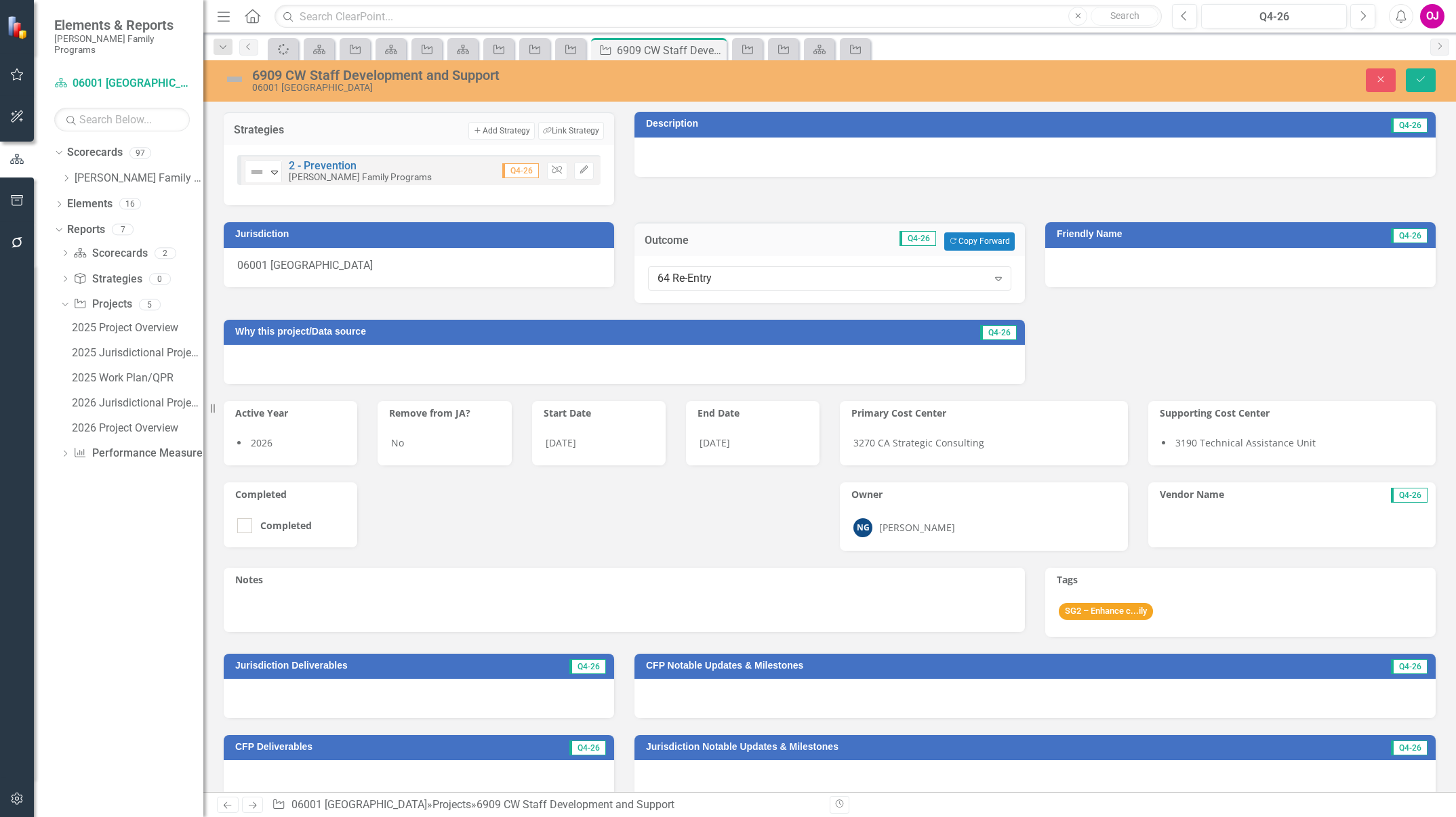
click at [706, 151] on div at bounding box center [1035, 157] width 802 height 39
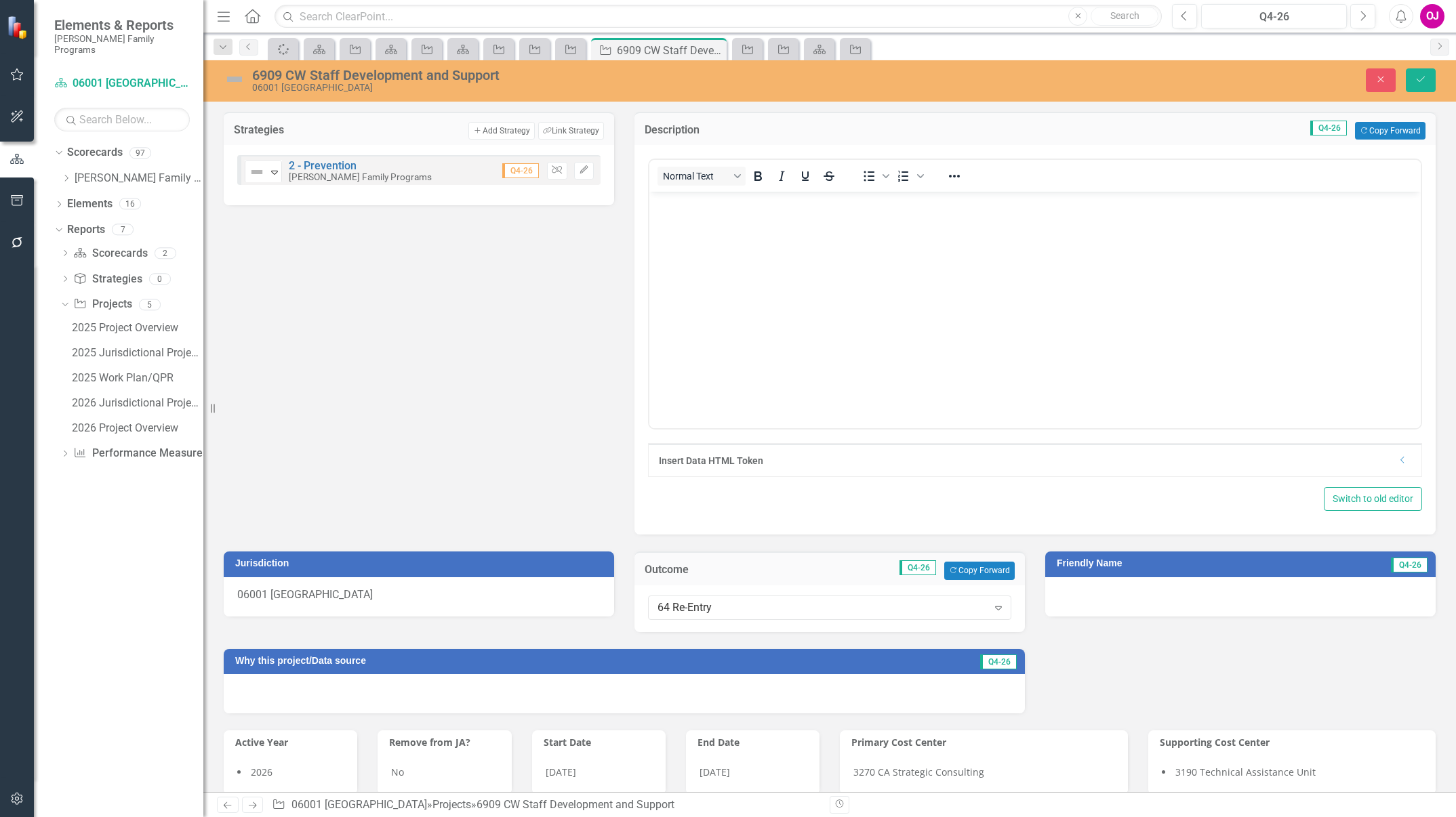
click at [709, 229] on body "Rich Text Area. Press ALT-0 for help." at bounding box center [1034, 293] width 771 height 203
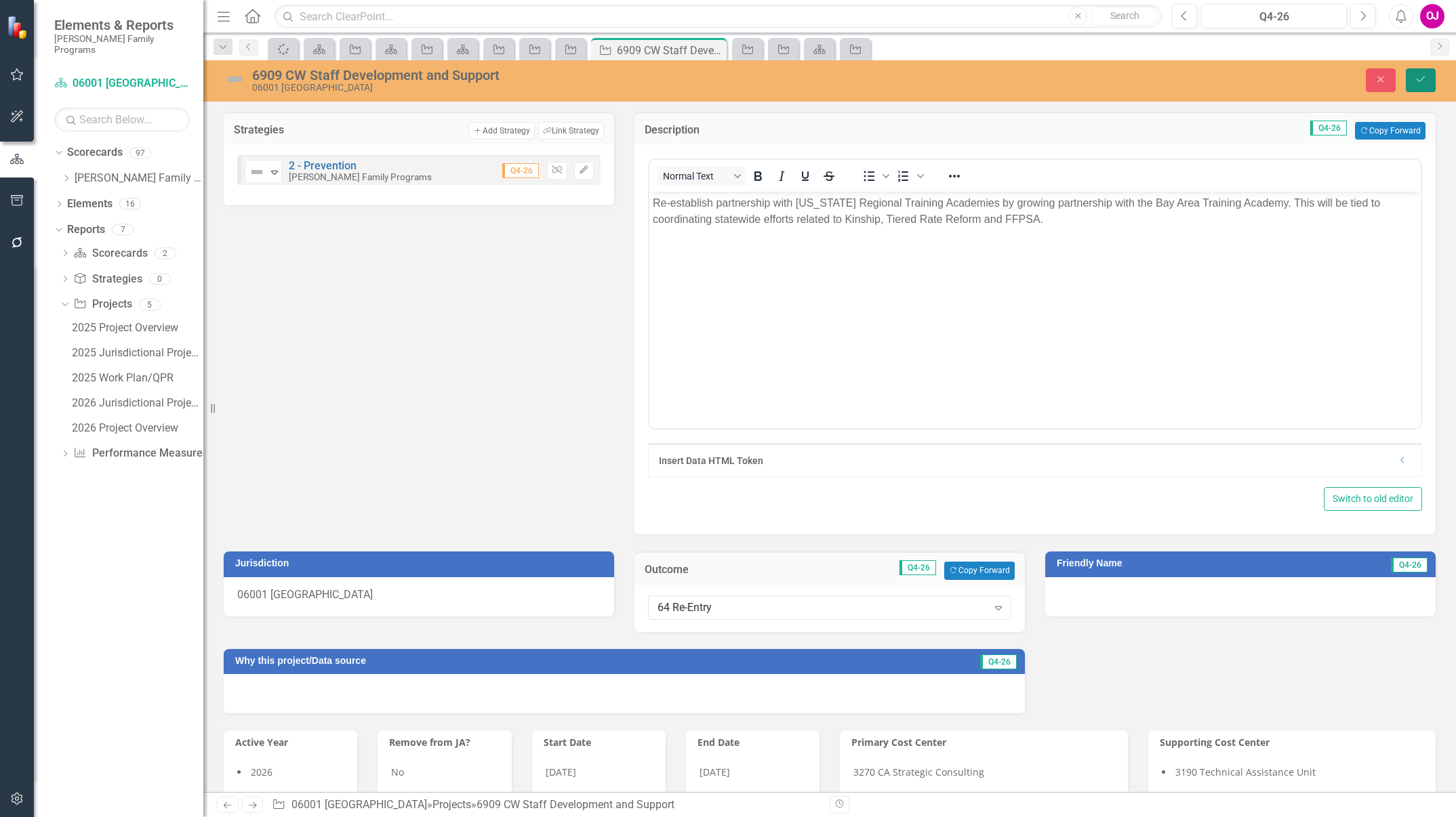
click at [1423, 75] on icon "Save" at bounding box center [1421, 79] width 12 height 10
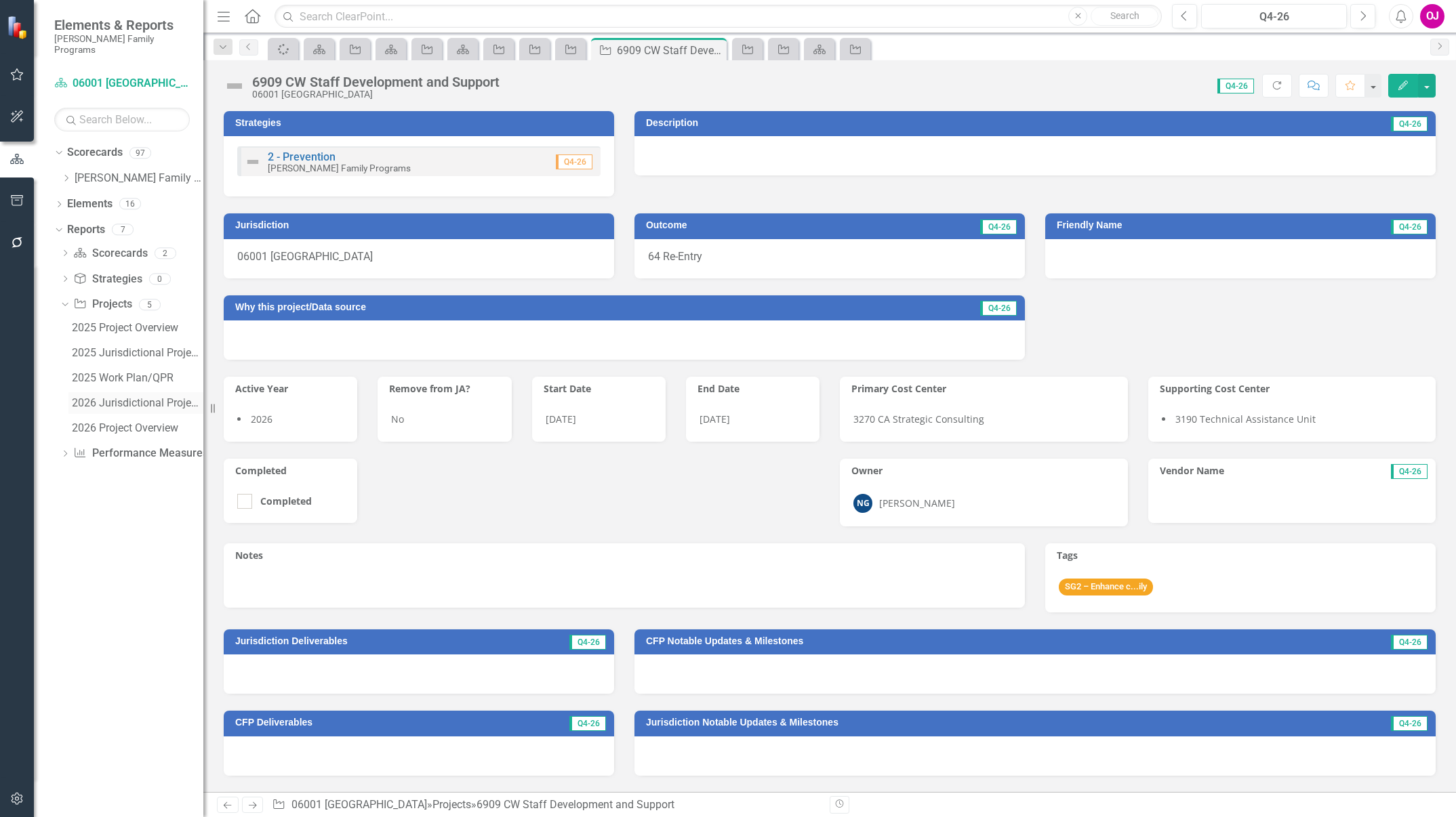
click at [143, 397] on div "2026 Jurisdictional Projects Assessment" at bounding box center [138, 403] width 132 height 12
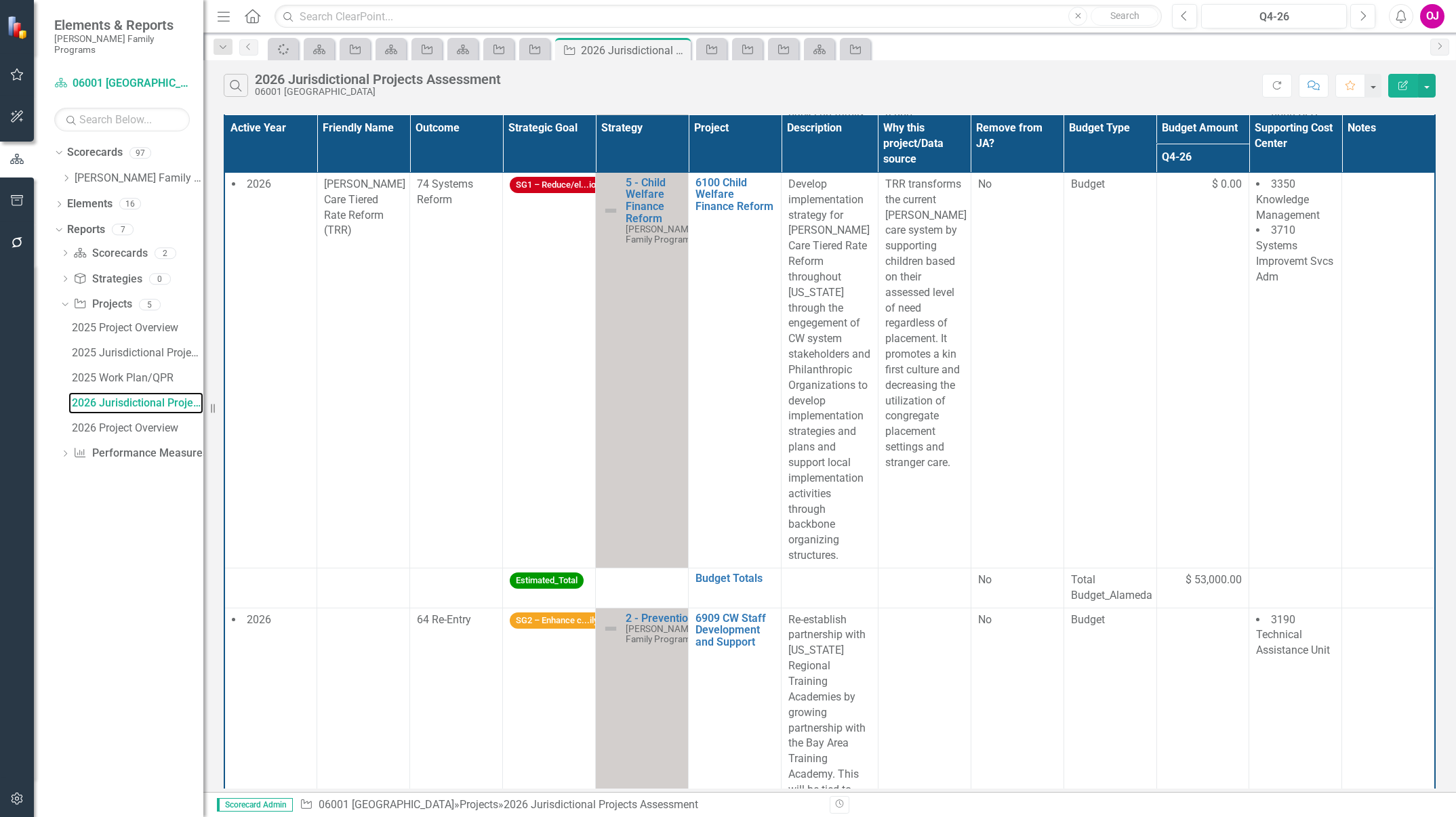
scroll to position [1348, 0]
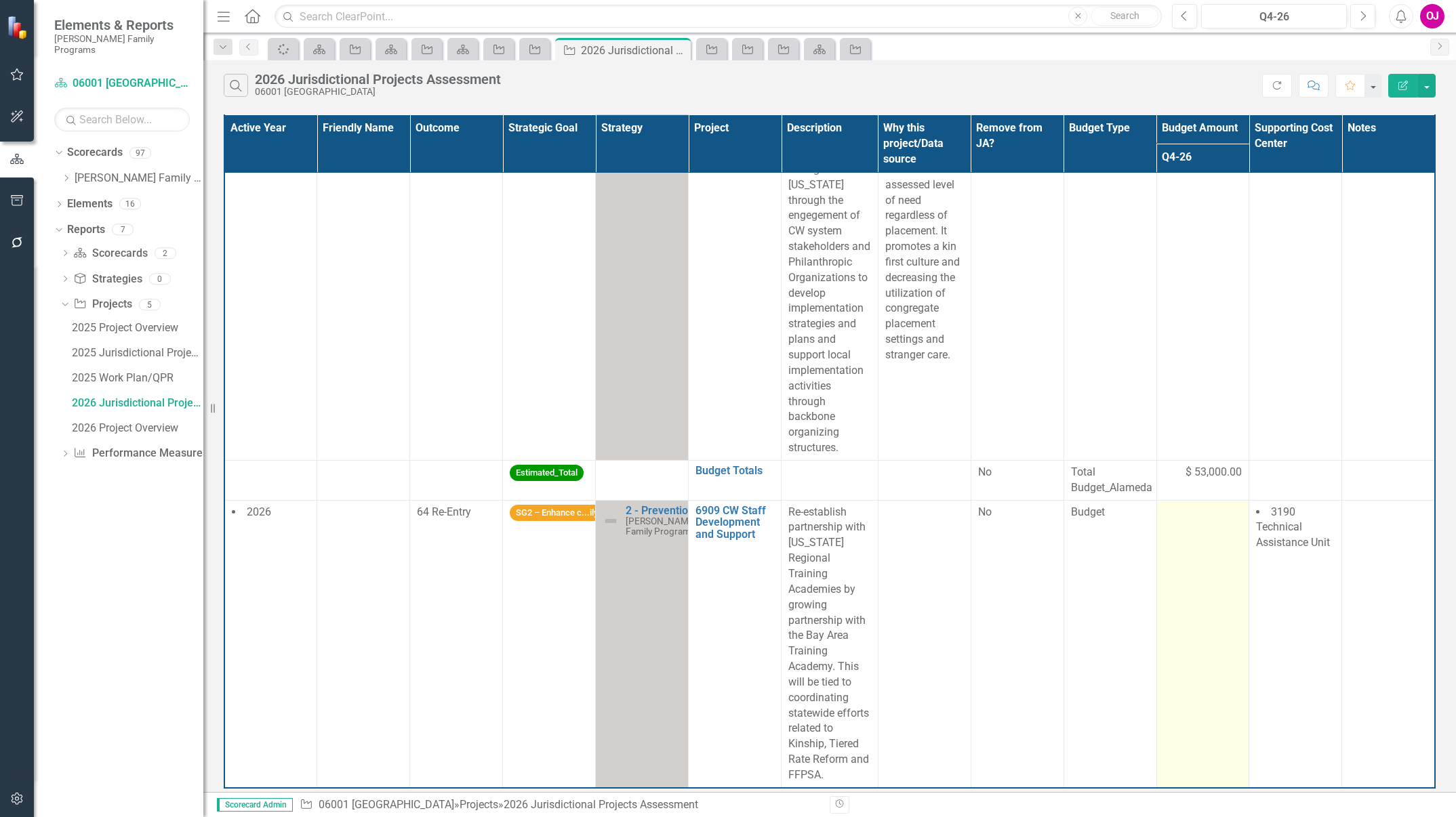
click at [1172, 533] on td at bounding box center [1202, 643] width 93 height 288
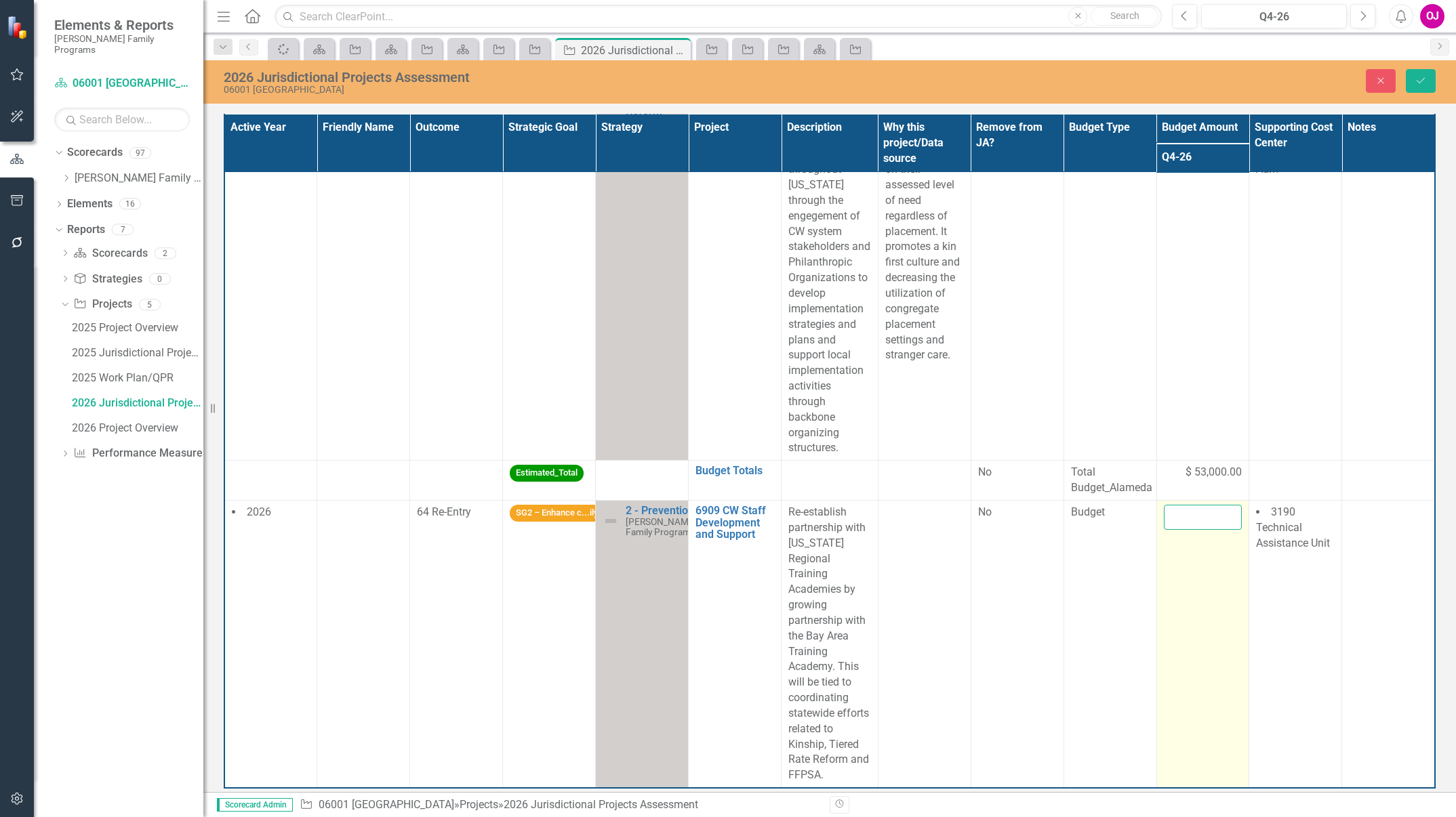
drag, startPoint x: 1172, startPoint y: 533, endPoint x: 1174, endPoint y: 511, distance: 22.1
click at [1174, 511] on input "number" at bounding box center [1203, 517] width 79 height 25
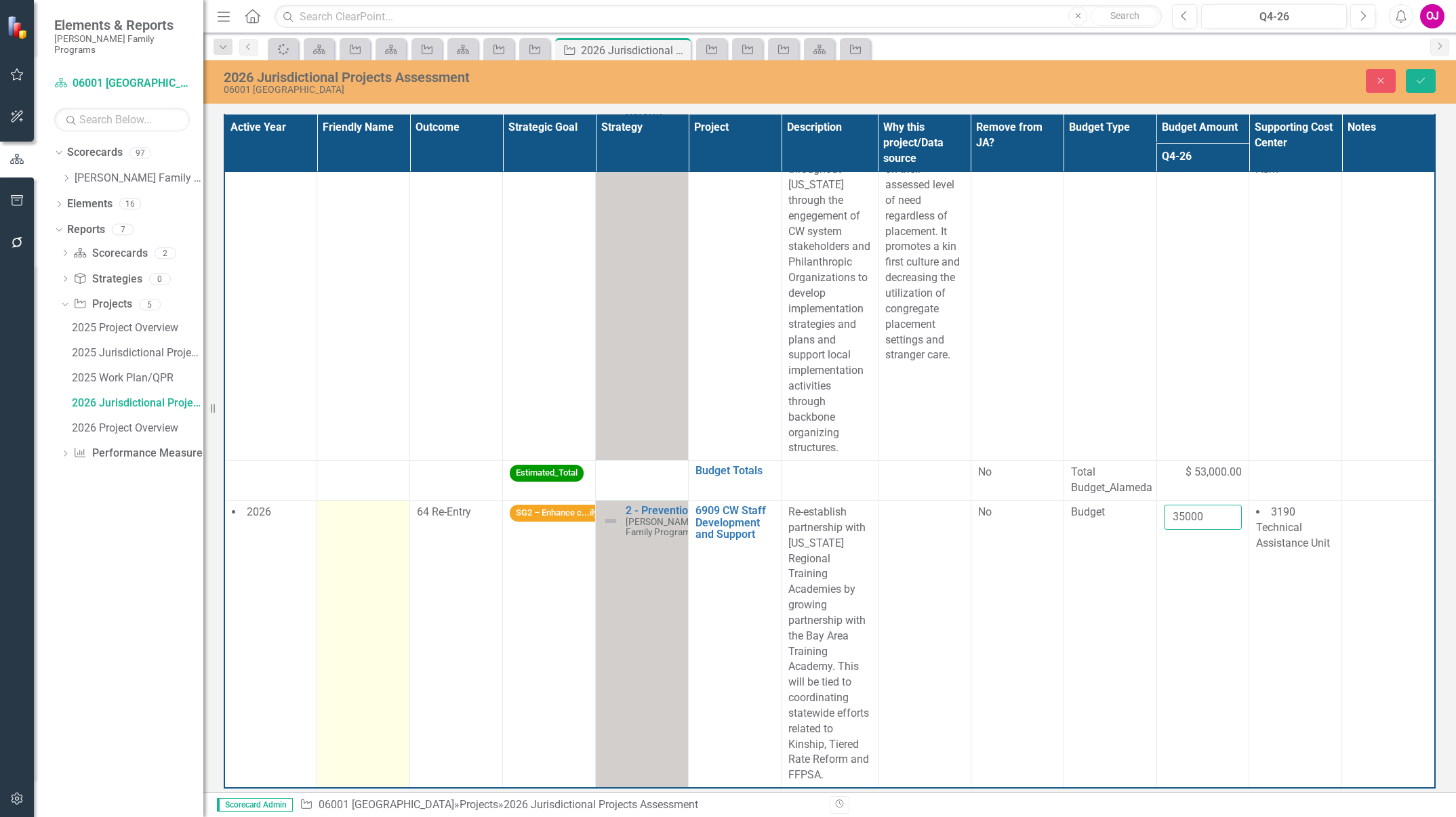
type input "35000"
click at [364, 526] on td at bounding box center [363, 643] width 93 height 288
drag, startPoint x: 364, startPoint y: 526, endPoint x: 358, endPoint y: 522, distance: 7.2
click at [358, 522] on input "text" at bounding box center [363, 517] width 79 height 25
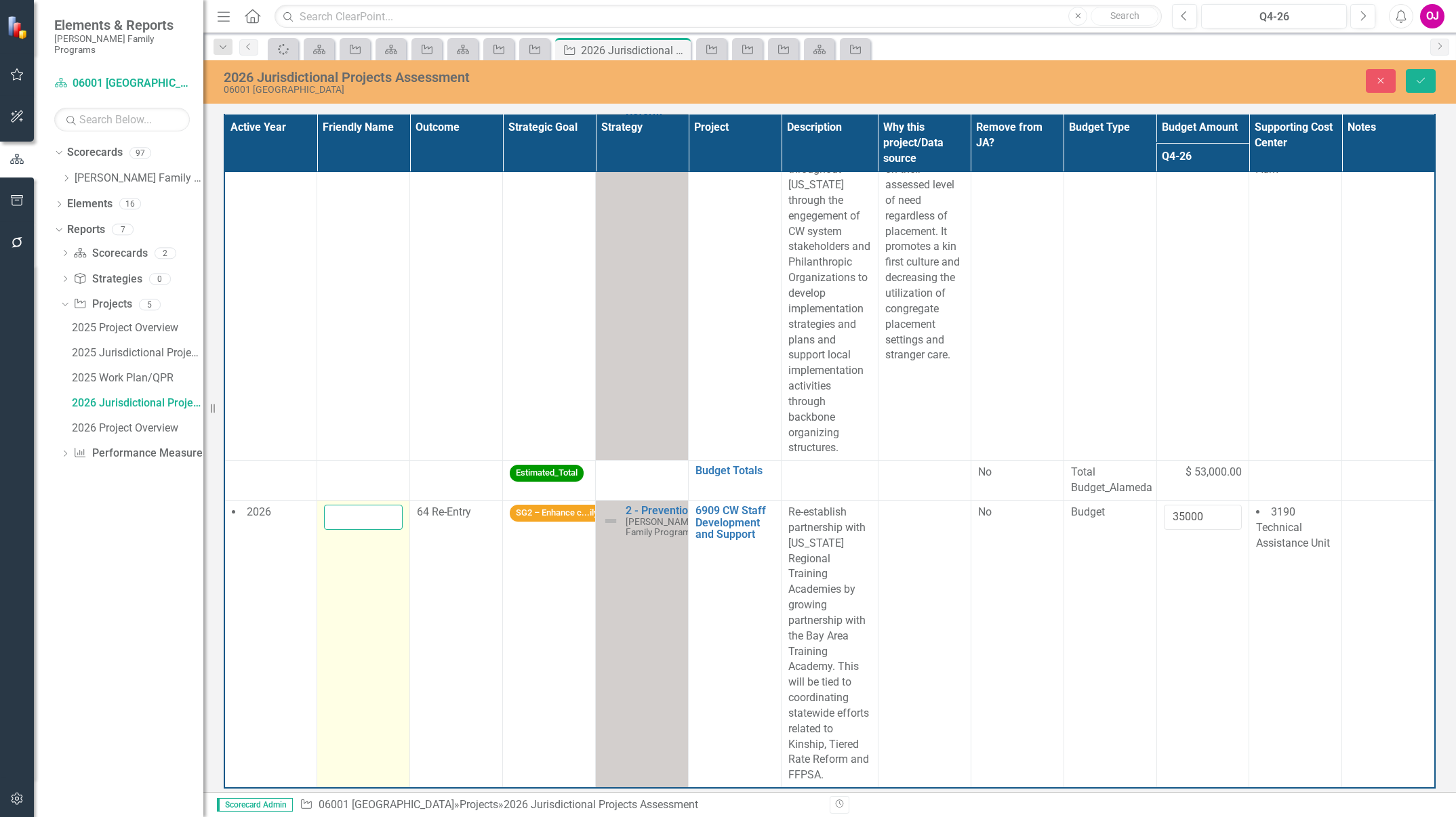
paste input "Bay Area Regional Training Academy Partnership"
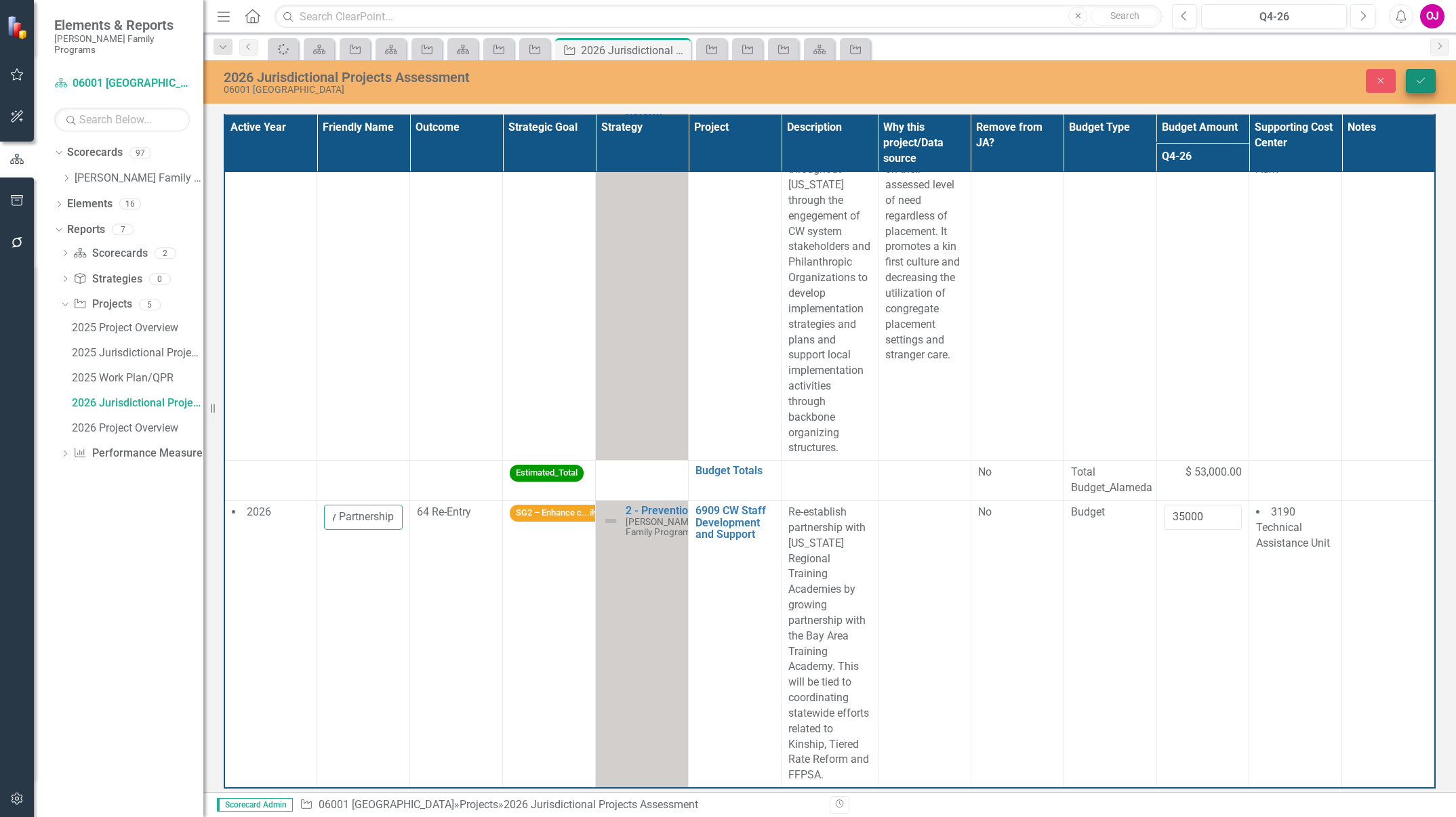
type input "Bay Area Regional Training Academy Partnership"
click at [1424, 83] on icon "Save" at bounding box center [1421, 81] width 12 height 10
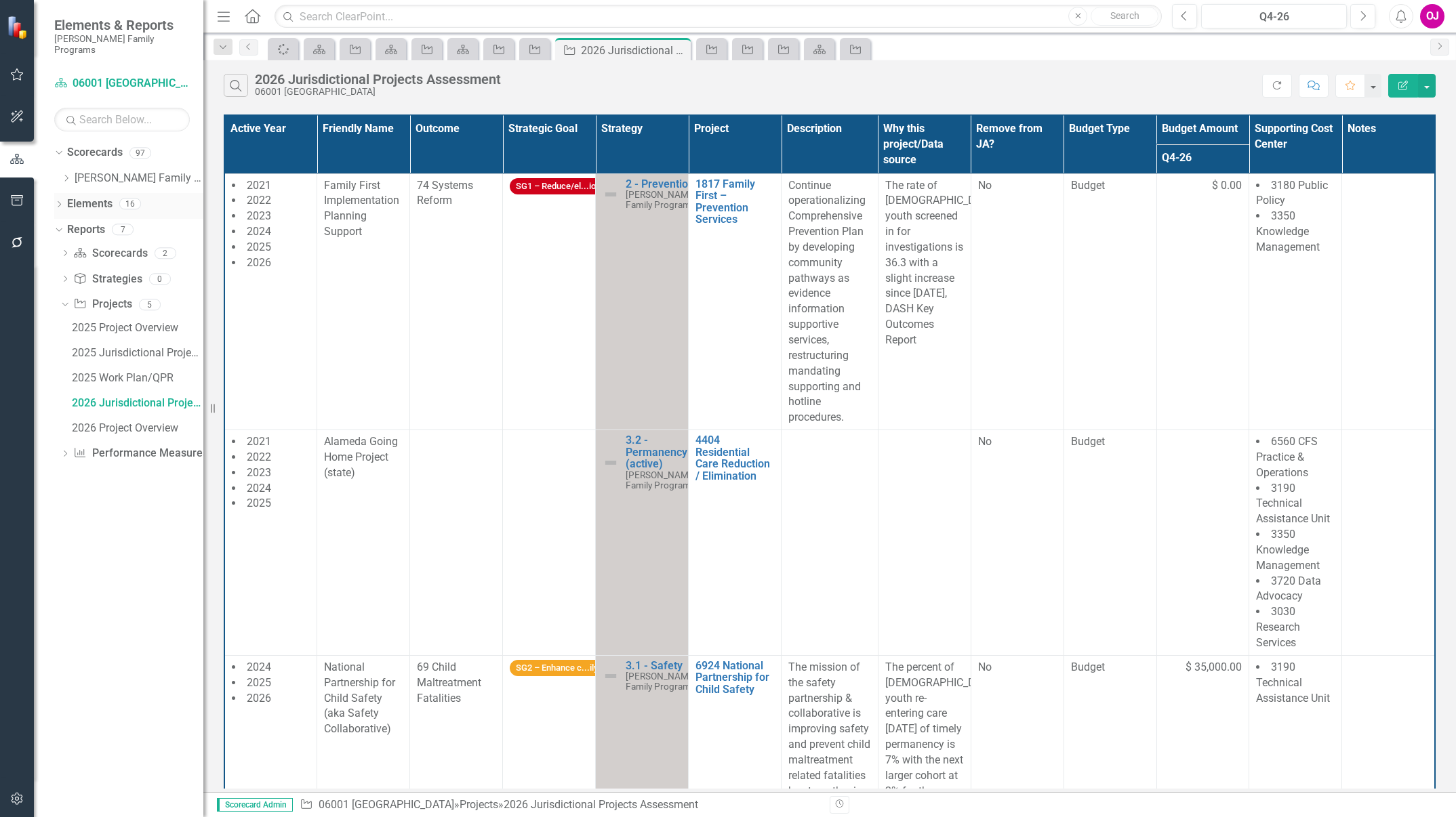
click at [99, 196] on link "Elements" at bounding box center [90, 204] width 46 height 16
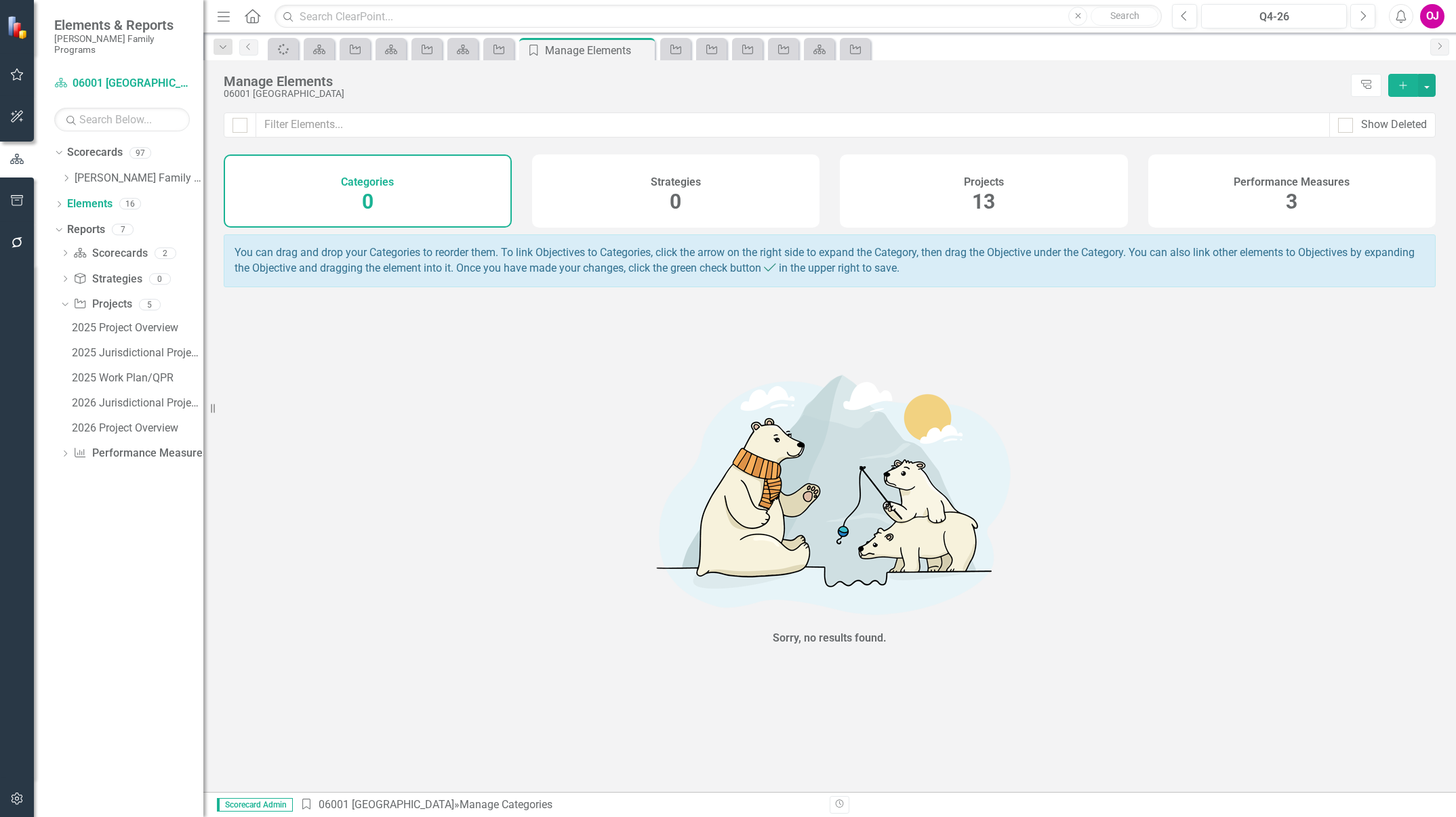
click at [957, 208] on div "Projects 13" at bounding box center [983, 190] width 288 height 73
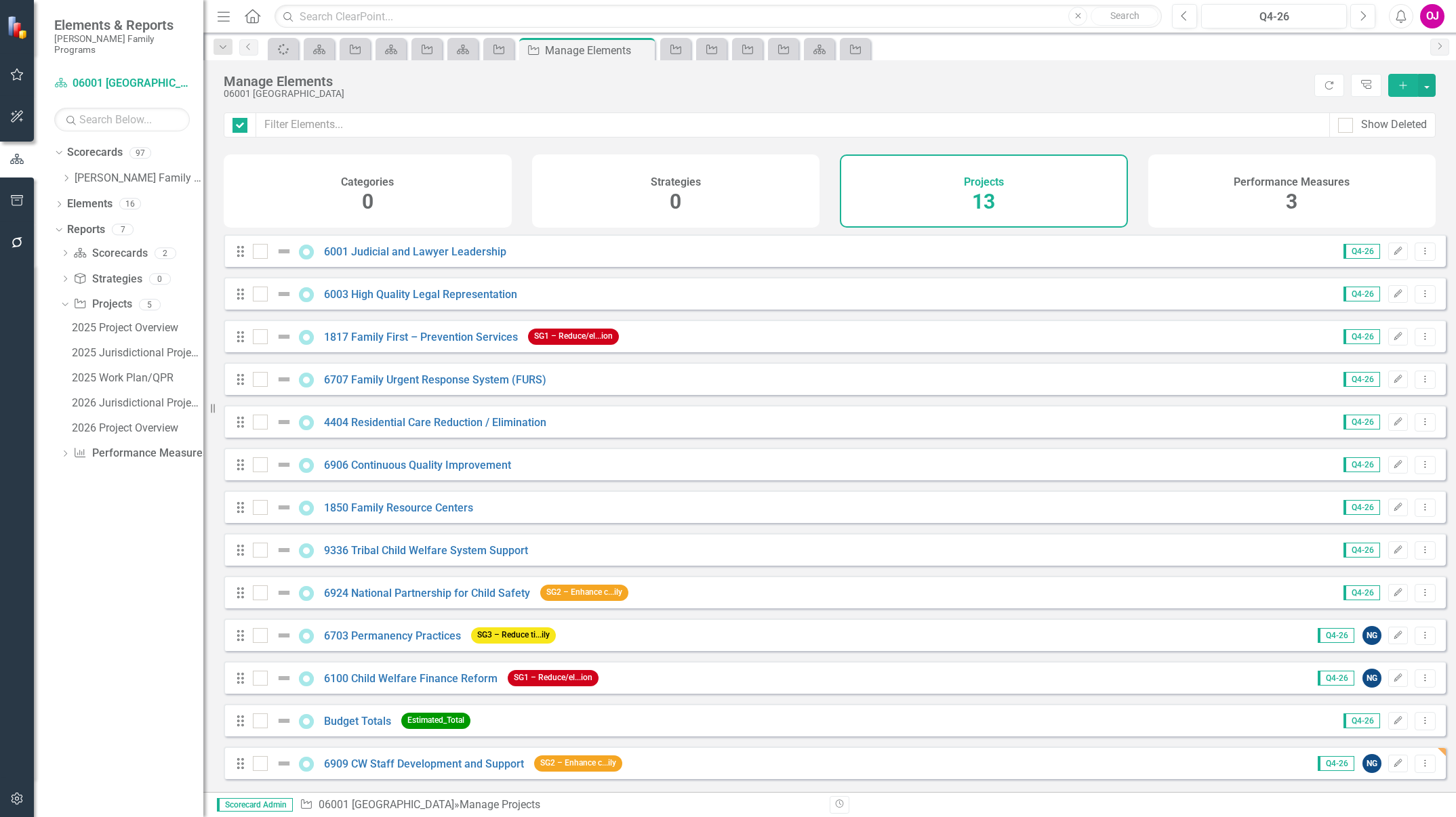
checkbox input "false"
click at [819, 674] on div "Drag 6100 Child Welfare Finance Reform SG1 – Reduce/el...ion Q4-26 NG Edit Drop…" at bounding box center [835, 677] width 1223 height 32
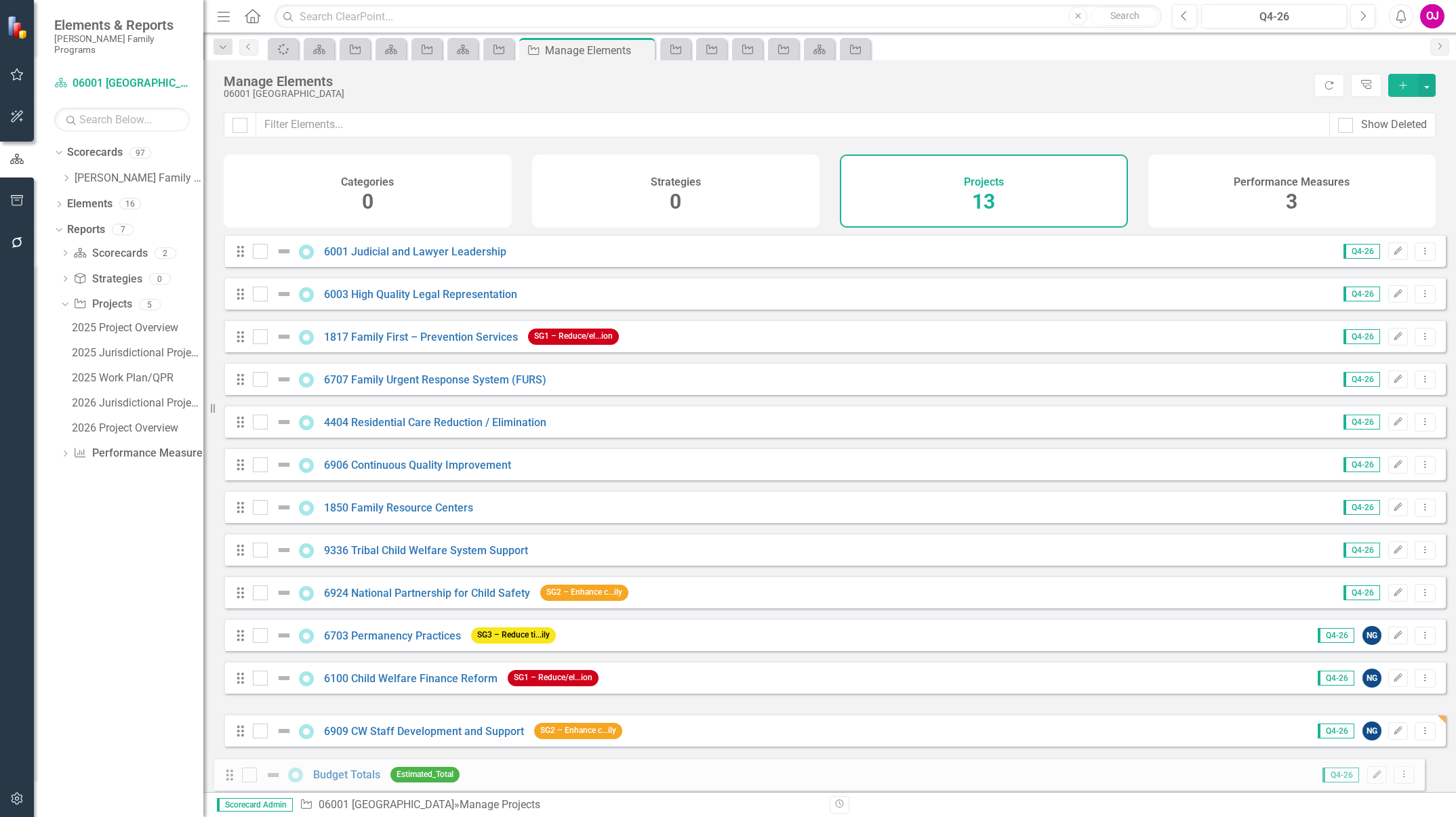
scroll to position [7, 0]
drag, startPoint x: 236, startPoint y: 730, endPoint x: 227, endPoint y: 777, distance: 47.9
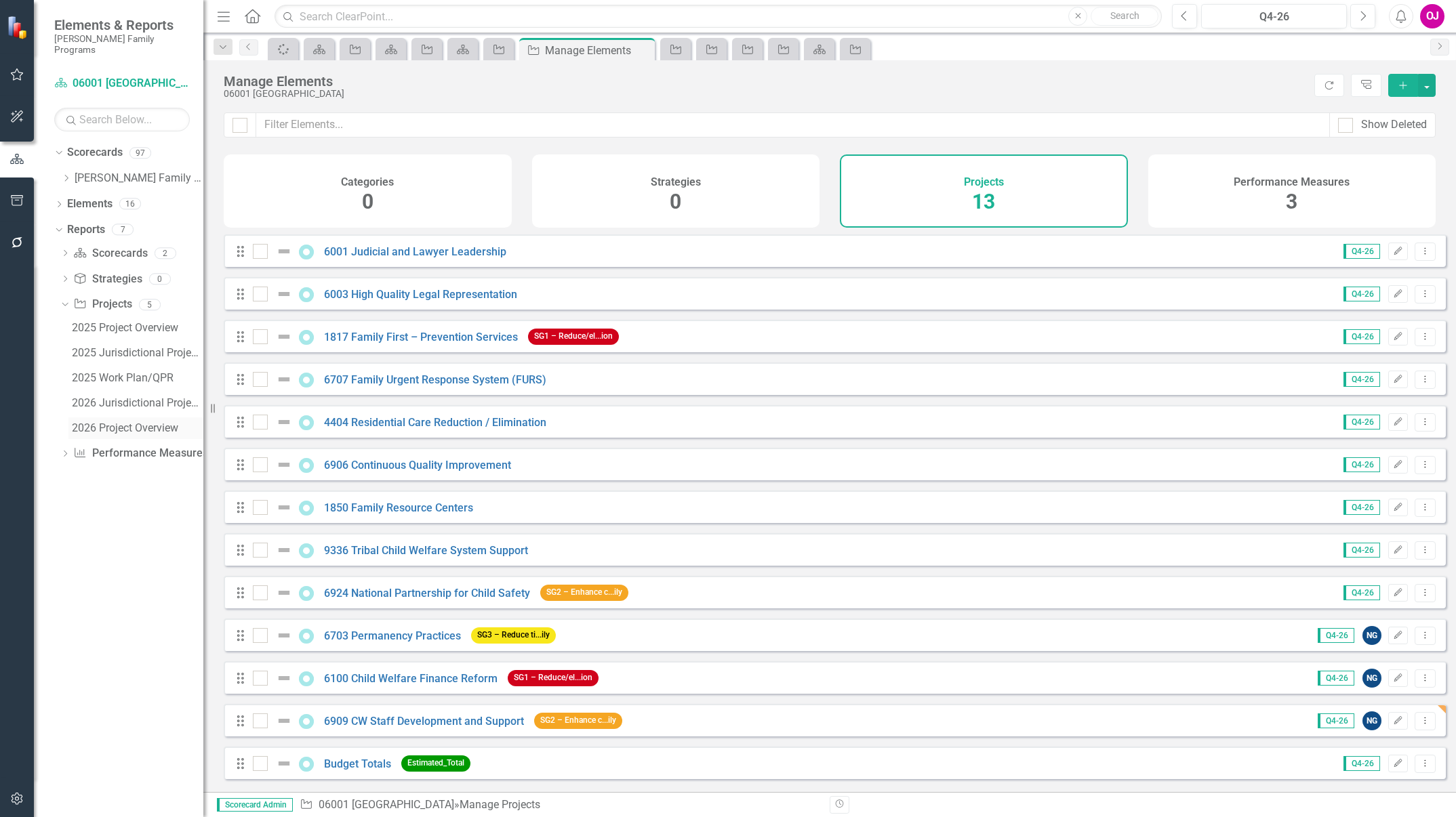
click at [100, 422] on div "2026 Project Overview" at bounding box center [138, 428] width 132 height 12
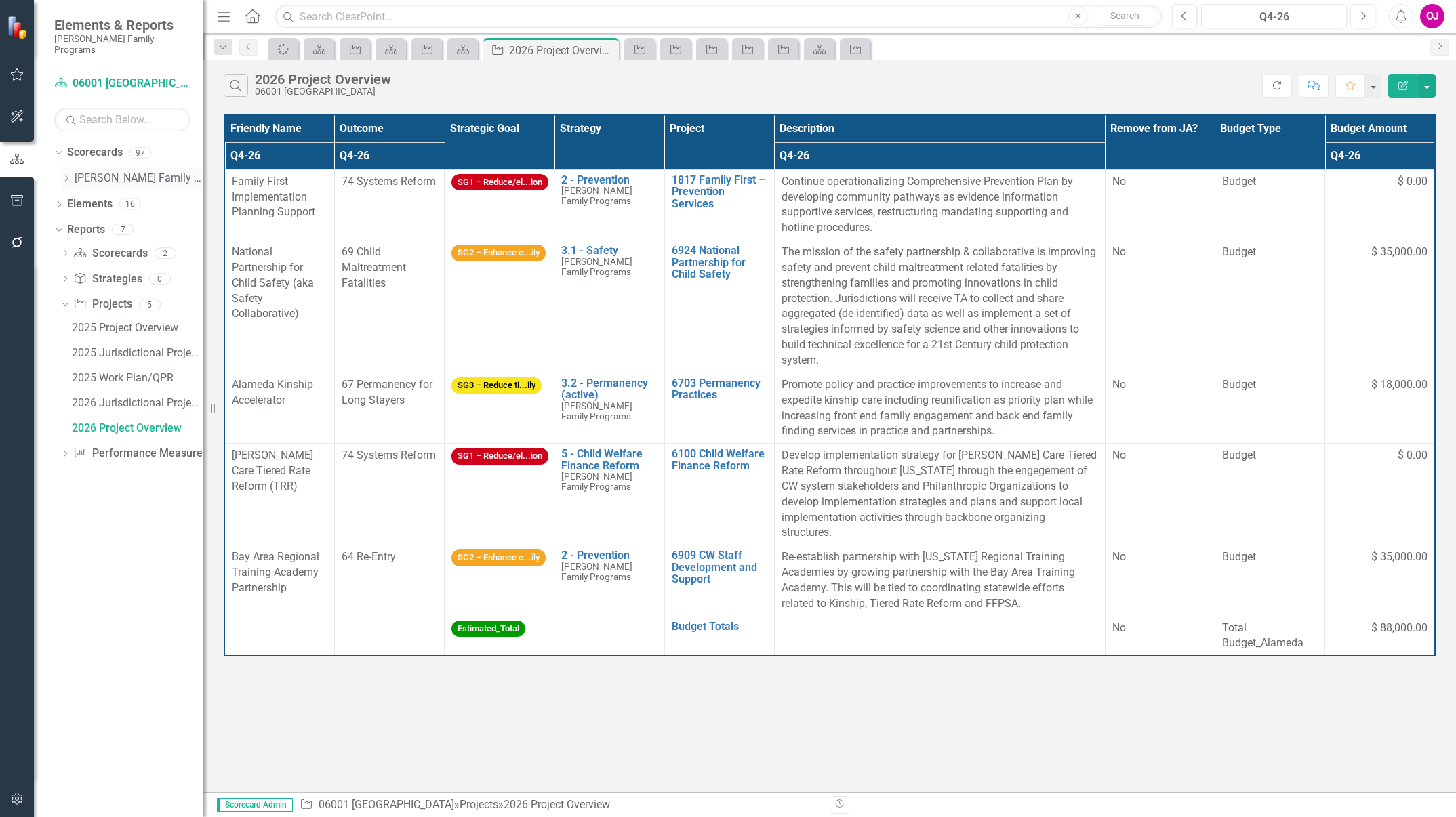
click at [67, 174] on icon "Dropdown" at bounding box center [65, 178] width 10 height 8
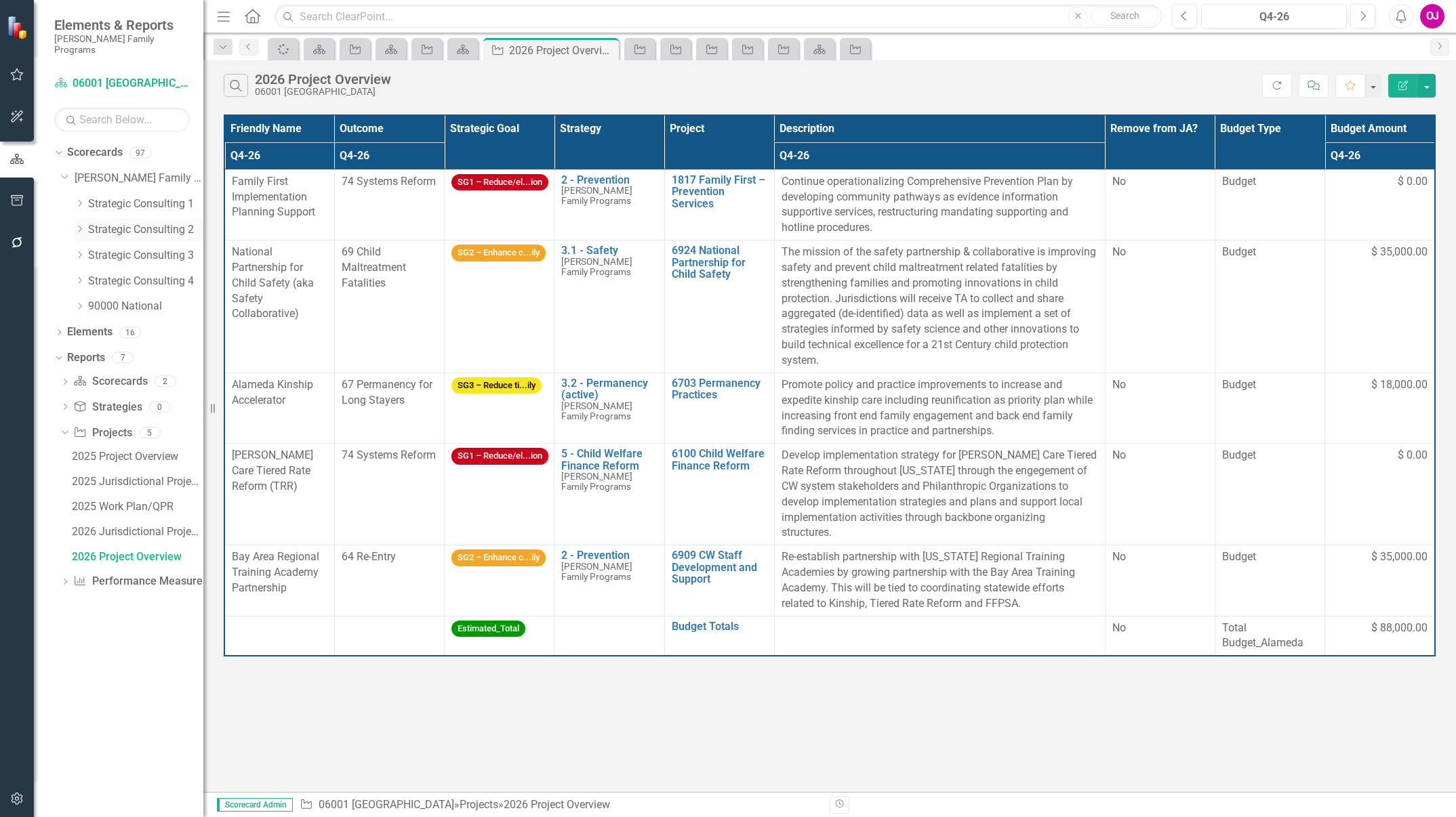
click at [80, 225] on div "Dropdown" at bounding box center [79, 230] width 10 height 12
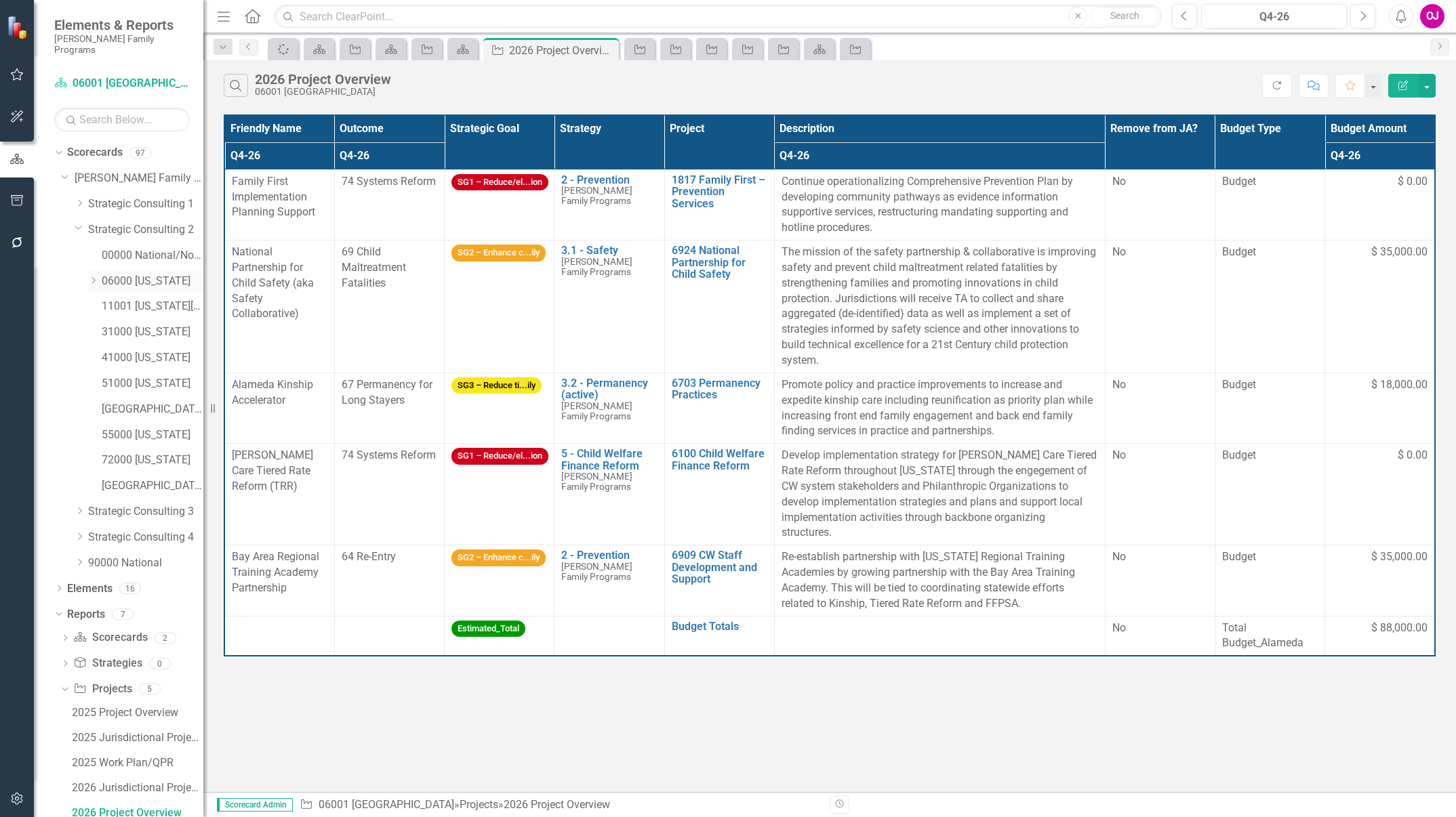
click at [92, 276] on icon "Dropdown" at bounding box center [93, 280] width 10 height 8
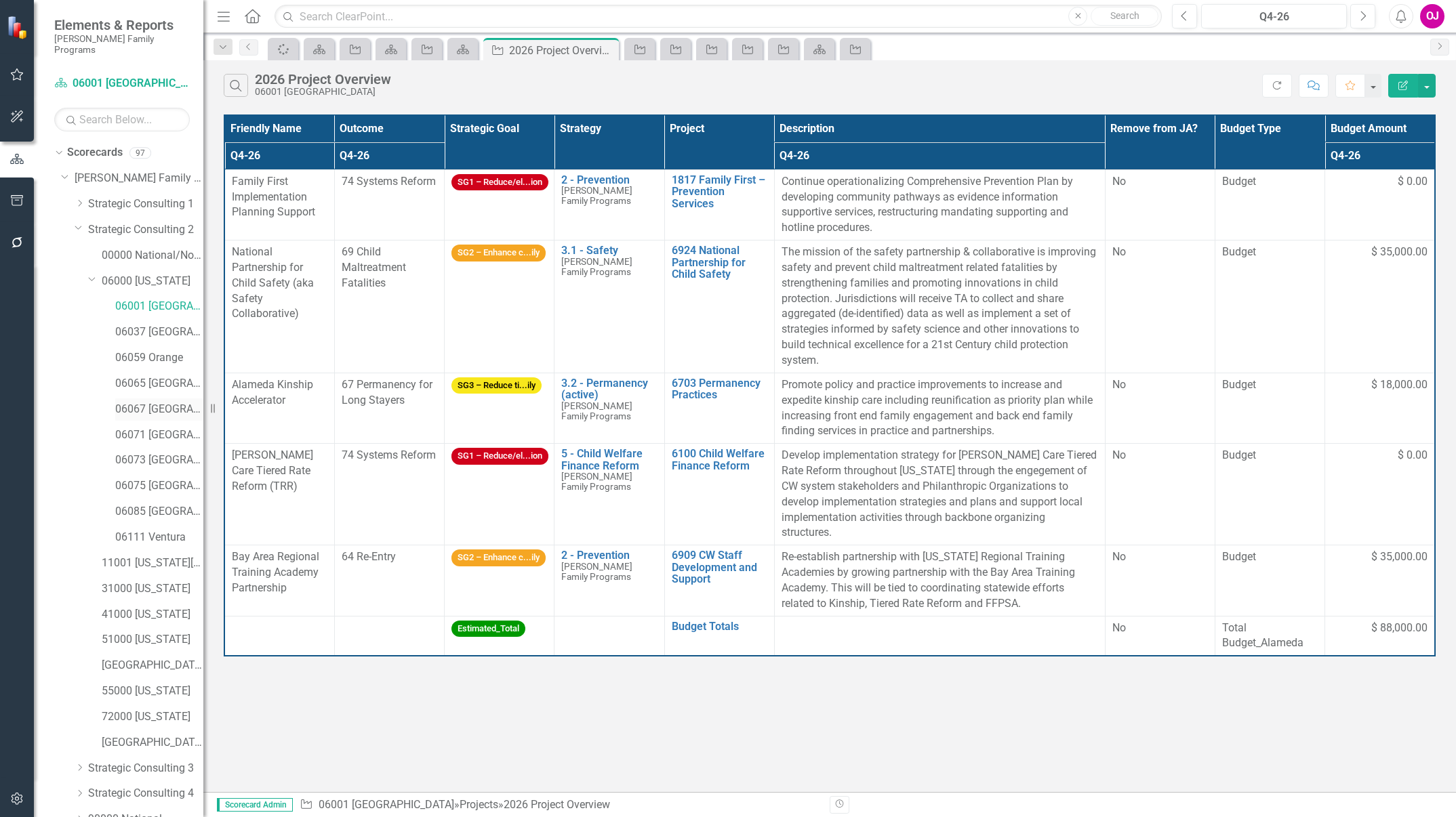
click at [161, 402] on link "06067 [GEOGRAPHIC_DATA]" at bounding box center [159, 410] width 88 height 16
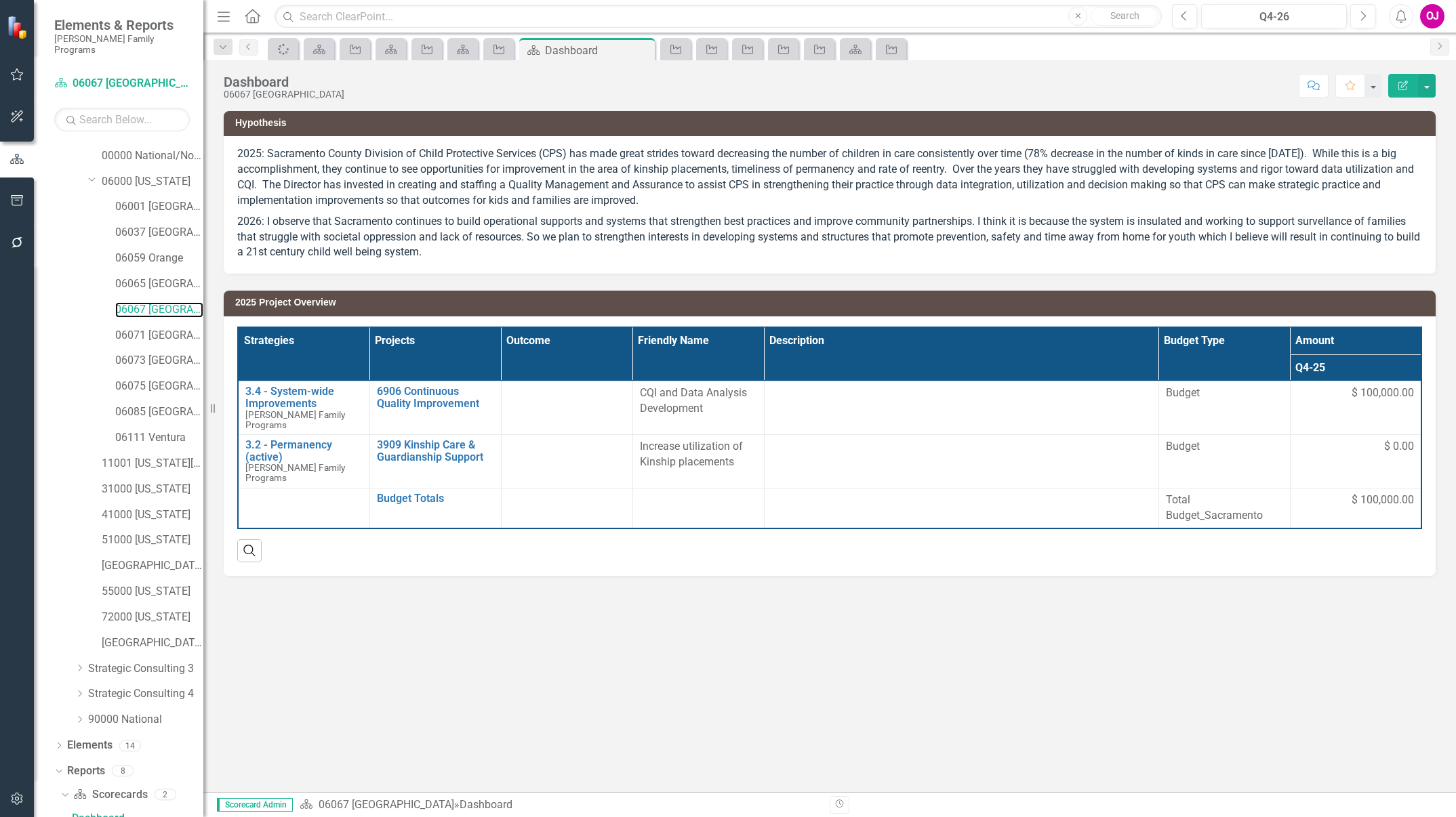
scroll to position [374, 0]
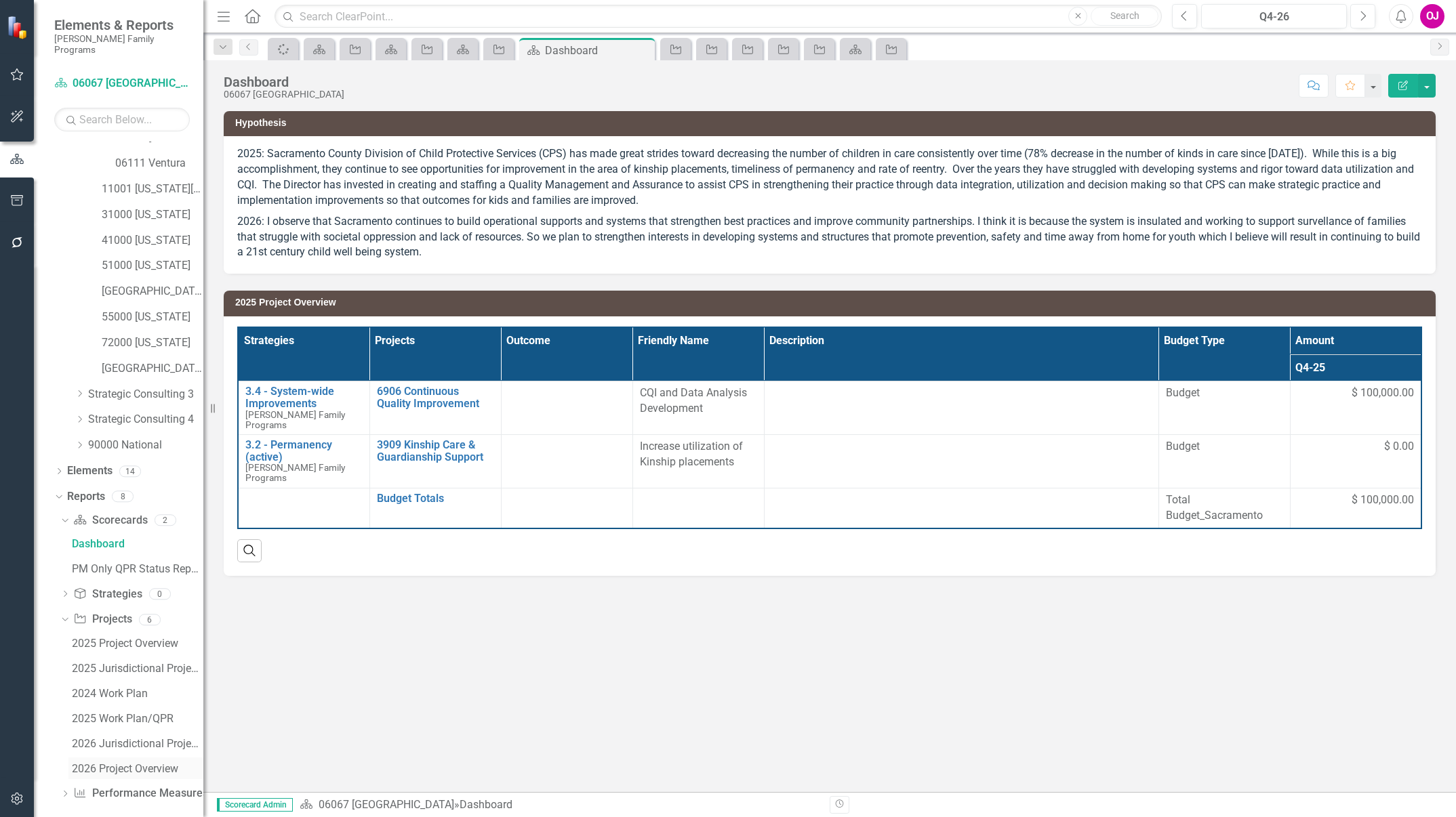
click at [142, 763] on div "2026 Project Overview" at bounding box center [138, 769] width 132 height 12
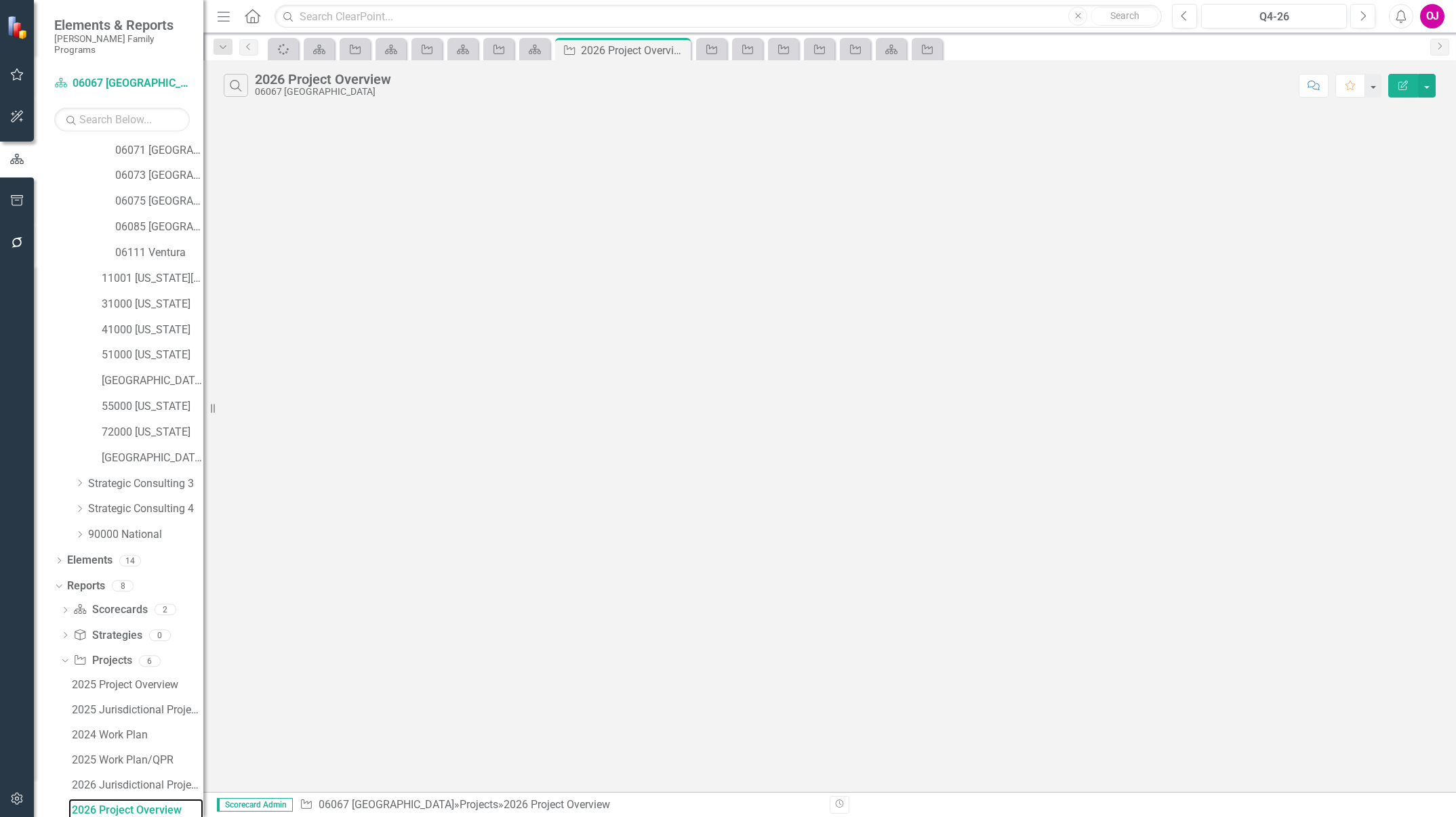
scroll to position [276, 0]
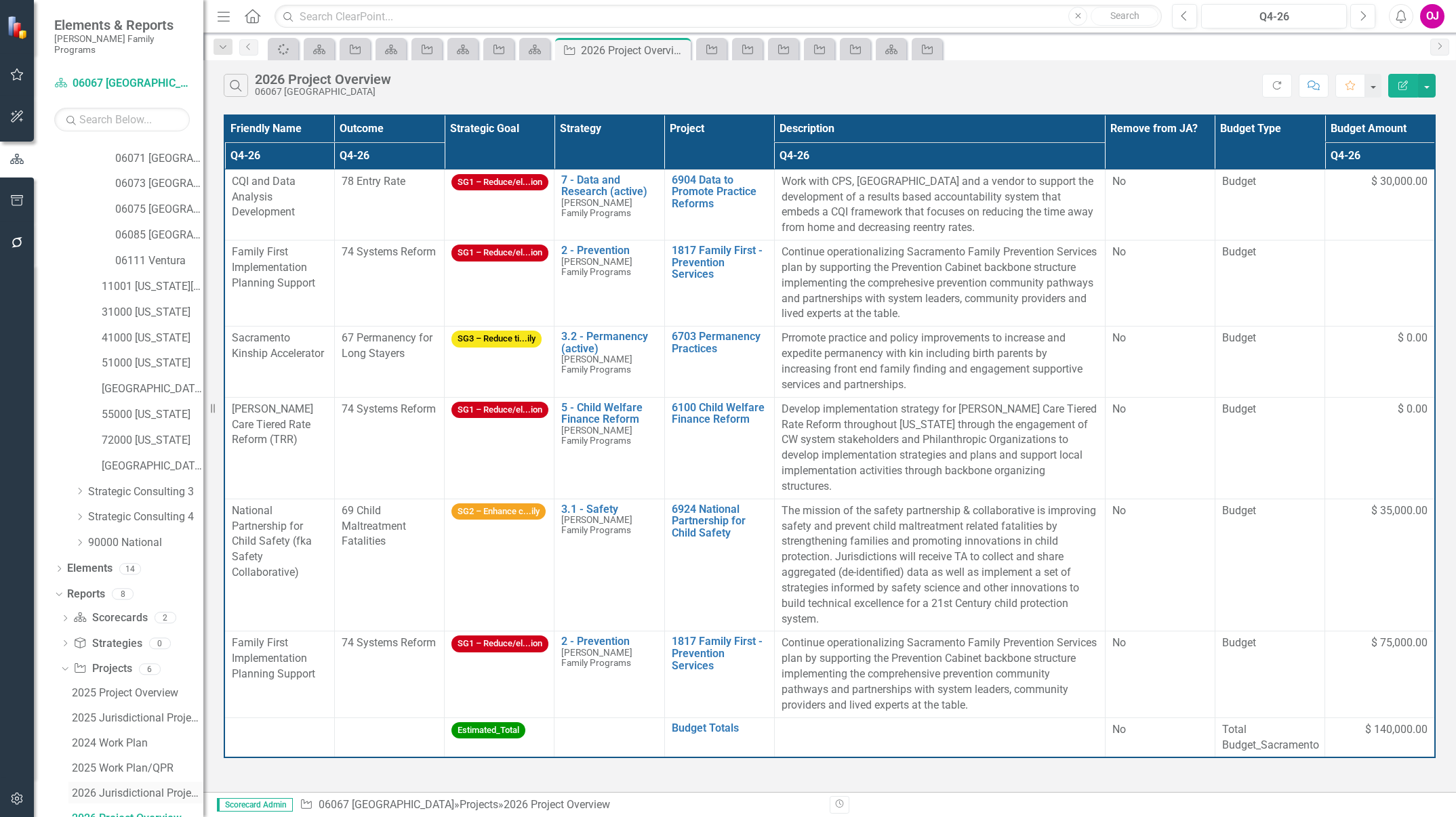
click at [143, 788] on div "2026 Jurisdictional Projects Assessment" at bounding box center [138, 794] width 132 height 12
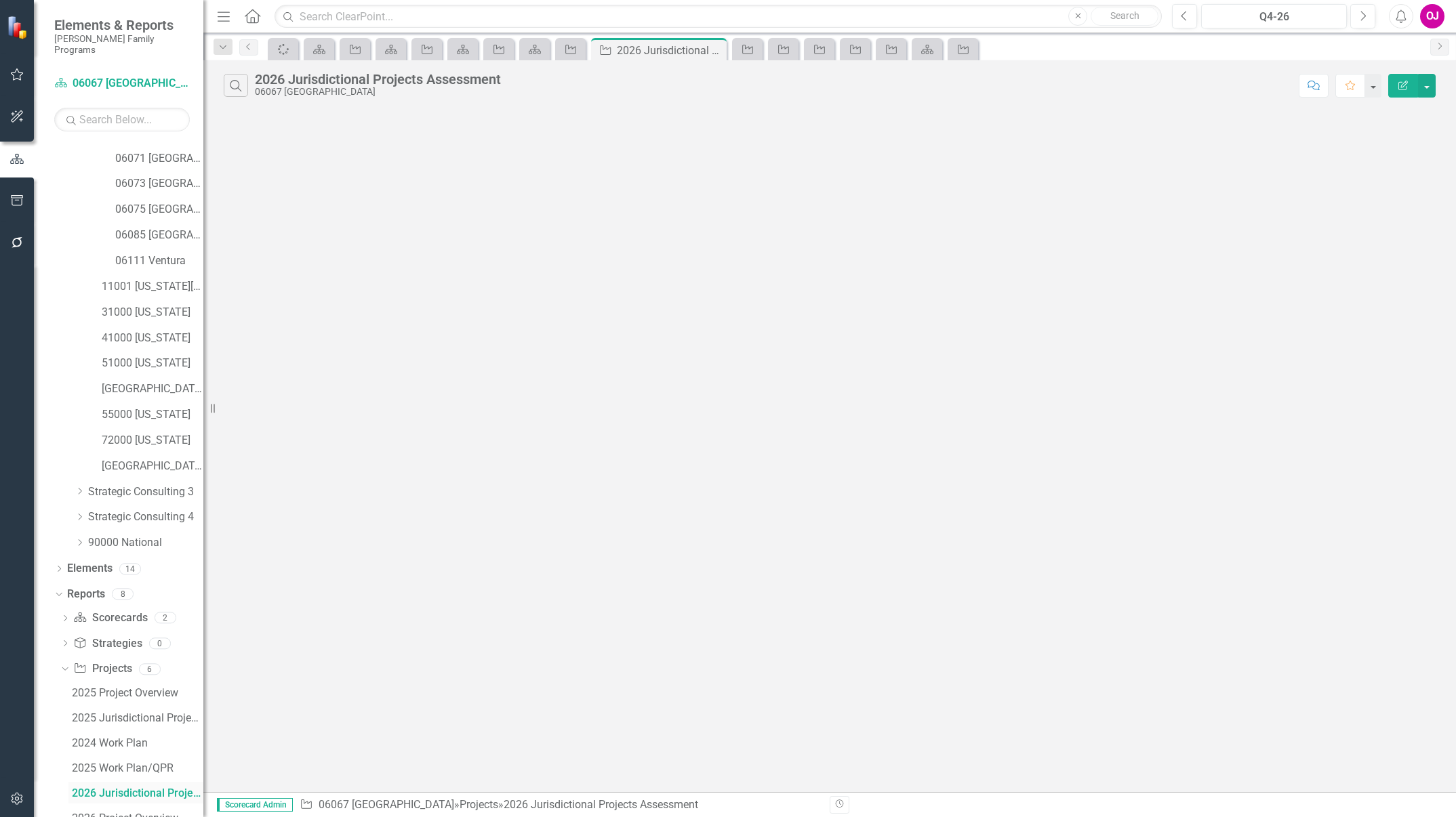
scroll to position [252, 0]
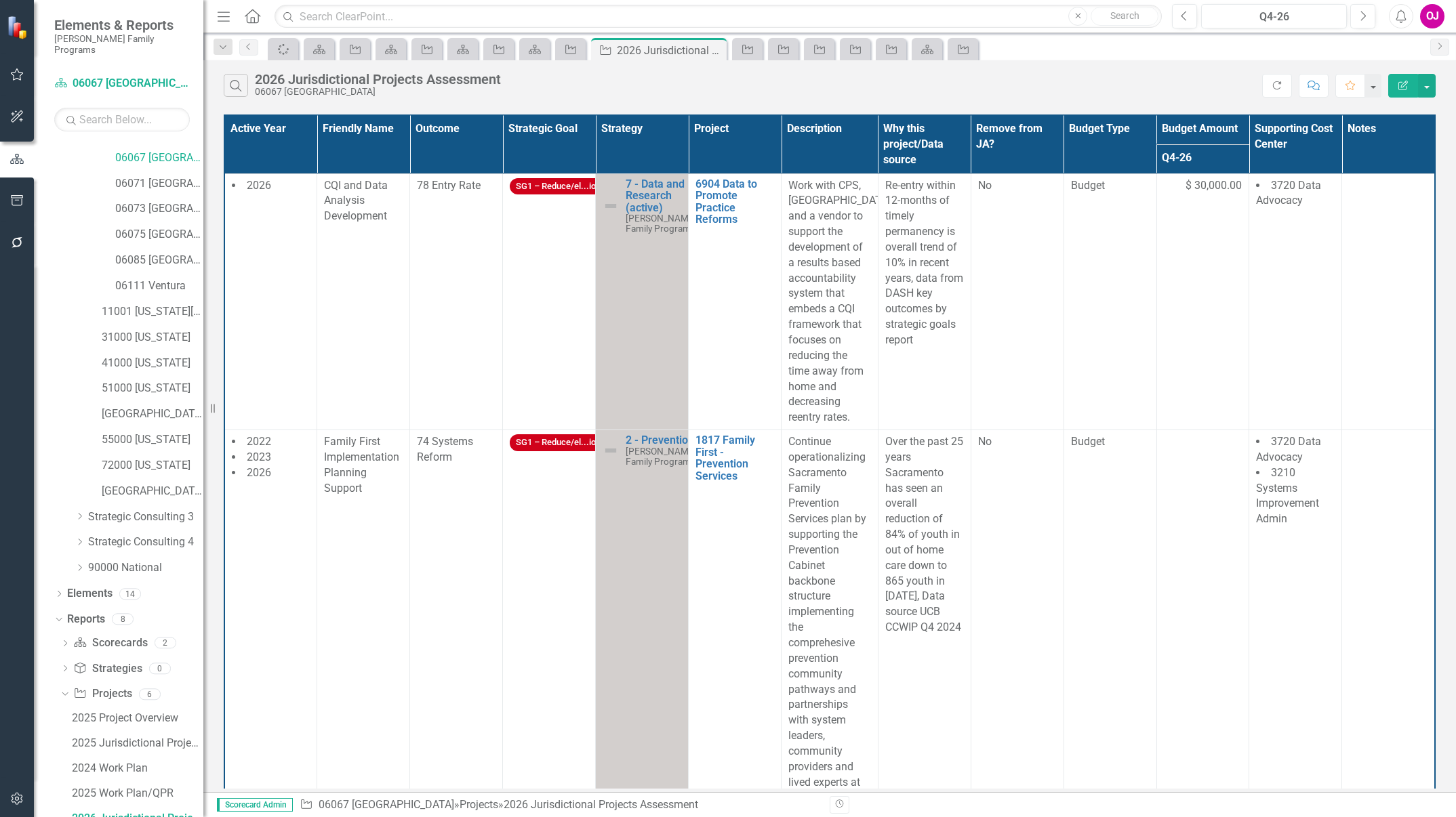
click at [722, 123] on th "Project" at bounding box center [734, 144] width 93 height 59
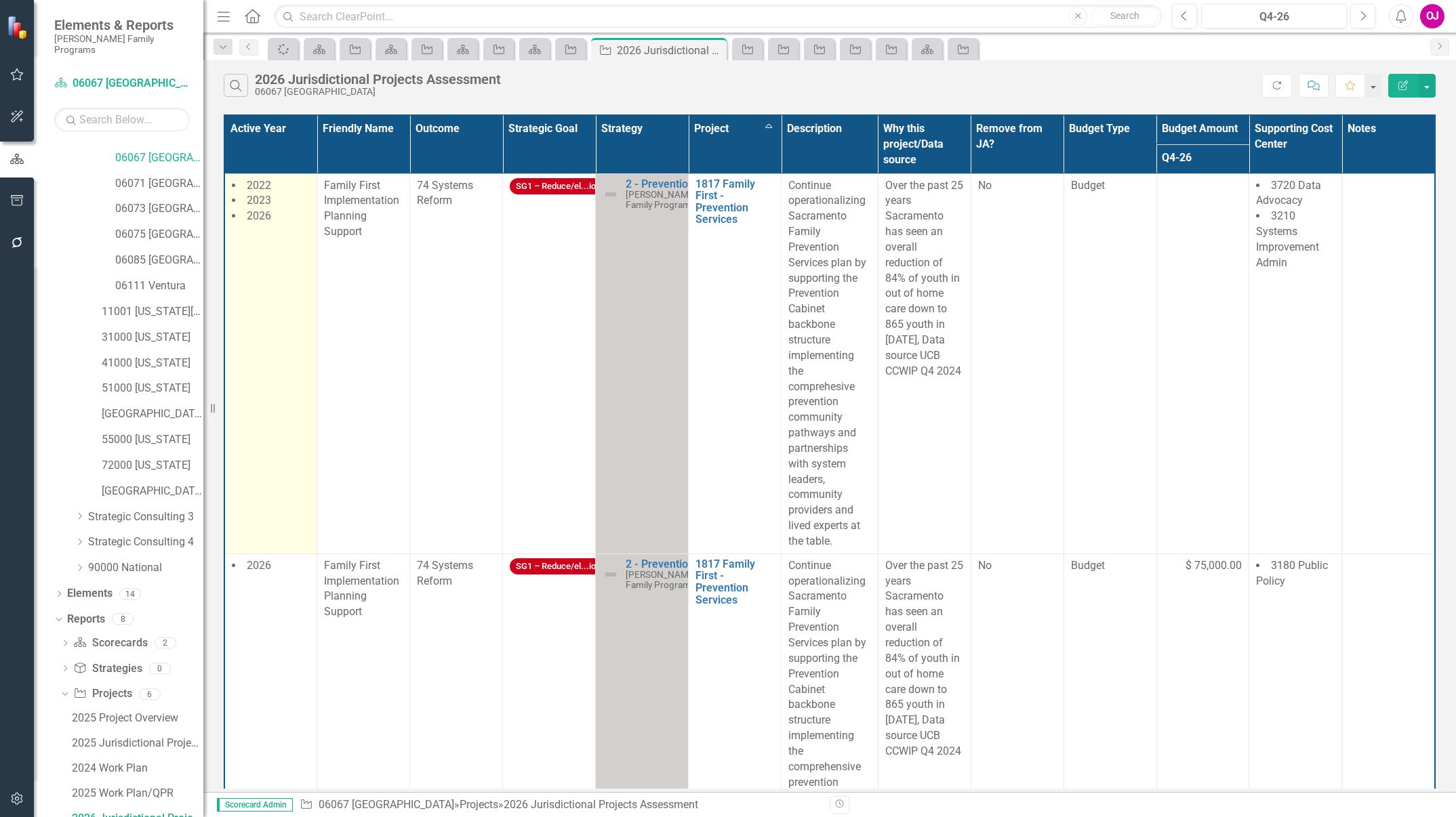
click at [283, 216] on li "2026" at bounding box center [270, 217] width 78 height 16
click at [285, 236] on td "2022 2023 2026" at bounding box center [270, 363] width 93 height 380
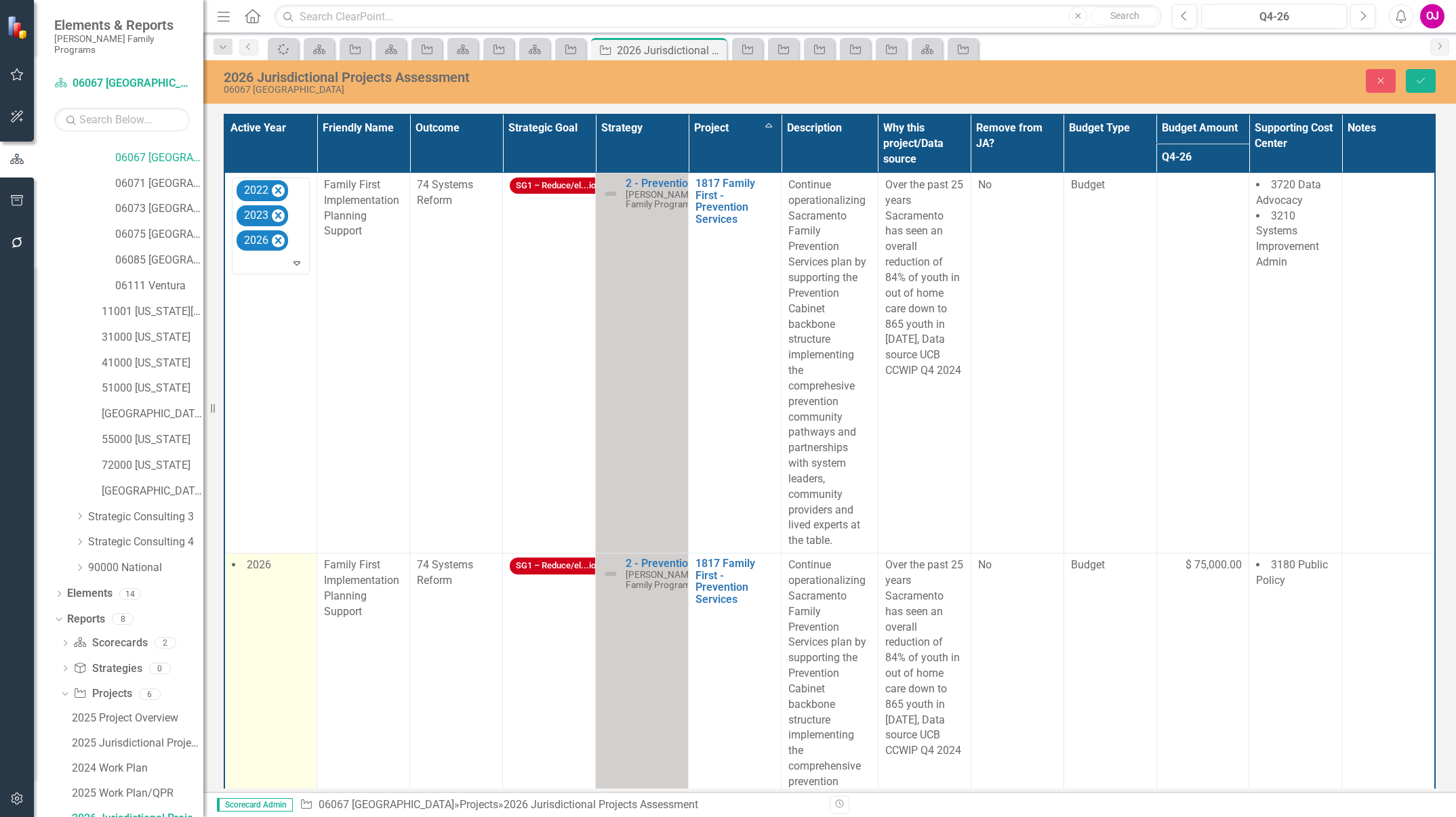
click at [282, 583] on td "2026" at bounding box center [270, 743] width 93 height 380
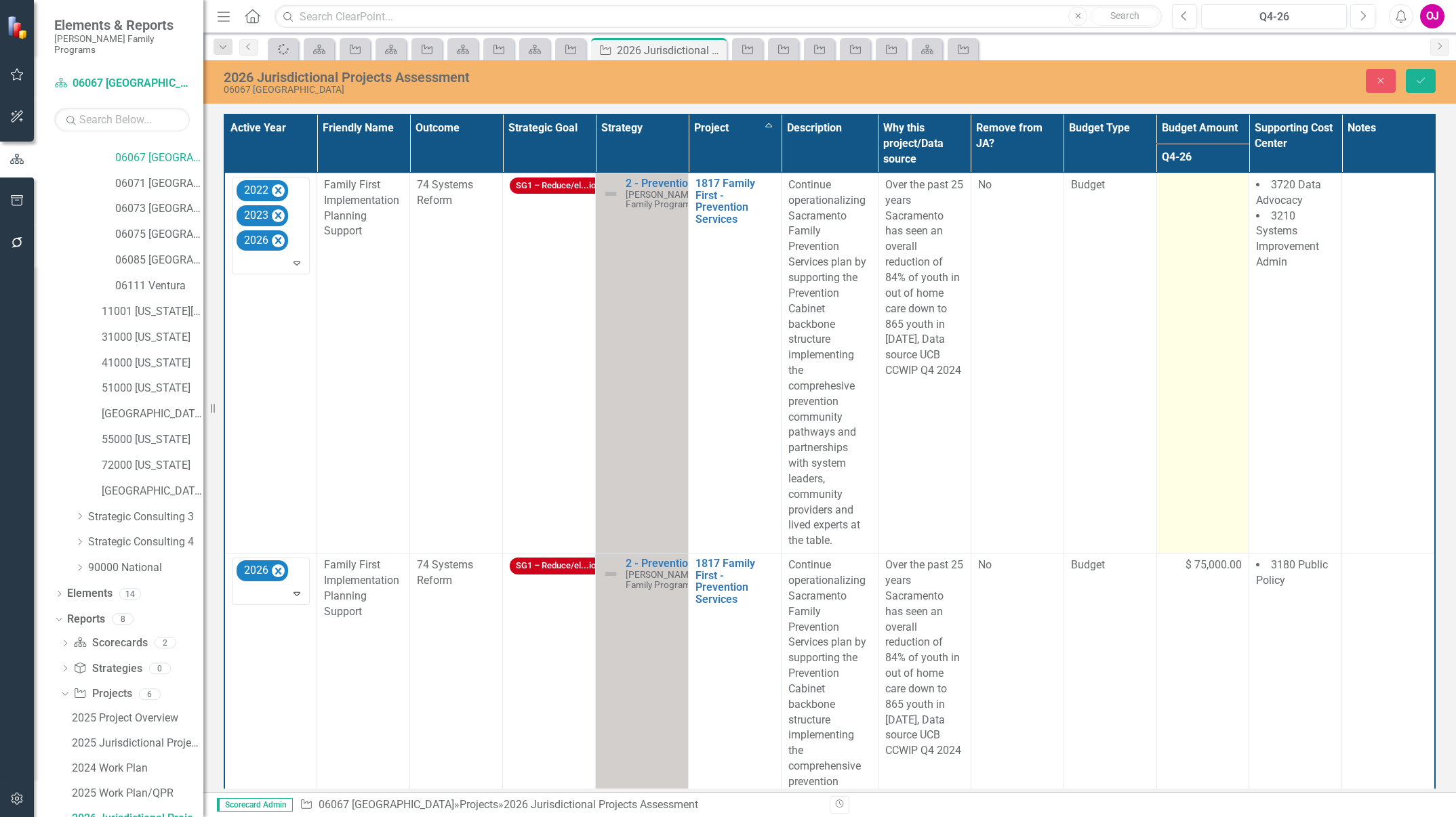
click at [1186, 204] on td at bounding box center [1202, 362] width 93 height 380
drag, startPoint x: 1186, startPoint y: 205, endPoint x: 1181, endPoint y: 194, distance: 12.1
click at [1181, 194] on input "number" at bounding box center [1203, 190] width 79 height 25
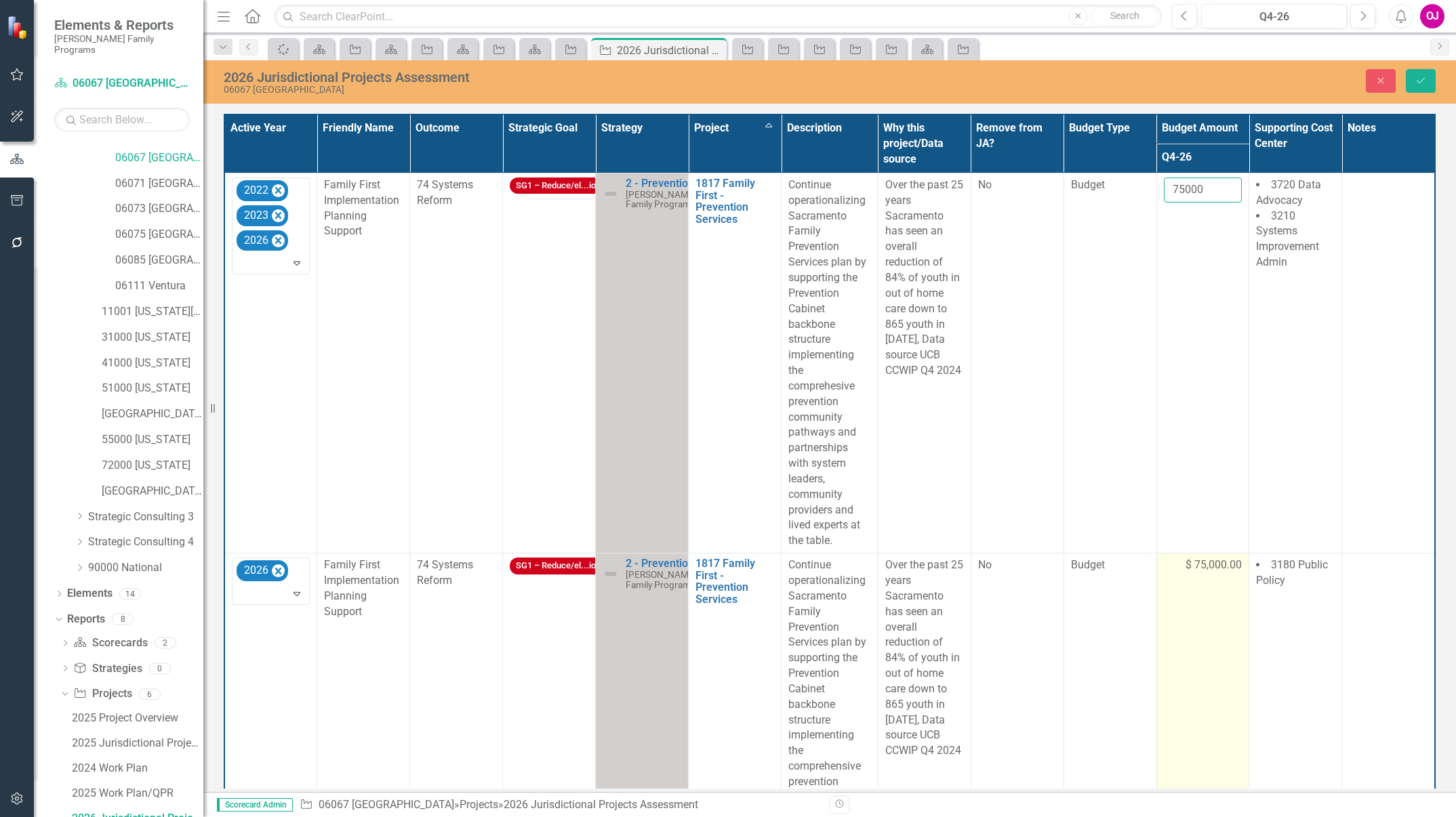
type input "75000"
click at [1196, 561] on span "$ 75,000.00" at bounding box center [1214, 565] width 57 height 16
drag, startPoint x: 1196, startPoint y: 561, endPoint x: 1195, endPoint y: 568, distance: 7.1
click at [1195, 568] on input "75000" at bounding box center [1203, 570] width 79 height 25
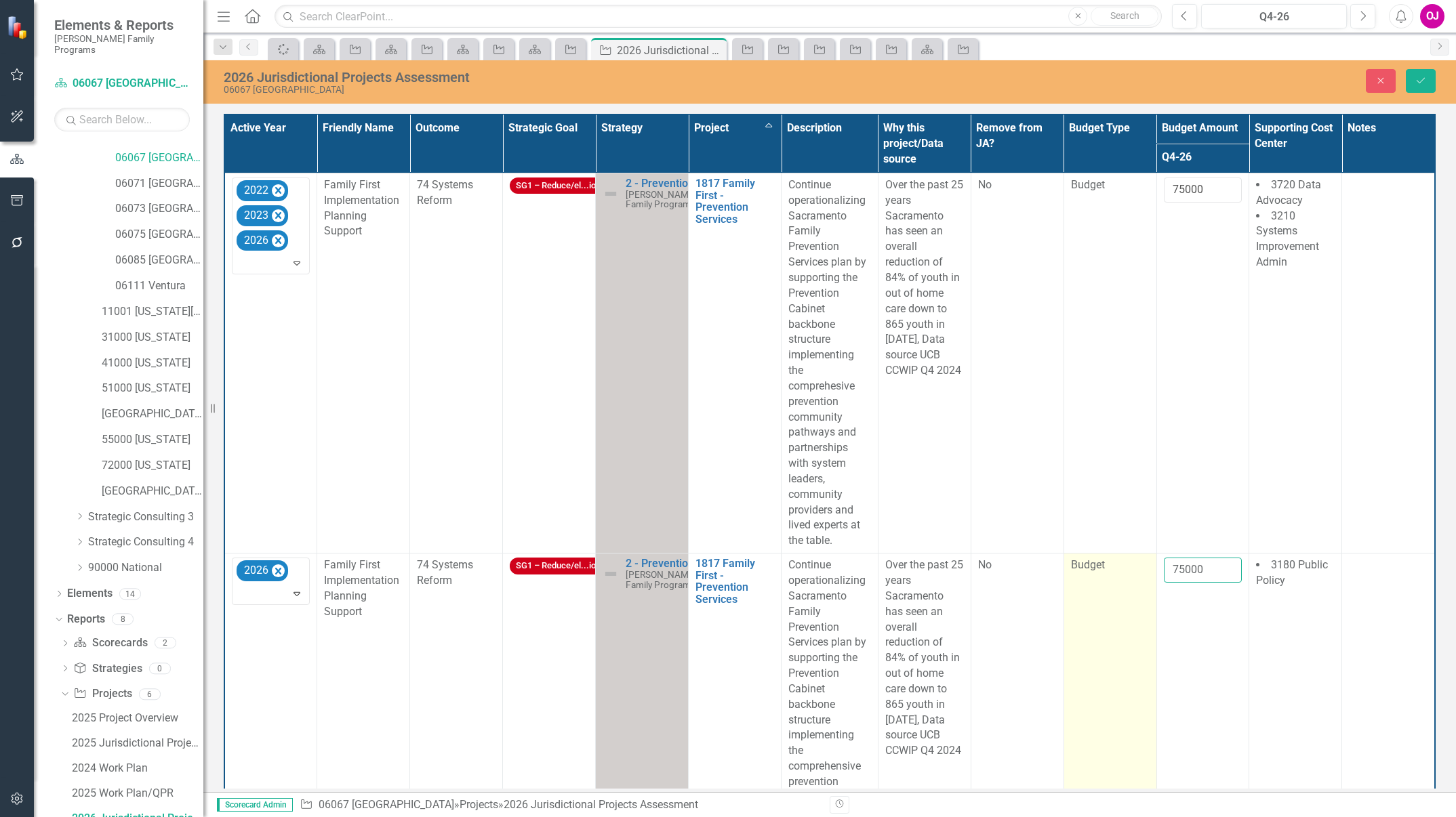
drag, startPoint x: 1195, startPoint y: 568, endPoint x: 1091, endPoint y: 582, distance: 104.9
click at [1091, 582] on tr "2026 Expand Family First Implementation Planning Support 74 Systems Reform SG1 …" at bounding box center [830, 743] width 1211 height 380
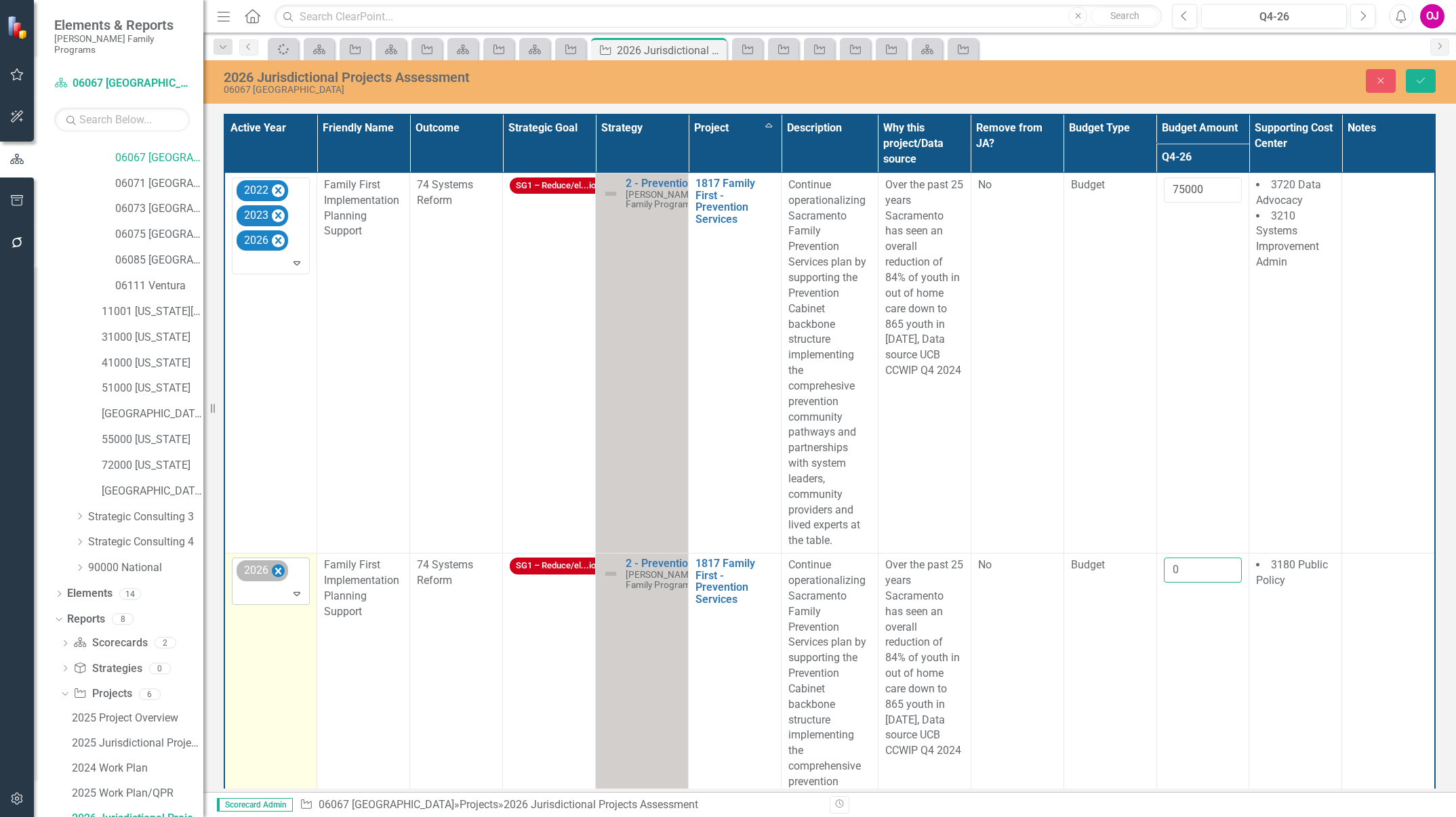
click at [279, 568] on icon "Remove 2026" at bounding box center [278, 571] width 6 height 7
type input "0"
click at [1424, 81] on icon "Save" at bounding box center [1421, 81] width 12 height 10
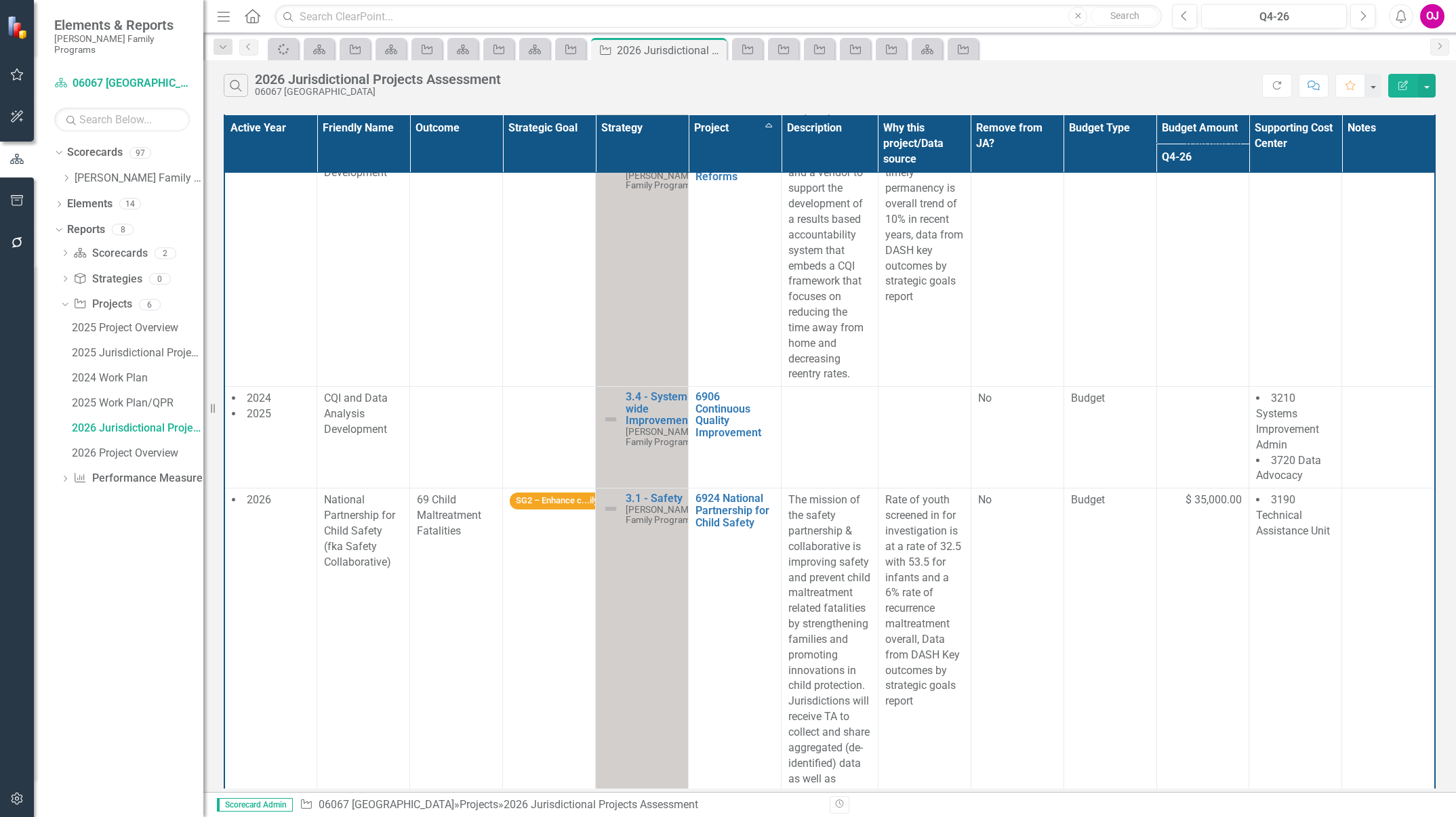
scroll to position [1148, 0]
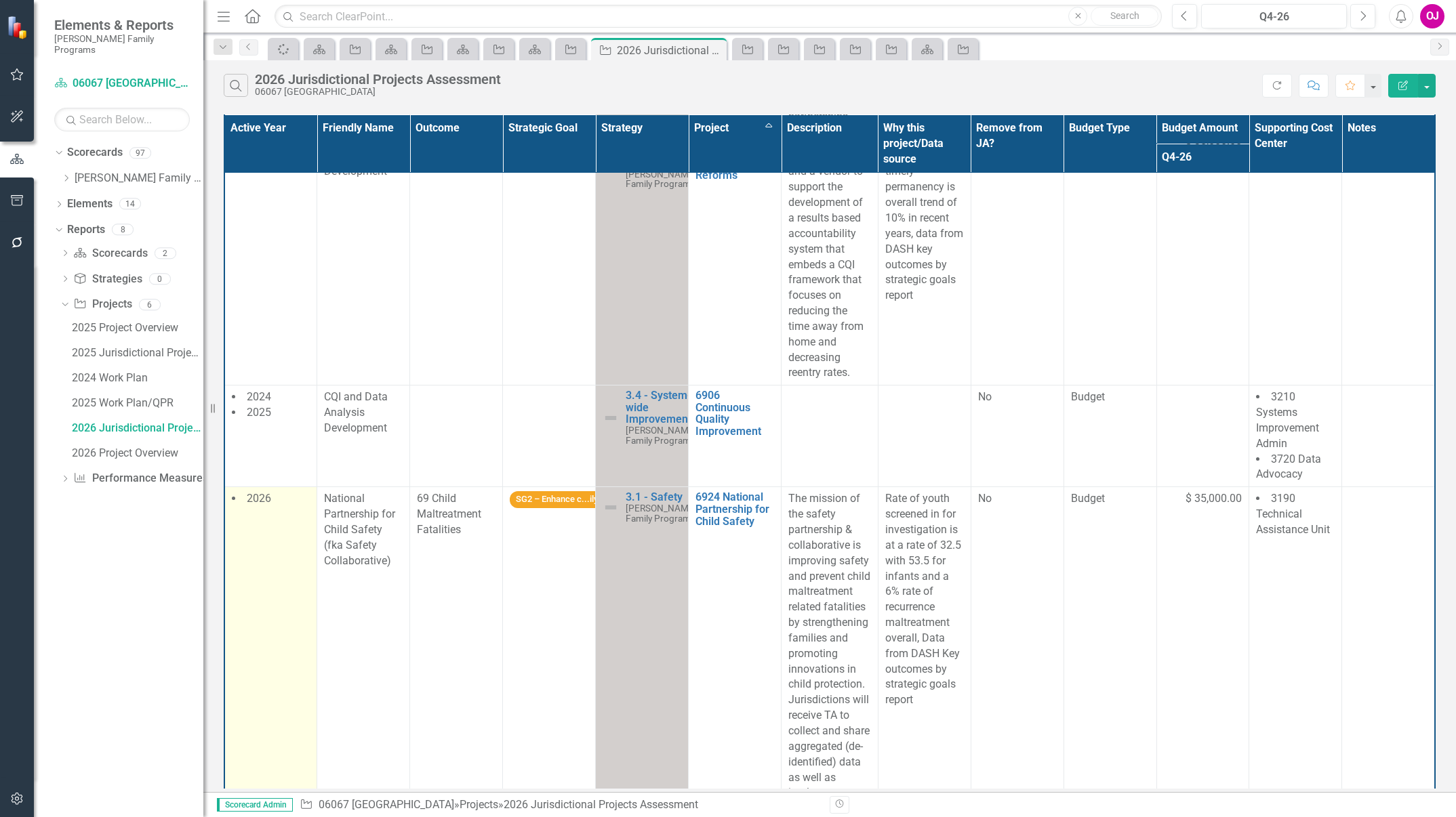
click at [272, 549] on td "2026" at bounding box center [270, 723] width 93 height 473
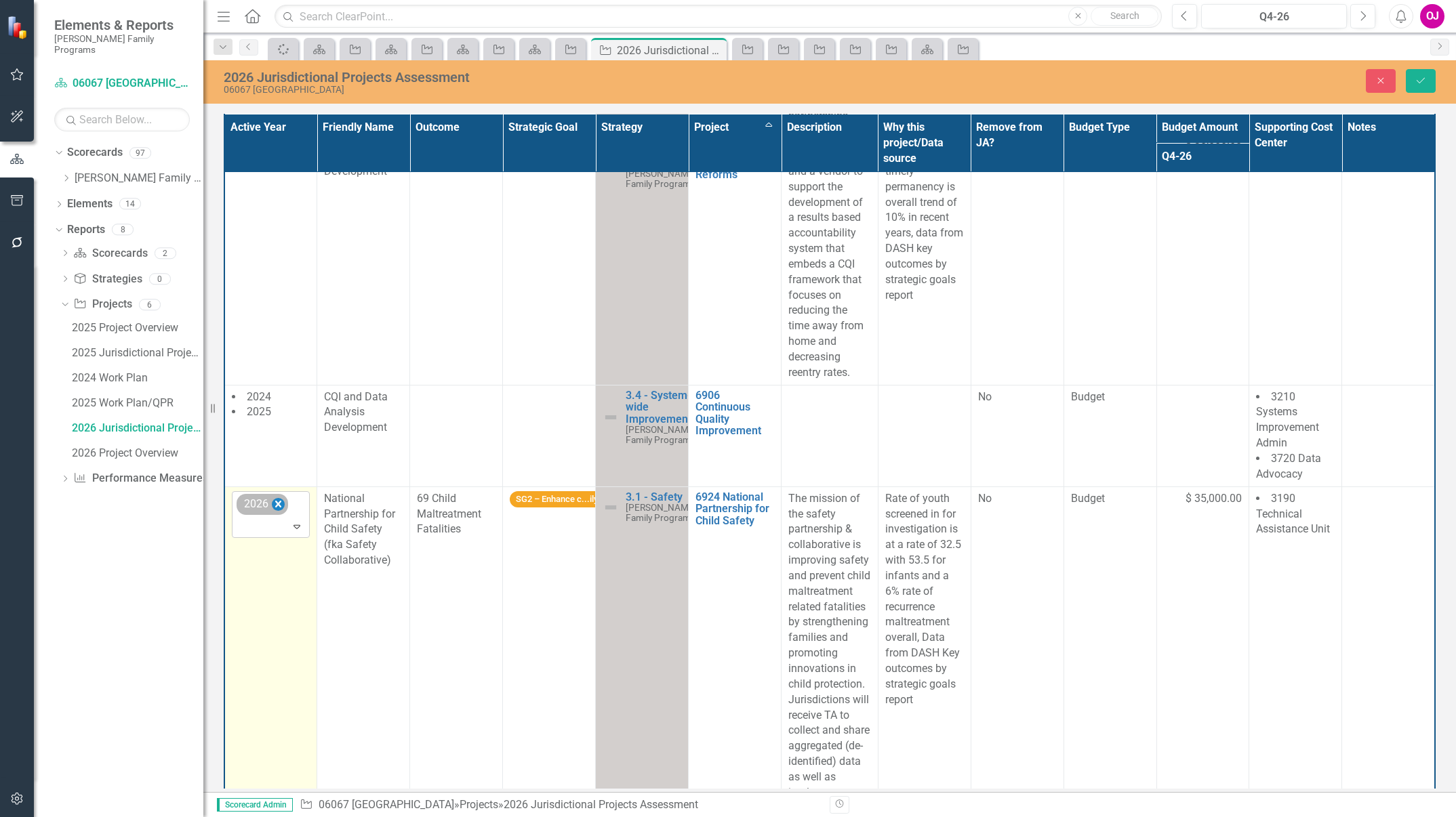
click at [278, 508] on icon "Remove 2026" at bounding box center [278, 504] width 6 height 7
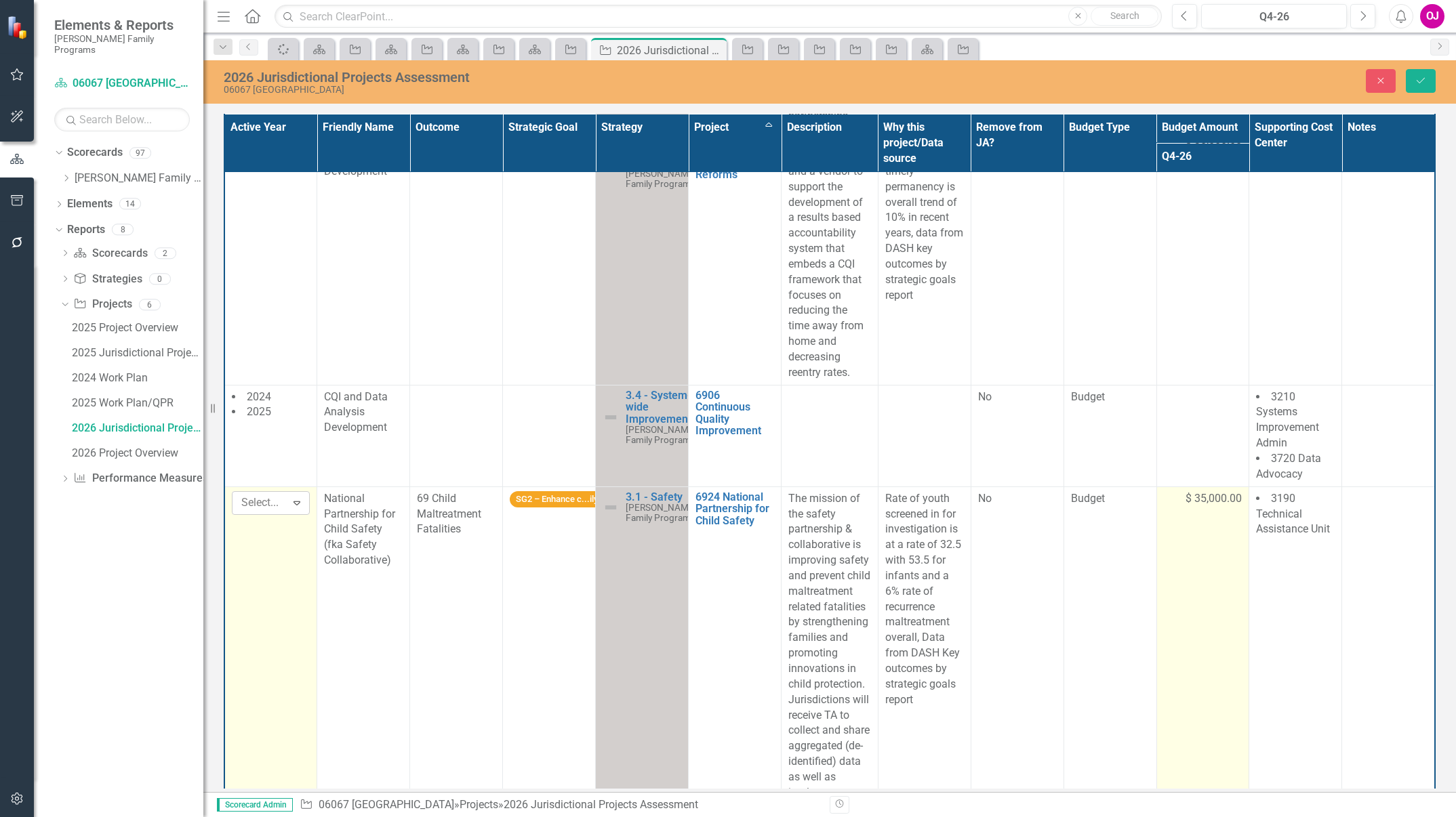
click at [1210, 507] on span "$ 35,000.00" at bounding box center [1214, 499] width 57 height 16
drag, startPoint x: 1210, startPoint y: 524, endPoint x: 1193, endPoint y: 530, distance: 18.0
click at [1193, 516] on input "35000" at bounding box center [1203, 504] width 79 height 25
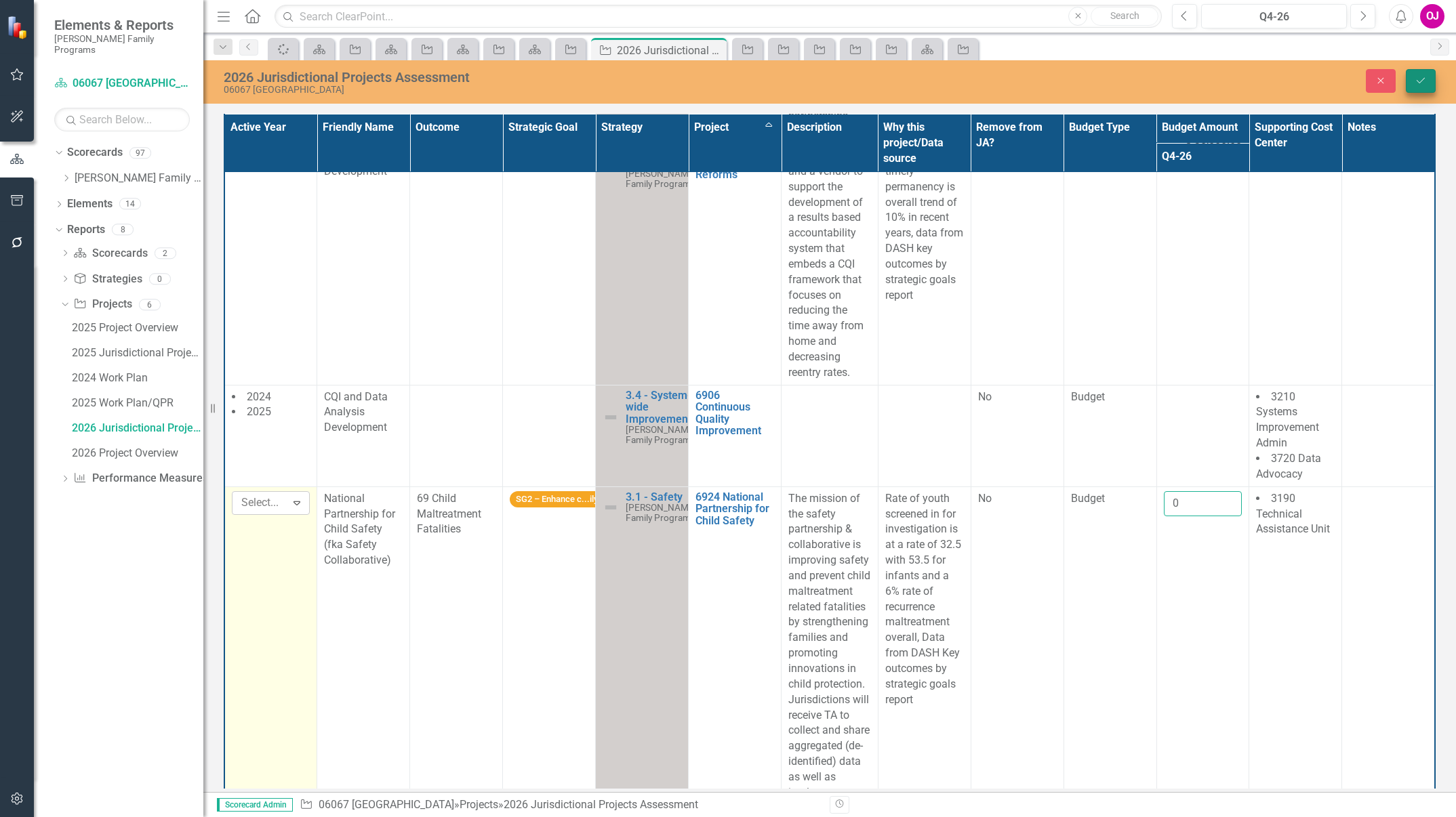
type input "0"
click at [1424, 74] on button "Save" at bounding box center [1421, 81] width 30 height 23
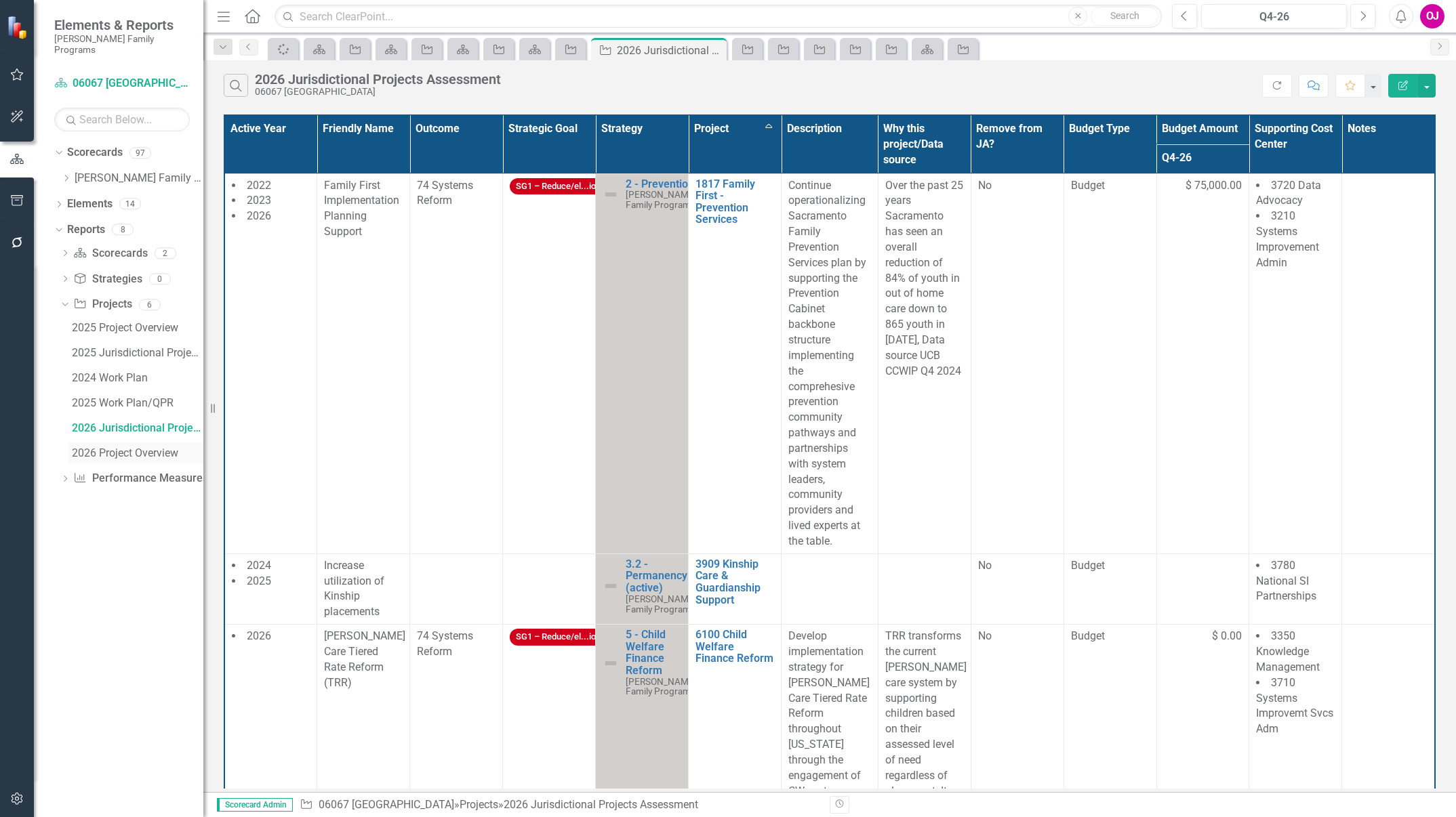
click at [137, 447] on div "2026 Project Overview" at bounding box center [138, 453] width 132 height 12
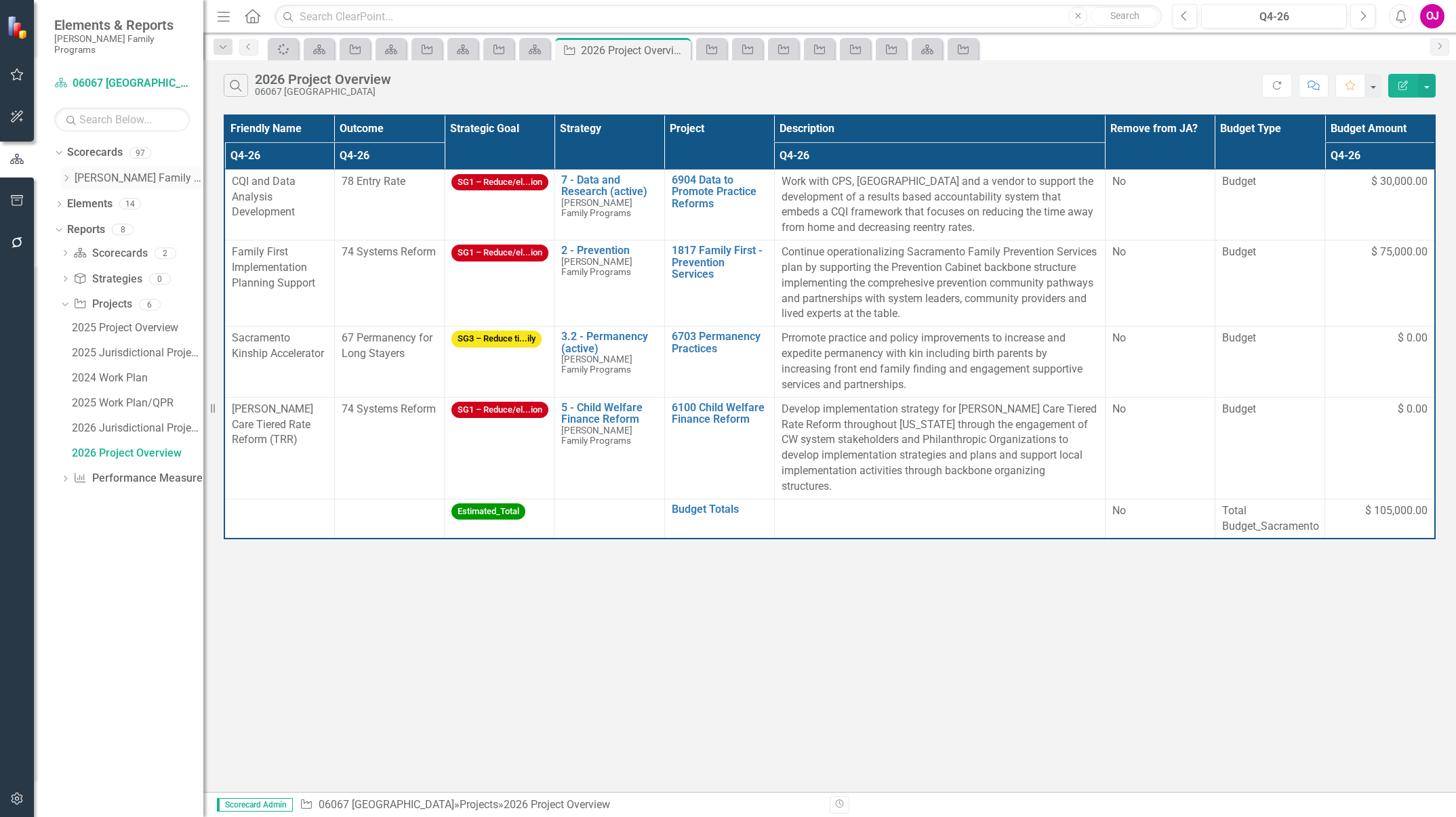
click at [62, 174] on icon "Dropdown" at bounding box center [65, 178] width 10 height 8
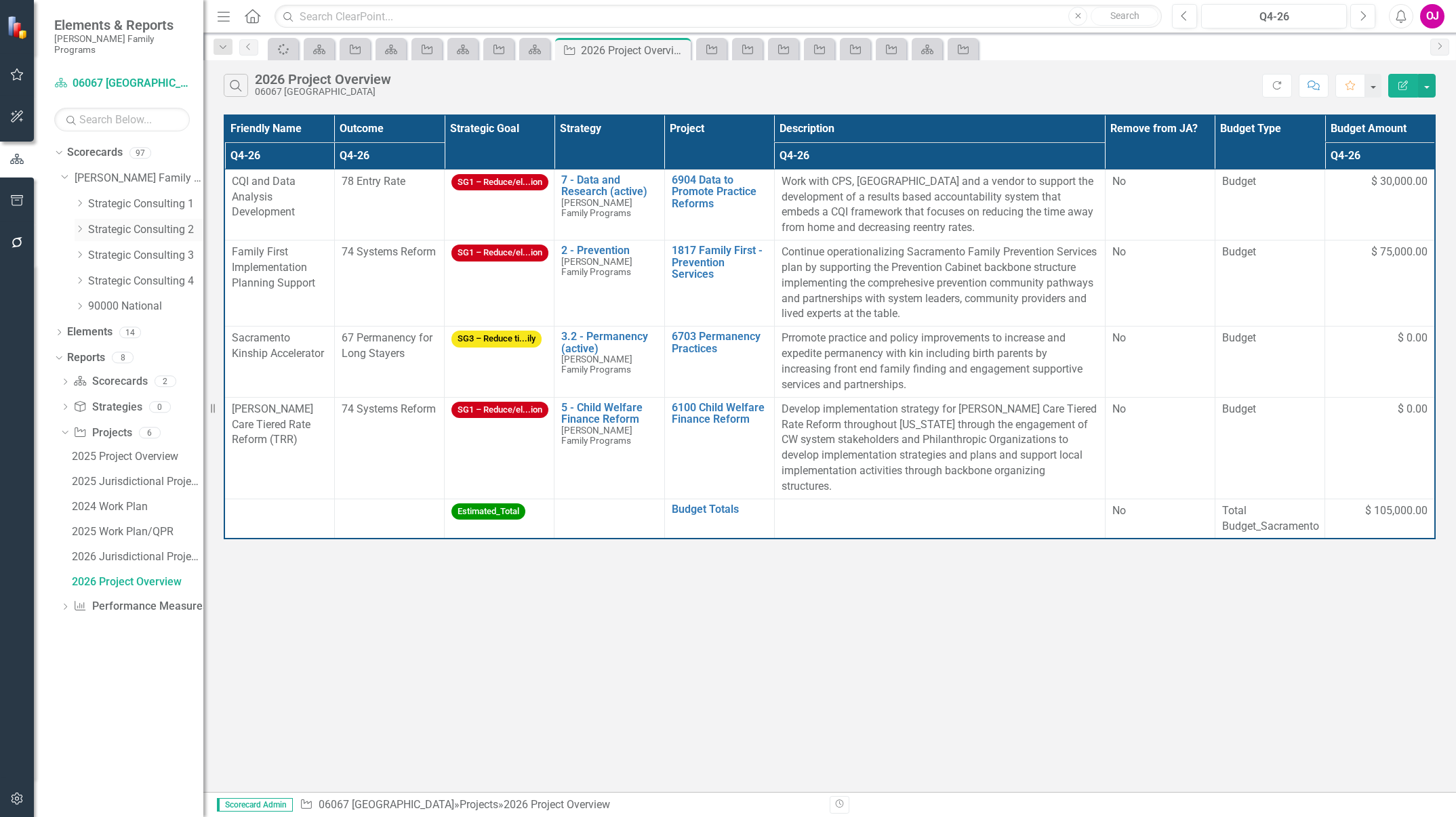
click at [107, 223] on link "Strategic Consulting 2" at bounding box center [146, 230] width 115 height 16
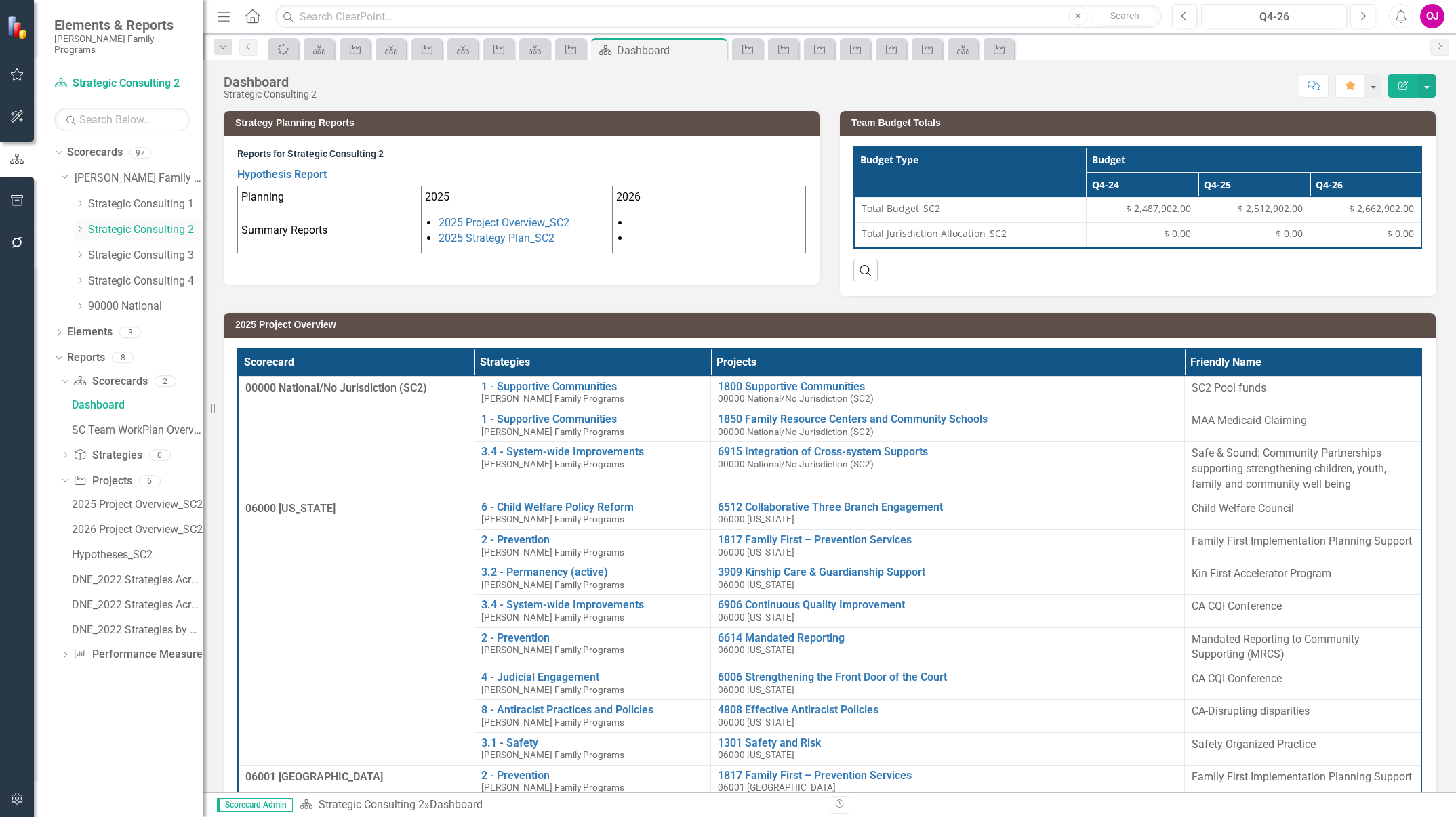
click at [78, 225] on icon "Dropdown" at bounding box center [79, 228] width 10 height 8
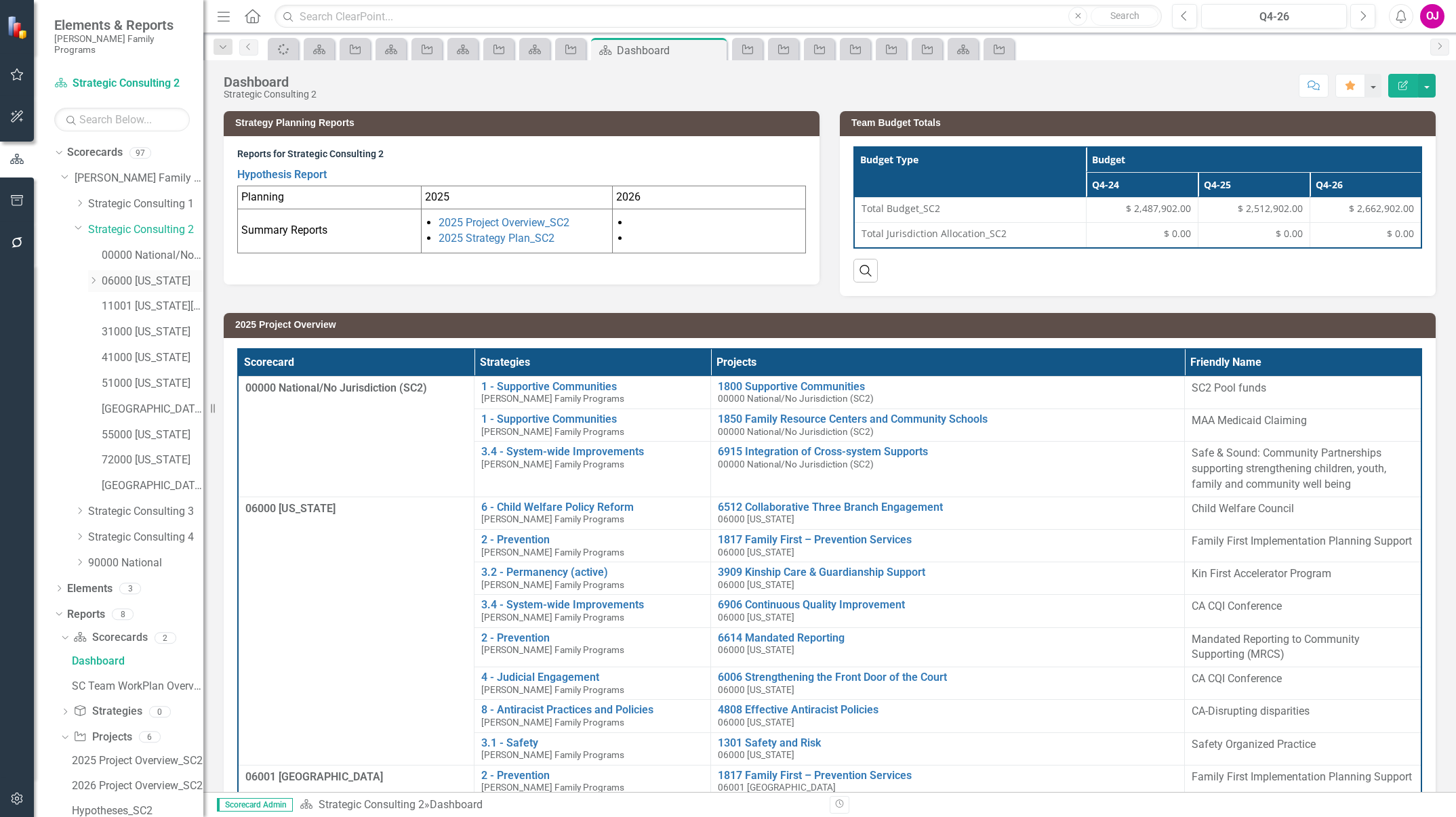
click at [92, 276] on icon "Dropdown" at bounding box center [93, 280] width 10 height 8
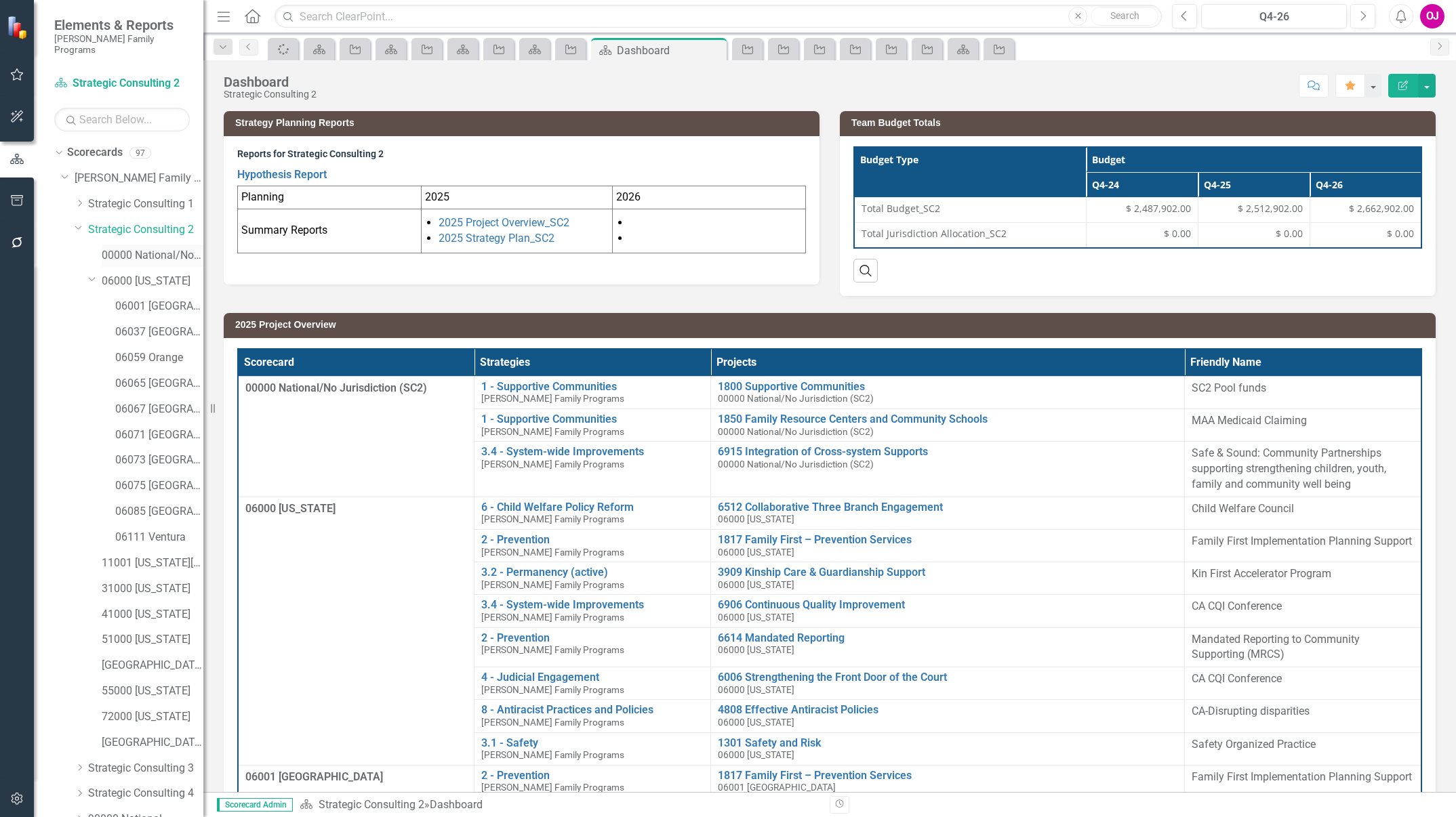
click at [139, 248] on link "00000 National/No Jurisdiction (SC2)" at bounding box center [152, 256] width 102 height 16
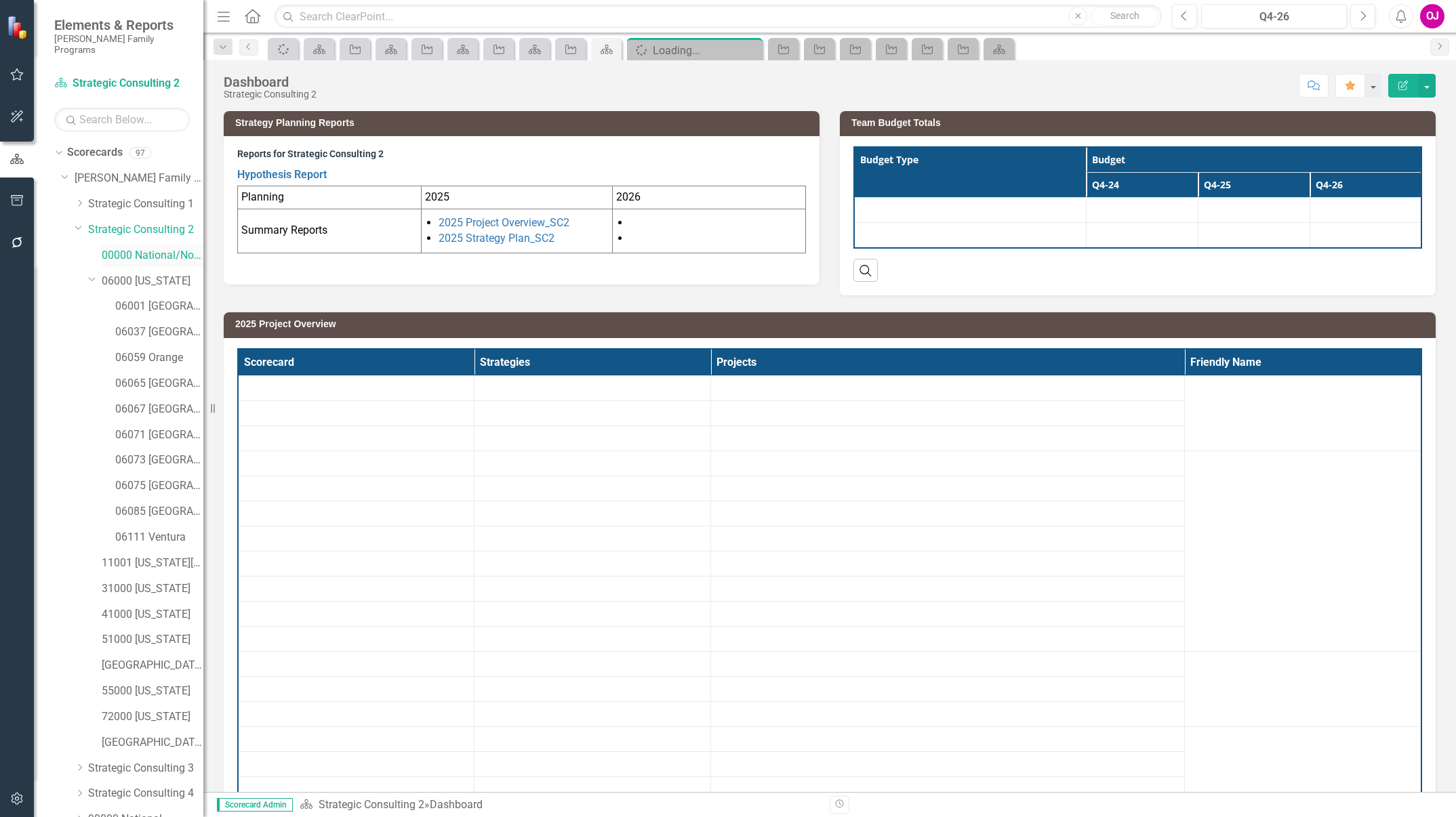
click at [146, 248] on link "00000 National/No Jurisdiction (SC2)" at bounding box center [152, 256] width 102 height 16
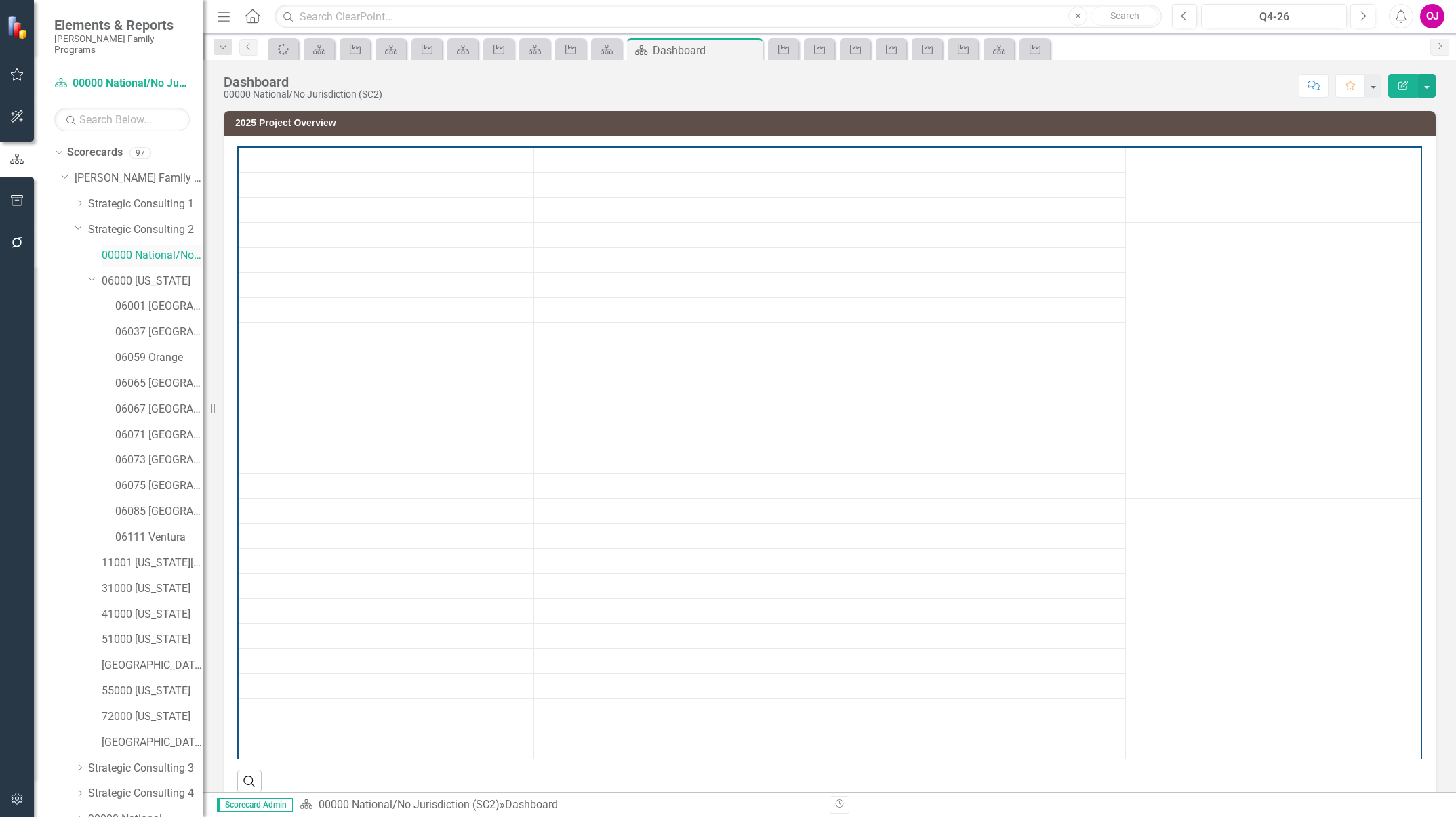
scroll to position [100, 0]
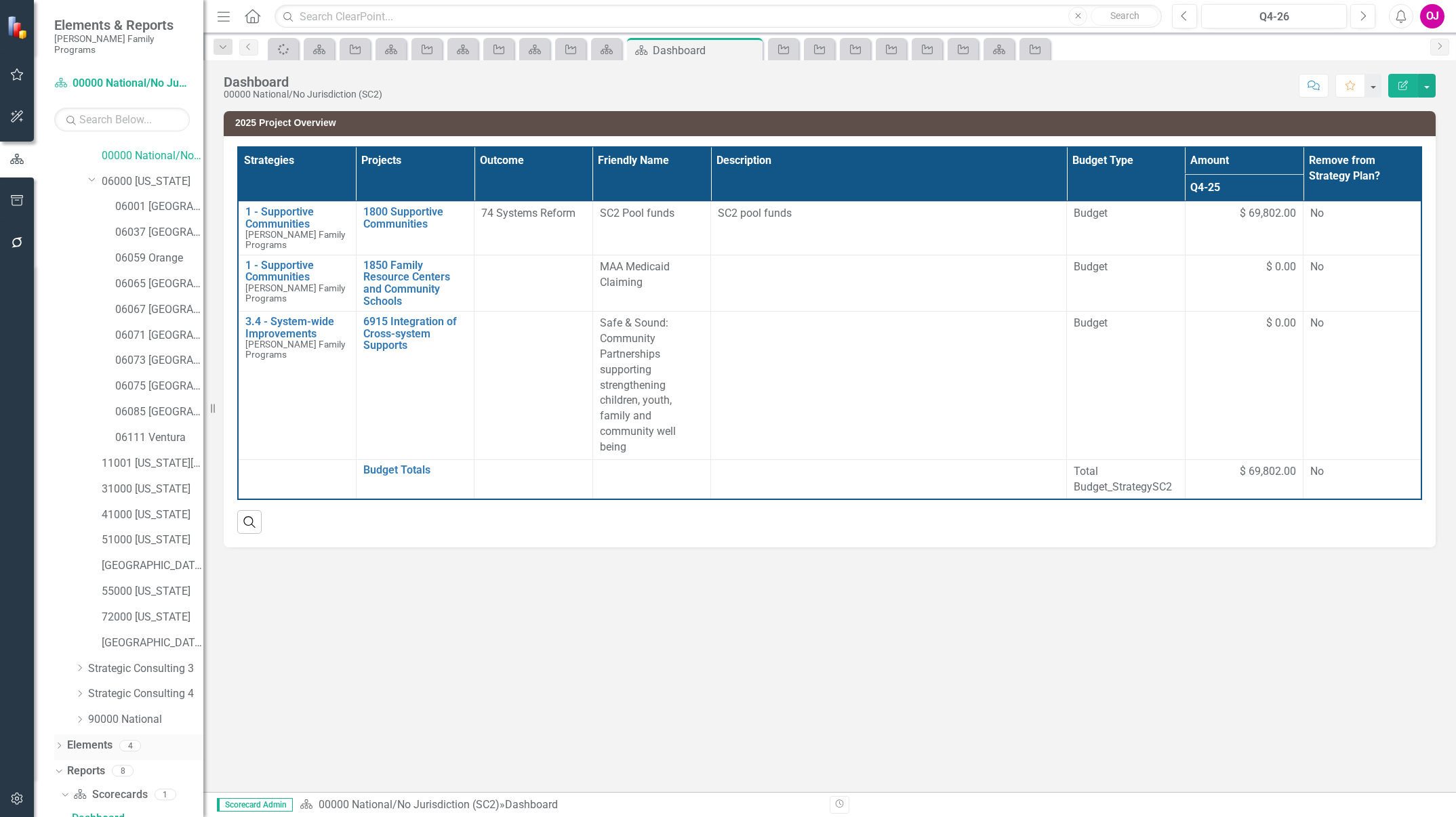
click at [59, 741] on div "Dropdown" at bounding box center [60, 747] width 10 height 12
click at [167, 353] on link "06073 [GEOGRAPHIC_DATA]" at bounding box center [159, 361] width 88 height 16
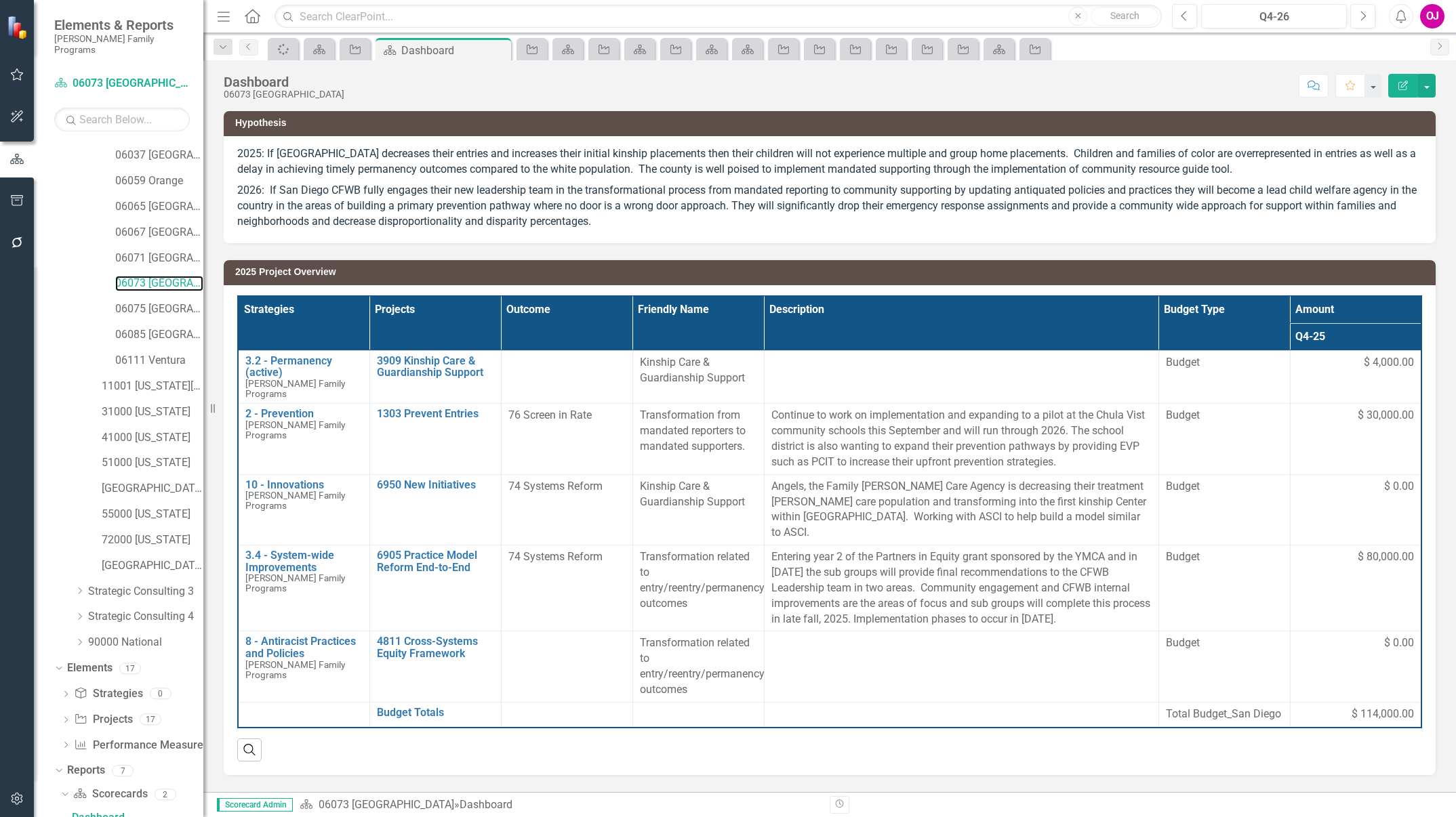
scroll to position [426, 0]
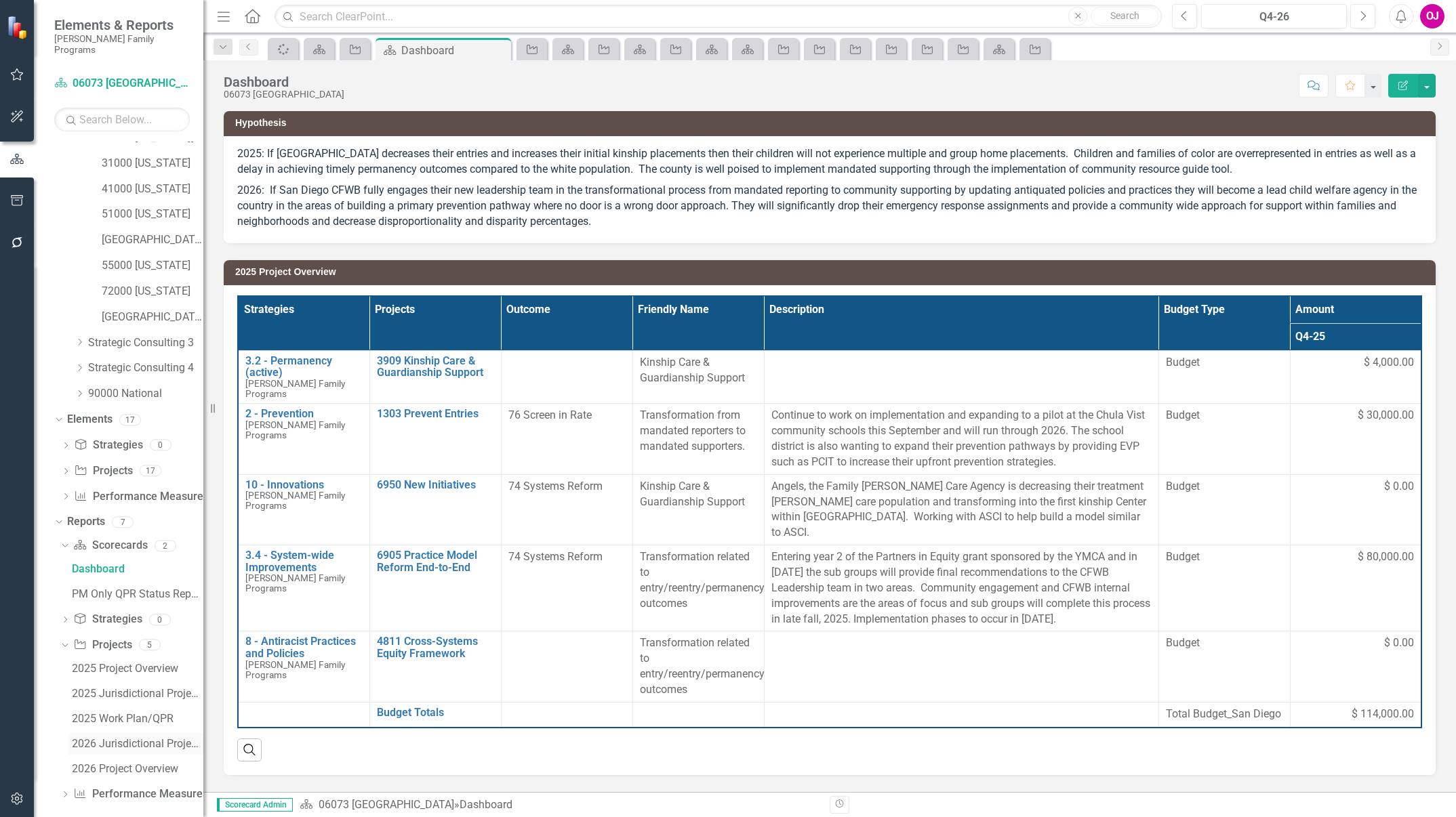
click at [141, 738] on link "2026 Jurisdictional Projects Assessment" at bounding box center [136, 744] width 135 height 21
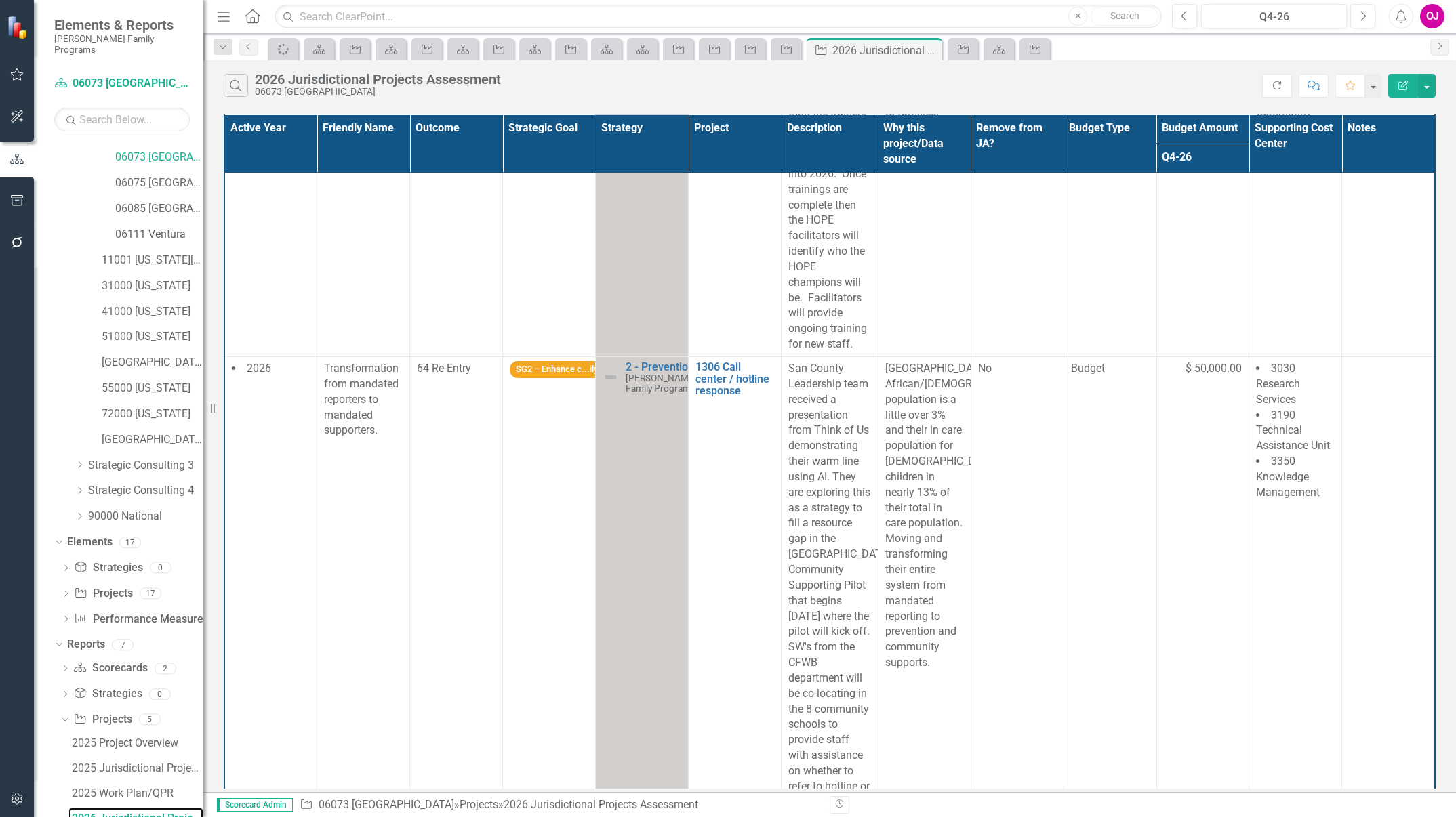
scroll to position [1910, 0]
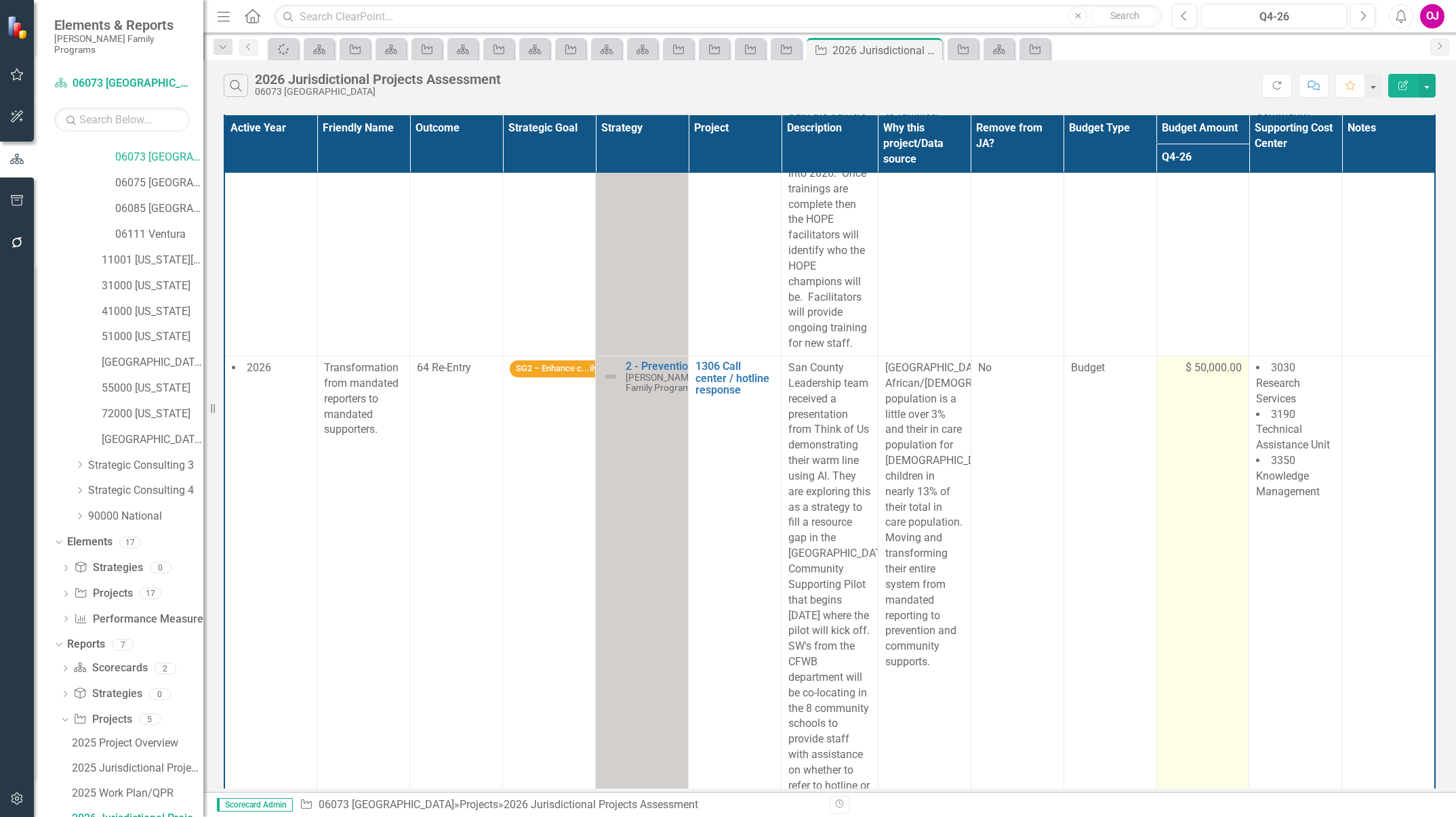
click at [1207, 360] on span "$ 50,000.00" at bounding box center [1214, 368] width 57 height 16
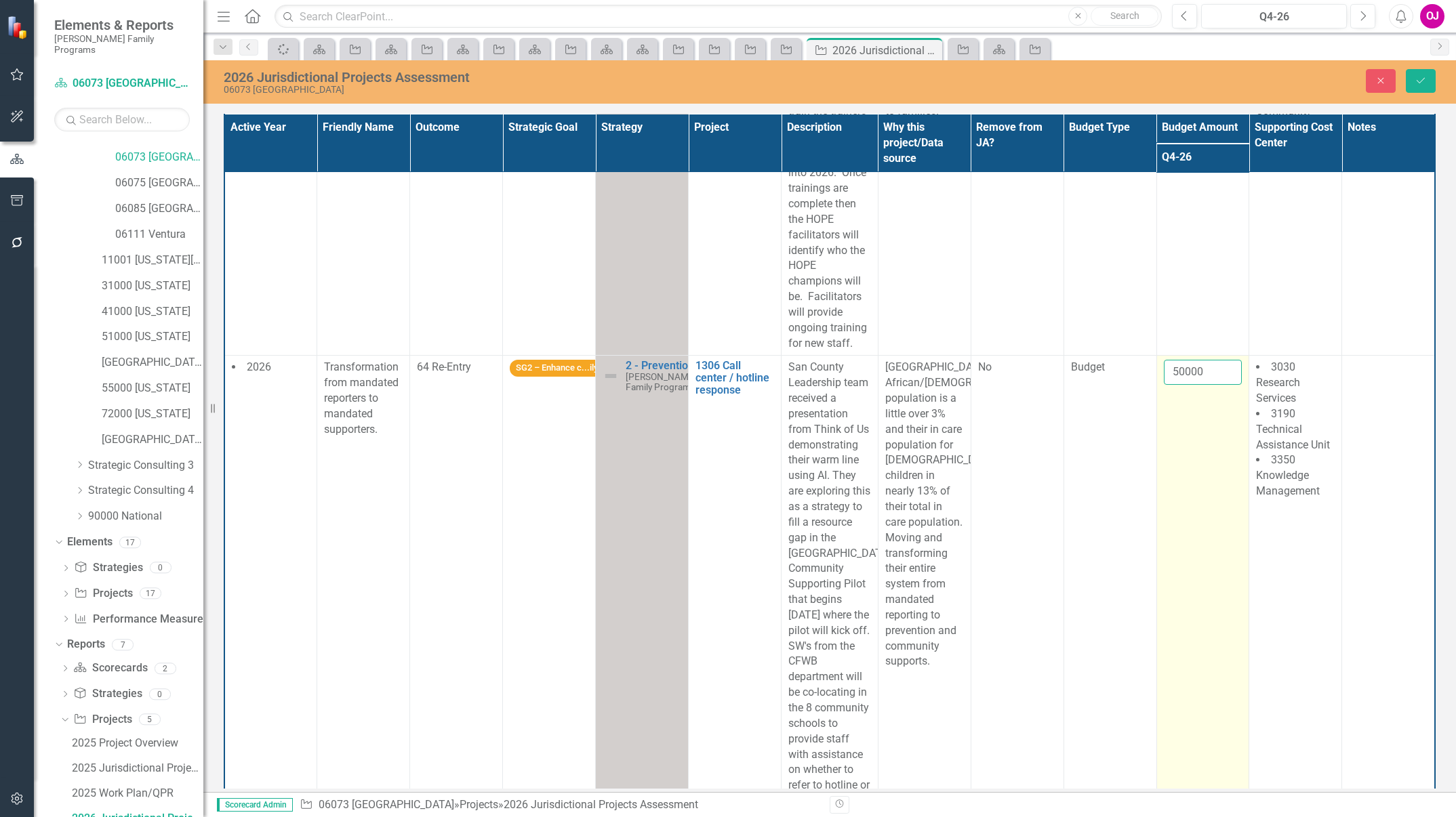
click at [1202, 362] on input "50000" at bounding box center [1203, 373] width 79 height 25
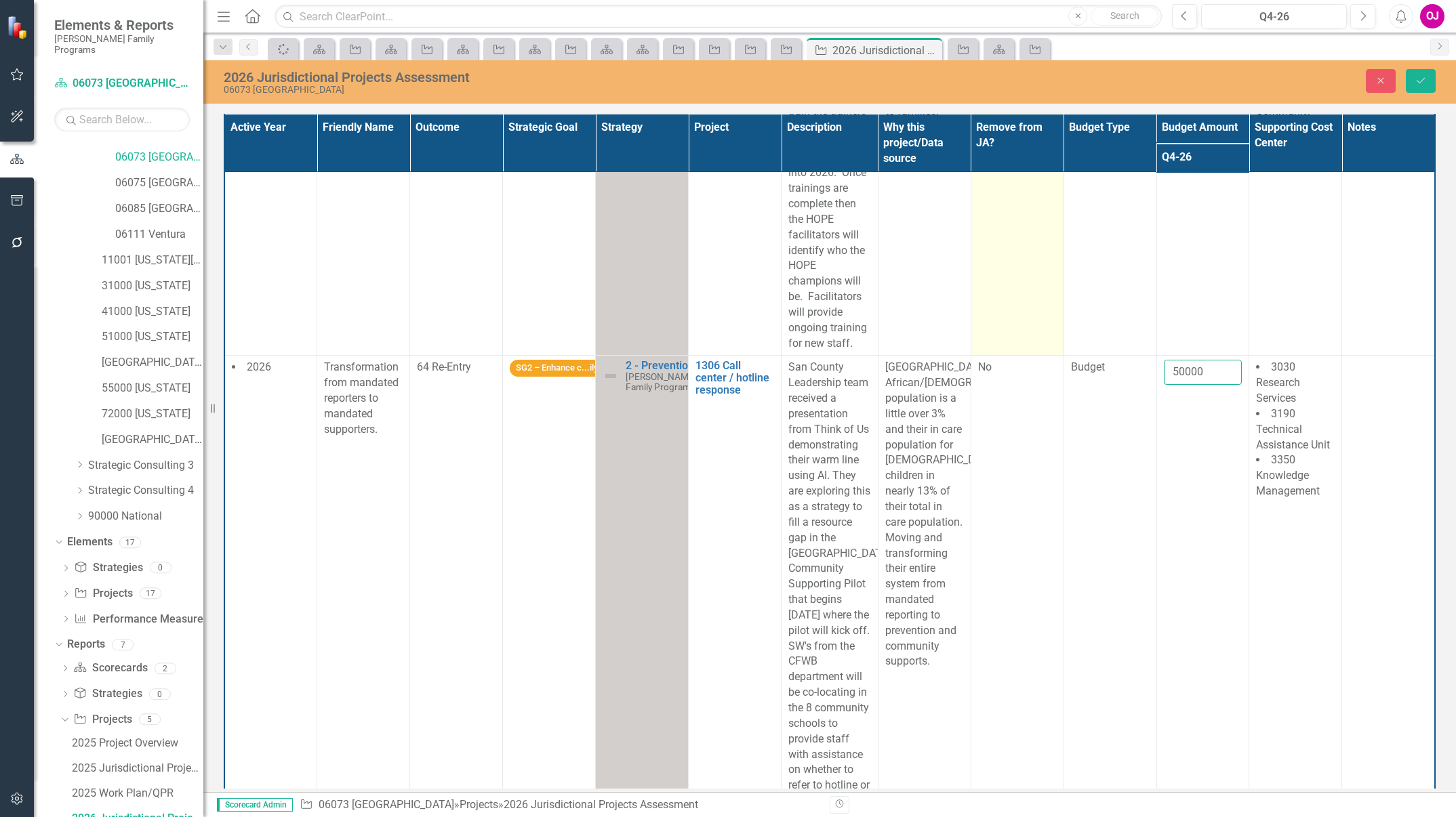
drag, startPoint x: 1202, startPoint y: 362, endPoint x: 1005, endPoint y: 339, distance: 198.3
type input "0"
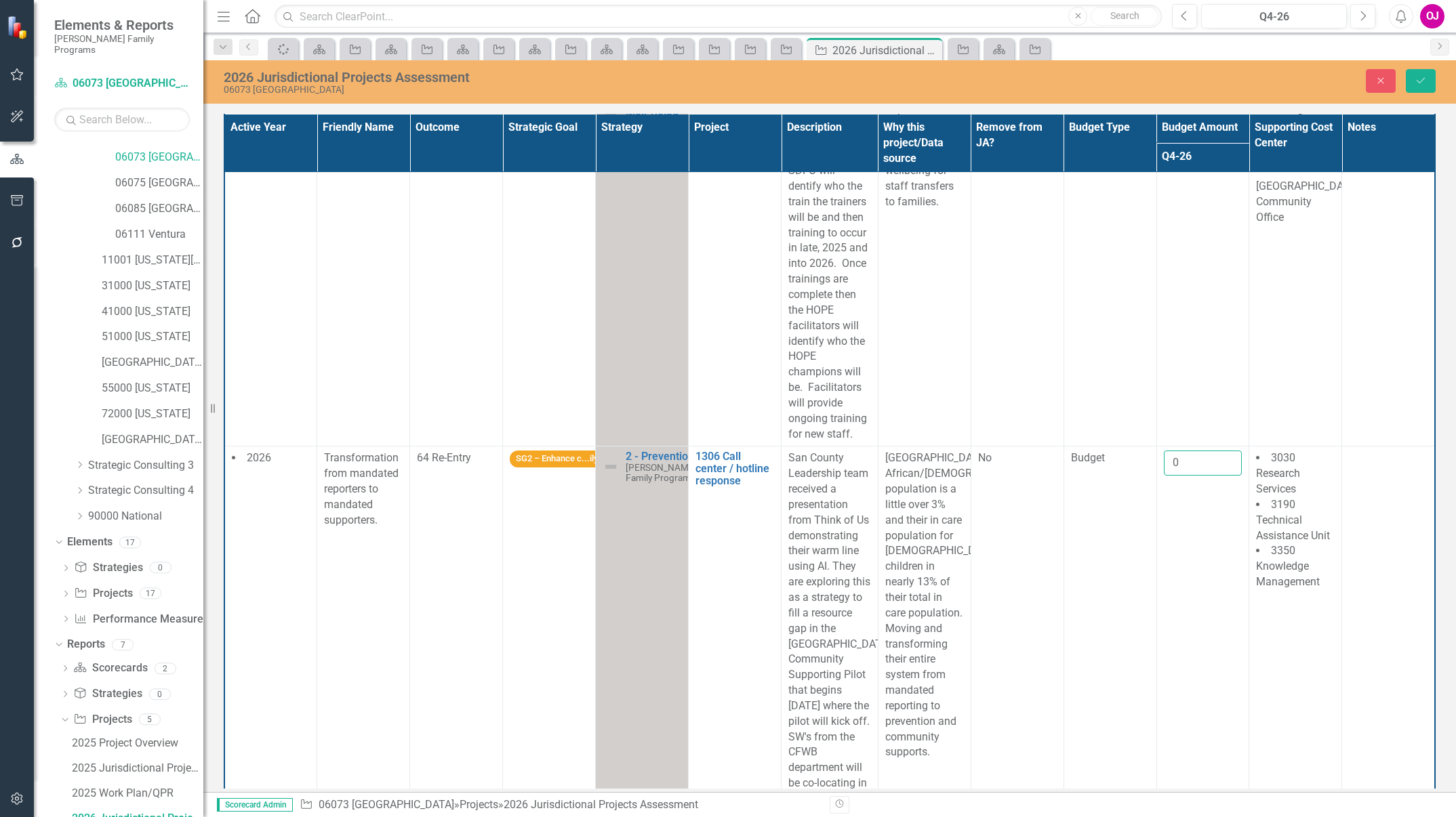
scroll to position [1864, 0]
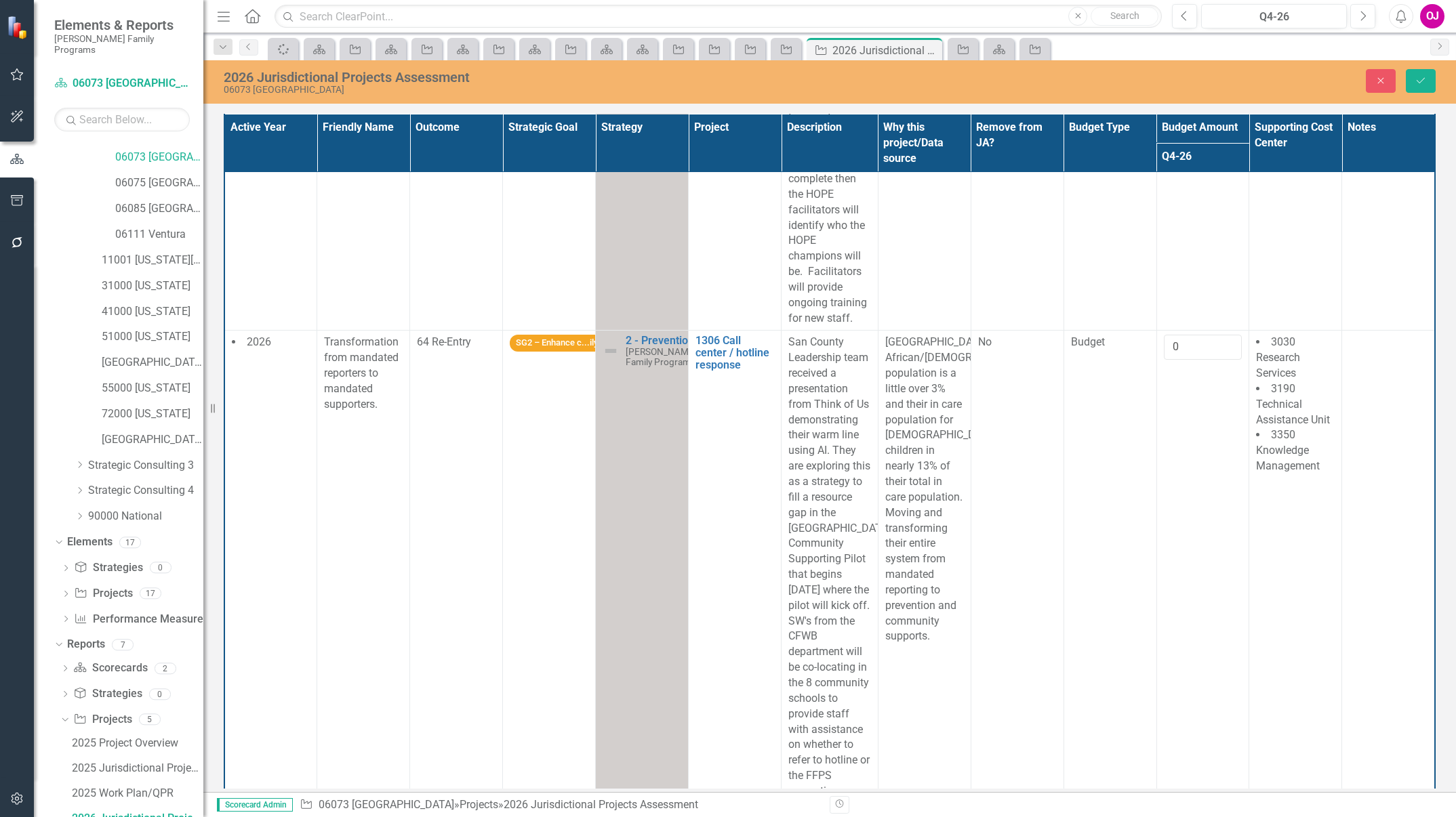
scroll to position [1938, 0]
type input "0"
click at [1381, 80] on icon "button" at bounding box center [1381, 81] width 6 height 6
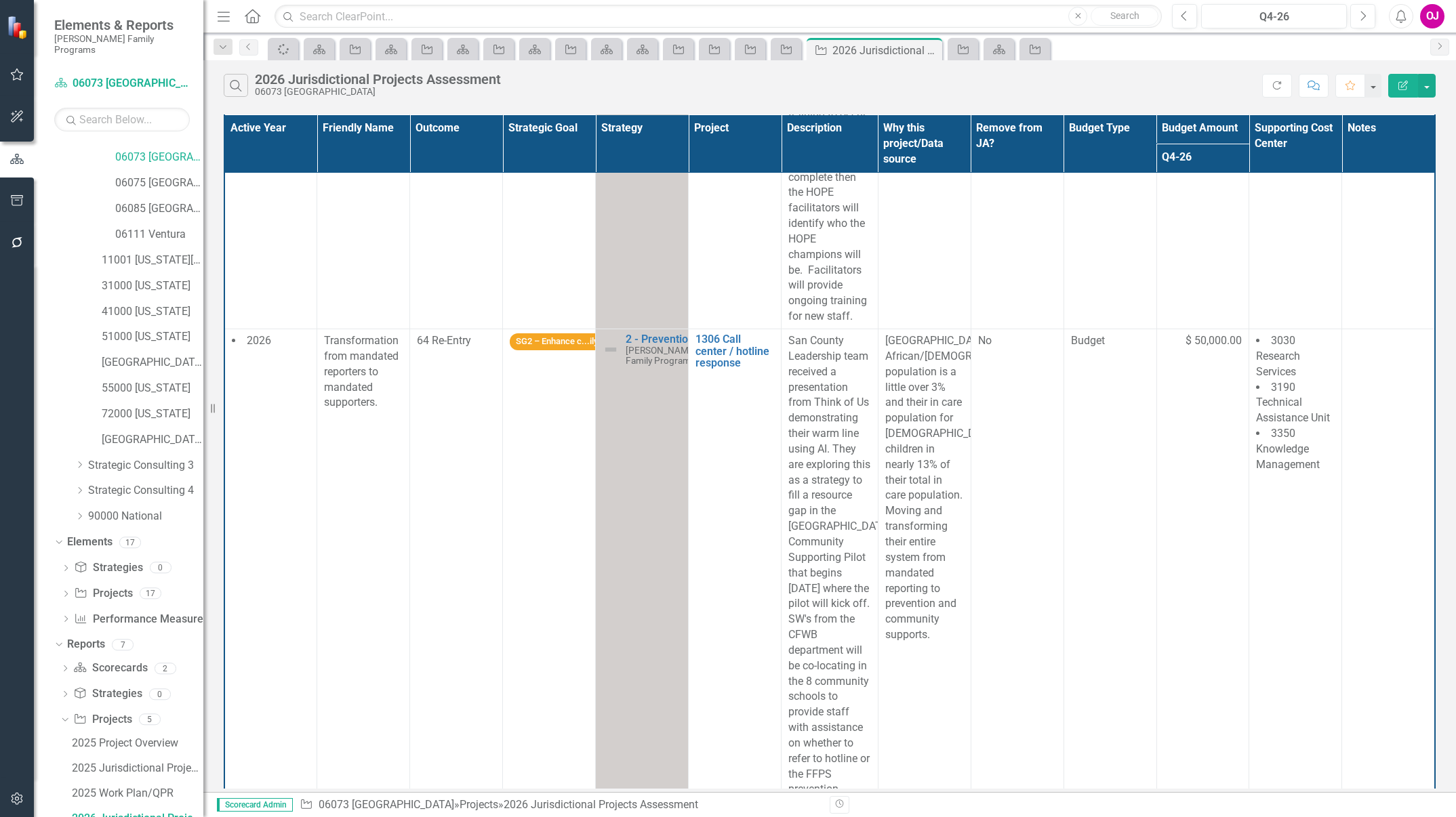
scroll to position [0, 0]
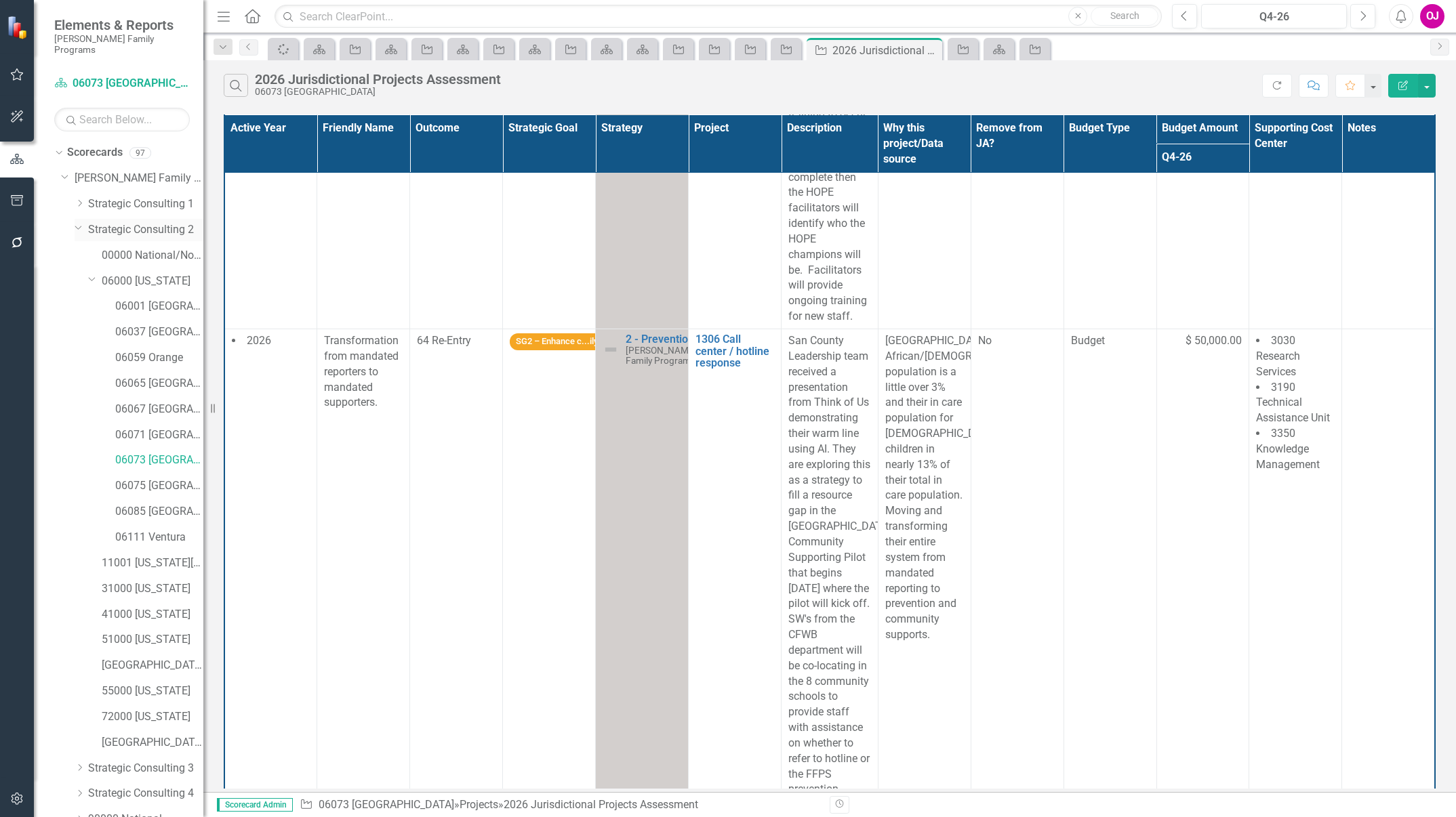
click at [163, 223] on link "Strategic Consulting 2" at bounding box center [146, 230] width 115 height 16
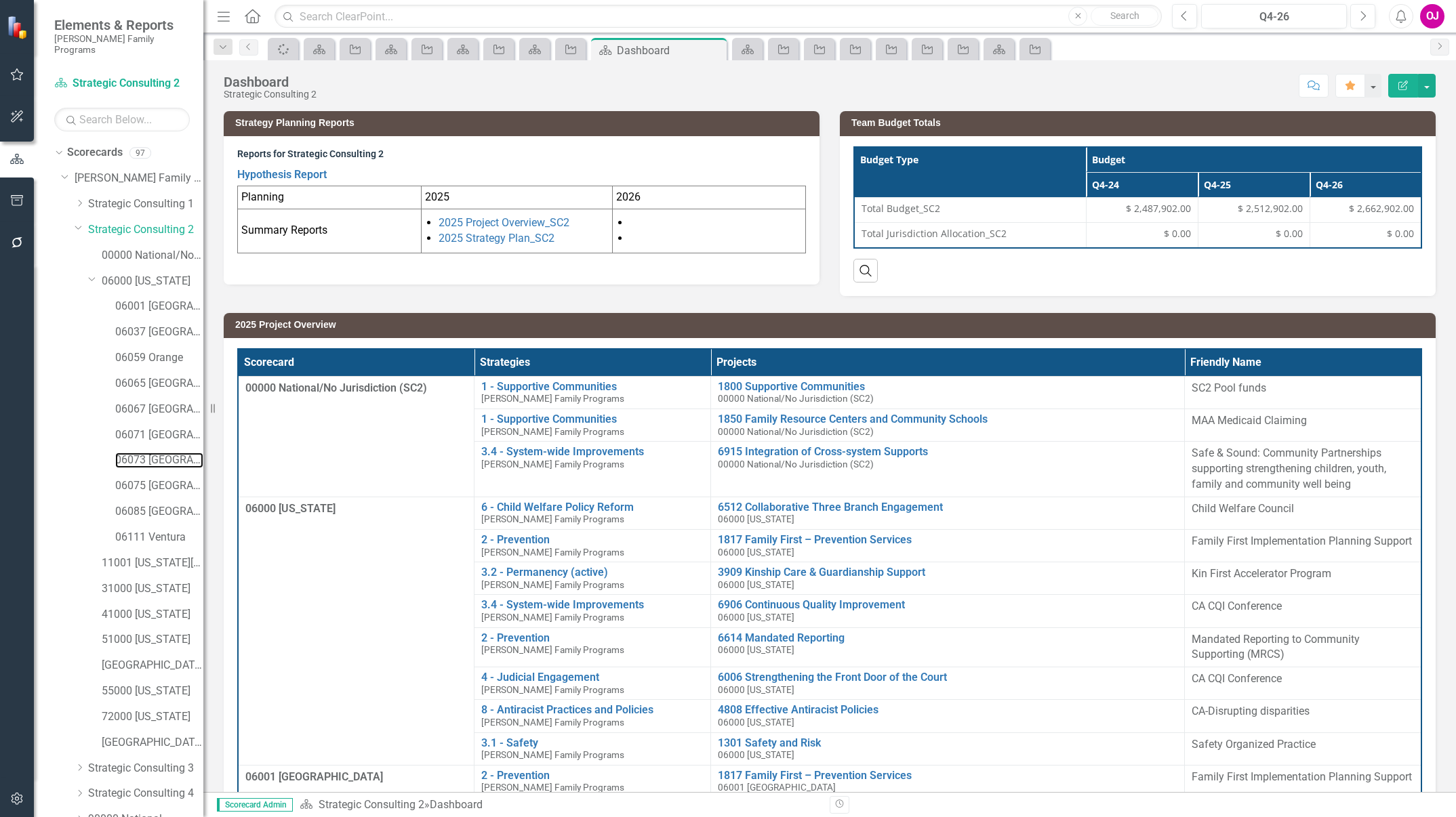
click at [159, 453] on link "06073 [GEOGRAPHIC_DATA]" at bounding box center [159, 461] width 88 height 16
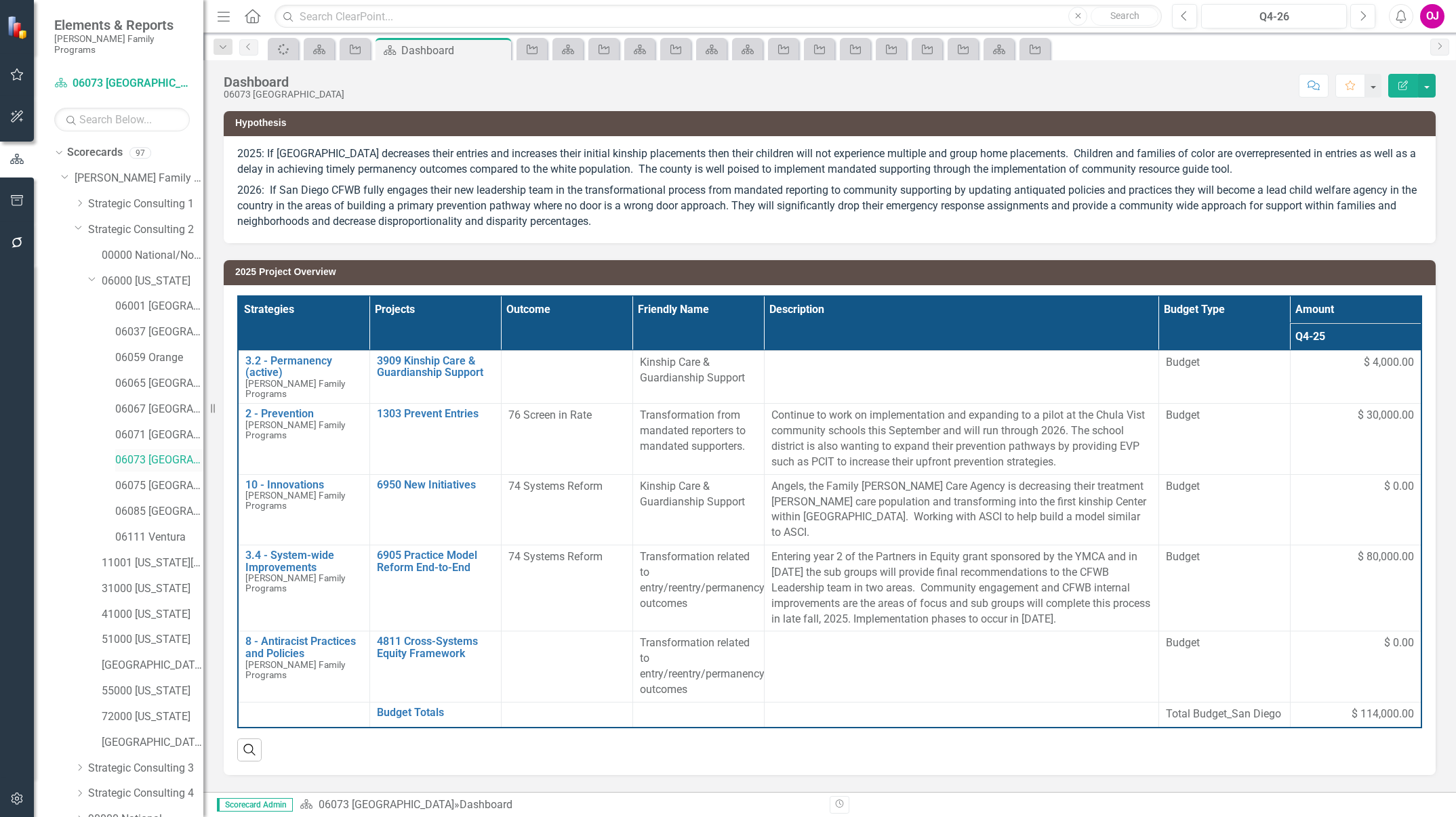
click at [147, 445] on div "Dropdown [PERSON_NAME] Family Programs Dropdown Strategic Consulting 1 00000 Na…" at bounding box center [132, 500] width 143 height 667
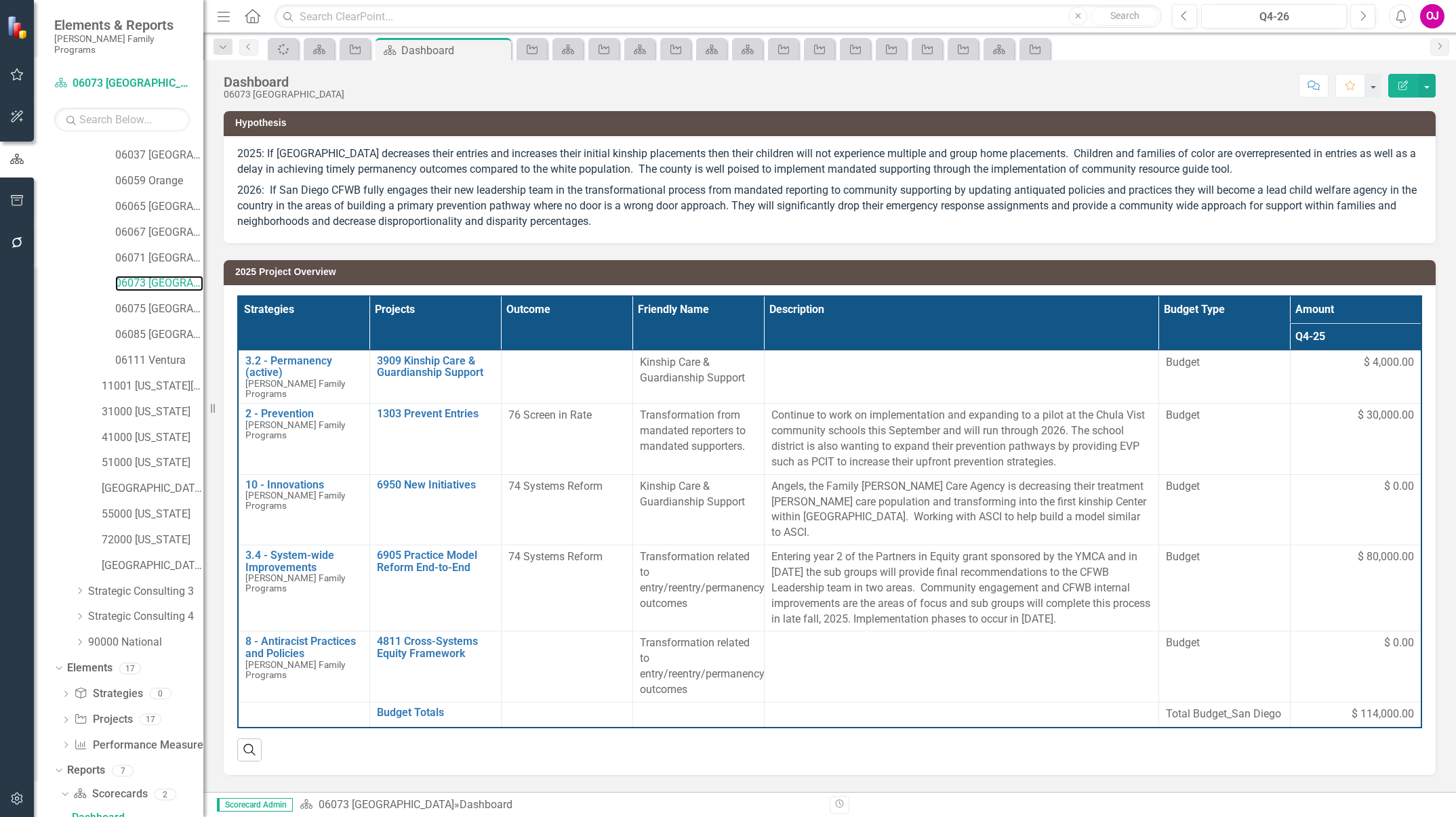
scroll to position [426, 0]
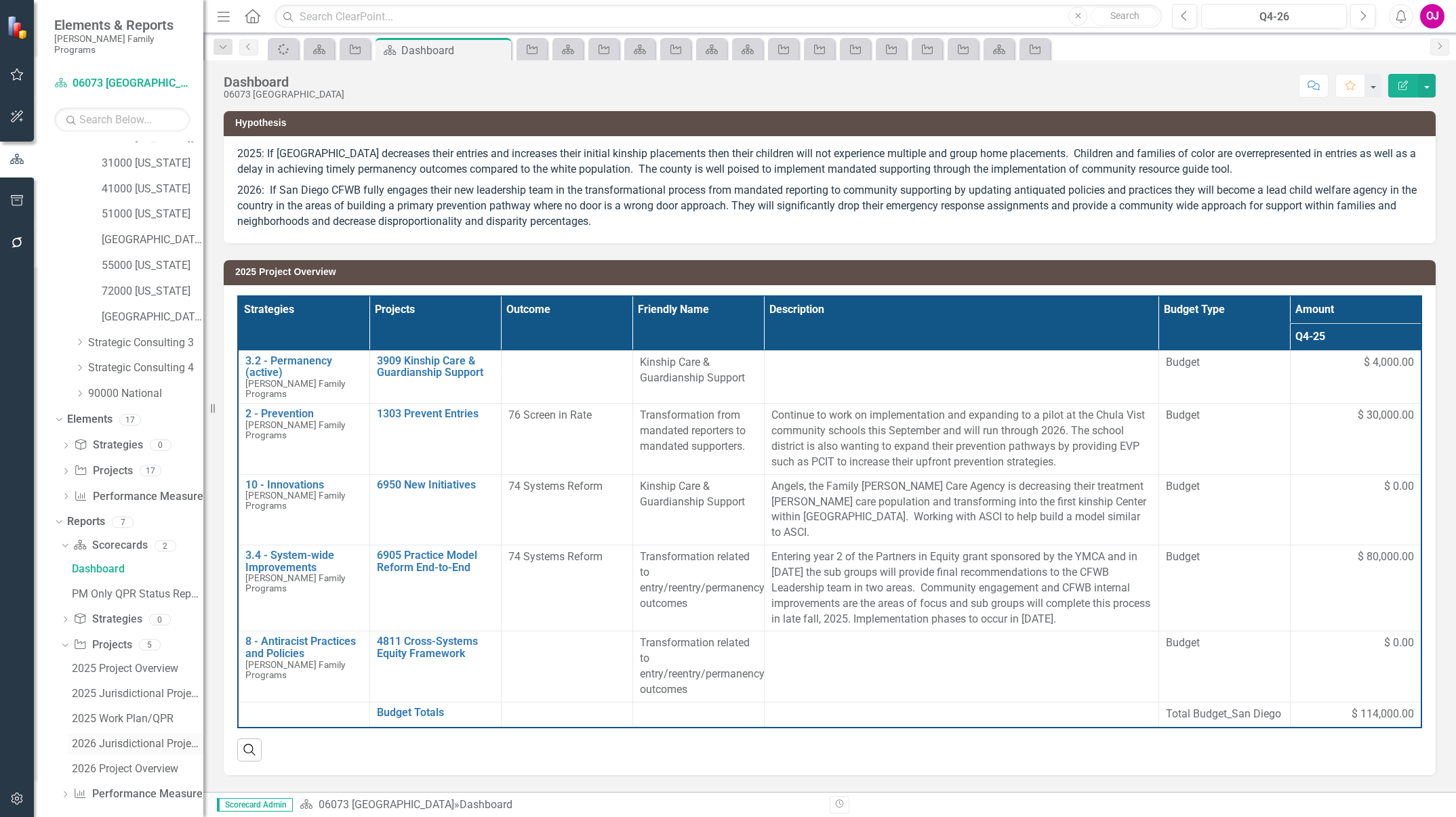
click at [124, 738] on div "2026 Jurisdictional Projects Assessment" at bounding box center [138, 744] width 132 height 12
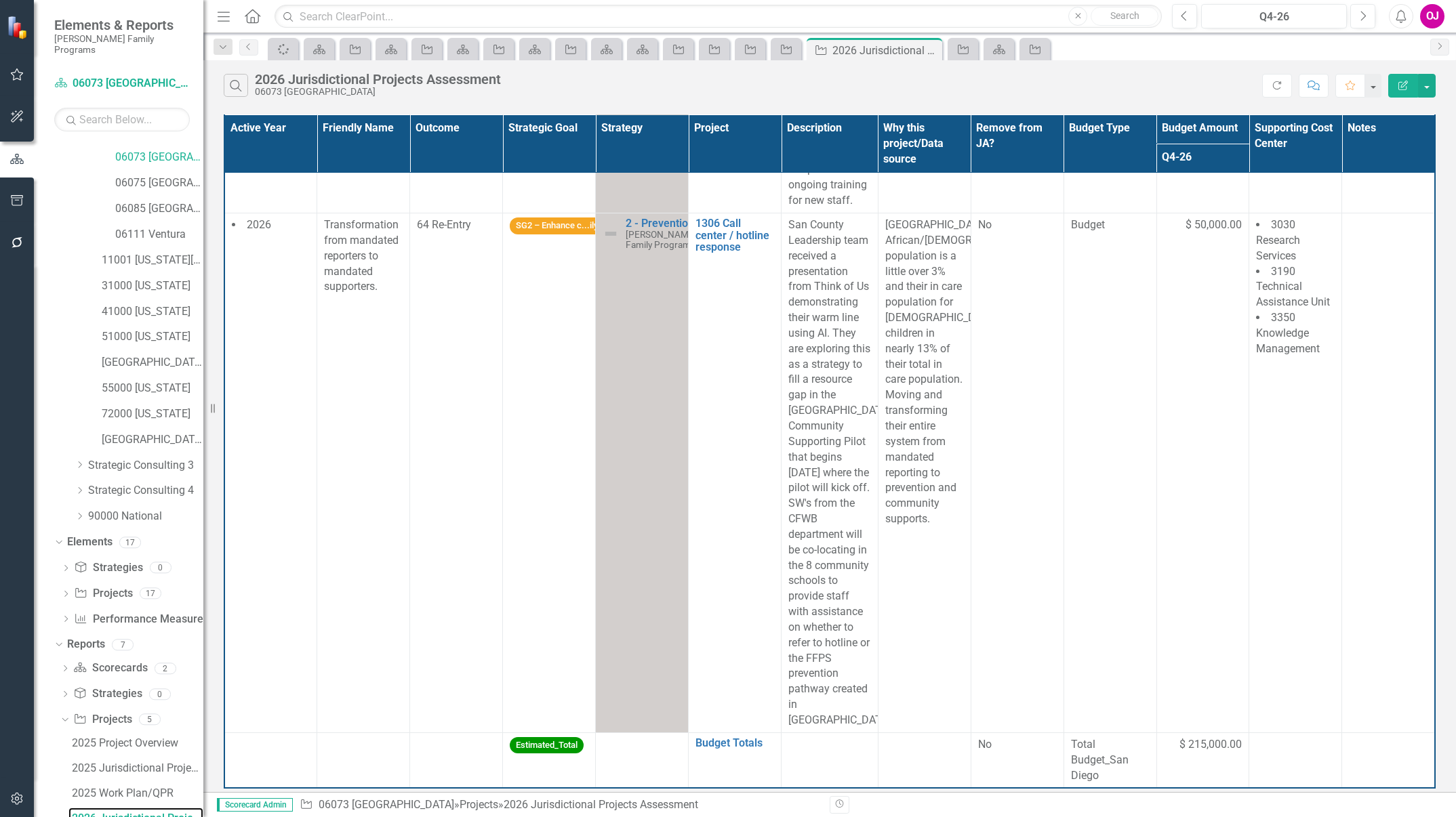
scroll to position [2068, 0]
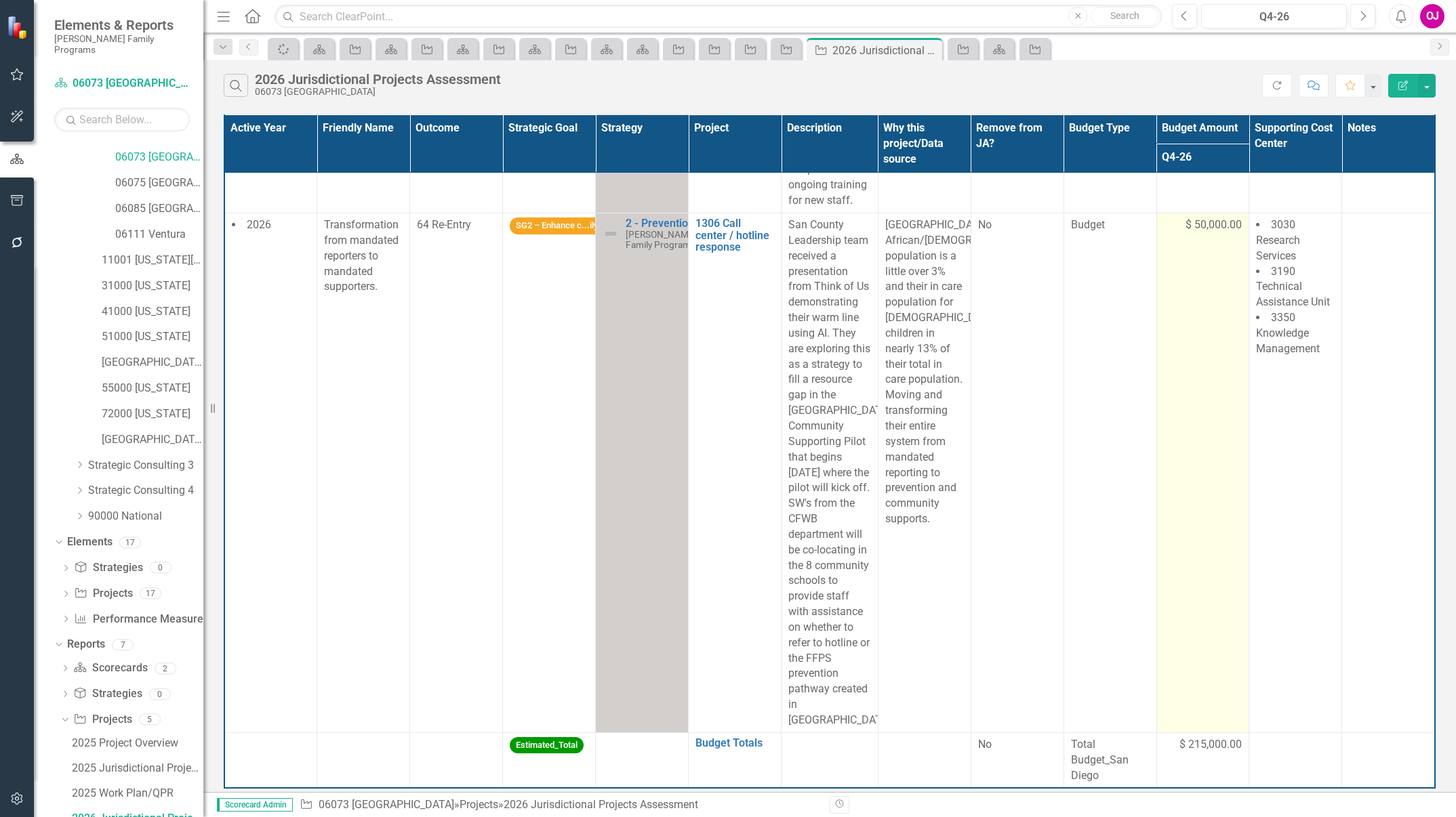
click at [1210, 218] on span "$ 50,000.00" at bounding box center [1214, 225] width 57 height 16
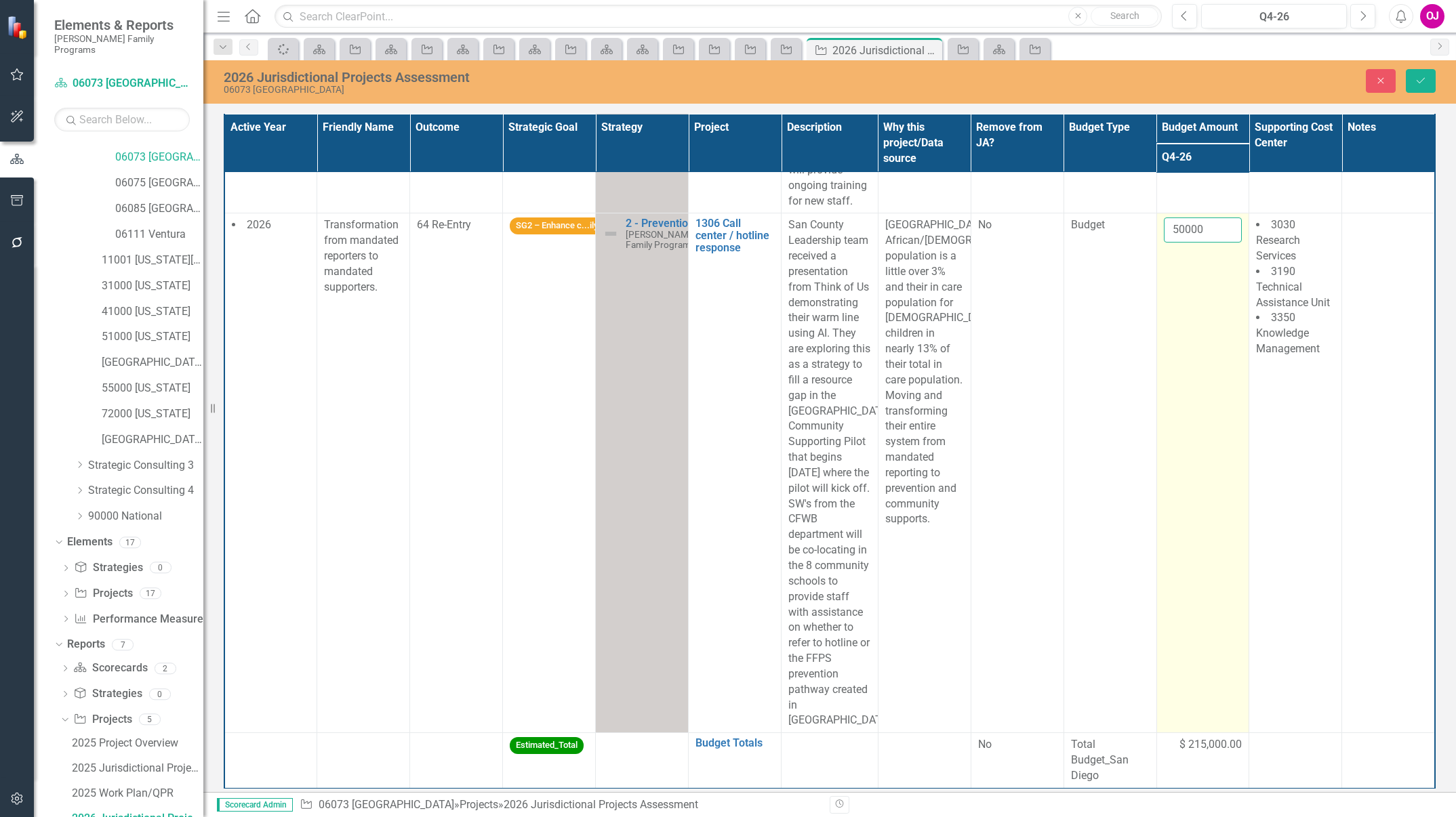
drag, startPoint x: 1210, startPoint y: 200, endPoint x: 1196, endPoint y: 196, distance: 14.6
click at [1196, 218] on input "50000" at bounding box center [1203, 230] width 79 height 25
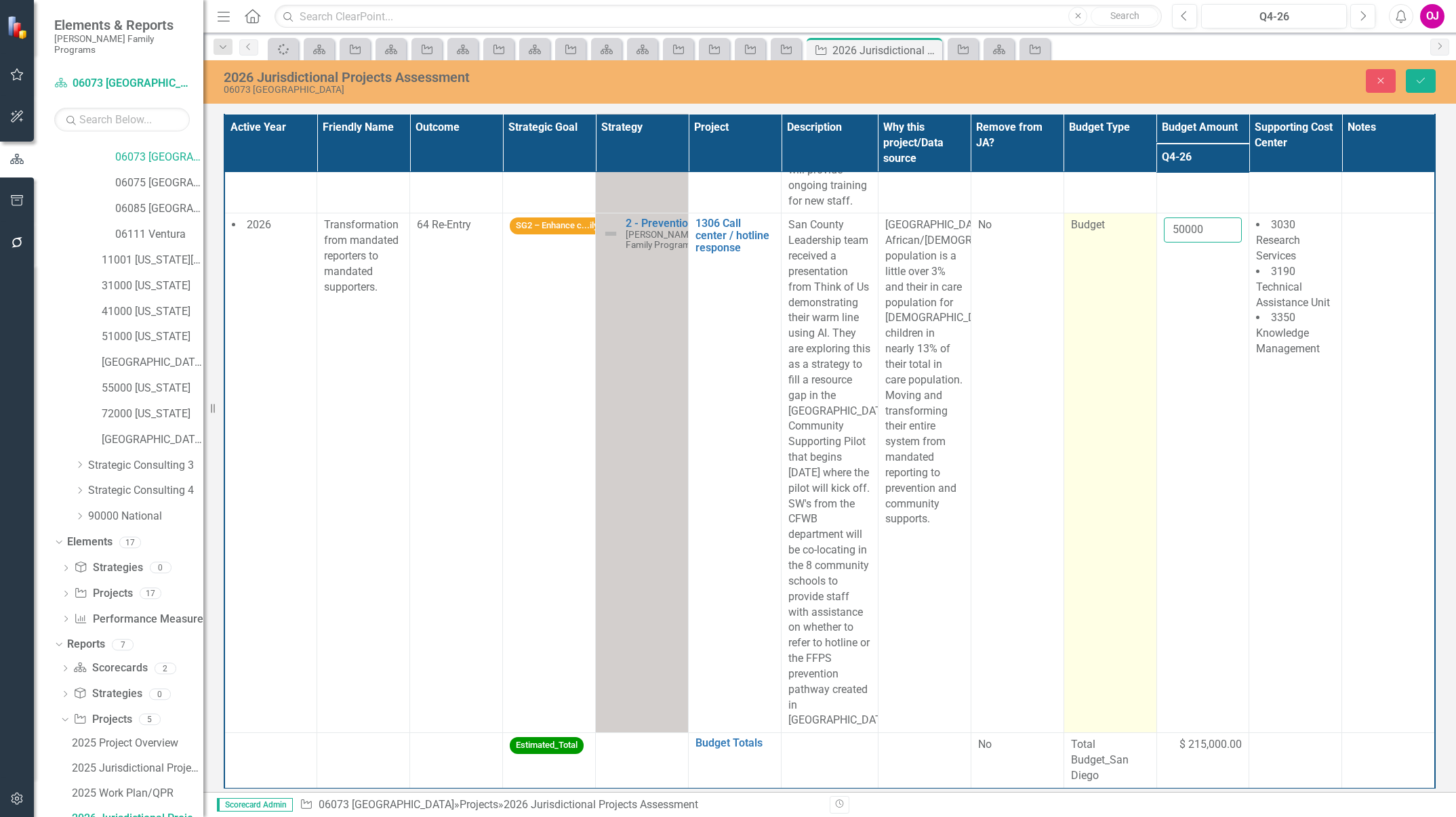
drag, startPoint x: 1196, startPoint y: 196, endPoint x: 1082, endPoint y: 196, distance: 114.0
click at [1082, 214] on tr "2026 Transformation from mandated reporters to mandated supporters. 64 Re-Entry…" at bounding box center [830, 473] width 1211 height 519
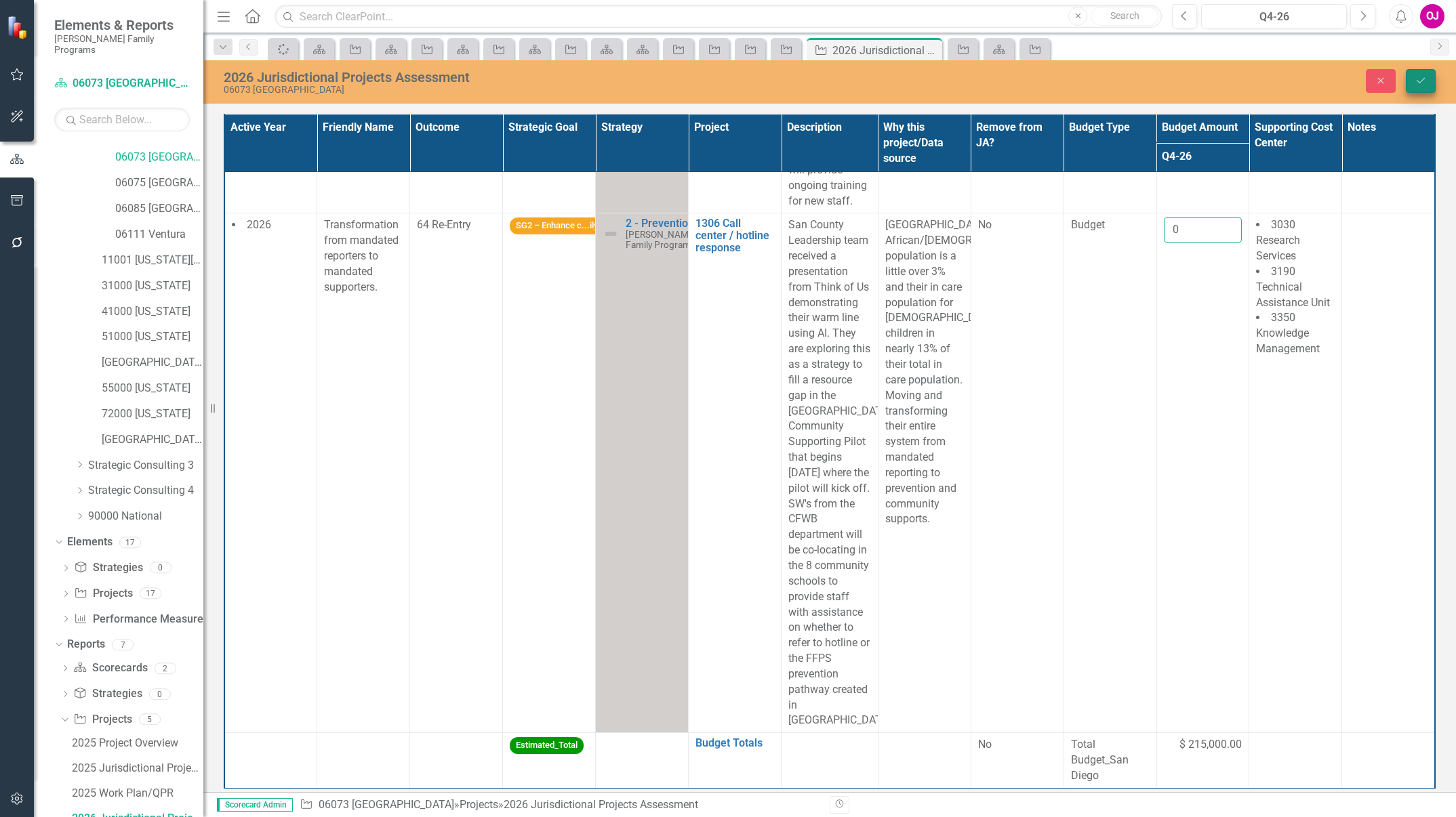
type input "0"
click at [1423, 85] on button "Save" at bounding box center [1421, 81] width 30 height 23
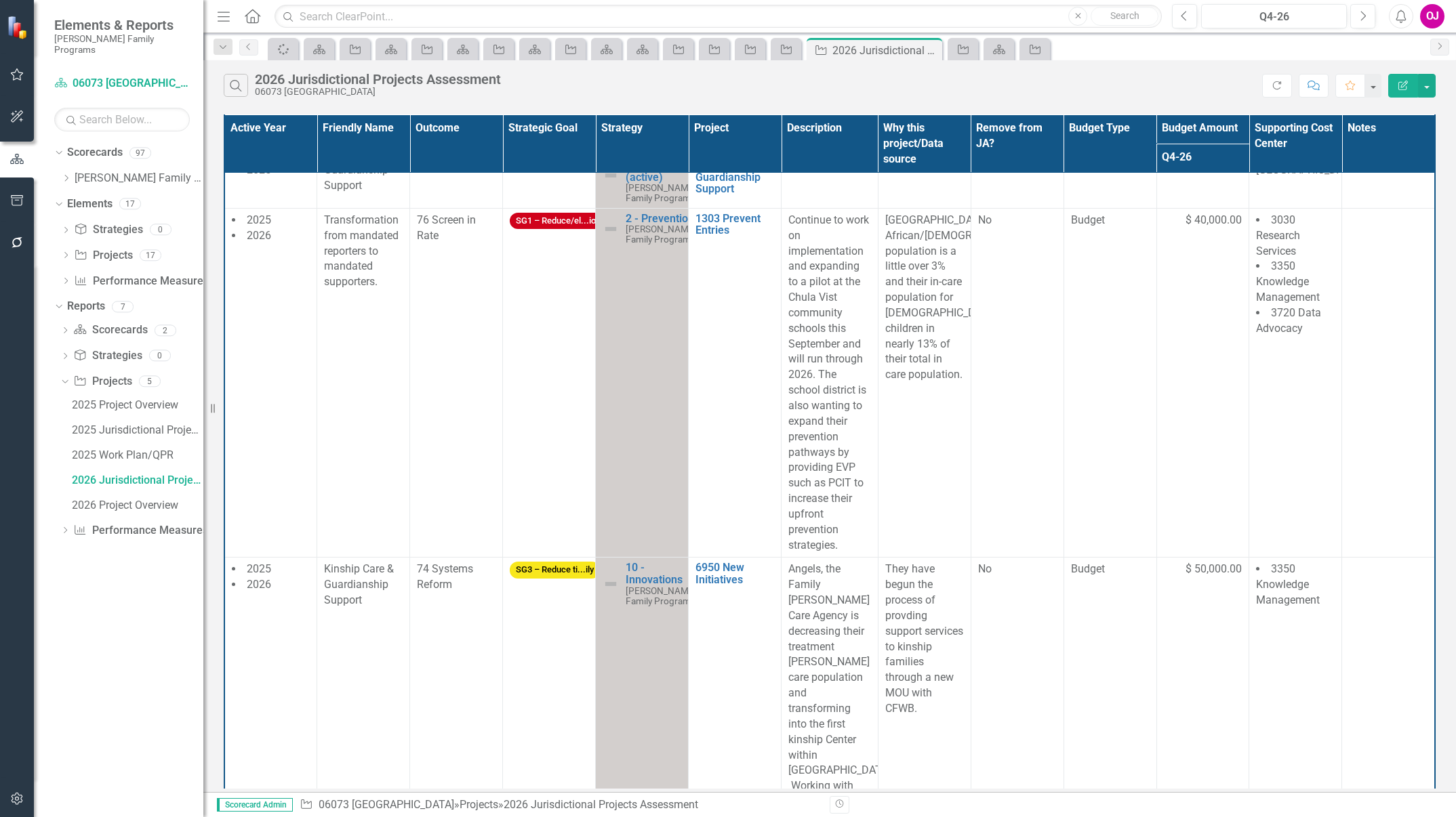
scroll to position [32, 0]
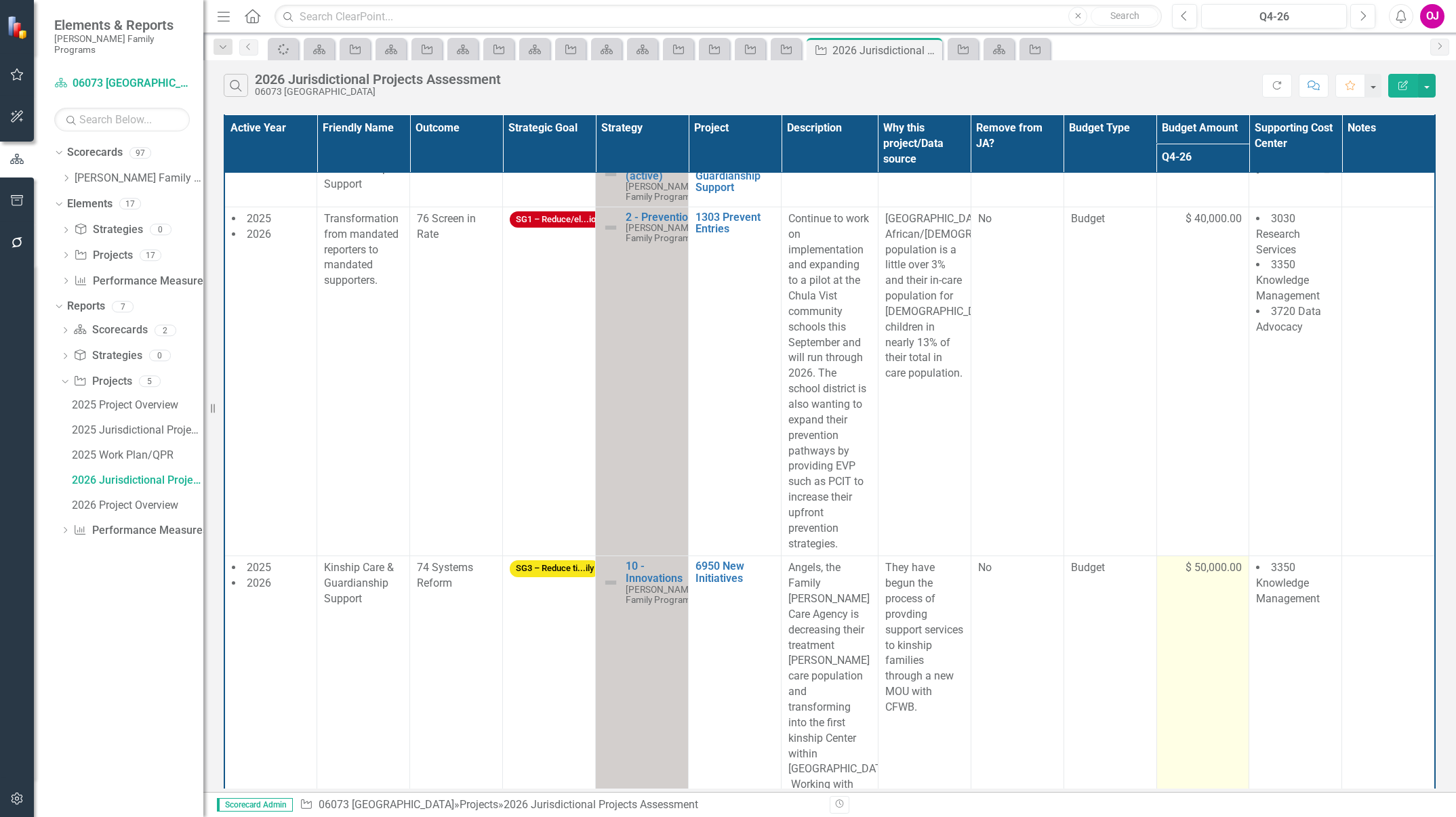
click at [1200, 575] on div "$ 50,000.00" at bounding box center [1203, 568] width 79 height 17
click at [1195, 560] on span "$ 50,000.00" at bounding box center [1214, 568] width 57 height 16
click at [1191, 569] on span "$ 50,000.00" at bounding box center [1214, 568] width 57 height 16
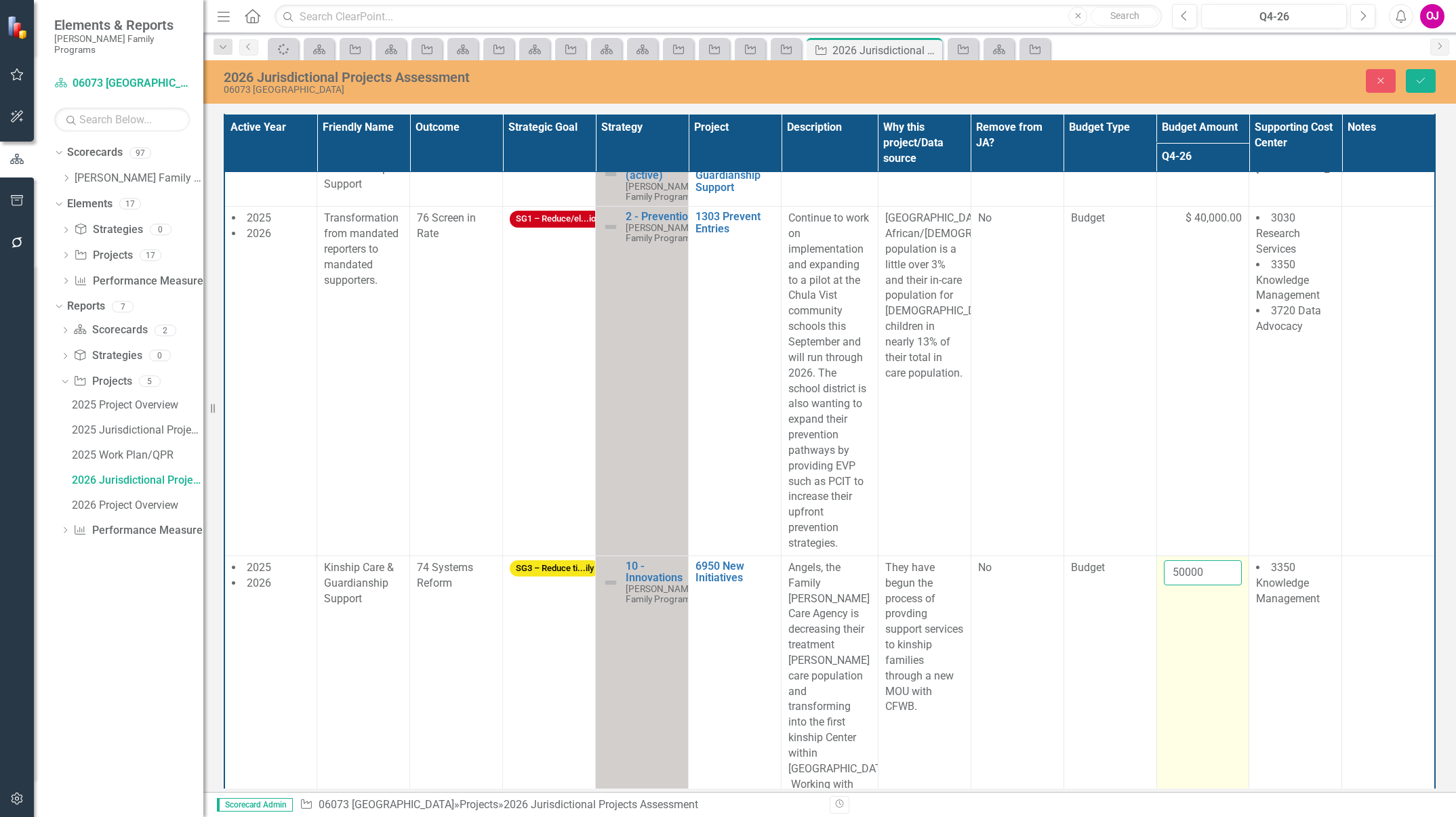
drag, startPoint x: 1191, startPoint y: 569, endPoint x: 1200, endPoint y: 569, distance: 9.0
click at [1200, 569] on input "50000" at bounding box center [1203, 573] width 79 height 25
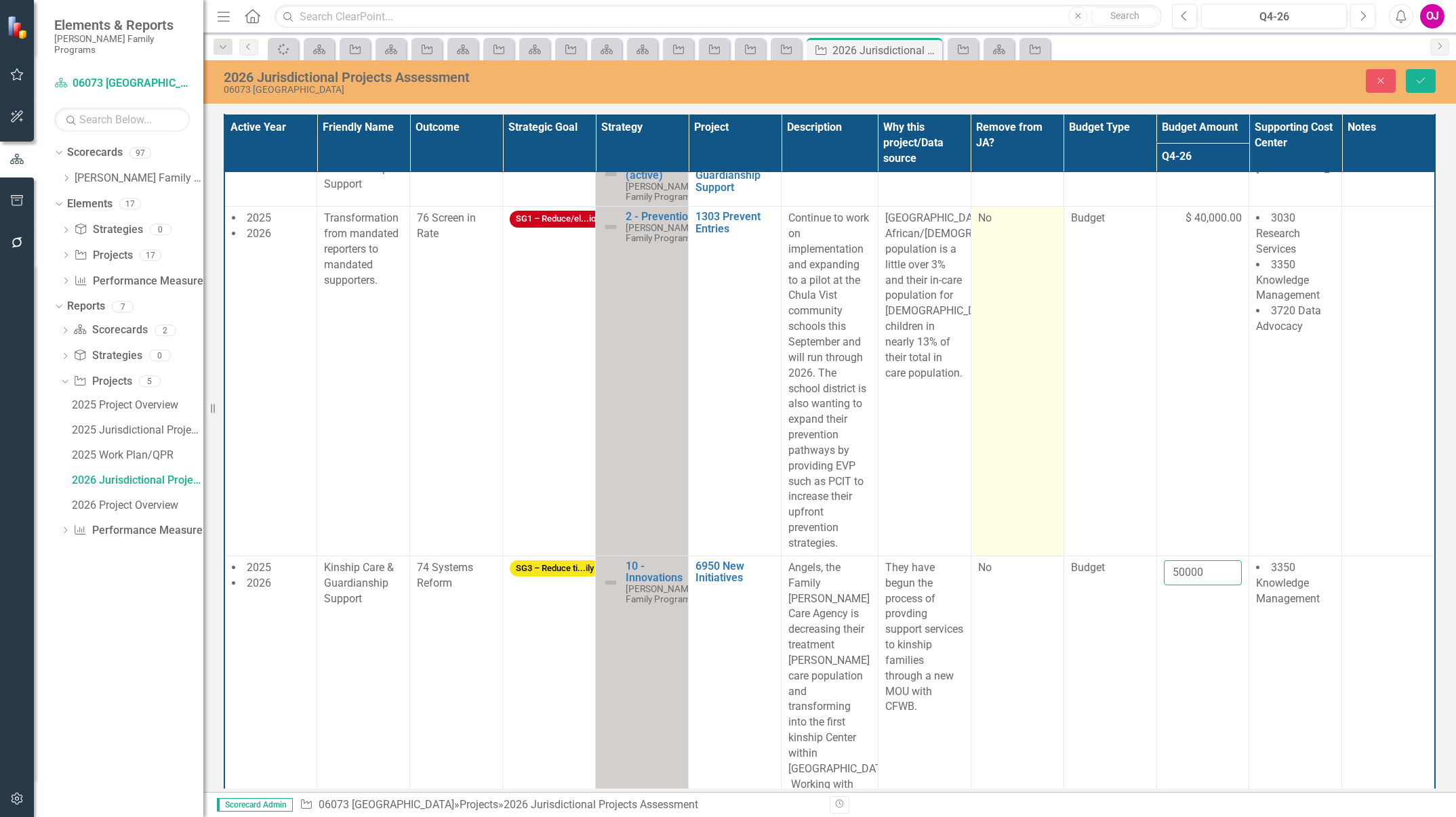
drag, startPoint x: 1200, startPoint y: 569, endPoint x: 992, endPoint y: 538, distance: 210.3
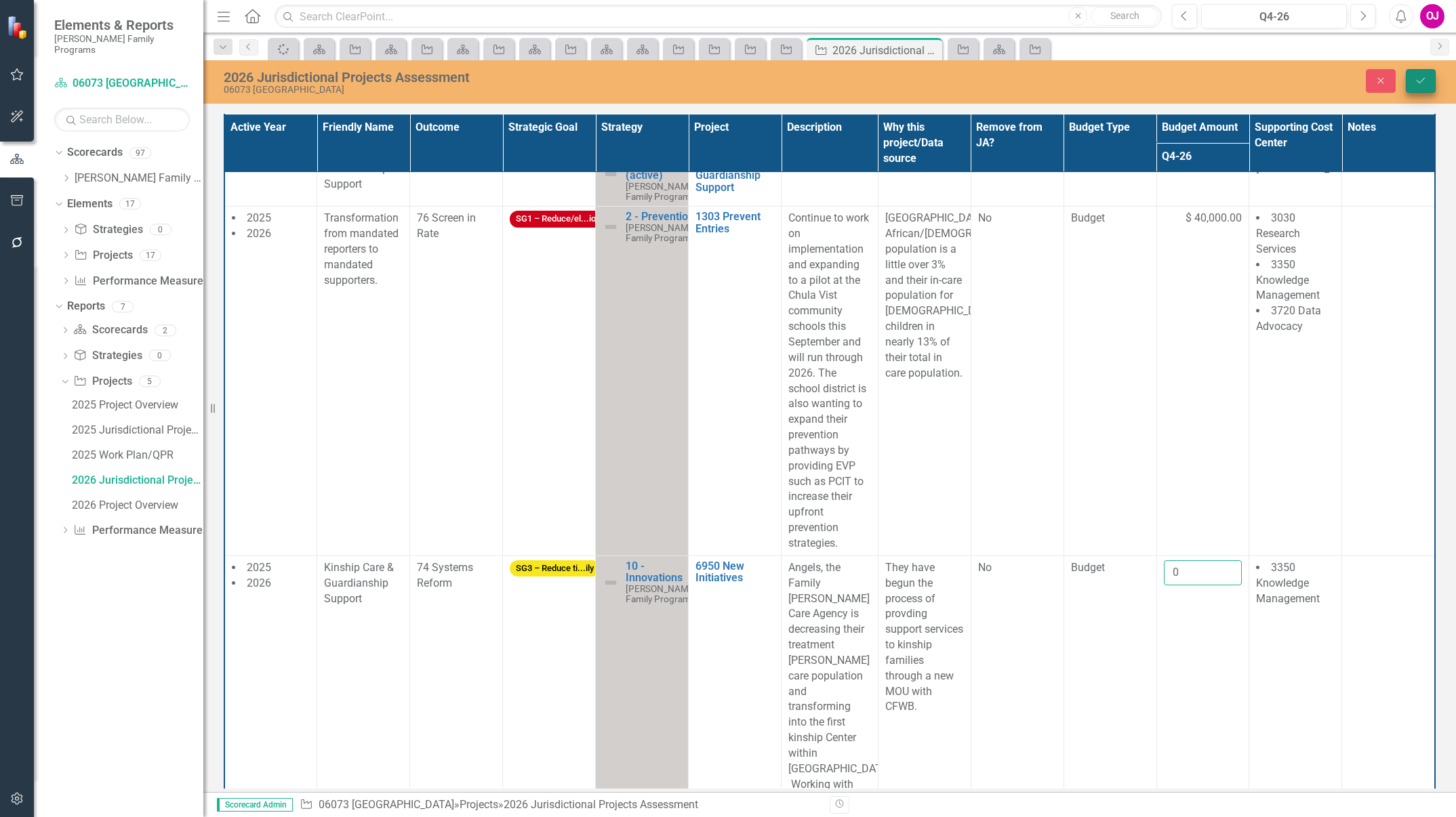
type input "0"
click at [1421, 80] on icon "Save" at bounding box center [1421, 81] width 12 height 10
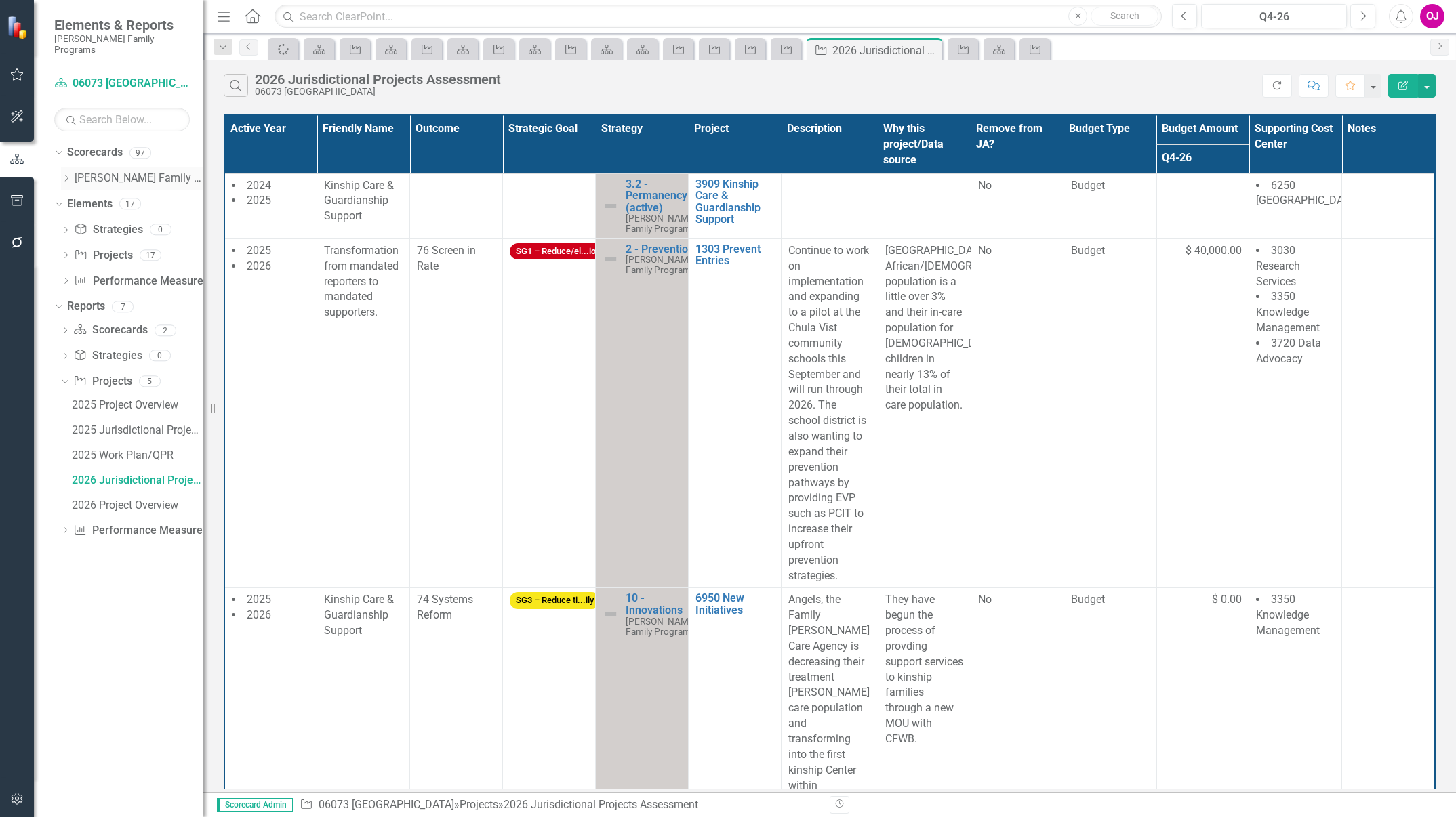
click at [67, 174] on icon "Dropdown" at bounding box center [65, 178] width 10 height 8
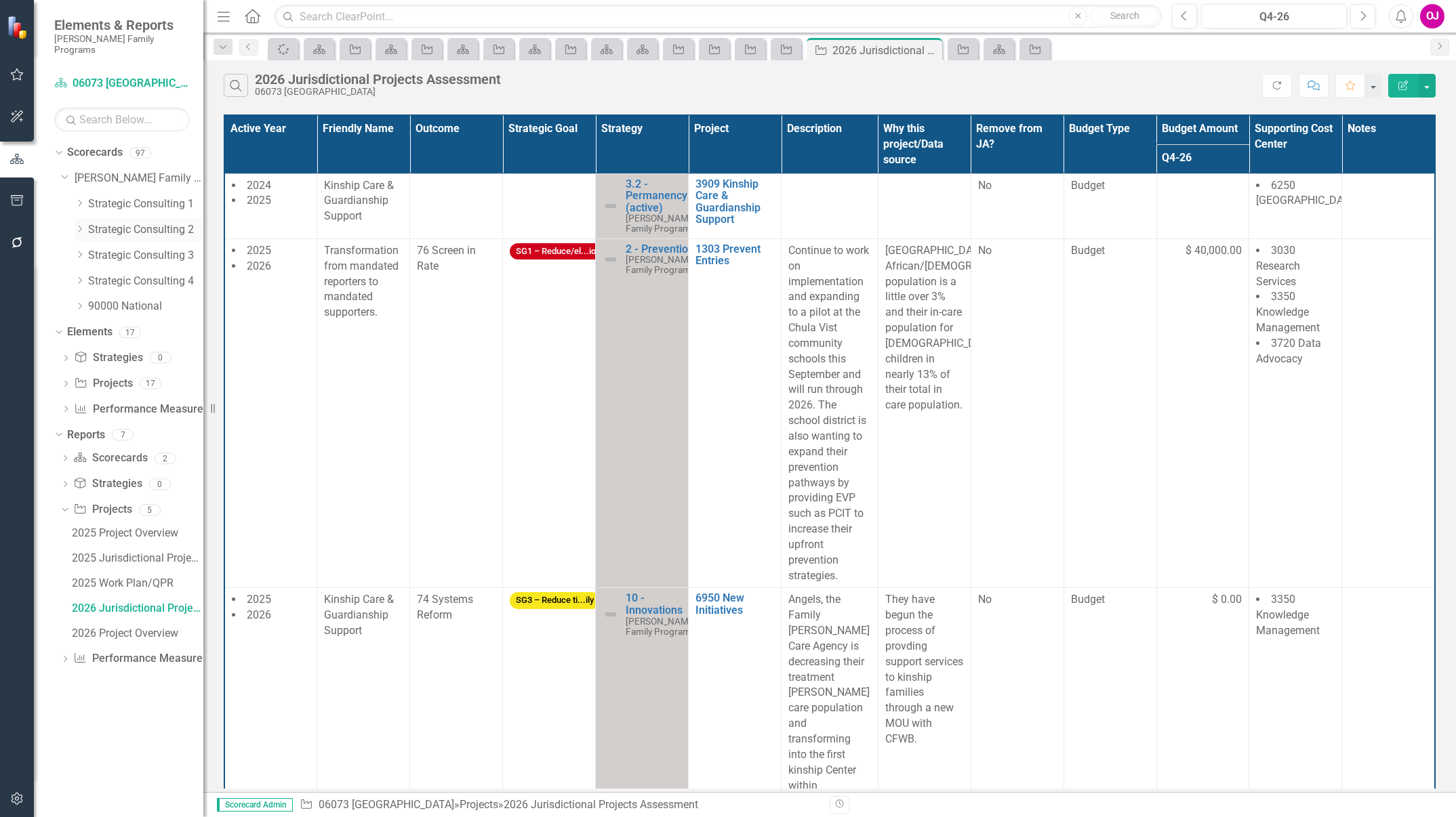
click at [115, 223] on link "Strategic Consulting 2" at bounding box center [146, 230] width 115 height 16
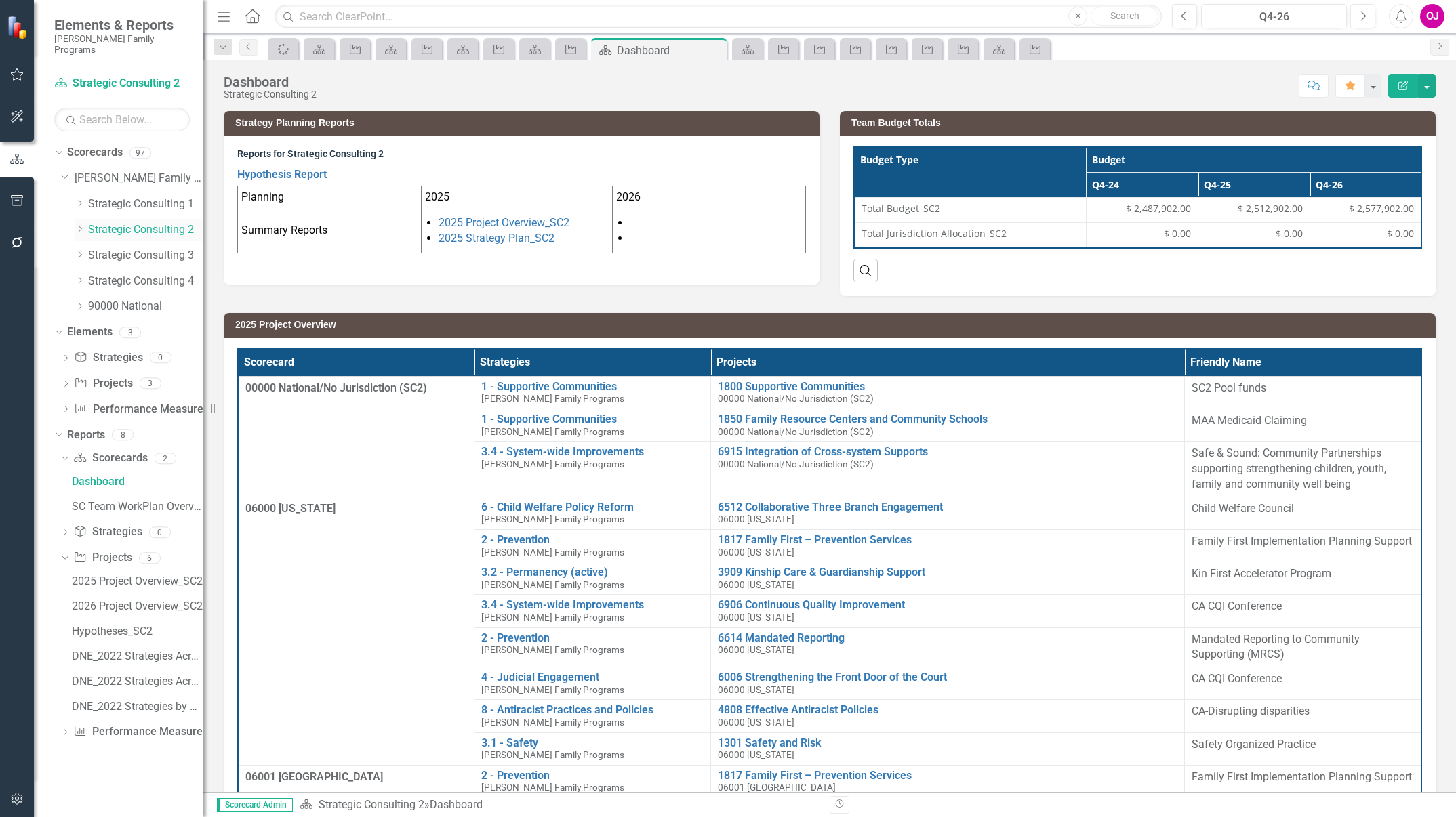
click at [78, 225] on icon "Dropdown" at bounding box center [79, 228] width 10 height 8
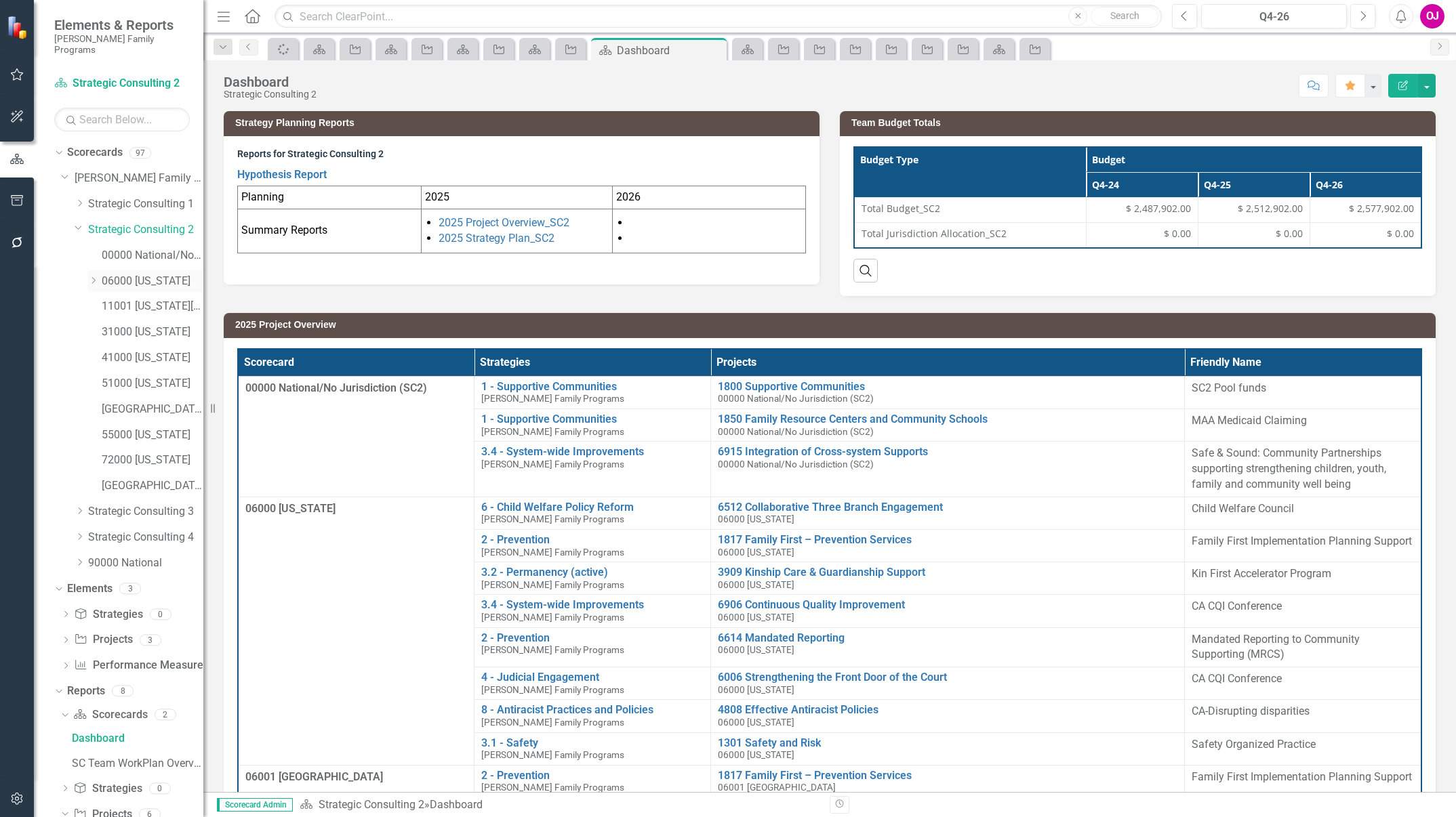
click at [94, 276] on icon "Dropdown" at bounding box center [93, 280] width 10 height 8
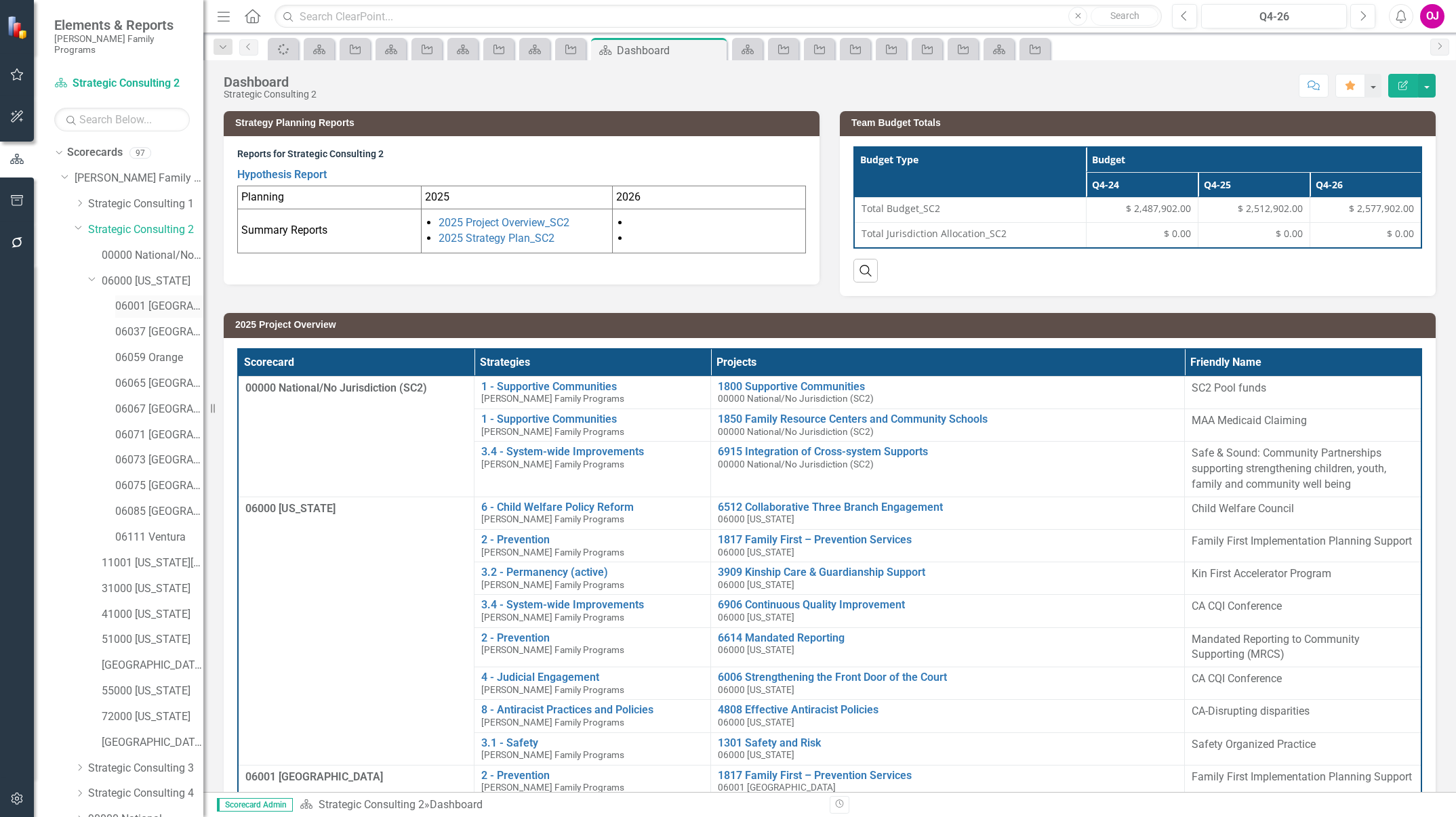
click at [163, 301] on link "06001 [GEOGRAPHIC_DATA]" at bounding box center [159, 306] width 88 height 16
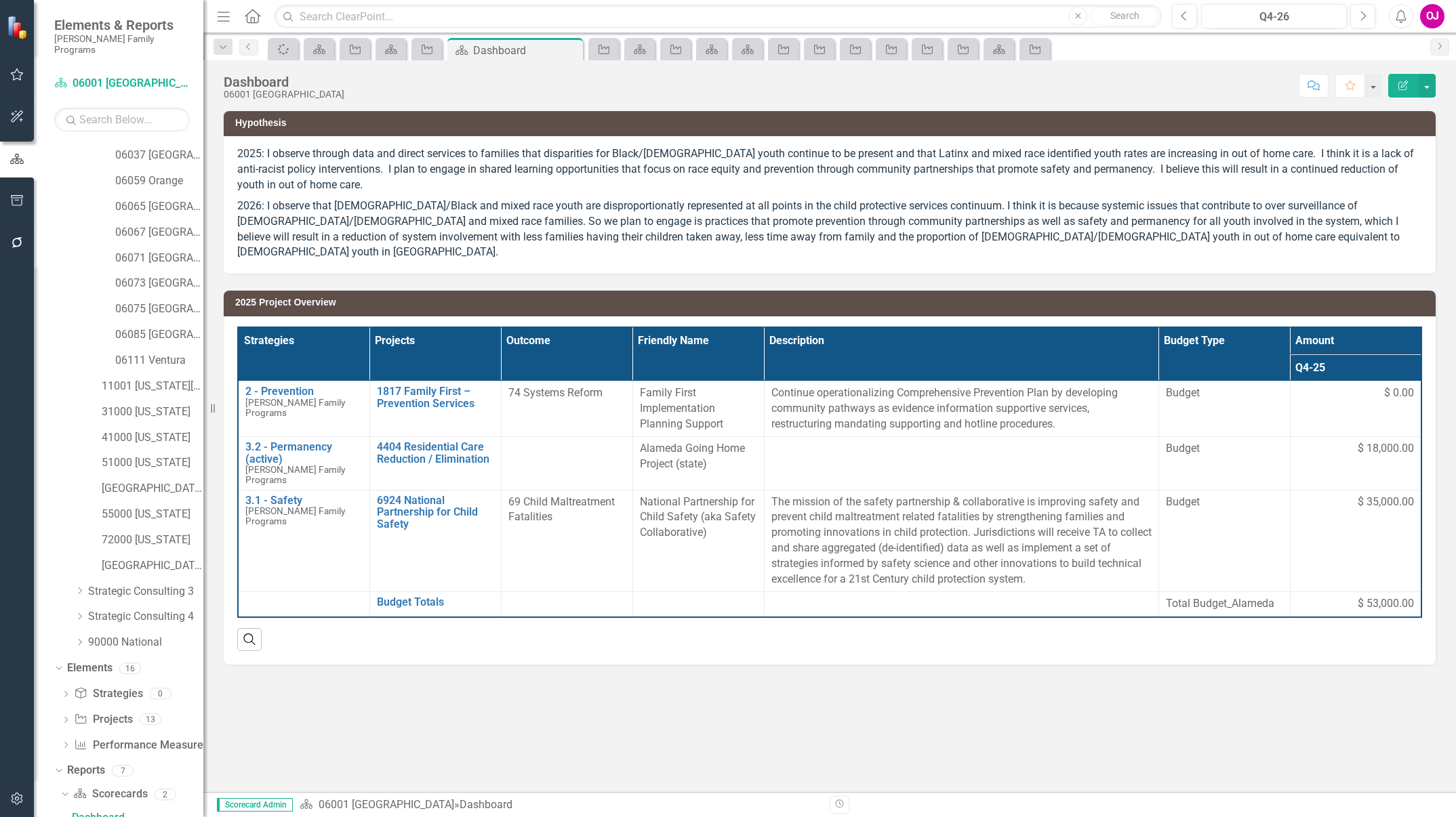
scroll to position [426, 0]
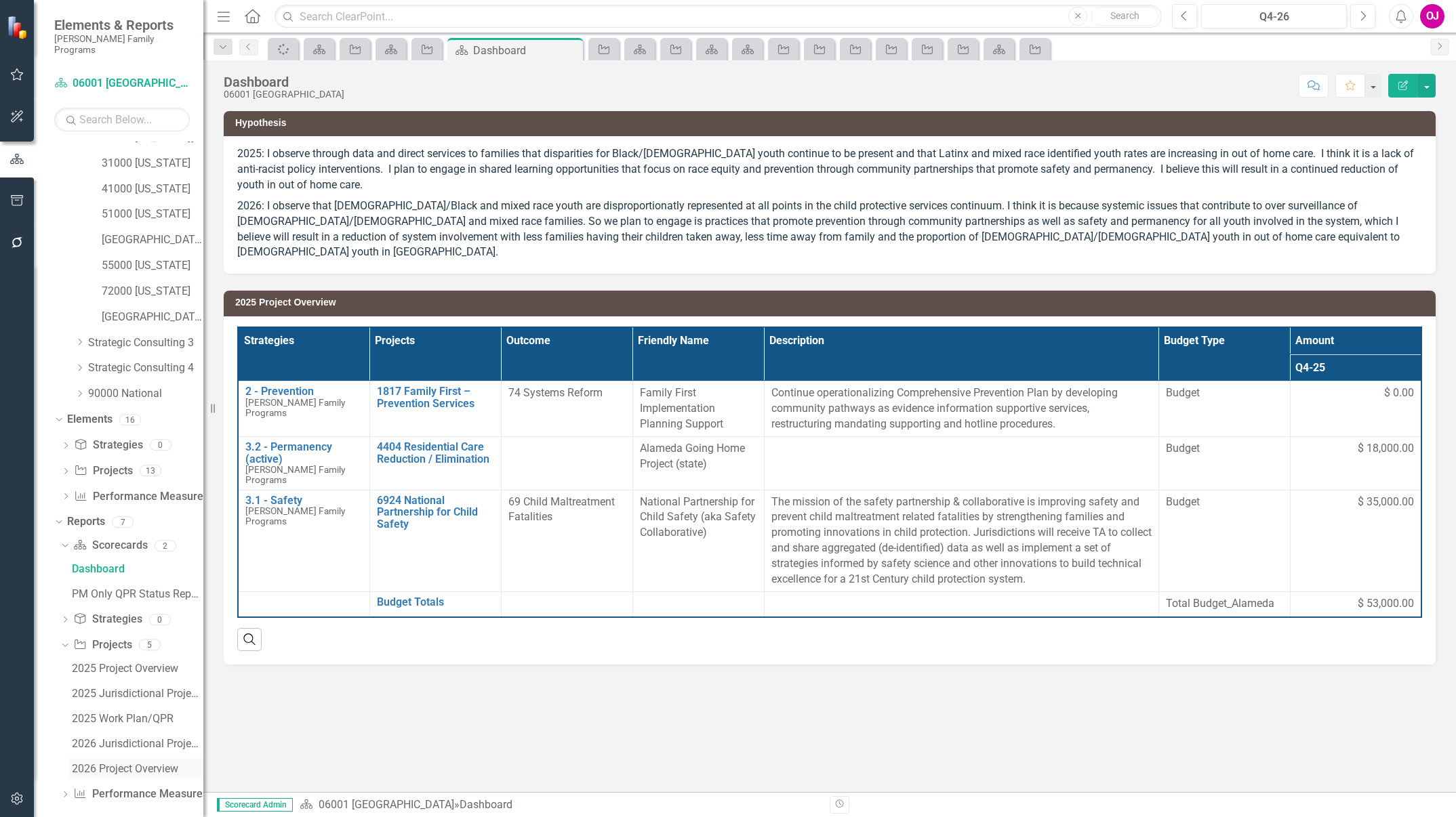
click at [135, 763] on div "2026 Project Overview" at bounding box center [138, 769] width 132 height 12
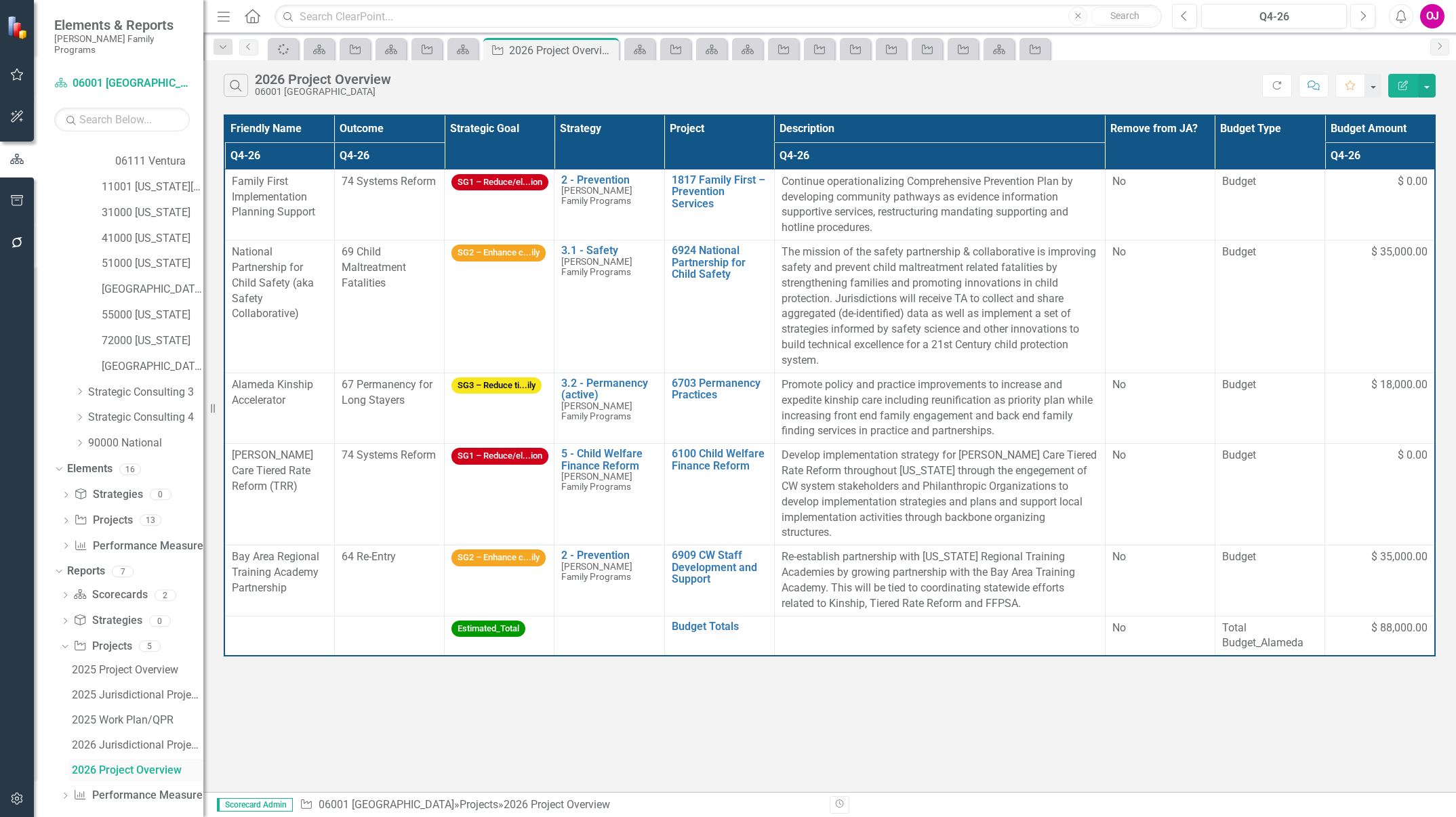
scroll to position [328, 0]
click at [156, 227] on link "11001 [US_STATE][GEOGRAPHIC_DATA]" at bounding box center [152, 235] width 102 height 16
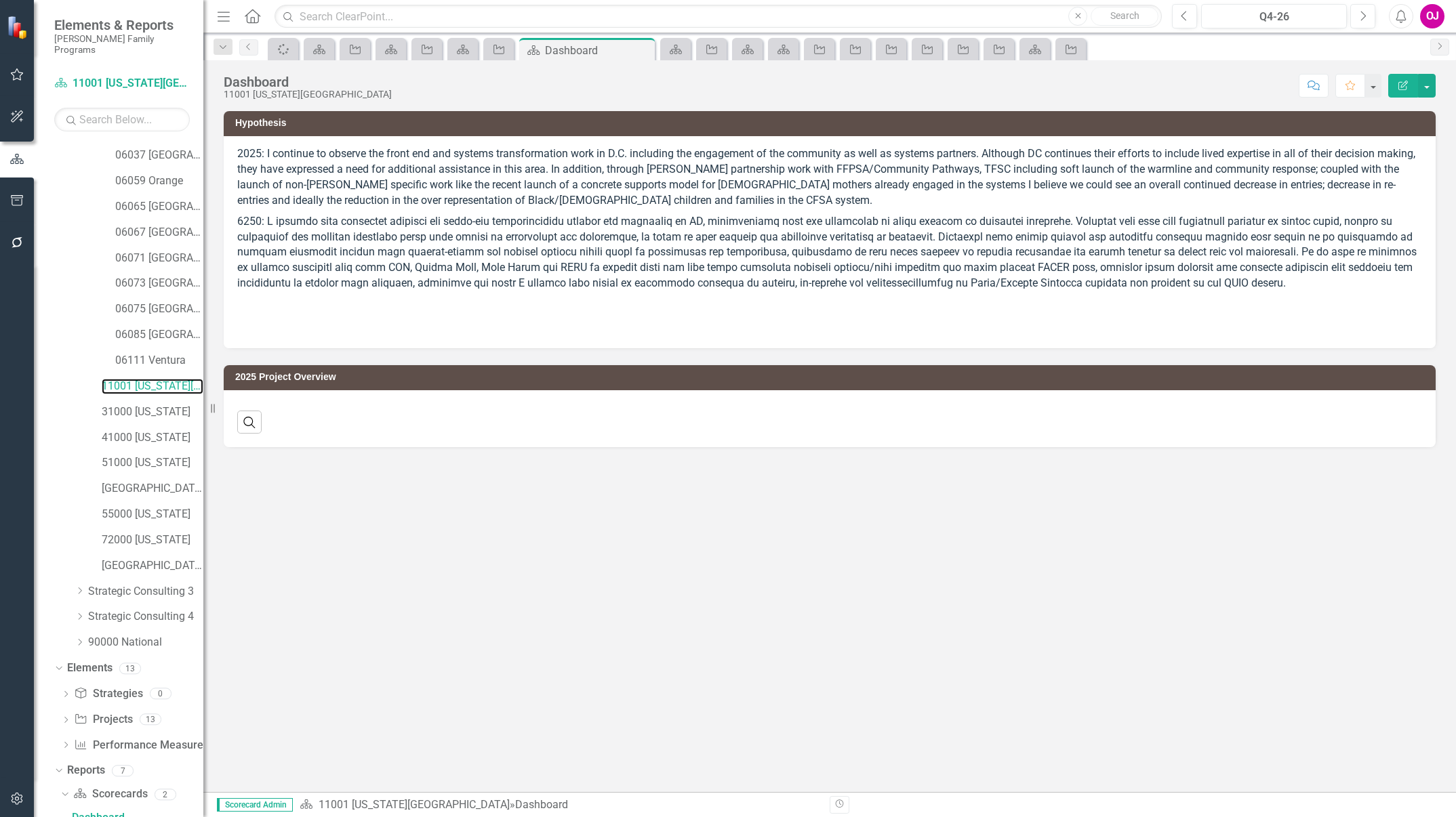
scroll to position [303, 0]
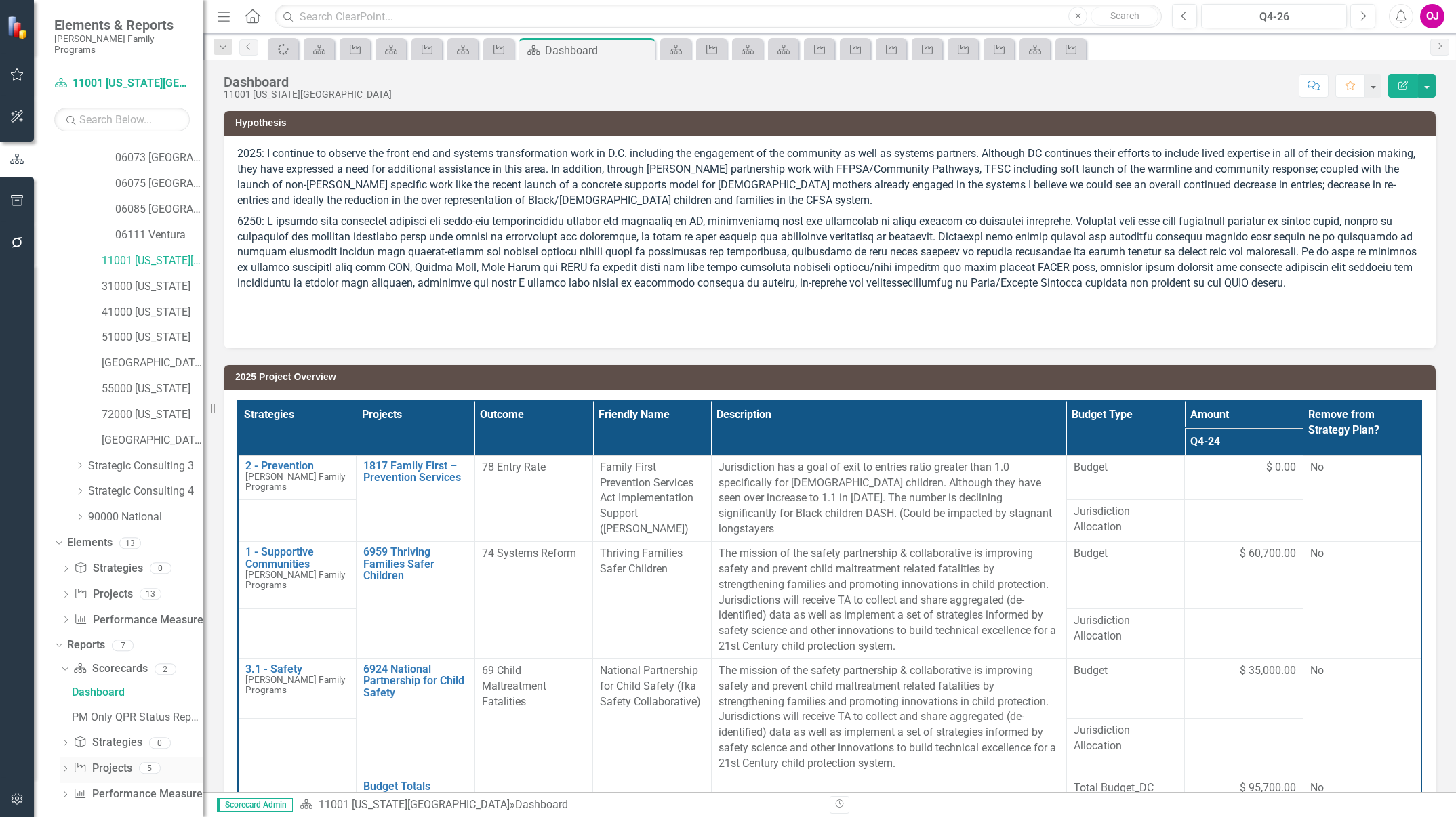
click at [61, 764] on div "Dropdown" at bounding box center [65, 770] width 10 height 12
click at [152, 813] on div "2026 Jurisdictional Projects Assessment" at bounding box center [138, 819] width 132 height 12
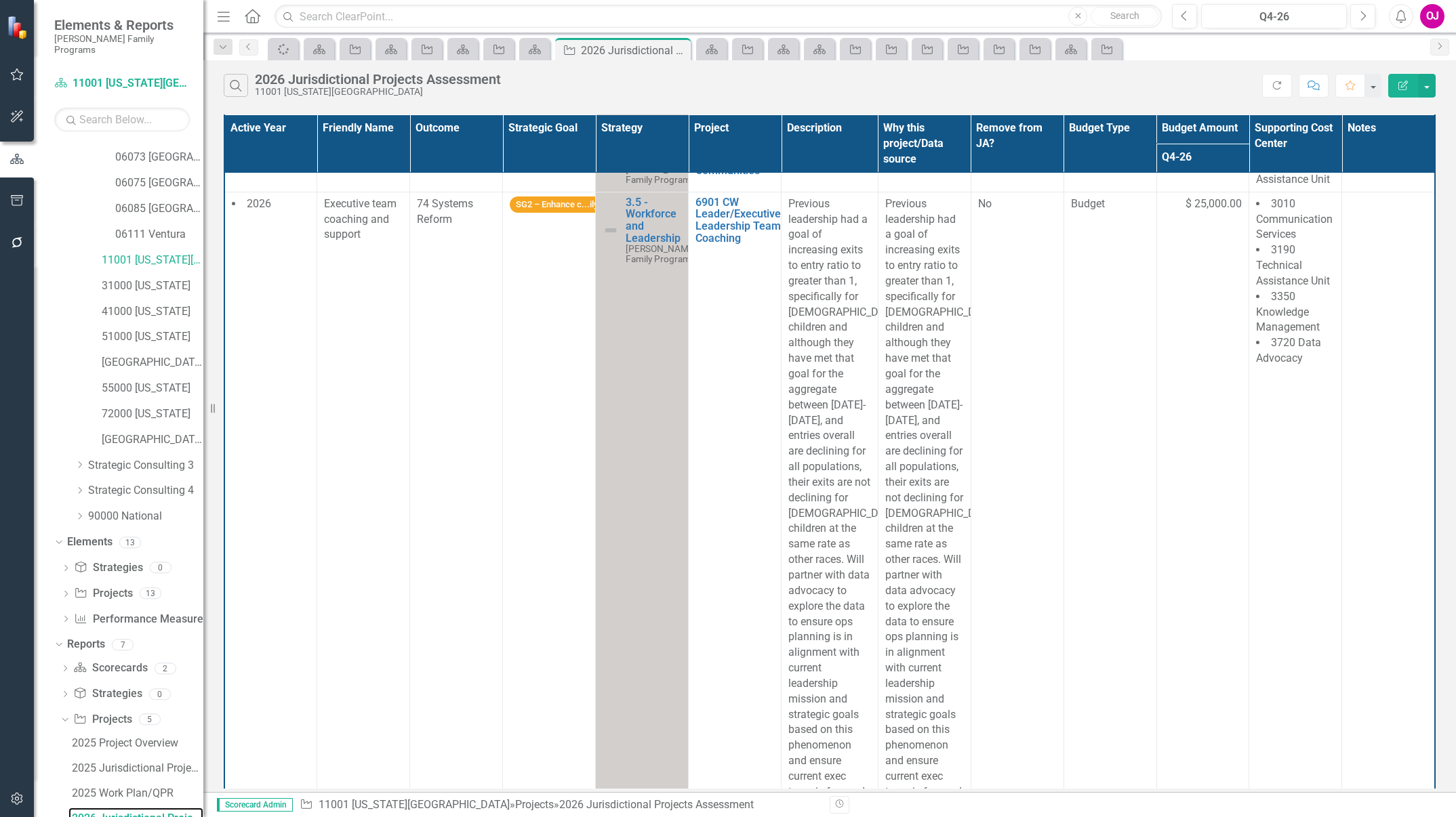
scroll to position [1287, 0]
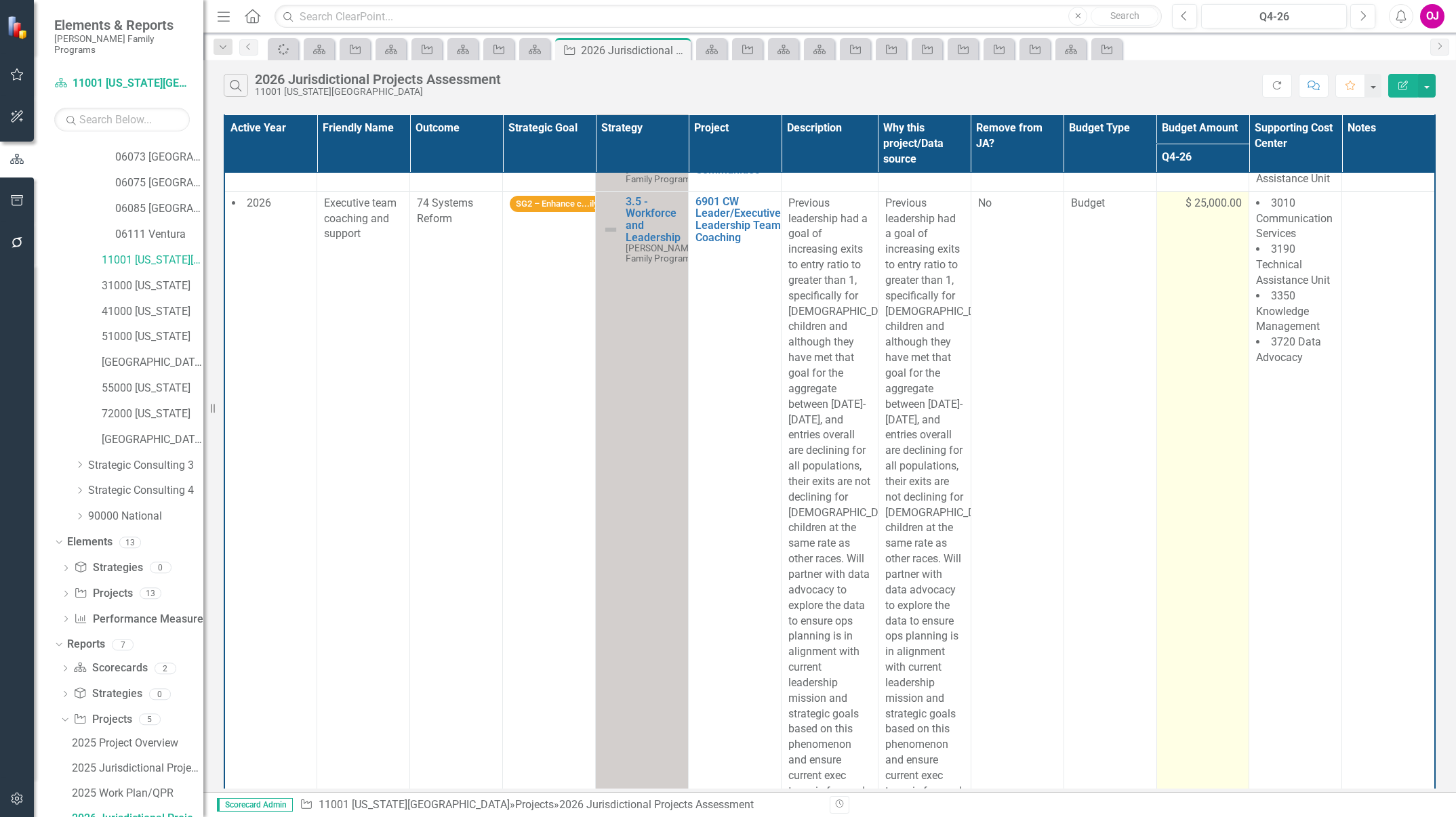
click at [1196, 212] on span "$ 25,000.00" at bounding box center [1214, 204] width 57 height 16
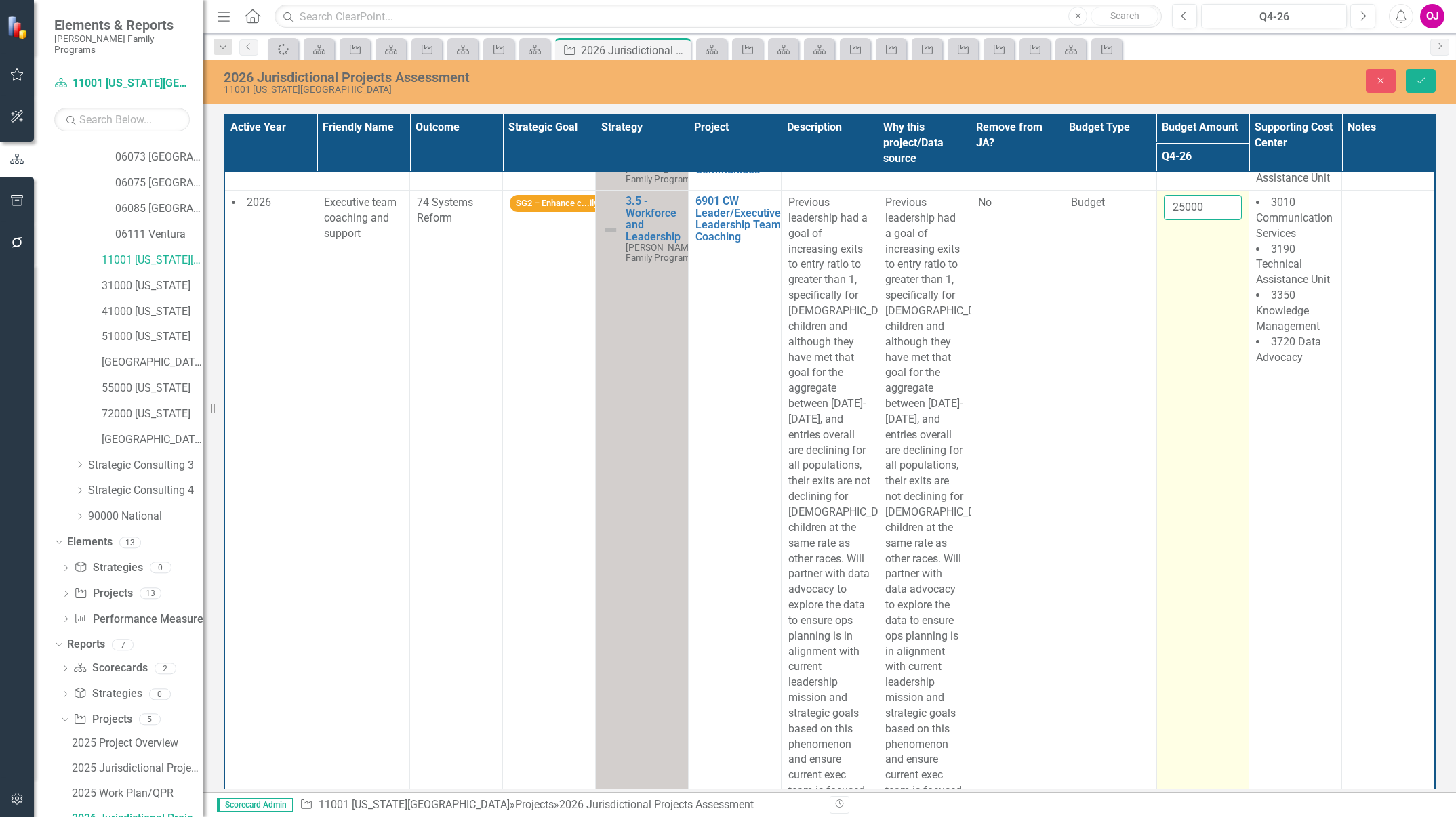
drag, startPoint x: 1196, startPoint y: 259, endPoint x: 1204, endPoint y: 259, distance: 8.0
click at [1204, 221] on input "25000" at bounding box center [1203, 208] width 79 height 25
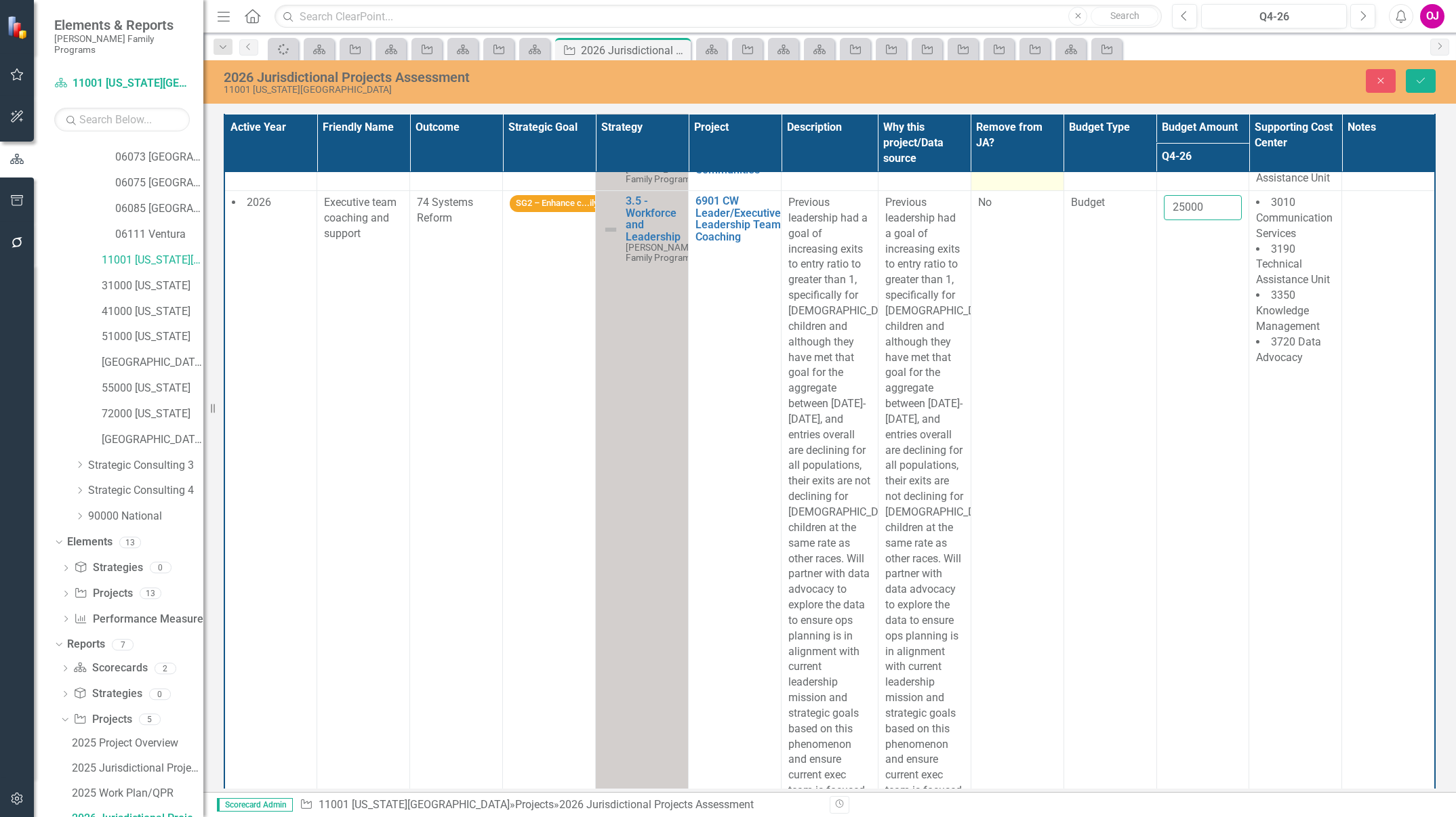
drag, startPoint x: 1204, startPoint y: 259, endPoint x: 999, endPoint y: 242, distance: 205.7
type input "7"
click at [1420, 77] on icon "Save" at bounding box center [1421, 81] width 12 height 10
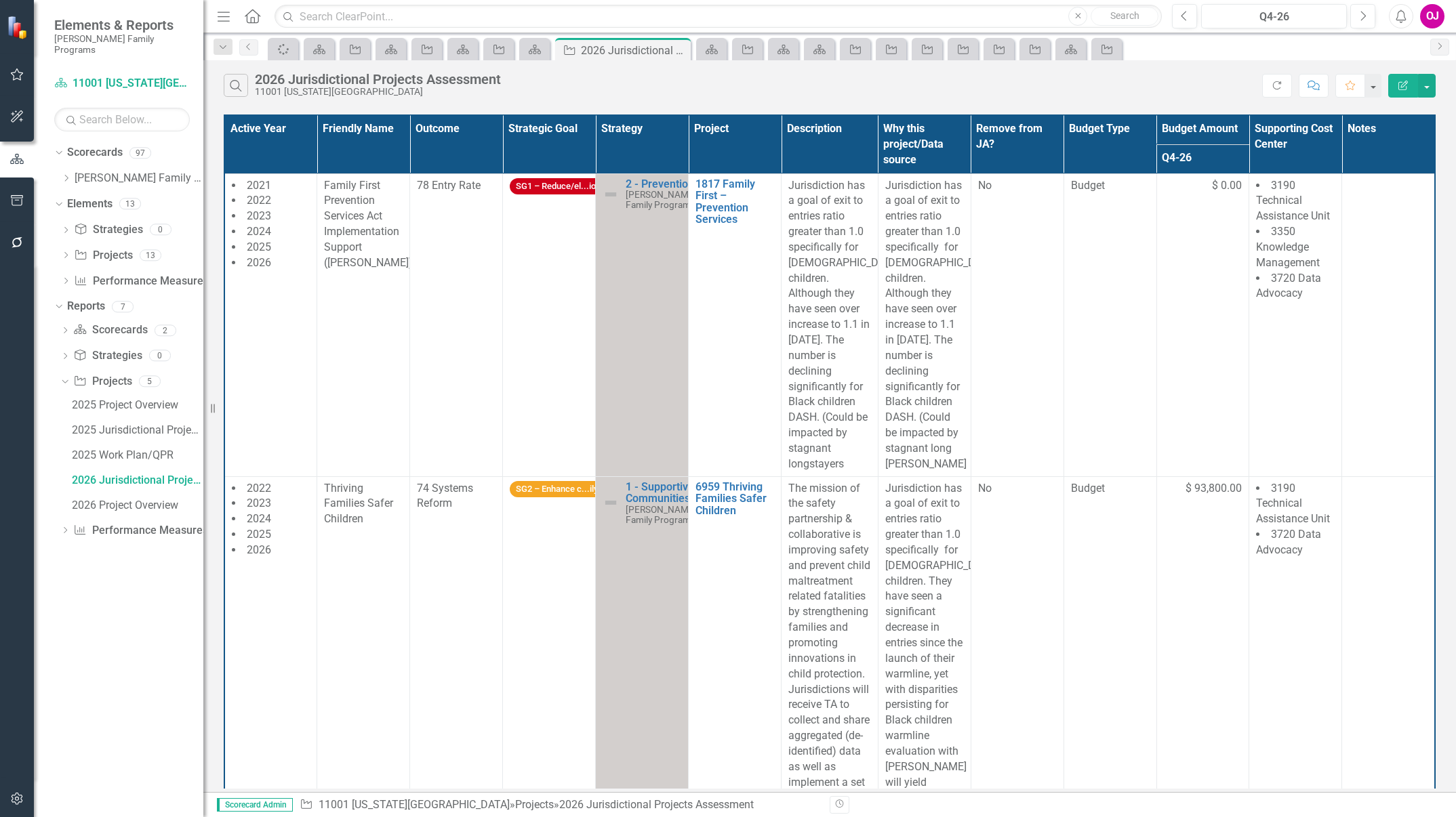
scroll to position [0, 0]
click at [128, 495] on link "2026 Project Overview" at bounding box center [136, 506] width 135 height 21
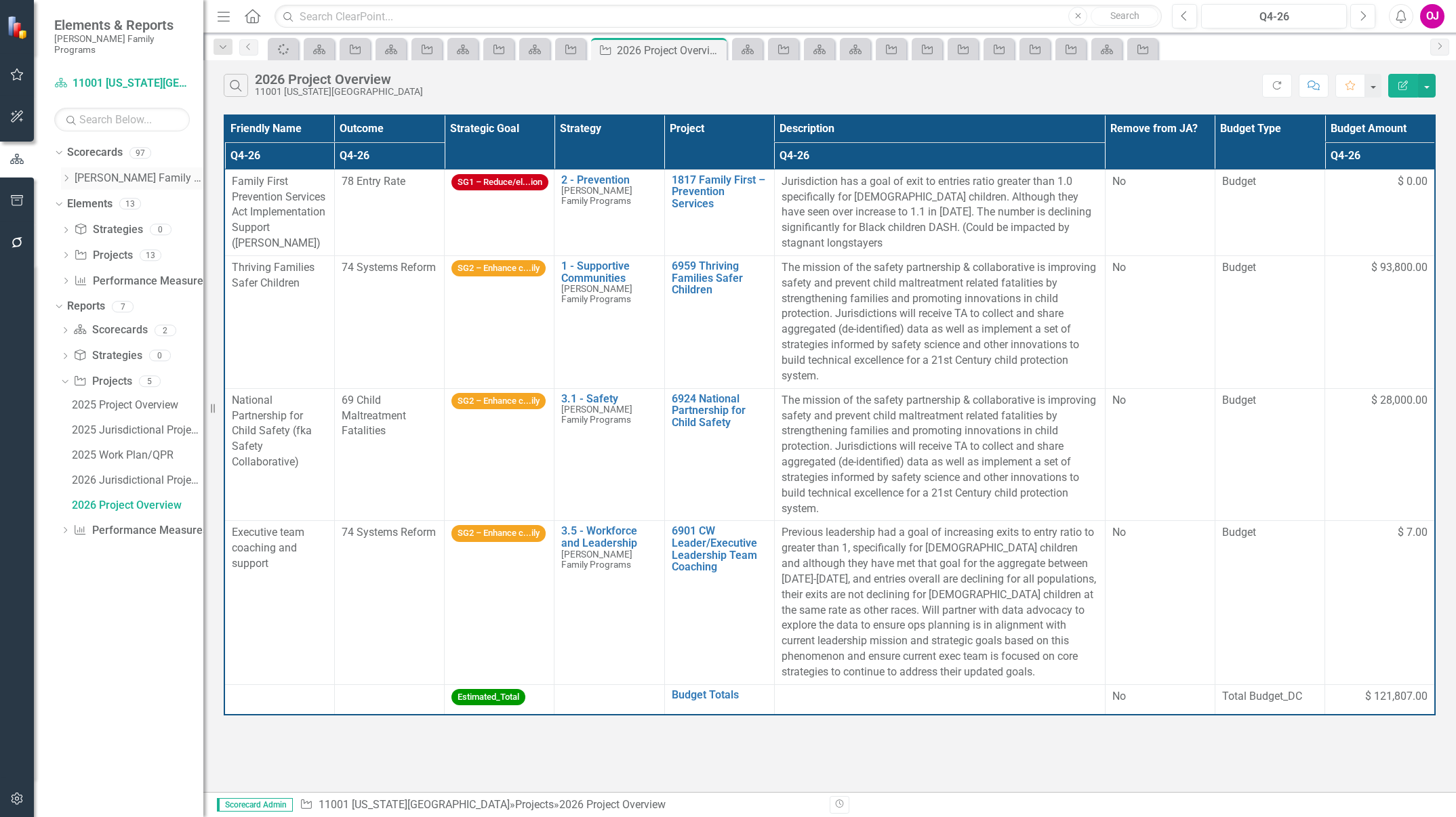
click at [63, 174] on icon "Dropdown" at bounding box center [65, 178] width 10 height 8
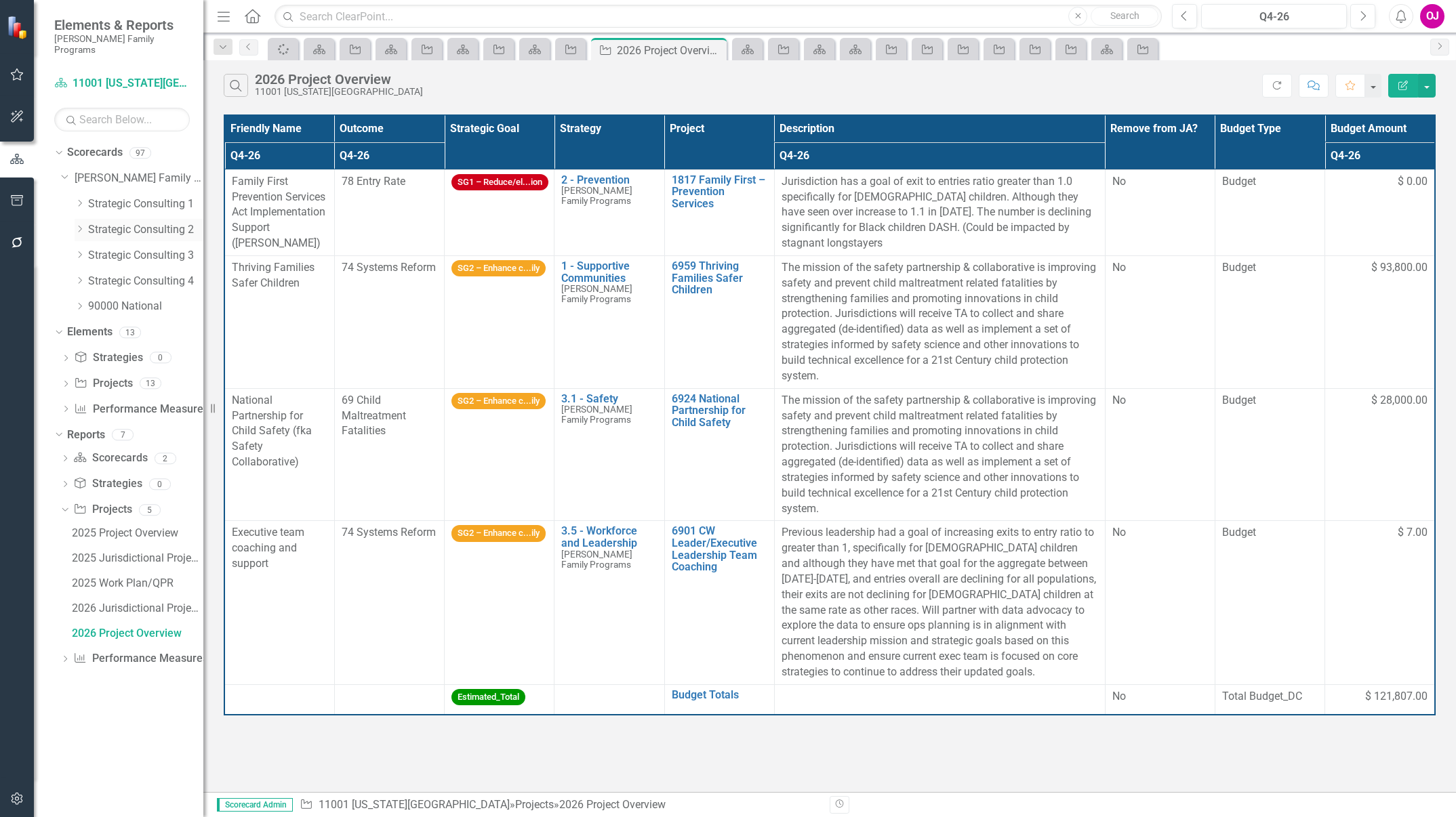
click at [77, 219] on div "Dropdown Strategic Consulting 2" at bounding box center [139, 229] width 129 height 22
click at [83, 225] on icon "Dropdown" at bounding box center [79, 228] width 10 height 8
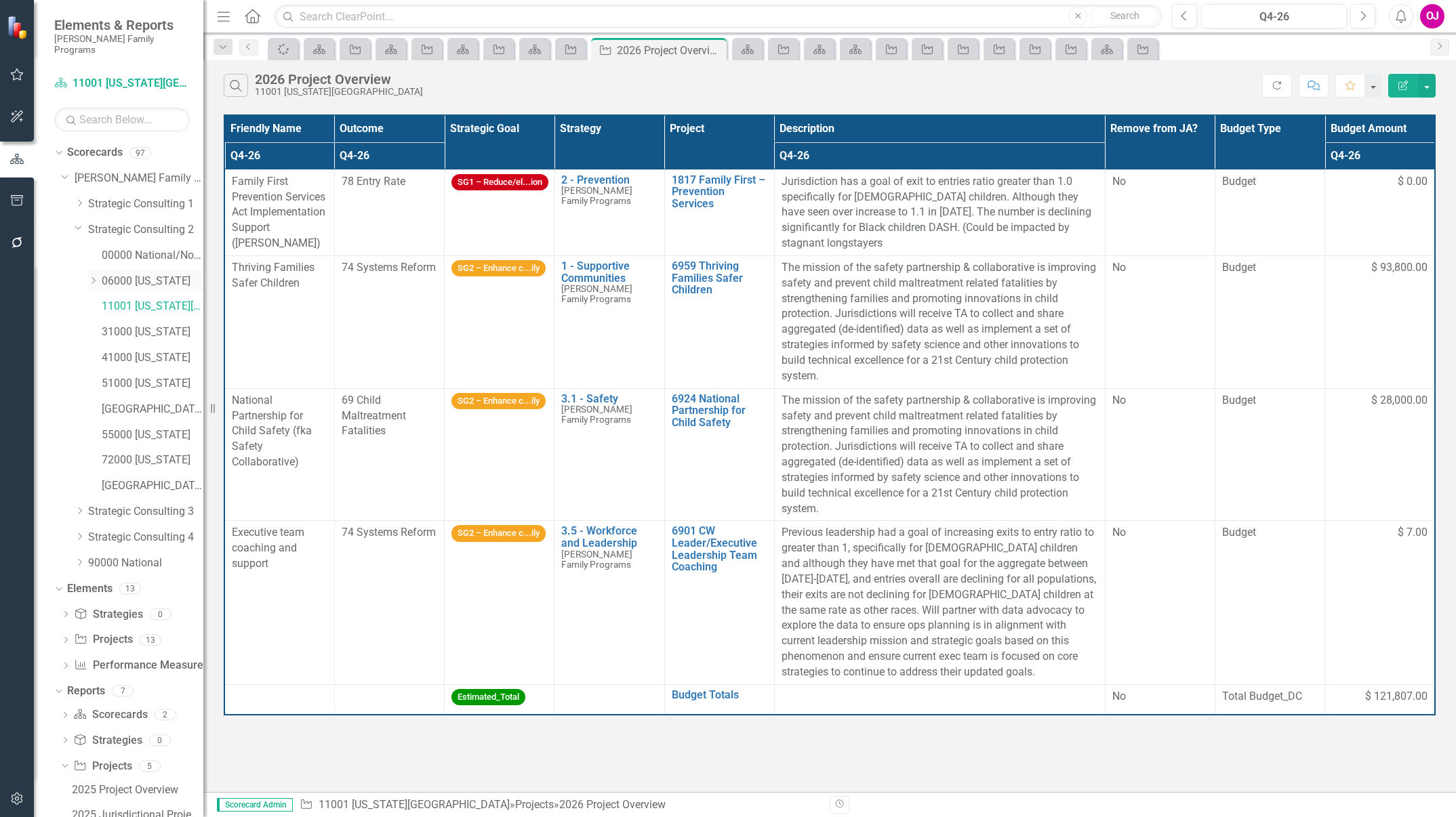
click at [94, 276] on icon "Dropdown" at bounding box center [93, 280] width 10 height 8
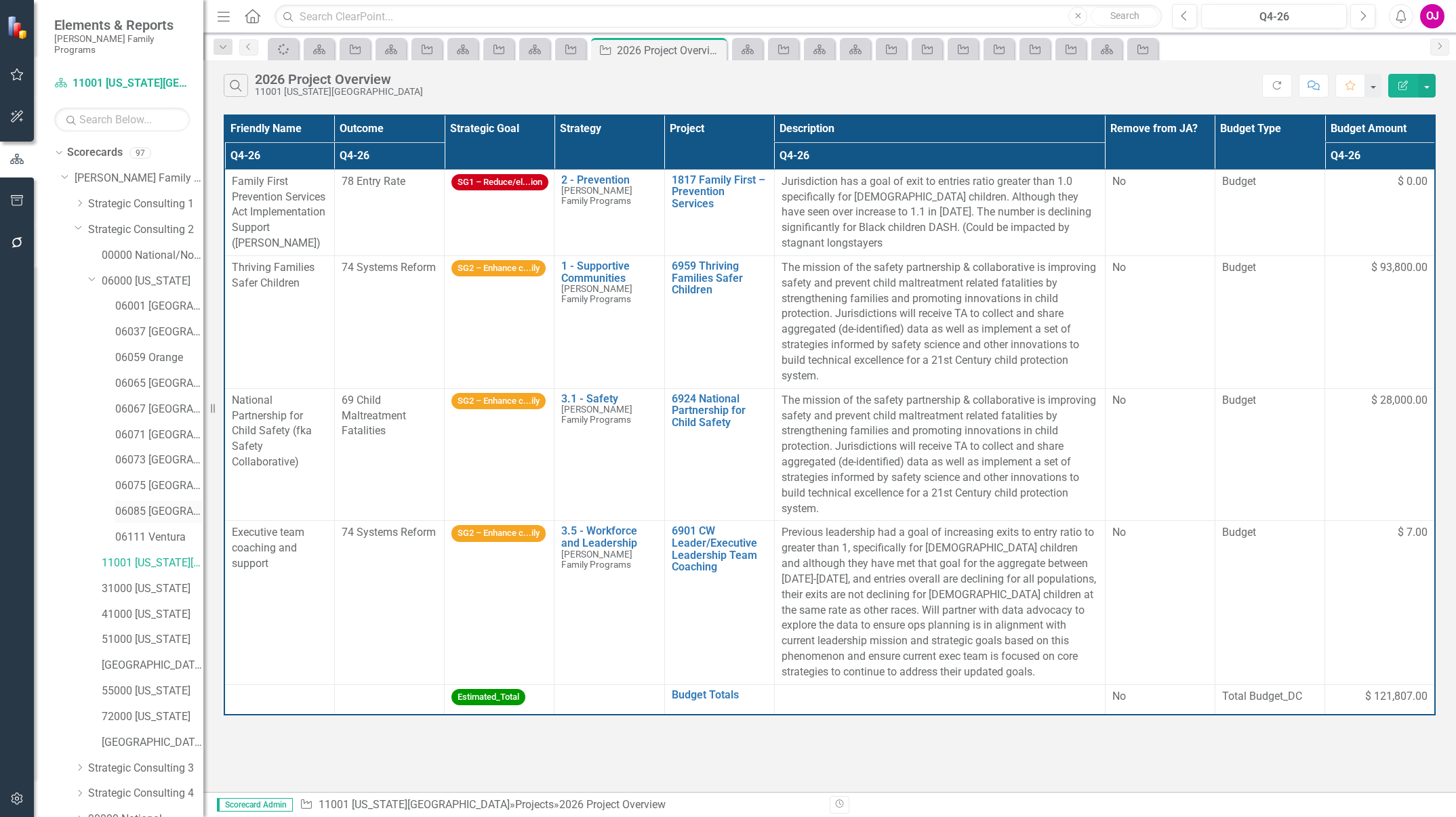
click at [166, 504] on link "06085 [GEOGRAPHIC_DATA][PERSON_NAME]" at bounding box center [159, 511] width 88 height 16
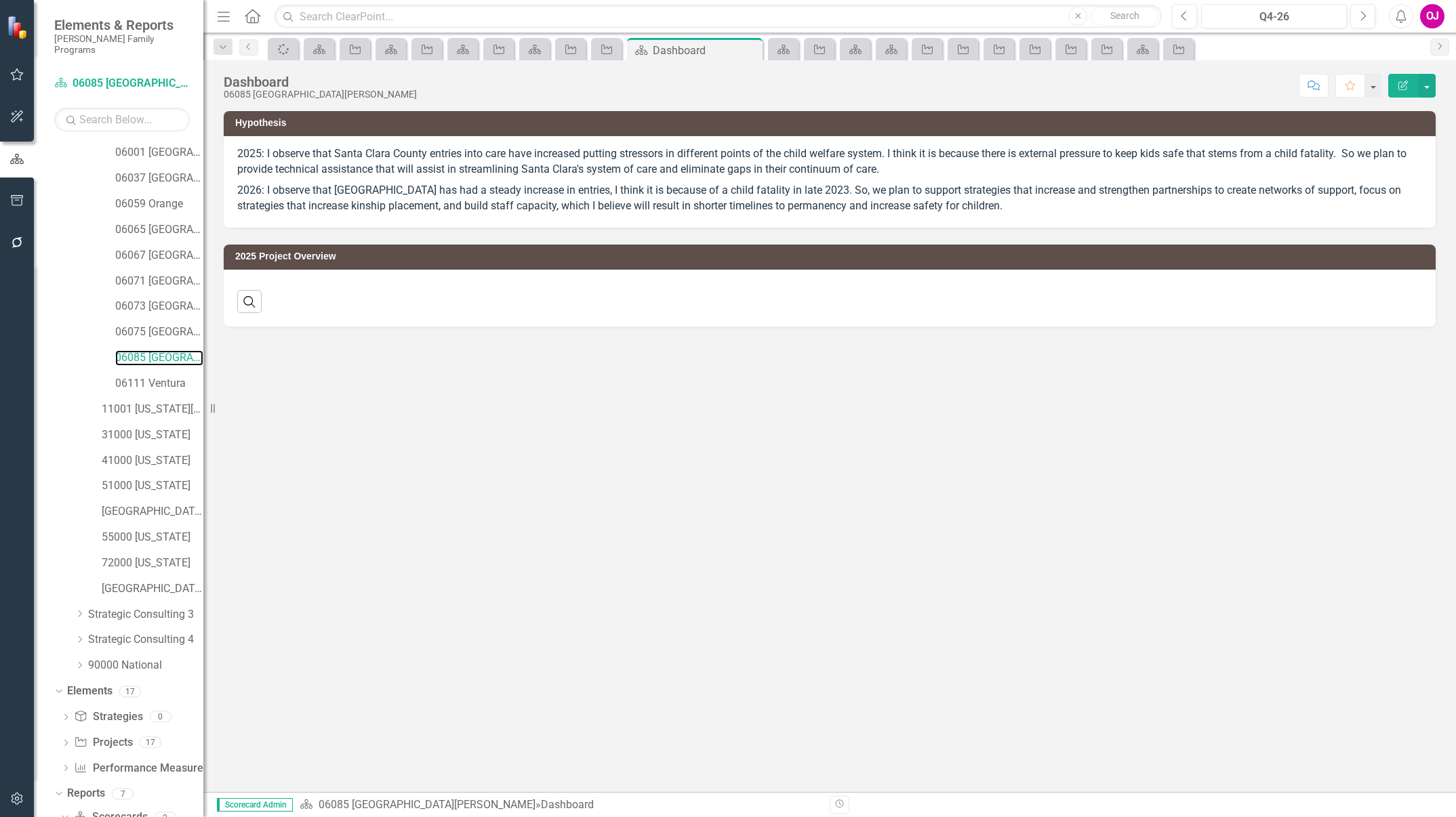
scroll to position [426, 0]
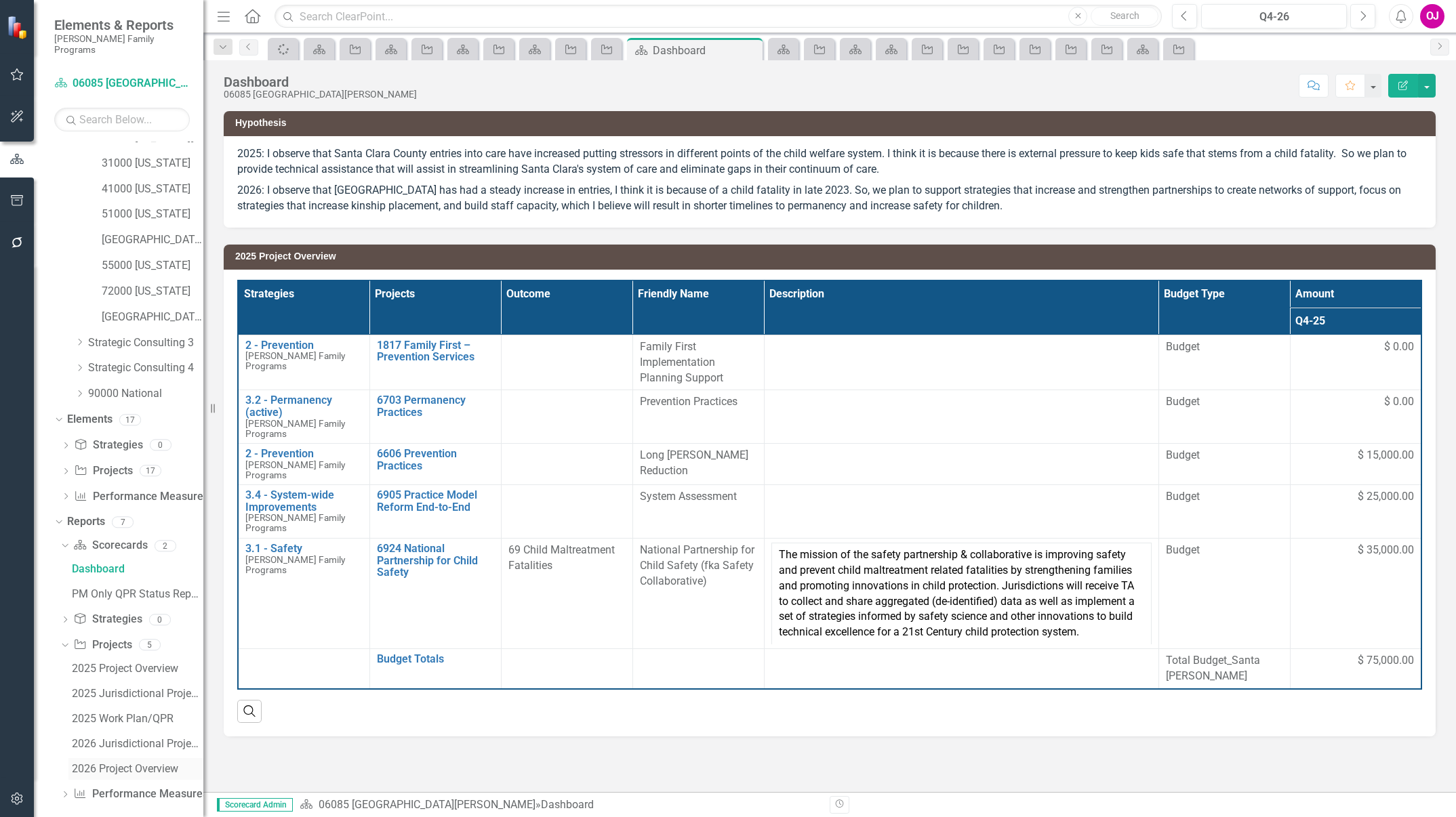
click at [102, 763] on div "2026 Project Overview" at bounding box center [138, 769] width 132 height 12
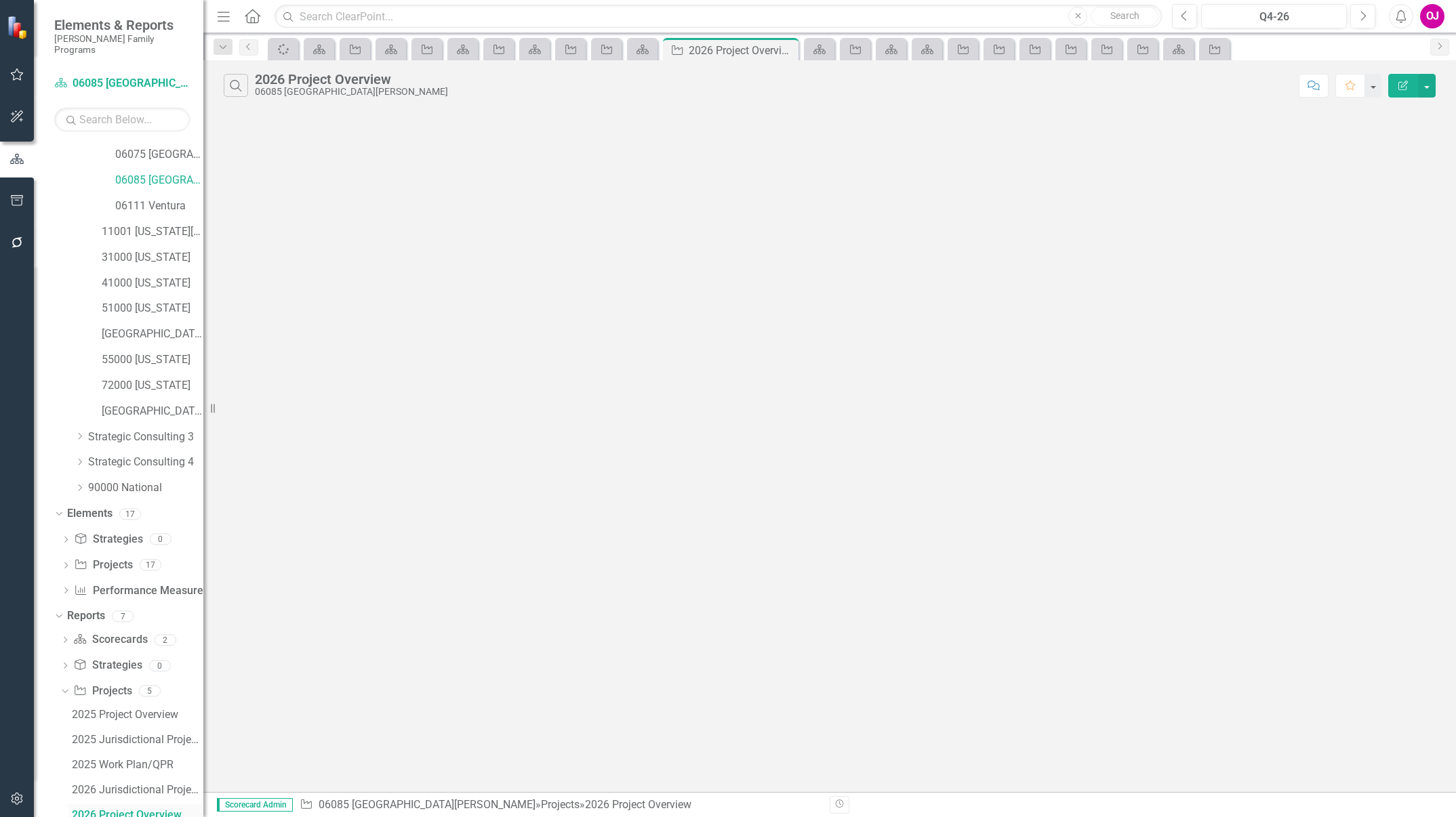
scroll to position [328, 0]
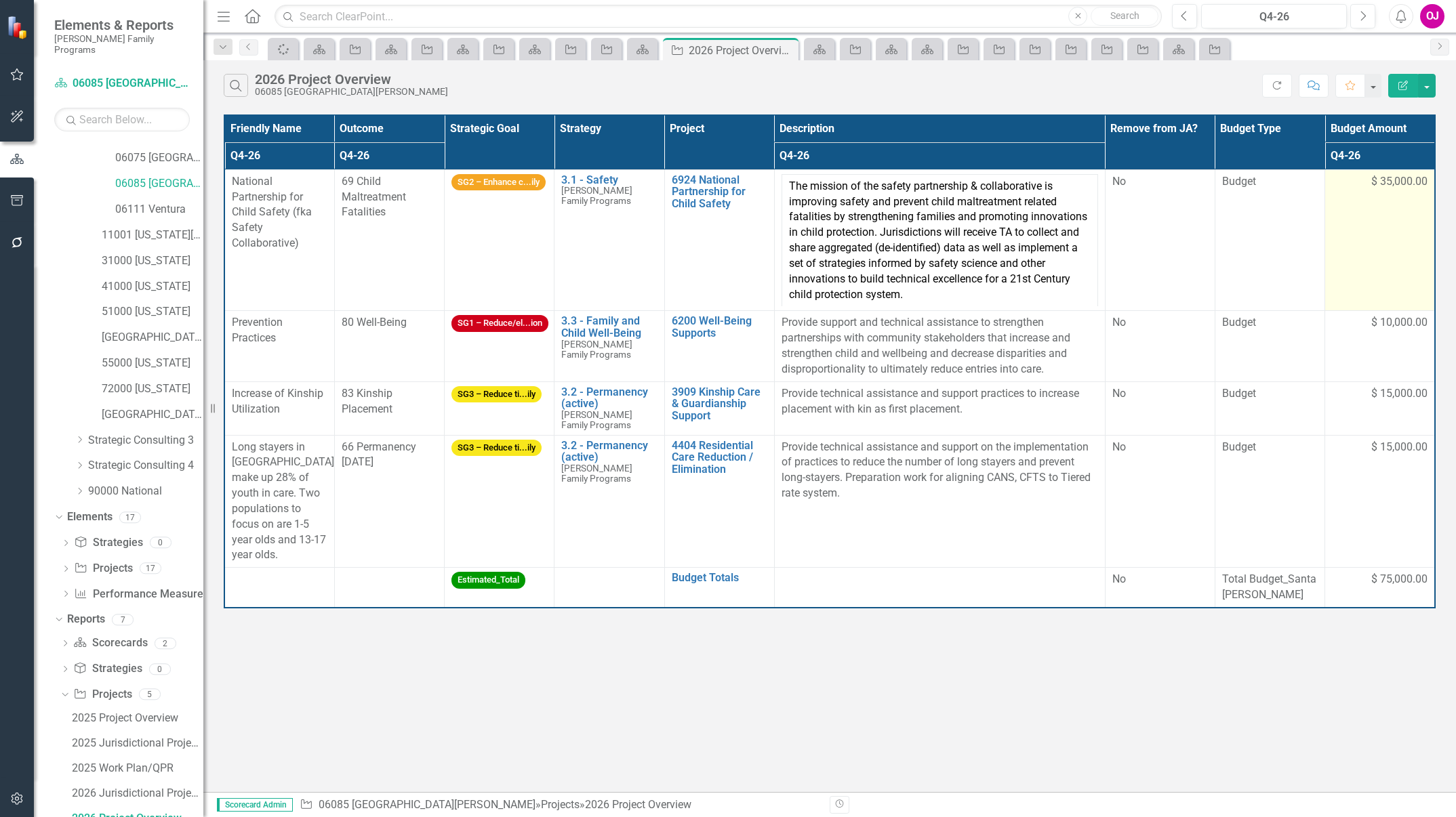
click at [1387, 183] on span "$ 35,000.00" at bounding box center [1399, 182] width 57 height 16
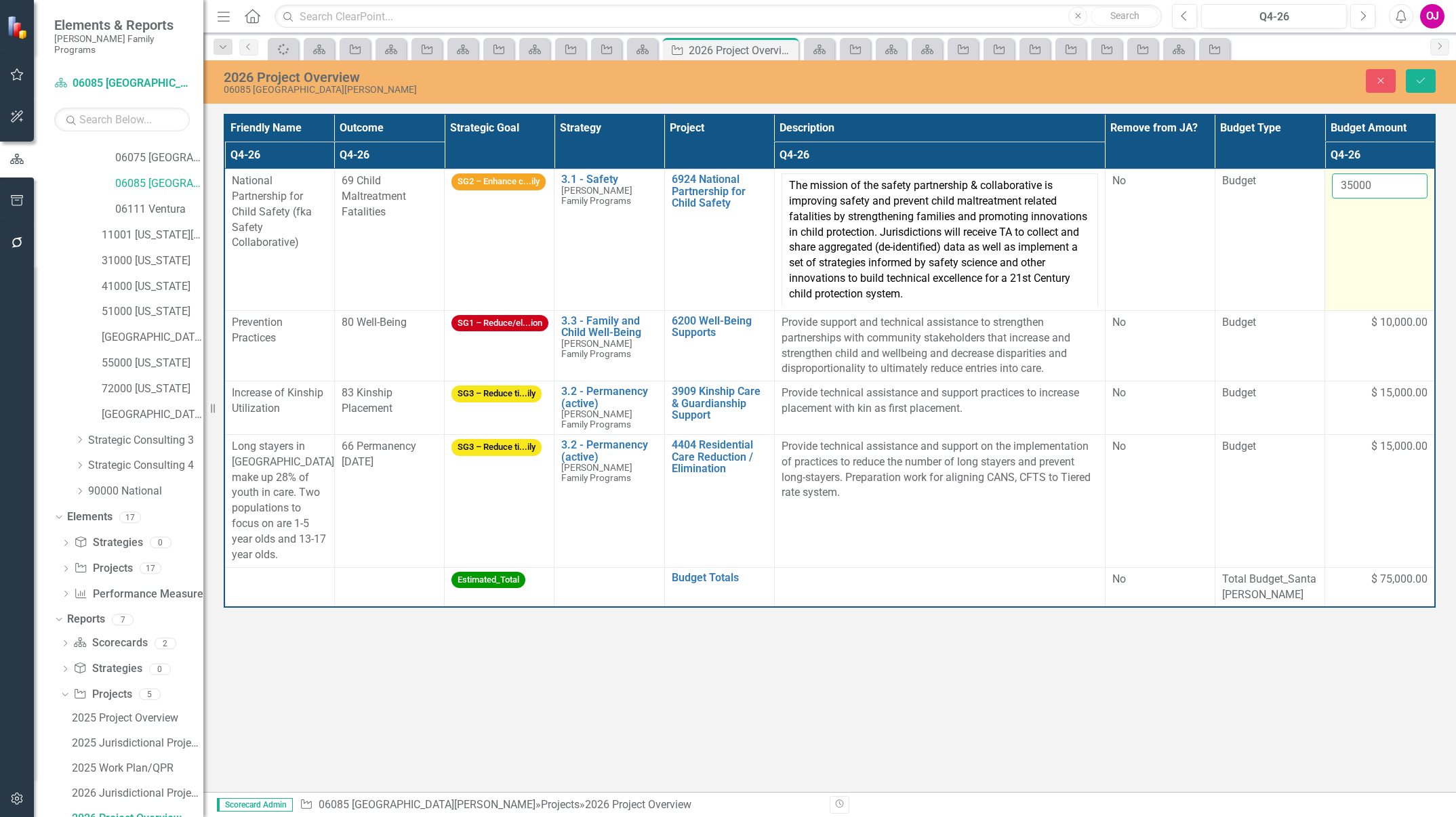
drag, startPoint x: 1387, startPoint y: 183, endPoint x: 1376, endPoint y: 181, distance: 11.2
click at [1376, 181] on input "35000" at bounding box center [1380, 186] width 96 height 25
drag, startPoint x: 1376, startPoint y: 181, endPoint x: 1219, endPoint y: 158, distance: 158.7
click at [1219, 158] on table "Friendly Name Outcome Strategic Goal Strategy Project Description Remove from J…" at bounding box center [829, 361] width 1212 height 494
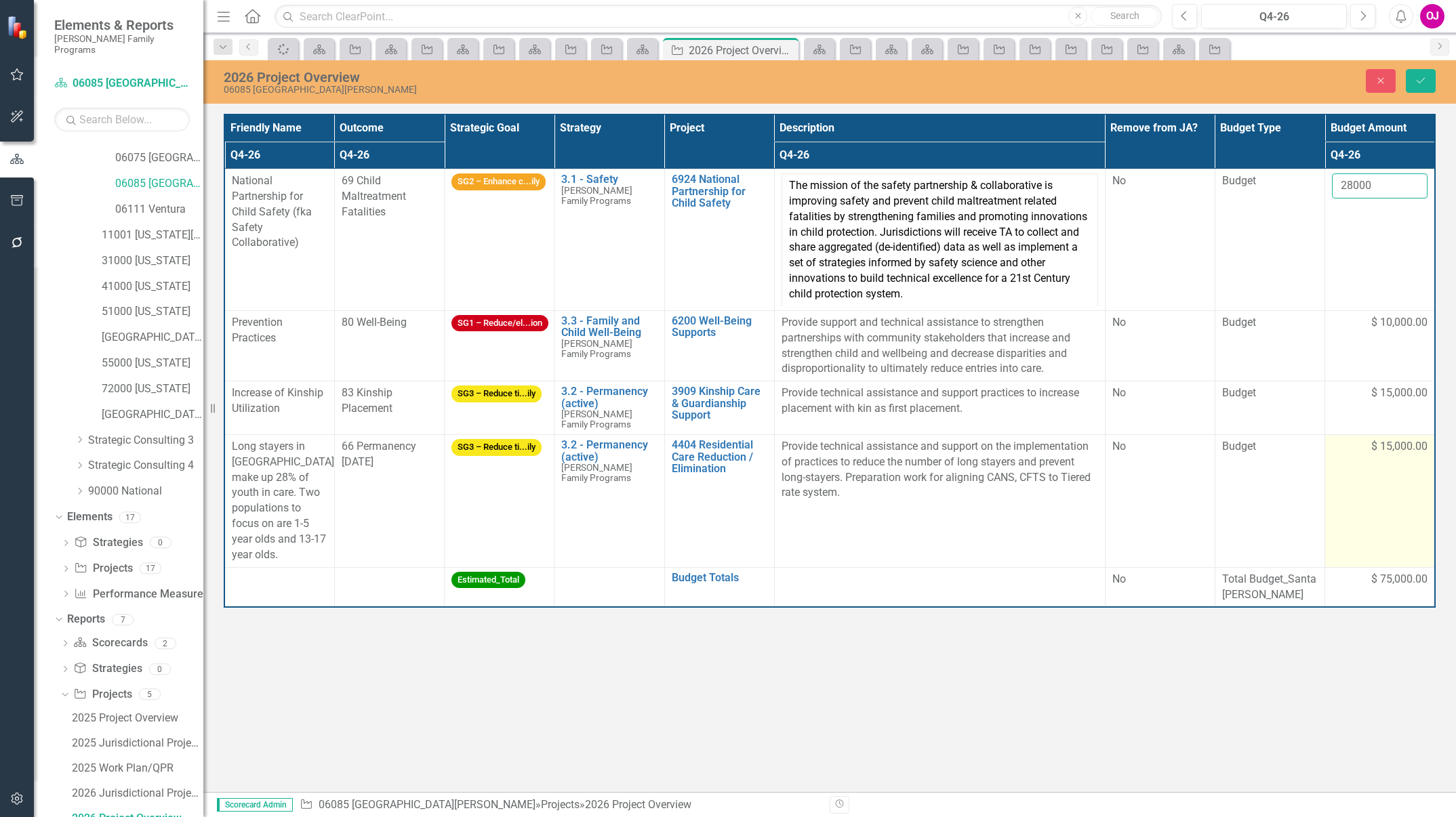
type input "28000"
click at [1385, 445] on span "$ 15,000.00" at bounding box center [1399, 447] width 57 height 16
click at [1387, 445] on span "$ 15,000.00" at bounding box center [1399, 447] width 57 height 16
drag, startPoint x: 1386, startPoint y: 445, endPoint x: 1375, endPoint y: 449, distance: 11.7
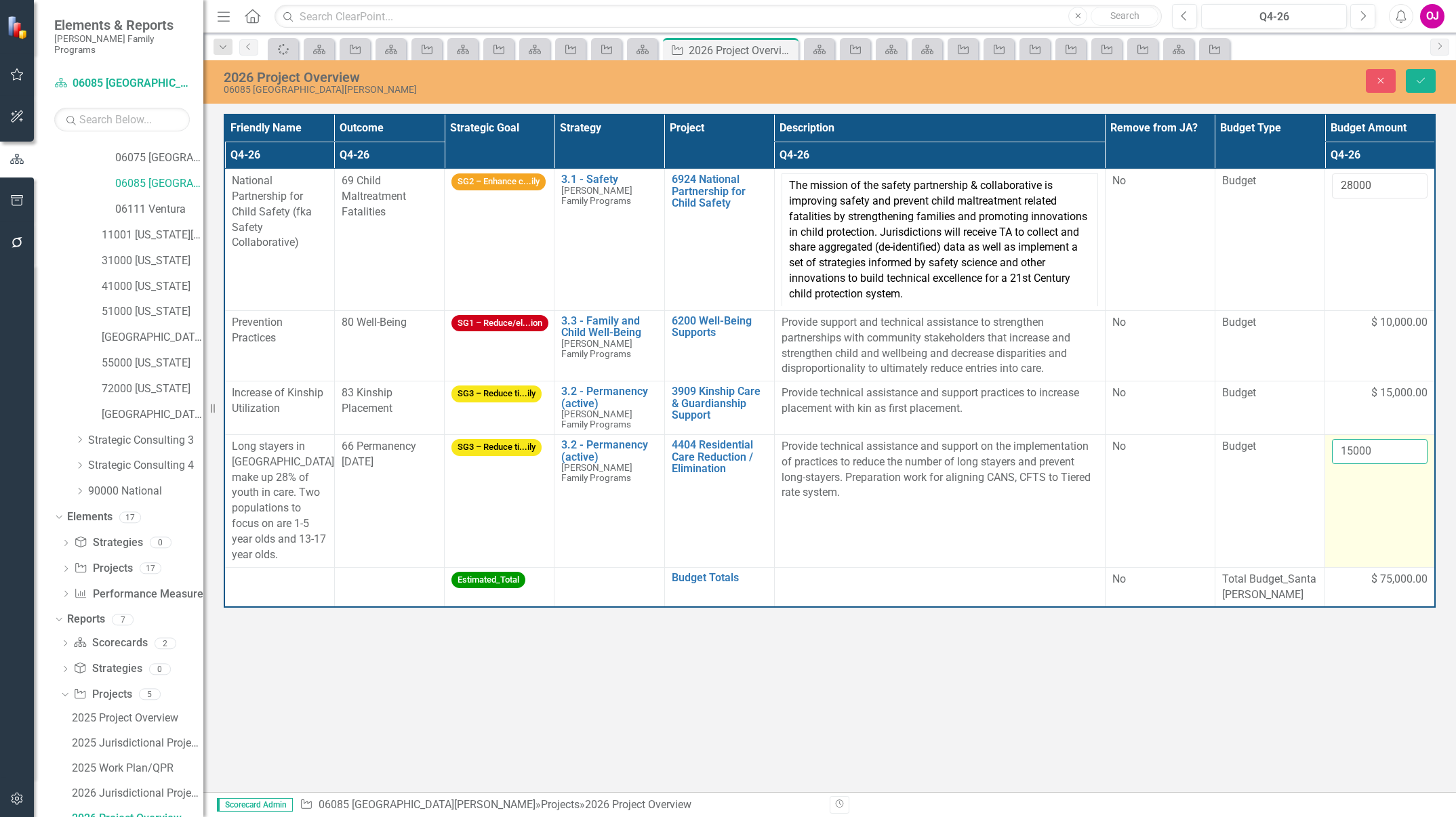
click at [1375, 449] on input "15000" at bounding box center [1380, 452] width 96 height 25
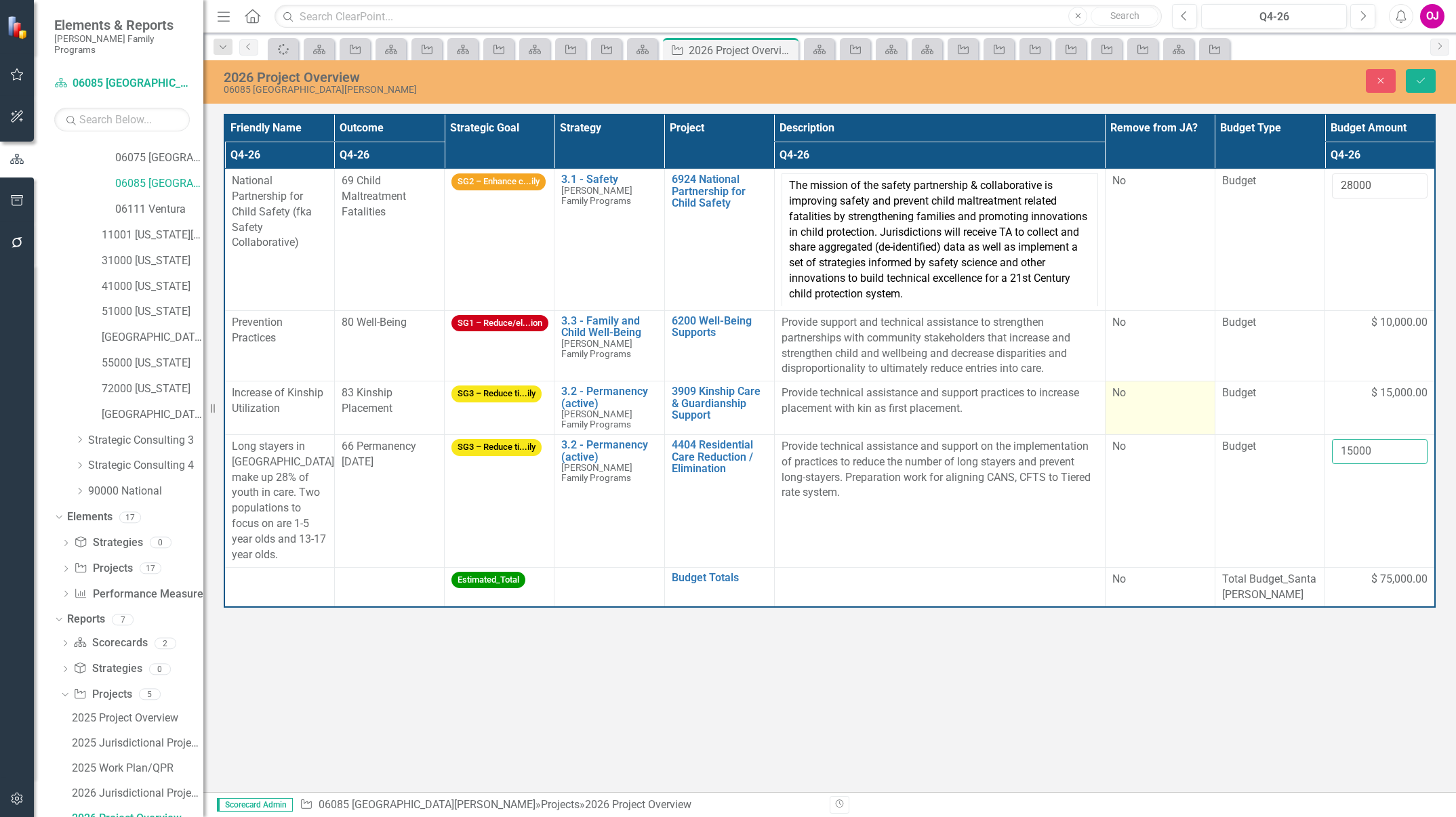
drag, startPoint x: 1375, startPoint y: 449, endPoint x: 1209, endPoint y: 419, distance: 168.7
click at [1209, 419] on tbody "National Partnership for Child Safety (fka Safety Collaborative) 69 Child Maltr…" at bounding box center [830, 388] width 1211 height 438
type input "0"
click at [1428, 85] on button "Save" at bounding box center [1421, 81] width 30 height 23
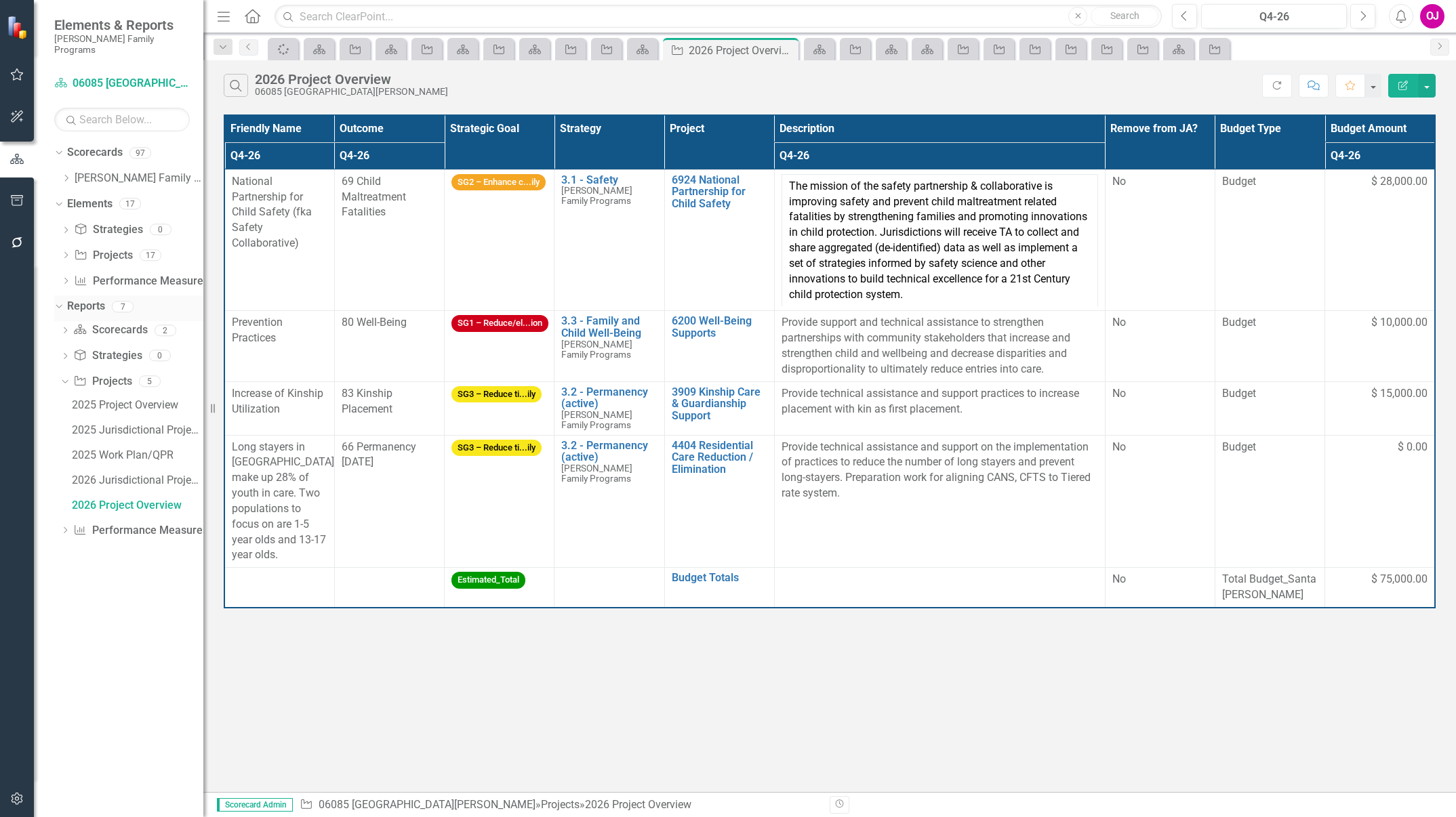
scroll to position [0, 0]
click at [66, 175] on icon at bounding box center [66, 178] width 3 height 7
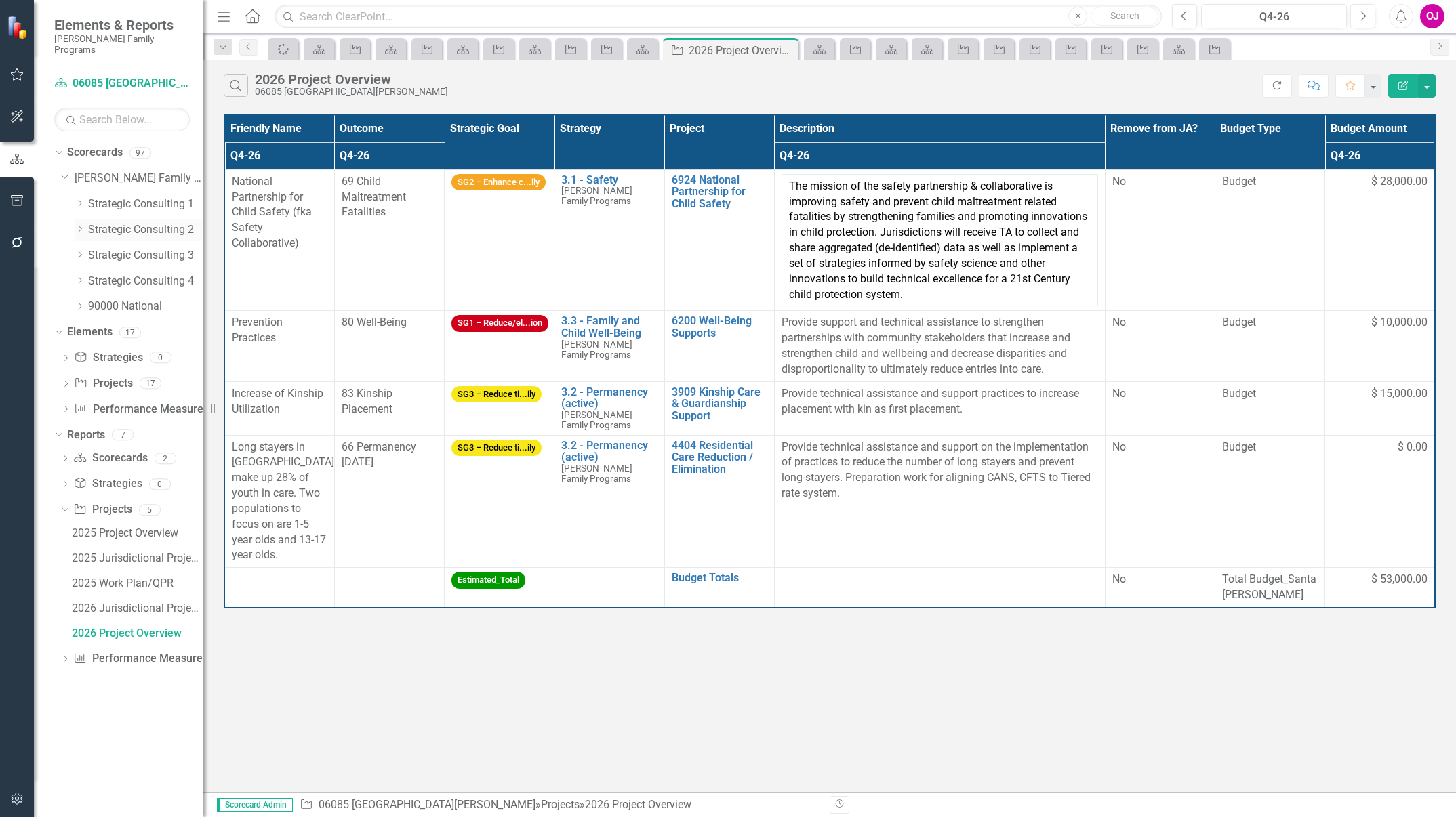
click at [118, 223] on link "Strategic Consulting 2" at bounding box center [146, 230] width 115 height 16
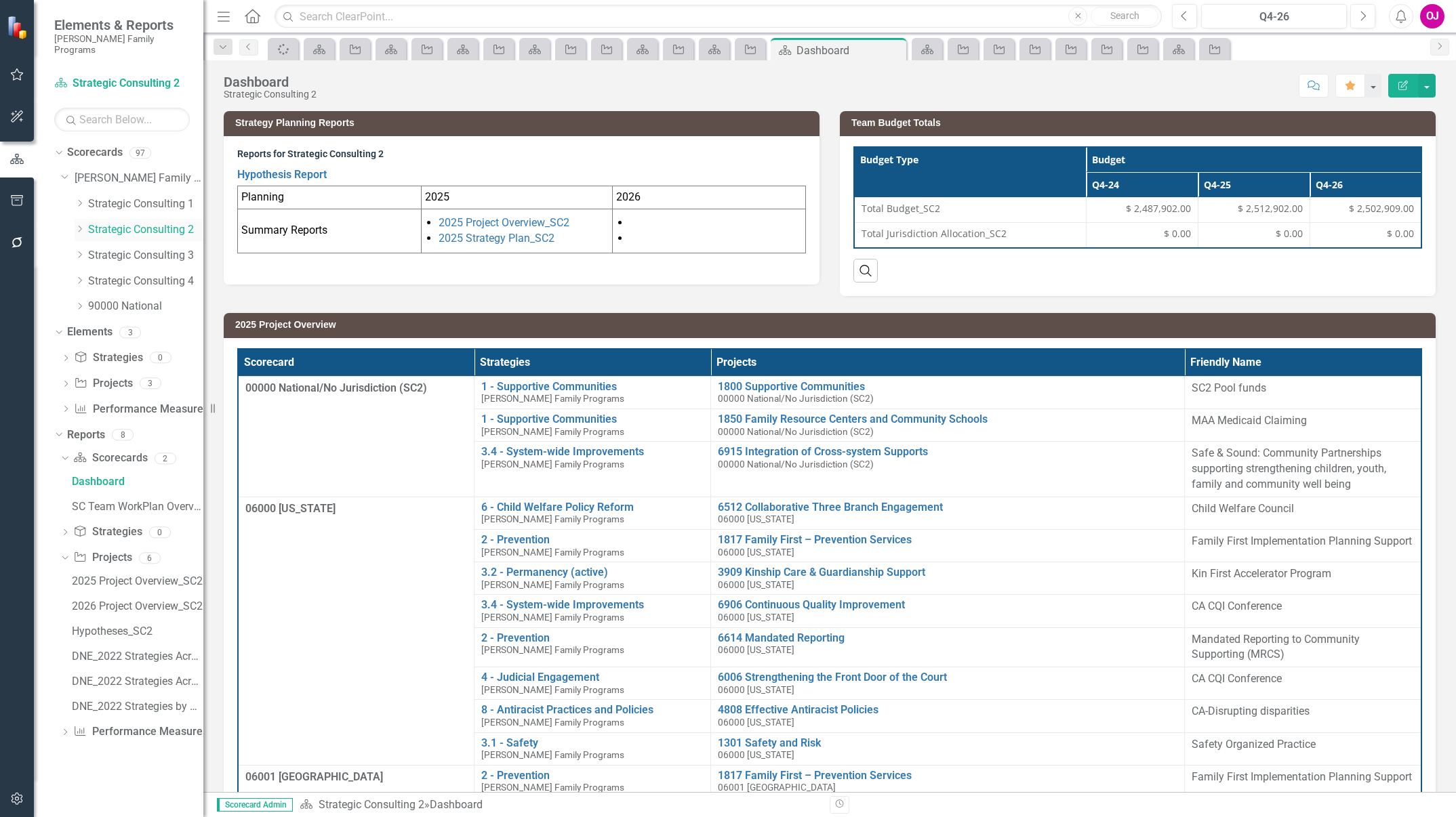
click at [77, 225] on icon "Dropdown" at bounding box center [79, 228] width 10 height 8
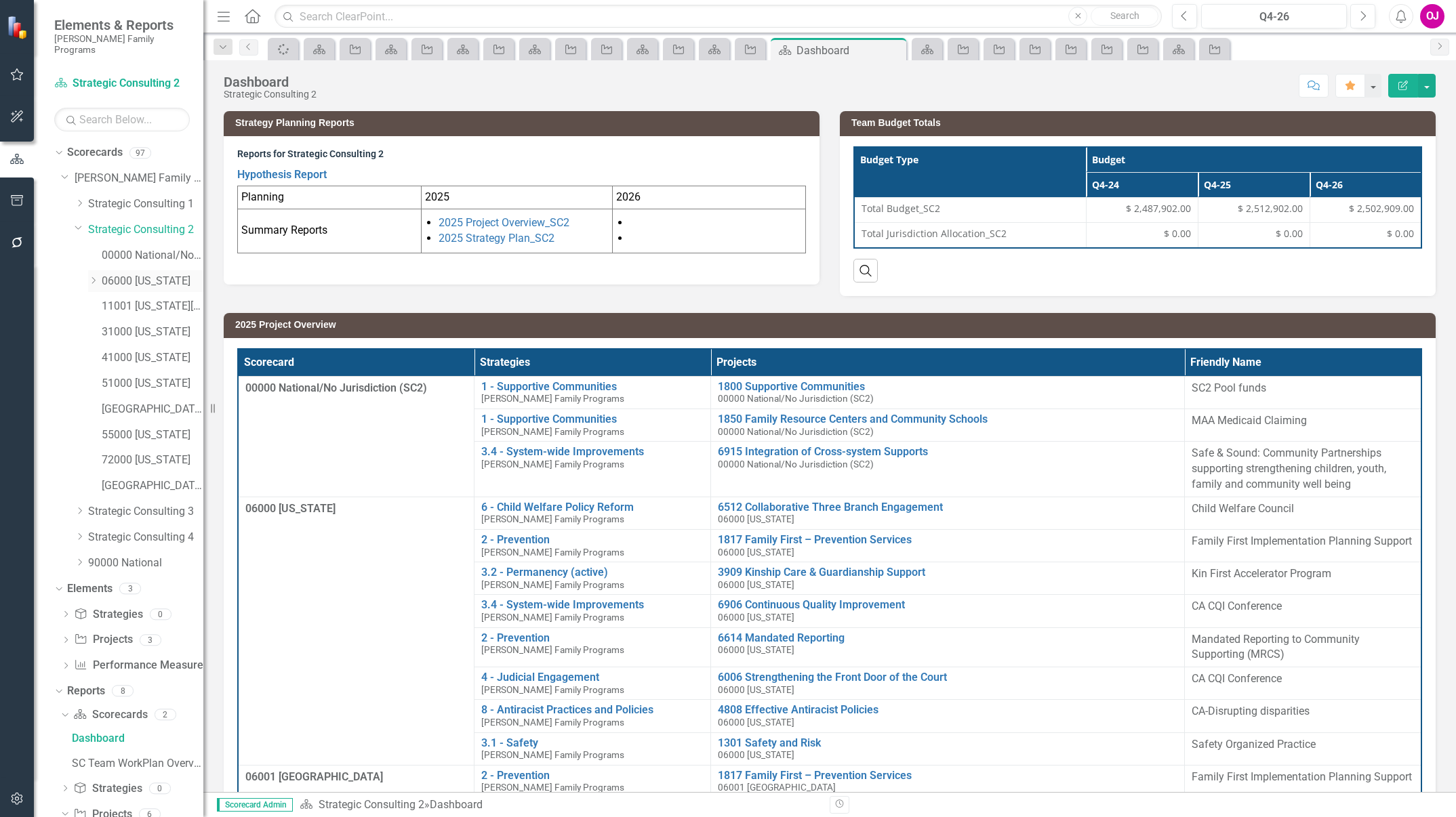
click at [91, 276] on icon "Dropdown" at bounding box center [93, 280] width 10 height 8
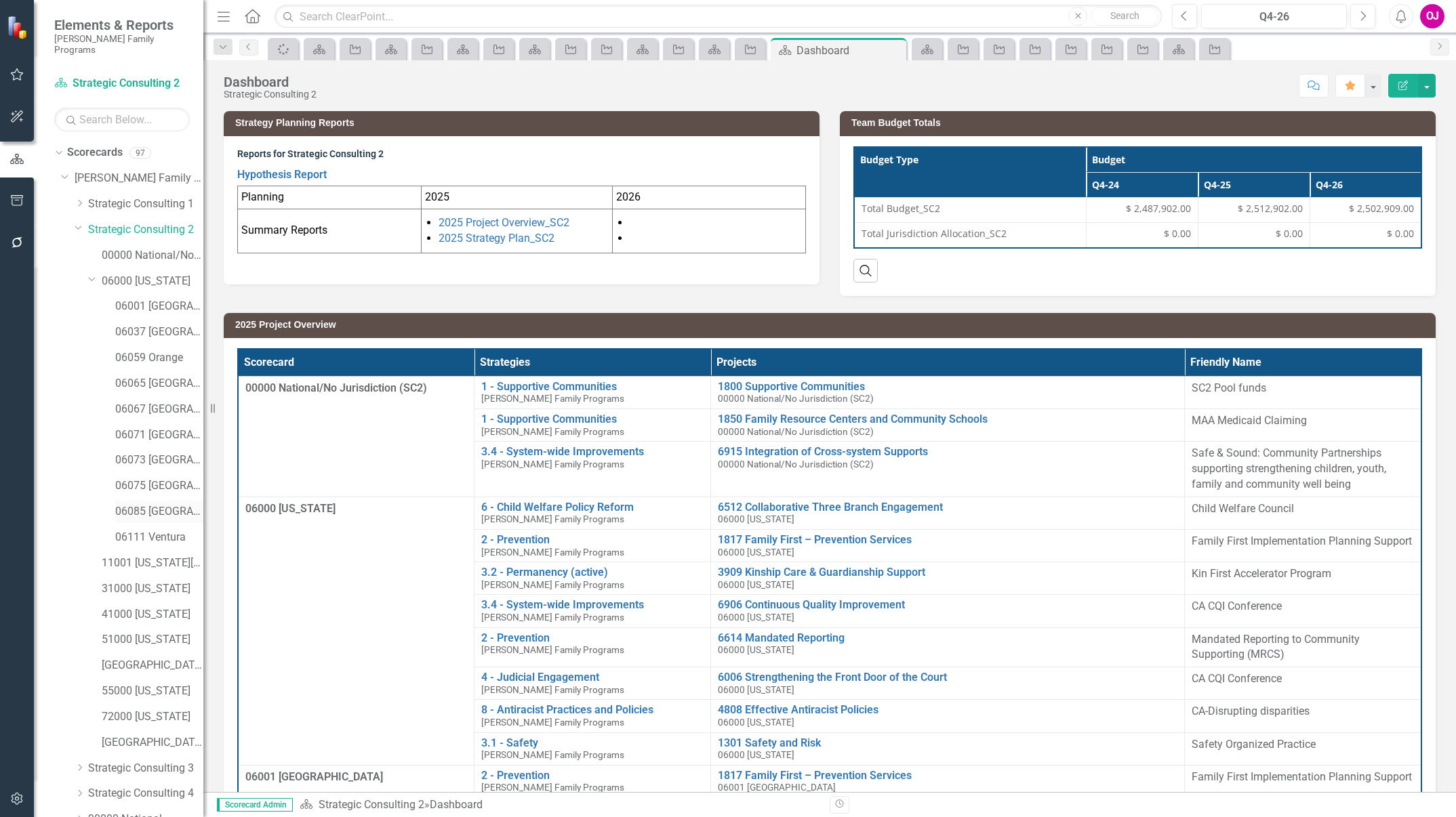
click at [163, 504] on link "06085 [GEOGRAPHIC_DATA][PERSON_NAME]" at bounding box center [159, 511] width 88 height 16
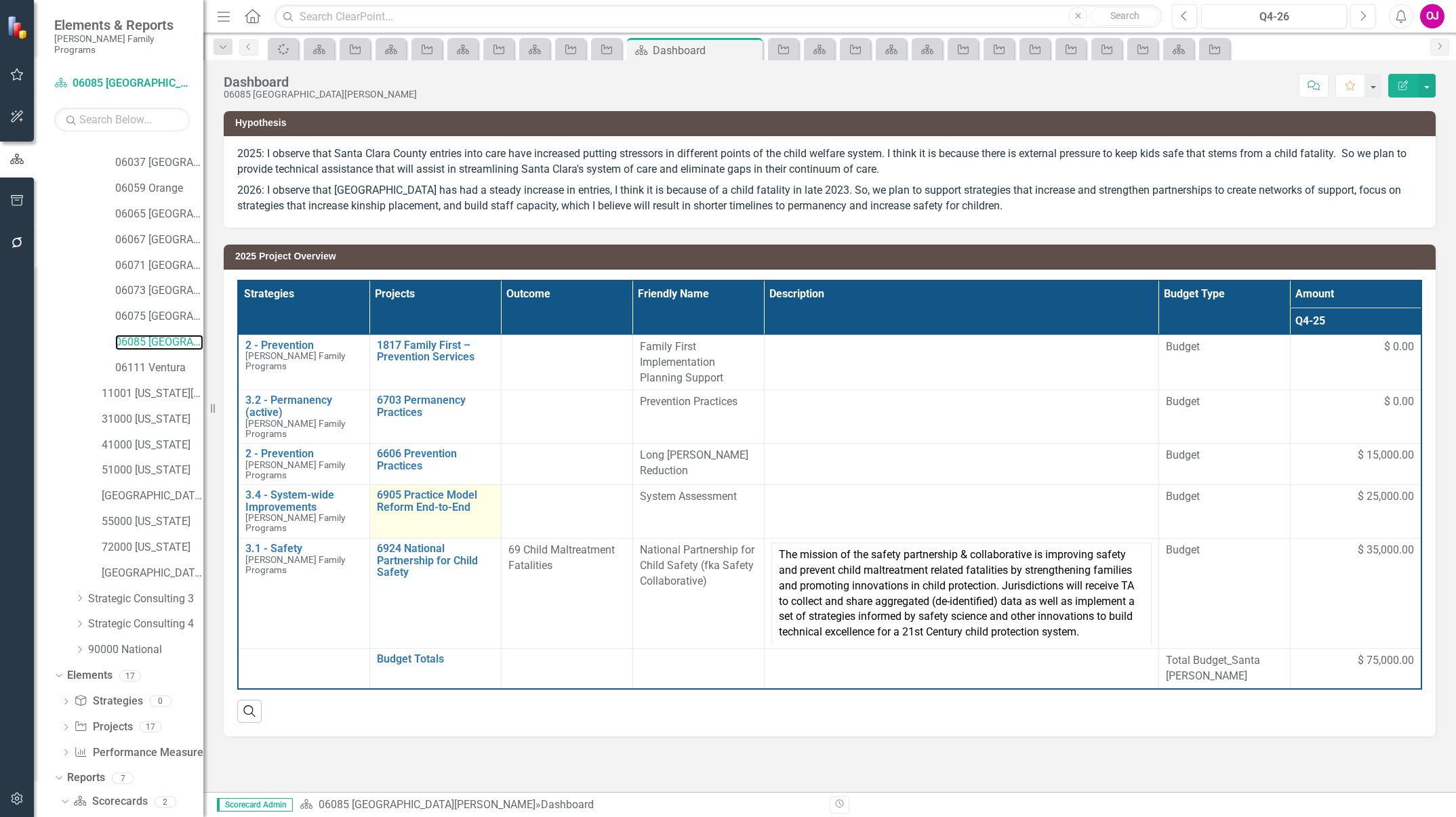
scroll to position [177, 0]
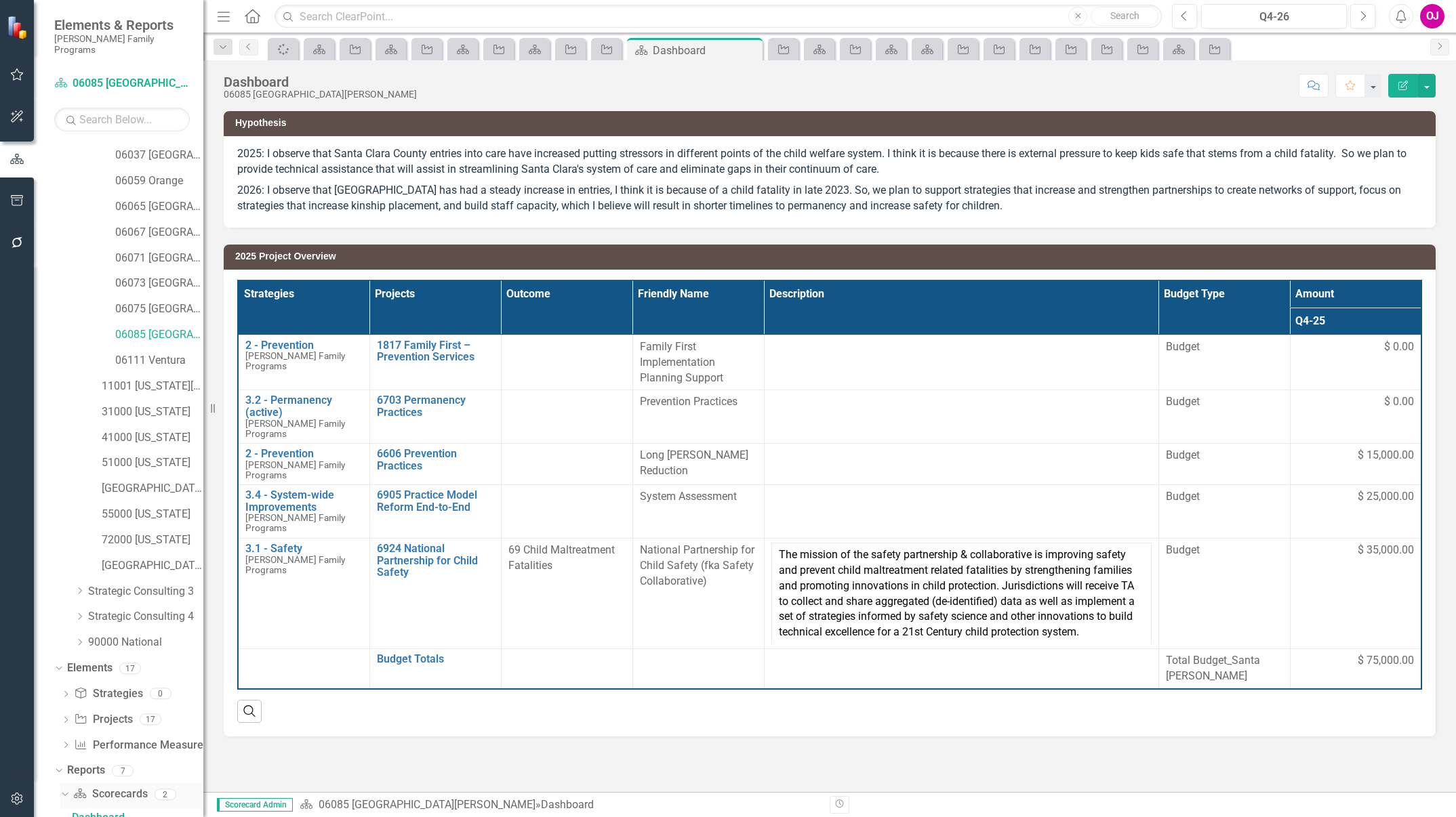
click at [191, 784] on div "Scorecard Scorecards 2" at bounding box center [138, 796] width 130 height 25
click at [61, 717] on icon "Dropdown" at bounding box center [65, 721] width 10 height 8
click at [191, 763] on link "6960 21st Century Family Jurisdiction Projects" at bounding box center [144, 765] width 119 height 21
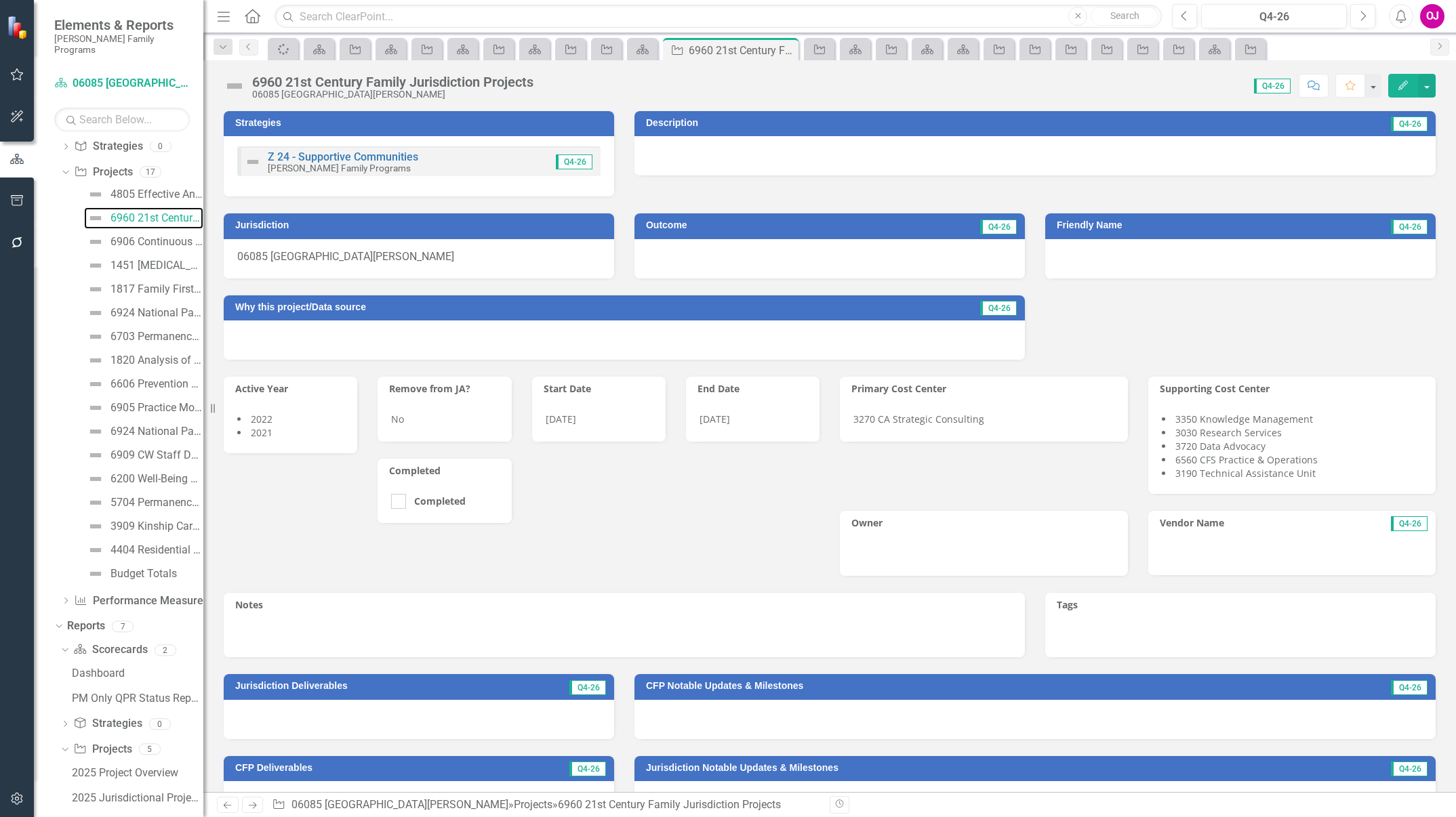
scroll to position [124, 0]
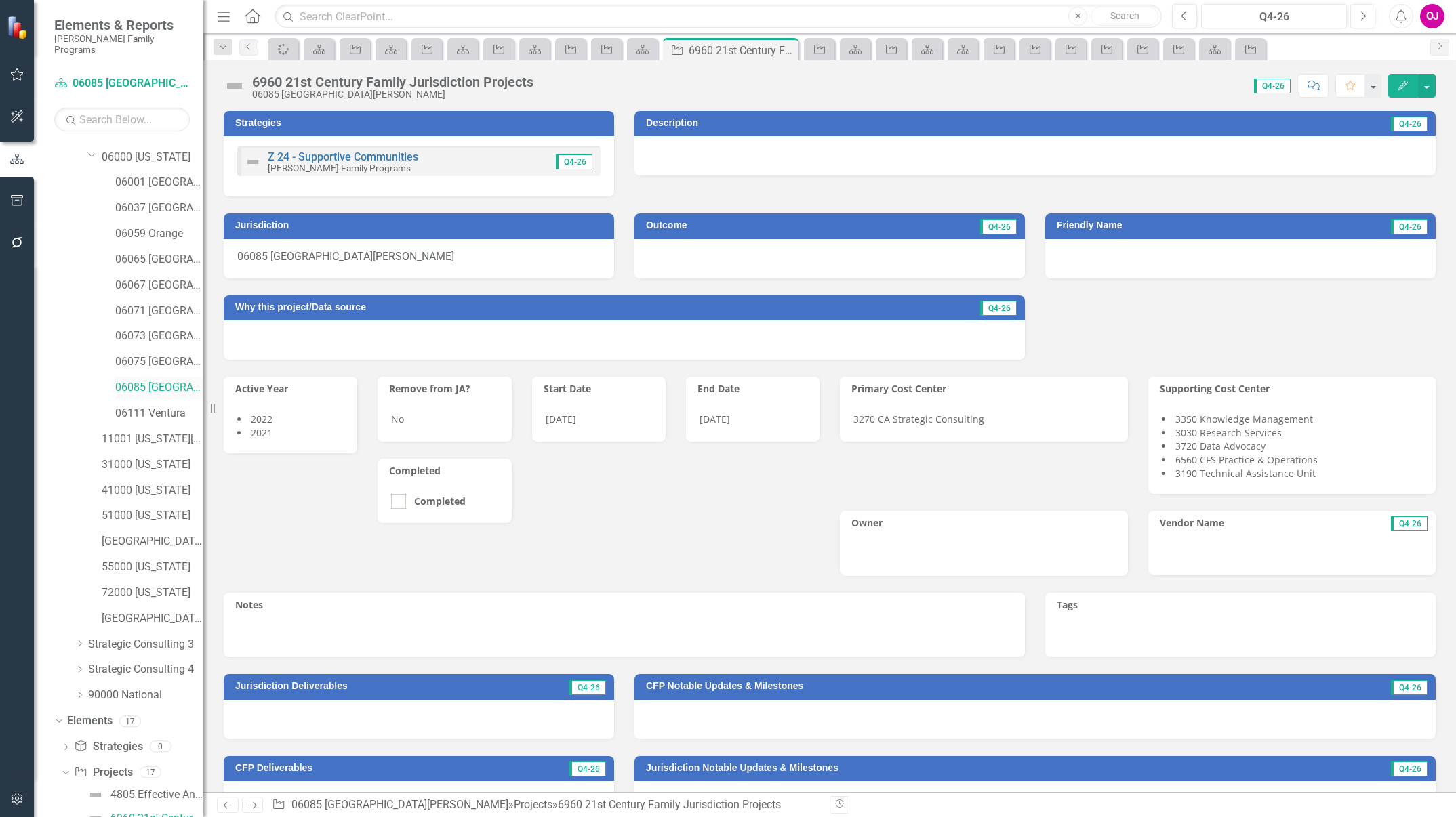
click at [147, 380] on link "06085 [GEOGRAPHIC_DATA][PERSON_NAME]" at bounding box center [159, 388] width 88 height 16
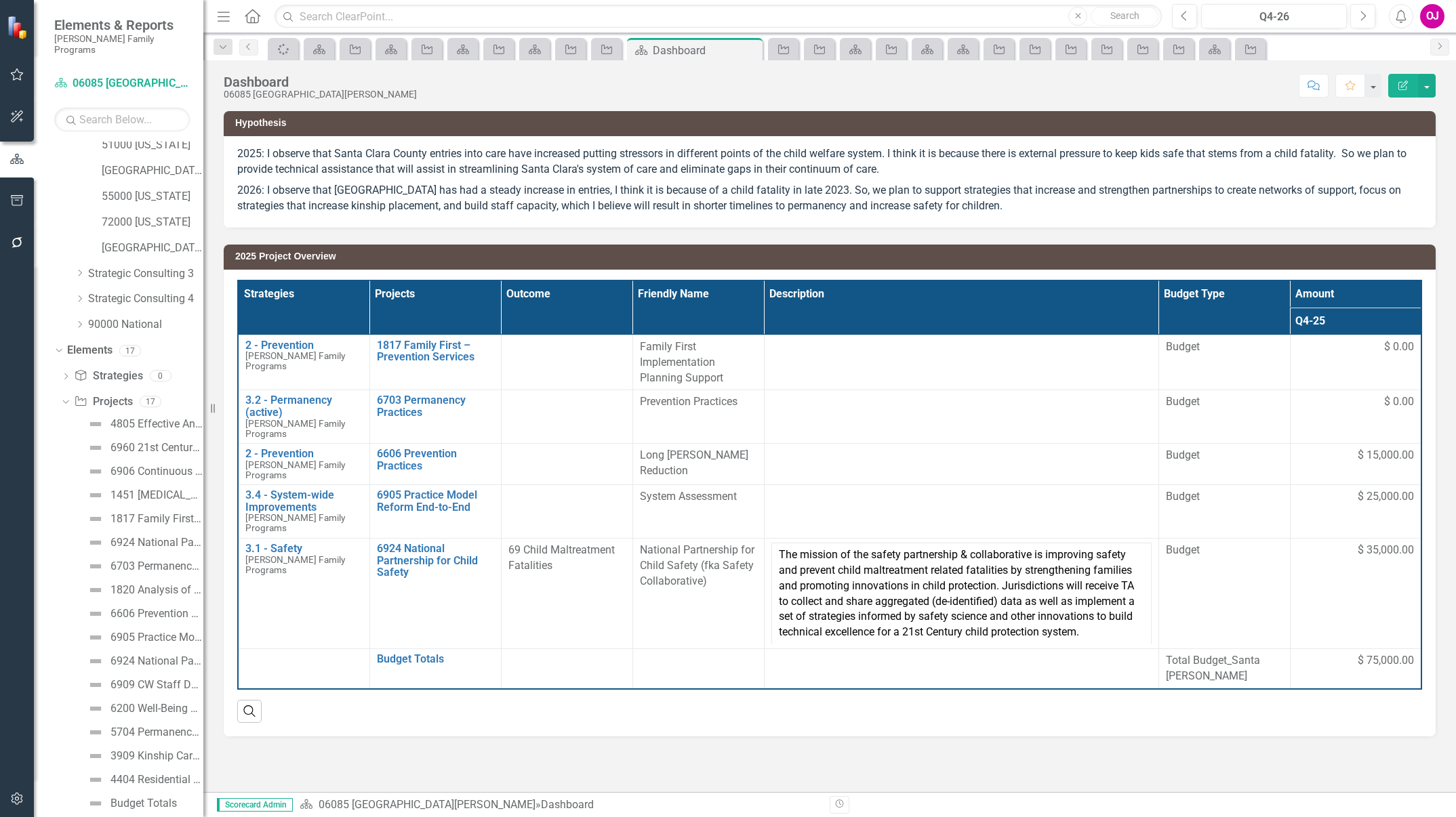
scroll to position [580, 0]
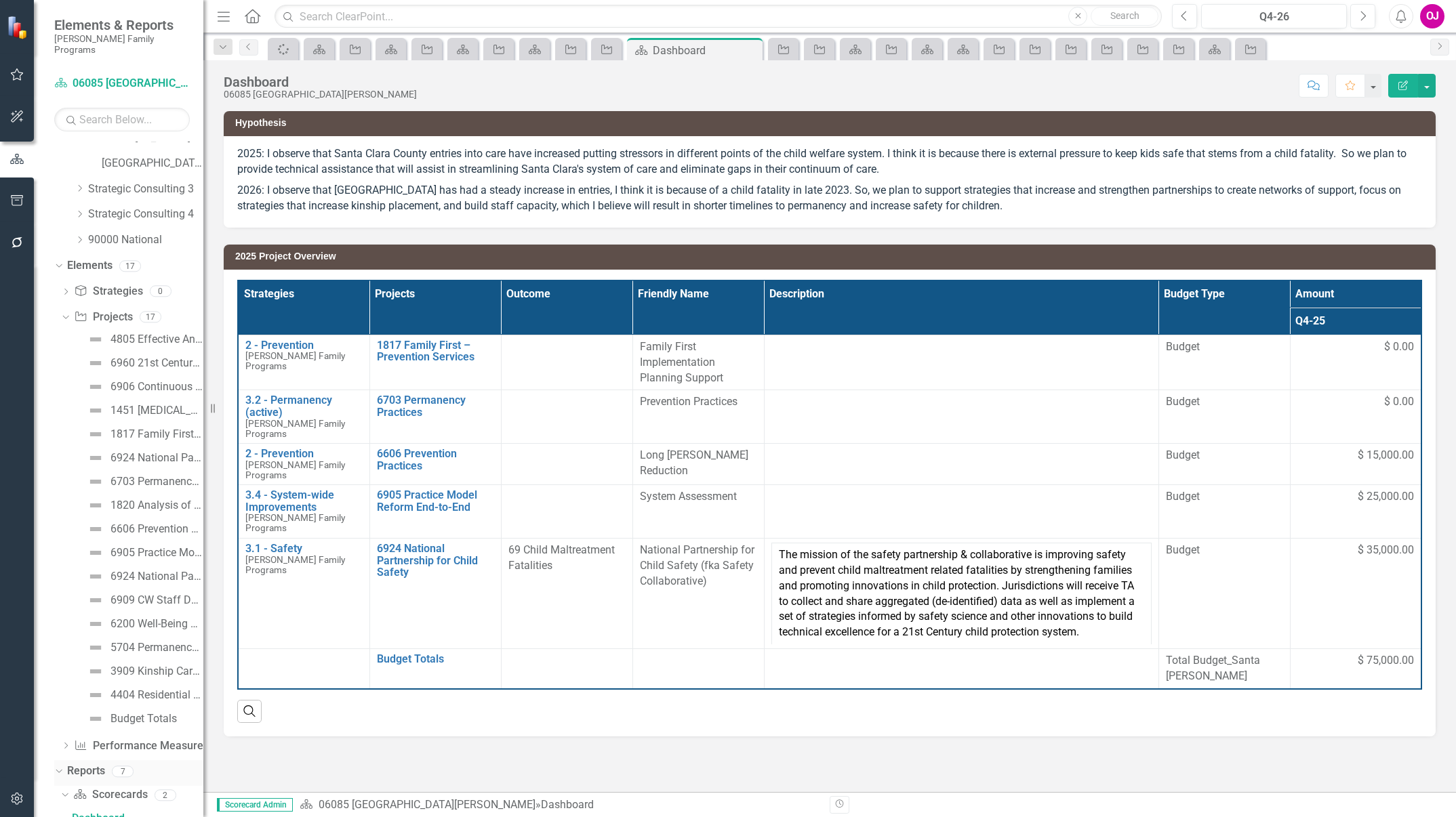
click at [57, 766] on icon "Dropdown" at bounding box center [58, 771] width 8 height 10
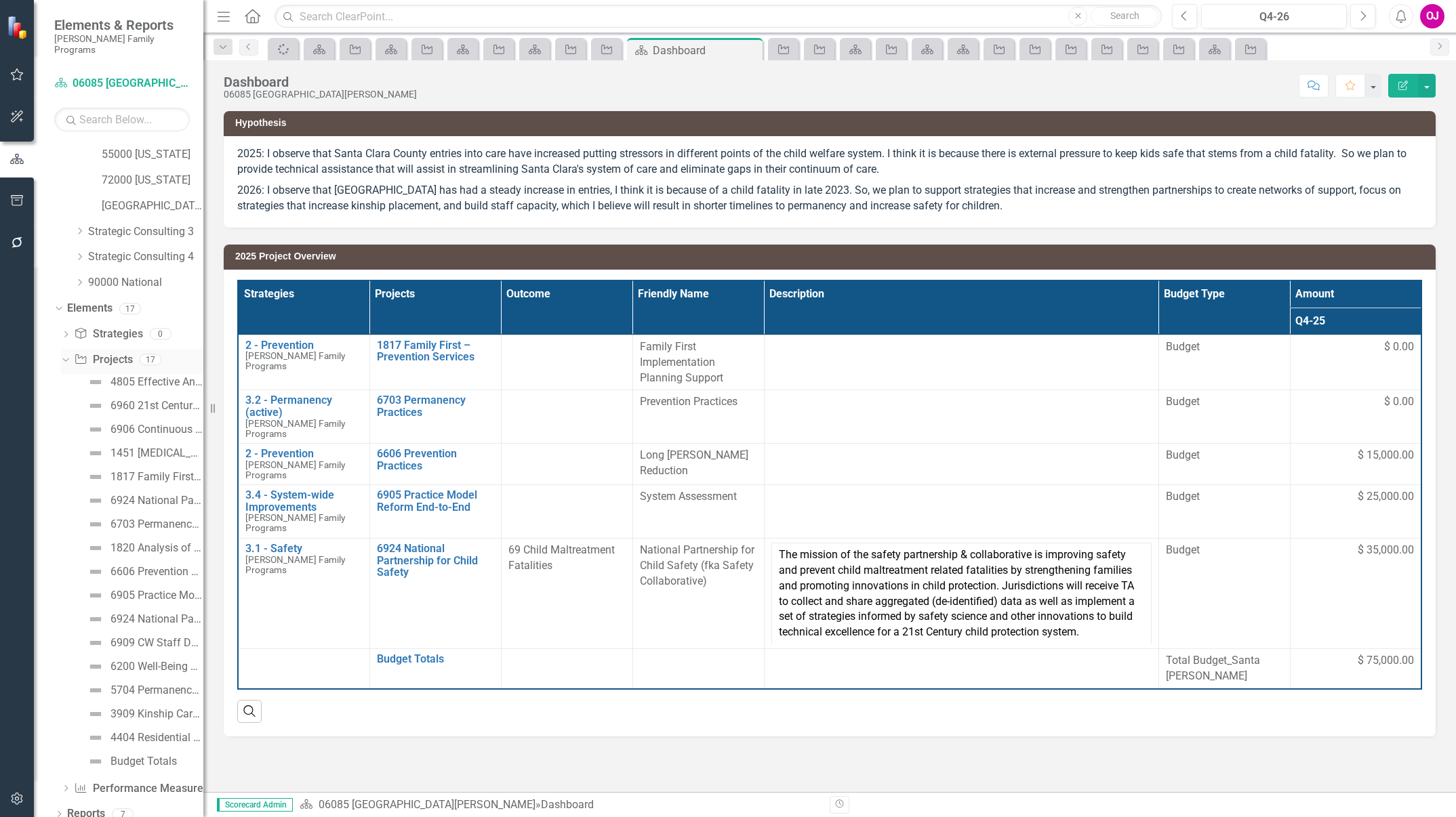
click at [63, 354] on icon "Dropdown" at bounding box center [64, 359] width 8 height 10
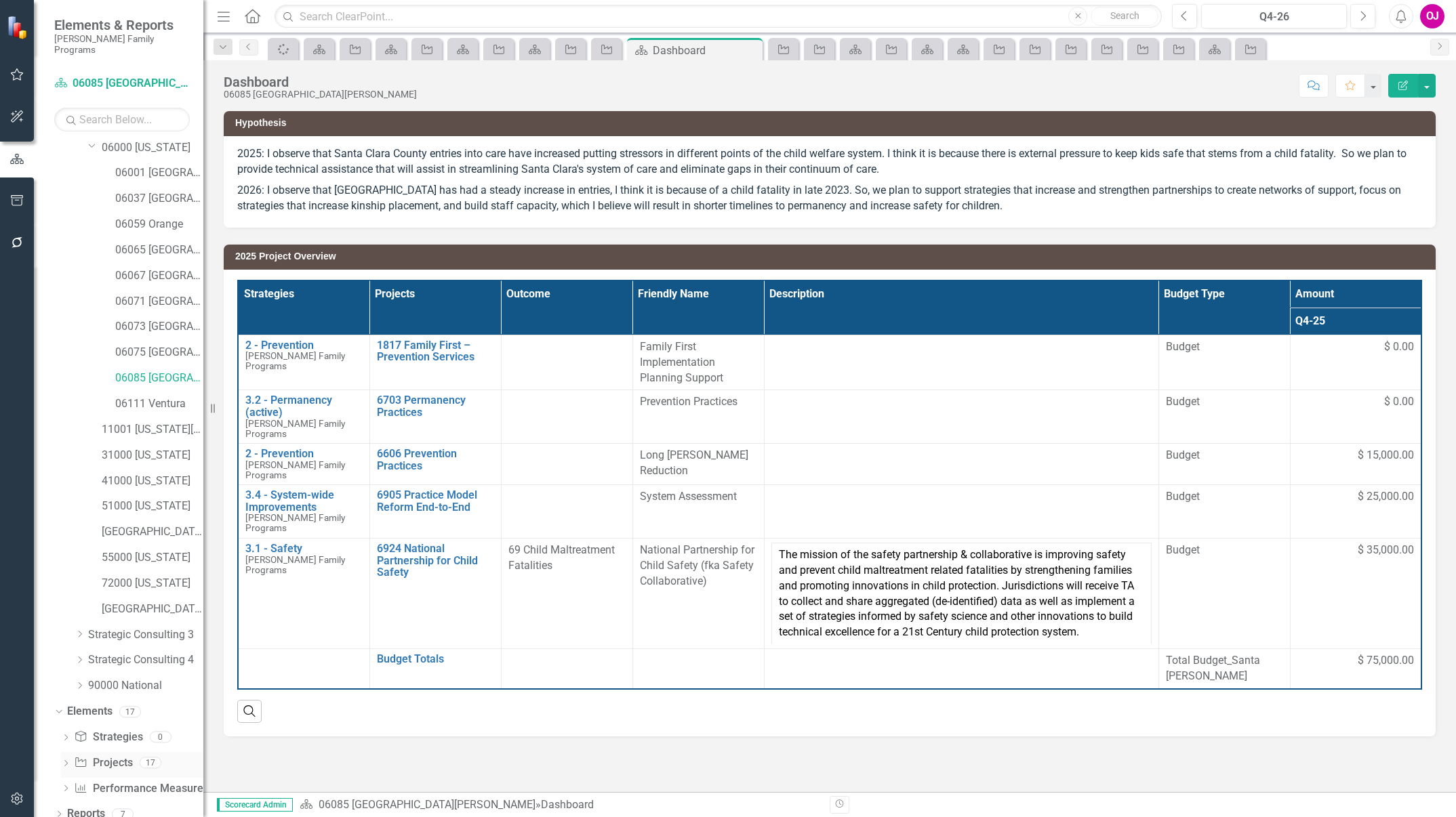
click at [62, 761] on icon "Dropdown" at bounding box center [65, 765] width 10 height 8
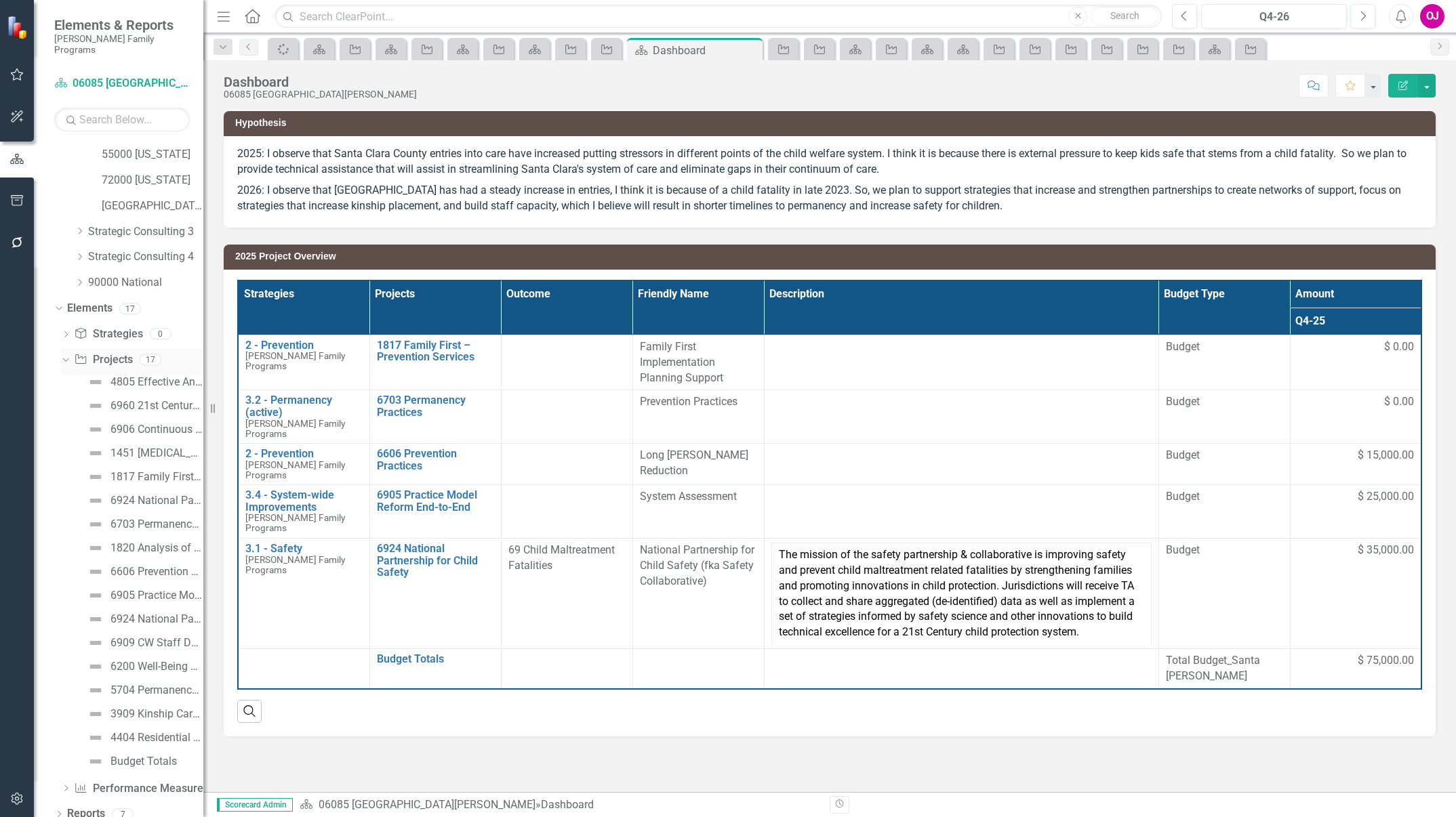
click at [63, 354] on icon "Dropdown" at bounding box center [64, 359] width 8 height 10
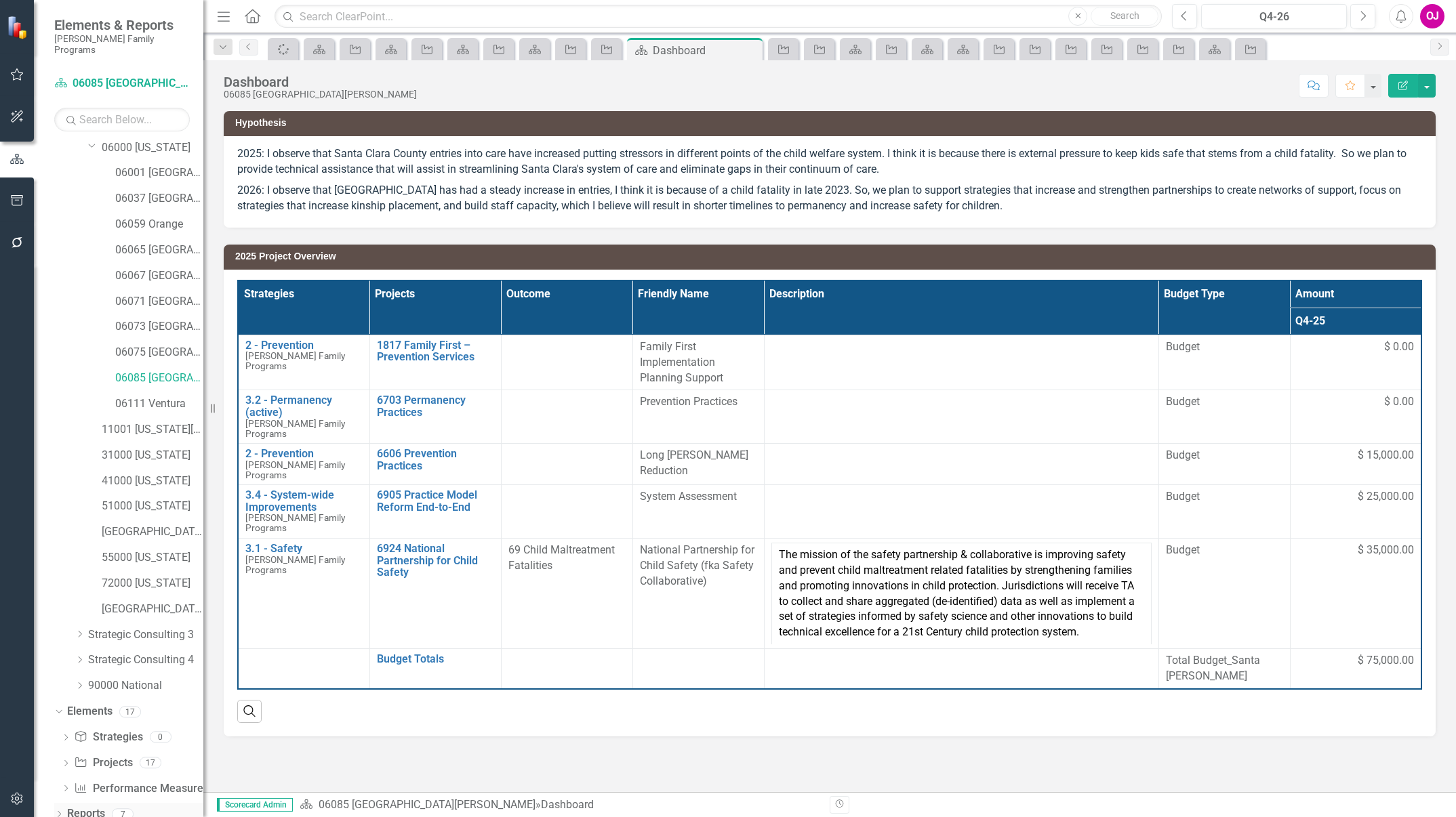
click at [57, 812] on icon "Dropdown" at bounding box center [60, 816] width 10 height 8
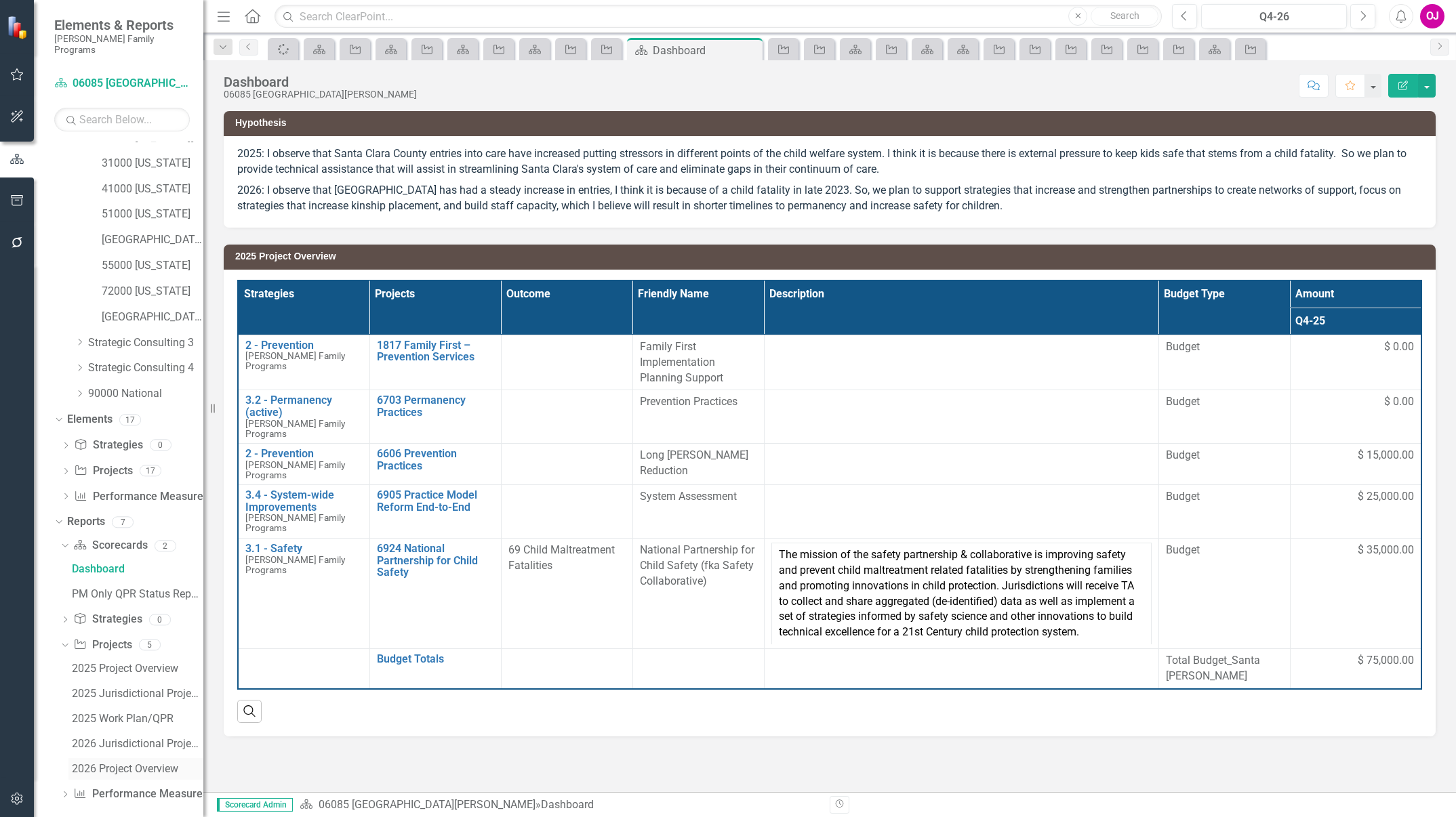
click at [133, 763] on div "2026 Project Overview" at bounding box center [138, 769] width 132 height 12
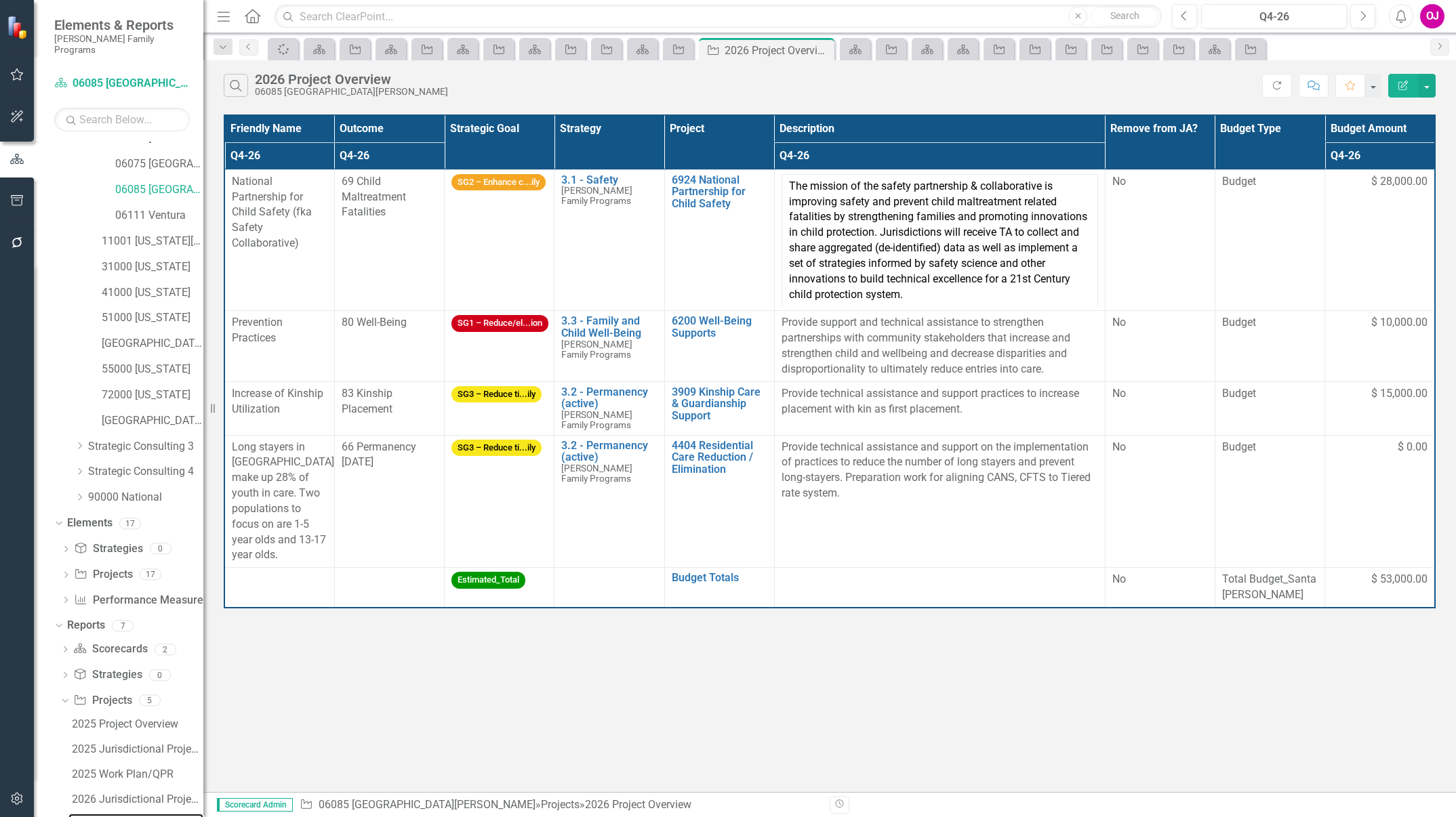
scroll to position [319, 0]
click at [148, 236] on link "11001 [US_STATE][GEOGRAPHIC_DATA]" at bounding box center [152, 244] width 102 height 16
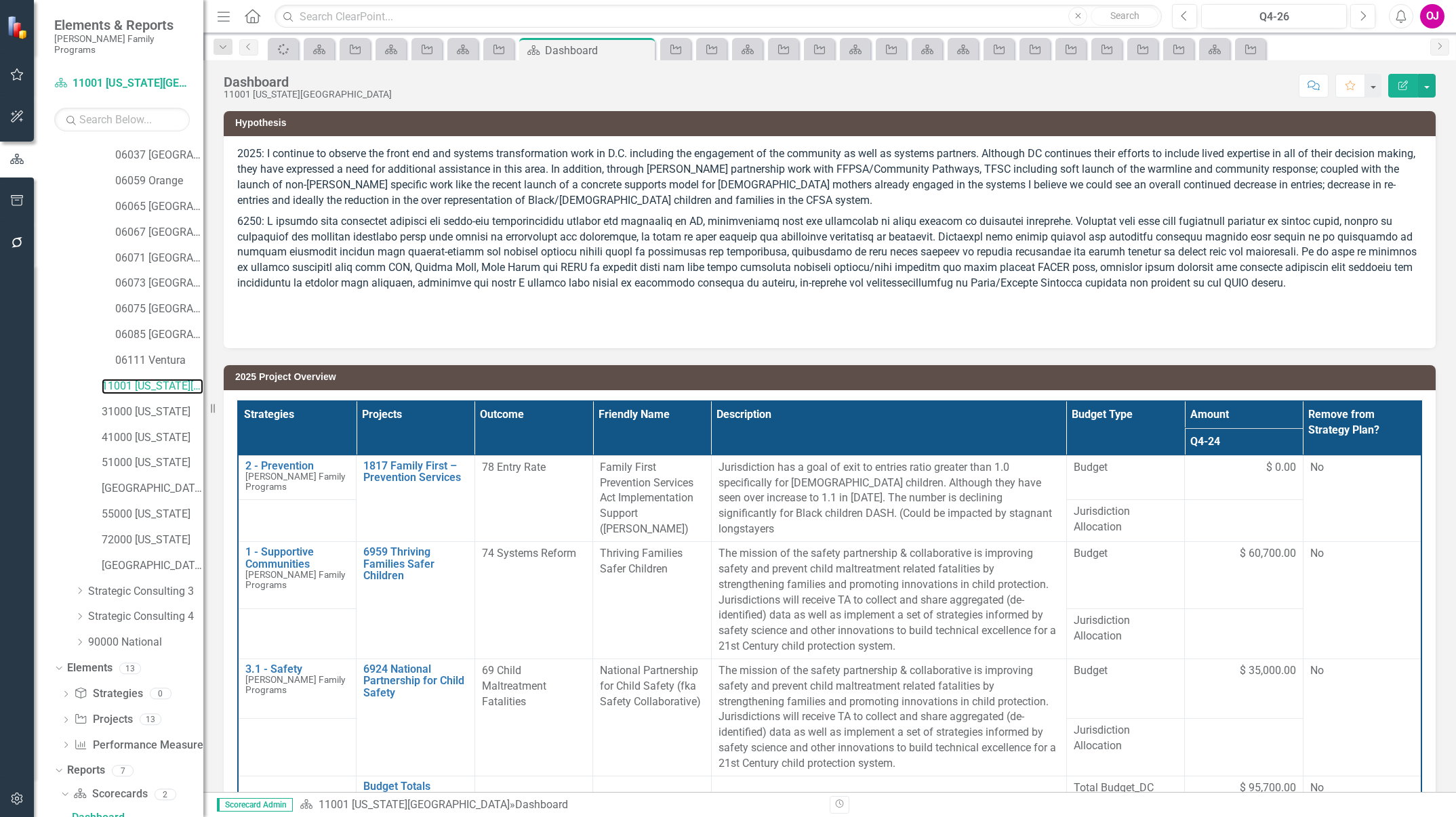
scroll to position [426, 0]
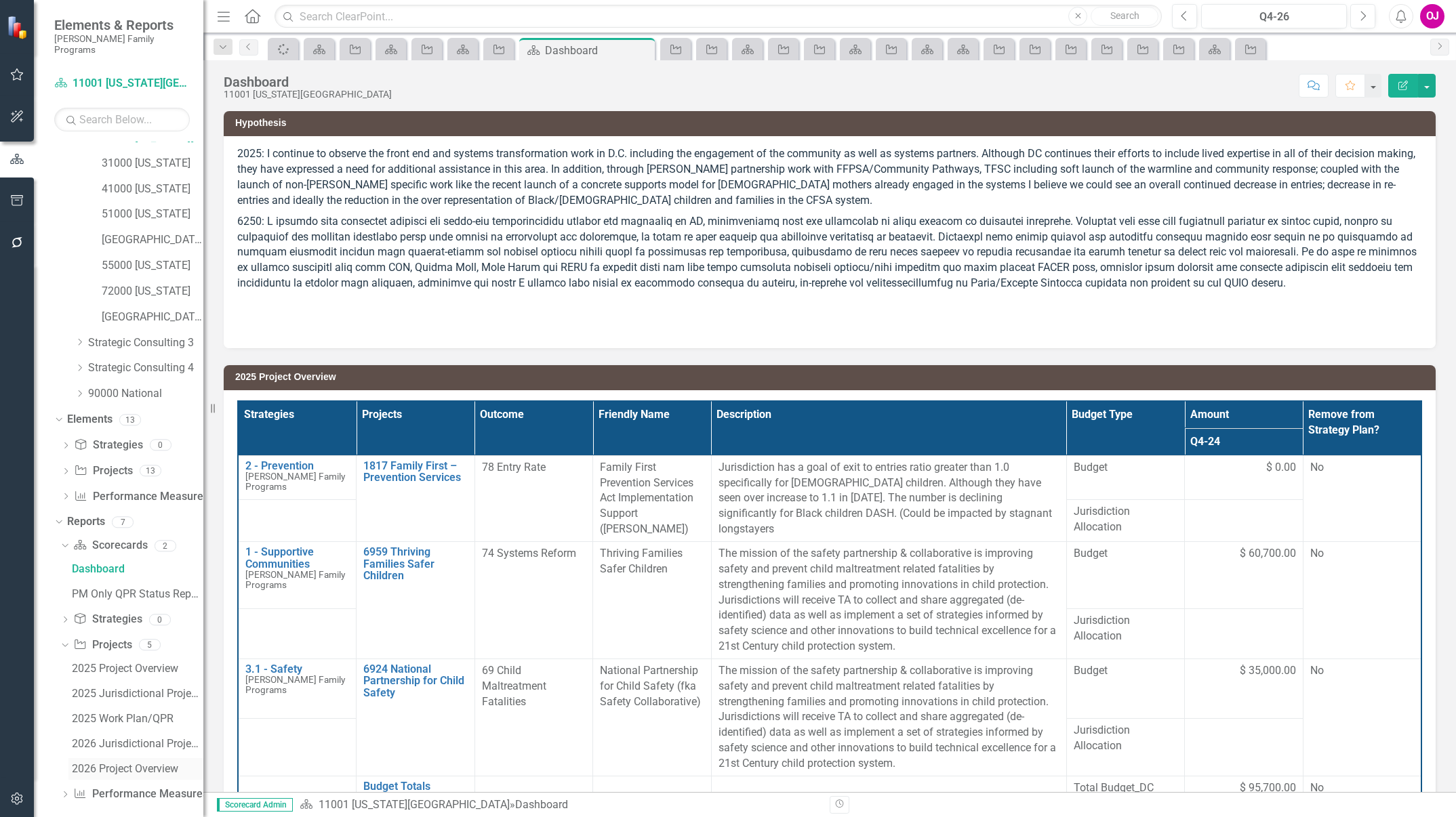
click at [134, 758] on link "2026 Project Overview" at bounding box center [136, 769] width 135 height 21
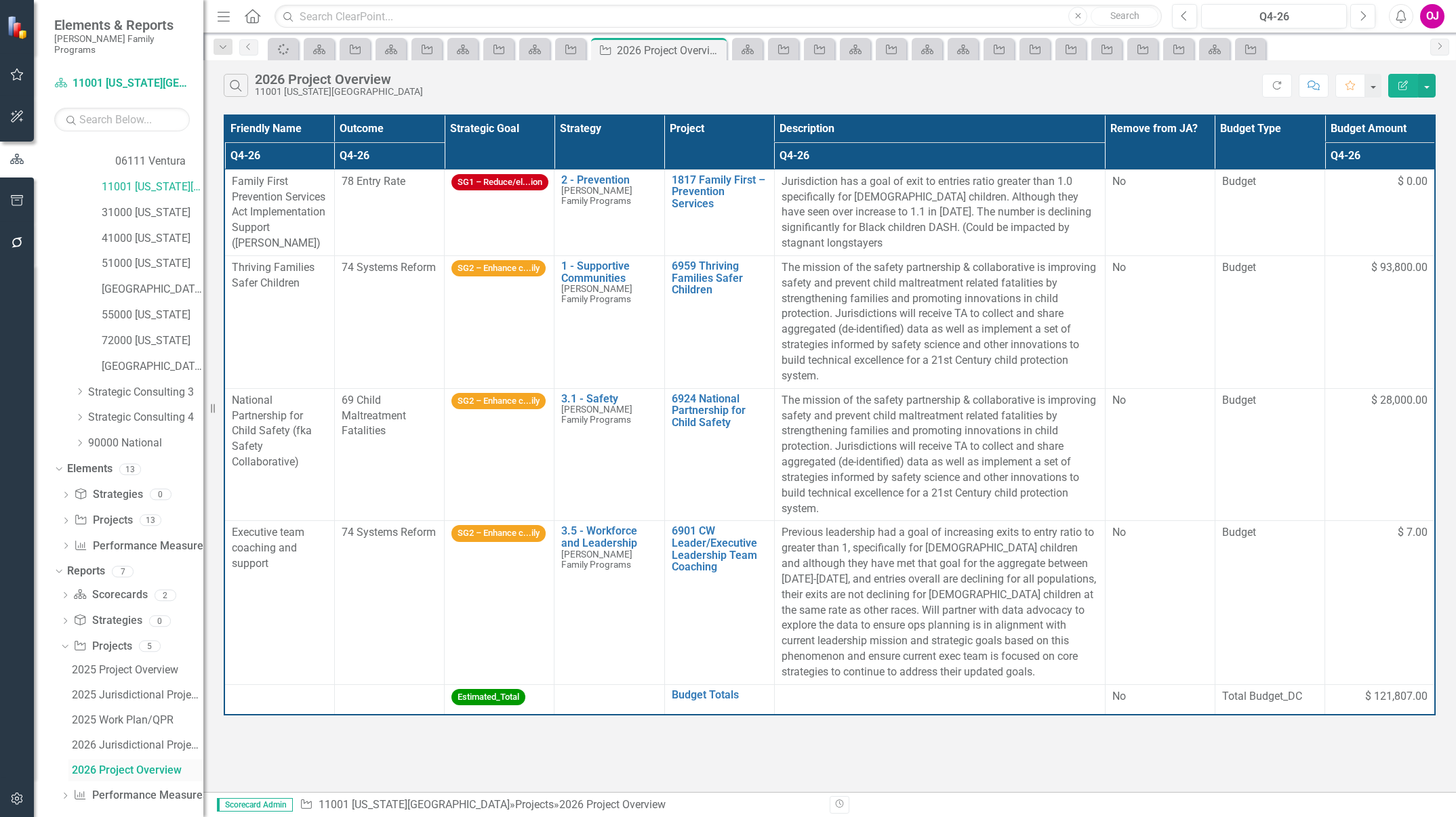
scroll to position [328, 0]
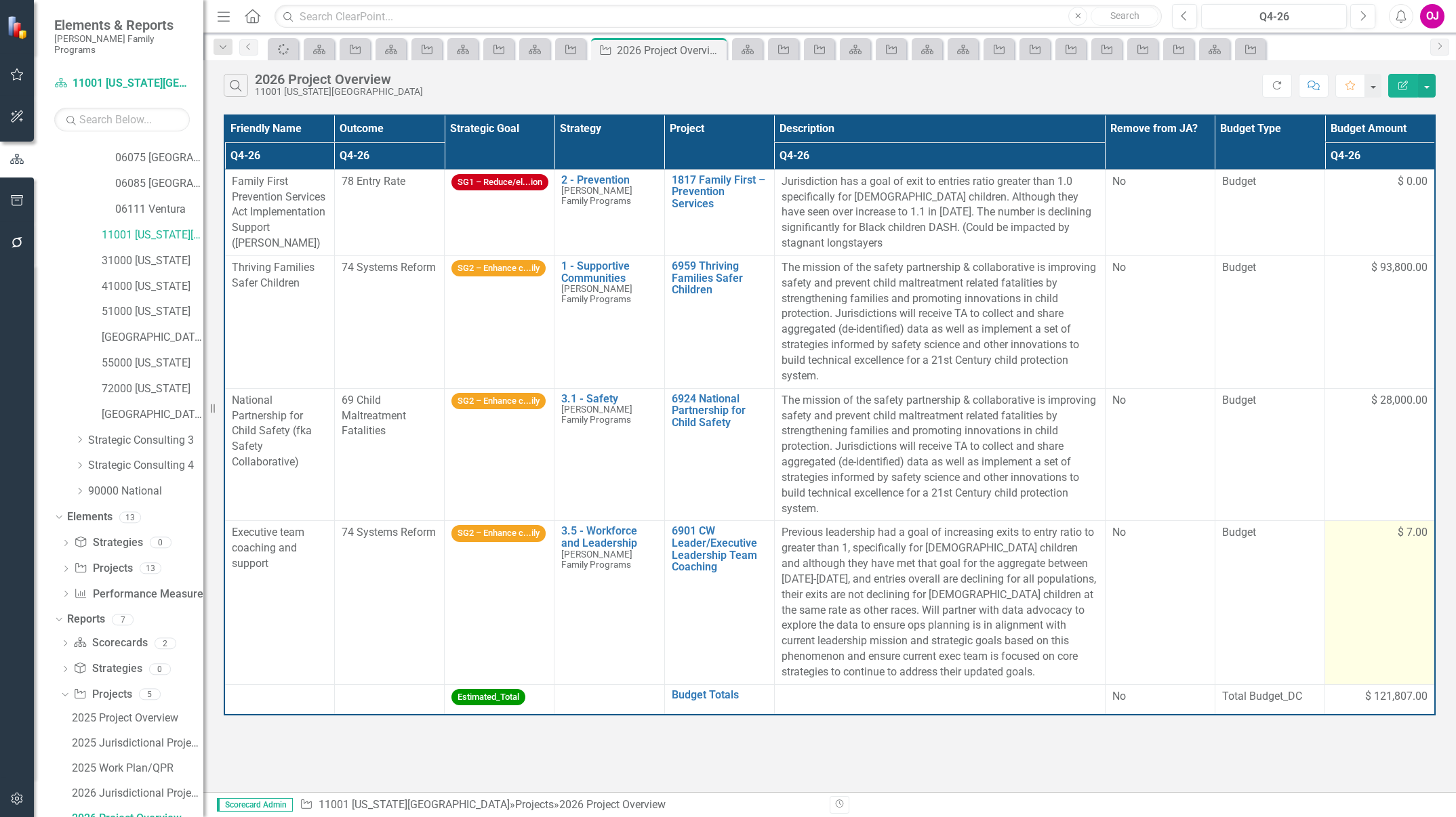
click at [1394, 528] on div "$ 7.00" at bounding box center [1380, 533] width 96 height 16
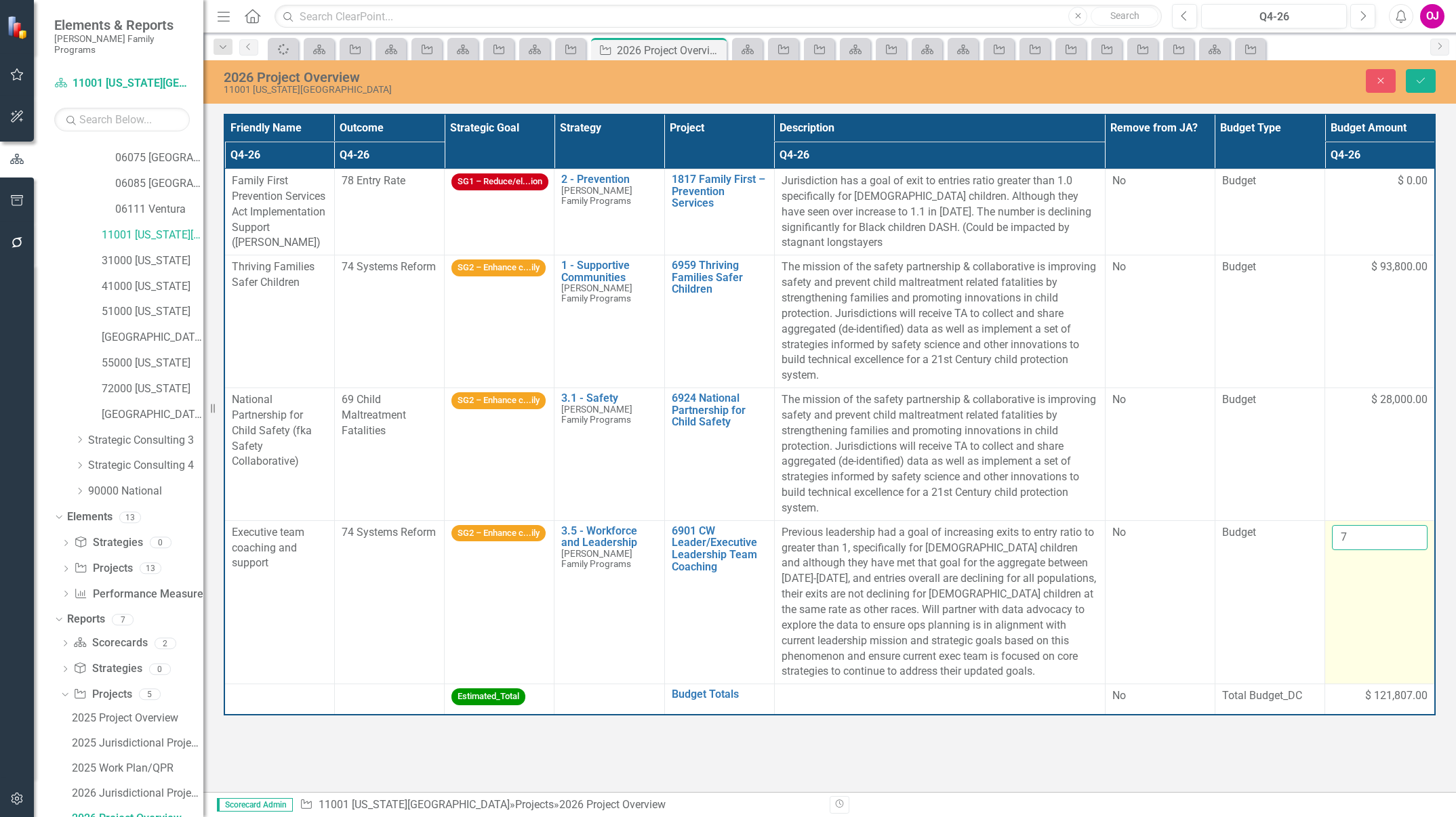
drag, startPoint x: 1394, startPoint y: 528, endPoint x: 1353, endPoint y: 535, distance: 41.6
click at [1353, 535] on input "7" at bounding box center [1380, 538] width 96 height 25
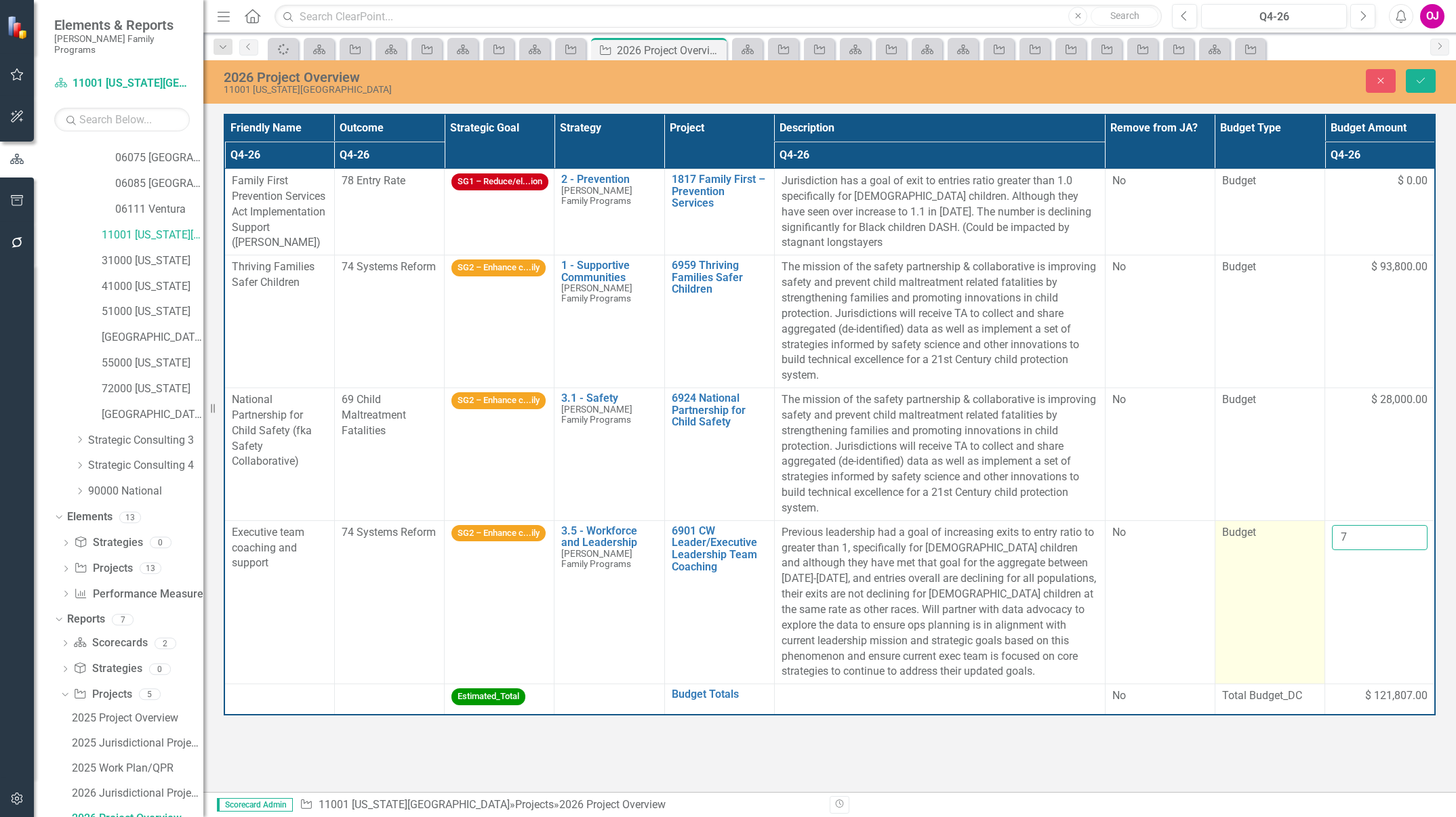
drag, startPoint x: 1353, startPoint y: 535, endPoint x: 1273, endPoint y: 537, distance: 80.0
click at [1273, 537] on tr "Executive team coaching and support 74 Systems Reform SG2 – Enhance c...ily 3.5…" at bounding box center [830, 601] width 1211 height 163
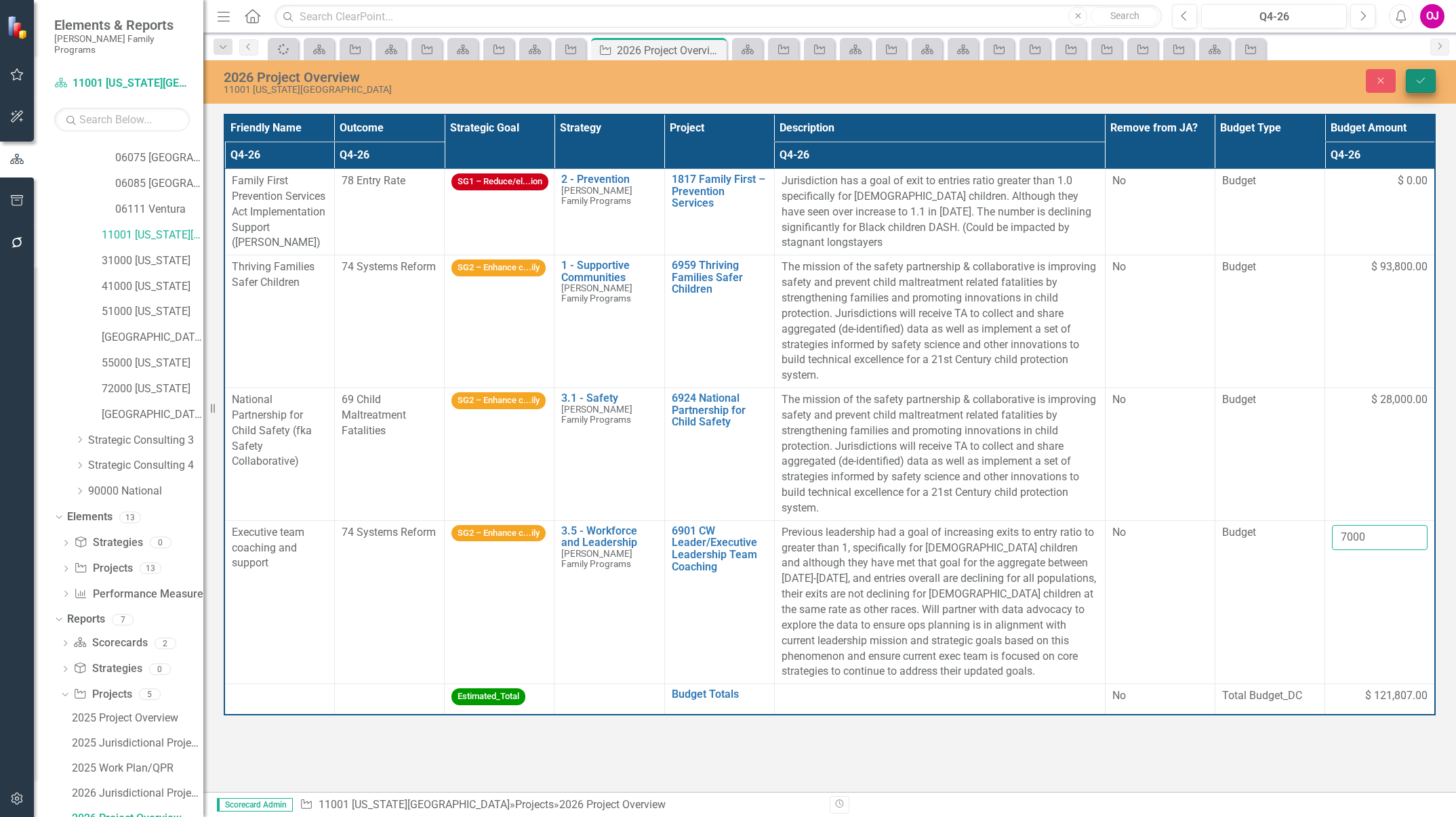
type input "7000"
click at [1427, 83] on icon "Save" at bounding box center [1421, 81] width 12 height 10
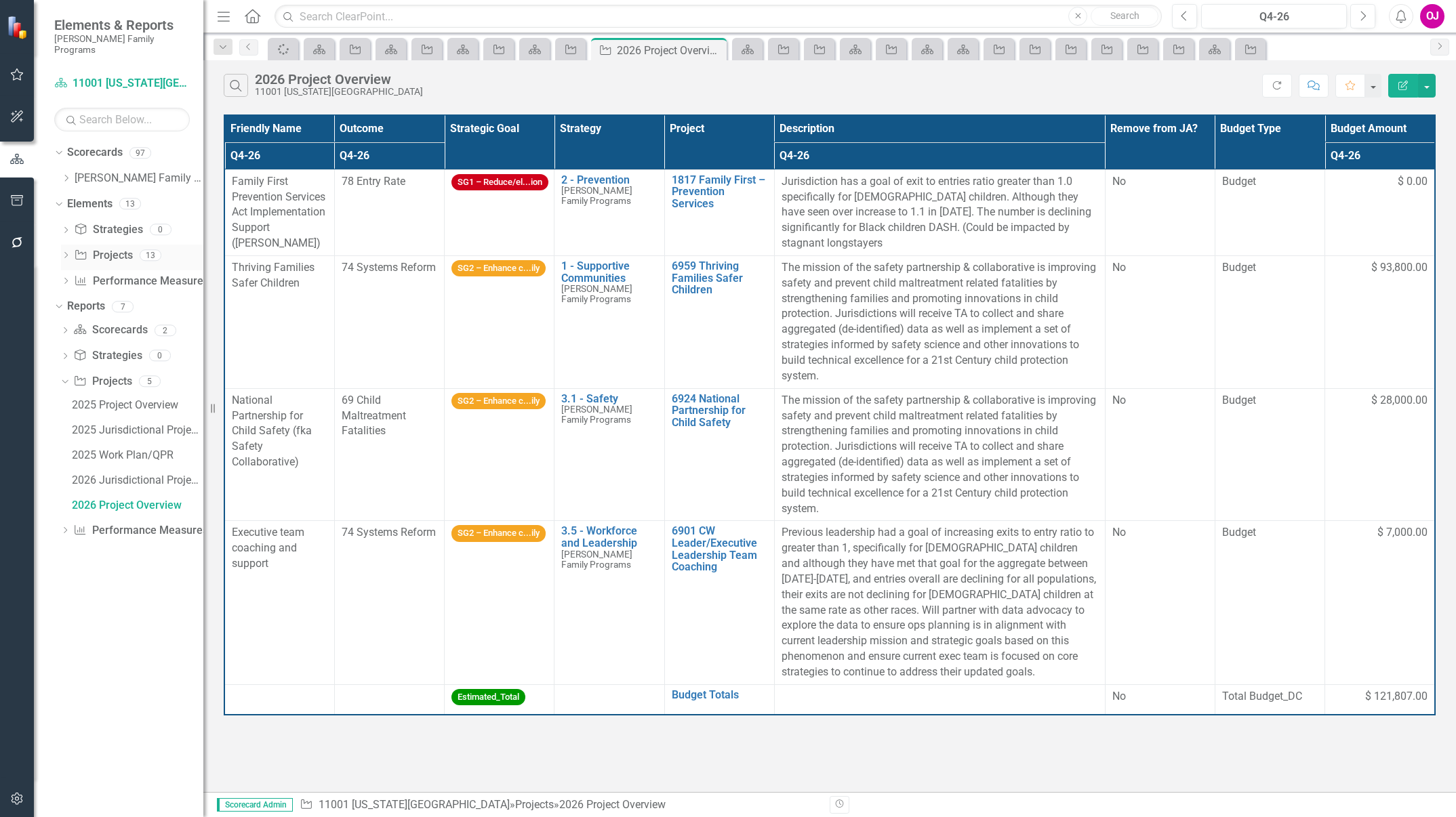
scroll to position [0, 0]
click at [65, 225] on div "Dropdown" at bounding box center [65, 231] width 10 height 12
click at [67, 175] on icon at bounding box center [66, 178] width 3 height 7
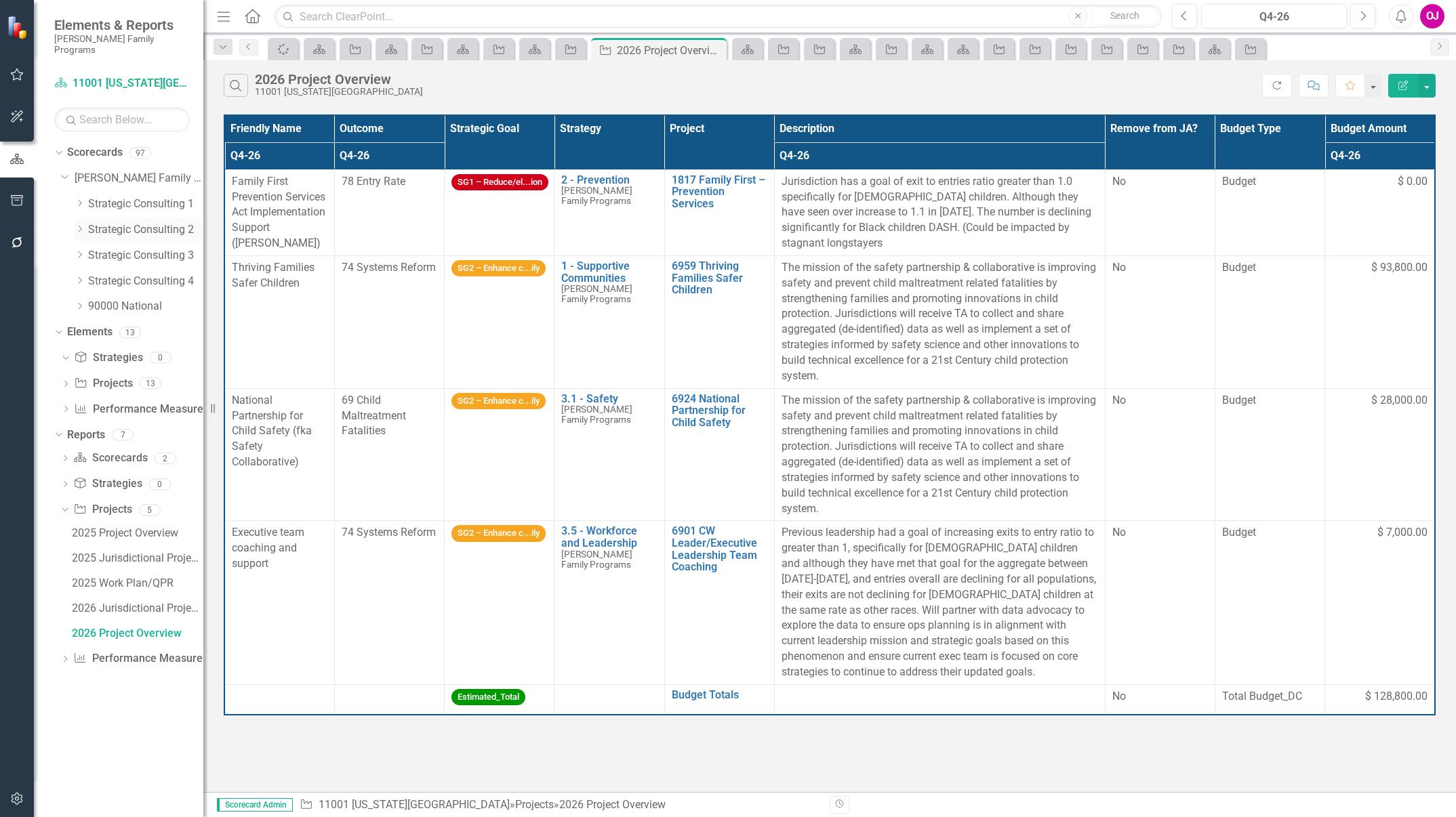
click at [100, 223] on link "Strategic Consulting 2" at bounding box center [146, 230] width 115 height 16
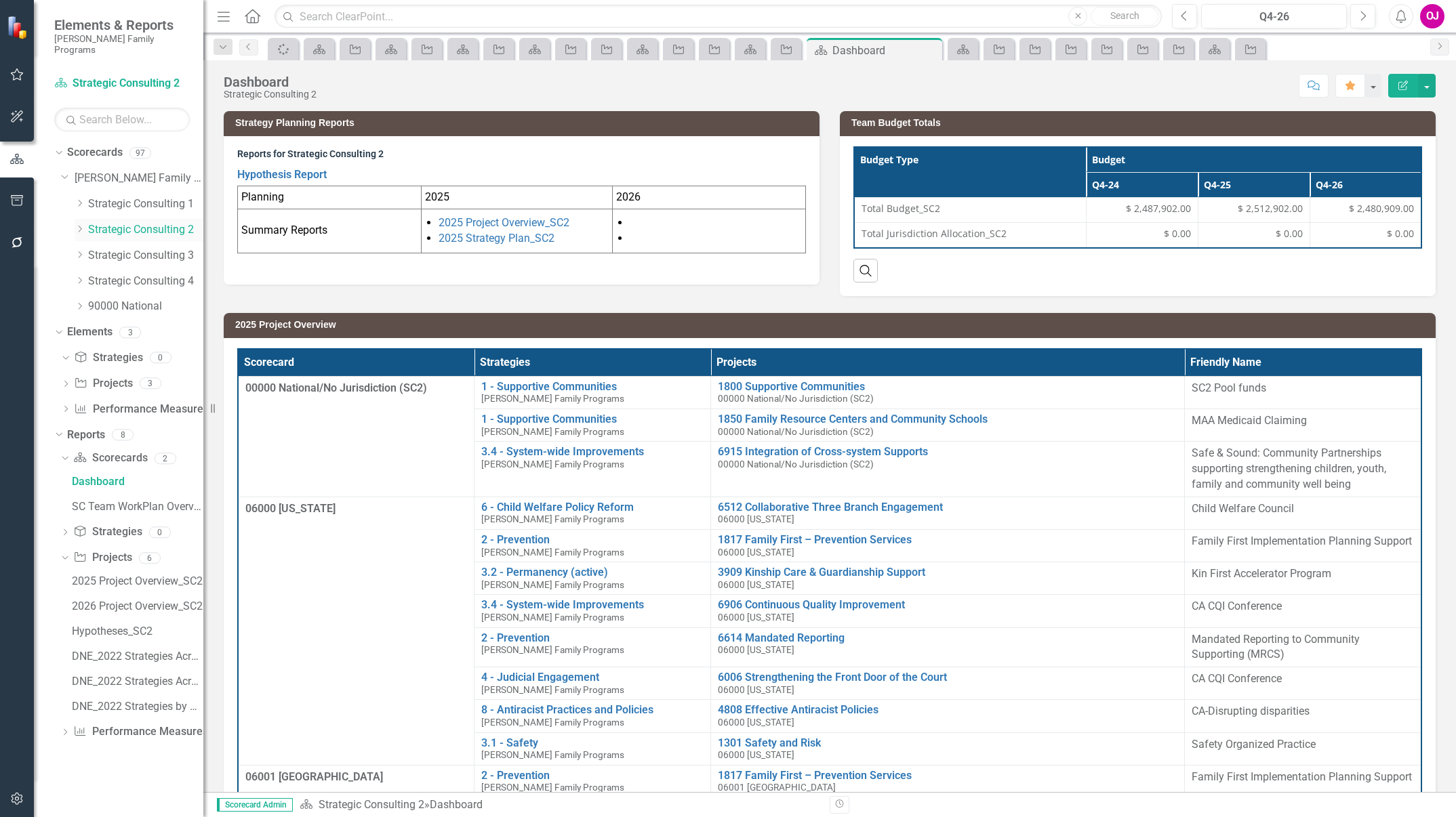
click at [79, 225] on icon "Dropdown" at bounding box center [79, 228] width 10 height 8
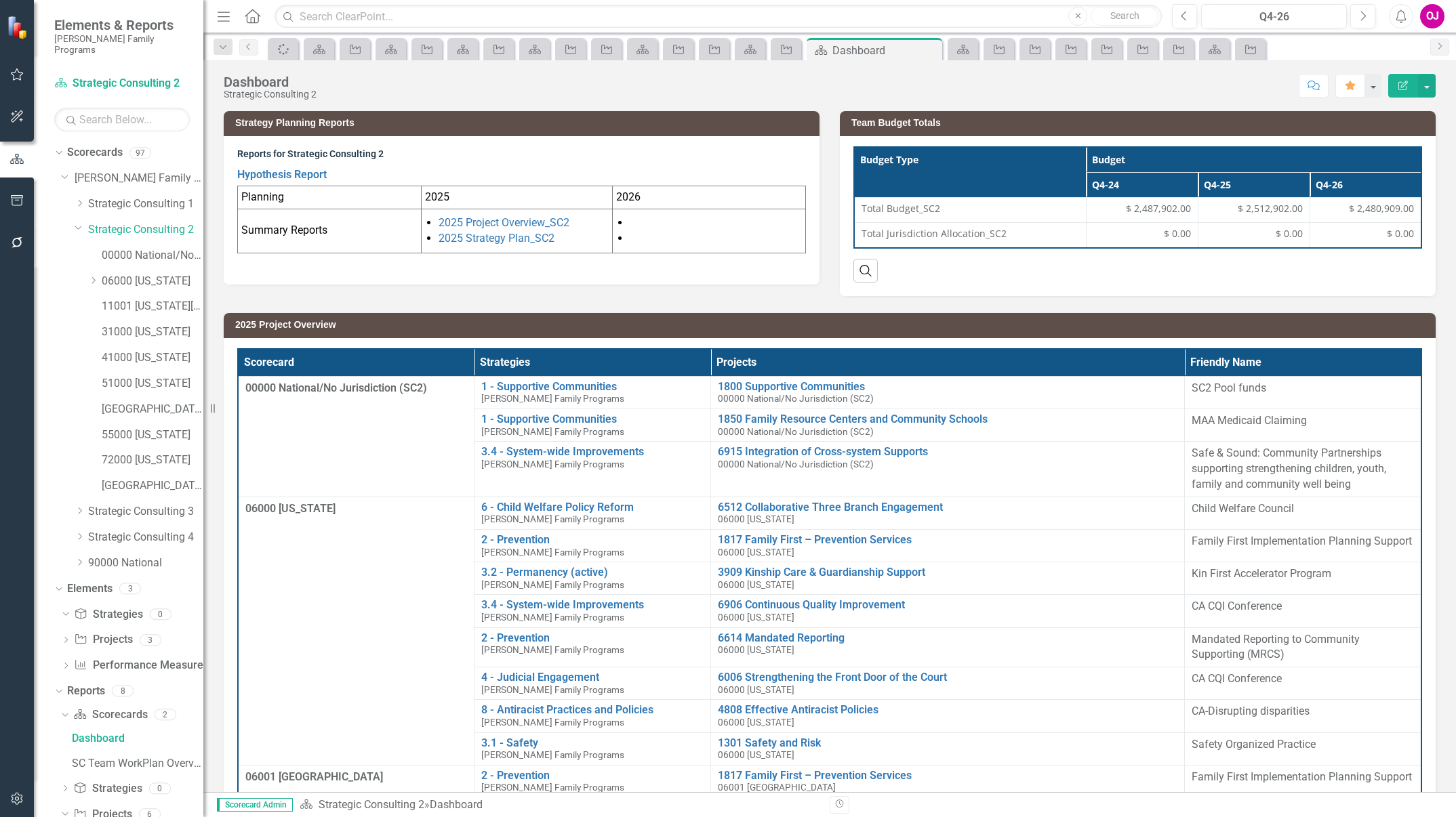
click at [89, 276] on icon "Dropdown" at bounding box center [93, 280] width 10 height 8
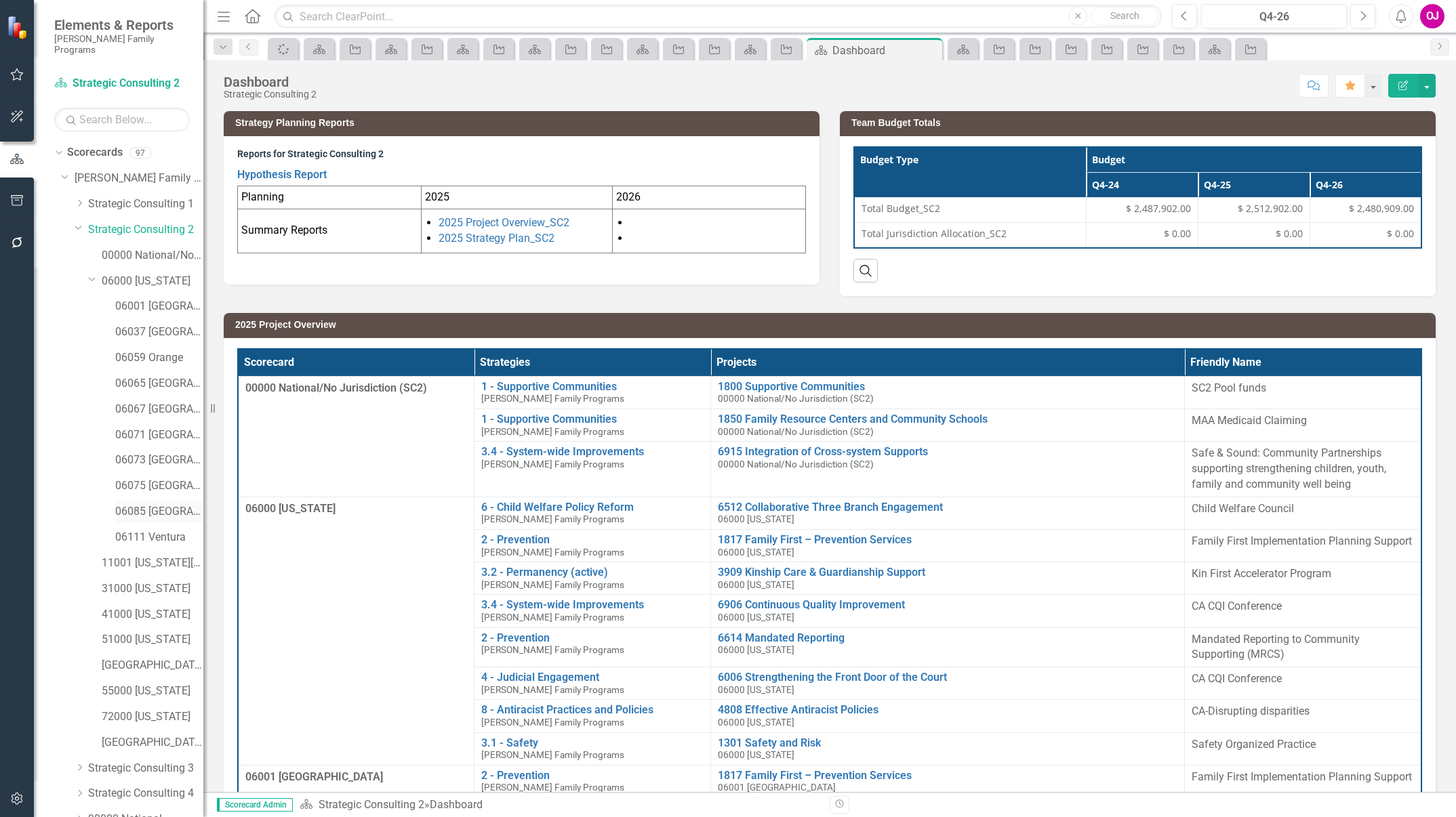
click at [154, 504] on link "06085 [GEOGRAPHIC_DATA][PERSON_NAME]" at bounding box center [159, 511] width 88 height 16
click at [161, 504] on link "06085 [GEOGRAPHIC_DATA][PERSON_NAME]" at bounding box center [159, 511] width 88 height 16
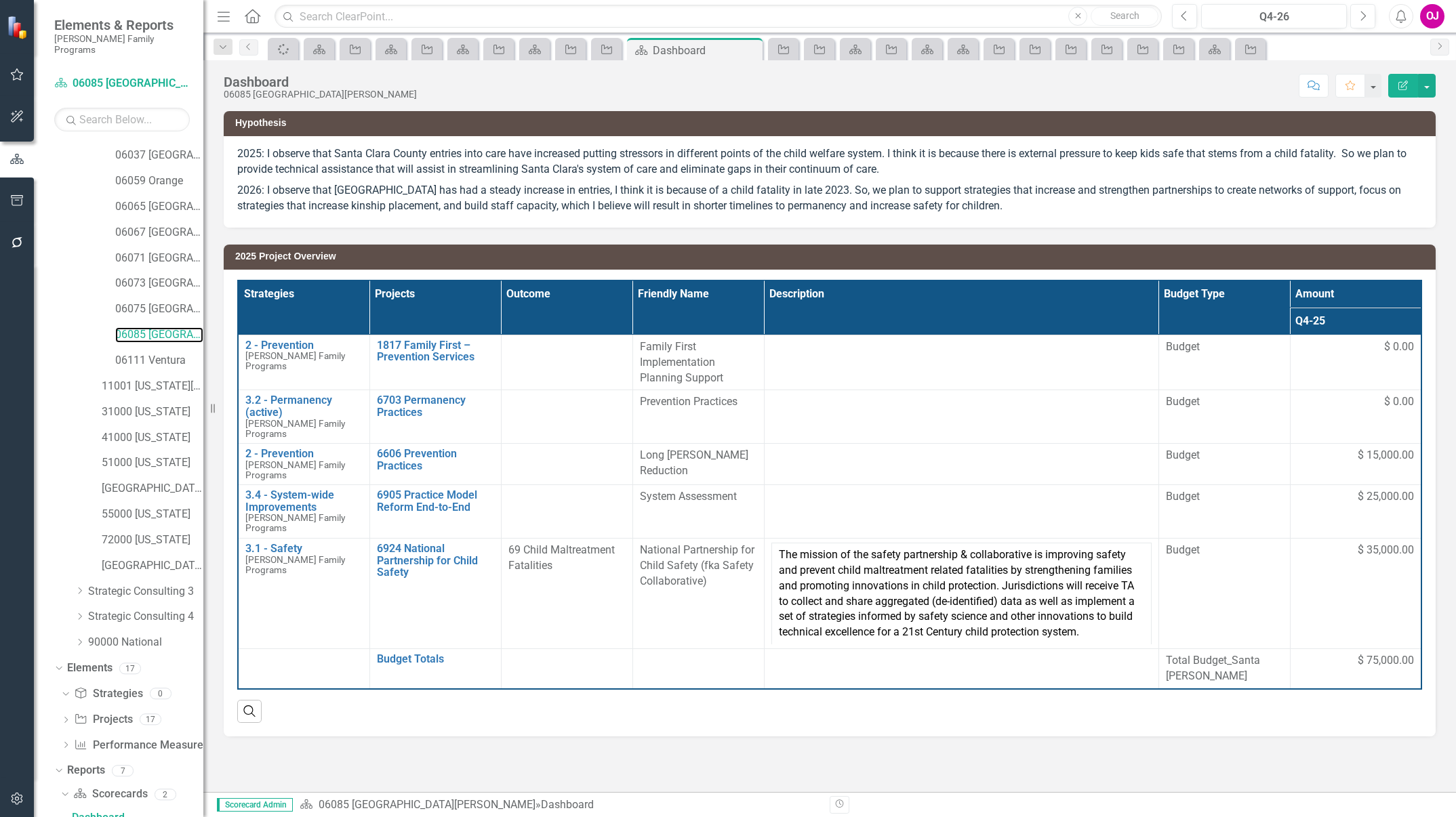
scroll to position [426, 0]
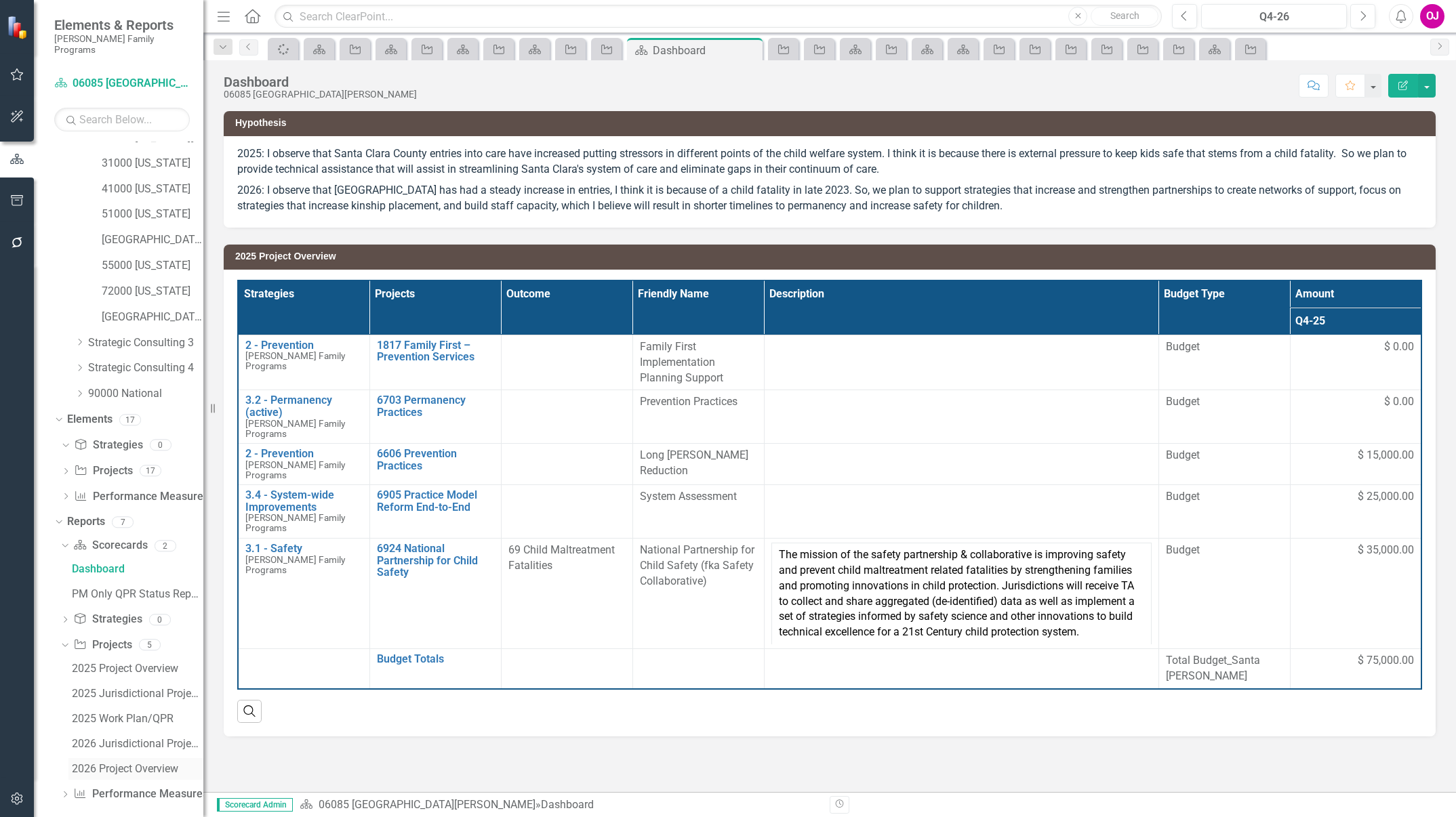
click at [121, 763] on div "2026 Project Overview" at bounding box center [138, 769] width 132 height 12
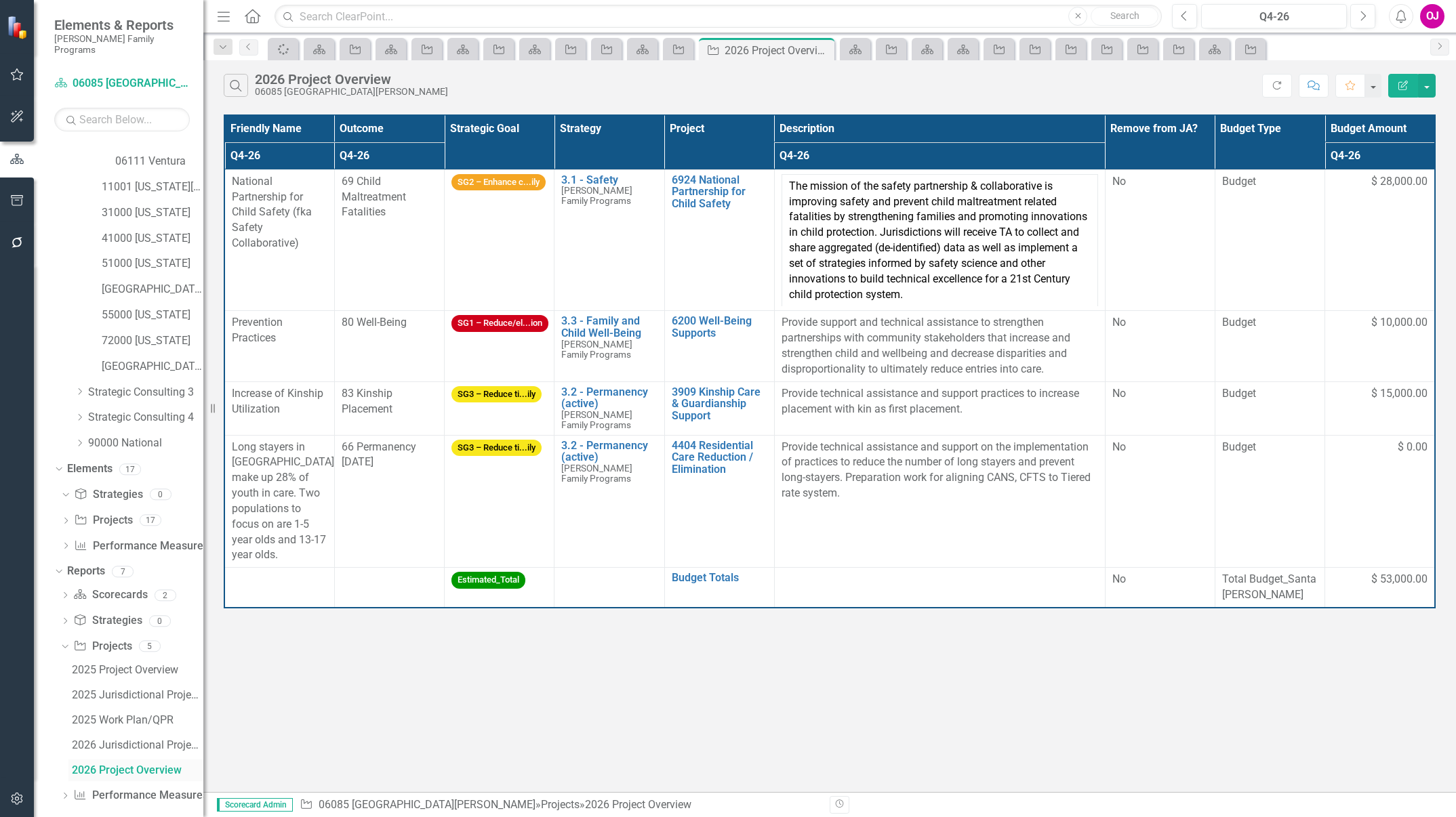
scroll to position [328, 0]
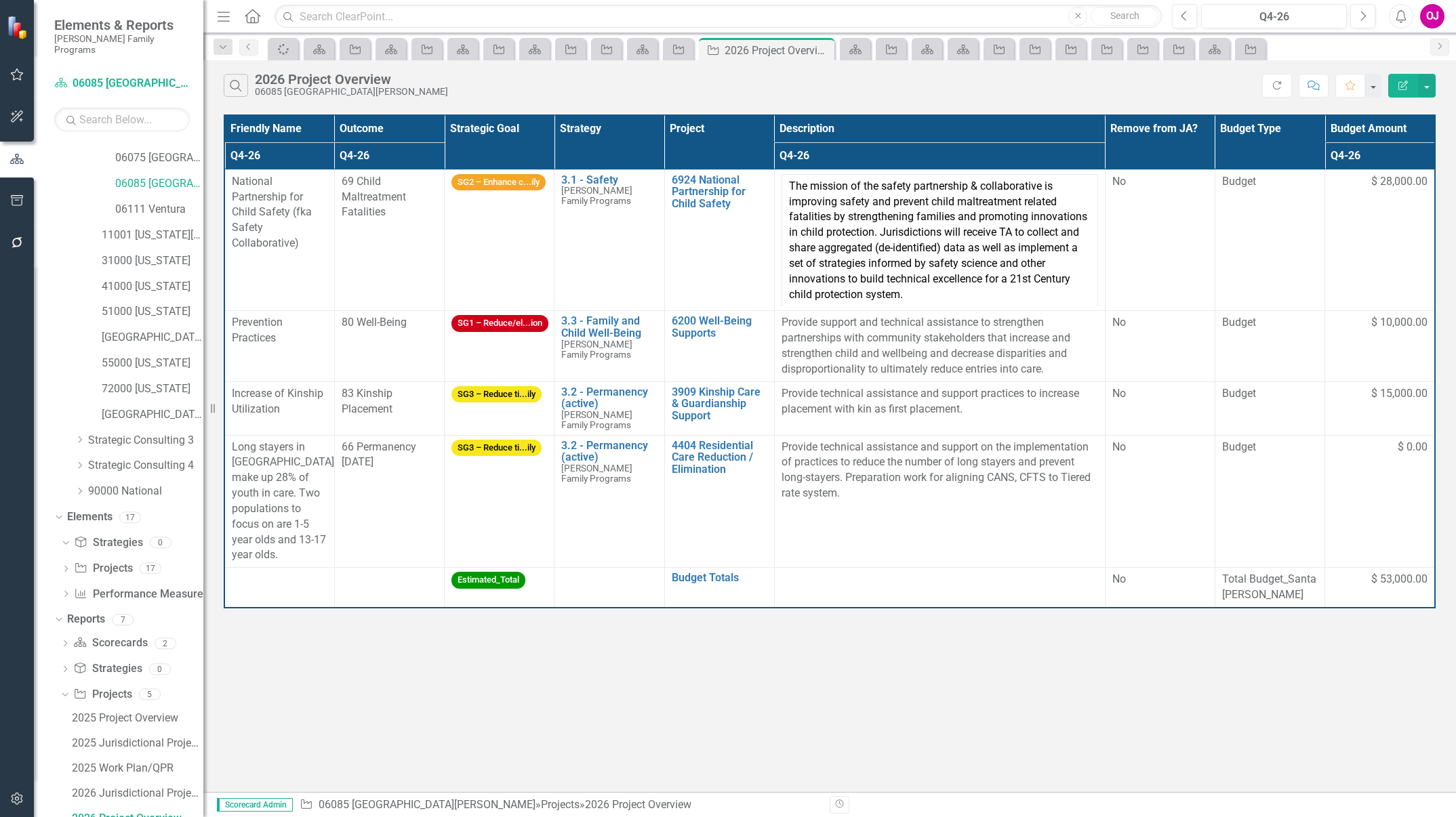
click at [1041, 139] on table "Friendly Name Outcome Strategic Goal Strategy Project Description Remove from J…" at bounding box center [829, 361] width 1212 height 494
click at [1352, 470] on td "$ 0.00" at bounding box center [1380, 502] width 109 height 133
click at [135, 227] on link "11001 [US_STATE][GEOGRAPHIC_DATA]" at bounding box center [152, 235] width 102 height 16
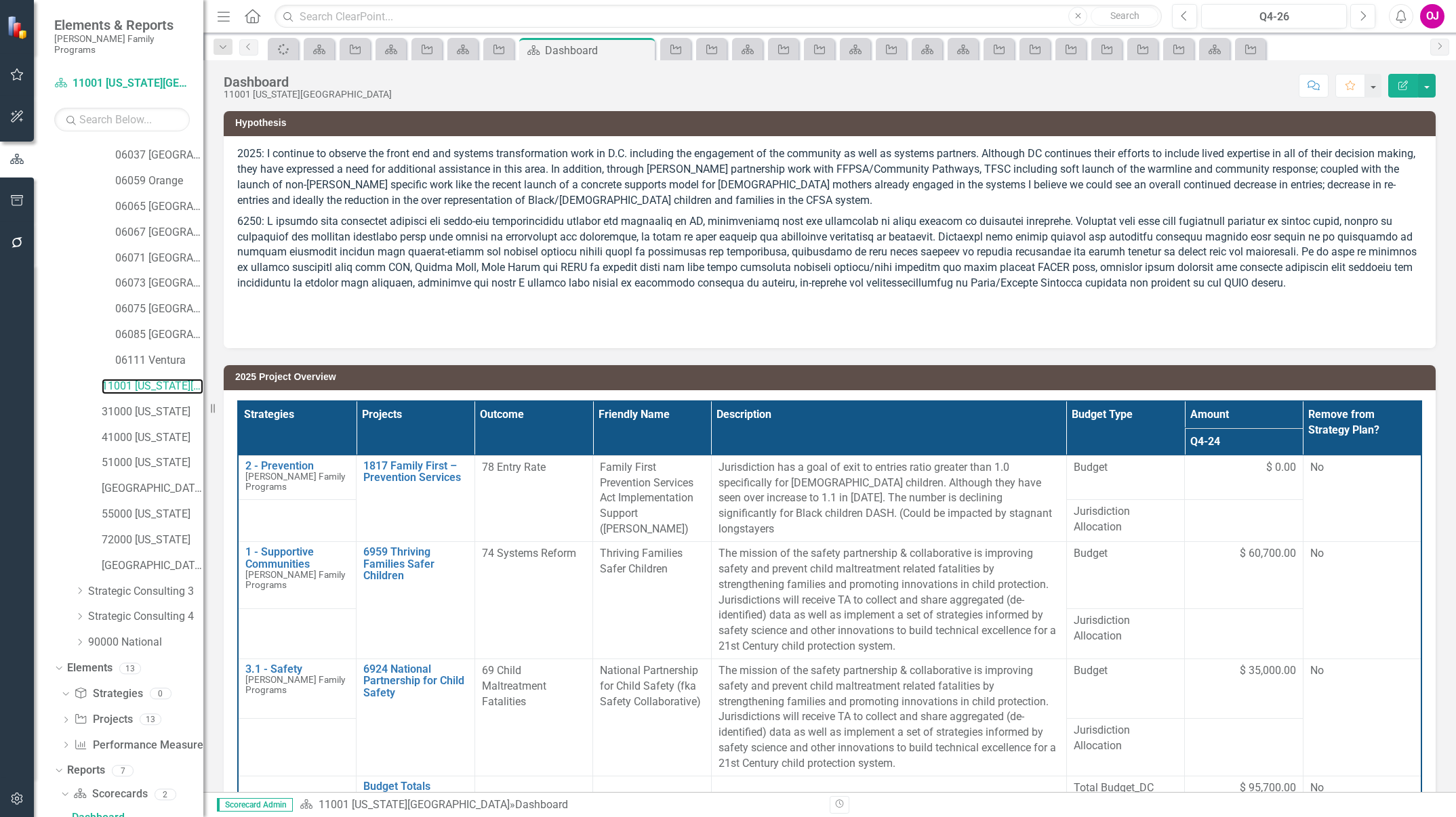
scroll to position [426, 0]
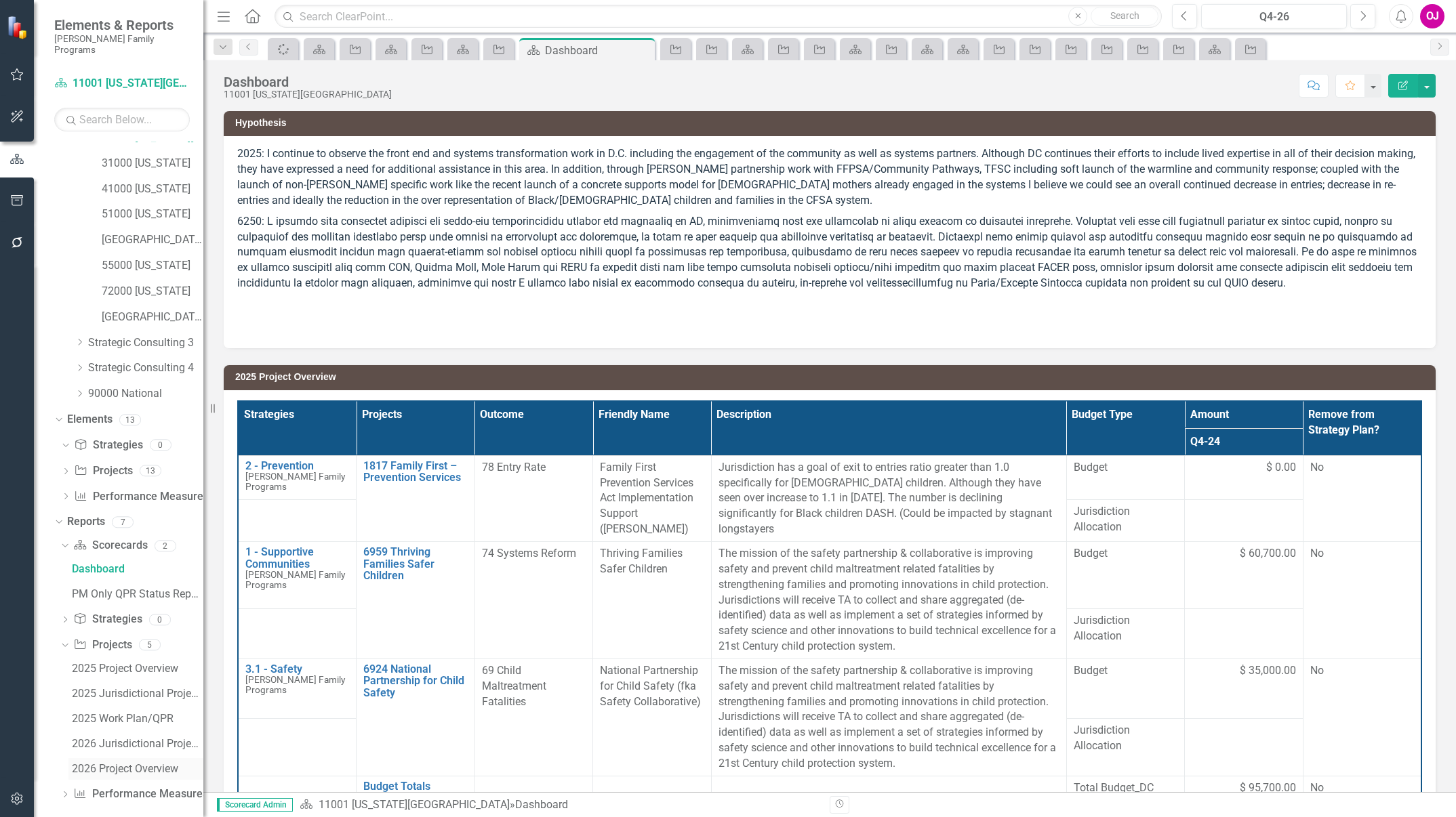
click at [118, 763] on div "2026 Project Overview" at bounding box center [138, 769] width 132 height 12
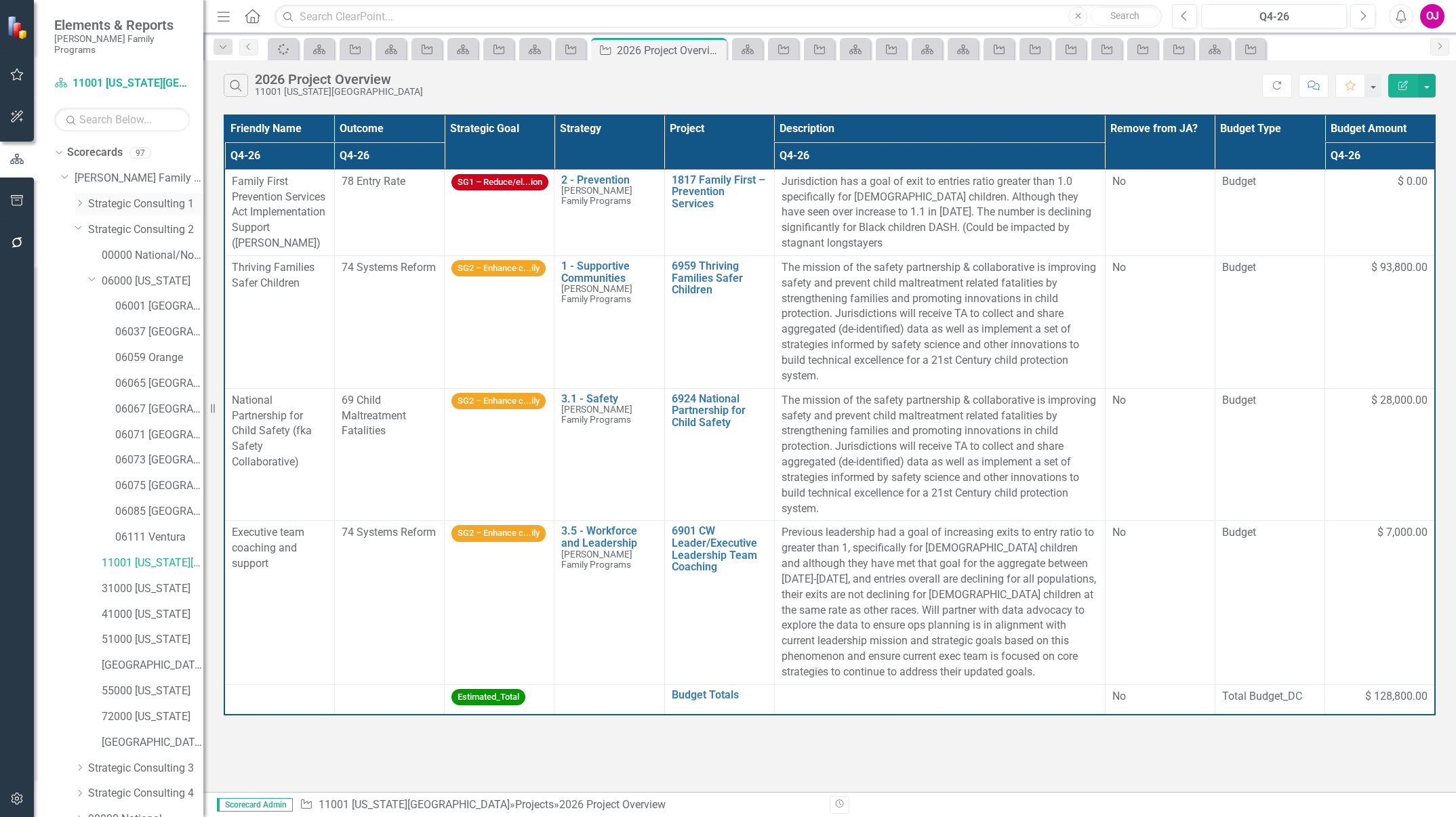
click at [124, 196] on link "Strategic Consulting 1" at bounding box center [146, 204] width 115 height 16
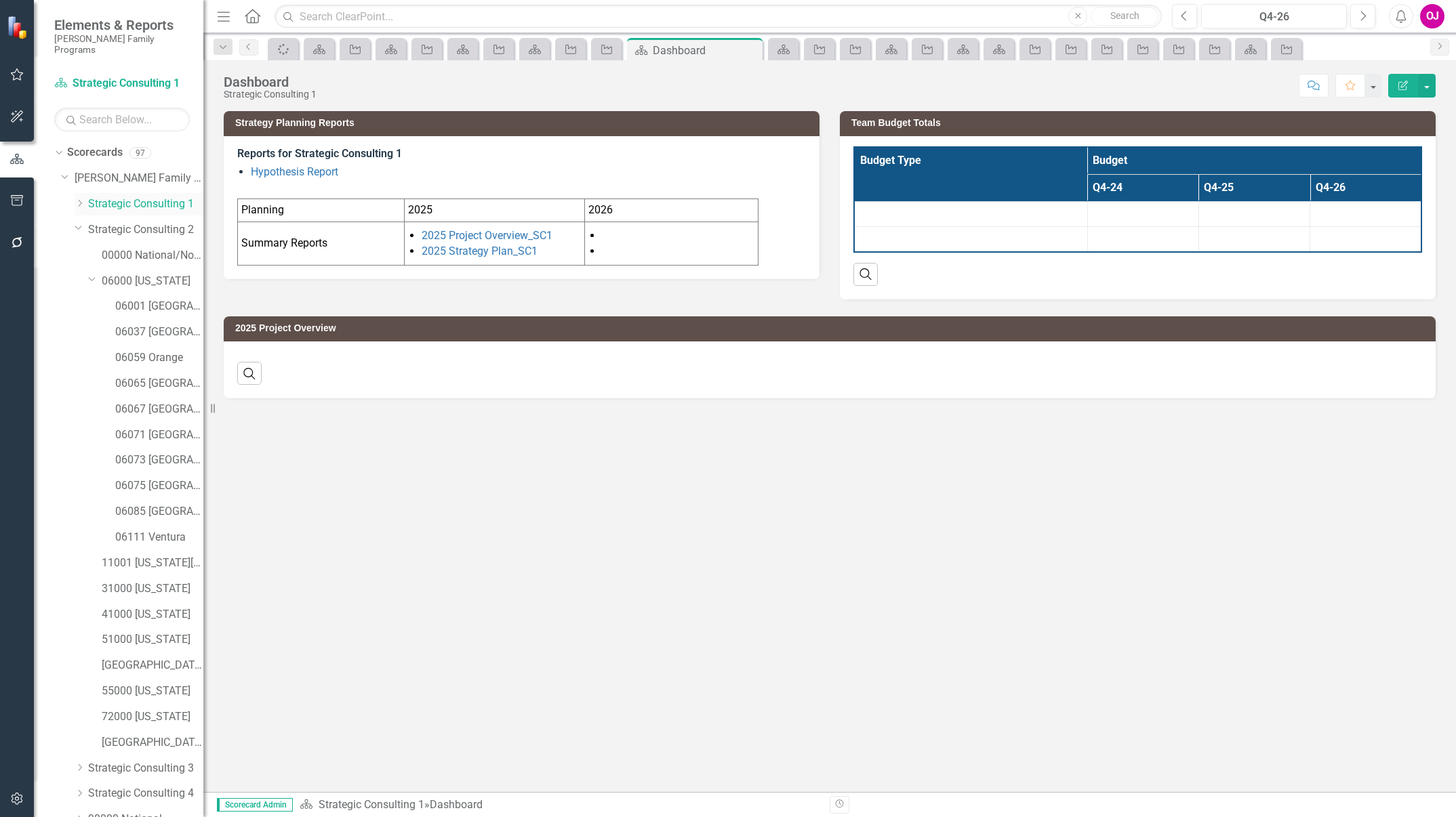
scroll to position [177, 0]
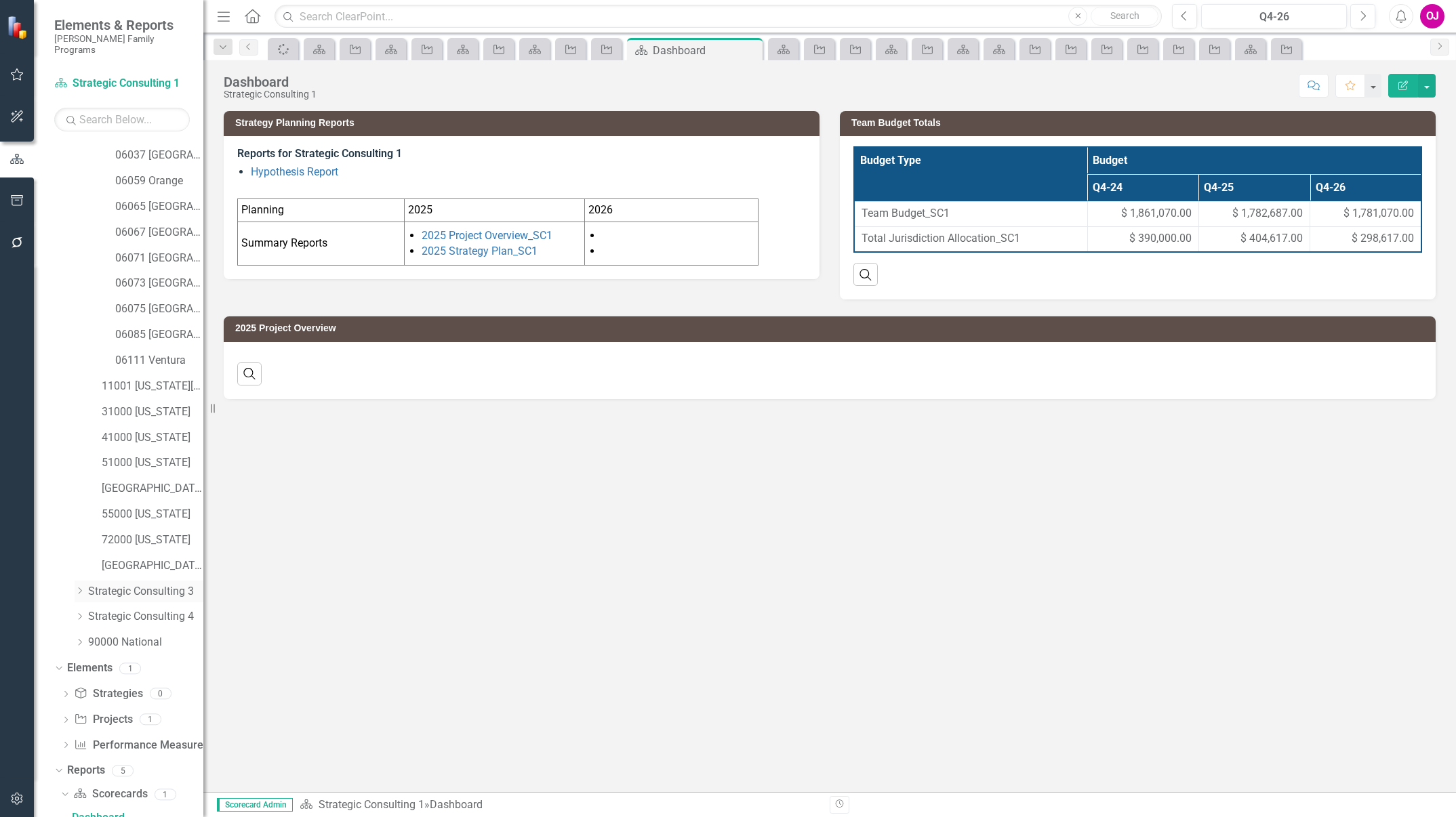
click at [120, 584] on link "Strategic Consulting 3" at bounding box center [146, 592] width 115 height 16
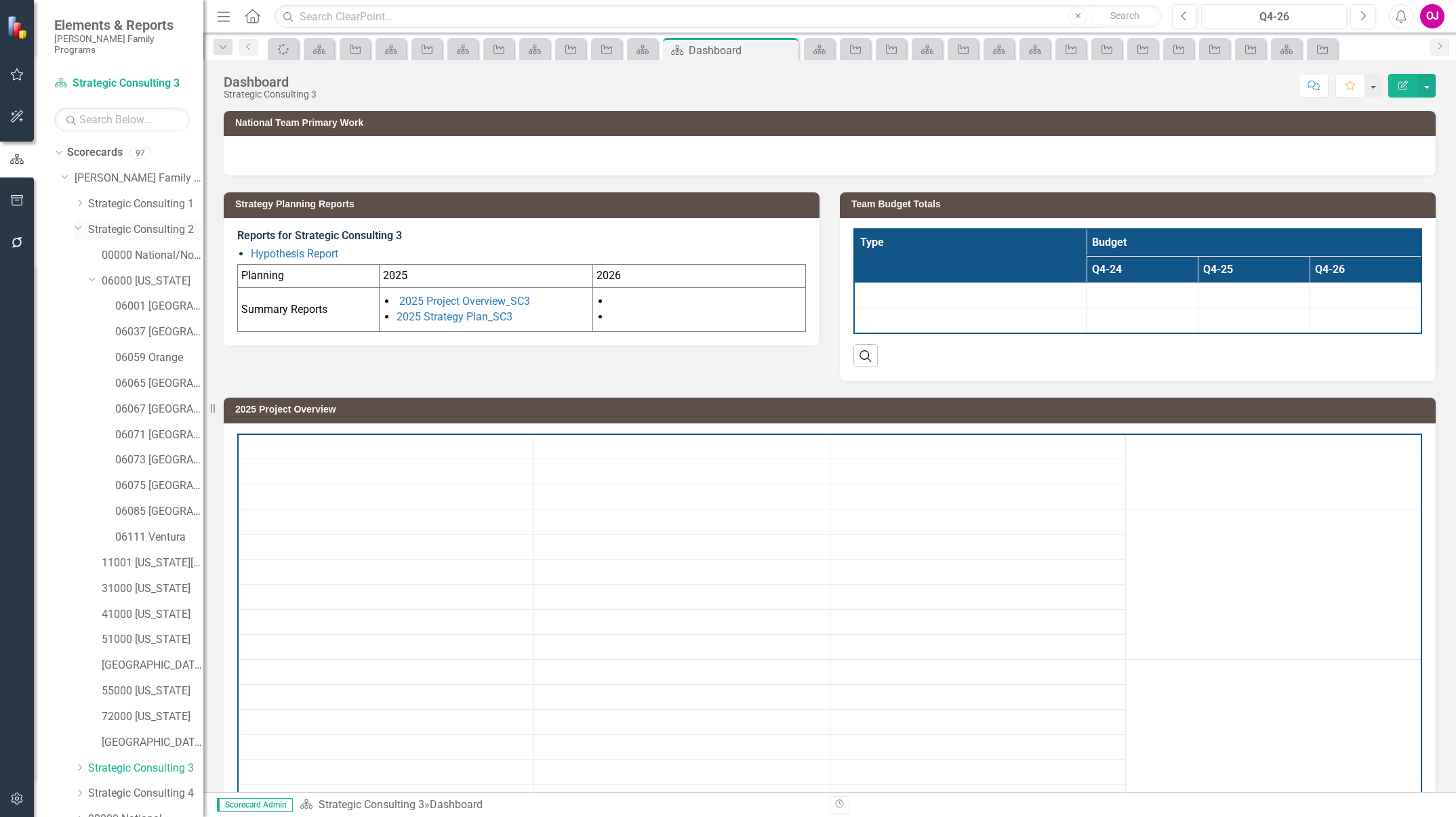
click at [139, 223] on link "Strategic Consulting 2" at bounding box center [146, 230] width 115 height 16
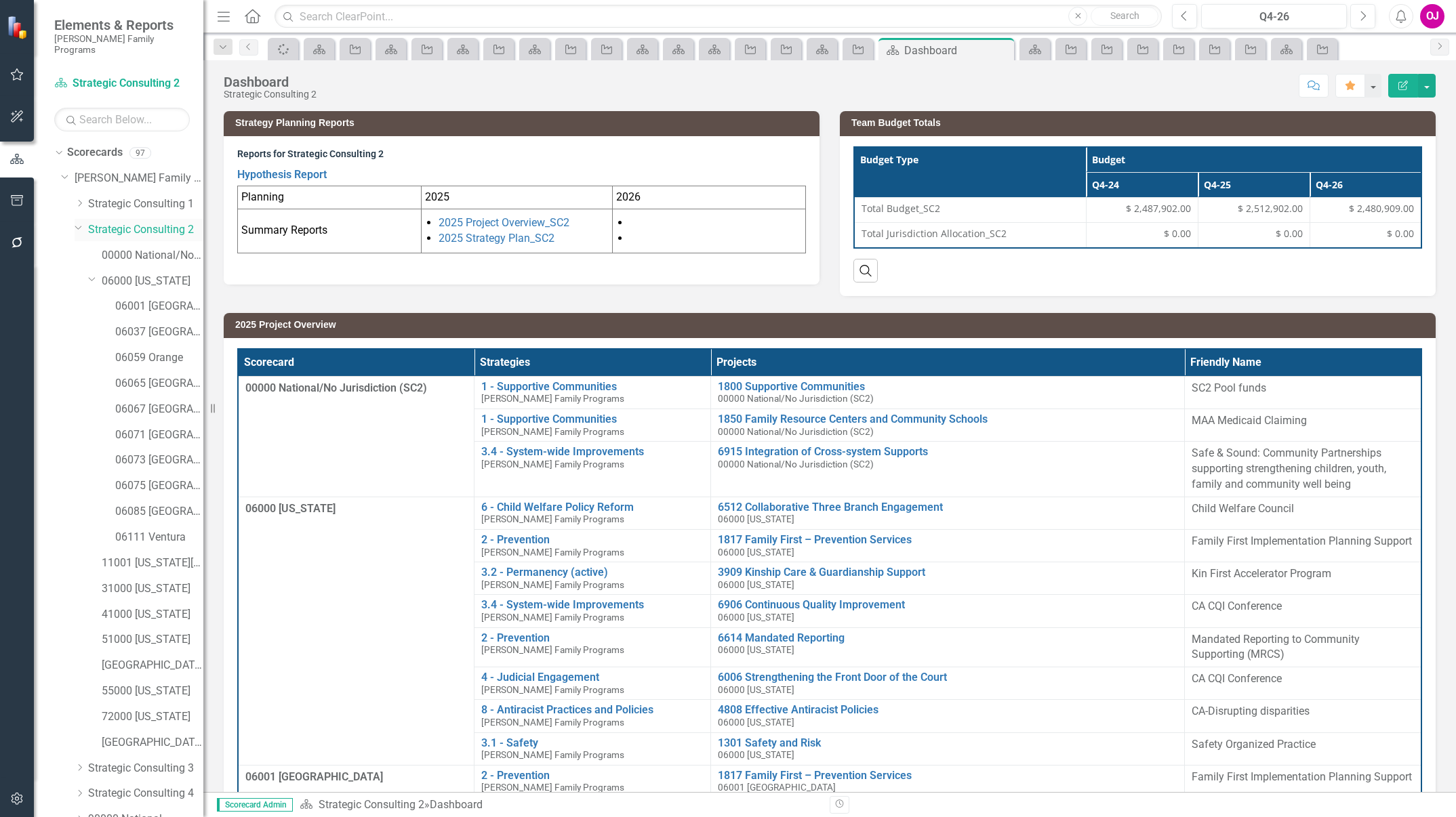
scroll to position [177, 0]
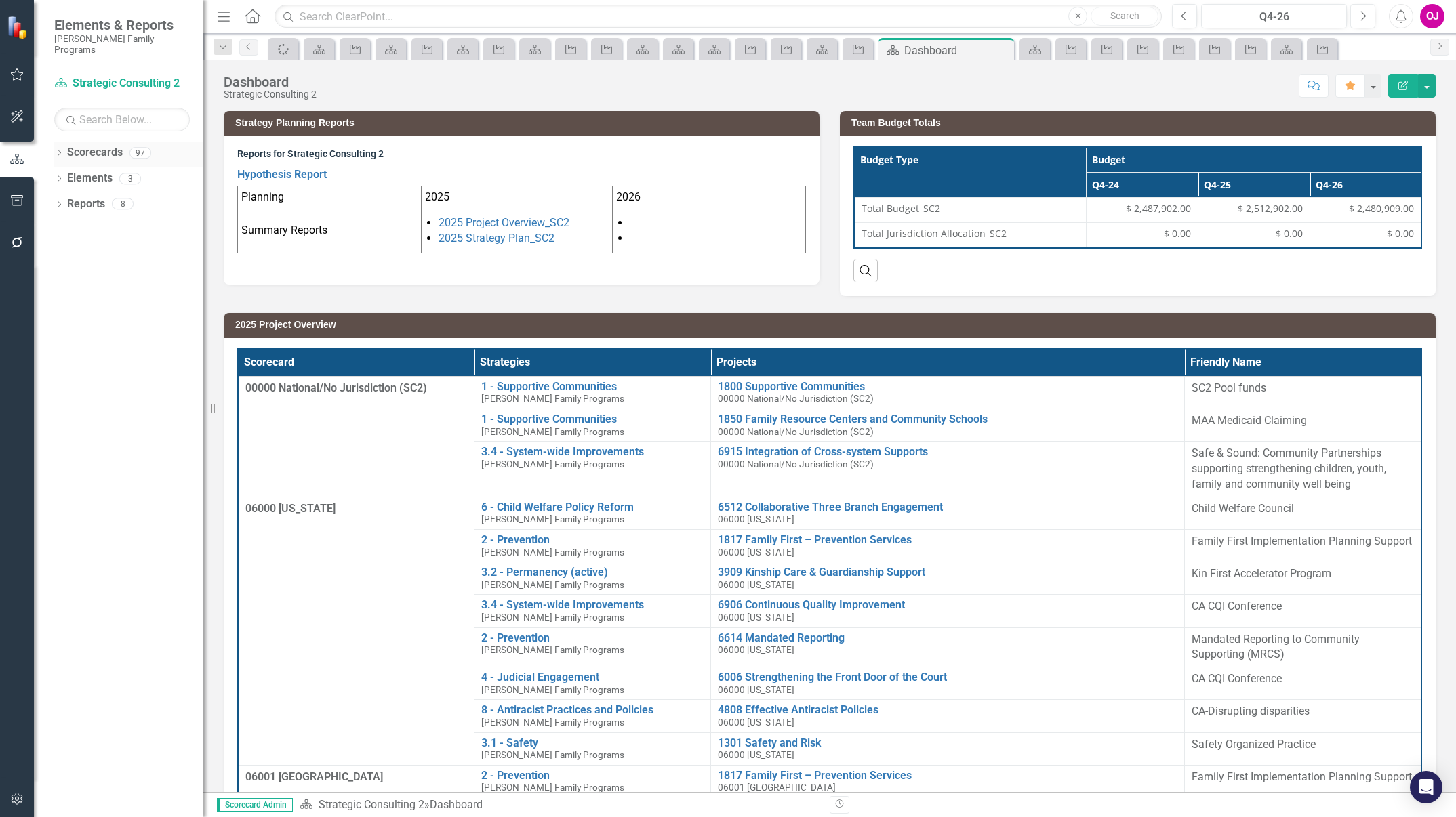
click at [57, 150] on icon "Dropdown" at bounding box center [60, 154] width 10 height 8
click at [66, 174] on icon "Dropdown" at bounding box center [65, 178] width 10 height 8
click at [79, 225] on icon "Dropdown" at bounding box center [79, 228] width 10 height 8
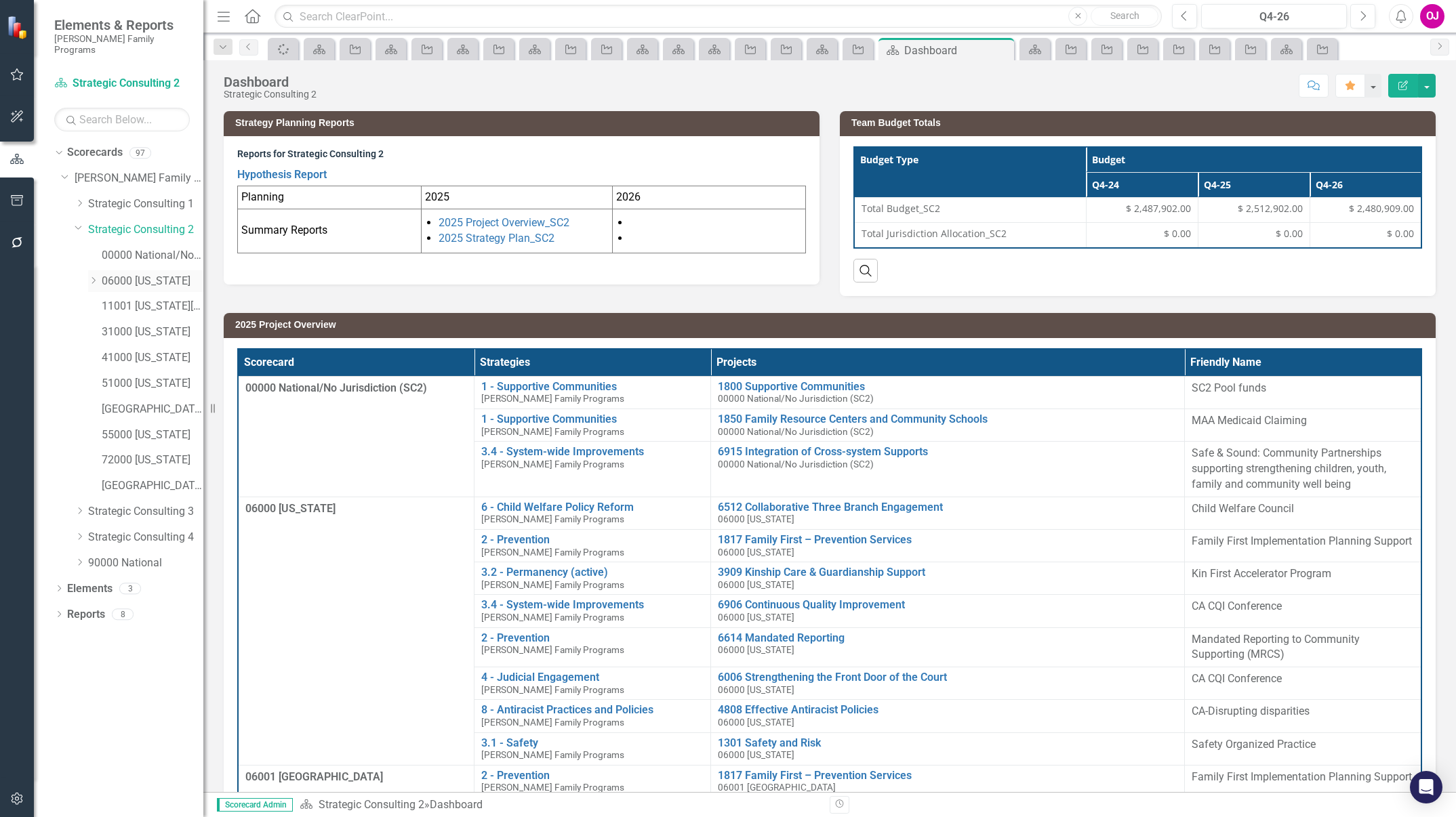
click at [90, 276] on icon "Dropdown" at bounding box center [93, 280] width 10 height 8
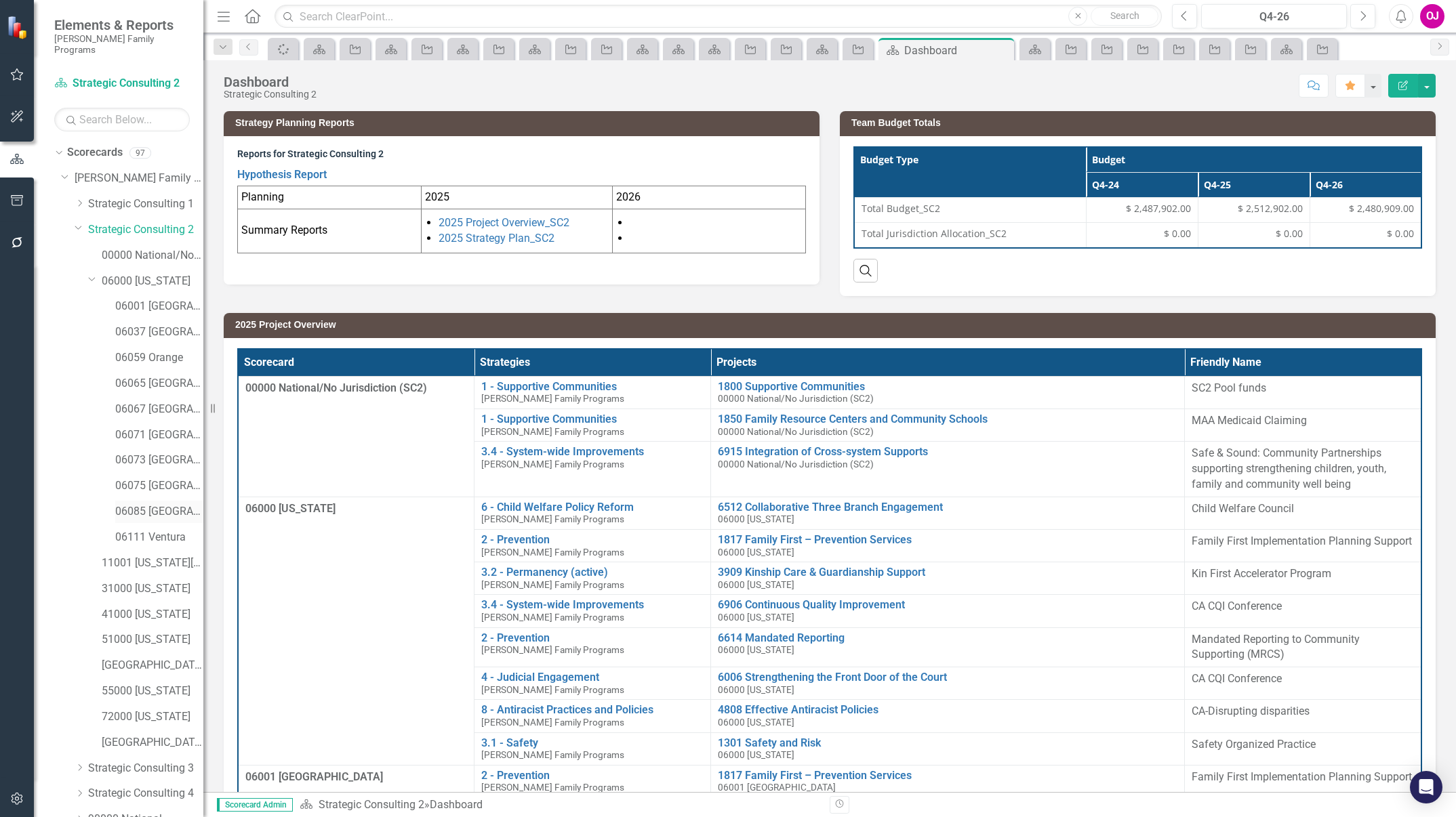
click at [158, 504] on link "06085 [GEOGRAPHIC_DATA][PERSON_NAME]" at bounding box center [159, 511] width 88 height 16
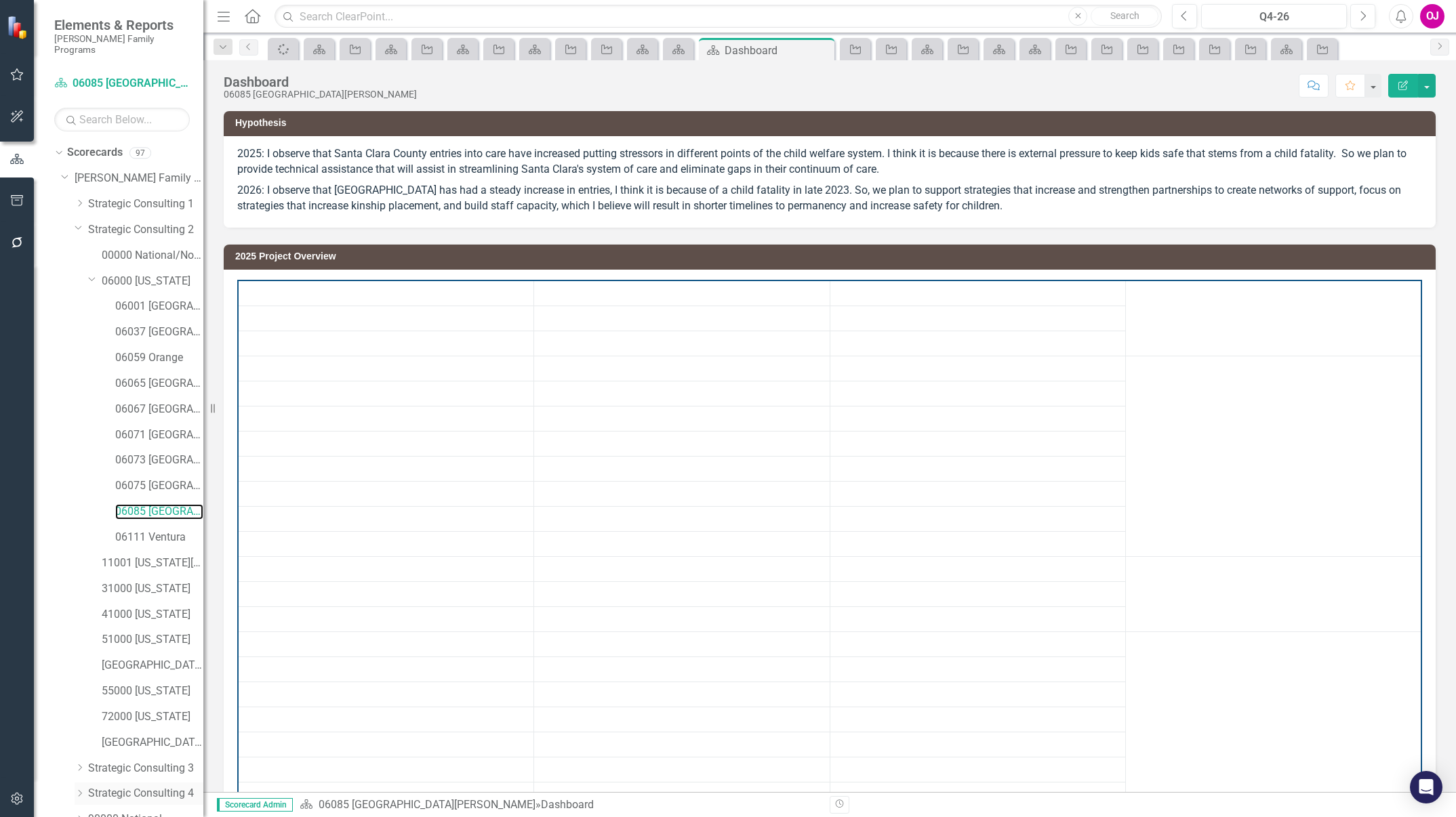
scroll to position [57, 0]
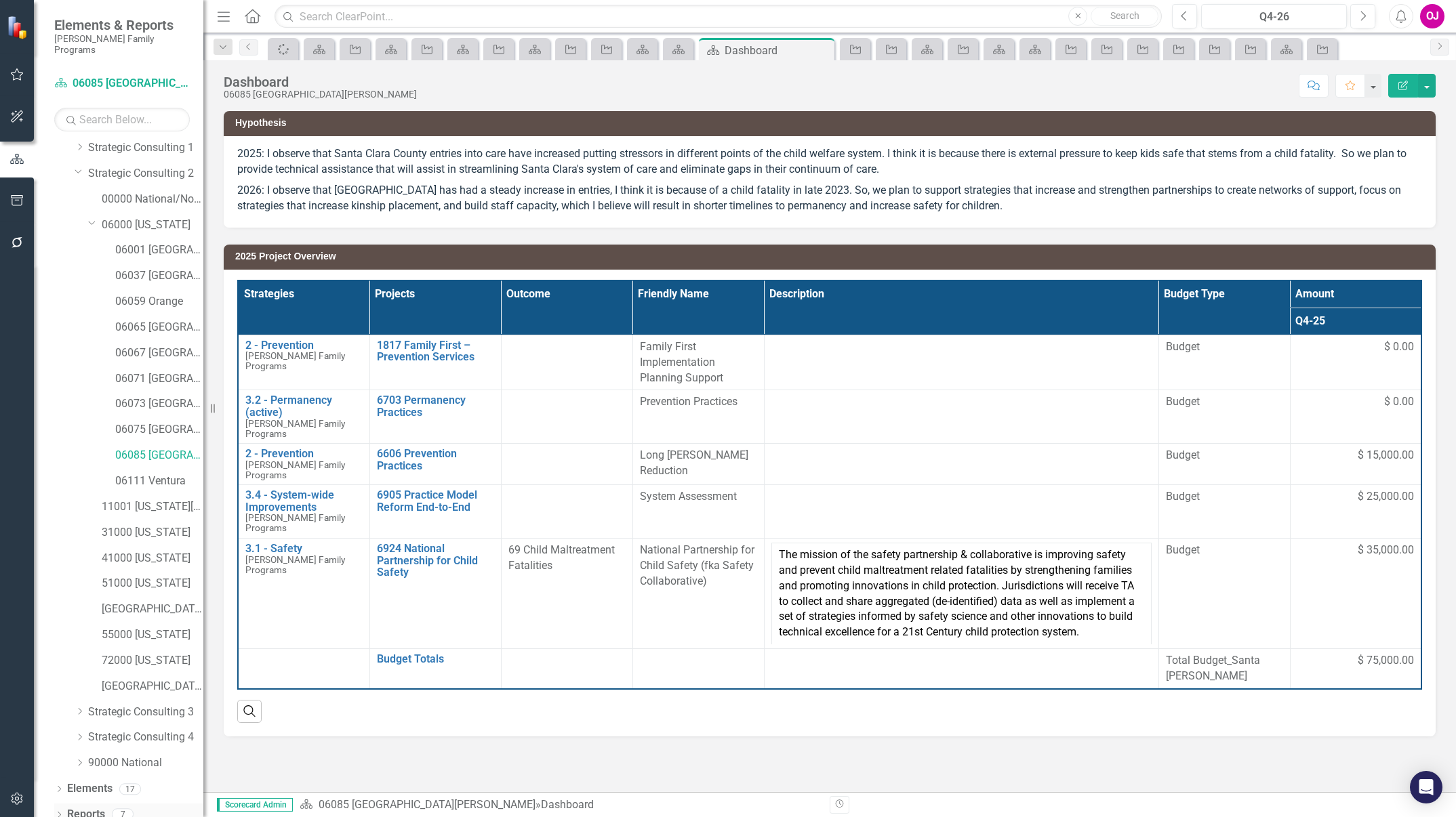
click at [61, 810] on div "Dropdown" at bounding box center [60, 816] width 10 height 12
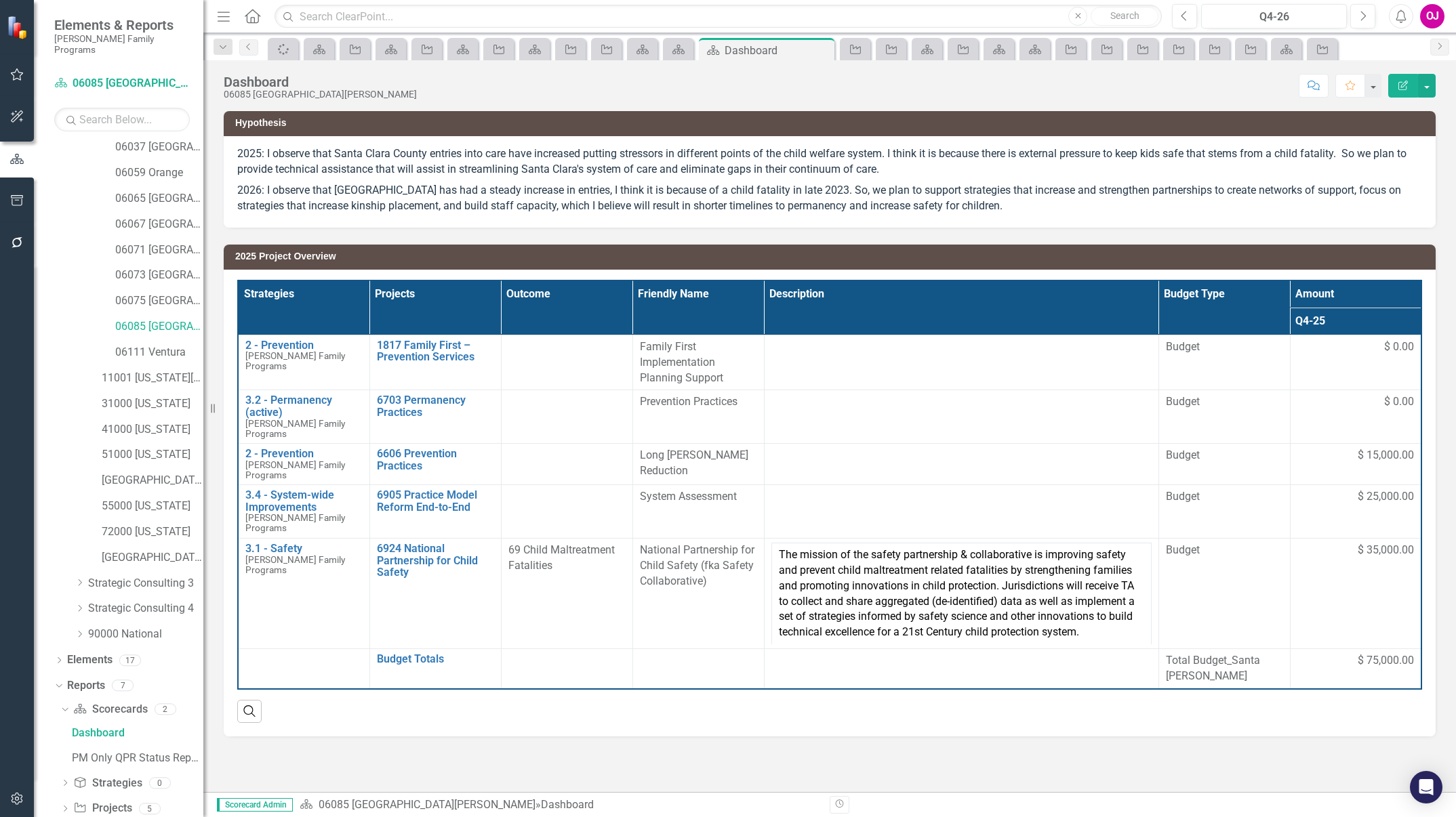
scroll to position [225, 0]
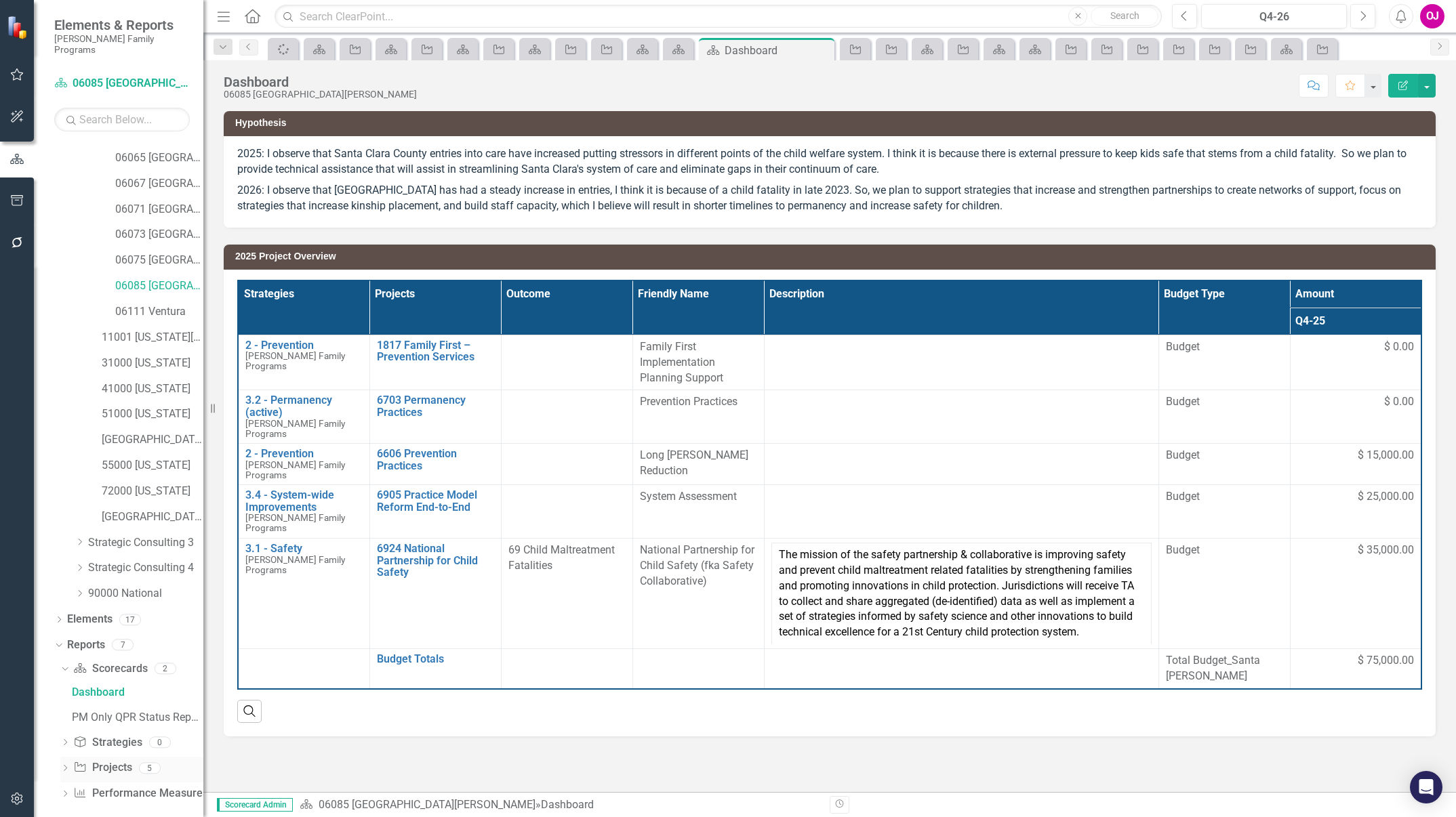
click at [63, 764] on div "Dropdown" at bounding box center [65, 770] width 10 height 12
click at [161, 813] on div "2026 Jurisdictional Projects Assessment" at bounding box center [138, 819] width 132 height 12
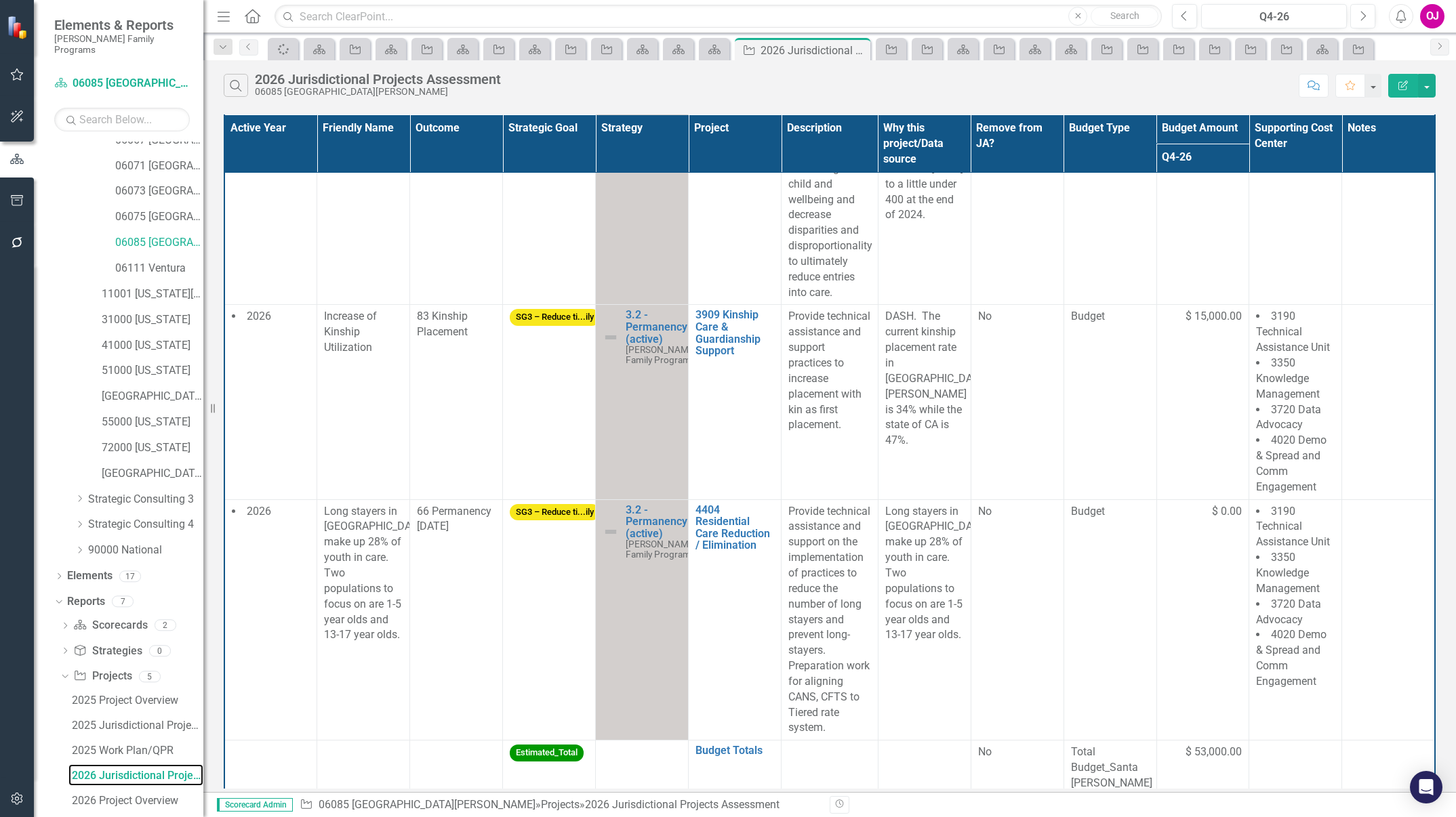
scroll to position [301, 0]
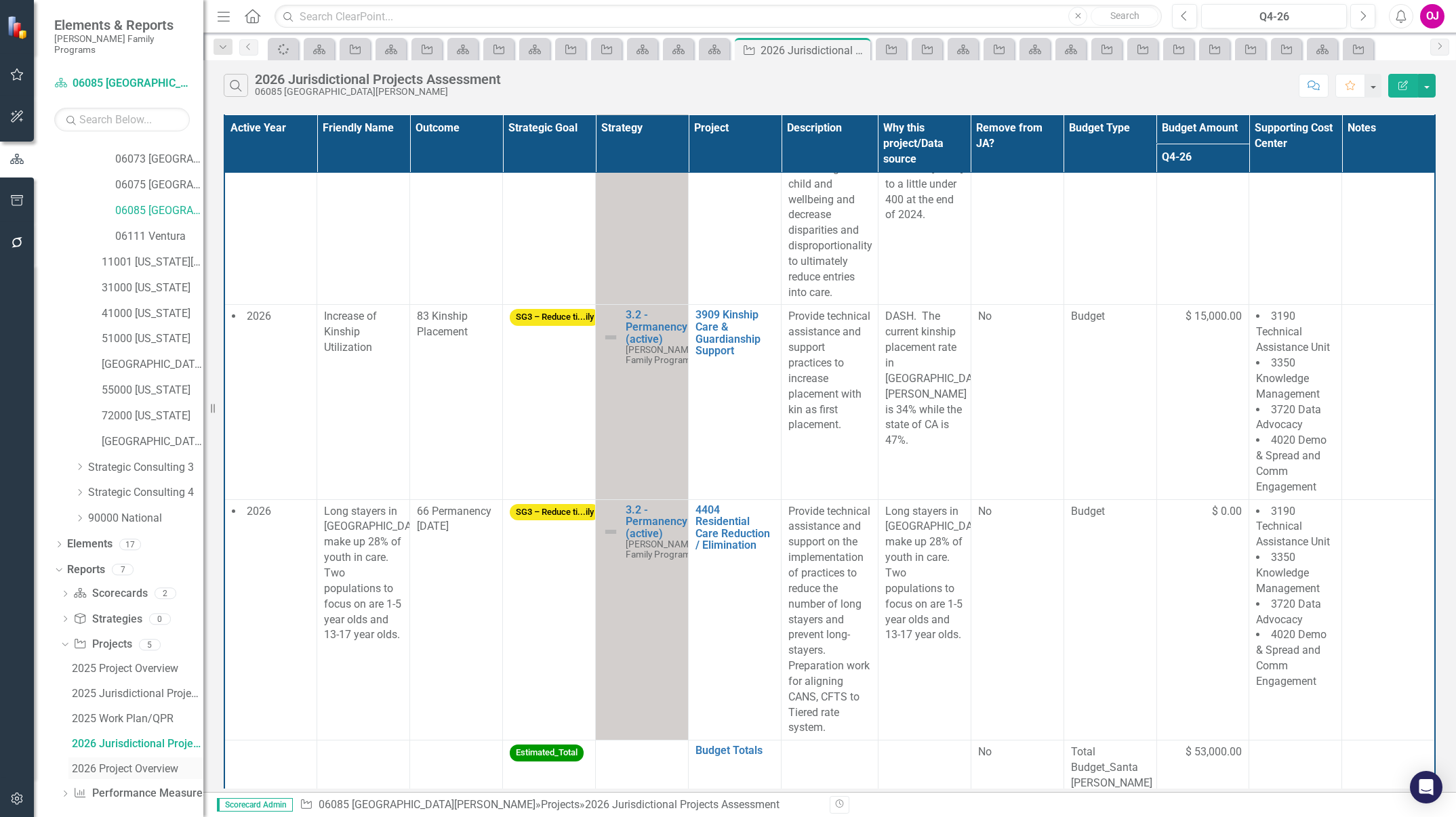
click at [143, 763] on div "2026 Project Overview" at bounding box center [138, 769] width 132 height 12
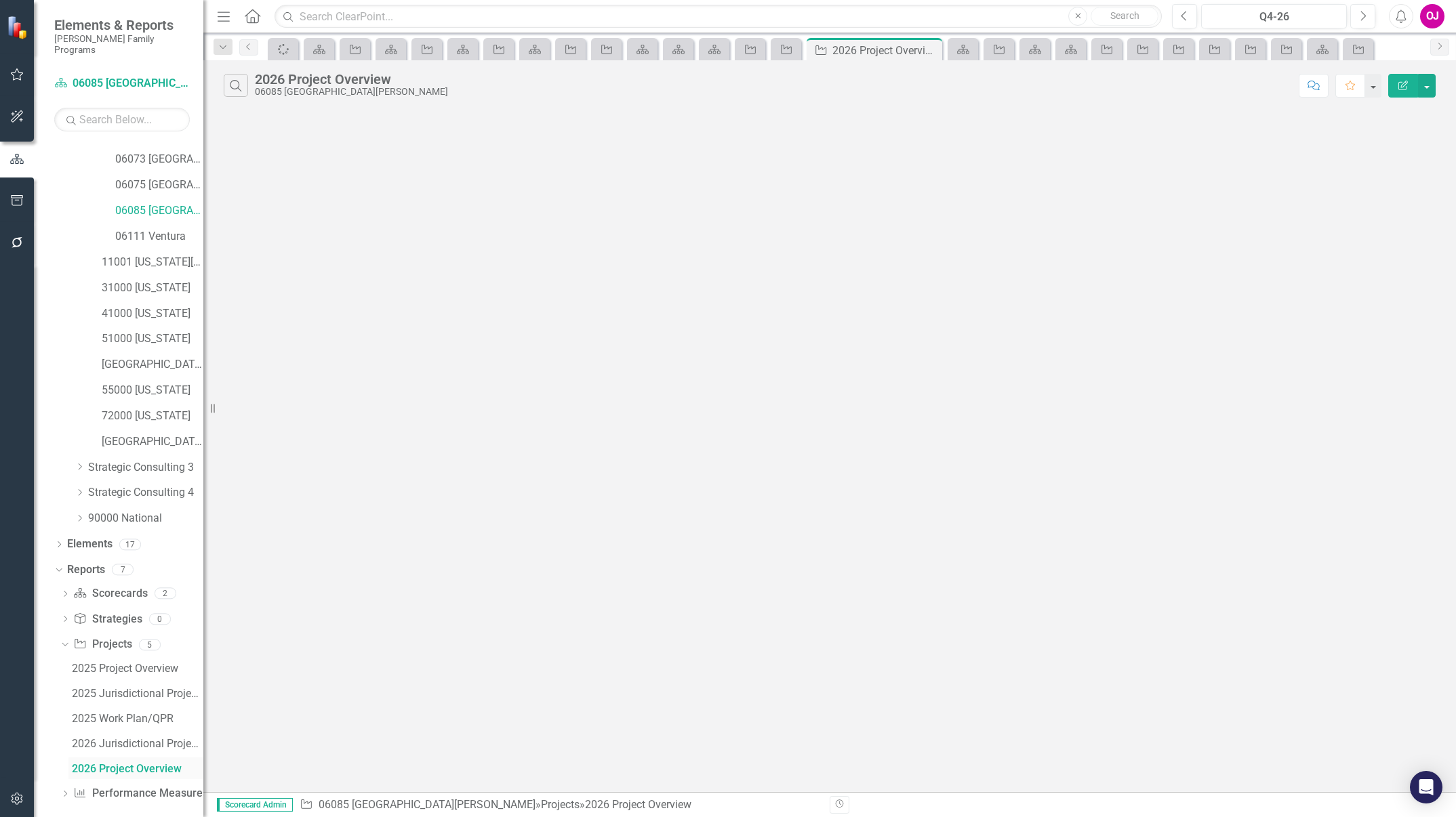
scroll to position [252, 0]
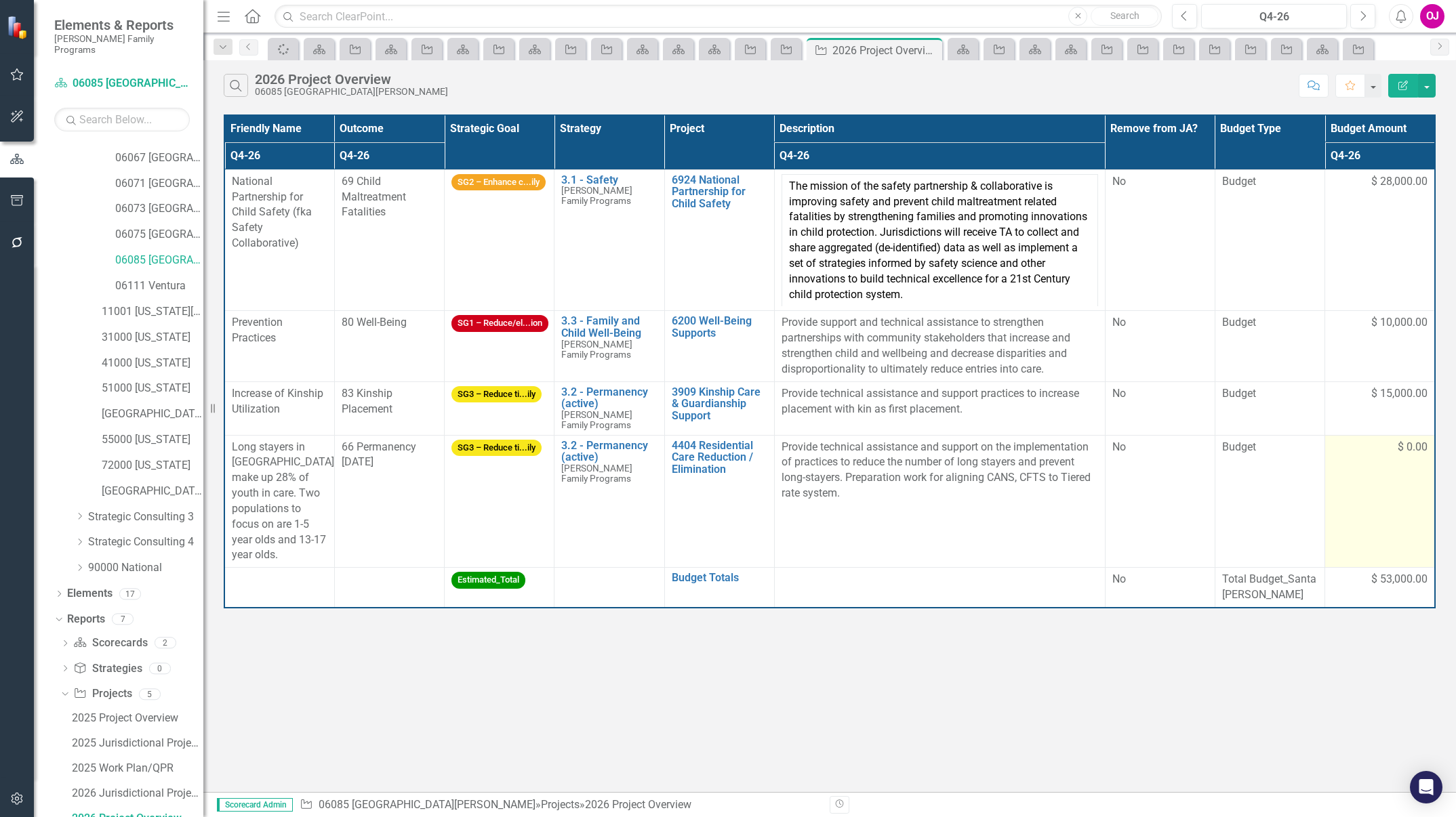
click at [1376, 455] on td "$ 0.00" at bounding box center [1380, 502] width 109 height 133
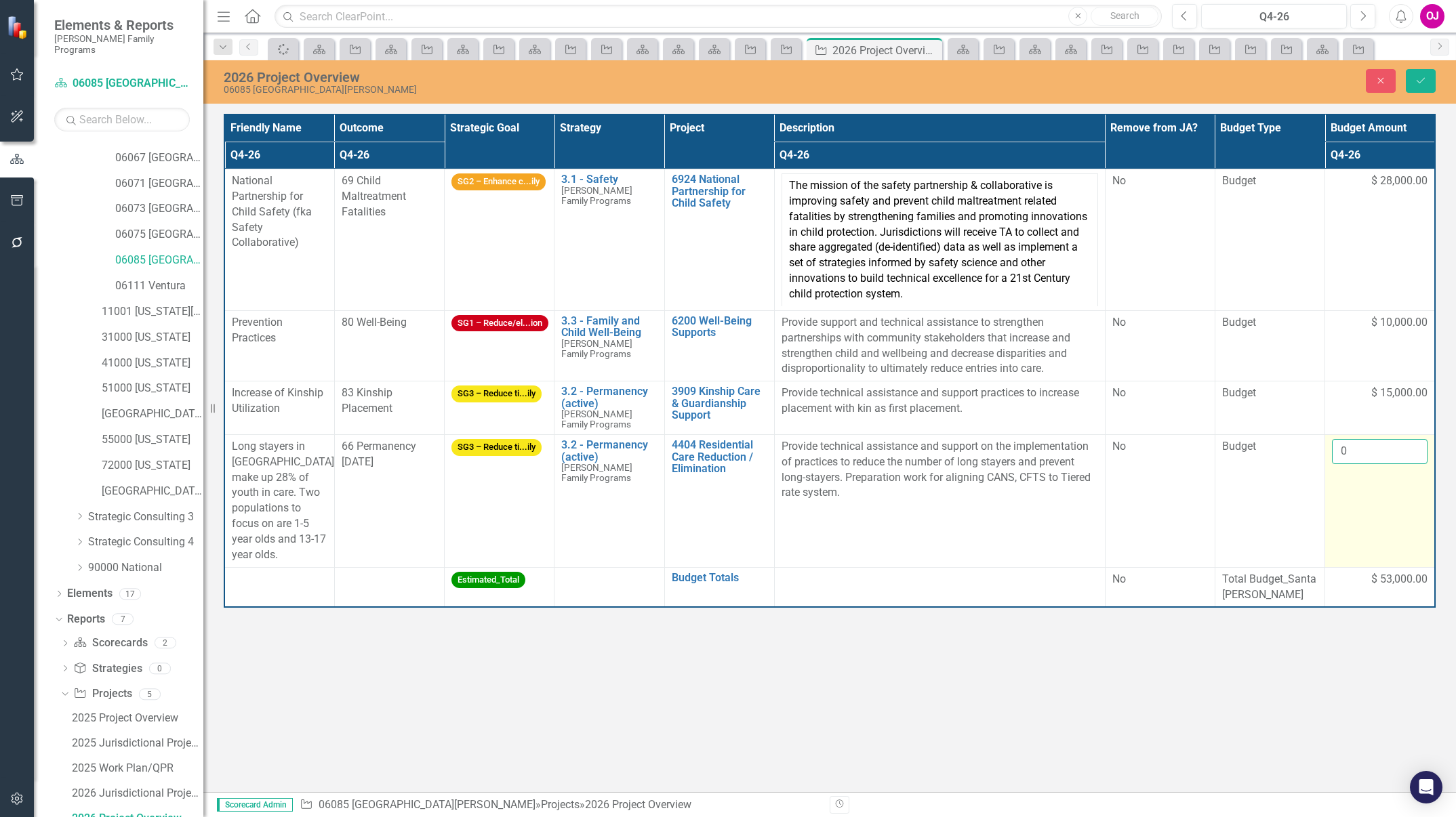
drag, startPoint x: 1376, startPoint y: 455, endPoint x: 1366, endPoint y: 446, distance: 13.5
click at [1366, 446] on input "0" at bounding box center [1380, 452] width 96 height 25
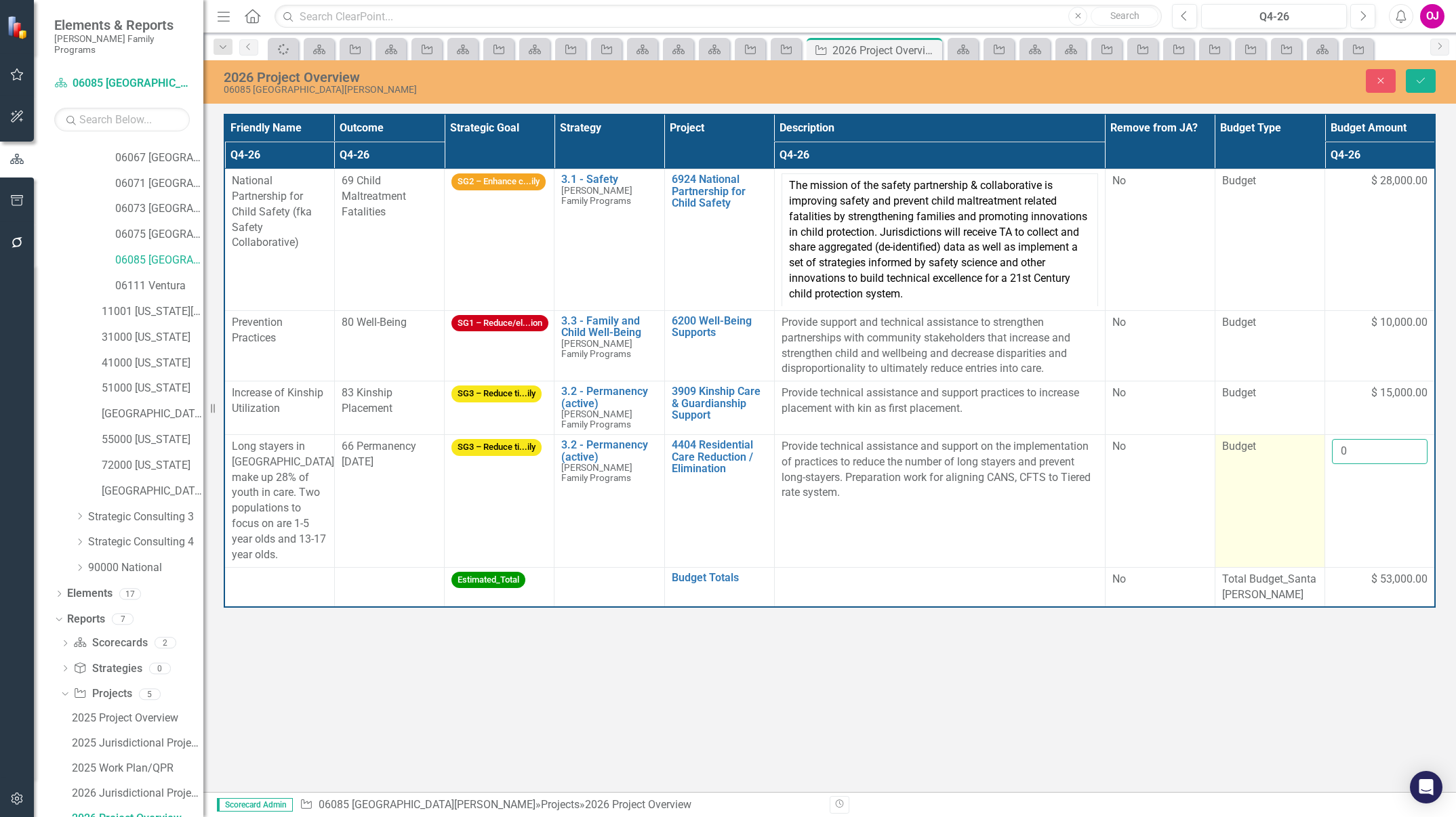
drag, startPoint x: 1366, startPoint y: 446, endPoint x: 1268, endPoint y: 455, distance: 98.4
click at [1268, 455] on tr "Long stayers in SCC make up 28% of youth in care. Two populations to focus on a…" at bounding box center [830, 501] width 1211 height 133
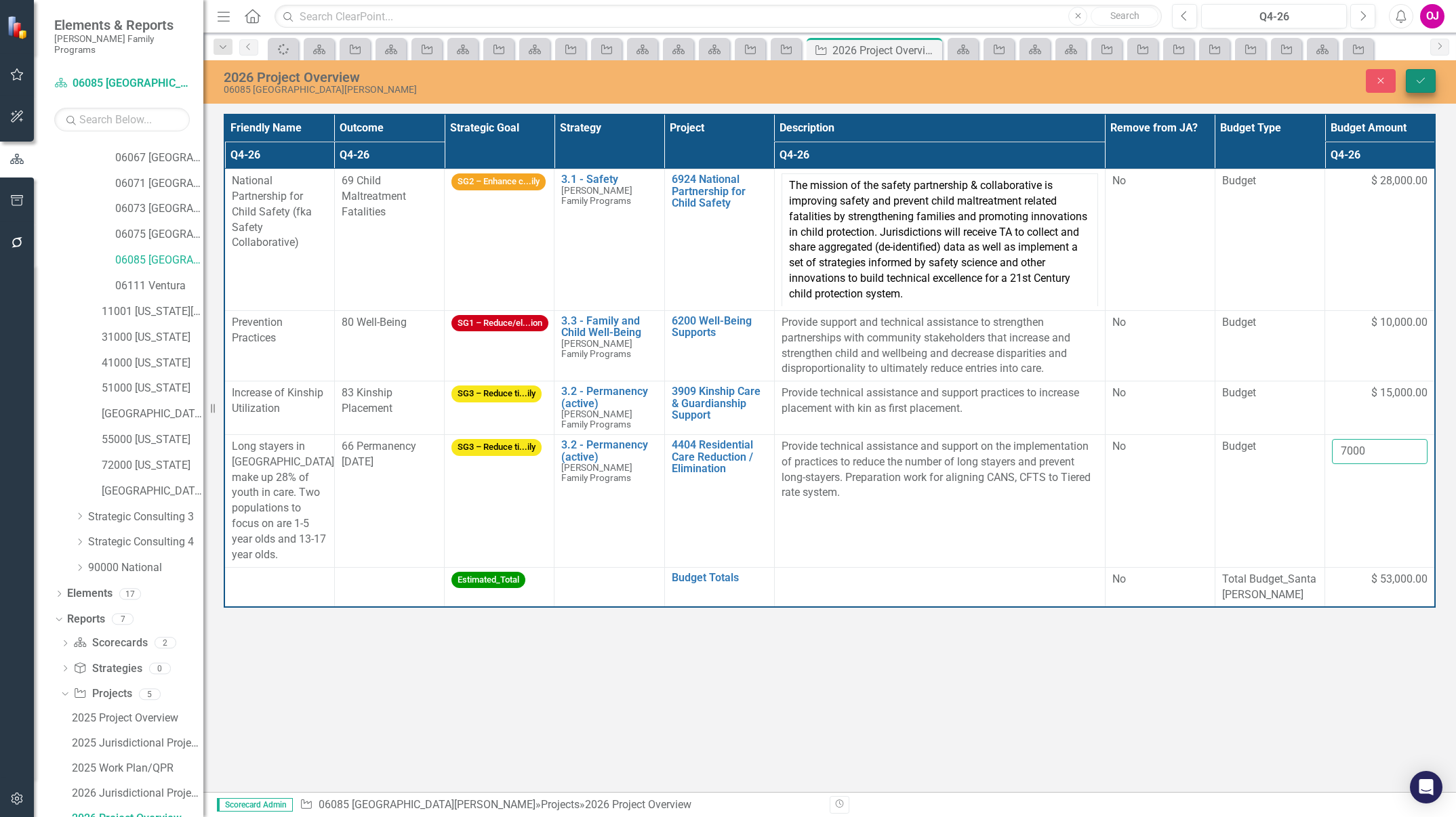
type input "7000"
click at [1429, 85] on button "Save" at bounding box center [1421, 81] width 30 height 23
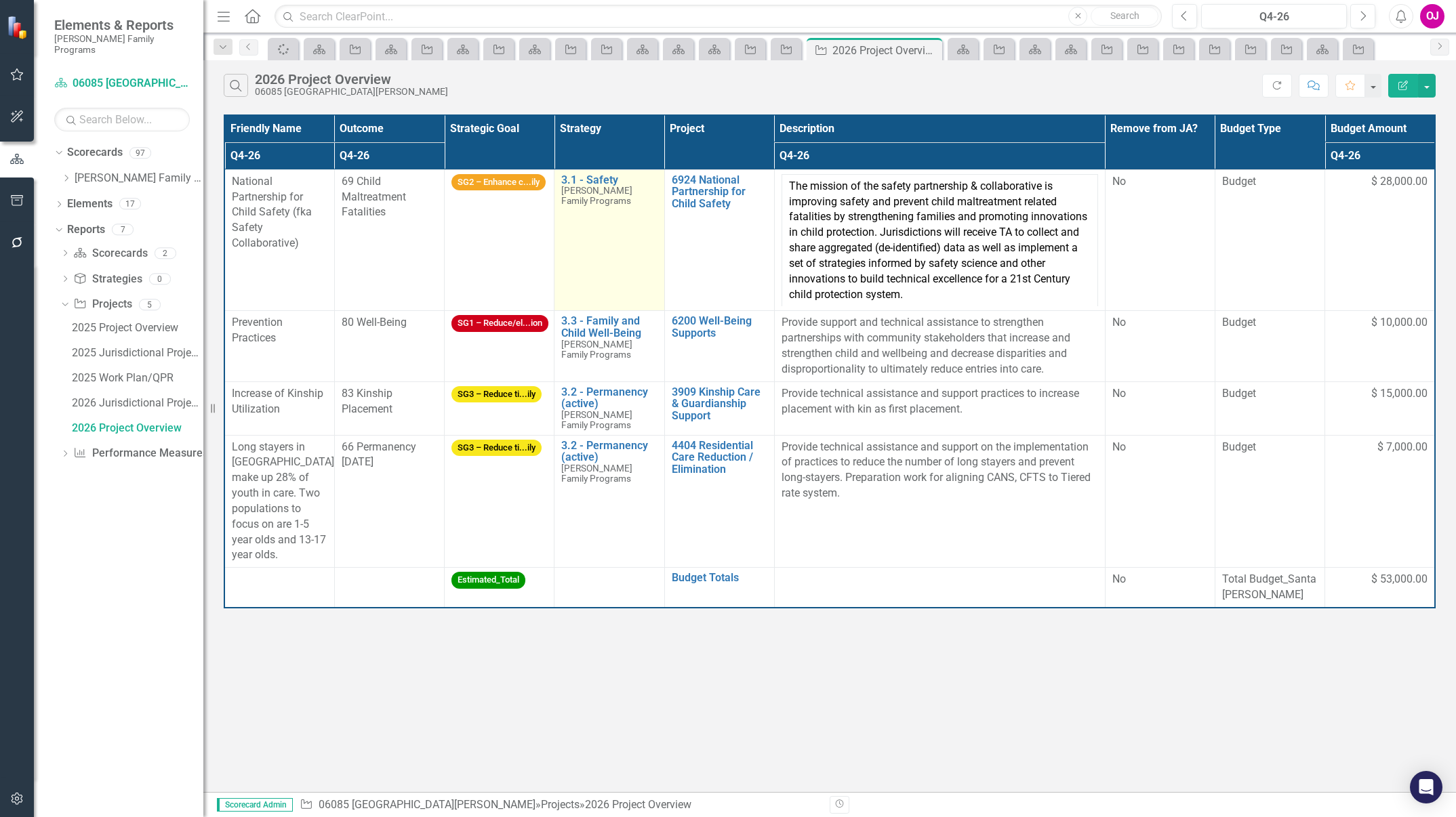
scroll to position [0, 0]
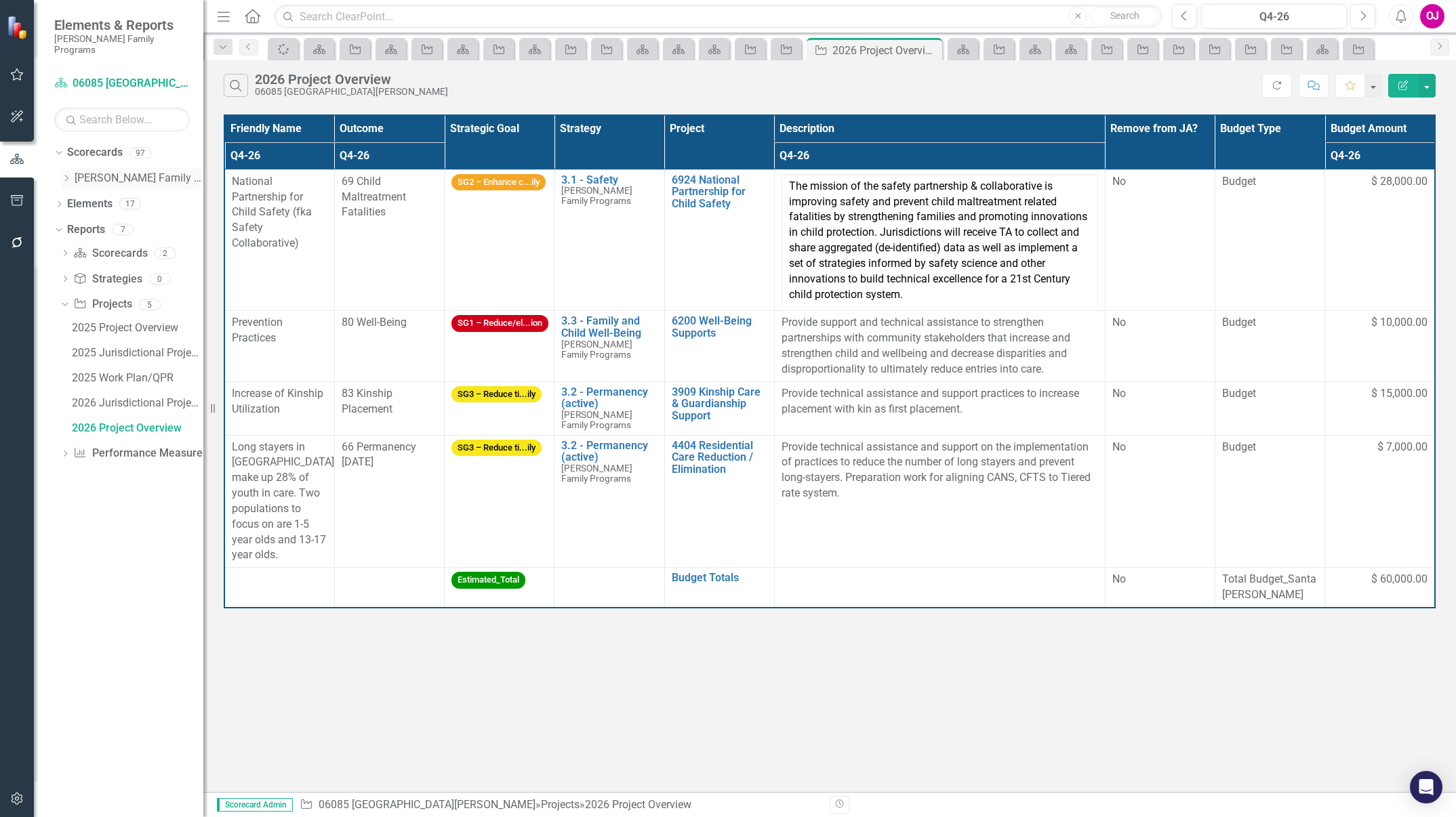
click at [62, 174] on icon "Dropdown" at bounding box center [65, 178] width 10 height 8
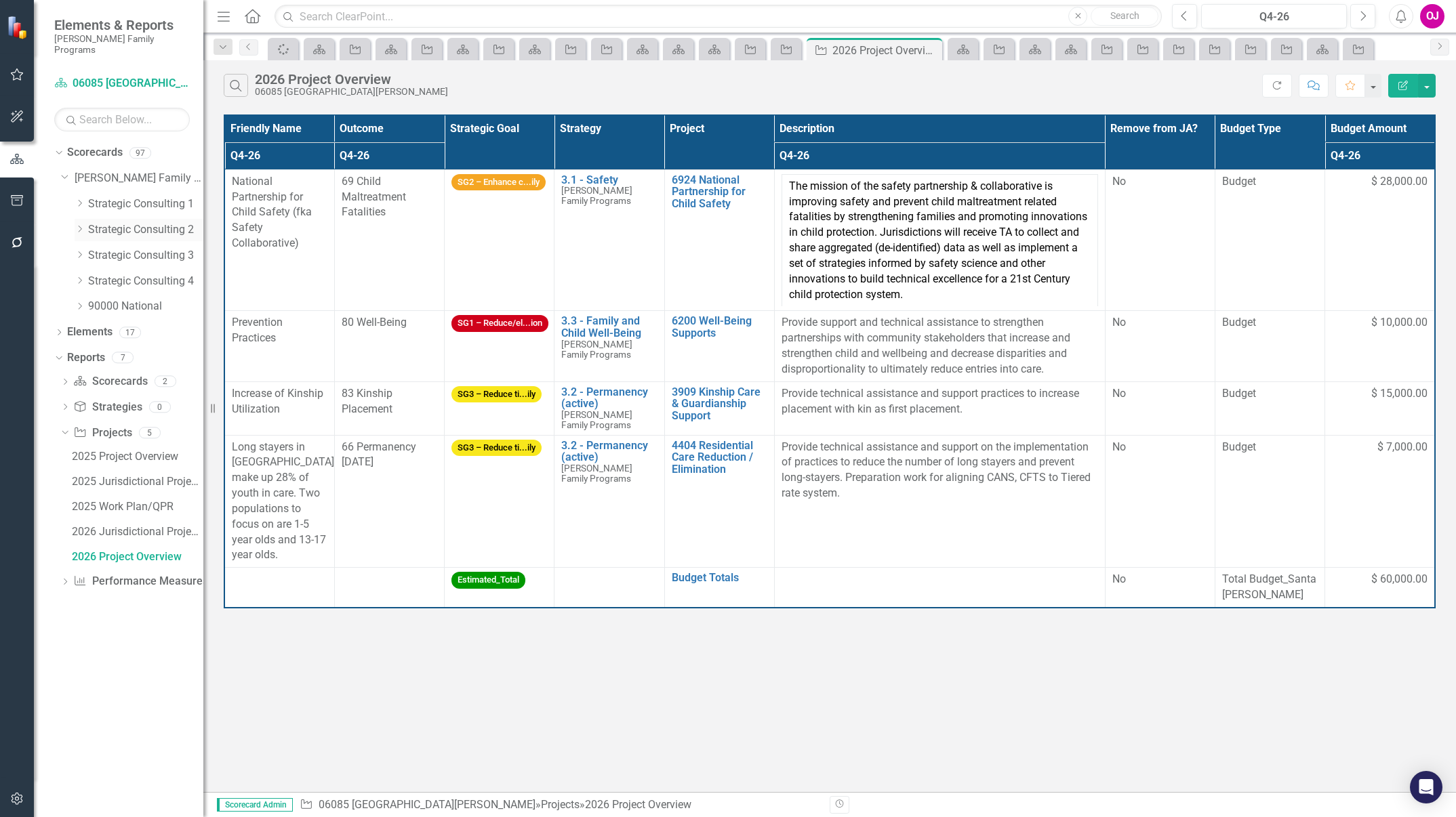
click at [79, 225] on icon "Dropdown" at bounding box center [79, 228] width 10 height 8
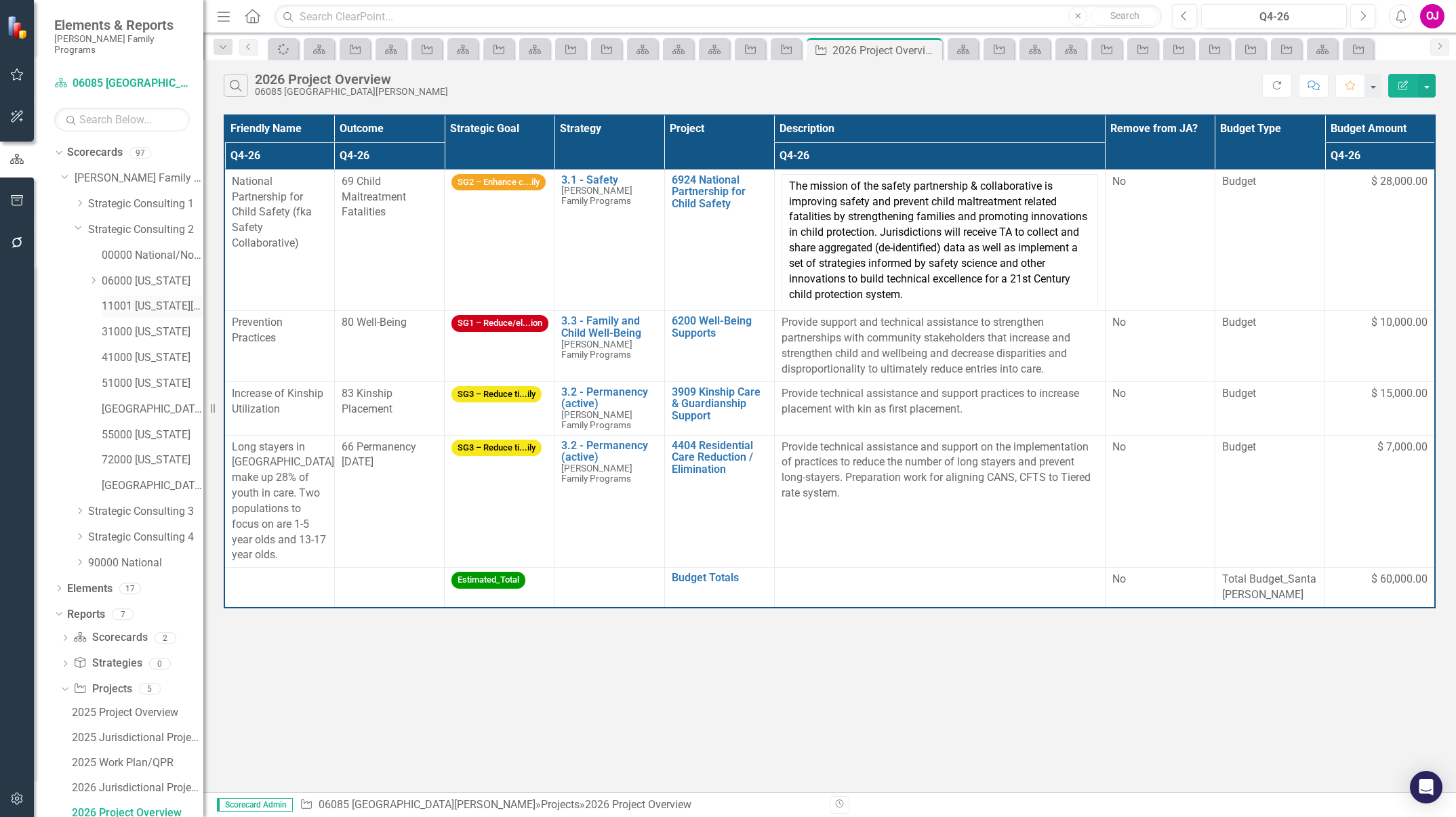
click at [146, 299] on link "11001 [US_STATE][GEOGRAPHIC_DATA]" at bounding box center [152, 306] width 102 height 16
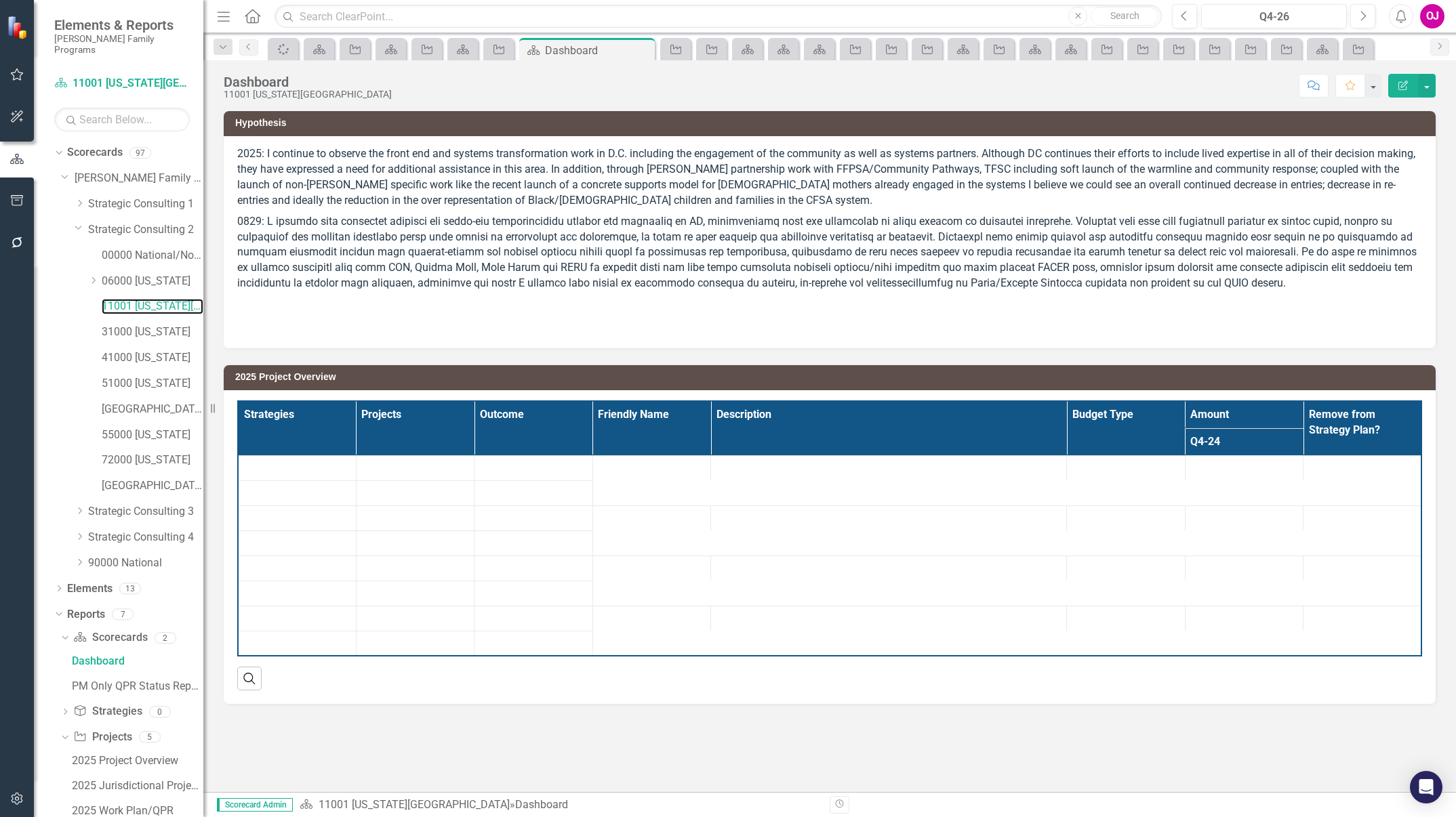
scroll to position [92, 0]
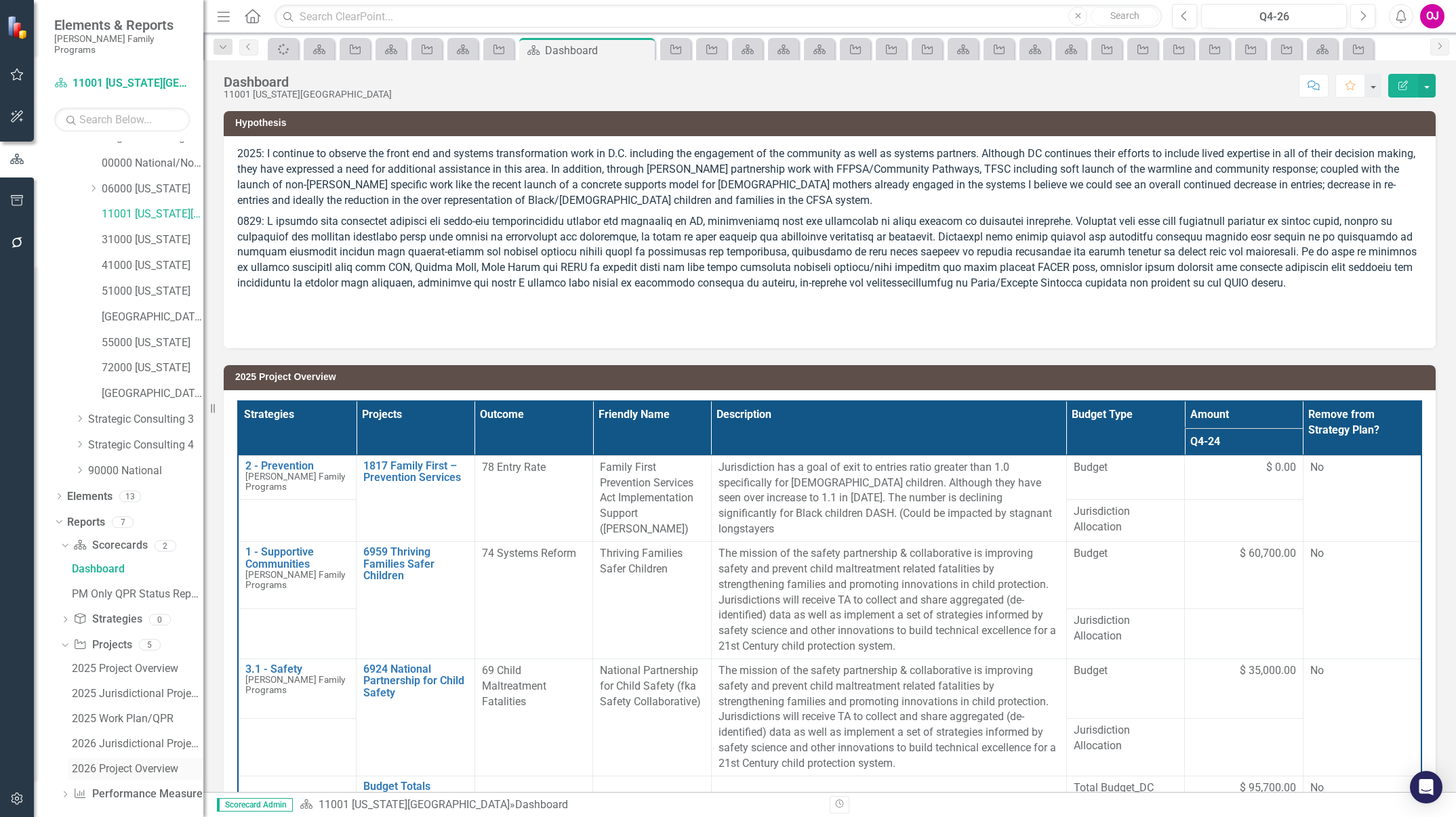
click at [90, 763] on div "2026 Project Overview" at bounding box center [138, 769] width 132 height 12
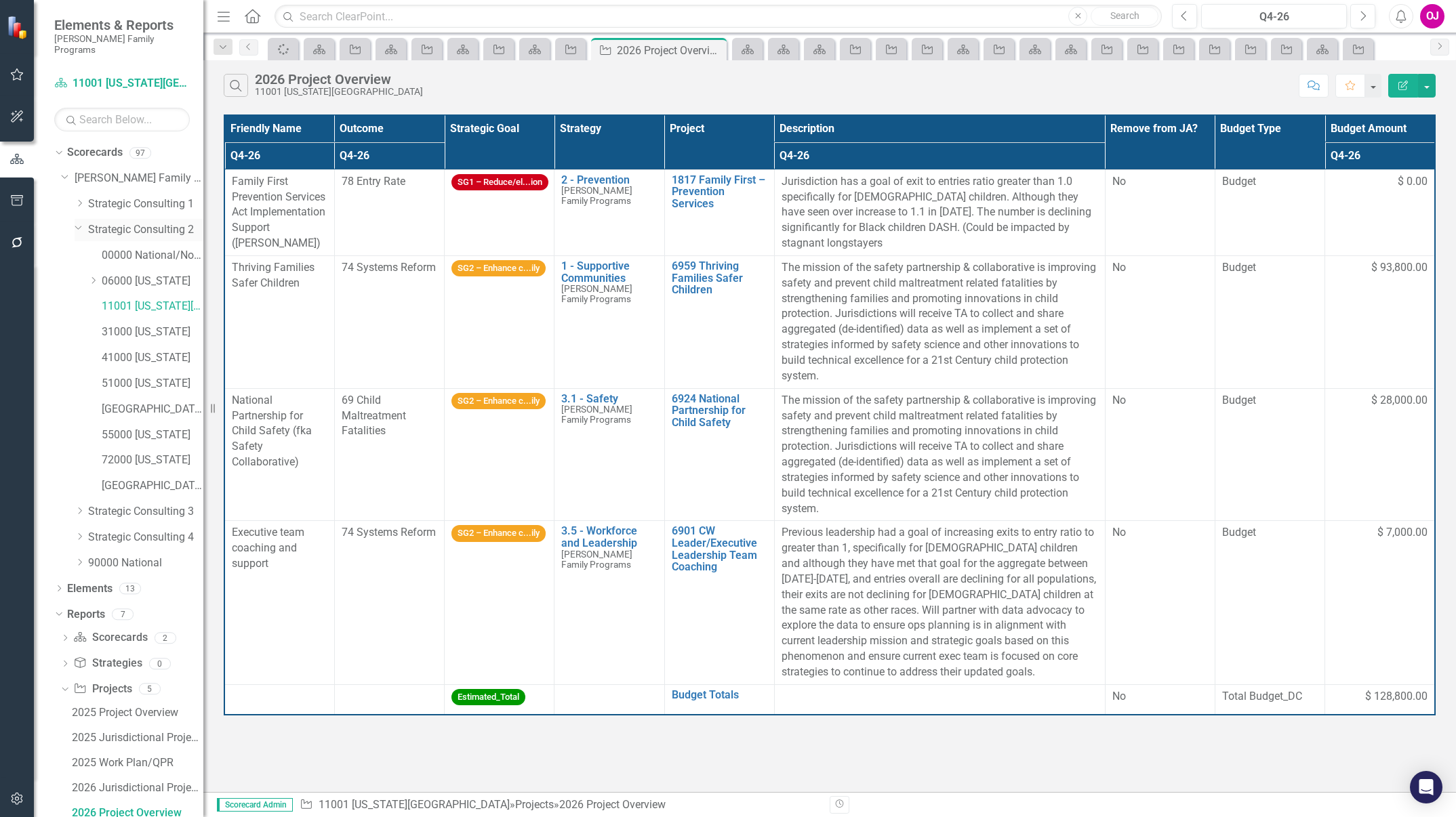
click at [104, 223] on link "Strategic Consulting 2" at bounding box center [146, 230] width 115 height 16
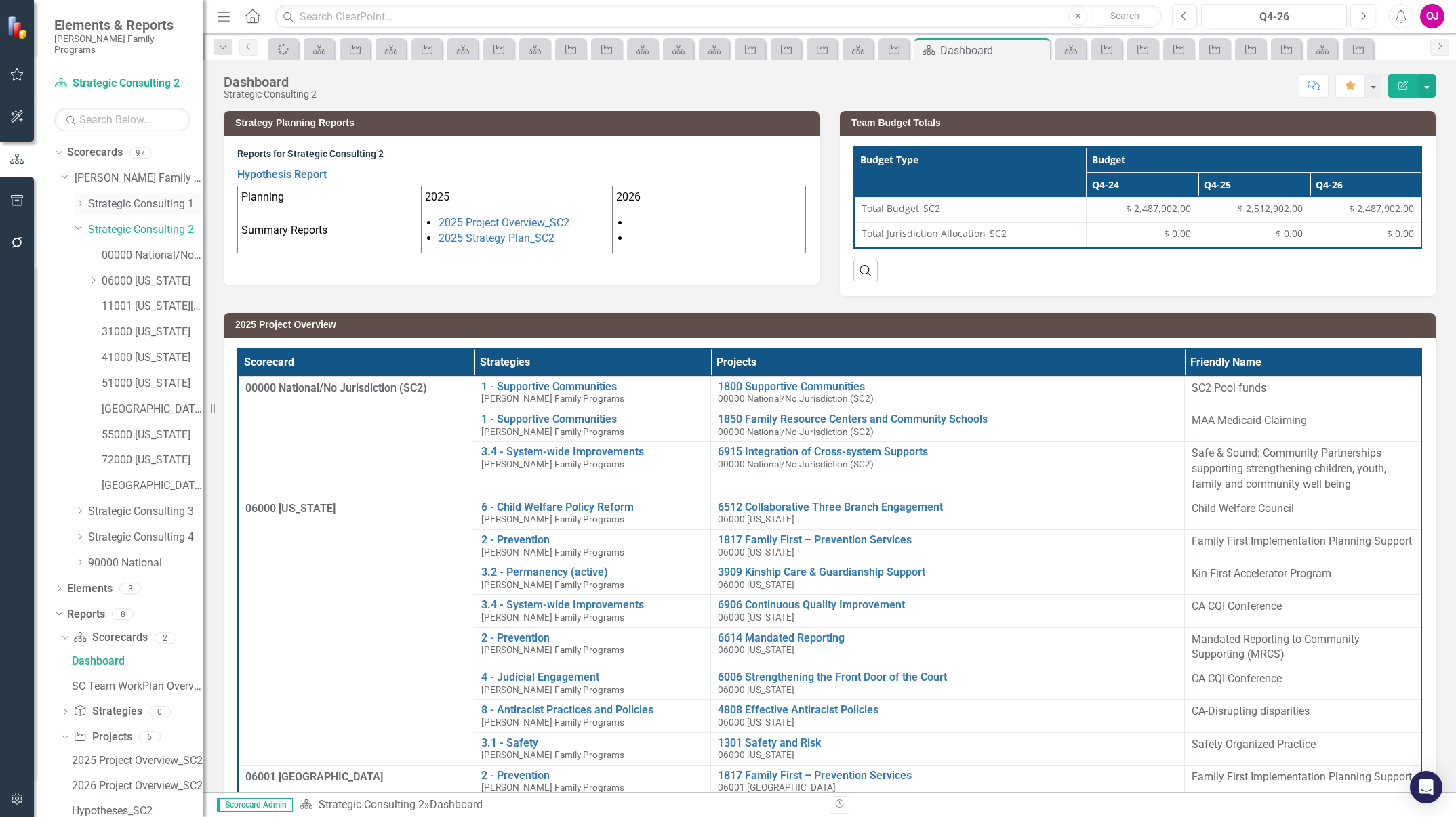
click at [79, 199] on icon "Dropdown" at bounding box center [79, 203] width 10 height 8
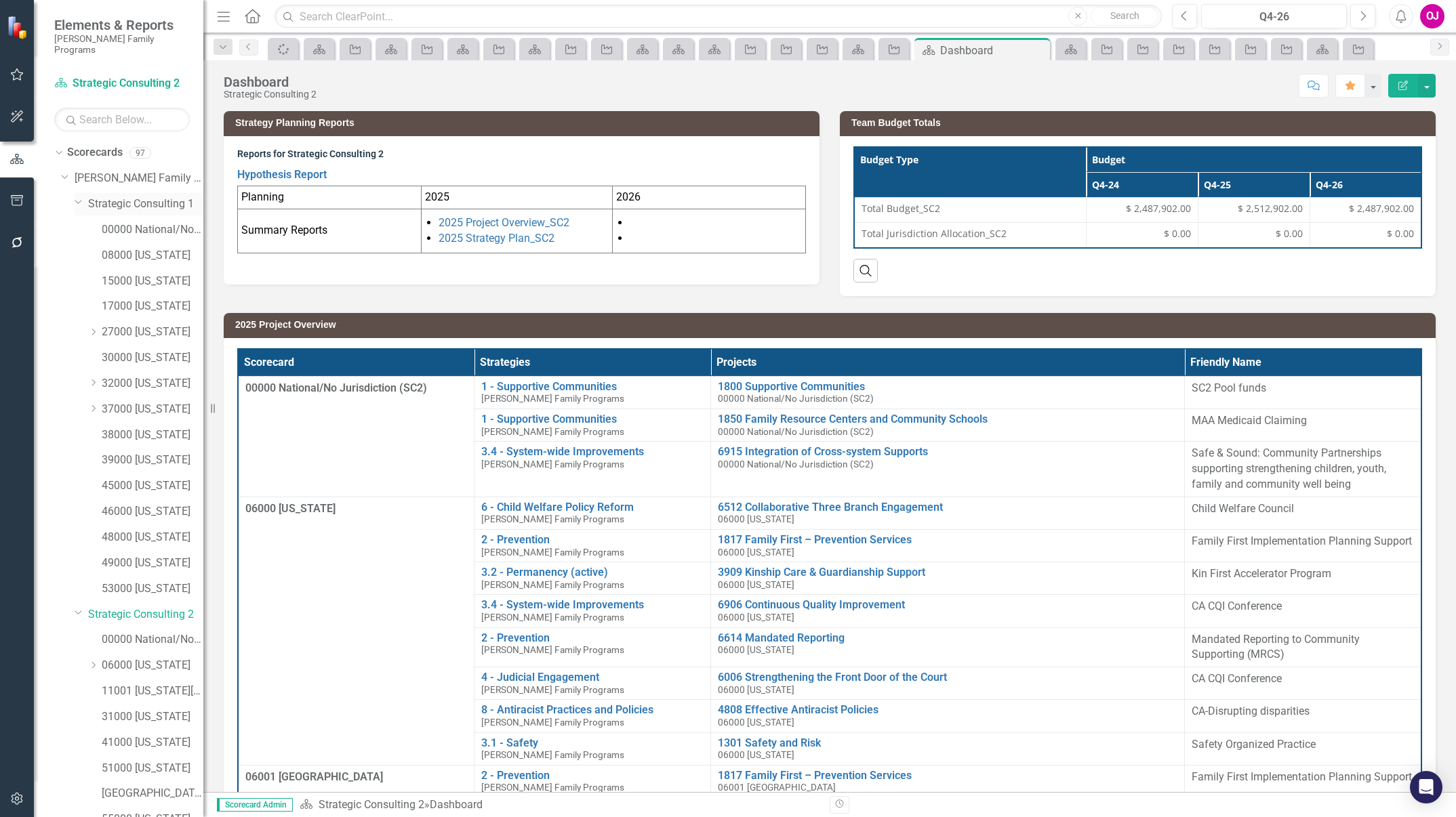
click at [81, 196] on icon "Dropdown" at bounding box center [78, 201] width 8 height 10
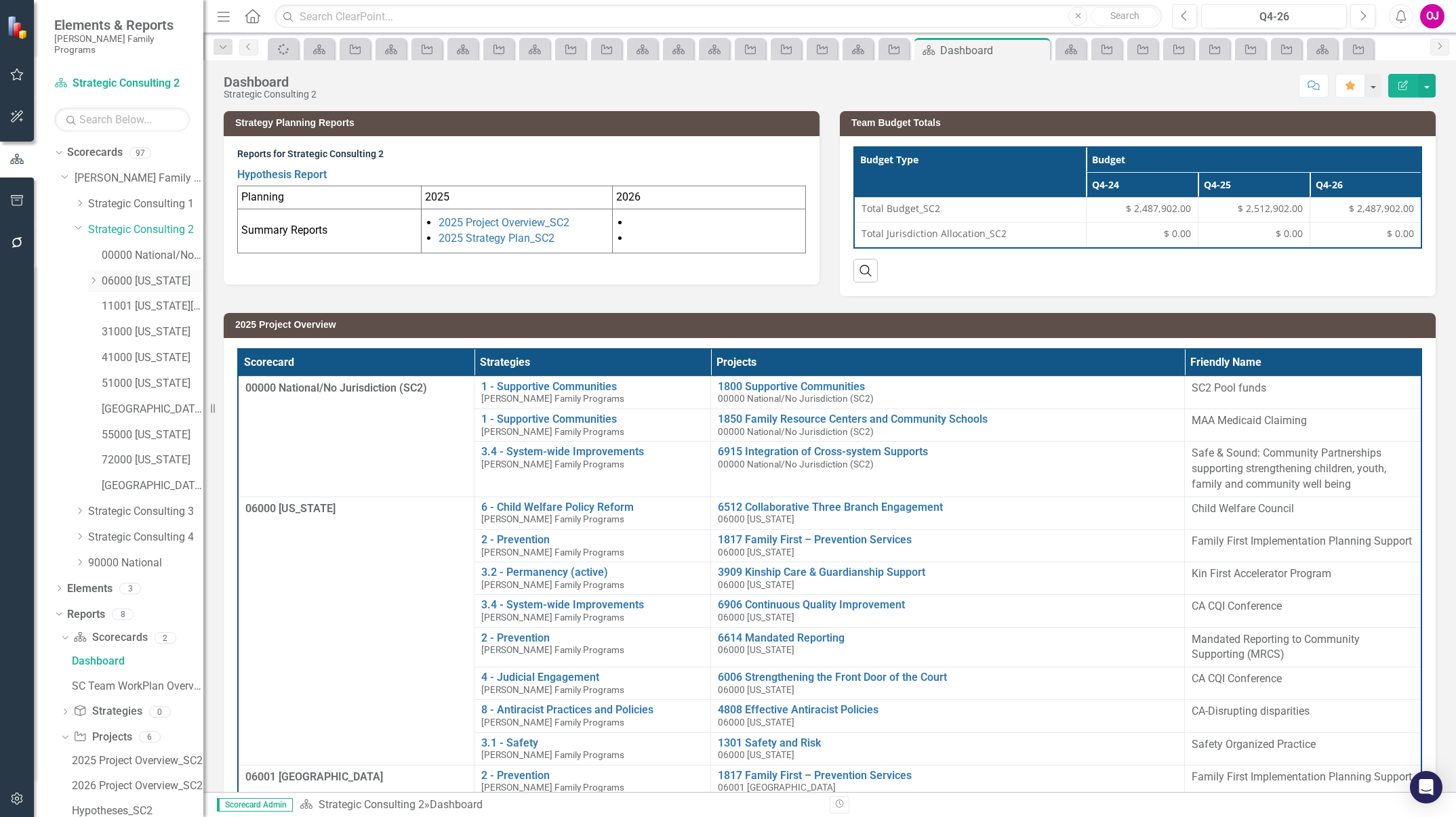
click at [91, 276] on icon "Dropdown" at bounding box center [93, 280] width 10 height 8
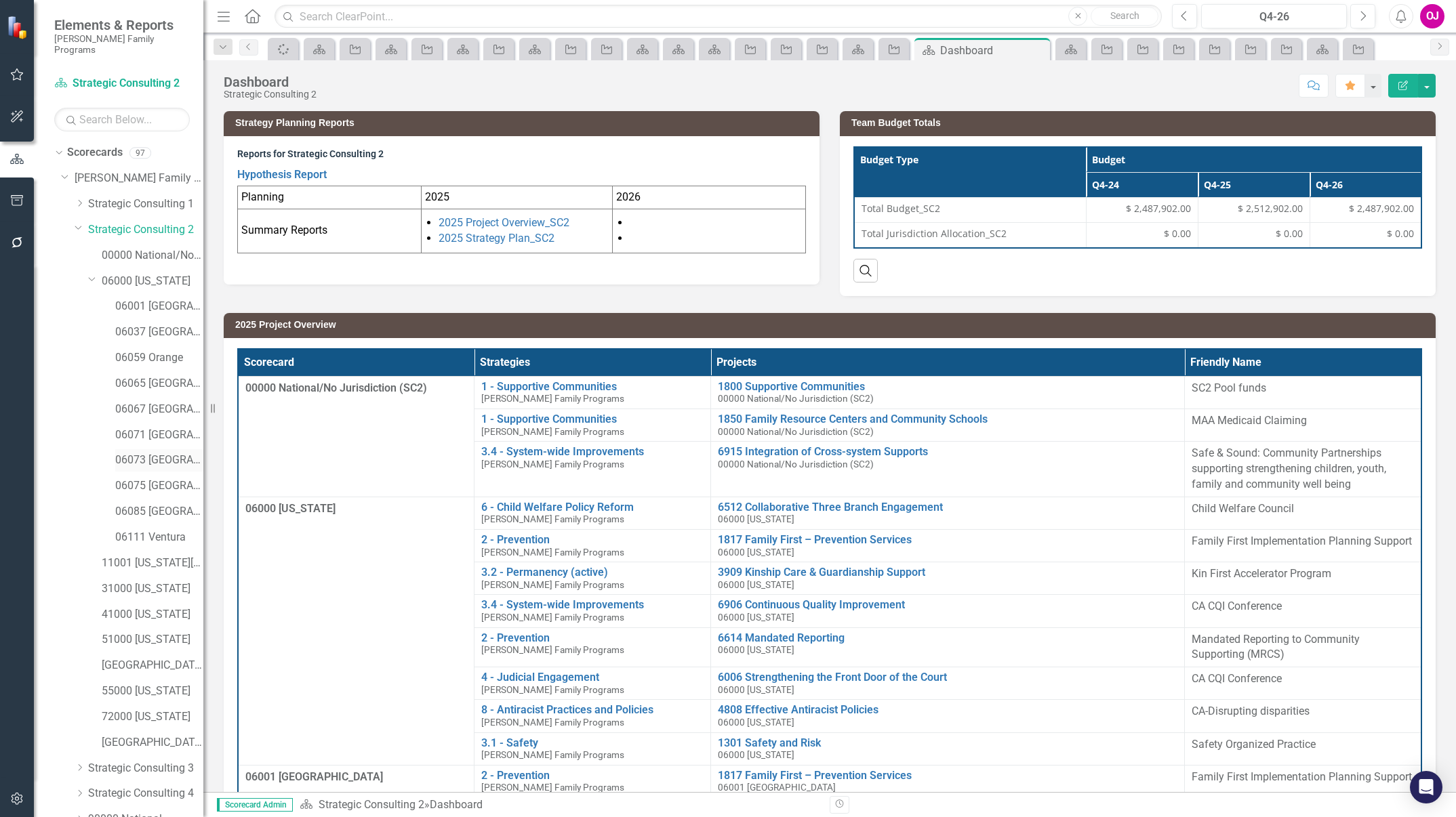
click at [158, 453] on link "06073 [GEOGRAPHIC_DATA]" at bounding box center [159, 461] width 88 height 16
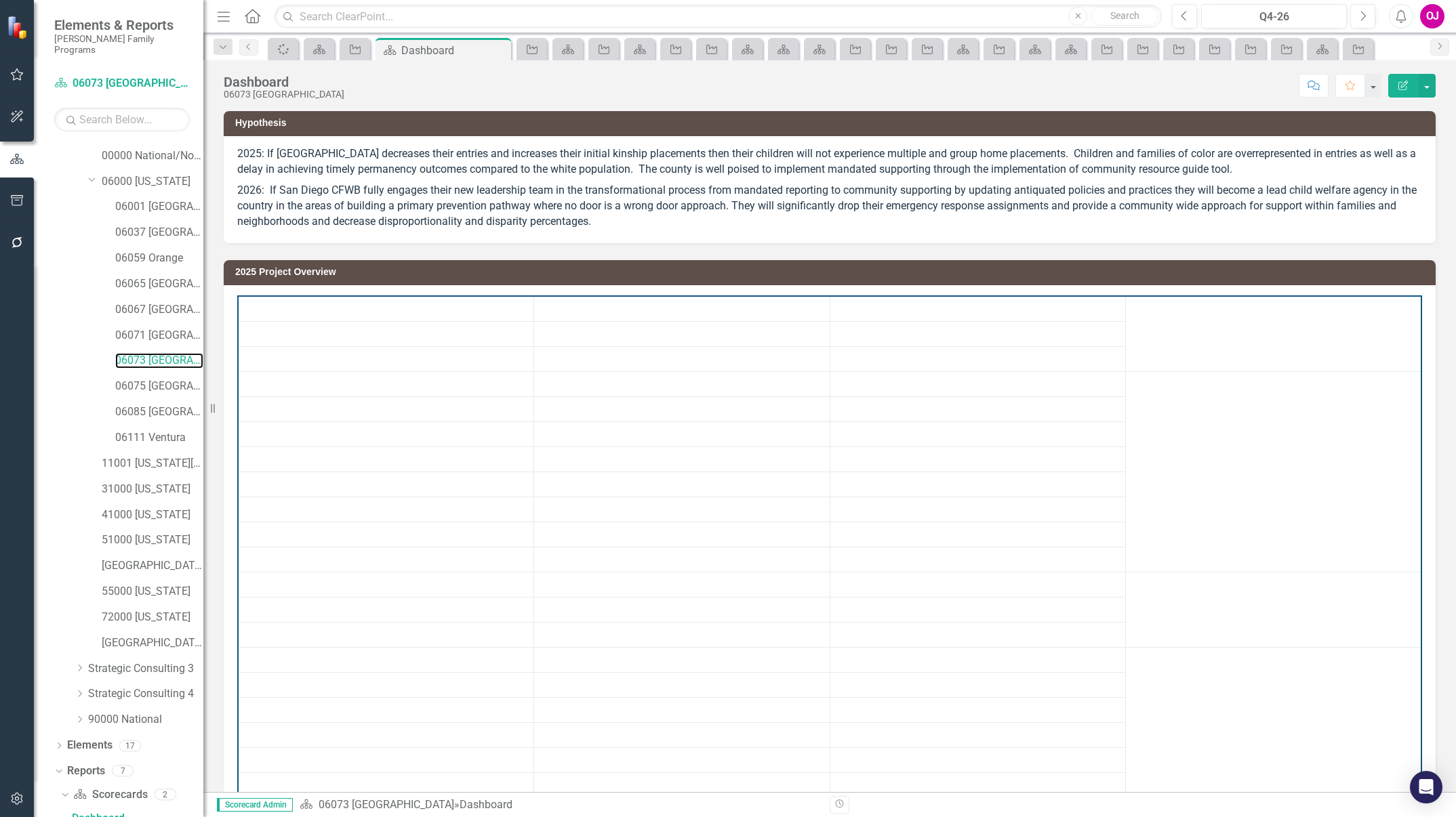
scroll to position [348, 0]
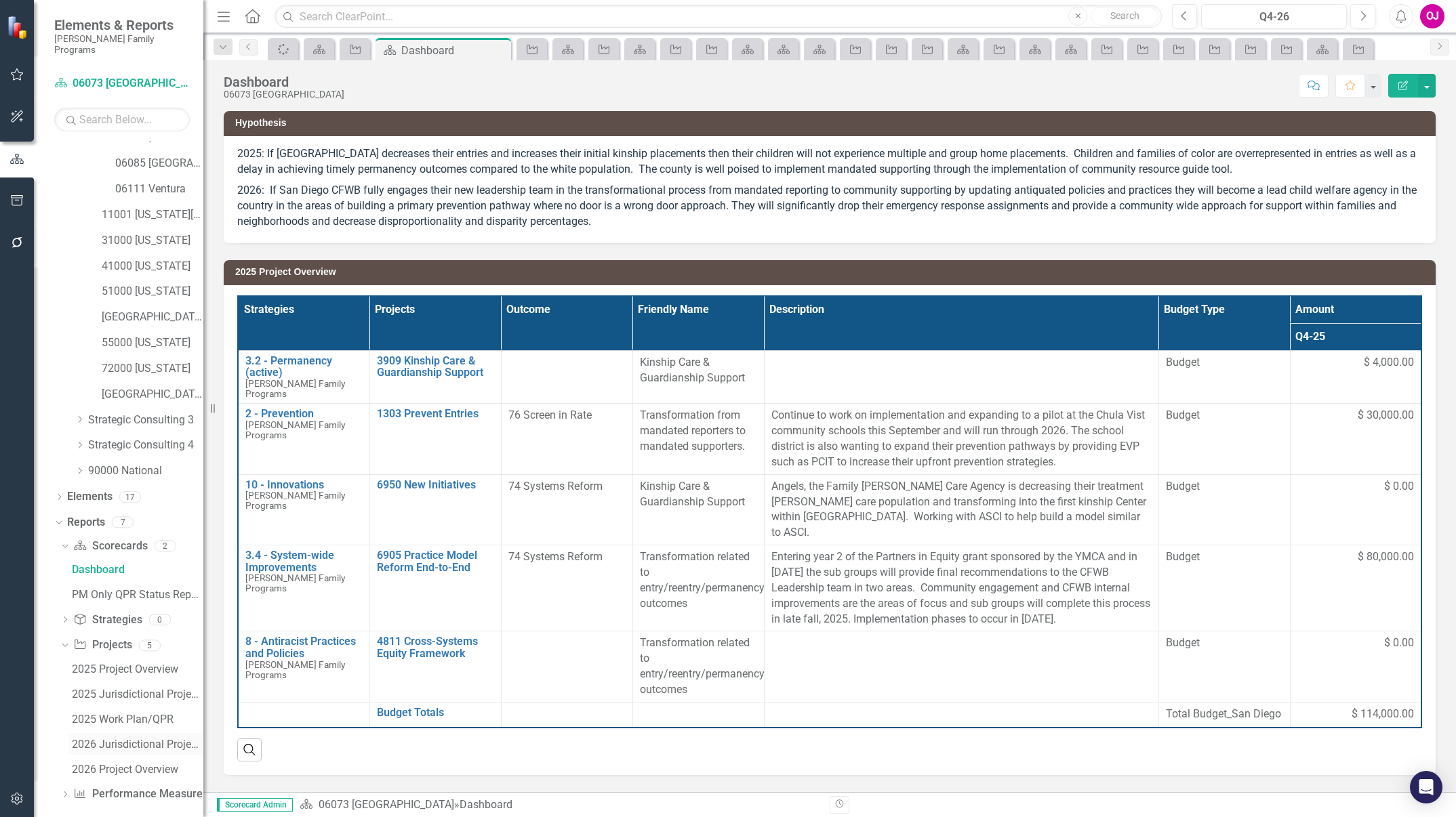
click at [101, 739] on div "2026 Jurisdictional Projects Assessment" at bounding box center [138, 745] width 132 height 12
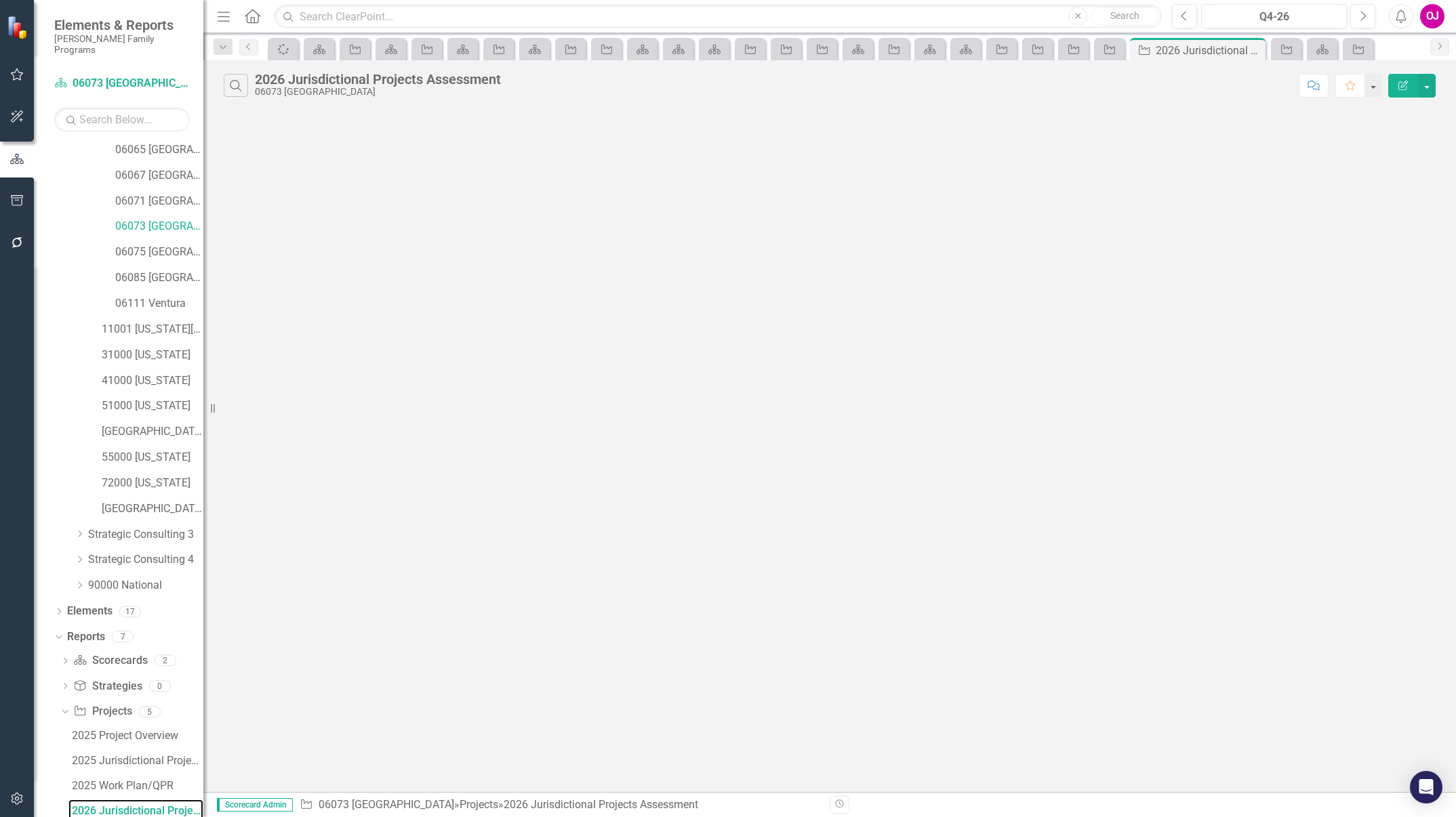
scroll to position [225, 0]
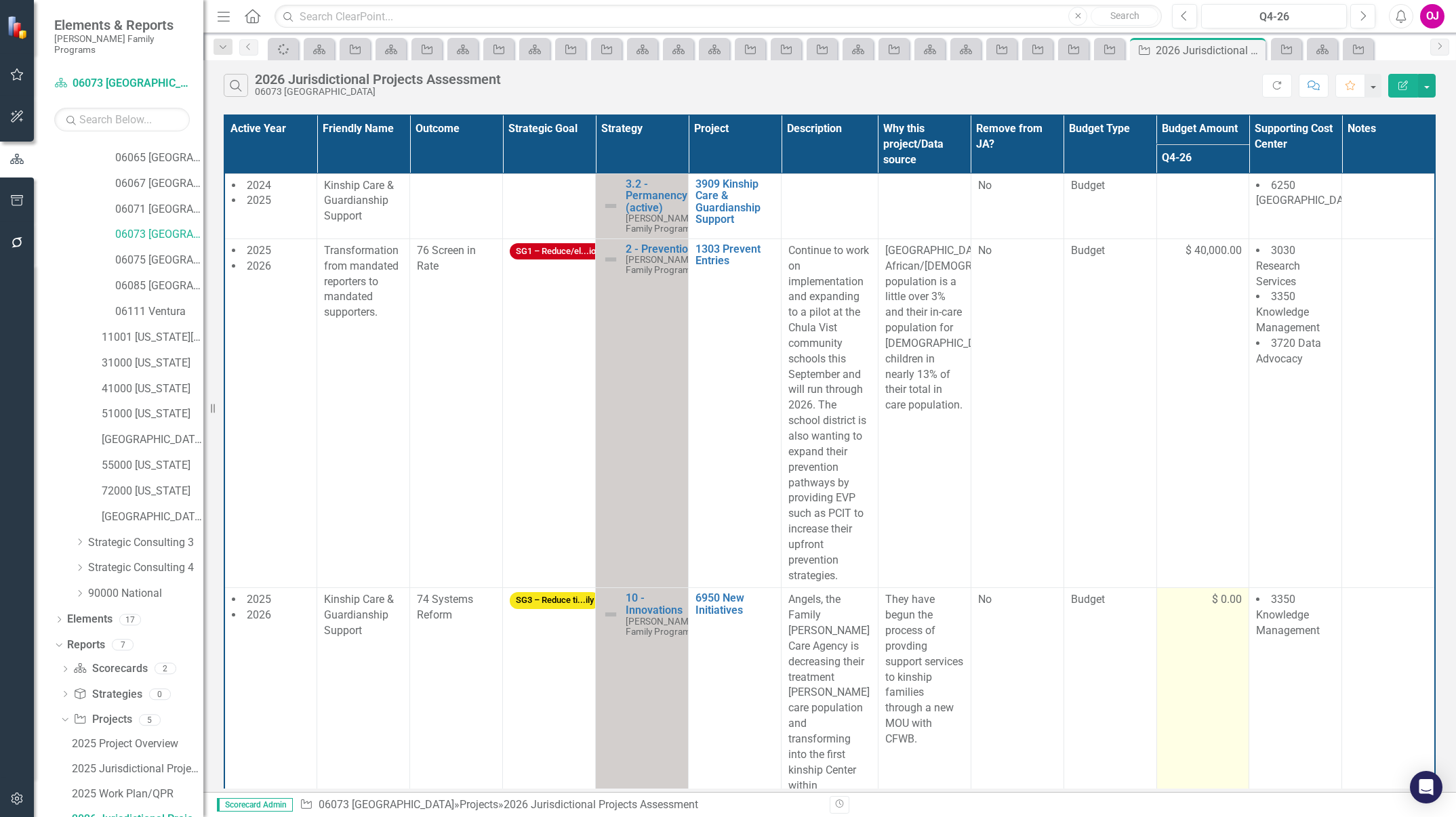
click at [1200, 603] on div "$ 0.00" at bounding box center [1203, 600] width 79 height 16
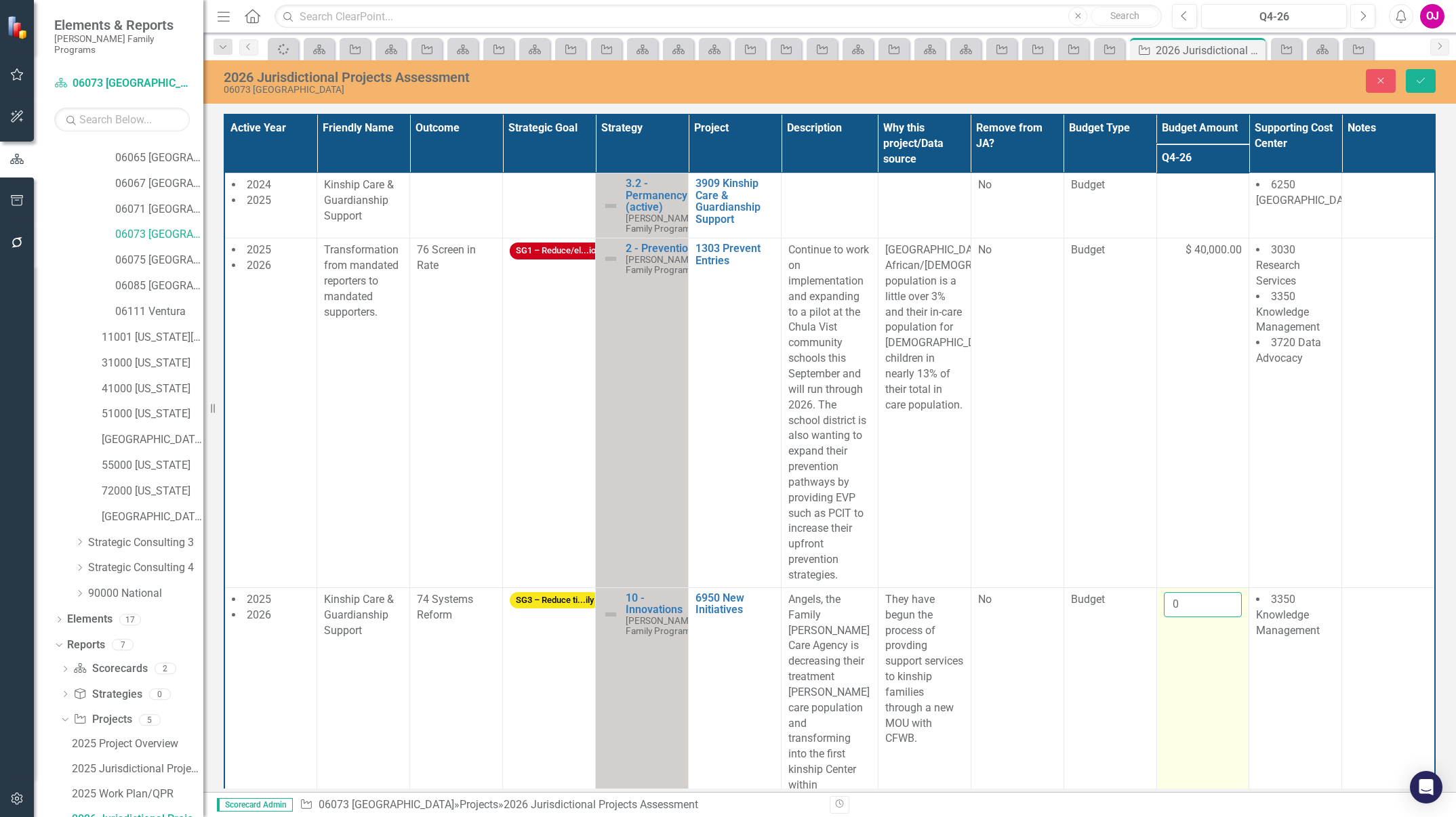
drag, startPoint x: 1200, startPoint y: 603, endPoint x: 1187, endPoint y: 601, distance: 13.2
click at [1187, 601] on input "0" at bounding box center [1203, 605] width 79 height 25
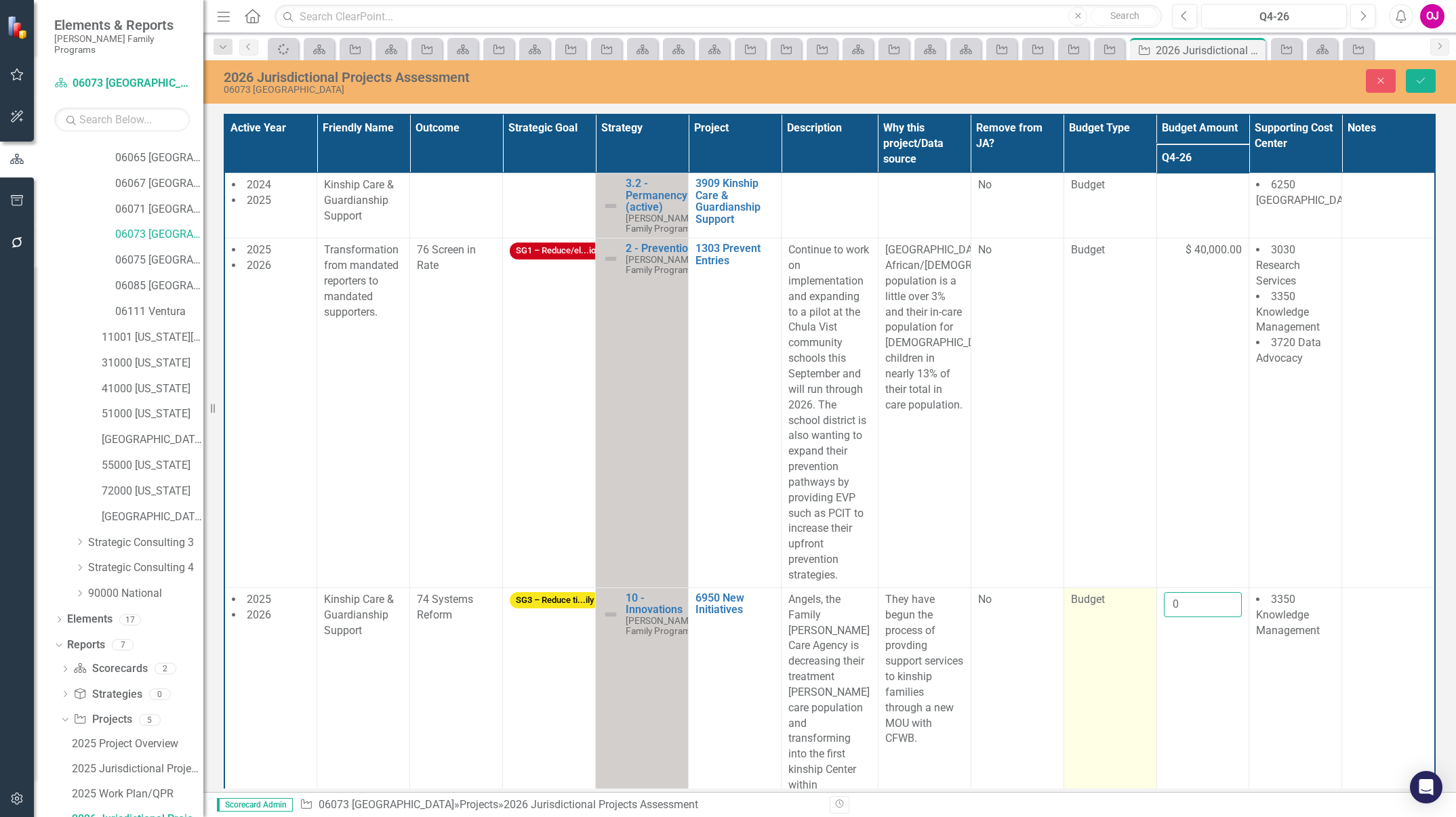
drag, startPoint x: 1187, startPoint y: 601, endPoint x: 1098, endPoint y: 597, distance: 89.1
click at [1098, 597] on tr "2025 2026 Kinship Care & Guardianship Support 74 Systems Reform SG3 – Reduce ti…" at bounding box center [830, 731] width 1211 height 287
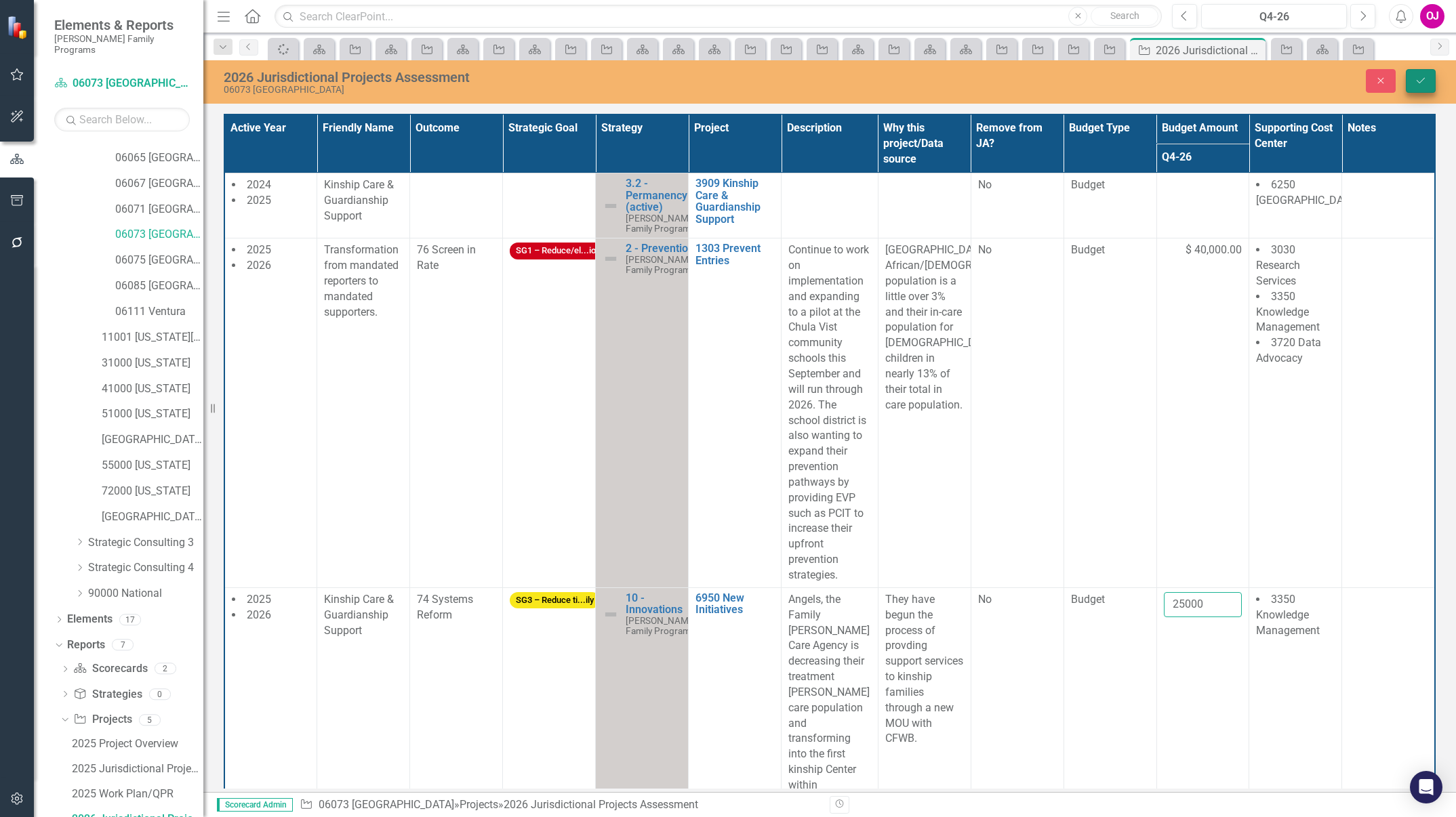
type input "25000"
click at [1418, 85] on icon "Save" at bounding box center [1421, 81] width 12 height 10
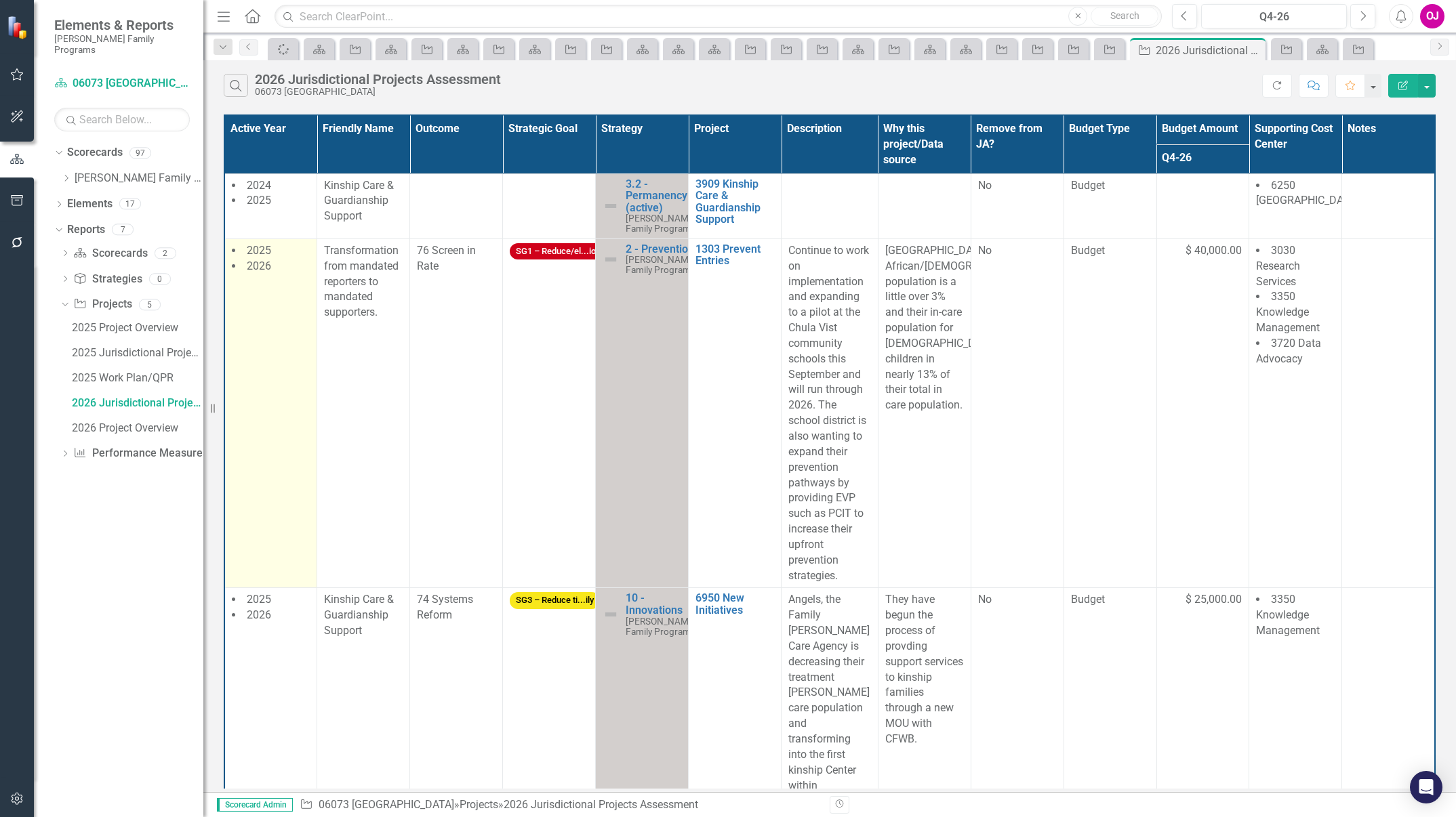
scroll to position [0, 0]
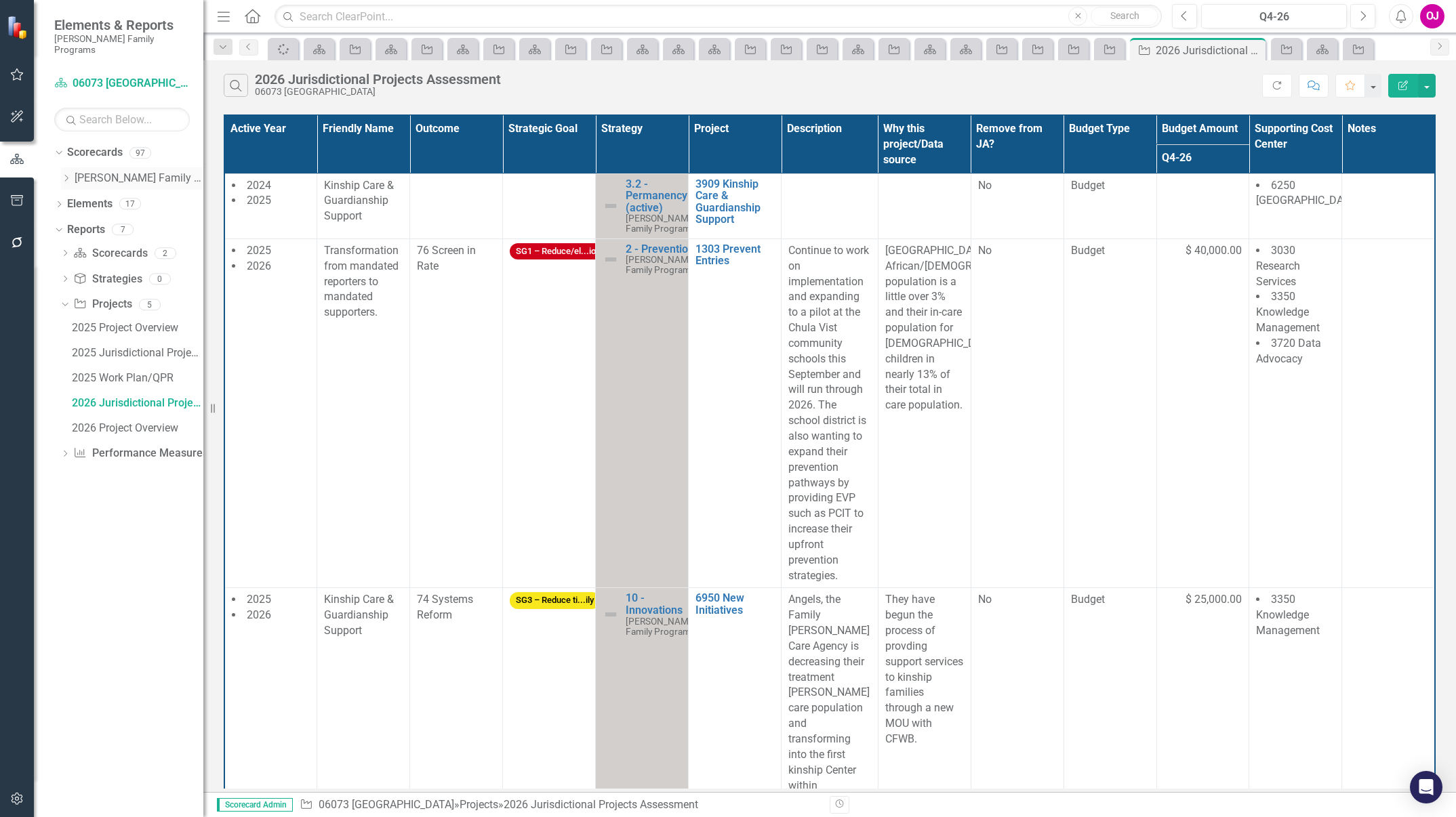
click at [67, 175] on icon at bounding box center [66, 178] width 3 height 7
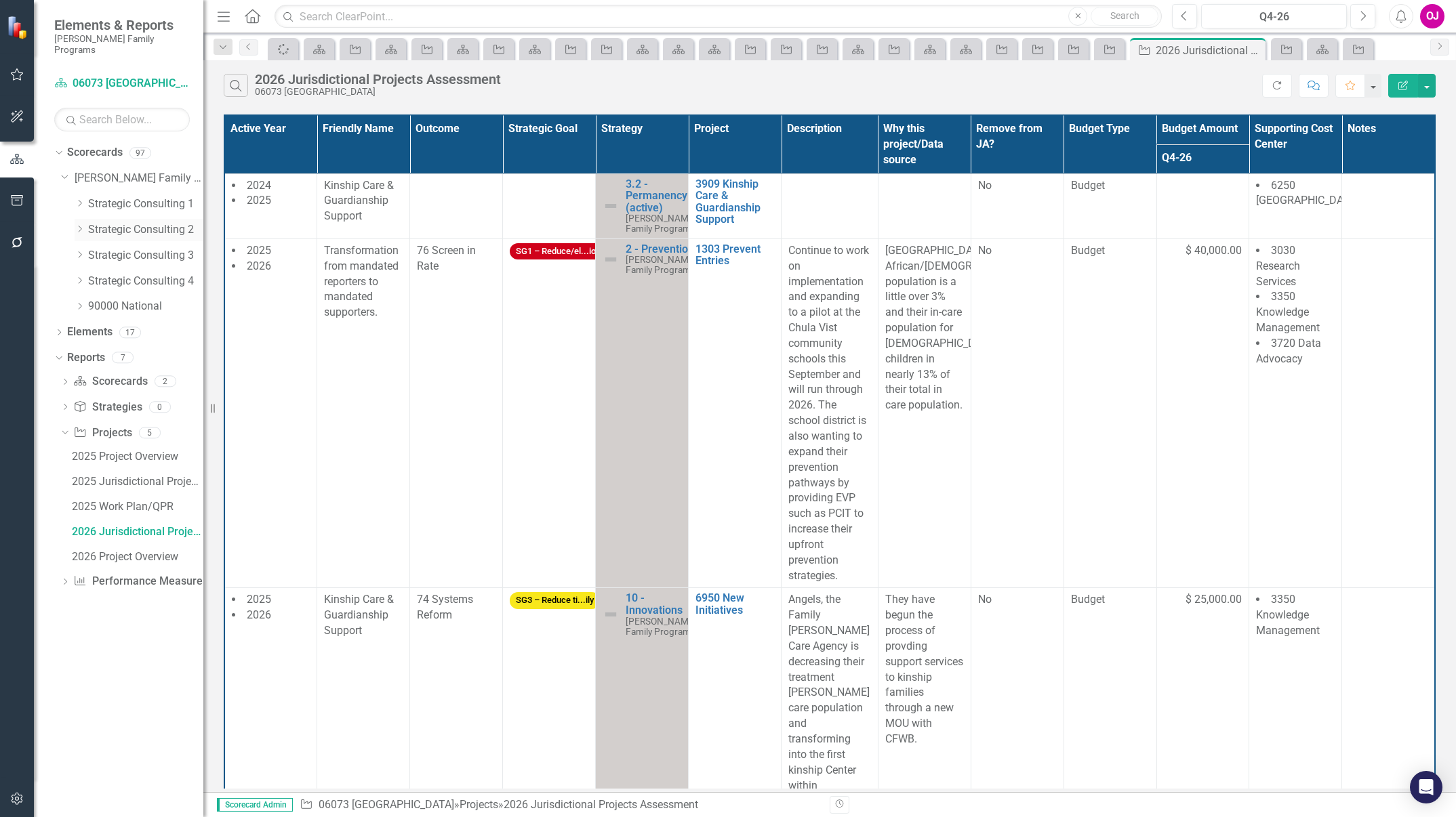
click at [105, 223] on link "Strategic Consulting 2" at bounding box center [146, 230] width 115 height 16
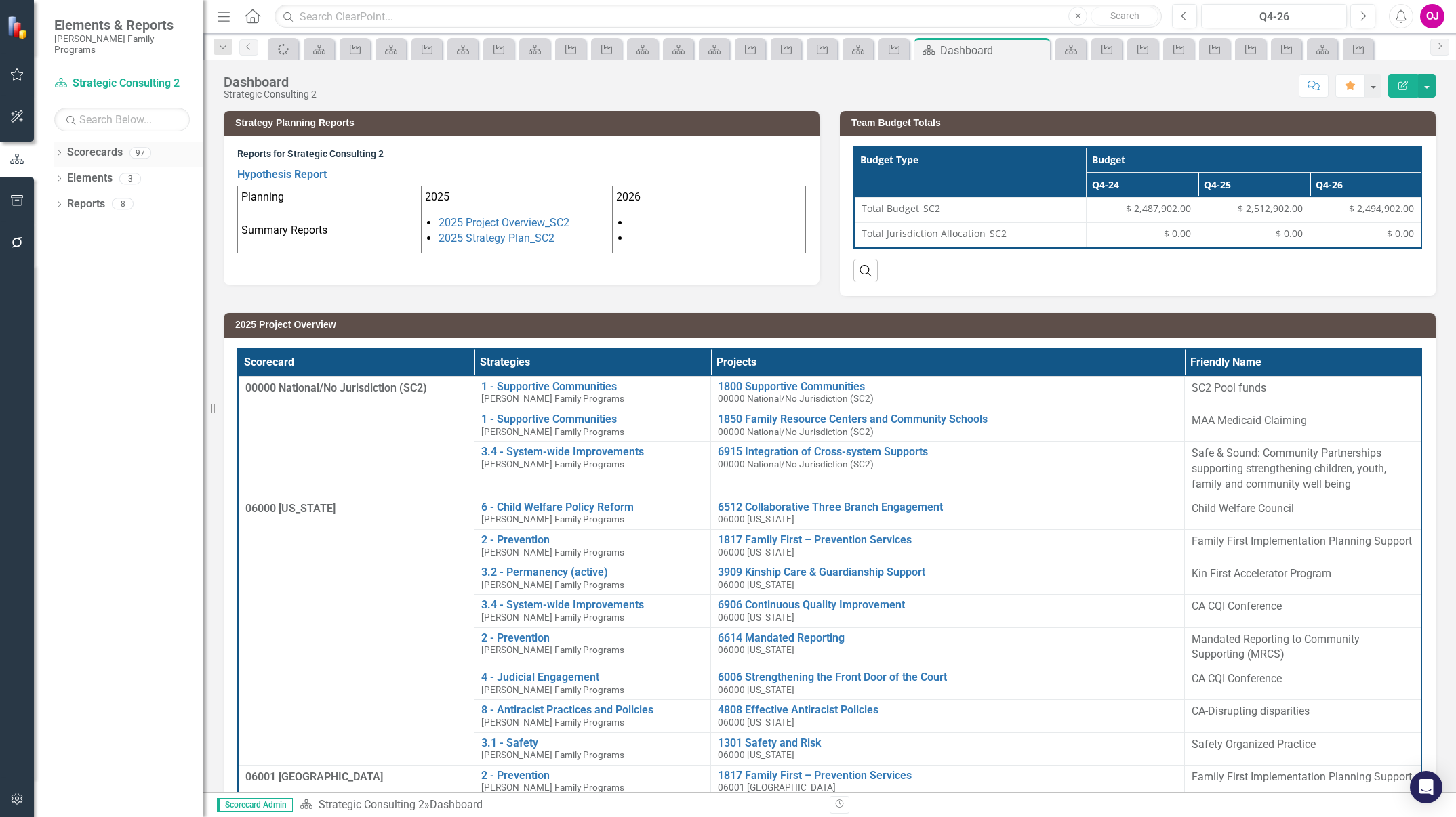
click at [58, 150] on icon "Dropdown" at bounding box center [60, 154] width 10 height 8
click at [64, 174] on icon "Dropdown" at bounding box center [65, 178] width 10 height 8
click at [83, 225] on div "Dropdown" at bounding box center [79, 230] width 10 height 12
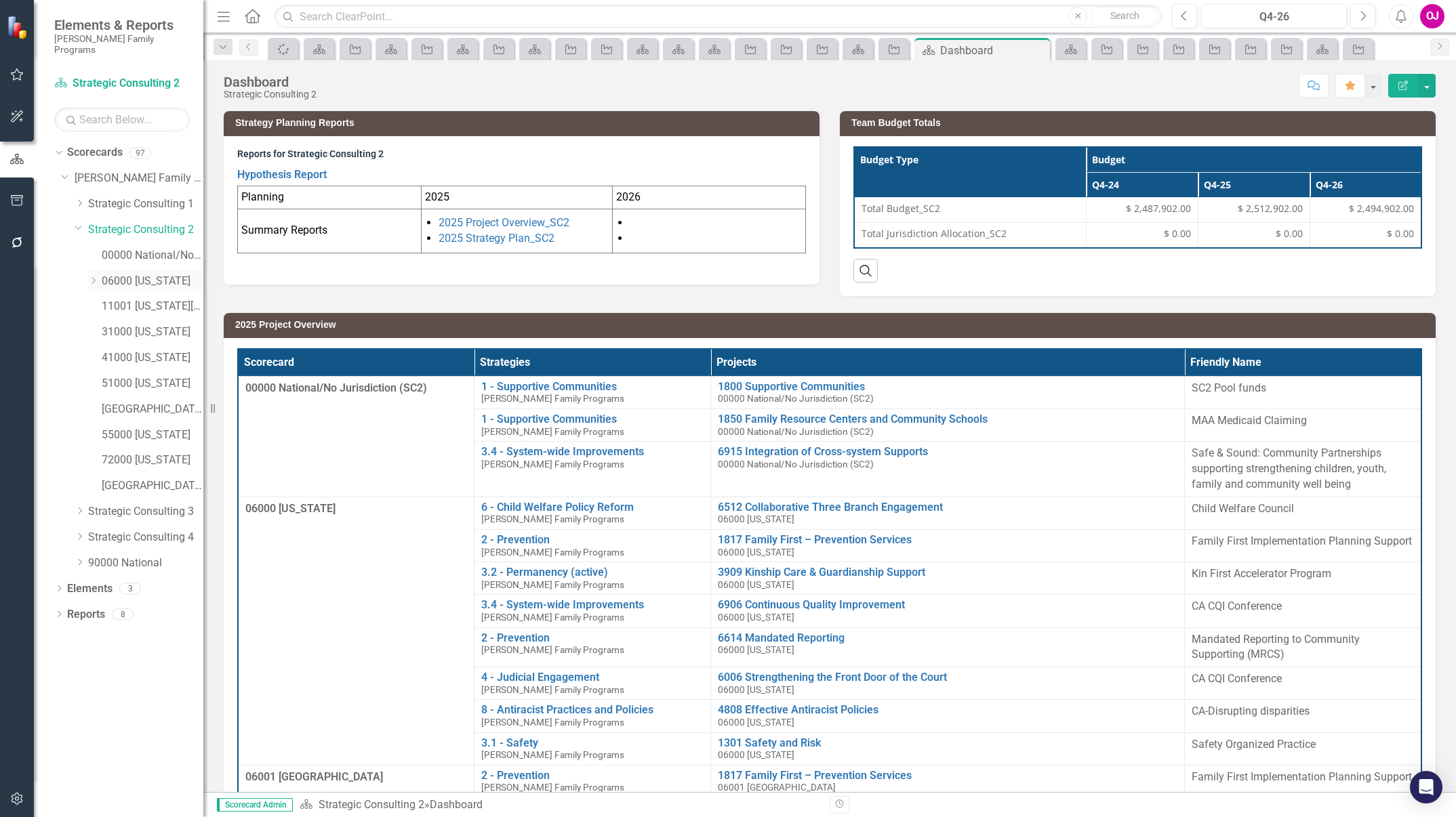
click at [92, 270] on div "Dropdown 06000 [US_STATE]" at bounding box center [146, 281] width 115 height 22
click at [92, 276] on icon "Dropdown" at bounding box center [93, 280] width 10 height 8
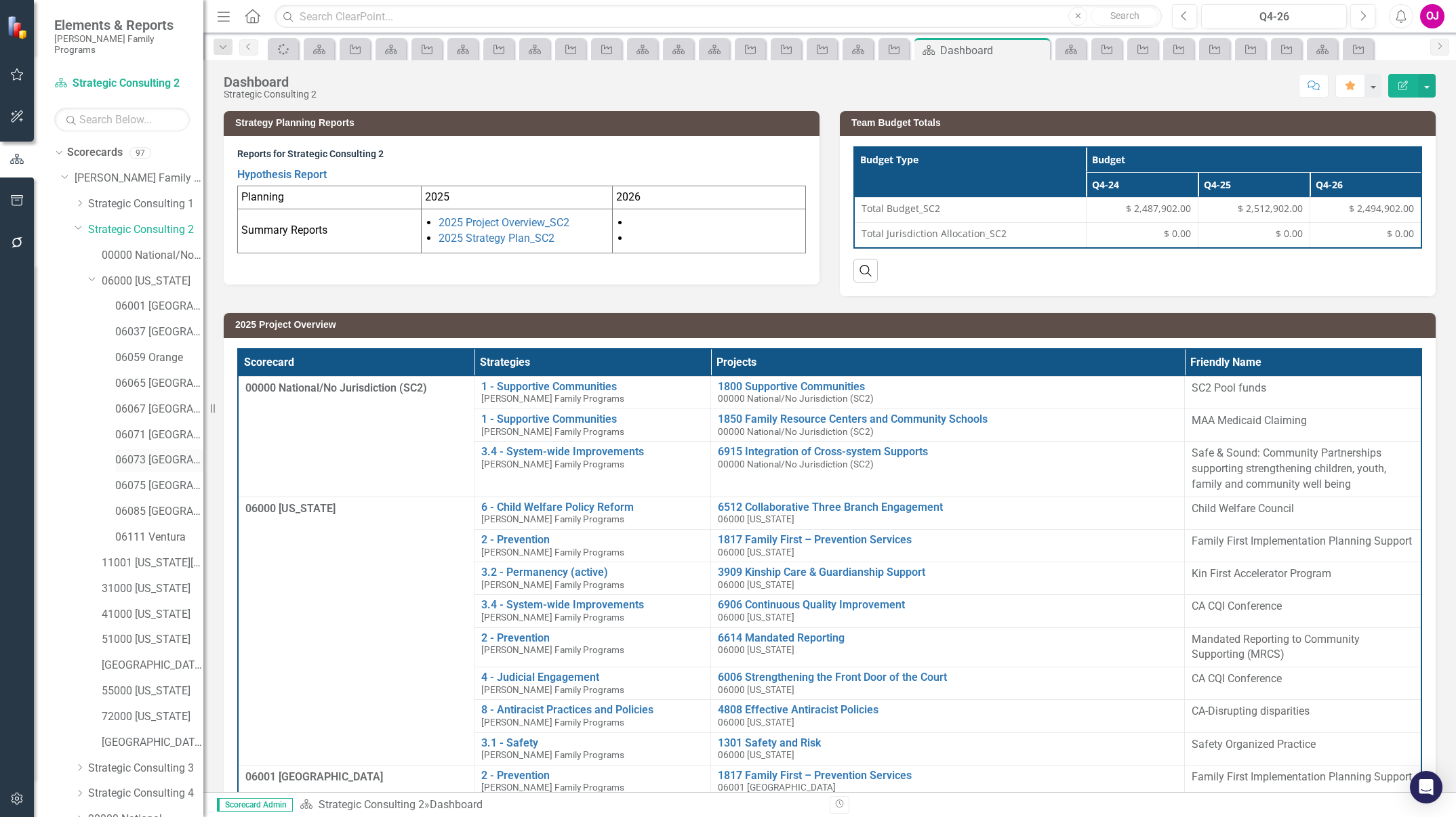
click at [159, 453] on link "06073 [GEOGRAPHIC_DATA]" at bounding box center [159, 461] width 88 height 16
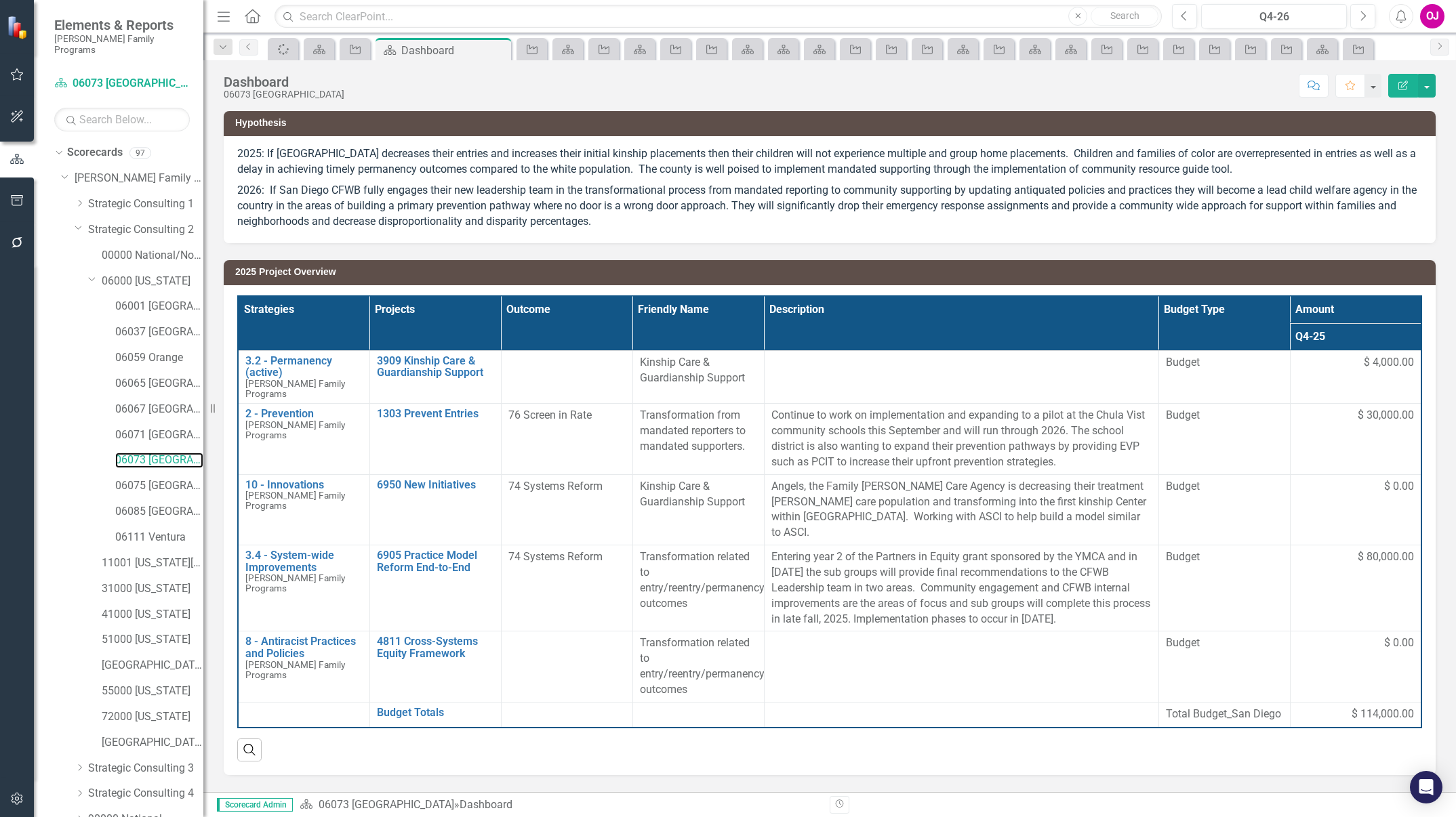
scroll to position [57, 0]
click at [57, 812] on icon "Dropdown" at bounding box center [60, 816] width 10 height 8
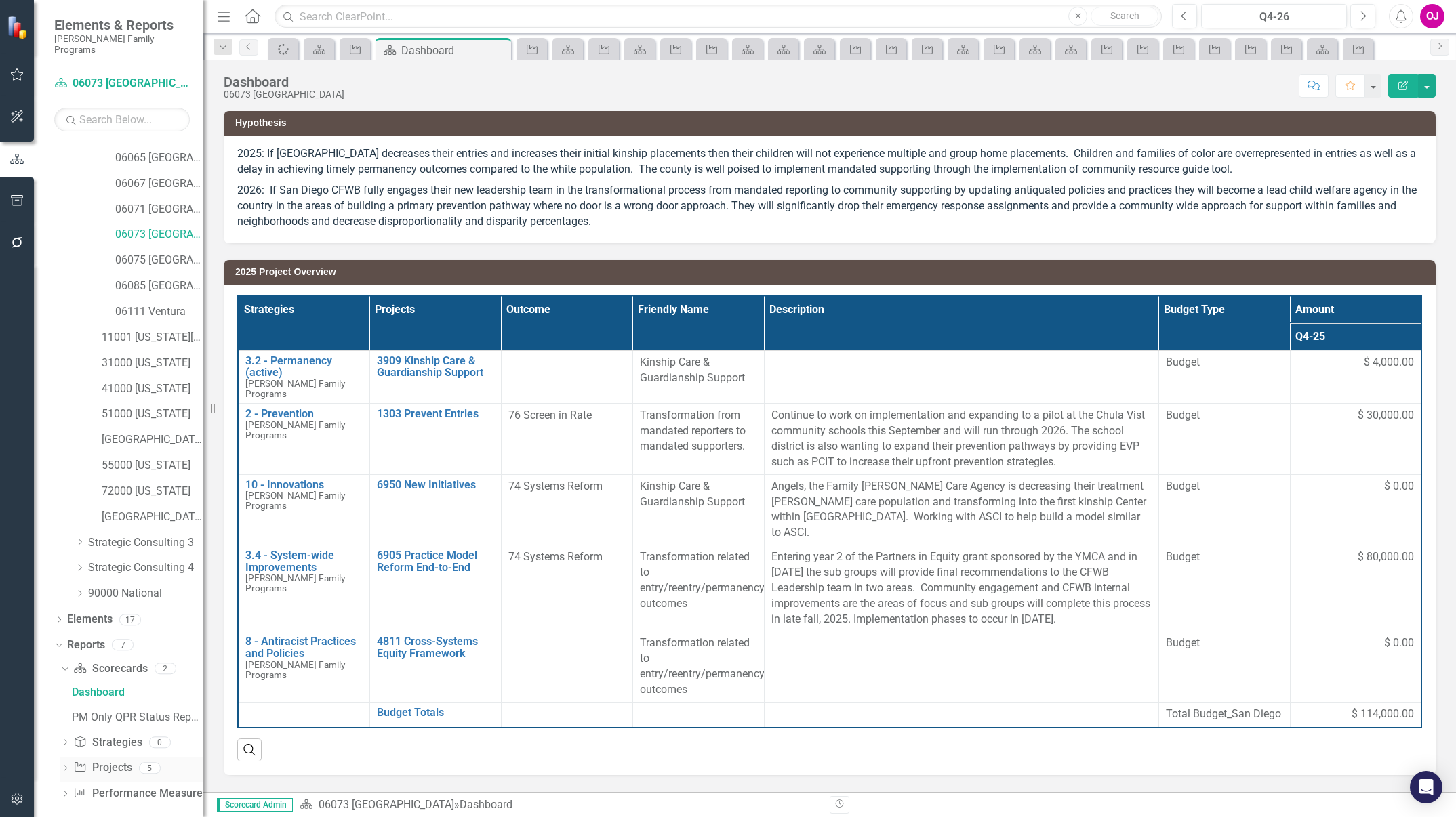
click at [69, 764] on div "Dropdown" at bounding box center [65, 770] width 10 height 12
click at [149, 763] on div "2026 Project Overview" at bounding box center [138, 769] width 132 height 12
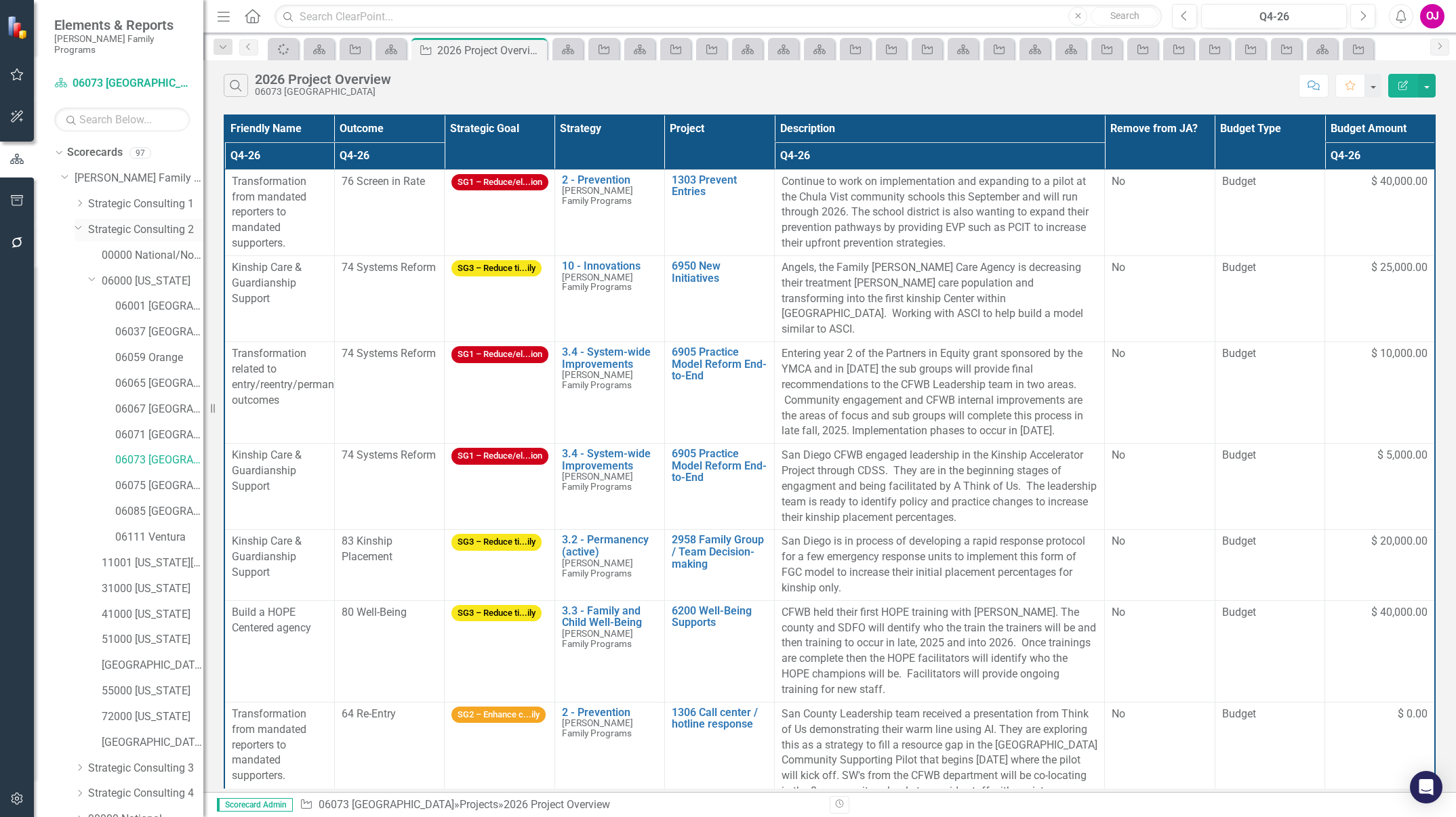
click at [120, 223] on link "Strategic Consulting 2" at bounding box center [146, 230] width 115 height 16
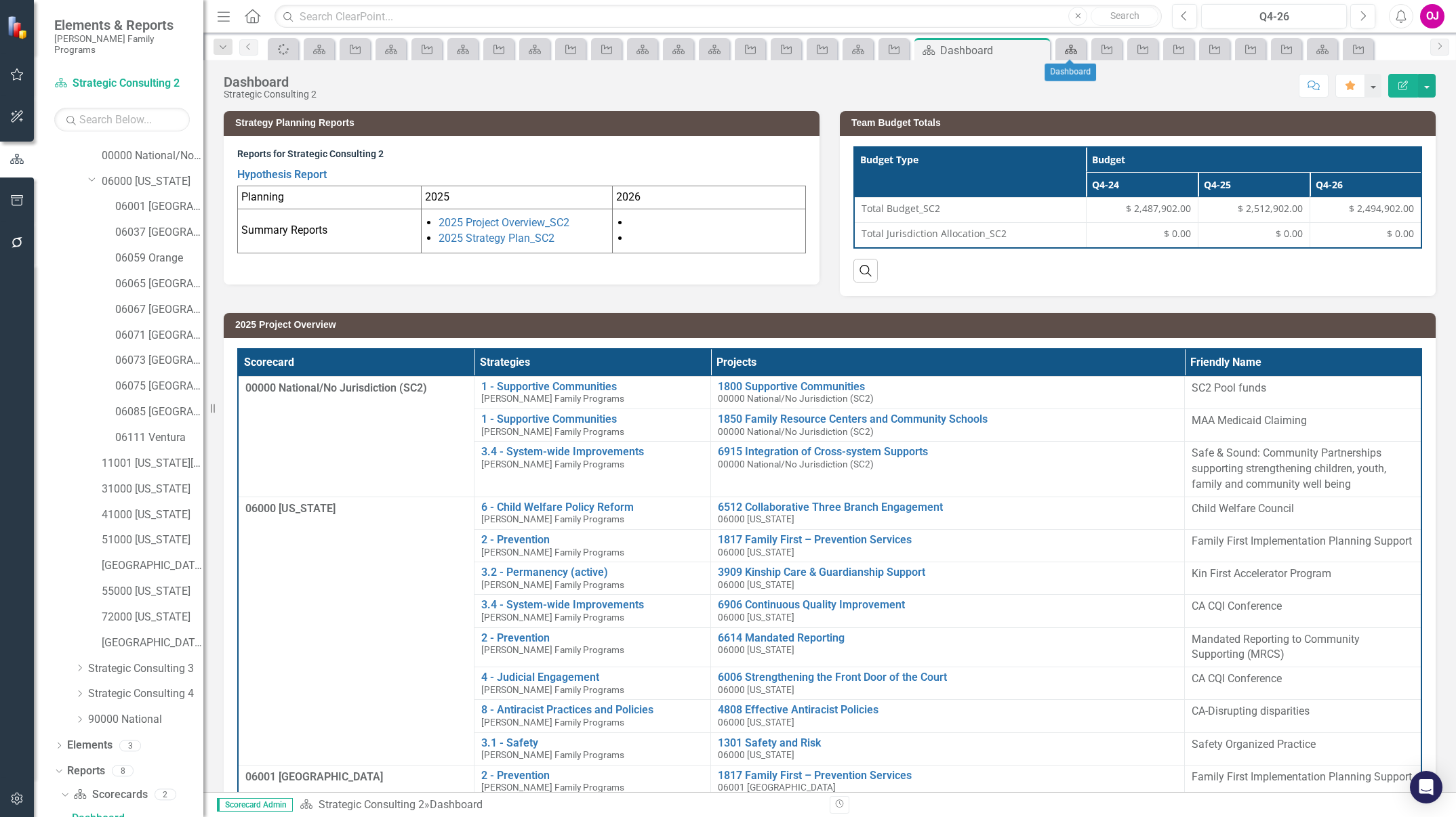
click at [1071, 47] on icon "Scorecard" at bounding box center [1071, 49] width 14 height 11
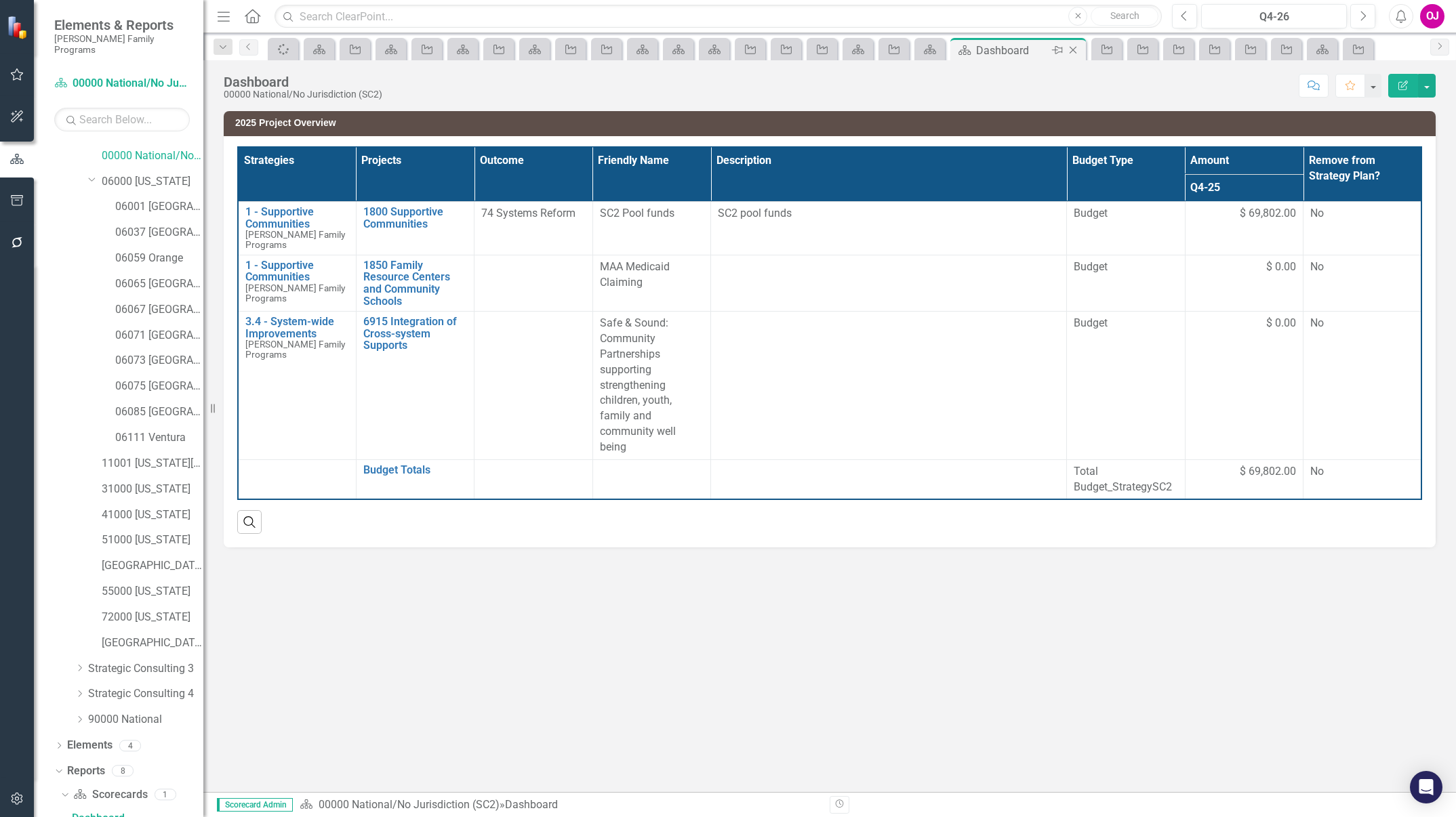
click at [1066, 51] on icon "Close" at bounding box center [1073, 50] width 14 height 11
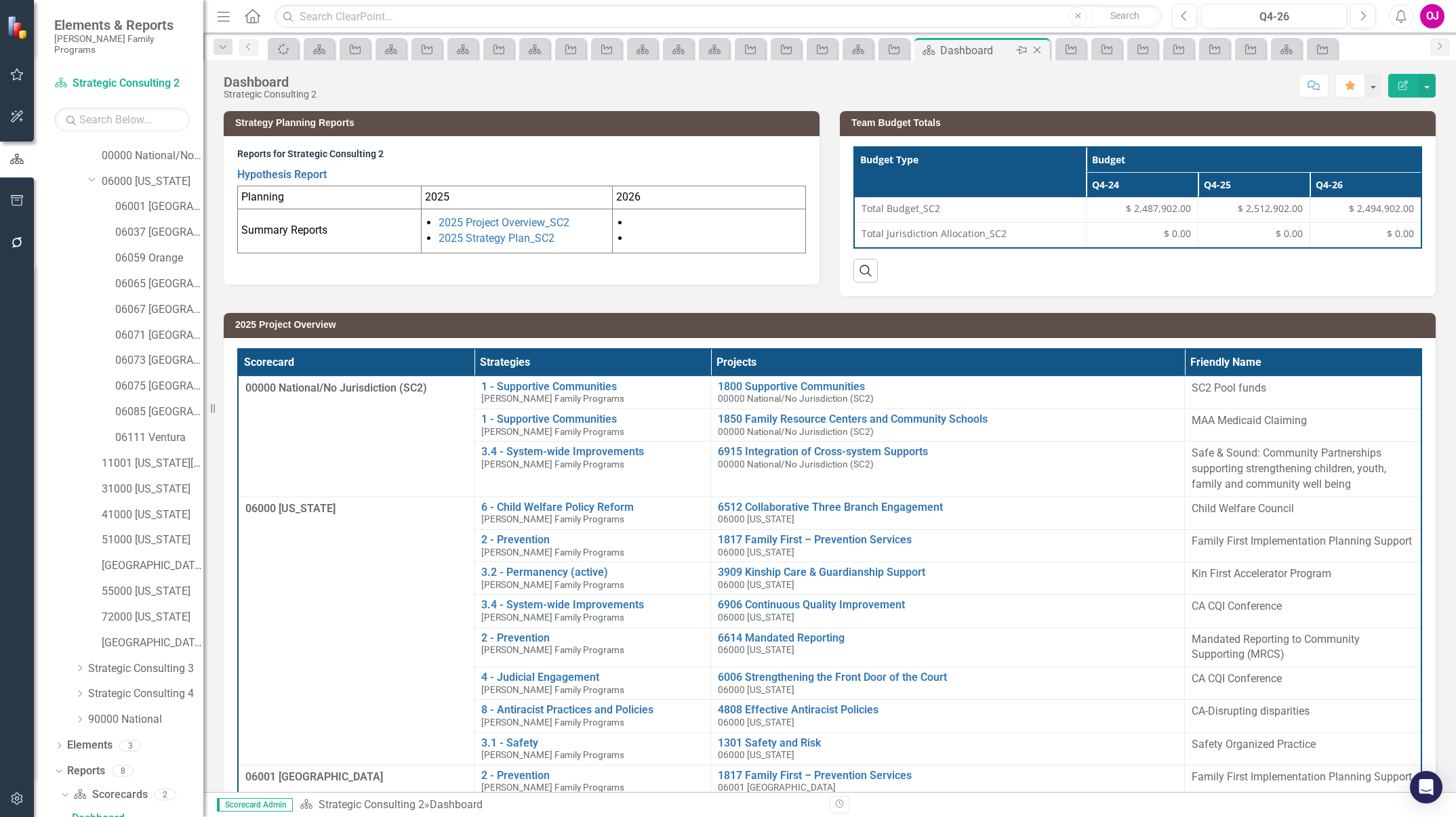
click at [1039, 51] on icon "Close" at bounding box center [1037, 50] width 14 height 11
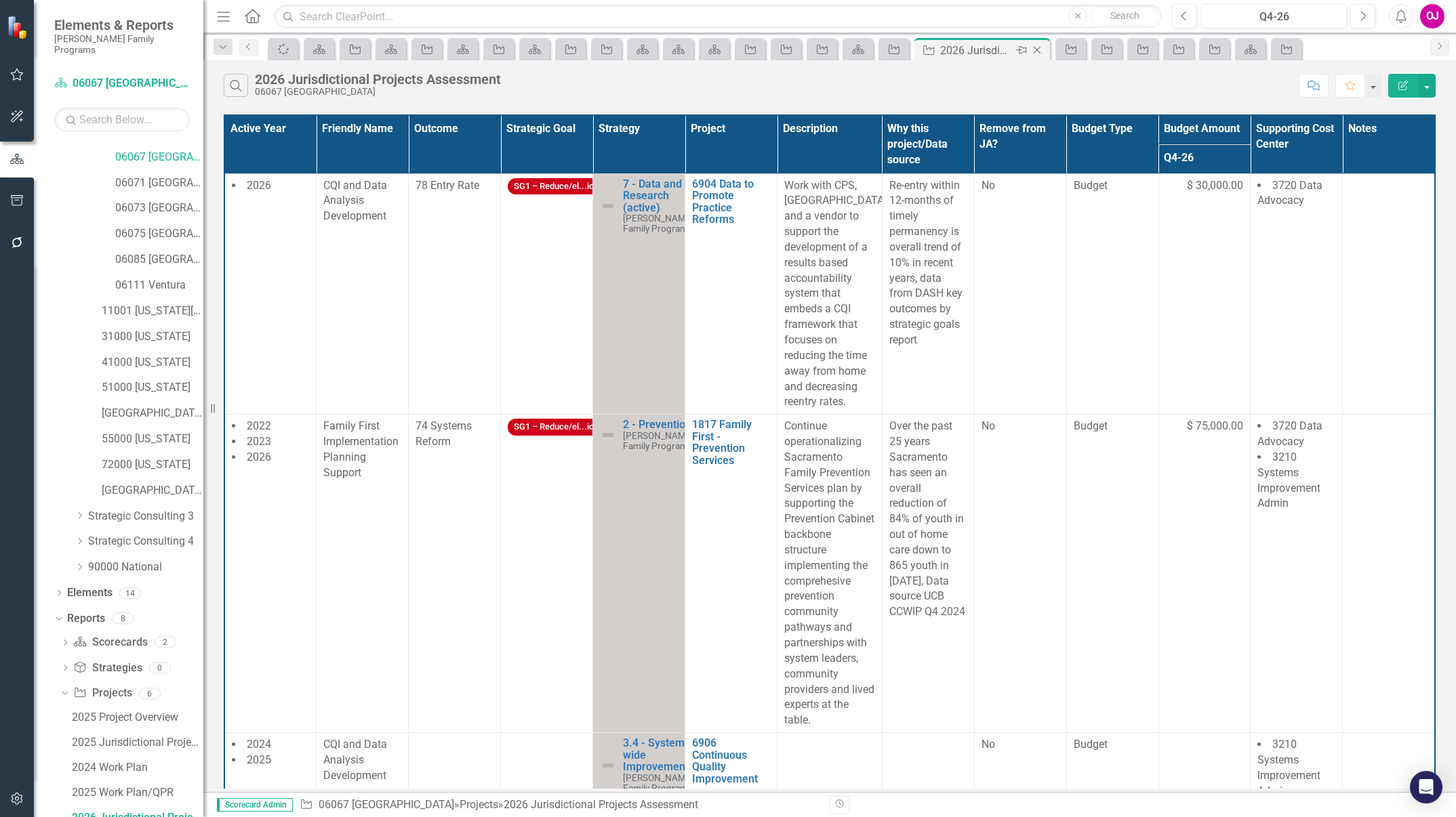
scroll to position [252, 0]
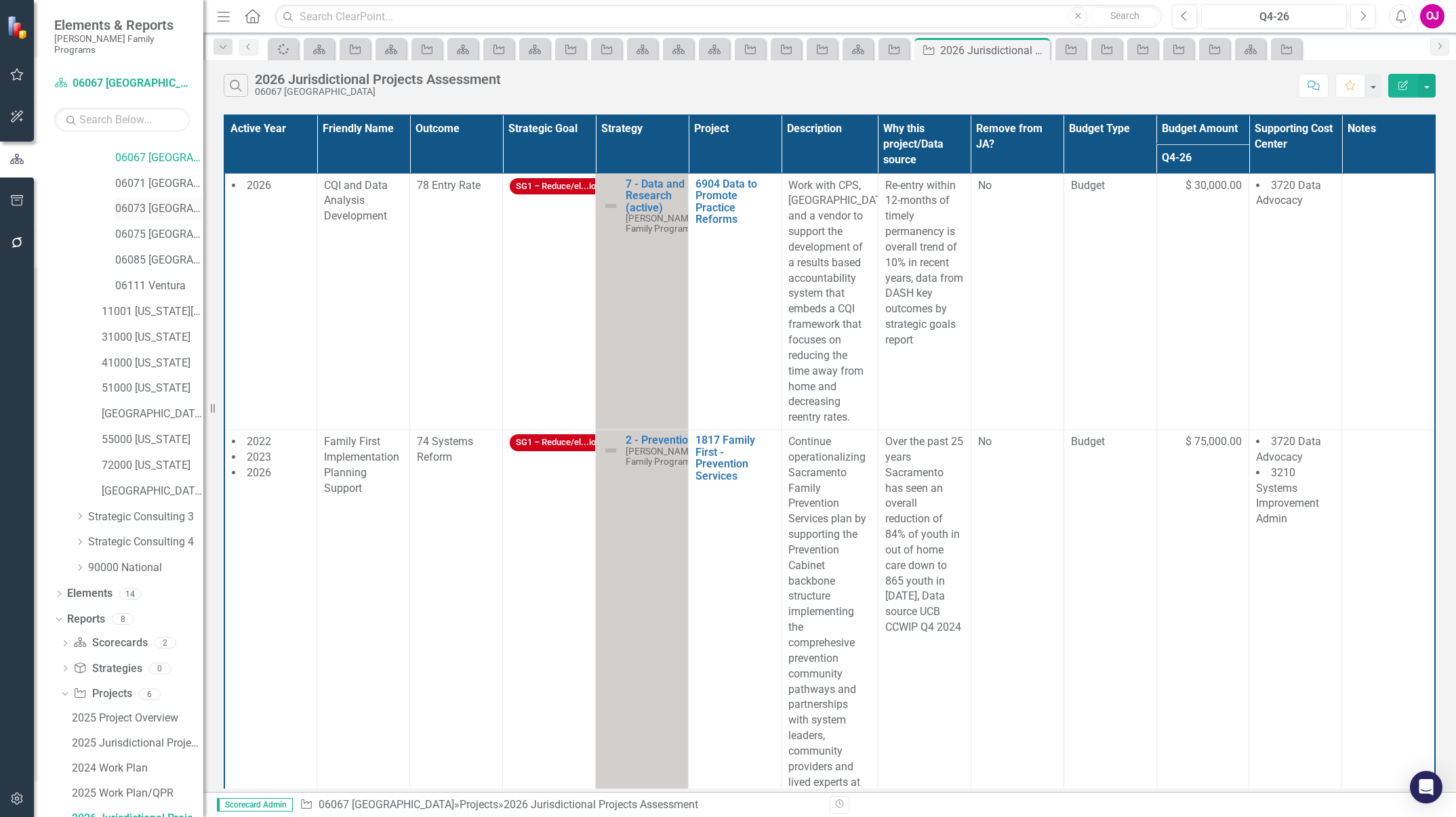
click at [160, 201] on link "06073 [GEOGRAPHIC_DATA]" at bounding box center [159, 209] width 88 height 16
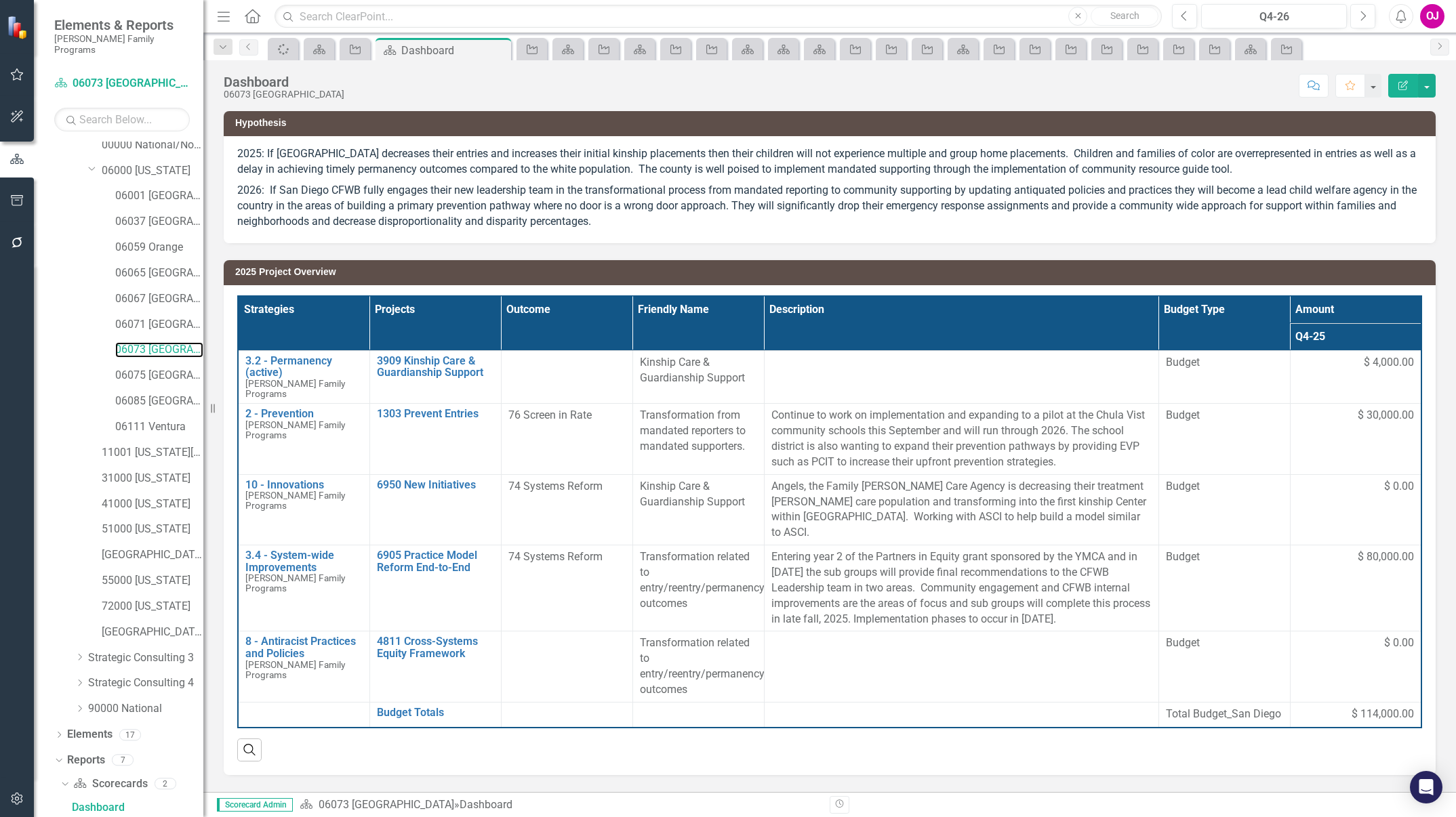
scroll to position [100, 0]
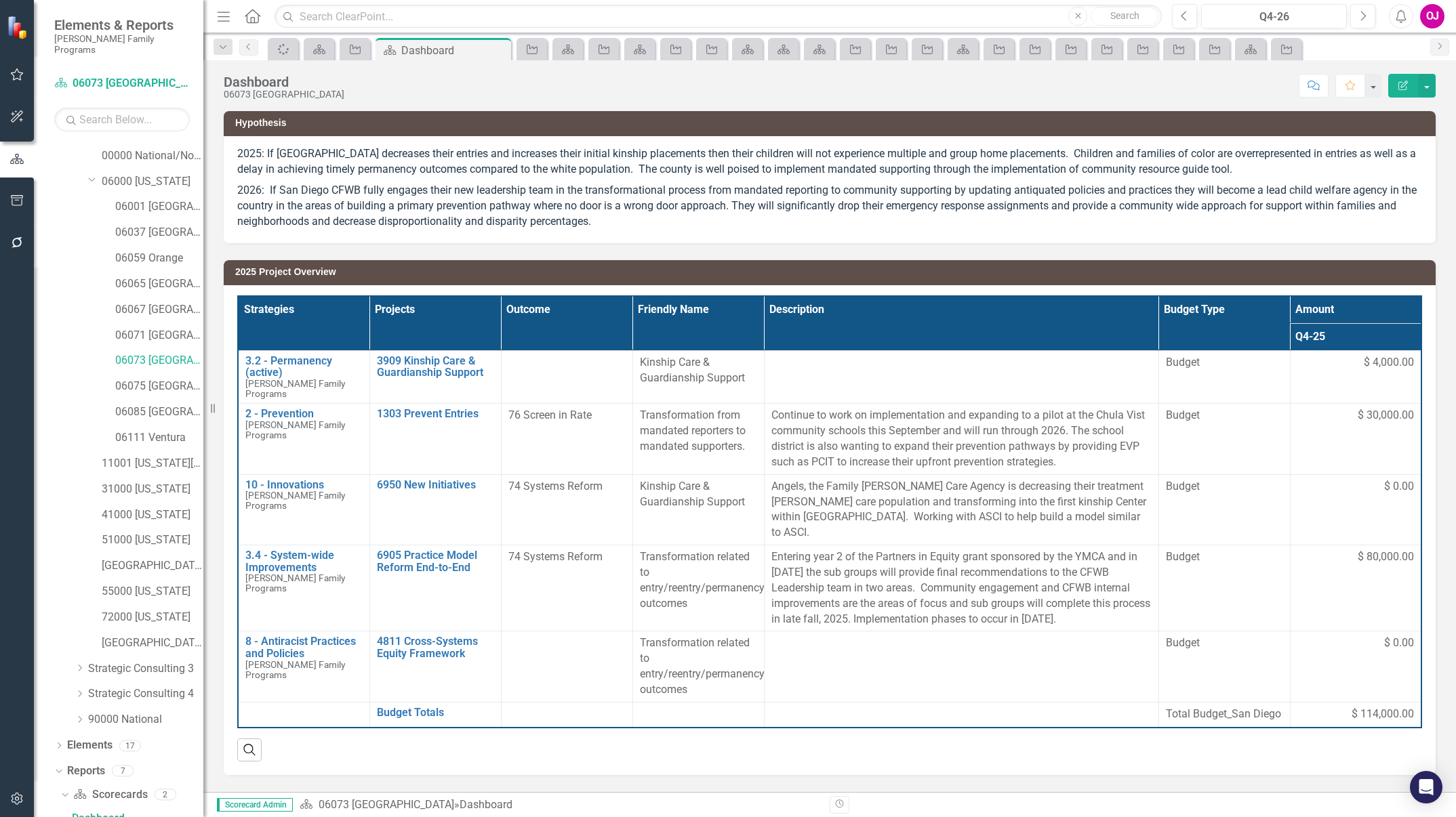
click at [191, 721] on div "Dropdown 90000 National" at bounding box center [132, 721] width 143 height 25
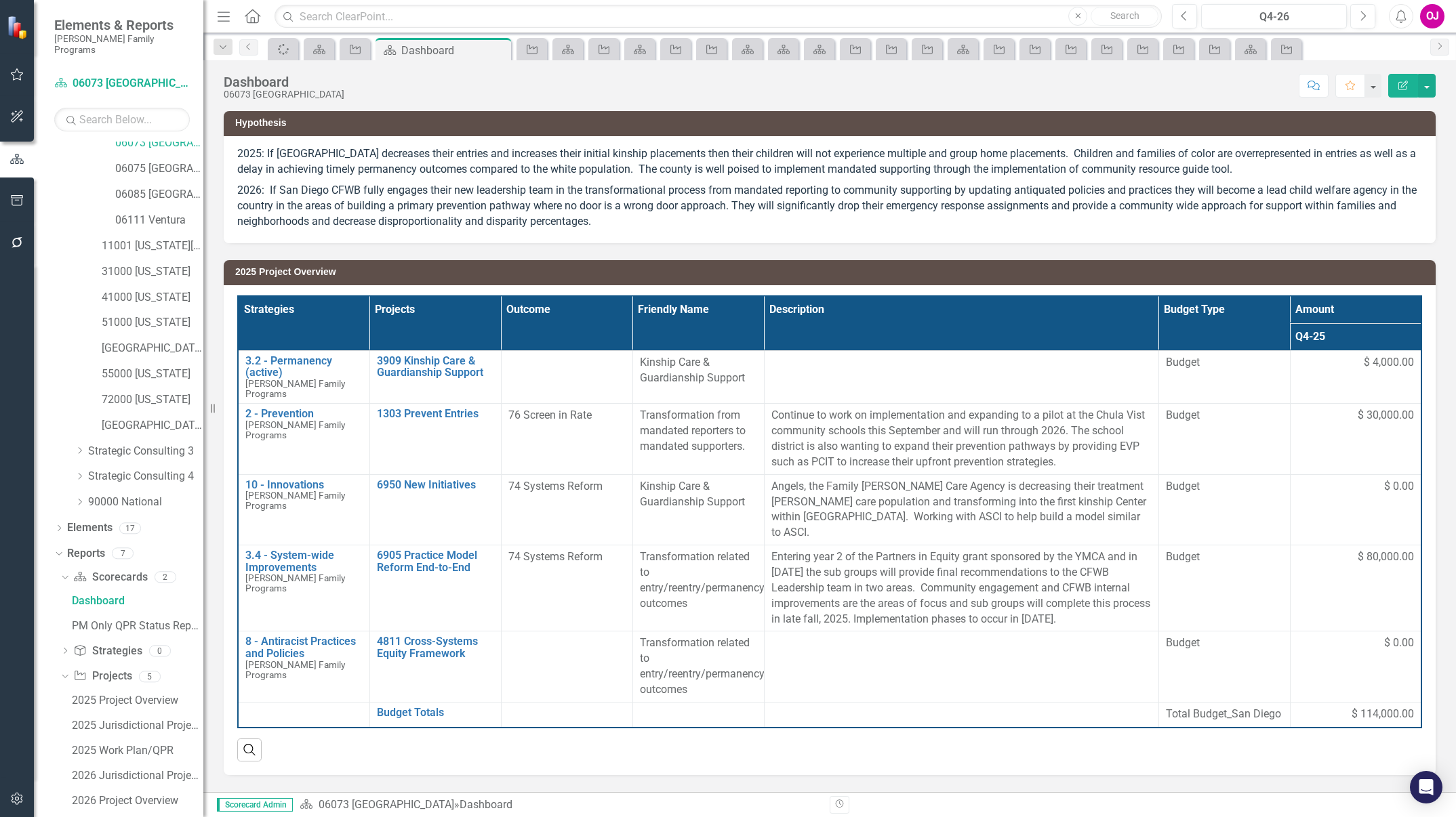
scroll to position [343, 0]
click at [130, 745] on div "2026 Jurisdictional Projects Assessment" at bounding box center [138, 751] width 132 height 12
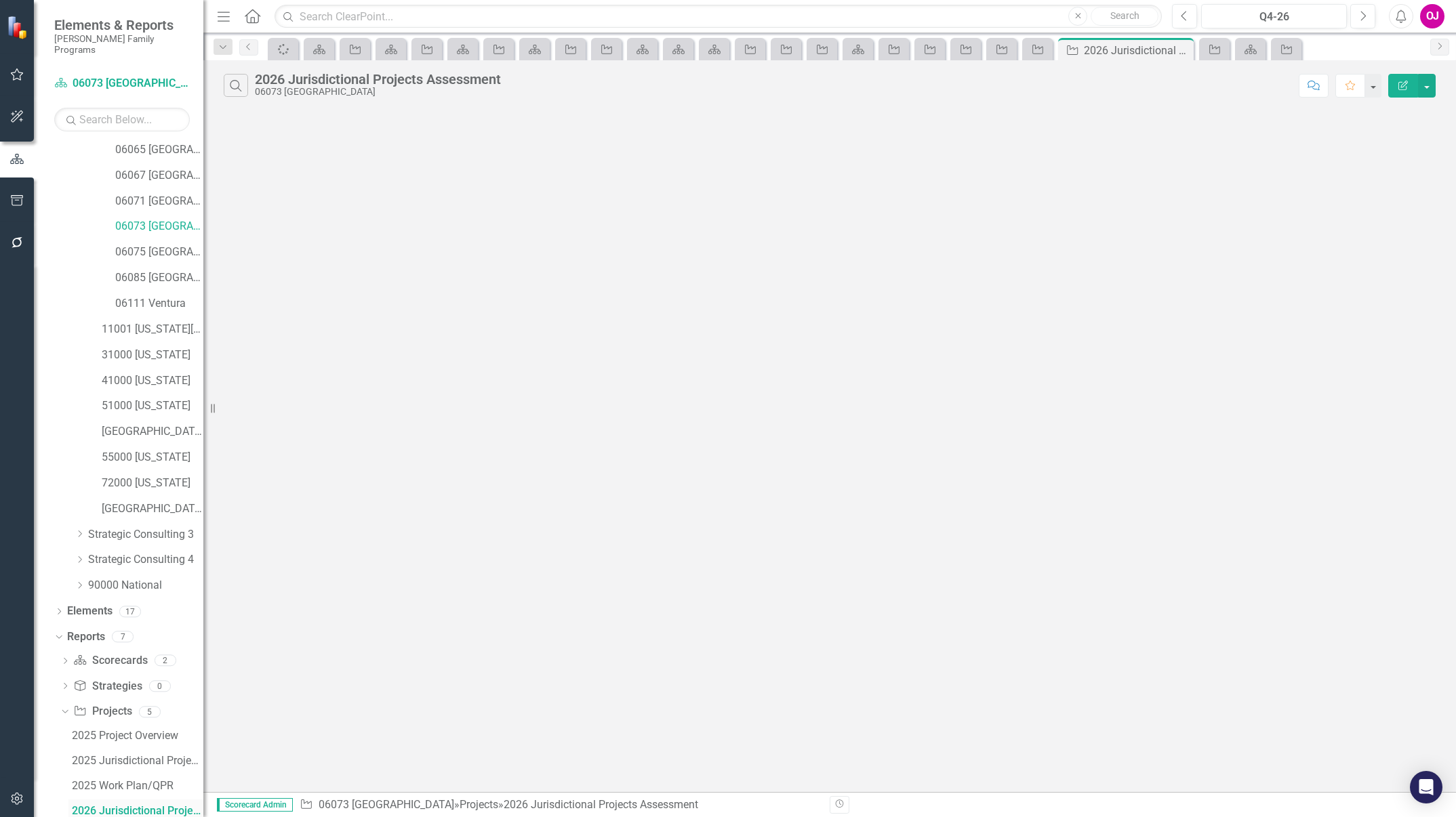
scroll to position [225, 0]
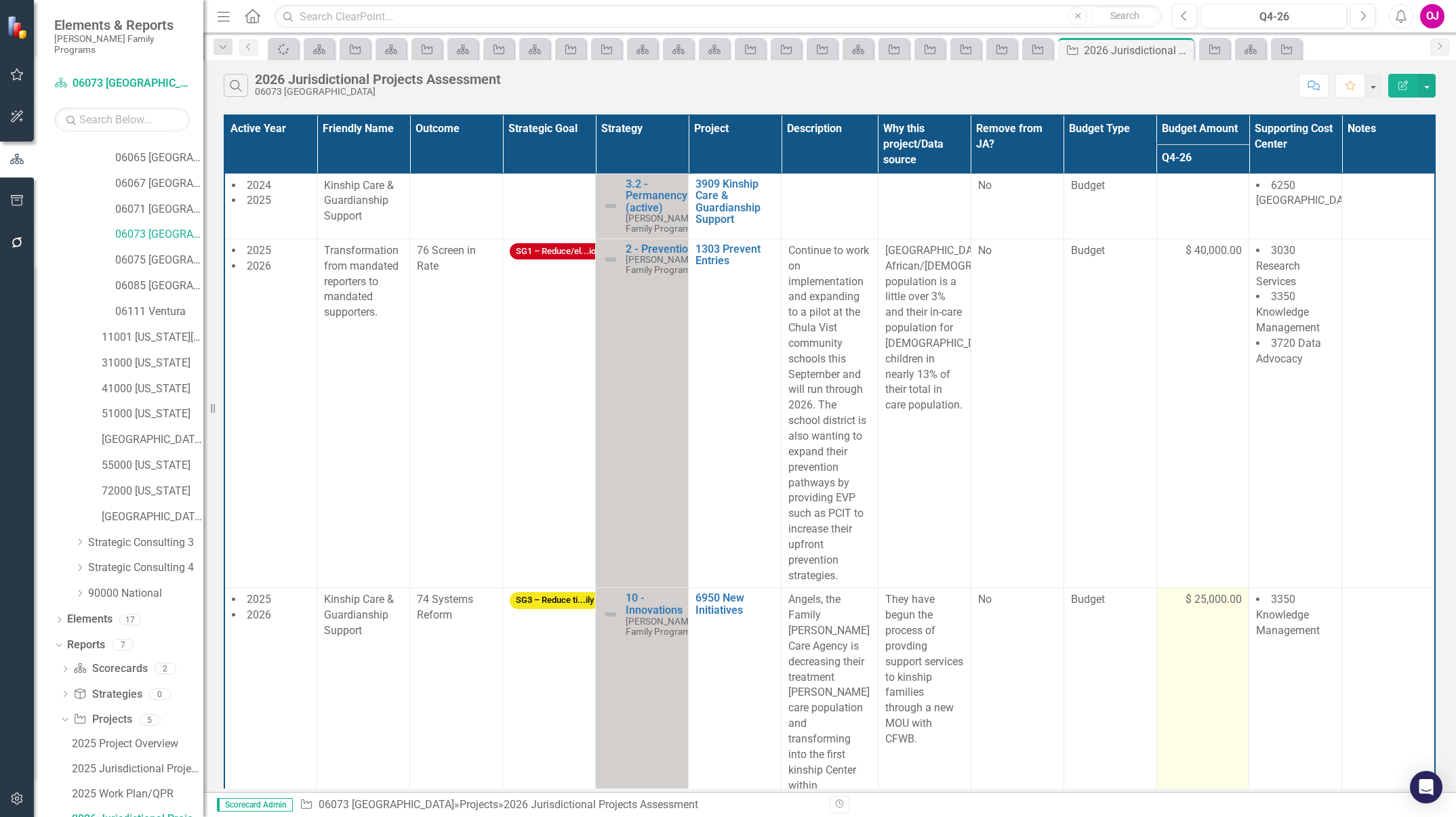
click at [1194, 598] on span "$ 25,000.00" at bounding box center [1214, 600] width 57 height 16
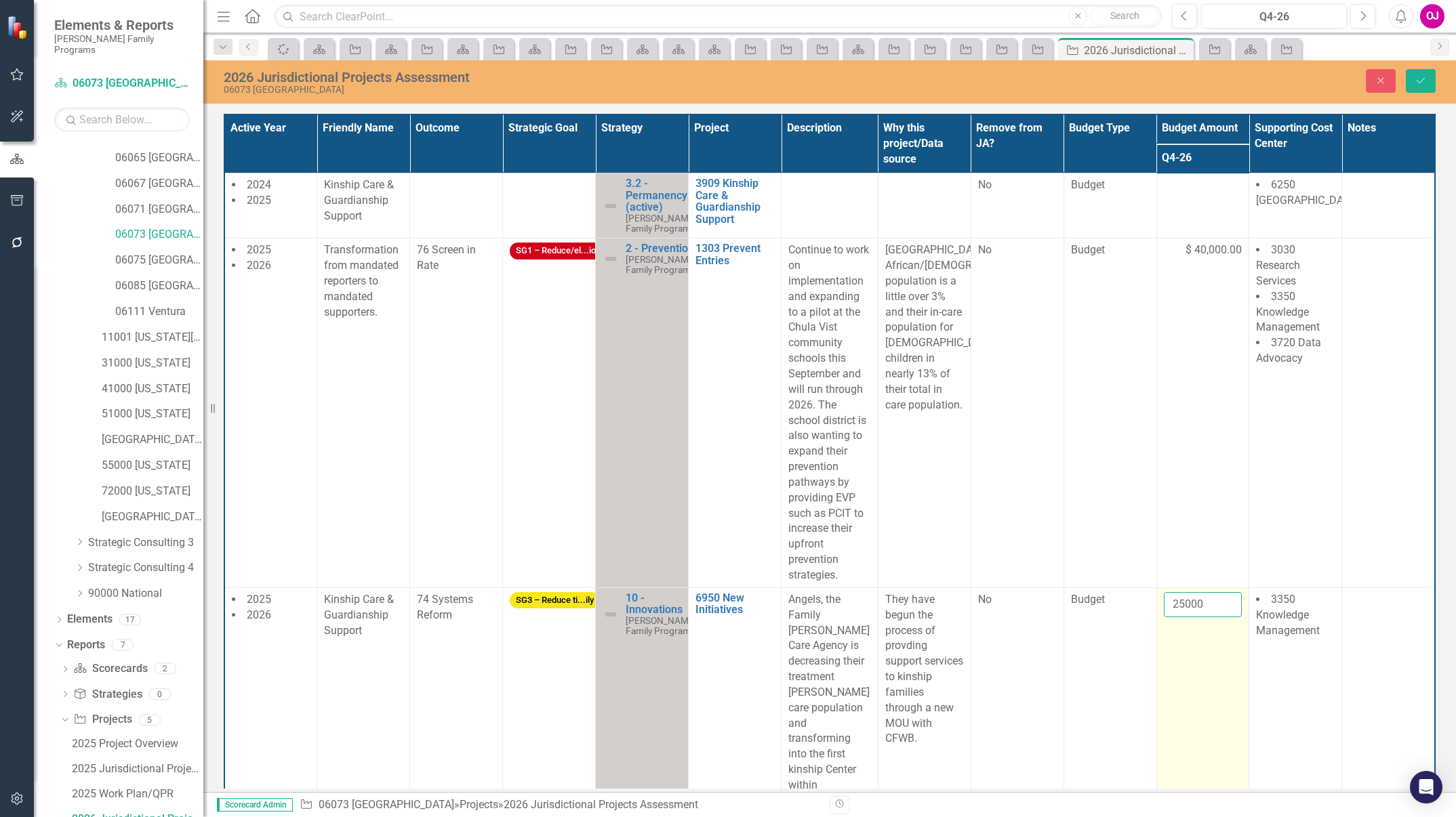
click at [1191, 599] on input "25000" at bounding box center [1203, 605] width 79 height 25
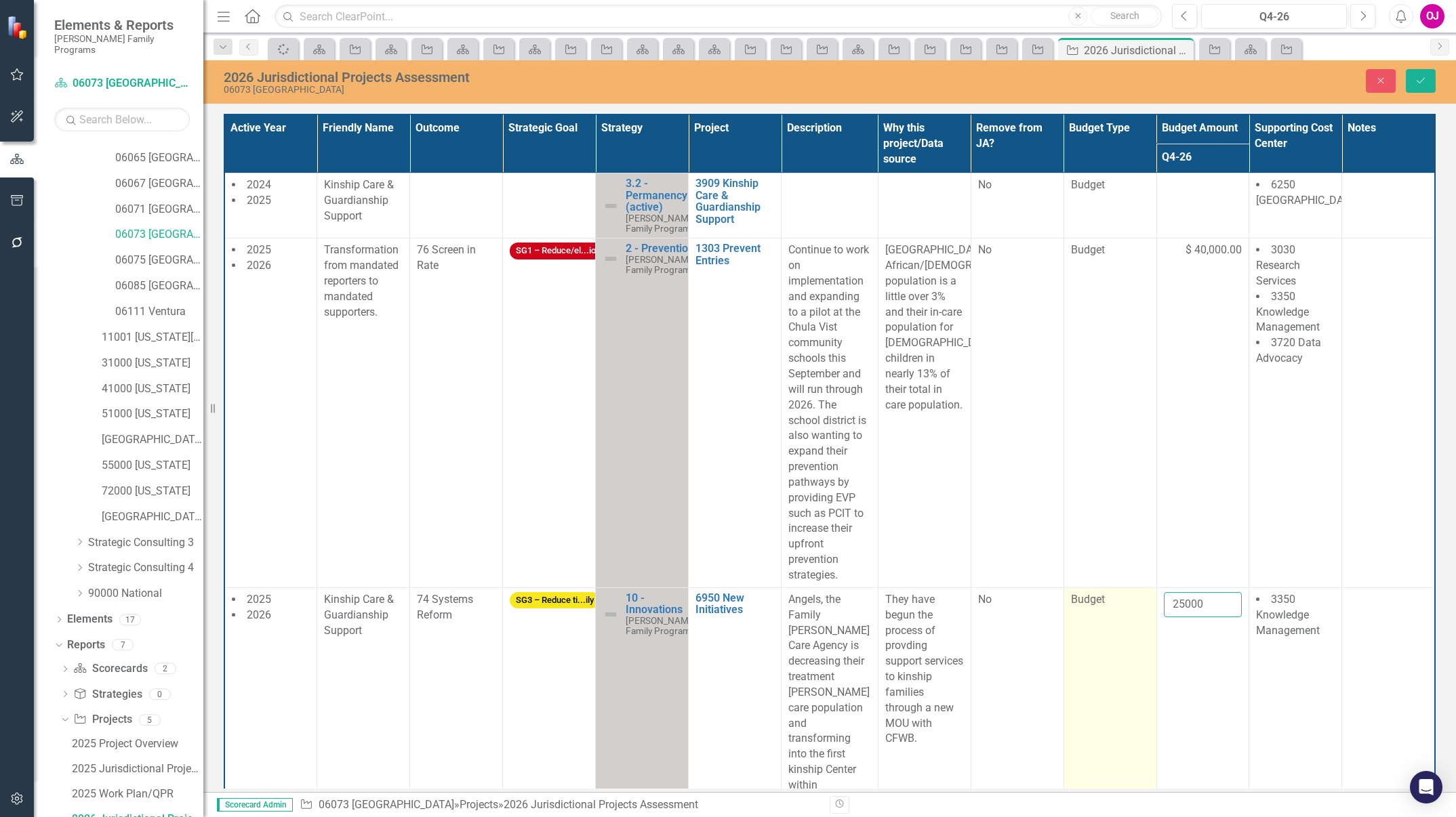
drag, startPoint x: 1191, startPoint y: 599, endPoint x: 1093, endPoint y: 610, distance: 98.6
click at [1093, 610] on tr "2025 2026 Kinship Care & Guardianship Support 74 Systems Reform SG3 – Reduce ti…" at bounding box center [830, 731] width 1211 height 287
type input "0"
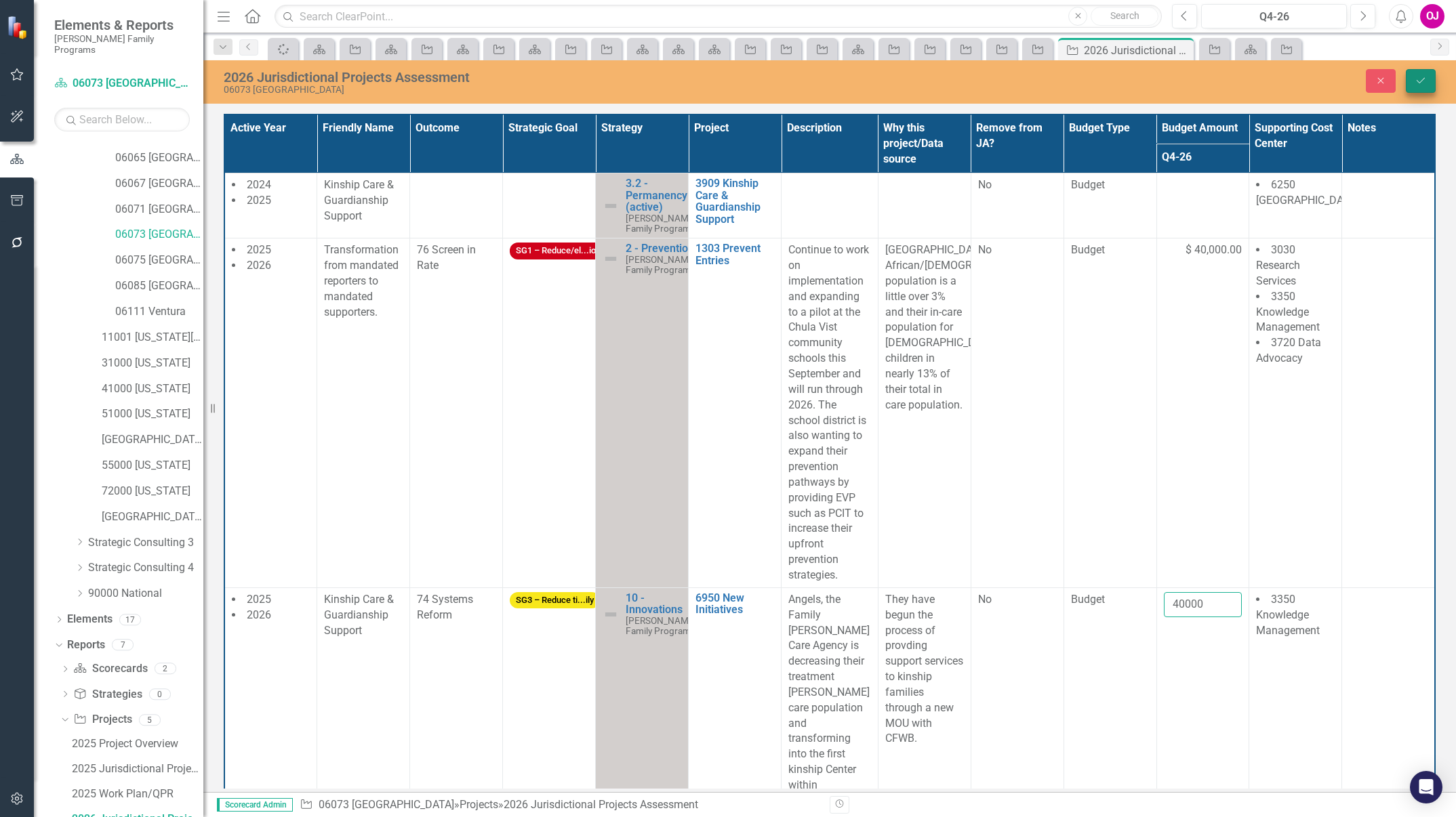
type input "40000"
click at [1418, 84] on icon "Save" at bounding box center [1421, 81] width 12 height 10
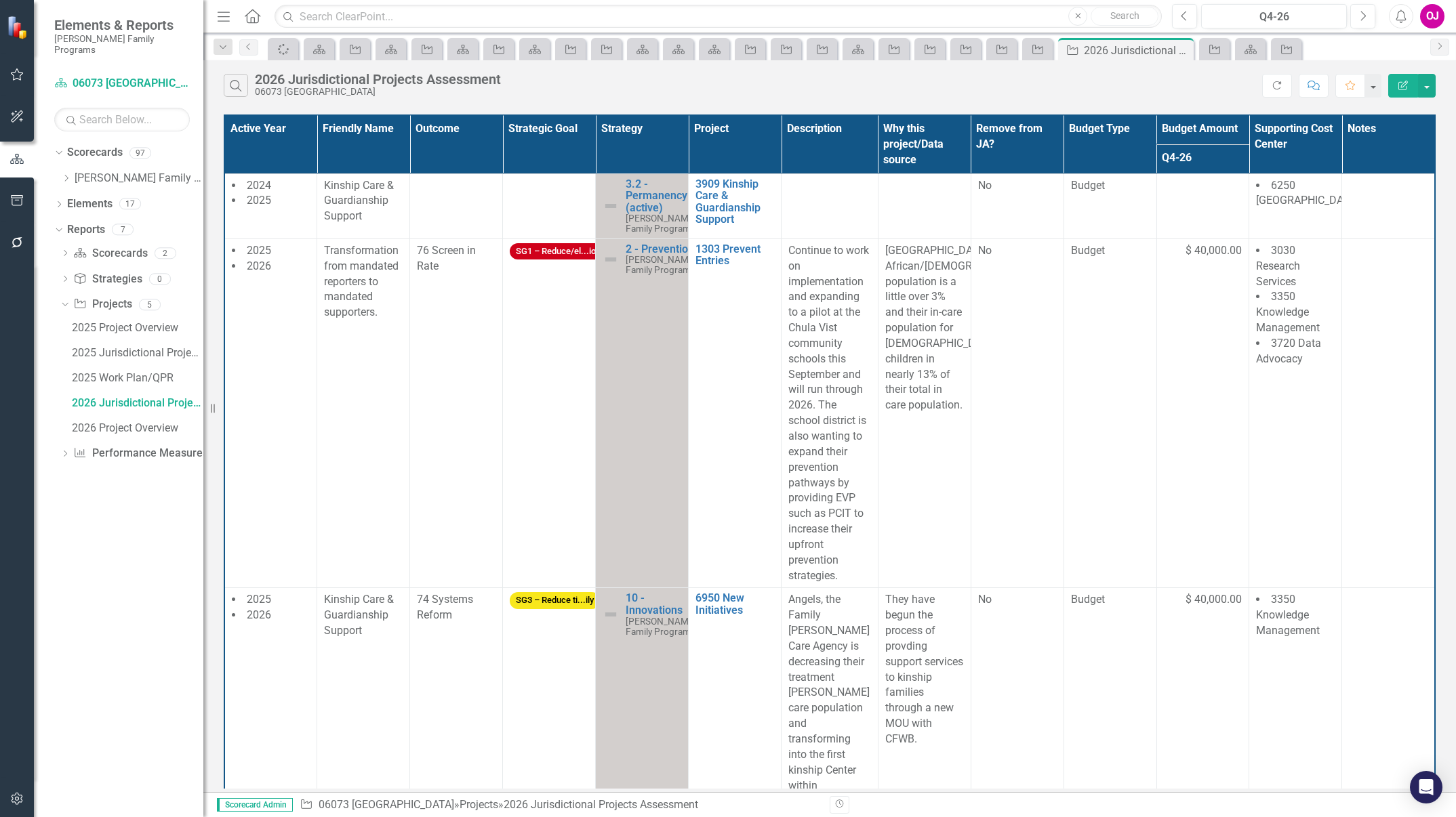
scroll to position [0, 0]
click at [109, 171] on link "[PERSON_NAME] Family Programs" at bounding box center [139, 179] width 129 height 16
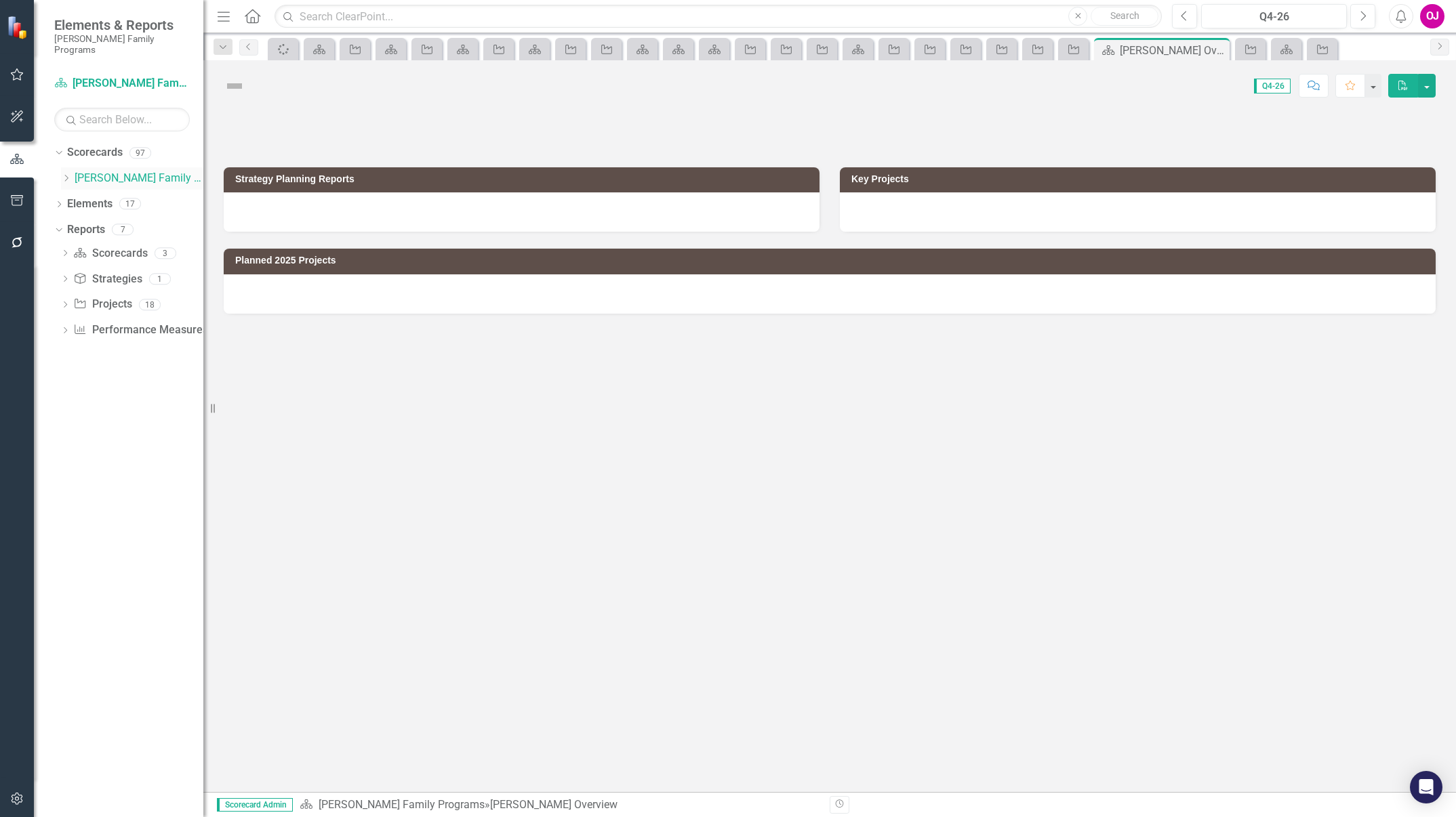
click at [67, 174] on icon "Dropdown" at bounding box center [65, 178] width 10 height 8
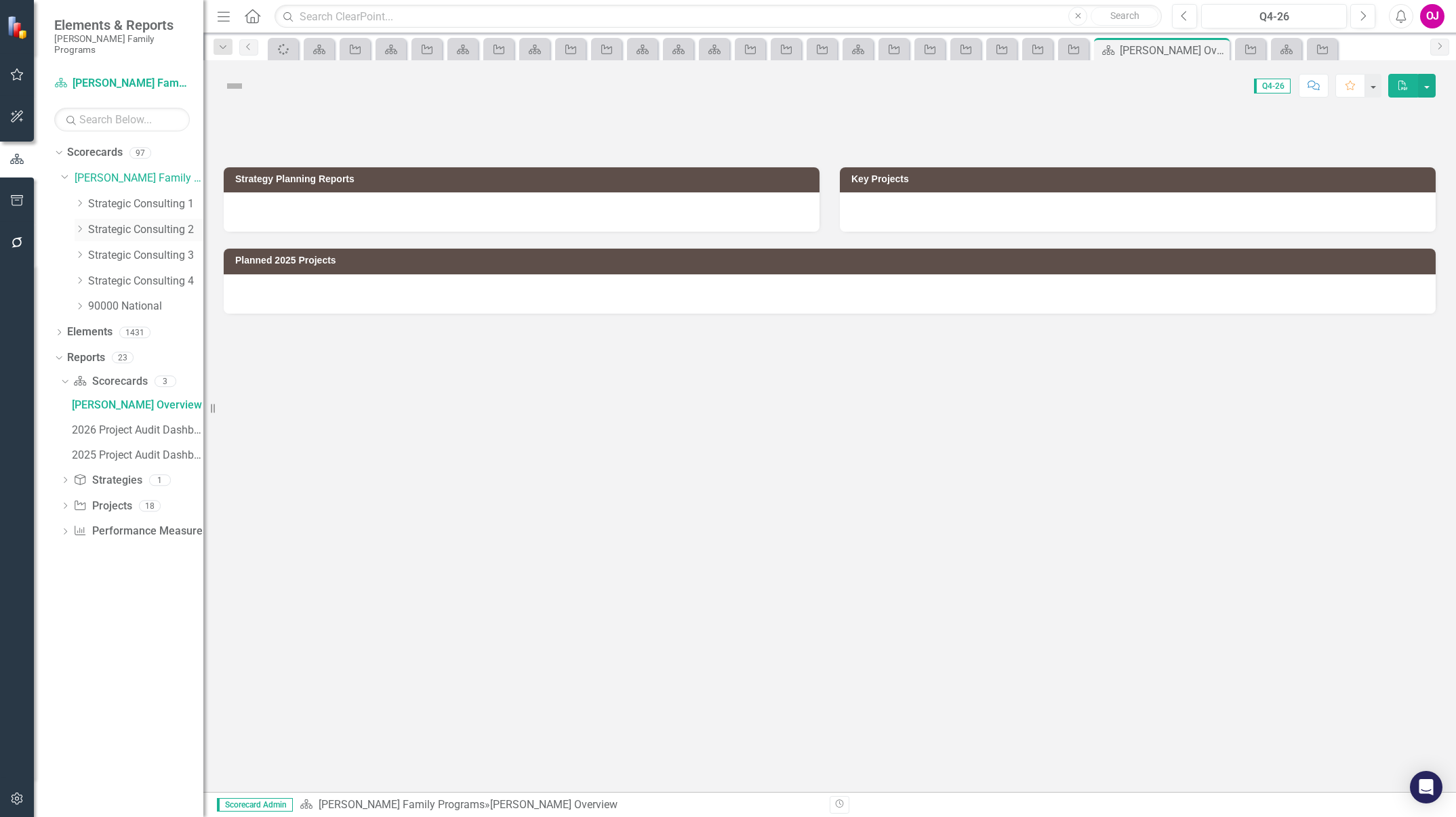
click at [124, 223] on link "Strategic Consulting 2" at bounding box center [146, 230] width 115 height 16
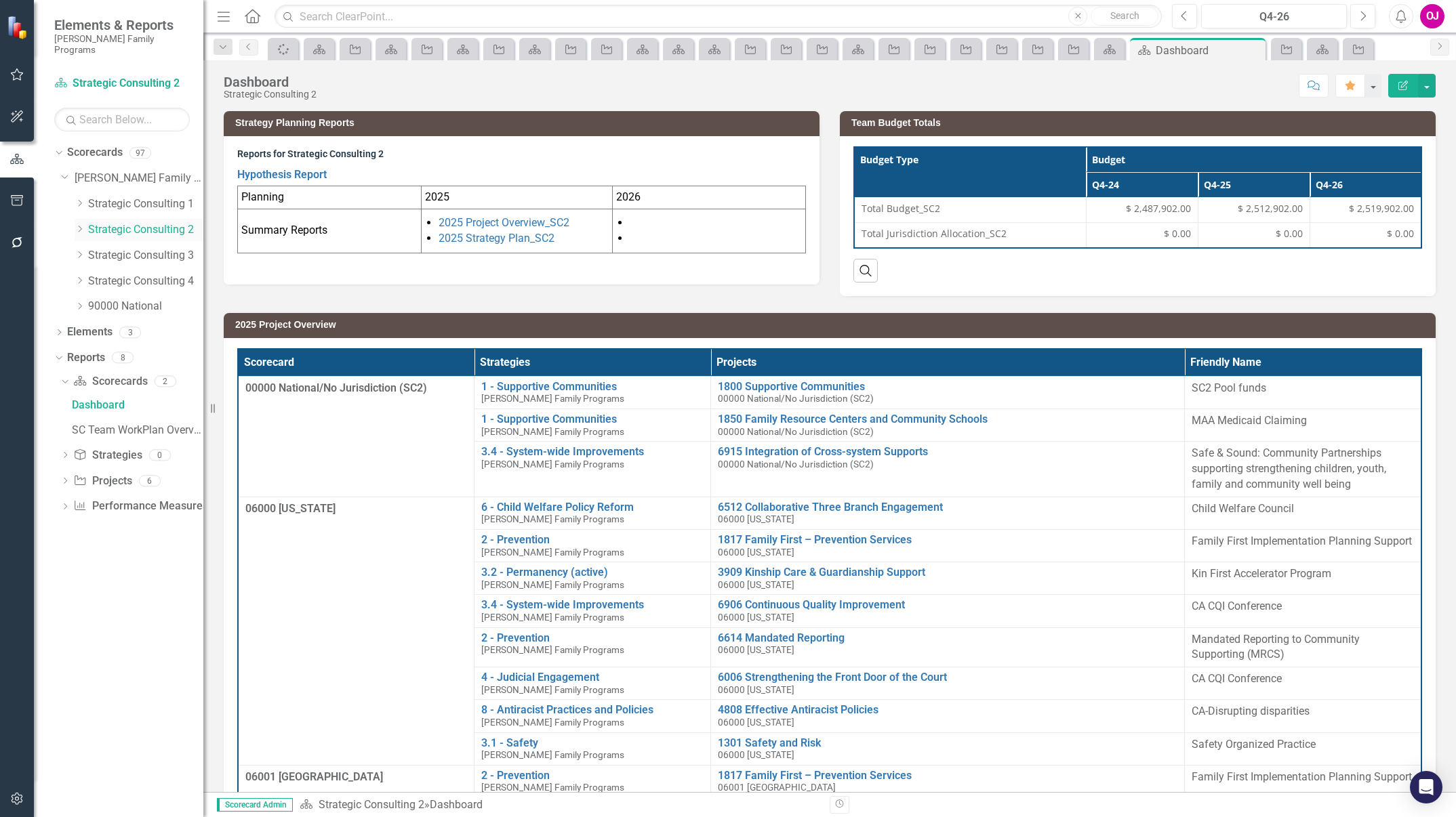
click at [81, 225] on icon at bounding box center [80, 228] width 3 height 7
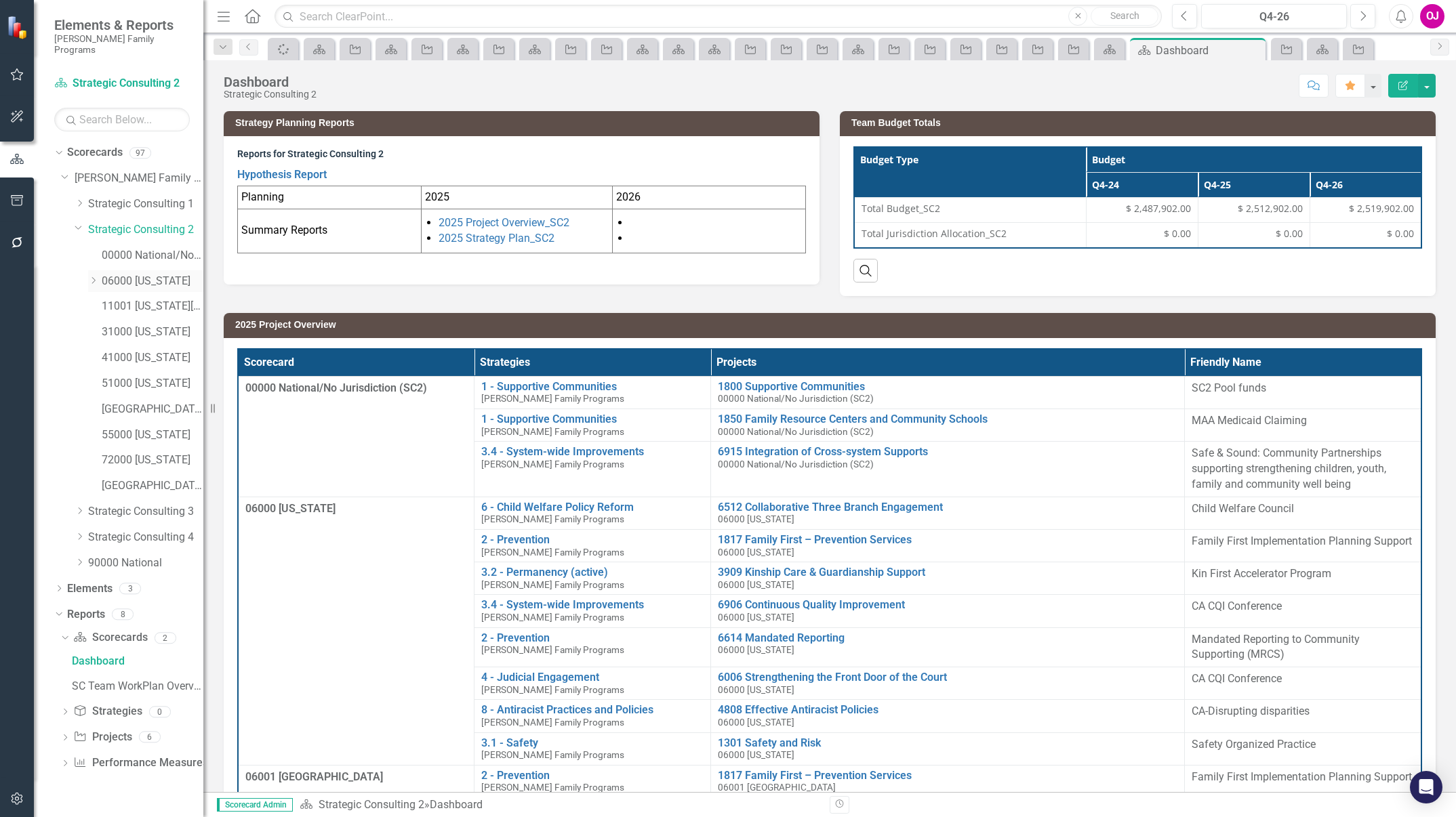
click at [93, 276] on icon "Dropdown" at bounding box center [93, 280] width 10 height 8
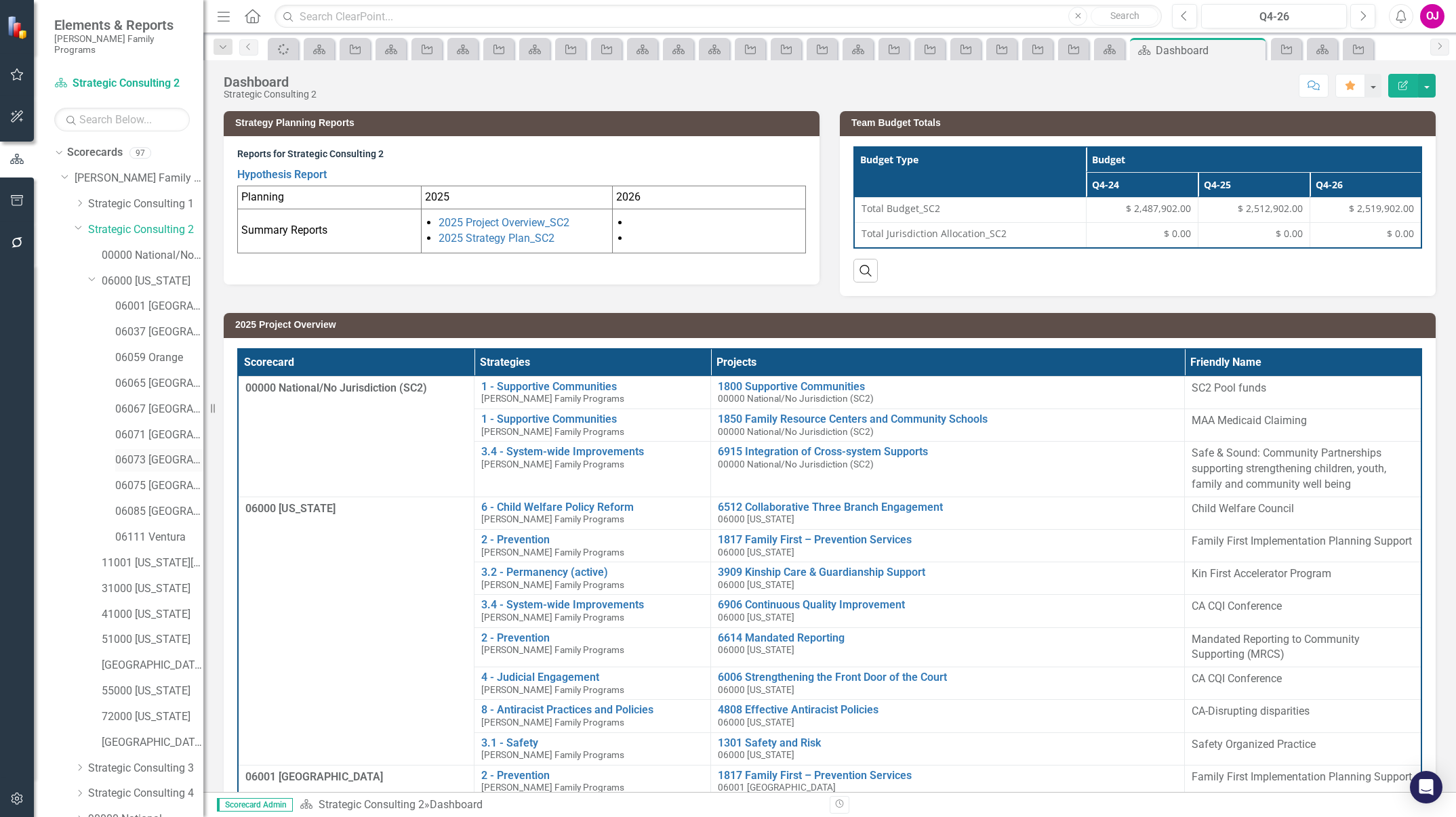
click at [158, 453] on link "06073 [GEOGRAPHIC_DATA]" at bounding box center [159, 461] width 88 height 16
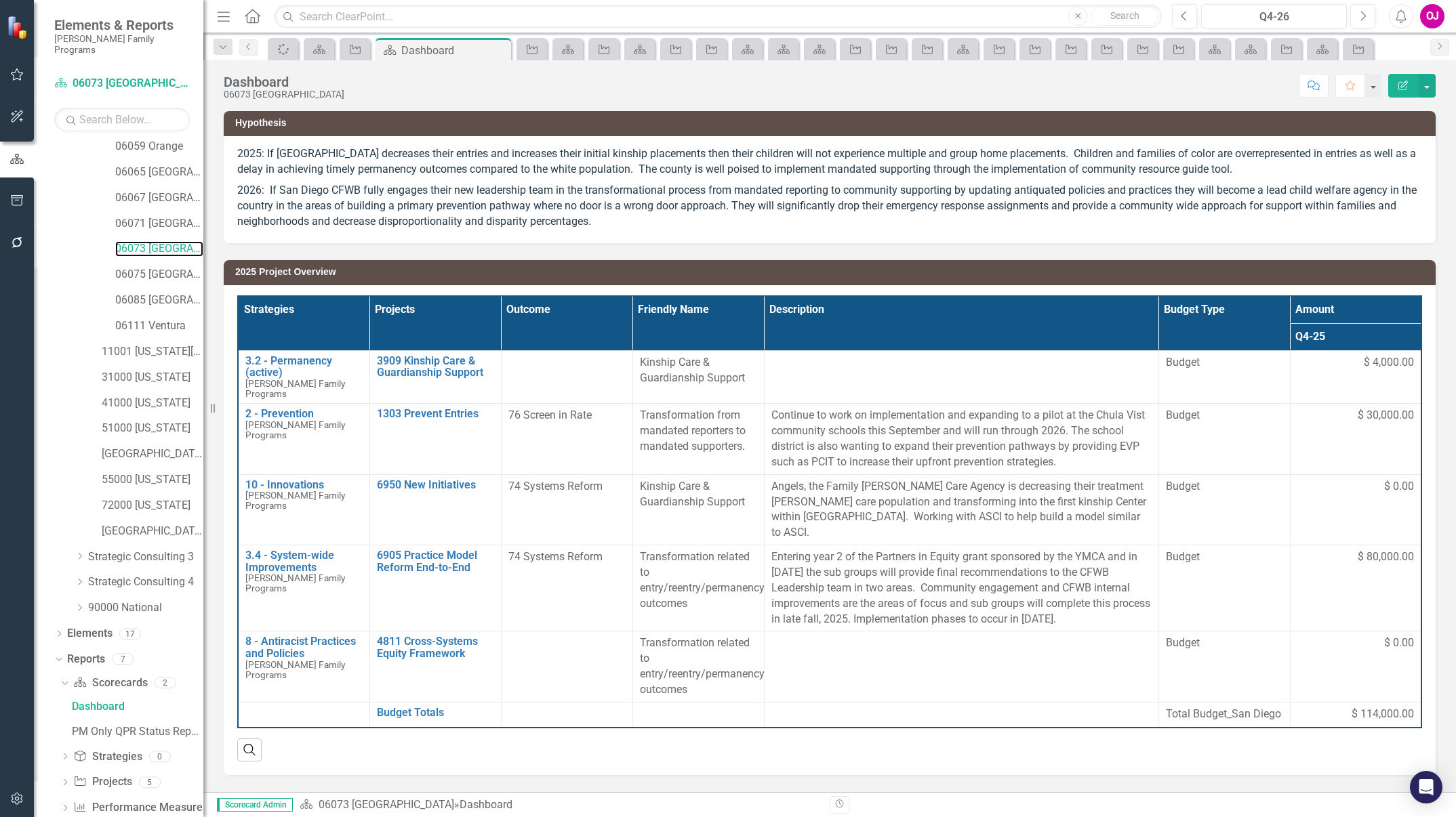
scroll to position [225, 0]
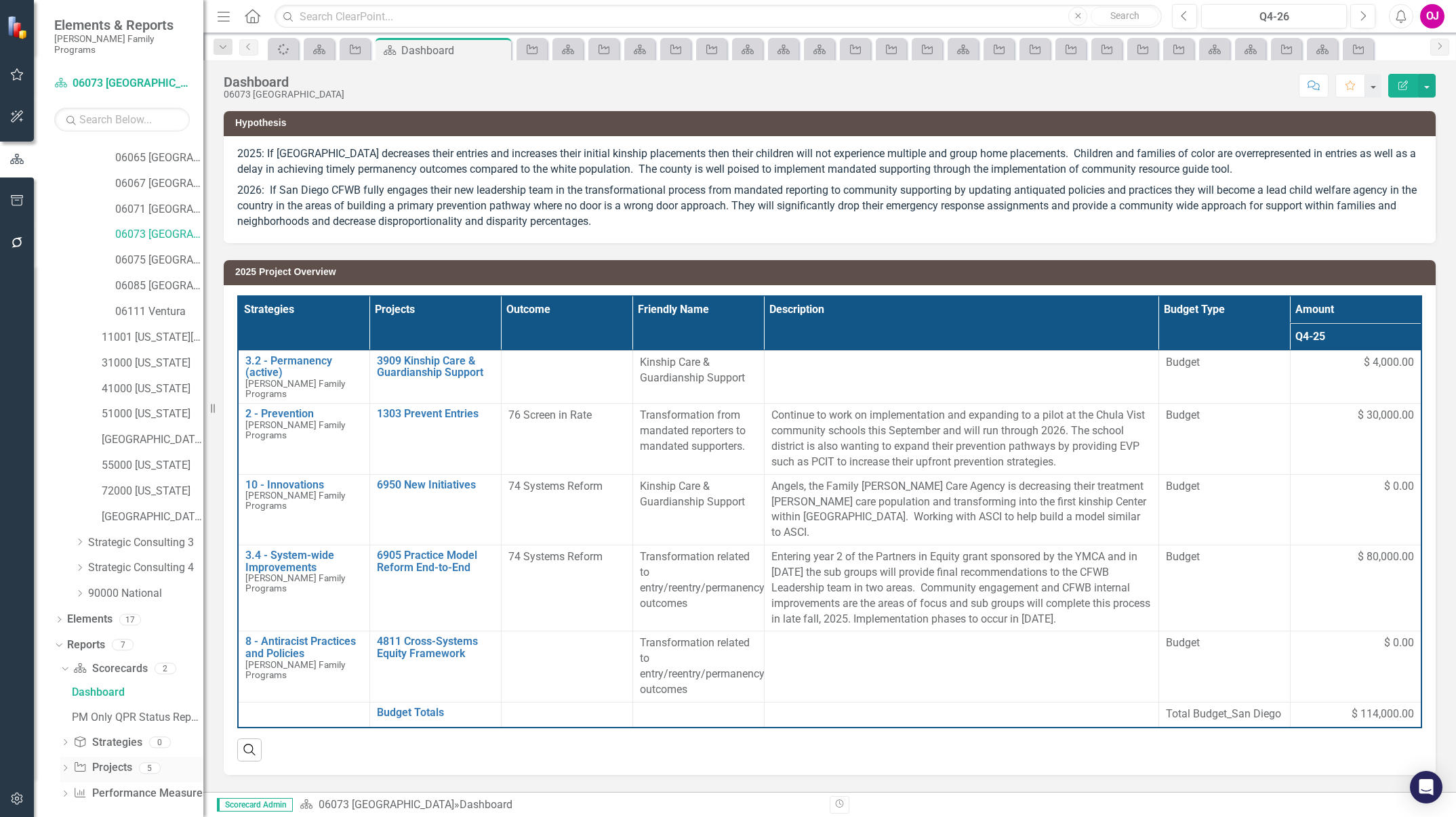
click at [66, 764] on div "Dropdown" at bounding box center [65, 770] width 10 height 12
click at [138, 738] on div "2026 Jurisdictional Projects Assessment" at bounding box center [138, 744] width 132 height 12
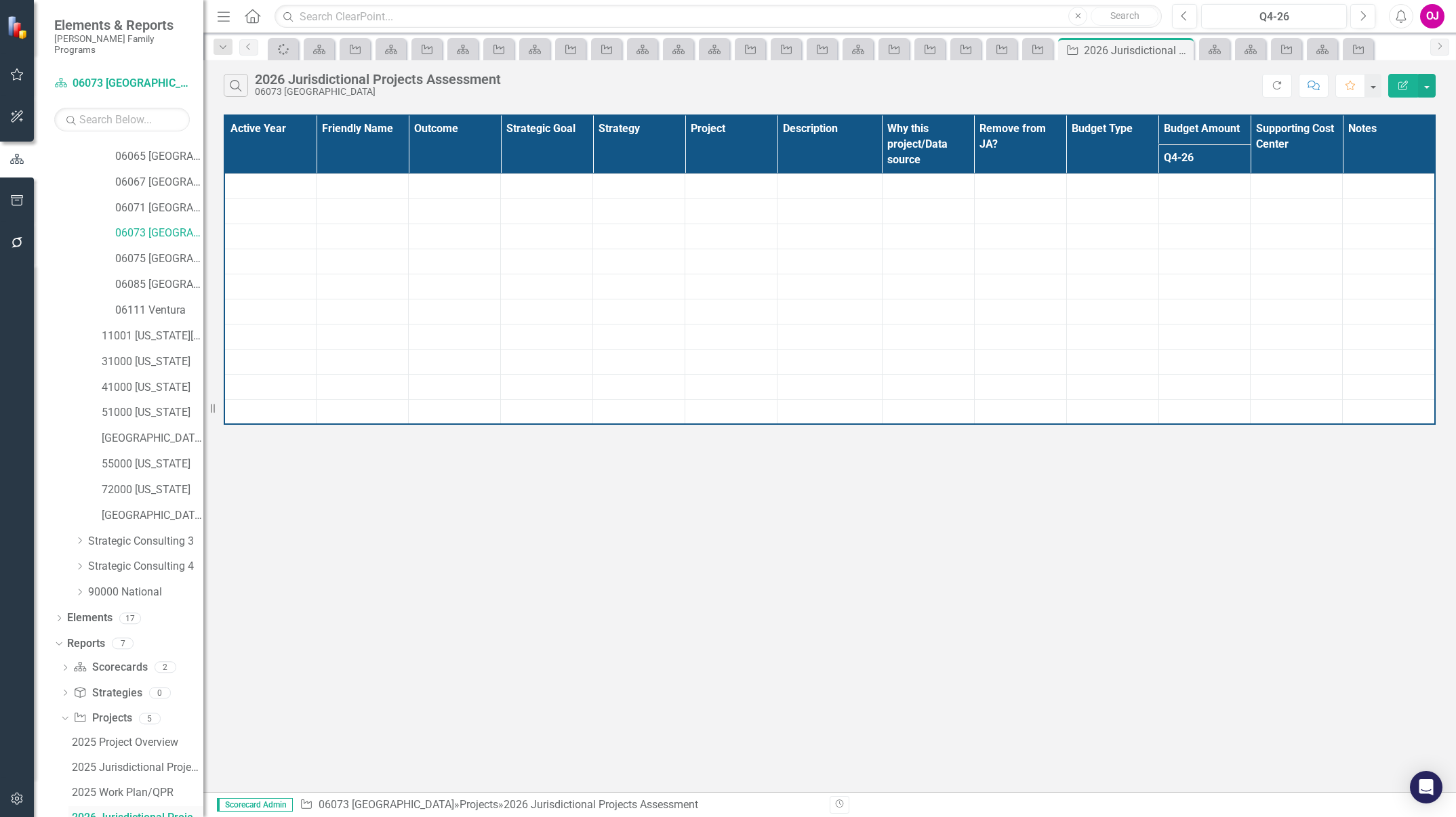
scroll to position [225, 0]
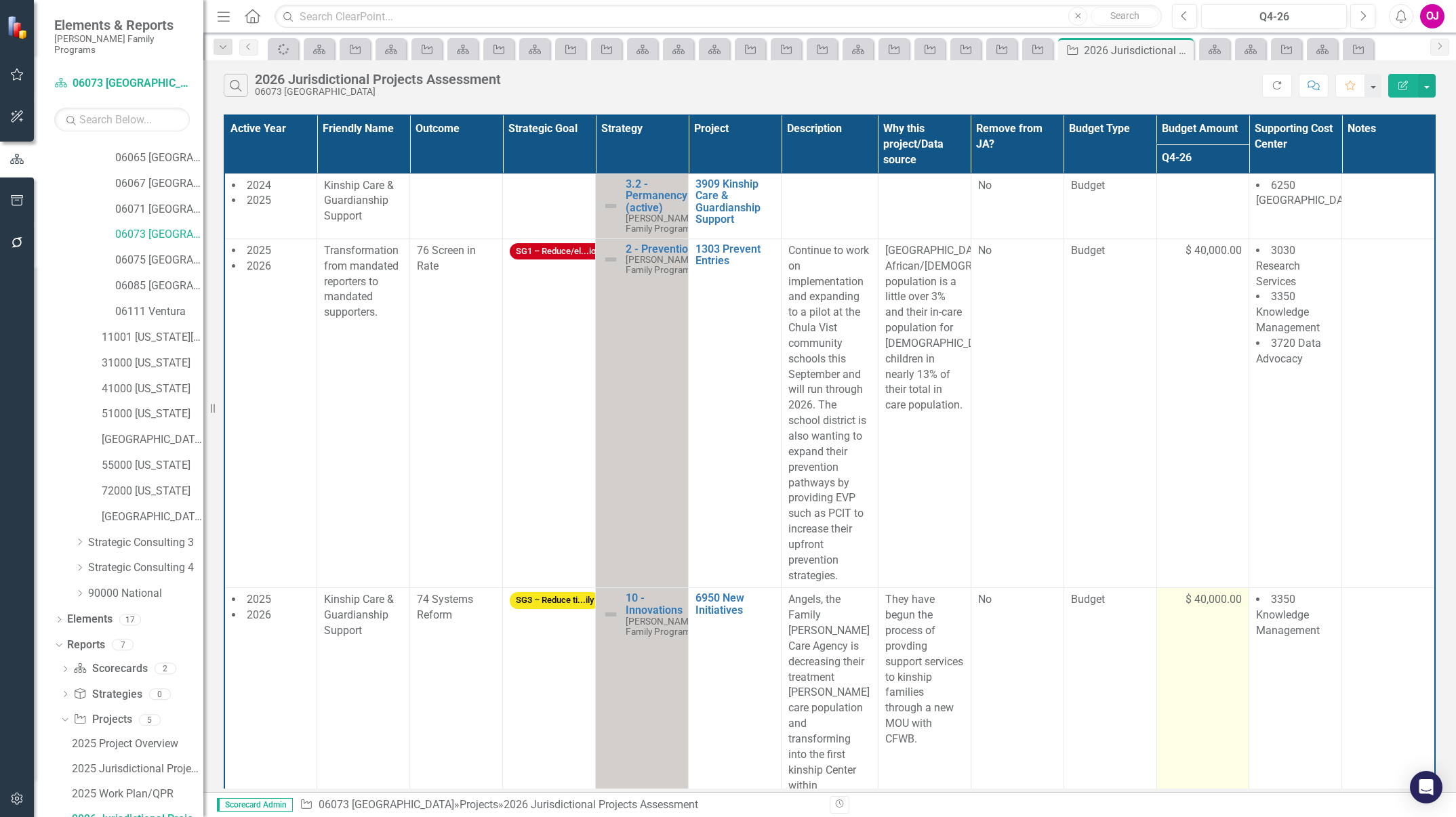
click at [1196, 601] on span "$ 40,000.00" at bounding box center [1214, 600] width 57 height 16
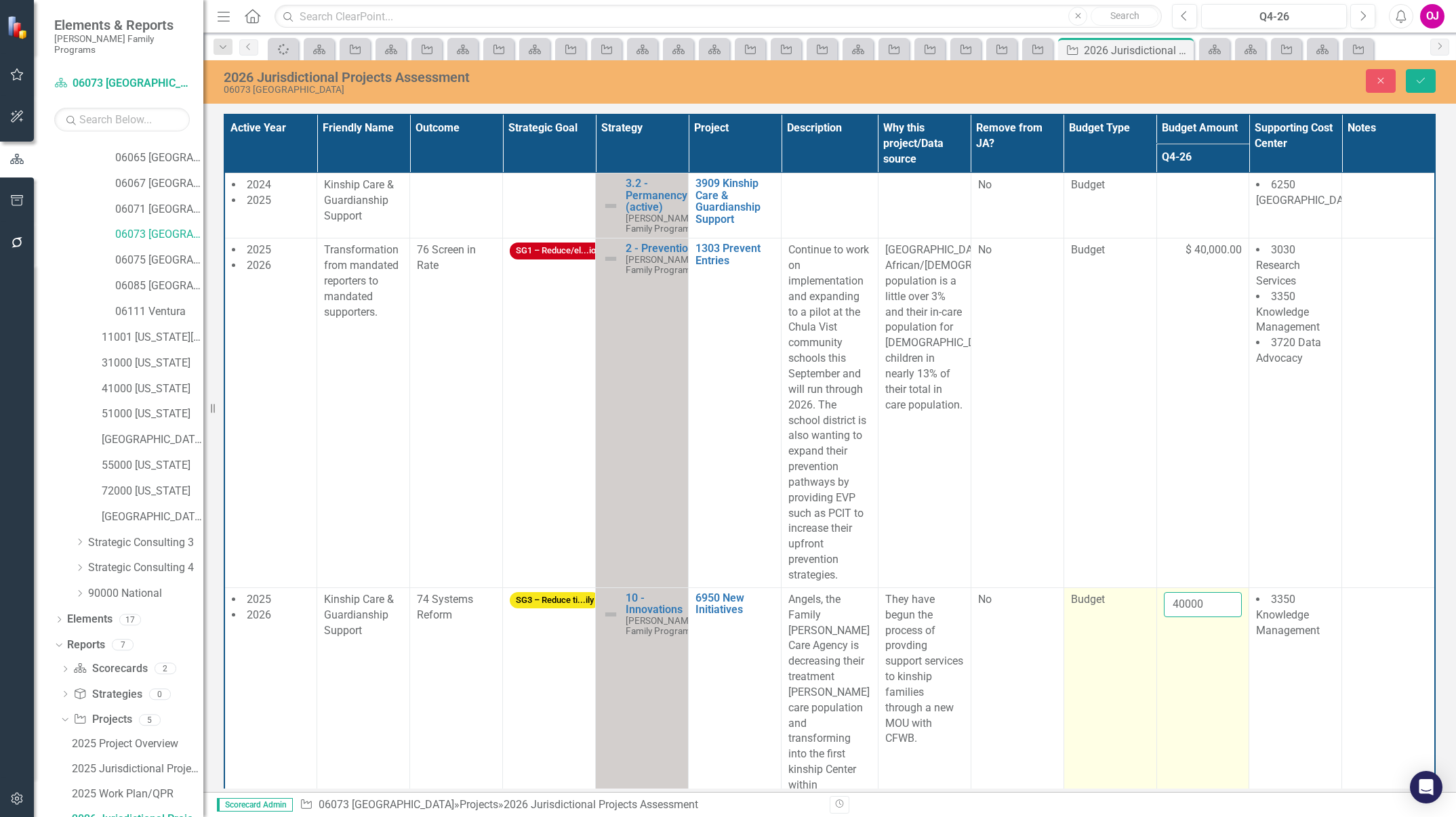
drag, startPoint x: 1196, startPoint y: 601, endPoint x: 1125, endPoint y: 606, distance: 71.2
click at [1125, 606] on tr "2025 2026 Kinship Care & Guardianship Support 74 Systems Reform SG3 – Reduce ti…" at bounding box center [830, 731] width 1211 height 287
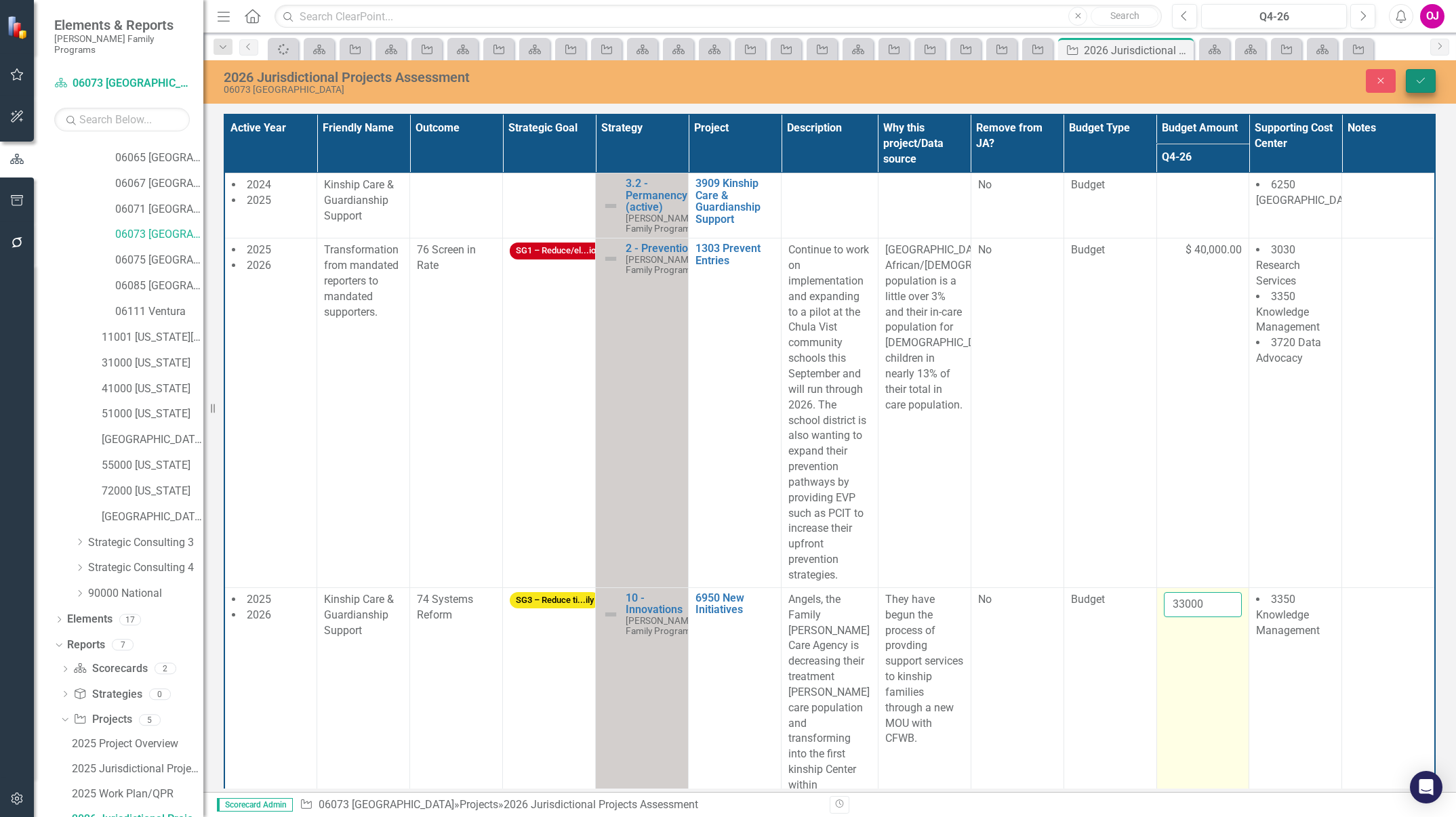
type input "33000"
click at [1431, 86] on button "Save" at bounding box center [1421, 81] width 30 height 23
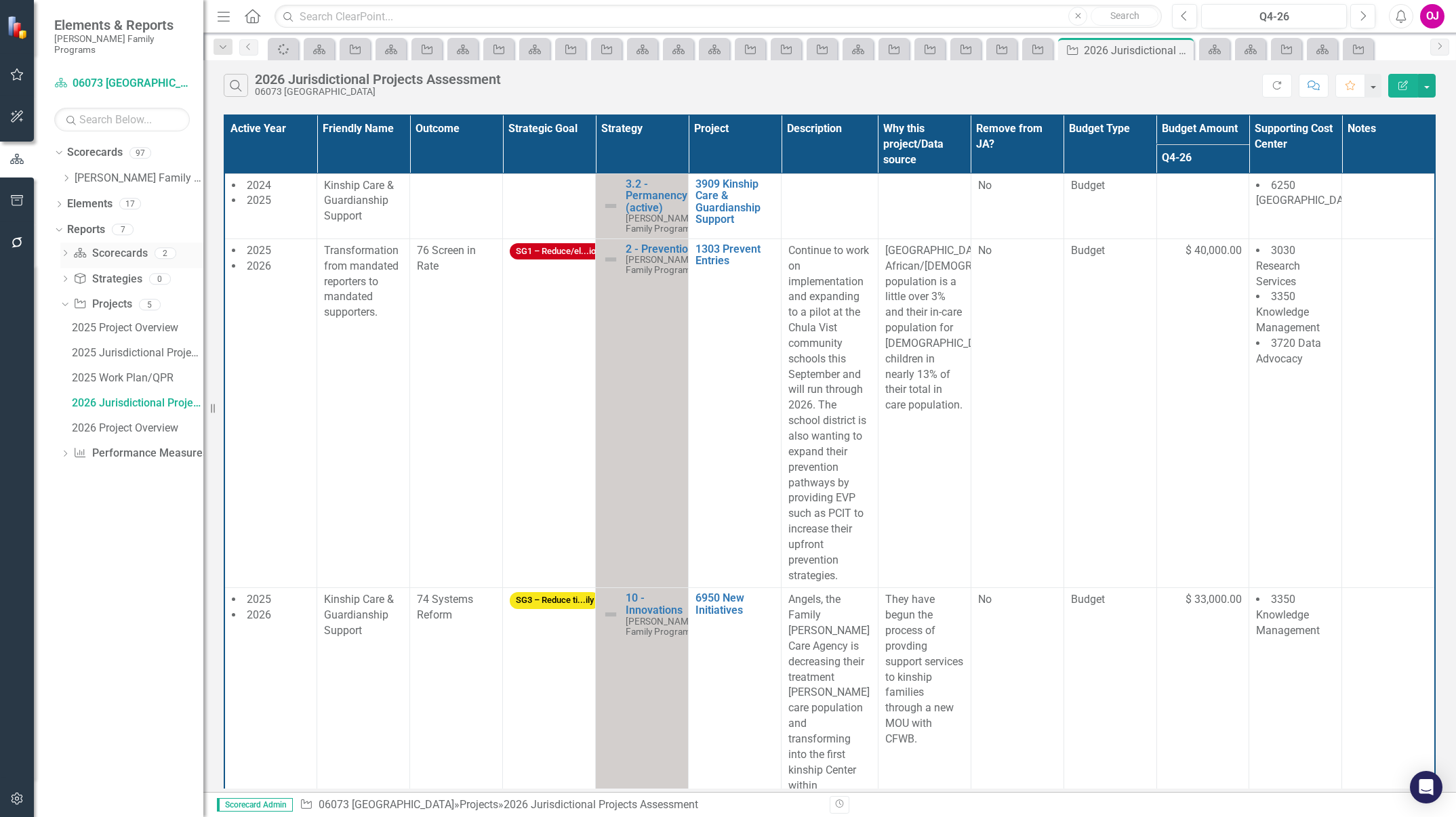
scroll to position [0, 0]
click at [63, 174] on icon "Dropdown" at bounding box center [65, 178] width 10 height 8
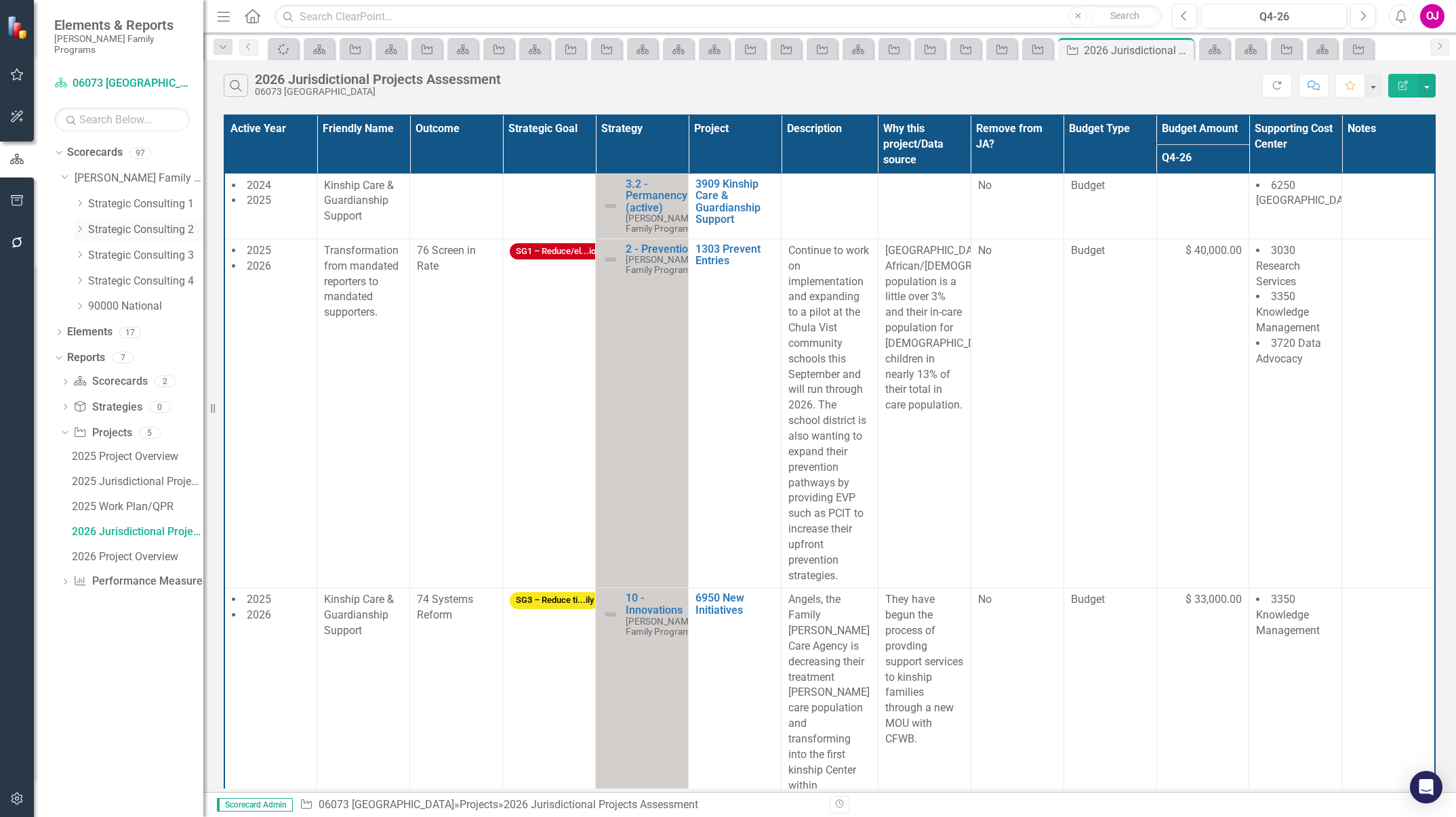
click at [144, 225] on link "Strategic Consulting 2" at bounding box center [146, 230] width 115 height 16
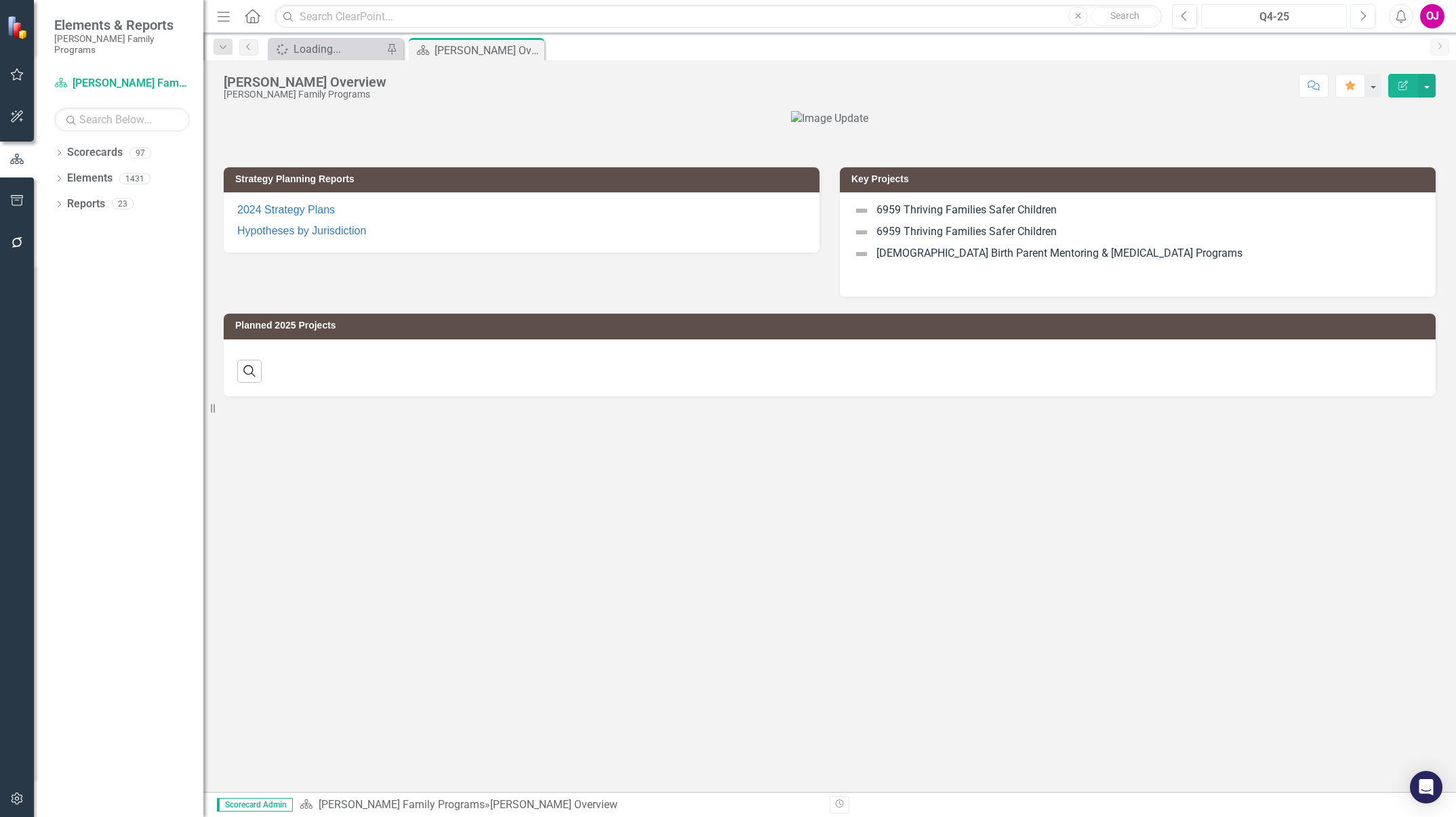
click at [1289, 20] on div "Q4-25" at bounding box center [1274, 17] width 137 height 17
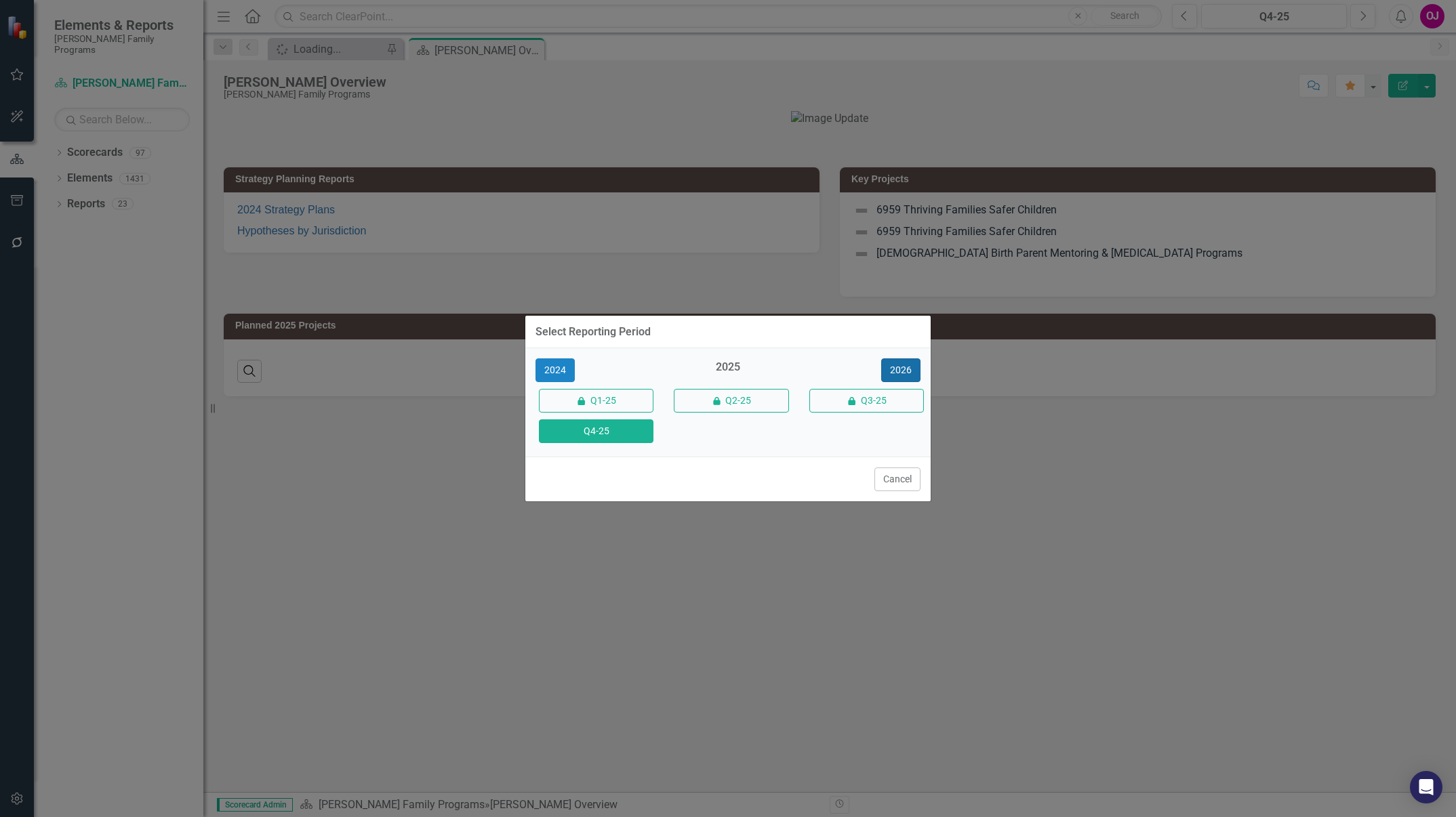
click at [913, 373] on button "2026" at bounding box center [900, 370] width 39 height 23
click at [624, 423] on button "Q4-26" at bounding box center [596, 431] width 114 height 23
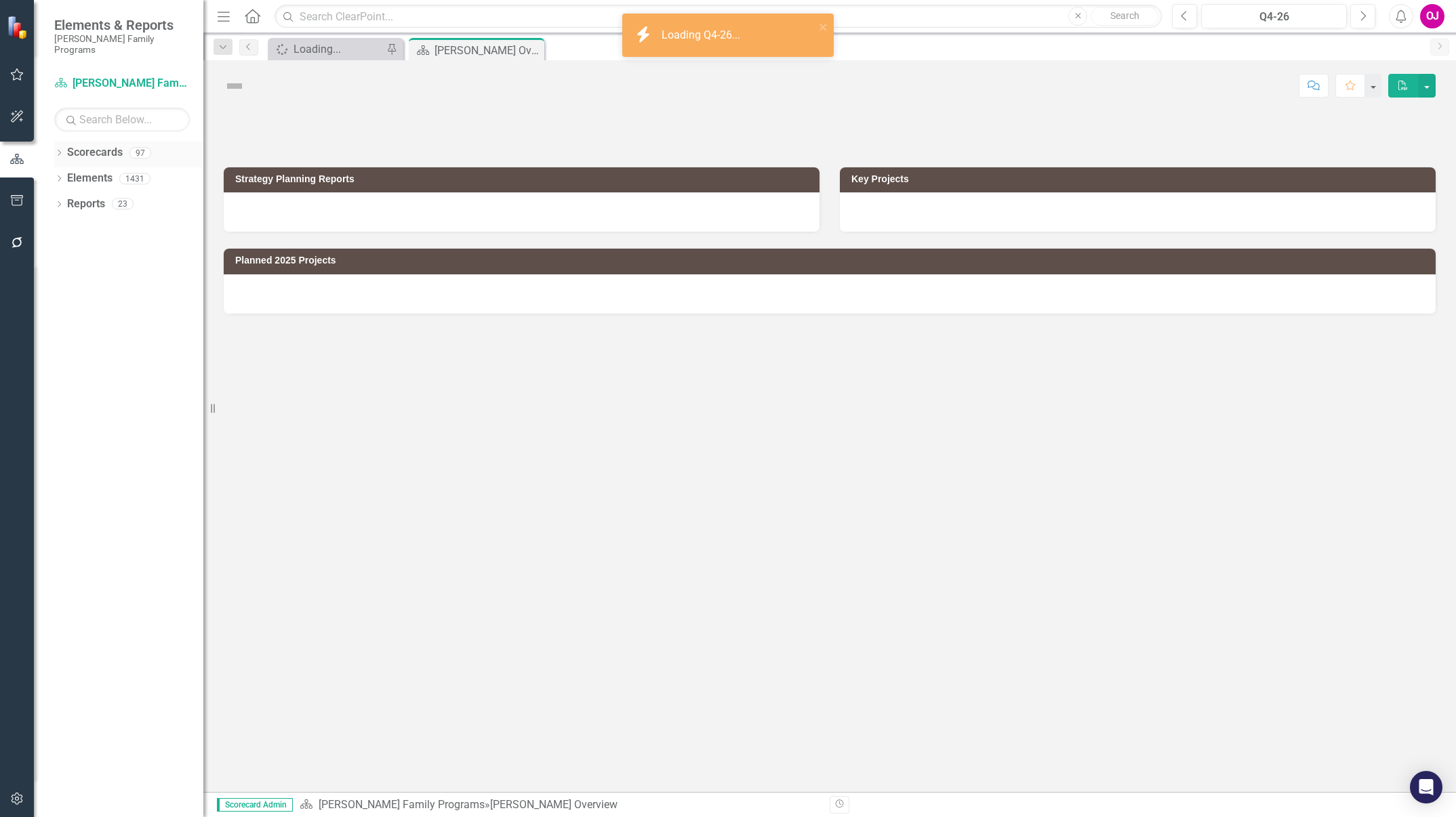
click at [59, 150] on icon "Dropdown" at bounding box center [60, 154] width 10 height 8
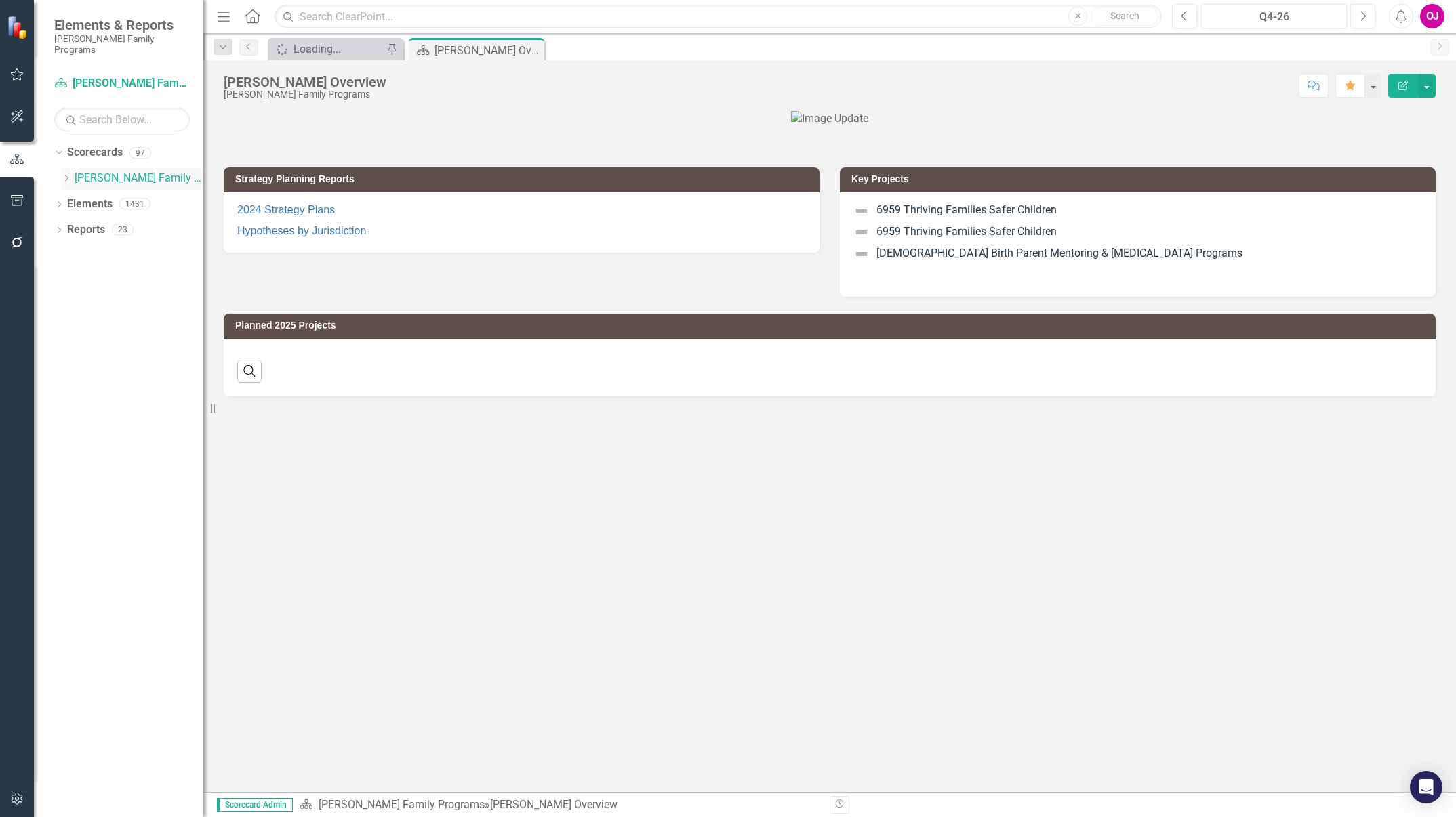
click at [65, 174] on icon "Dropdown" at bounding box center [65, 178] width 10 height 8
click at [110, 223] on link "Strategic Consulting 2" at bounding box center [146, 230] width 115 height 16
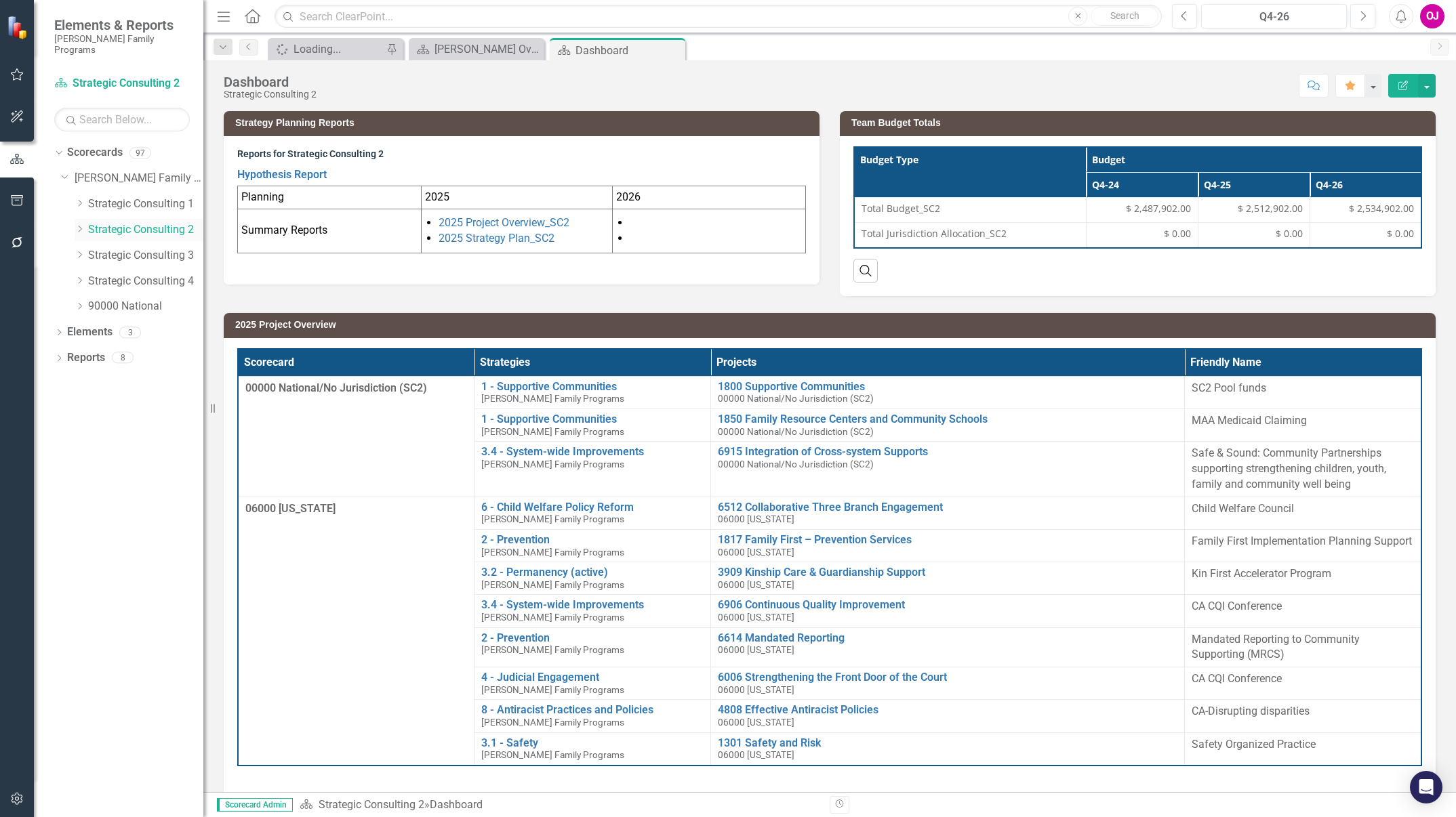
click at [79, 225] on icon "Dropdown" at bounding box center [79, 228] width 10 height 8
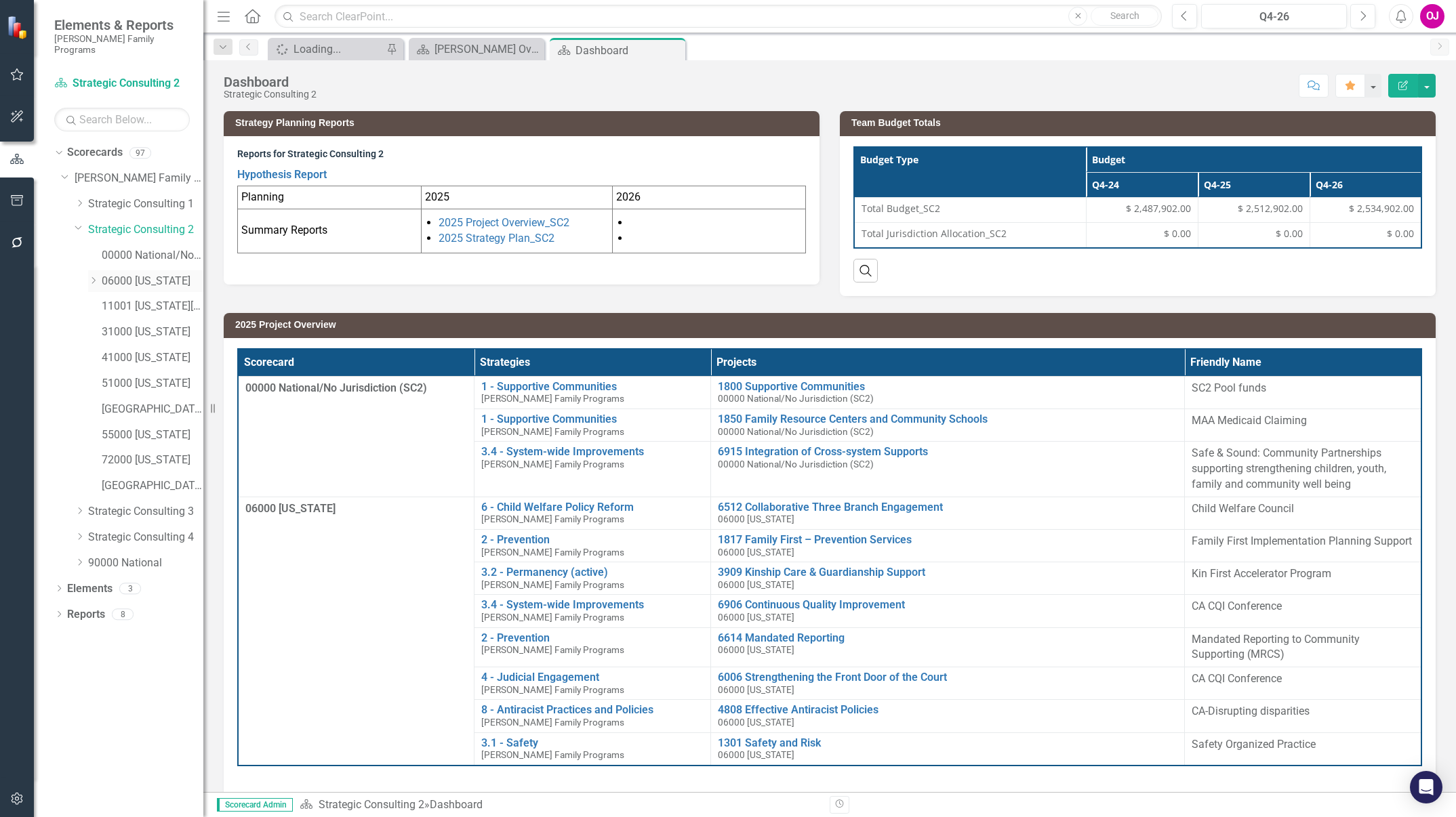
click at [94, 277] on icon at bounding box center [93, 280] width 3 height 7
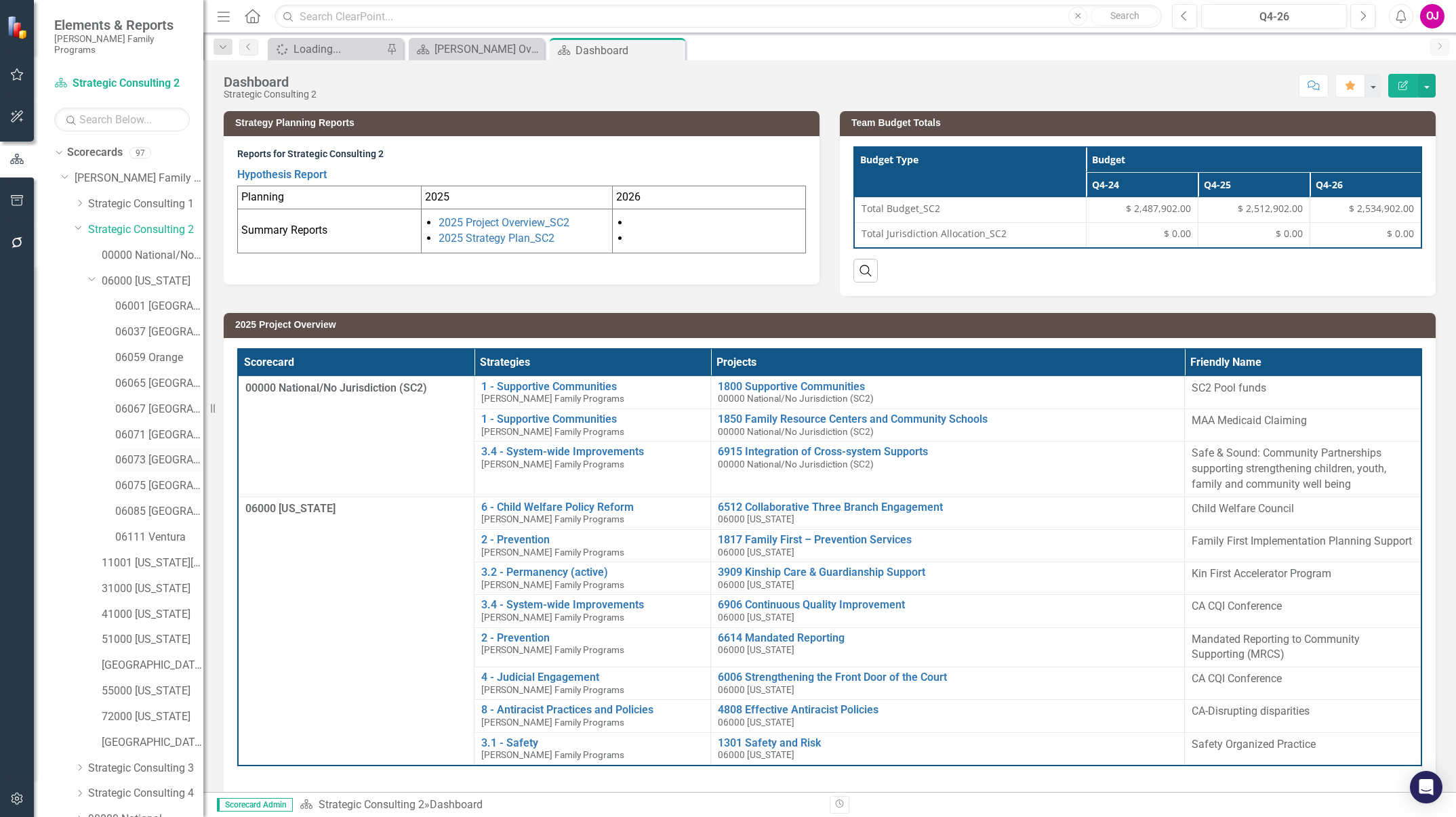
click at [163, 455] on link "06073 [GEOGRAPHIC_DATA]" at bounding box center [159, 461] width 88 height 16
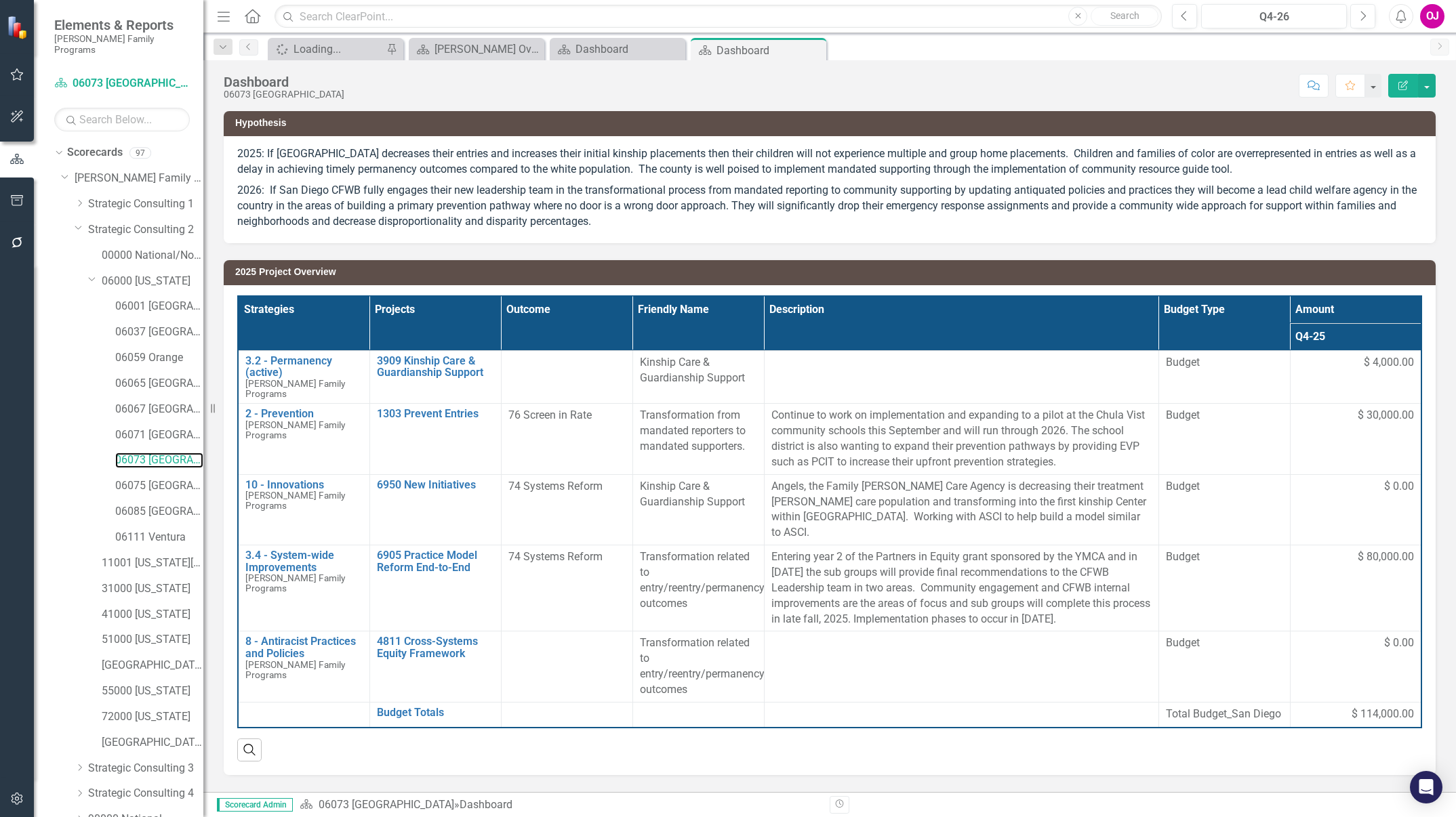
scroll to position [57, 0]
click at [63, 812] on icon "Dropdown" at bounding box center [60, 816] width 10 height 8
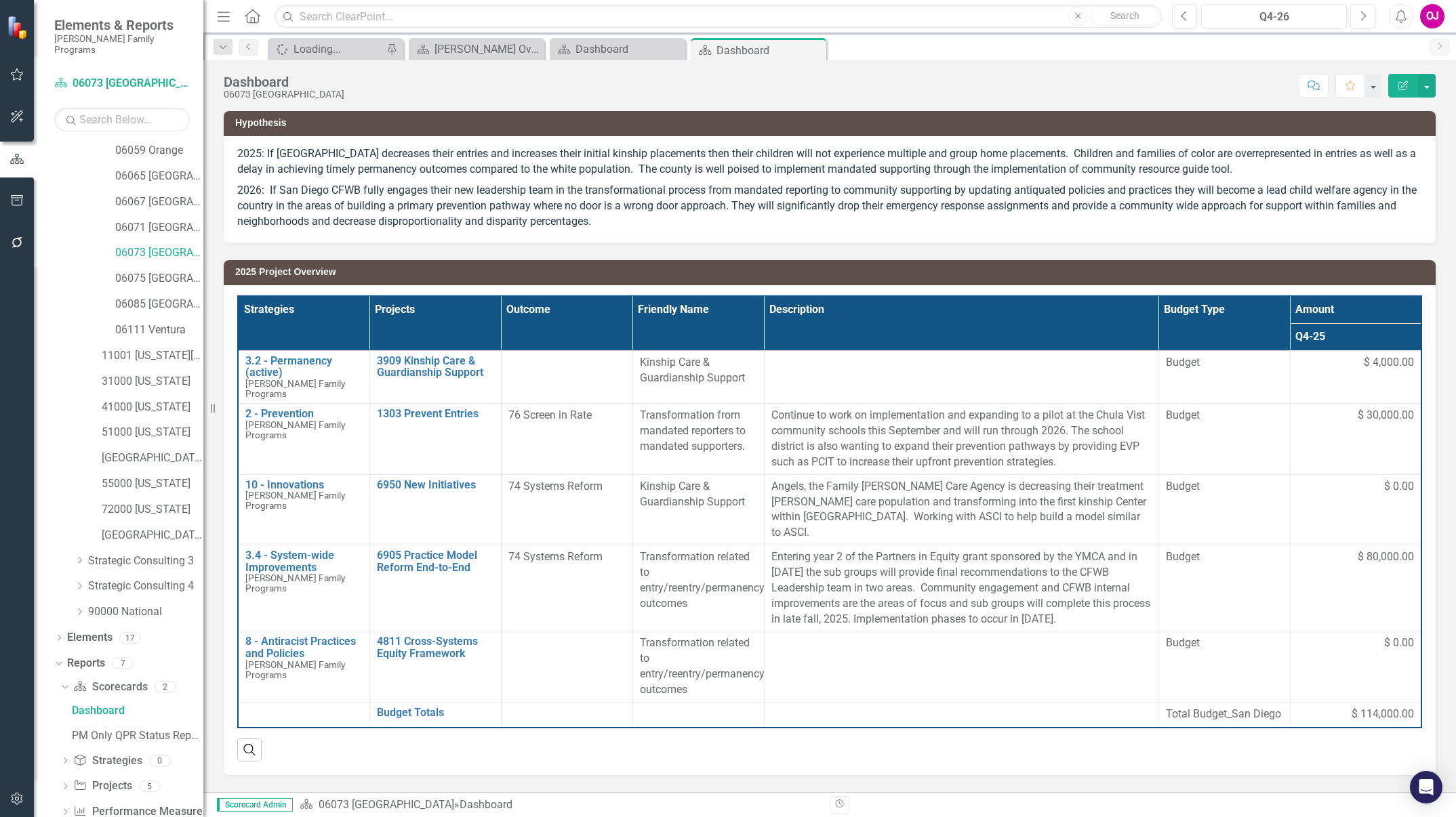
scroll to position [225, 0]
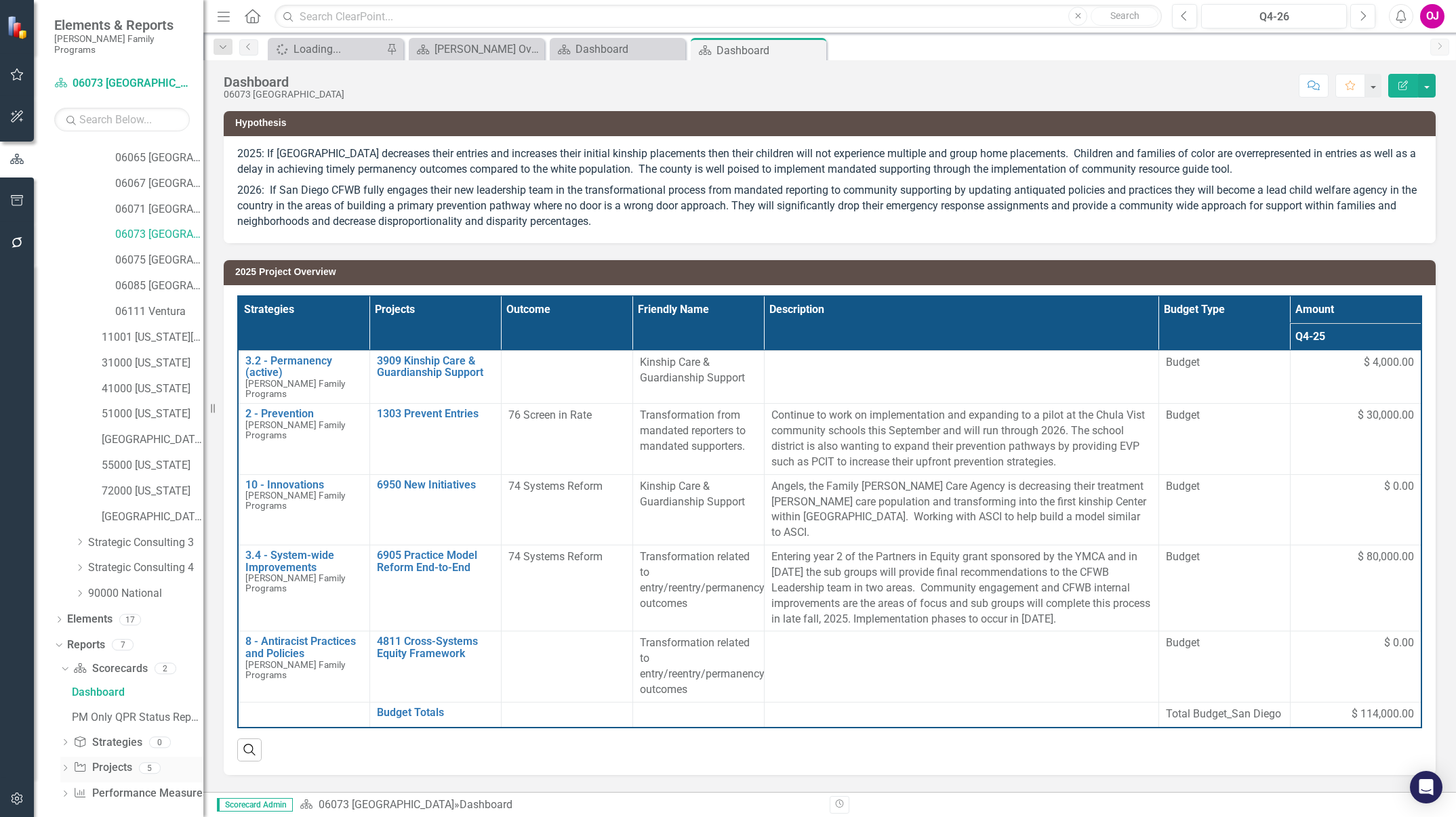
click at [63, 765] on icon "Dropdown" at bounding box center [65, 769] width 10 height 8
click at [165, 813] on div "2026 Jurisdictional Projects Assessment" at bounding box center [138, 819] width 132 height 12
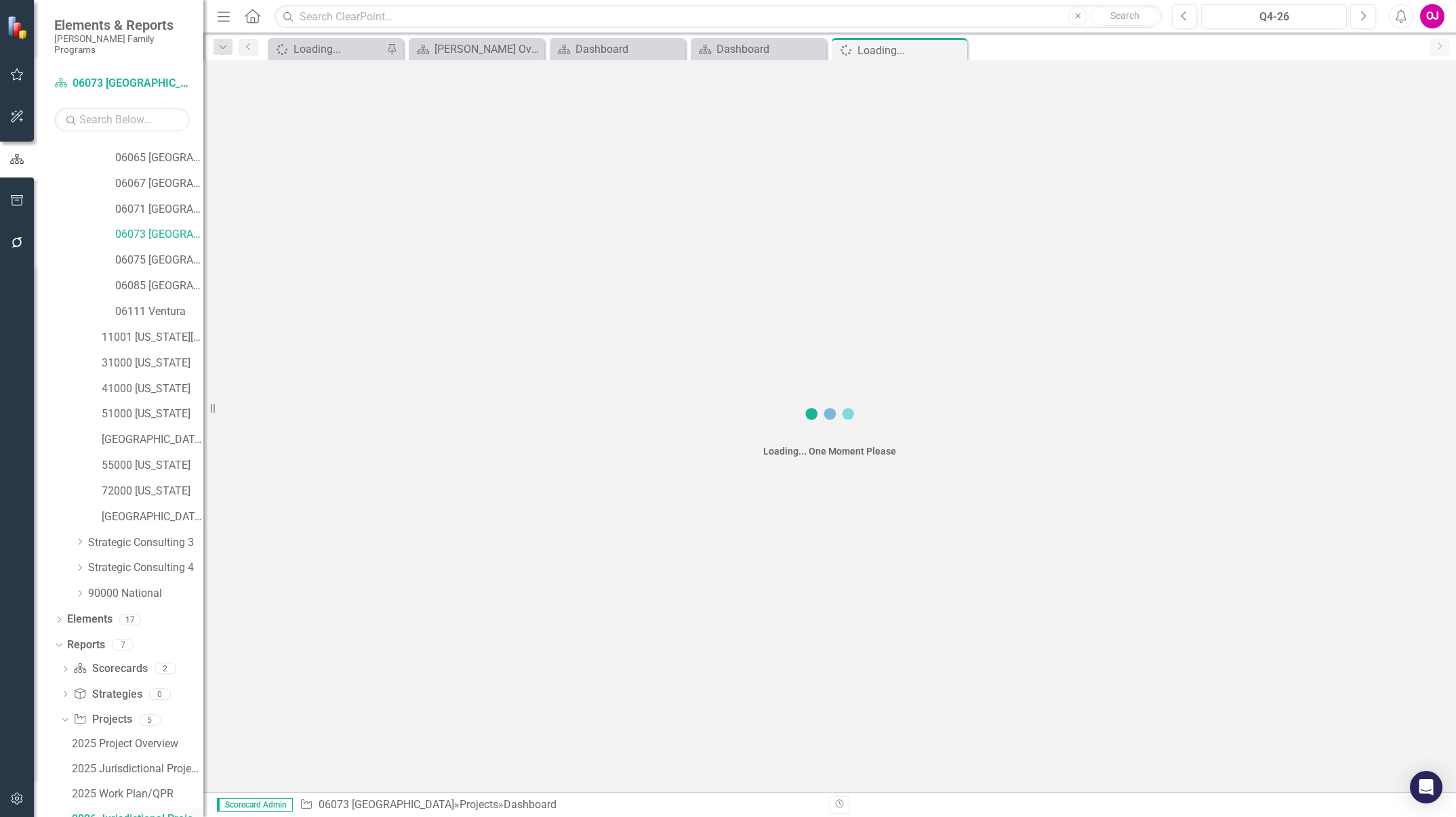
scroll to position [225, 0]
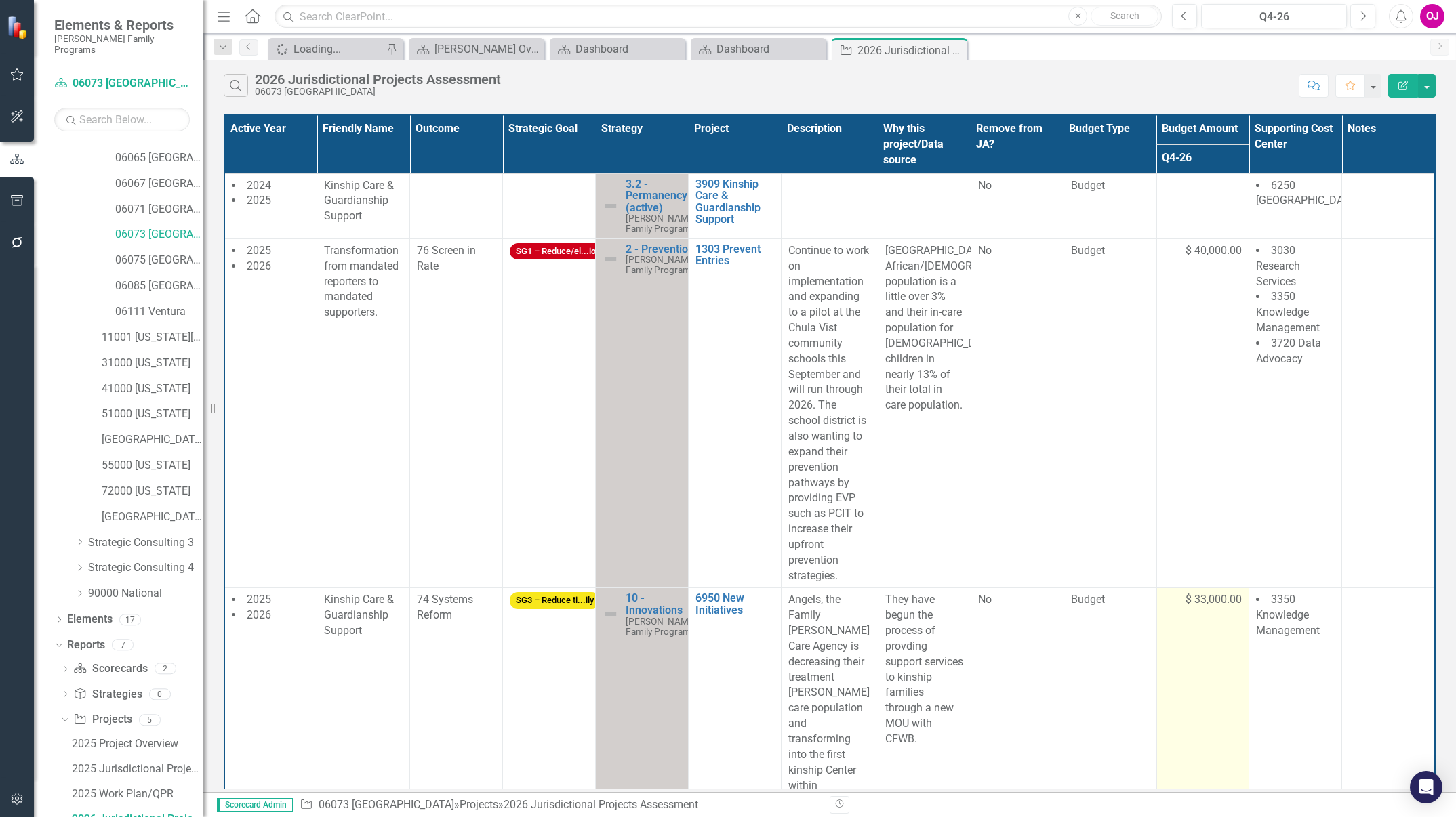
click at [1191, 617] on td "$ 33,000.00" at bounding box center [1202, 732] width 93 height 287
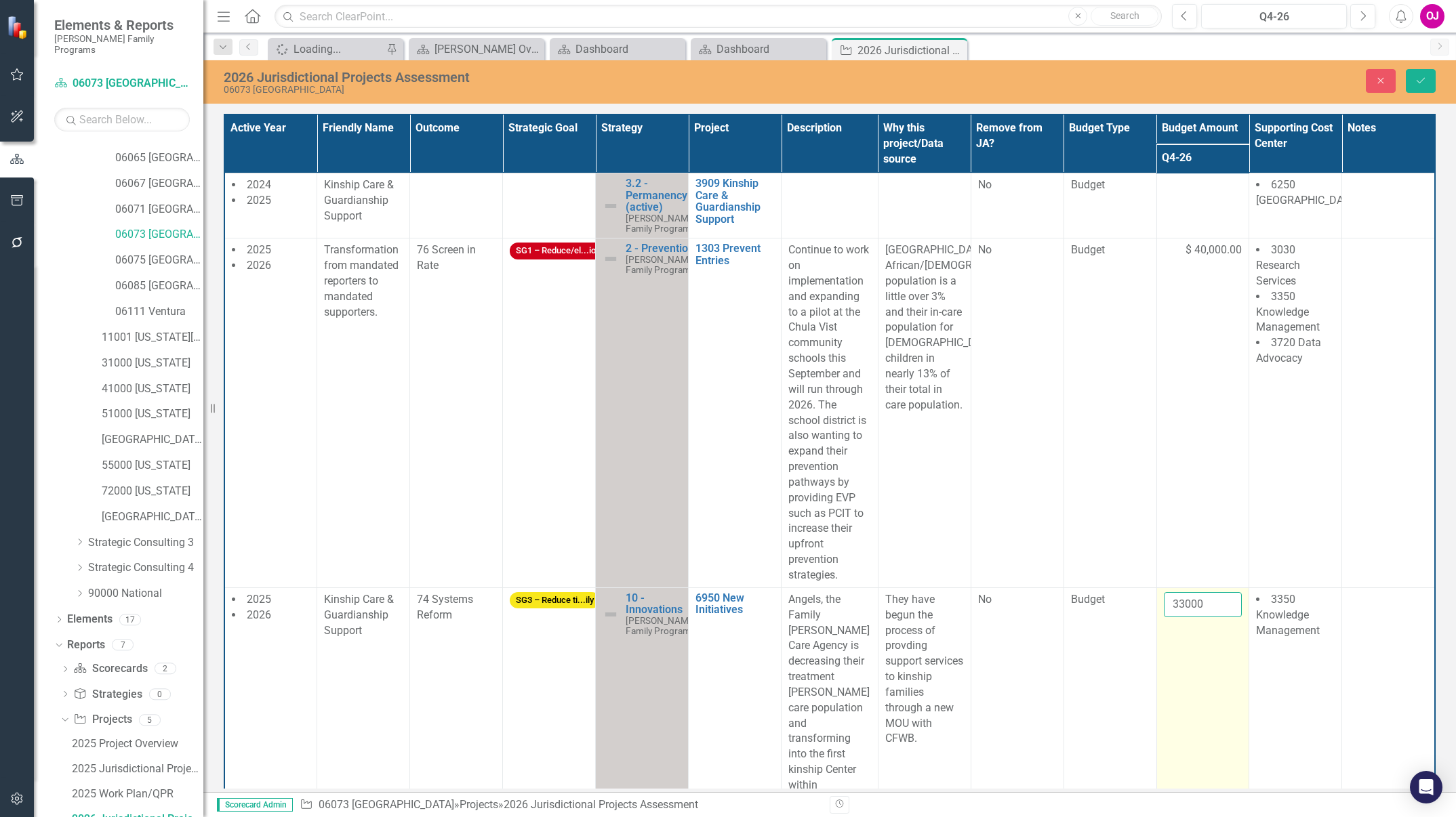
drag, startPoint x: 1191, startPoint y: 617, endPoint x: 1196, endPoint y: 602, distance: 15.8
click at [1196, 602] on input "33000" at bounding box center [1203, 605] width 79 height 25
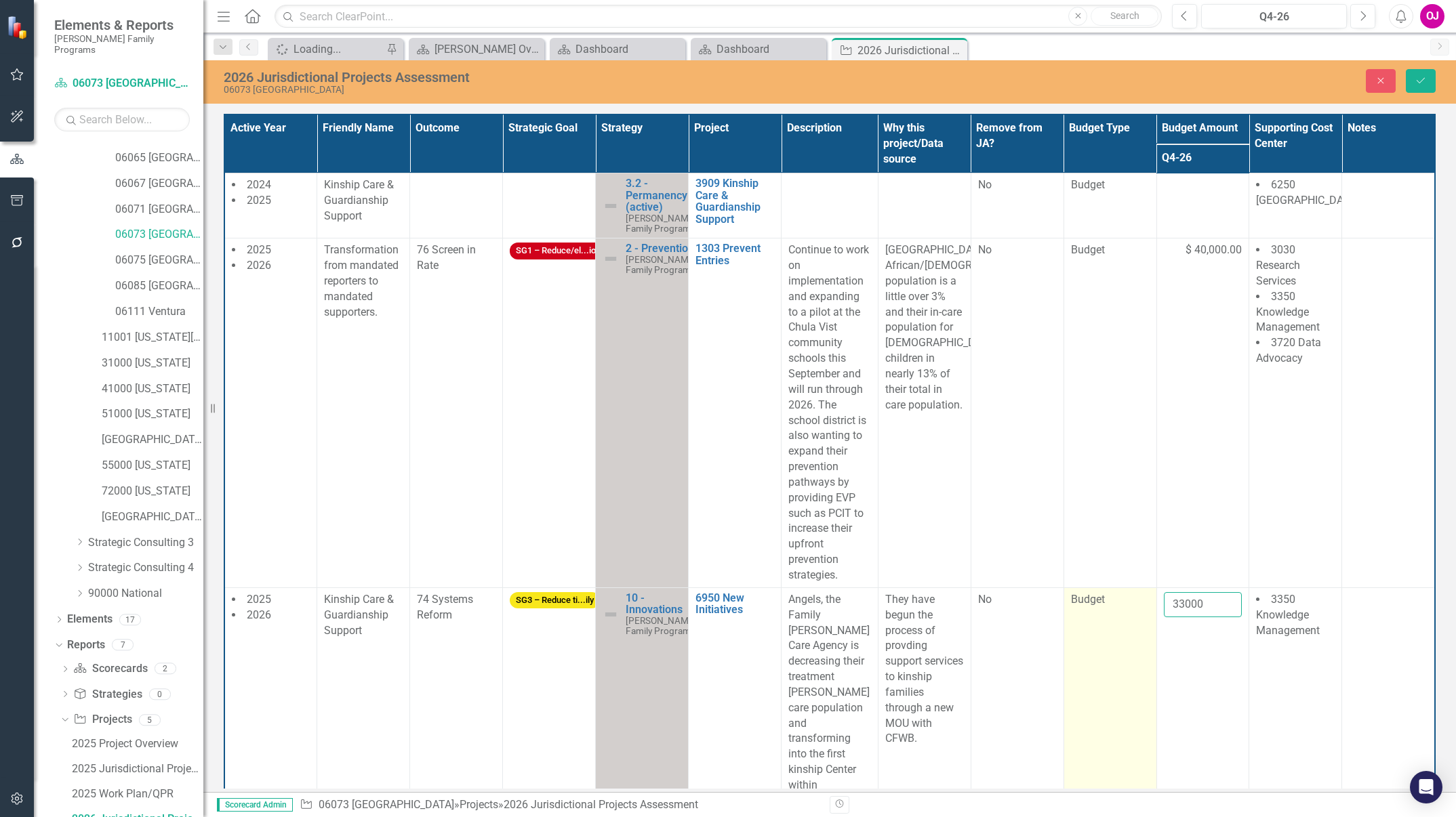
drag, startPoint x: 1196, startPoint y: 602, endPoint x: 1061, endPoint y: 604, distance: 135.0
click at [1061, 604] on tr "2025 2026 Kinship Care & Guardianship Support 74 Systems Reform SG3 – Reduce ti…" at bounding box center [830, 731] width 1211 height 287
click at [1063, 604] on td "Budget" at bounding box center [1109, 731] width 93 height 287
drag, startPoint x: 1206, startPoint y: 604, endPoint x: 1100, endPoint y: 593, distance: 106.6
click at [1100, 593] on tr "2025 2026 Kinship Care & Guardianship Support 74 Systems Reform SG3 – Reduce ti…" at bounding box center [830, 731] width 1211 height 287
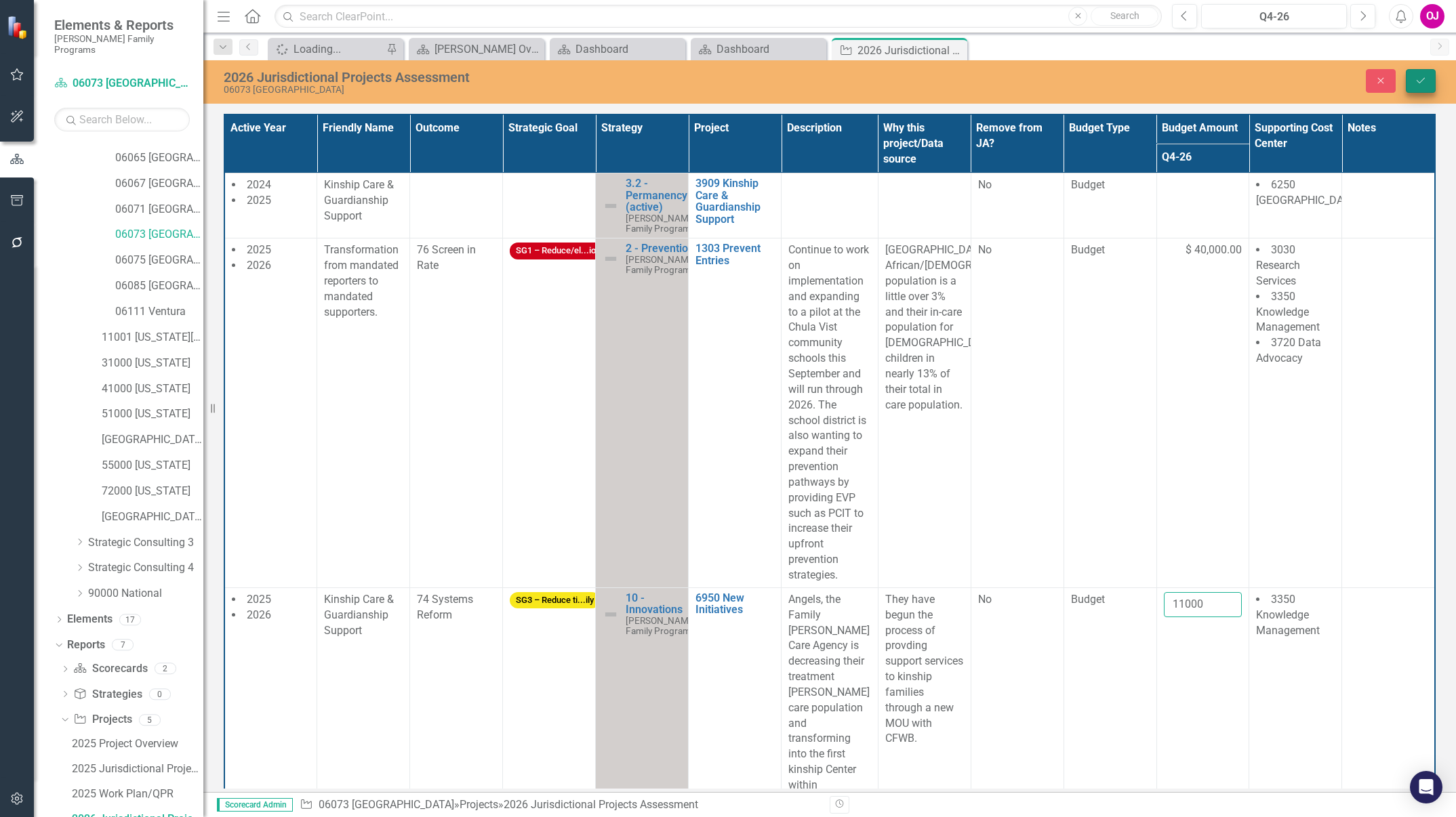
type input "11000"
click at [1432, 81] on button "Save" at bounding box center [1421, 81] width 30 height 23
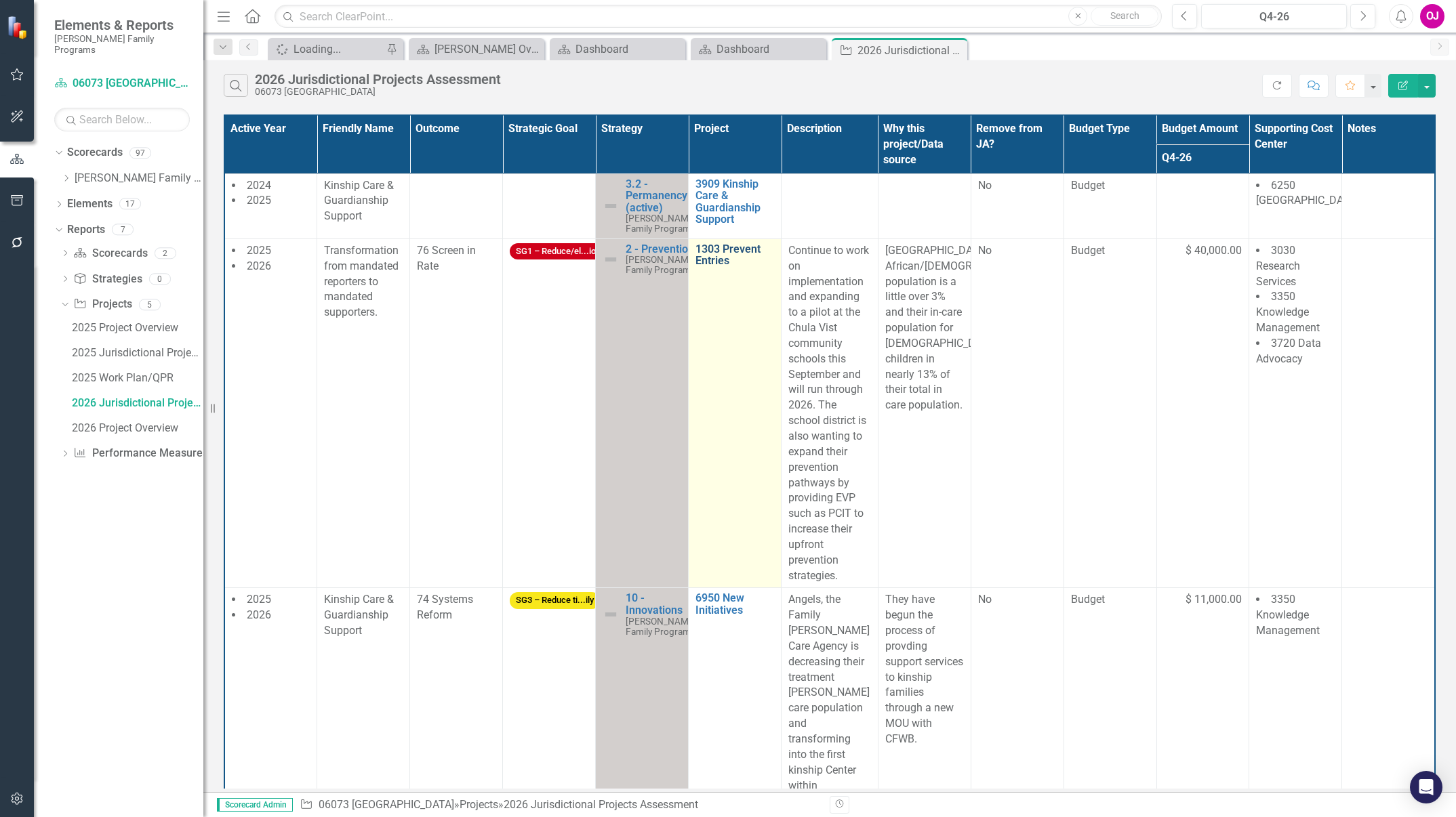
scroll to position [0, 0]
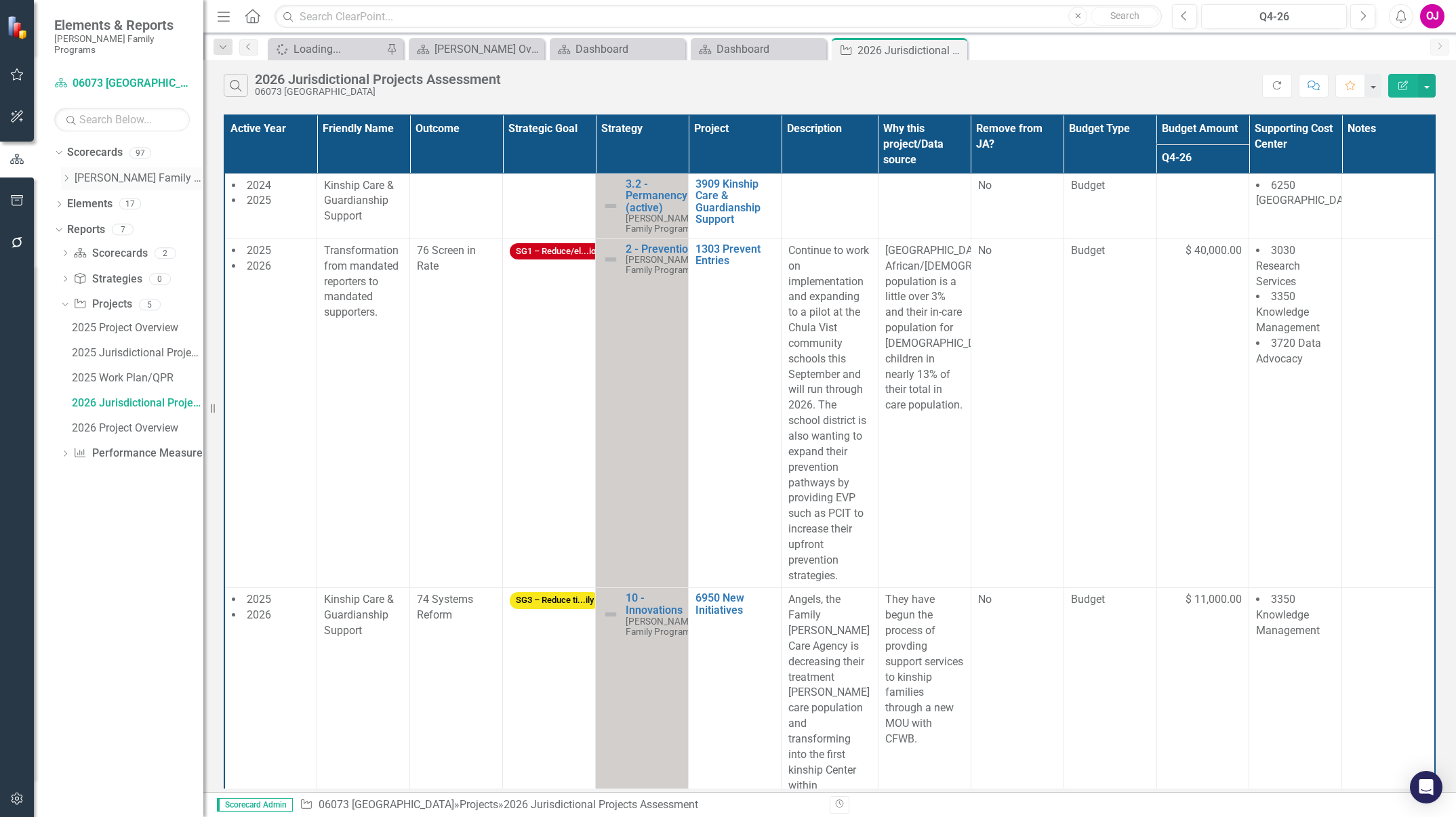
click at [65, 174] on icon "Dropdown" at bounding box center [65, 178] width 10 height 8
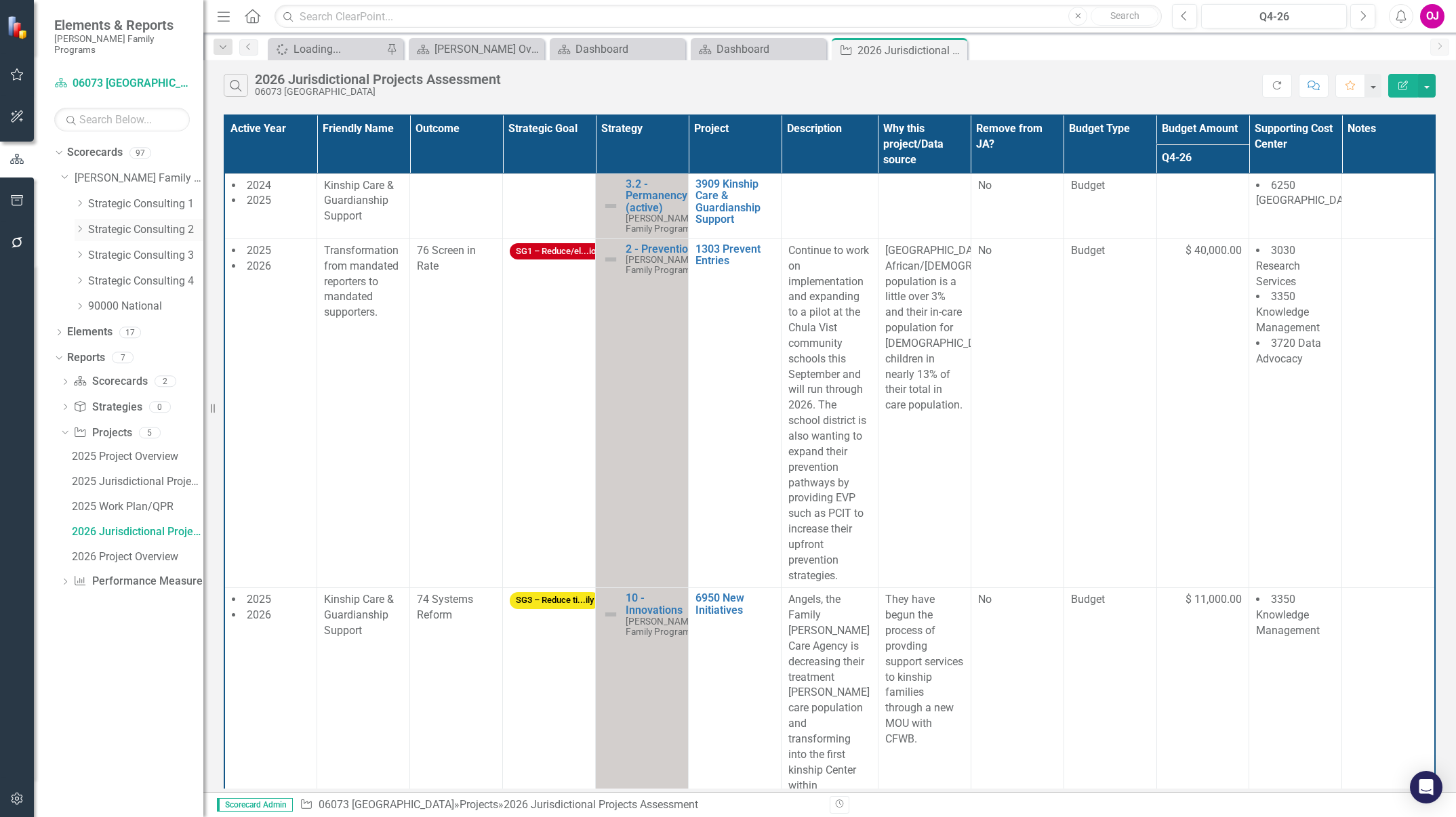
click at [100, 223] on link "Strategic Consulting 2" at bounding box center [146, 230] width 115 height 16
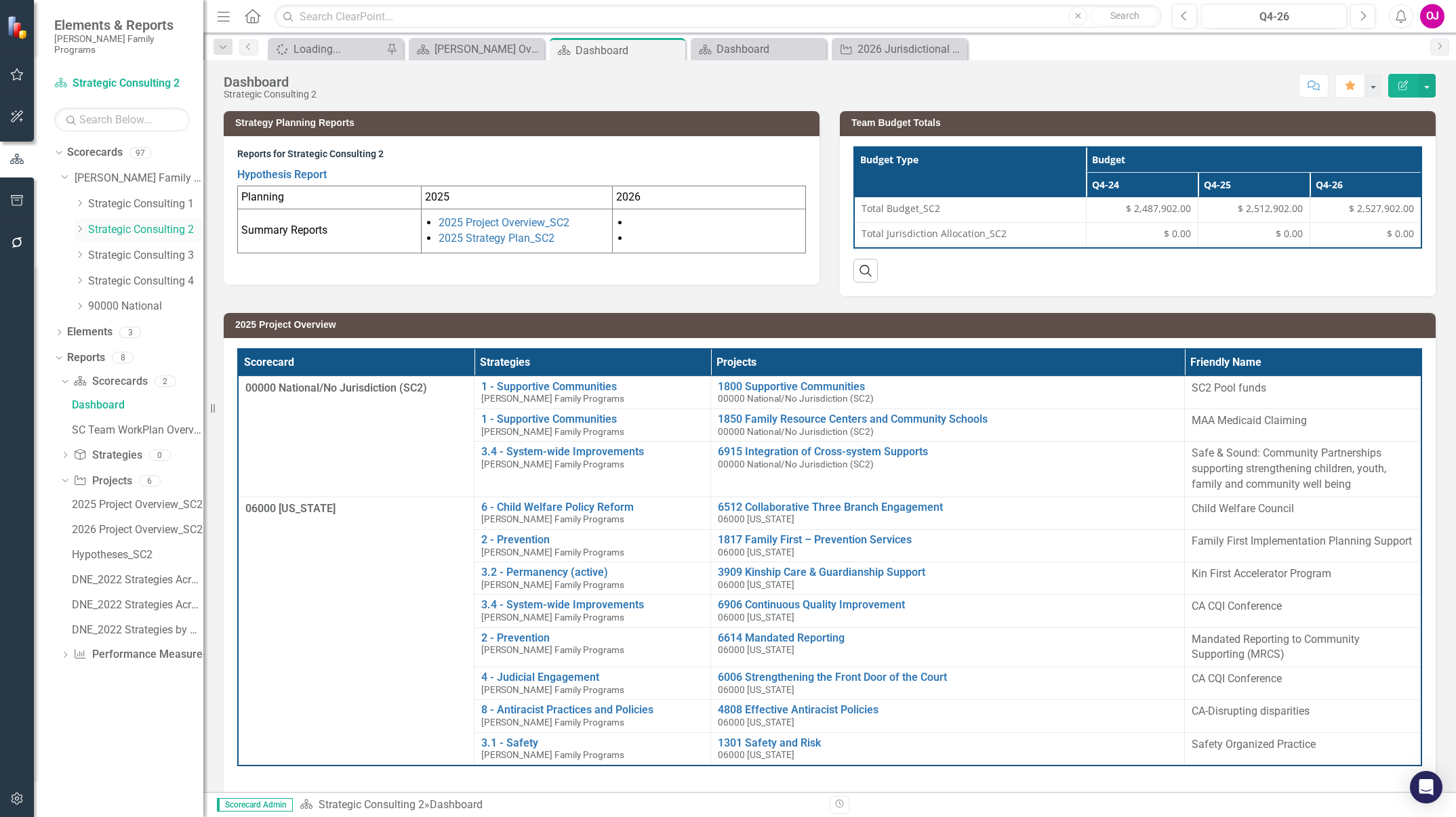
click at [76, 219] on div "Dropdown Strategic Consulting 2" at bounding box center [139, 229] width 129 height 22
click at [79, 225] on icon "Dropdown" at bounding box center [79, 228] width 10 height 8
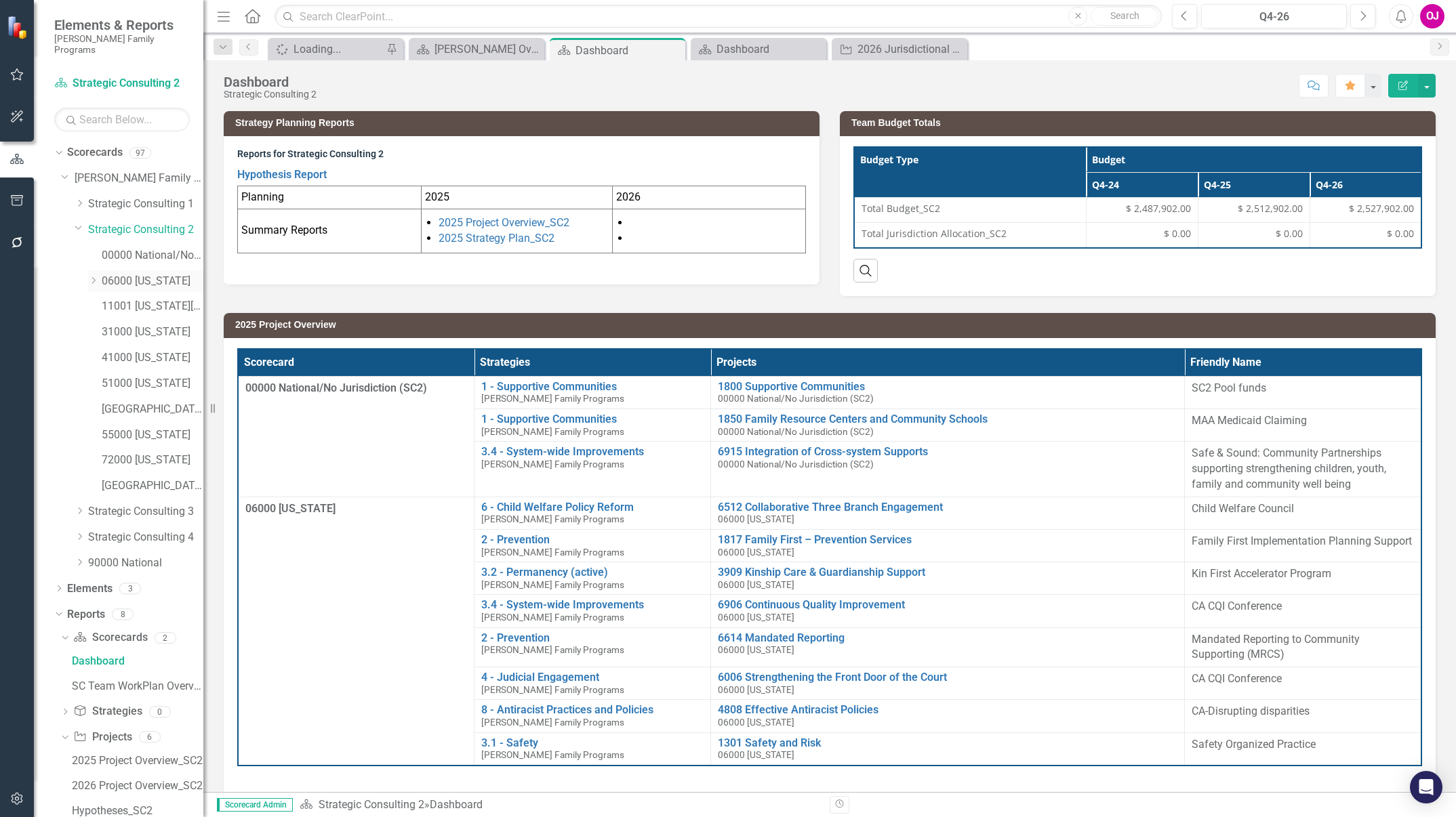
click at [91, 276] on icon "Dropdown" at bounding box center [93, 280] width 10 height 8
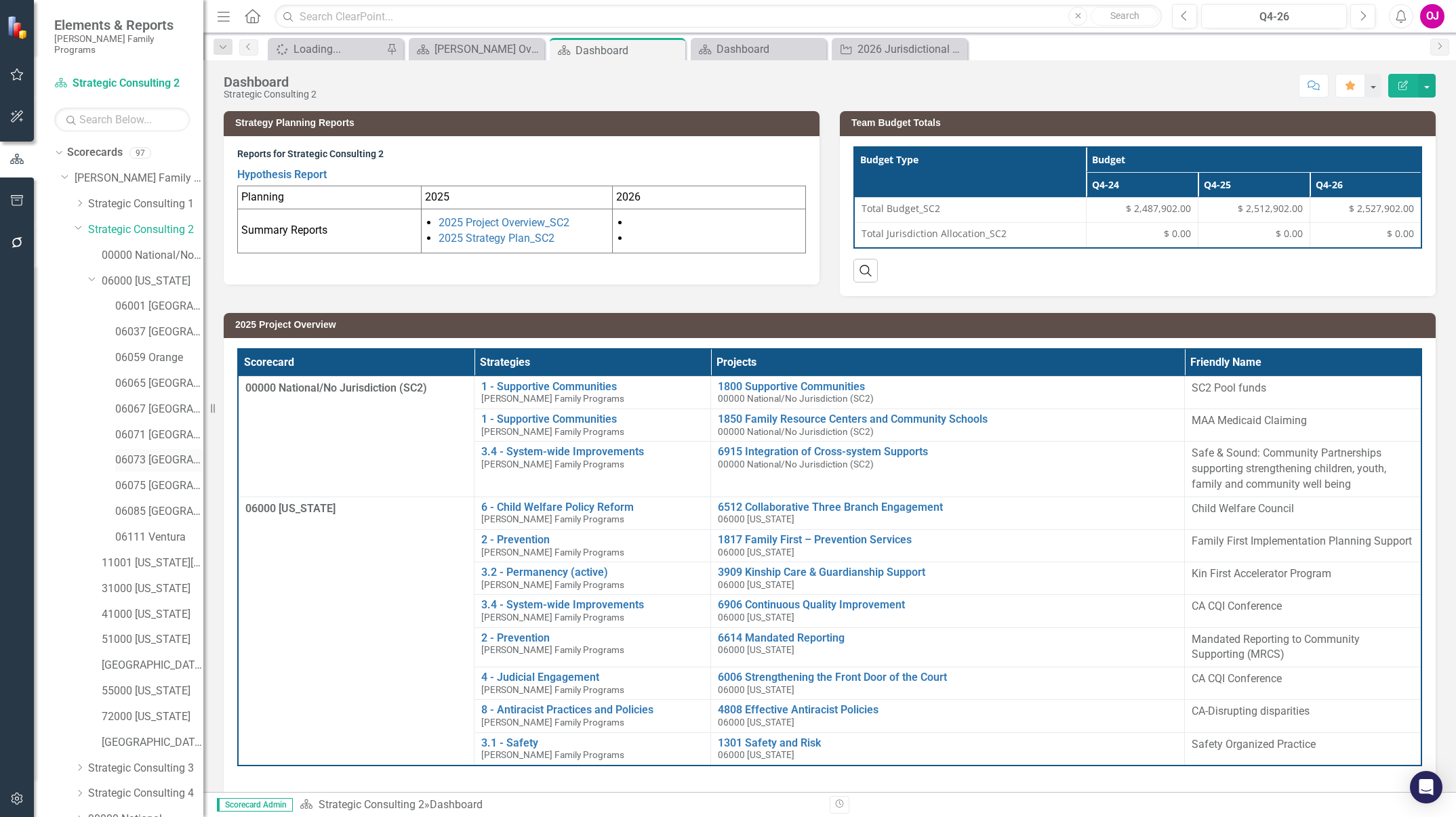
click at [170, 453] on link "06073 [GEOGRAPHIC_DATA]" at bounding box center [159, 461] width 88 height 16
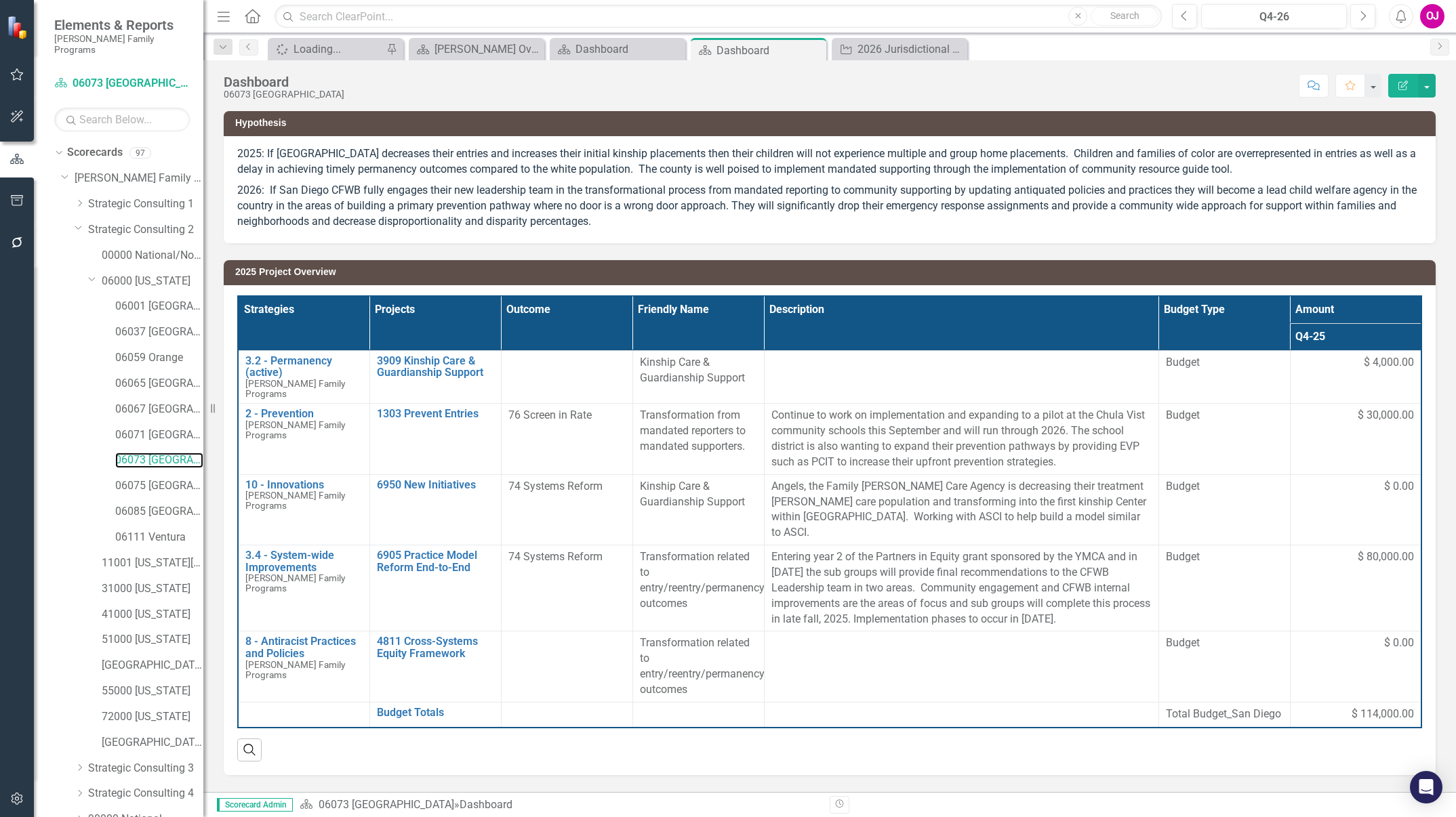
scroll to position [100, 0]
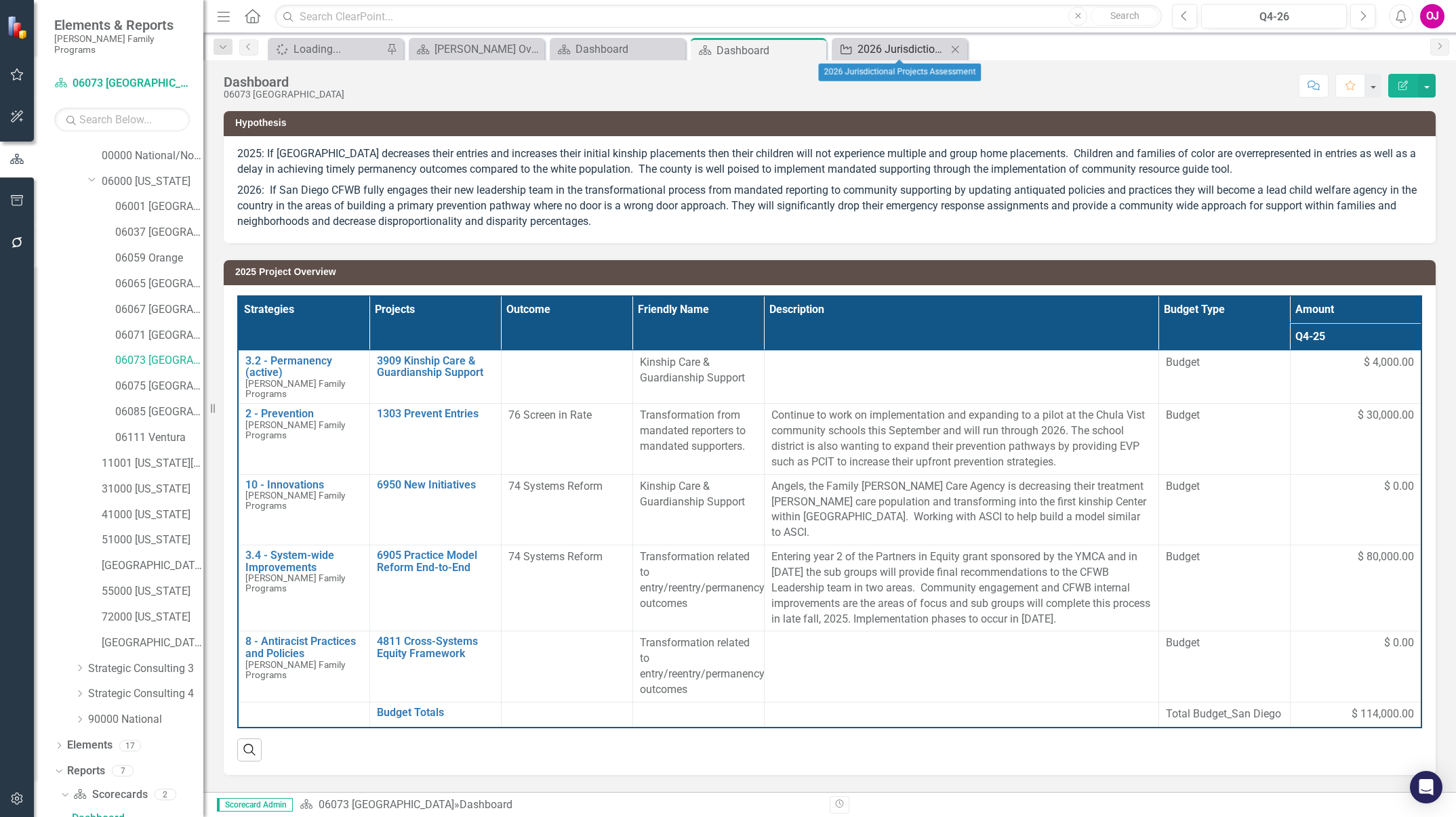
click at [888, 52] on div "2026 Jurisdictional Projects Assessment" at bounding box center [902, 49] width 90 height 17
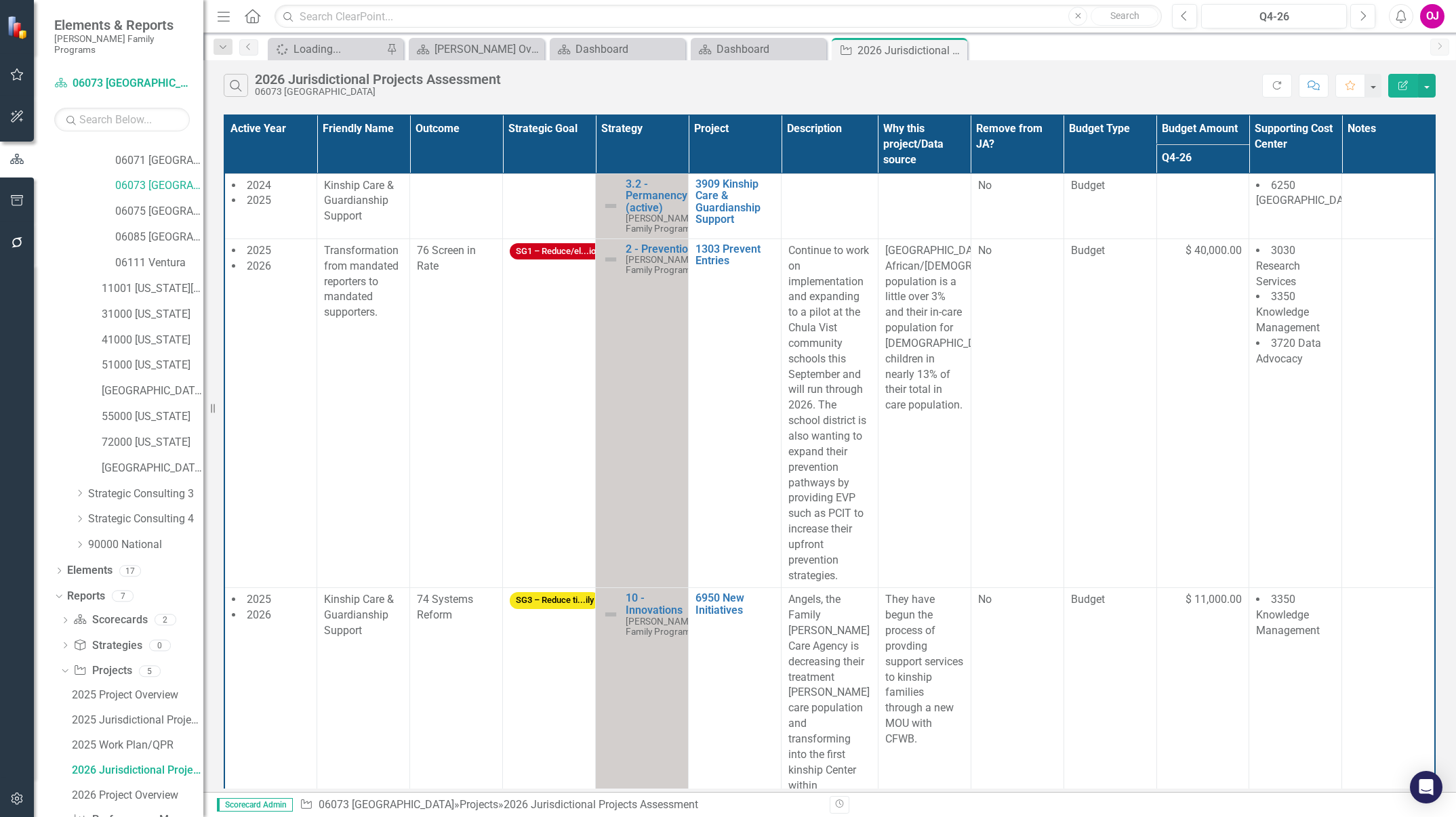
scroll to position [225, 0]
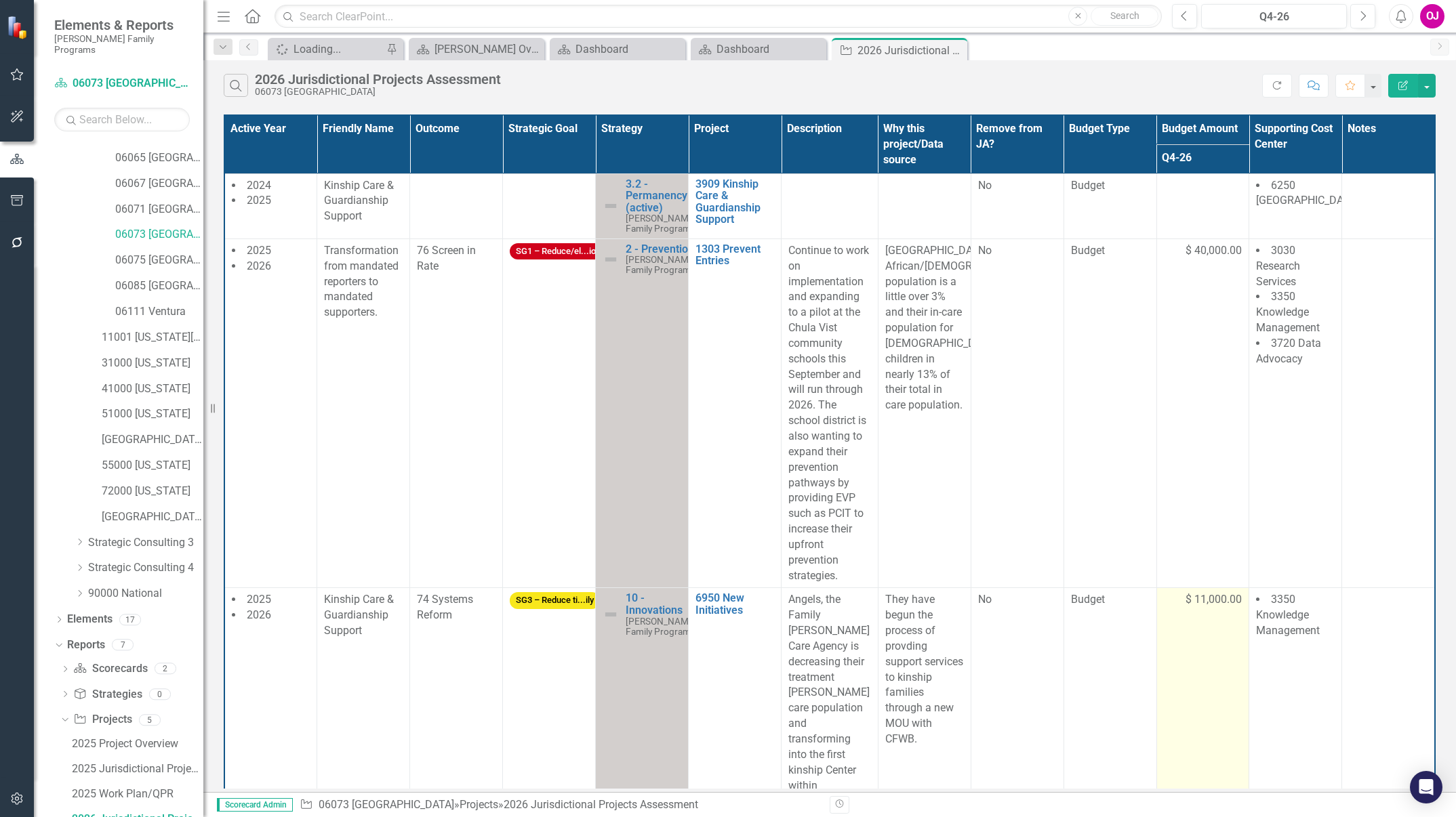
click at [1205, 601] on span "$ 11,000.00" at bounding box center [1214, 600] width 57 height 16
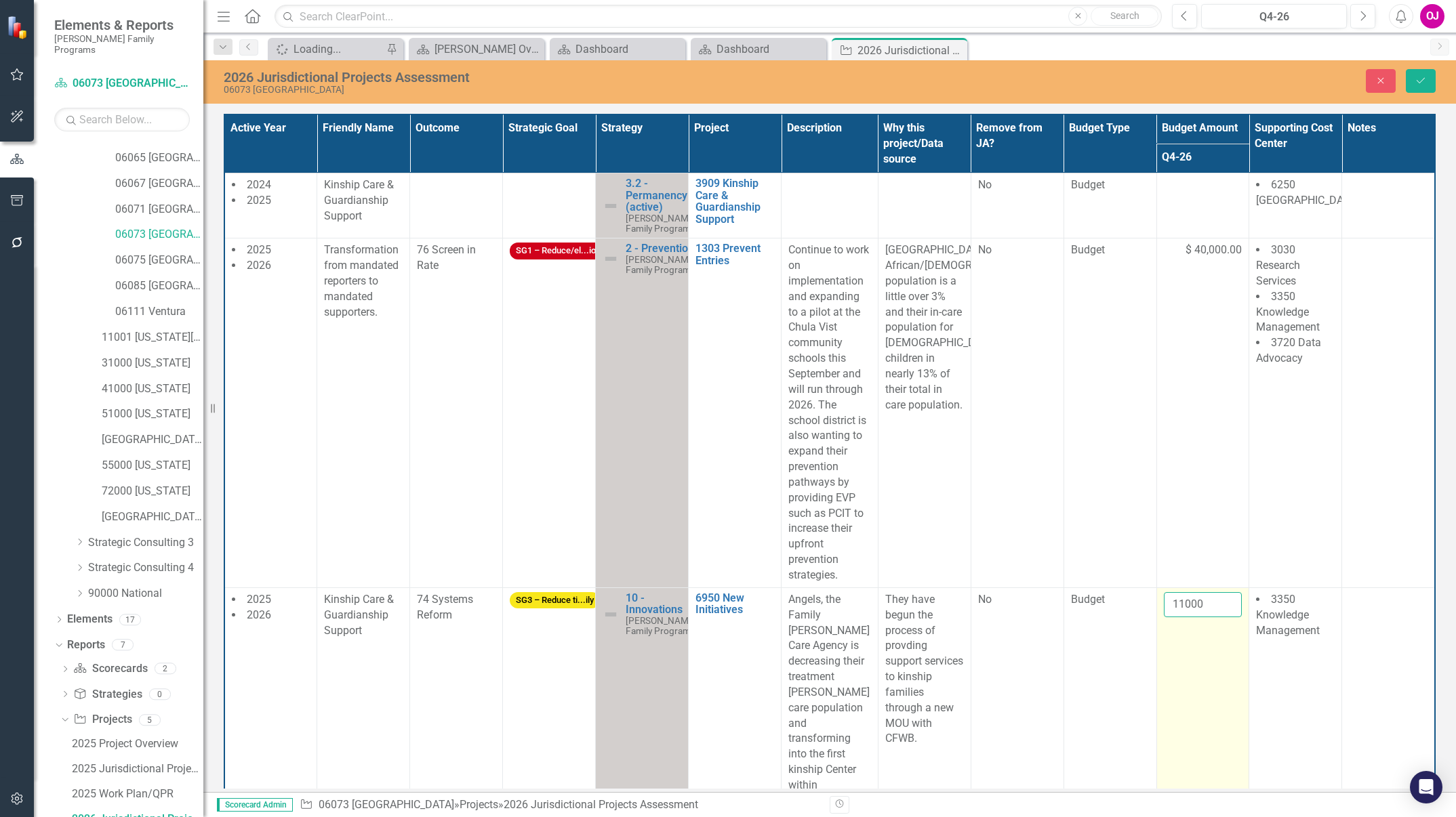
drag, startPoint x: 1205, startPoint y: 601, endPoint x: 1198, endPoint y: 604, distance: 7.6
click at [1198, 604] on input "11000" at bounding box center [1203, 605] width 79 height 25
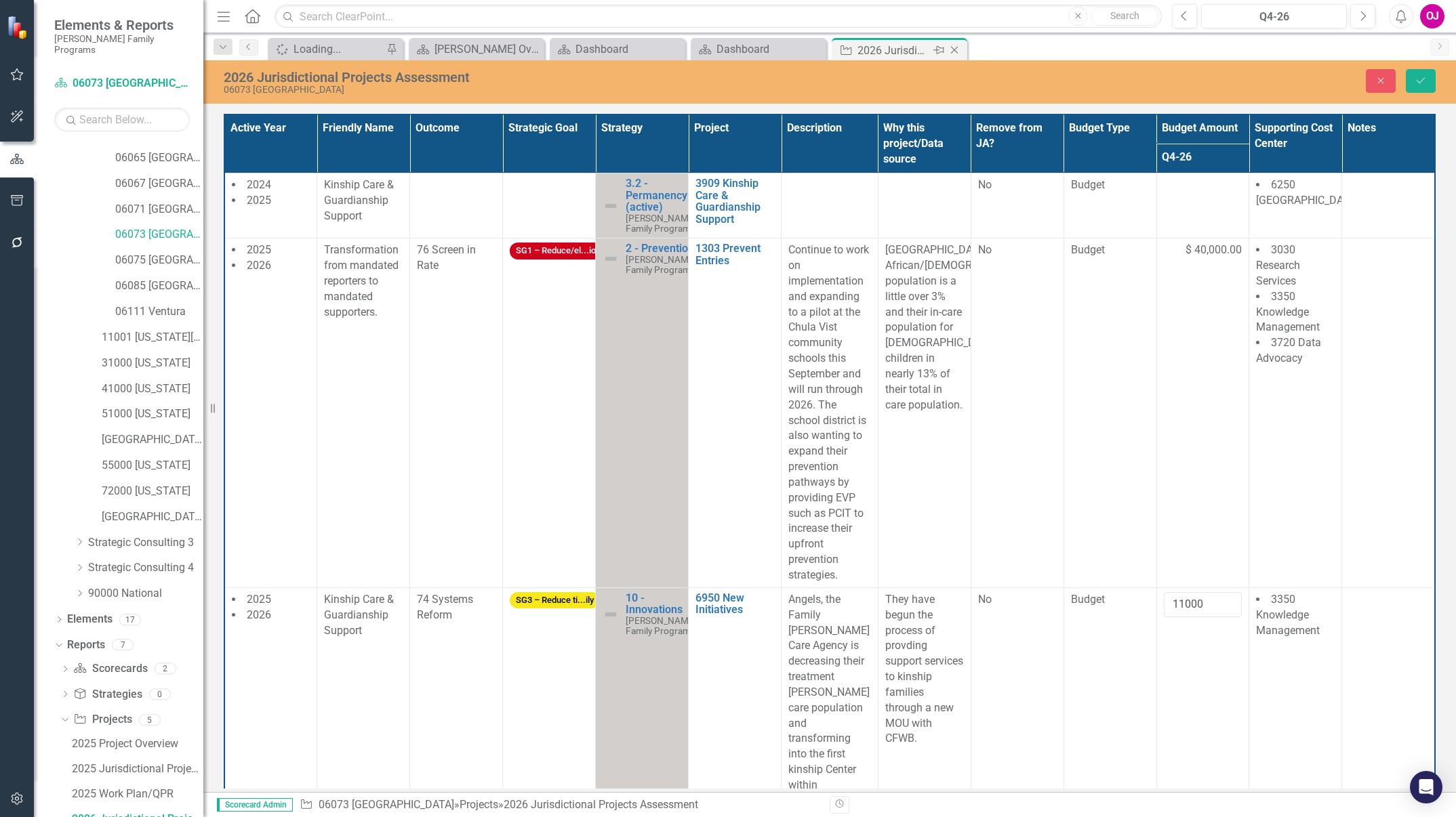
click at [952, 53] on icon "Close" at bounding box center [954, 50] width 14 height 11
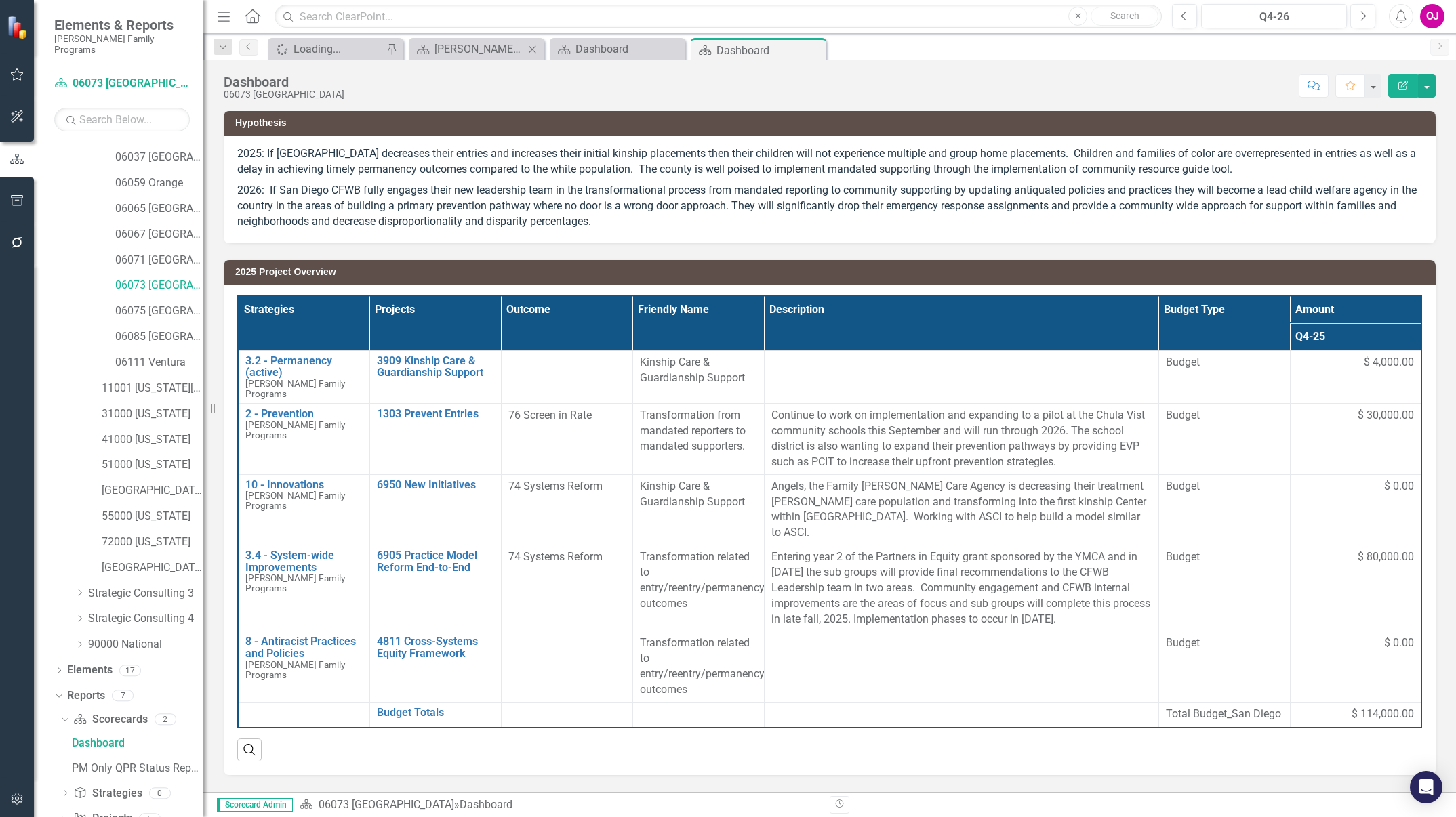
scroll to position [100, 0]
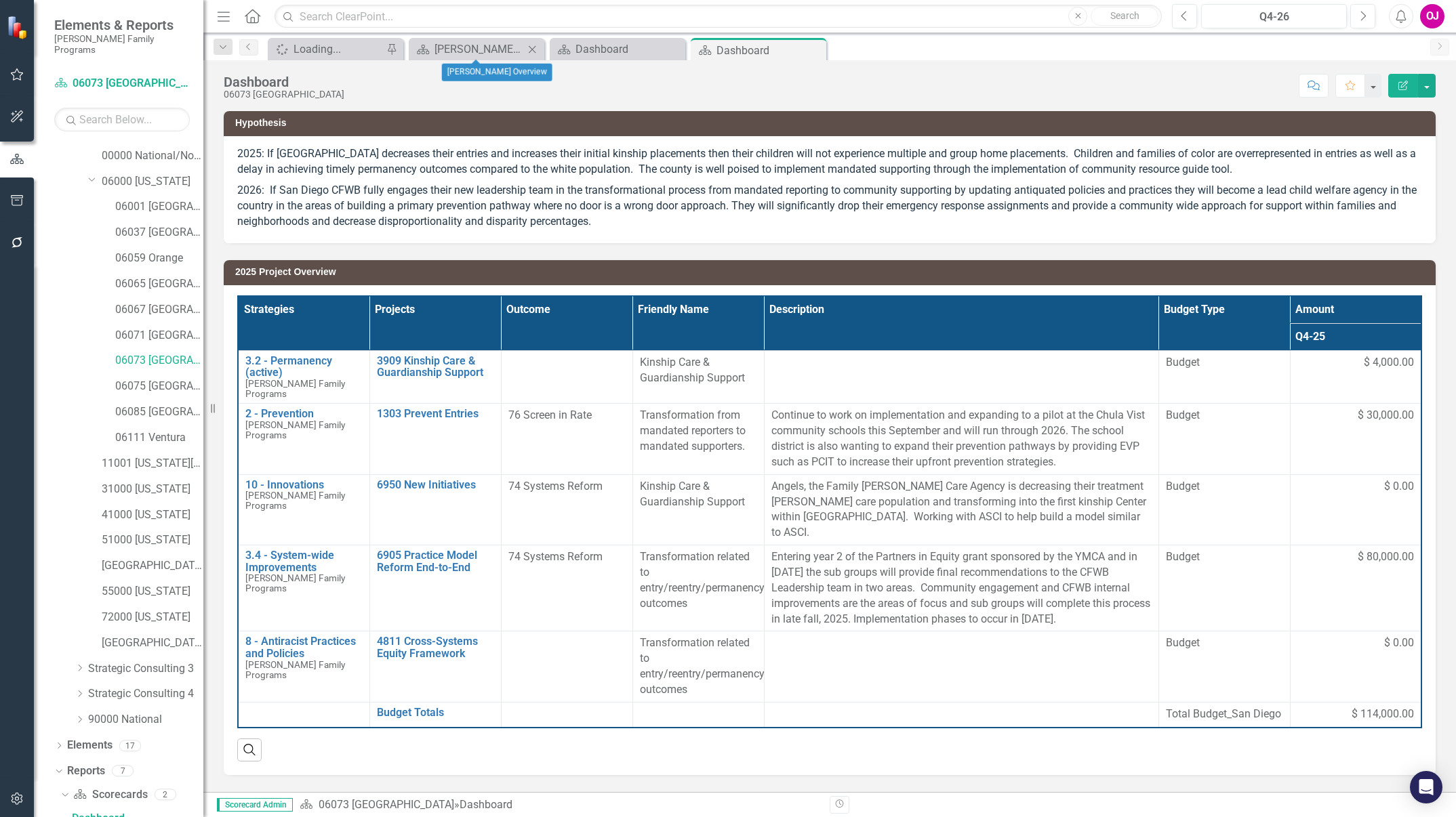
click at [533, 47] on icon "Close" at bounding box center [532, 49] width 14 height 11
click at [0, 0] on icon "Close" at bounding box center [0, 0] width 0 height 0
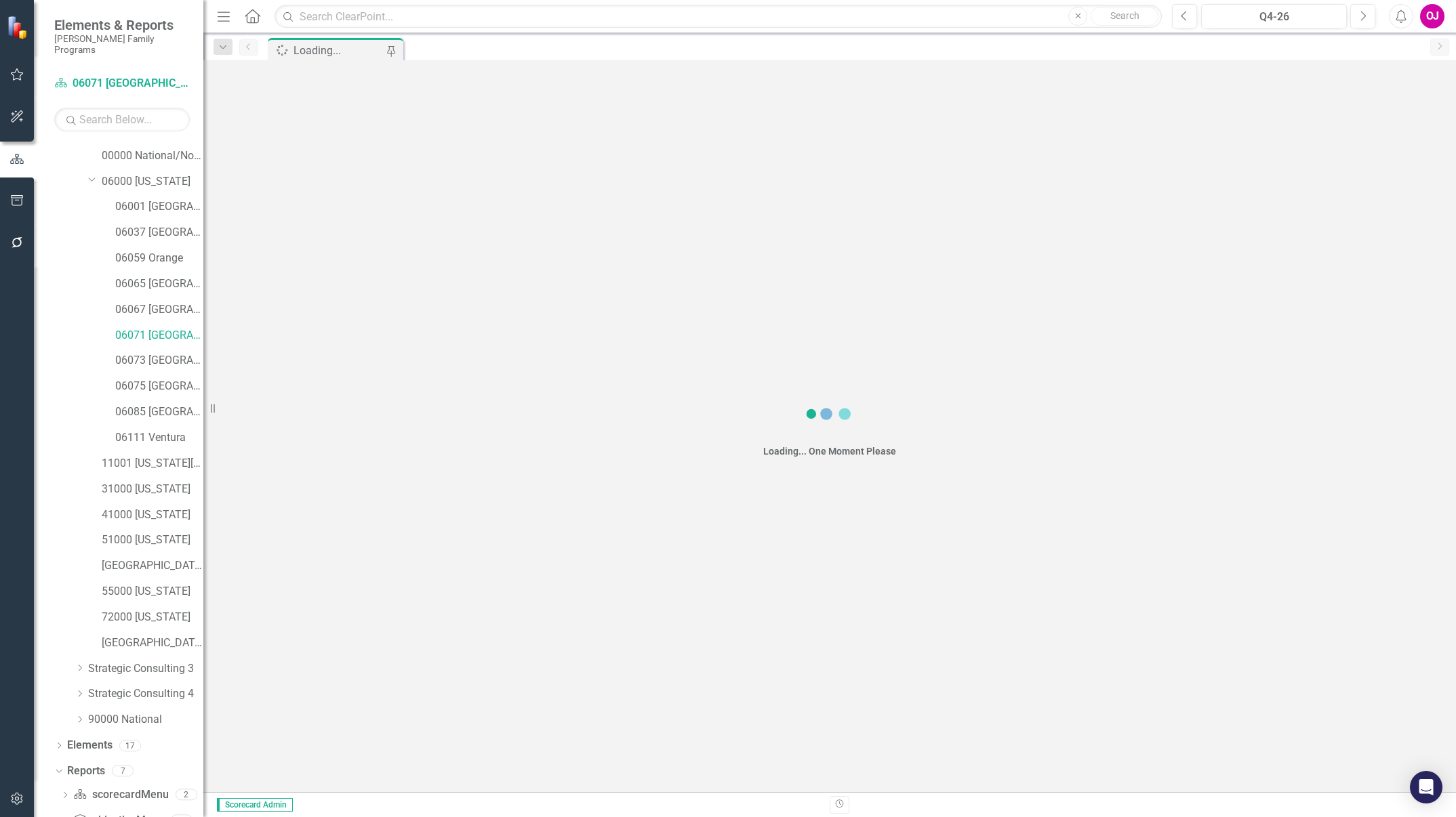
scroll to position [100, 0]
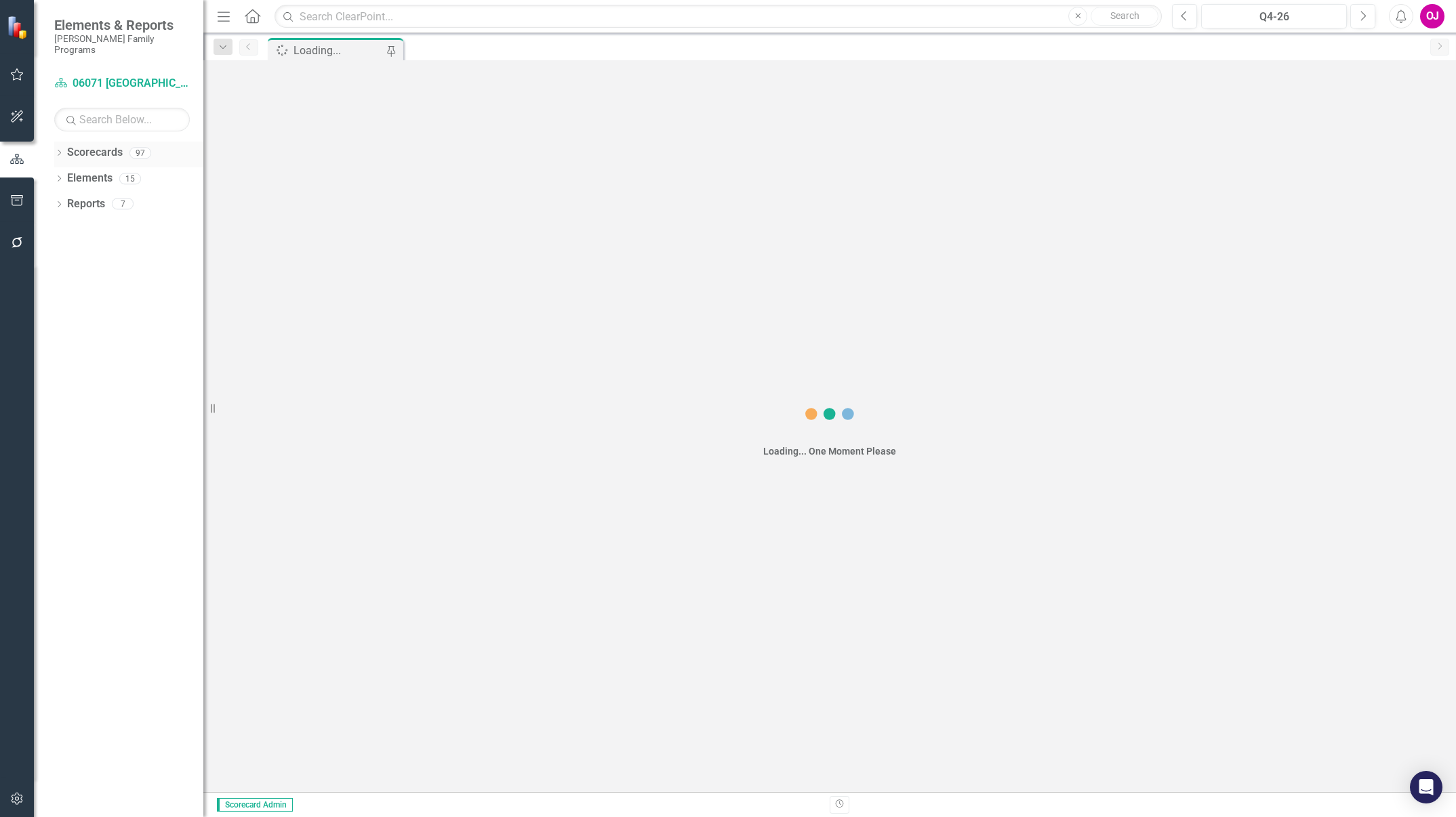
click at [59, 150] on icon "Dropdown" at bounding box center [60, 154] width 10 height 8
click at [65, 174] on icon "Dropdown" at bounding box center [65, 178] width 10 height 8
click at [124, 223] on link "Strategic Consulting 2" at bounding box center [146, 230] width 115 height 16
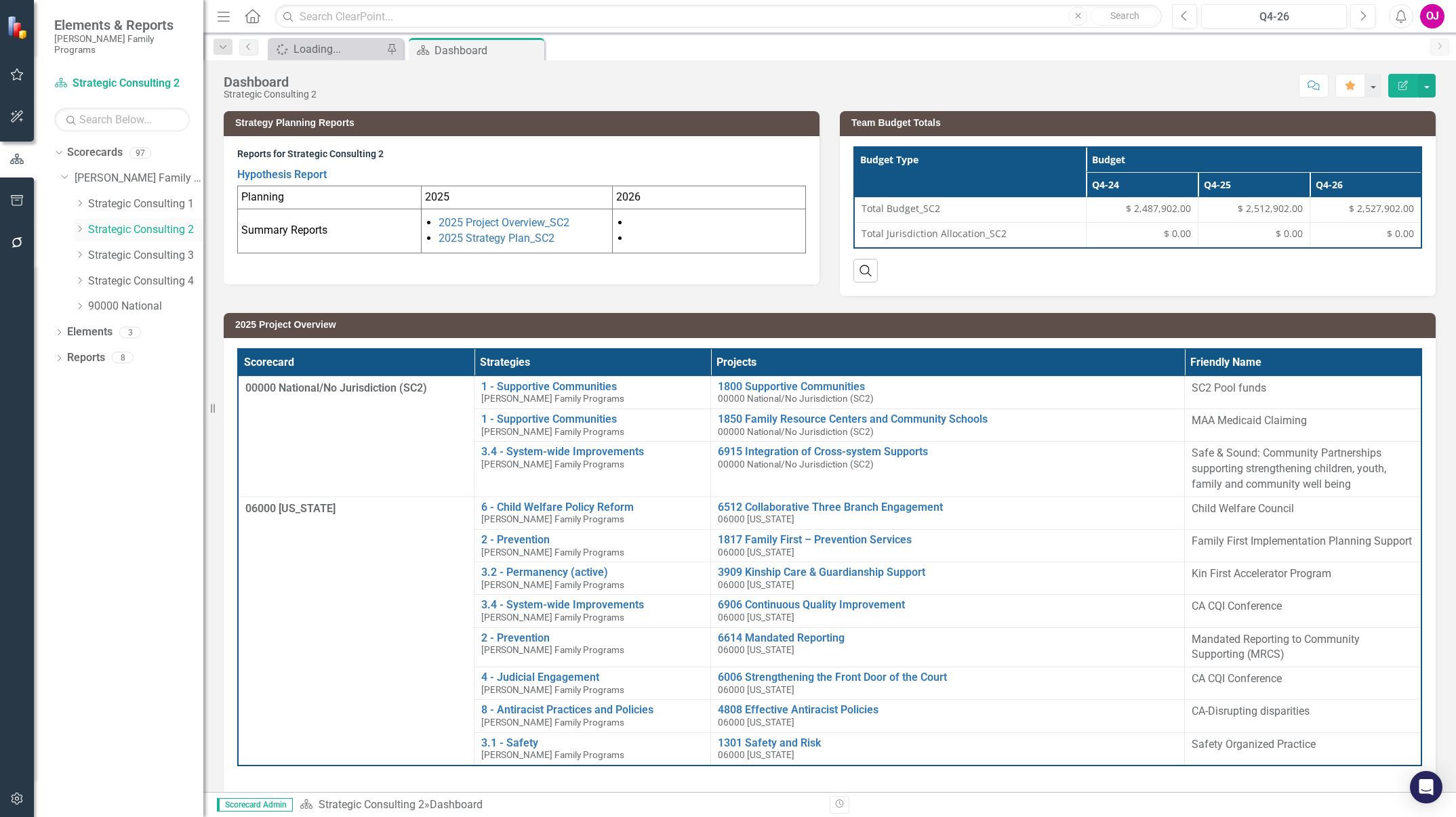
click at [79, 225] on icon "Dropdown" at bounding box center [79, 228] width 10 height 8
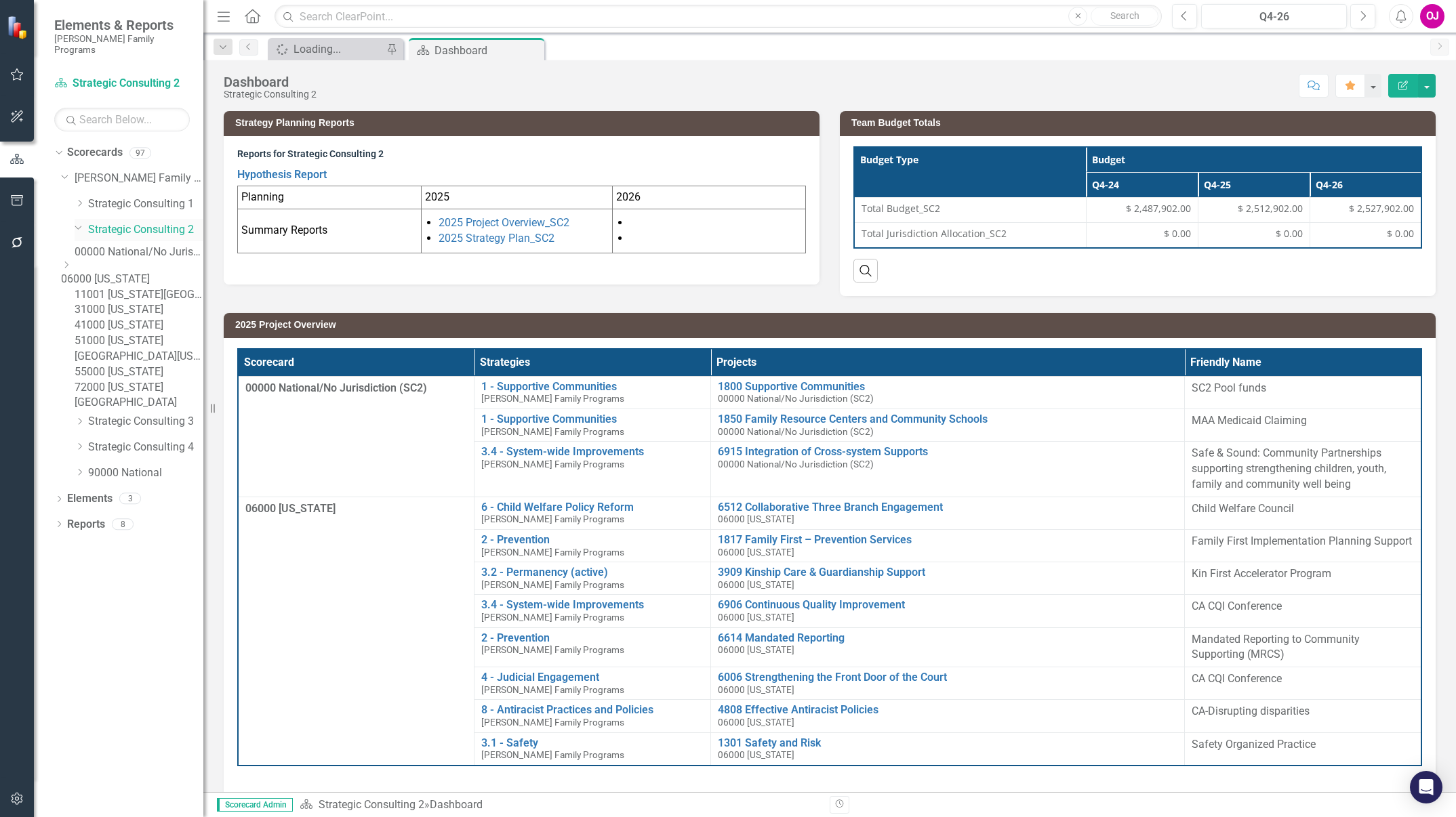
click at [112, 226] on div "Dropdown Strategic Consulting 2" at bounding box center [139, 229] width 129 height 22
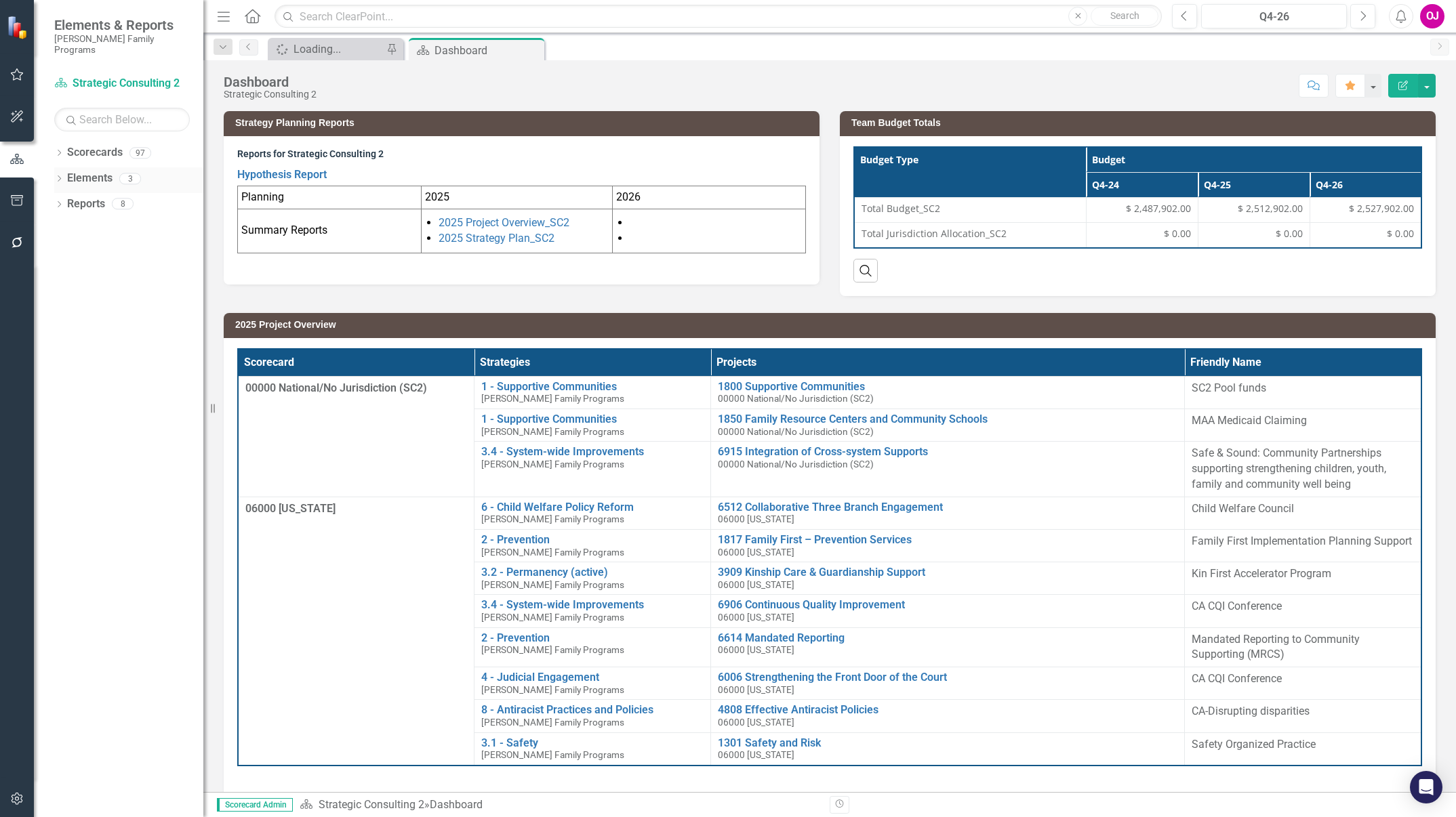
click at [58, 176] on icon "Dropdown" at bounding box center [60, 180] width 10 height 8
click at [59, 150] on icon "Dropdown" at bounding box center [60, 154] width 10 height 8
click at [65, 174] on icon "Dropdown" at bounding box center [65, 178] width 10 height 8
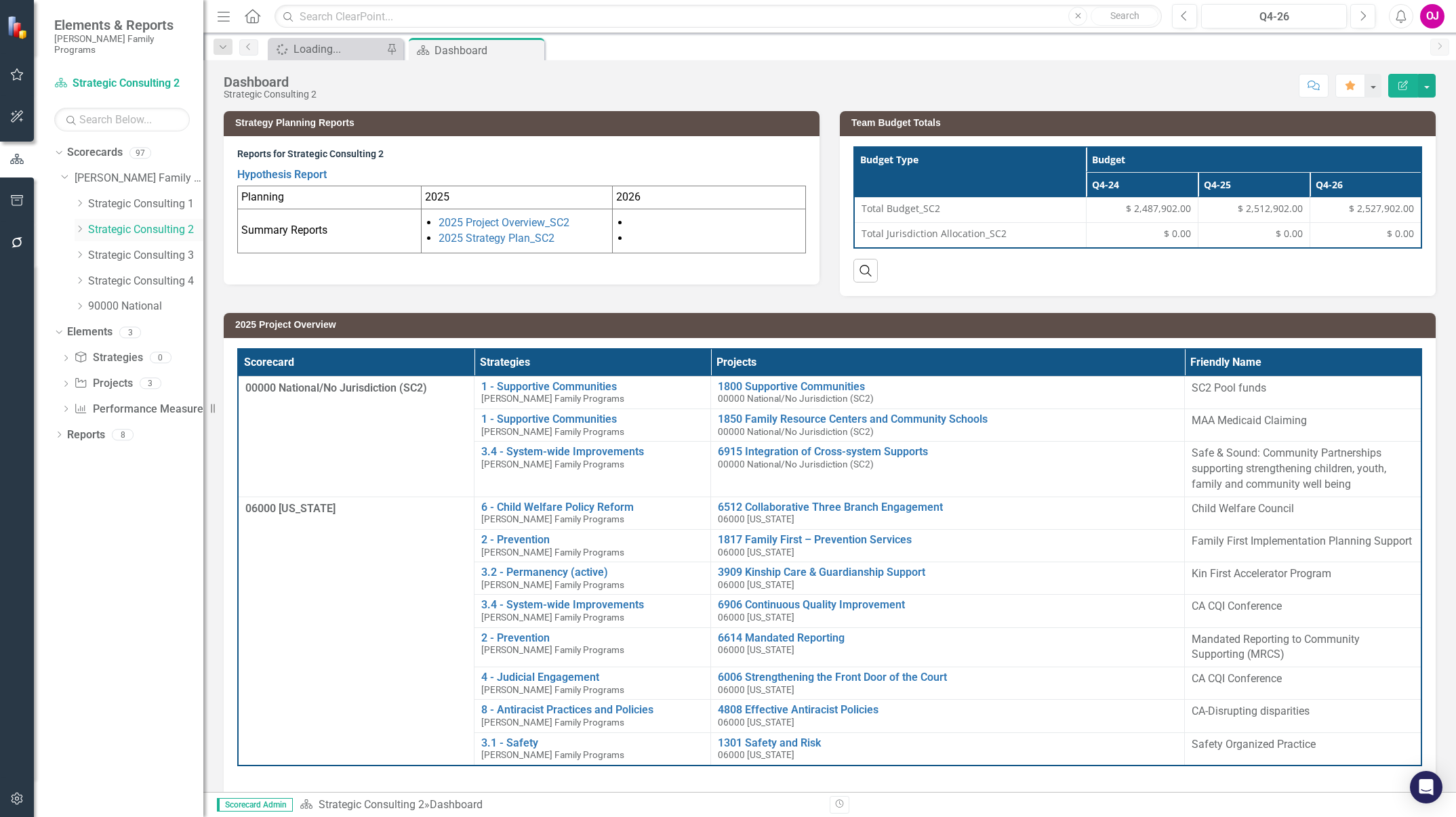
click at [79, 225] on icon "Dropdown" at bounding box center [79, 228] width 10 height 8
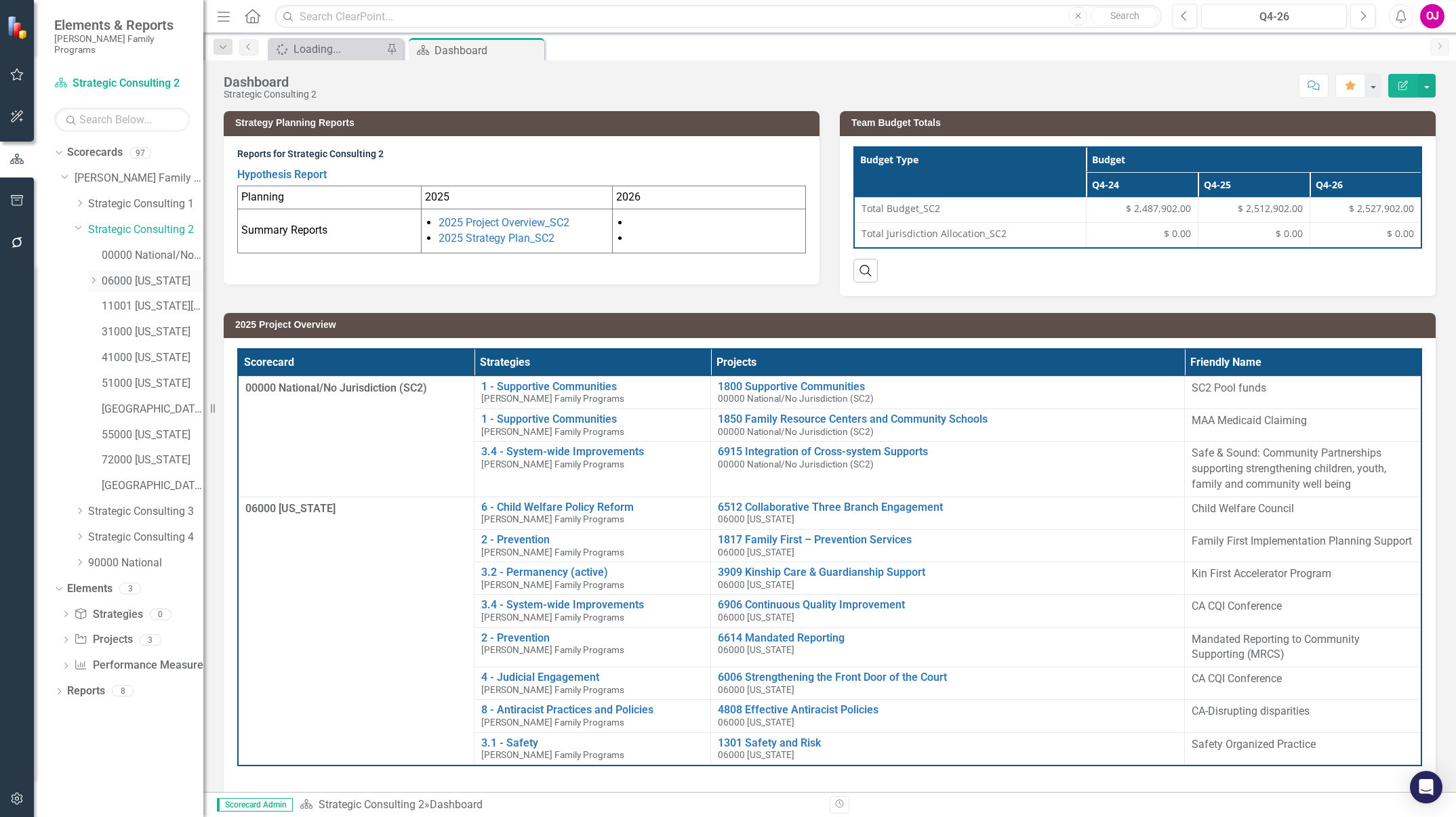
click at [92, 276] on icon "Dropdown" at bounding box center [93, 280] width 10 height 8
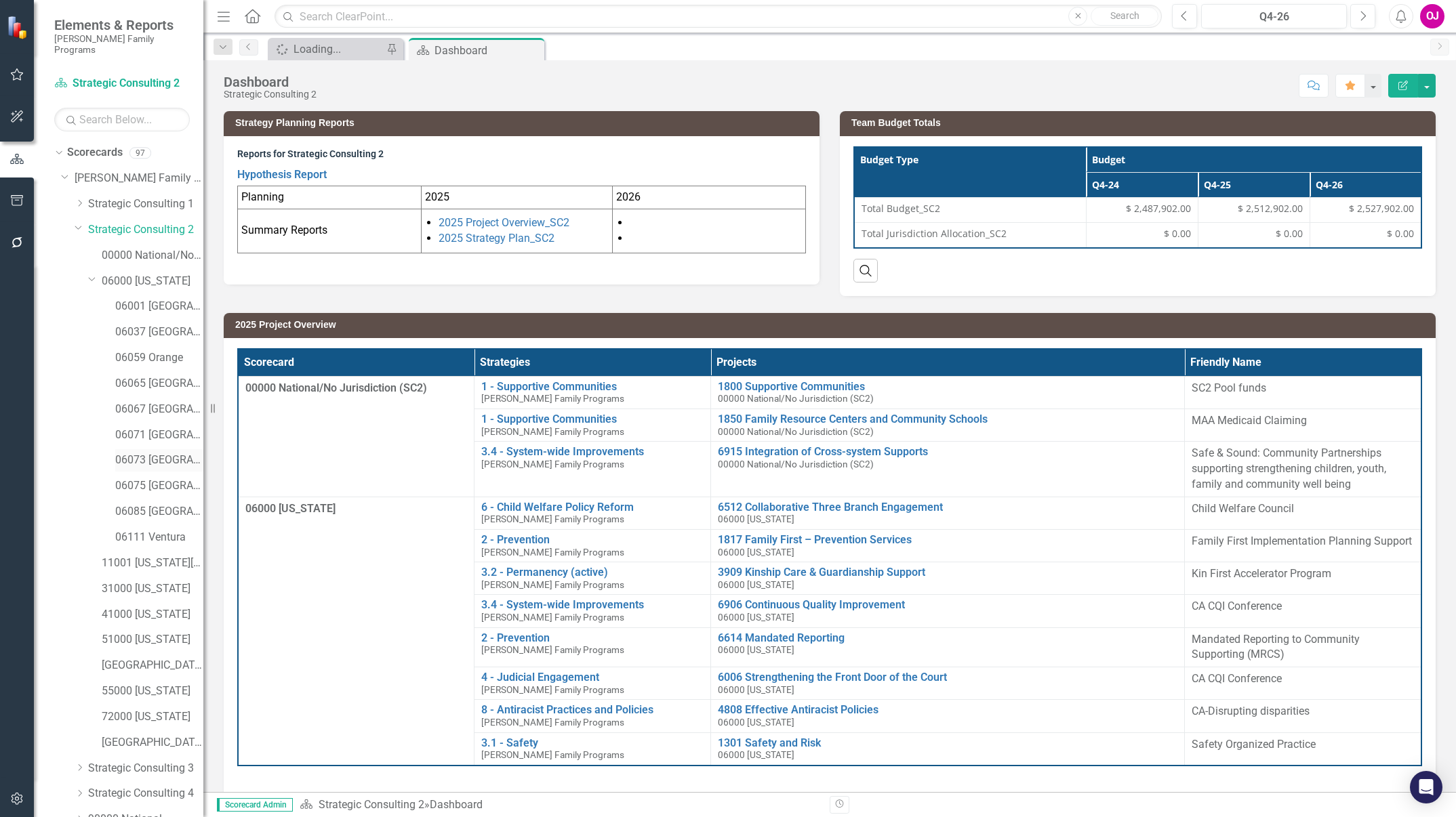
click at [171, 453] on link "06073 [GEOGRAPHIC_DATA]" at bounding box center [159, 461] width 88 height 16
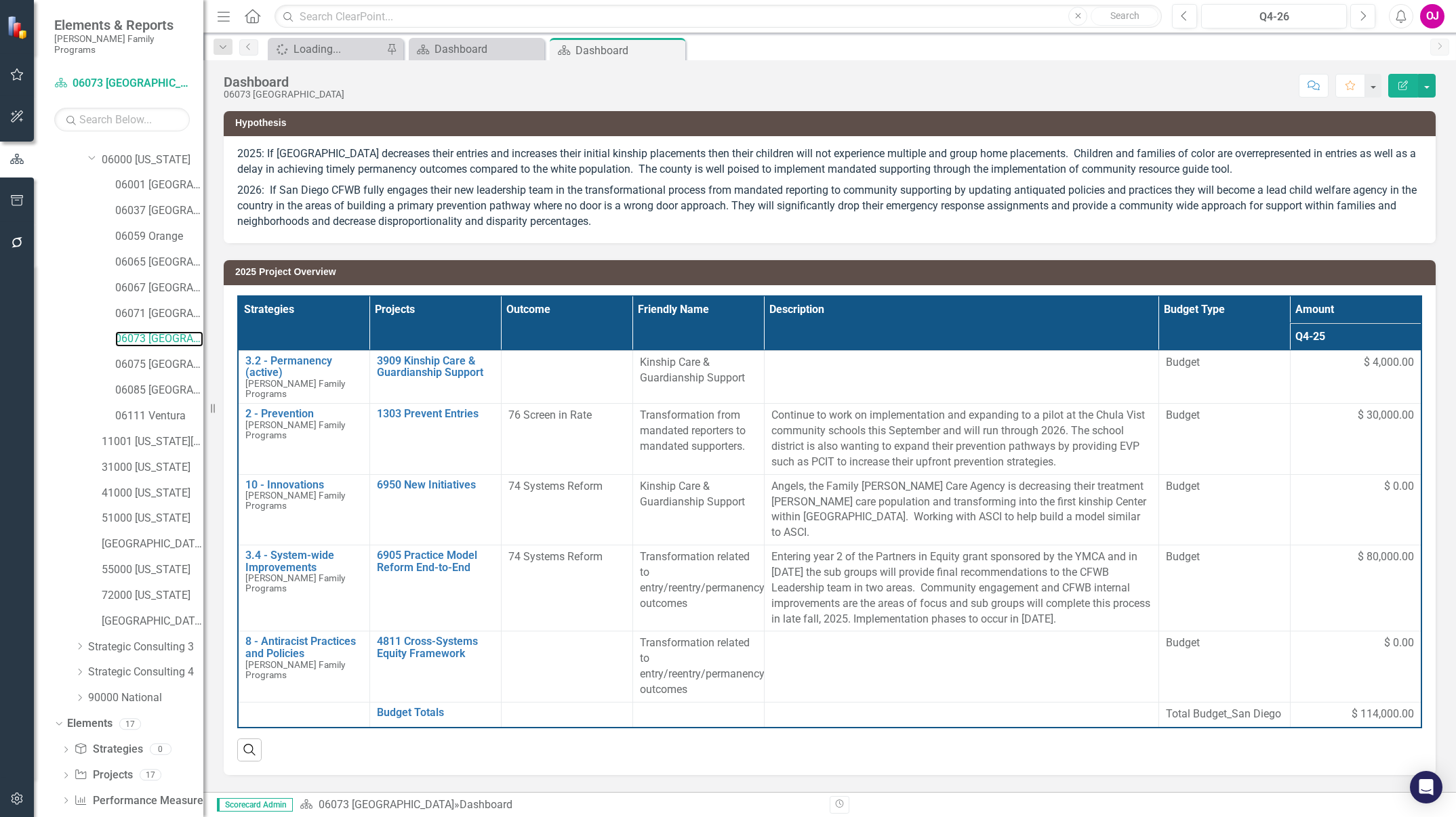
scroll to position [134, 0]
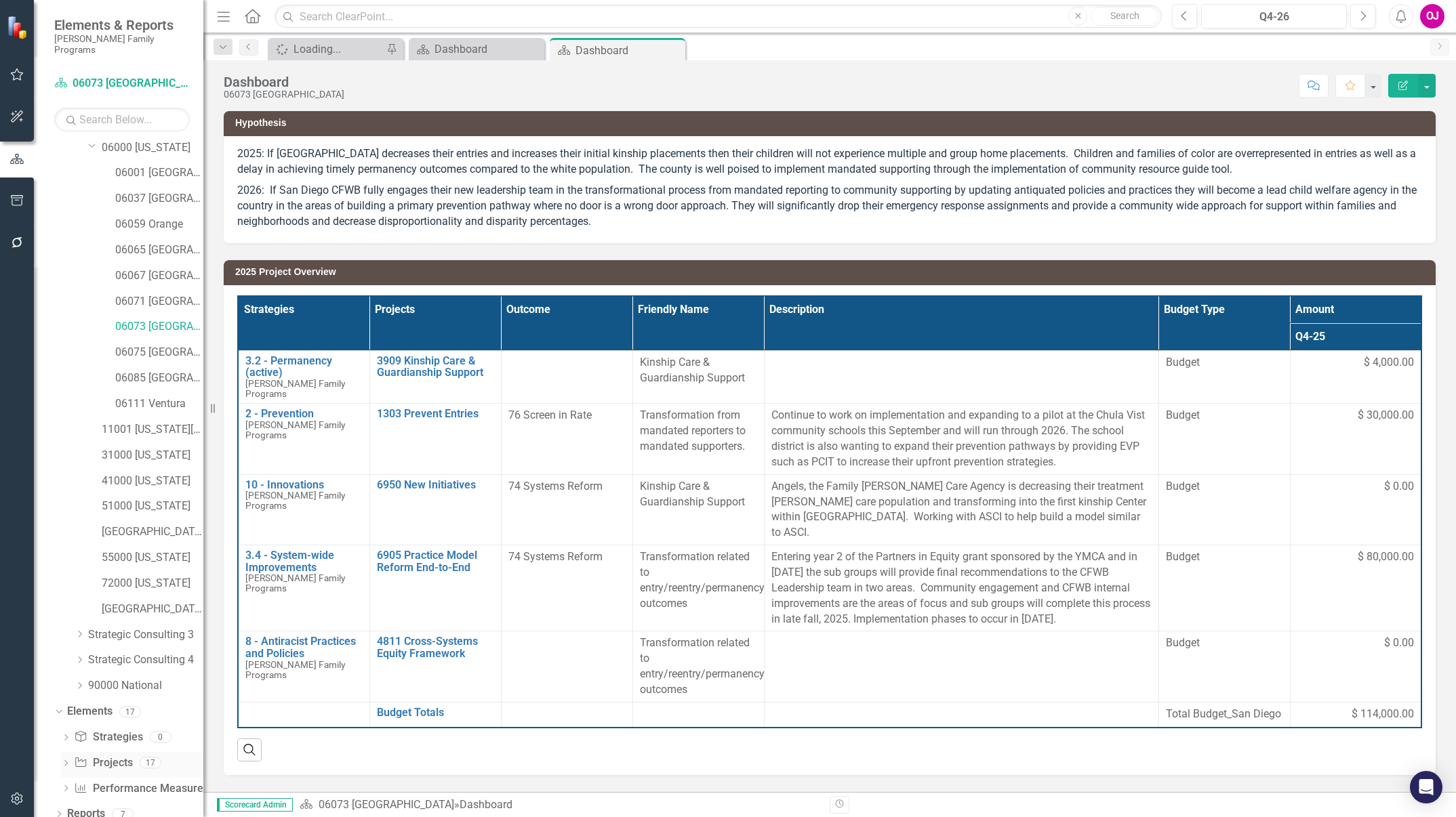
click at [70, 761] on icon "Dropdown" at bounding box center [65, 765] width 10 height 8
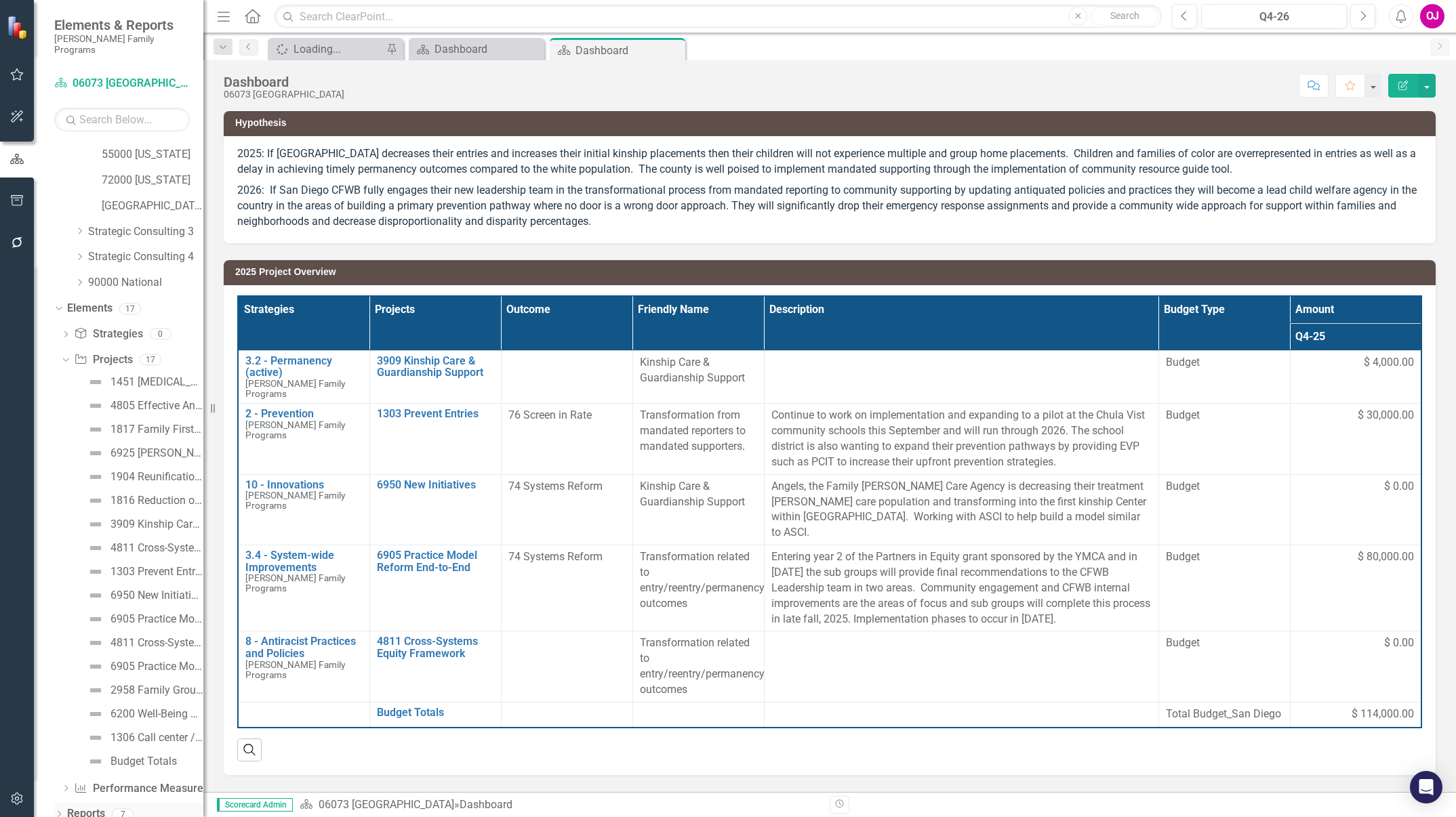
click at [64, 803] on div "Dropdown Reports 7" at bounding box center [129, 816] width 149 height 25
click at [57, 812] on icon "Dropdown" at bounding box center [60, 816] width 10 height 8
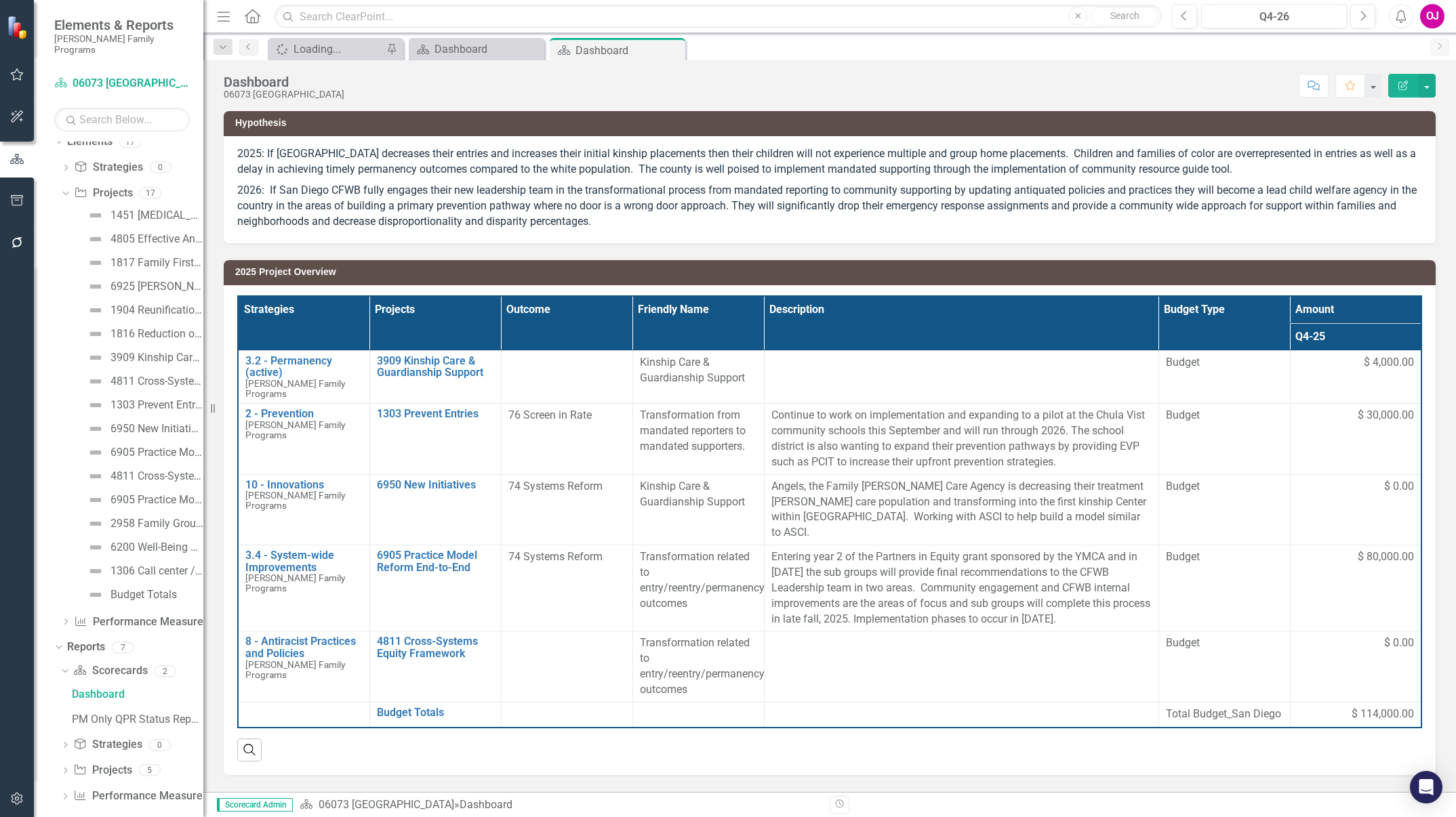
scroll to position [706, 0]
click at [65, 766] on icon "Dropdown" at bounding box center [65, 770] width 10 height 8
click at [172, 813] on div "2026 Jurisdictional Projects Assessment" at bounding box center [138, 819] width 132 height 12
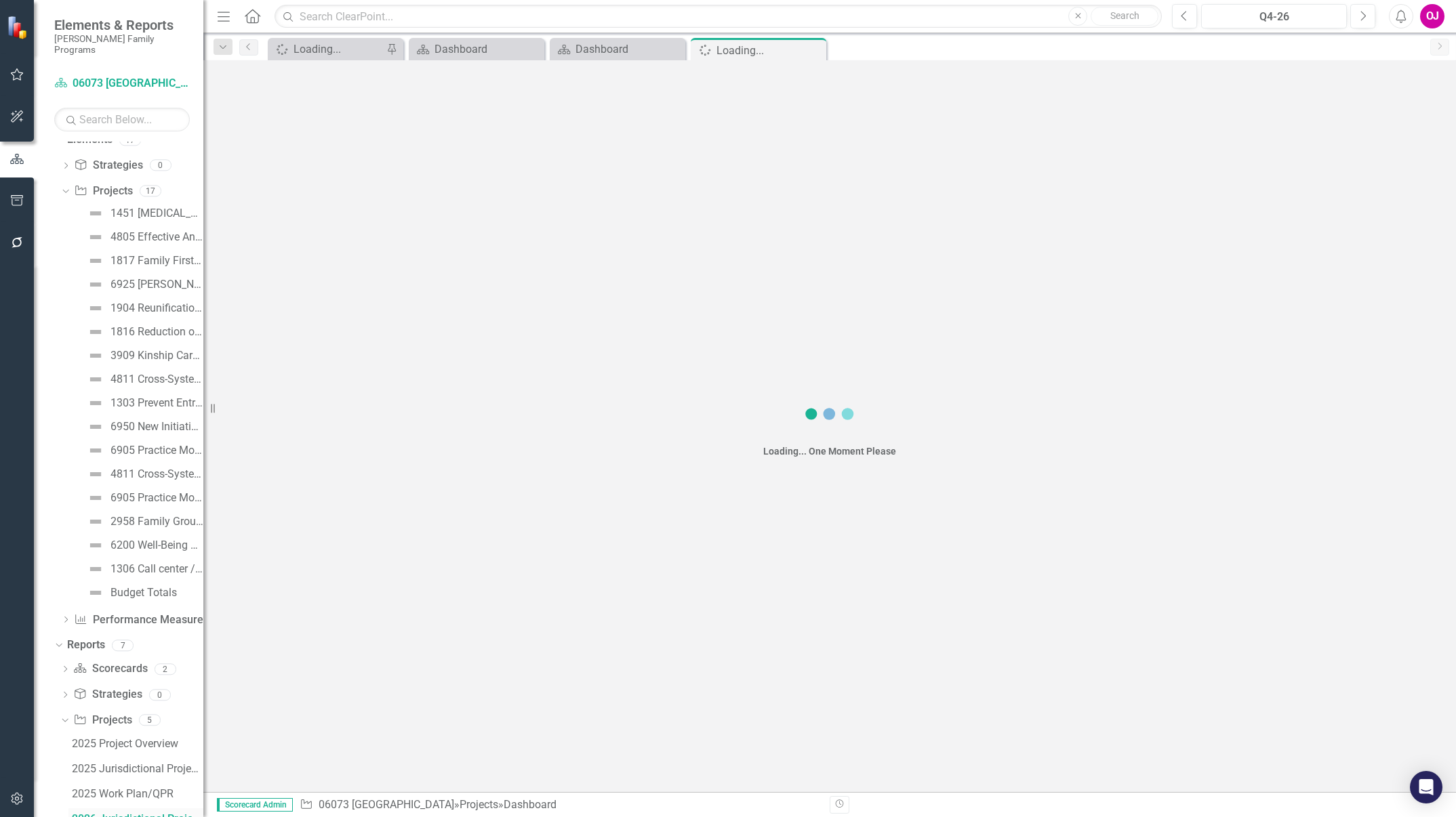
scroll to position [706, 0]
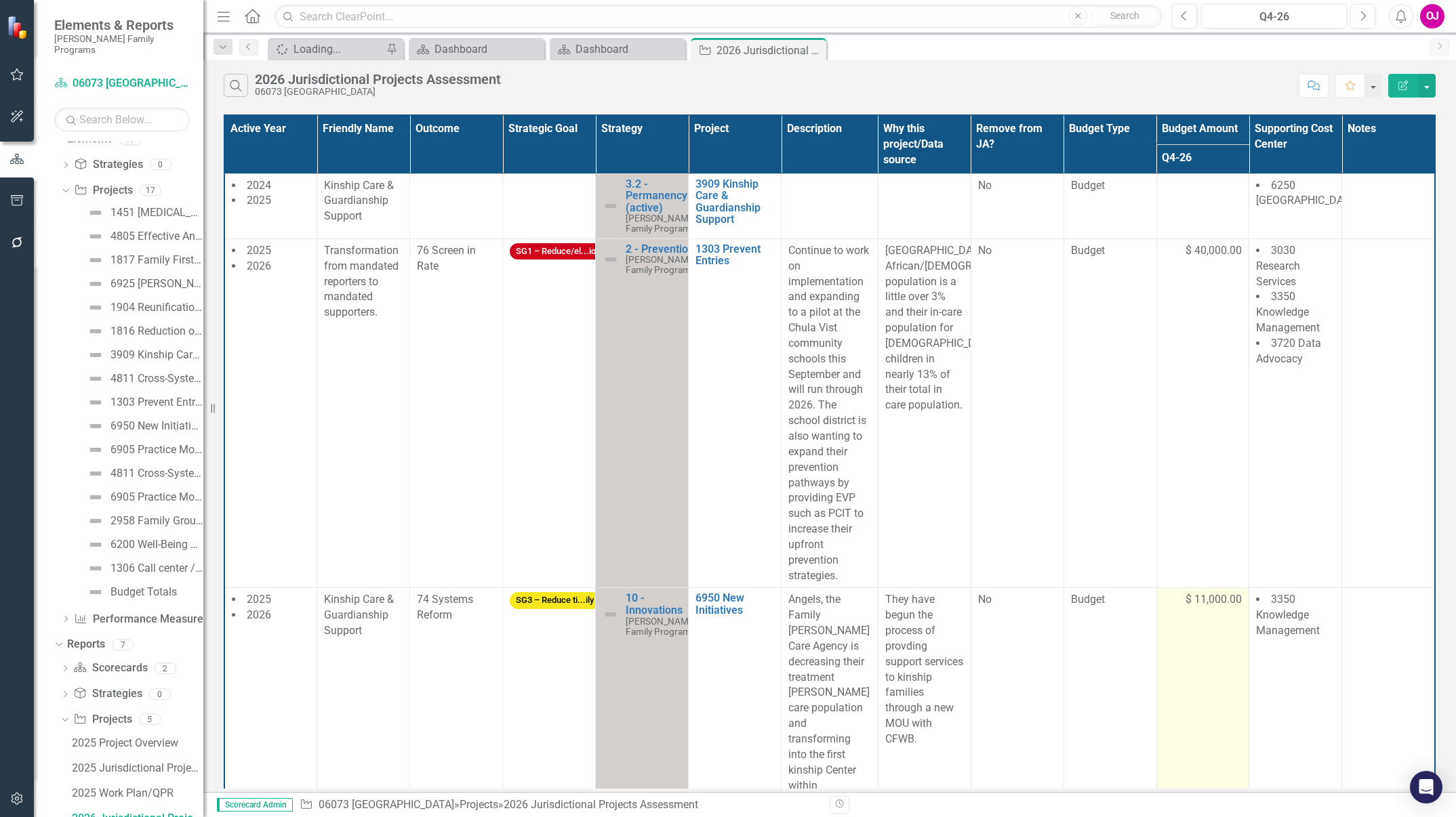
click at [1207, 608] on td "$ 11,000.00" at bounding box center [1202, 732] width 93 height 287
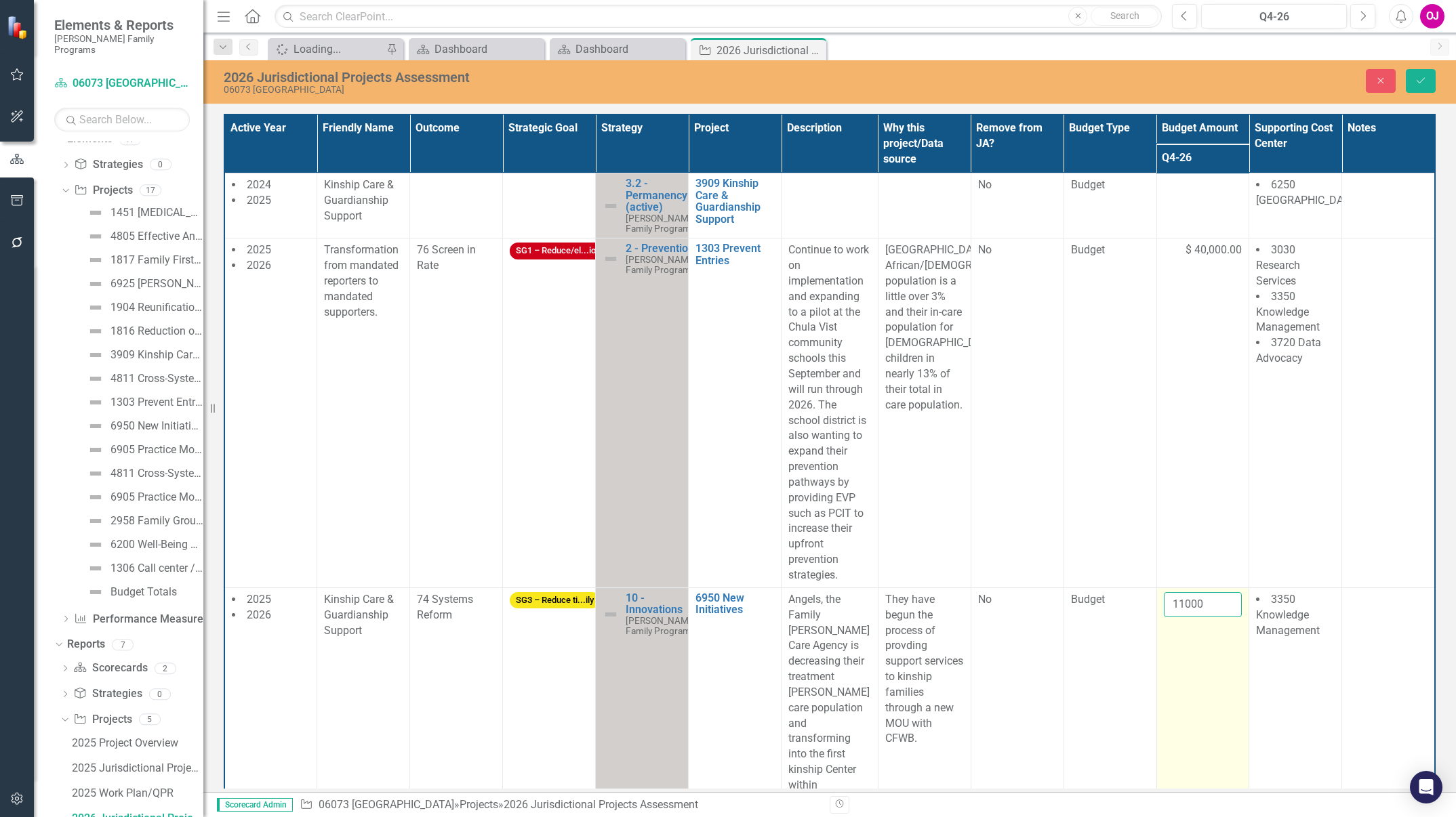
drag, startPoint x: 1207, startPoint y: 608, endPoint x: 1193, endPoint y: 606, distance: 14.1
click at [1193, 606] on input "11000" at bounding box center [1203, 605] width 79 height 25
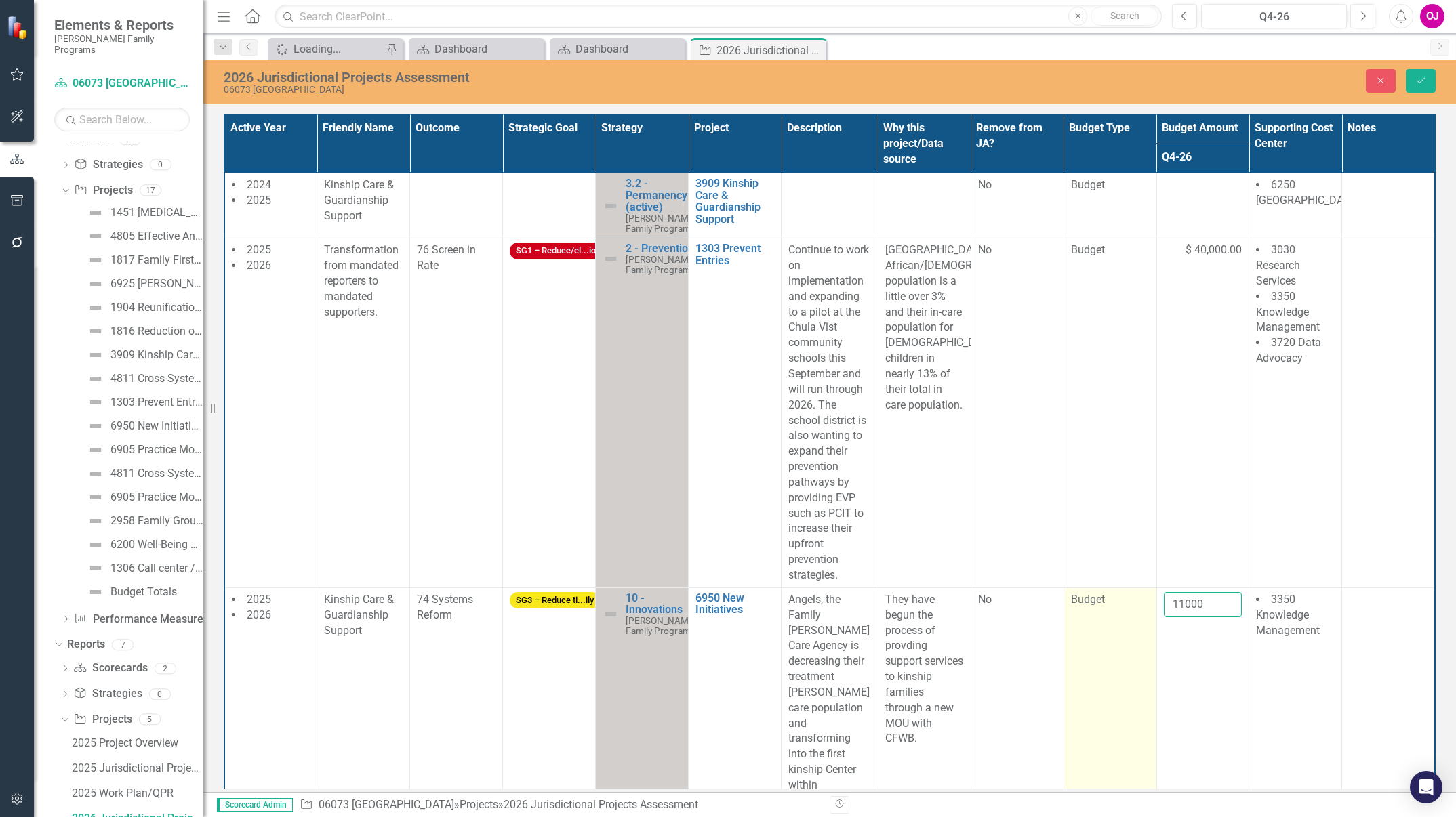
drag, startPoint x: 1194, startPoint y: 606, endPoint x: 1102, endPoint y: 604, distance: 92.0
click at [1102, 604] on tr "2025 2026 Kinship Care & Guardianship Support 74 Systems Reform SG3 – Reduce ti…" at bounding box center [830, 731] width 1211 height 287
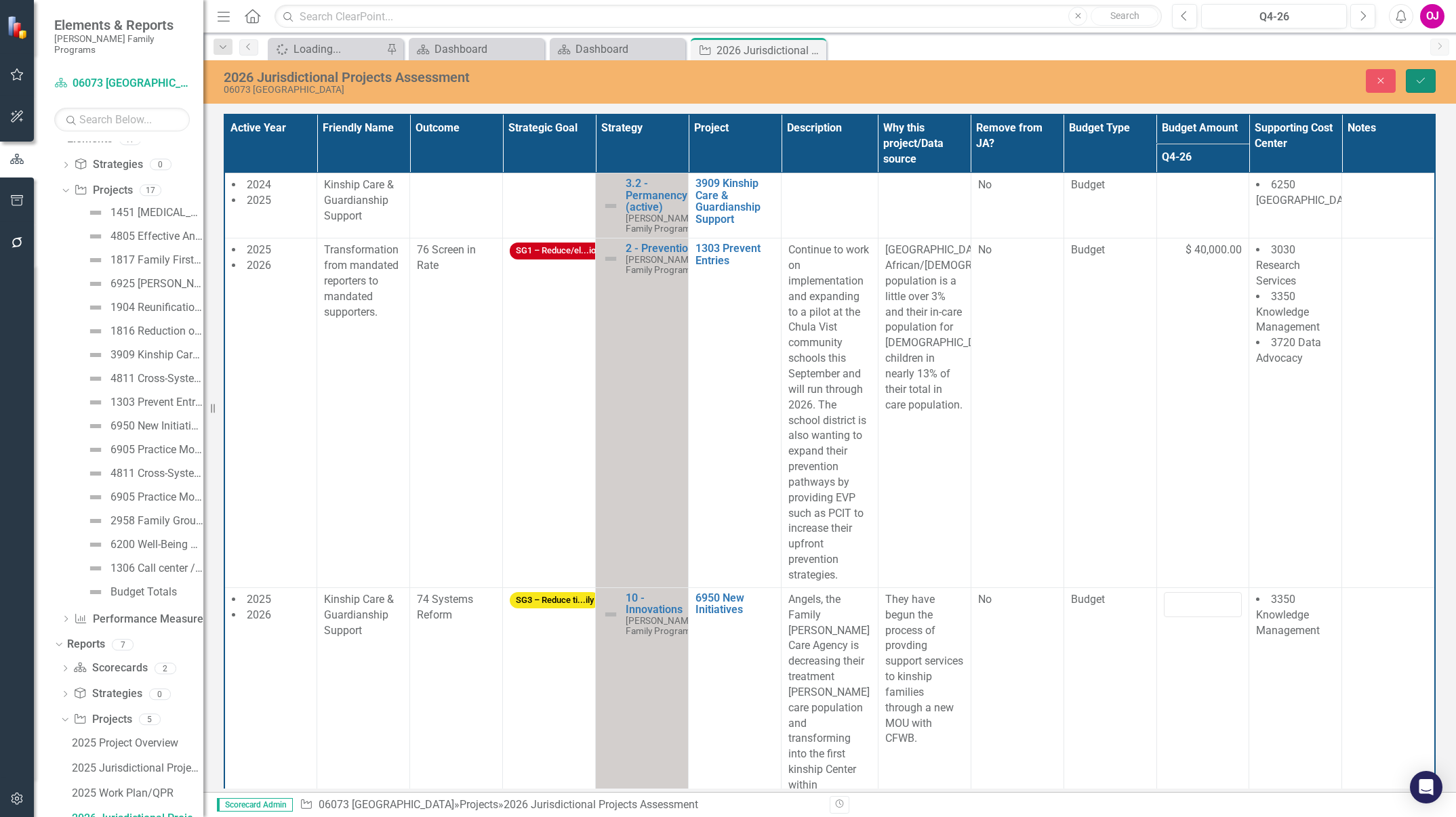
click at [1421, 77] on icon "Save" at bounding box center [1421, 81] width 12 height 10
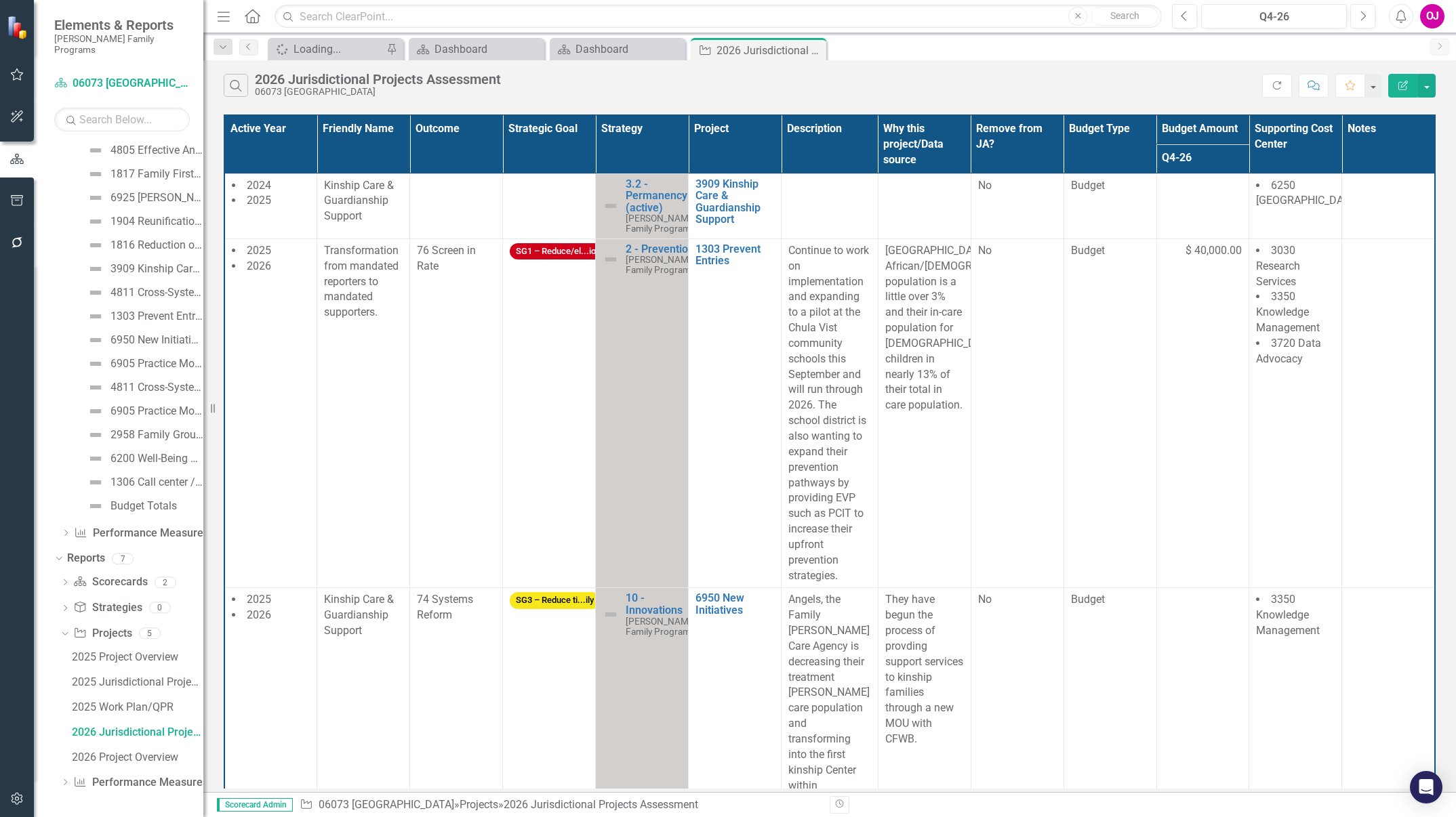
scroll to position [141, 0]
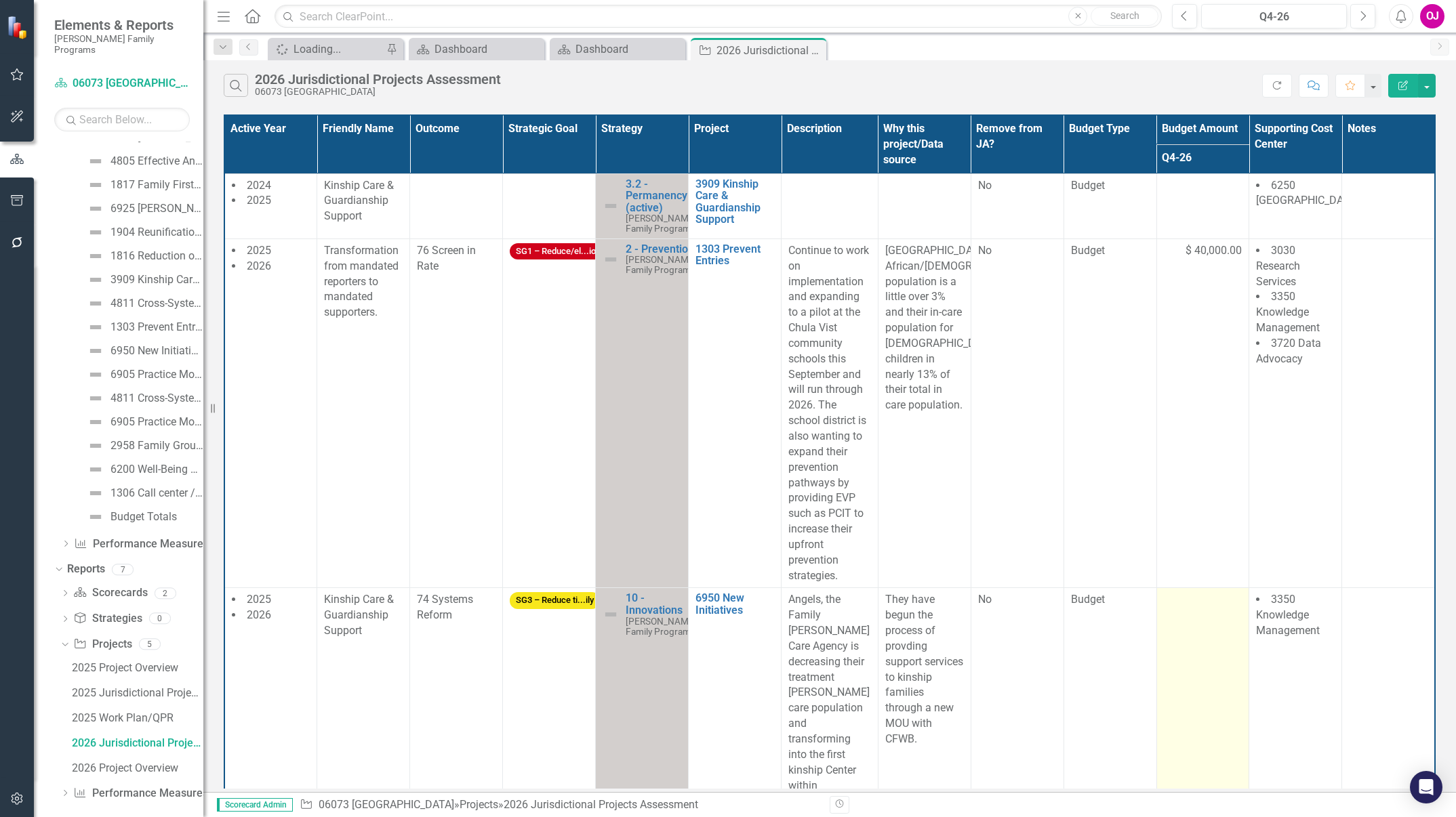
click at [1187, 610] on td at bounding box center [1202, 732] width 93 height 287
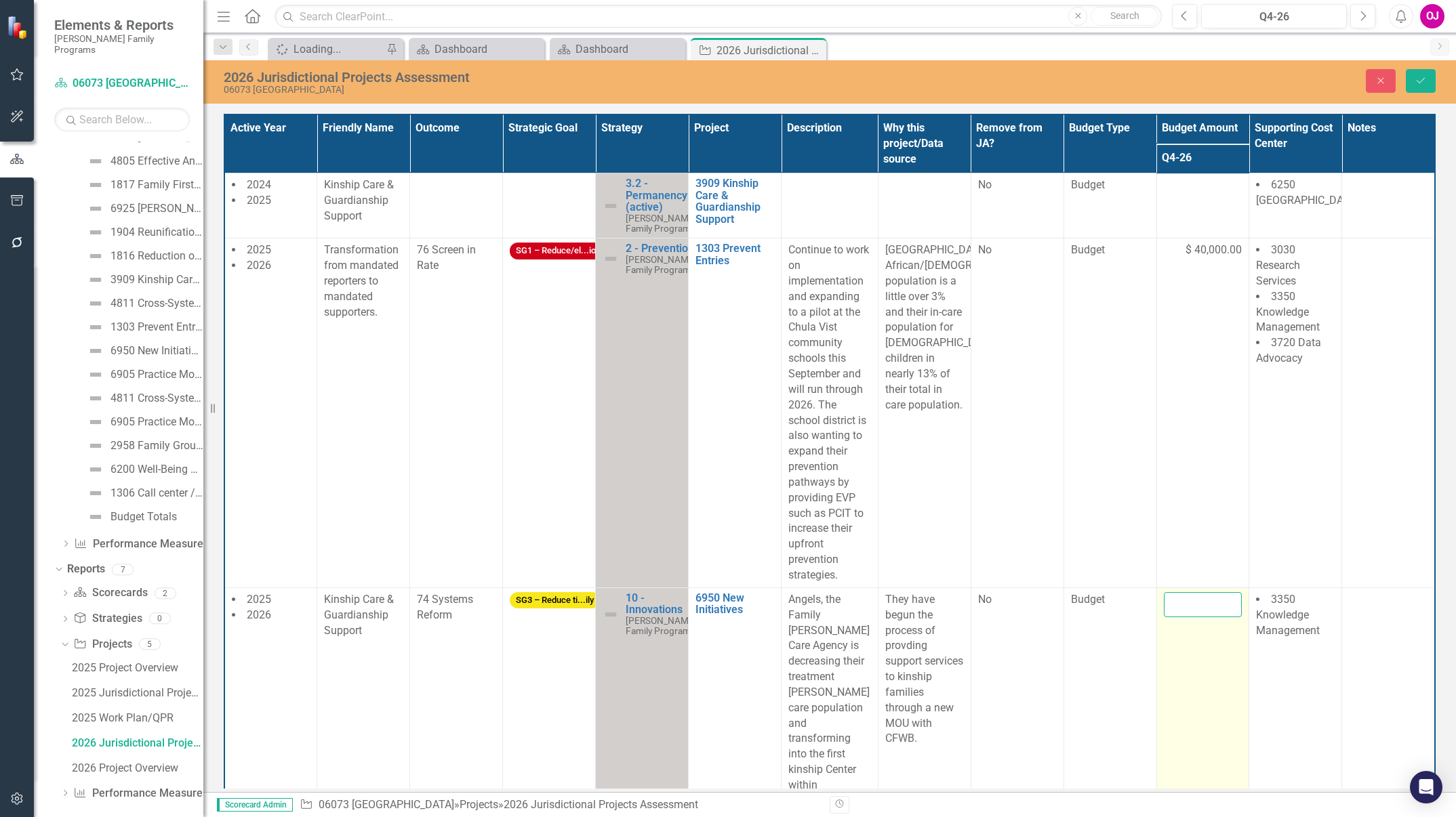
click at [1187, 608] on input "number" at bounding box center [1203, 605] width 79 height 25
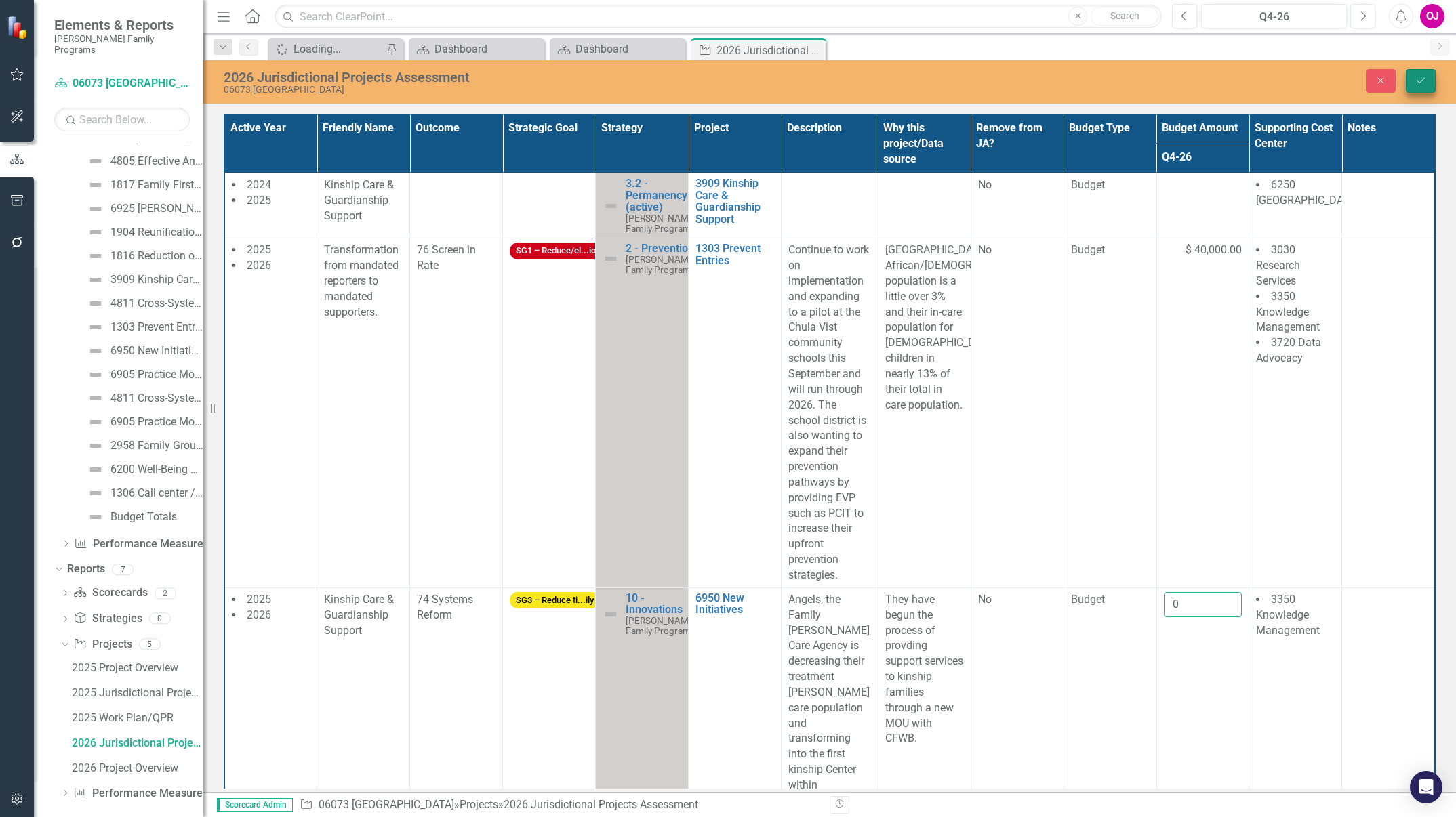
type input "0"
click at [1424, 82] on icon "Save" at bounding box center [1421, 81] width 12 height 10
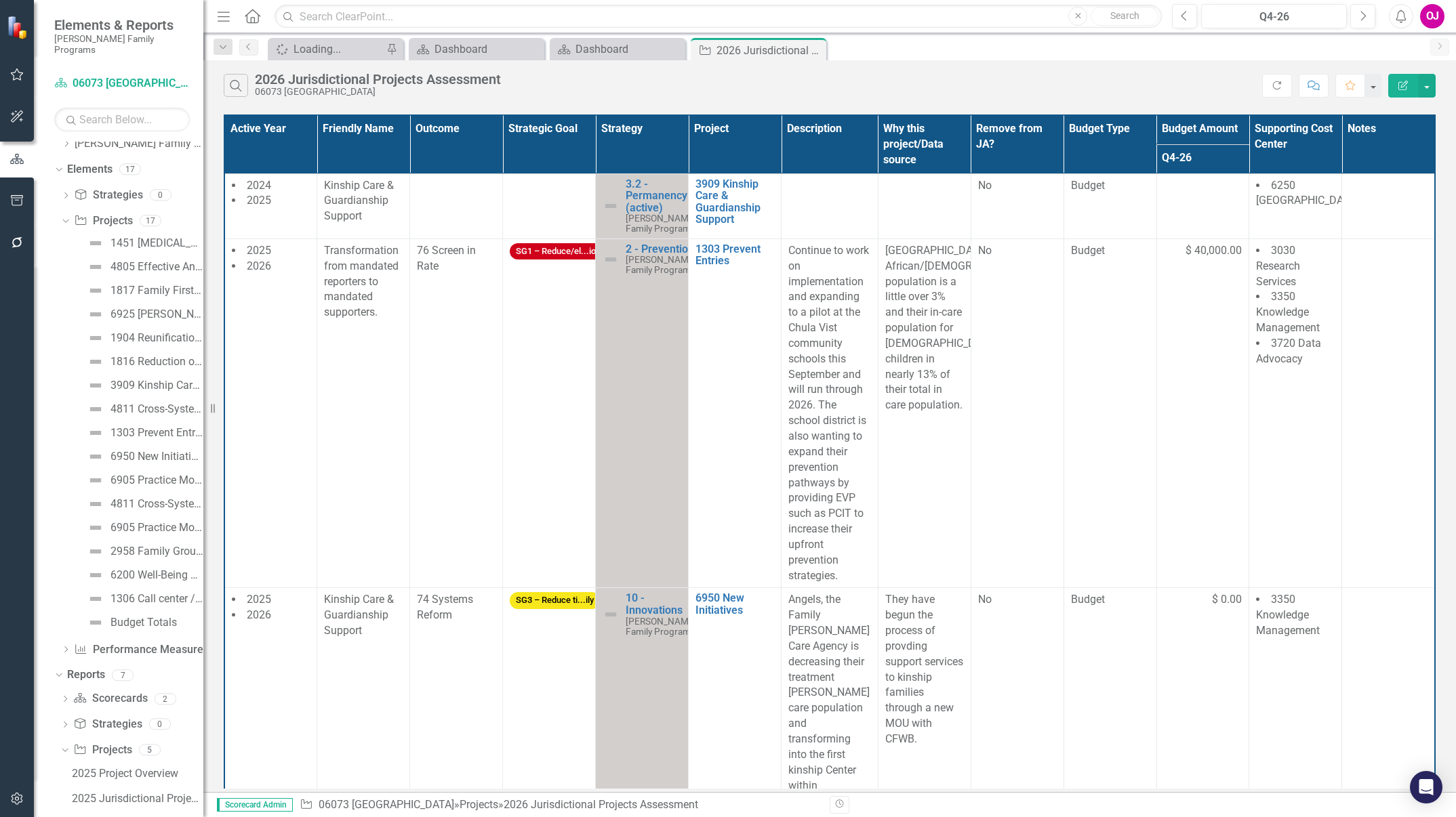
scroll to position [0, 0]
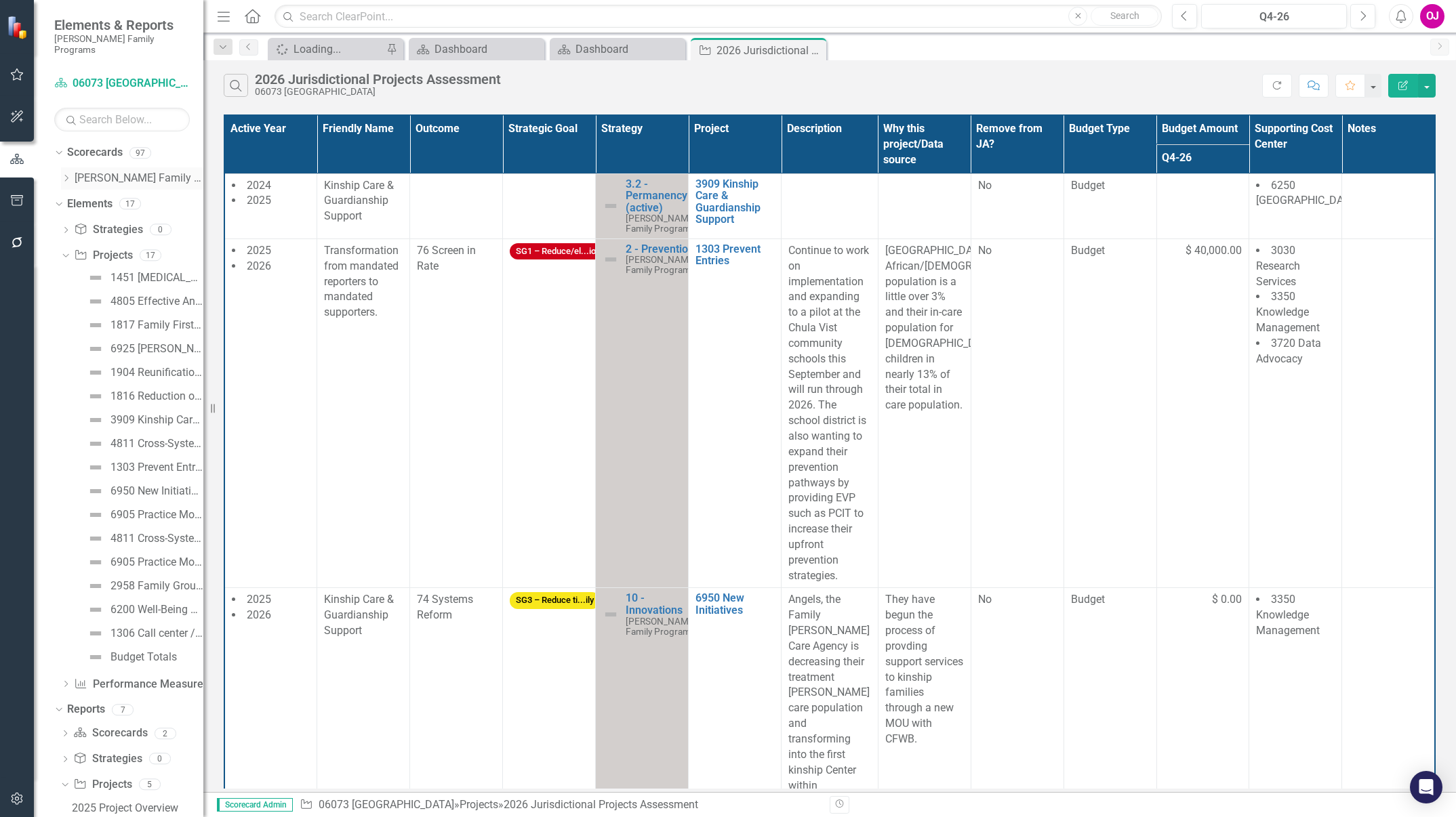
click at [66, 174] on icon "Dropdown" at bounding box center [65, 178] width 10 height 8
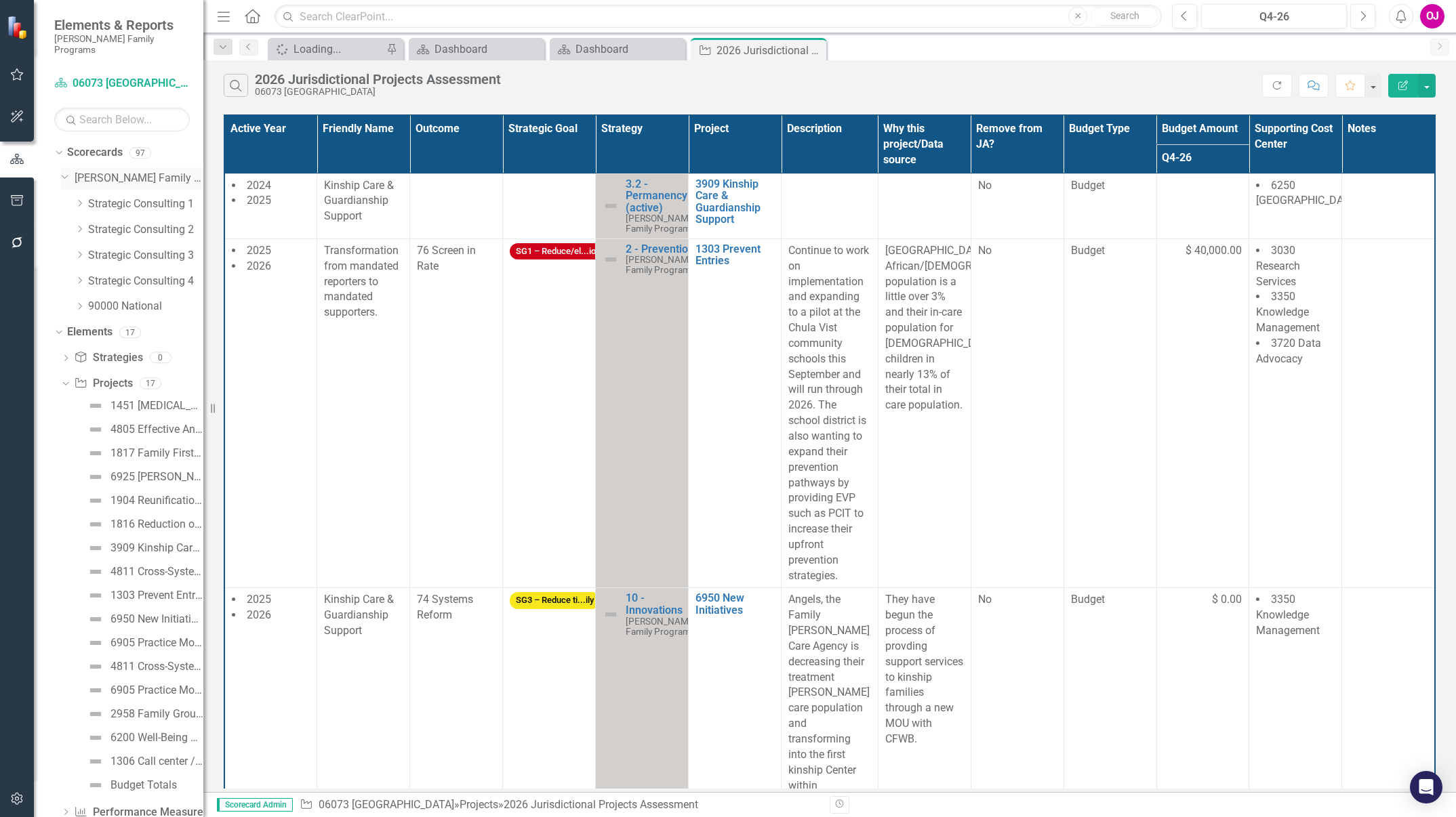
click at [112, 171] on link "[PERSON_NAME] Family Programs" at bounding box center [139, 179] width 129 height 16
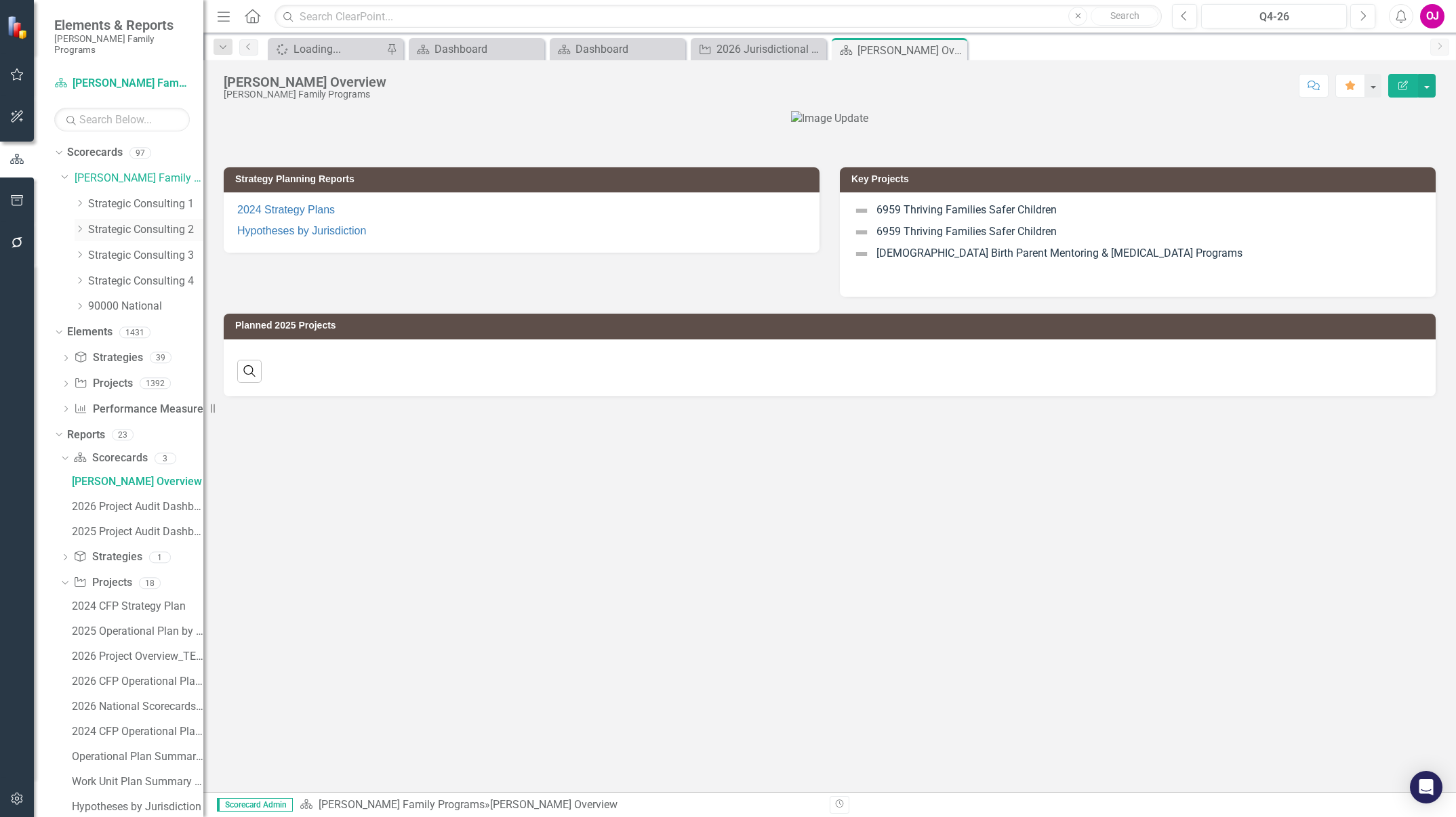
click at [122, 219] on div "Dropdown Strategic Consulting 2" at bounding box center [139, 229] width 129 height 22
click at [124, 223] on link "Strategic Consulting 2" at bounding box center [146, 230] width 115 height 16
